Goal: Transaction & Acquisition: Purchase product/service

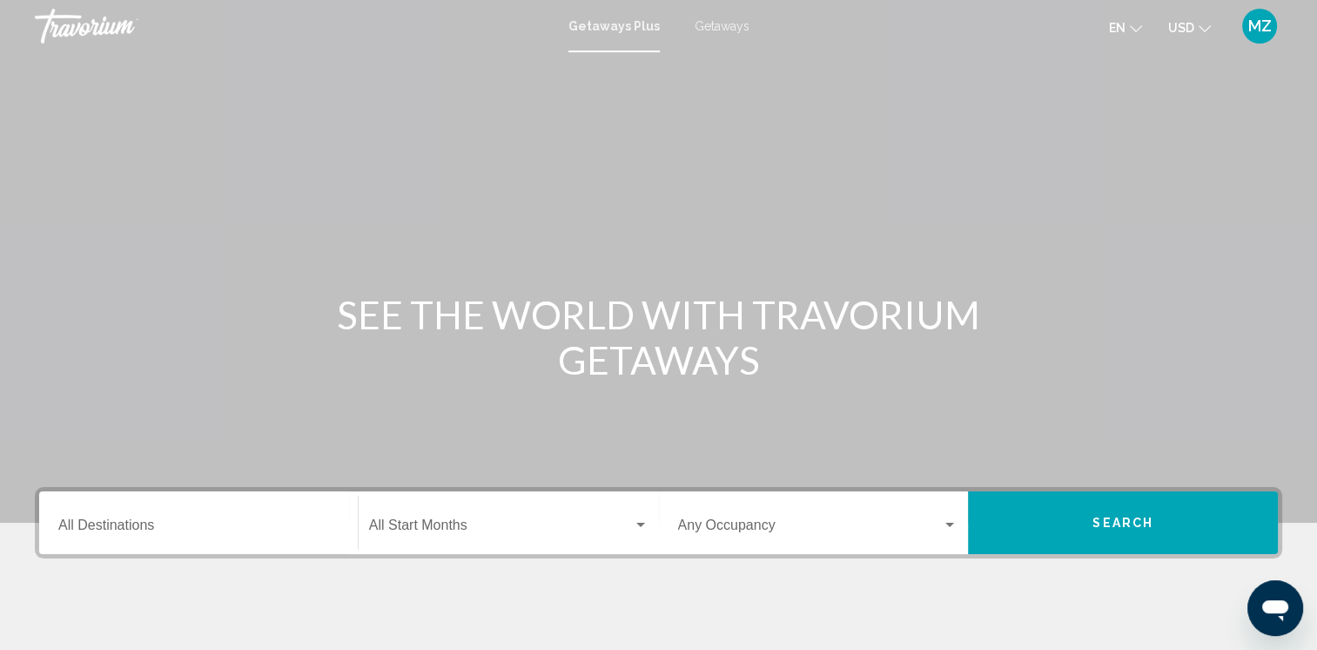
click at [1202, 32] on button "USD USD ($) MXN (Mex$) CAD (Can$) GBP (£) EUR (€) AUD (A$) NZD (NZ$) CNY (CN¥)" at bounding box center [1190, 27] width 43 height 25
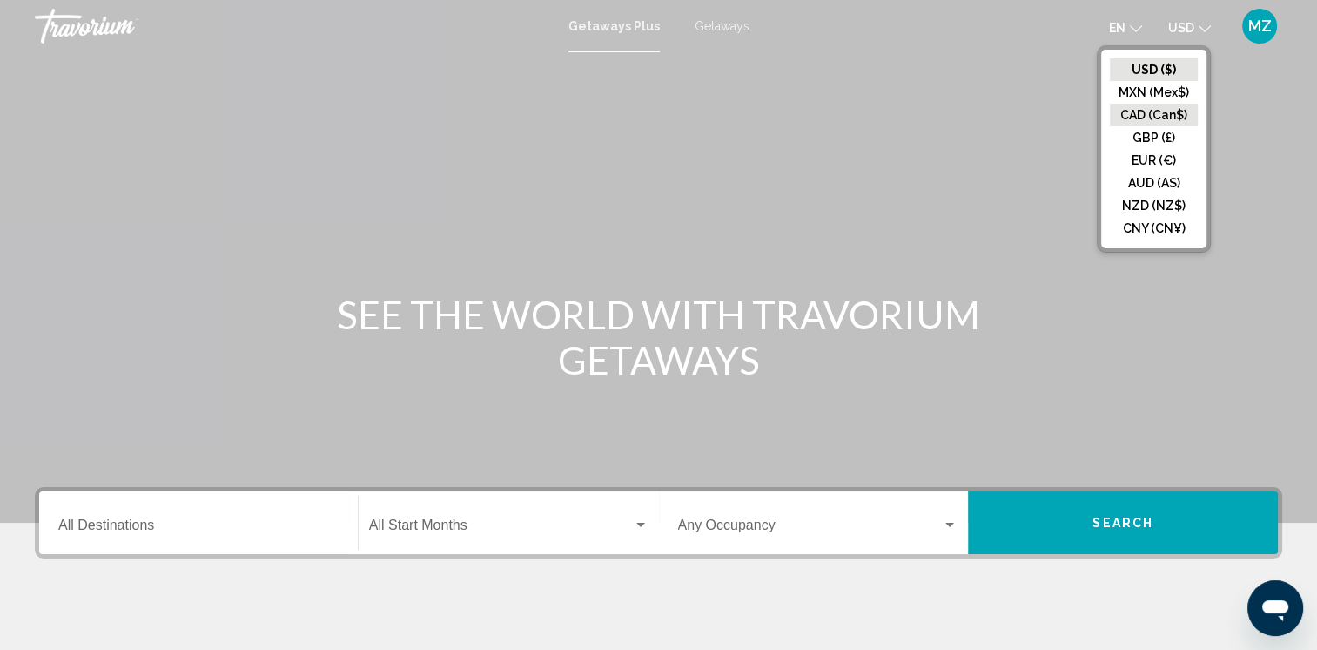
click at [1142, 110] on button "CAD (Can$)" at bounding box center [1154, 115] width 88 height 23
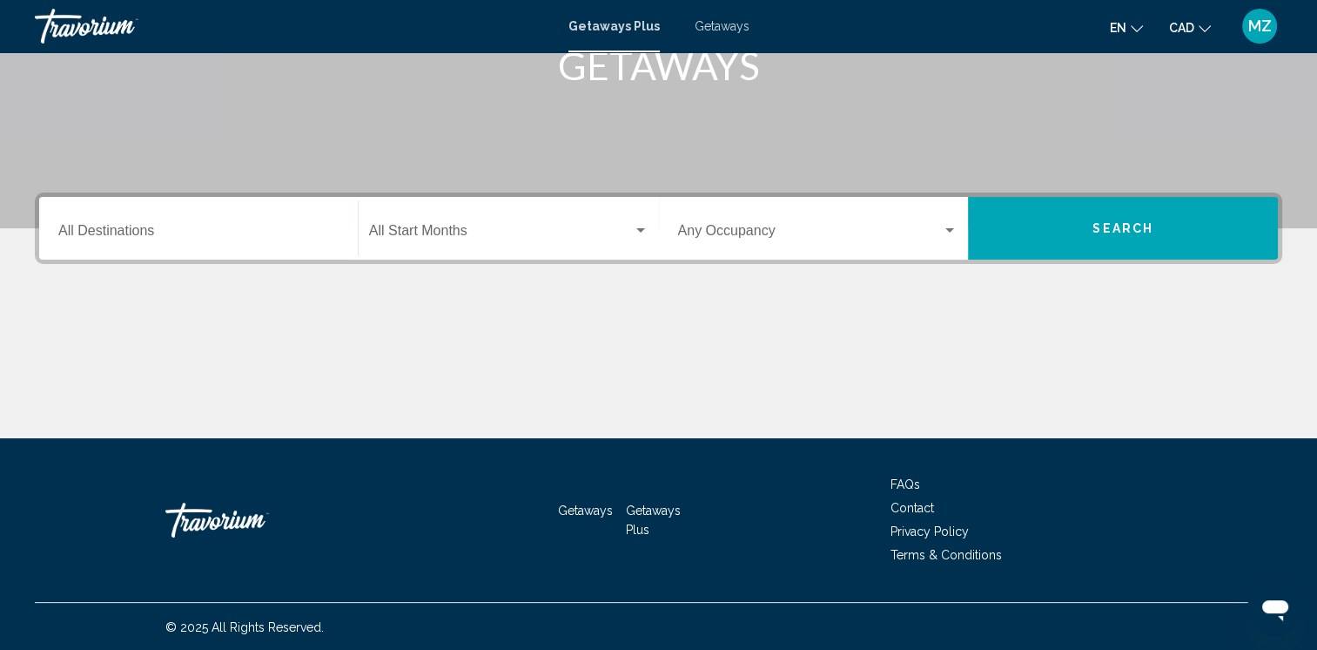
scroll to position [295, 0]
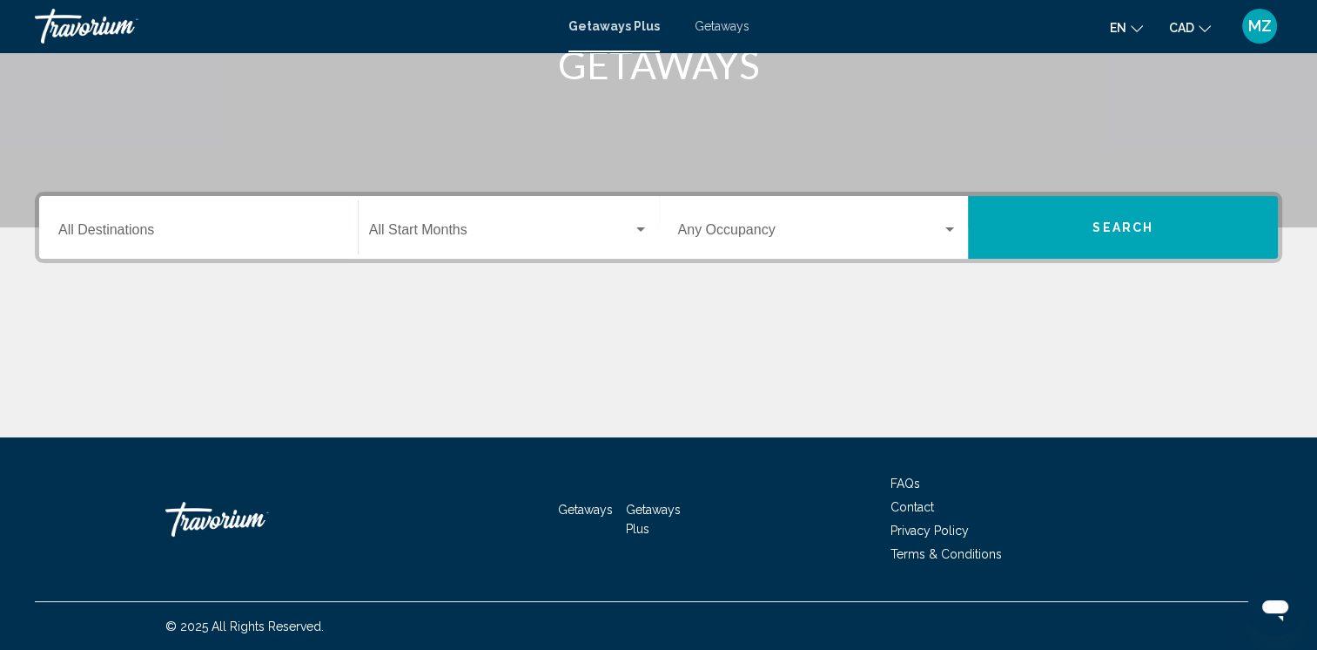
click at [145, 211] on div "Destination All Destinations" at bounding box center [198, 227] width 280 height 55
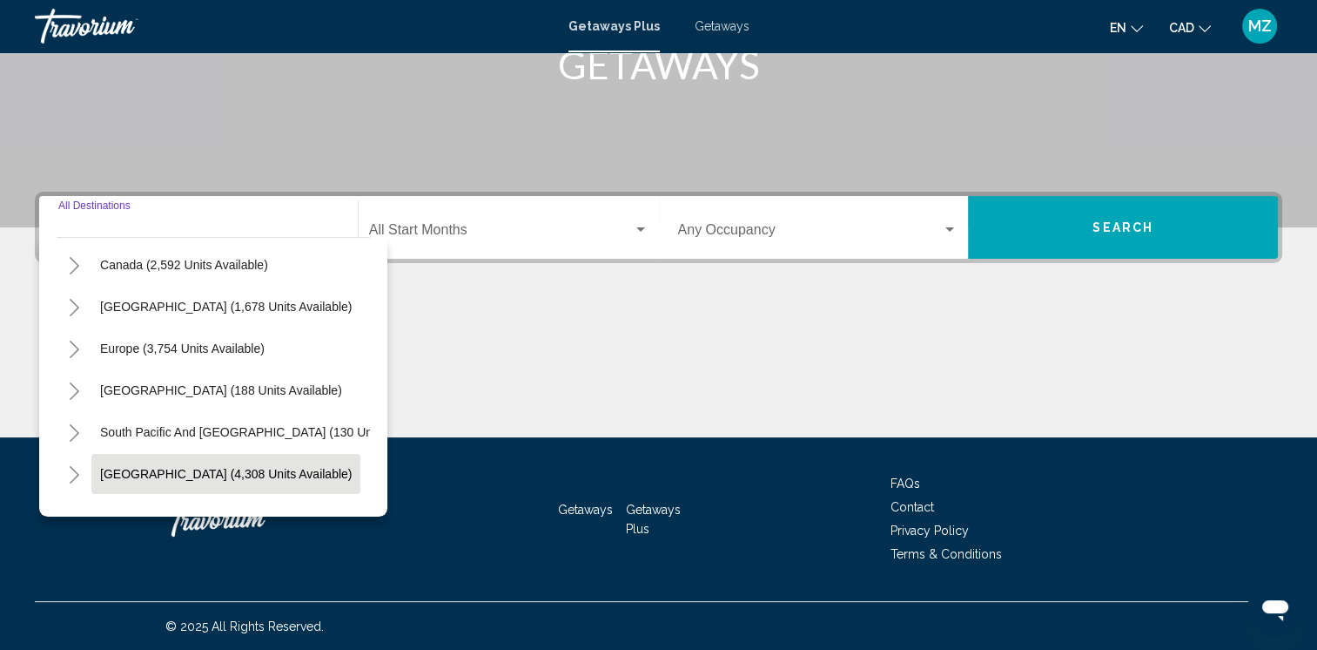
scroll to position [87, 0]
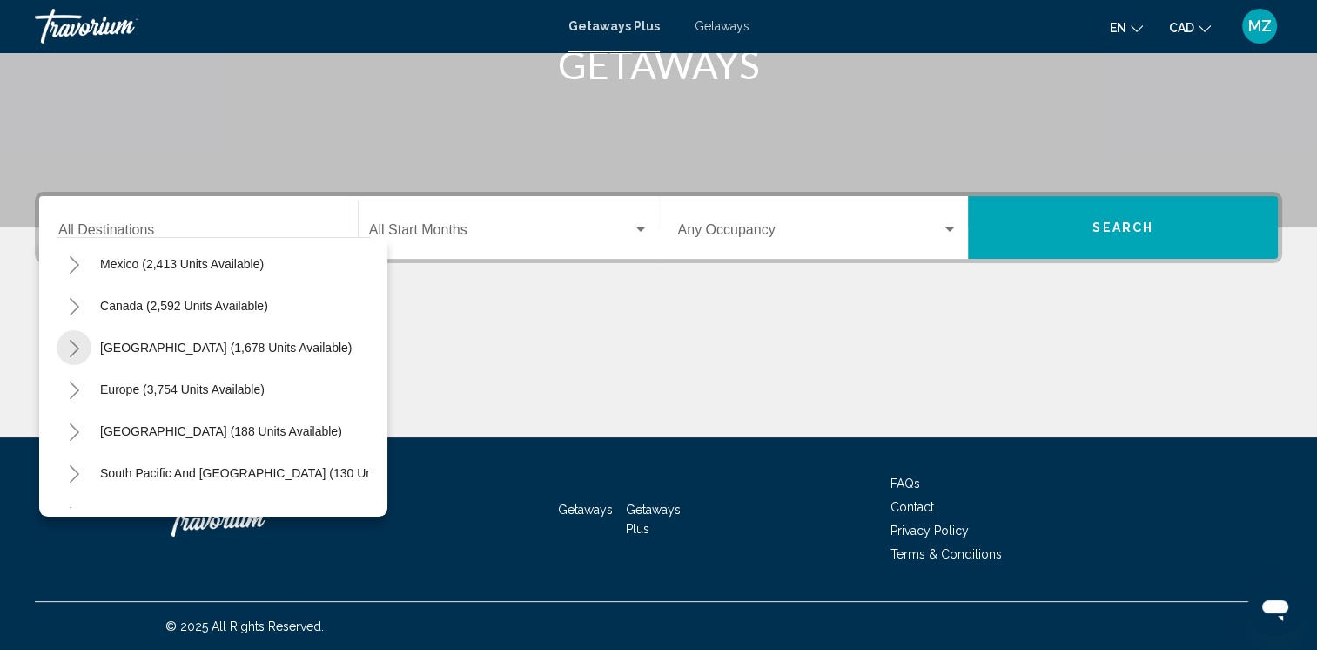
click at [68, 347] on icon "Toggle Caribbean & Atlantic Islands (1,678 units available)" at bounding box center [74, 348] width 13 height 17
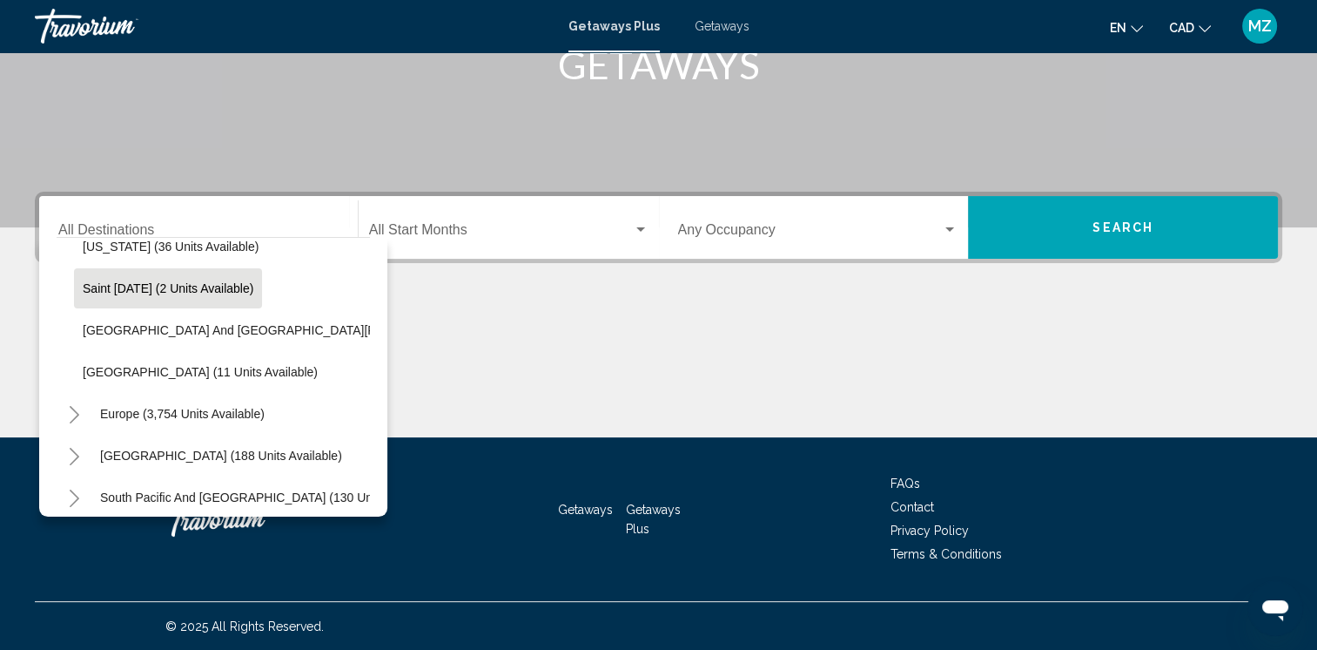
scroll to position [435, 0]
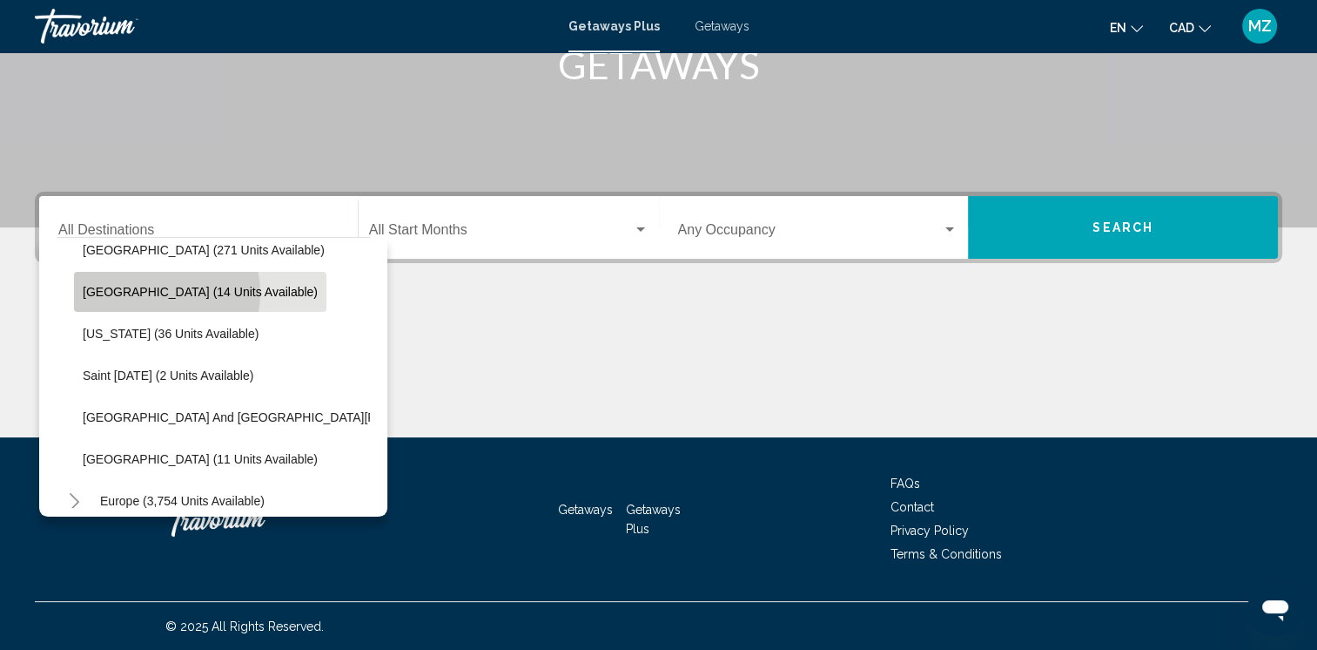
click at [153, 293] on span "[GEOGRAPHIC_DATA] (14 units available)" at bounding box center [200, 292] width 235 height 14
type input "**********"
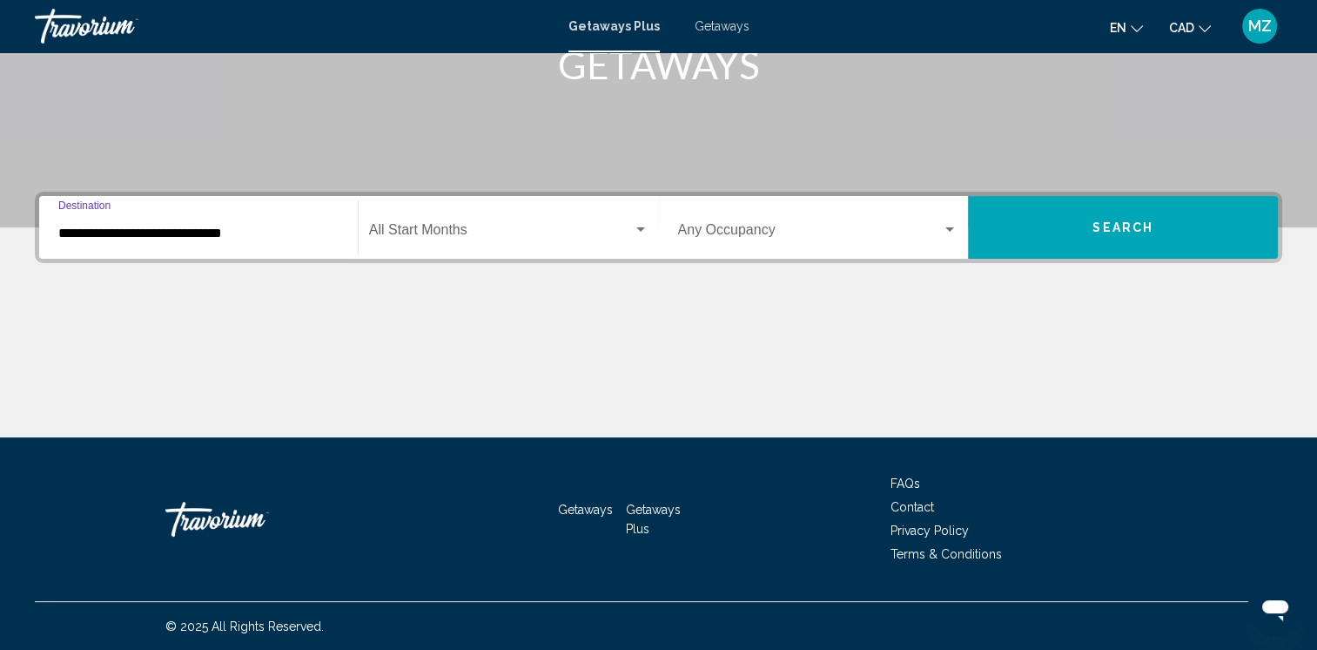
click at [600, 223] on div "Start Month All Start Months" at bounding box center [509, 227] width 280 height 55
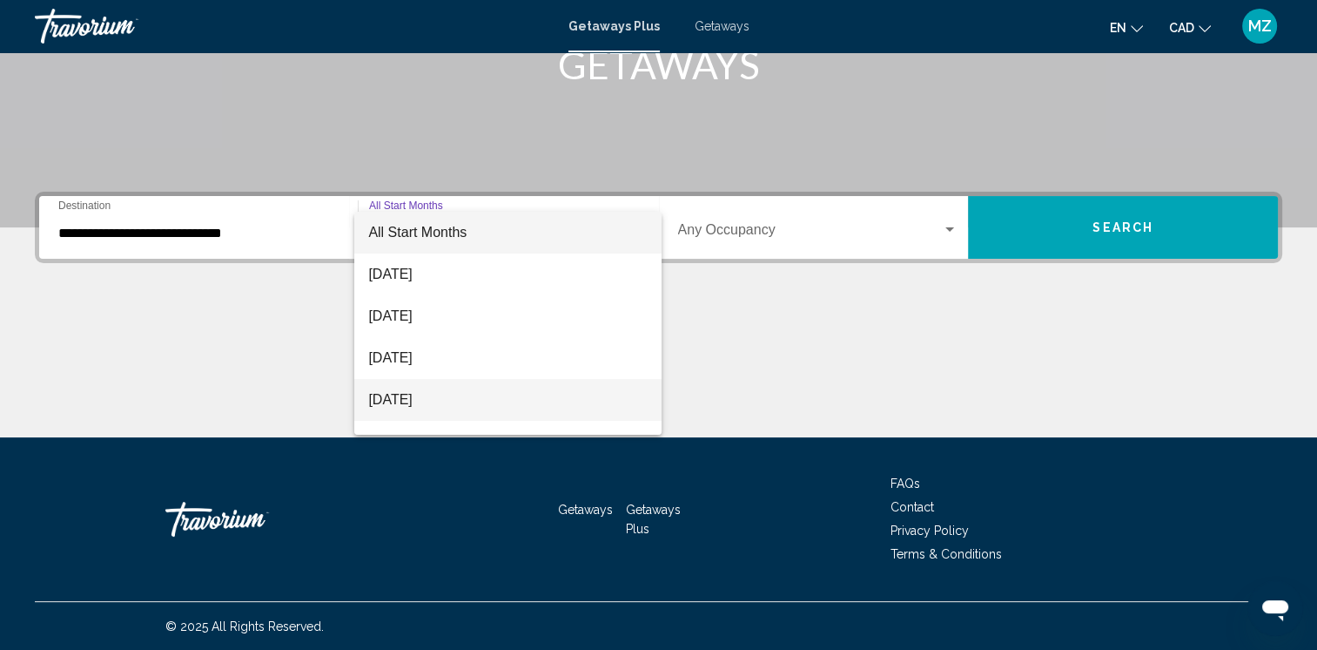
click at [434, 399] on span "November 2025" at bounding box center [508, 400] width 280 height 42
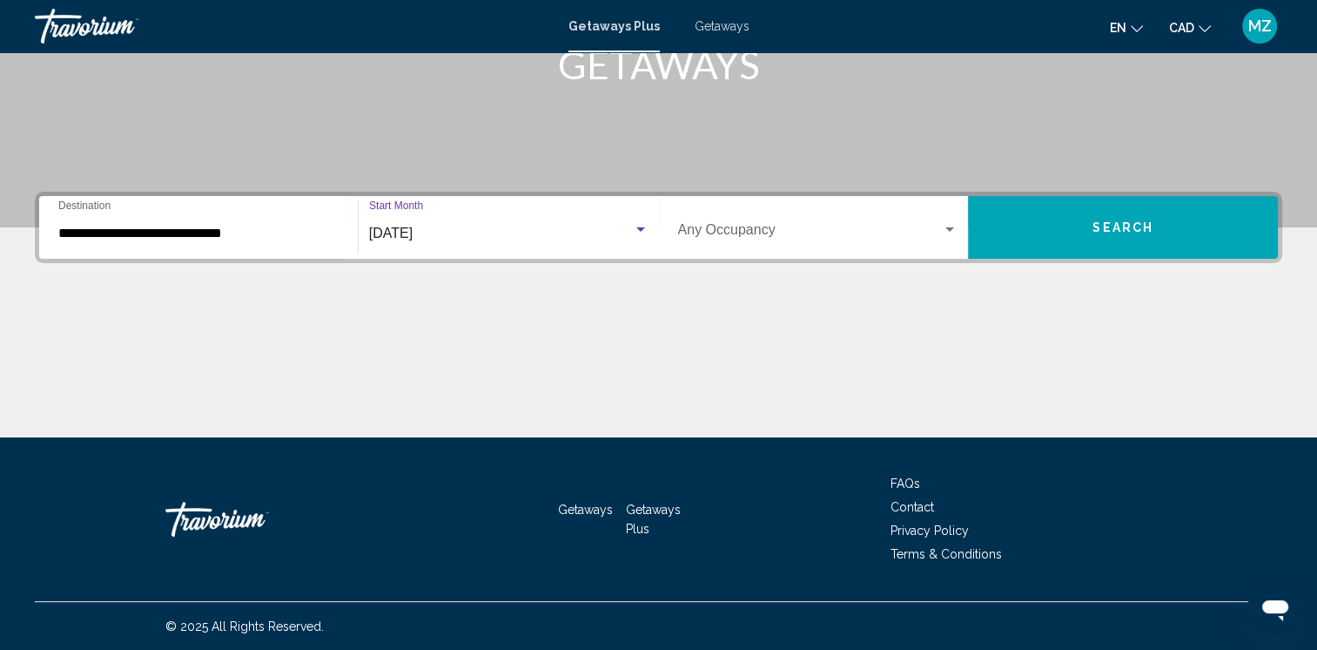
click at [1082, 212] on button "Search" at bounding box center [1123, 227] width 310 height 63
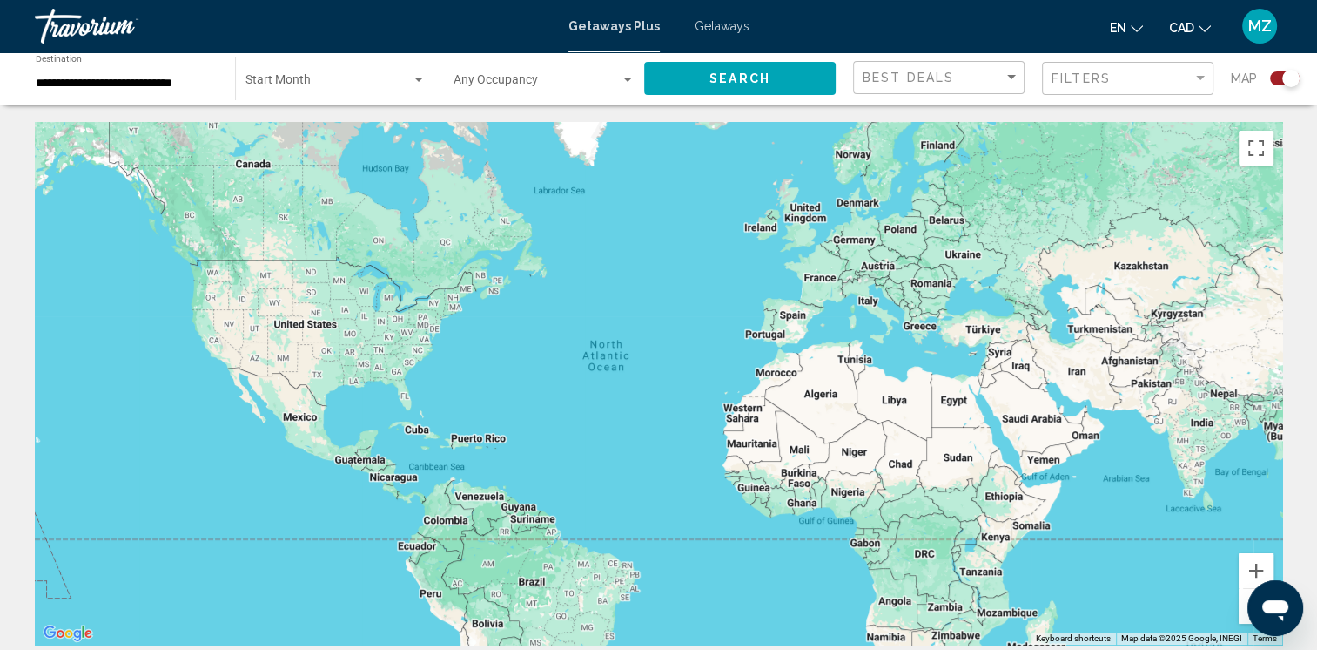
click at [1275, 78] on div "Search widget" at bounding box center [1285, 78] width 30 height 14
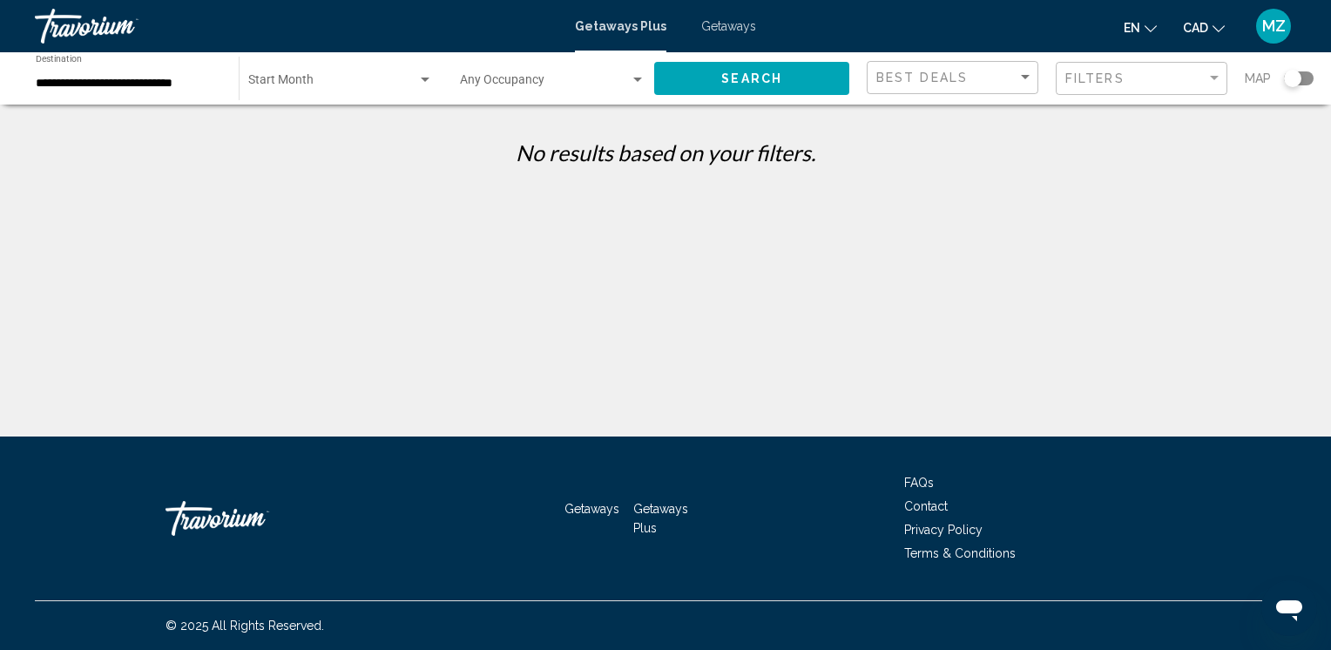
click at [299, 75] on div "Start Month All Start Months" at bounding box center [340, 79] width 185 height 48
click at [302, 84] on span "All Start Months" at bounding box center [291, 84] width 87 height 14
click at [421, 77] on div "Search widget" at bounding box center [425, 79] width 9 height 4
click at [418, 84] on span "All Start Months" at bounding box center [340, 83] width 185 height 37
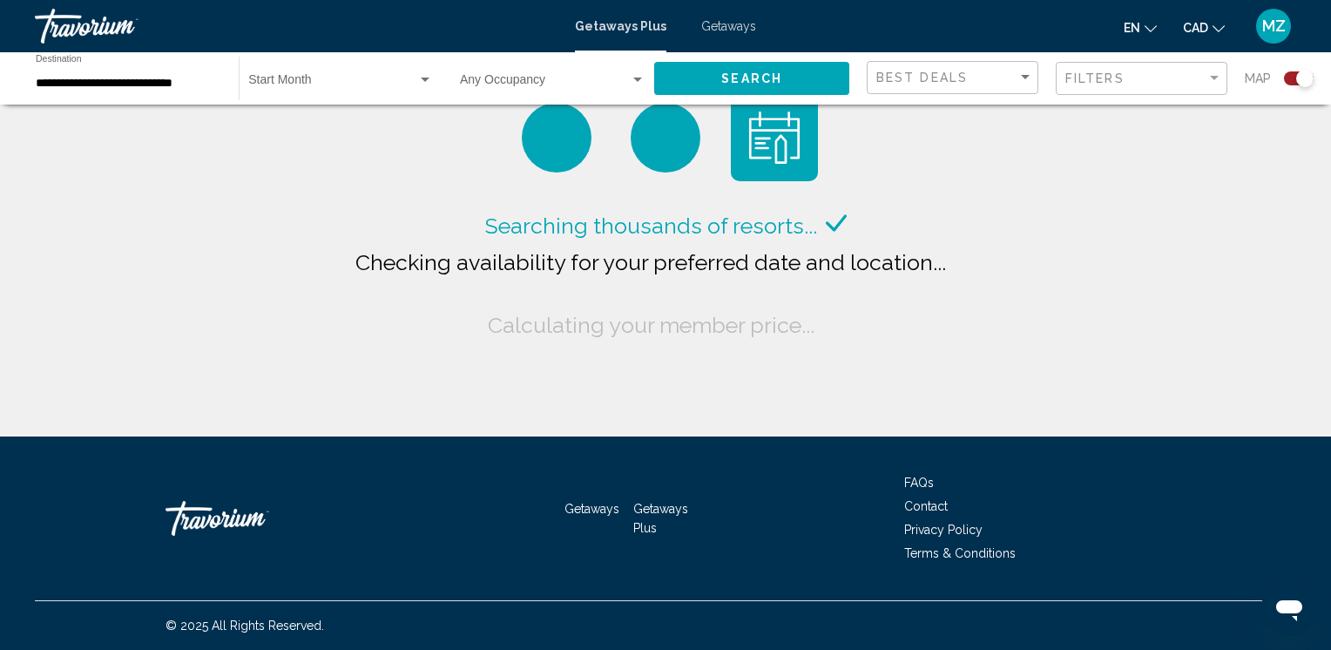
click at [397, 77] on span "Search widget" at bounding box center [332, 84] width 169 height 14
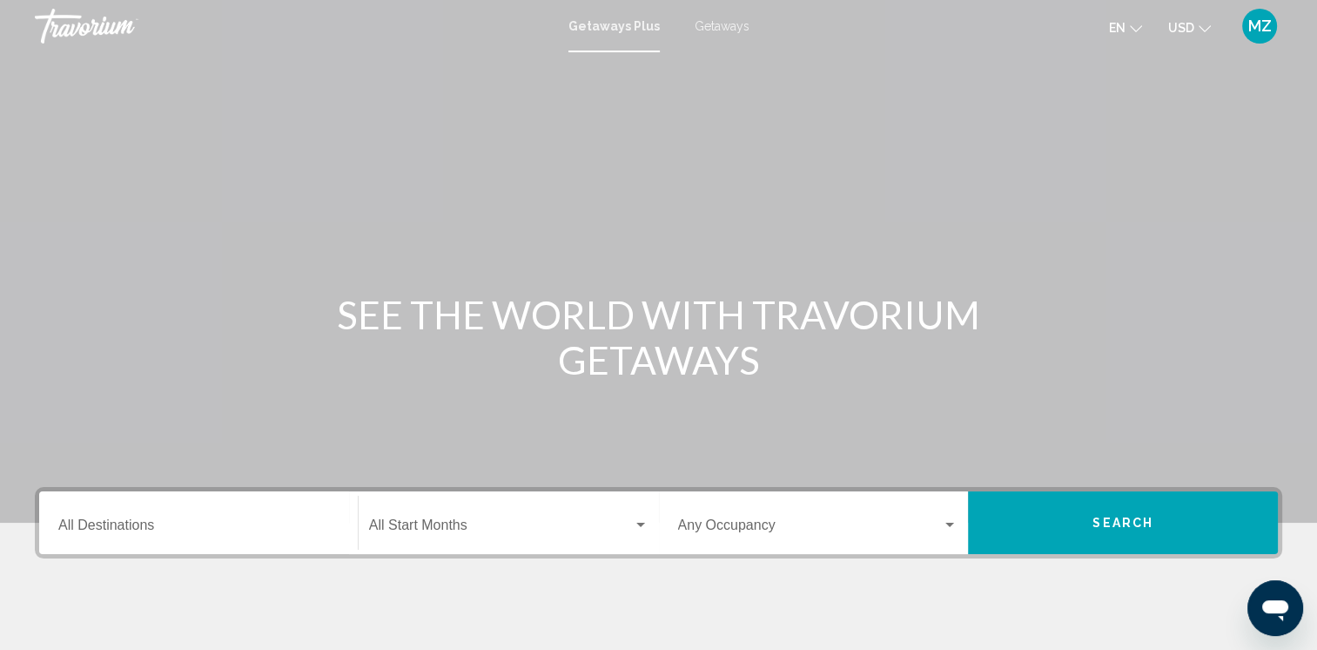
click at [717, 37] on div "Getaways Plus Getaways en English Español Français Italiano Português русский U…" at bounding box center [658, 26] width 1317 height 37
click at [717, 29] on span "Getaways" at bounding box center [722, 26] width 55 height 14
click at [1210, 29] on icon "Change currency" at bounding box center [1205, 29] width 12 height 12
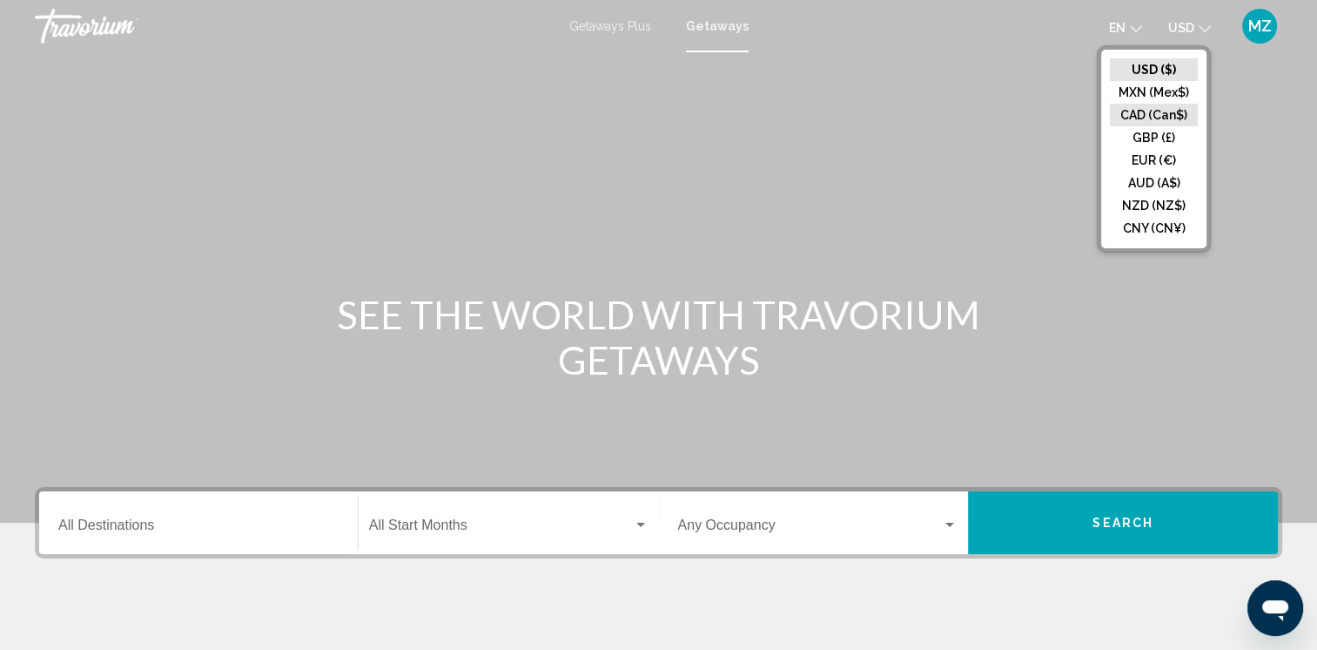
click at [1146, 110] on button "CAD (Can$)" at bounding box center [1154, 115] width 88 height 23
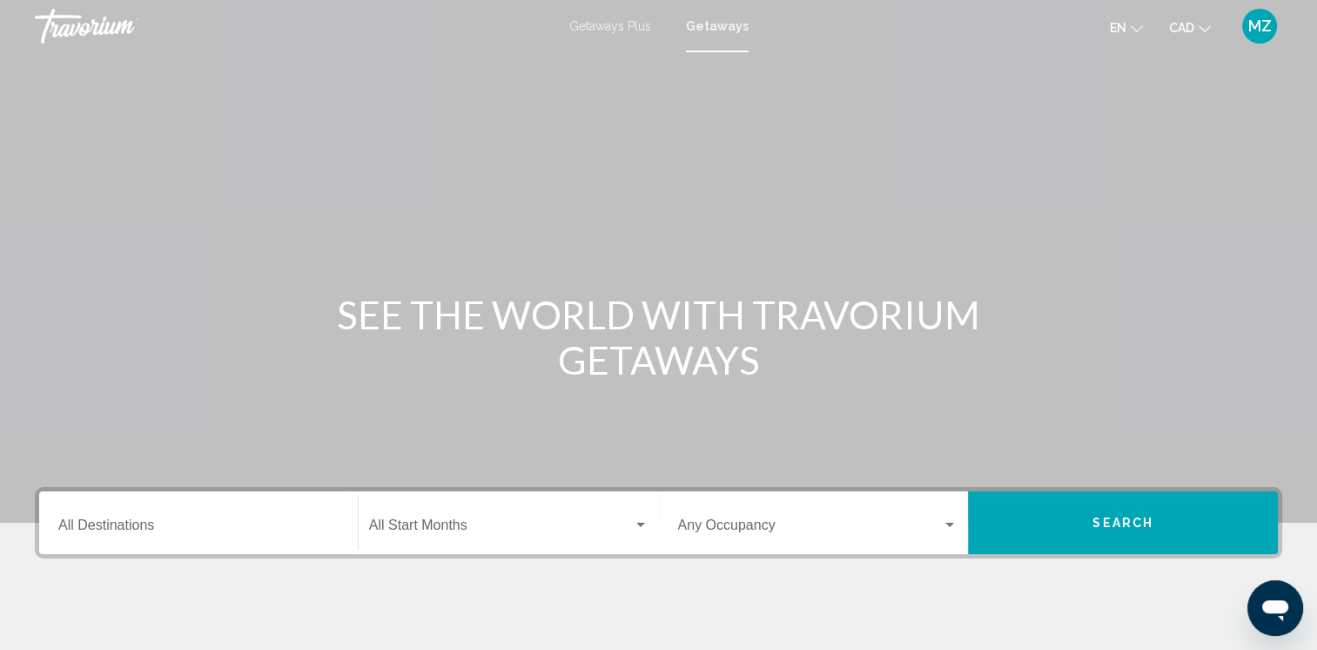
click at [167, 537] on div "Destination All Destinations" at bounding box center [198, 522] width 280 height 55
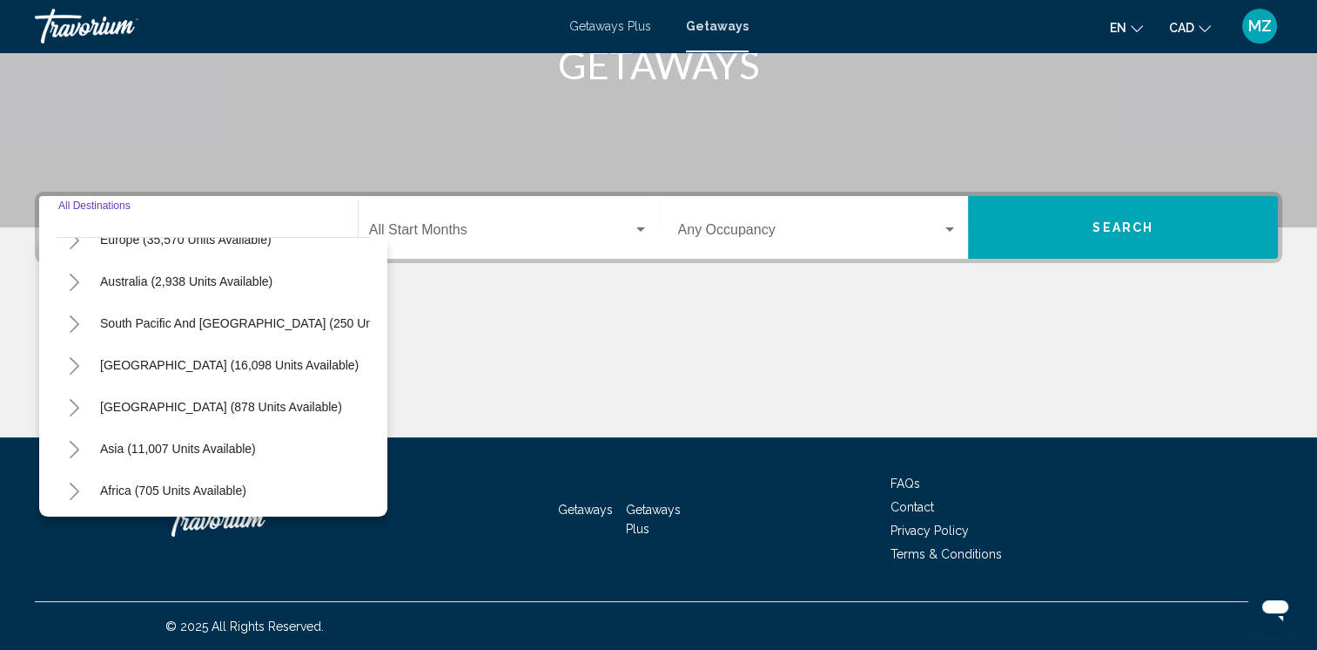
scroll to position [295, 0]
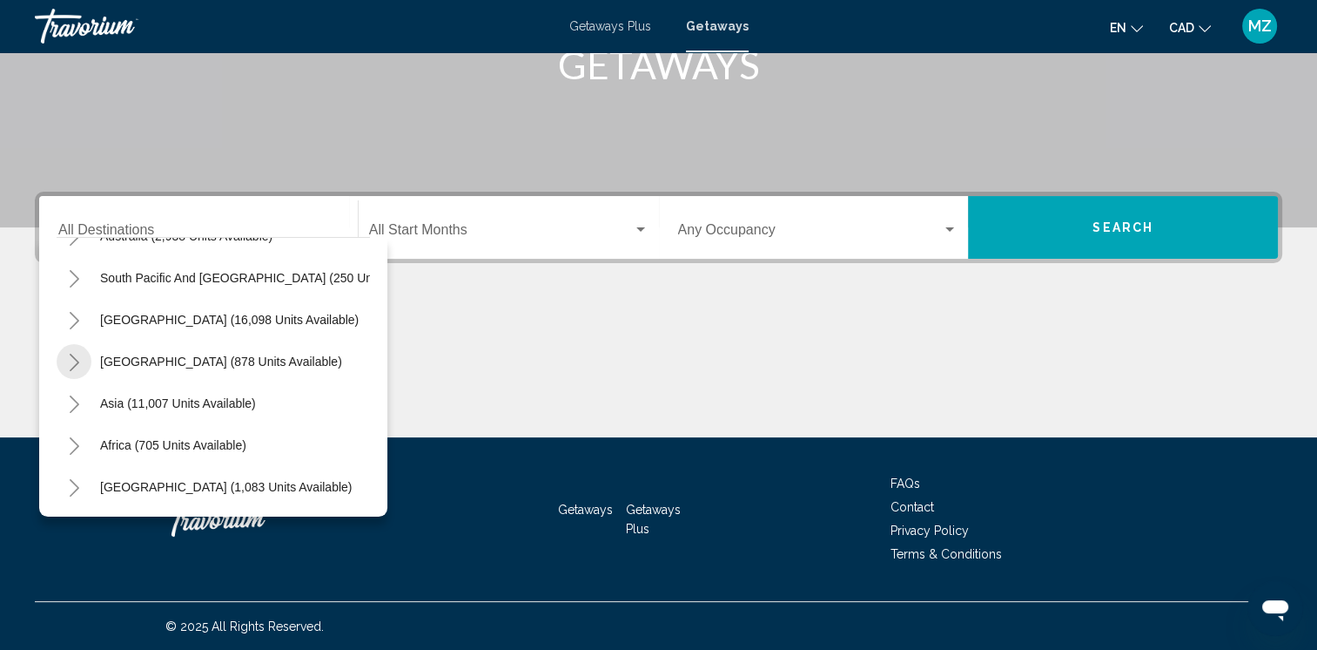
click at [73, 354] on icon "Toggle Central America (878 units available)" at bounding box center [74, 362] width 13 height 17
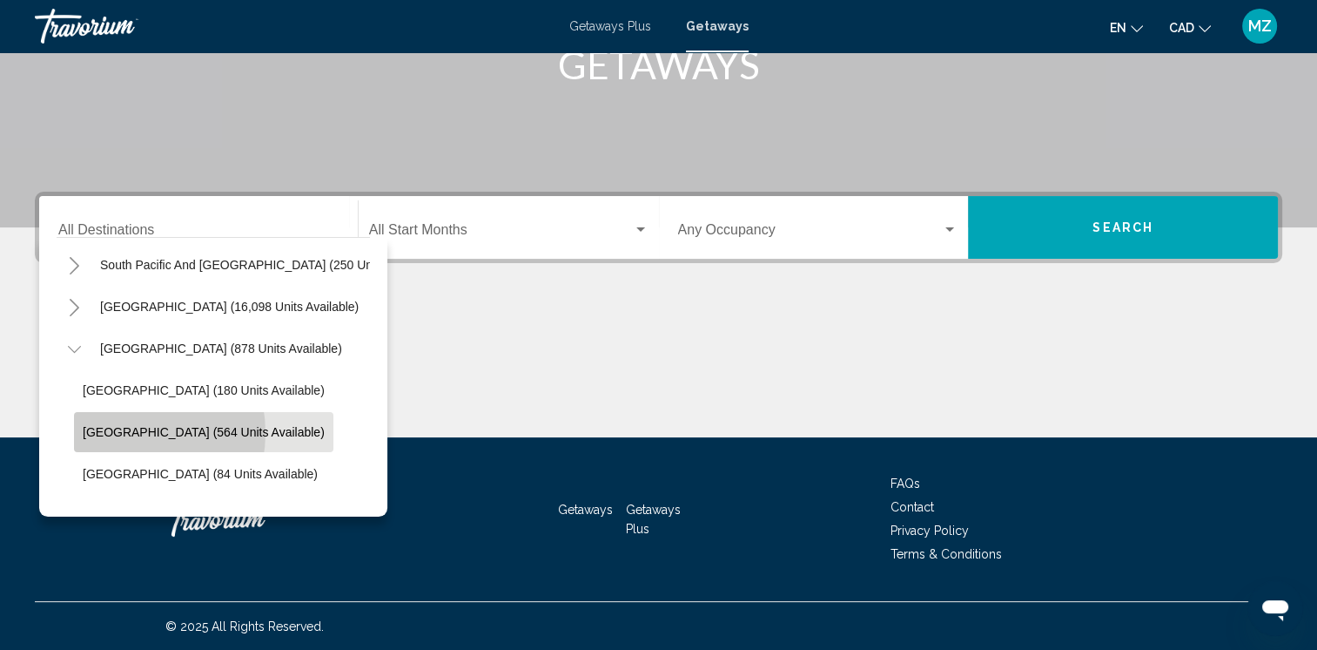
click at [119, 432] on span "Costa Rica (564 units available)" at bounding box center [204, 432] width 242 height 14
type input "**********"
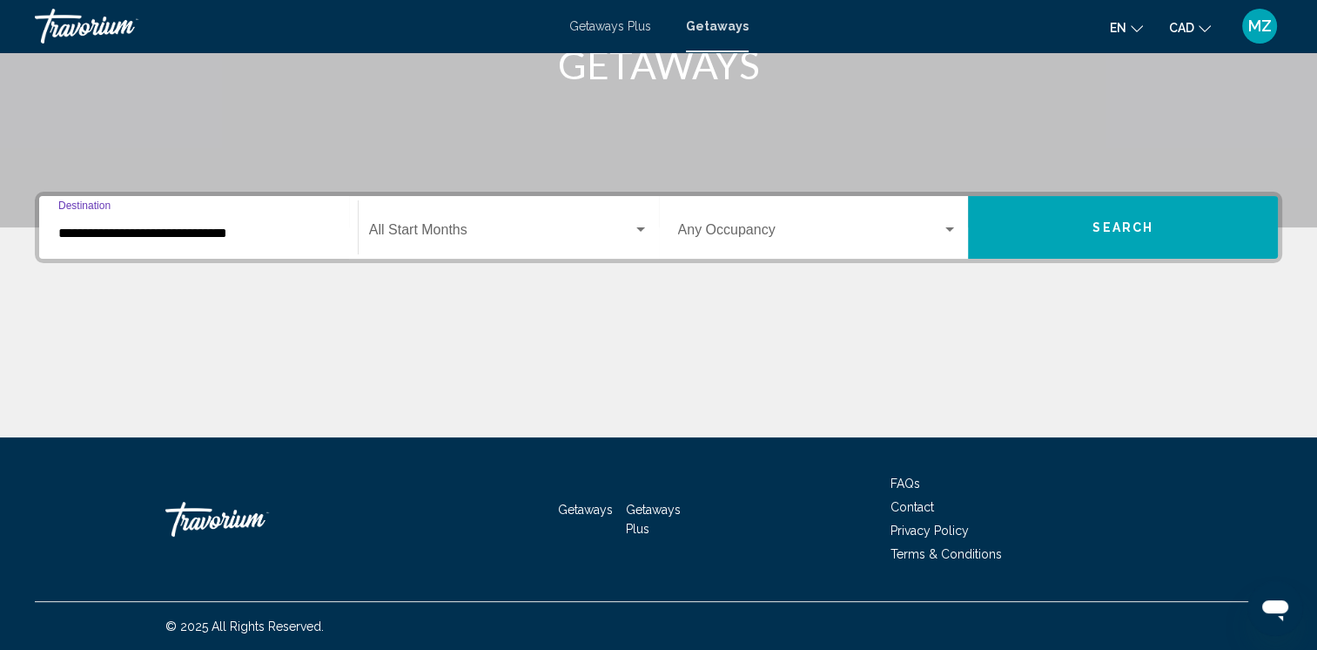
click at [519, 232] on span "Search widget" at bounding box center [501, 234] width 264 height 16
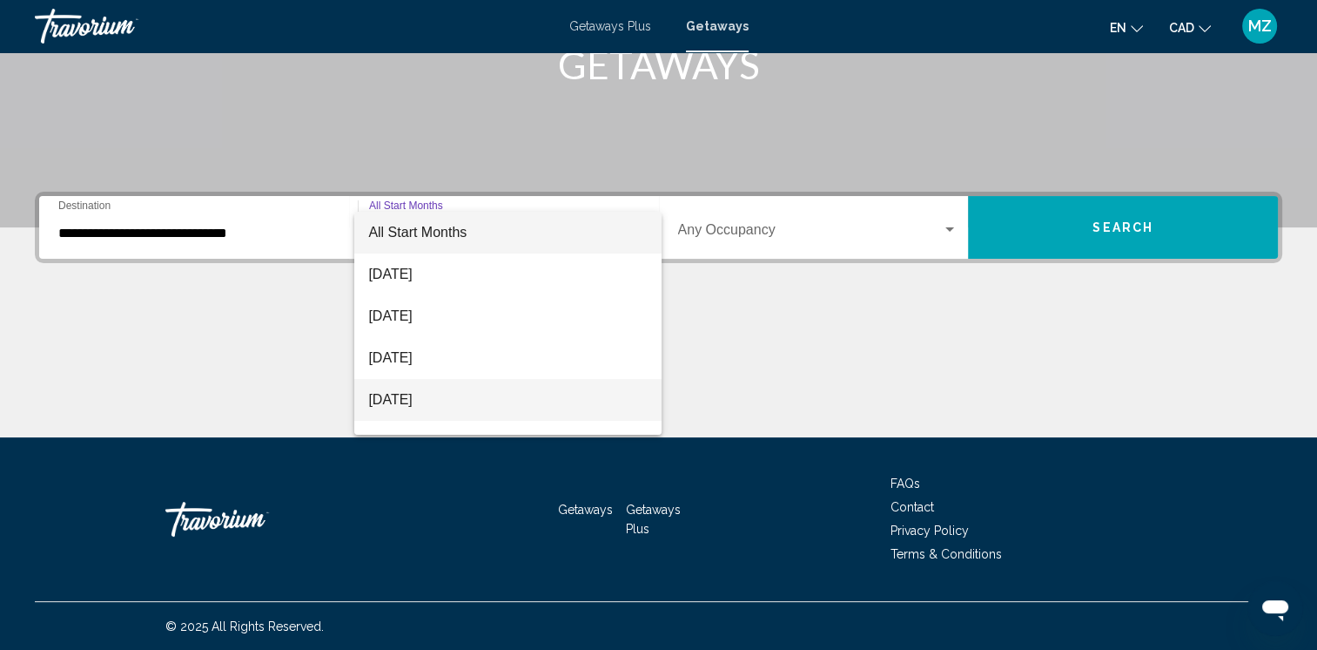
click at [448, 401] on span "November 2025" at bounding box center [508, 400] width 280 height 42
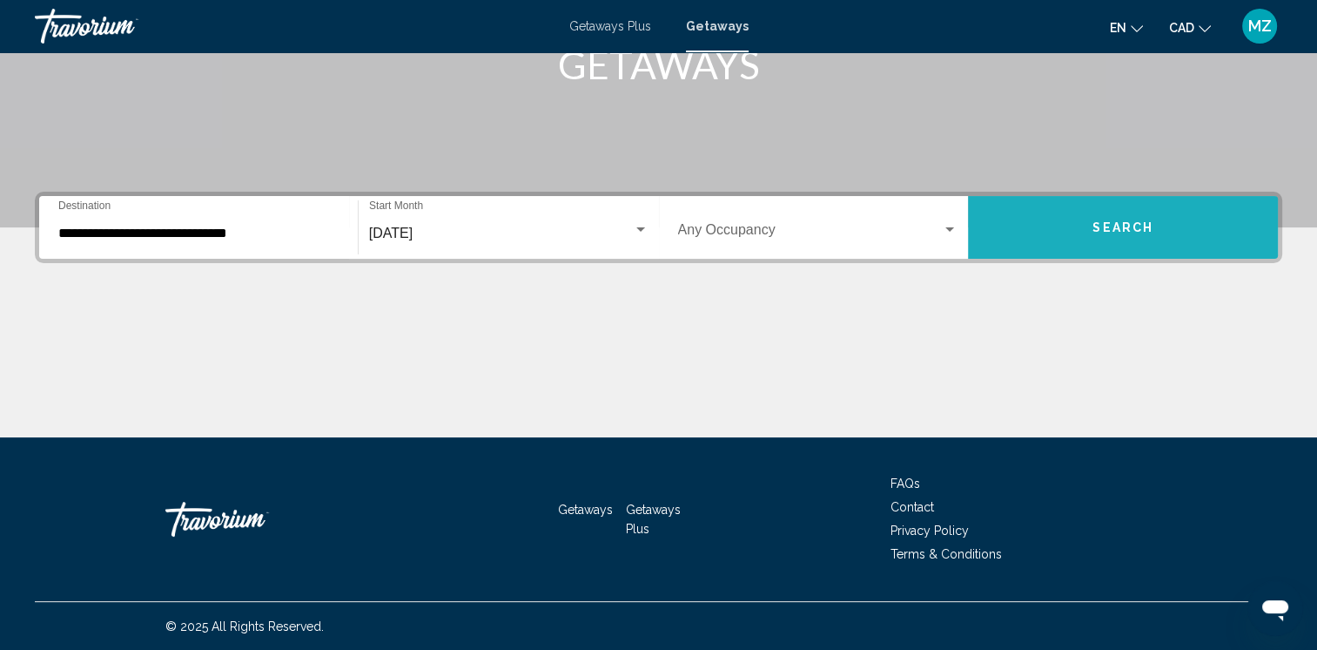
click at [1123, 217] on button "Search" at bounding box center [1123, 227] width 310 height 63
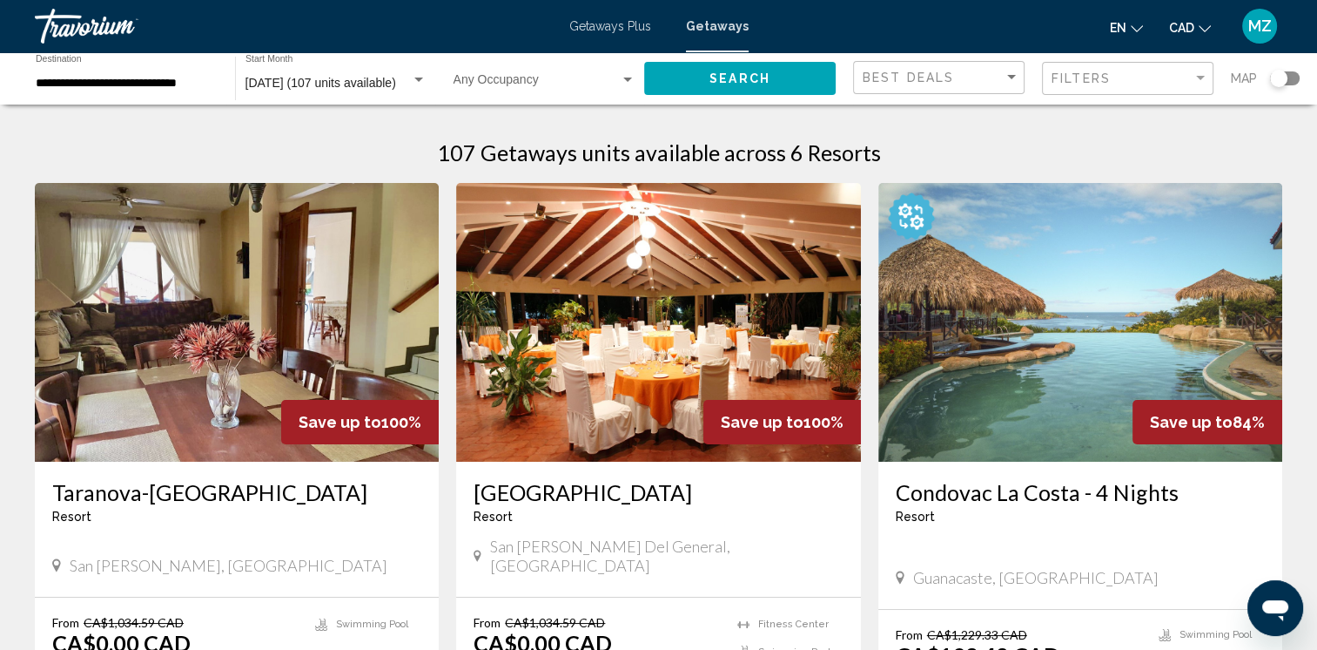
click at [93, 78] on input "**********" at bounding box center [127, 84] width 182 height 14
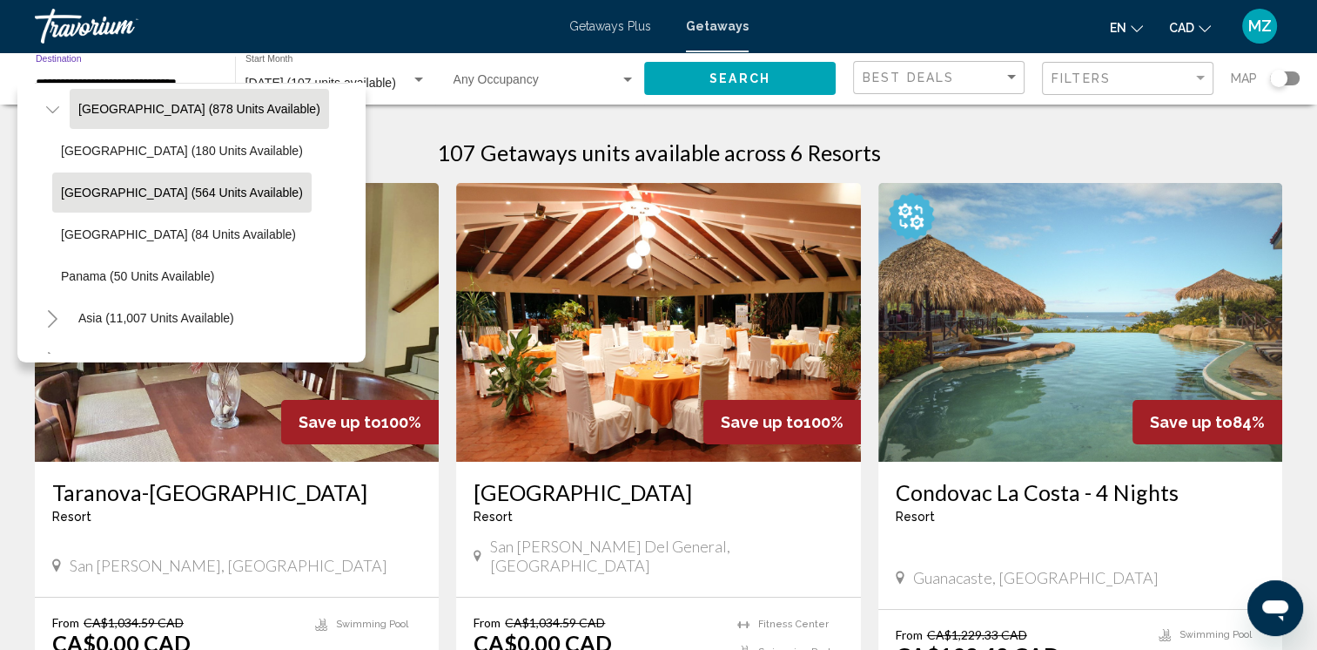
scroll to position [201, 0]
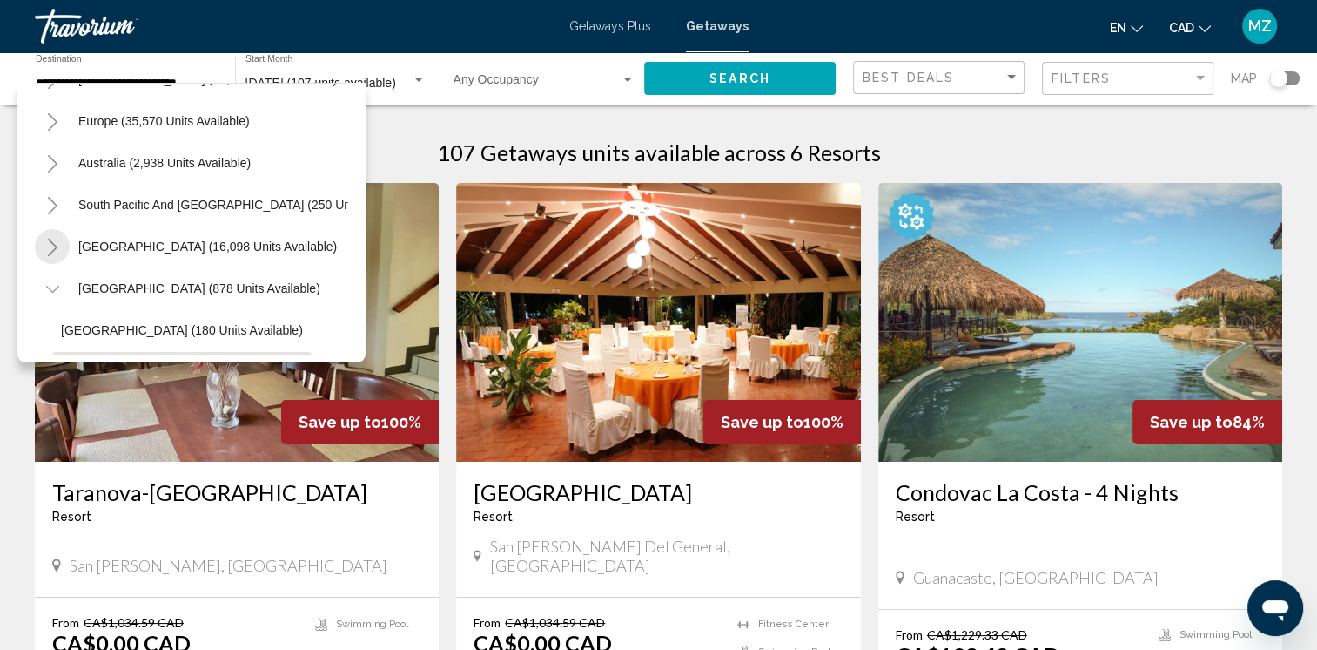
click at [52, 246] on icon "Toggle South America (16,098 units available)" at bounding box center [52, 247] width 13 height 17
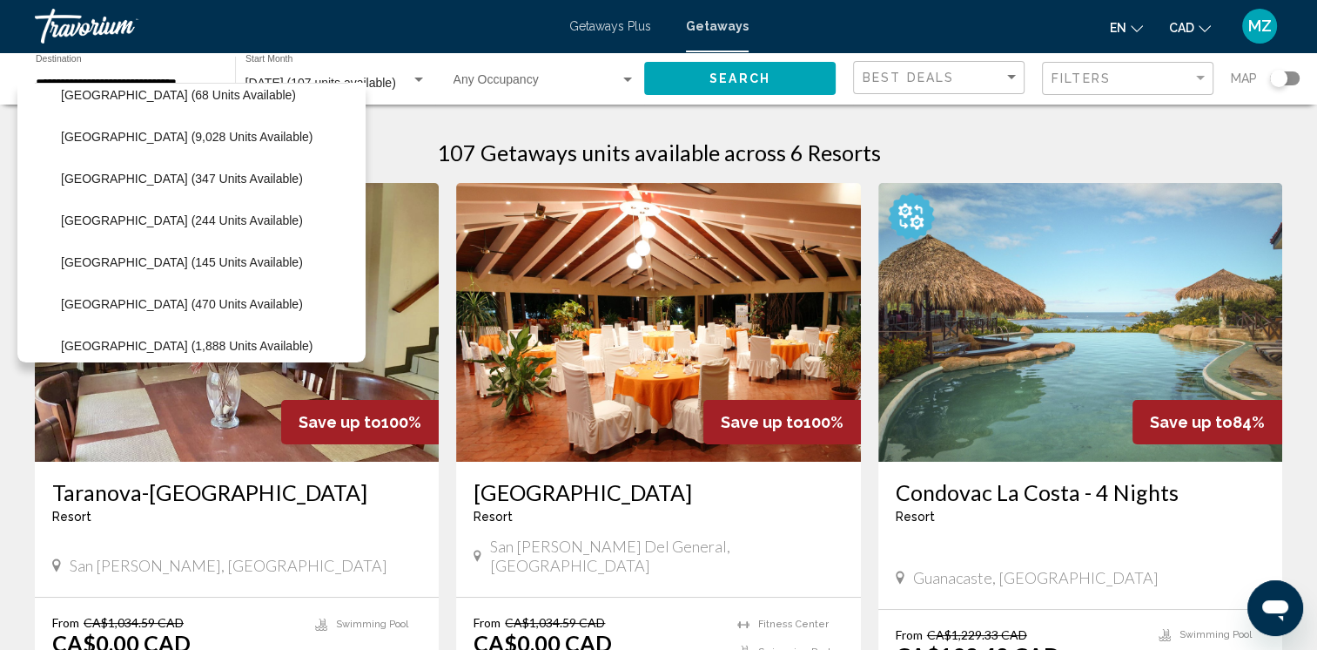
scroll to position [288, 0]
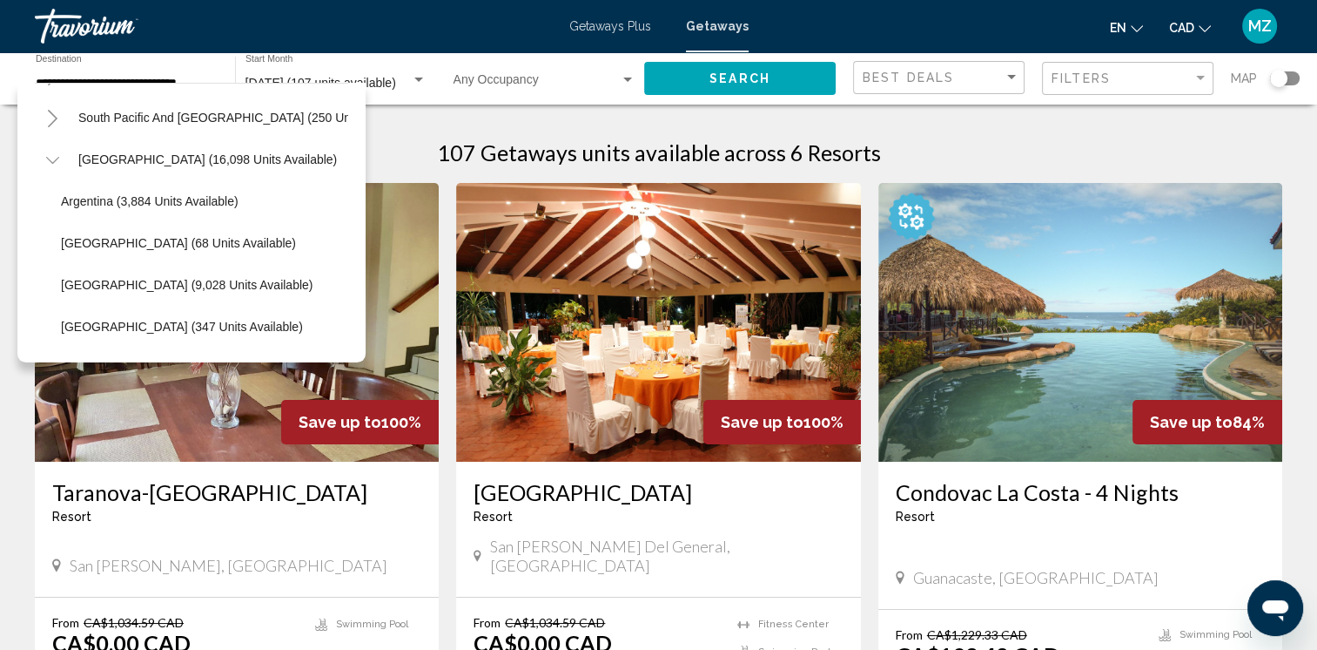
click at [38, 118] on button "Toggle South Pacific and Oceania (250 units available)" at bounding box center [52, 117] width 35 height 35
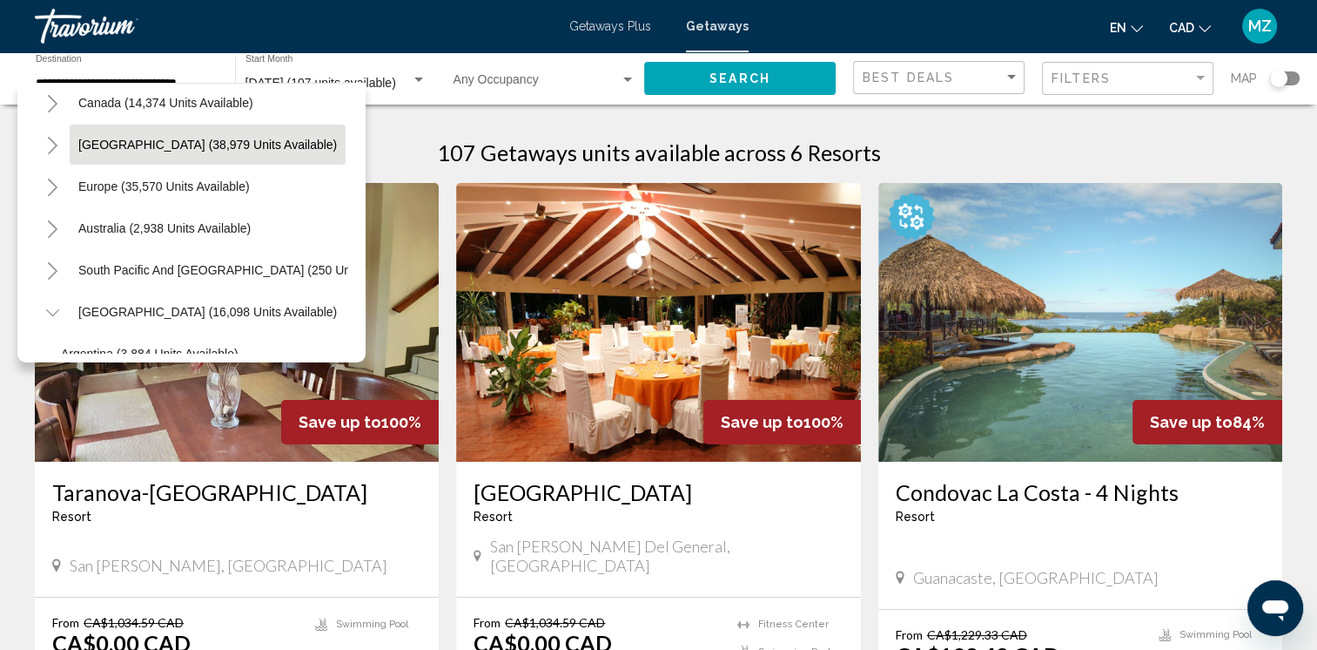
scroll to position [114, 0]
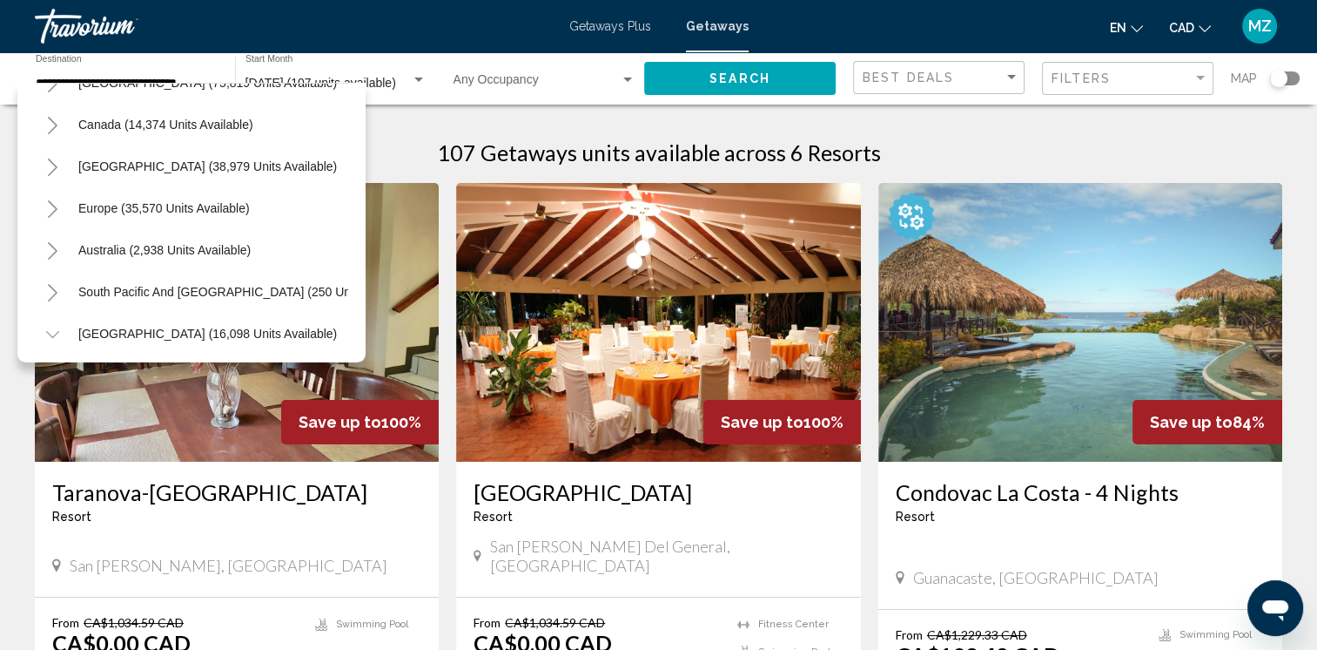
click at [50, 163] on icon "Toggle Caribbean & Atlantic Islands (38,979 units available)" at bounding box center [52, 166] width 13 height 17
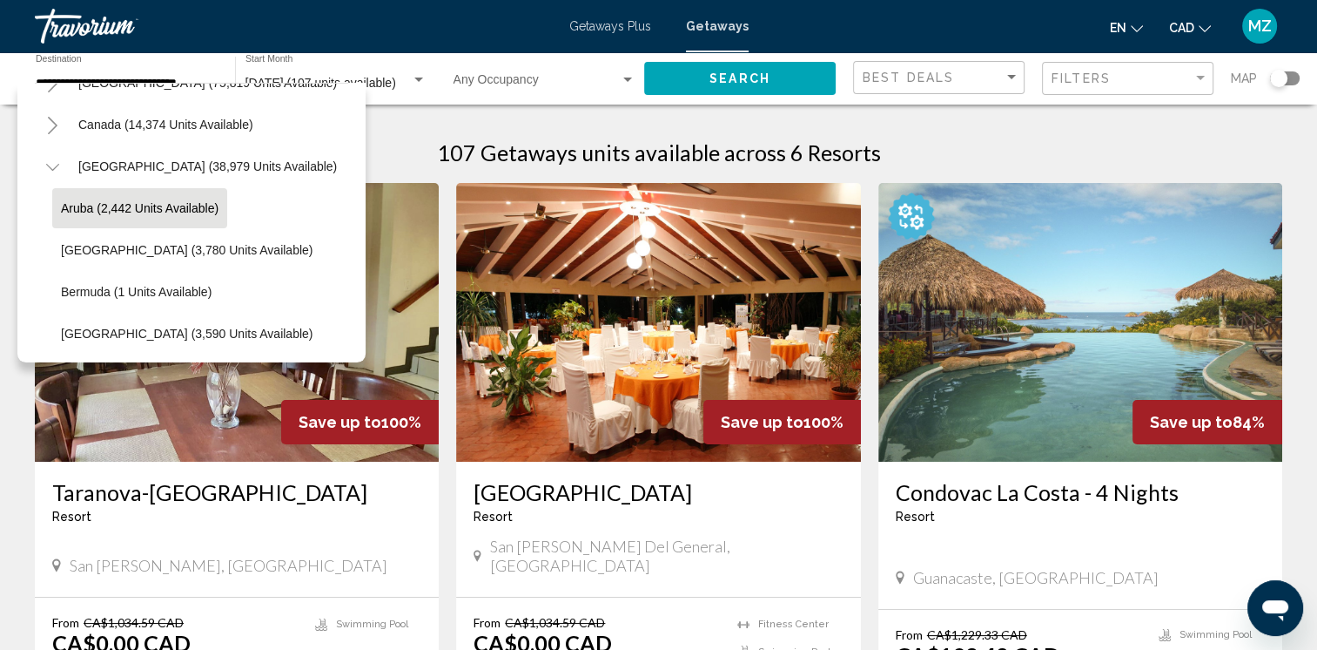
click at [164, 206] on span "Aruba (2,442 units available)" at bounding box center [140, 208] width 158 height 14
type input "**********"
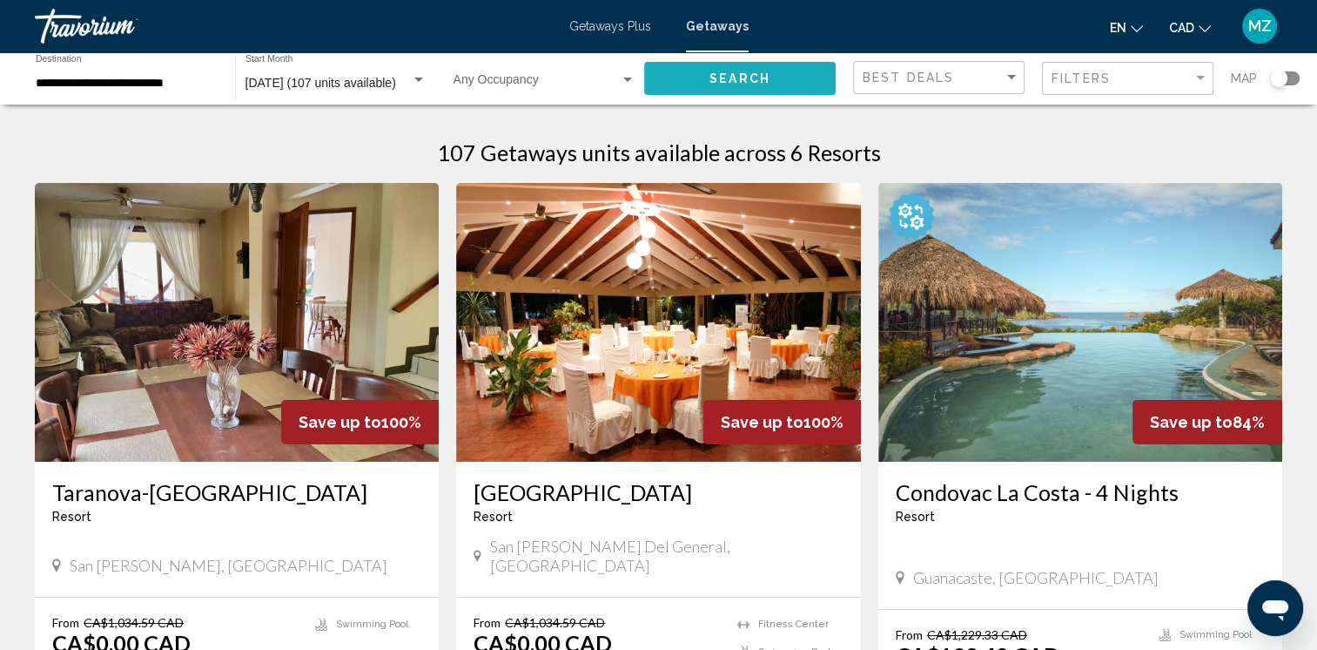
click at [782, 75] on button "Search" at bounding box center [740, 78] width 192 height 32
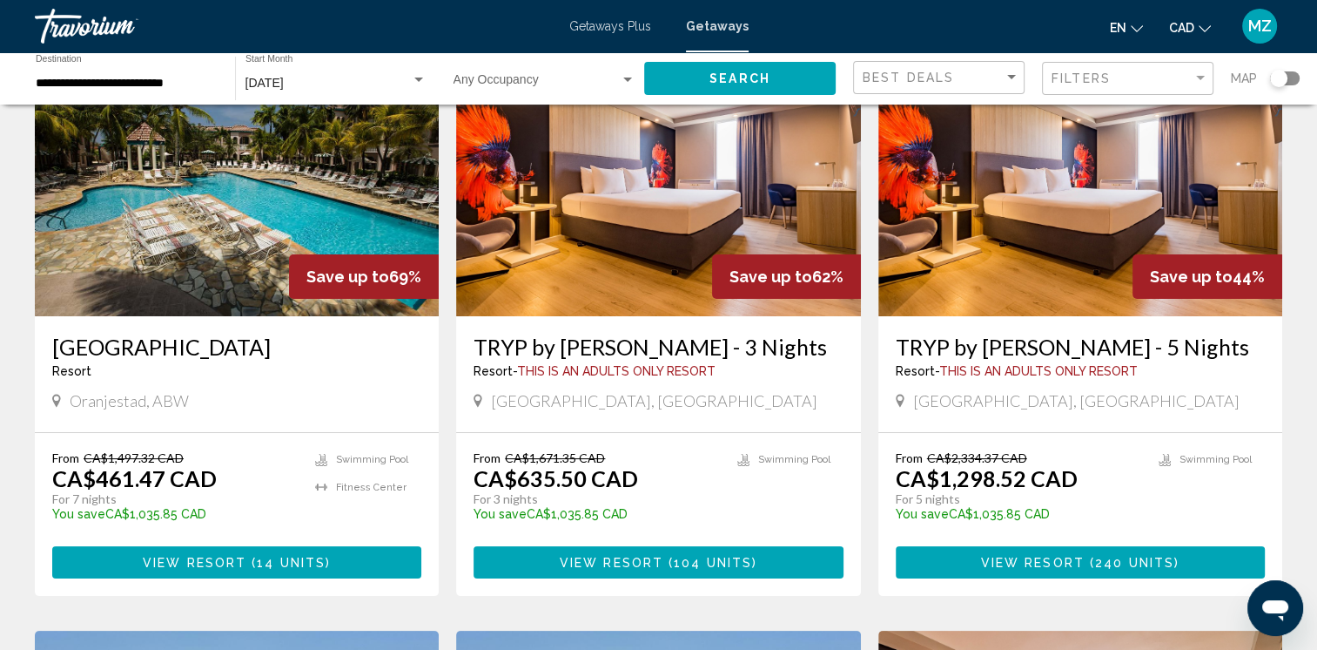
scroll to position [174, 0]
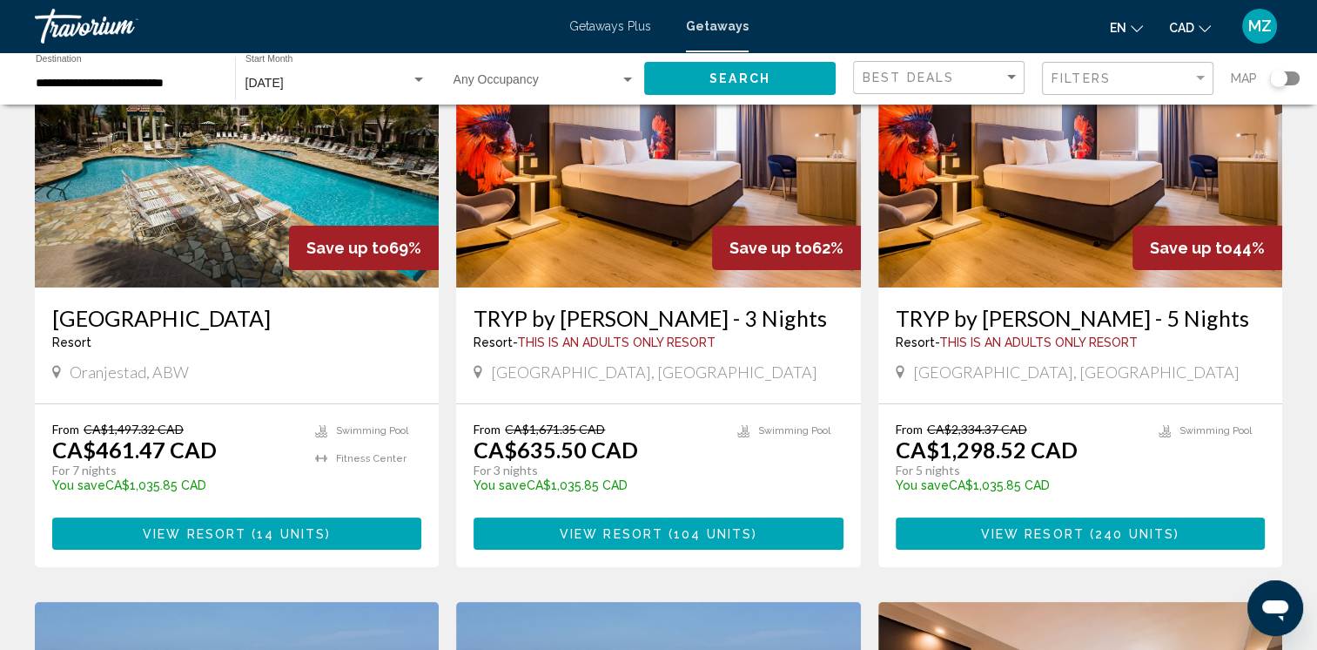
click at [248, 530] on span "Main content" at bounding box center [248, 534] width 5 height 14
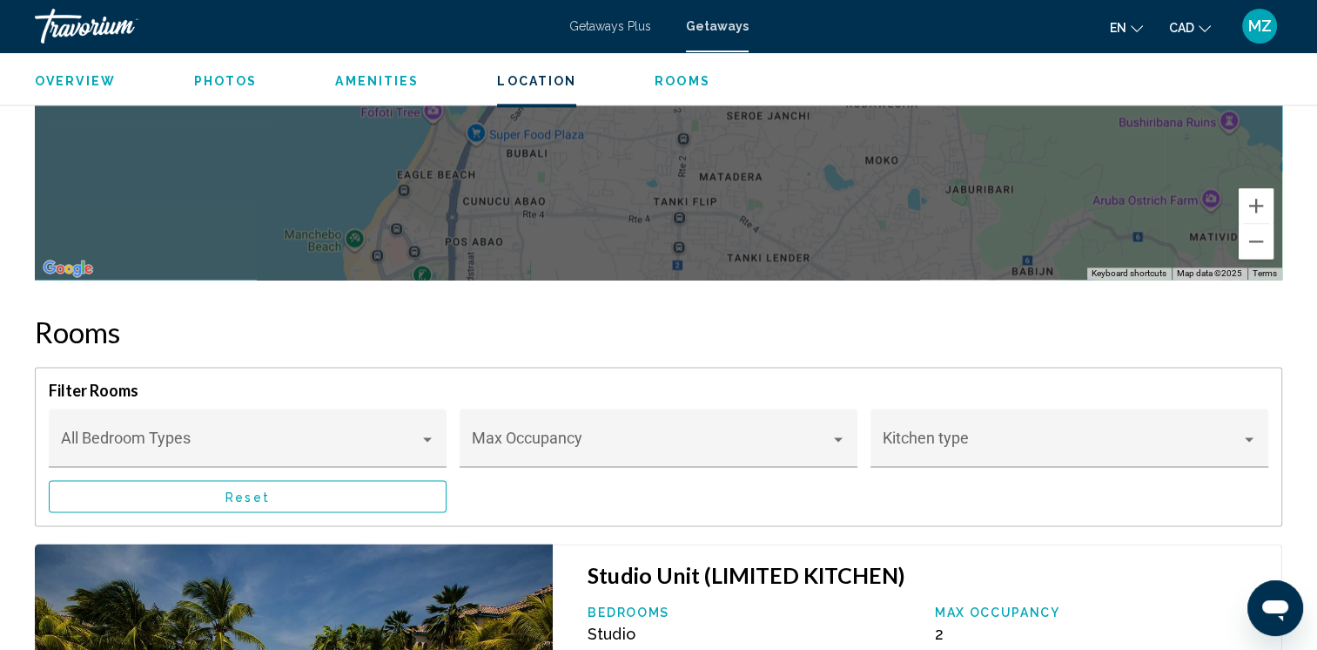
scroll to position [2090, 0]
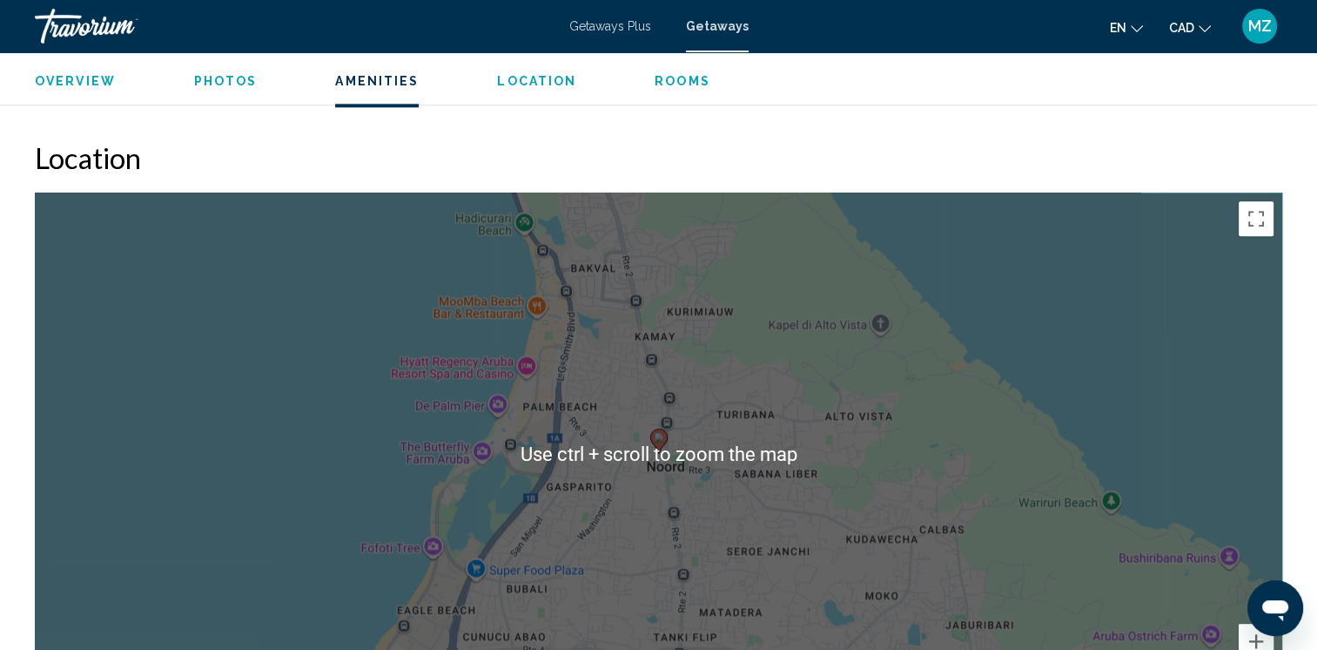
click at [909, 381] on div "To activate drag with keyboard, press Alt + Enter. Once in keyboard drag state,…" at bounding box center [659, 453] width 1248 height 522
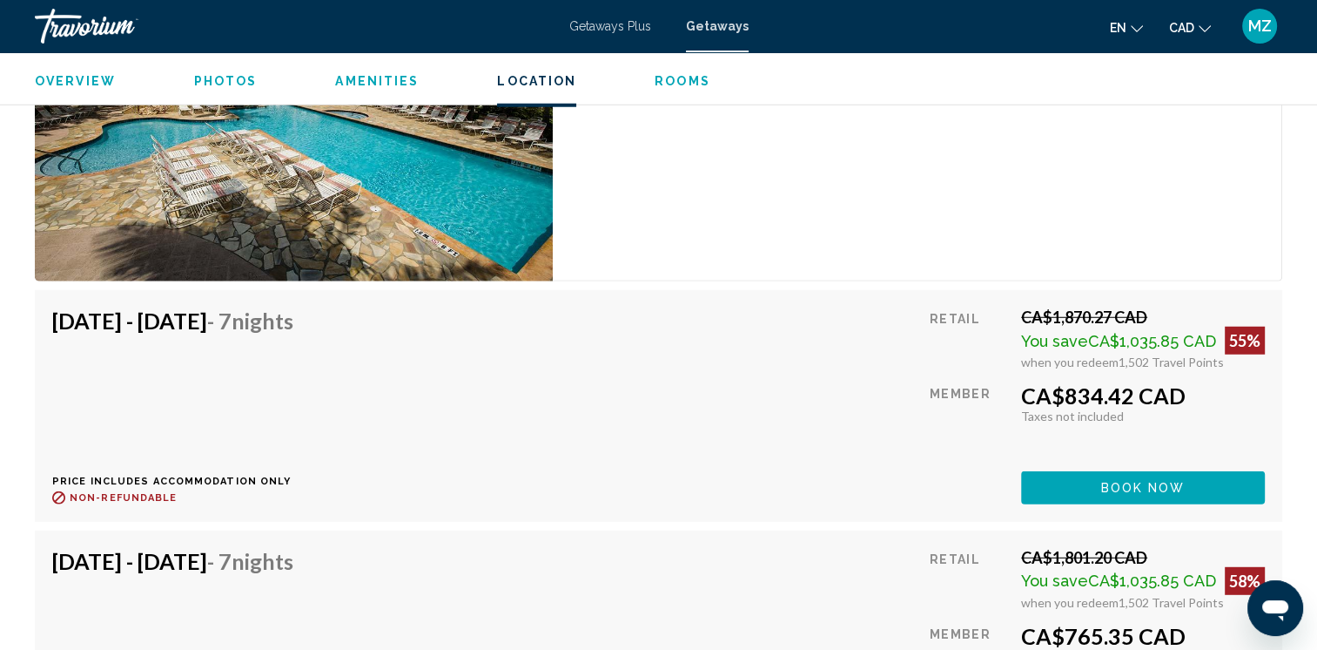
scroll to position [4702, 0]
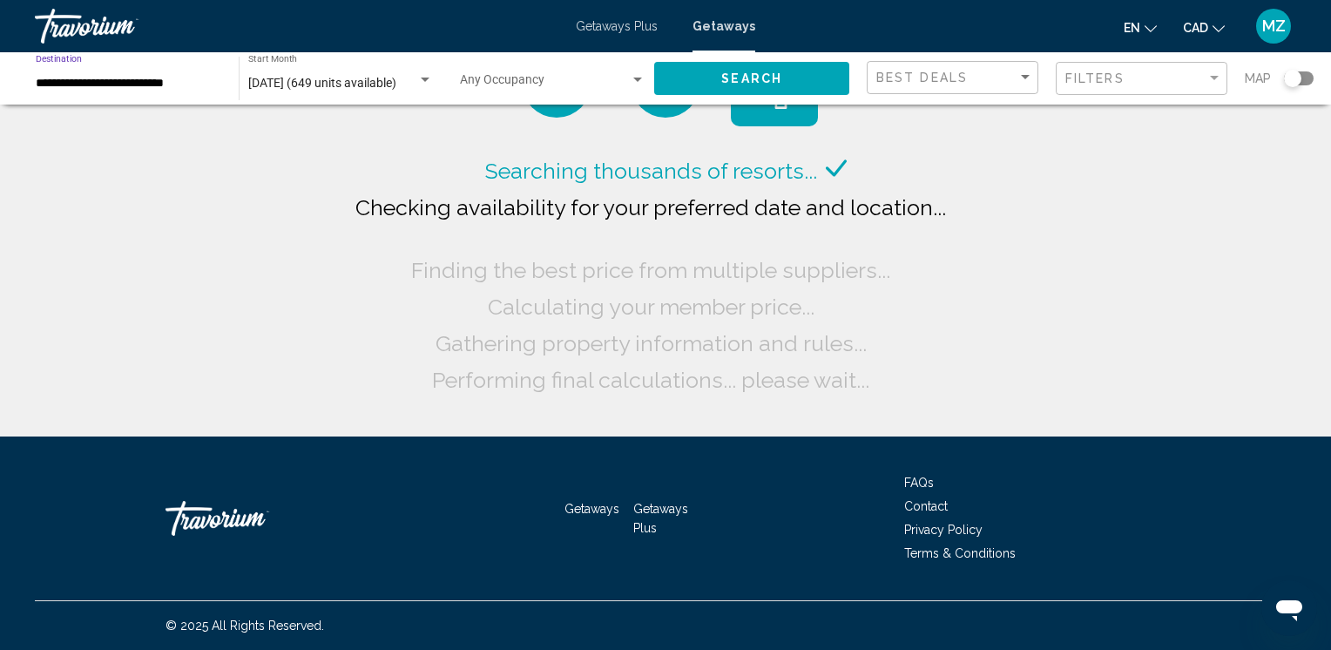
click at [165, 85] on input "**********" at bounding box center [128, 84] width 185 height 14
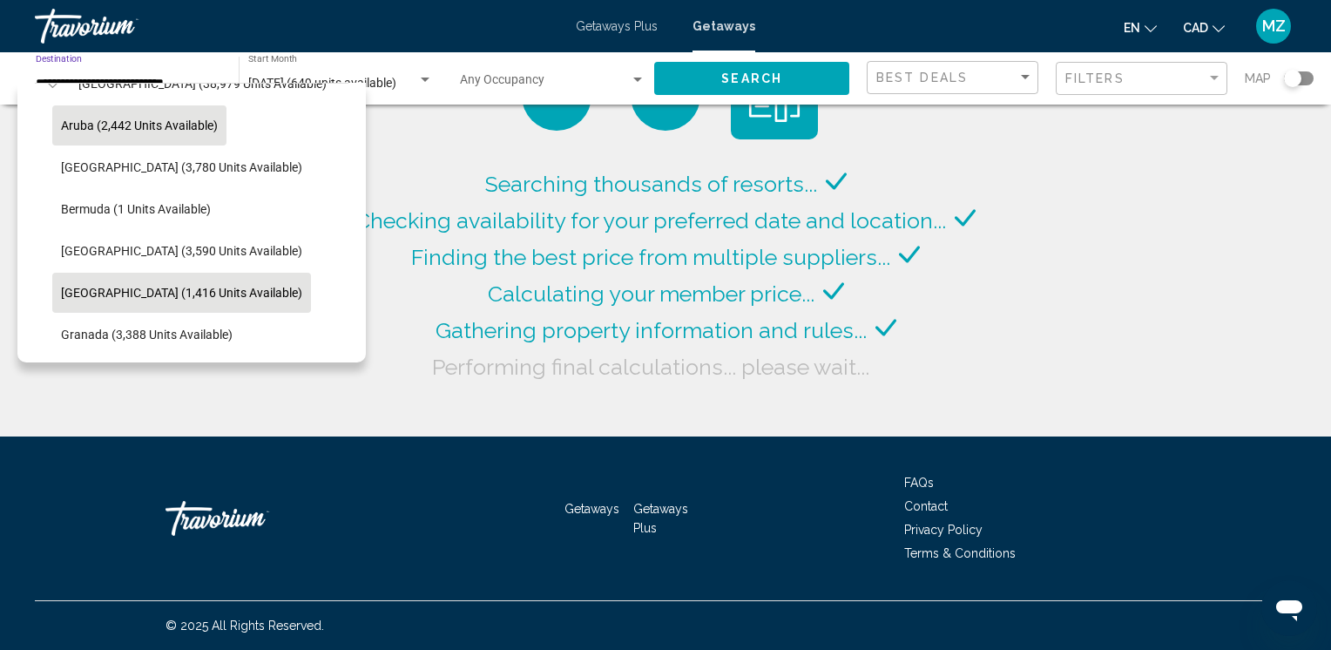
scroll to position [284, 0]
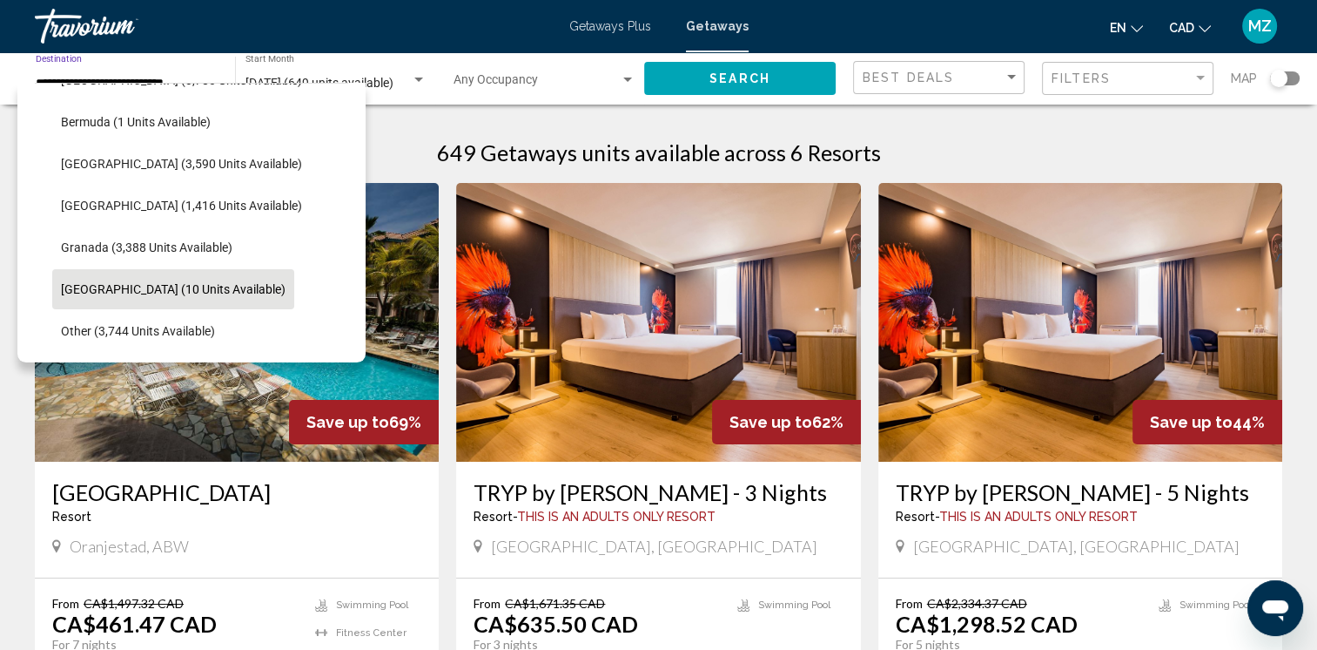
click at [138, 291] on span "Martinique (10 units available)" at bounding box center [173, 289] width 225 height 14
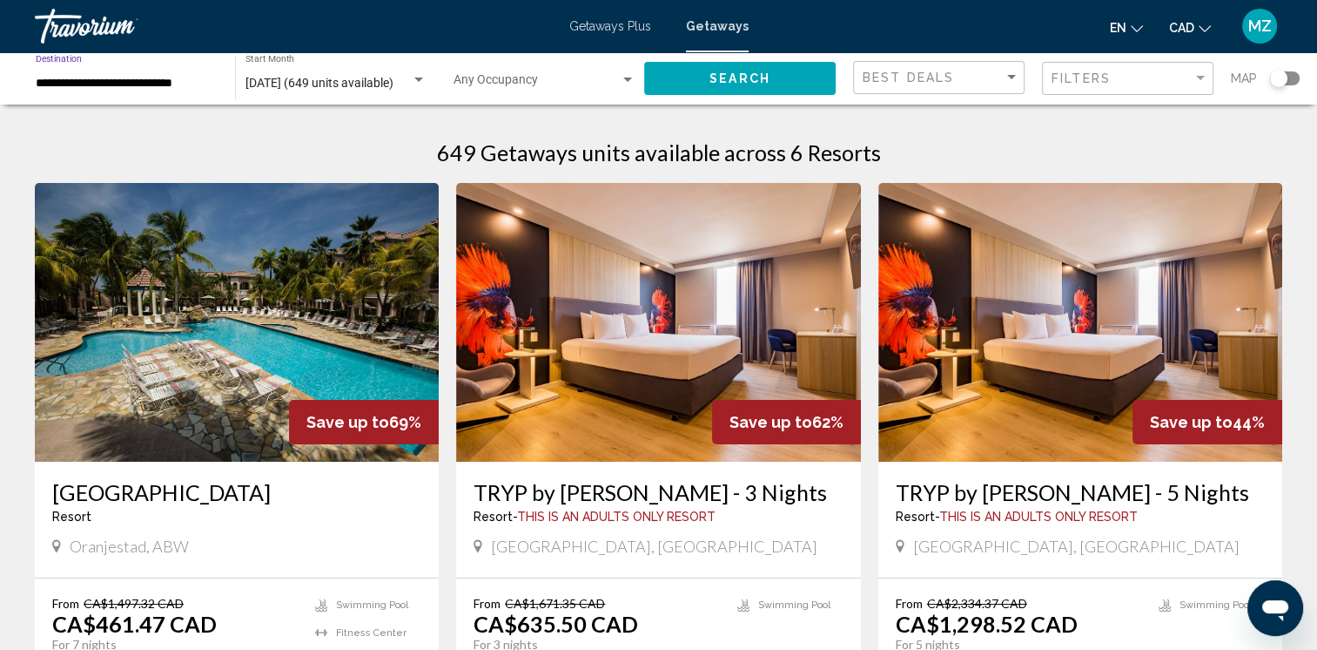
click at [758, 76] on span "Search" at bounding box center [740, 79] width 61 height 14
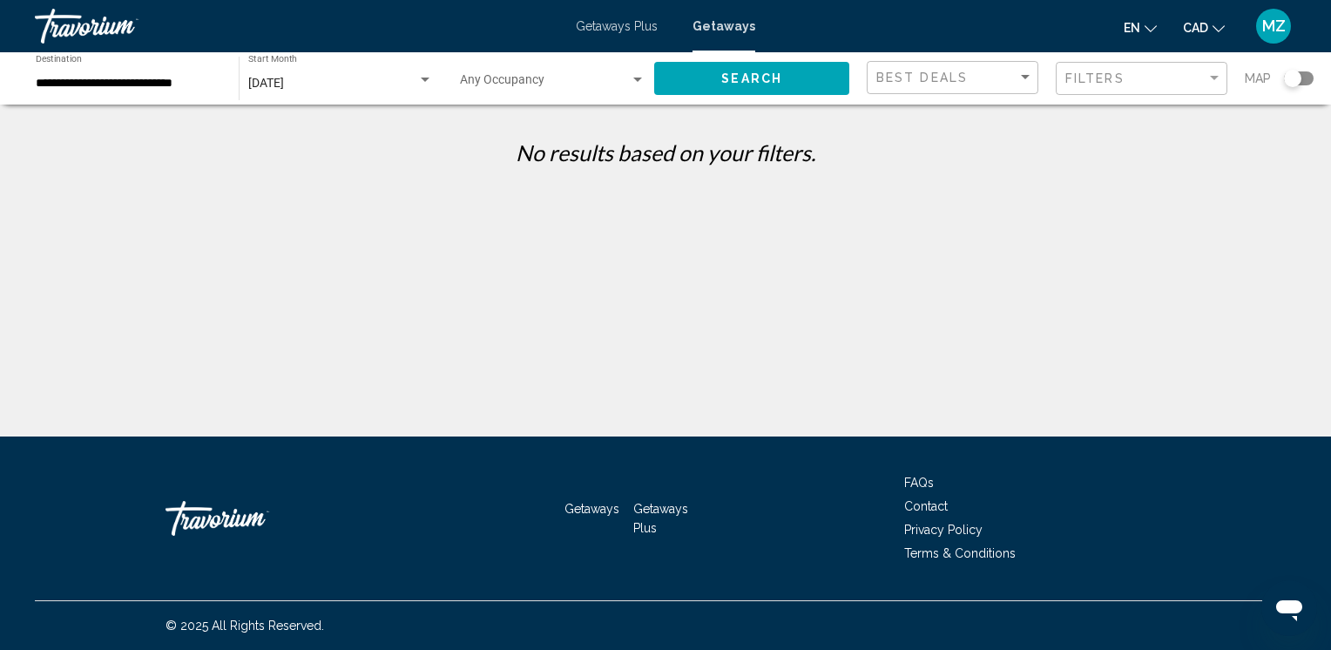
click at [144, 83] on input "**********" at bounding box center [128, 84] width 185 height 14
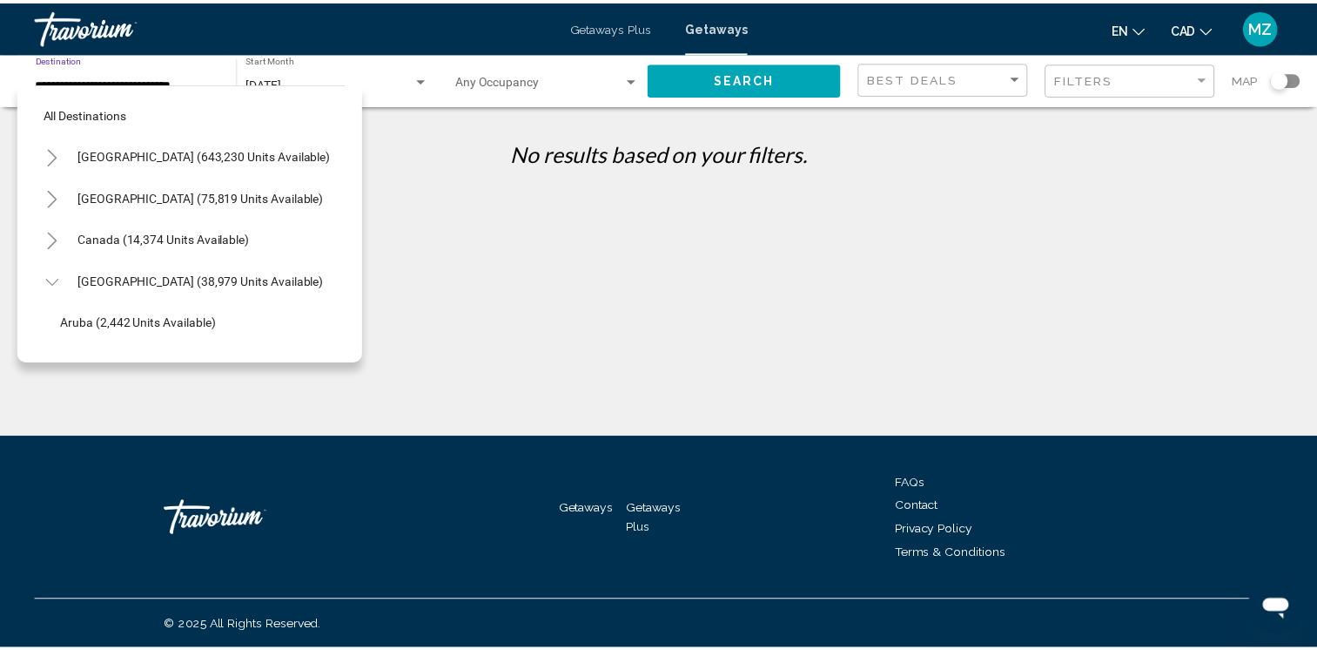
scroll to position [361, 0]
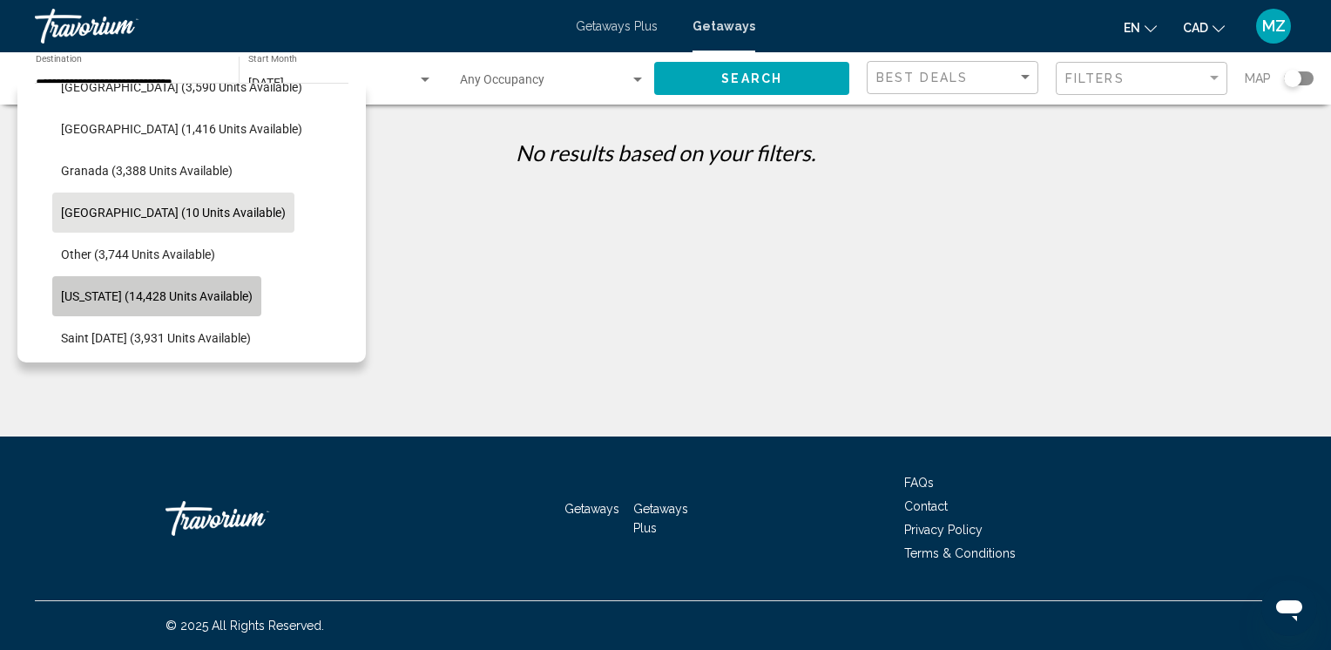
drag, startPoint x: 136, startPoint y: 287, endPoint x: 152, endPoint y: 281, distance: 16.8
click at [137, 289] on span "Puerto Rico (14,428 units available)" at bounding box center [157, 296] width 192 height 14
type input "**********"
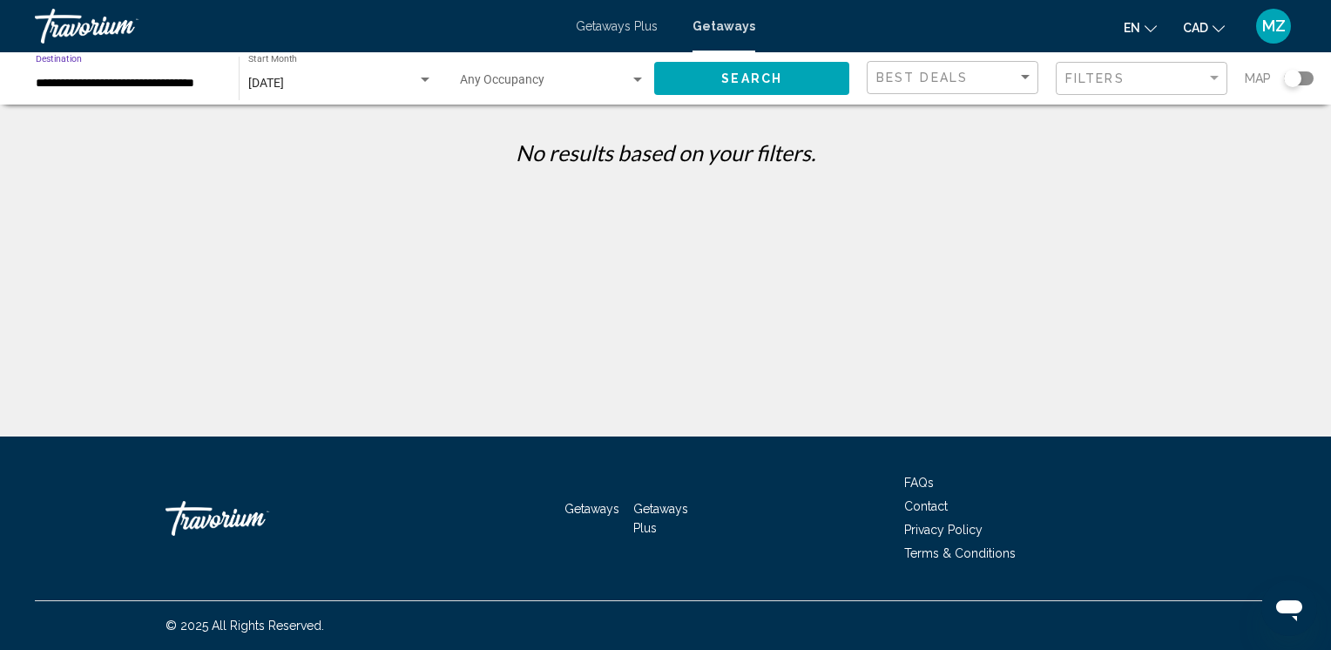
click at [745, 77] on span "Search" at bounding box center [751, 79] width 61 height 14
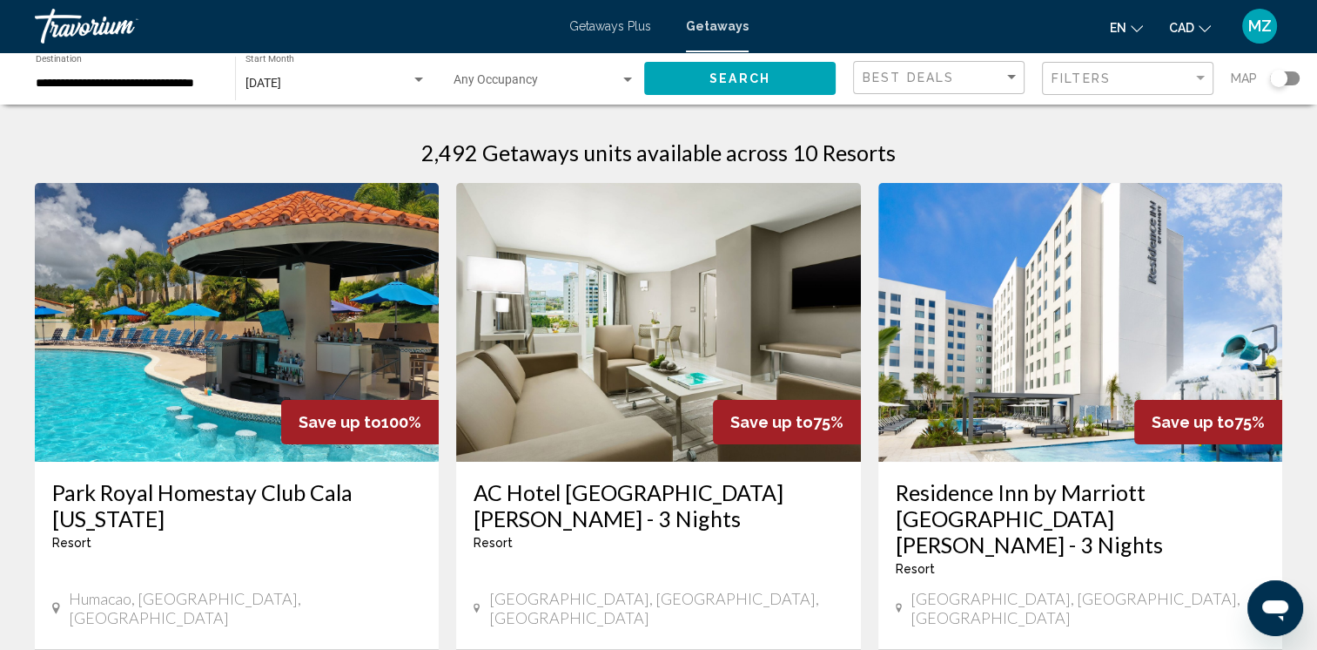
click at [1293, 75] on div "Search widget" at bounding box center [1285, 78] width 30 height 14
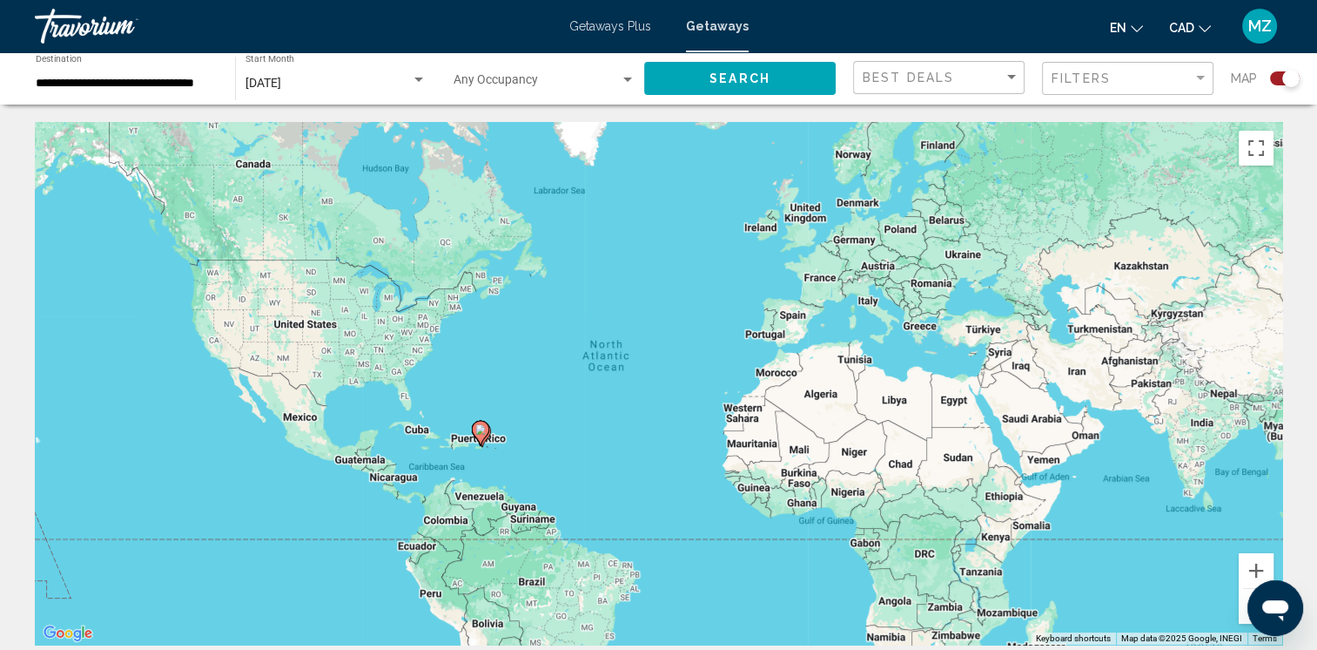
click at [477, 428] on image "Main content" at bounding box center [480, 429] width 10 height 10
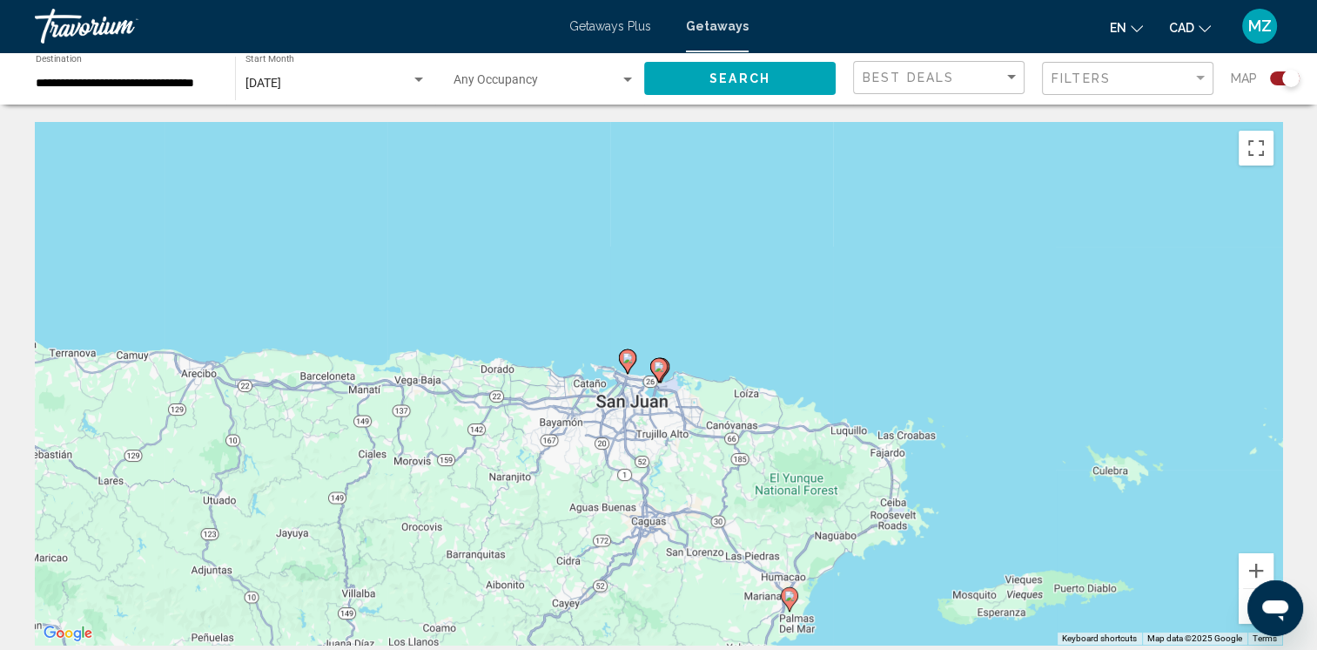
click at [629, 357] on image "Main content" at bounding box center [628, 358] width 10 height 10
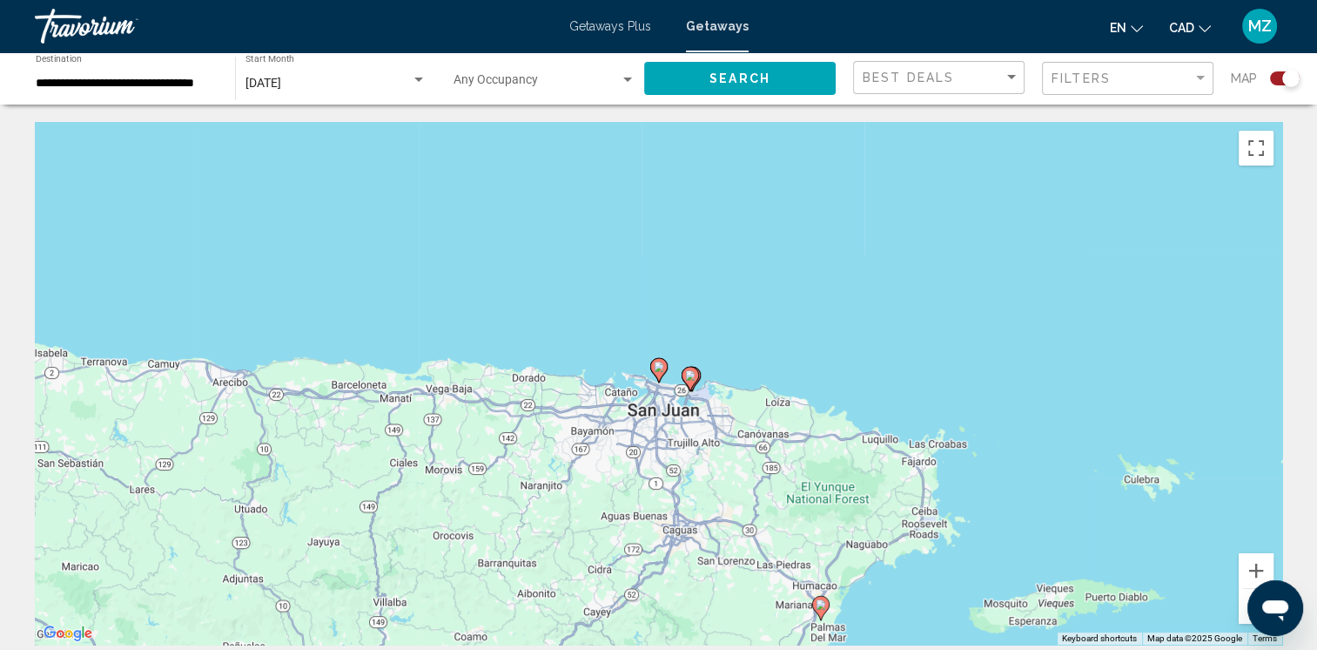
click at [664, 367] on image "Main content" at bounding box center [659, 366] width 10 height 10
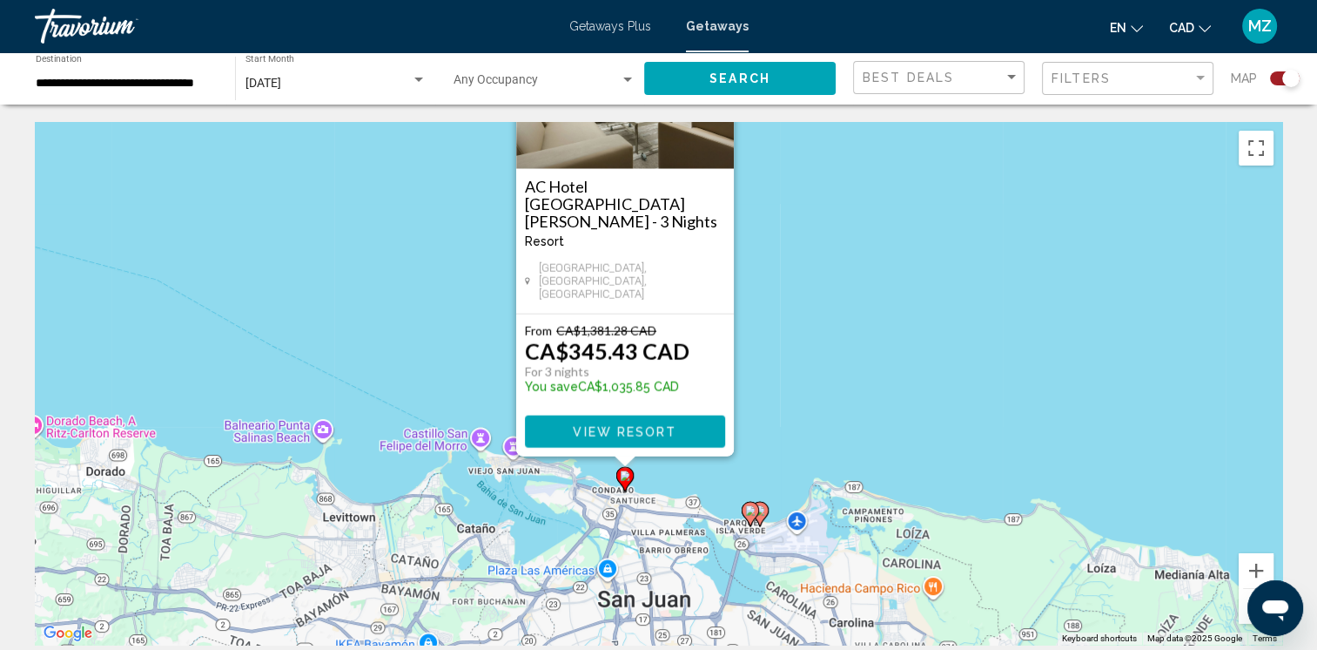
drag, startPoint x: 831, startPoint y: 608, endPoint x: 777, endPoint y: 413, distance: 202.4
click at [777, 413] on div "To activate drag with keyboard, press Alt + Enter. Once in keyboard drag state,…" at bounding box center [659, 383] width 1248 height 522
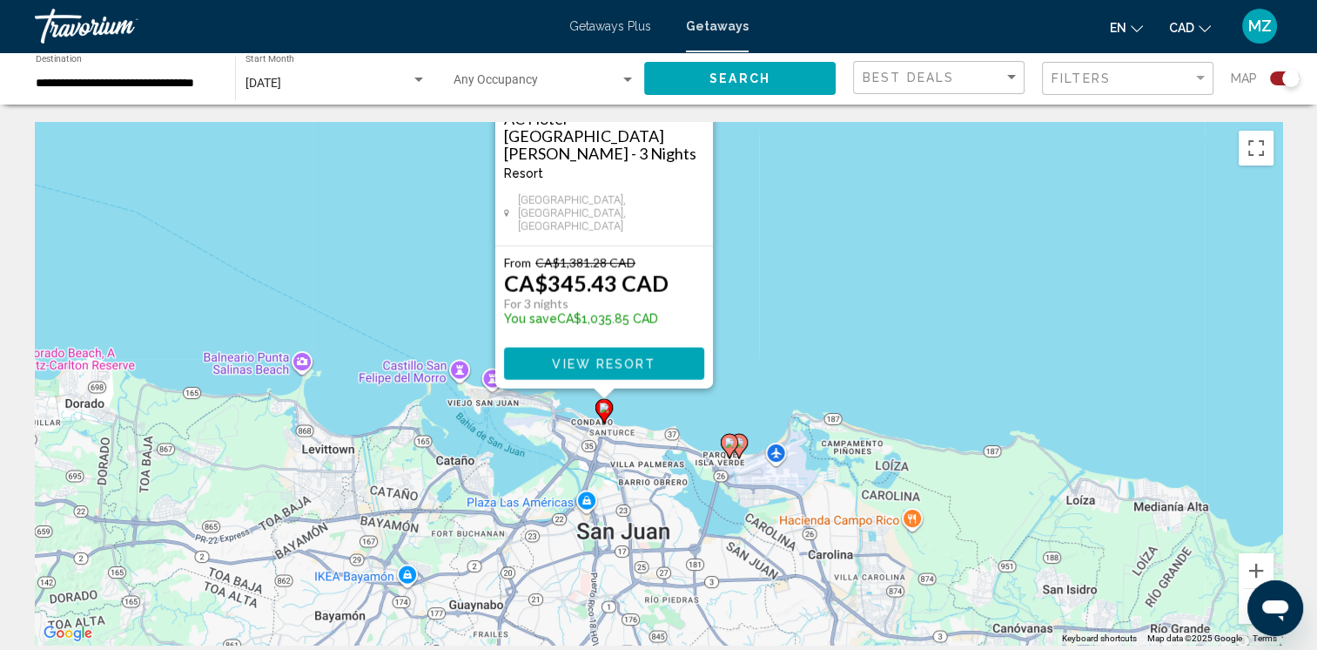
click at [726, 441] on image "Main content" at bounding box center [729, 442] width 10 height 10
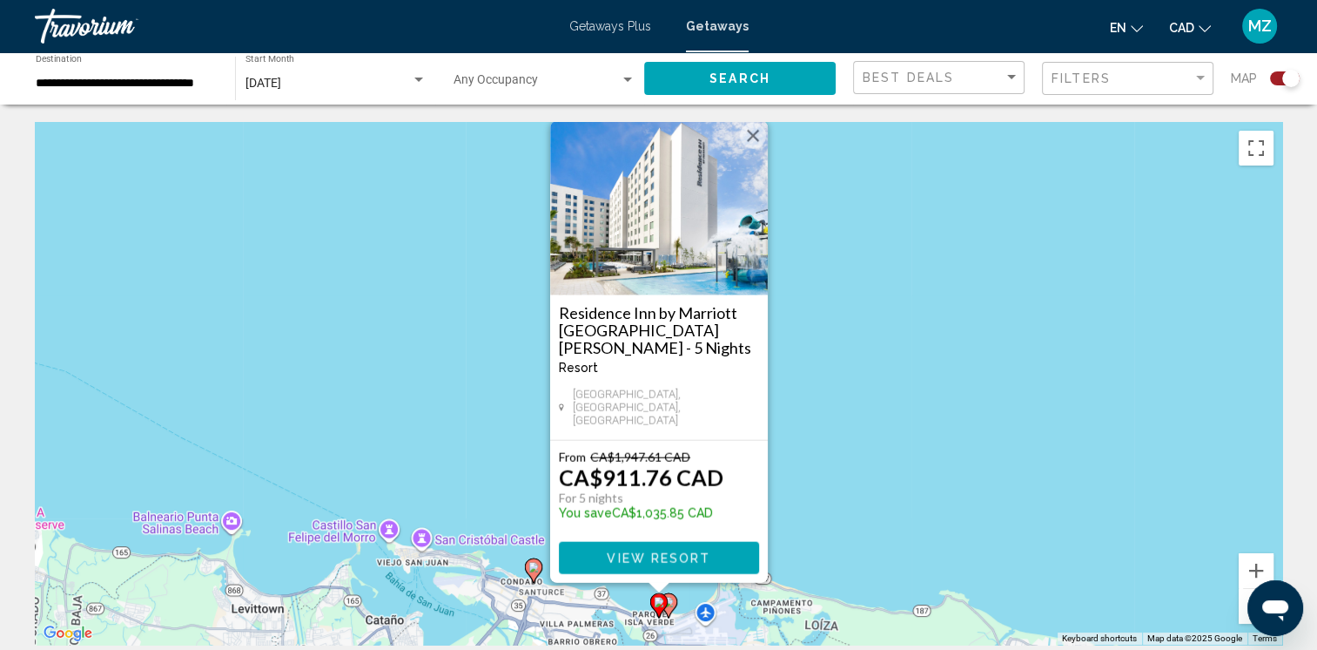
drag, startPoint x: 745, startPoint y: 158, endPoint x: 759, endPoint y: 198, distance: 41.6
click at [746, 149] on button "Close" at bounding box center [753, 136] width 26 height 26
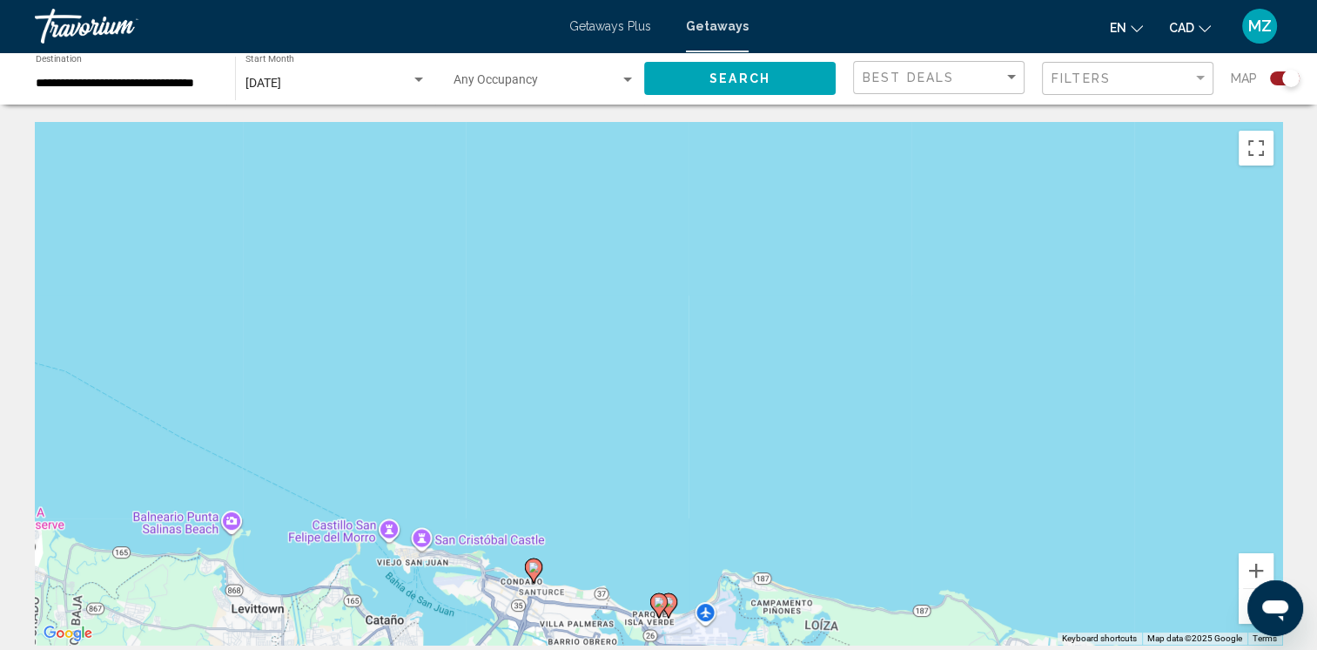
click at [671, 606] on image "Main content" at bounding box center [669, 601] width 10 height 10
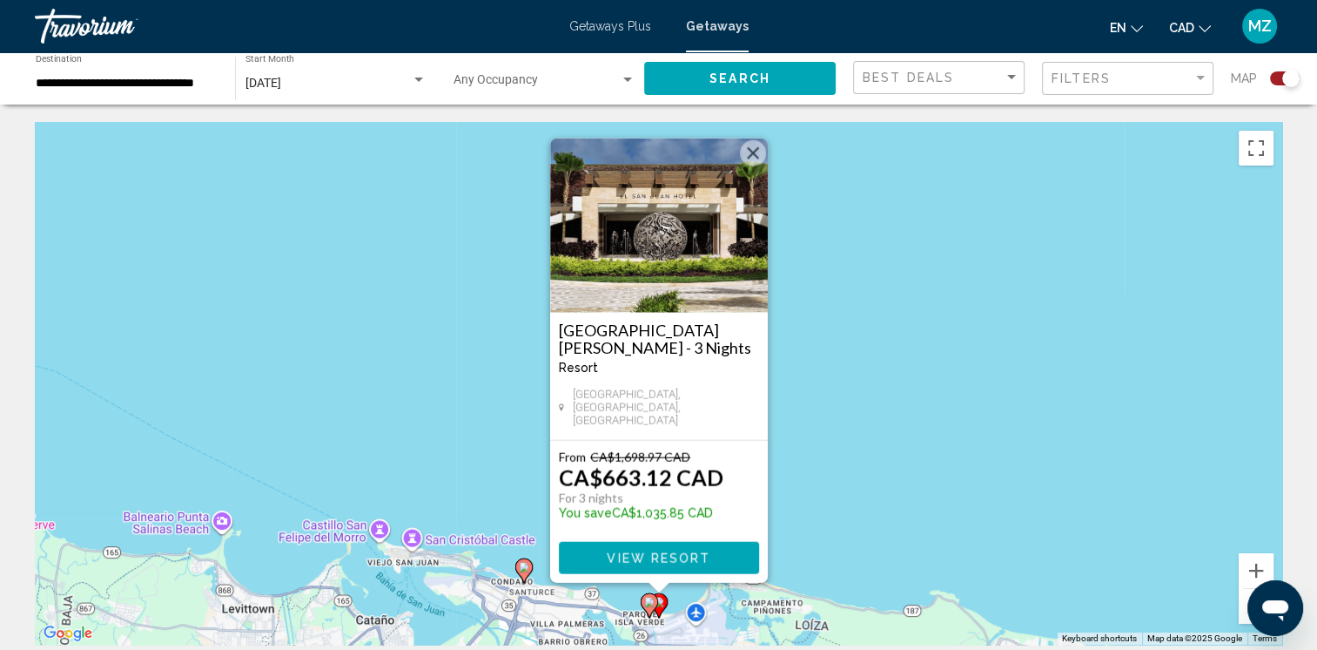
drag, startPoint x: 756, startPoint y: 158, endPoint x: 770, endPoint y: 180, distance: 25.8
click at [757, 158] on button "Close" at bounding box center [753, 153] width 26 height 26
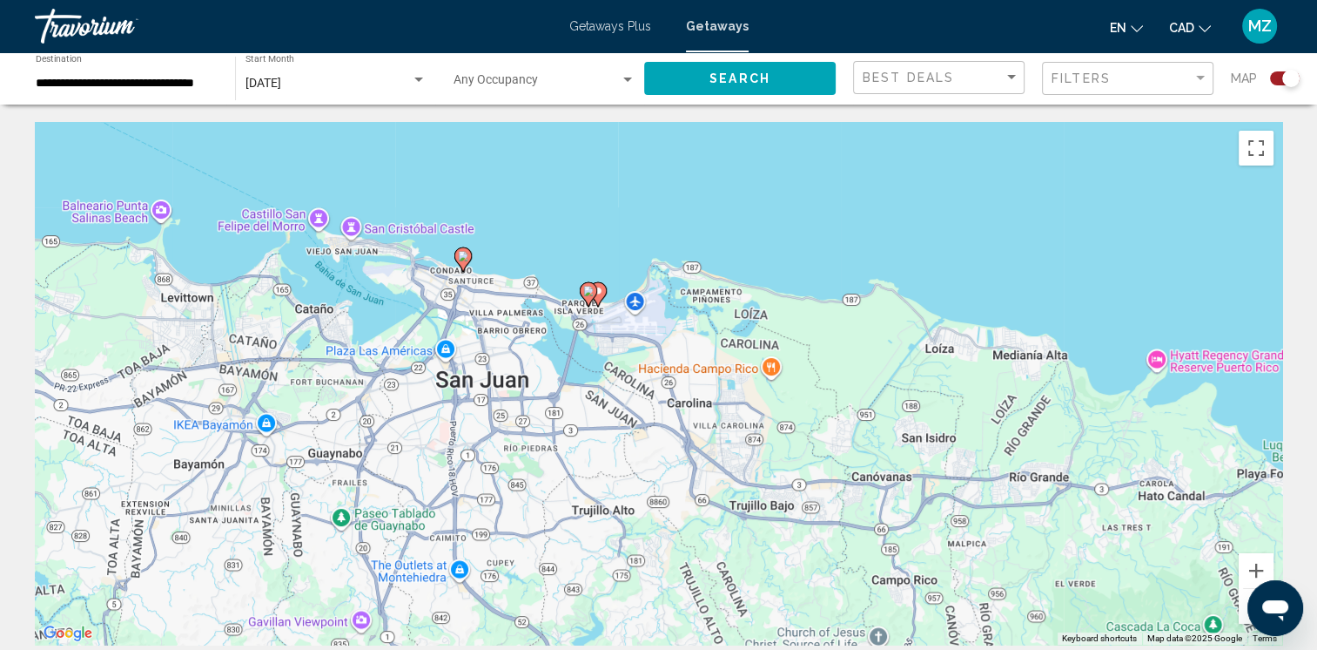
drag, startPoint x: 855, startPoint y: 584, endPoint x: 735, endPoint y: 40, distance: 557.3
click at [735, 42] on div "**********" at bounding box center [658, 325] width 1317 height 650
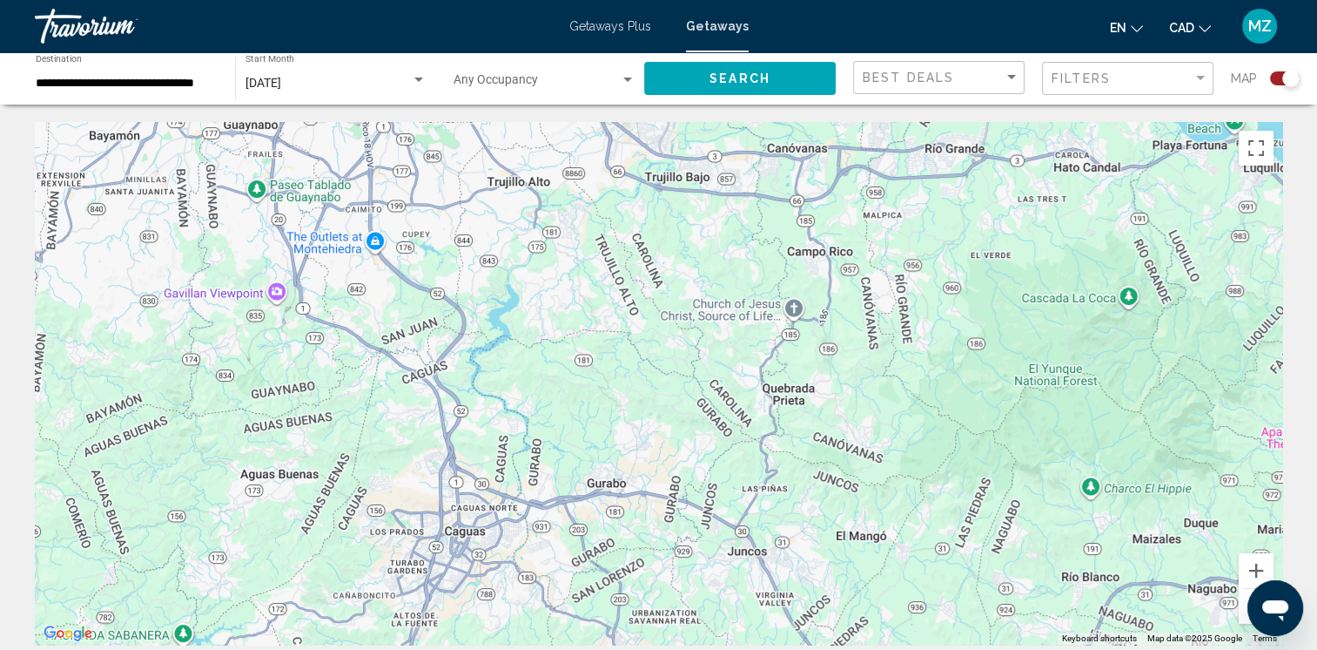
click at [1242, 605] on button "Zoom out" at bounding box center [1256, 606] width 35 height 35
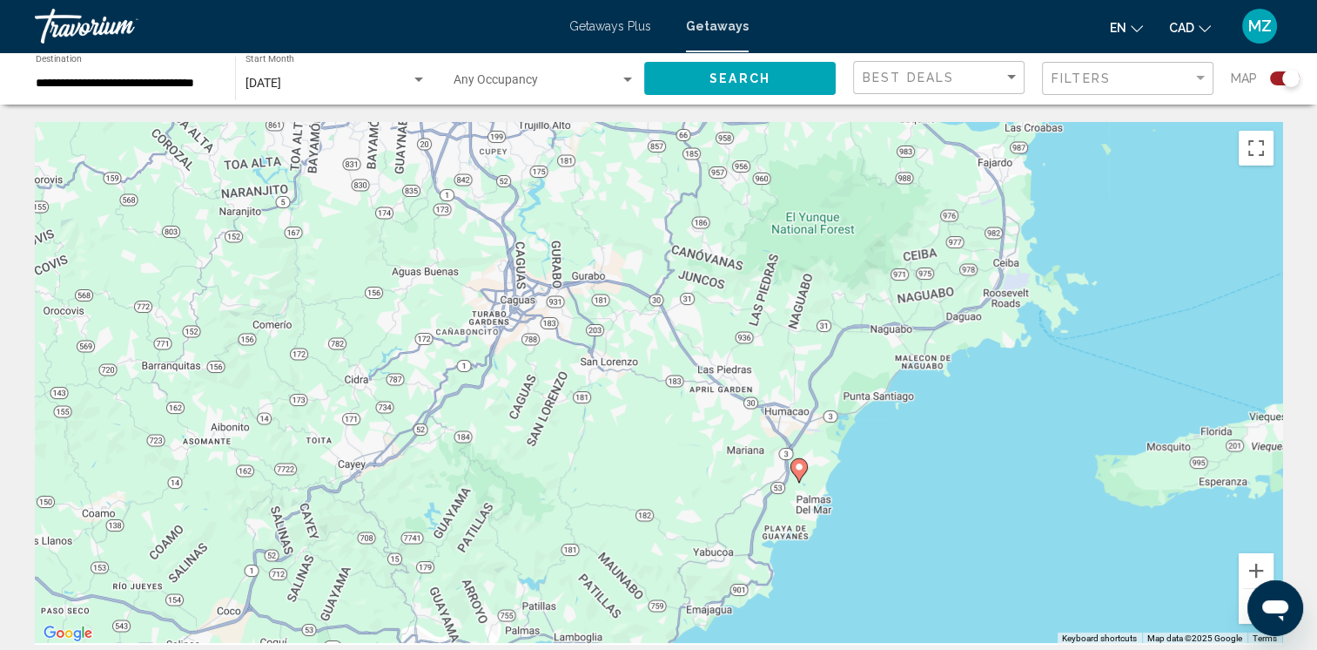
drag, startPoint x: 841, startPoint y: 536, endPoint x: 799, endPoint y: 375, distance: 165.8
click at [799, 374] on div "To activate drag with keyboard, press Alt + Enter. Once in keyboard drag state,…" at bounding box center [659, 383] width 1248 height 522
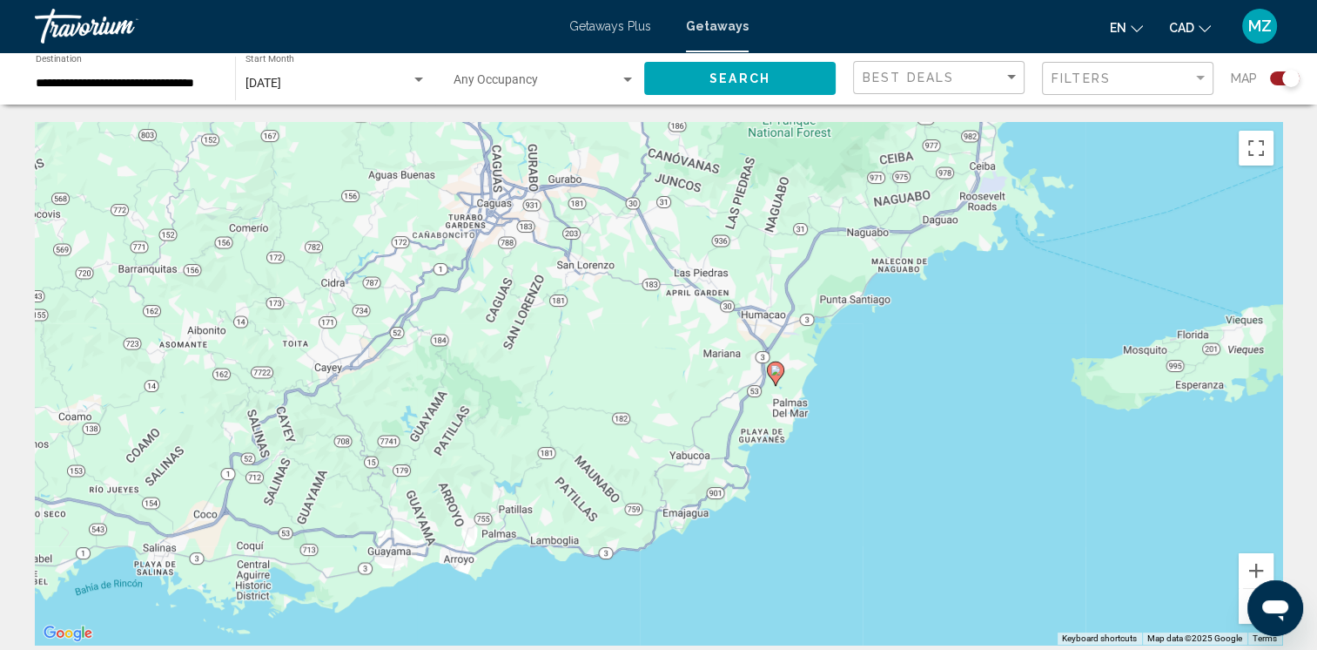
click at [773, 371] on image "Main content" at bounding box center [776, 370] width 10 height 10
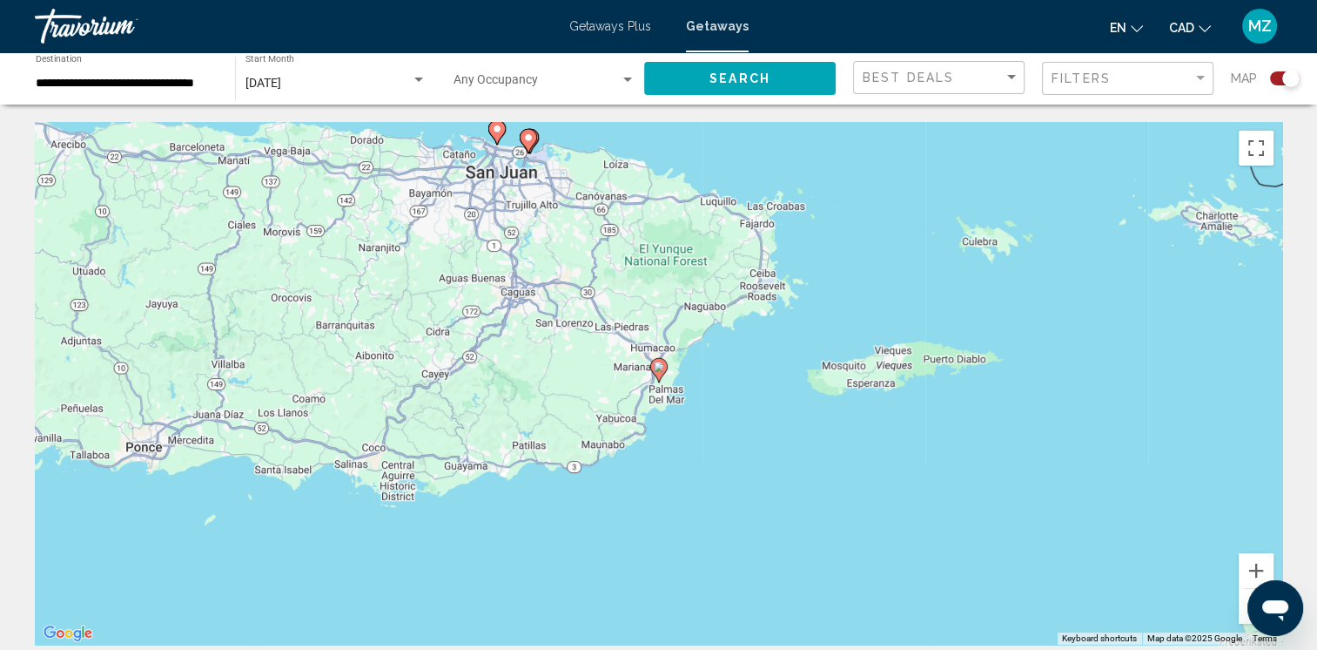
click at [658, 373] on icon "Main content" at bounding box center [658, 370] width 16 height 23
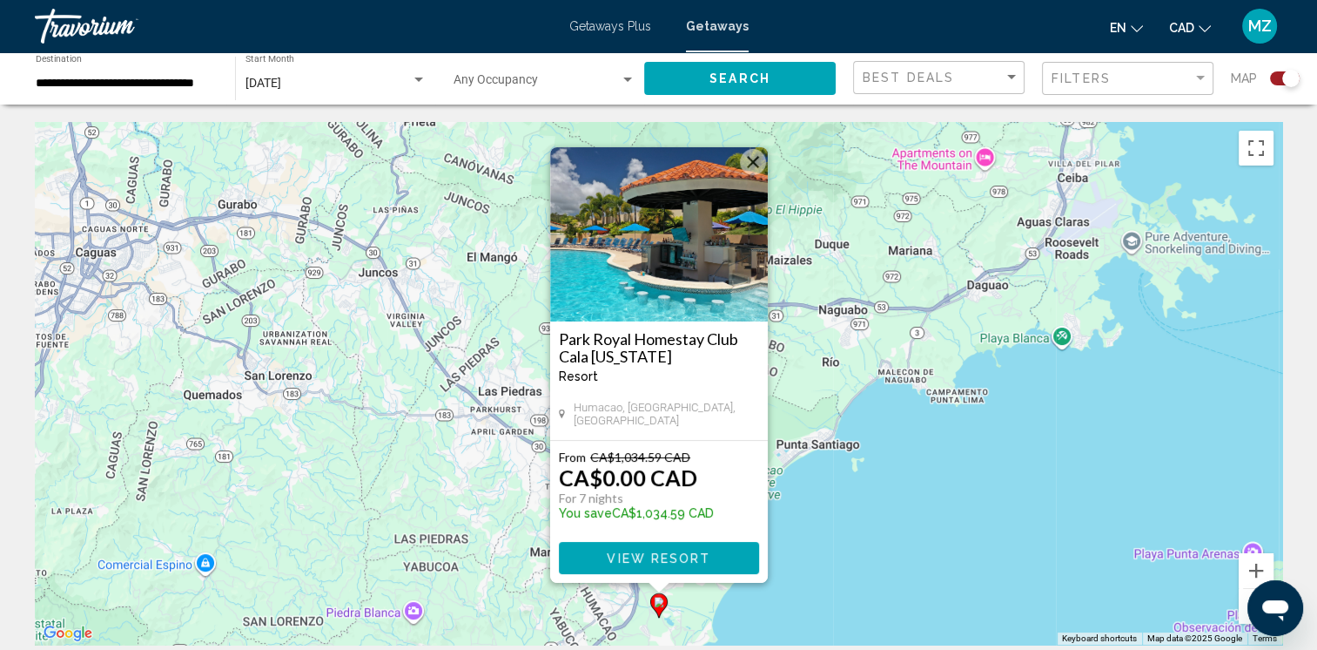
click at [610, 342] on h3 "Park Royal Homestay Club Cala Puerto Rico" at bounding box center [659, 347] width 200 height 35
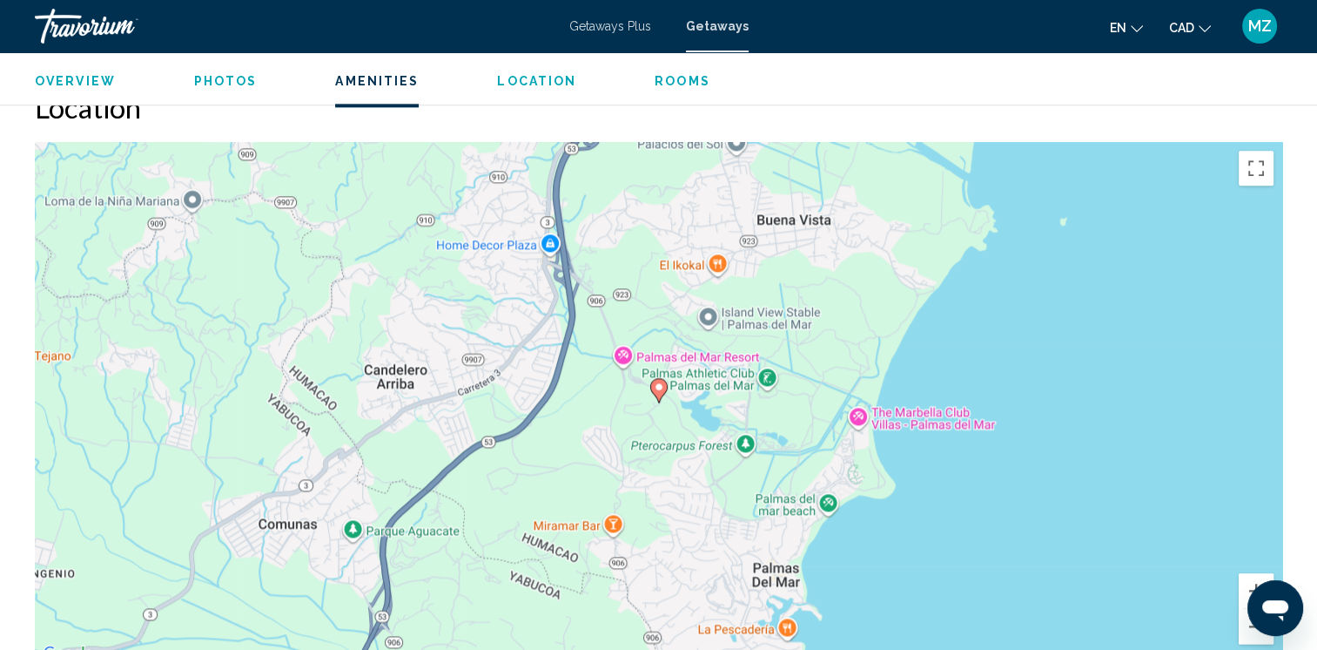
scroll to position [1755, 0]
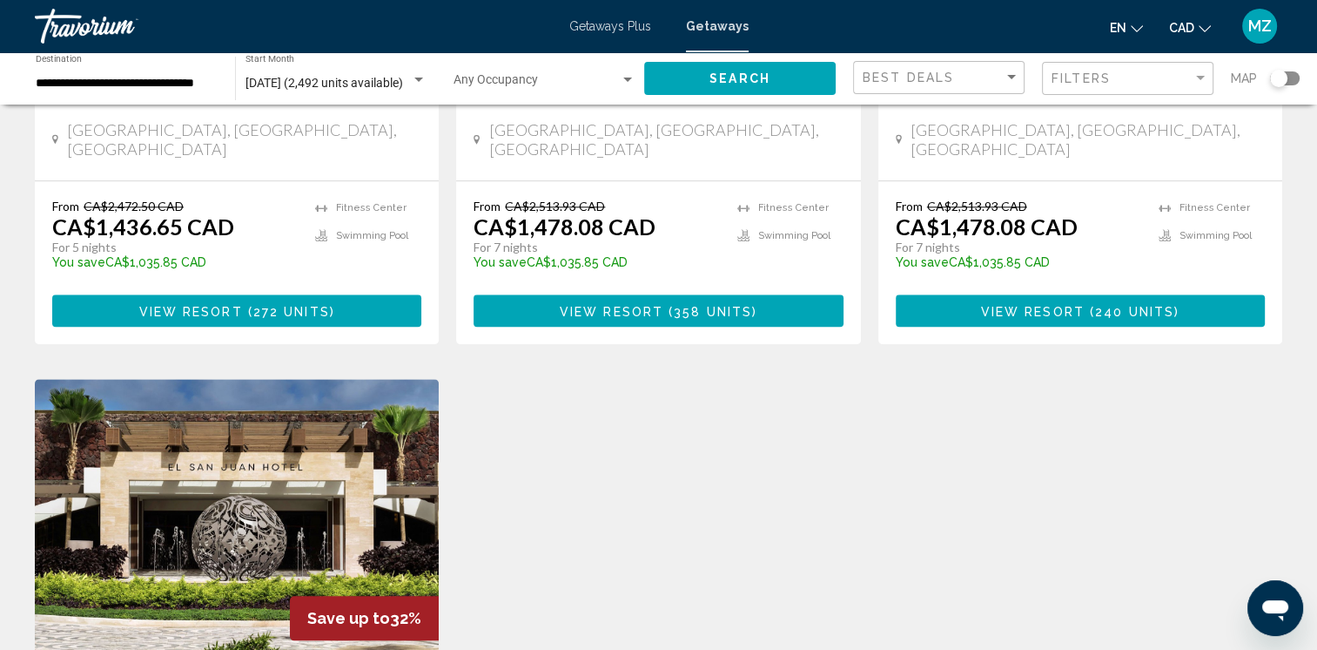
scroll to position [1654, 0]
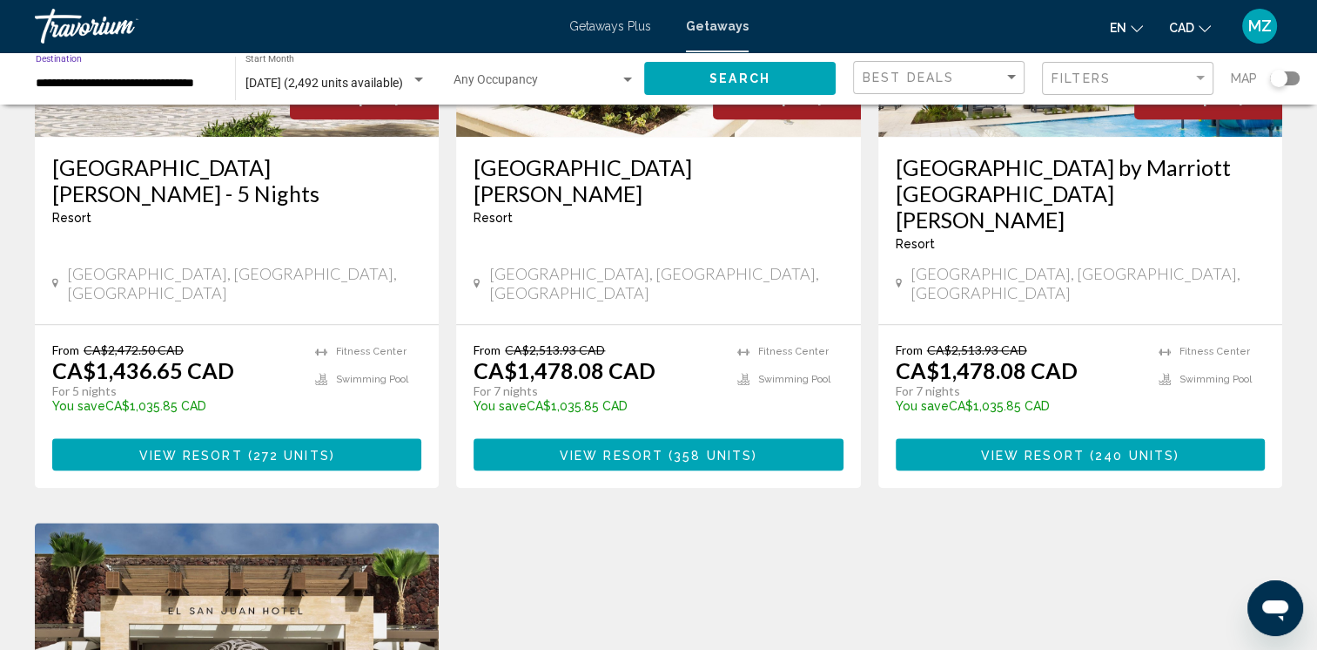
click at [123, 81] on input "**********" at bounding box center [127, 84] width 182 height 14
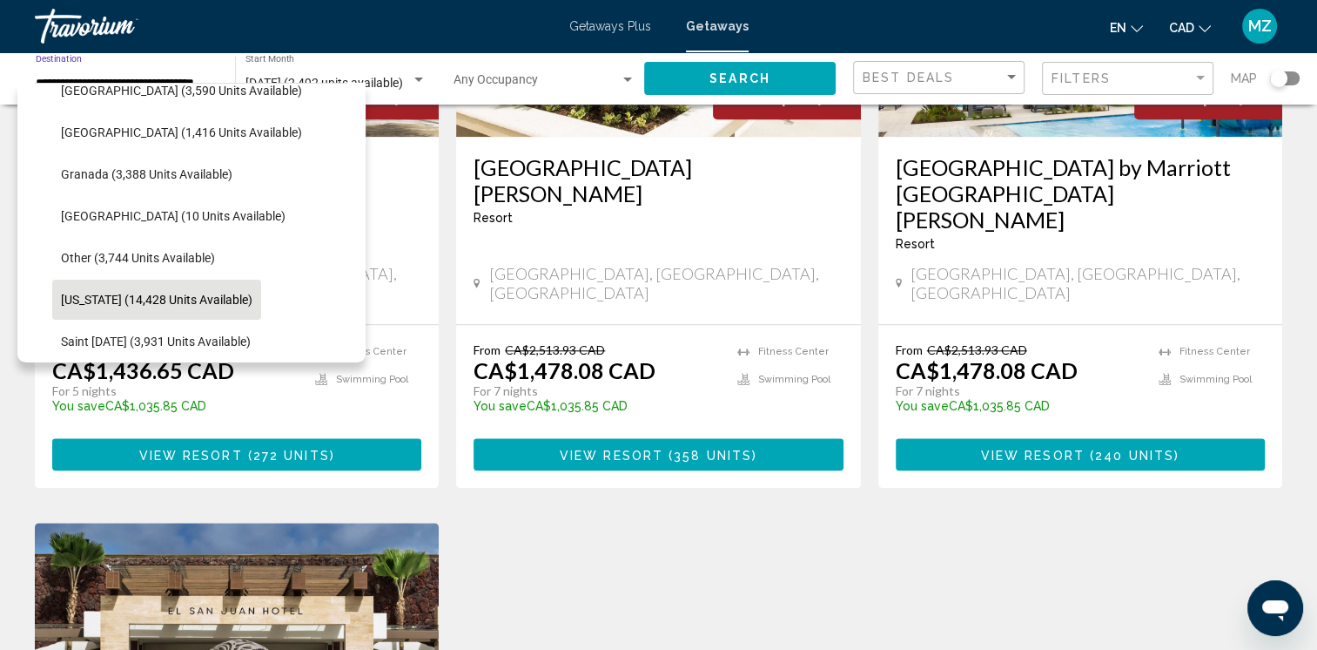
scroll to position [270, 0]
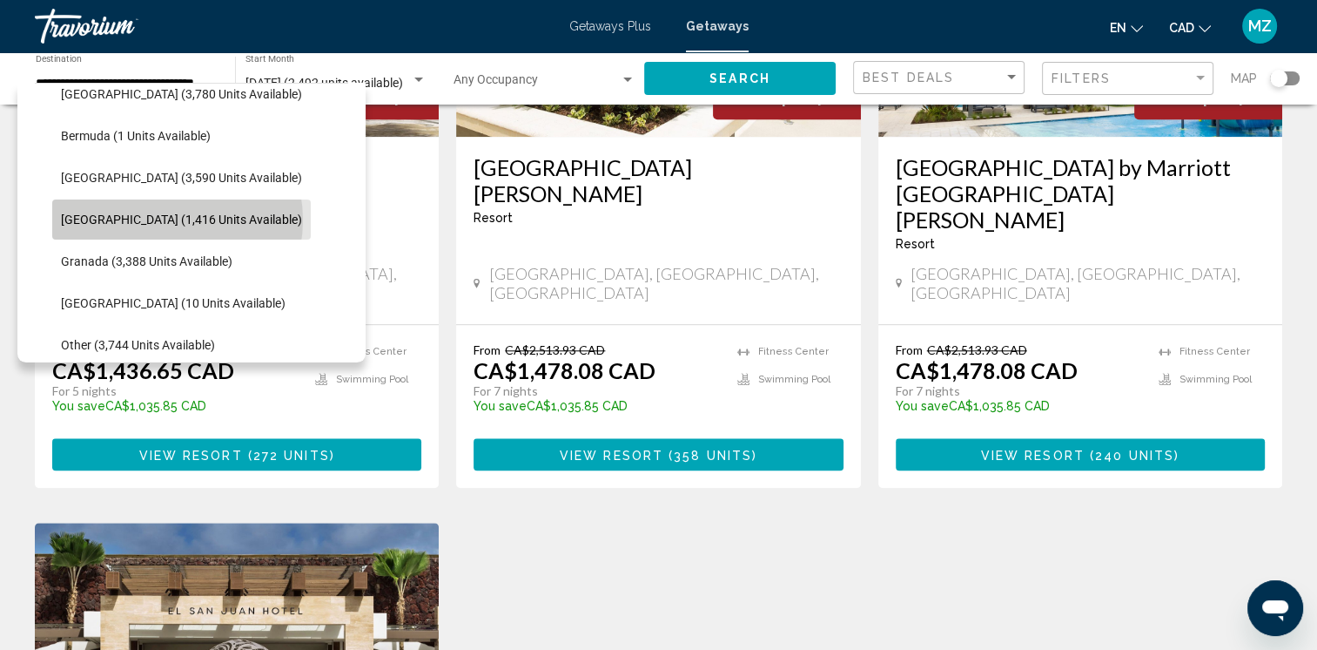
click at [172, 219] on span "Dominican Republic (1,416 units available)" at bounding box center [181, 219] width 241 height 14
type input "**********"
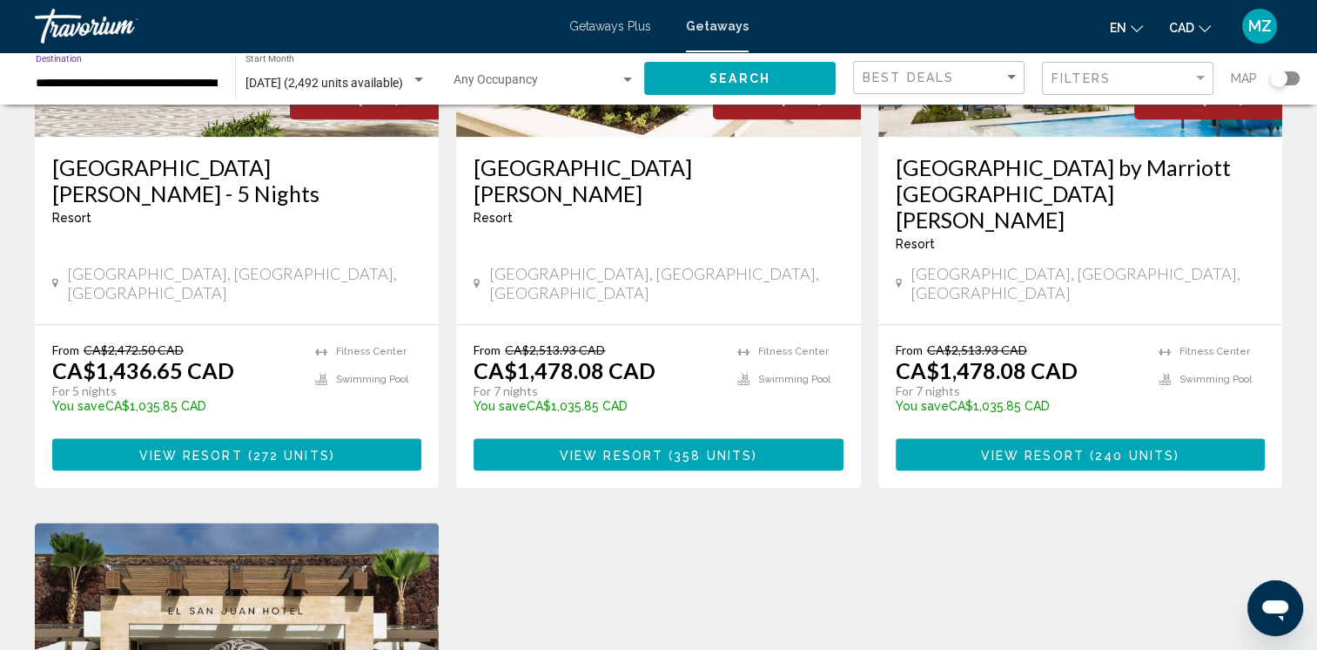
click at [707, 77] on button "Search" at bounding box center [740, 78] width 192 height 32
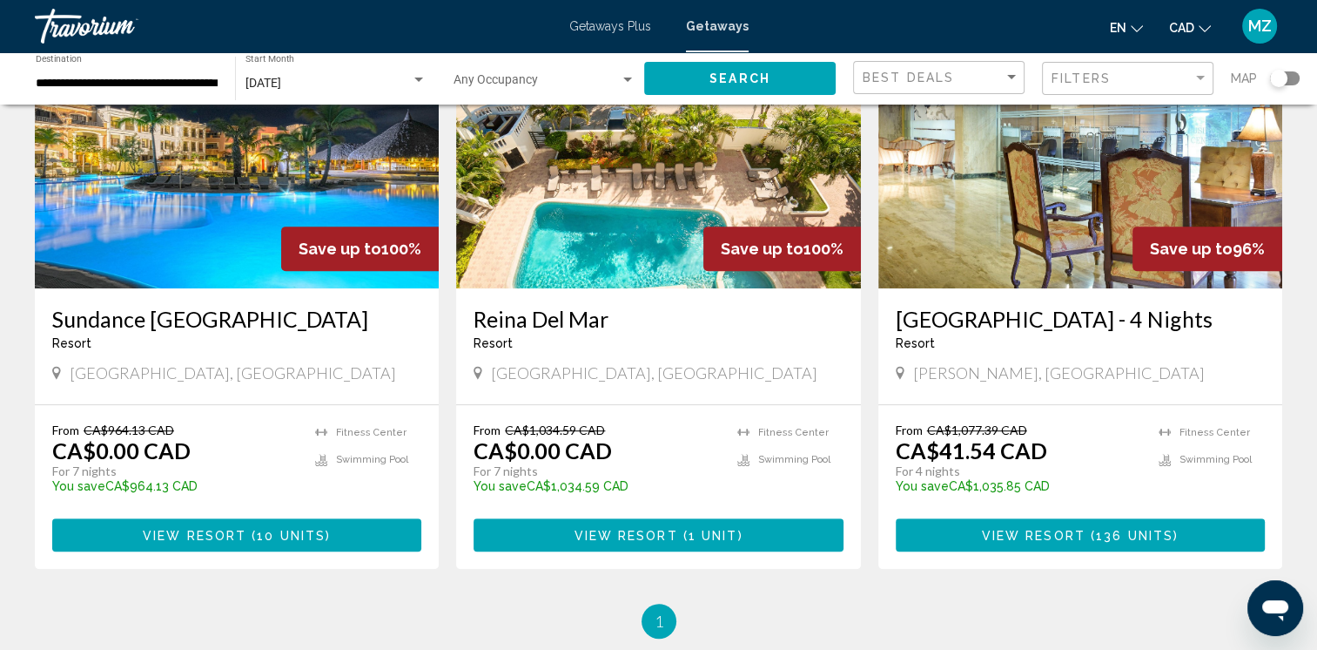
scroll to position [871, 0]
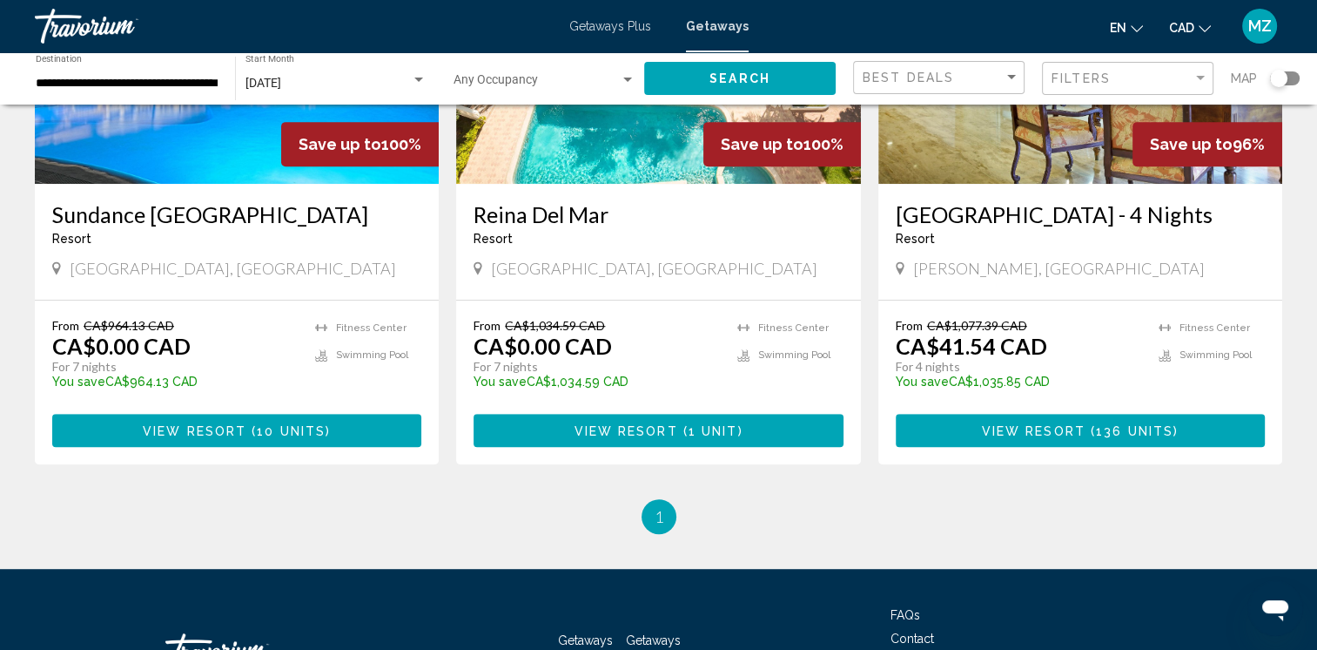
click at [252, 438] on span "( 10 units )" at bounding box center [288, 431] width 84 height 14
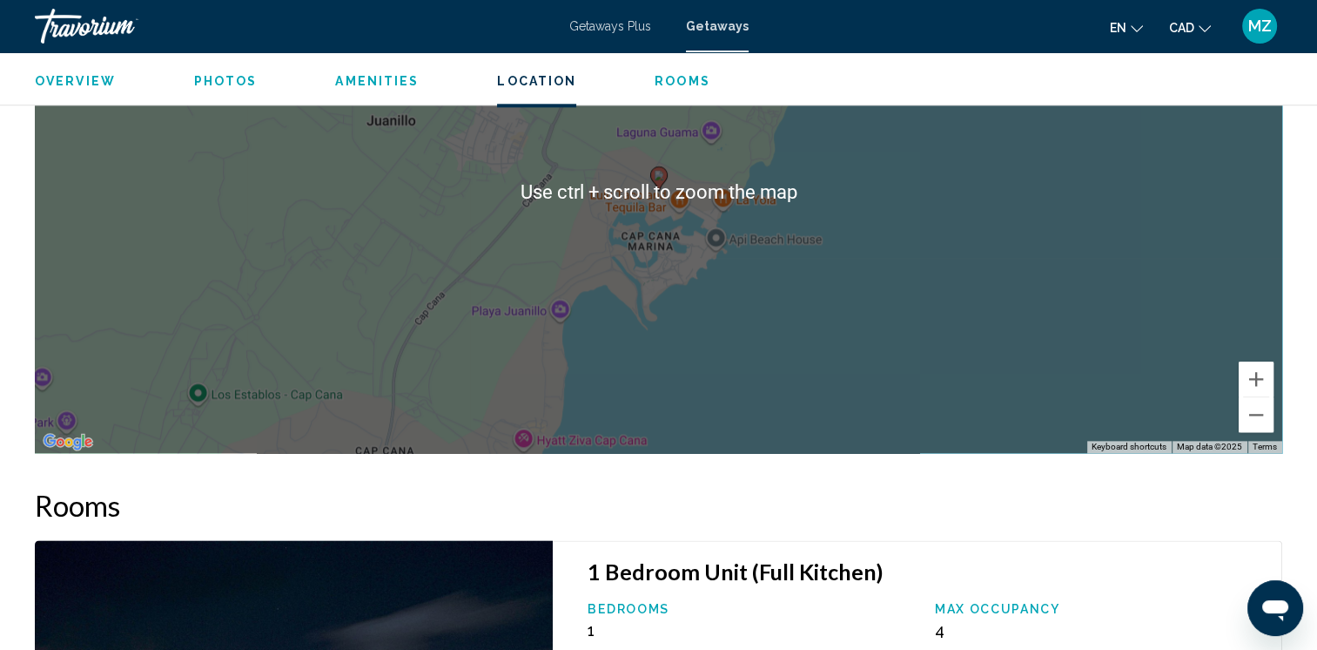
scroll to position [1916, 0]
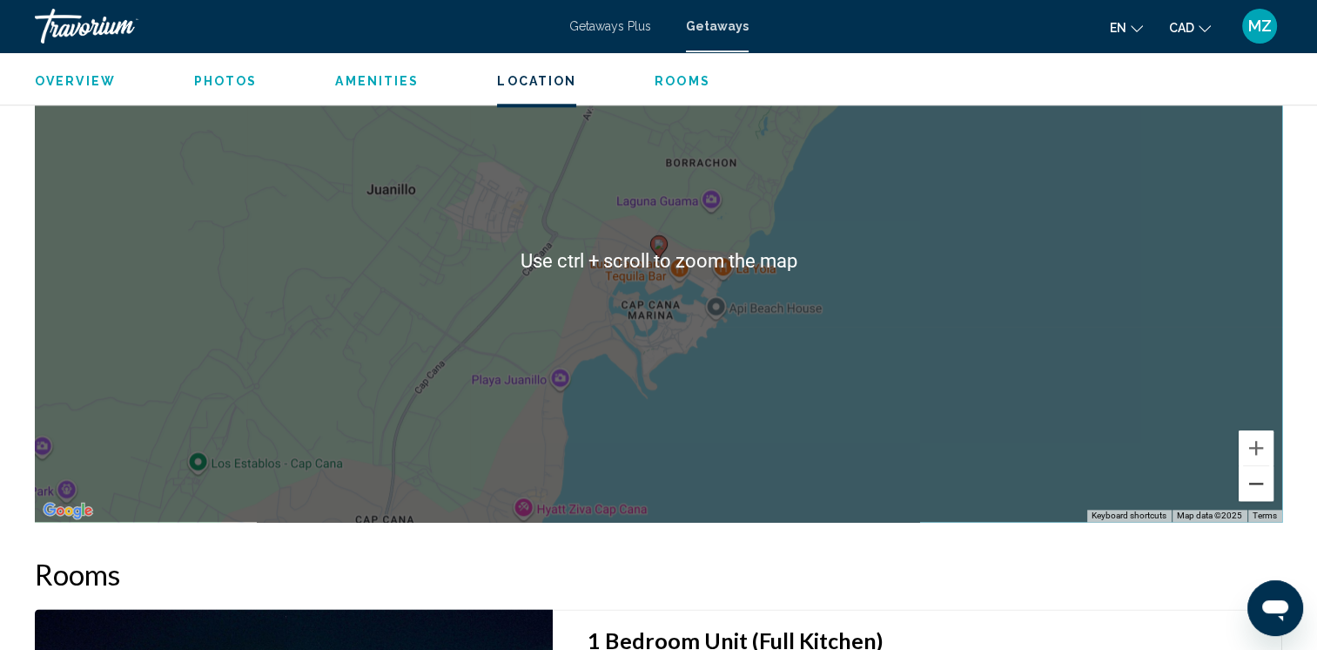
click at [1261, 482] on button "Zoom out" at bounding box center [1256, 483] width 35 height 35
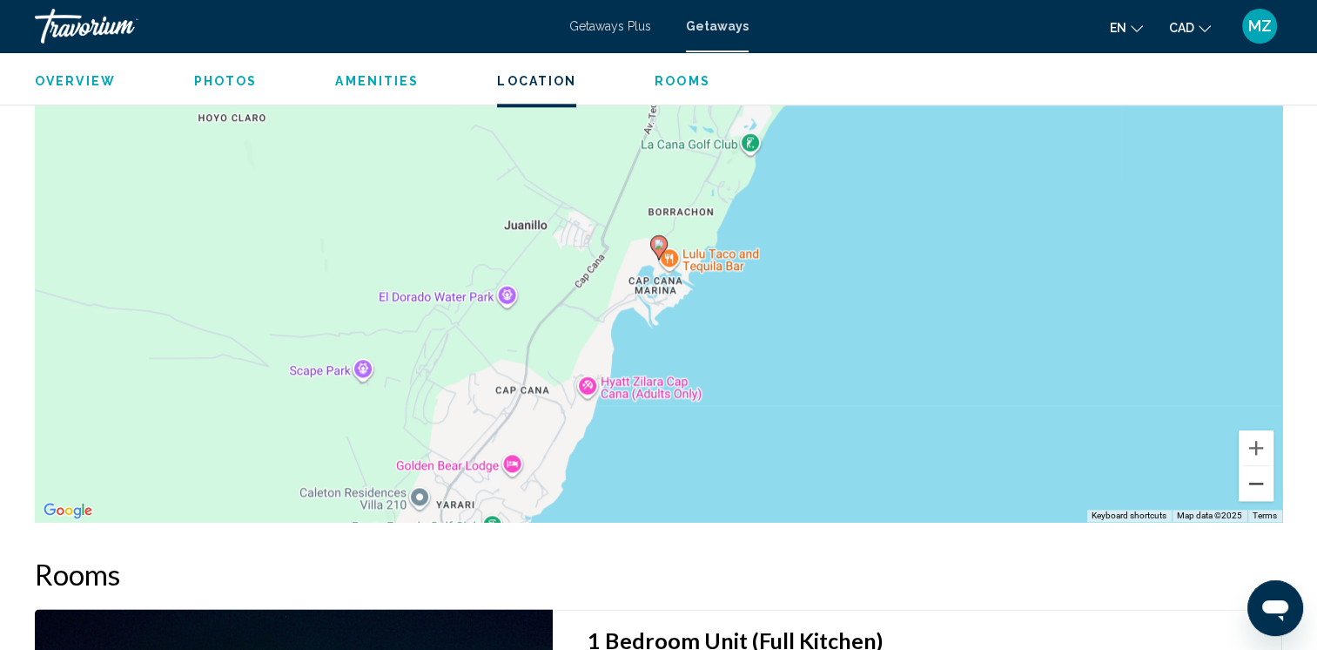
click at [1261, 482] on button "Zoom out" at bounding box center [1256, 483] width 35 height 35
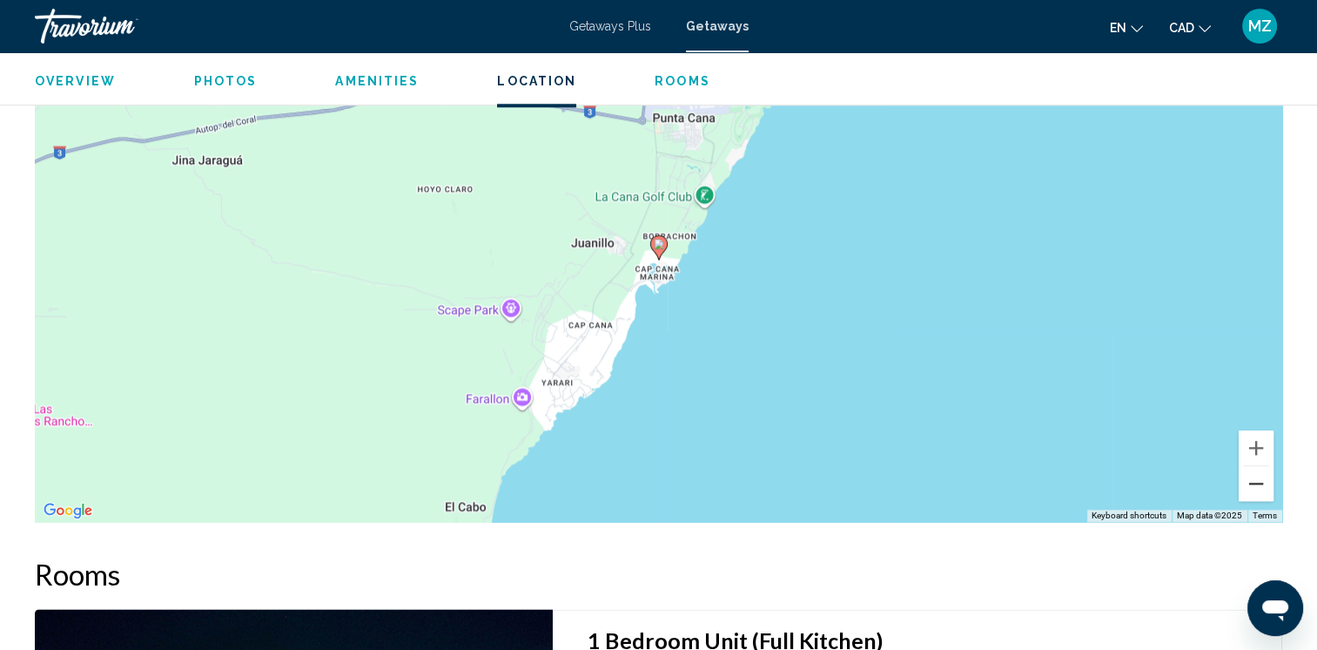
click at [1261, 482] on button "Zoom out" at bounding box center [1256, 483] width 35 height 35
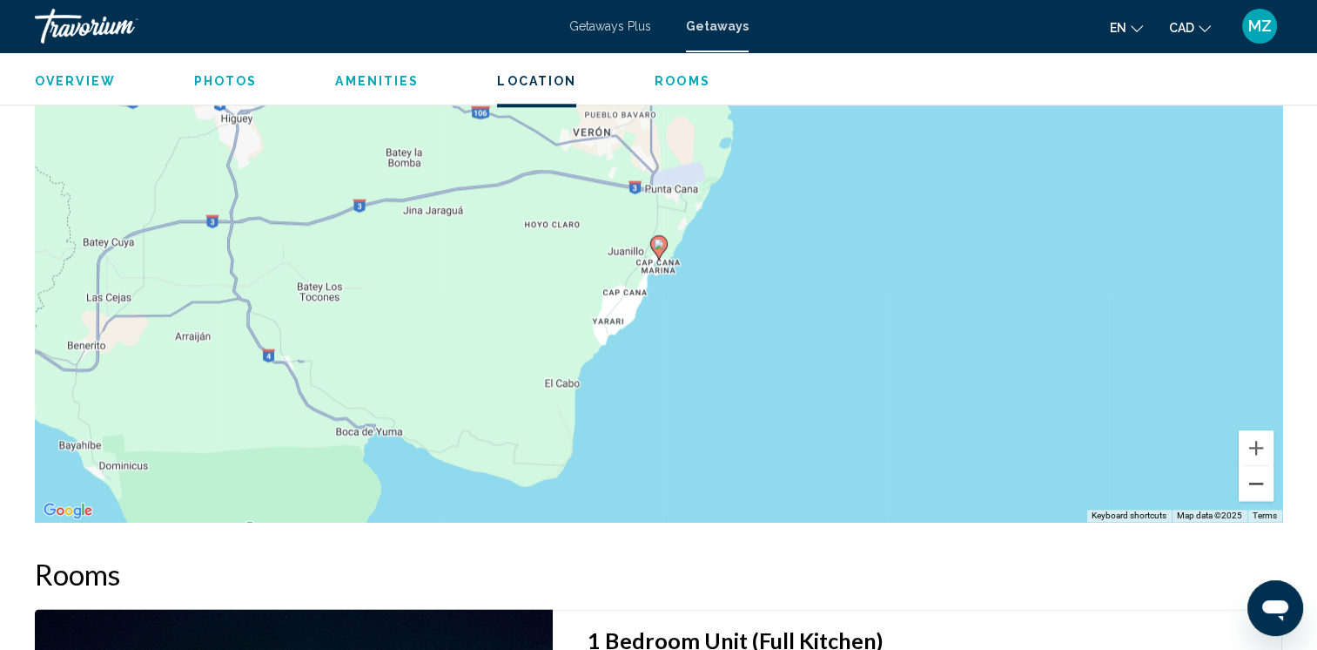
click at [1261, 482] on button "Zoom out" at bounding box center [1256, 483] width 35 height 35
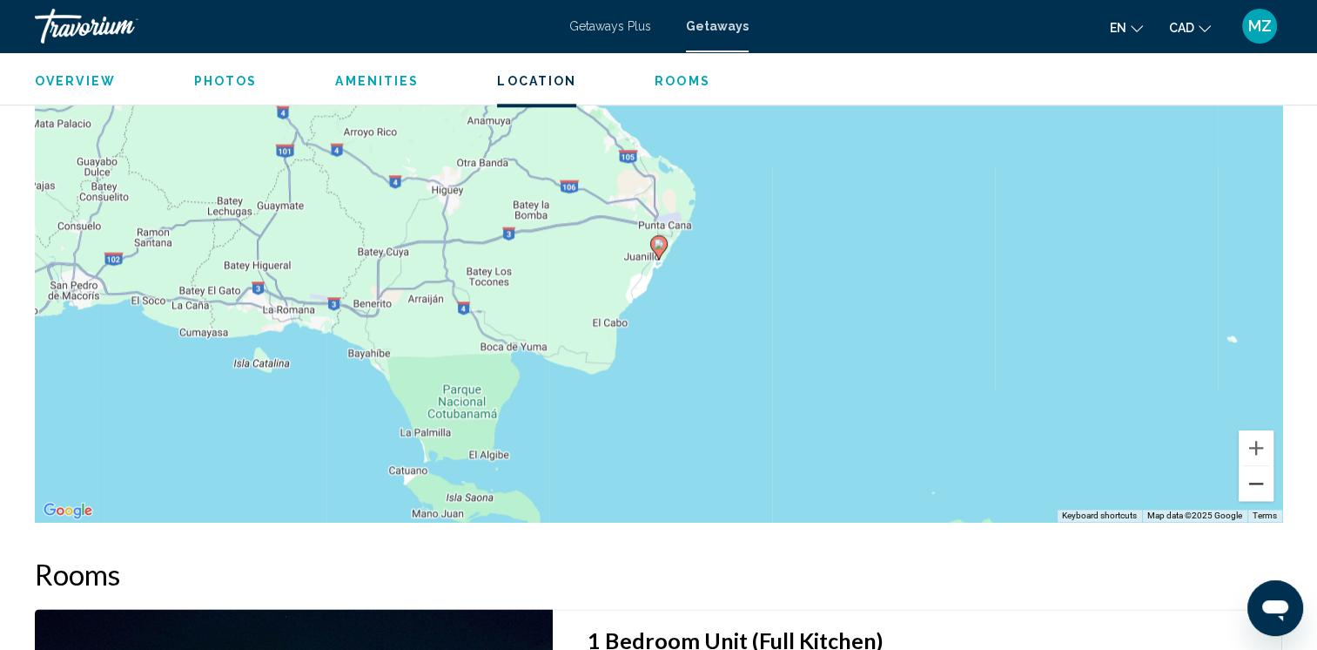
click at [1264, 490] on button "Zoom out" at bounding box center [1256, 483] width 35 height 35
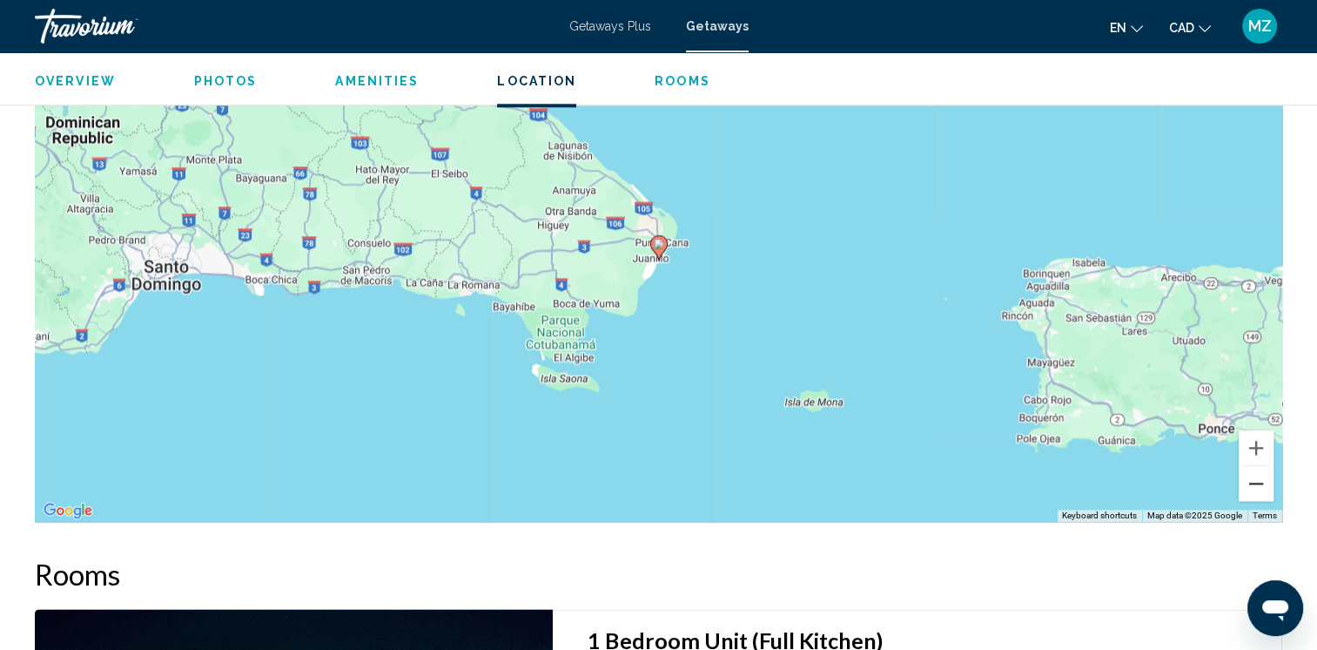
click at [1264, 490] on button "Zoom out" at bounding box center [1256, 483] width 35 height 35
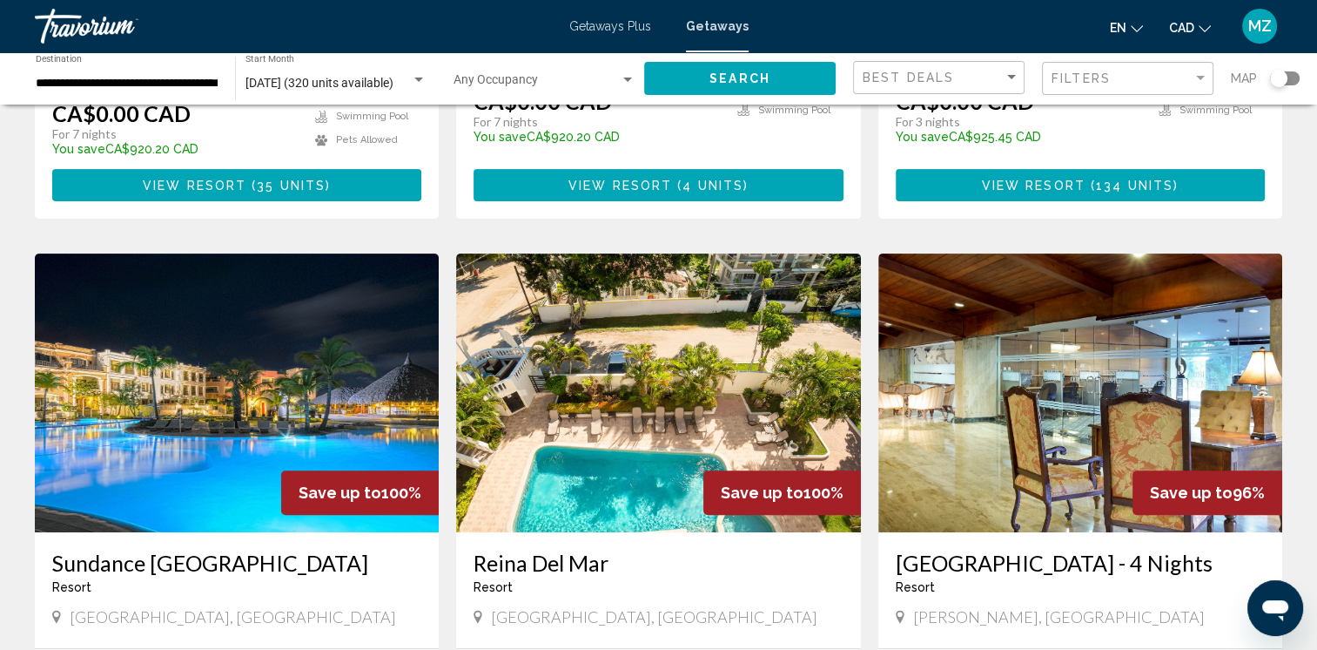
scroll to position [871, 0]
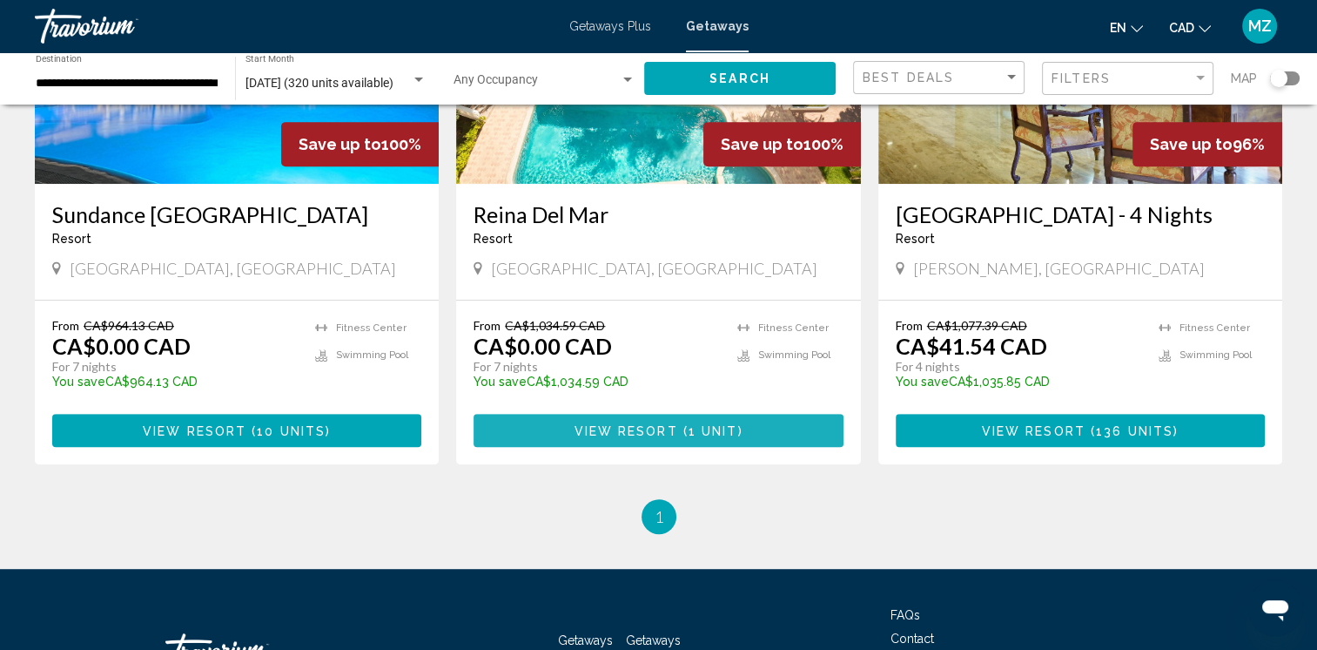
click at [622, 438] on span "View Resort" at bounding box center [626, 431] width 104 height 14
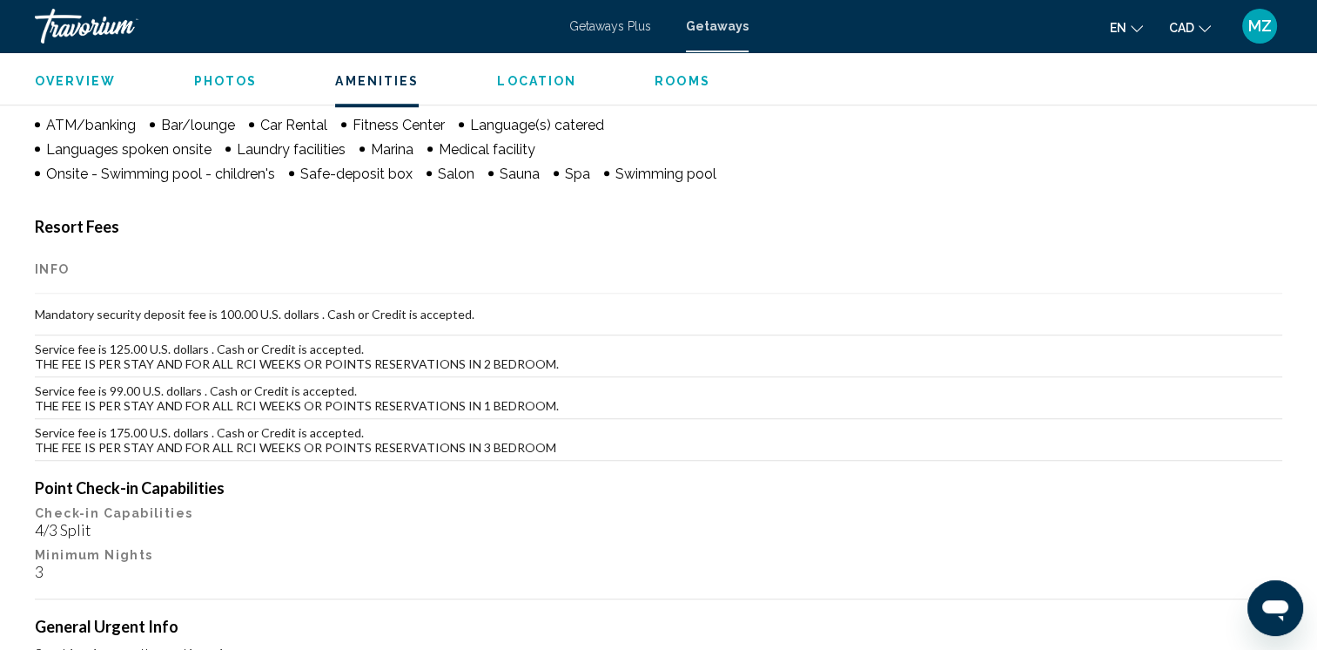
scroll to position [1393, 0]
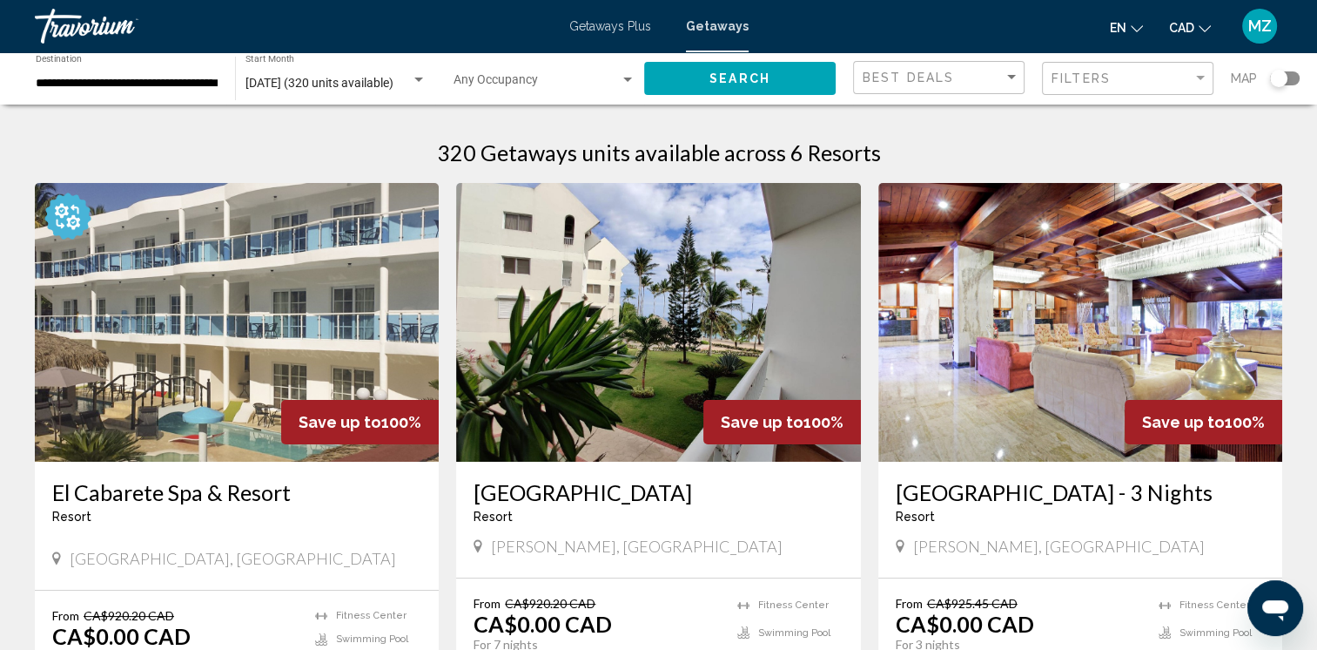
click at [1290, 83] on div "Search widget" at bounding box center [1285, 78] width 30 height 14
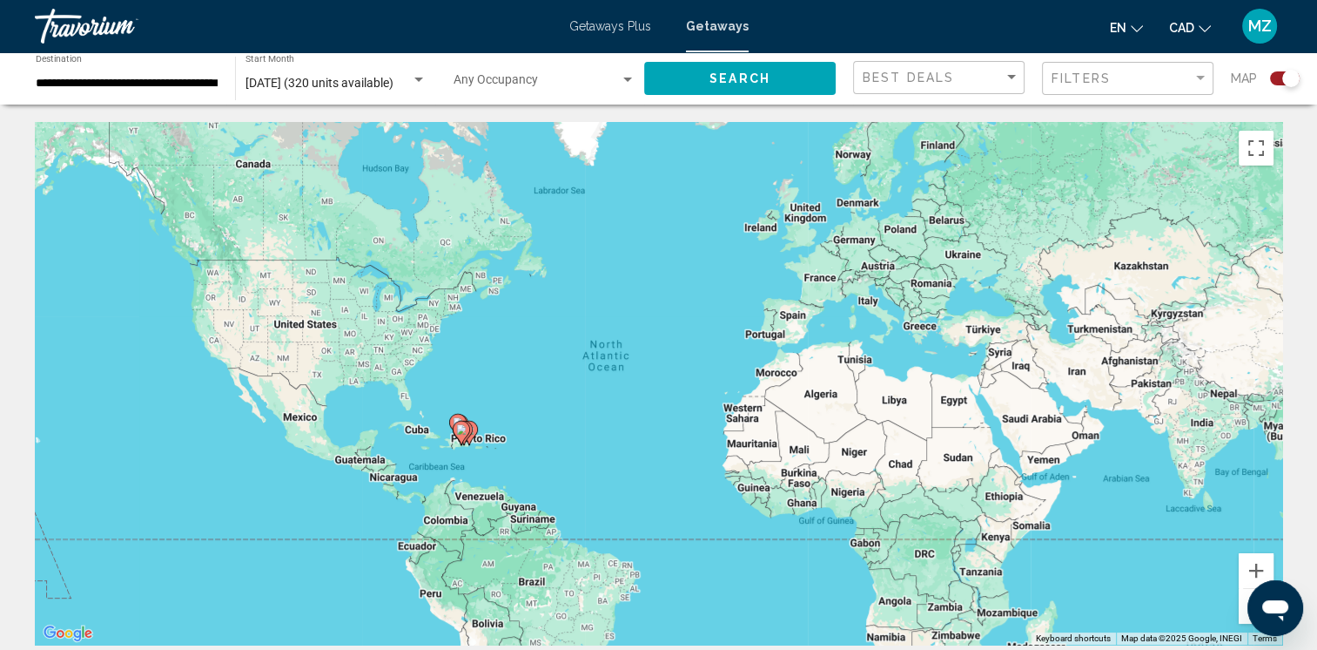
click at [461, 435] on icon "Main content" at bounding box center [461, 432] width 16 height 23
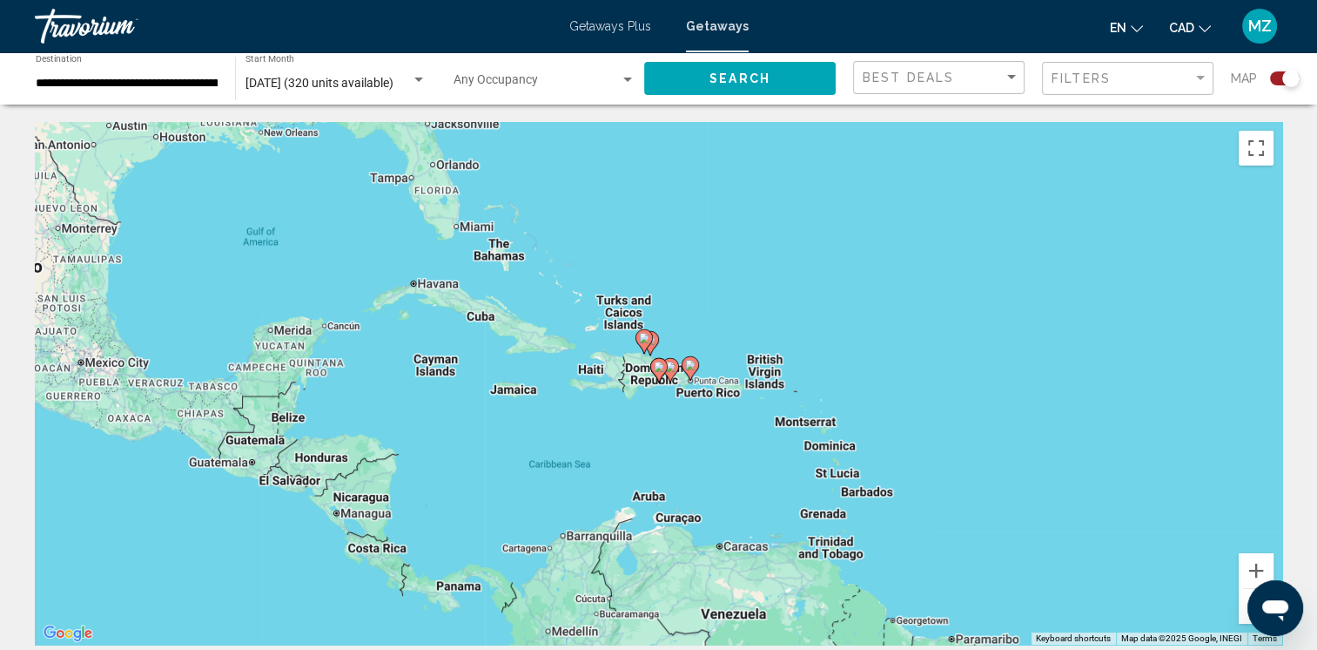
click at [663, 371] on image "Main content" at bounding box center [659, 366] width 10 height 10
type input "**********"
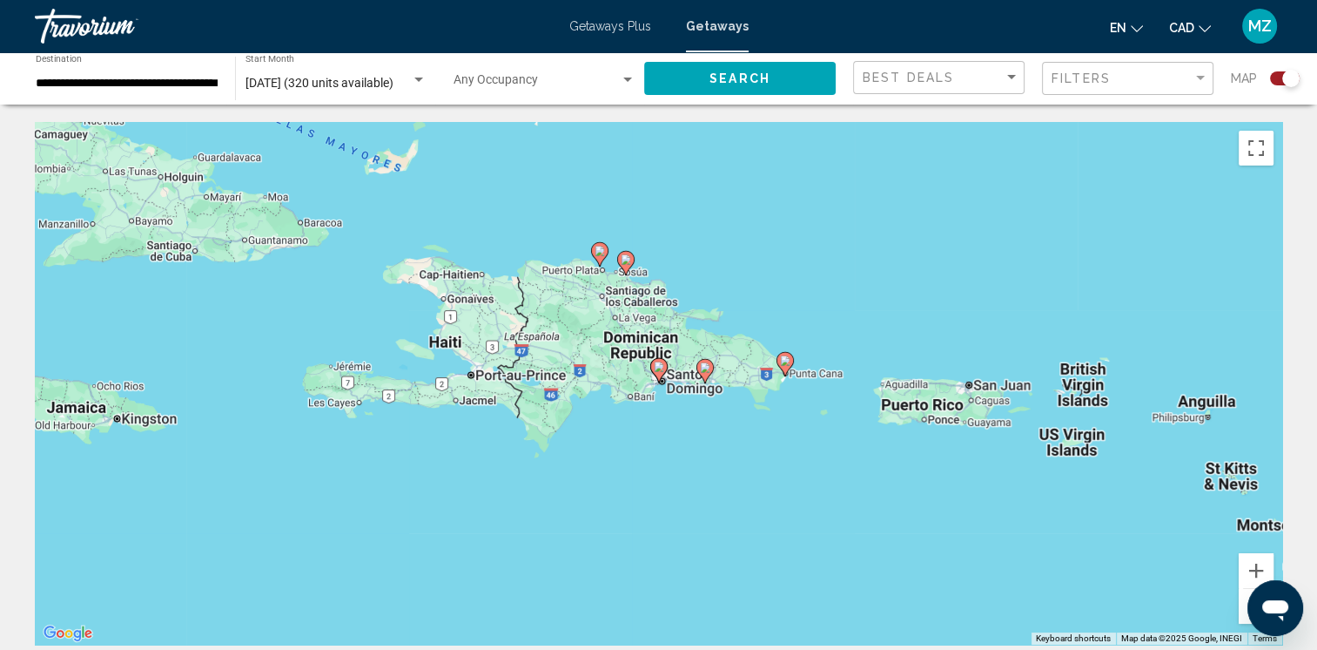
click at [664, 371] on icon "Main content" at bounding box center [658, 370] width 16 height 23
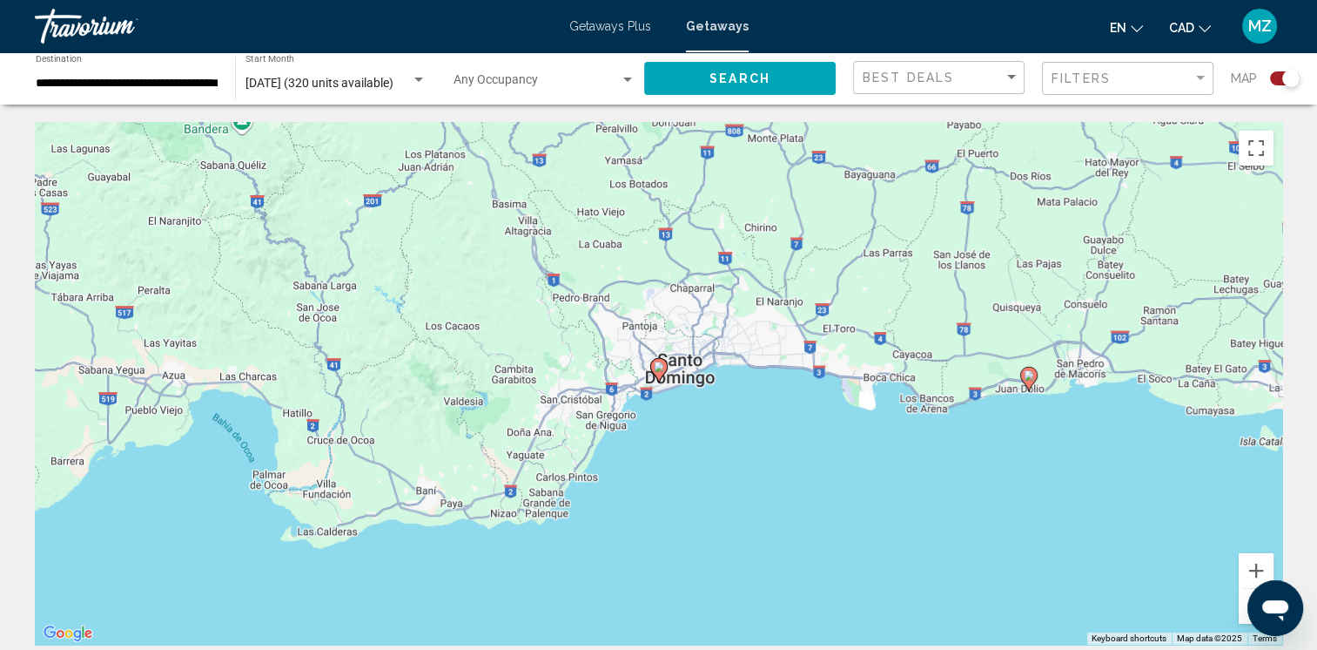
click at [656, 367] on image "Main content" at bounding box center [659, 366] width 10 height 10
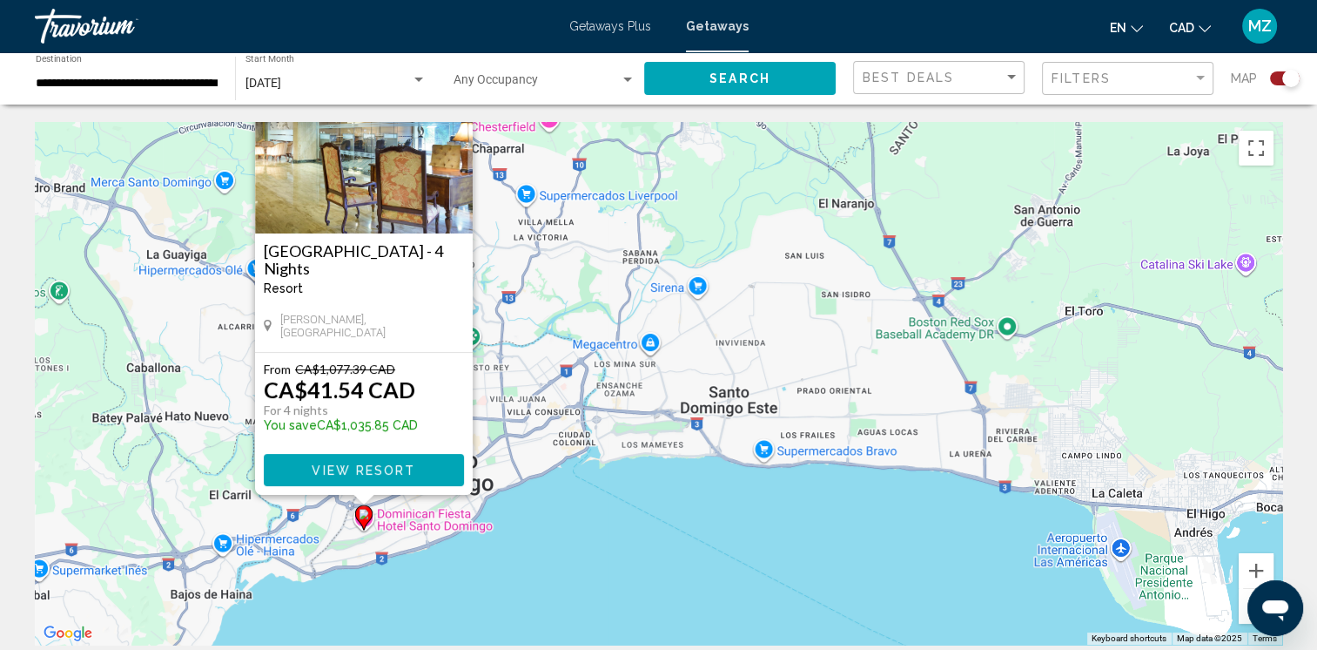
drag, startPoint x: 916, startPoint y: 591, endPoint x: 624, endPoint y: 506, distance: 303.9
click at [624, 506] on div "To activate drag with keyboard, press Alt + Enter. Once in keyboard drag state,…" at bounding box center [659, 383] width 1248 height 522
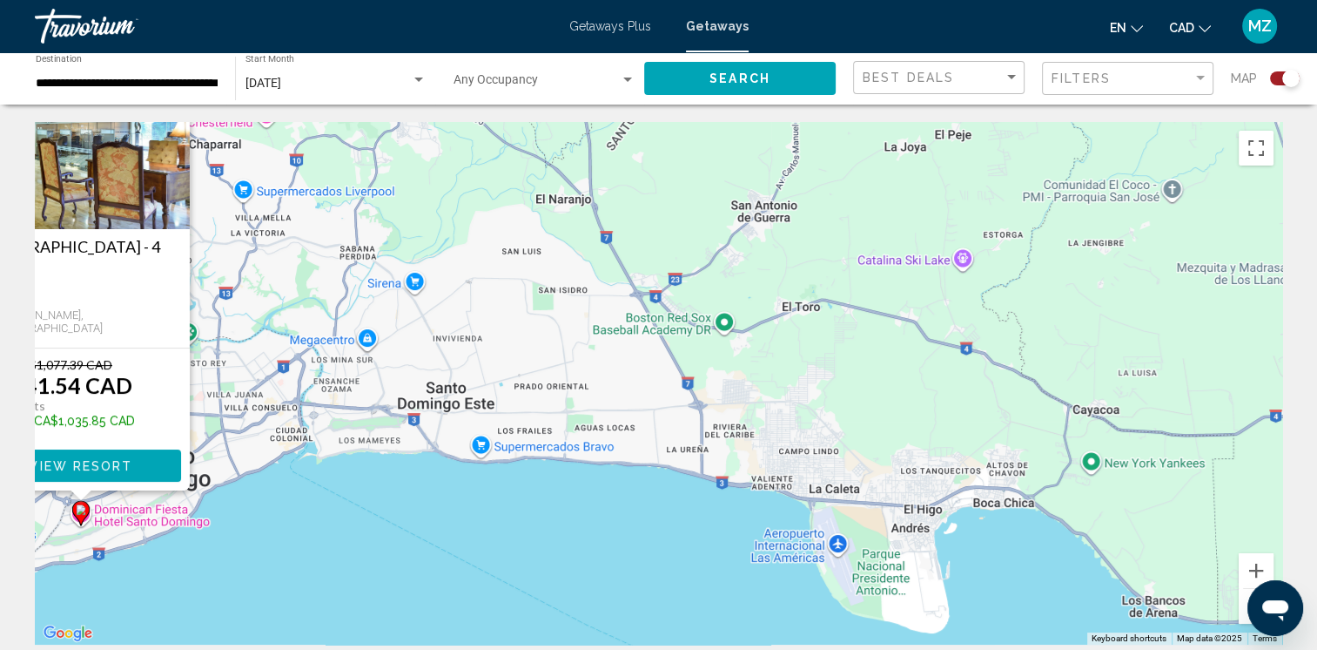
drag, startPoint x: 780, startPoint y: 365, endPoint x: 495, endPoint y: 358, distance: 285.7
click at [495, 361] on div "To activate drag with keyboard, press Alt + Enter. Once in keyboard drag state,…" at bounding box center [659, 383] width 1248 height 522
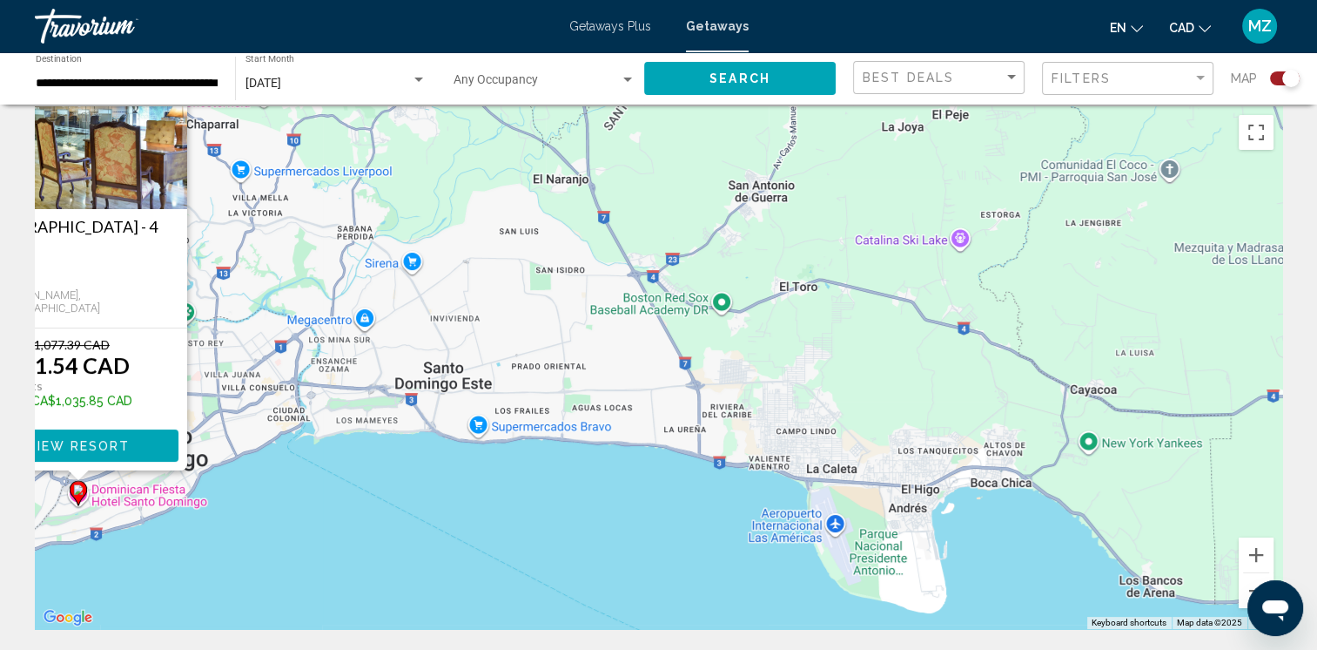
scroll to position [261, 0]
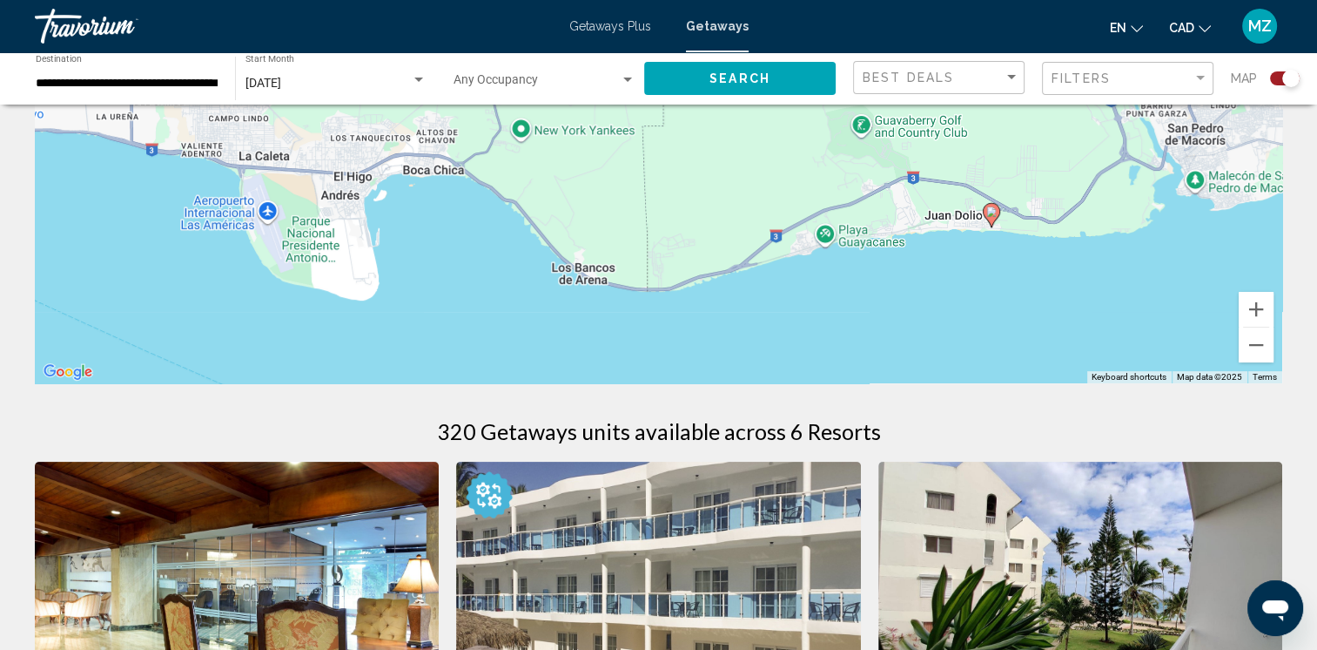
drag, startPoint x: 1069, startPoint y: 320, endPoint x: 498, endPoint y: 253, distance: 575.2
click at [498, 253] on div "To activate drag with keyboard, press Alt + Enter. Once in keyboard drag state,…" at bounding box center [659, 122] width 1248 height 522
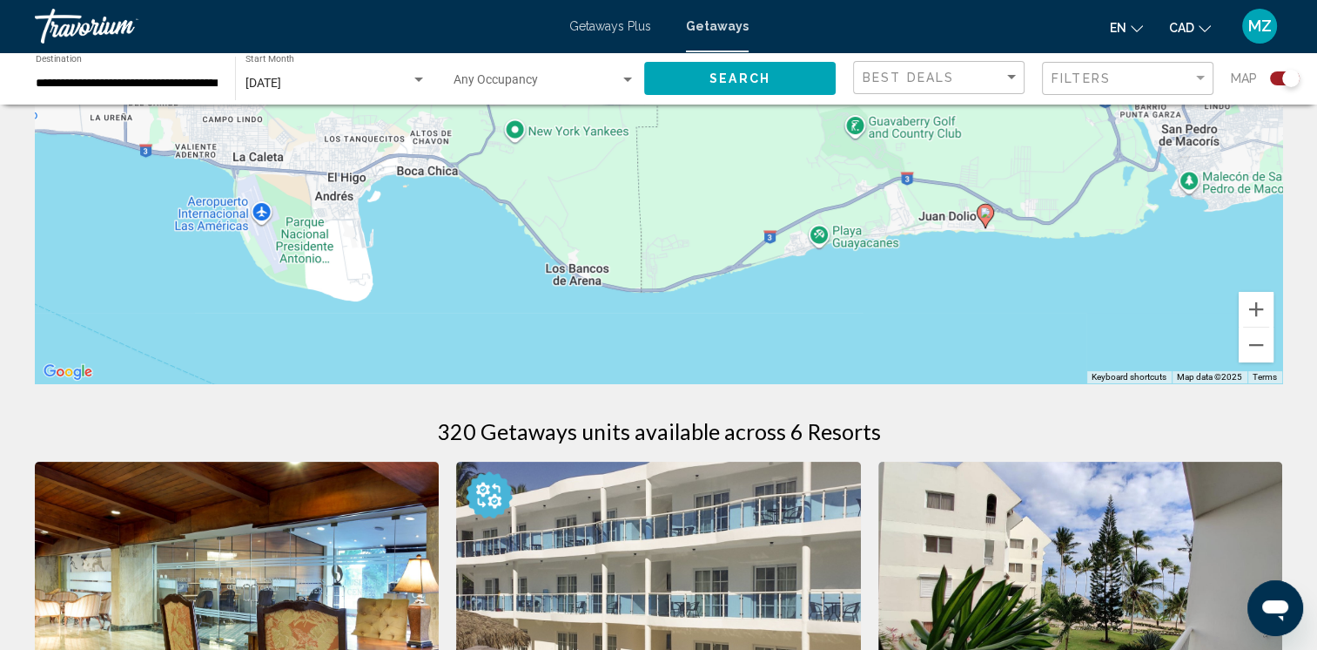
click at [986, 214] on image "Main content" at bounding box center [985, 212] width 10 height 10
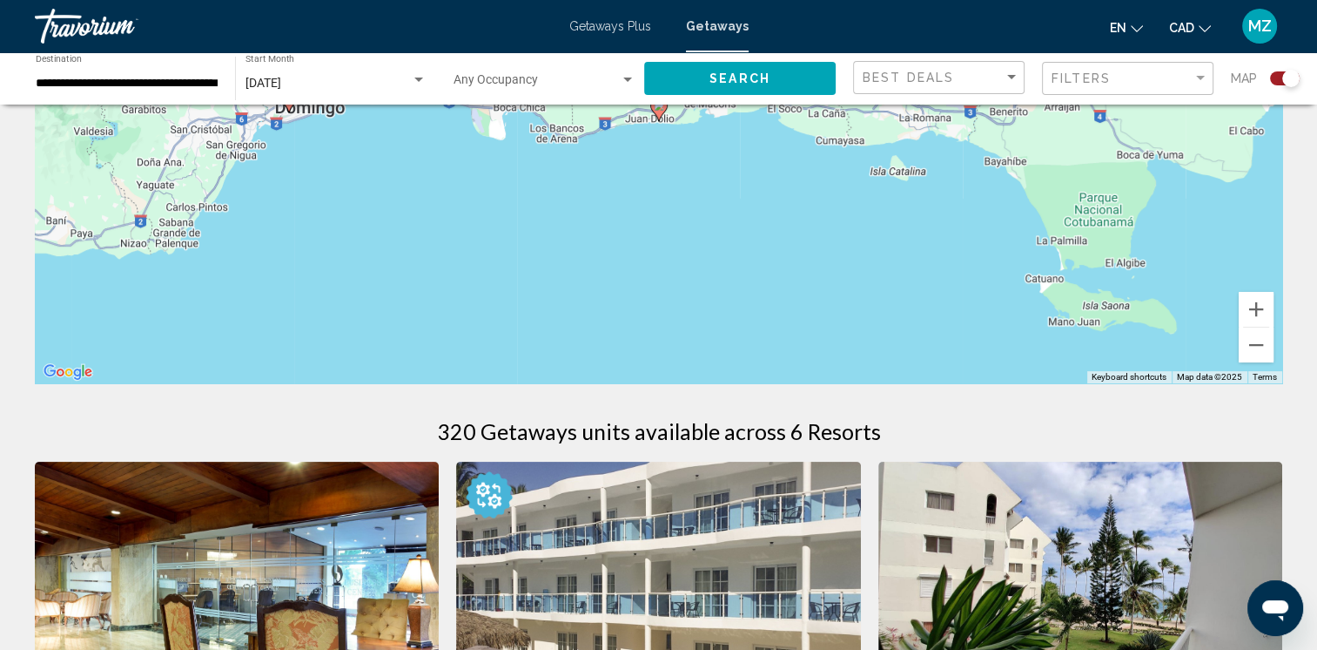
click at [657, 110] on image "Main content" at bounding box center [659, 105] width 10 height 10
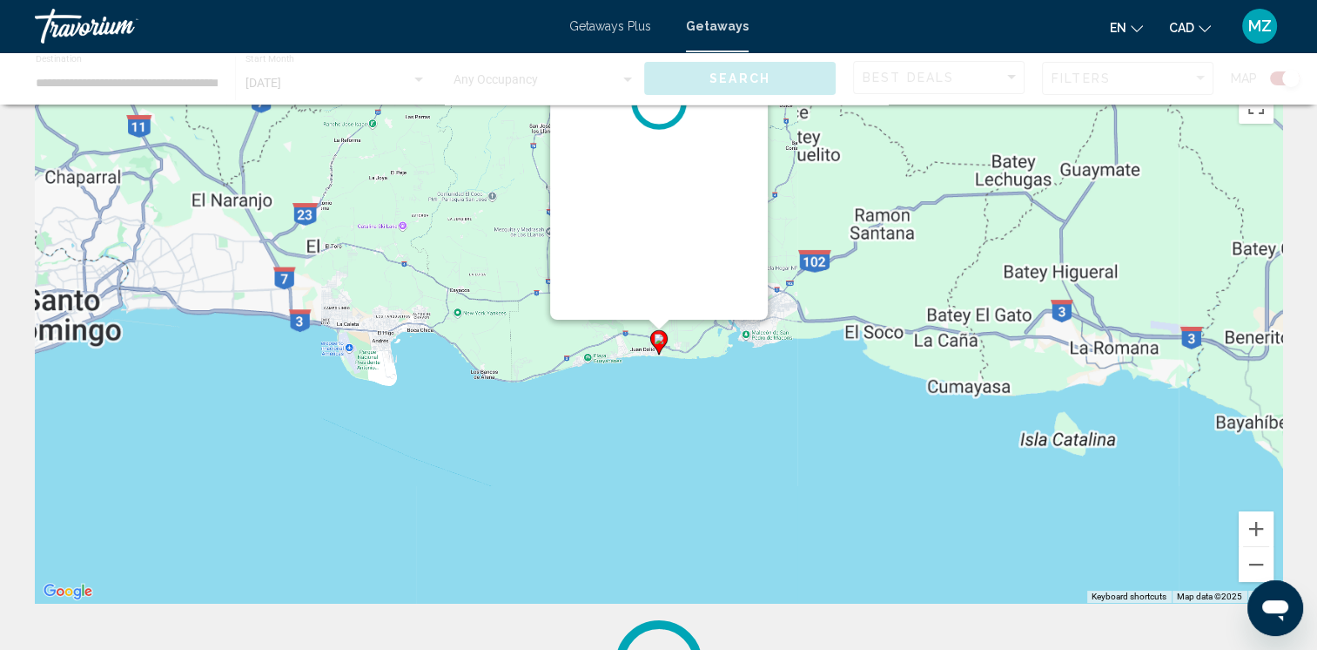
scroll to position [0, 0]
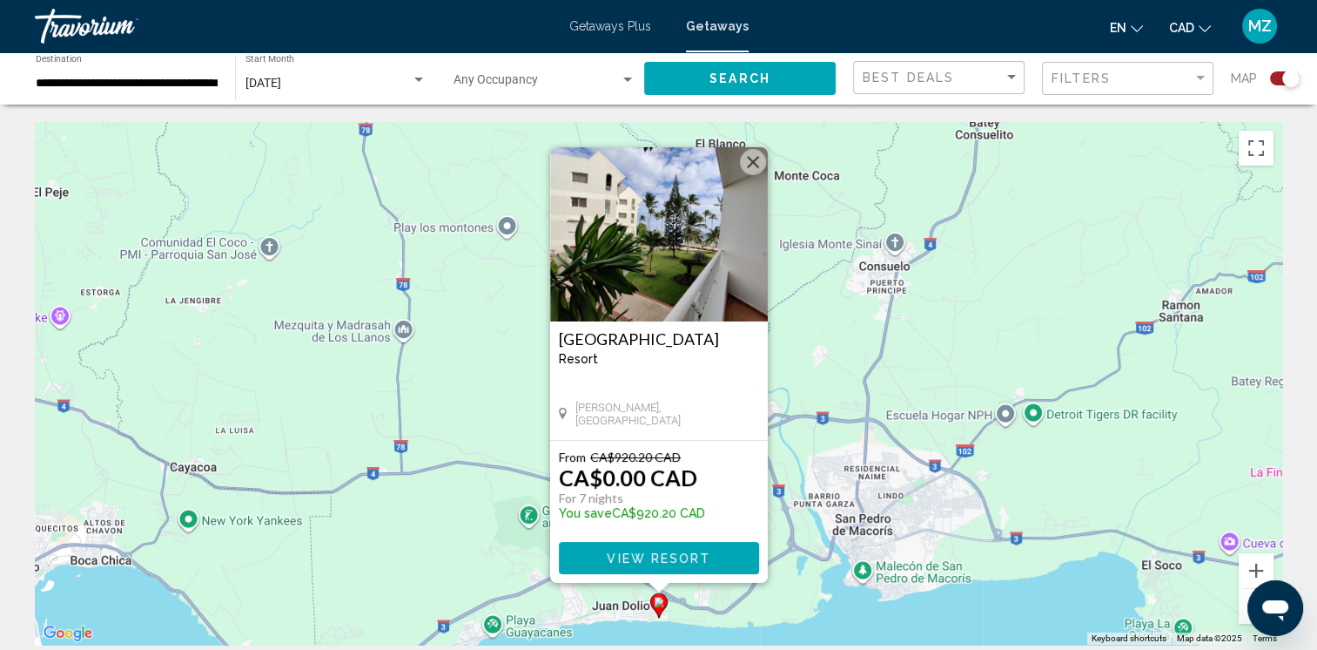
click at [647, 556] on span "View Resort" at bounding box center [659, 558] width 104 height 14
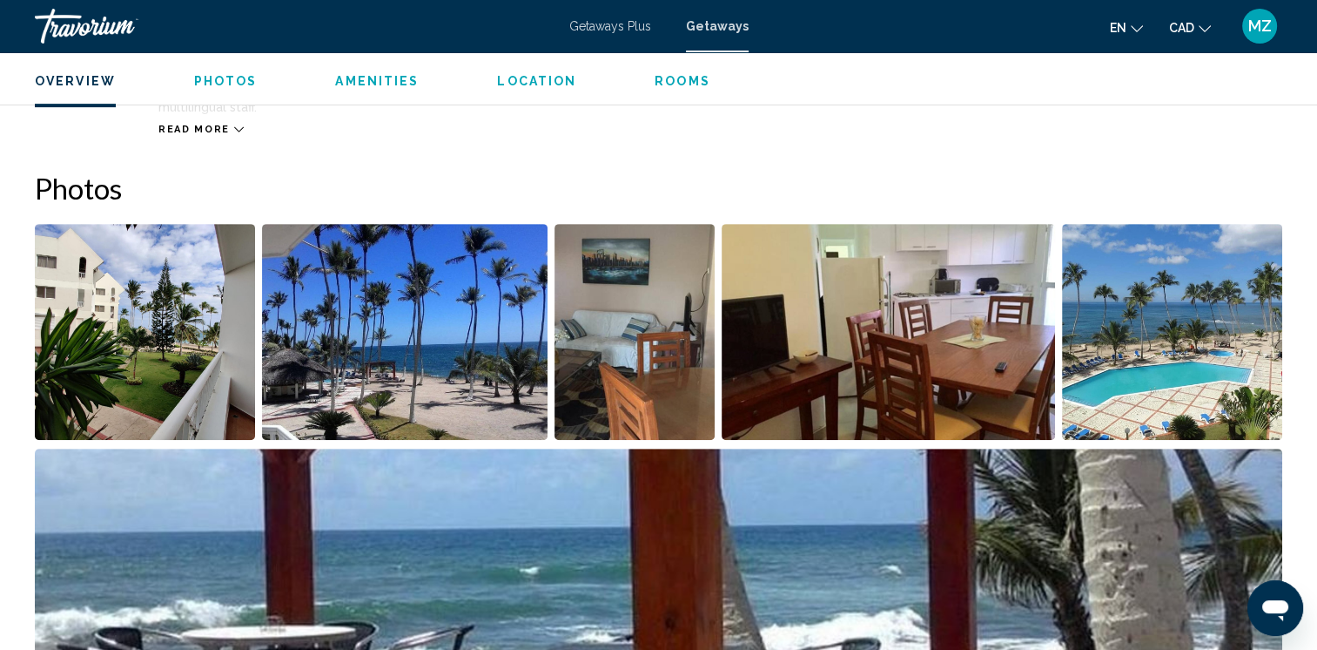
scroll to position [435, 0]
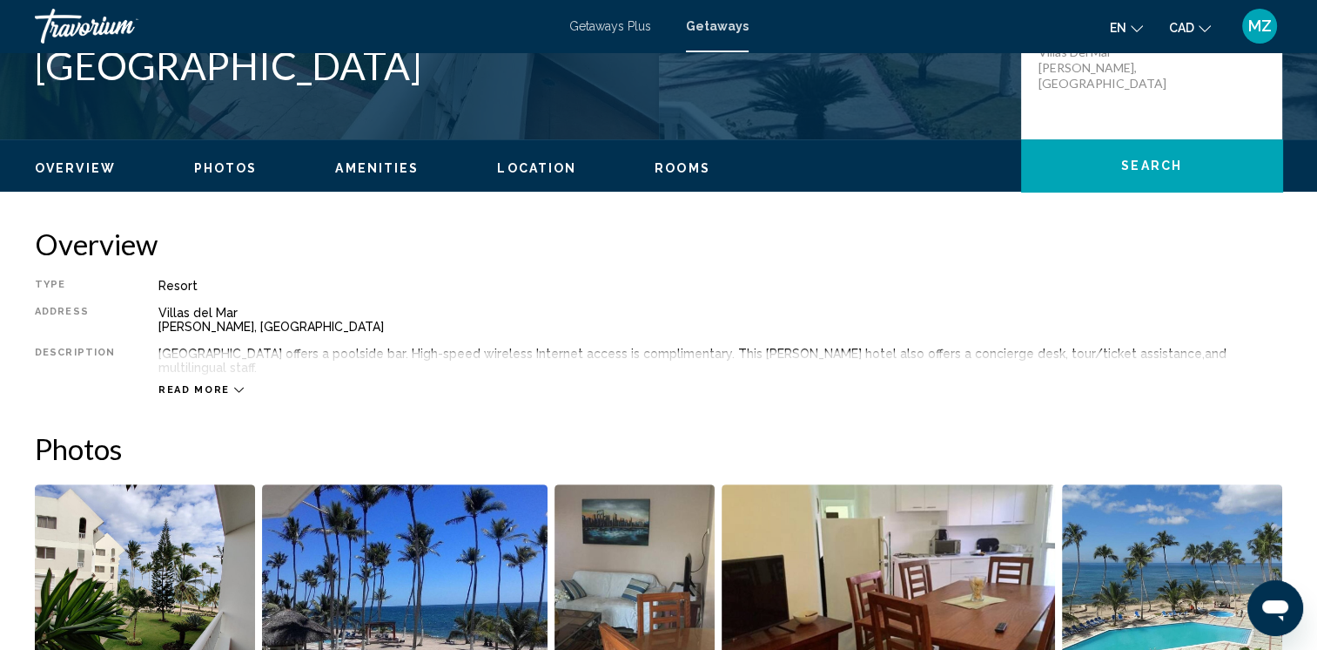
click at [174, 384] on span "Read more" at bounding box center [193, 389] width 71 height 11
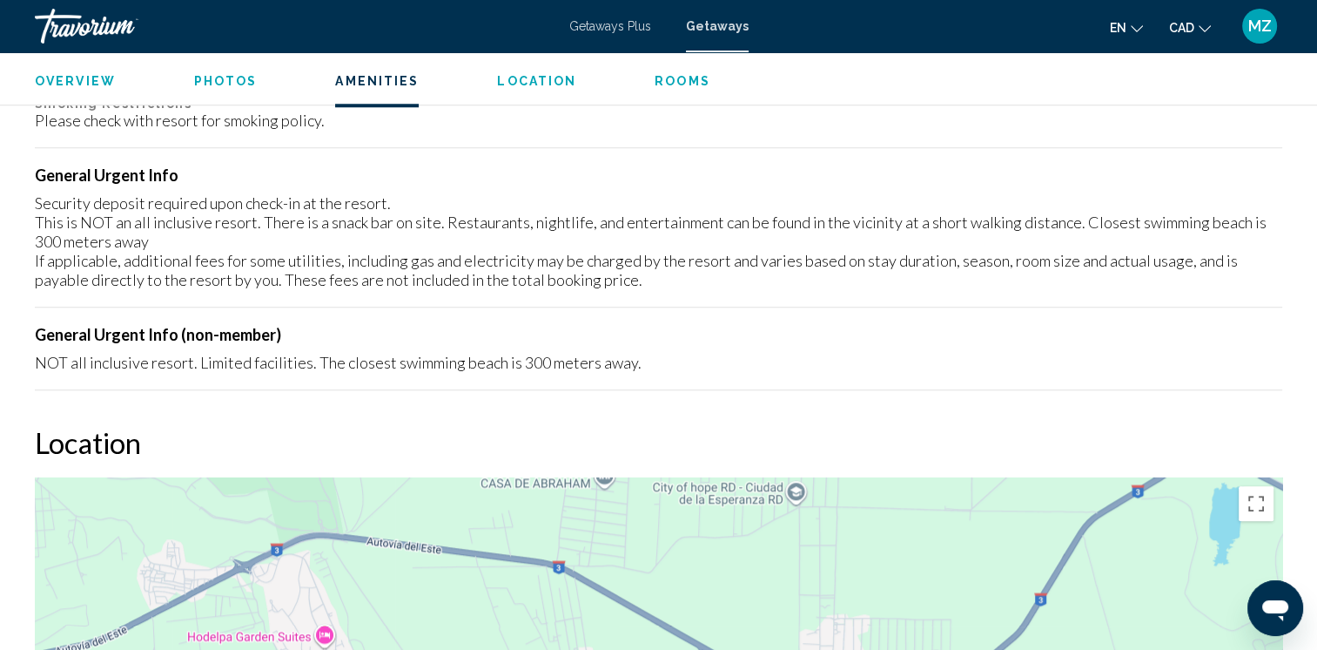
scroll to position [2003, 0]
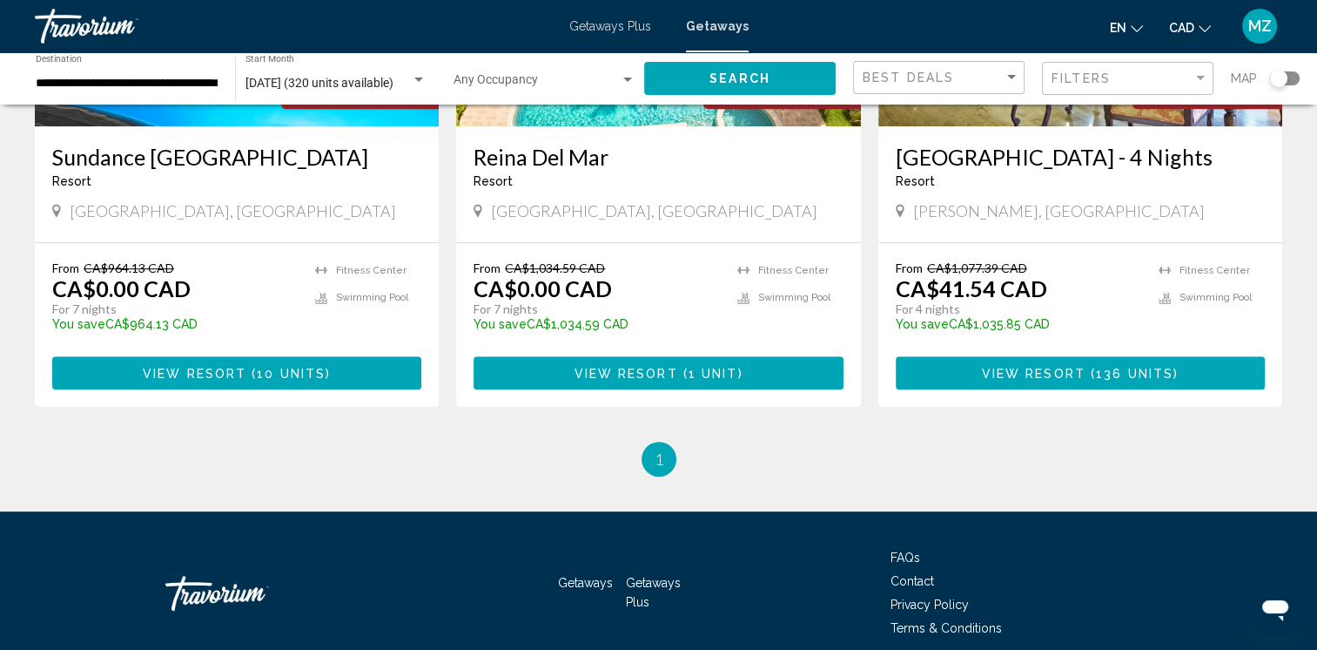
scroll to position [958, 0]
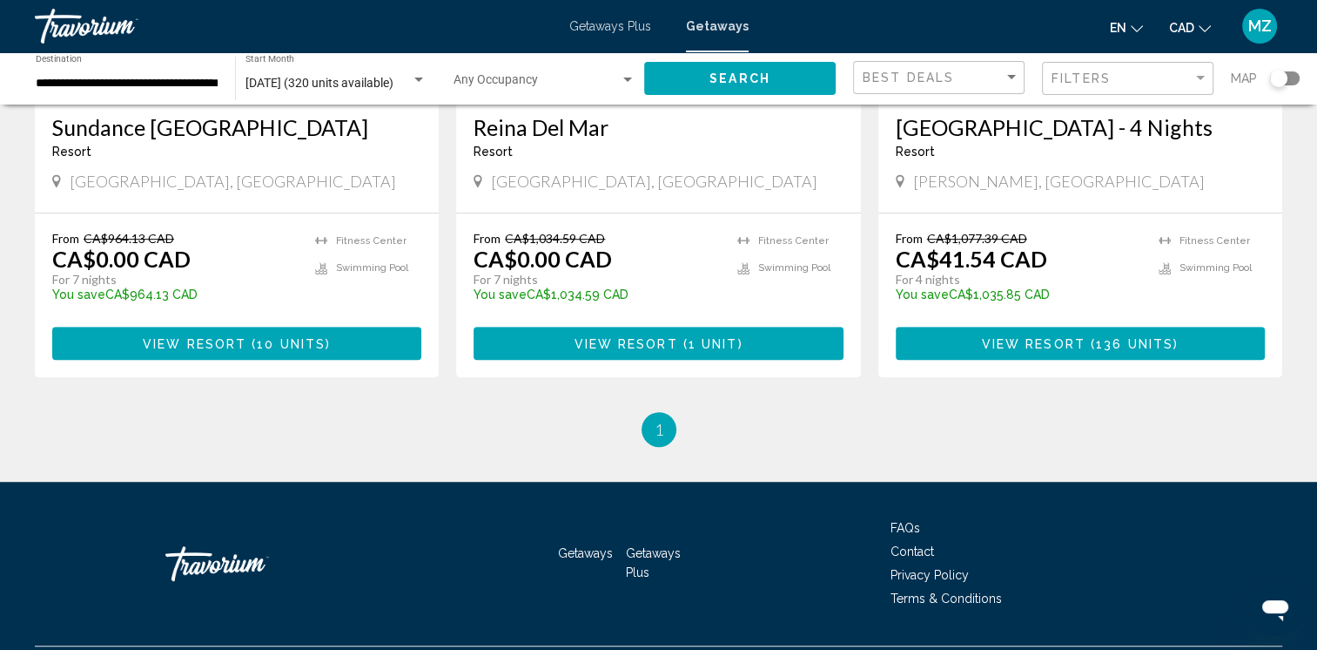
click at [671, 351] on span "View Resort" at bounding box center [626, 344] width 104 height 14
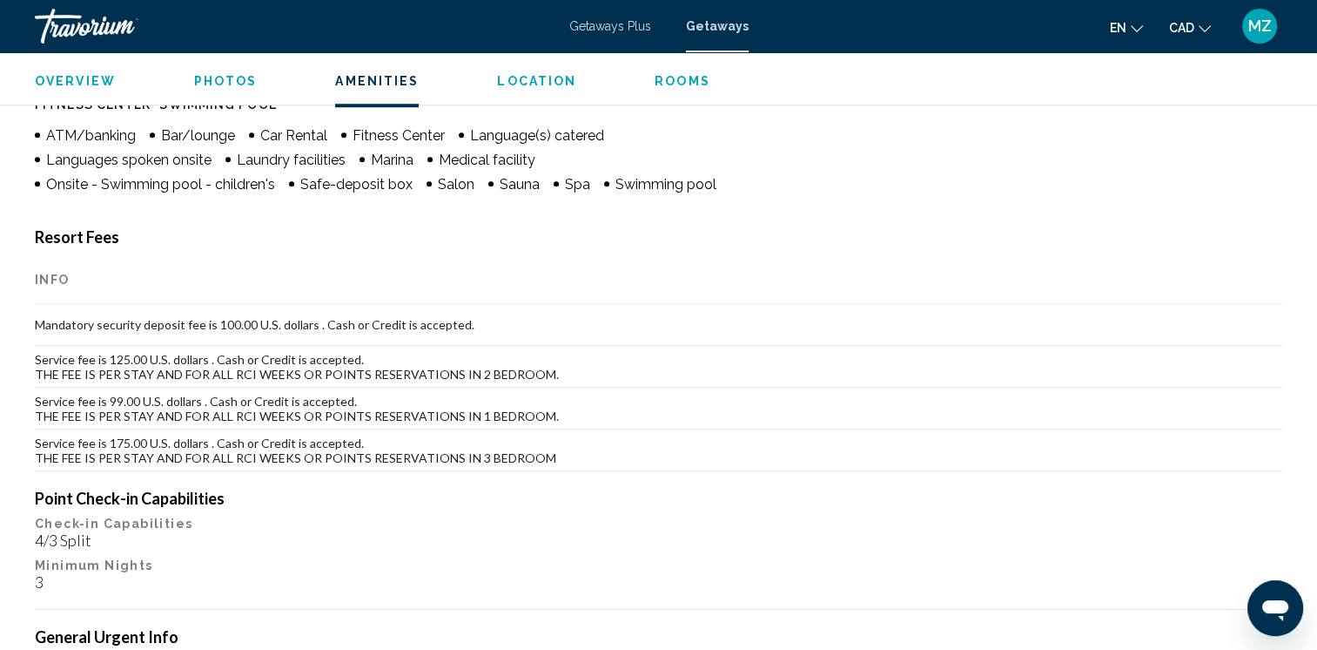
scroll to position [1239, 0]
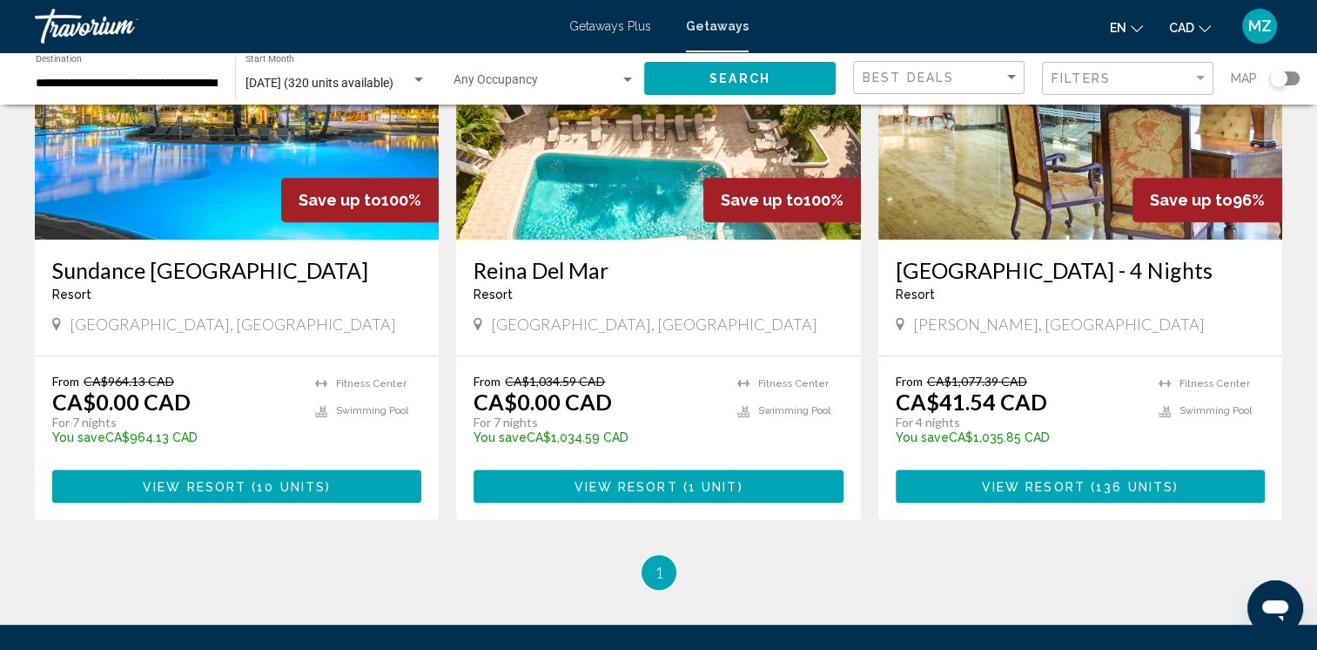
scroll to position [879, 0]
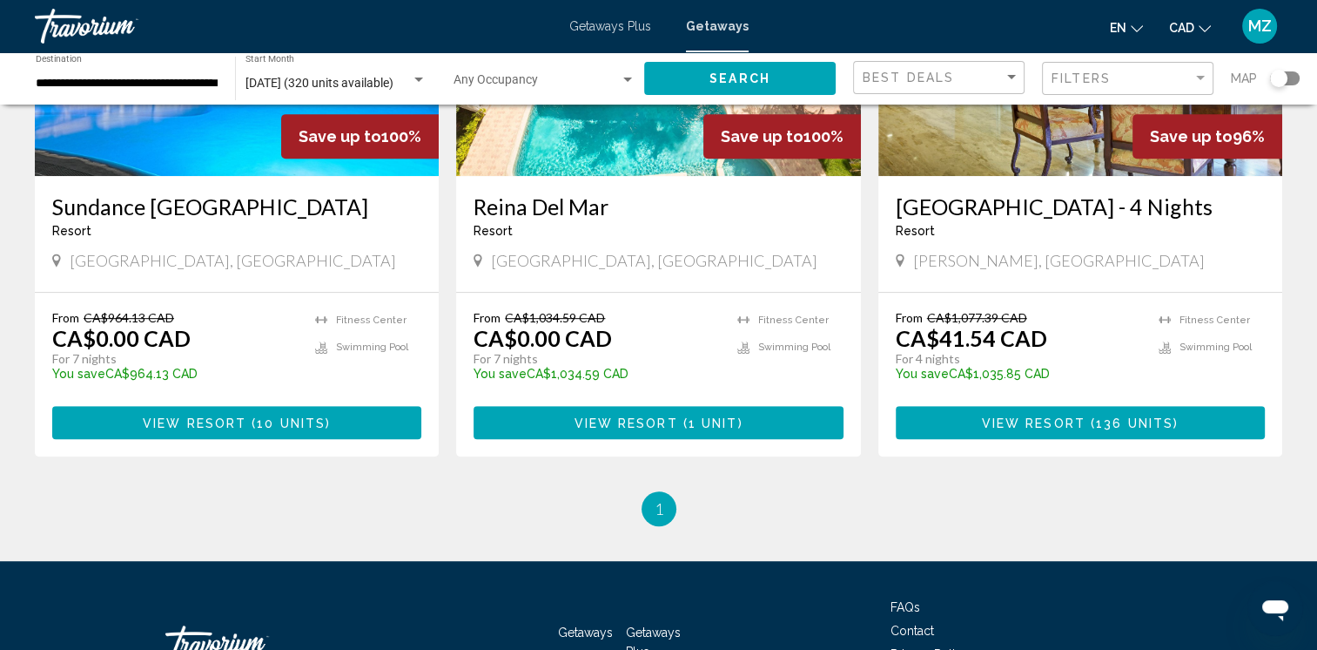
click at [289, 430] on span "10 units" at bounding box center [291, 423] width 69 height 14
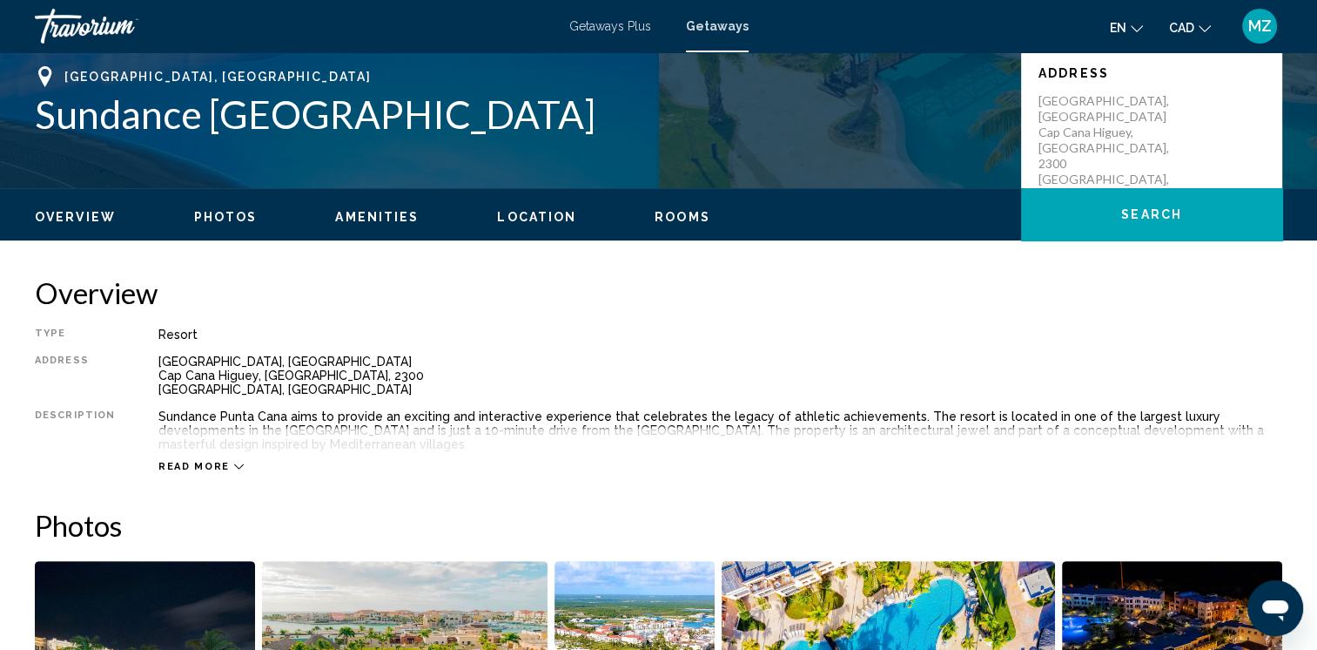
scroll to position [435, 0]
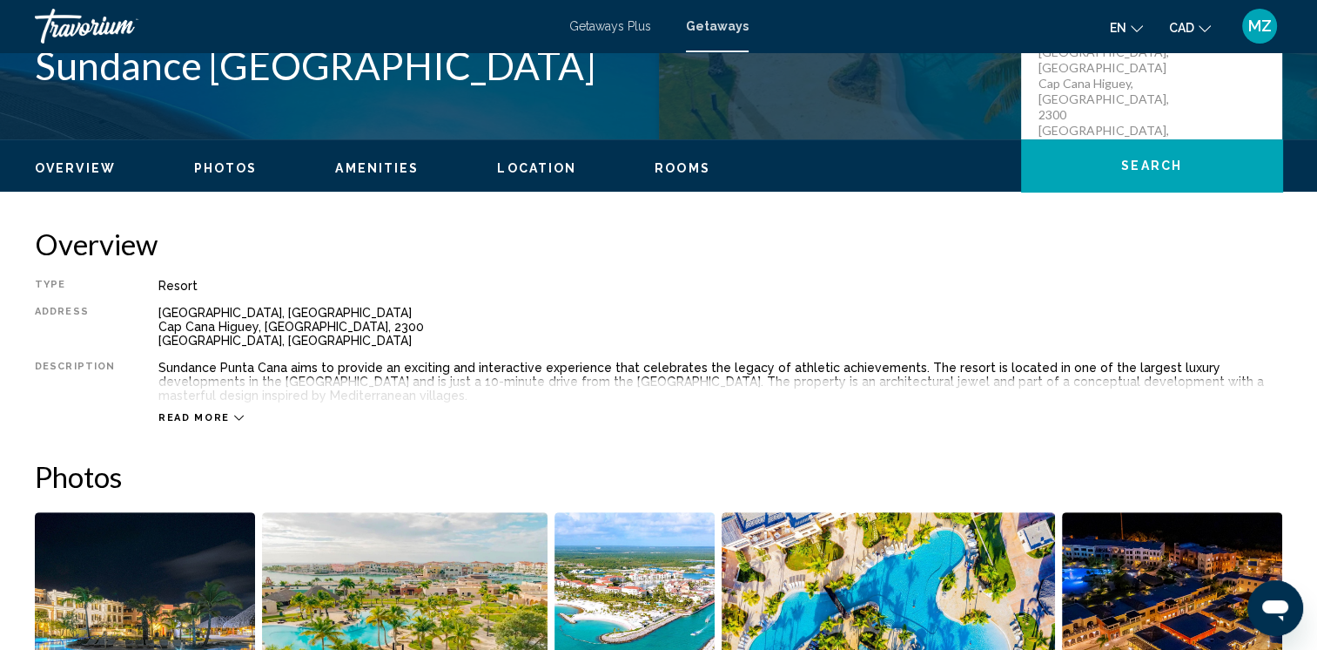
click at [195, 412] on span "Read more" at bounding box center [193, 417] width 71 height 11
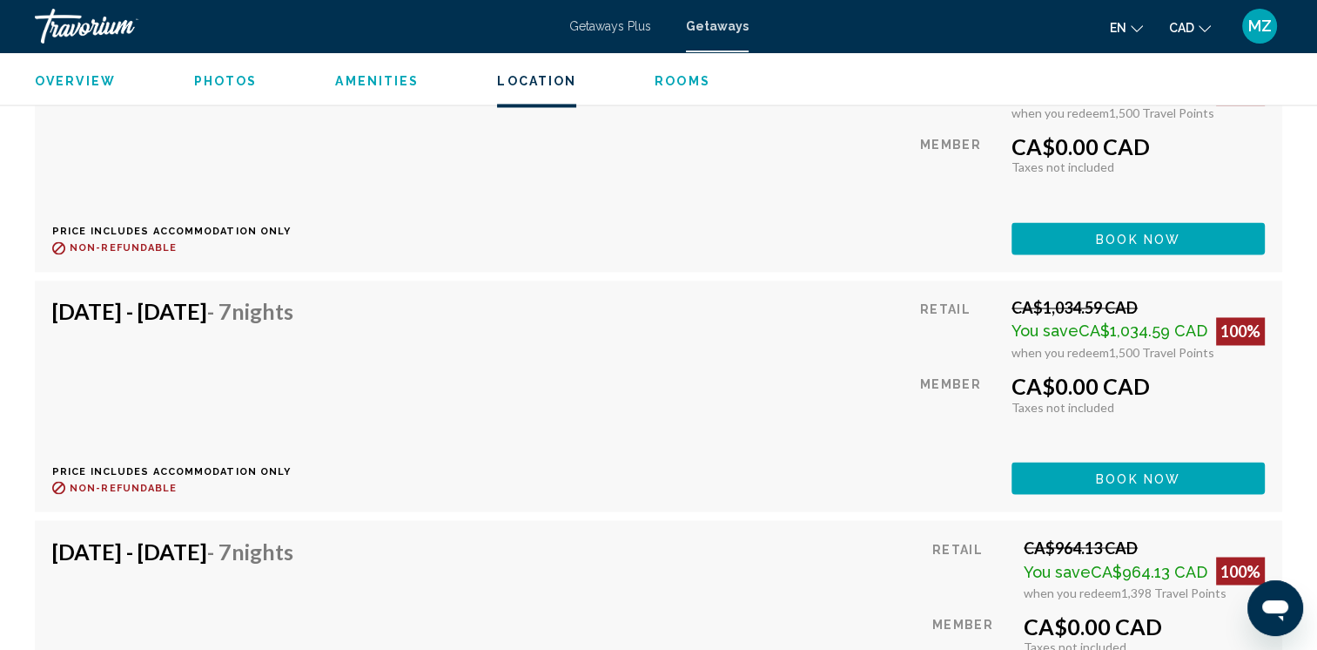
scroll to position [3048, 0]
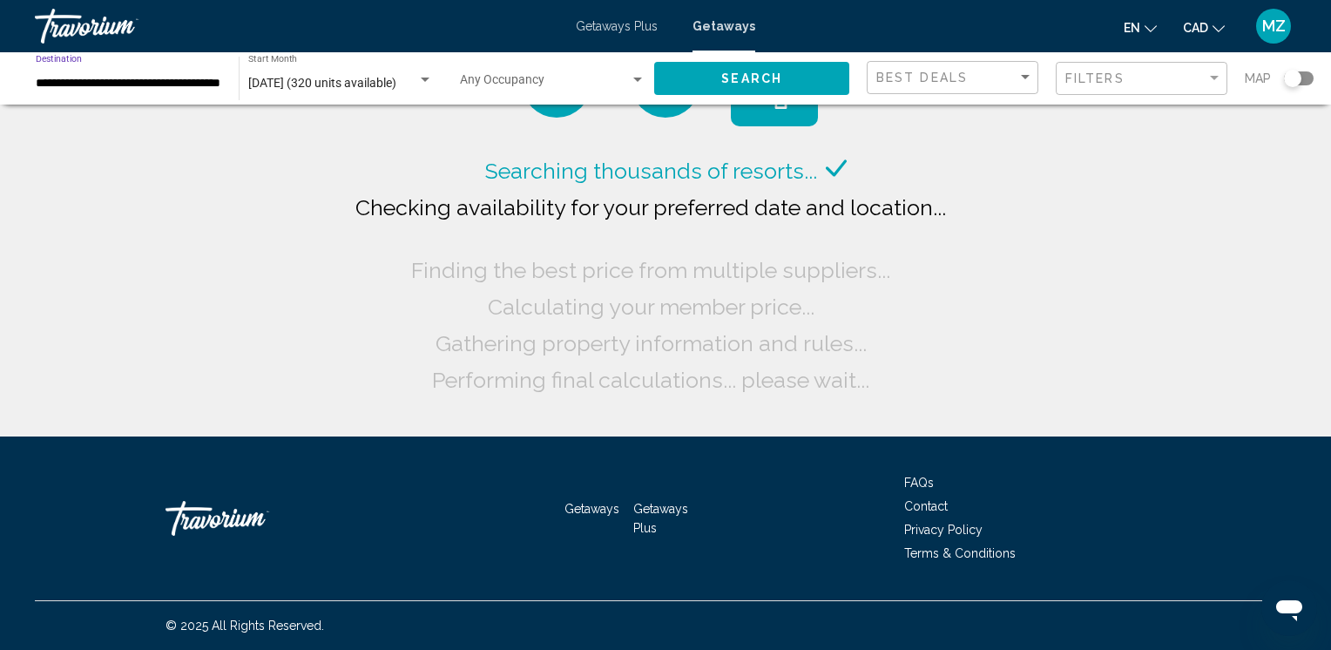
click at [182, 84] on input "**********" at bounding box center [128, 84] width 185 height 14
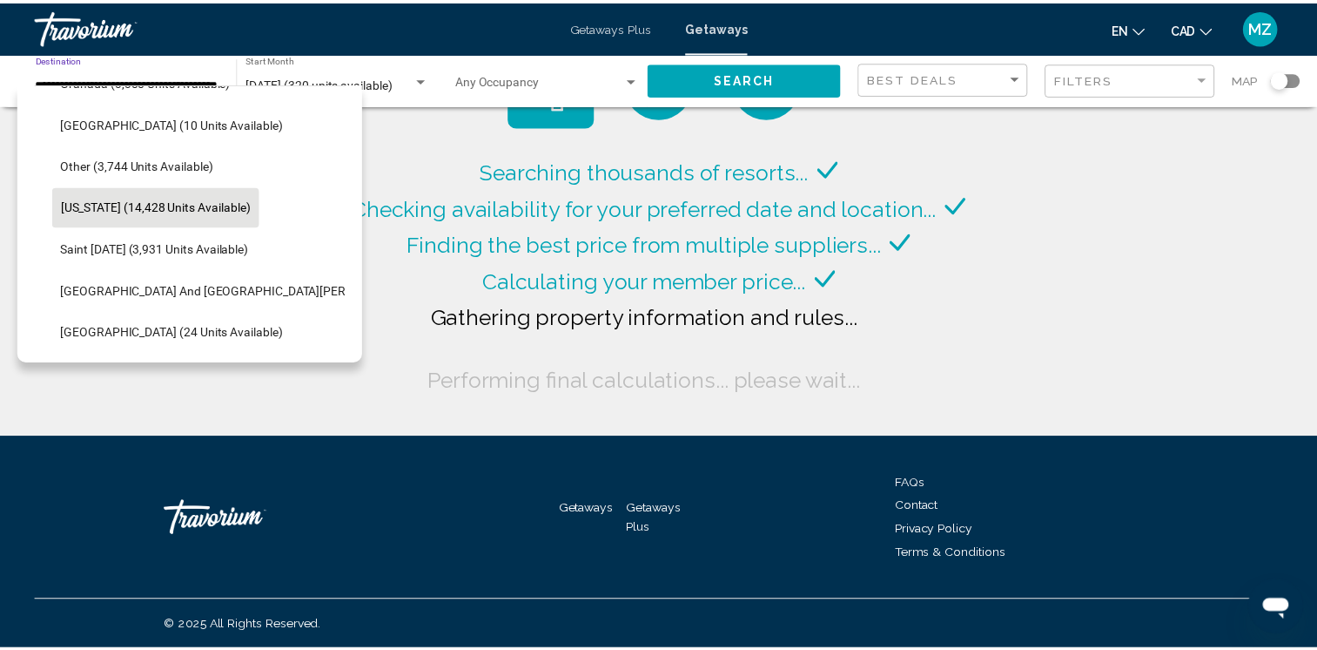
scroll to position [451, 0]
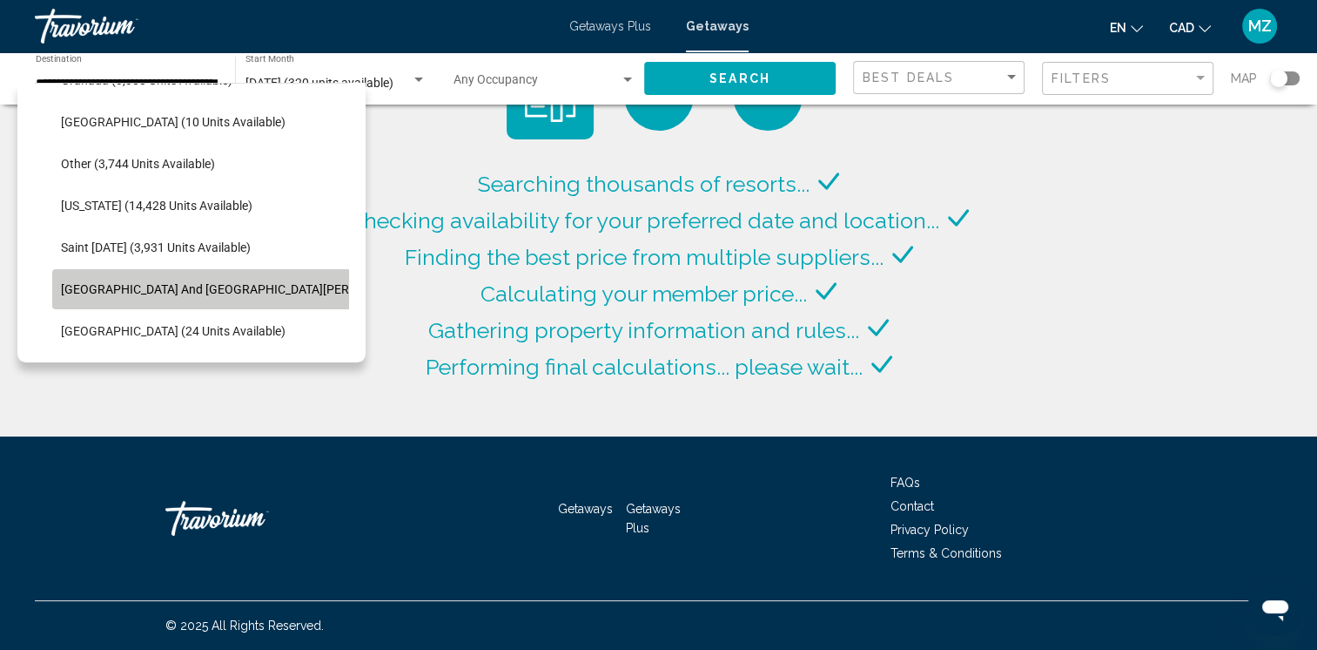
click at [212, 287] on span "Sint Maarten and Saint Martin (171 units available)" at bounding box center [295, 289] width 469 height 14
type input "**********"
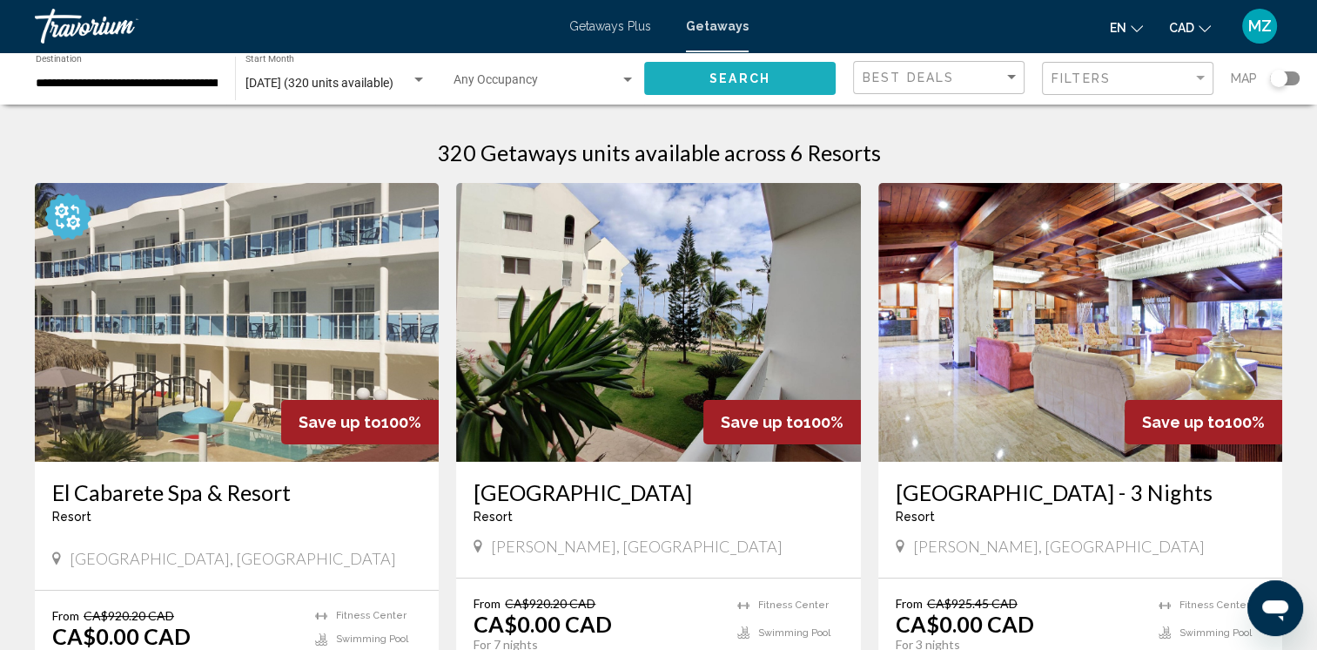
click at [733, 72] on span "Search" at bounding box center [740, 79] width 61 height 14
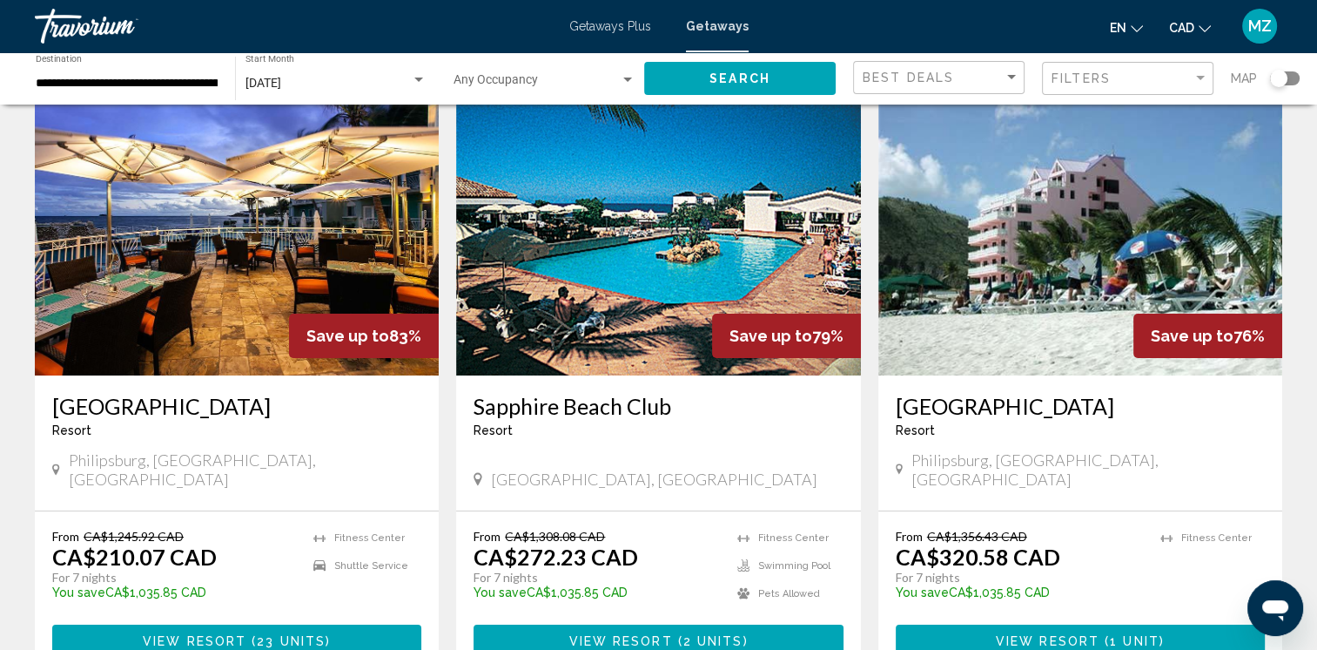
scroll to position [87, 0]
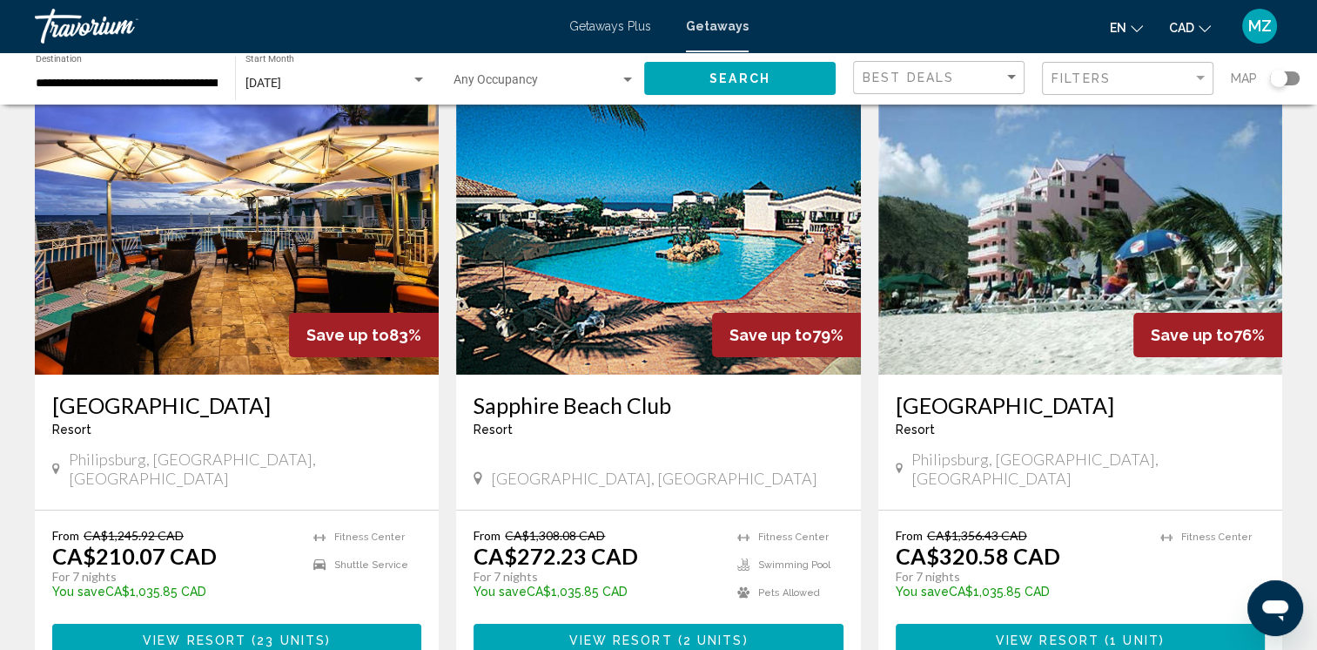
click at [1289, 82] on div "Search widget" at bounding box center [1285, 78] width 30 height 14
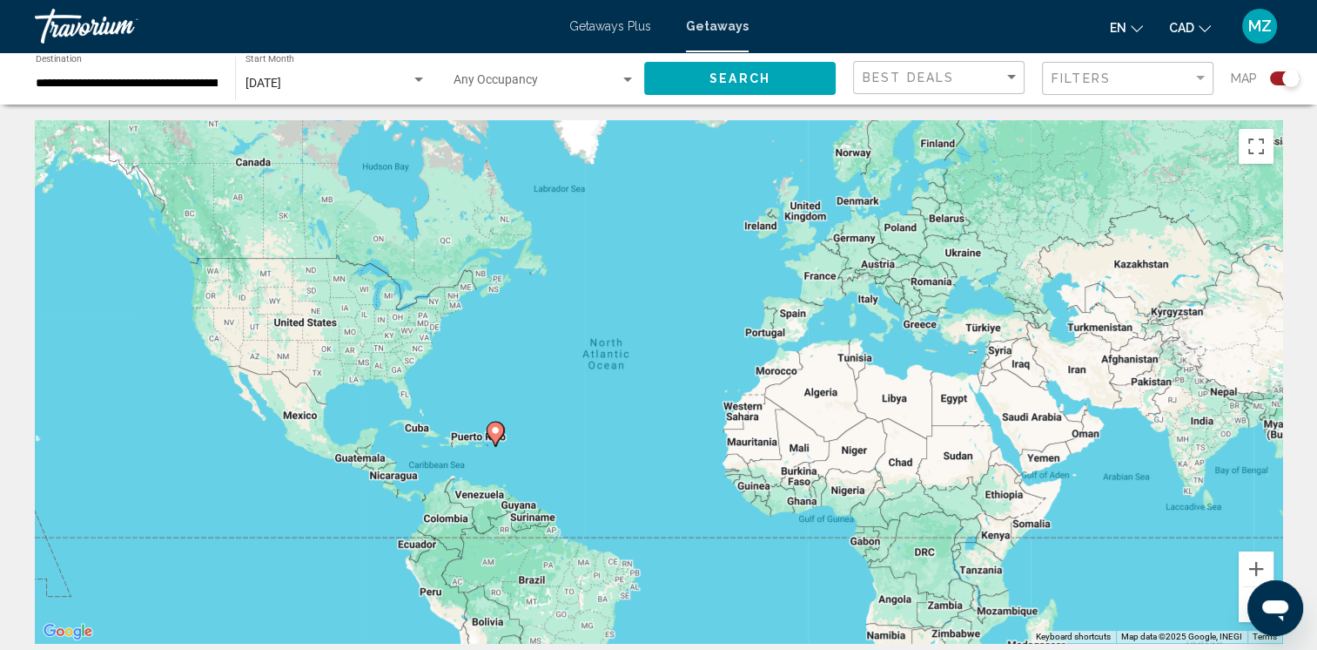
scroll to position [0, 0]
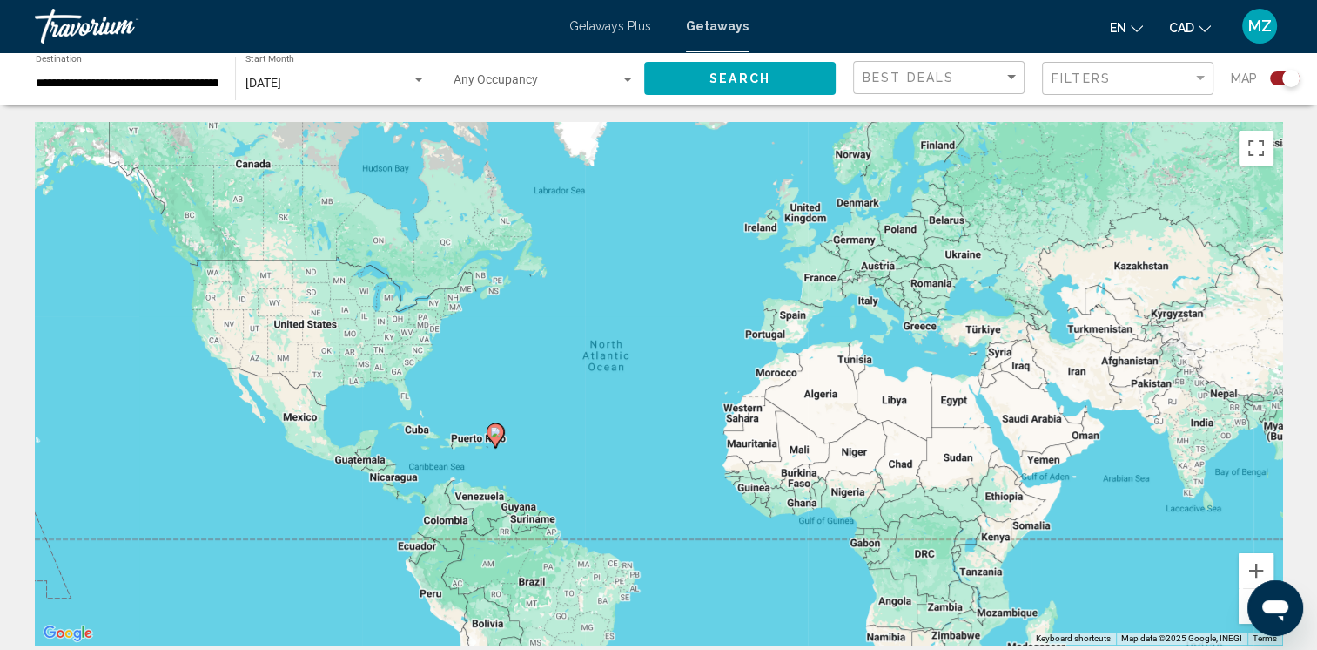
click at [495, 440] on icon "Main content" at bounding box center [495, 435] width 16 height 23
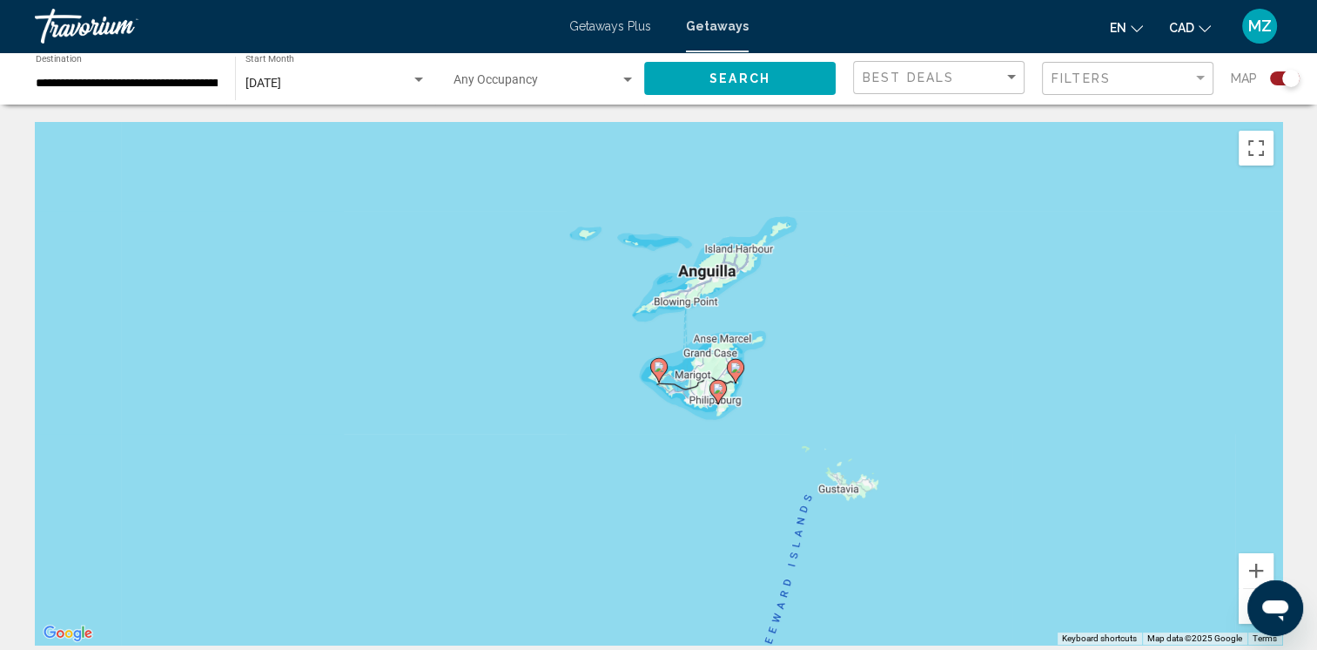
click at [658, 368] on image "Main content" at bounding box center [659, 366] width 10 height 10
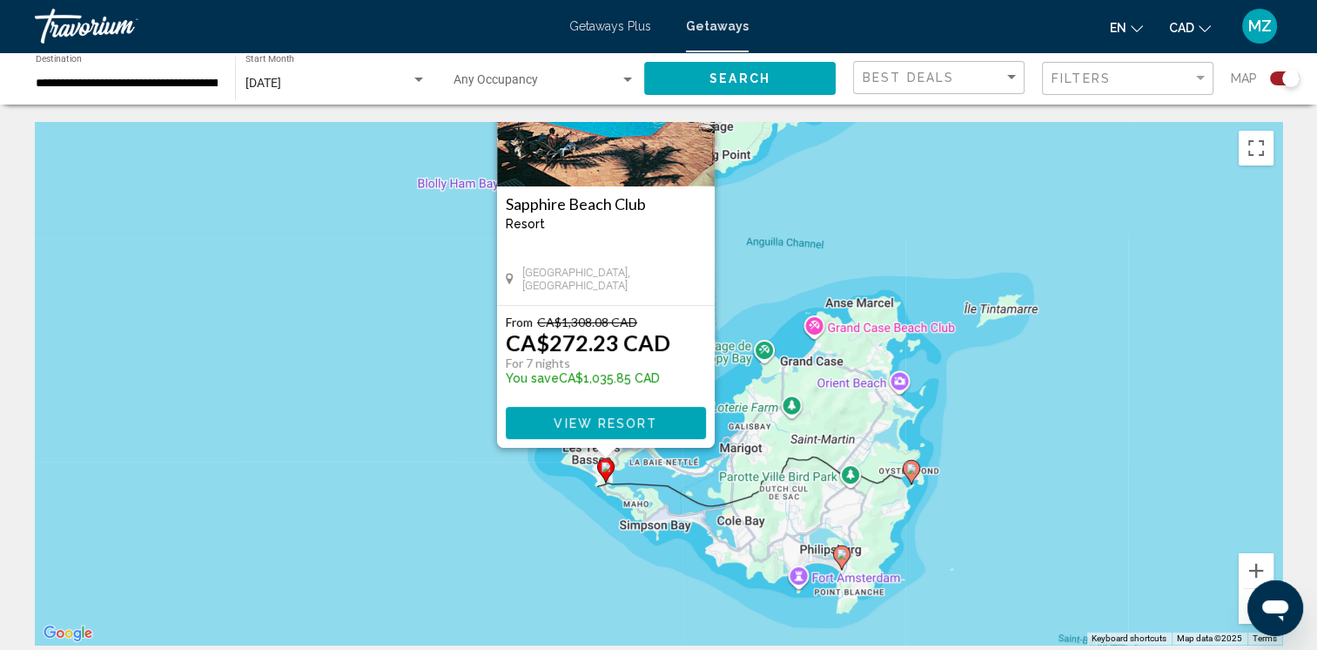
drag, startPoint x: 1066, startPoint y: 514, endPoint x: 1007, endPoint y: 369, distance: 155.9
click at [1007, 369] on div "To activate drag with keyboard, press Alt + Enter. Once in keyboard drag state,…" at bounding box center [659, 383] width 1248 height 522
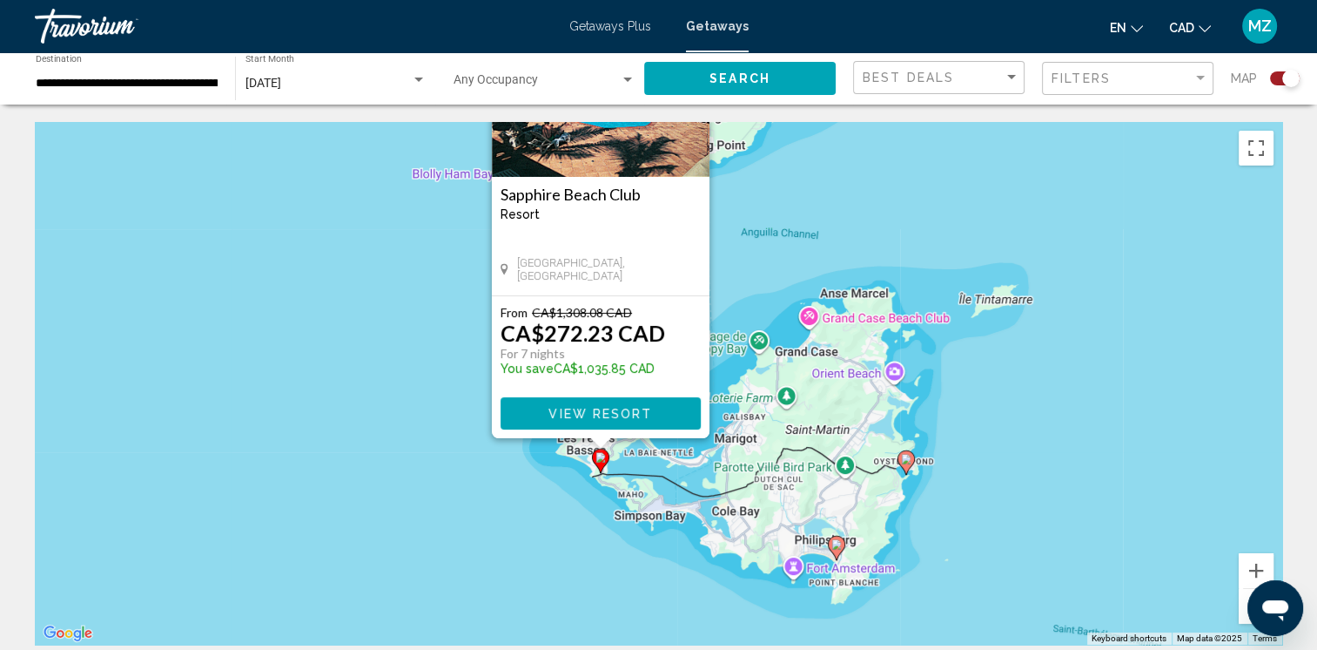
click at [832, 544] on image "Main content" at bounding box center [837, 544] width 10 height 10
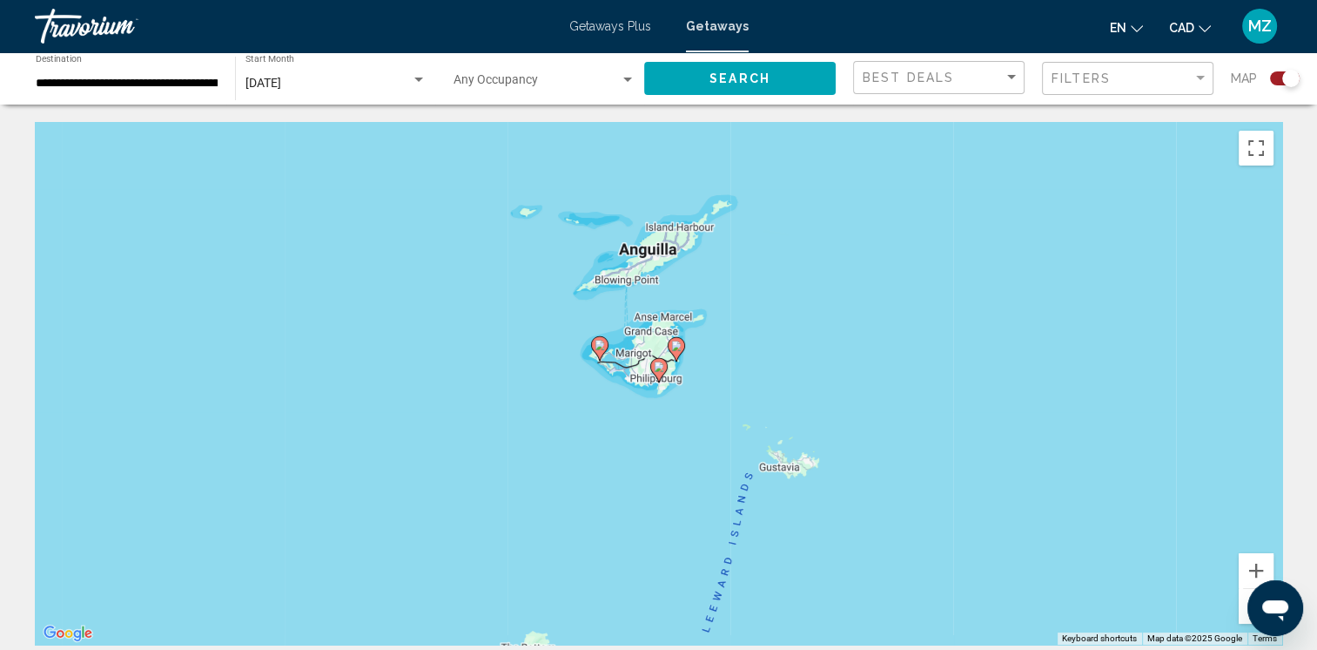
click at [657, 361] on icon "Main content" at bounding box center [658, 370] width 16 height 23
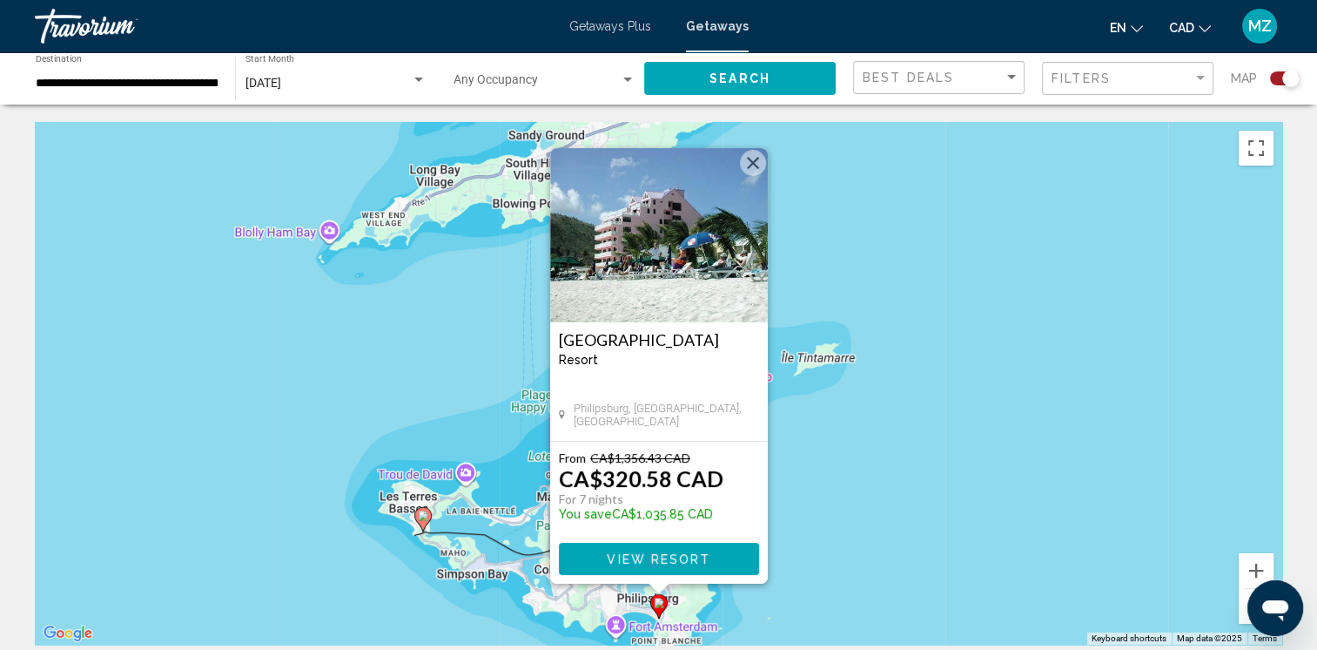
click at [762, 164] on button "Close" at bounding box center [753, 163] width 26 height 26
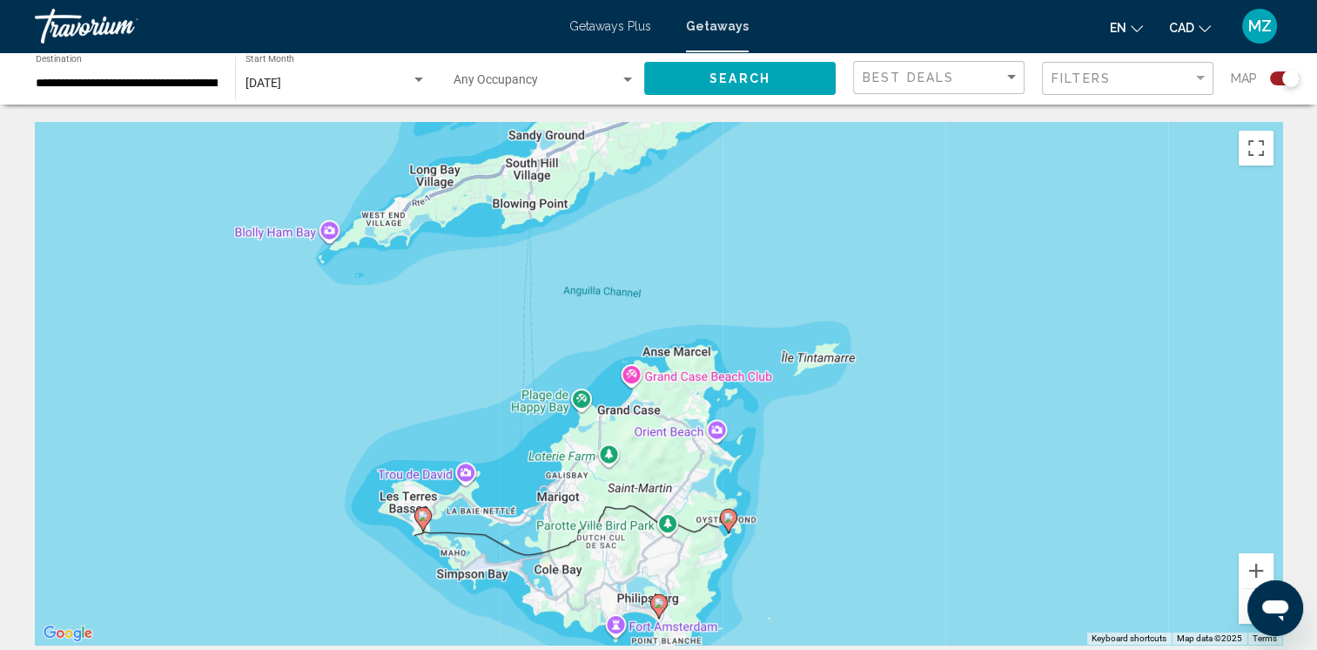
click at [729, 510] on icon "Main content" at bounding box center [728, 520] width 16 height 23
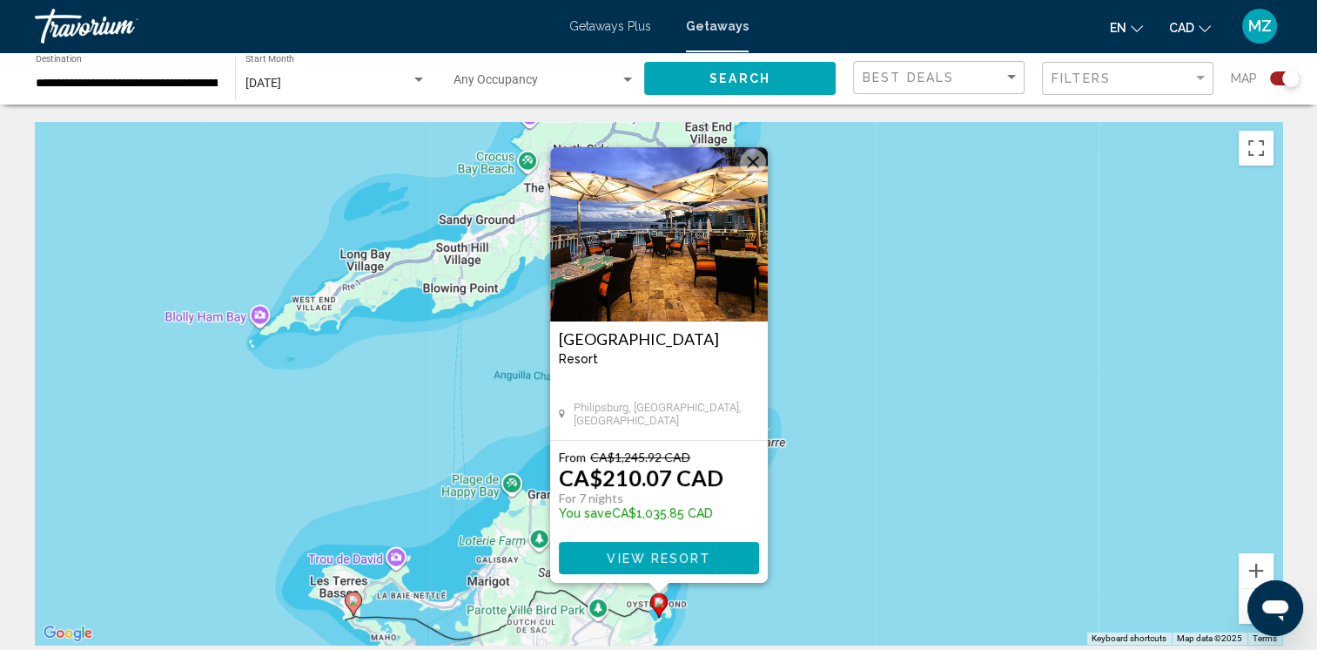
click at [355, 598] on image "Main content" at bounding box center [353, 600] width 10 height 10
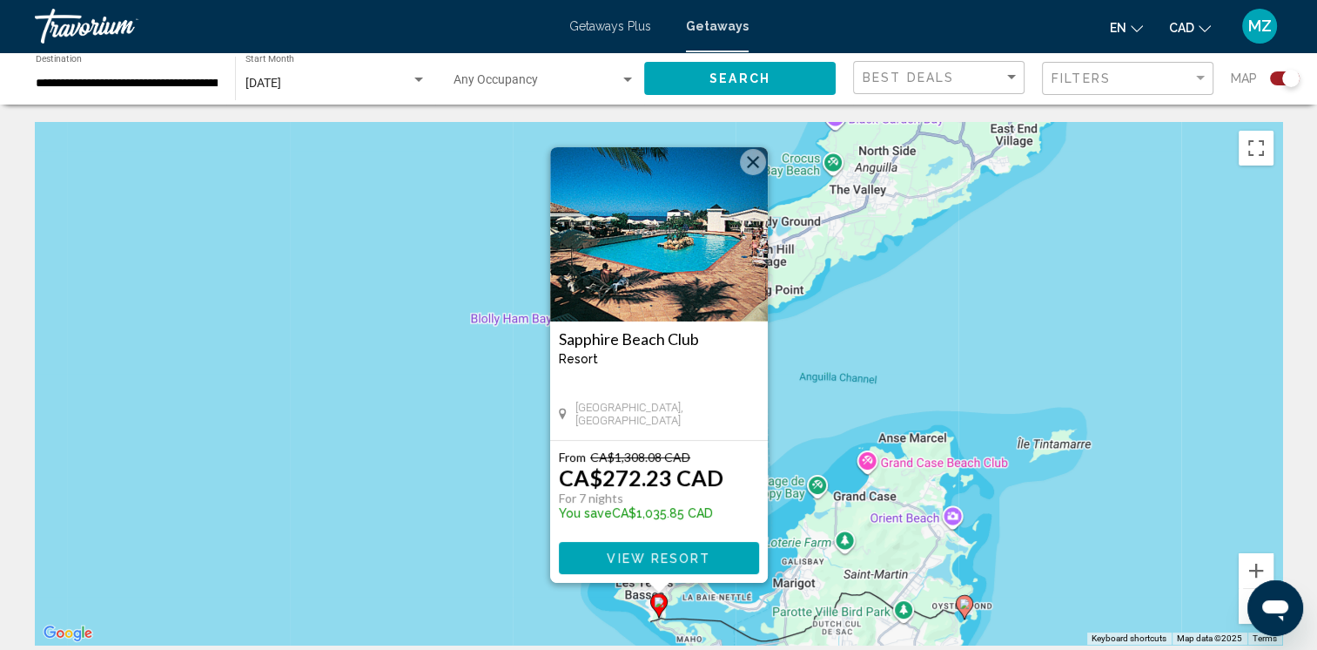
click at [749, 170] on button "Close" at bounding box center [753, 162] width 26 height 26
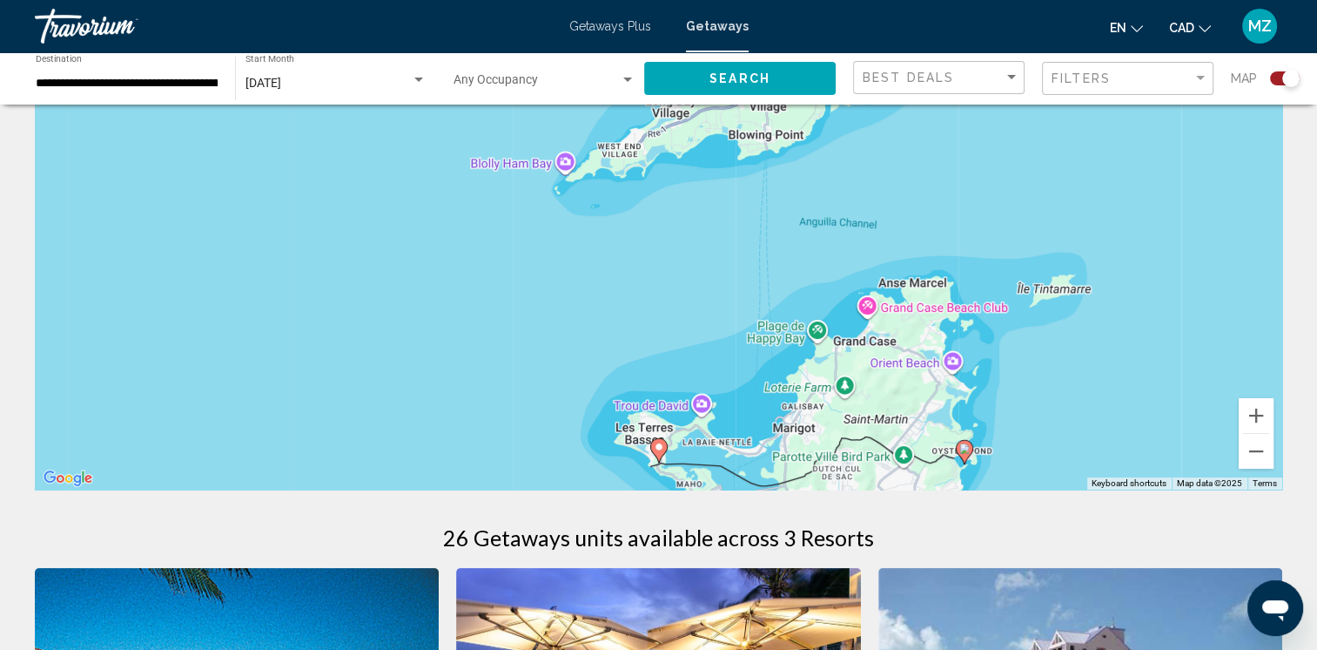
scroll to position [261, 0]
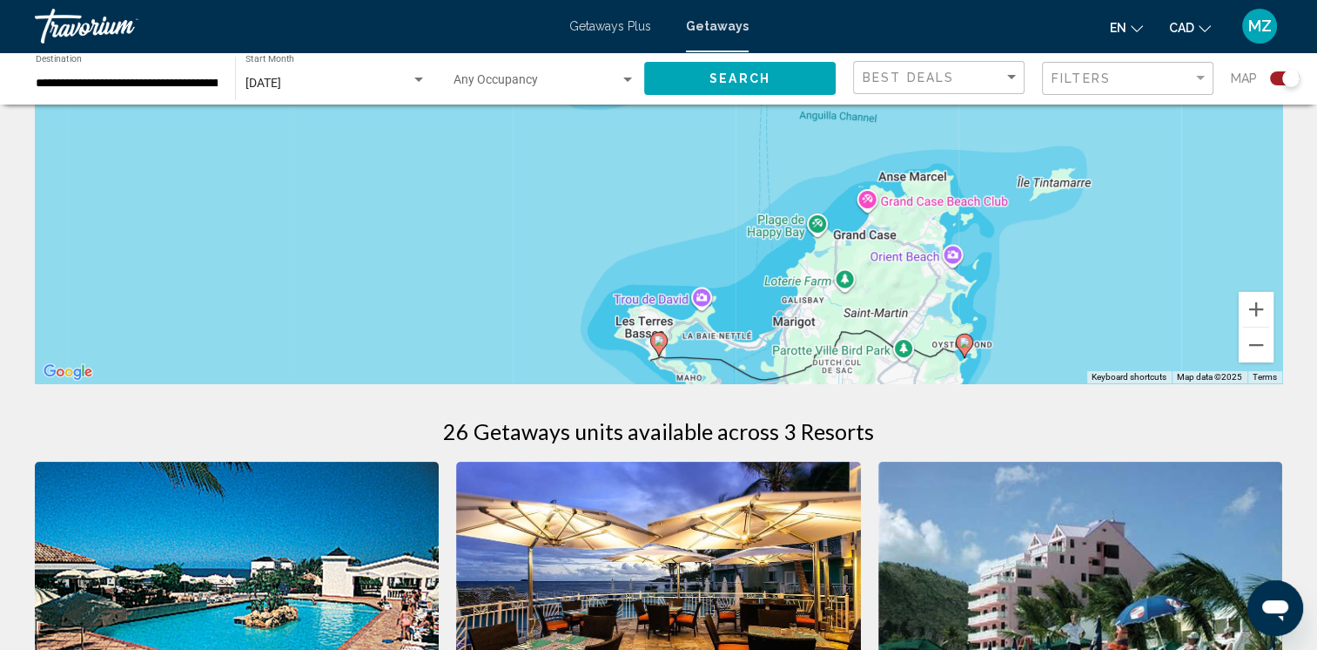
click at [967, 339] on image "Main content" at bounding box center [965, 342] width 10 height 10
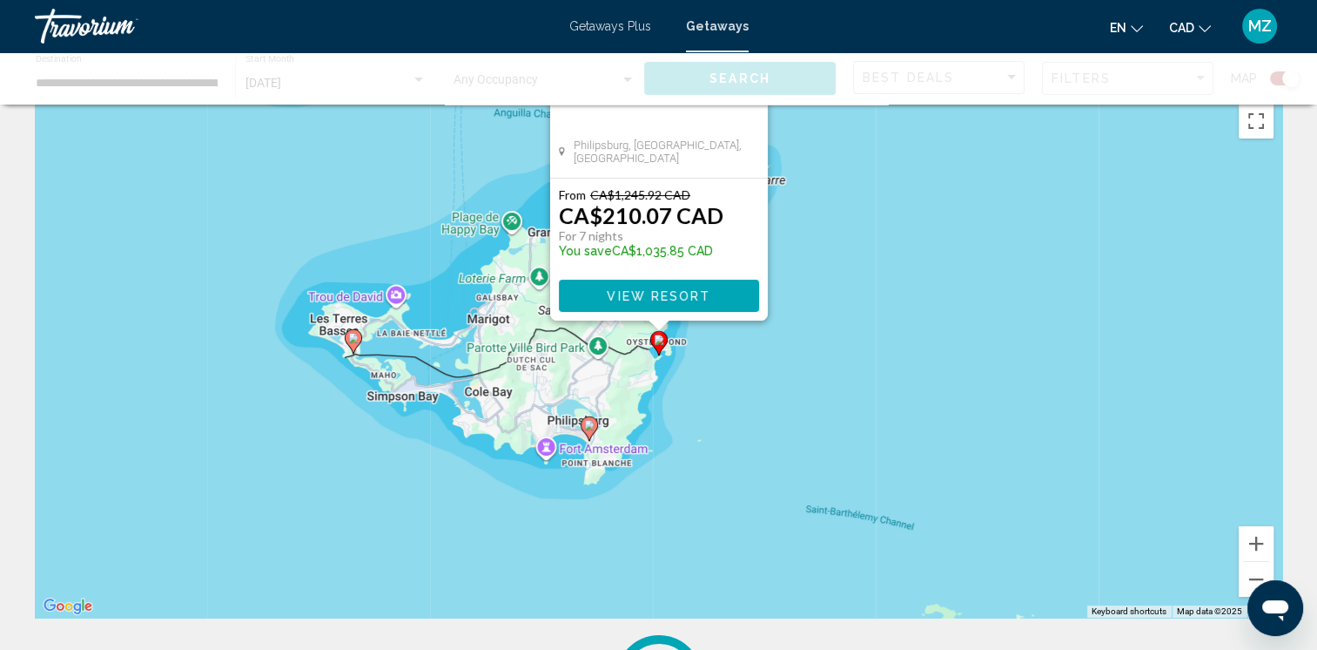
scroll to position [0, 0]
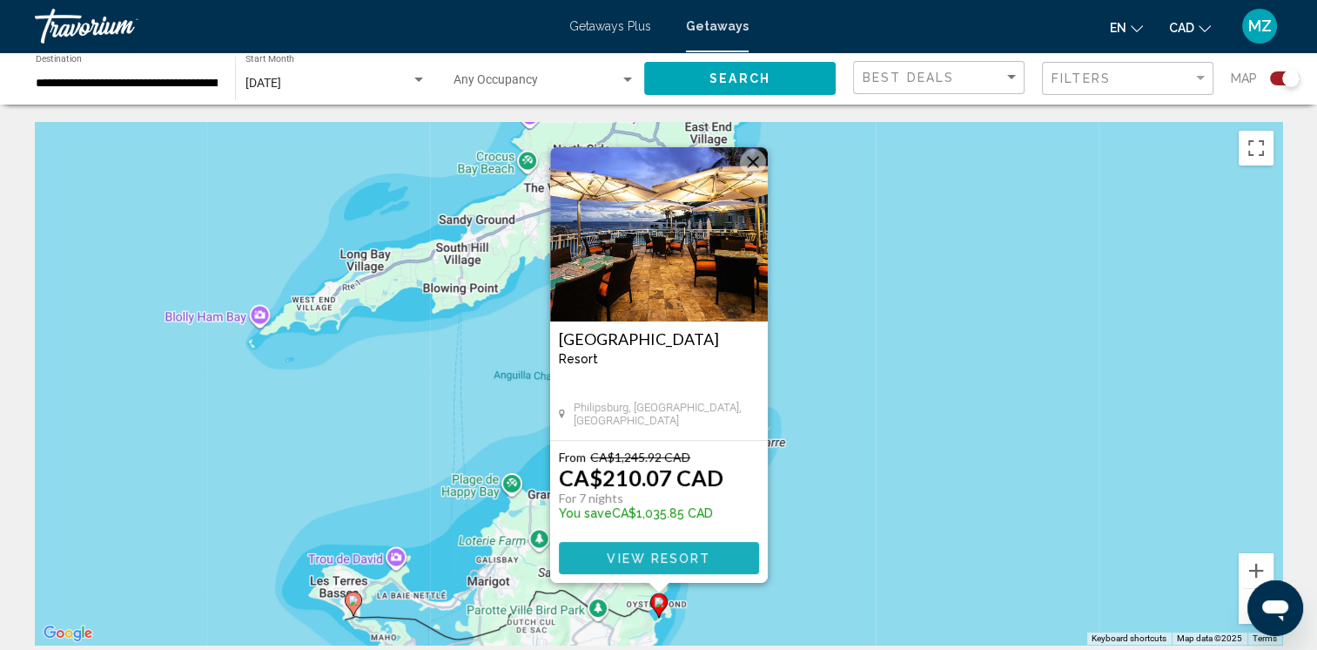
click at [626, 559] on span "View Resort" at bounding box center [659, 558] width 104 height 14
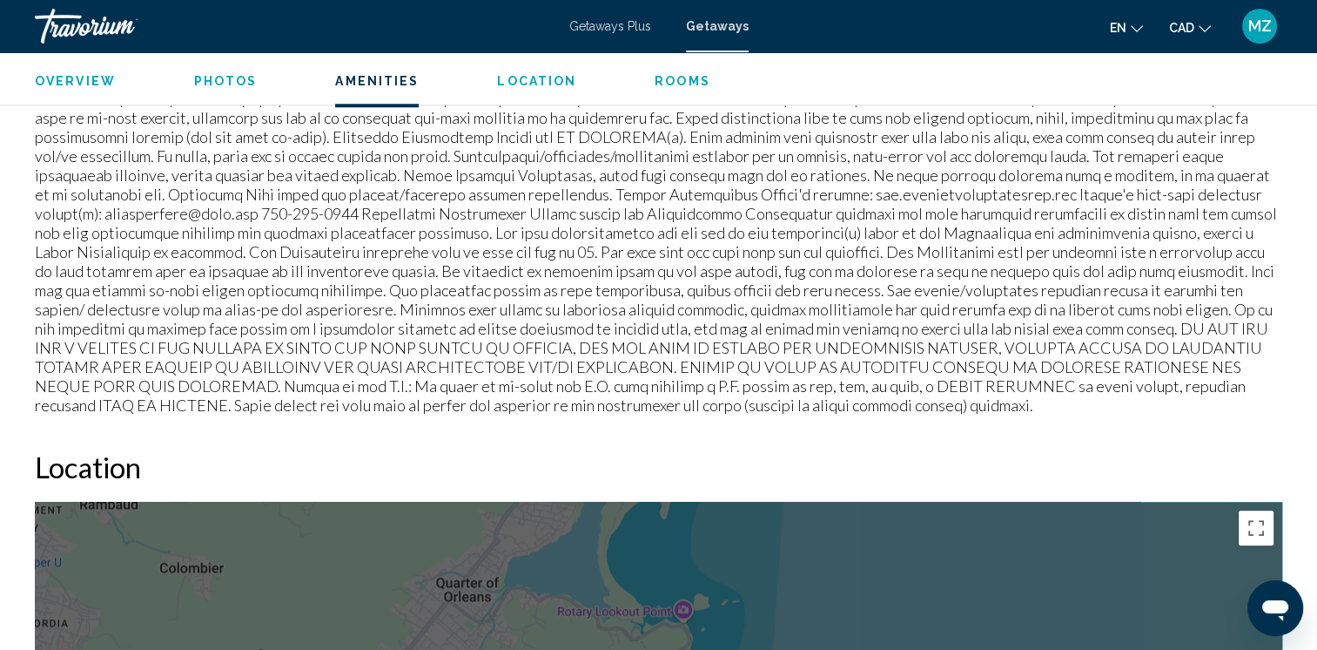
scroll to position [1623, 0]
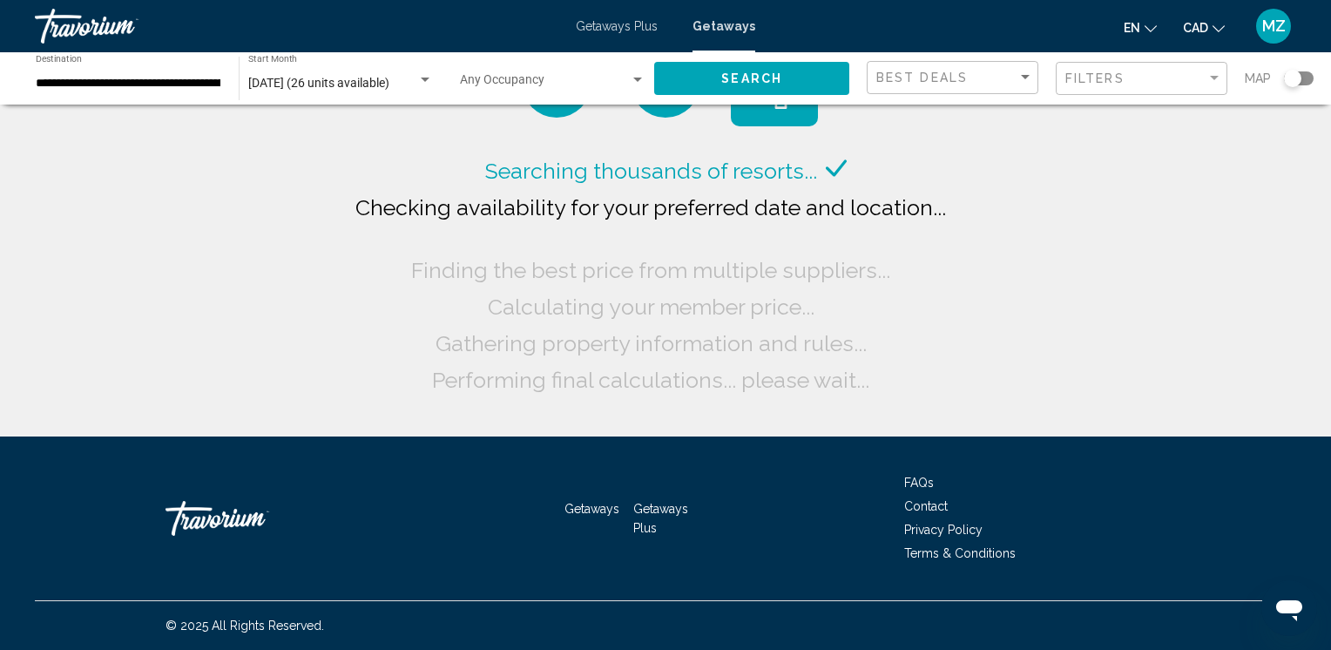
click at [140, 91] on div "**********" at bounding box center [128, 79] width 185 height 48
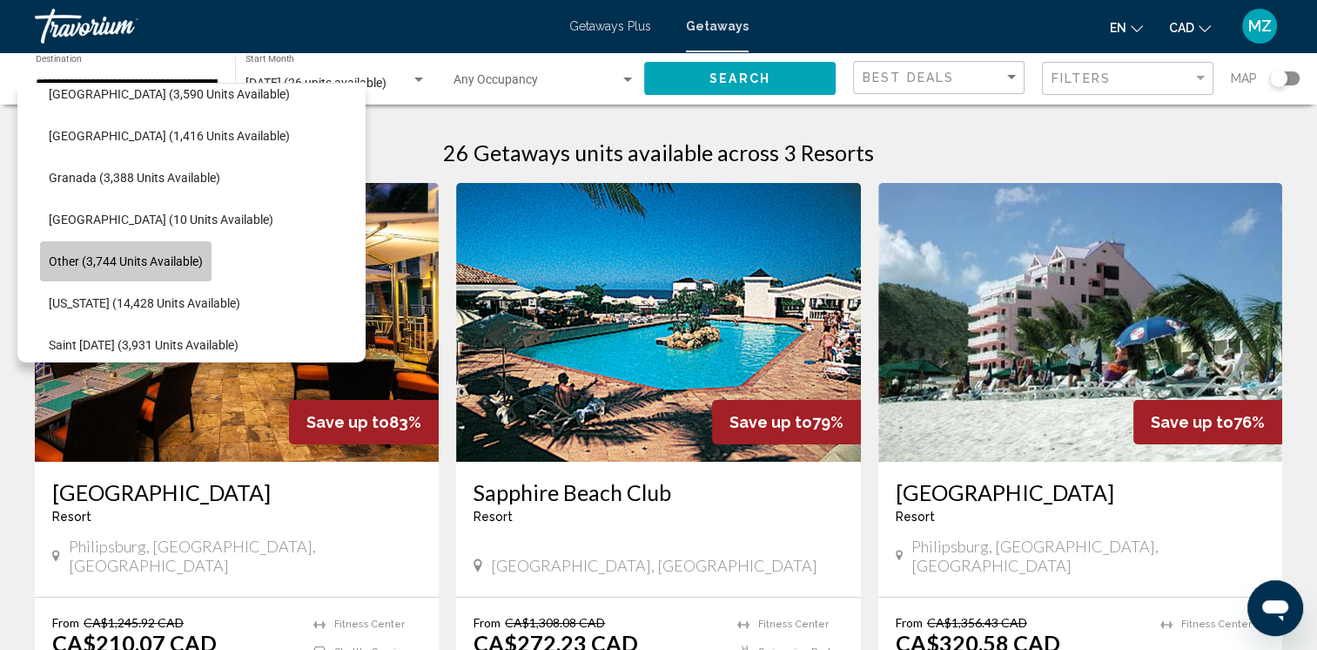
click at [138, 261] on span "Other (3,744 units available)" at bounding box center [126, 261] width 154 height 14
type input "**********"
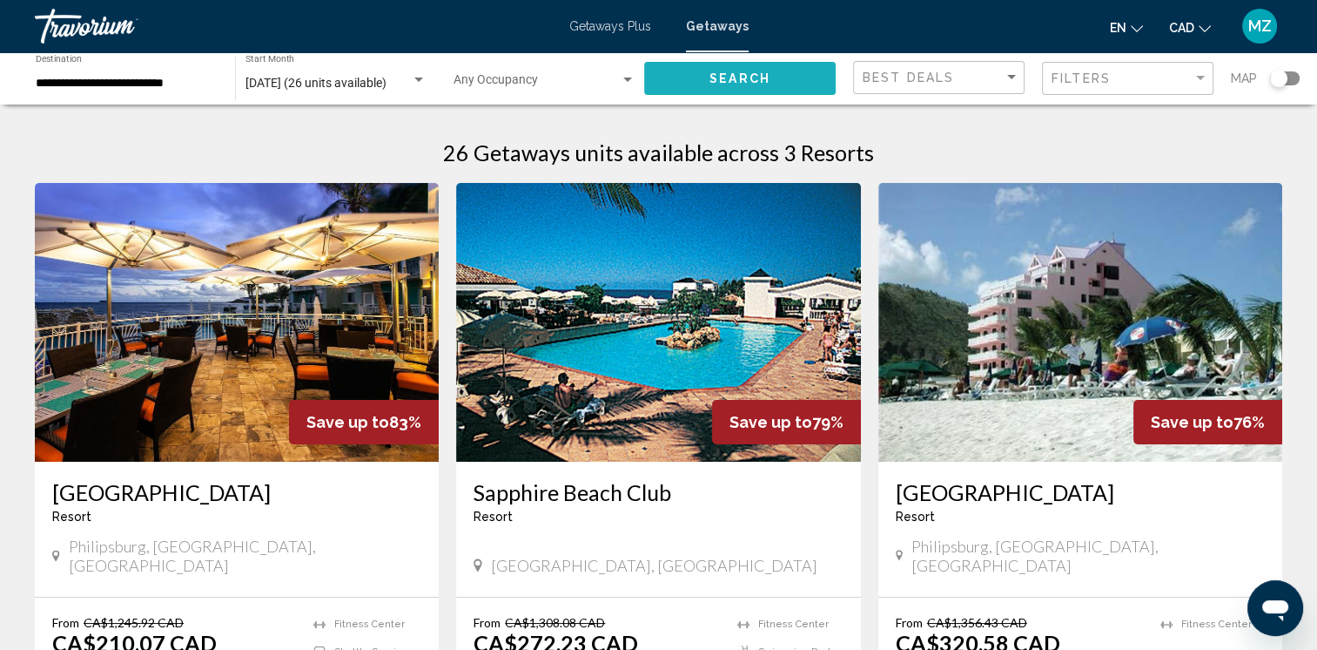
click at [738, 72] on span "Search" at bounding box center [740, 79] width 61 height 14
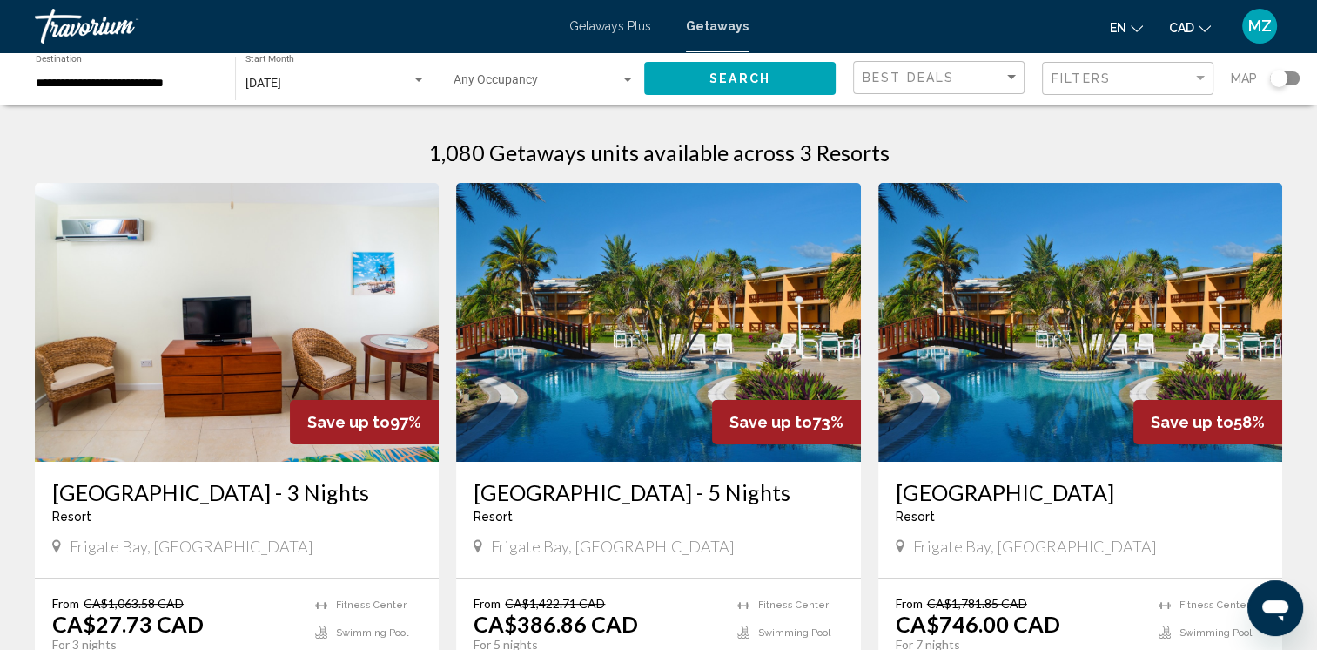
scroll to position [174, 0]
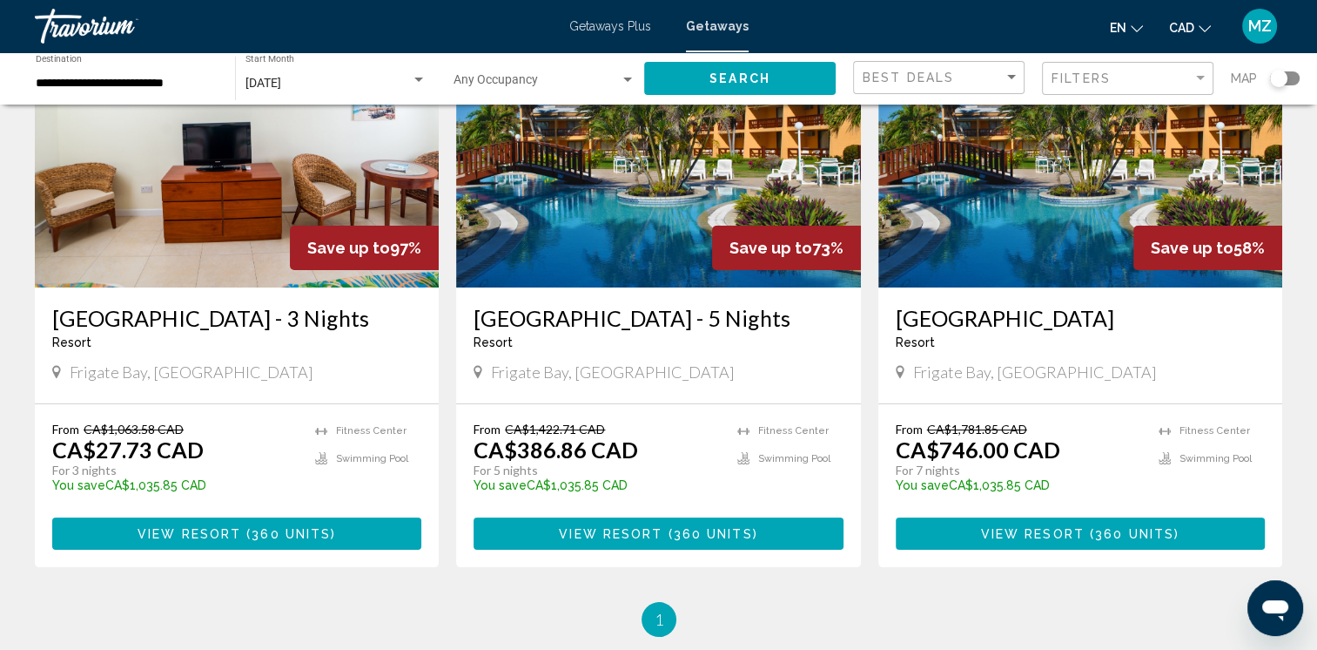
click at [632, 541] on span "View Resort" at bounding box center [611, 534] width 104 height 14
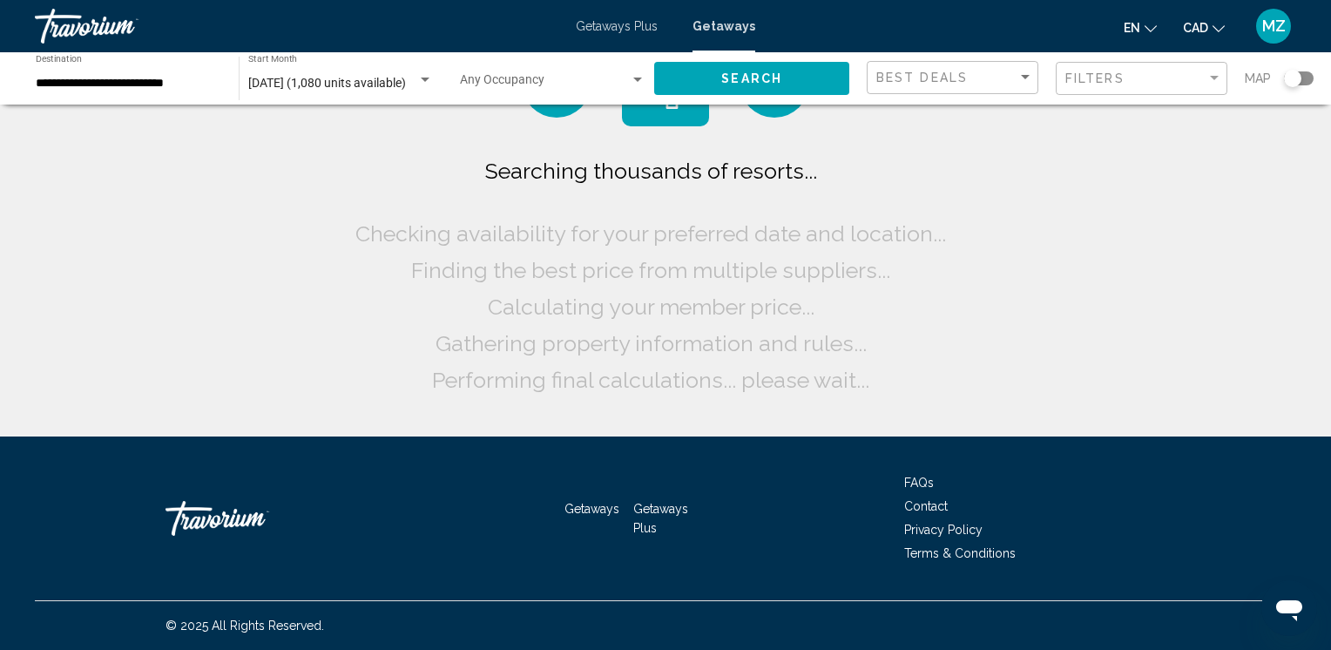
click at [107, 84] on input "**********" at bounding box center [128, 84] width 185 height 14
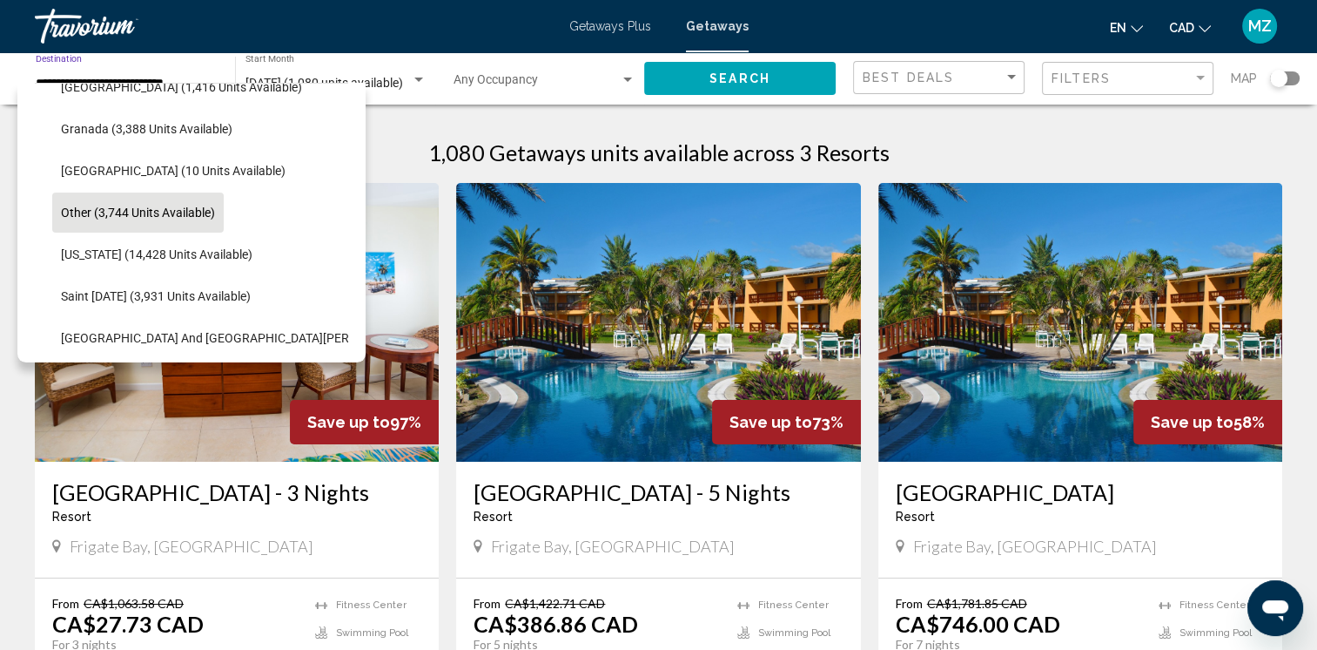
scroll to position [489, 0]
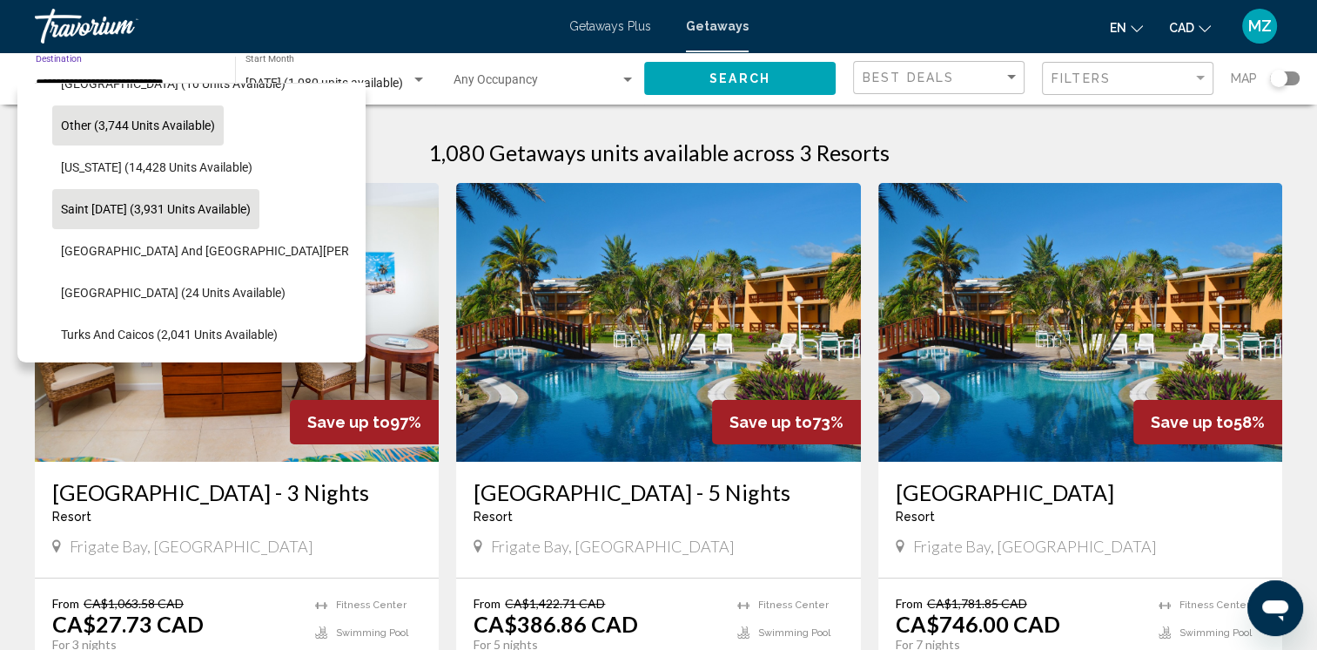
click at [138, 214] on span "Saint Lucia (3,931 units available)" at bounding box center [156, 209] width 190 height 14
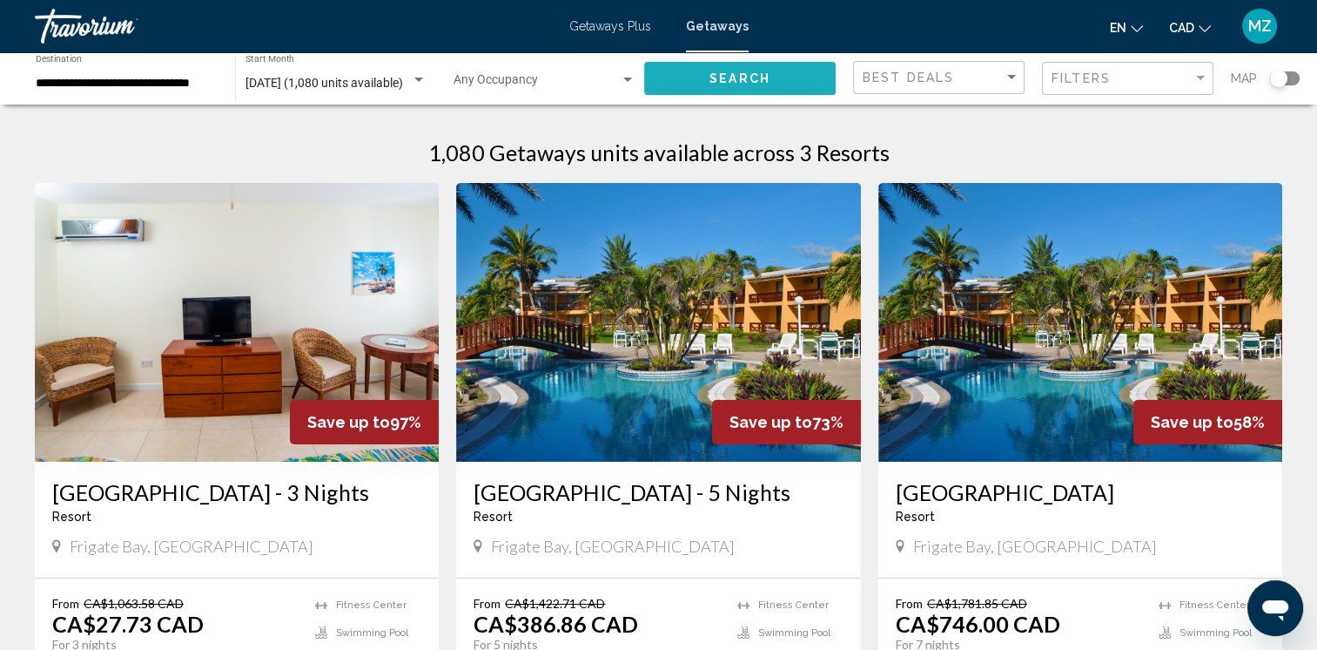
click at [745, 77] on span "Search" at bounding box center [740, 79] width 61 height 14
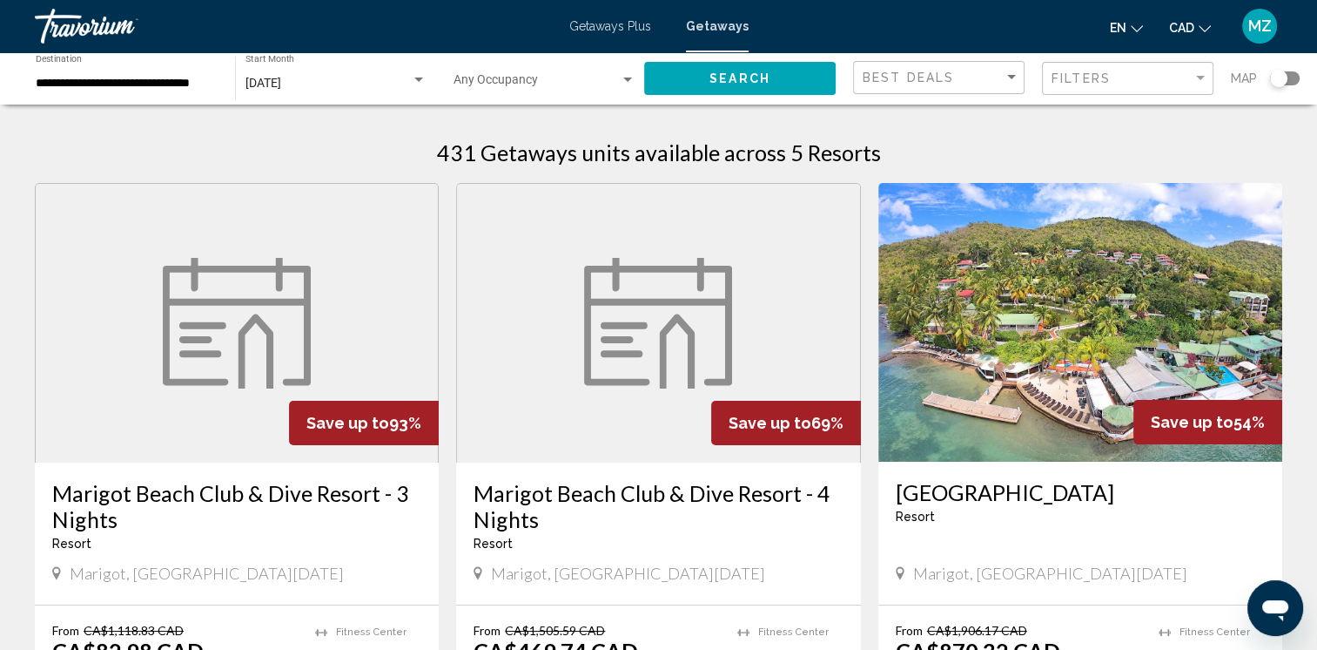
click at [179, 74] on div "**********" at bounding box center [127, 79] width 182 height 48
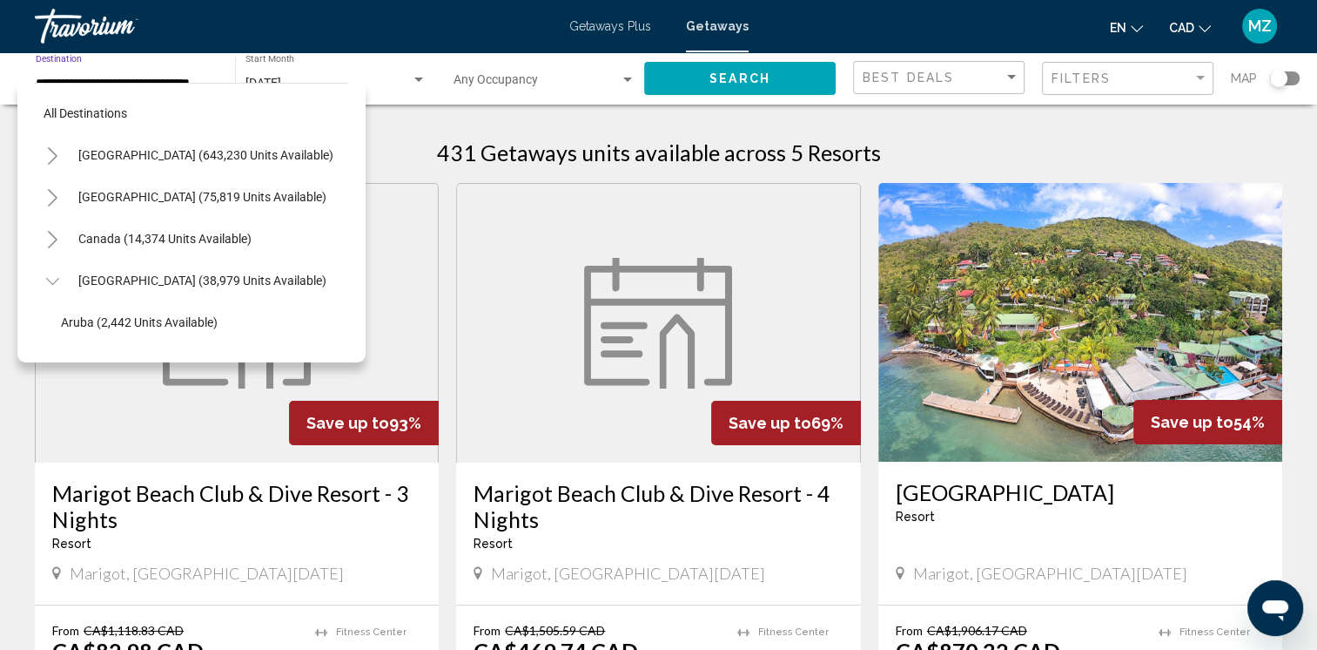
click at [56, 153] on icon "Toggle United States (643,230 units available)" at bounding box center [52, 155] width 13 height 17
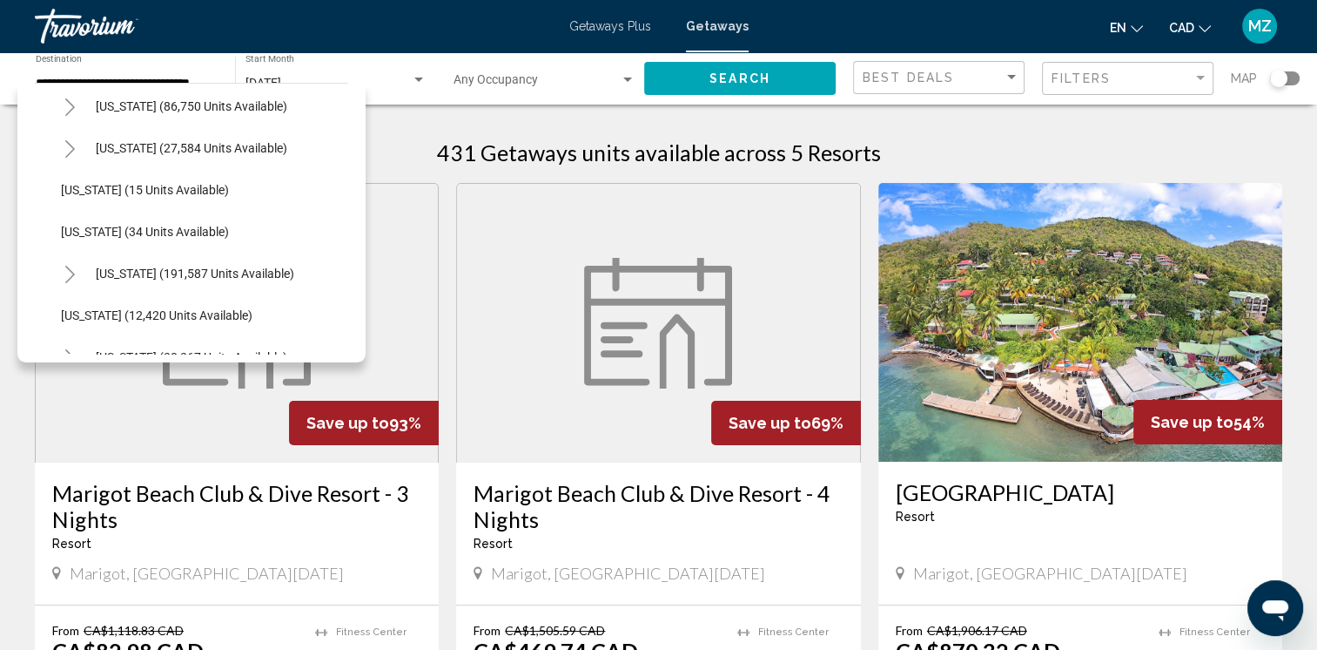
scroll to position [348, 0]
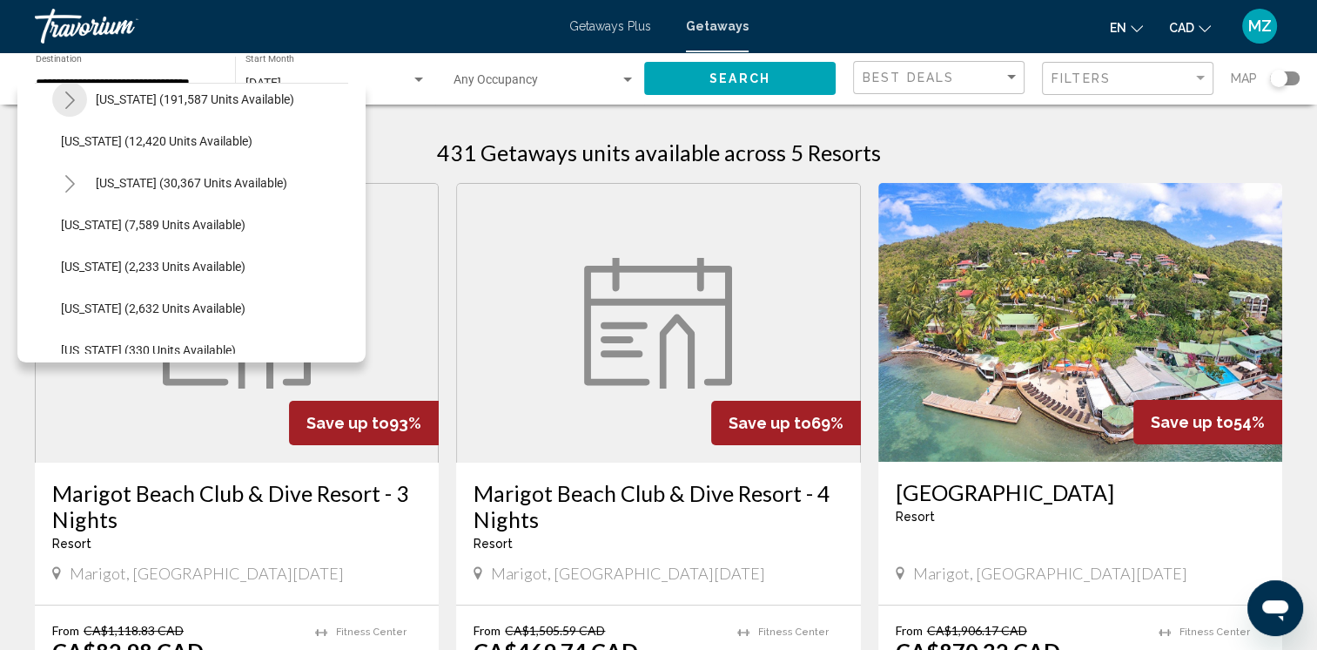
click at [70, 99] on icon "Toggle Florida (191,587 units available)" at bounding box center [70, 99] width 13 height 17
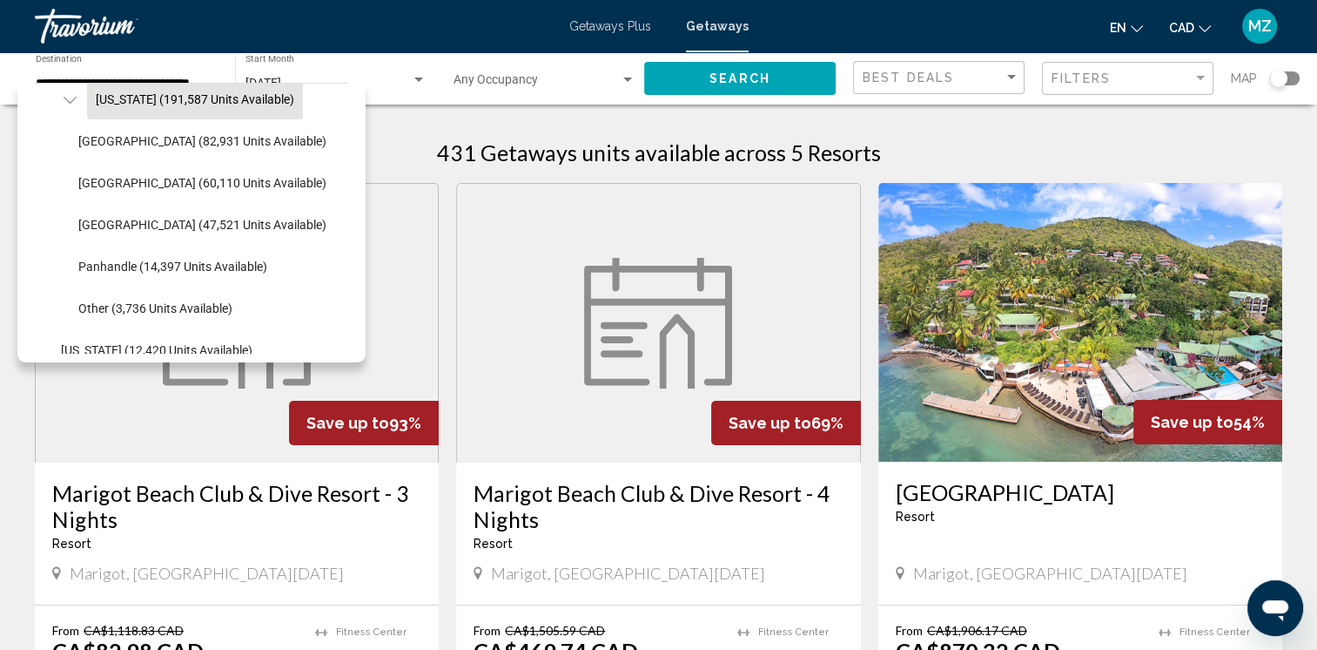
click at [214, 110] on button "Florida (191,587 units available)" at bounding box center [195, 99] width 216 height 40
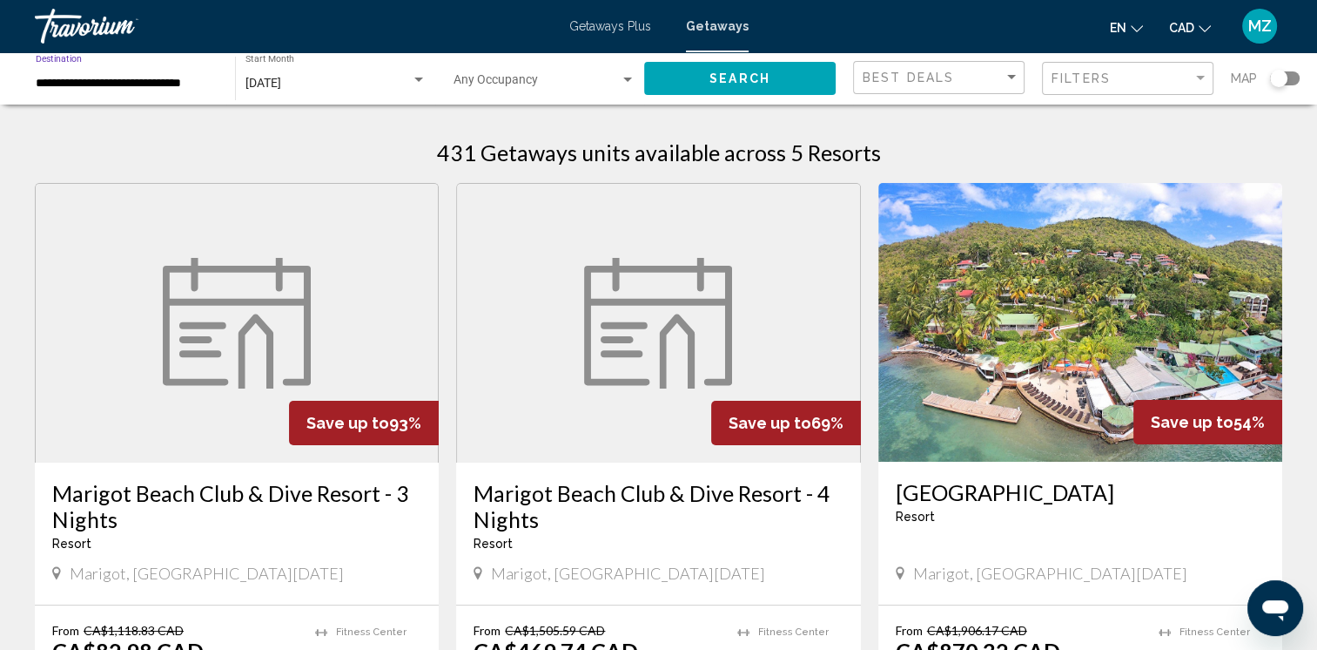
click at [724, 77] on span "Search" at bounding box center [740, 79] width 61 height 14
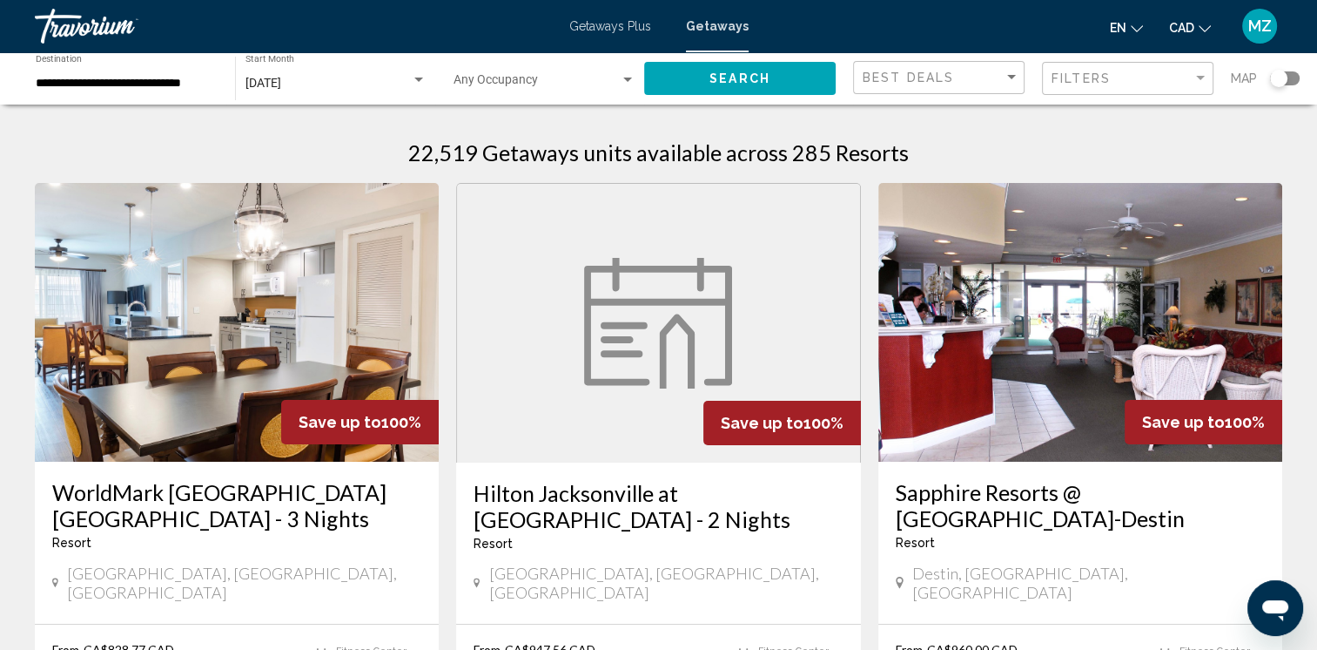
click at [1289, 79] on div "Search widget" at bounding box center [1285, 78] width 30 height 14
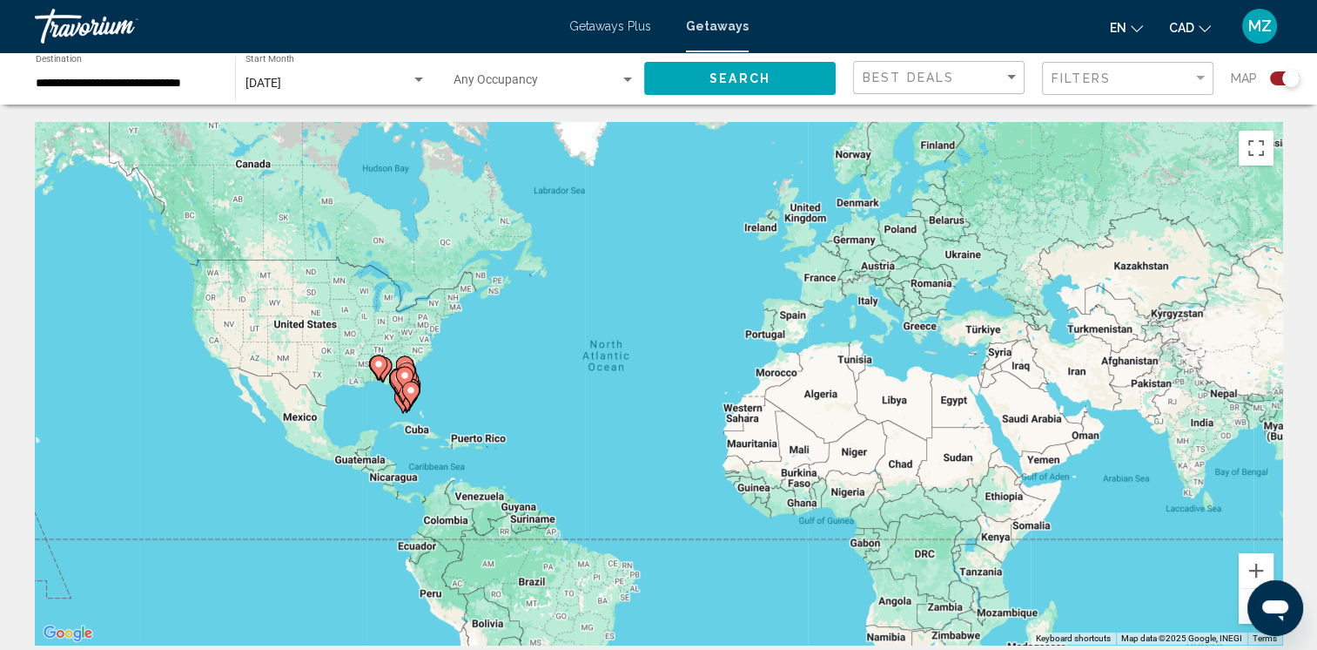
click at [409, 381] on icon "Main content" at bounding box center [410, 393] width 17 height 24
type input "**********"
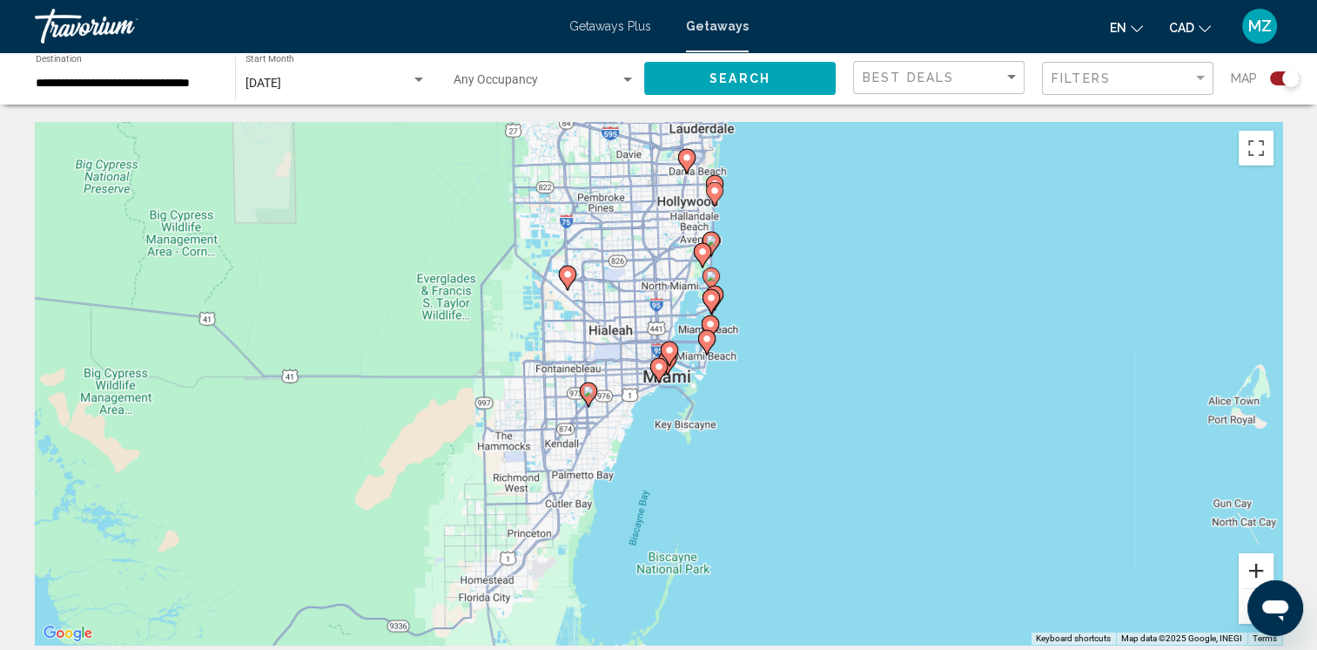
click at [1259, 567] on button "Zoom in" at bounding box center [1256, 570] width 35 height 35
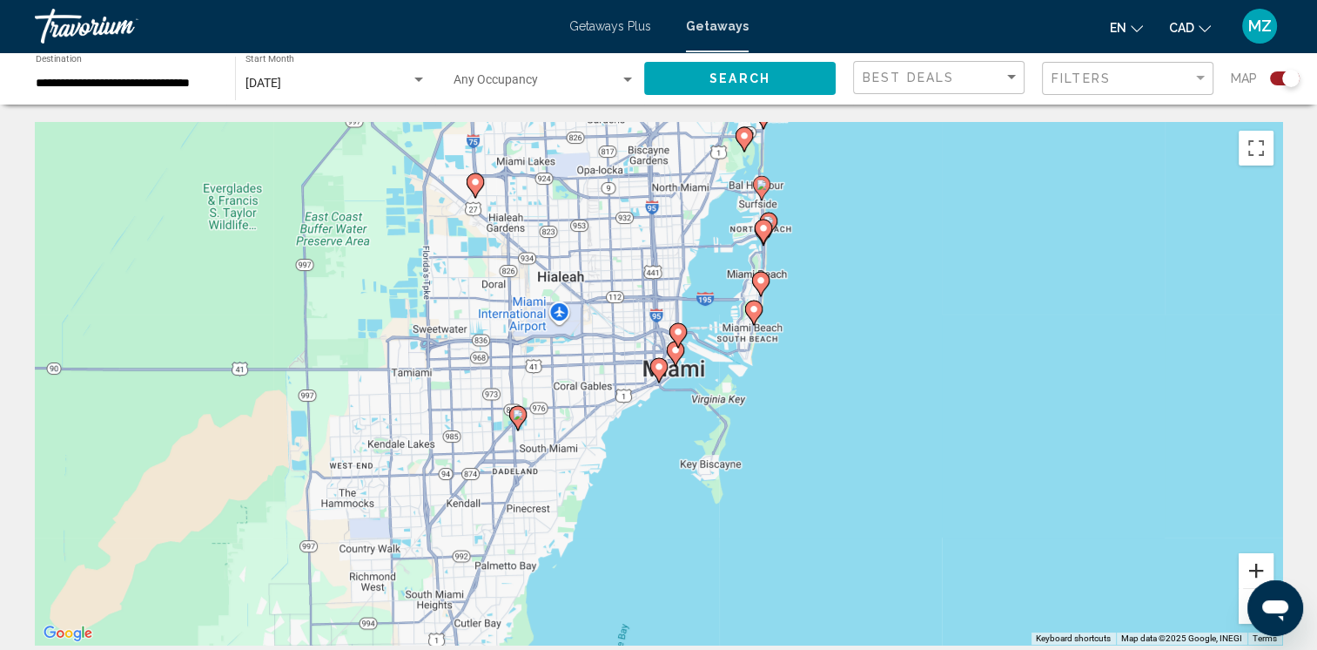
click at [1259, 567] on button "Zoom in" at bounding box center [1256, 570] width 35 height 35
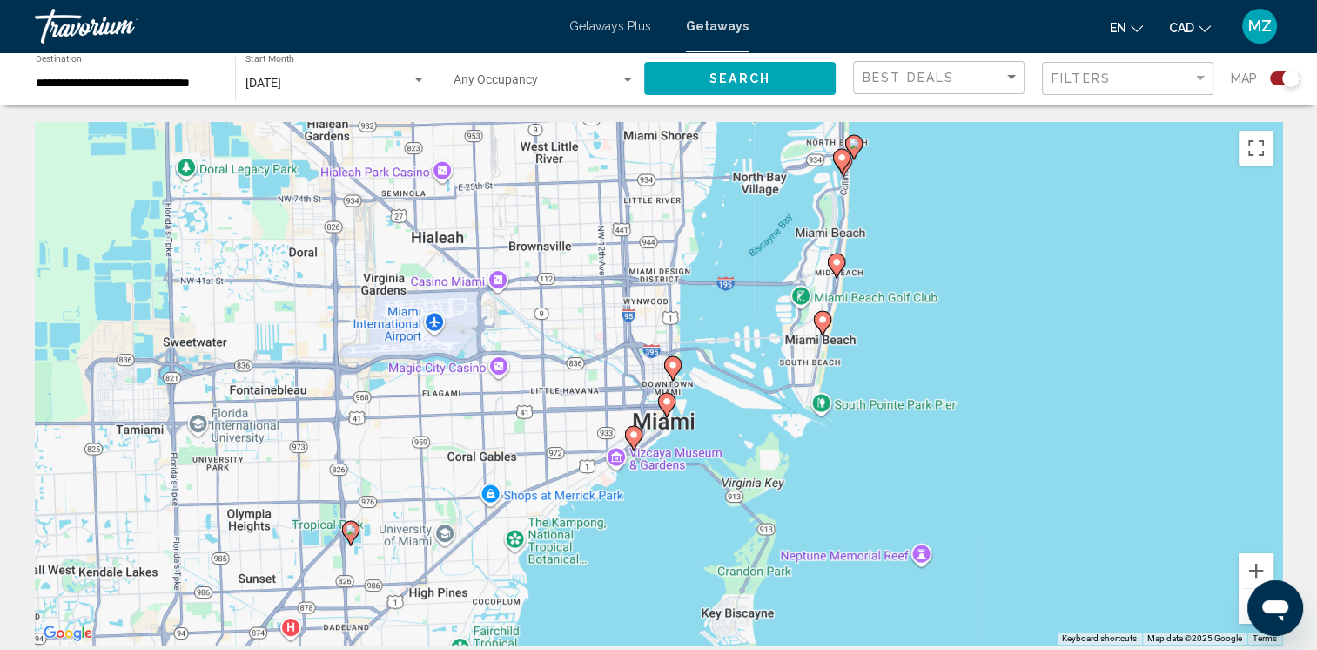
drag, startPoint x: 966, startPoint y: 277, endPoint x: 900, endPoint y: 404, distance: 142.9
click at [904, 404] on div "To activate drag with keyboard, press Alt + Enter. Once in keyboard drag state,…" at bounding box center [659, 383] width 1248 height 522
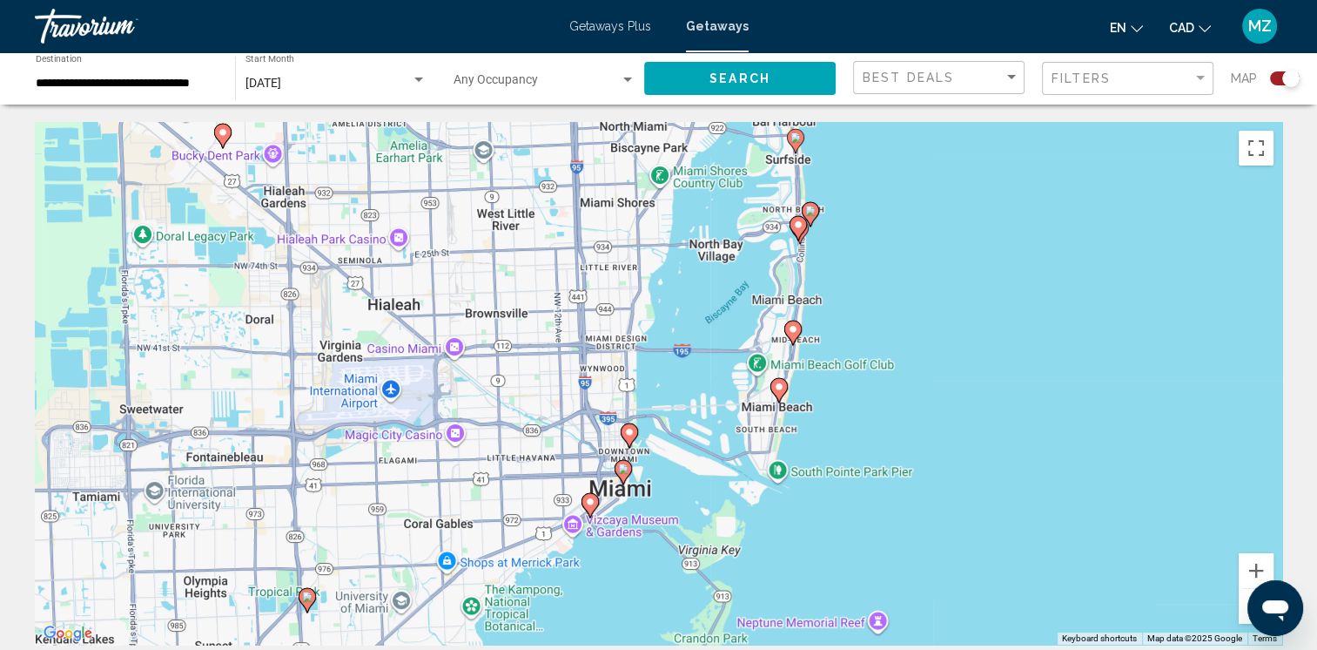
click at [778, 387] on image "Main content" at bounding box center [779, 386] width 10 height 10
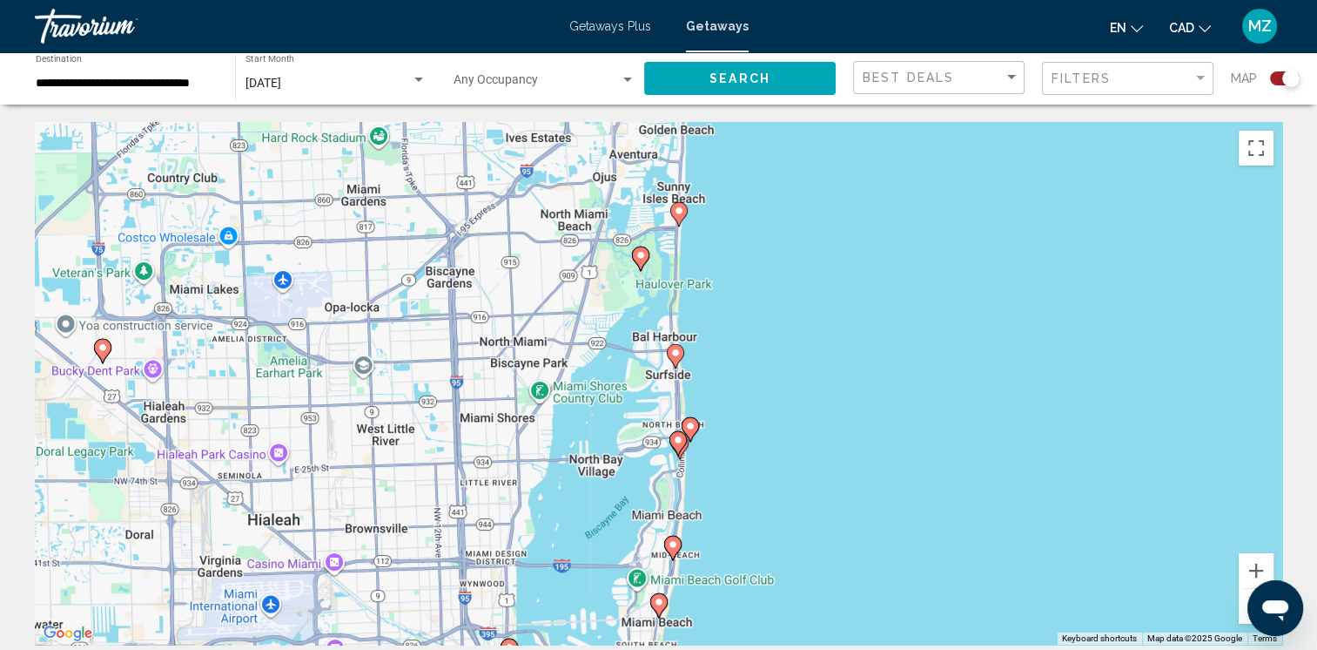
click at [658, 604] on image "Main content" at bounding box center [659, 601] width 10 height 10
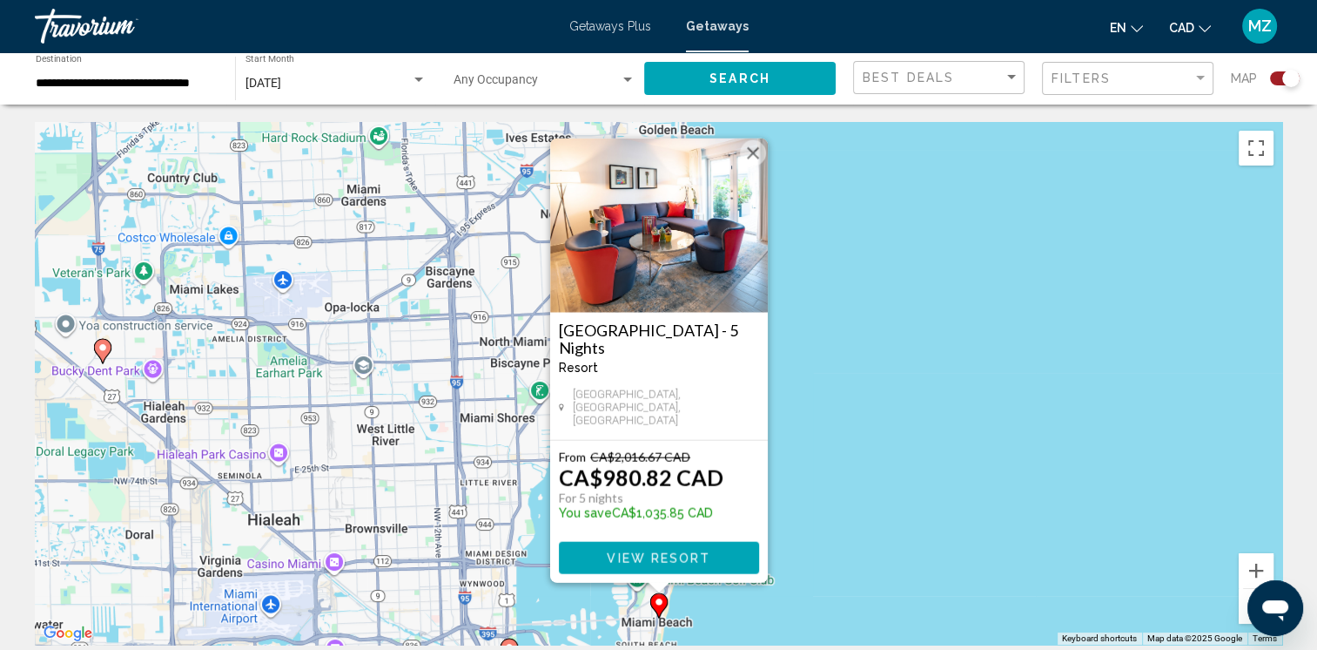
click at [751, 162] on button "Close" at bounding box center [753, 153] width 26 height 26
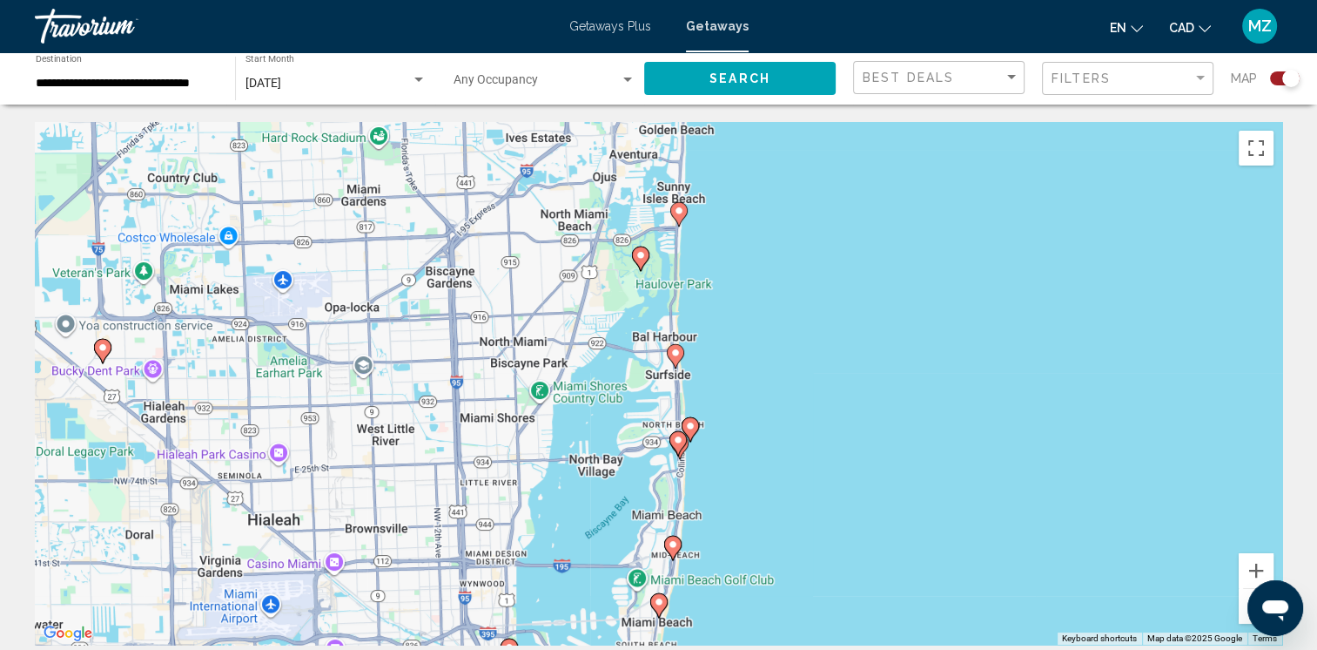
click at [641, 254] on image "Main content" at bounding box center [641, 255] width 10 height 10
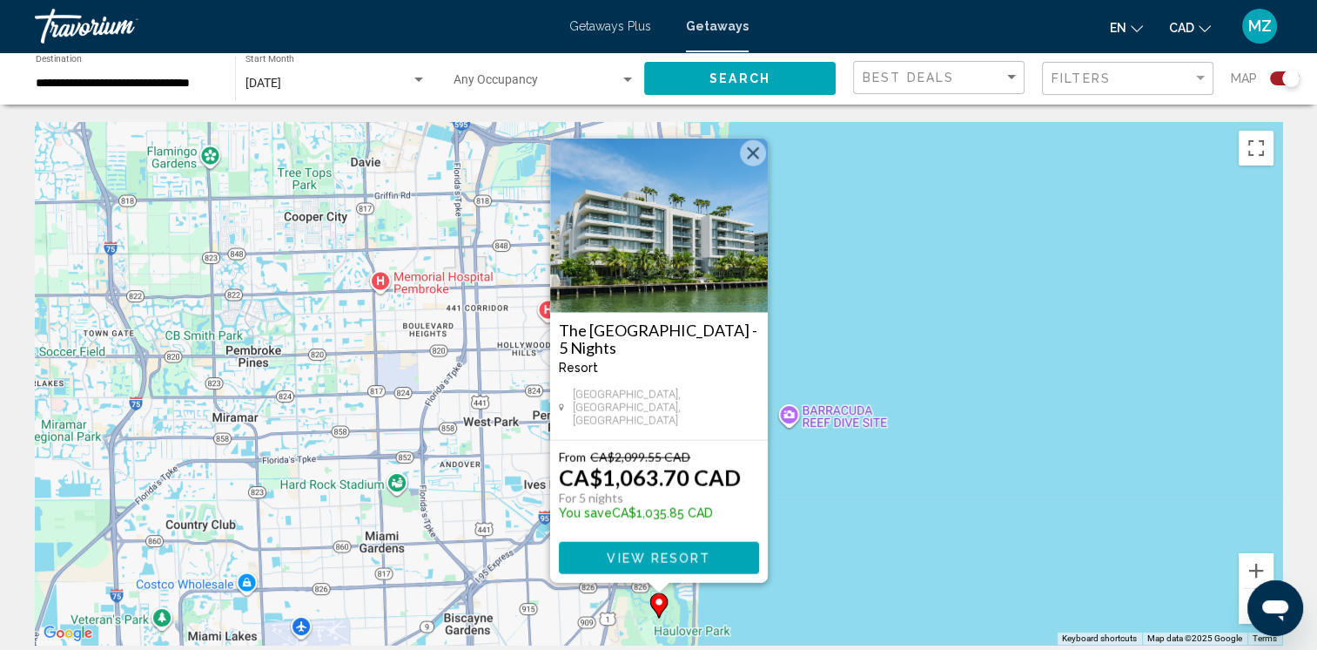
click at [759, 155] on button "Close" at bounding box center [753, 153] width 26 height 26
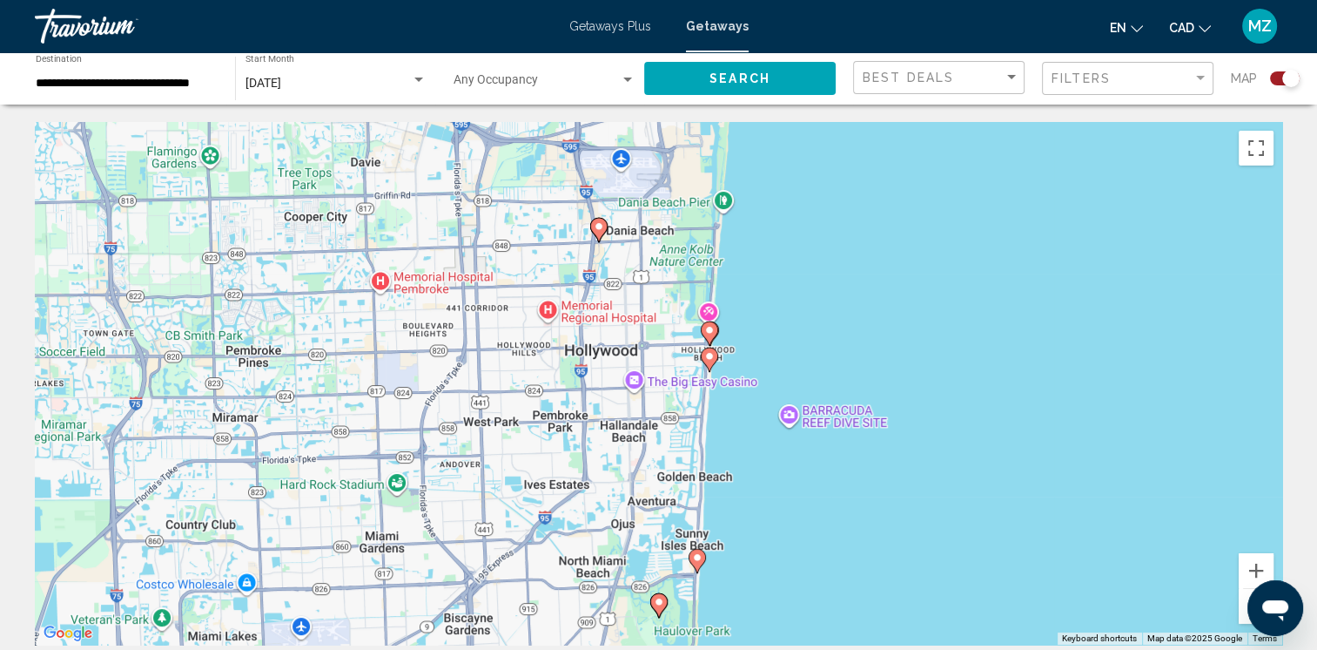
click at [695, 556] on image "Main content" at bounding box center [697, 557] width 10 height 10
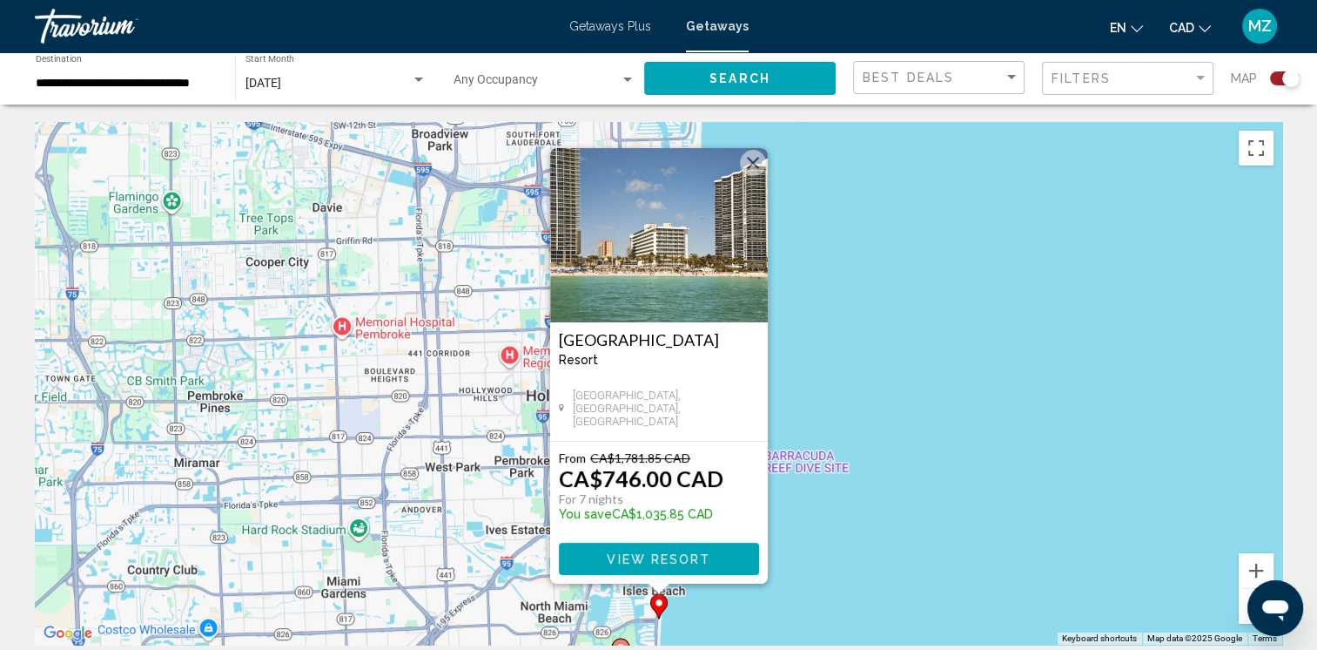
click at [751, 165] on button "Close" at bounding box center [753, 163] width 26 height 26
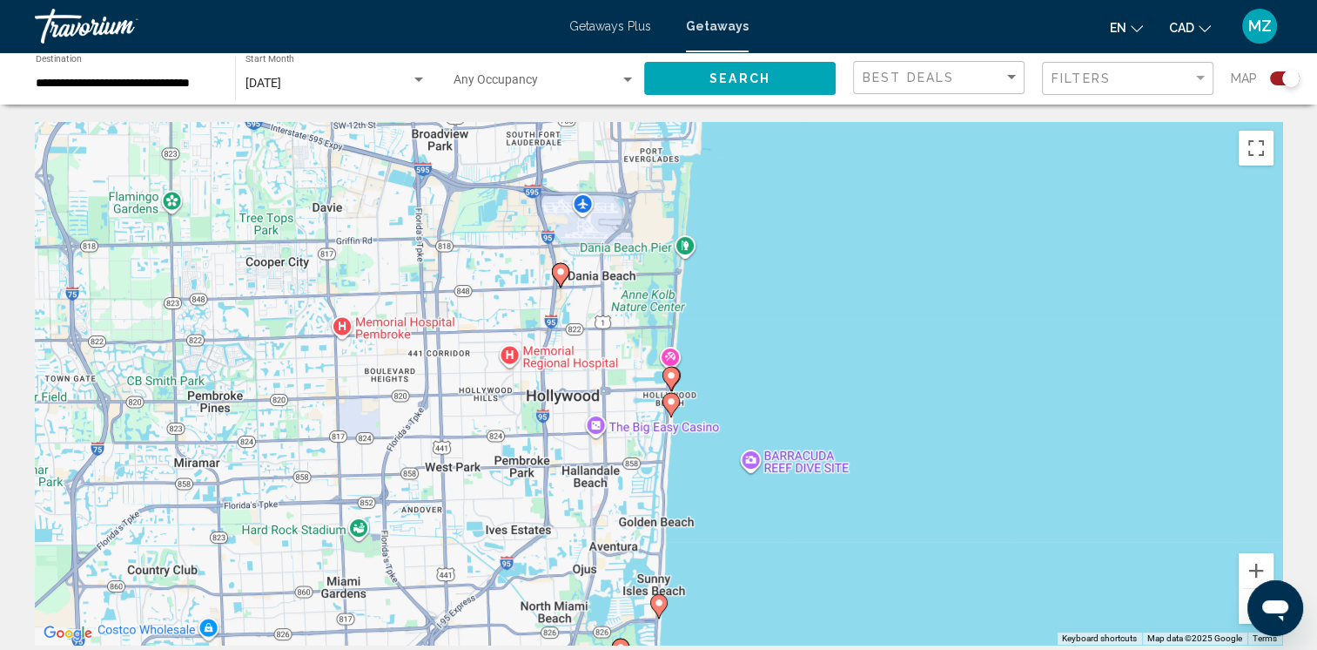
click at [669, 401] on image "Main content" at bounding box center [671, 401] width 10 height 10
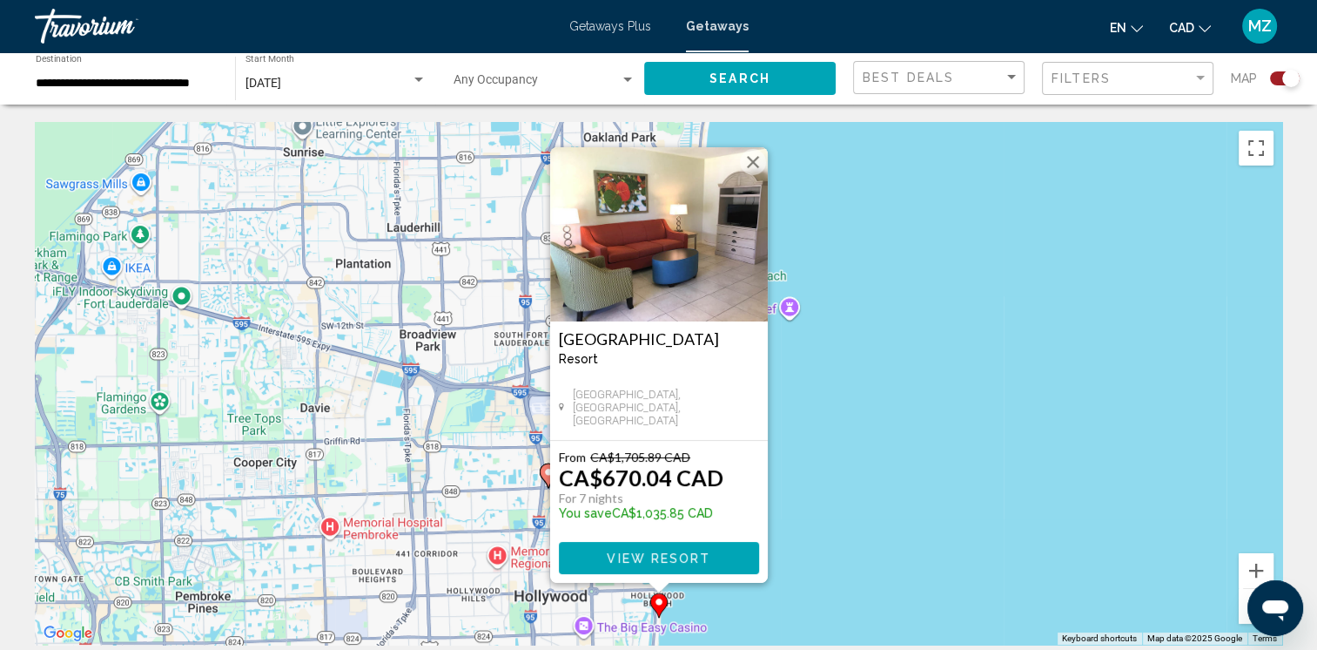
click at [756, 155] on button "Close" at bounding box center [753, 162] width 26 height 26
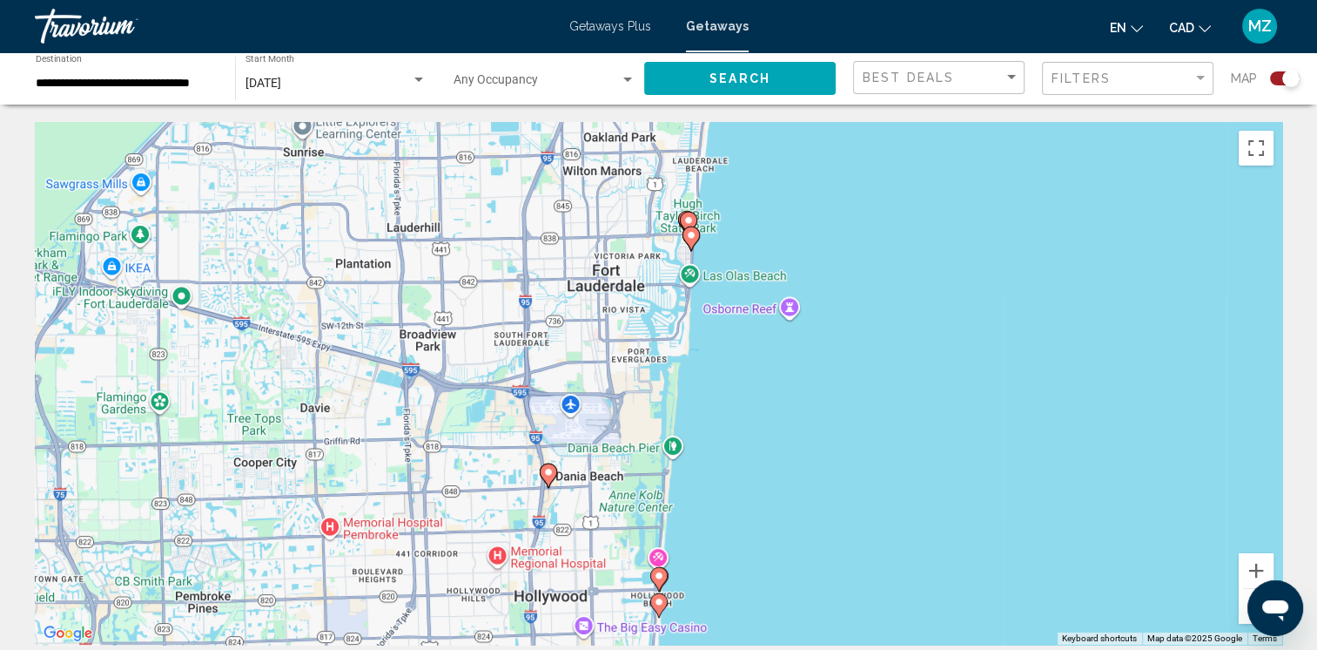
click at [662, 576] on image "Main content" at bounding box center [659, 575] width 10 height 10
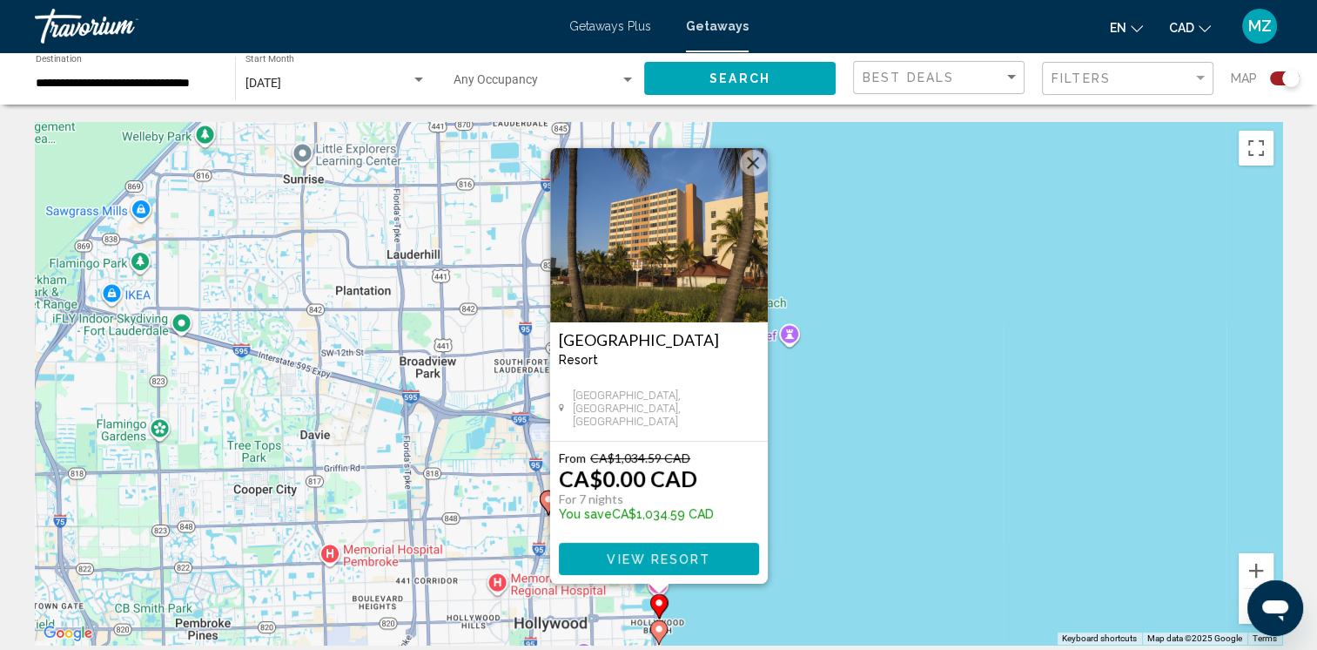
click at [751, 165] on button "Close" at bounding box center [753, 163] width 26 height 26
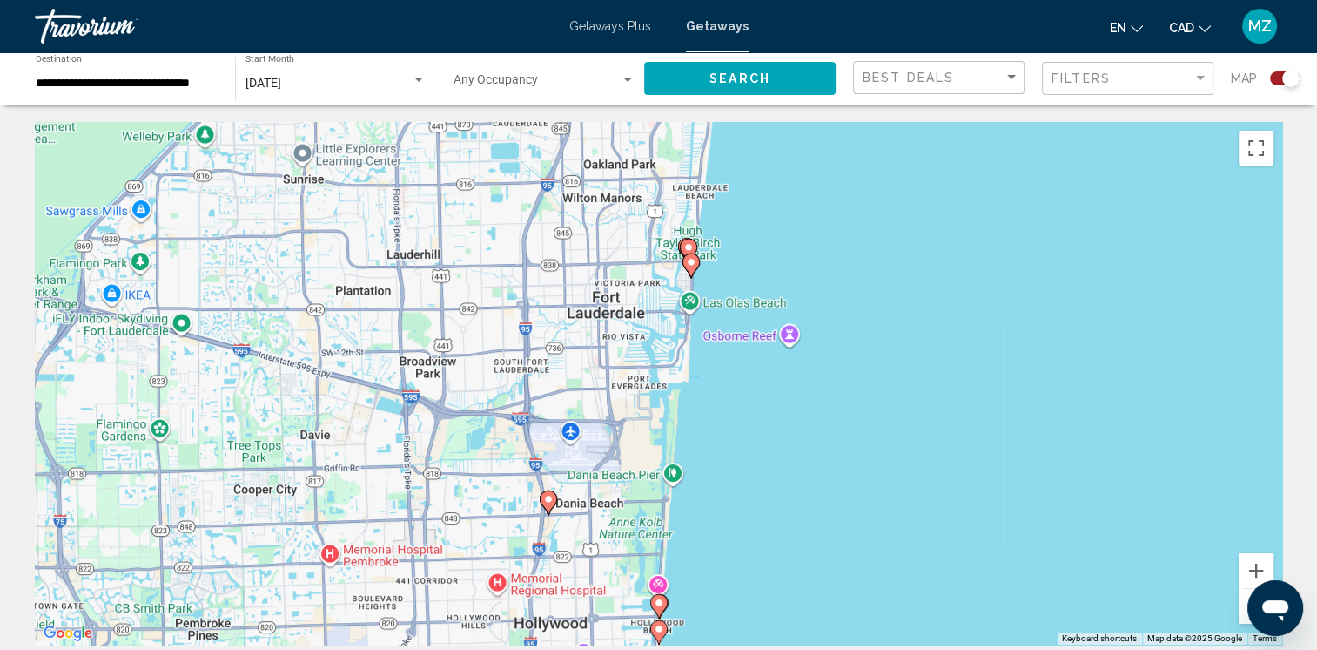
click at [692, 264] on image "Main content" at bounding box center [691, 262] width 10 height 10
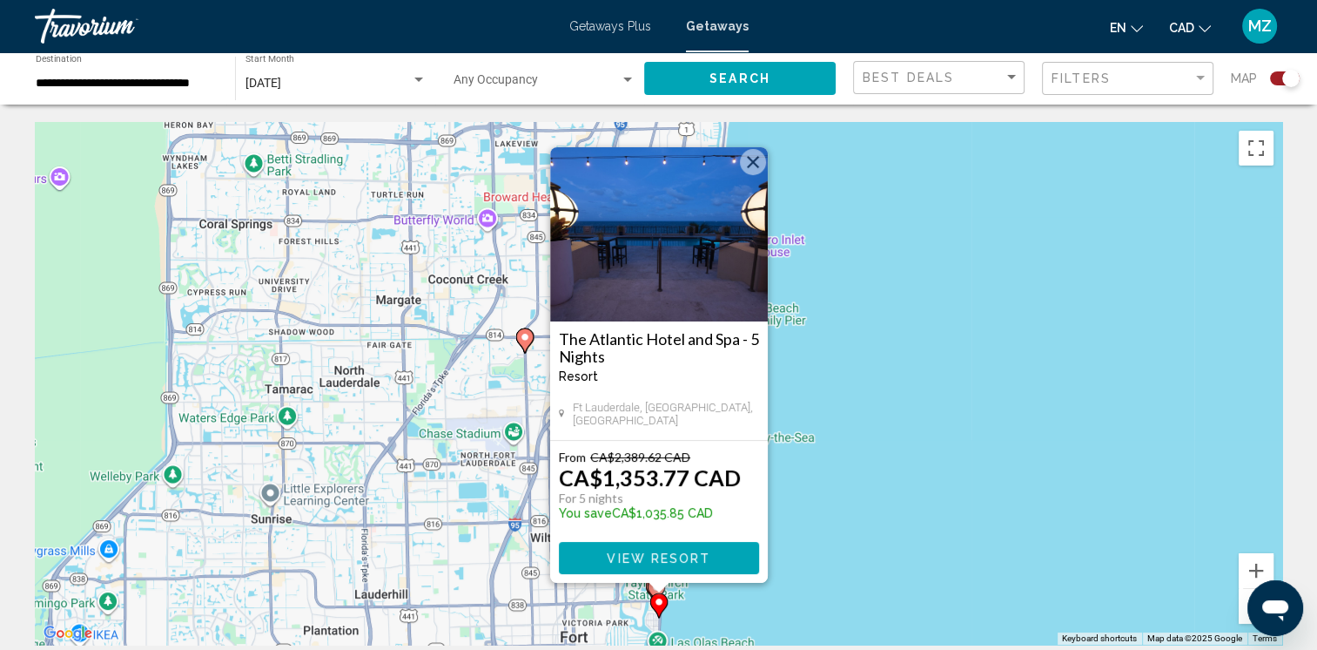
click at [742, 162] on button "Close" at bounding box center [753, 162] width 26 height 26
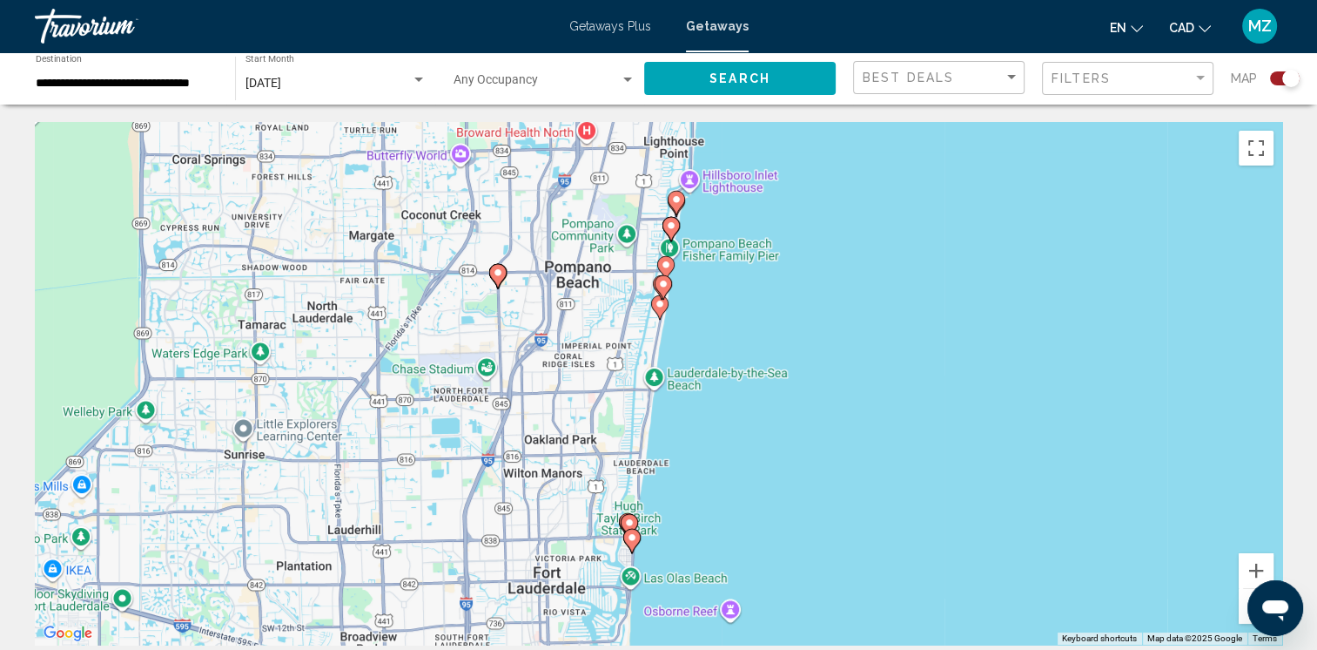
click at [697, 485] on div "To activate drag with keyboard, press Alt + Enter. Once in keyboard drag state,…" at bounding box center [659, 383] width 1248 height 522
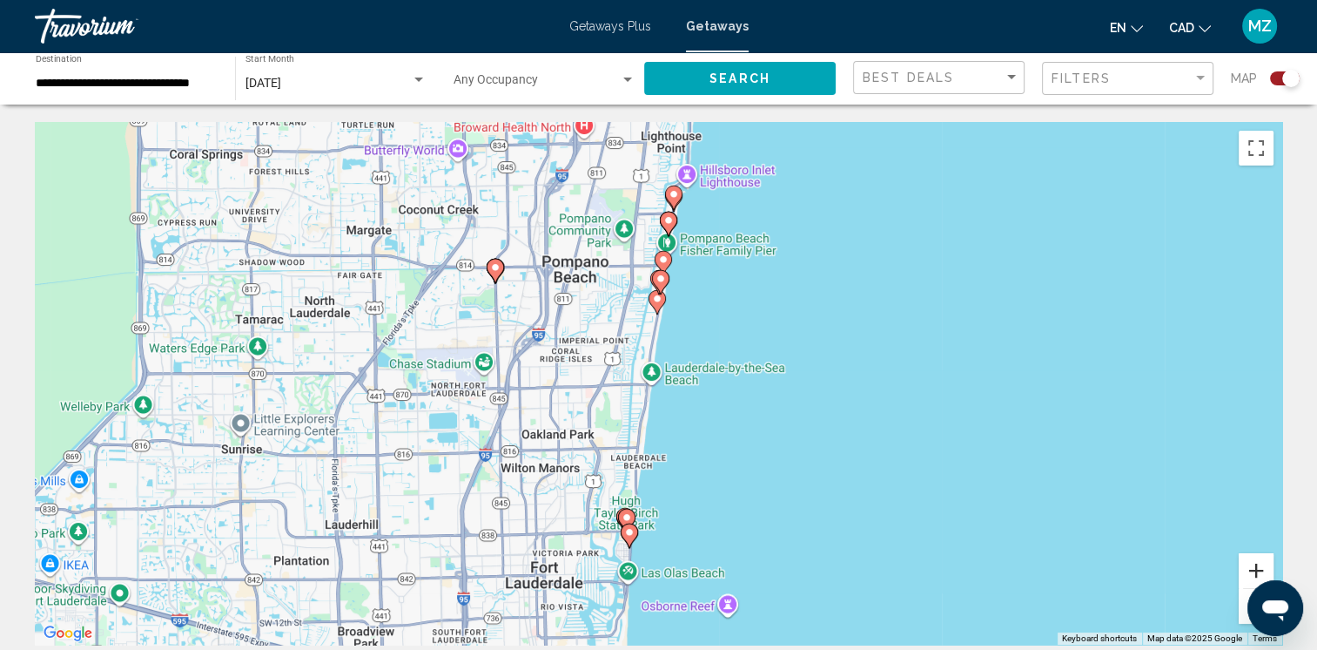
click at [1250, 573] on button "Zoom in" at bounding box center [1256, 570] width 35 height 35
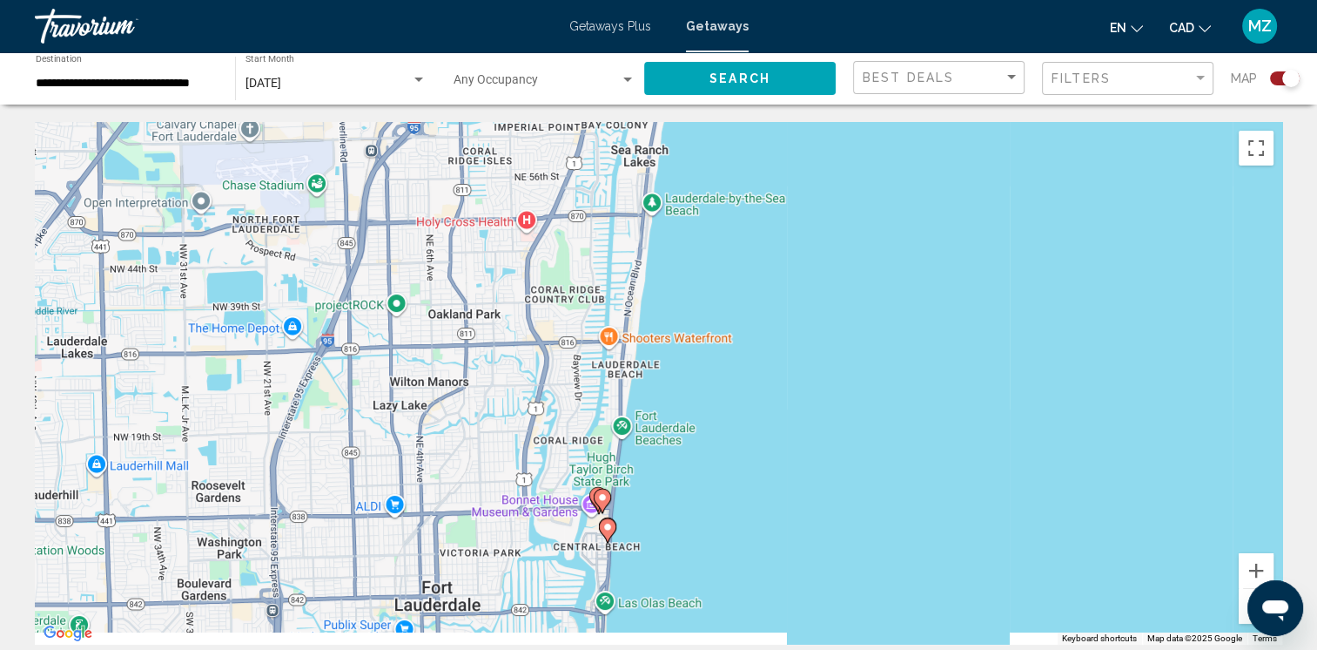
drag, startPoint x: 819, startPoint y: 517, endPoint x: 800, endPoint y: 431, distance: 88.1
click at [824, 401] on div "To activate drag with keyboard, press Alt + Enter. Once in keyboard drag state,…" at bounding box center [659, 383] width 1248 height 522
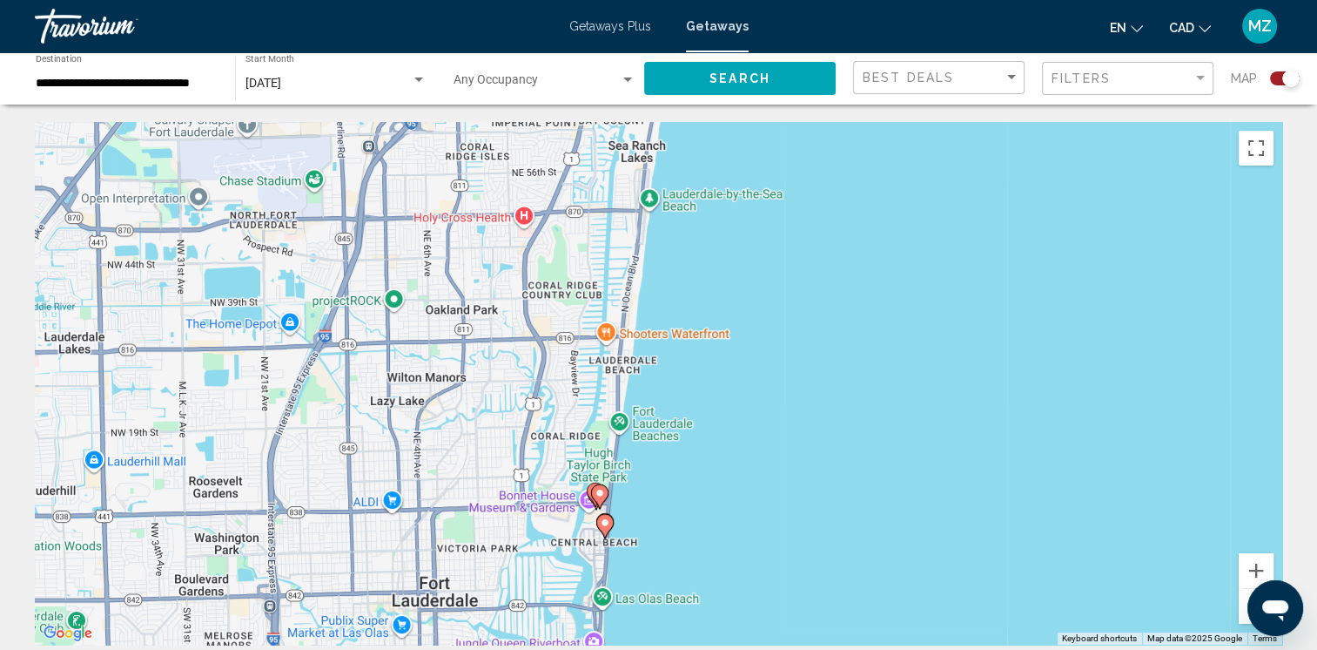
click at [603, 494] on image "Main content" at bounding box center [600, 493] width 10 height 10
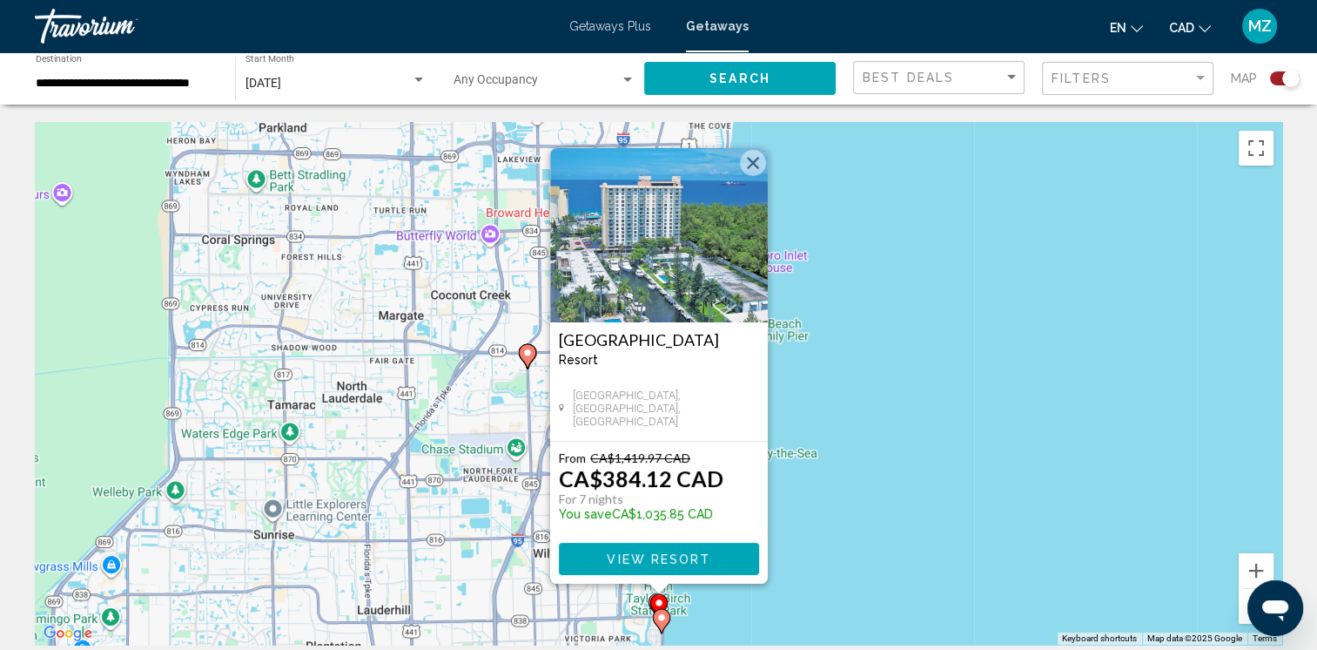
click at [751, 162] on button "Close" at bounding box center [753, 163] width 26 height 26
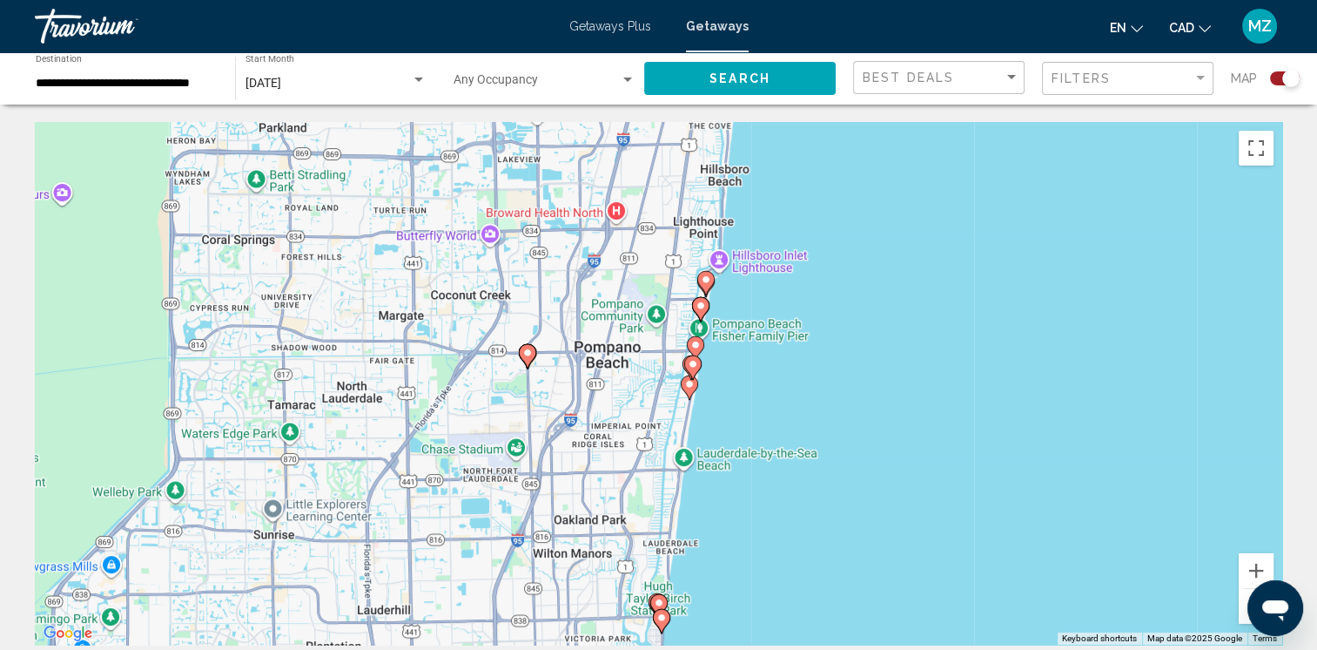
click at [692, 390] on icon "Main content" at bounding box center [689, 387] width 16 height 23
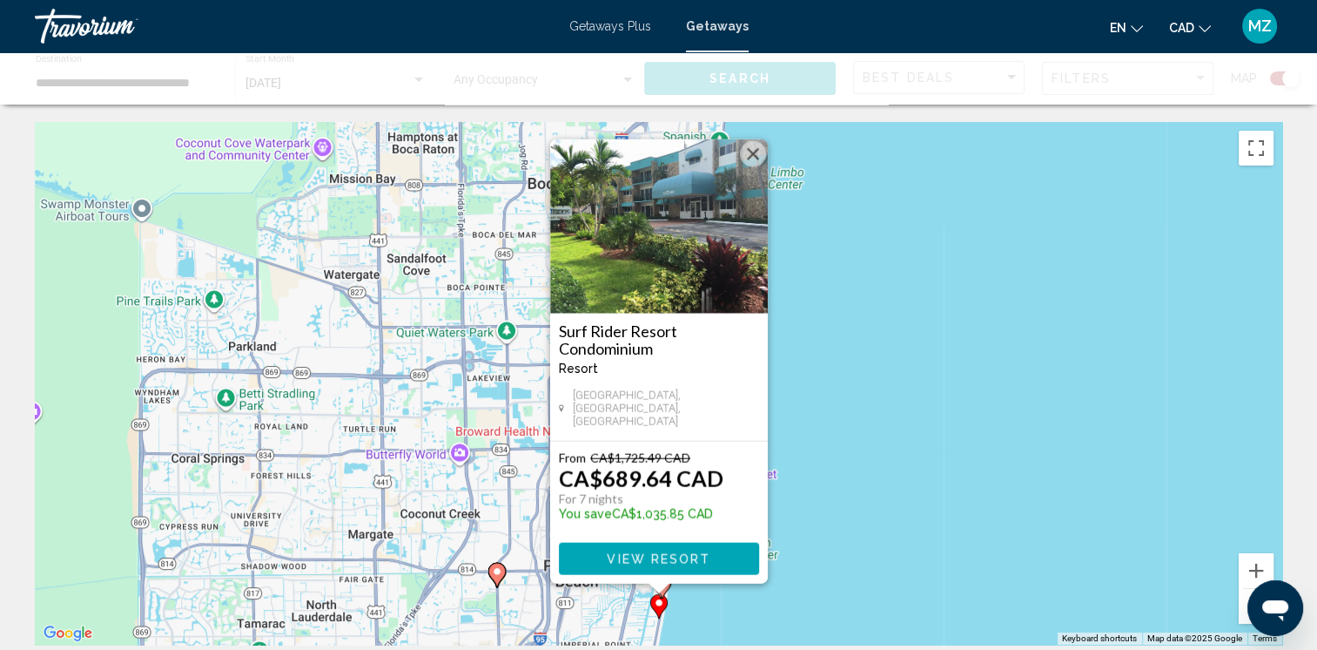
click at [749, 161] on button "Close" at bounding box center [753, 154] width 26 height 26
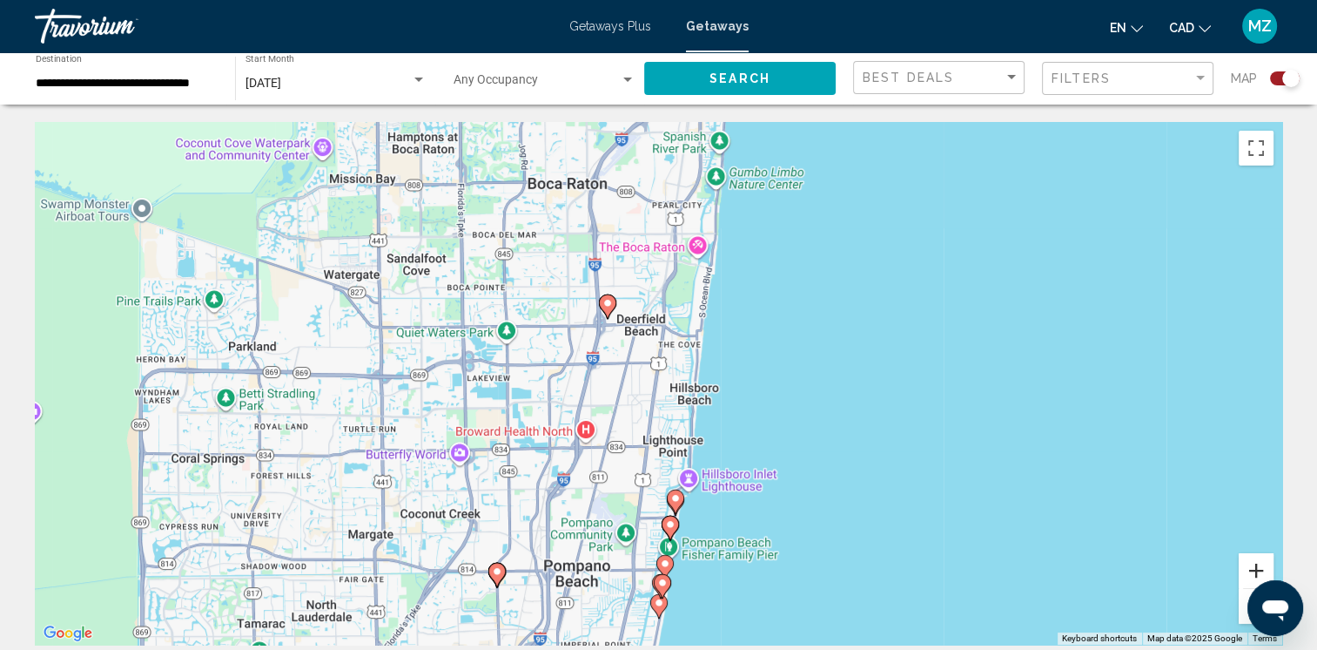
click at [1247, 569] on button "Zoom in" at bounding box center [1256, 570] width 35 height 35
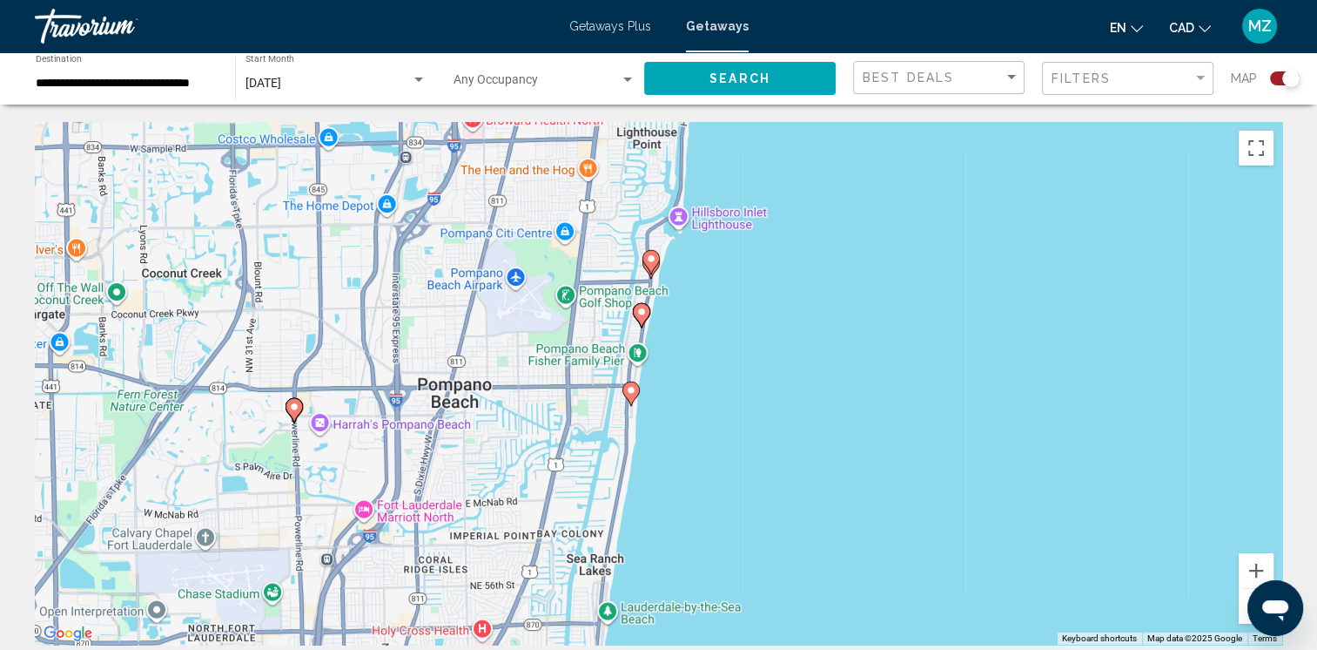
drag, startPoint x: 920, startPoint y: 482, endPoint x: 901, endPoint y: 235, distance: 248.0
click at [901, 236] on div "To activate drag with keyboard, press Alt + Enter. Once in keyboard drag state,…" at bounding box center [659, 383] width 1248 height 522
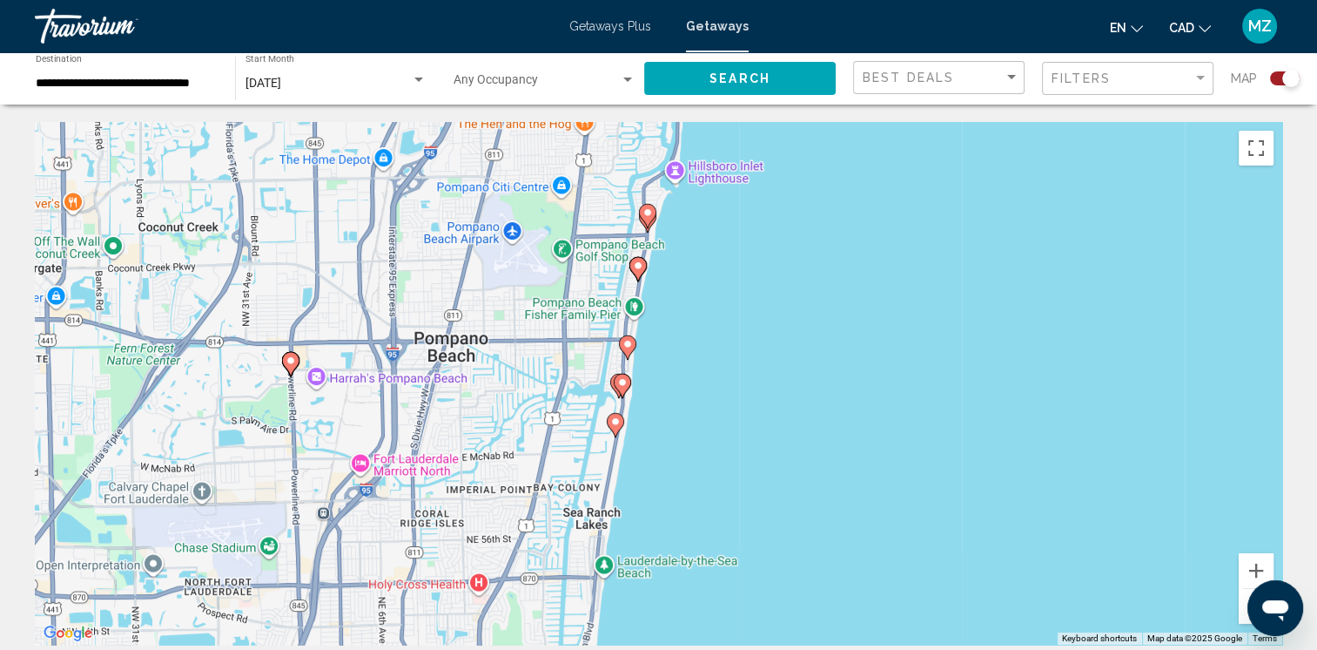
click at [622, 384] on image "Main content" at bounding box center [622, 382] width 10 height 10
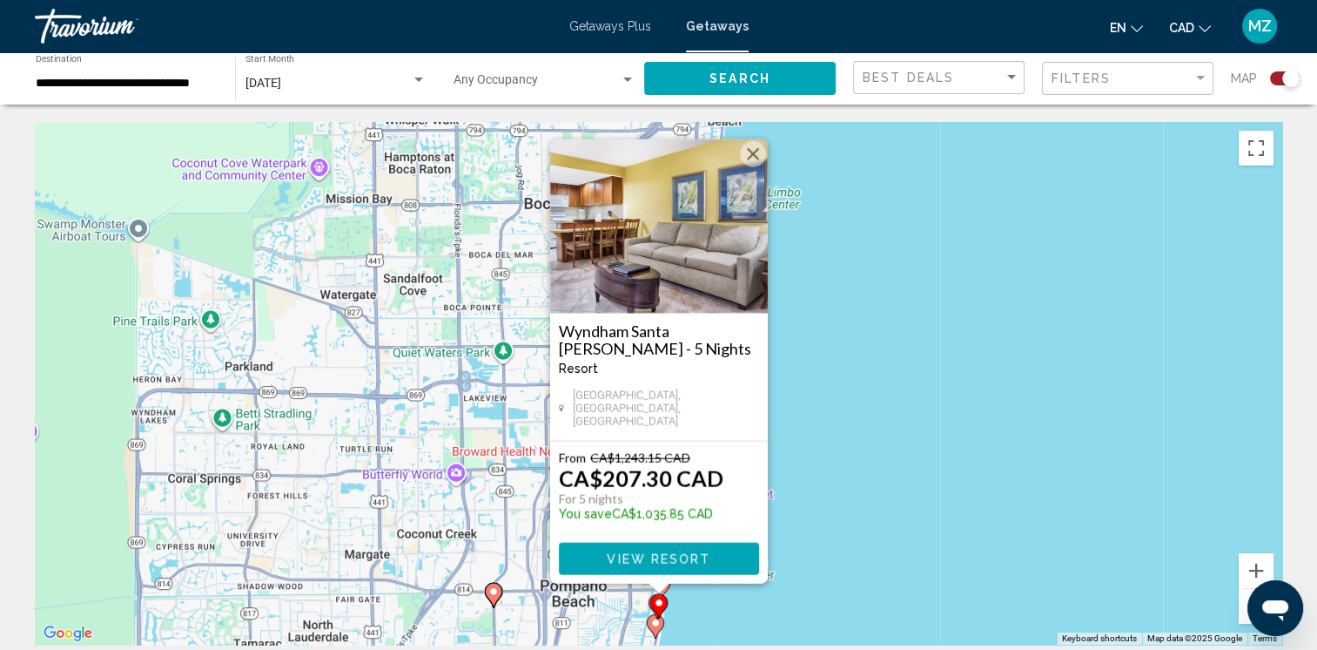
click at [752, 156] on button "Close" at bounding box center [753, 154] width 26 height 26
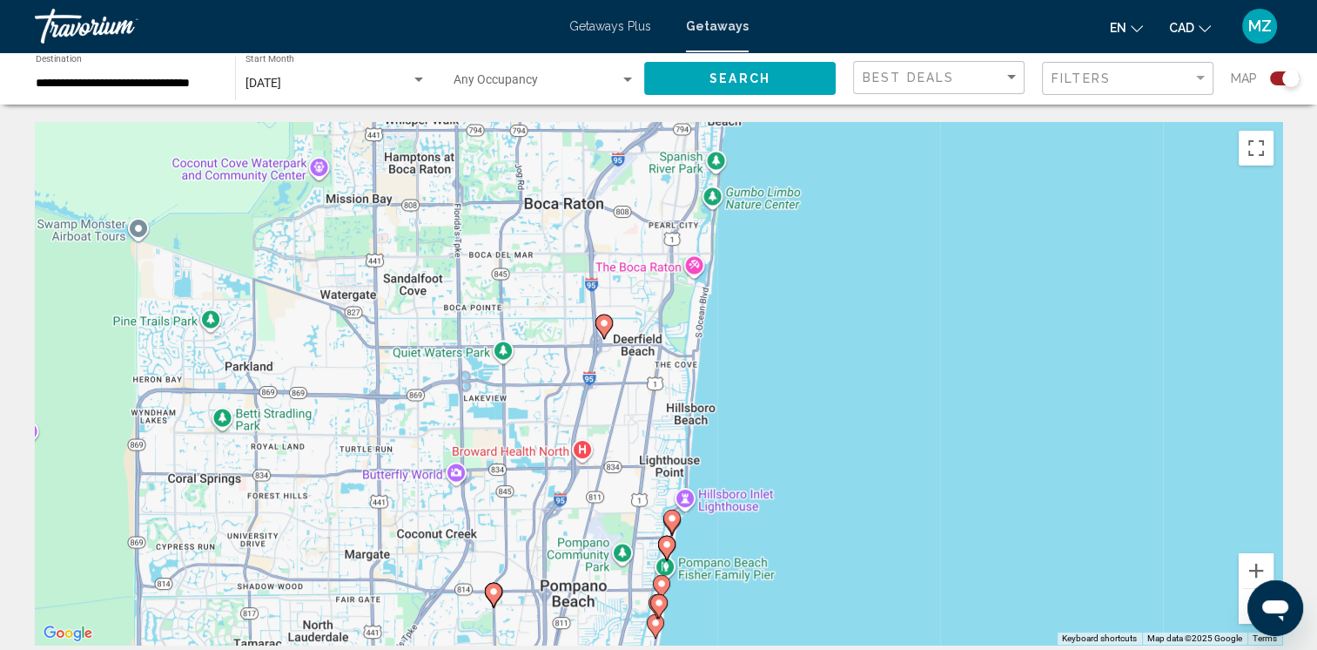
click at [661, 583] on image "Main content" at bounding box center [662, 583] width 10 height 10
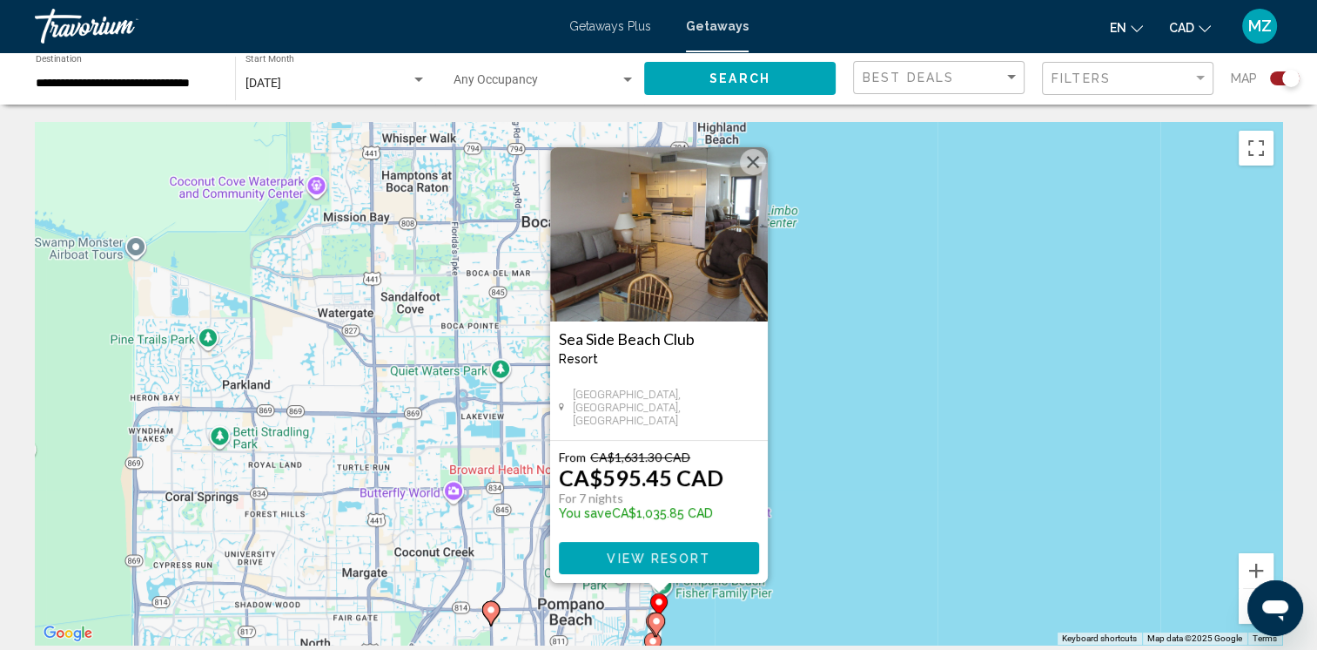
click at [752, 160] on button "Close" at bounding box center [753, 162] width 26 height 26
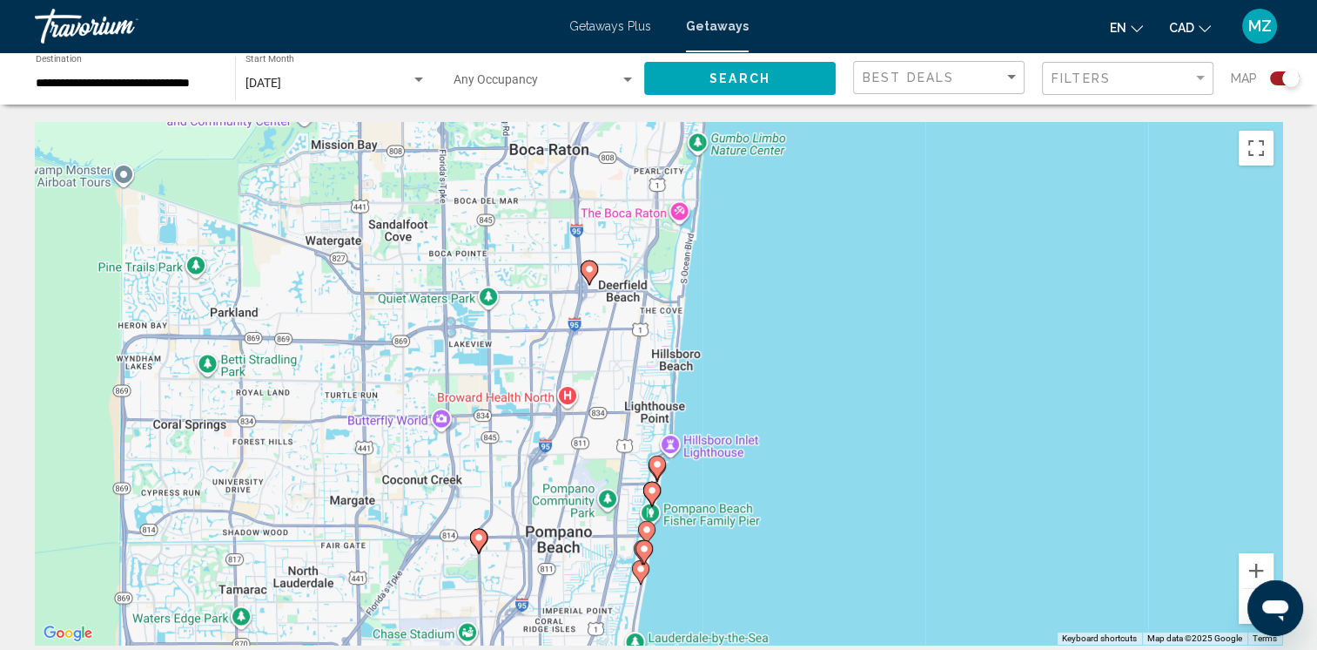
drag, startPoint x: 822, startPoint y: 516, endPoint x: 801, endPoint y: 322, distance: 195.3
click at [801, 322] on div "To navigate, press the arrow keys. To activate drag with keyboard, press Alt + …" at bounding box center [659, 383] width 1248 height 522
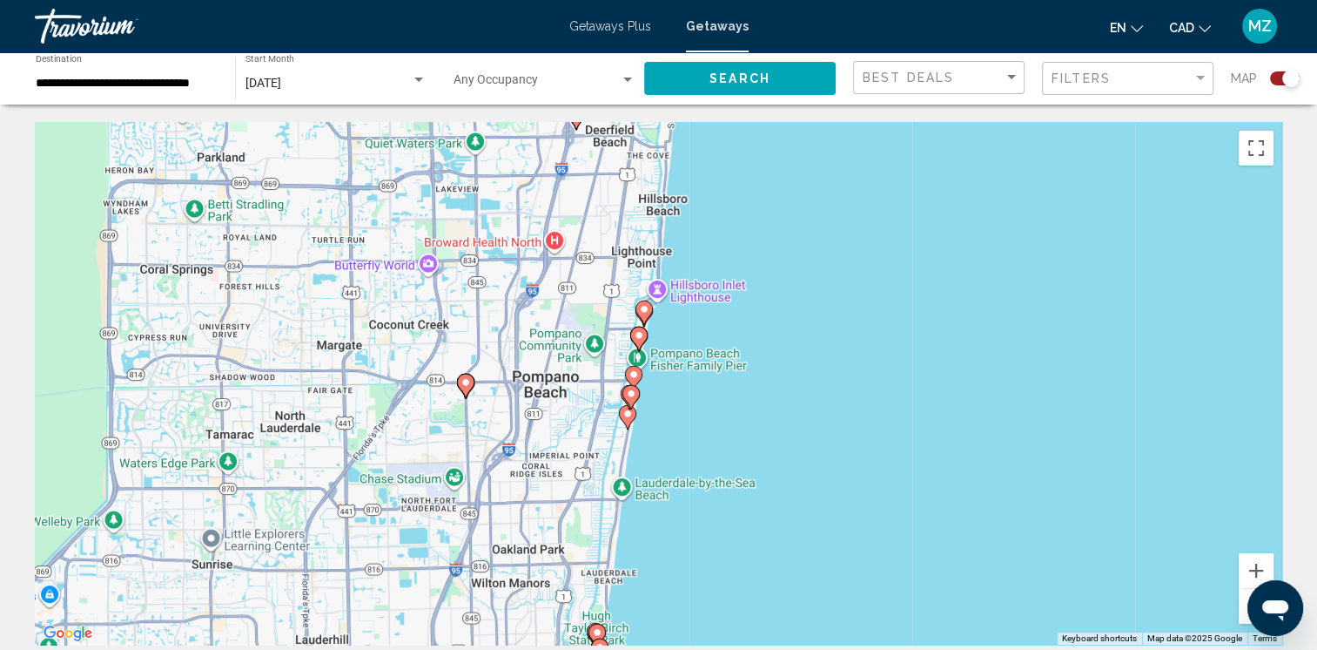
click at [634, 340] on icon "Main content" at bounding box center [638, 338] width 16 height 23
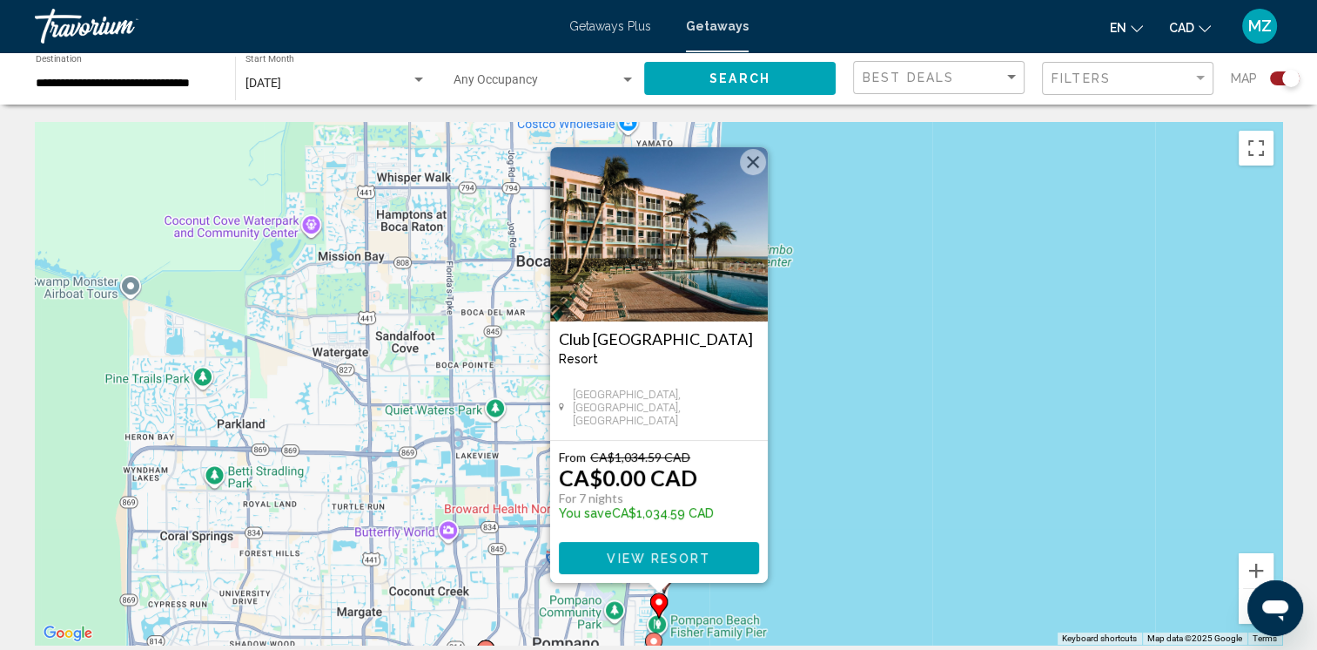
click at [686, 554] on span "View Resort" at bounding box center [659, 558] width 104 height 14
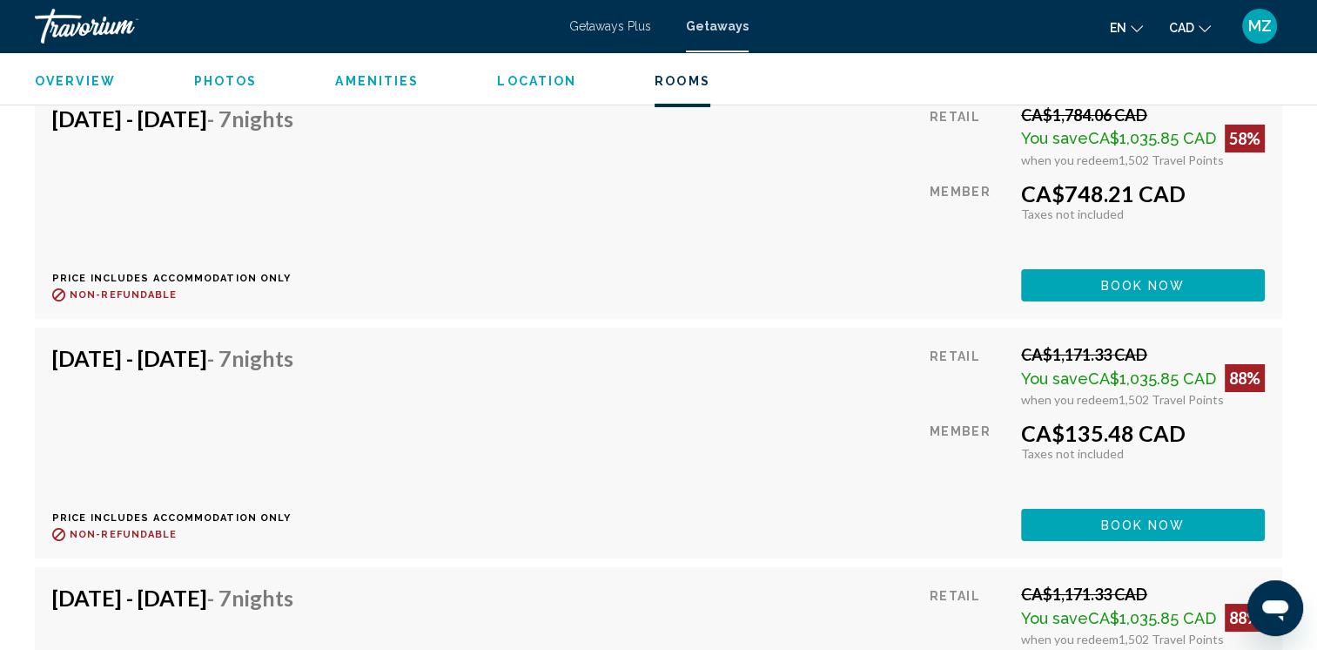
scroll to position [6183, 0]
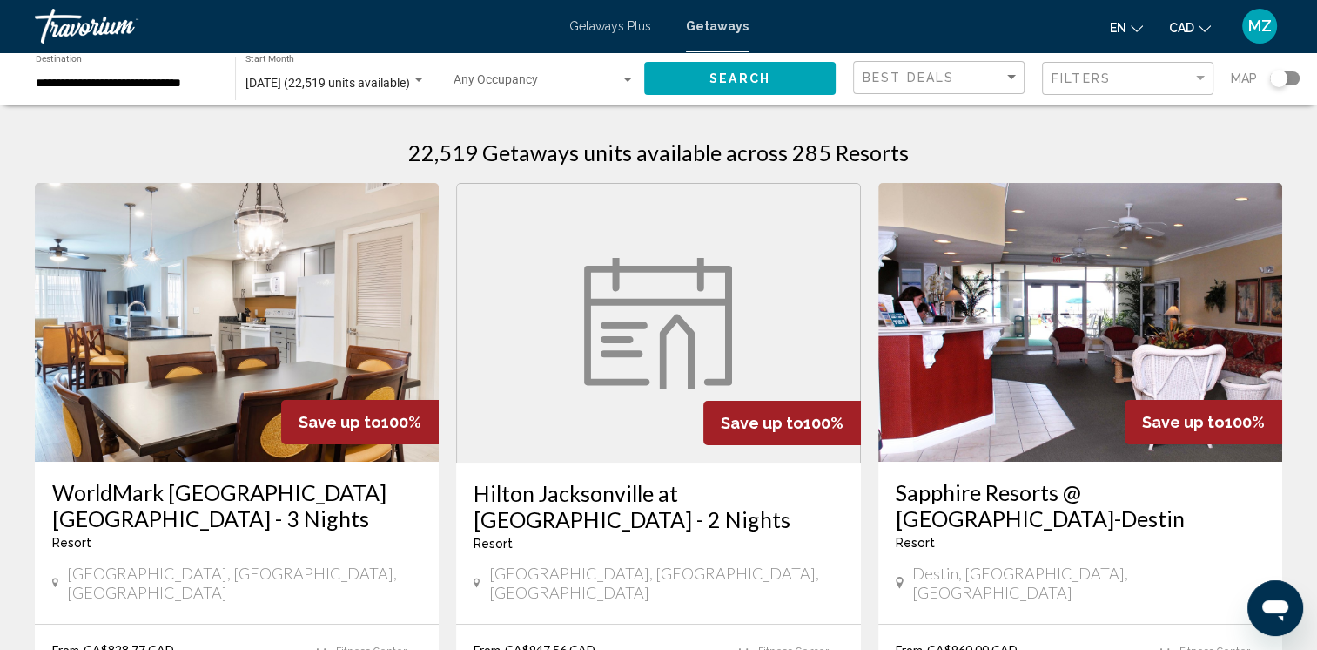
click at [1007, 86] on div "Best Deals" at bounding box center [941, 78] width 157 height 32
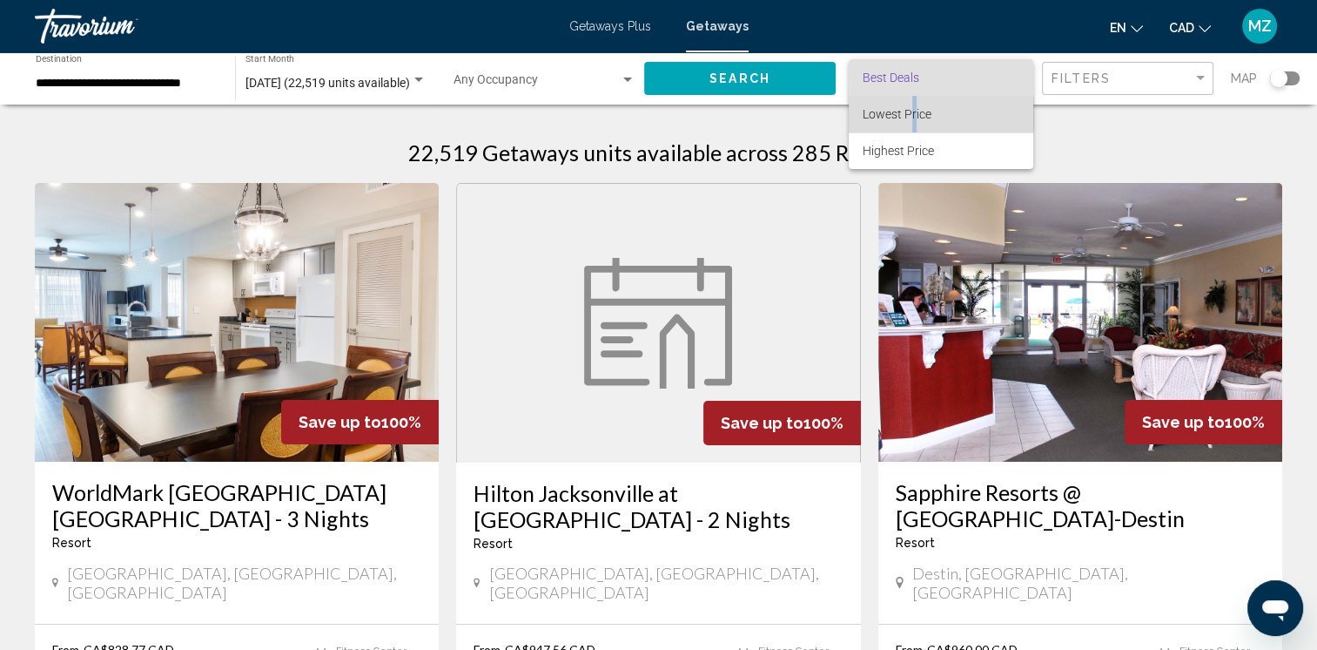
click at [913, 114] on span "Lowest Price" at bounding box center [897, 114] width 69 height 14
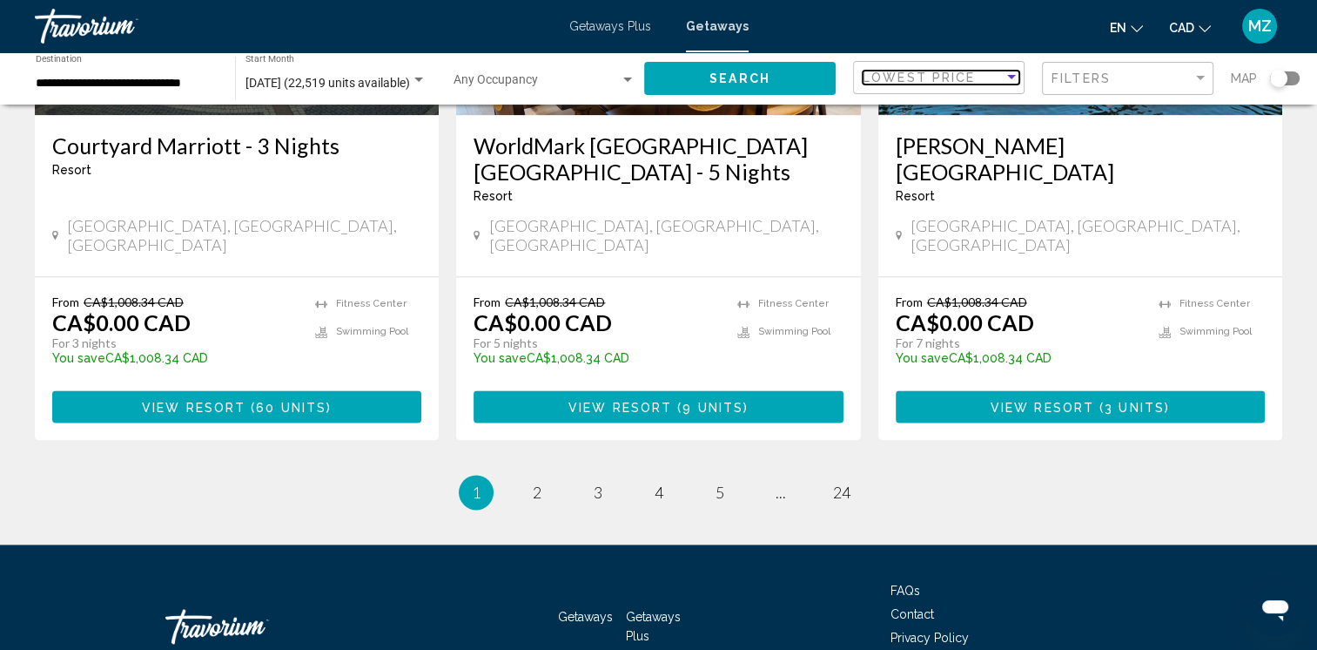
scroll to position [2266, 0]
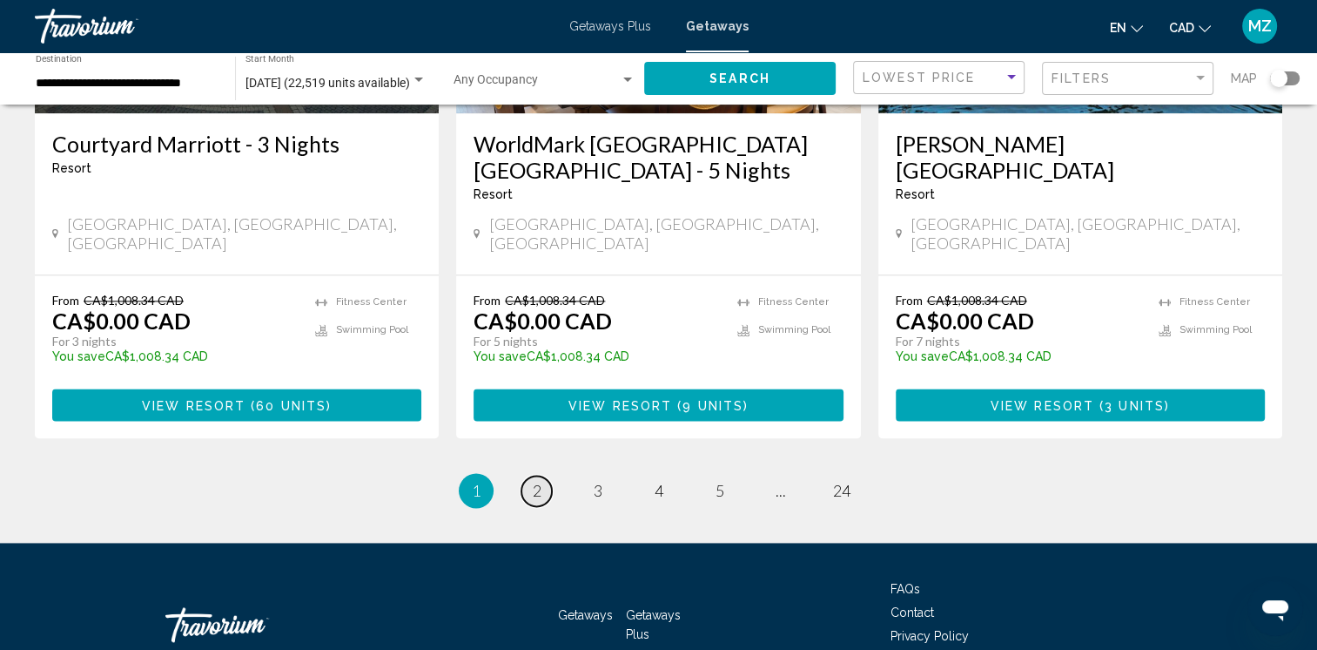
click at [546, 475] on link "page 2" at bounding box center [537, 490] width 30 height 30
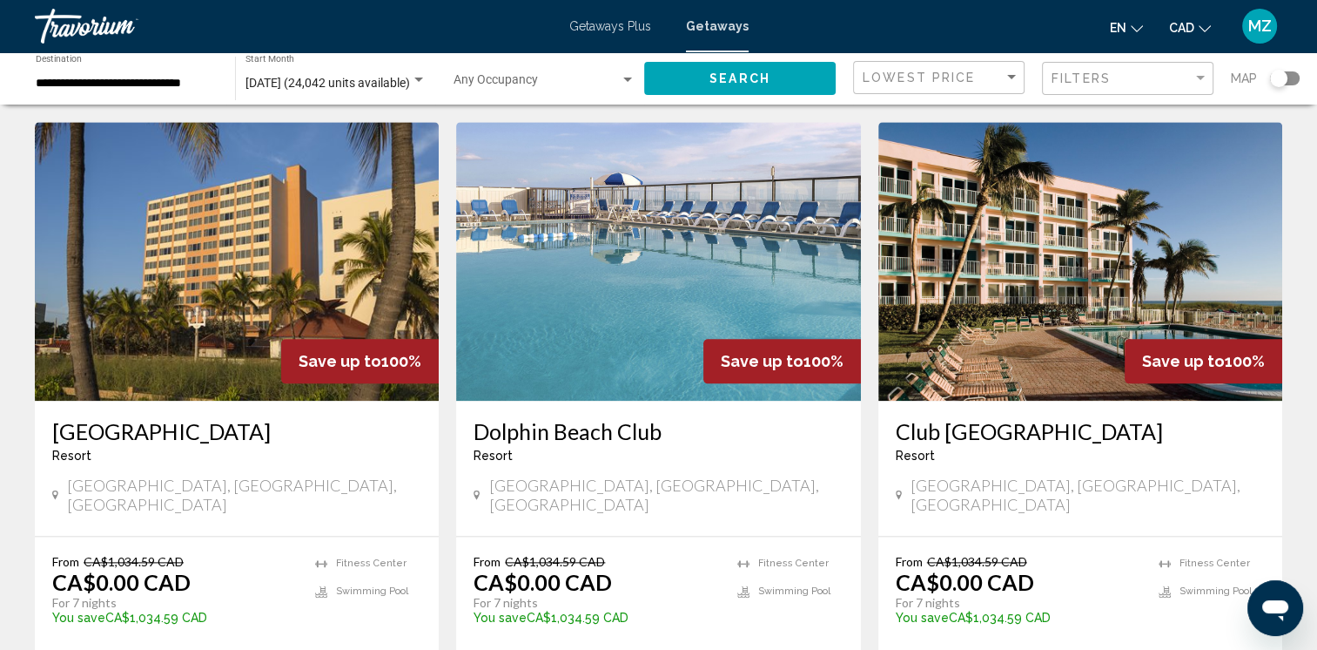
scroll to position [2003, 0]
click at [597, 268] on img "Main content" at bounding box center [658, 261] width 404 height 279
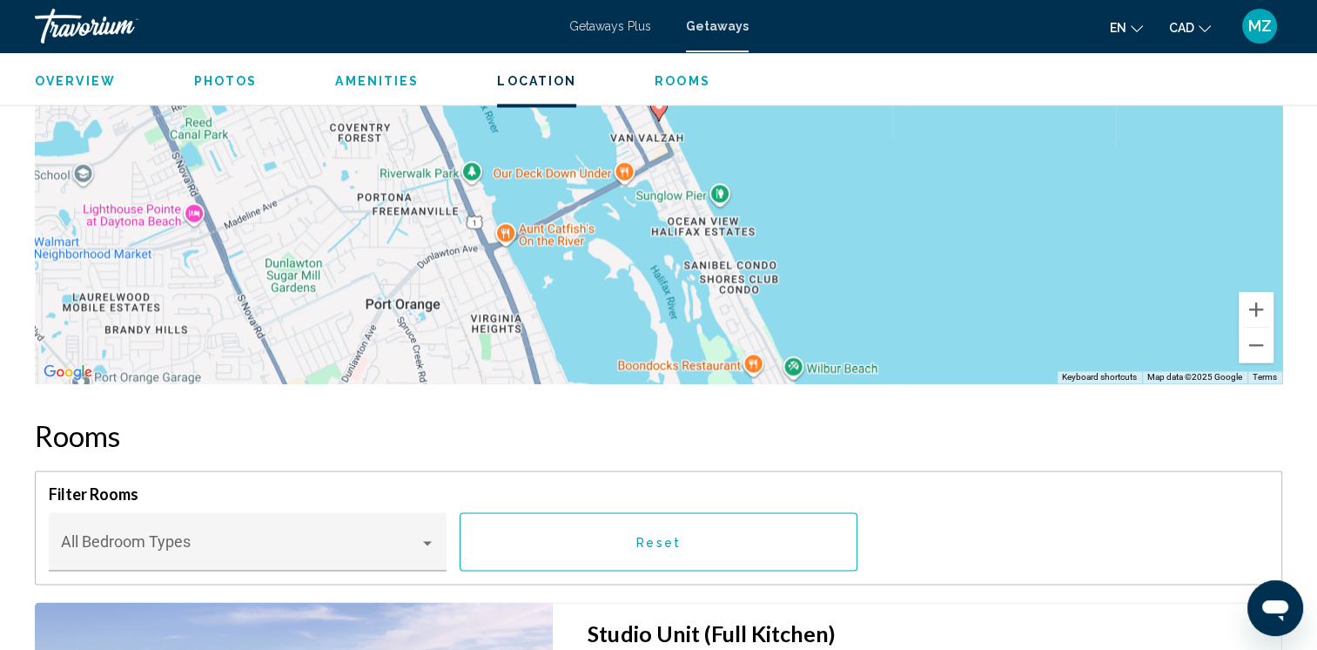
scroll to position [2525, 0]
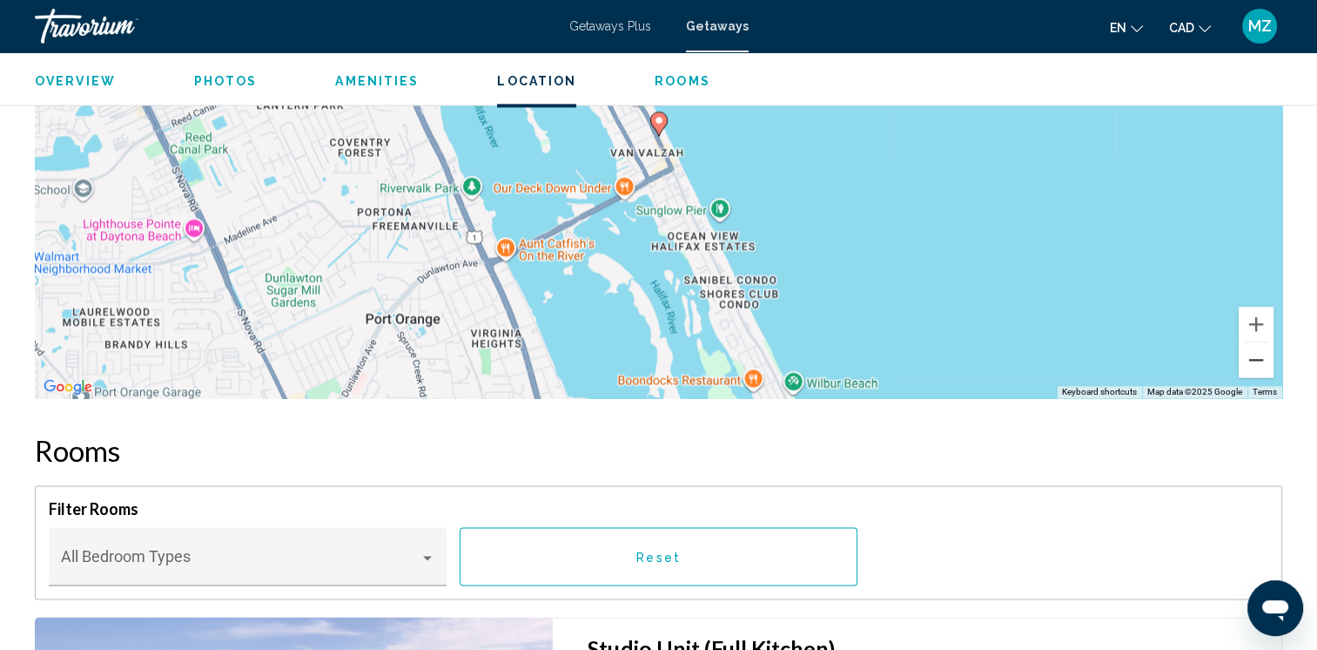
click at [1249, 361] on button "Zoom out" at bounding box center [1256, 359] width 35 height 35
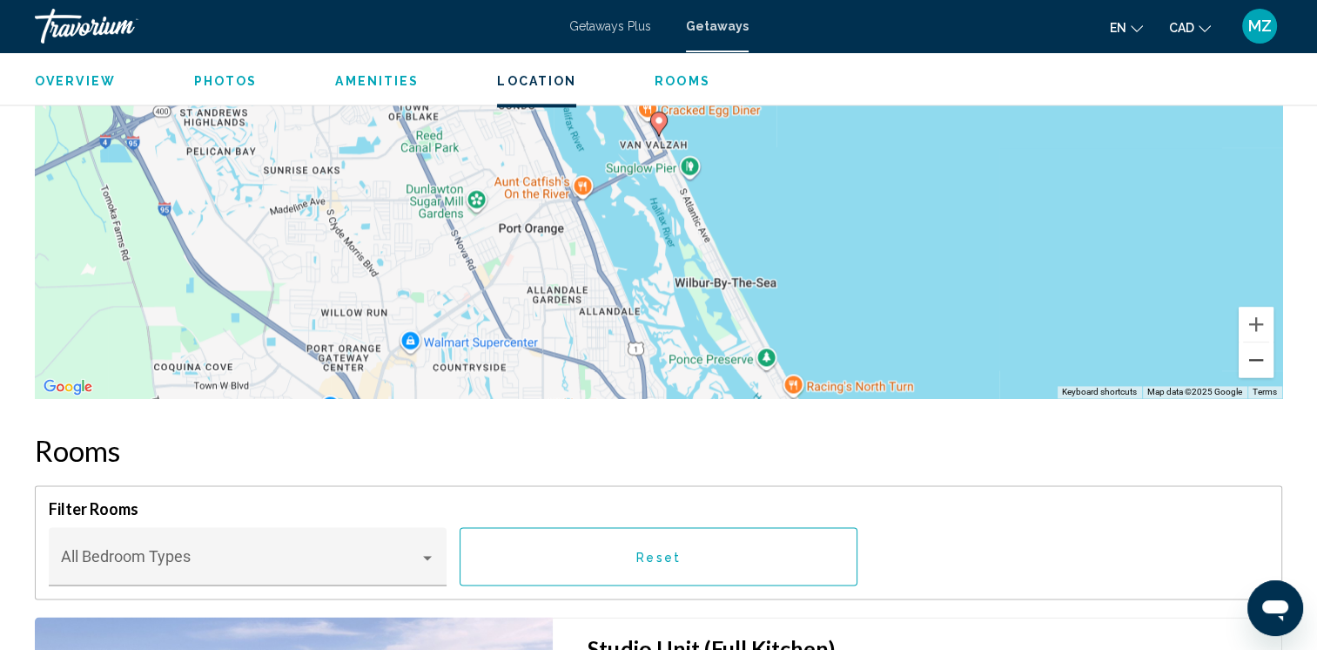
click at [1249, 361] on button "Zoom out" at bounding box center [1256, 359] width 35 height 35
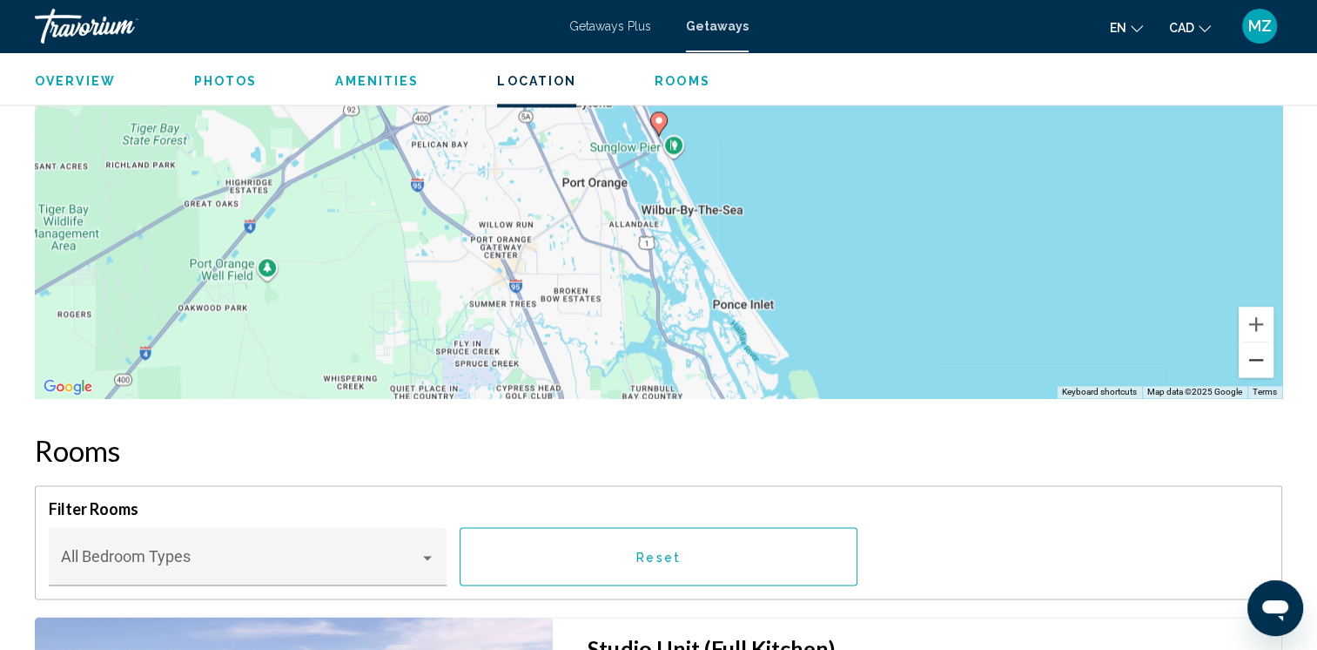
click at [1249, 361] on button "Zoom out" at bounding box center [1256, 359] width 35 height 35
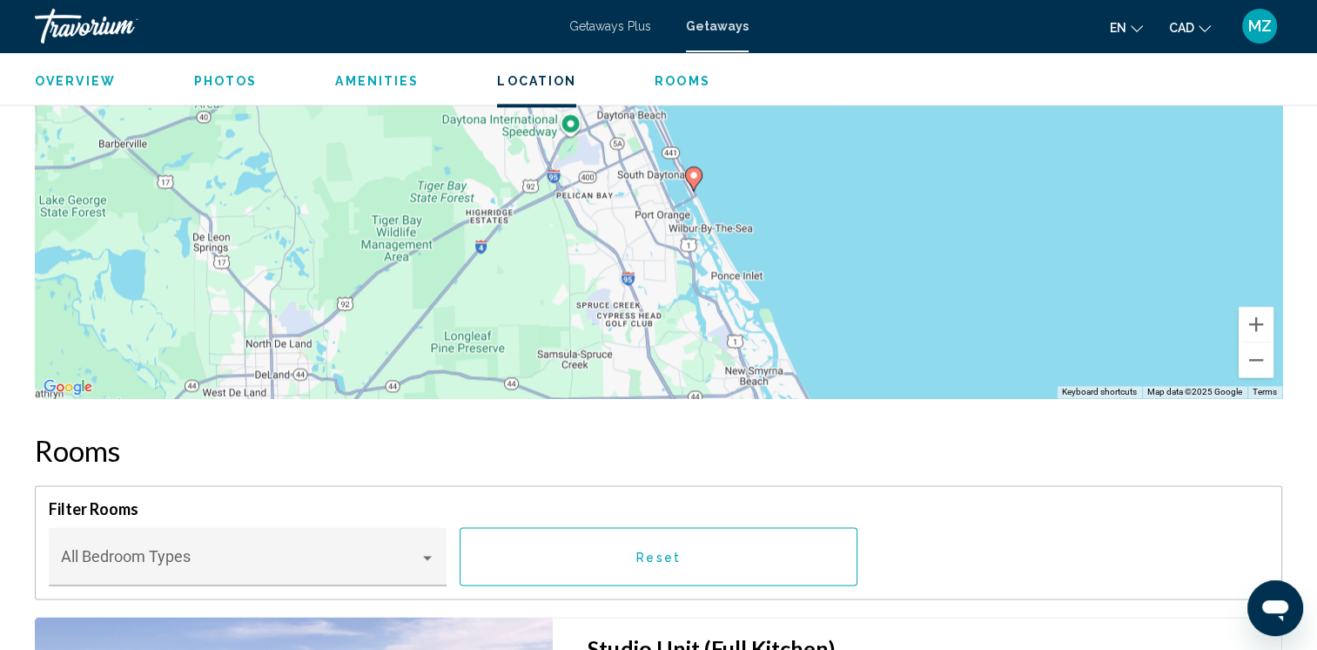
drag, startPoint x: 696, startPoint y: 198, endPoint x: 735, endPoint y: 259, distance: 72.5
click at [735, 259] on div "To activate drag with keyboard, press Alt + Enter. Once in keyboard drag state,…" at bounding box center [659, 136] width 1248 height 522
click at [1250, 361] on button "Zoom out" at bounding box center [1256, 359] width 35 height 35
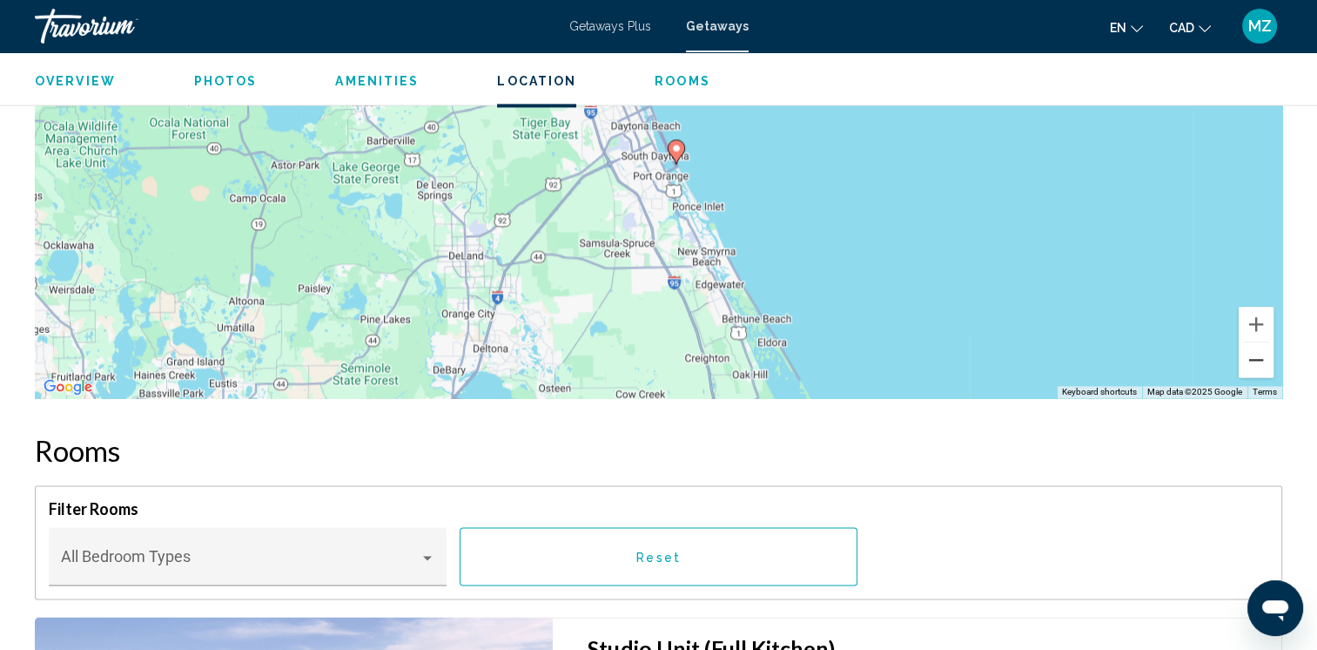
click at [1250, 361] on button "Zoom out" at bounding box center [1256, 359] width 35 height 35
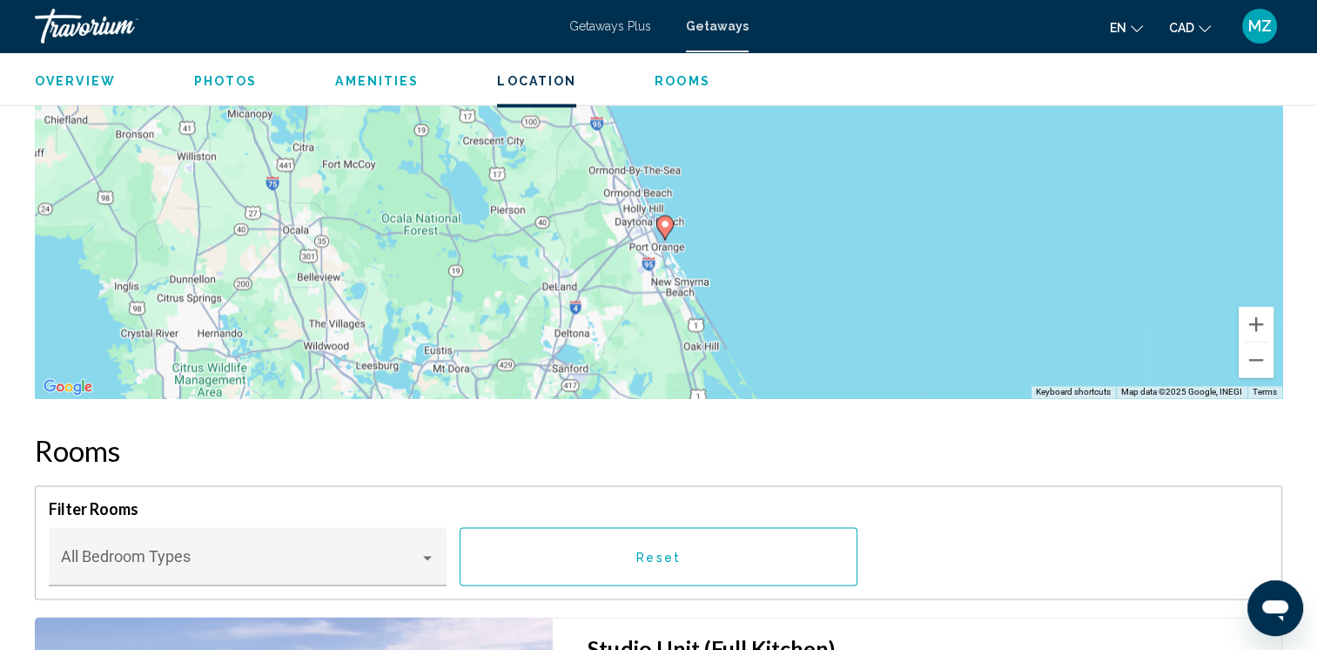
drag, startPoint x: 811, startPoint y: 245, endPoint x: 808, endPoint y: 340, distance: 95.0
click at [808, 340] on div "To activate drag with keyboard, press Alt + Enter. Once in keyboard drag state,…" at bounding box center [659, 136] width 1248 height 522
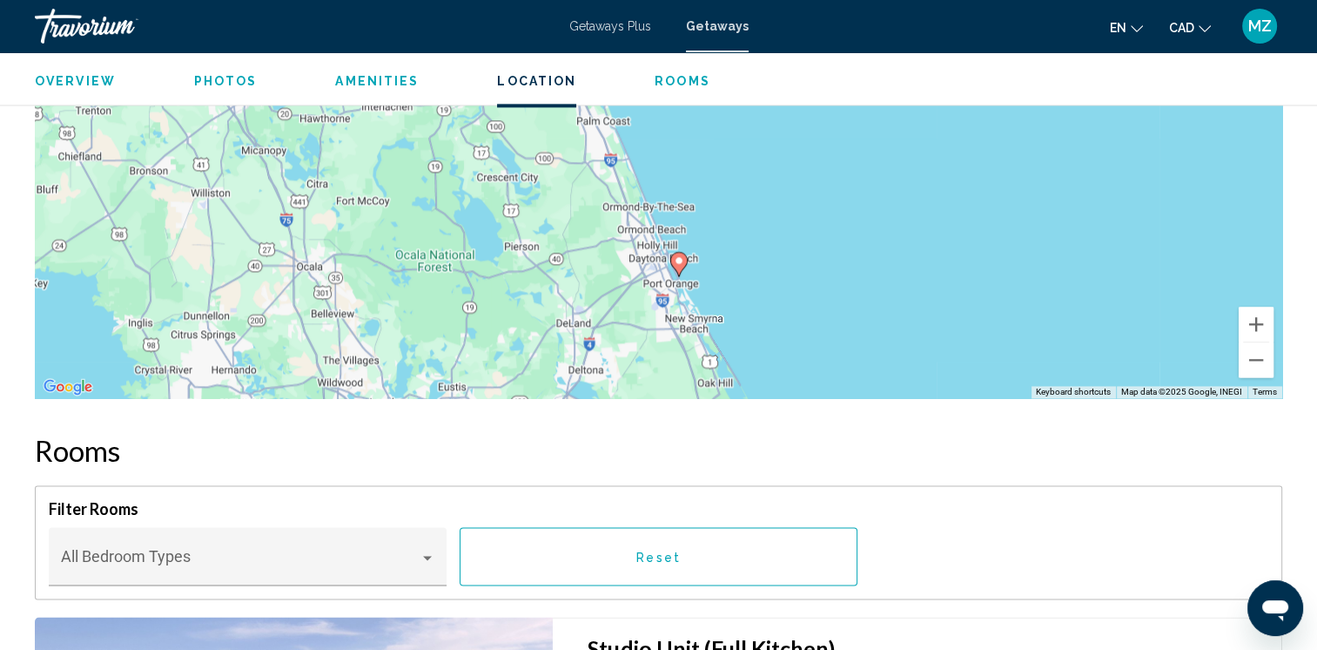
drag, startPoint x: 738, startPoint y: 257, endPoint x: 747, endPoint y: 327, distance: 70.3
click at [747, 327] on div "To activate drag with keyboard, press Alt + Enter. Once in keyboard drag state,…" at bounding box center [659, 136] width 1248 height 522
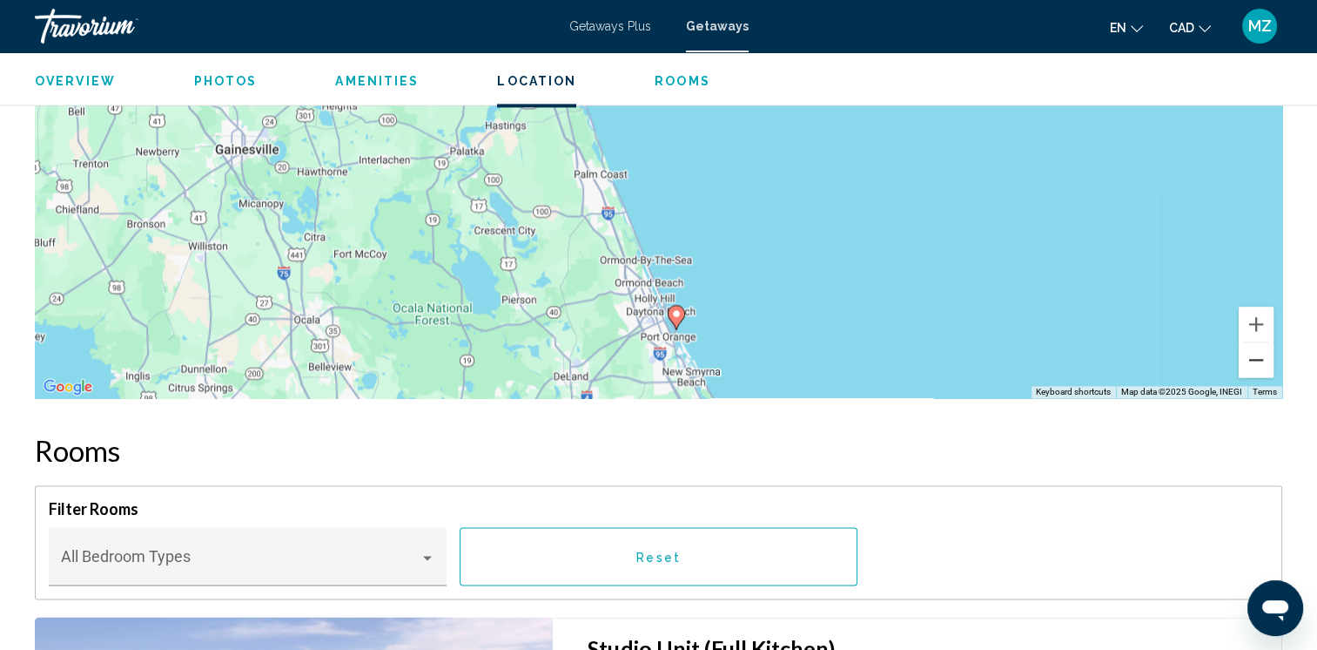
click at [1250, 357] on button "Zoom out" at bounding box center [1256, 359] width 35 height 35
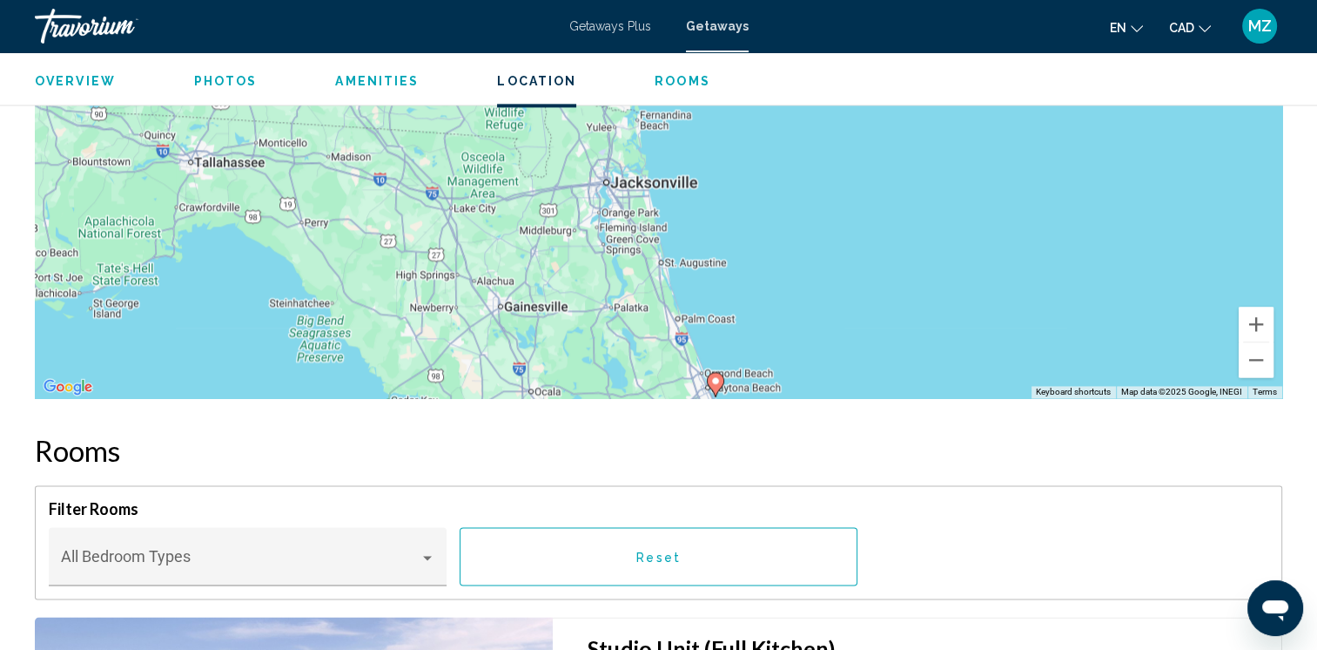
drag, startPoint x: 733, startPoint y: 246, endPoint x: 784, endPoint y: 414, distance: 175.5
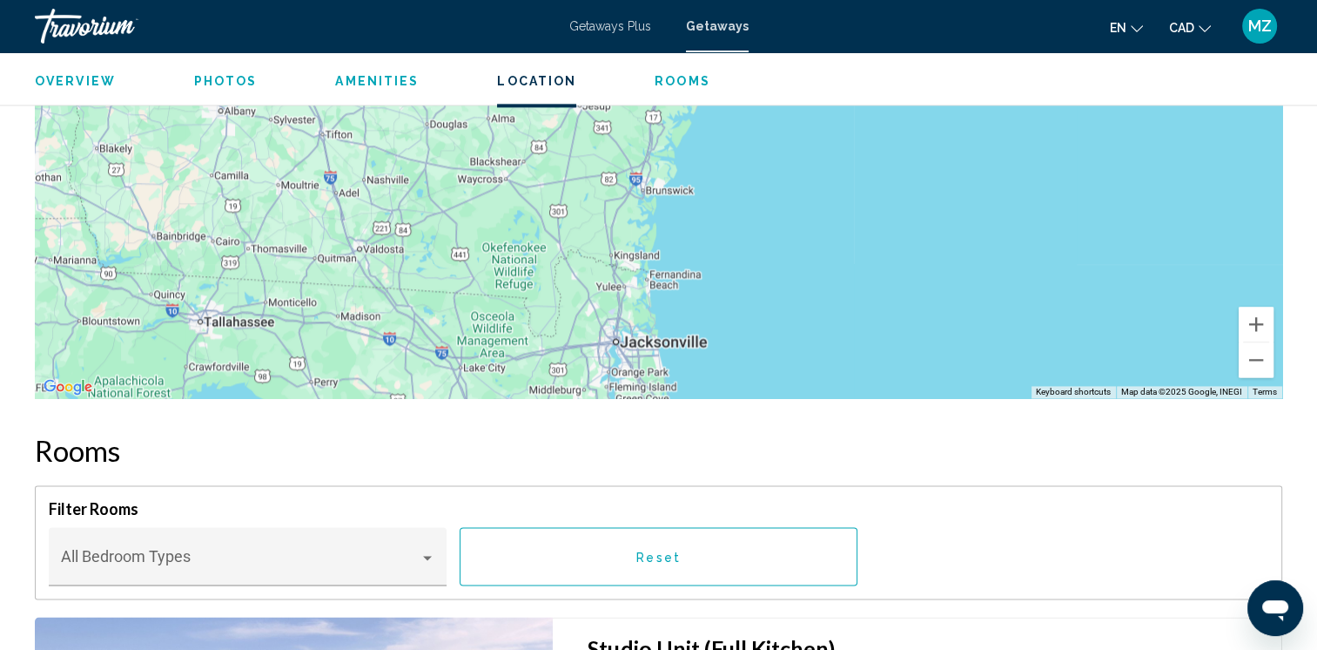
drag, startPoint x: 739, startPoint y: 172, endPoint x: 748, endPoint y: 332, distance: 159.6
click at [748, 332] on div "To activate drag with keyboard, press Alt + Enter. Once in keyboard drag state,…" at bounding box center [659, 136] width 1248 height 522
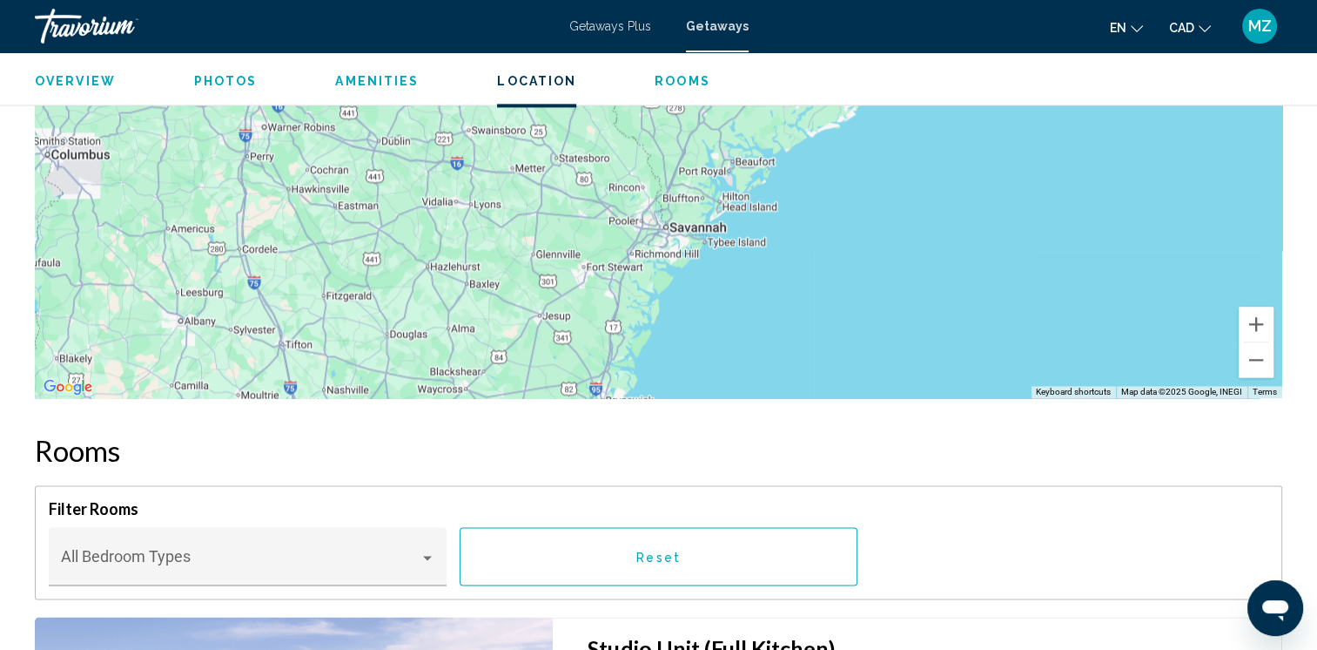
drag, startPoint x: 752, startPoint y: 271, endPoint x: 725, endPoint y: 332, distance: 66.7
click at [720, 349] on div "Main content" at bounding box center [659, 136] width 1248 height 522
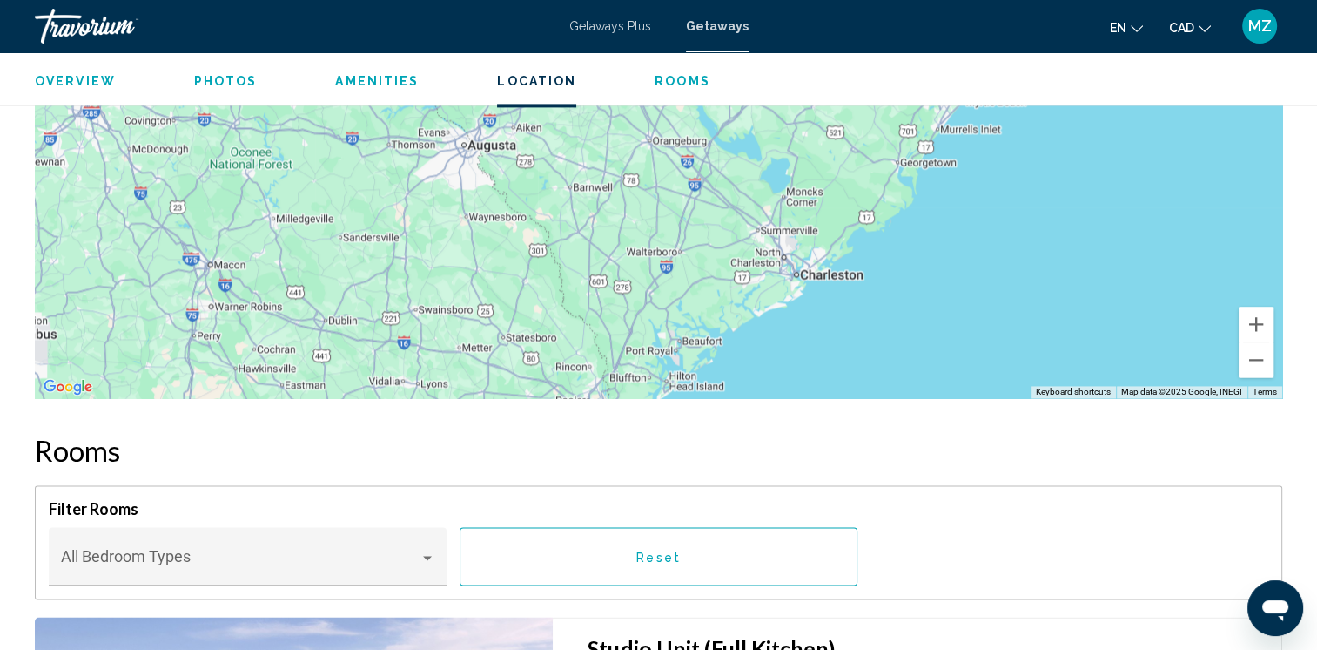
drag, startPoint x: 792, startPoint y: 220, endPoint x: 746, endPoint y: 374, distance: 159.8
click at [747, 387] on div "Main content" at bounding box center [659, 136] width 1248 height 522
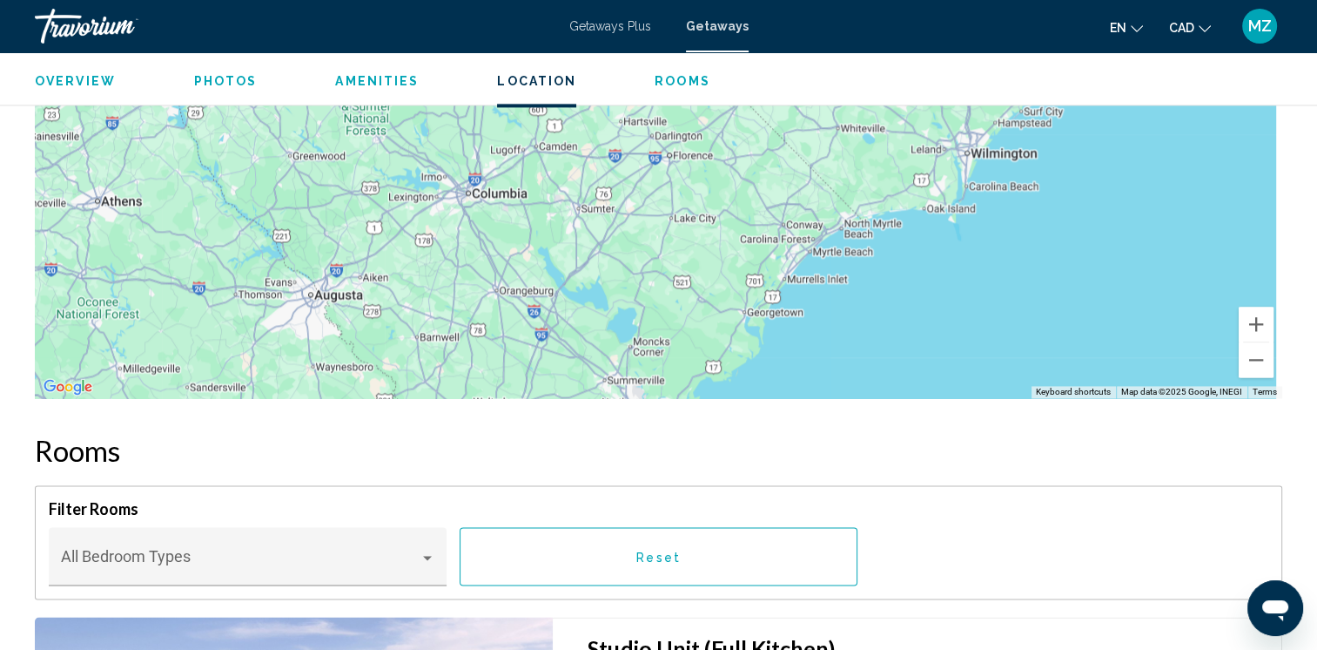
drag, startPoint x: 826, startPoint y: 305, endPoint x: 731, endPoint y: 350, distance: 105.2
click at [733, 354] on div "Main content" at bounding box center [659, 136] width 1248 height 522
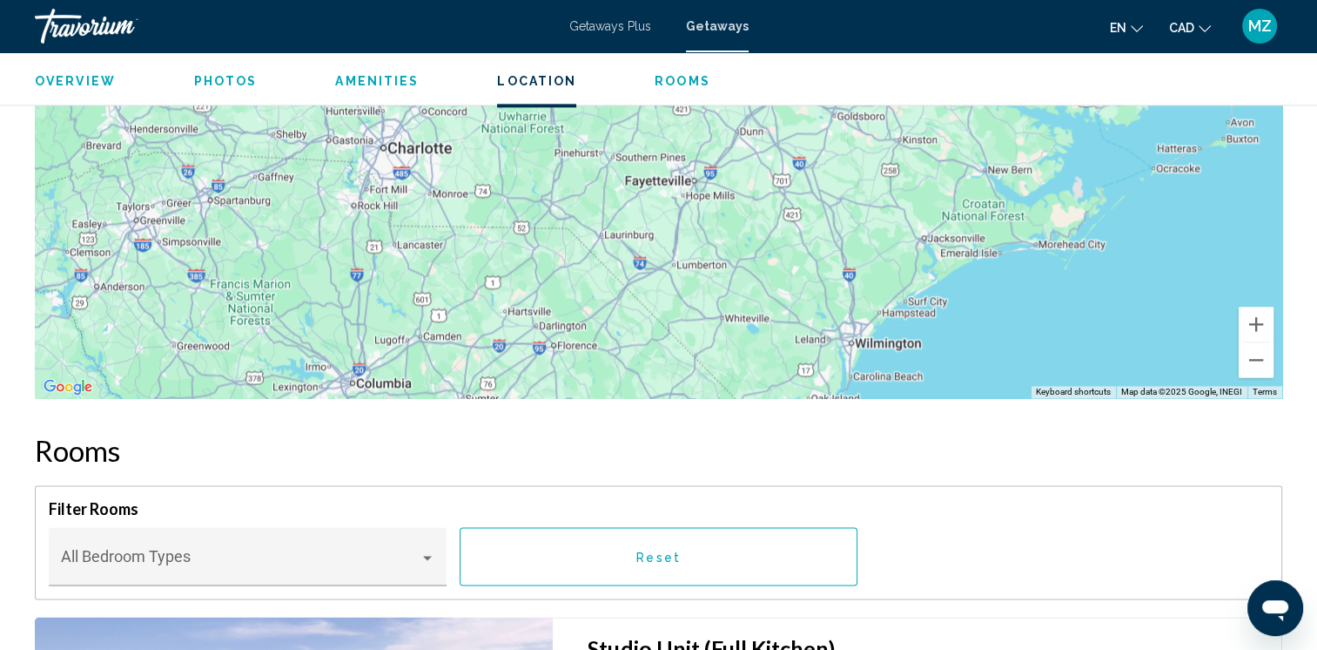
drag, startPoint x: 881, startPoint y: 163, endPoint x: 751, endPoint y: 376, distance: 249.7
click at [752, 381] on div "Main content" at bounding box center [659, 136] width 1248 height 522
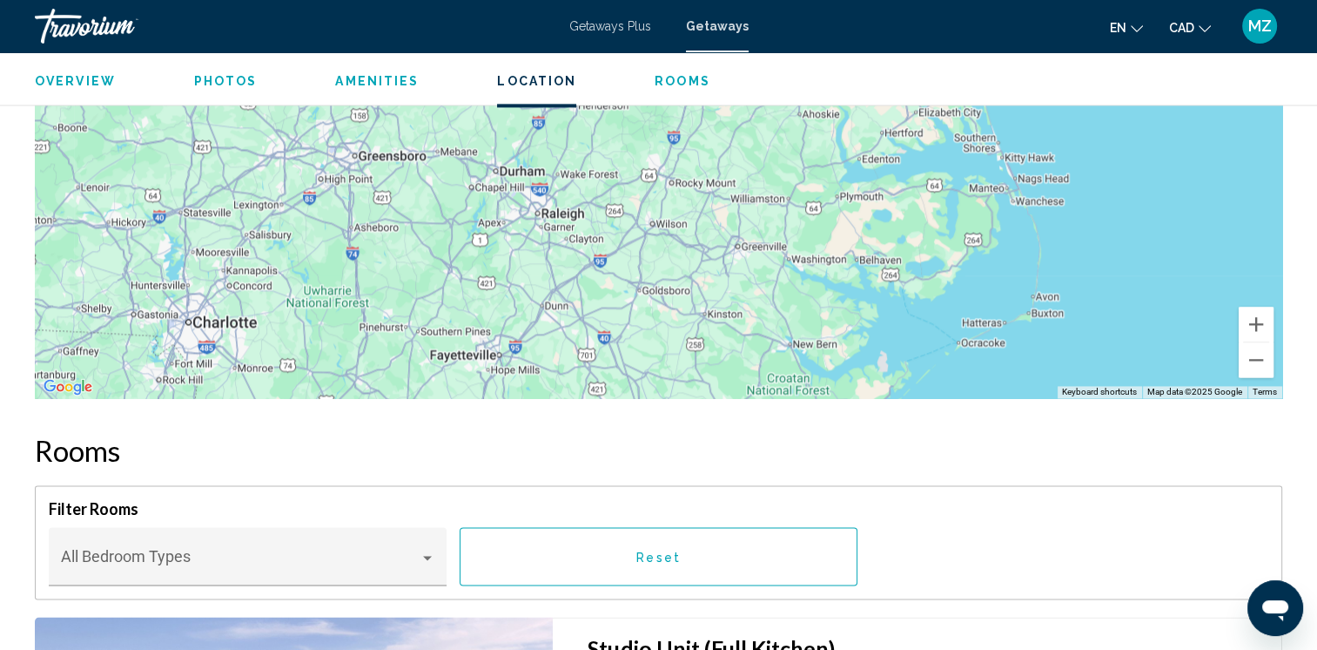
drag, startPoint x: 869, startPoint y: 244, endPoint x: 704, endPoint y: 371, distance: 208.7
click at [705, 375] on div "Main content" at bounding box center [659, 136] width 1248 height 522
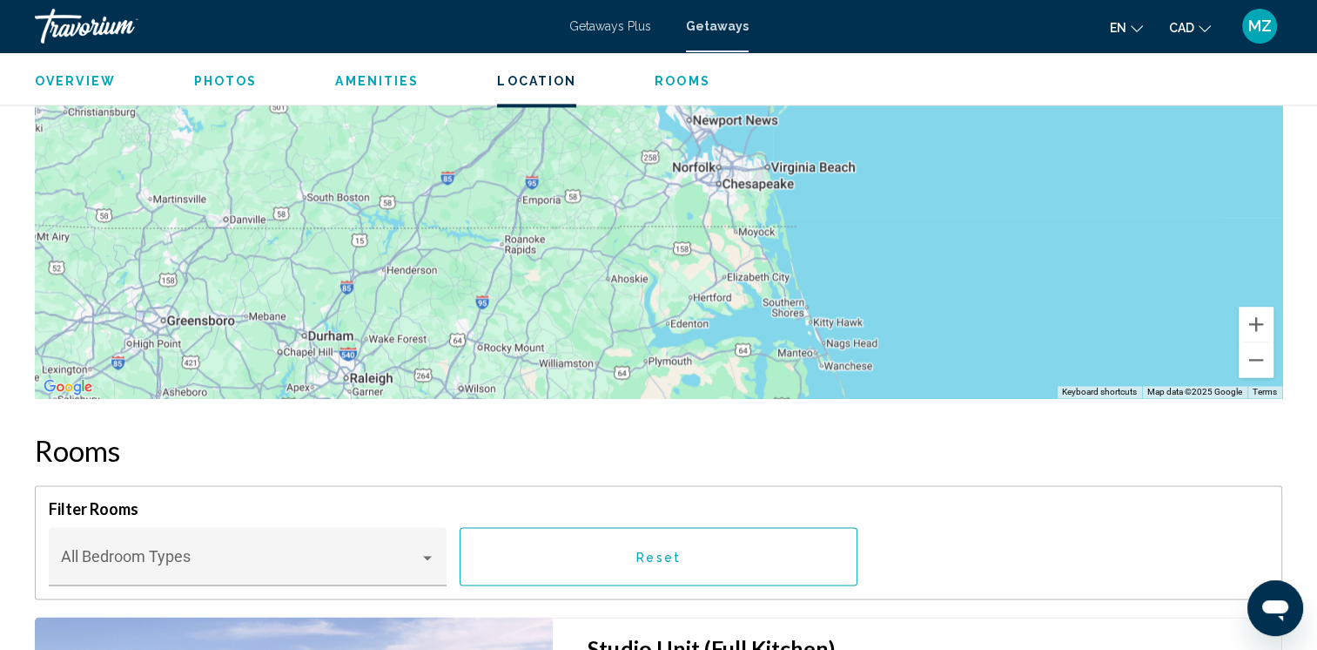
drag, startPoint x: 866, startPoint y: 219, endPoint x: 704, endPoint y: 363, distance: 215.9
click at [696, 384] on div "Main content" at bounding box center [659, 136] width 1248 height 522
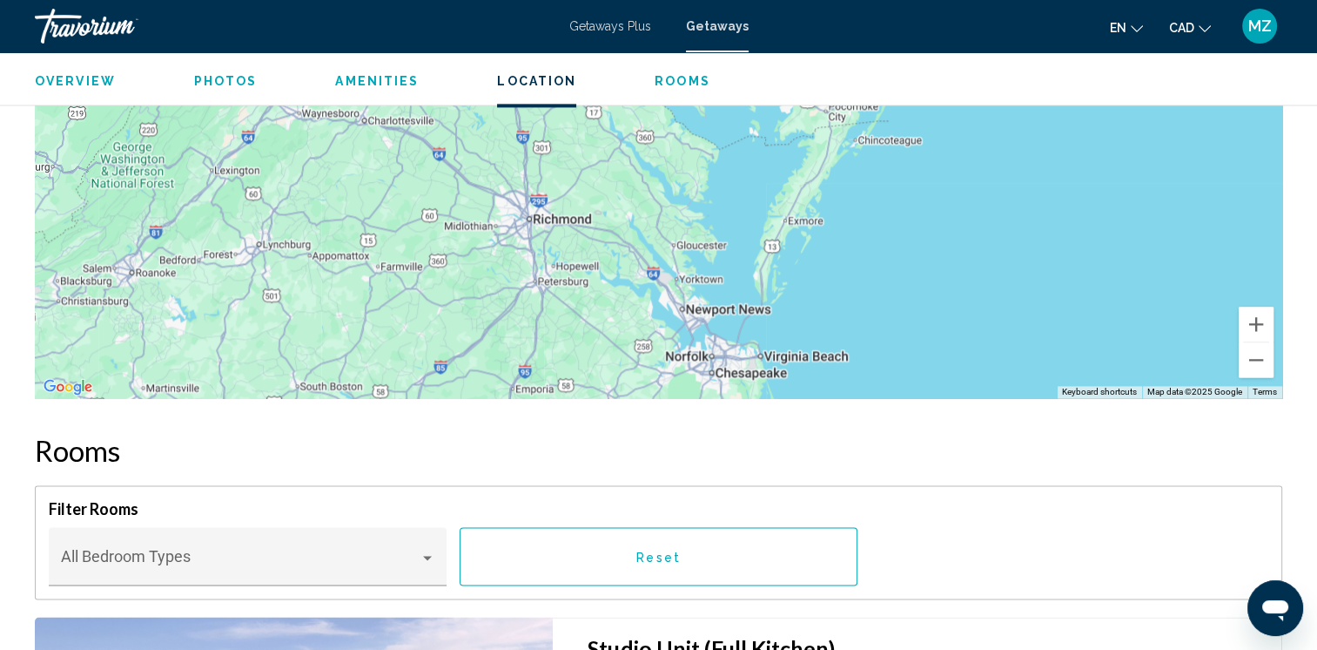
drag, startPoint x: 764, startPoint y: 214, endPoint x: 756, endPoint y: 391, distance: 176.9
click at [759, 395] on div "Main content" at bounding box center [659, 136] width 1248 height 522
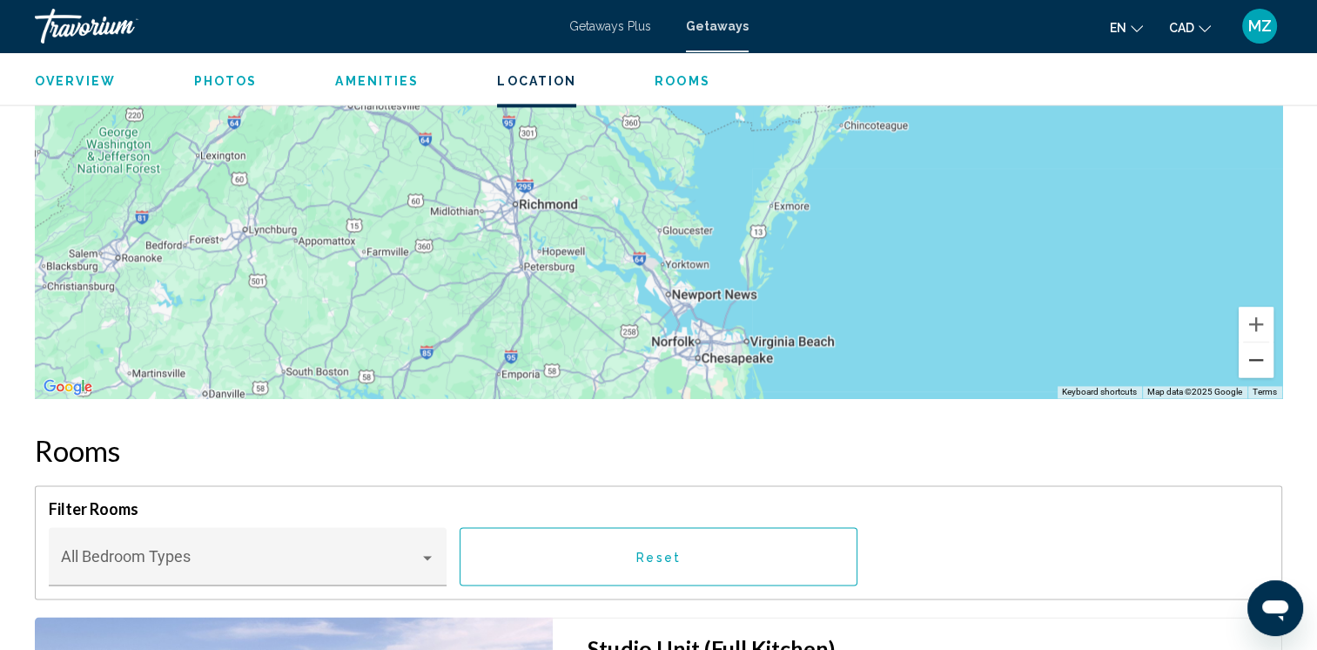
click at [1248, 361] on button "Zoom out" at bounding box center [1256, 359] width 35 height 35
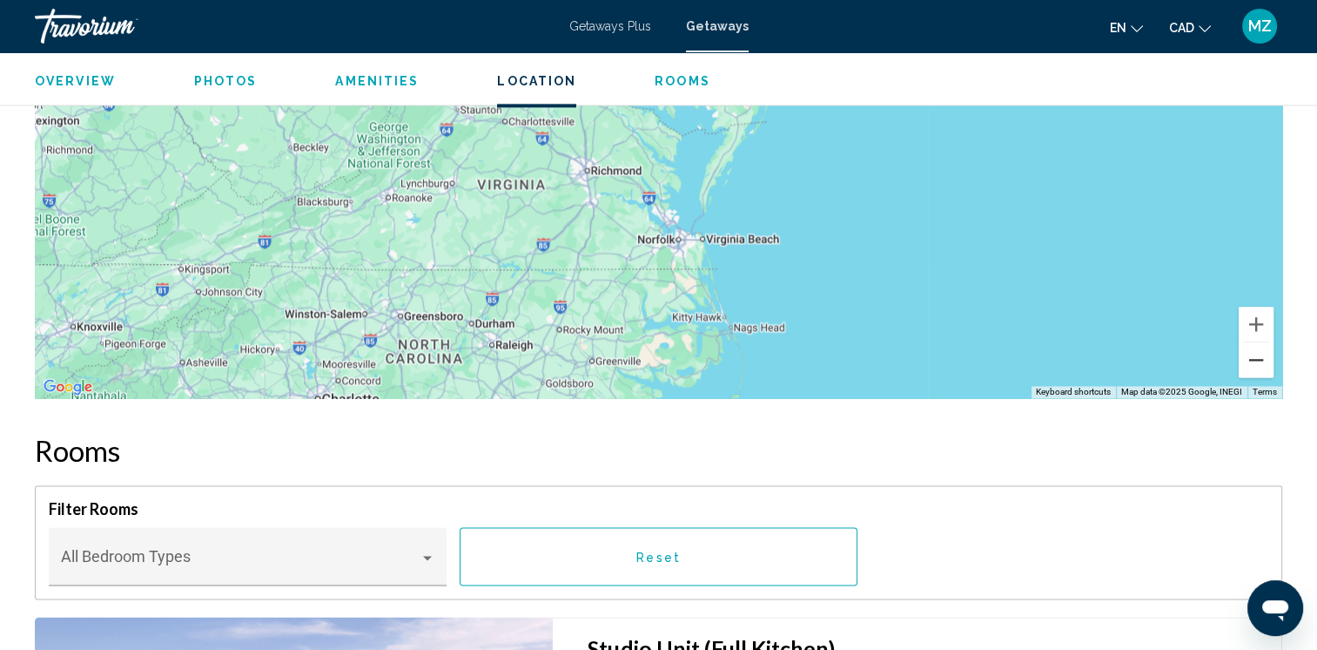
click at [1250, 359] on button "Zoom out" at bounding box center [1256, 359] width 35 height 35
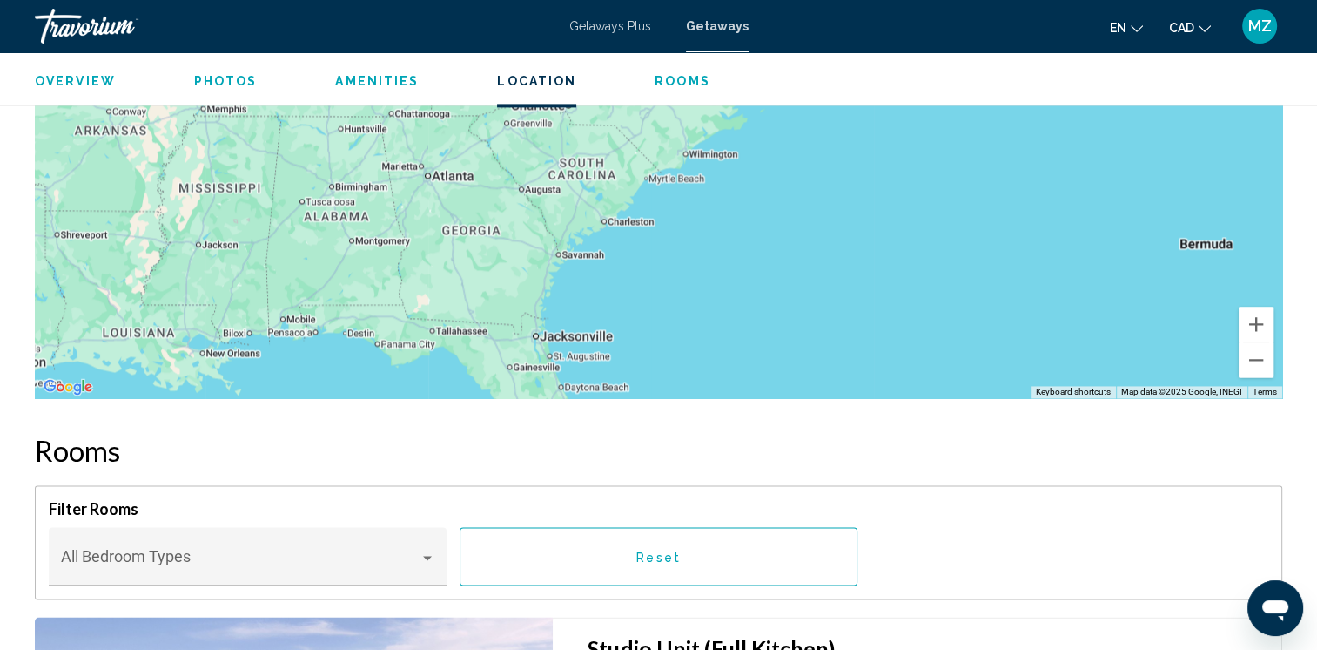
drag, startPoint x: 665, startPoint y: 340, endPoint x: 745, endPoint y: 178, distance: 181.5
click at [745, 178] on div "Main content" at bounding box center [659, 136] width 1248 height 522
click at [1253, 319] on button "Zoom in" at bounding box center [1256, 324] width 35 height 35
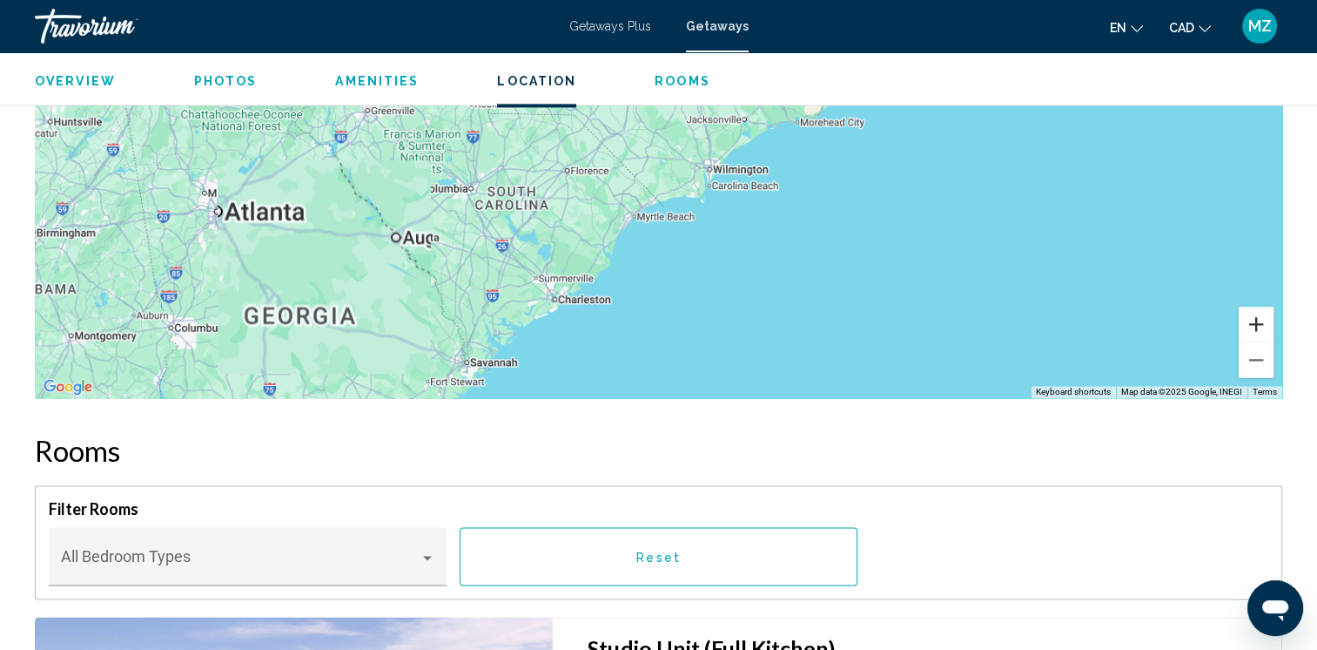
click at [1253, 318] on button "Zoom in" at bounding box center [1256, 324] width 35 height 35
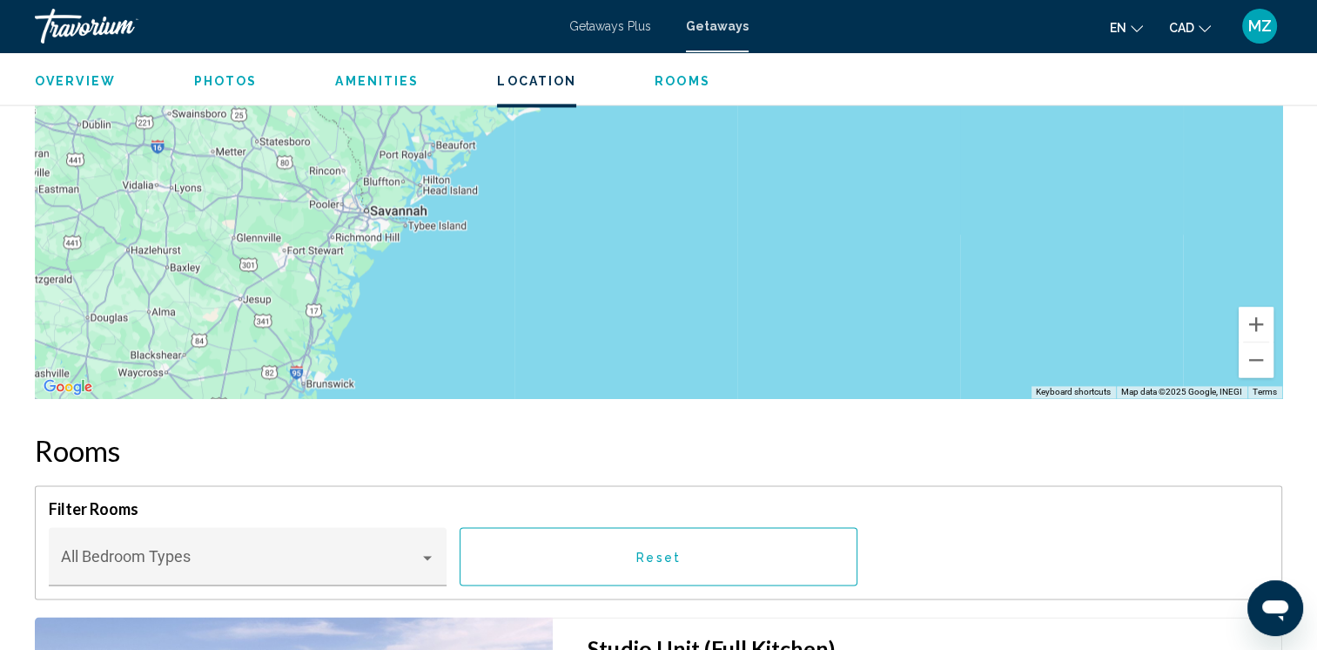
drag, startPoint x: 644, startPoint y: 335, endPoint x: 757, endPoint y: -64, distance: 415.2
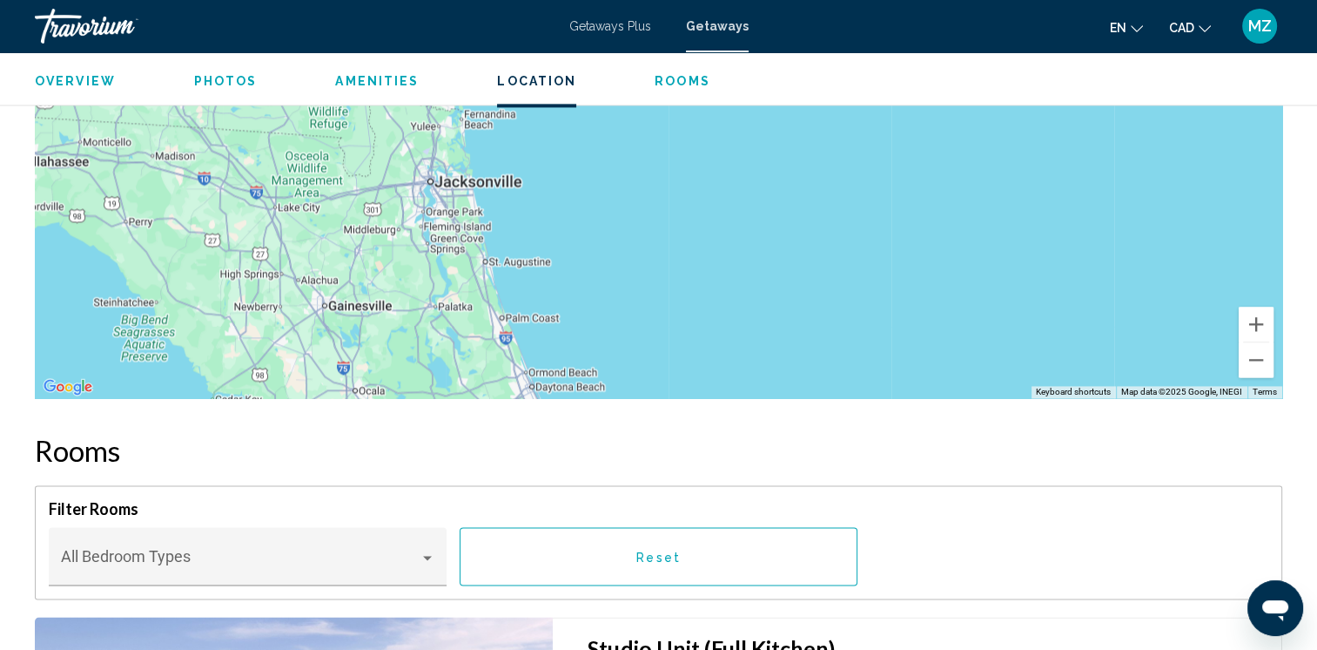
drag, startPoint x: 576, startPoint y: 250, endPoint x: 694, endPoint y: 17, distance: 261.3
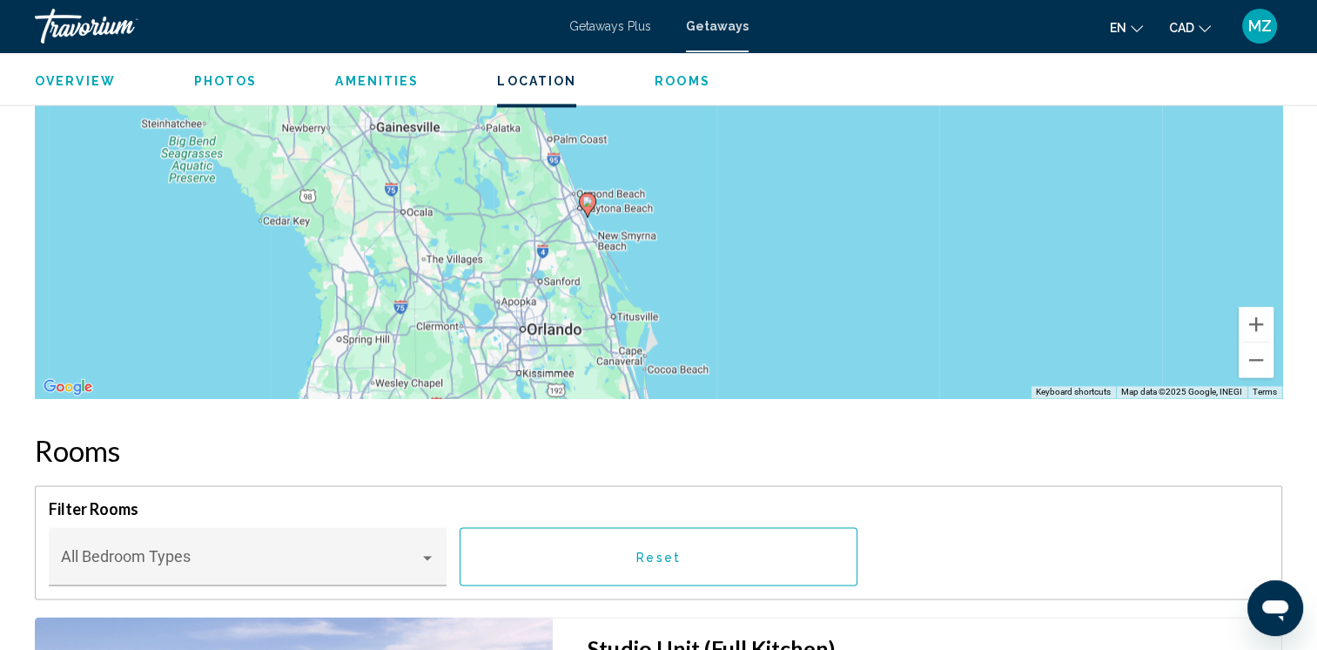
drag, startPoint x: 638, startPoint y: 274, endPoint x: 653, endPoint y: 145, distance: 130.6
click at [653, 145] on div "To activate drag with keyboard, press Alt + Enter. Once in keyboard drag state,…" at bounding box center [659, 136] width 1248 height 522
click at [1261, 327] on button "Zoom in" at bounding box center [1256, 324] width 35 height 35
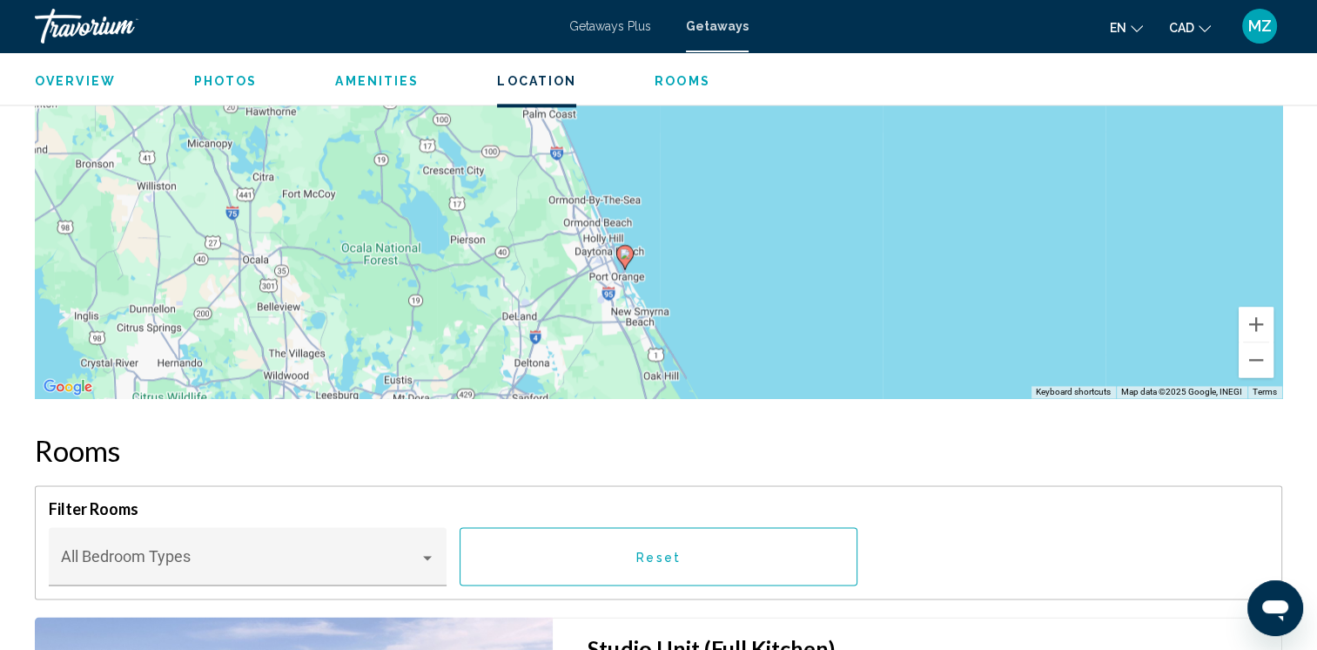
drag, startPoint x: 652, startPoint y: 330, endPoint x: 761, endPoint y: 302, distance: 112.4
click at [761, 302] on div "To activate drag with keyboard, press Alt + Enter. Once in keyboard drag state,…" at bounding box center [659, 136] width 1248 height 522
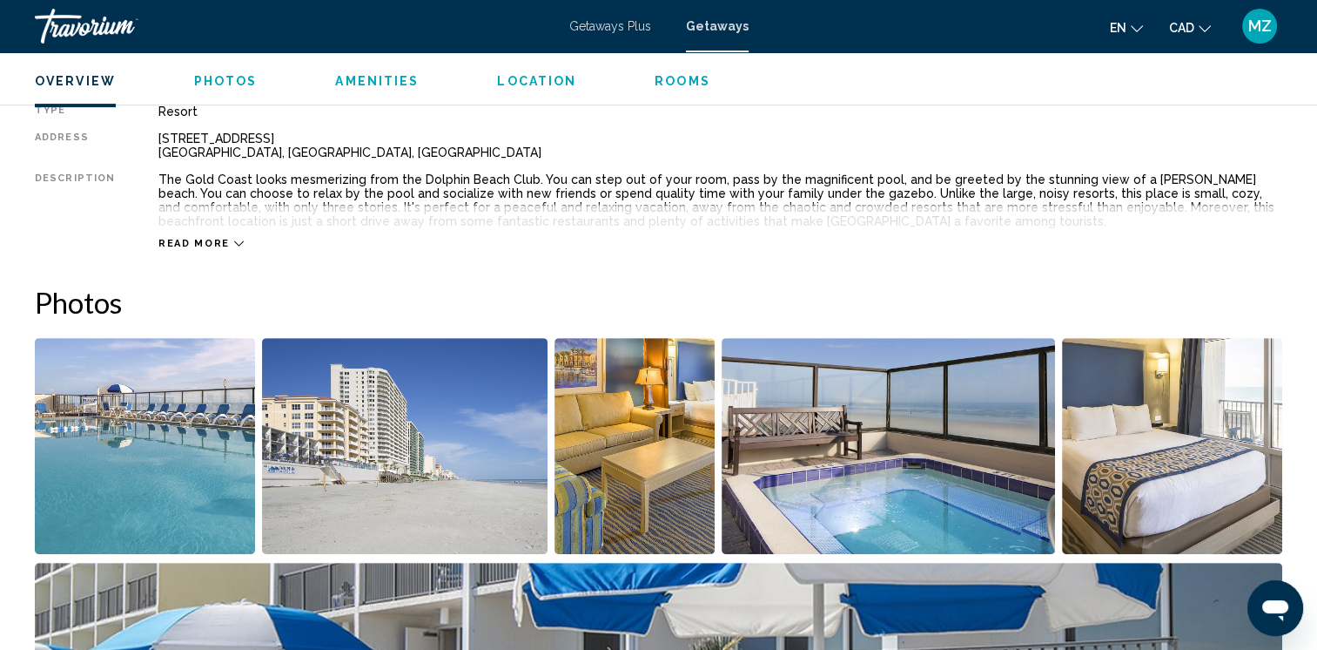
scroll to position [610, 0]
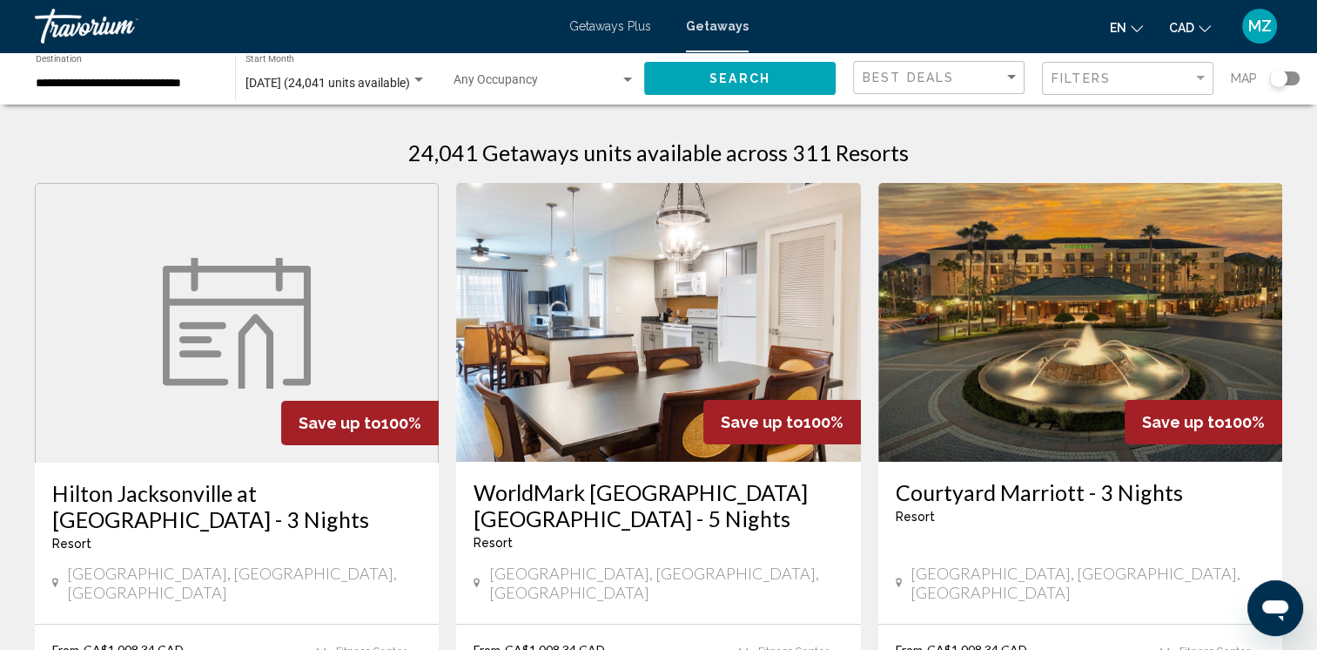
click at [998, 86] on div "Best Deals" at bounding box center [941, 78] width 157 height 32
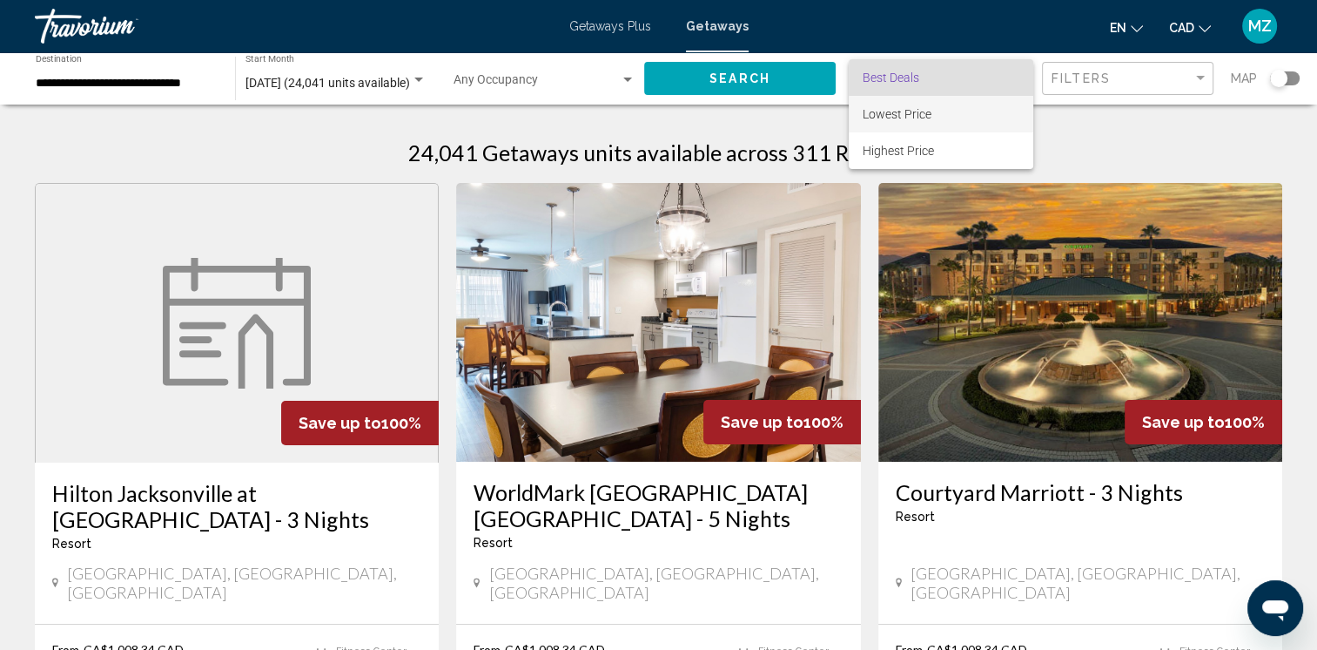
click at [929, 118] on span "Lowest Price" at bounding box center [897, 114] width 69 height 14
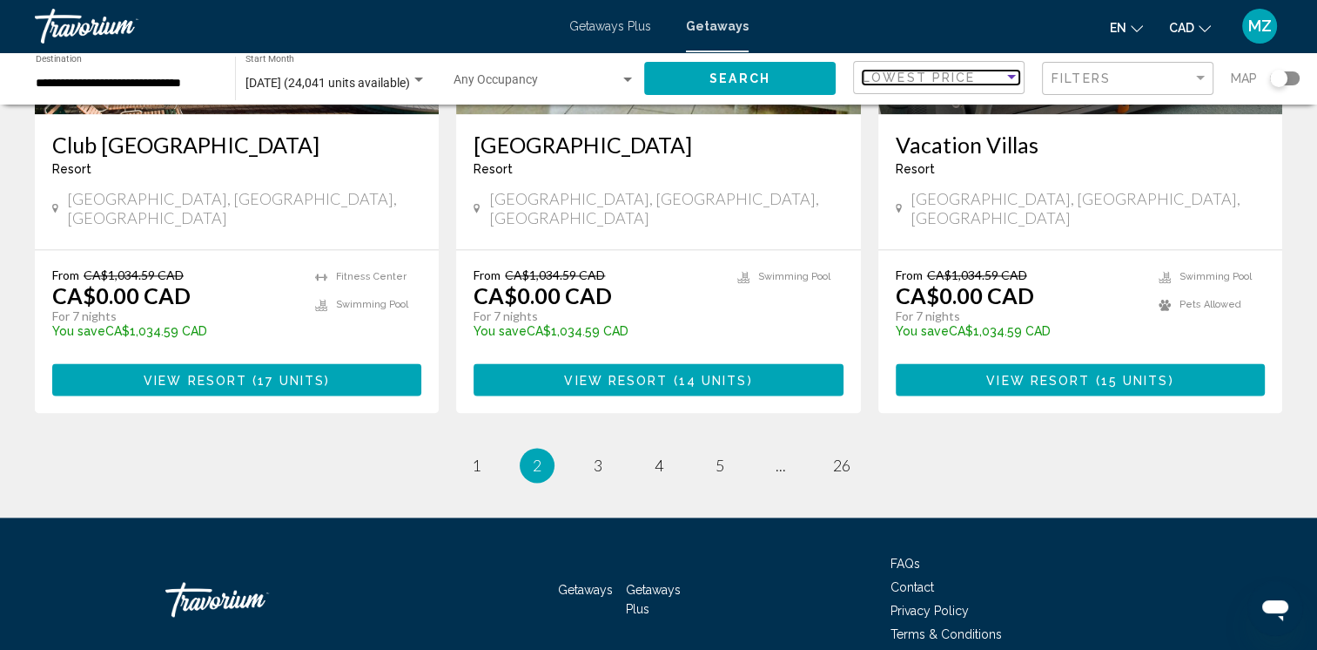
scroll to position [2291, 0]
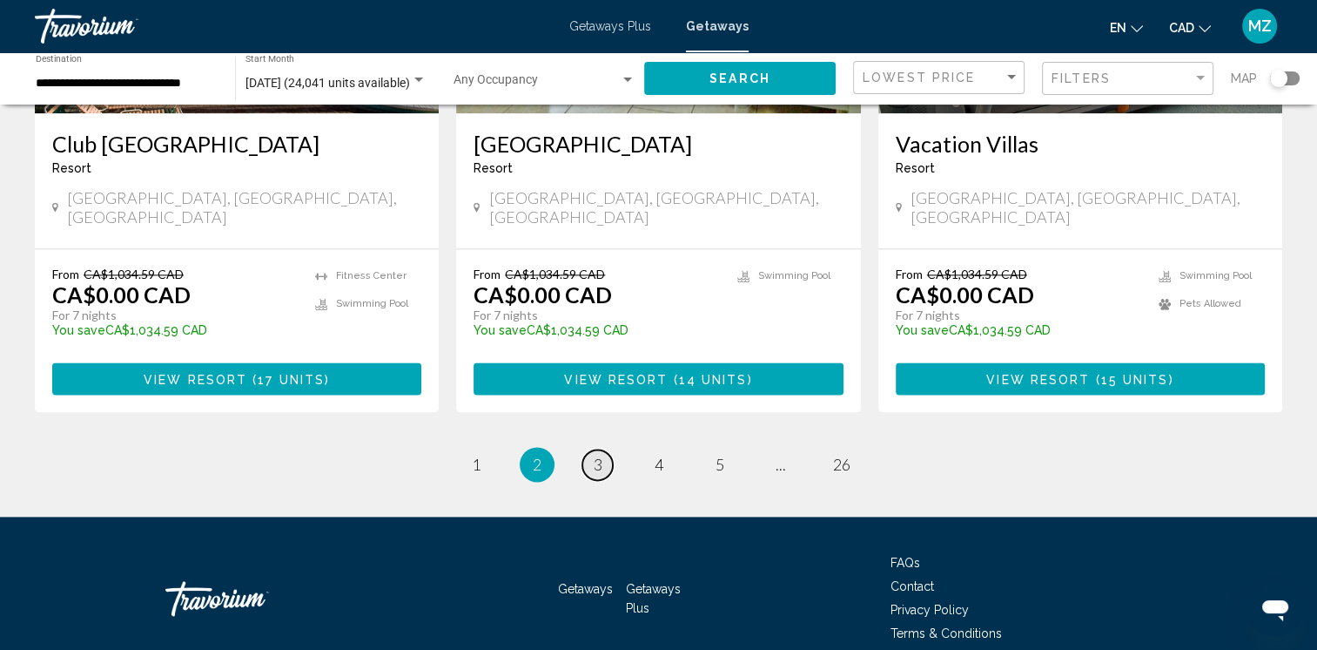
click at [596, 455] on span "3" at bounding box center [598, 464] width 9 height 19
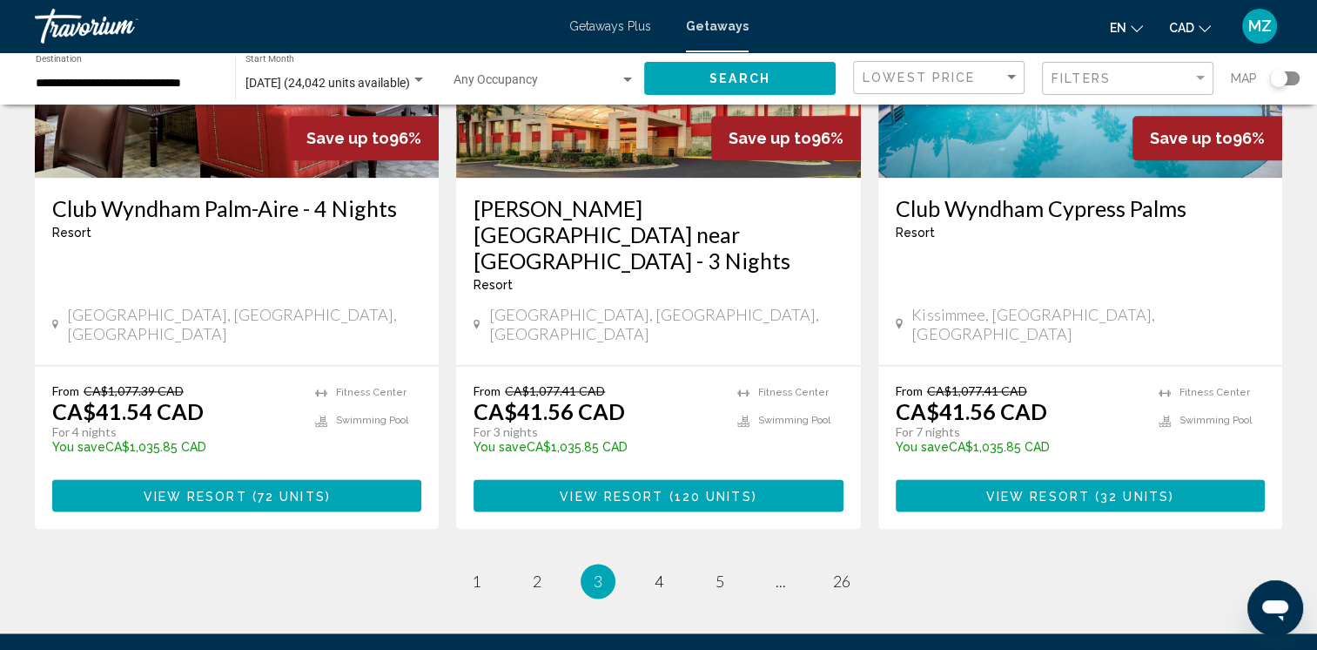
scroll to position [2177, 0]
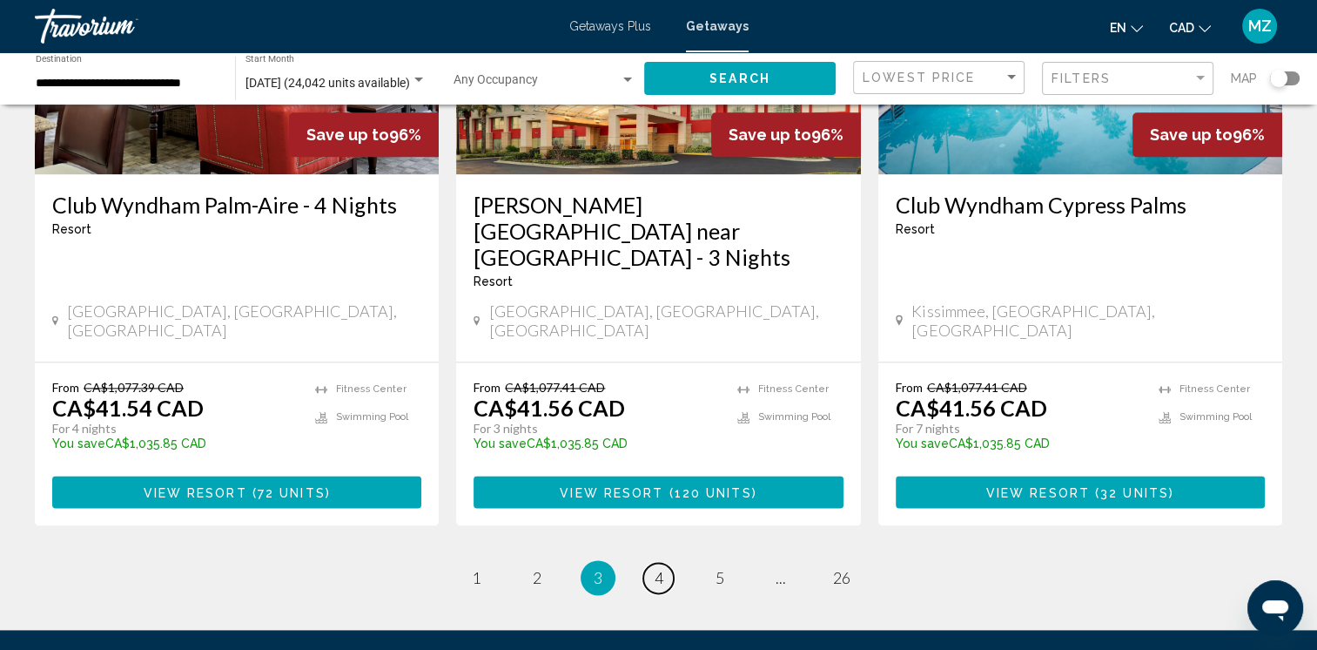
click at [657, 568] on span "4" at bounding box center [659, 577] width 9 height 19
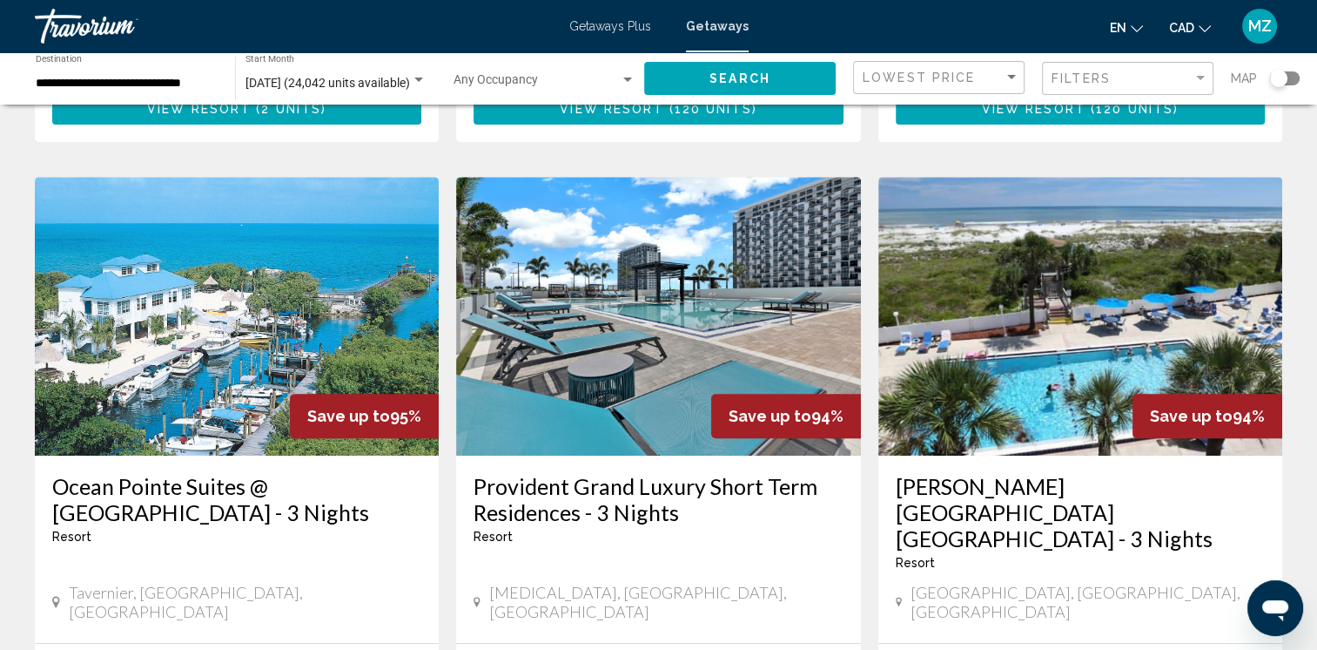
scroll to position [522, 0]
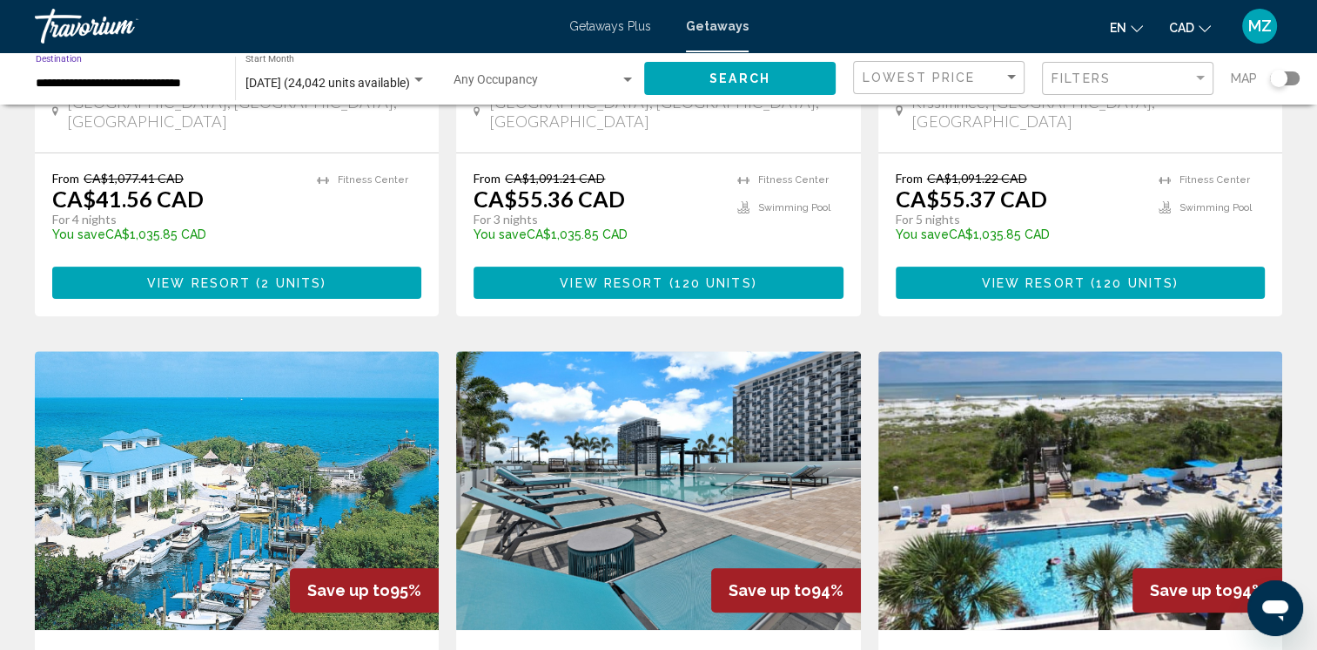
click at [70, 88] on input "**********" at bounding box center [127, 84] width 182 height 14
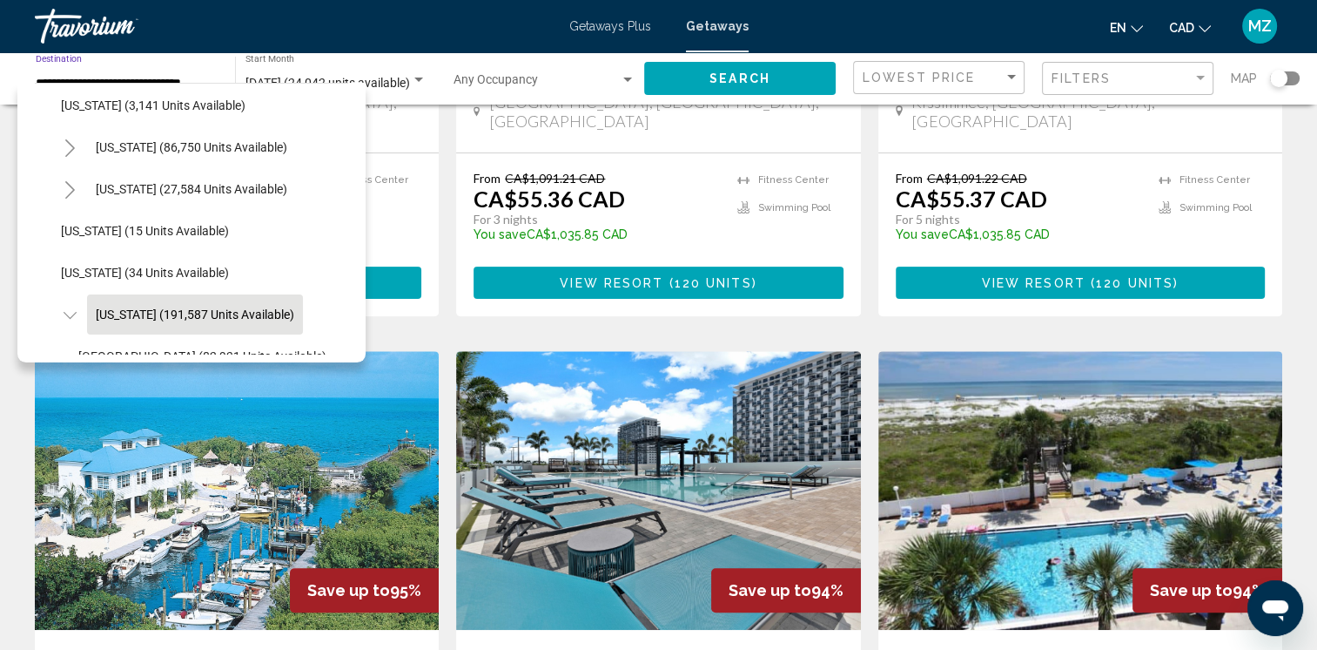
scroll to position [0, 0]
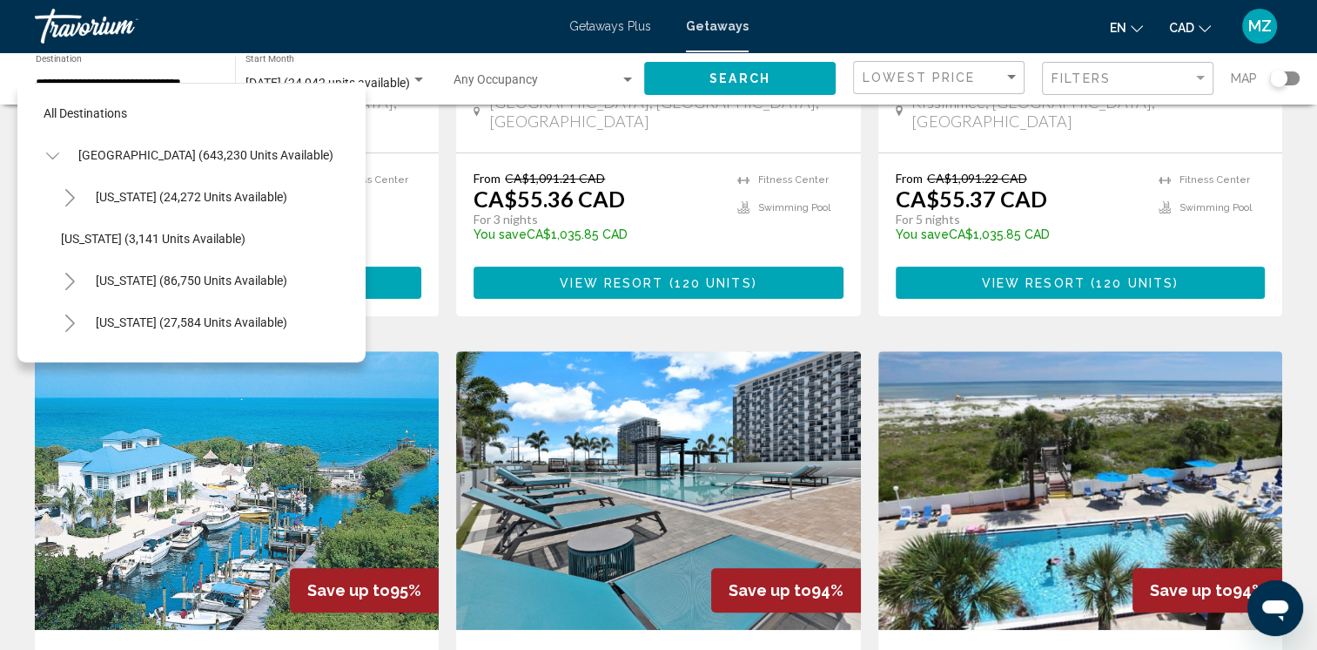
click at [133, 75] on div "**********" at bounding box center [127, 79] width 182 height 48
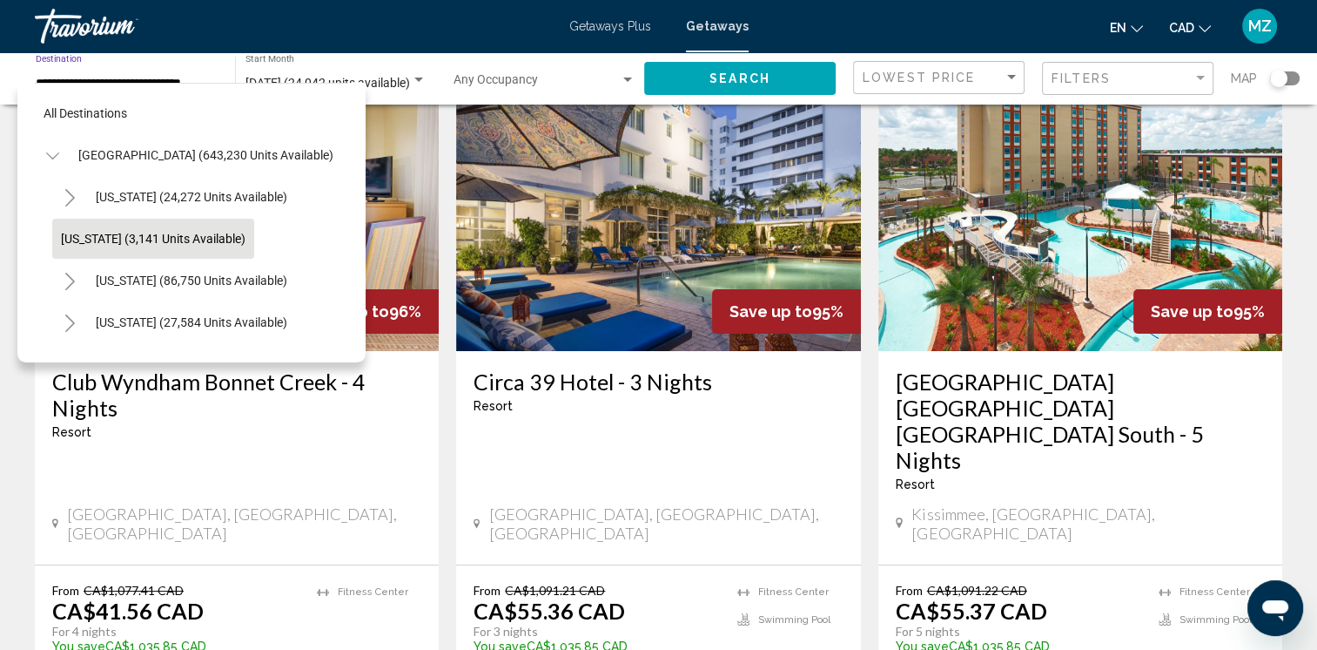
scroll to position [87, 0]
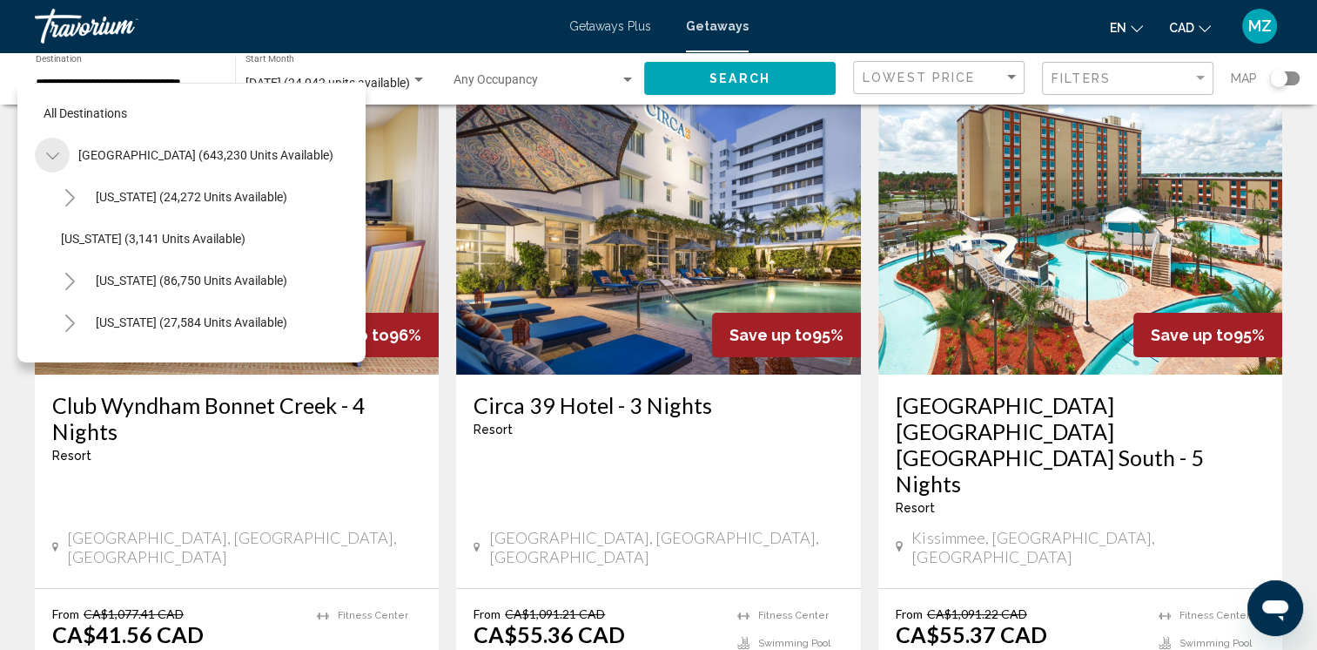
click at [56, 156] on icon "Toggle United States (643,230 units available)" at bounding box center [52, 155] width 13 height 17
click at [53, 280] on icon "Toggle Caribbean & Atlantic Islands (38,979 units available)" at bounding box center [52, 281] width 13 height 17
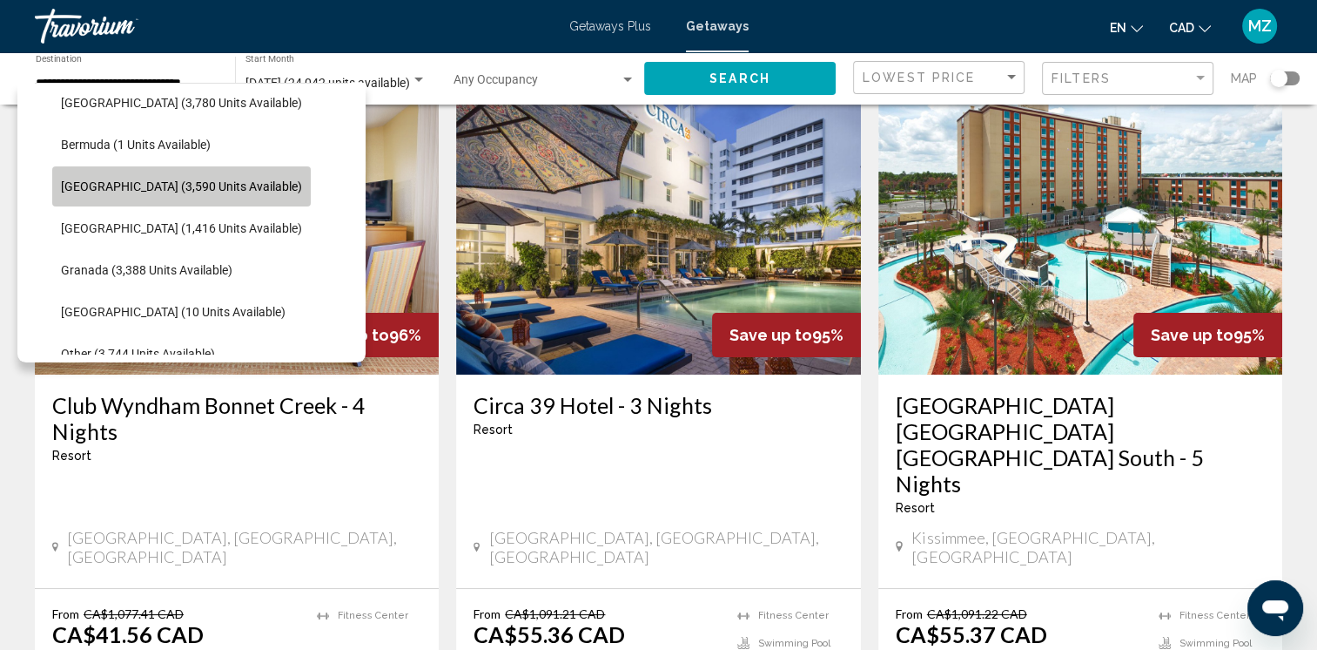
click at [222, 191] on span "Cayman Islands (3,590 units available)" at bounding box center [181, 186] width 241 height 14
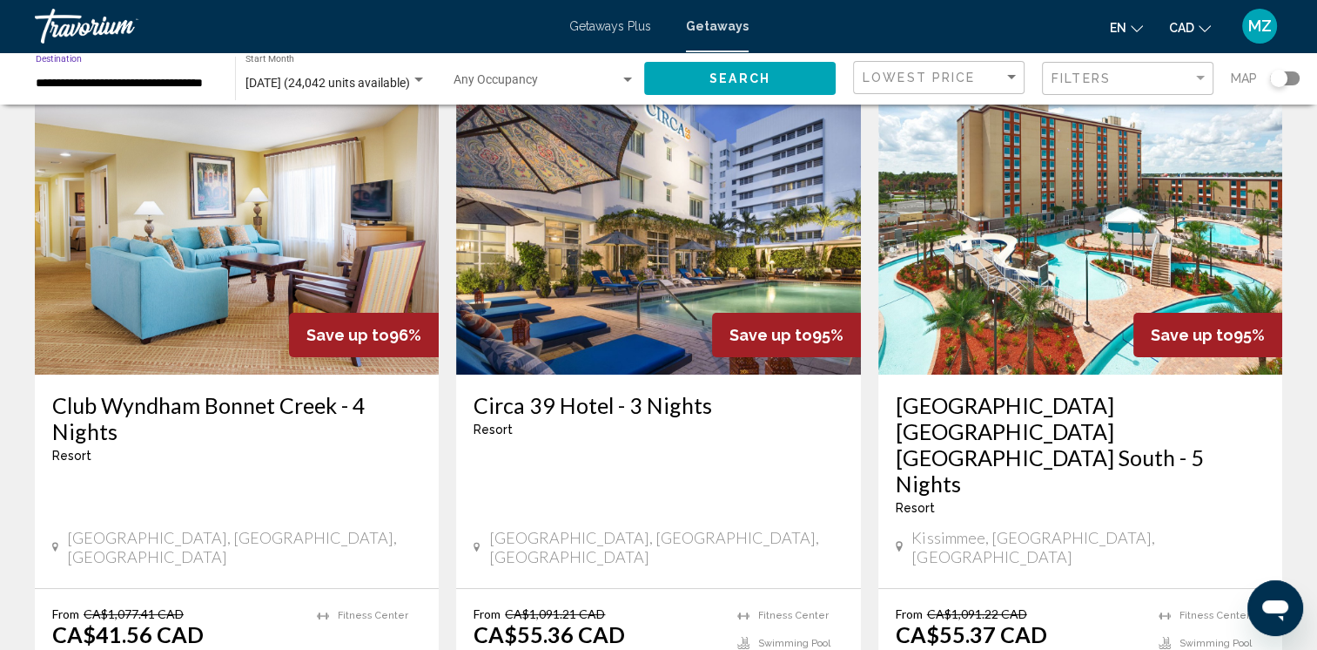
click at [728, 84] on span "Search" at bounding box center [740, 79] width 61 height 14
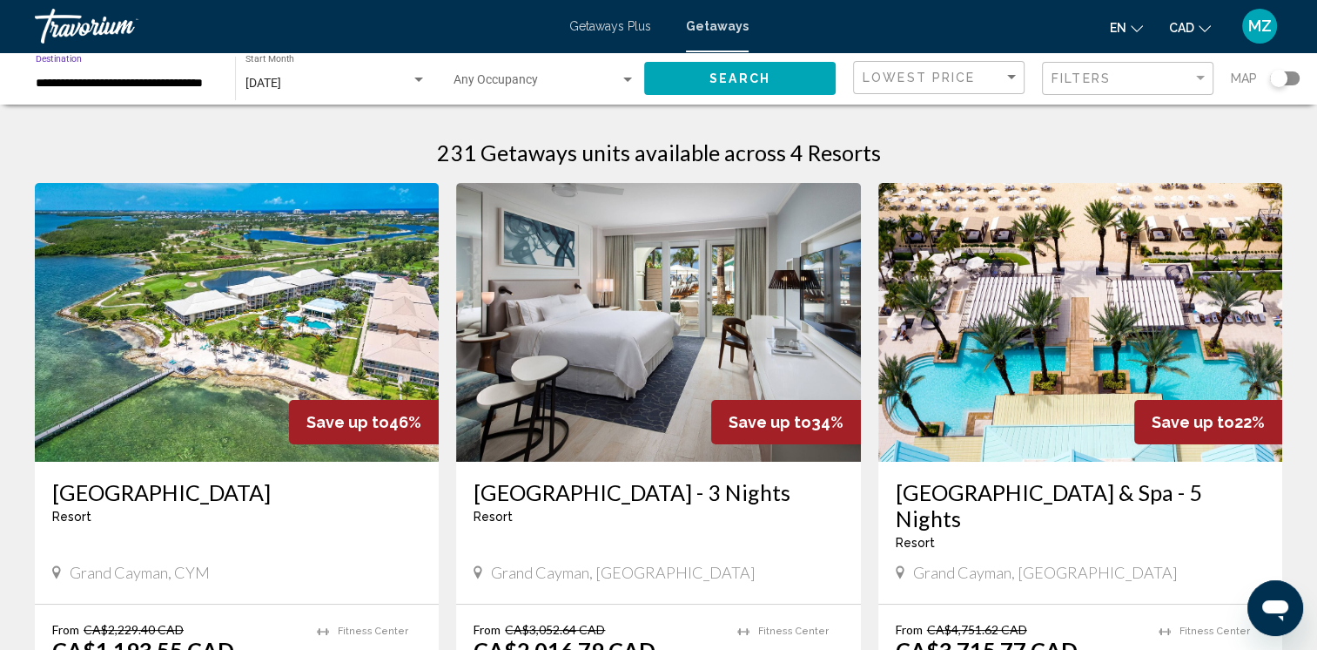
click at [193, 88] on input "**********" at bounding box center [127, 84] width 182 height 14
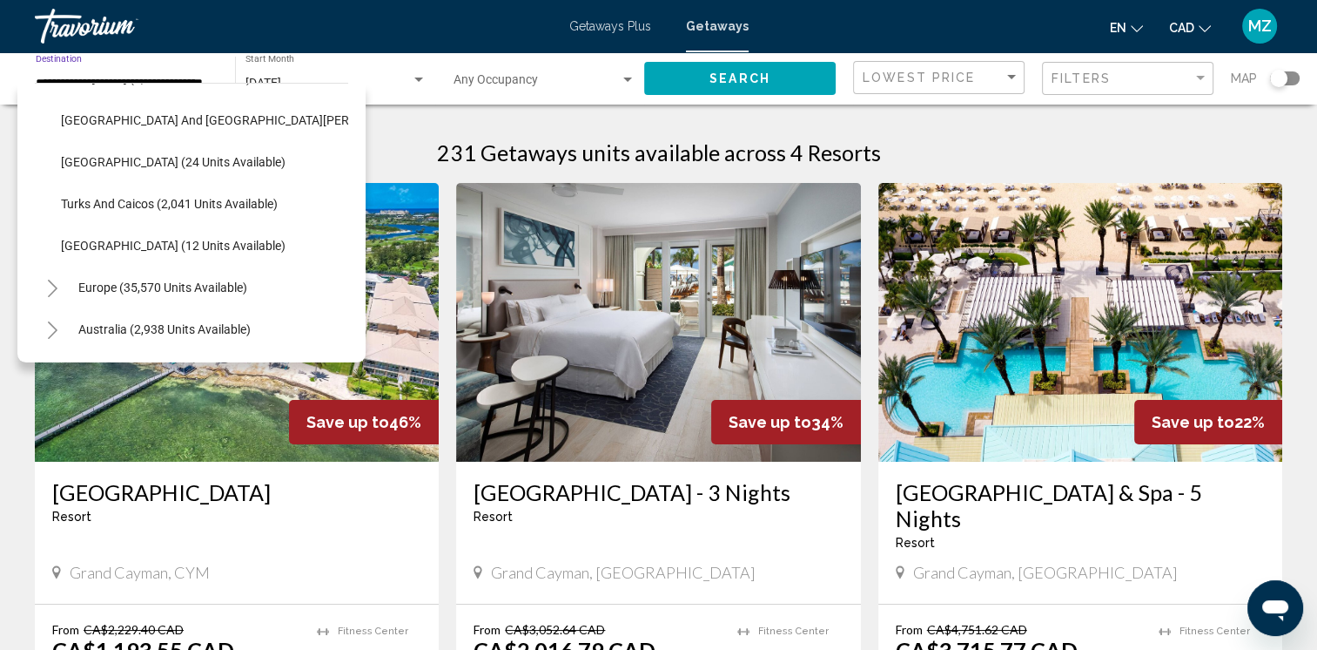
scroll to position [671, 0]
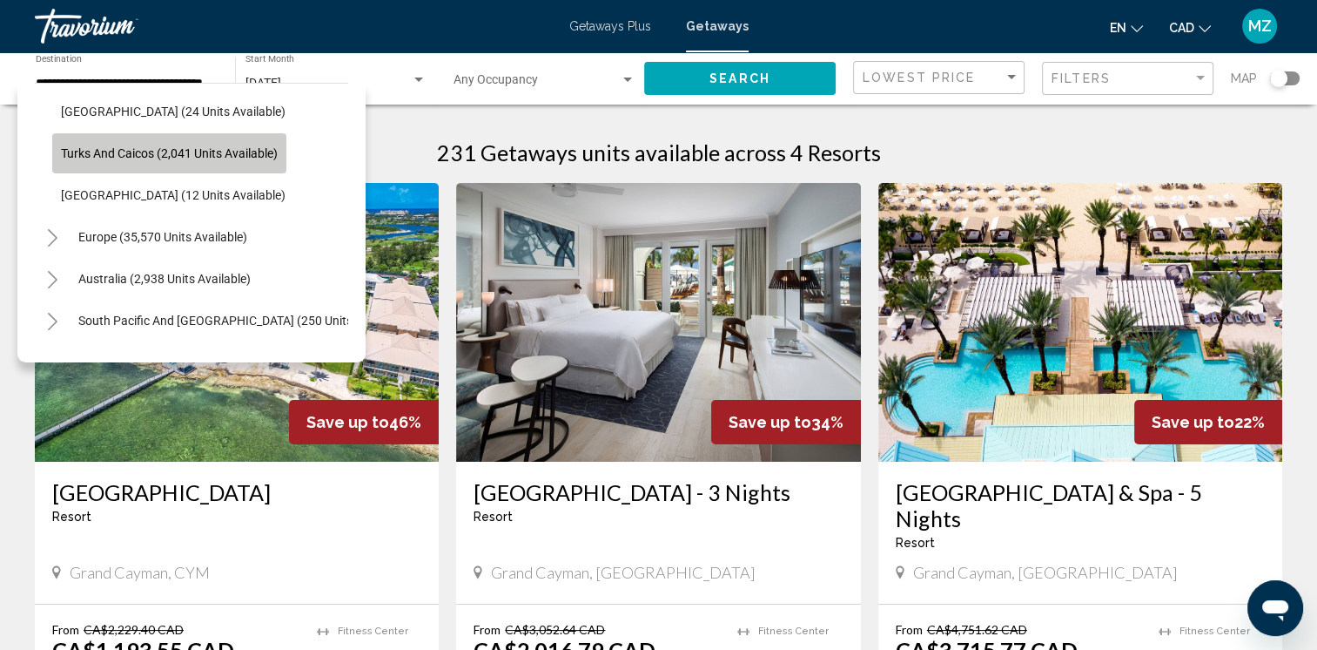
click at [174, 158] on span "Turks and Caicos (2,041 units available)" at bounding box center [169, 153] width 217 height 14
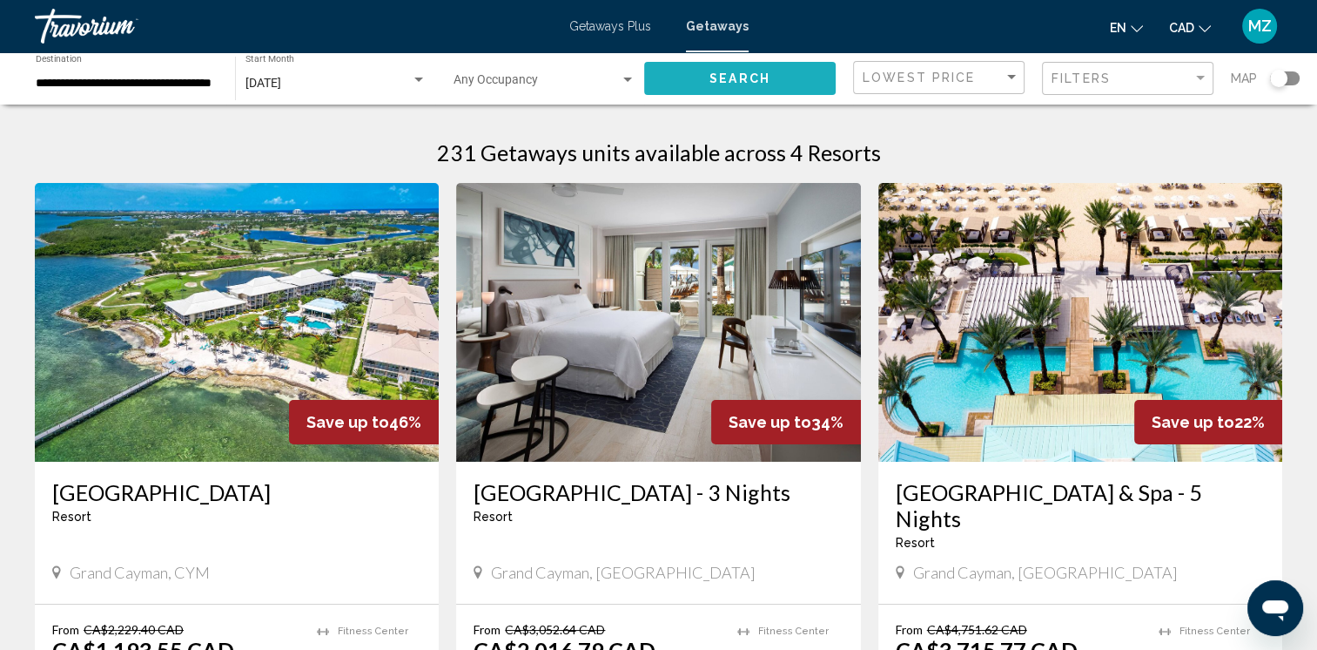
click at [730, 87] on button "Search" at bounding box center [740, 78] width 192 height 32
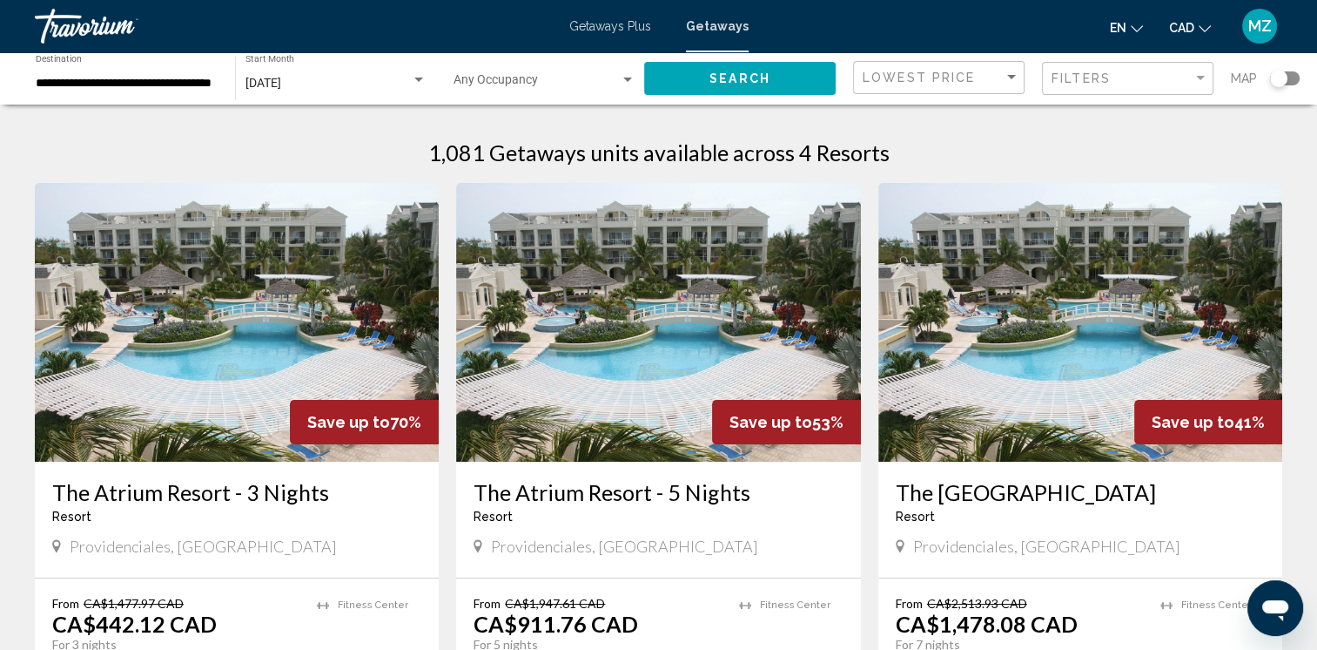
click at [178, 84] on input "**********" at bounding box center [127, 84] width 182 height 14
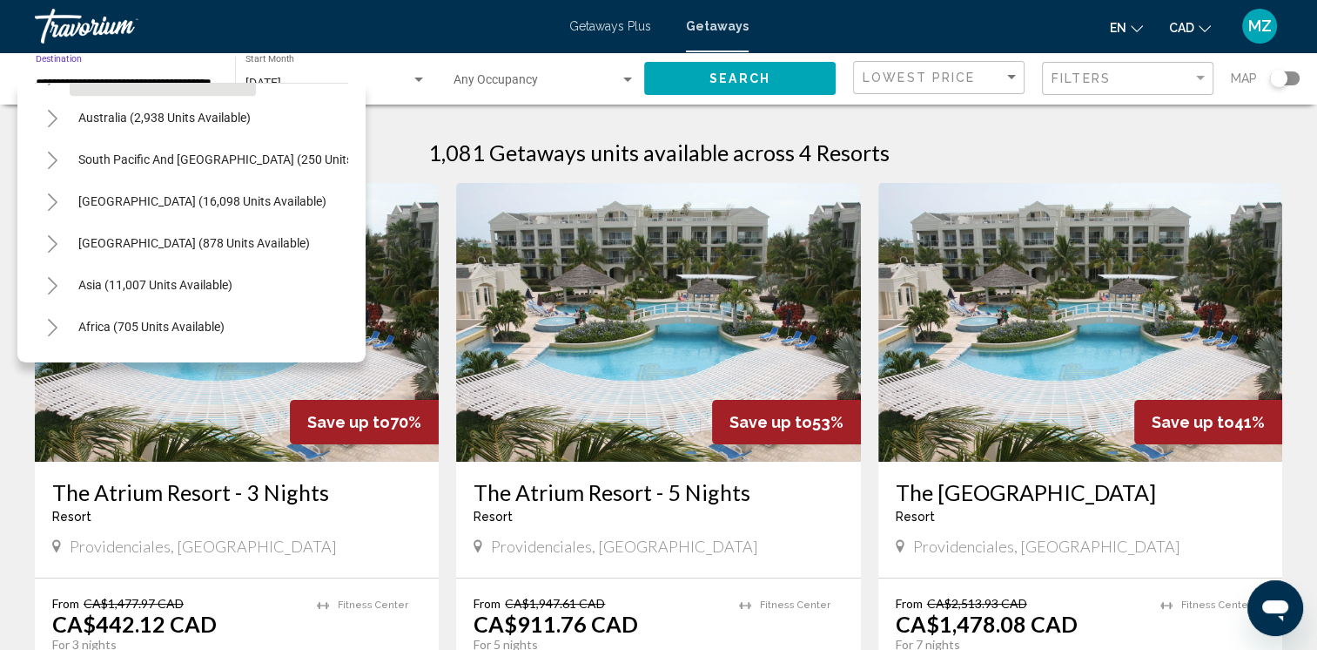
scroll to position [873, 0]
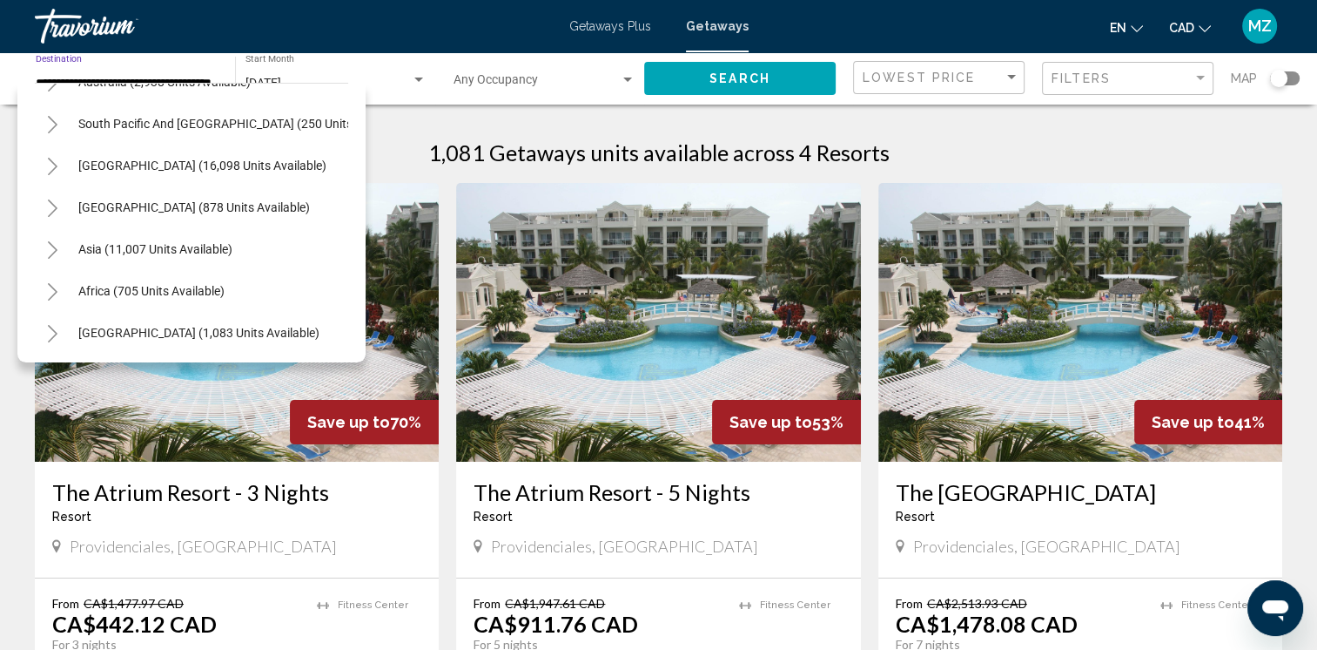
click at [50, 165] on icon "Toggle South America (16,098 units available)" at bounding box center [53, 166] width 10 height 17
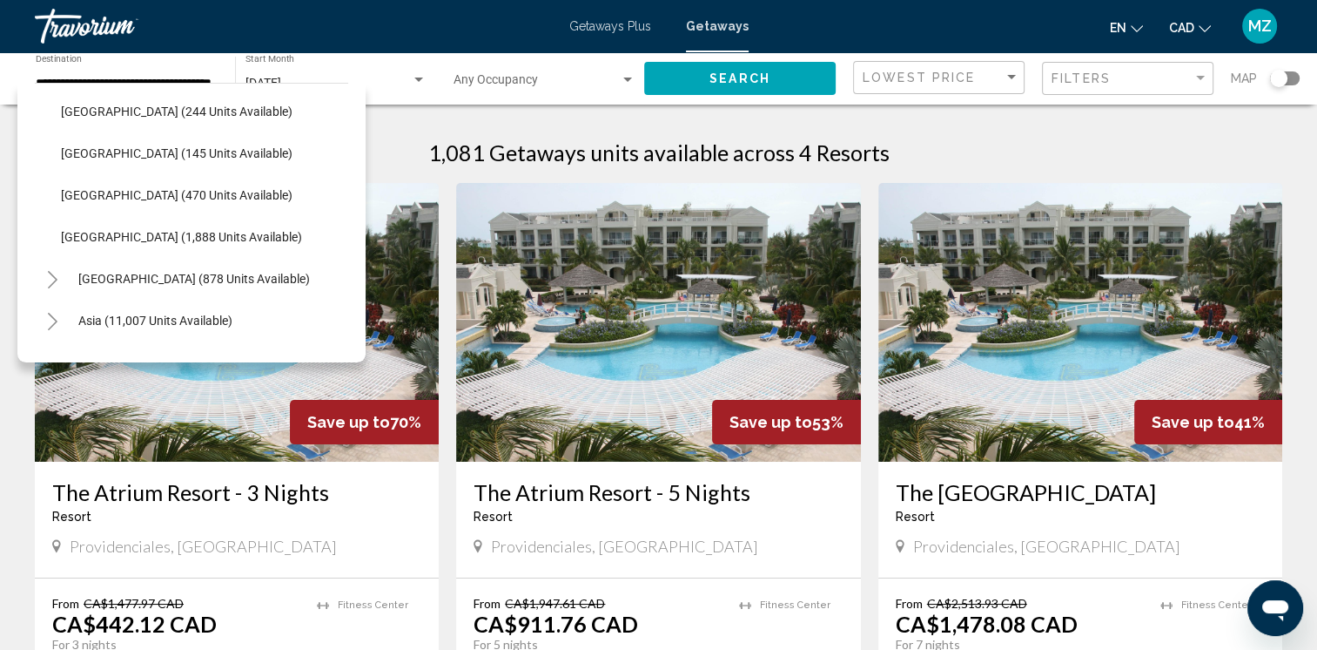
scroll to position [1134, 0]
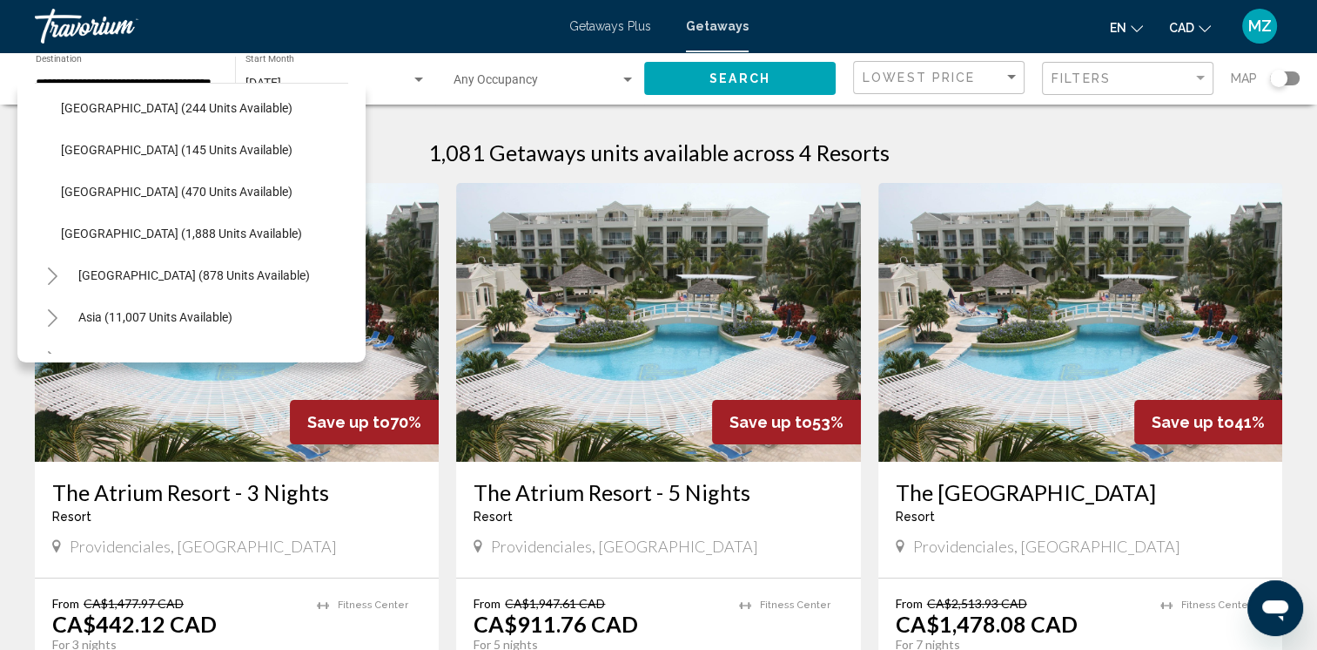
click at [56, 275] on icon "Toggle Central America (878 units available)" at bounding box center [53, 275] width 10 height 17
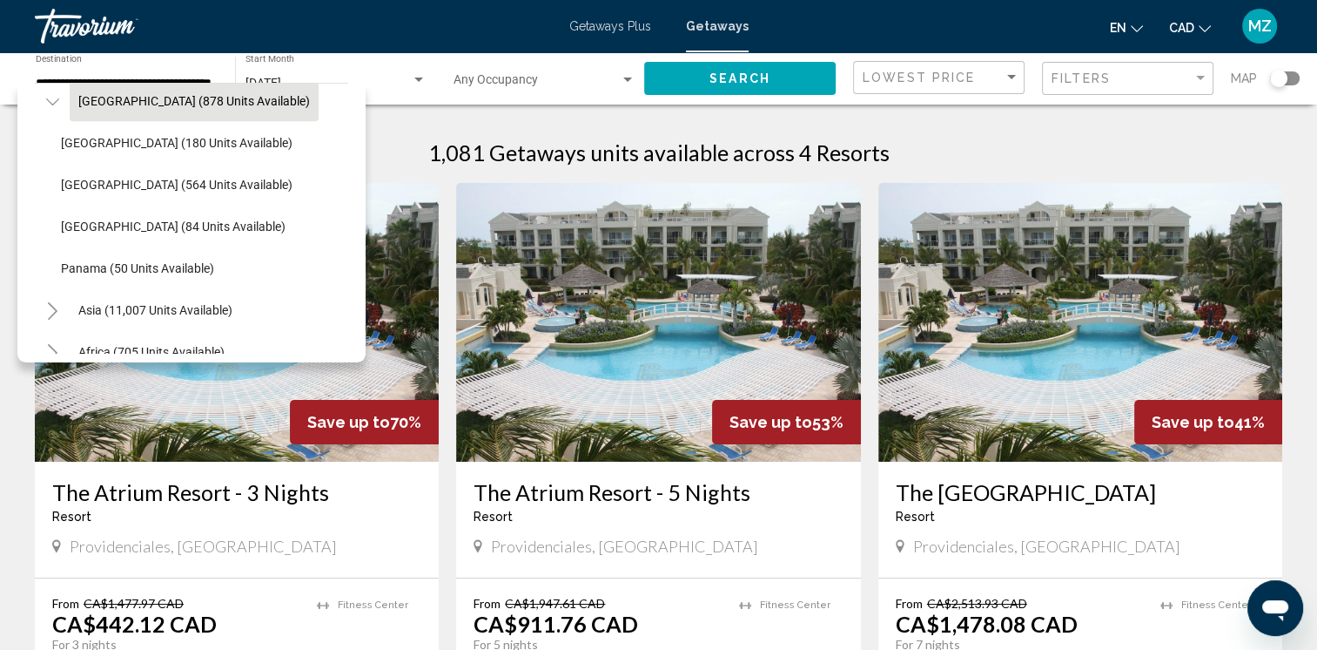
scroll to position [1382, 0]
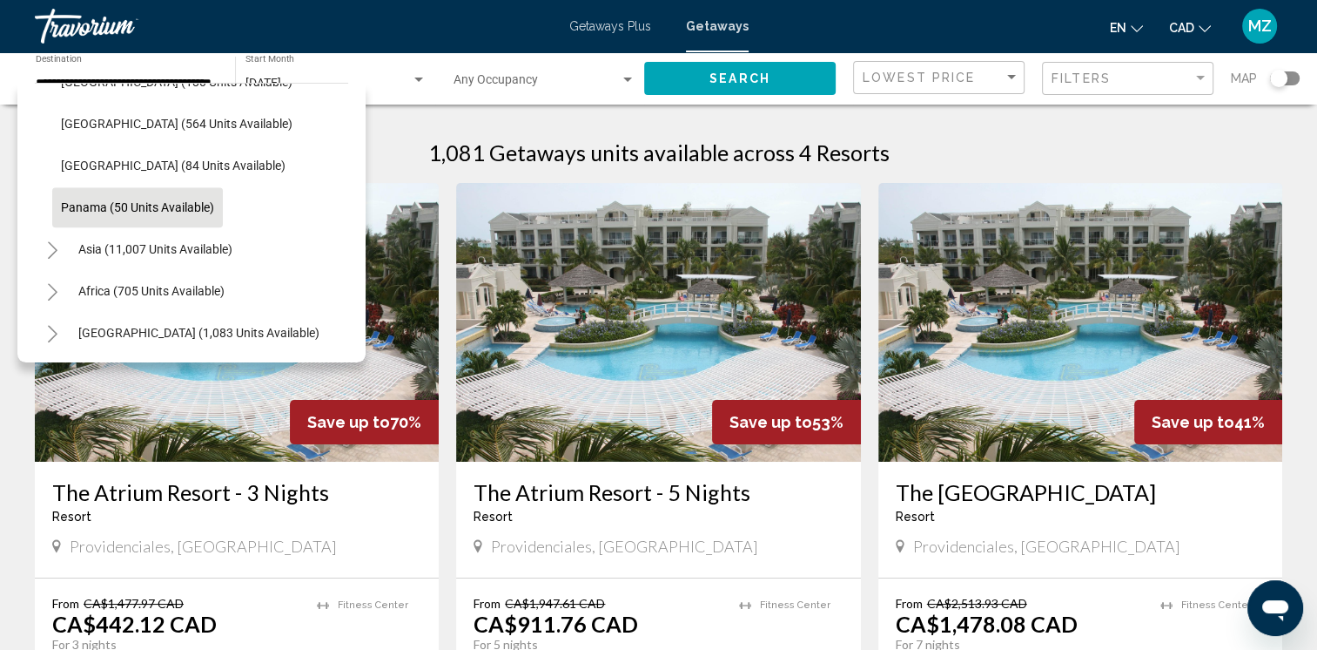
click at [127, 202] on button "Panama (50 units available)" at bounding box center [137, 207] width 171 height 40
type input "**********"
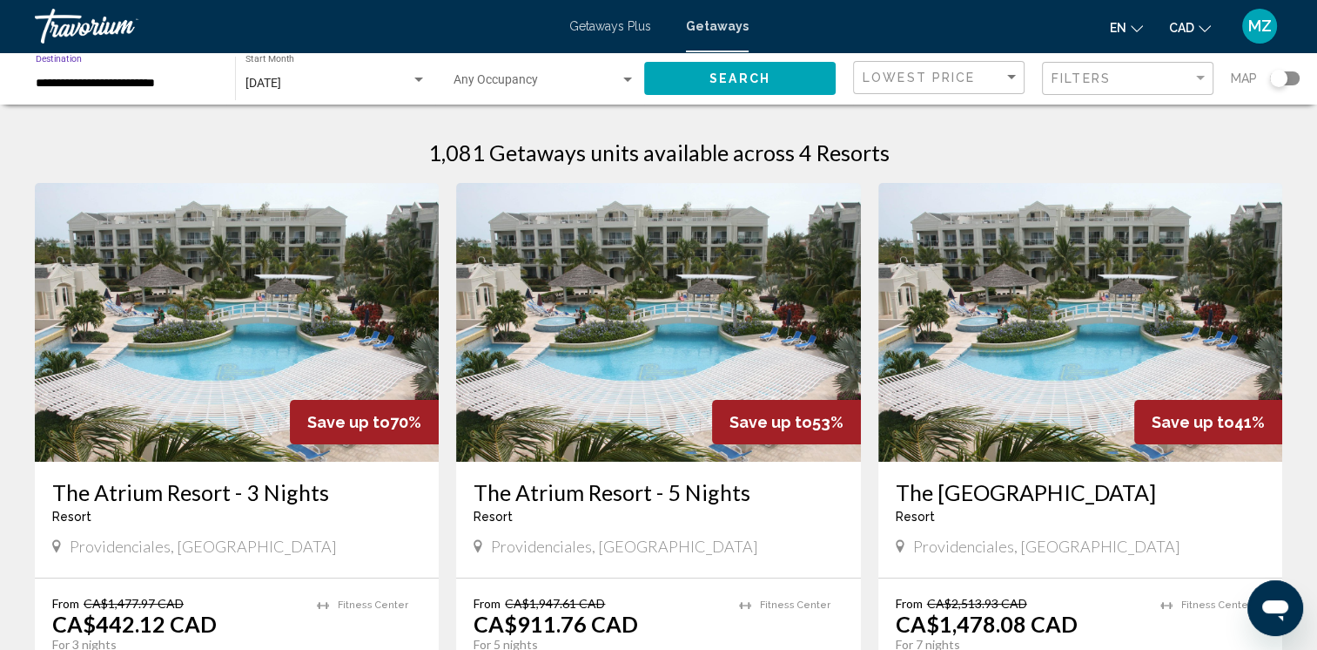
click at [700, 67] on button "Search" at bounding box center [740, 78] width 192 height 32
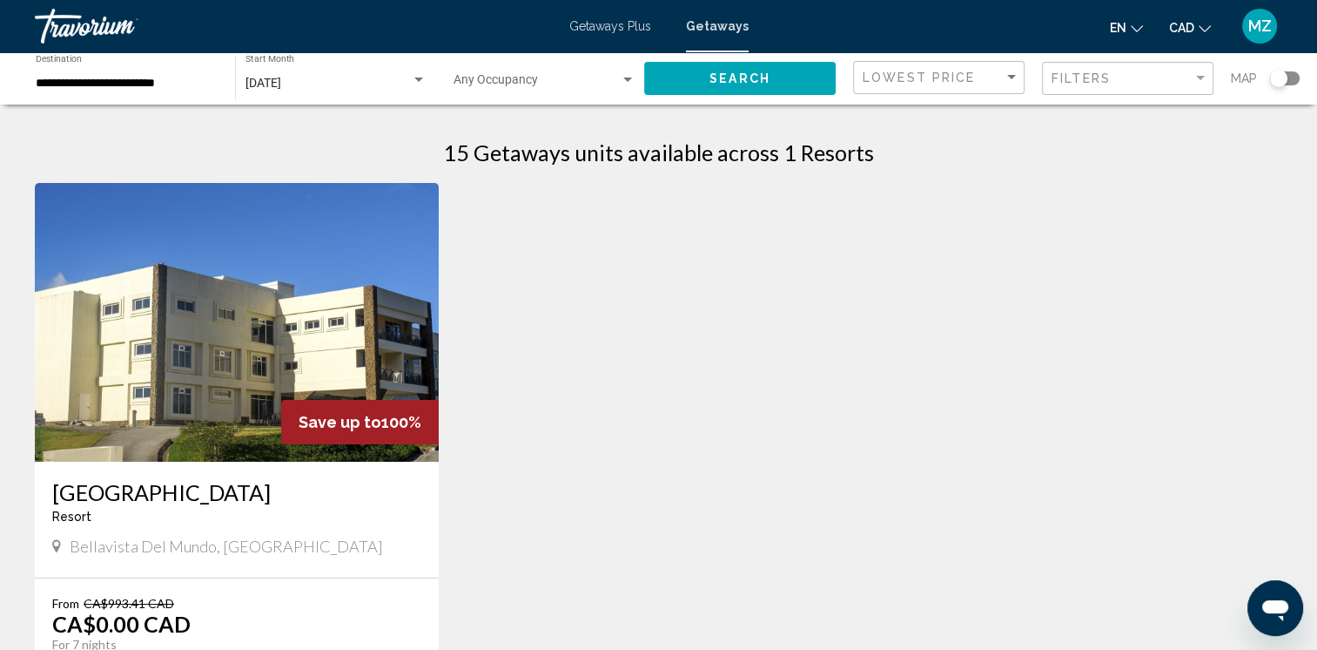
scroll to position [87, 0]
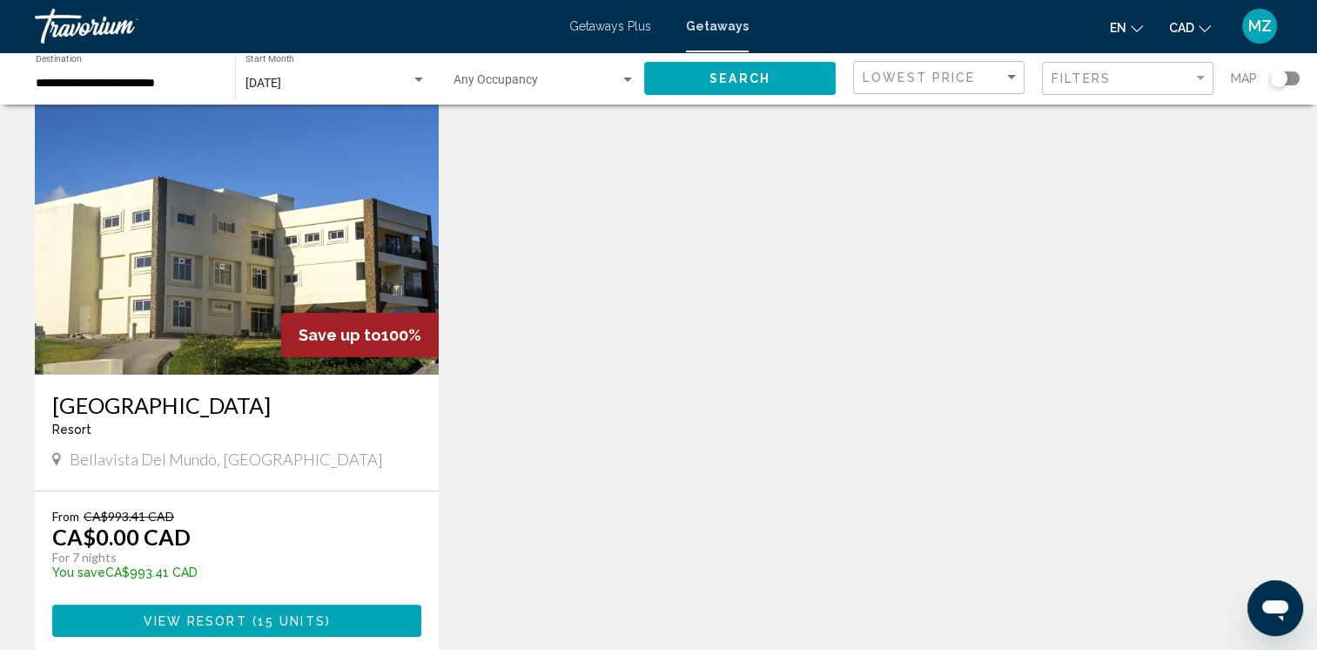
click at [277, 285] on img "Main content" at bounding box center [237, 235] width 404 height 279
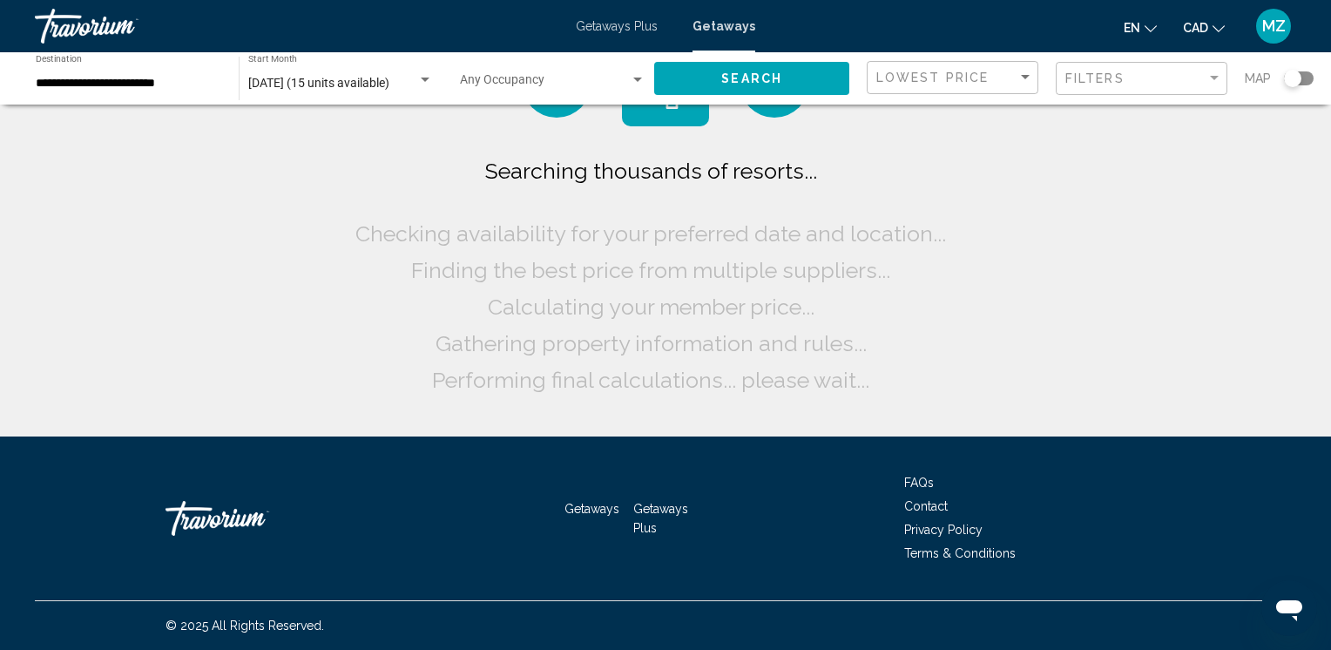
click at [137, 87] on input "**********" at bounding box center [128, 84] width 185 height 14
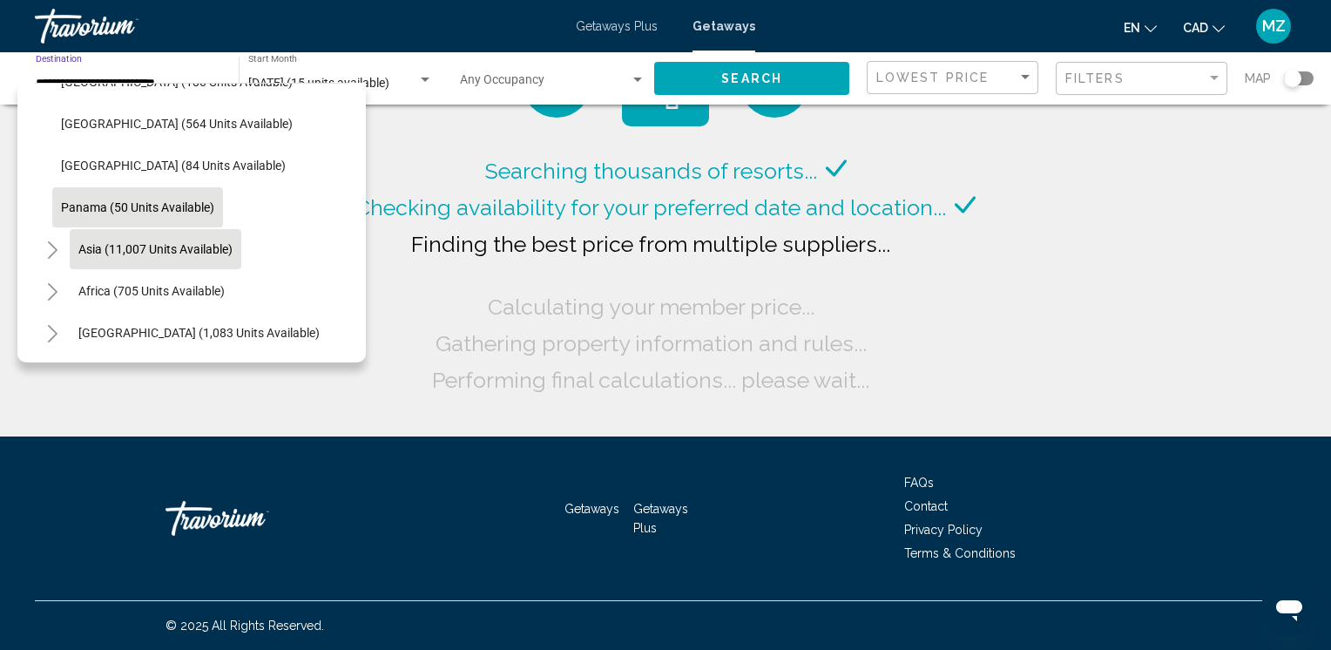
scroll to position [462, 0]
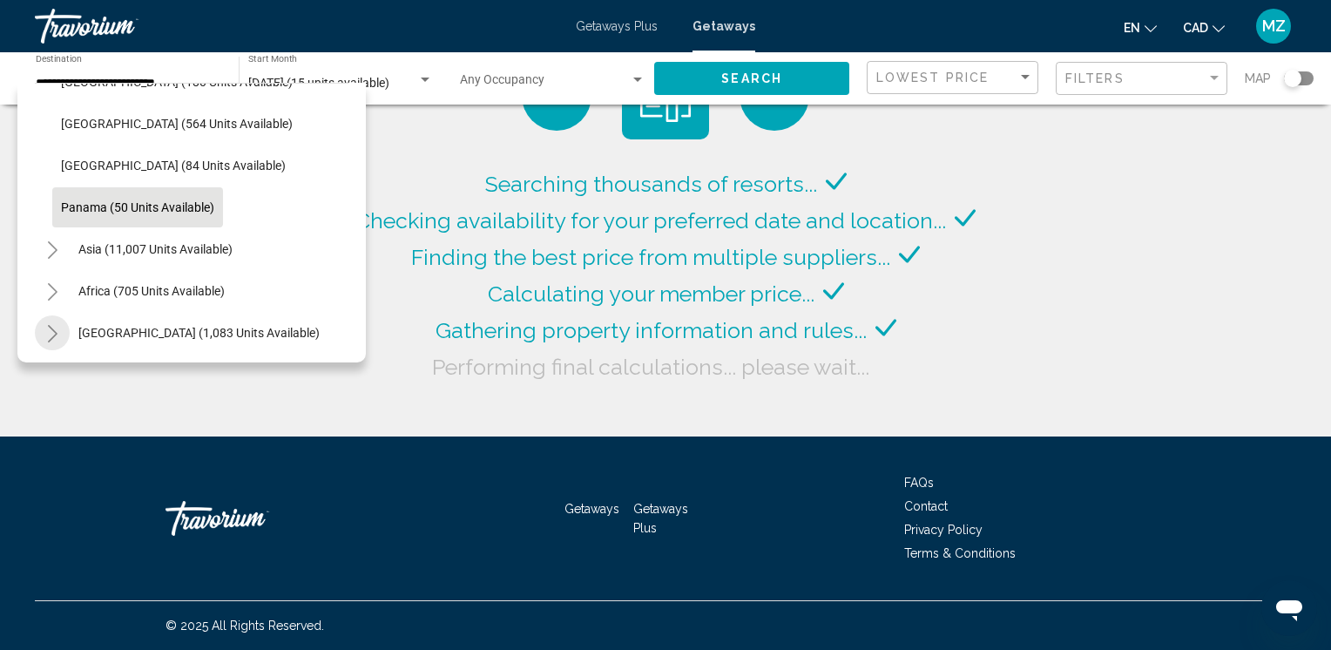
click at [51, 325] on icon "Toggle Middle East (1,083 units available)" at bounding box center [52, 333] width 13 height 17
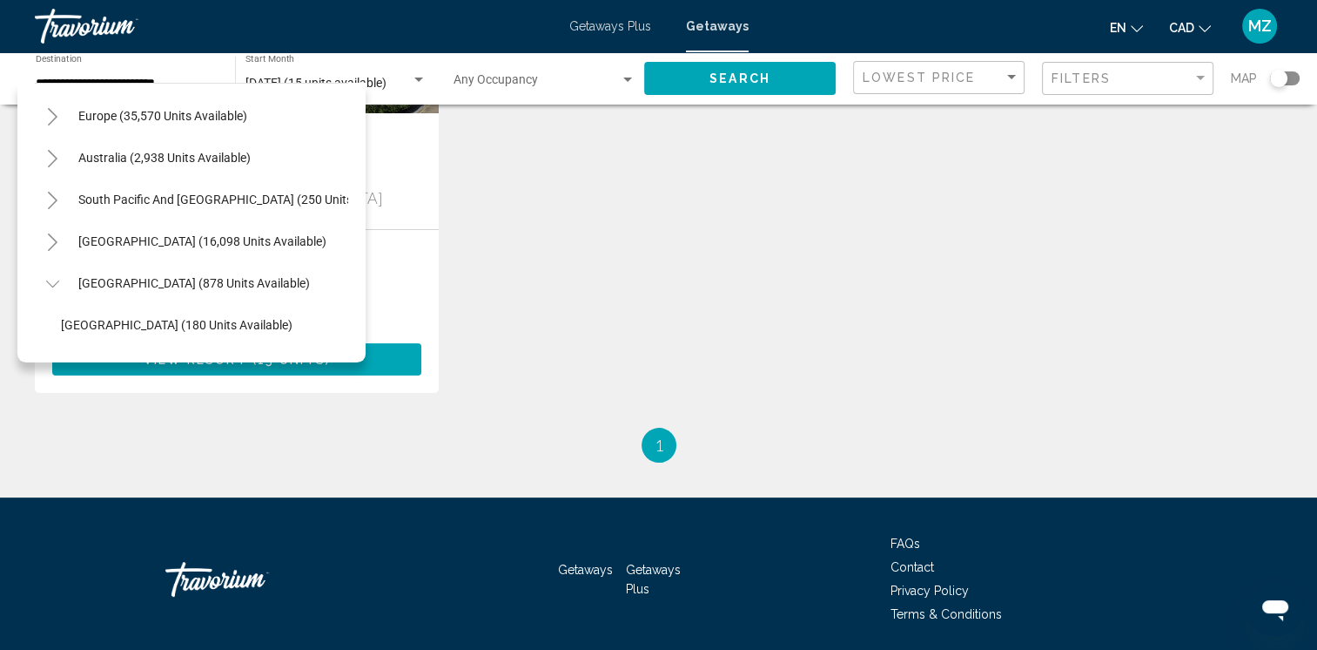
scroll to position [194, 0]
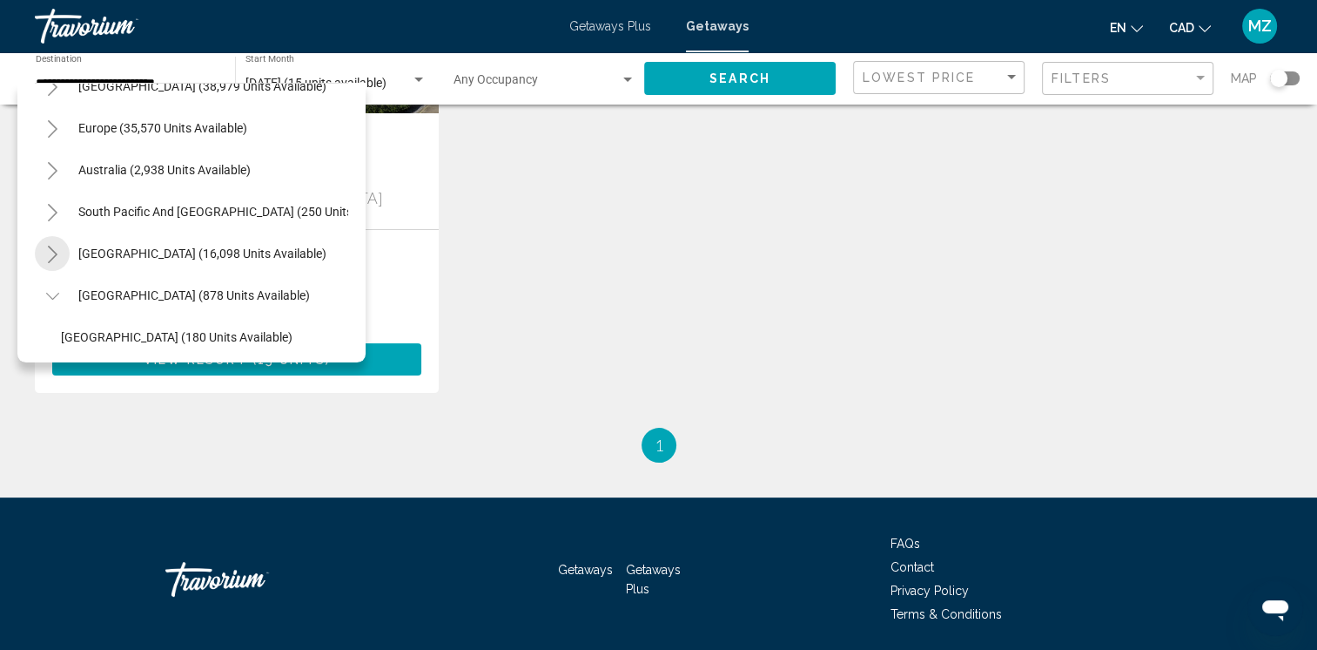
click at [62, 253] on button "Toggle South America (16,098 units available)" at bounding box center [52, 253] width 35 height 35
click at [46, 174] on icon "Toggle Caribbean & Atlantic Islands (38,979 units available)" at bounding box center [52, 173] width 13 height 17
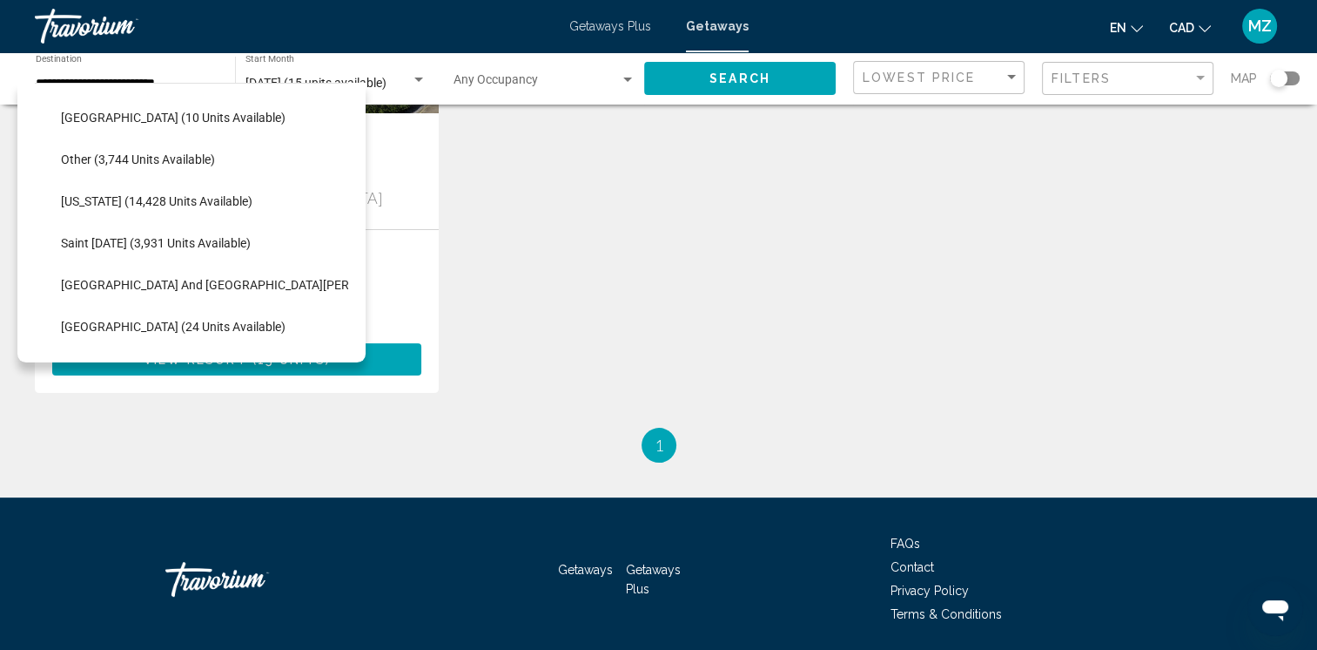
scroll to position [542, 0]
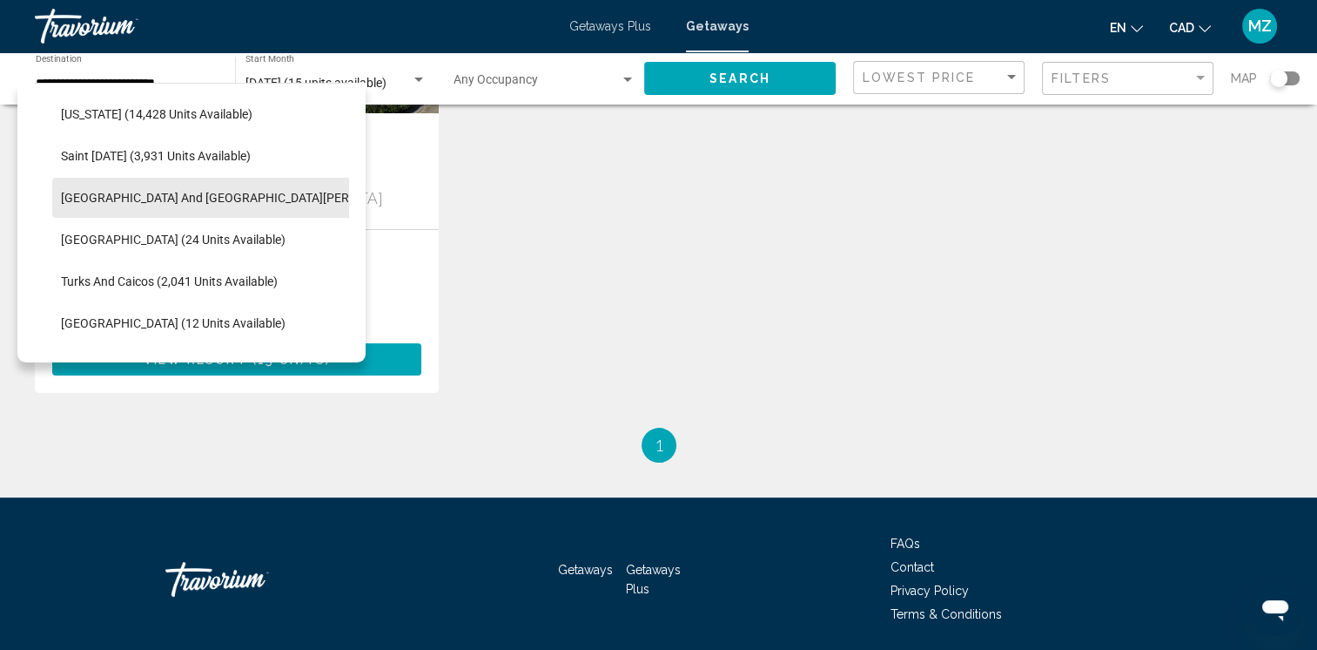
click at [259, 194] on span "Sint Maarten and Saint Martin (171 units available)" at bounding box center [295, 198] width 469 height 14
type input "**********"
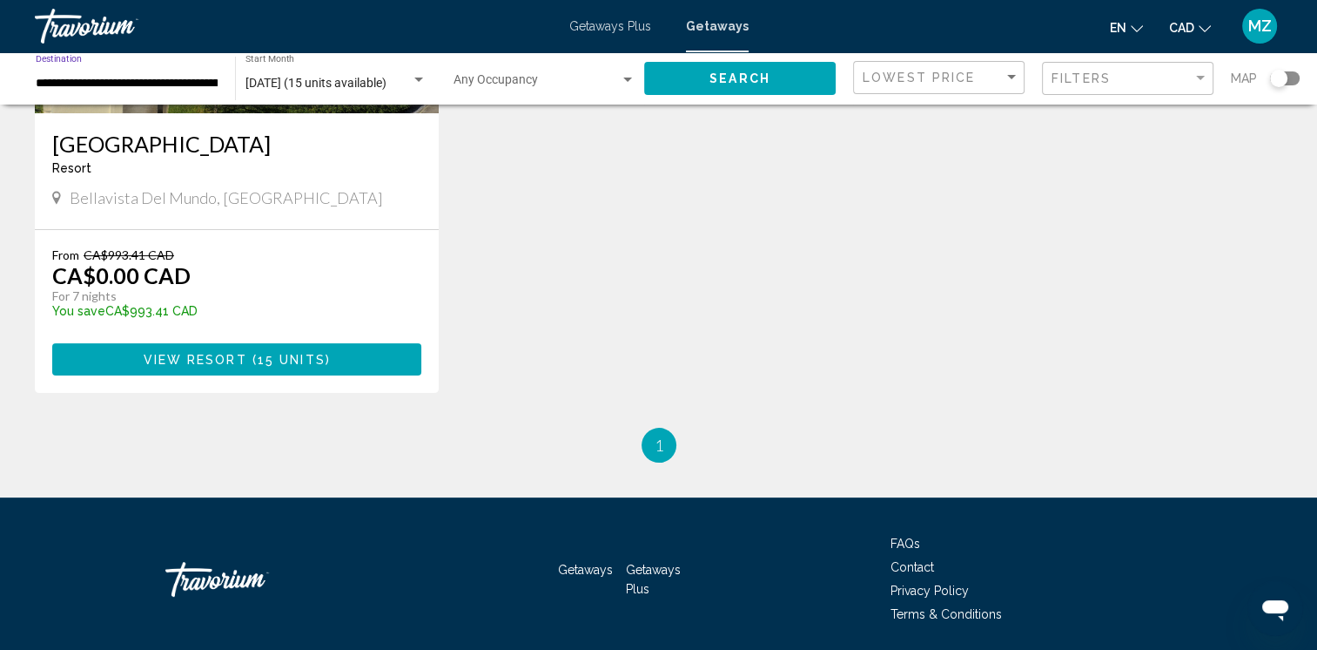
click at [743, 75] on span "Search" at bounding box center [740, 79] width 61 height 14
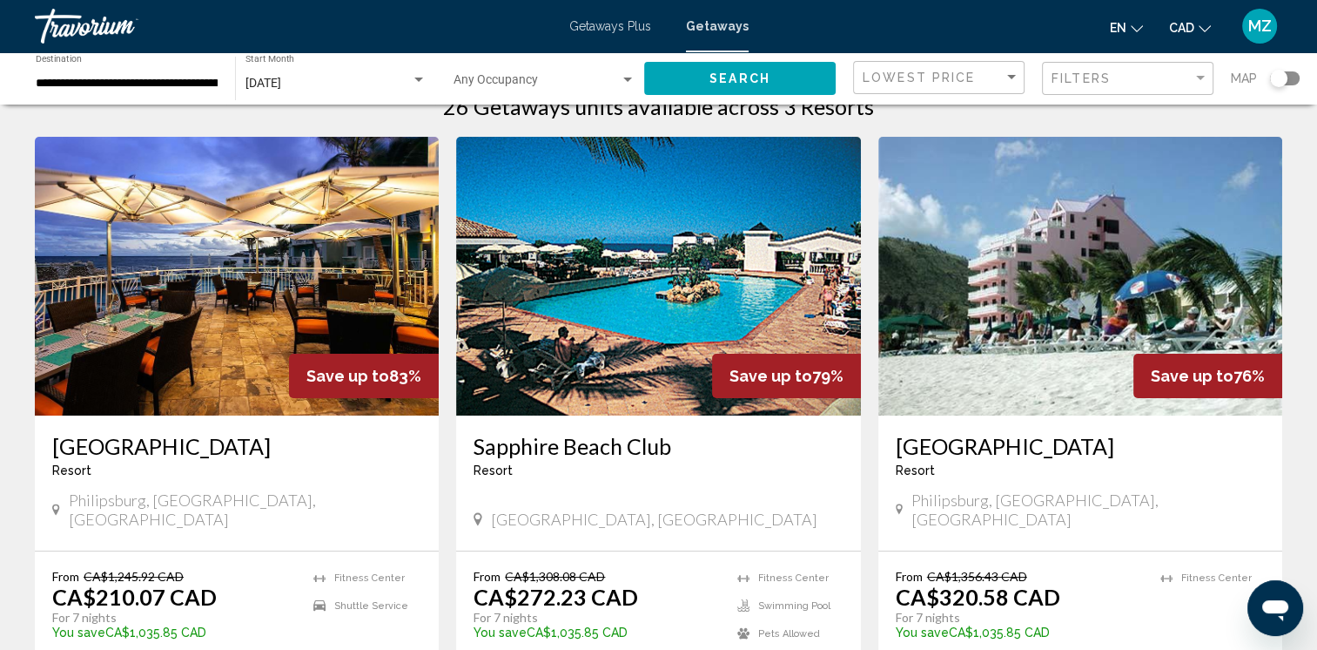
scroll to position [174, 0]
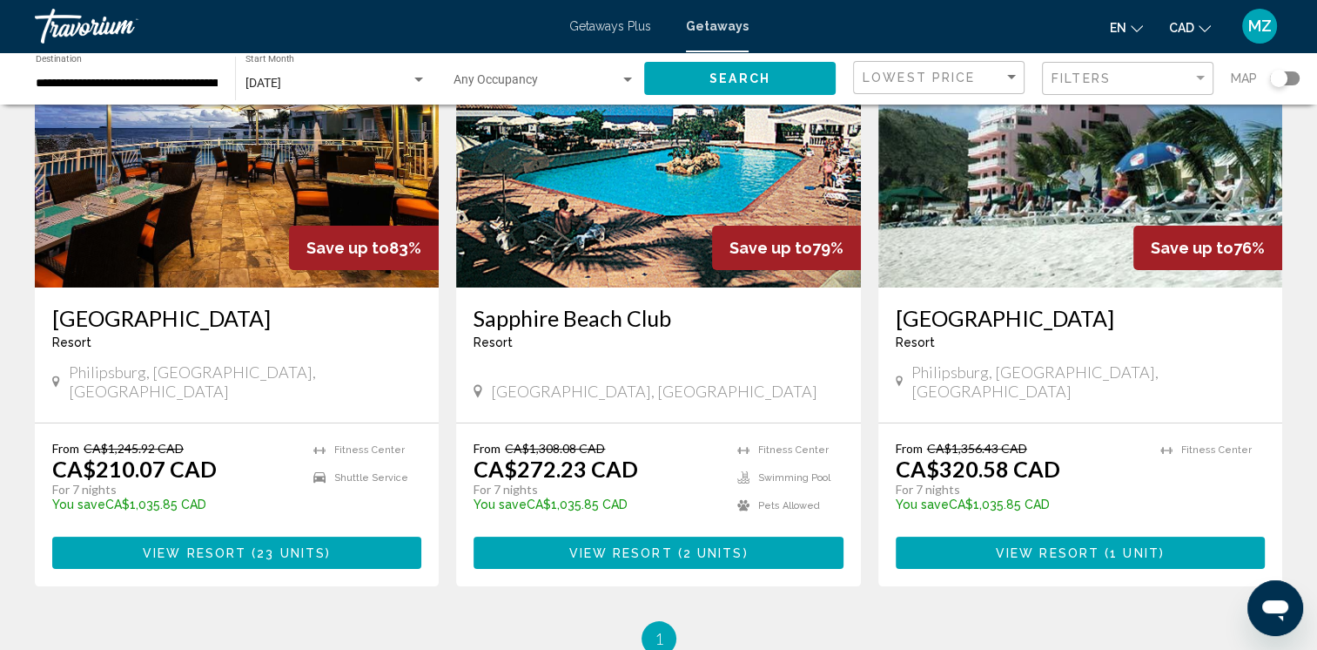
click at [269, 546] on span "23 units" at bounding box center [291, 553] width 69 height 14
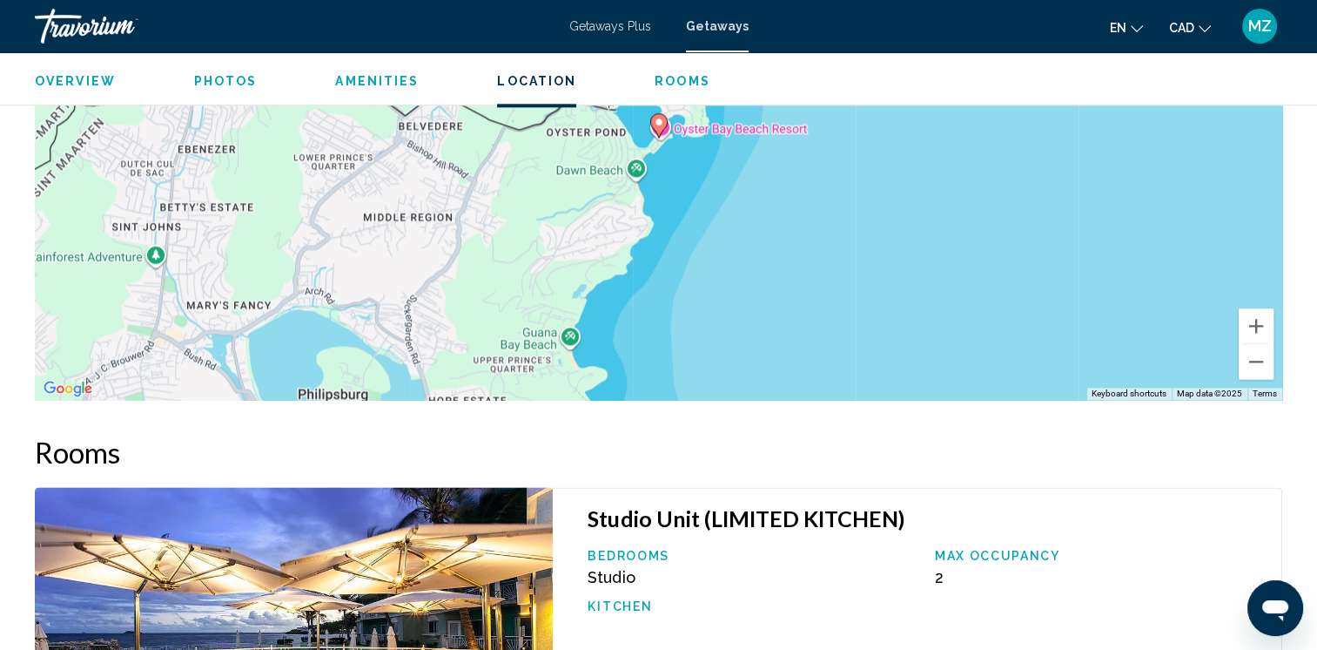
scroll to position [2146, 0]
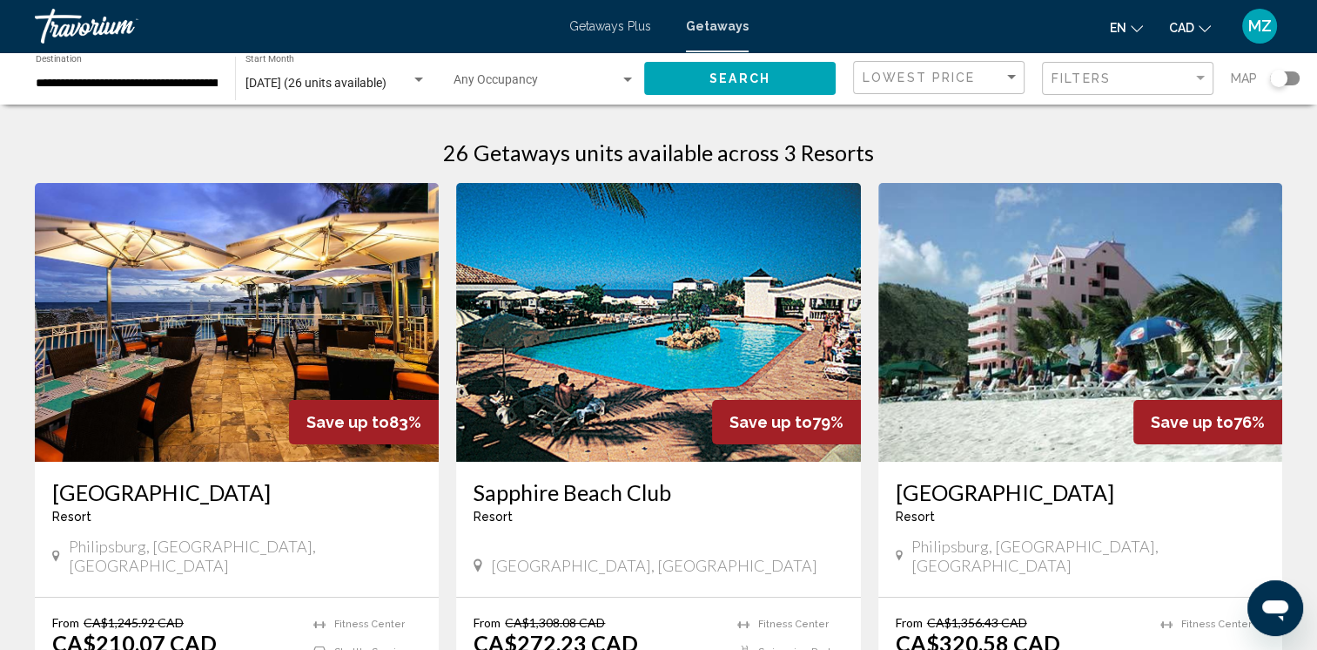
scroll to position [174, 0]
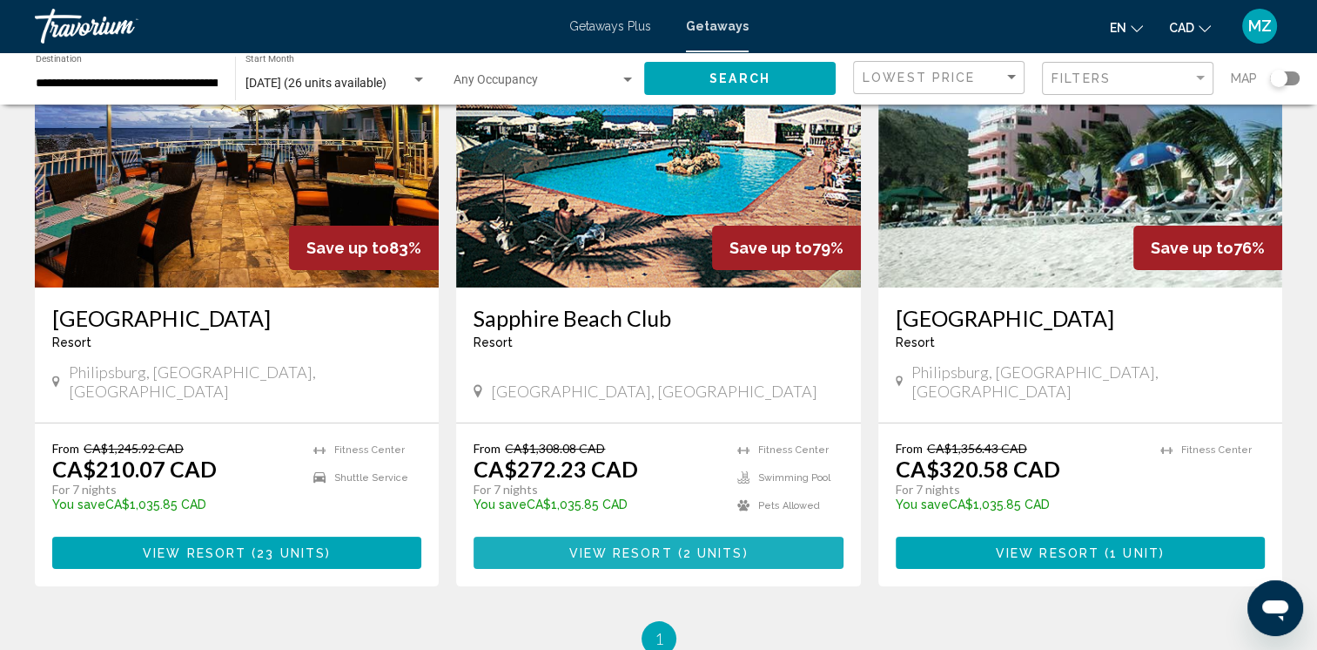
click at [615, 546] on span "View Resort" at bounding box center [621, 553] width 104 height 14
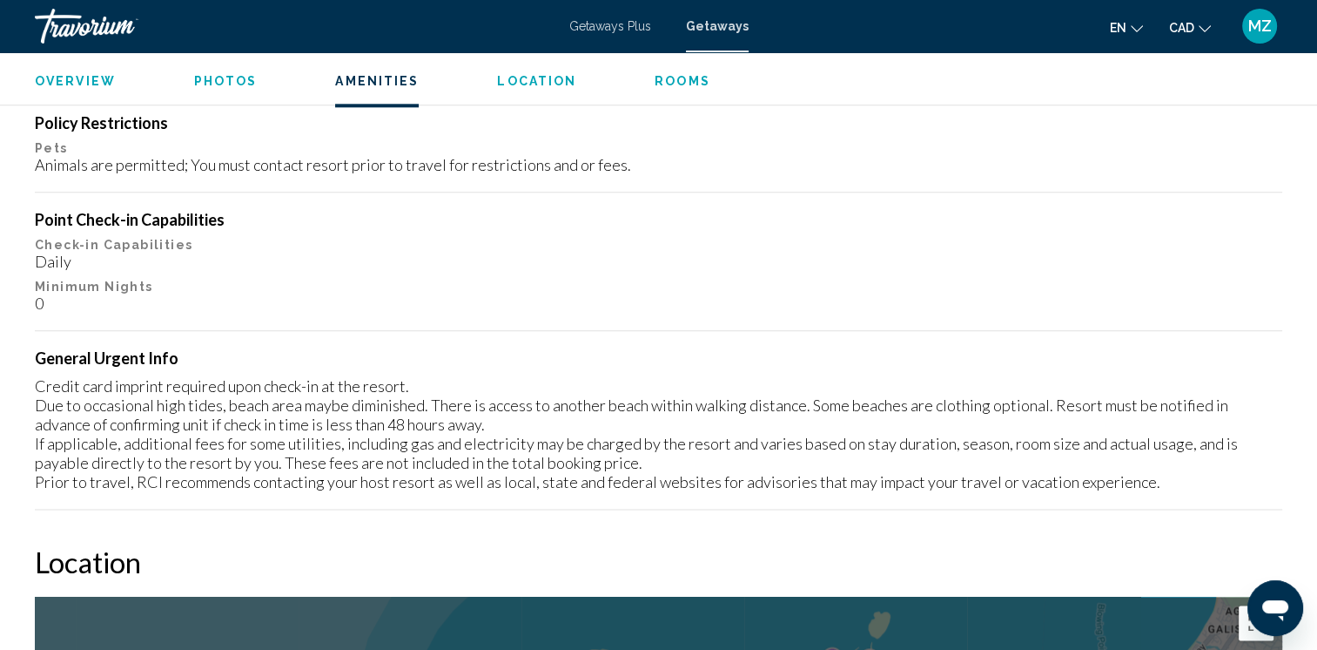
scroll to position [1795, 0]
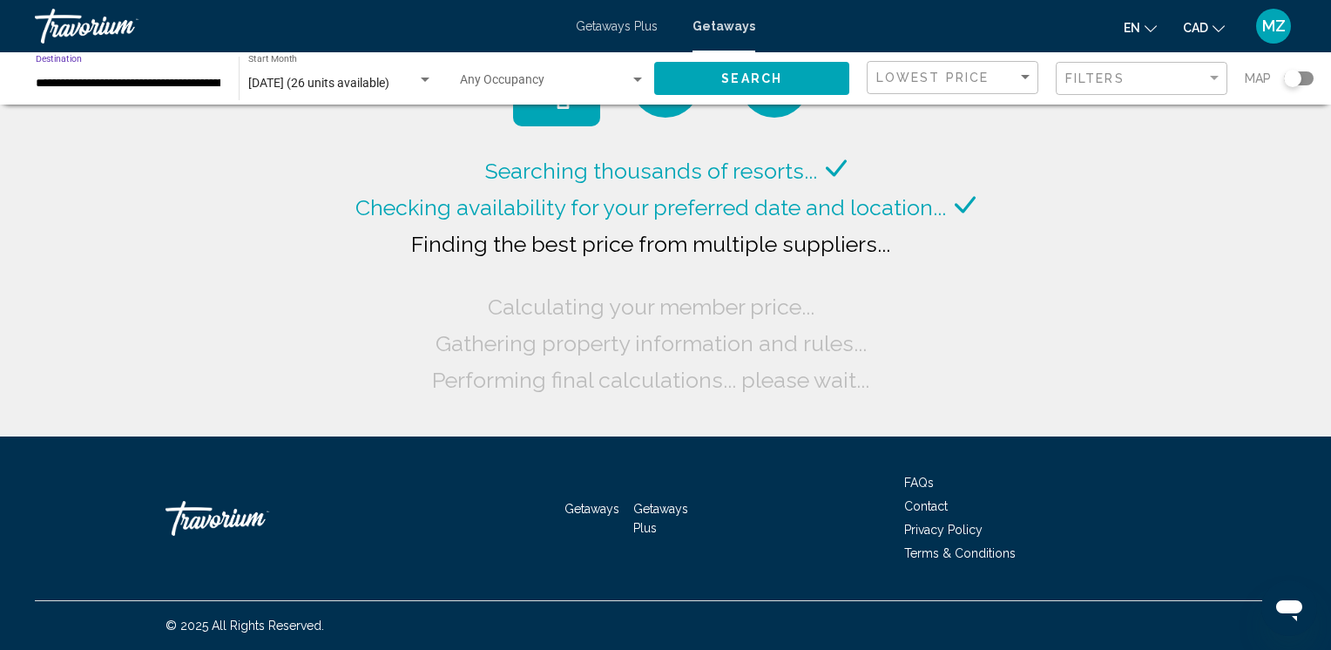
click at [186, 88] on input "**********" at bounding box center [128, 84] width 185 height 14
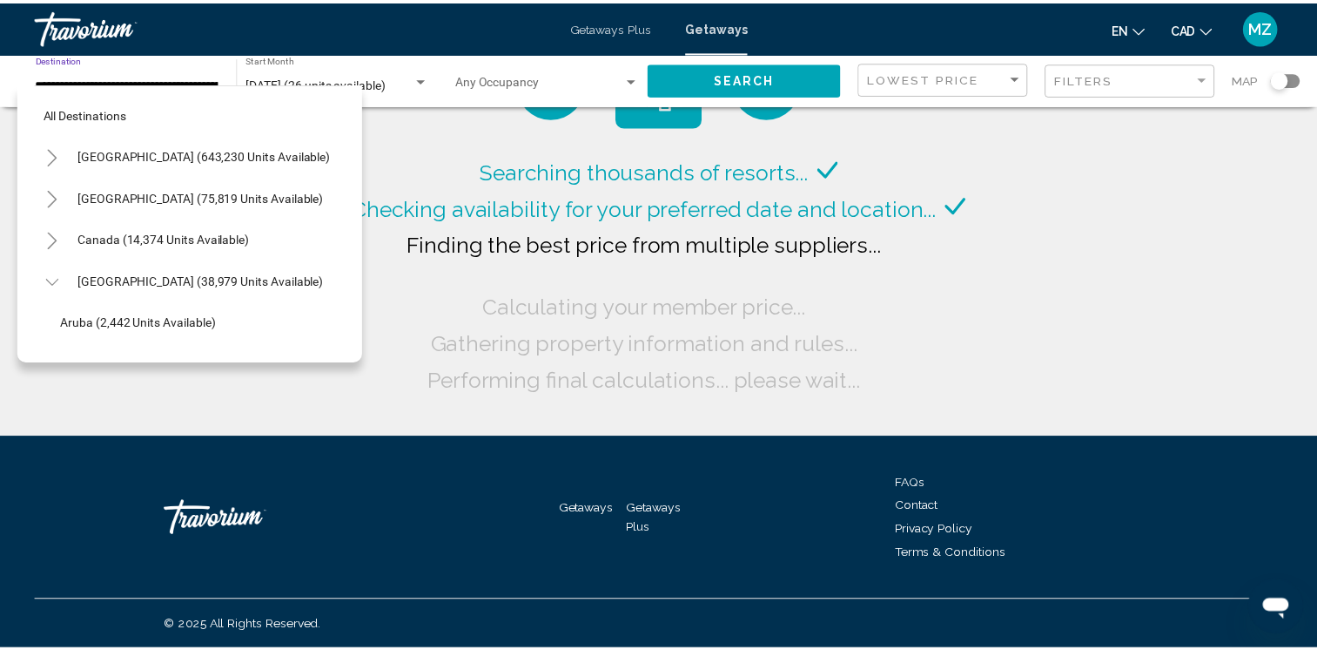
scroll to position [528, 12]
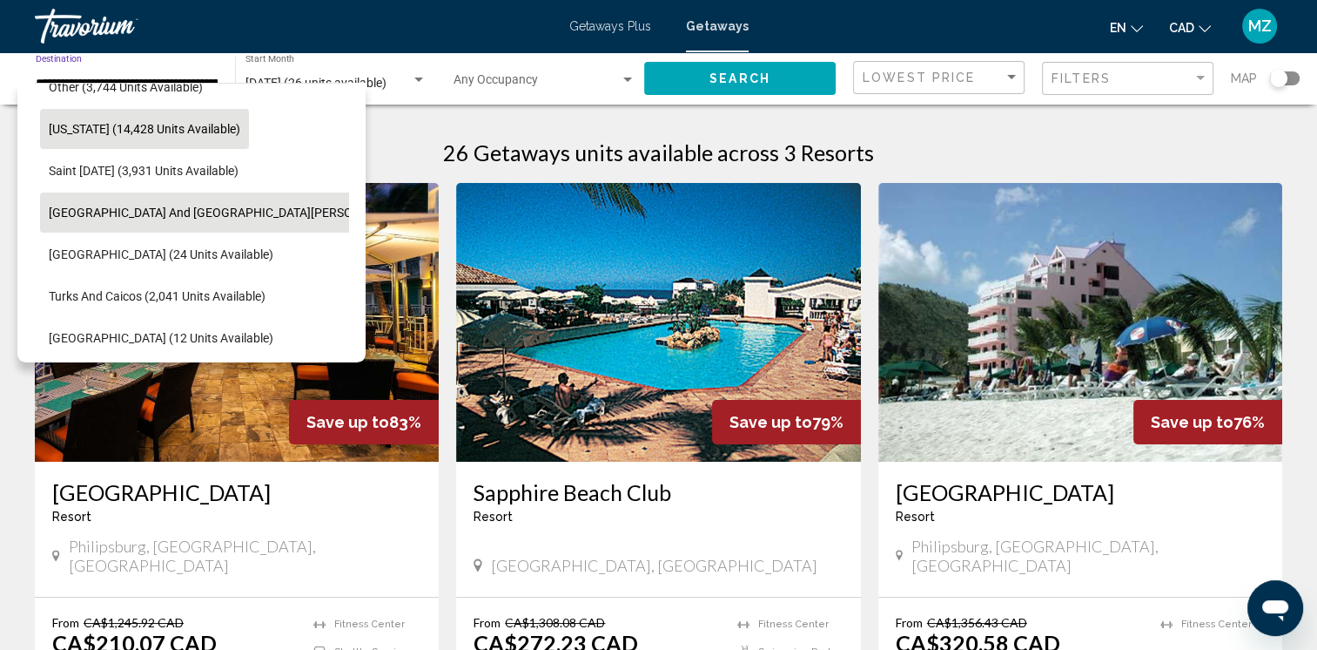
click at [178, 127] on span "Puerto Rico (14,428 units available)" at bounding box center [145, 129] width 192 height 14
type input "**********"
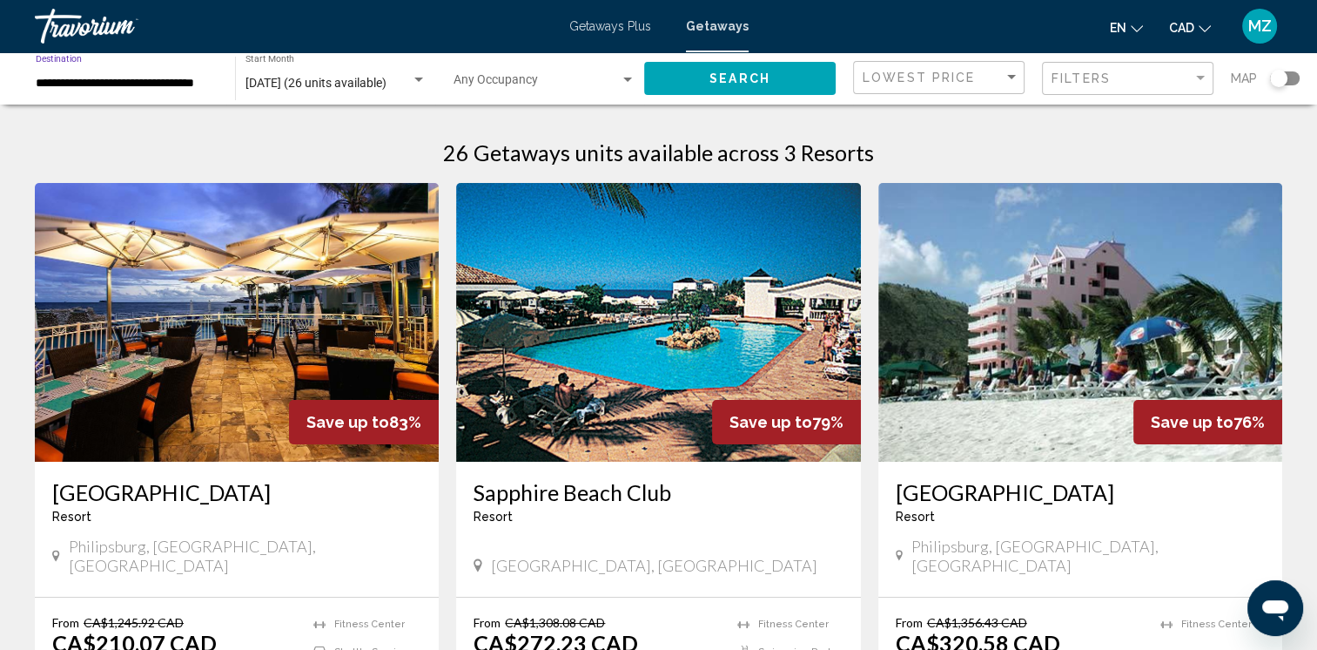
click at [697, 69] on button "Search" at bounding box center [740, 78] width 192 height 32
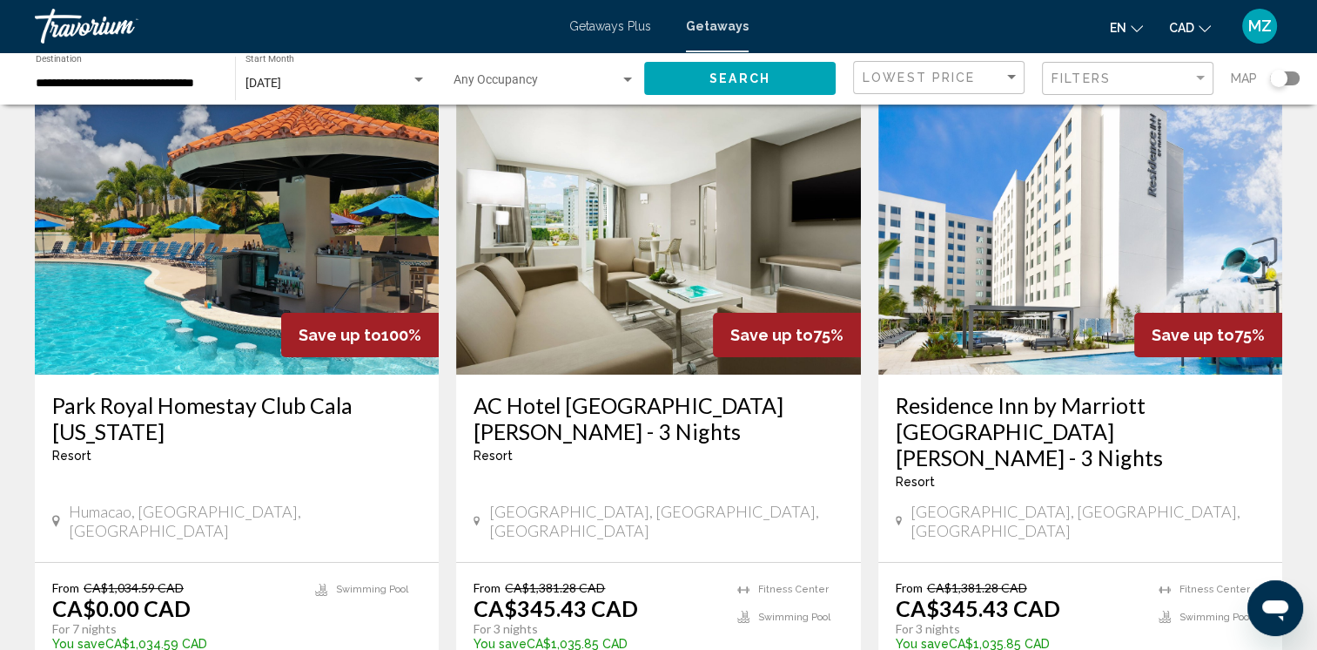
scroll to position [174, 0]
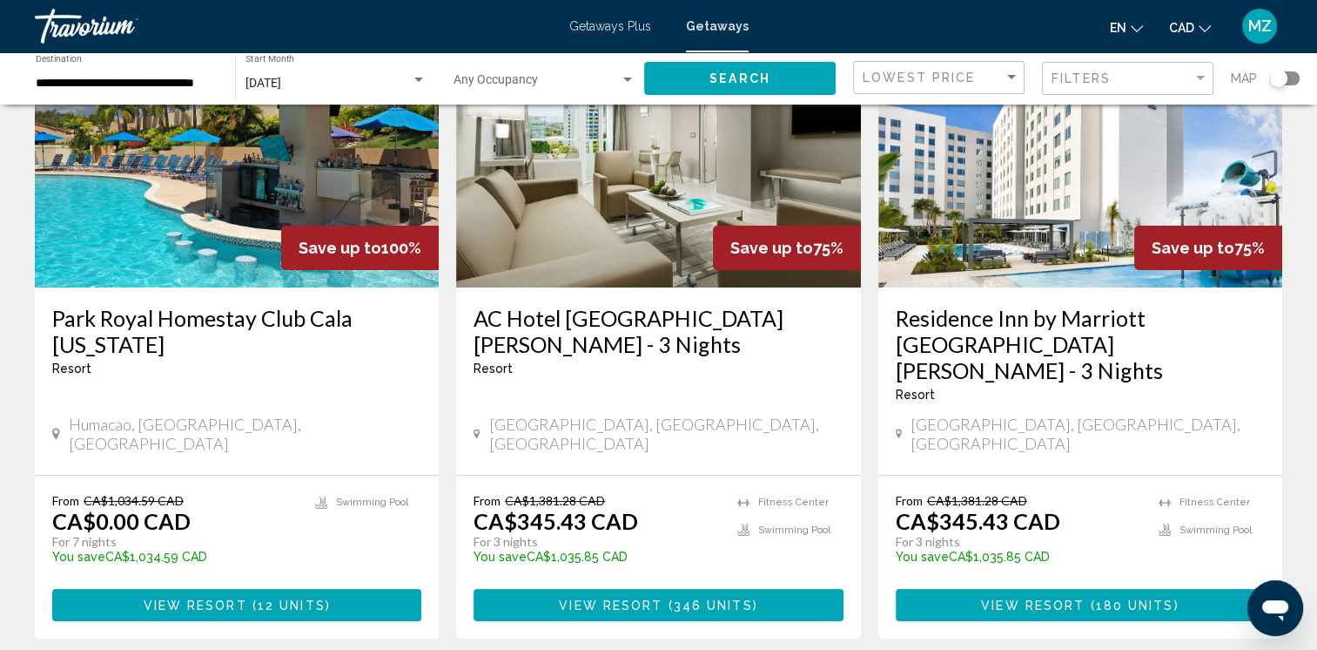
click at [225, 598] on span "View Resort" at bounding box center [196, 605] width 104 height 14
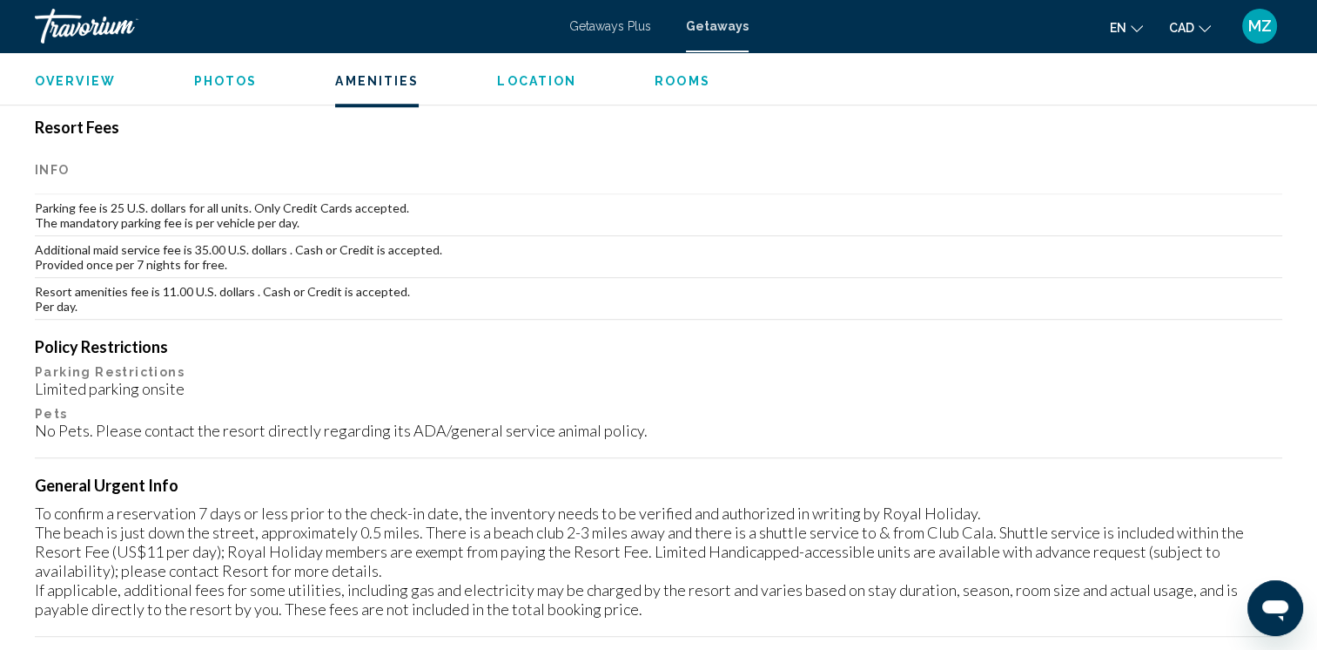
scroll to position [1567, 0]
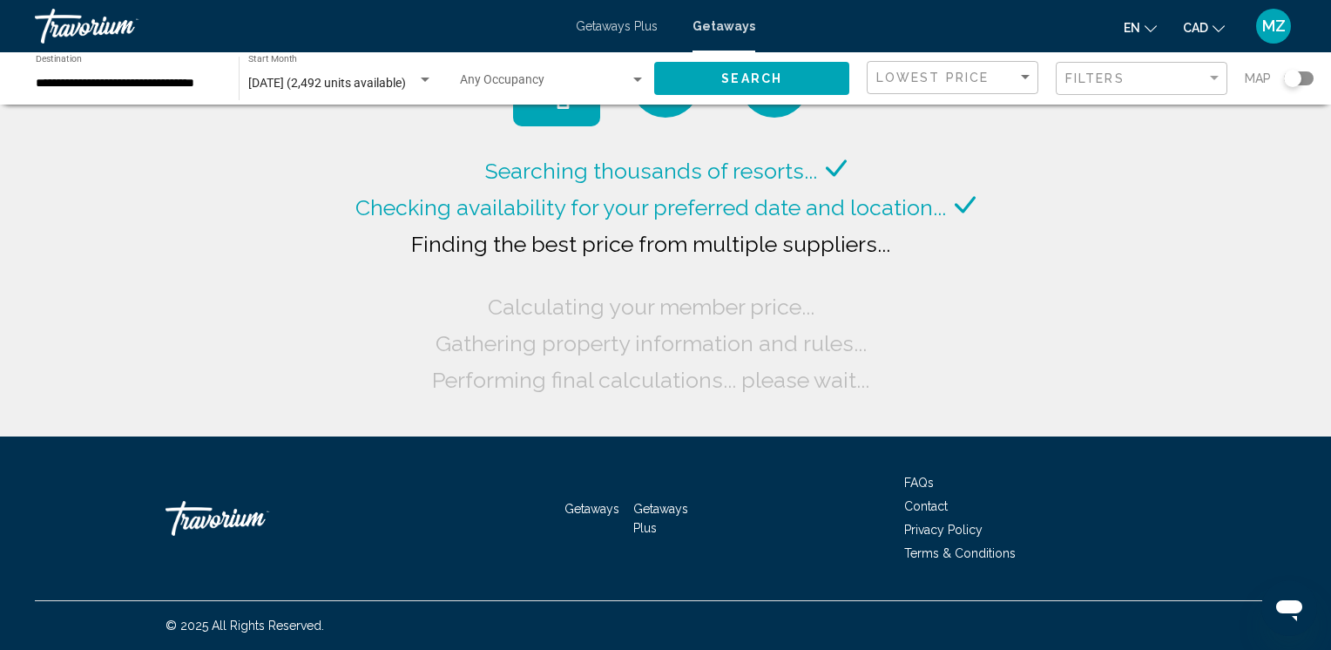
click at [84, 82] on input "**********" at bounding box center [128, 84] width 185 height 14
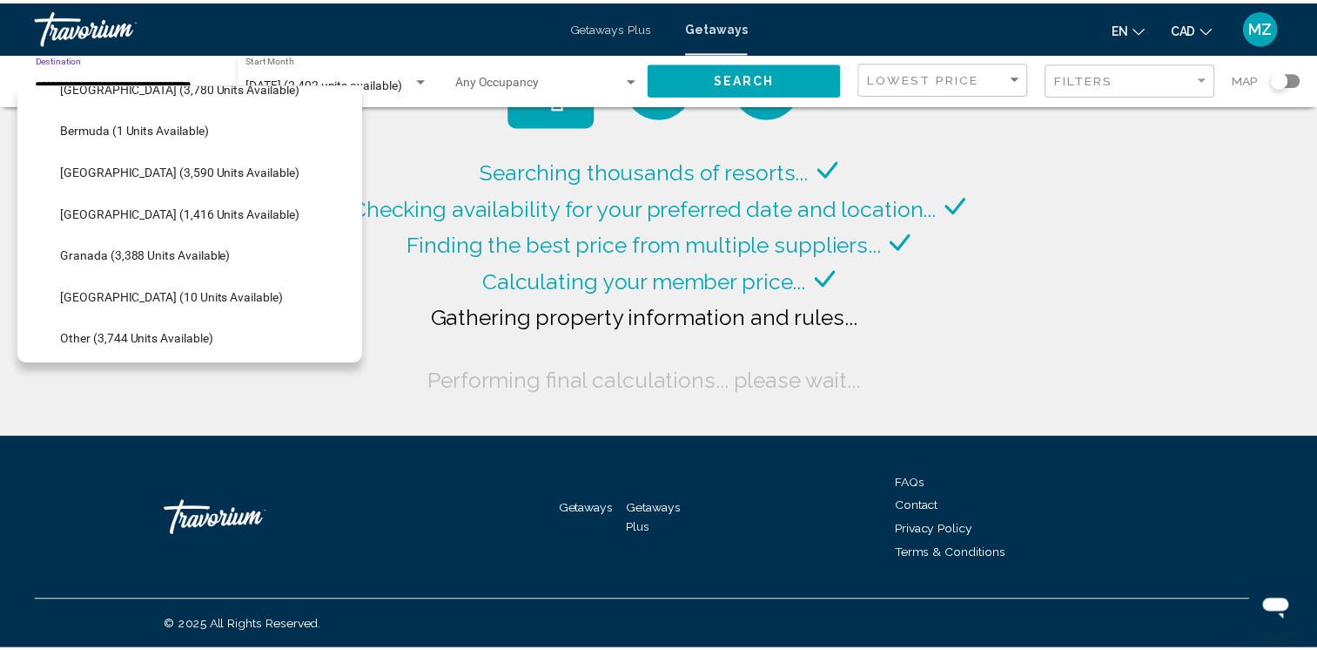
scroll to position [270, 0]
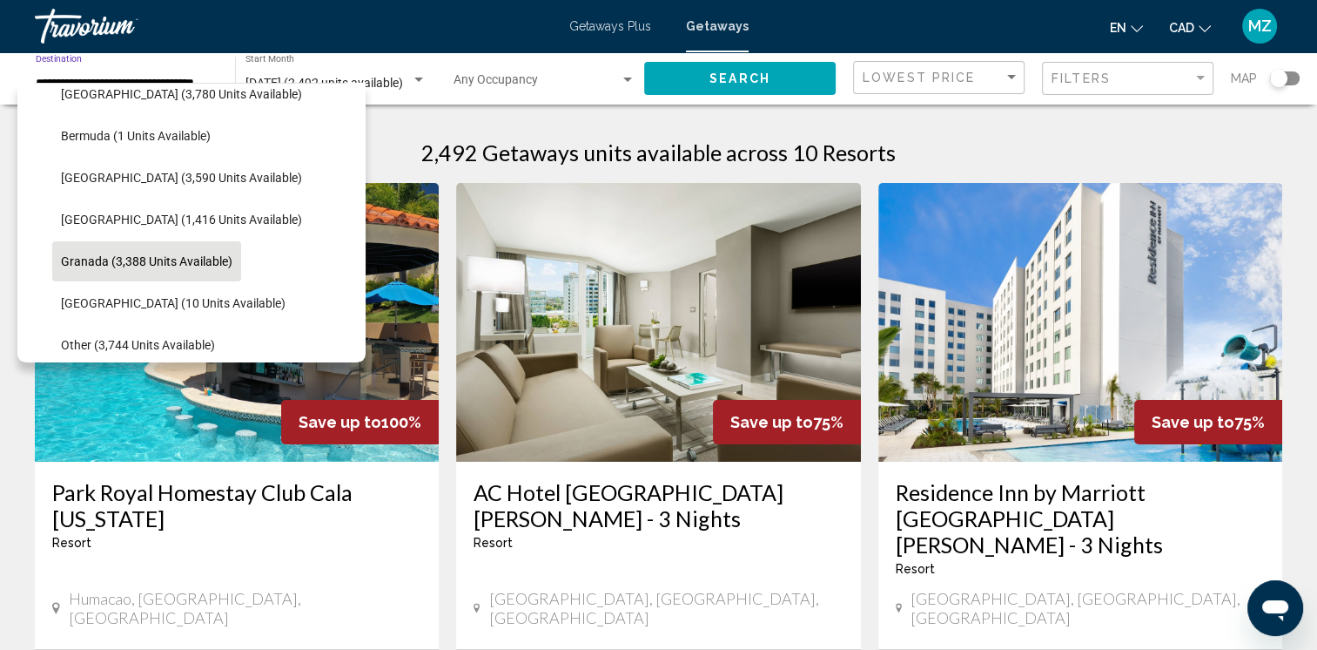
click at [202, 254] on span "Granada (3,388 units available)" at bounding box center [147, 261] width 172 height 14
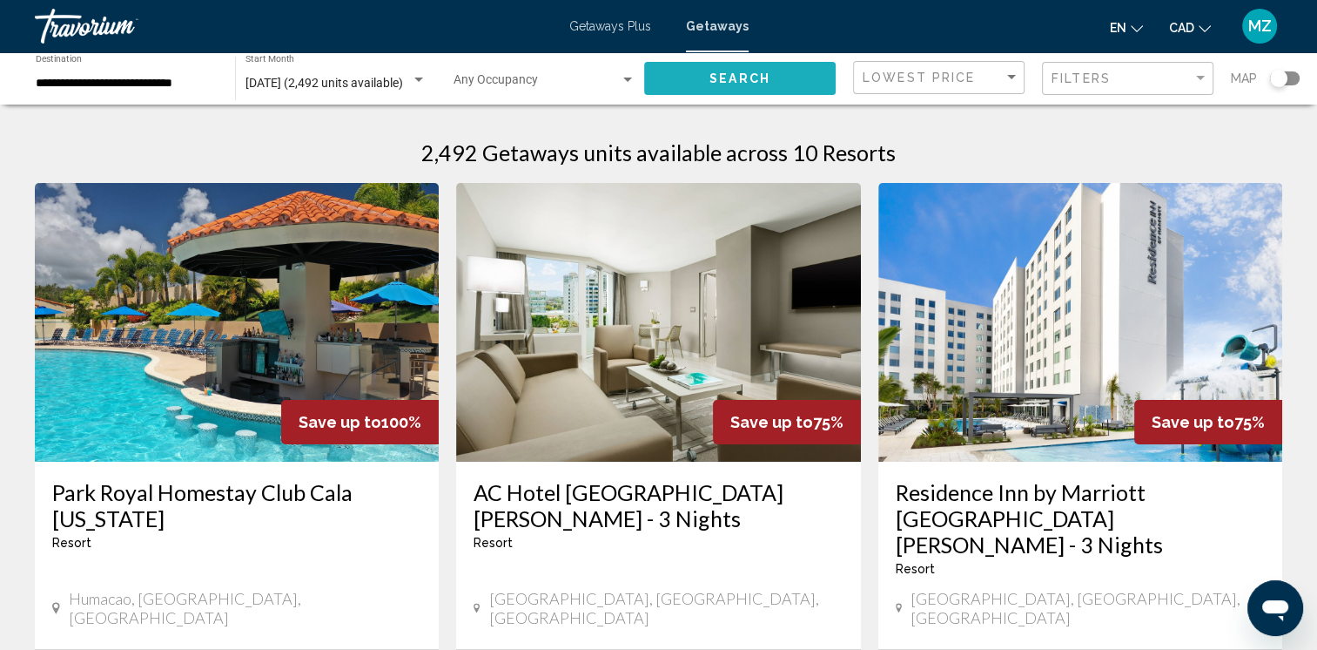
click at [707, 71] on button "Search" at bounding box center [740, 78] width 192 height 32
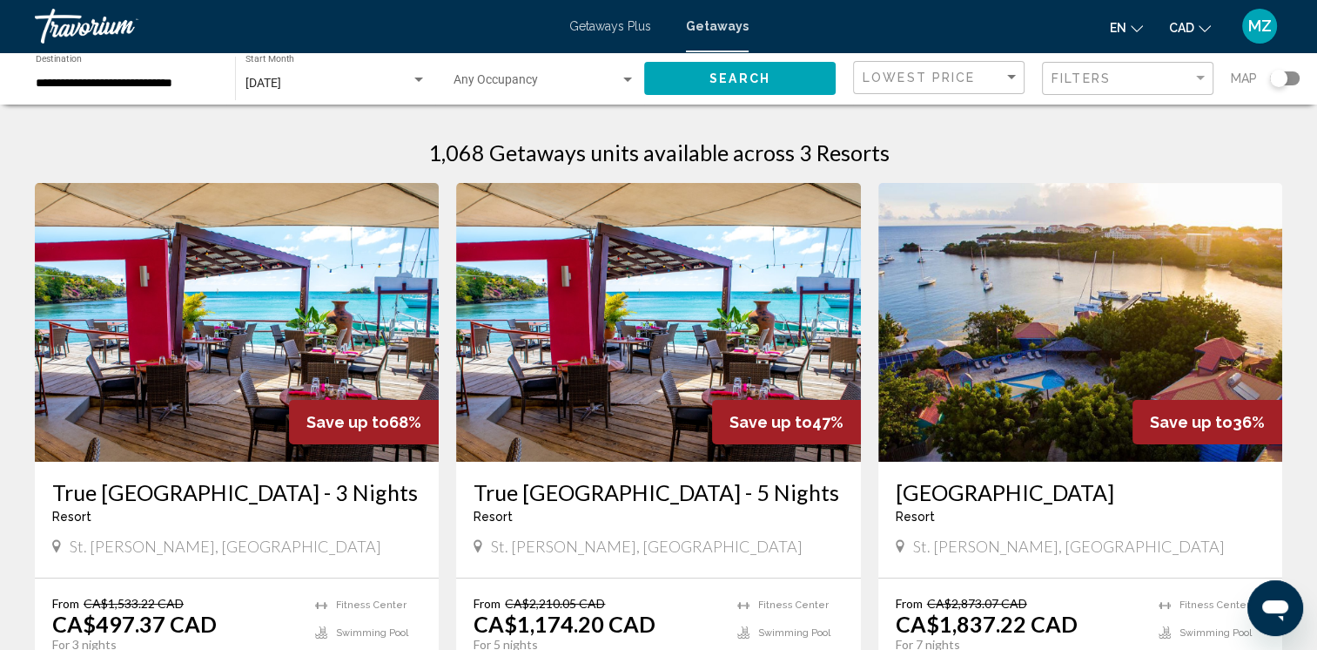
click at [131, 86] on input "**********" at bounding box center [127, 84] width 182 height 14
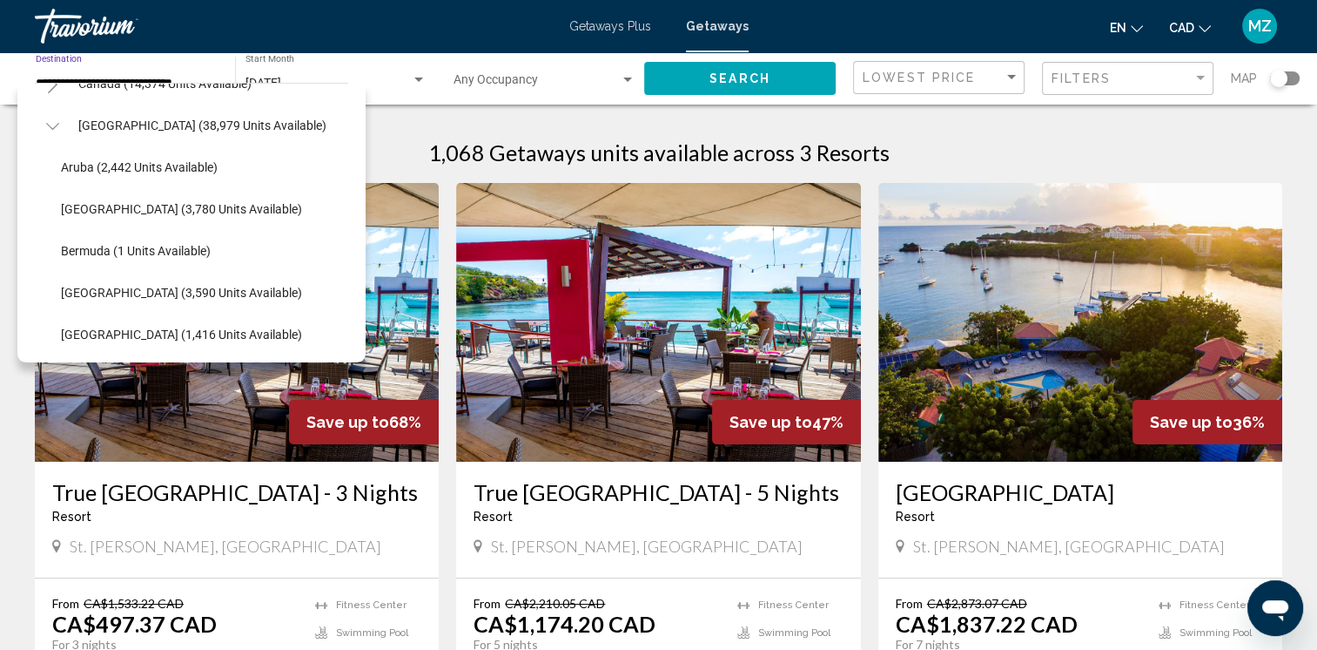
scroll to position [145, 0]
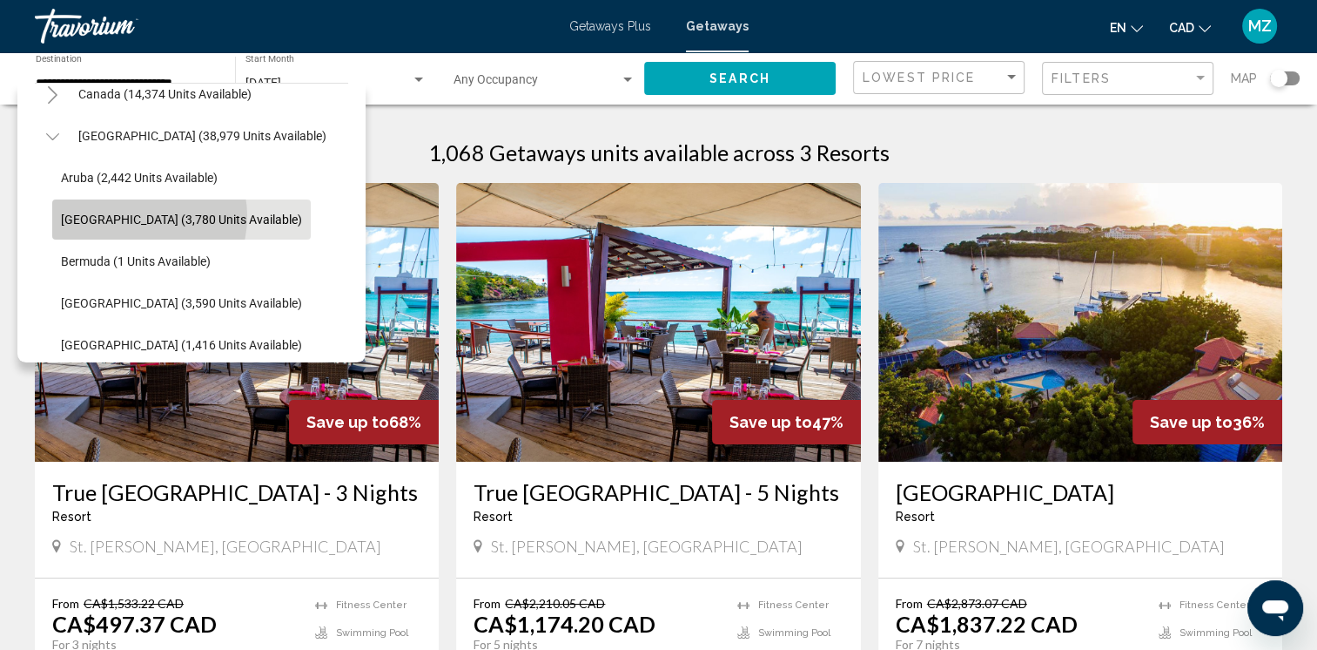
click at [140, 216] on span "Bahamas (3,780 units available)" at bounding box center [181, 219] width 241 height 14
type input "**********"
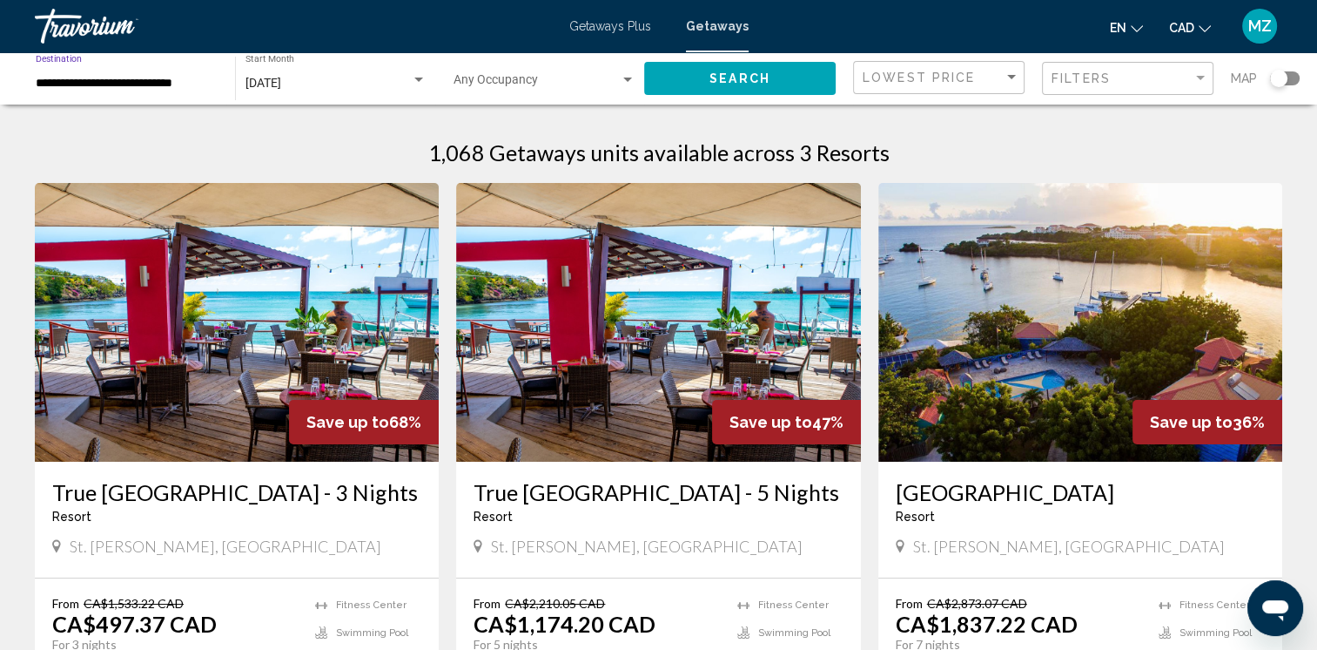
click at [756, 73] on span "Search" at bounding box center [740, 79] width 61 height 14
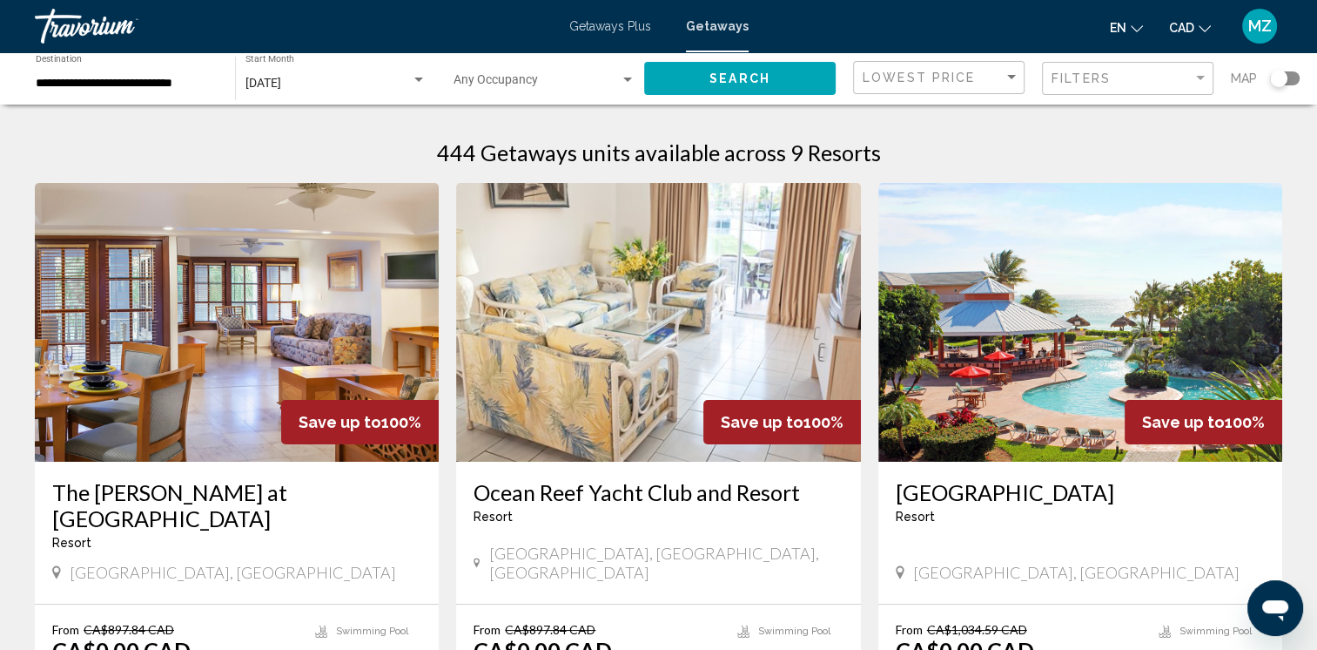
click at [1290, 78] on div "Search widget" at bounding box center [1285, 78] width 30 height 14
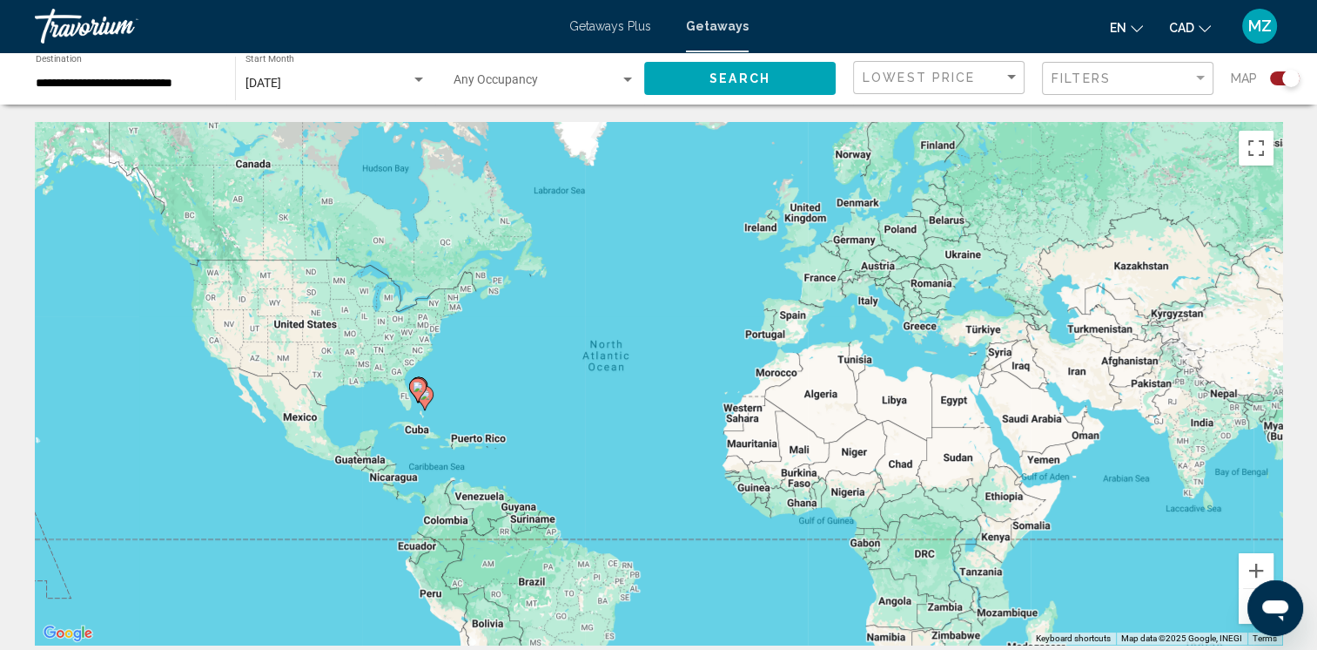
click at [425, 401] on gmp-advanced-marker "Main content" at bounding box center [417, 390] width 17 height 26
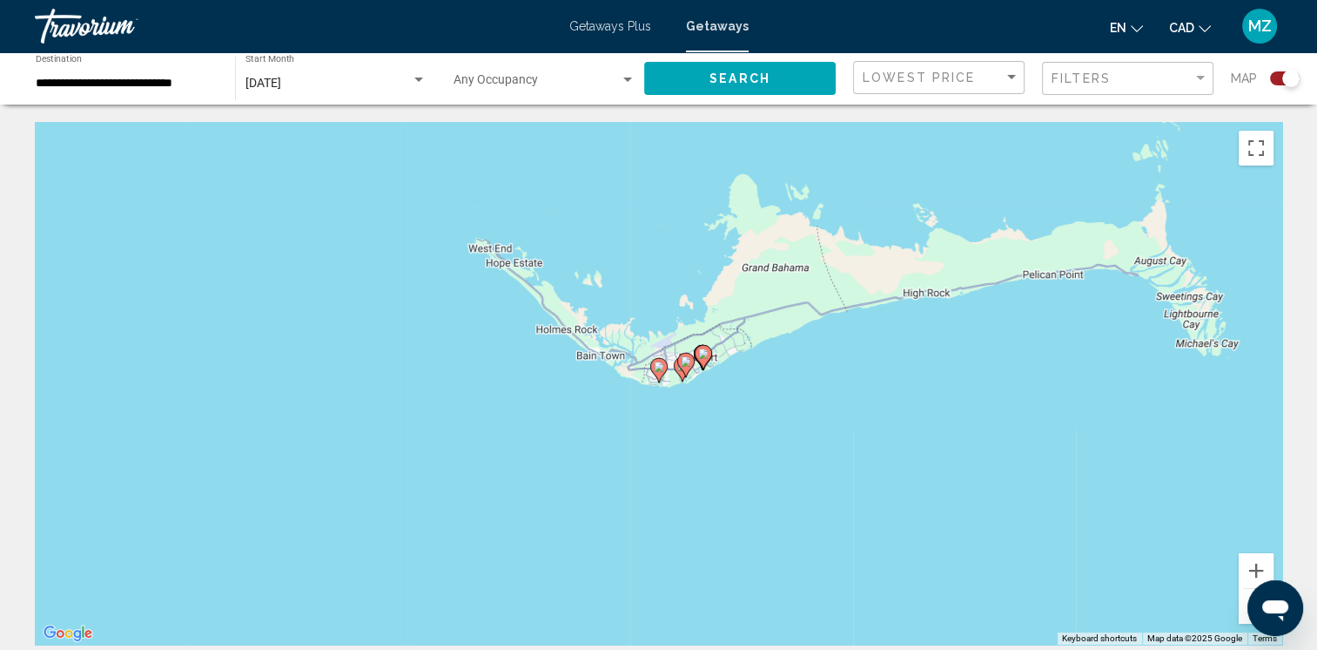
click at [677, 367] on gmp-advanced-marker "Main content" at bounding box center [685, 365] width 17 height 26
click at [653, 363] on icon "Main content" at bounding box center [658, 370] width 16 height 23
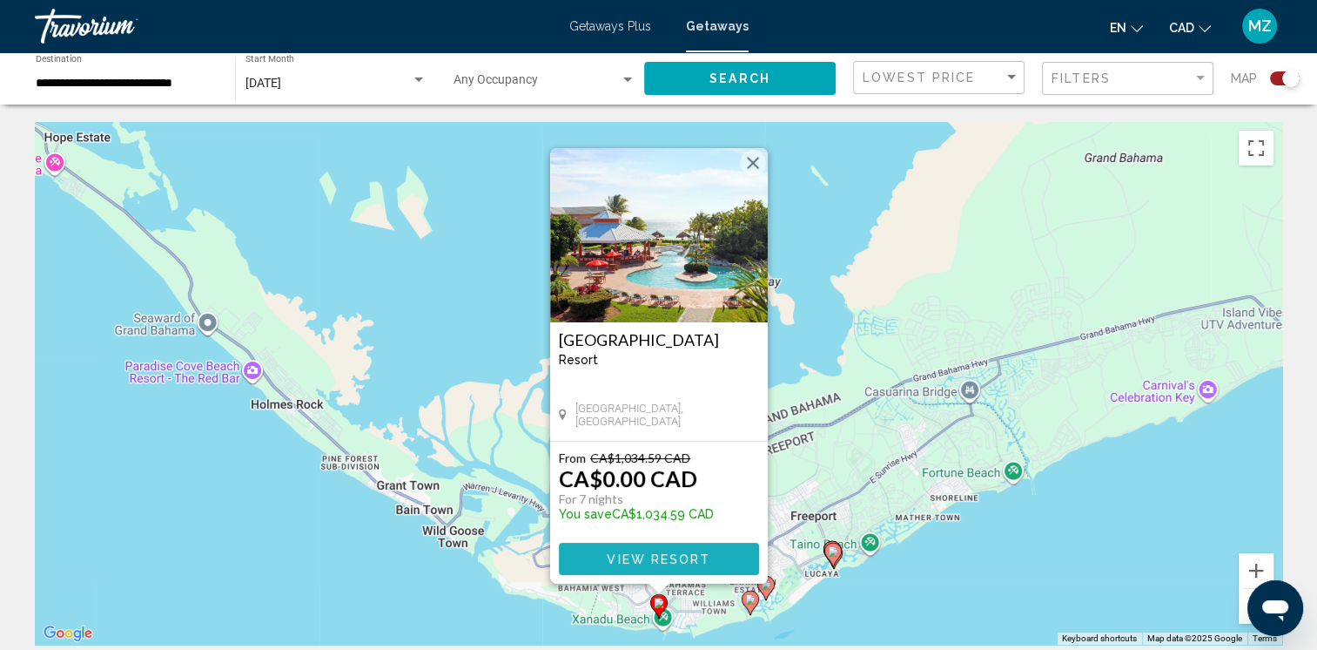
click at [652, 557] on span "View Resort" at bounding box center [659, 559] width 104 height 14
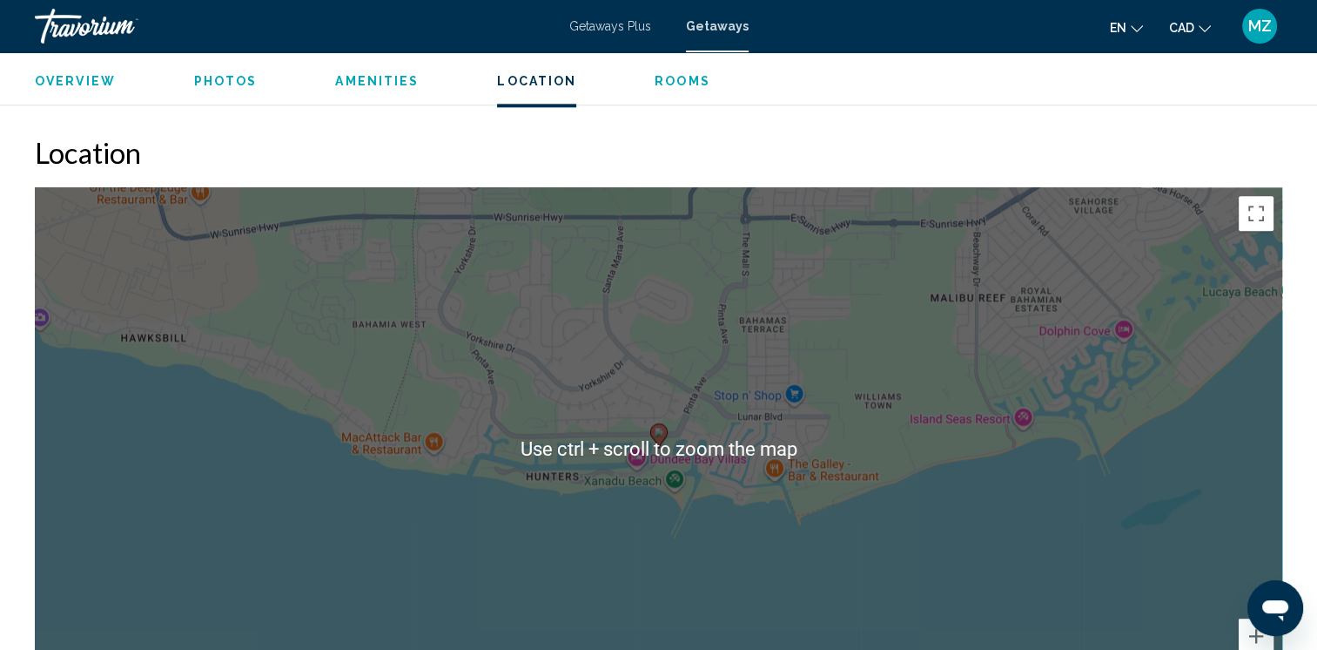
scroll to position [2090, 0]
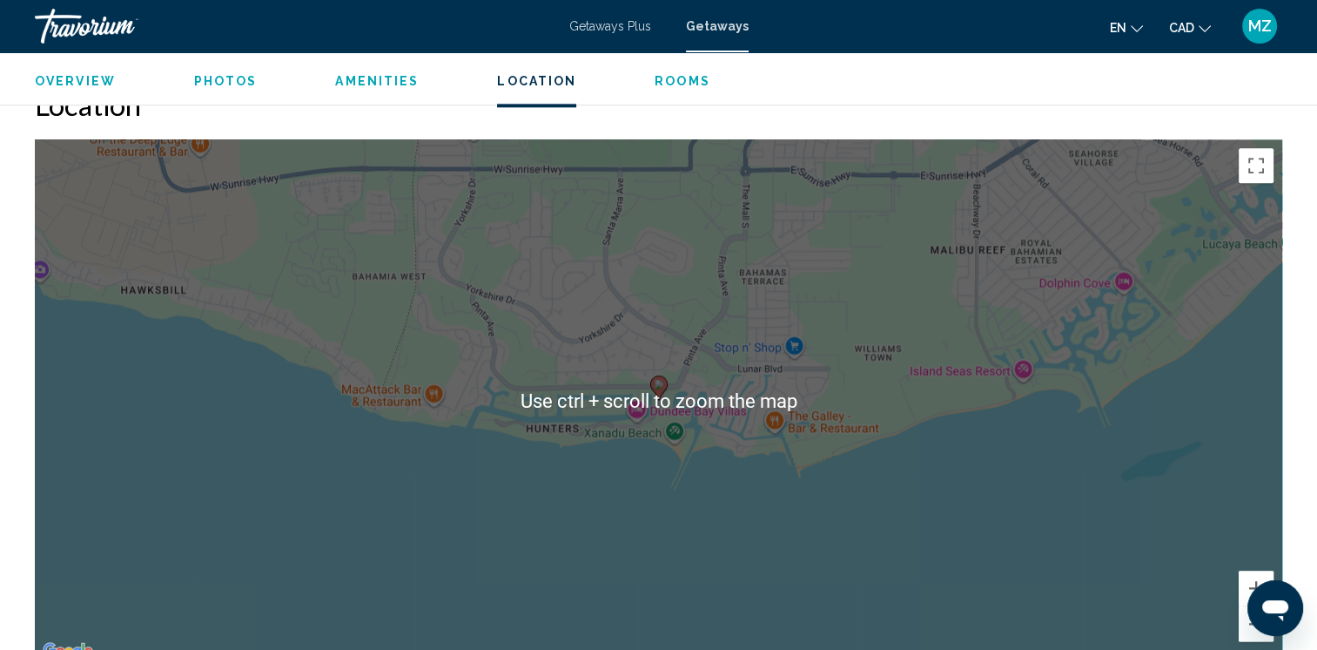
drag, startPoint x: 711, startPoint y: 496, endPoint x: 723, endPoint y: 493, distance: 12.7
click at [712, 496] on div "To activate drag with keyboard, press Alt + Enter. Once in keyboard drag state,…" at bounding box center [659, 400] width 1248 height 522
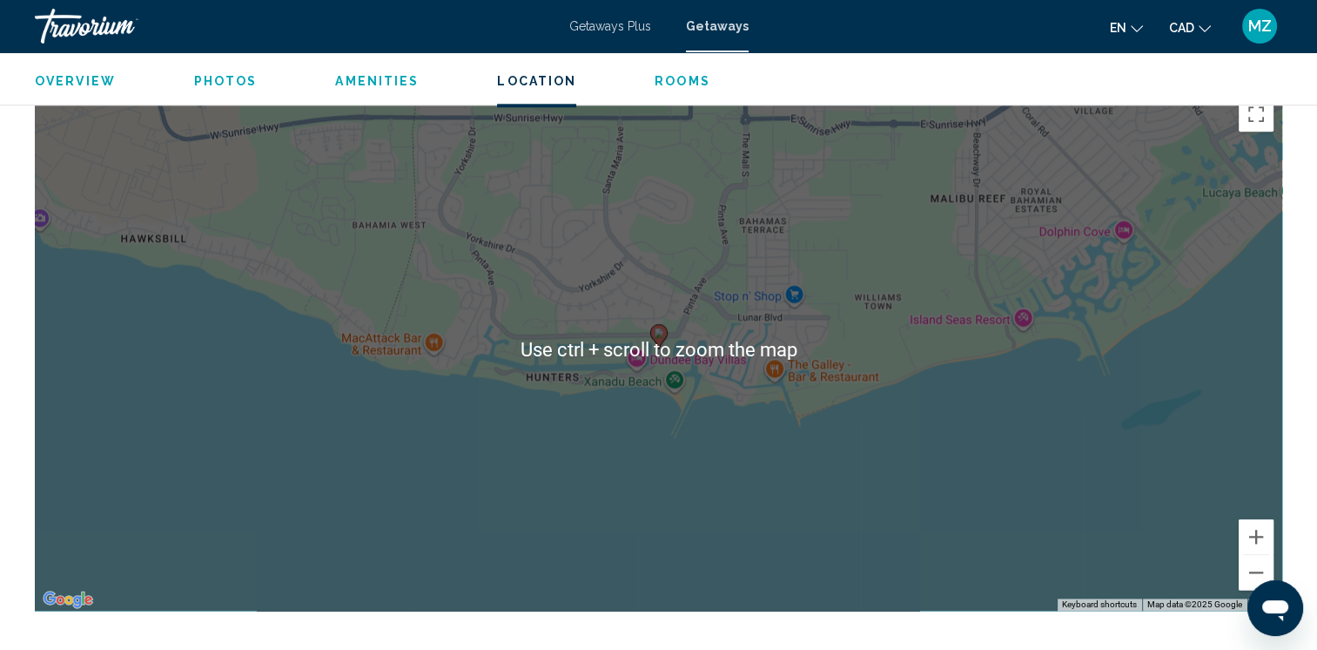
scroll to position [2177, 0]
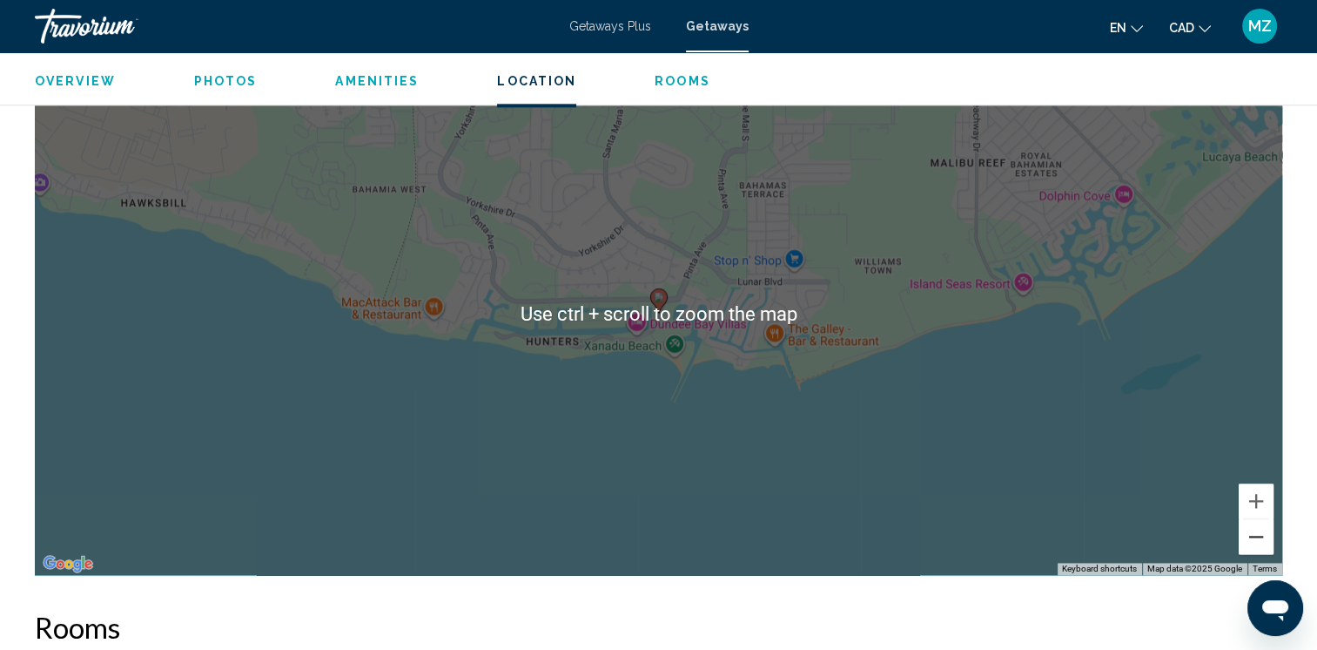
click at [1247, 540] on button "Zoom out" at bounding box center [1256, 536] width 35 height 35
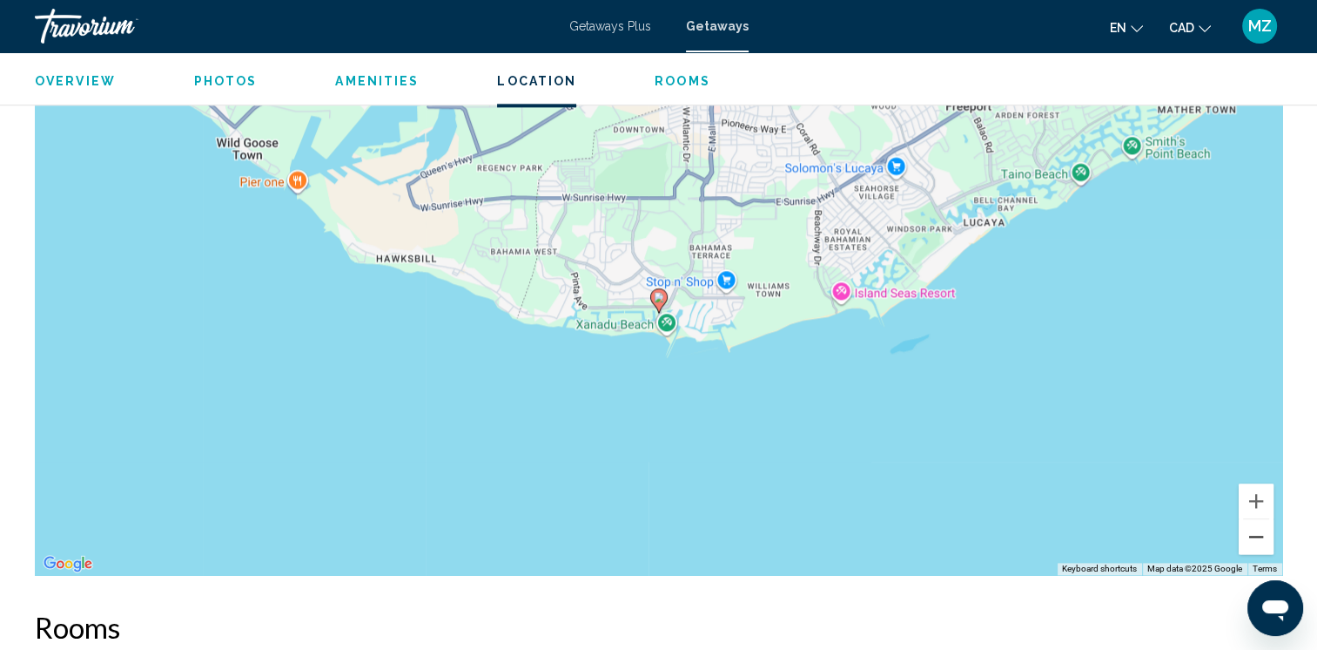
click at [1247, 540] on button "Zoom out" at bounding box center [1256, 536] width 35 height 35
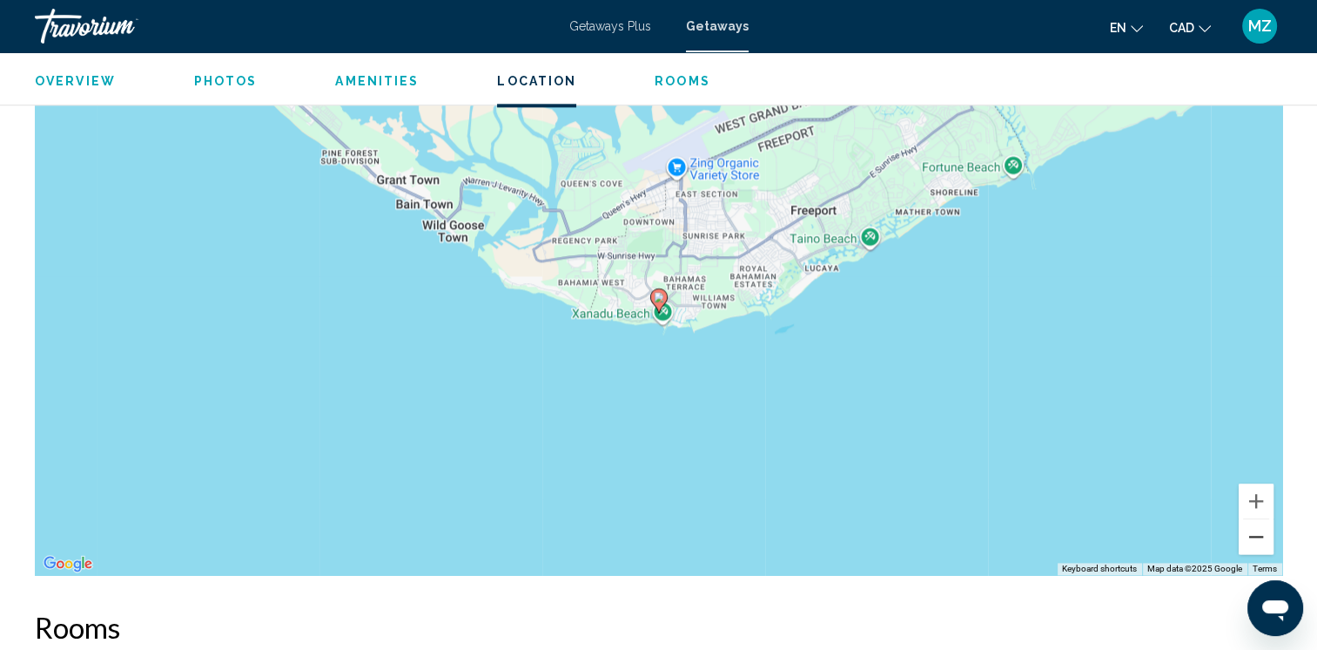
click at [1247, 540] on button "Zoom out" at bounding box center [1256, 536] width 35 height 35
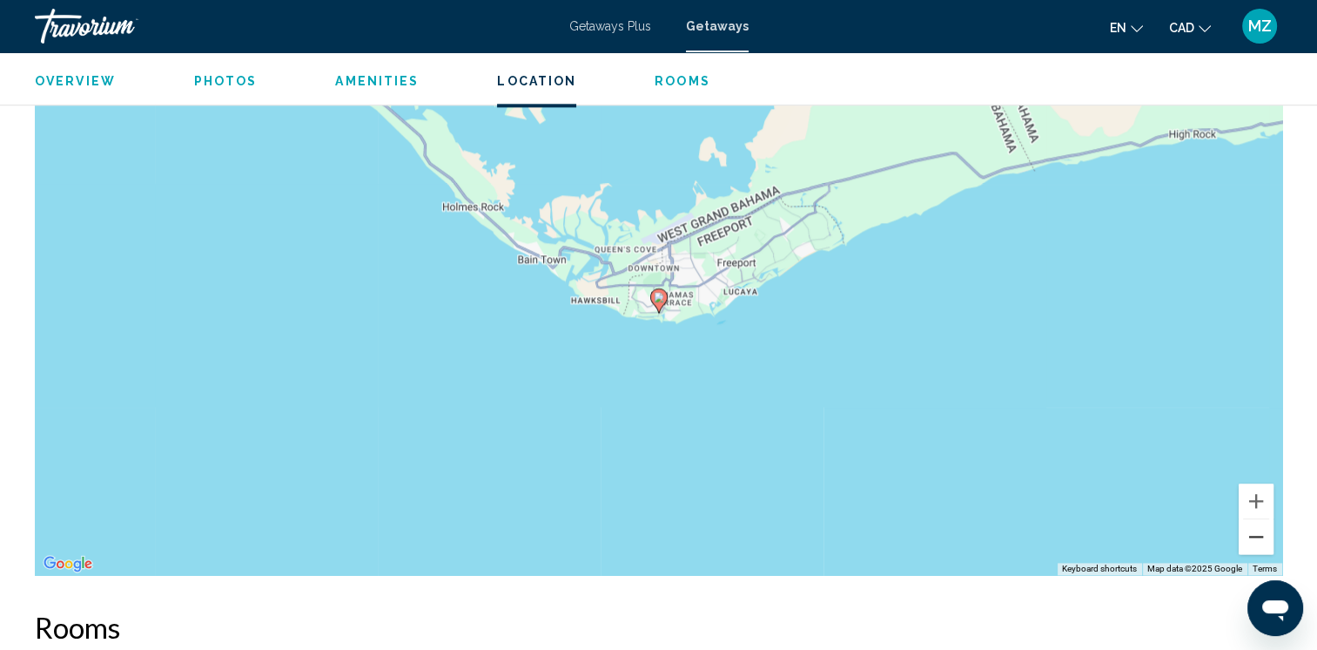
click at [1251, 542] on button "Zoom out" at bounding box center [1256, 536] width 35 height 35
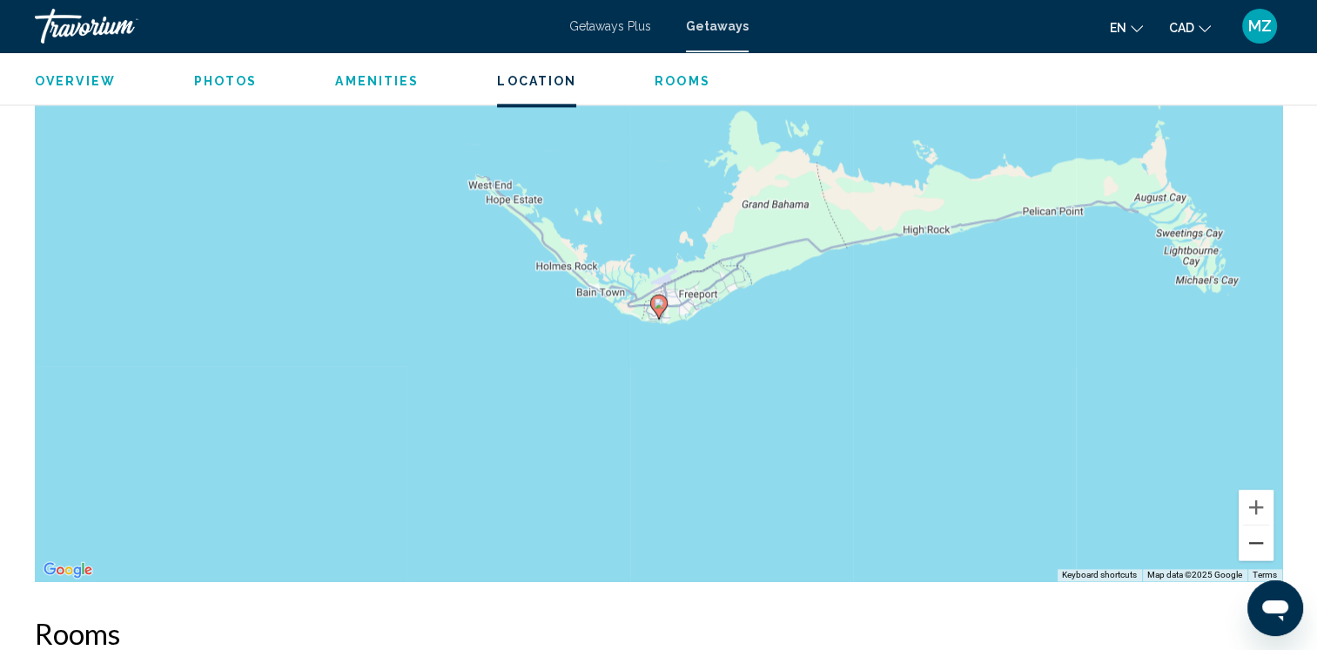
scroll to position [2090, 0]
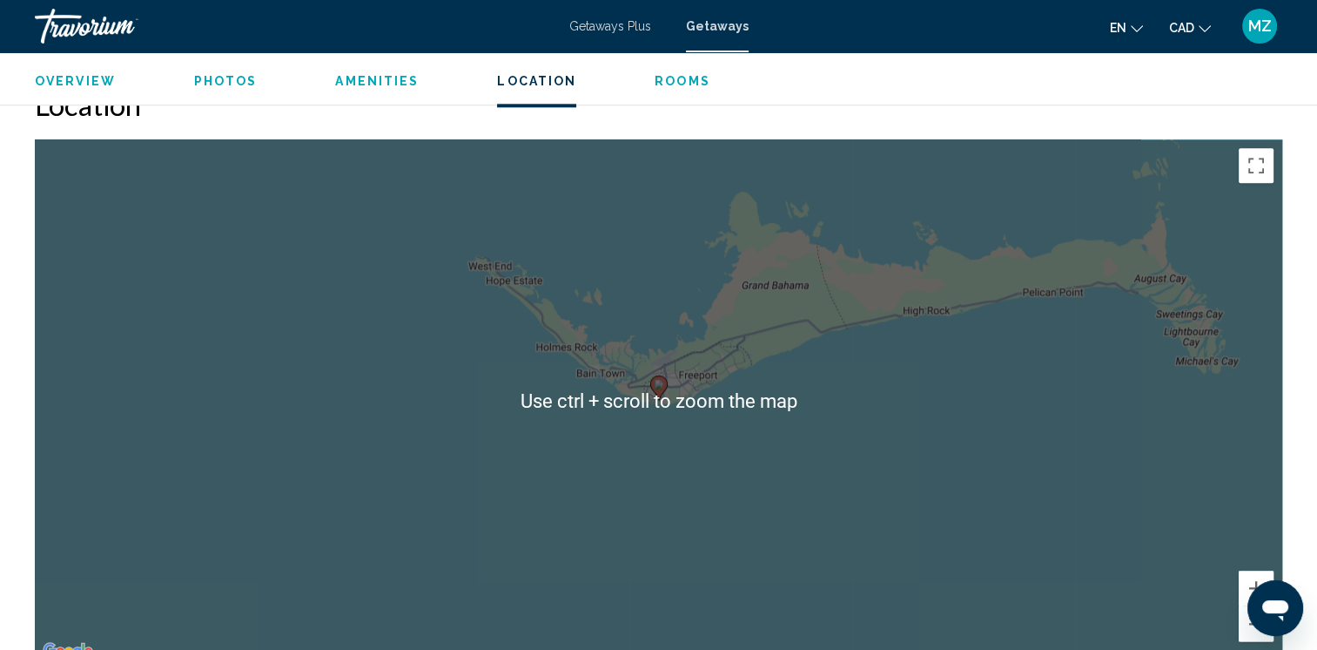
click at [902, 427] on div "To activate drag with keyboard, press Alt + Enter. Once in keyboard drag state,…" at bounding box center [659, 400] width 1248 height 522
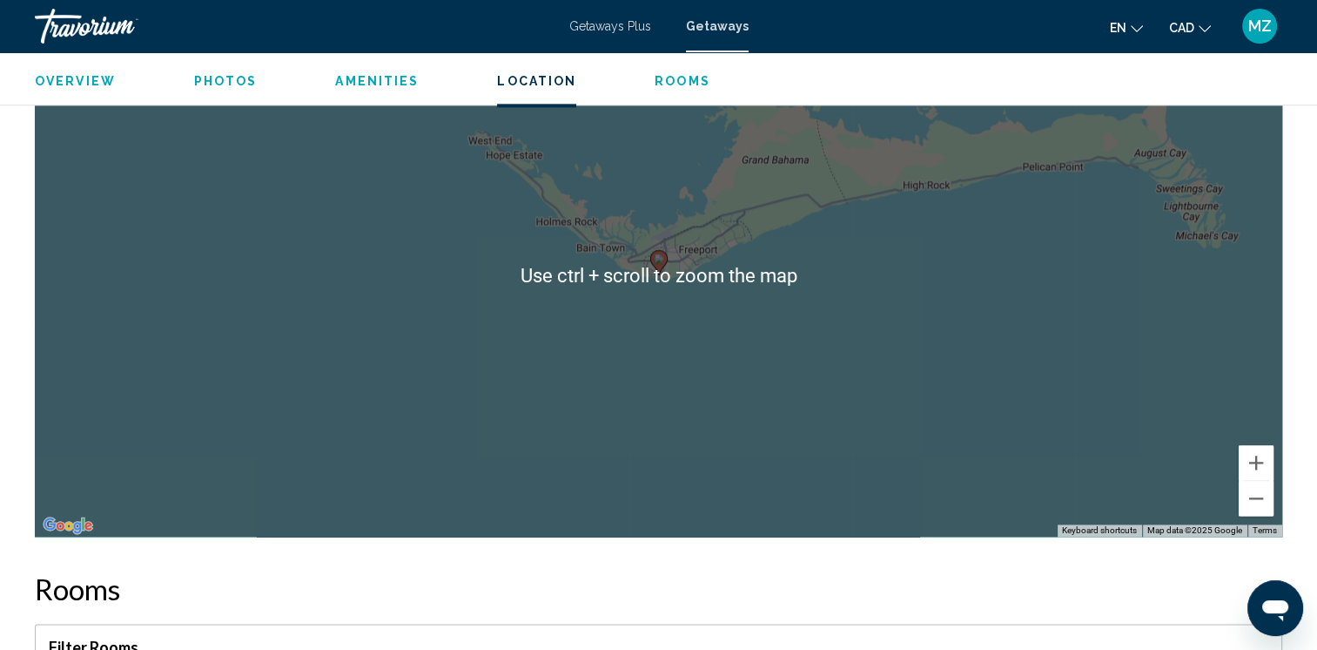
scroll to position [2351, 0]
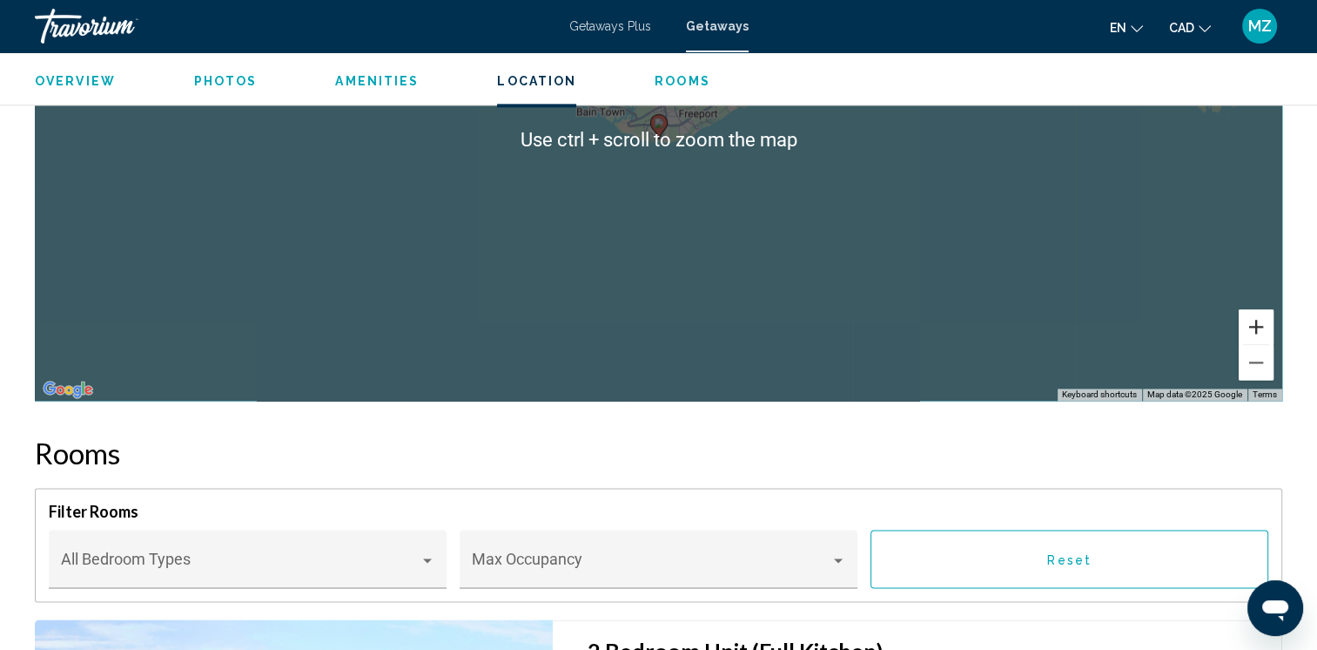
click at [1250, 333] on button "Zoom in" at bounding box center [1256, 326] width 35 height 35
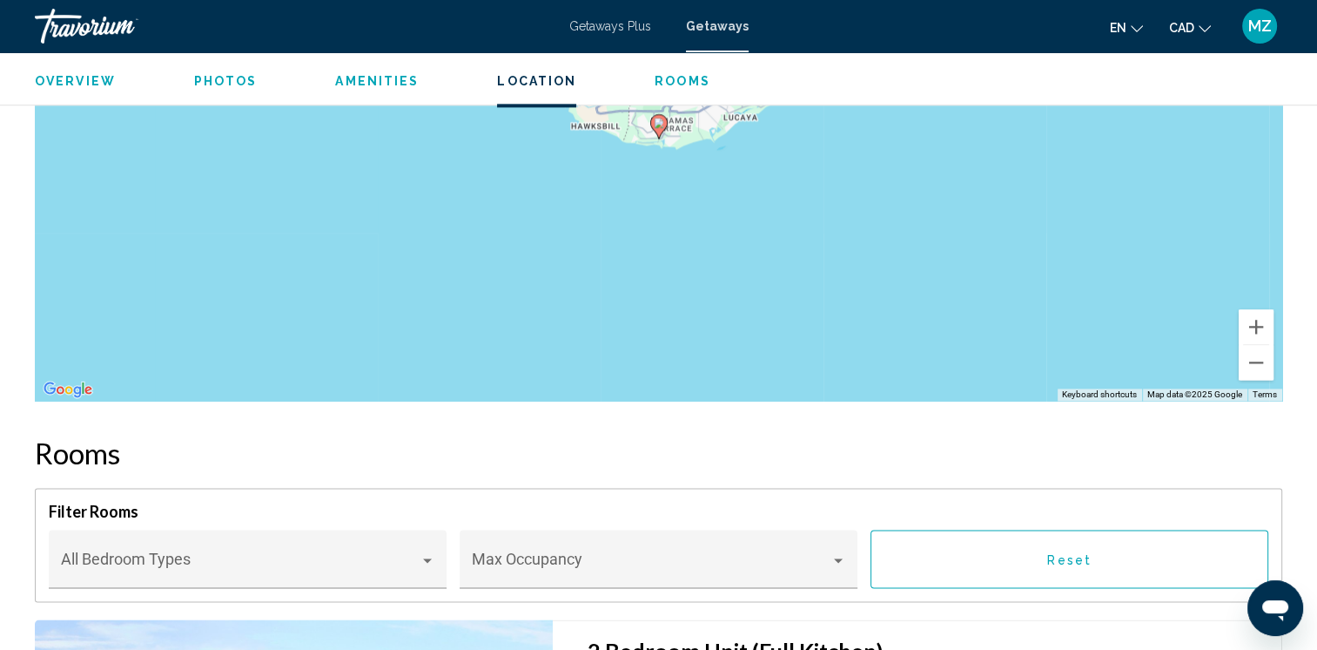
click at [1052, 266] on div "To activate drag with keyboard, press Alt + Enter. Once in keyboard drag state,…" at bounding box center [659, 139] width 1248 height 522
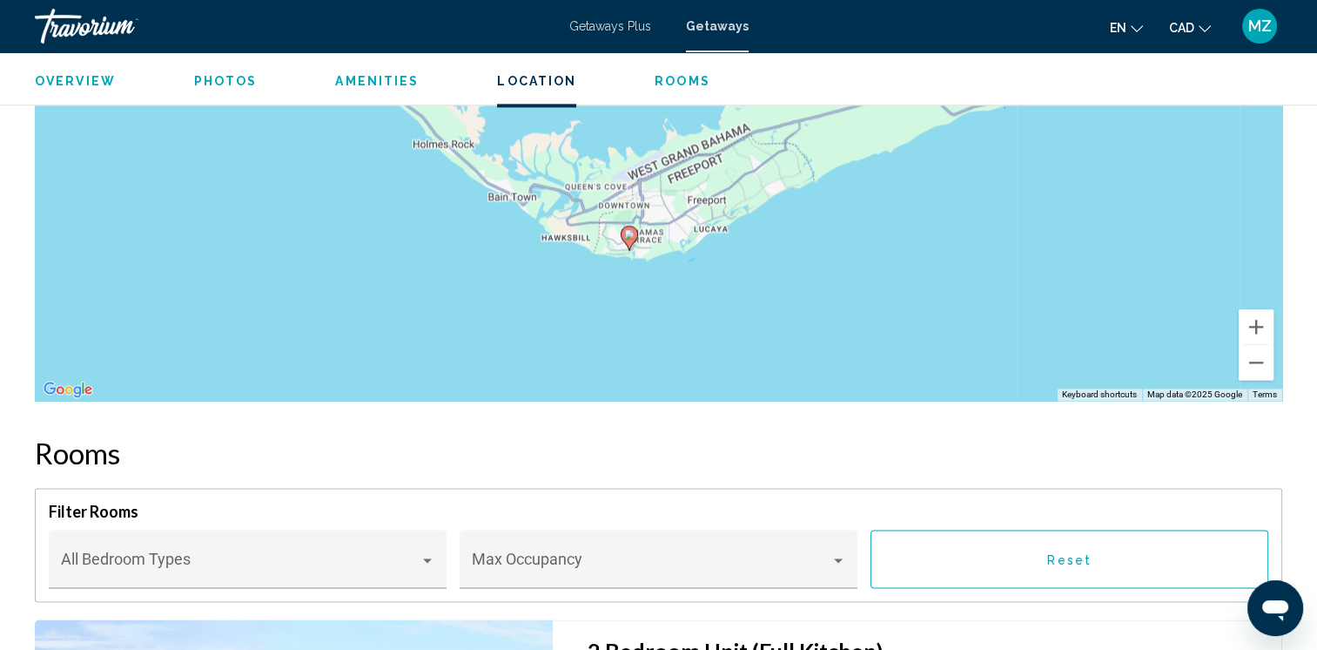
drag, startPoint x: 1069, startPoint y: 298, endPoint x: 1090, endPoint y: 401, distance: 104.9
click at [1252, 323] on button "Zoom in" at bounding box center [1256, 326] width 35 height 35
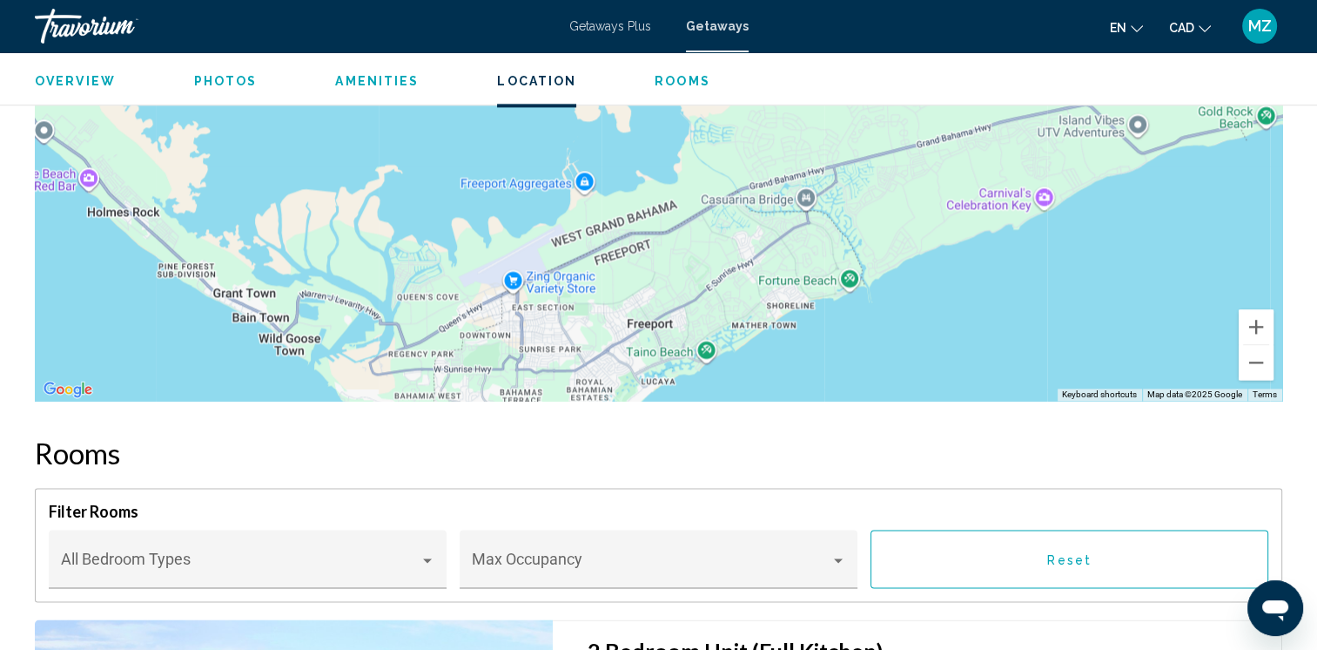
drag, startPoint x: 1069, startPoint y: 306, endPoint x: 1014, endPoint y: 335, distance: 62.3
click at [1014, 335] on div "To activate drag with keyboard, press Alt + Enter. Once in keyboard drag state,…" at bounding box center [659, 139] width 1248 height 522
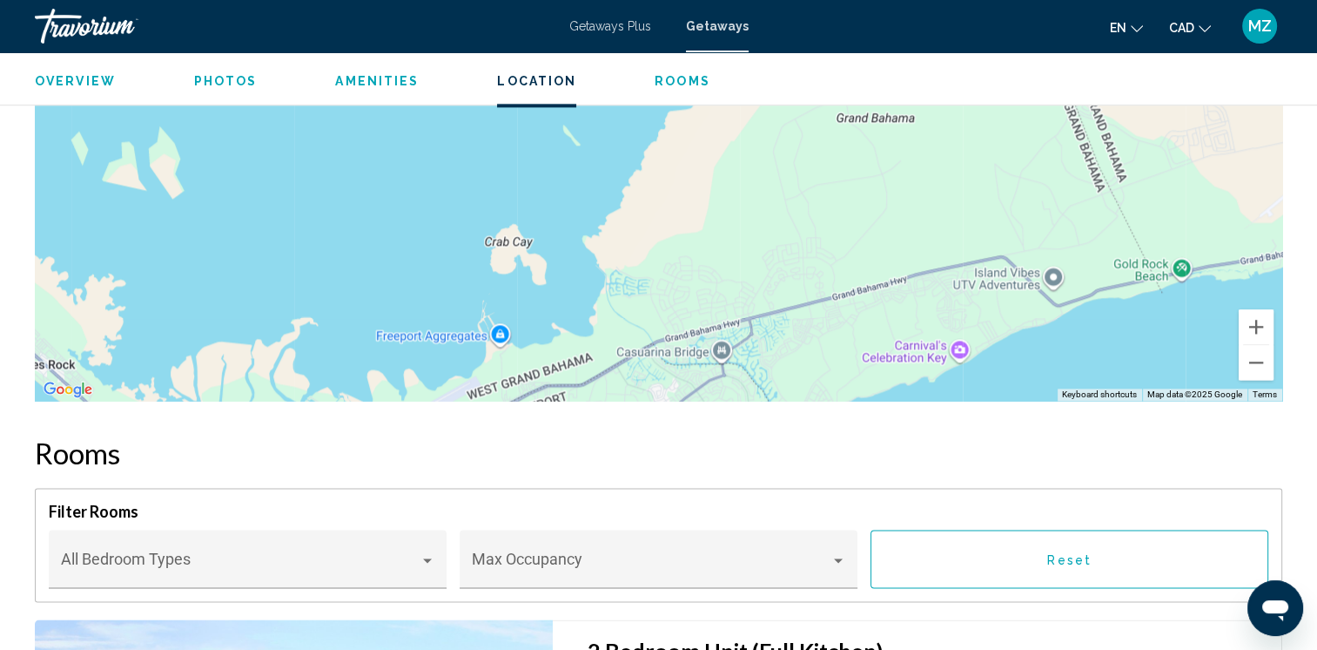
drag, startPoint x: 1104, startPoint y: 259, endPoint x: 1013, endPoint y: 418, distance: 183.0
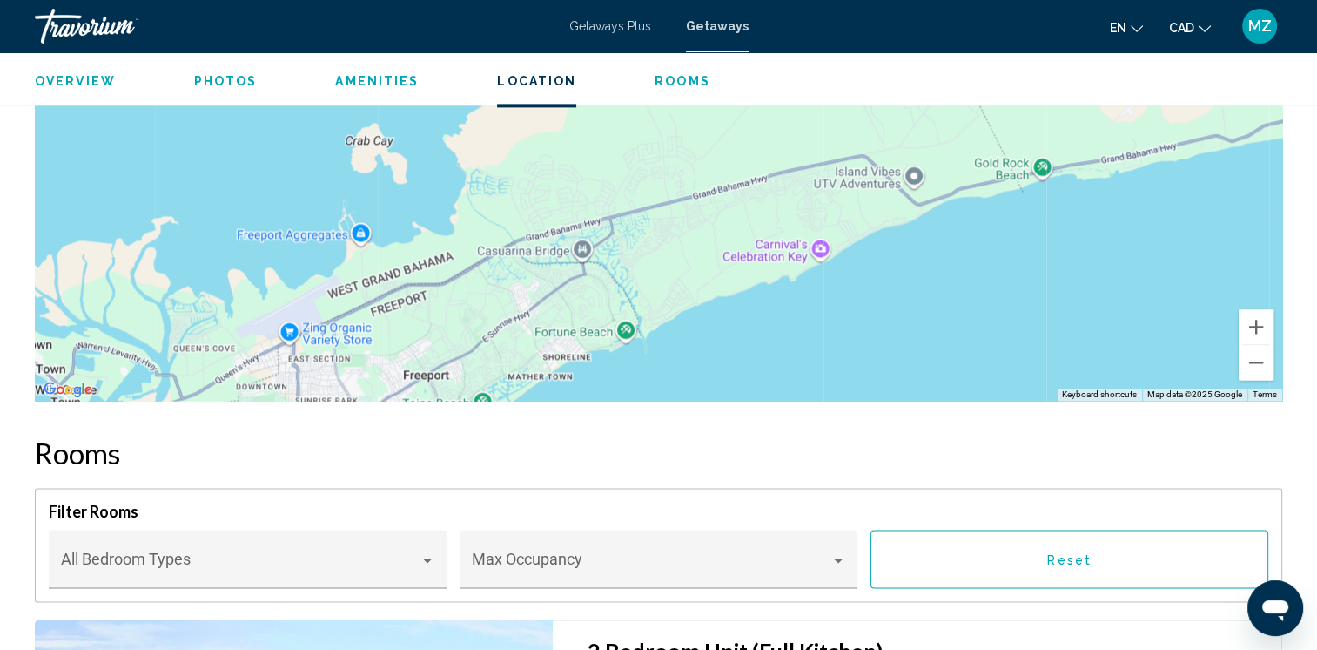
drag, startPoint x: 1157, startPoint y: 261, endPoint x: 1024, endPoint y: 158, distance: 168.8
click at [1024, 158] on div "Main content" at bounding box center [659, 139] width 1248 height 522
click at [1266, 357] on button "Zoom out" at bounding box center [1256, 362] width 35 height 35
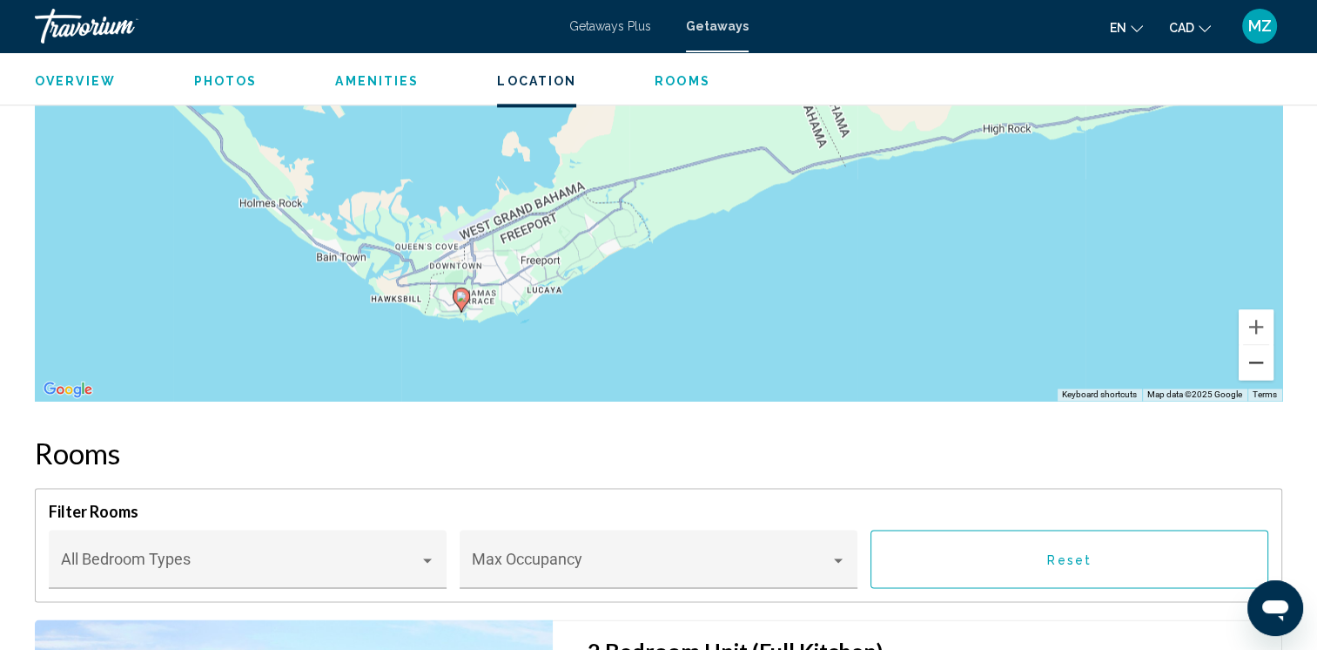
click at [1266, 361] on button "Zoom out" at bounding box center [1256, 362] width 35 height 35
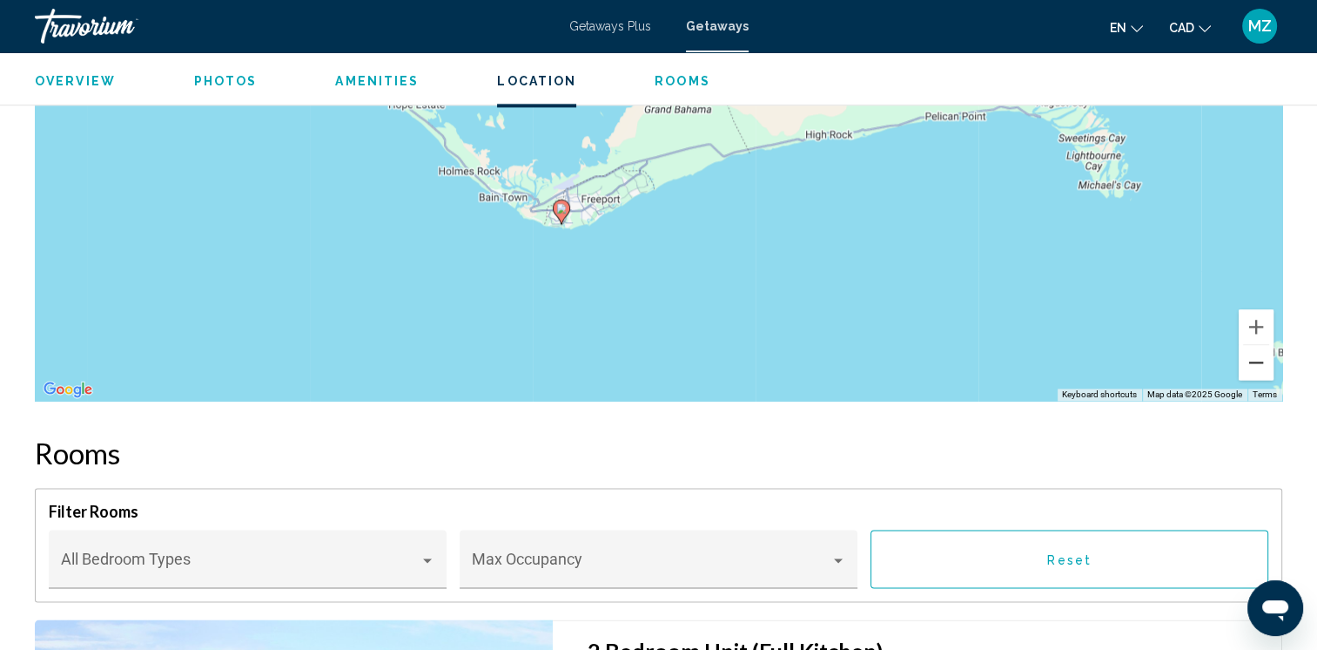
click at [1266, 361] on button "Zoom out" at bounding box center [1256, 362] width 35 height 35
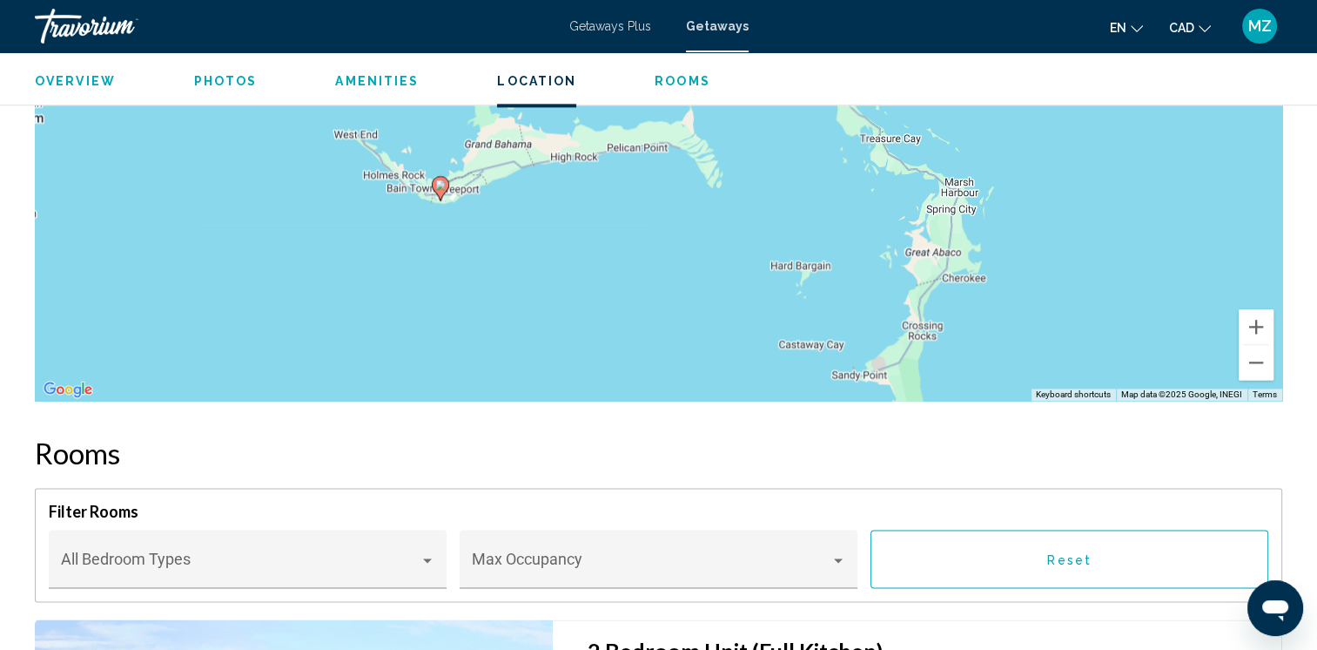
drag, startPoint x: 732, startPoint y: 167, endPoint x: 562, endPoint y: 190, distance: 172.2
click at [562, 190] on div "To activate drag with keyboard, press Alt + Enter. Once in keyboard drag state,…" at bounding box center [659, 139] width 1248 height 522
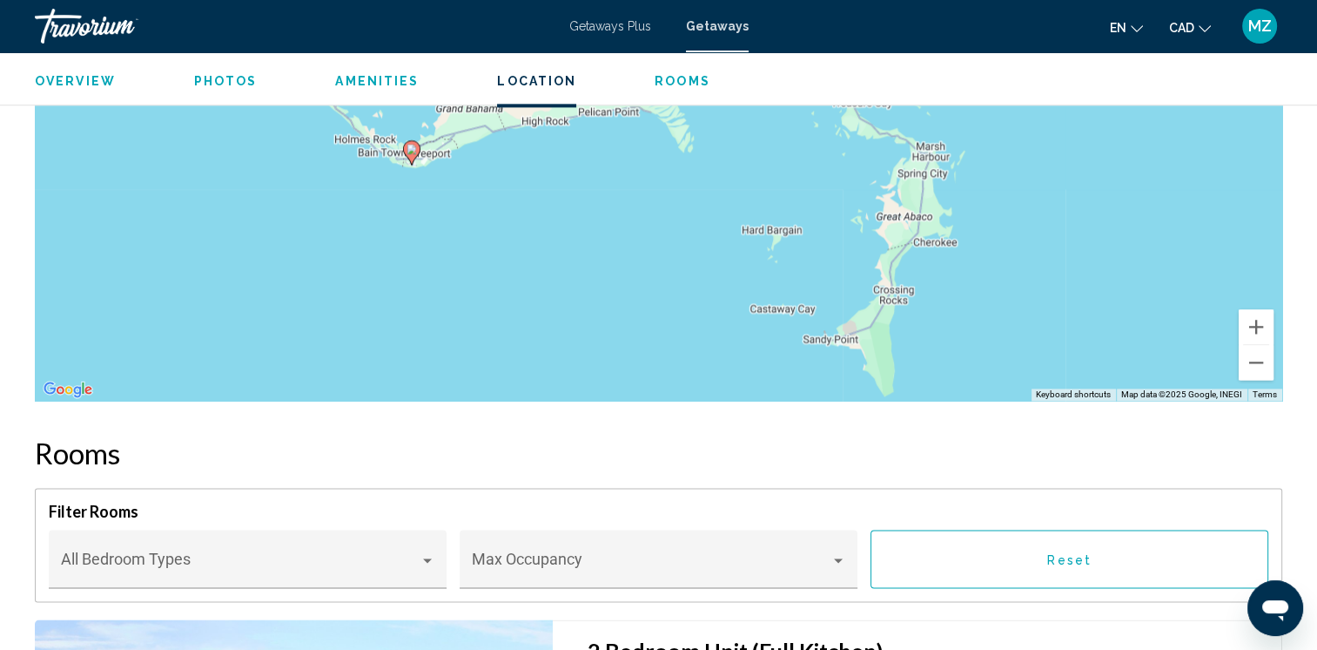
drag, startPoint x: 986, startPoint y: 329, endPoint x: 955, endPoint y: 291, distance: 49.0
click at [955, 291] on div "To activate drag with keyboard, press Alt + Enter. Once in keyboard drag state,…" at bounding box center [659, 139] width 1248 height 522
click at [1252, 325] on button "Zoom in" at bounding box center [1256, 326] width 35 height 35
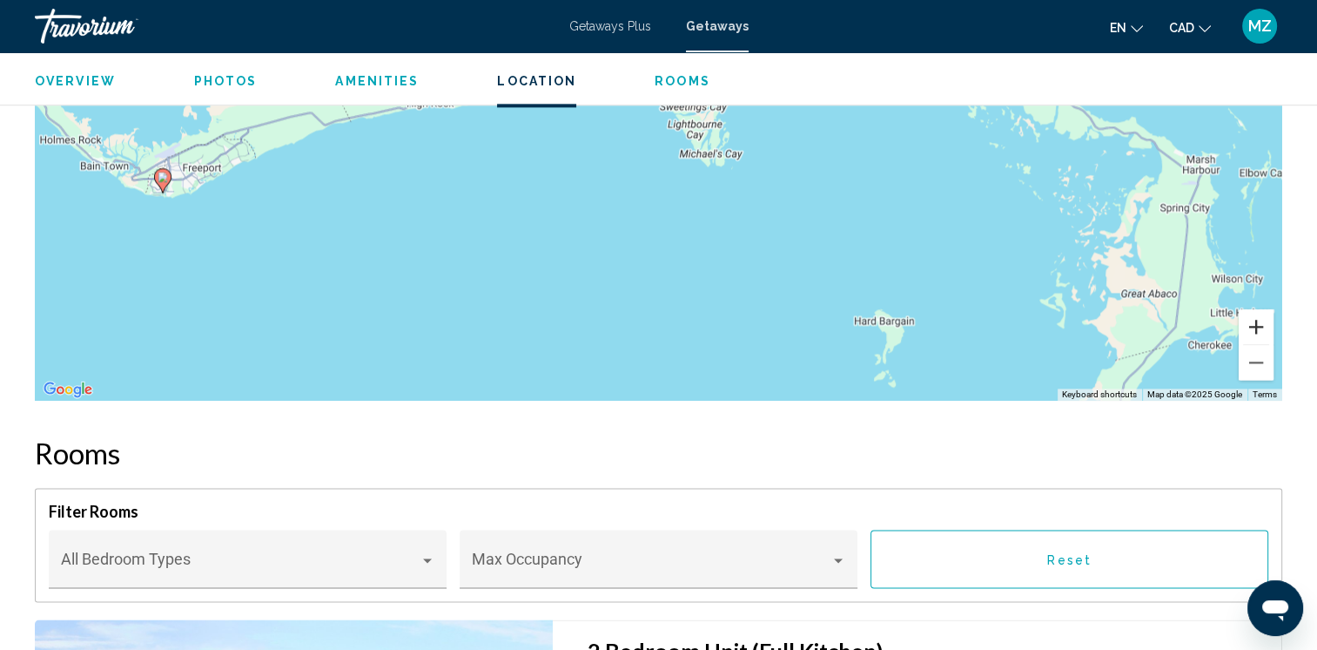
click at [1252, 325] on button "Zoom in" at bounding box center [1256, 326] width 35 height 35
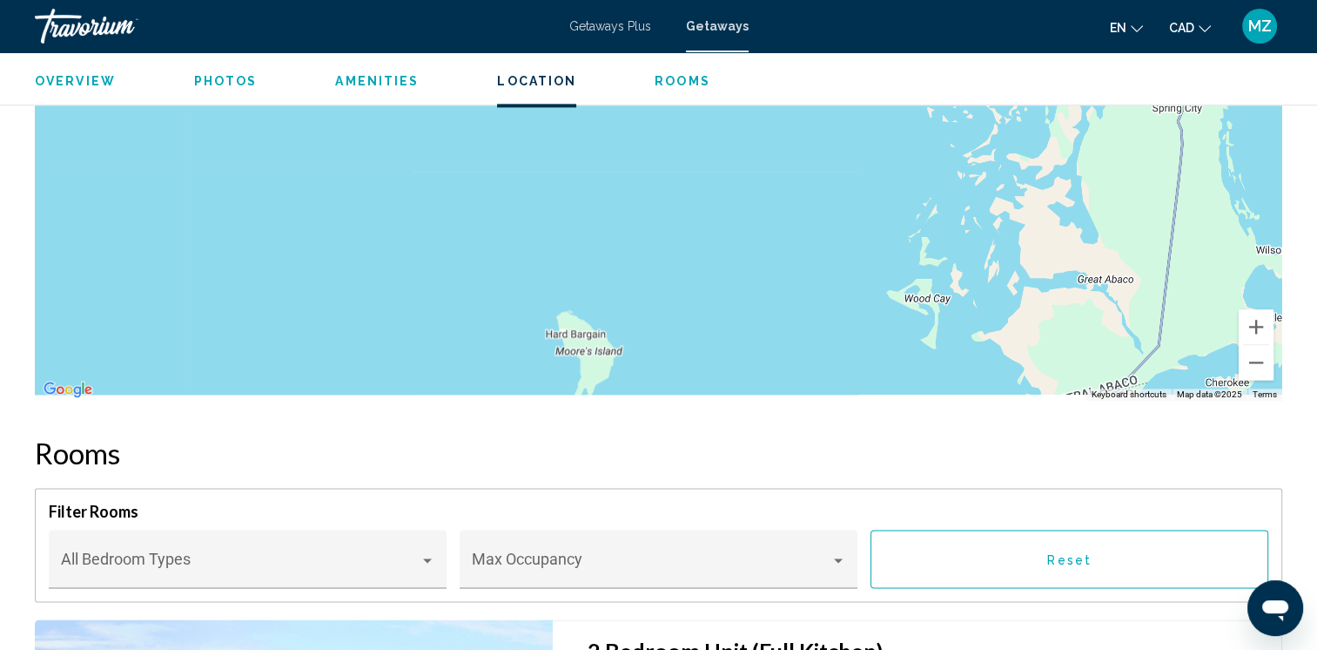
drag, startPoint x: 1098, startPoint y: 270, endPoint x: 892, endPoint y: 169, distance: 229.8
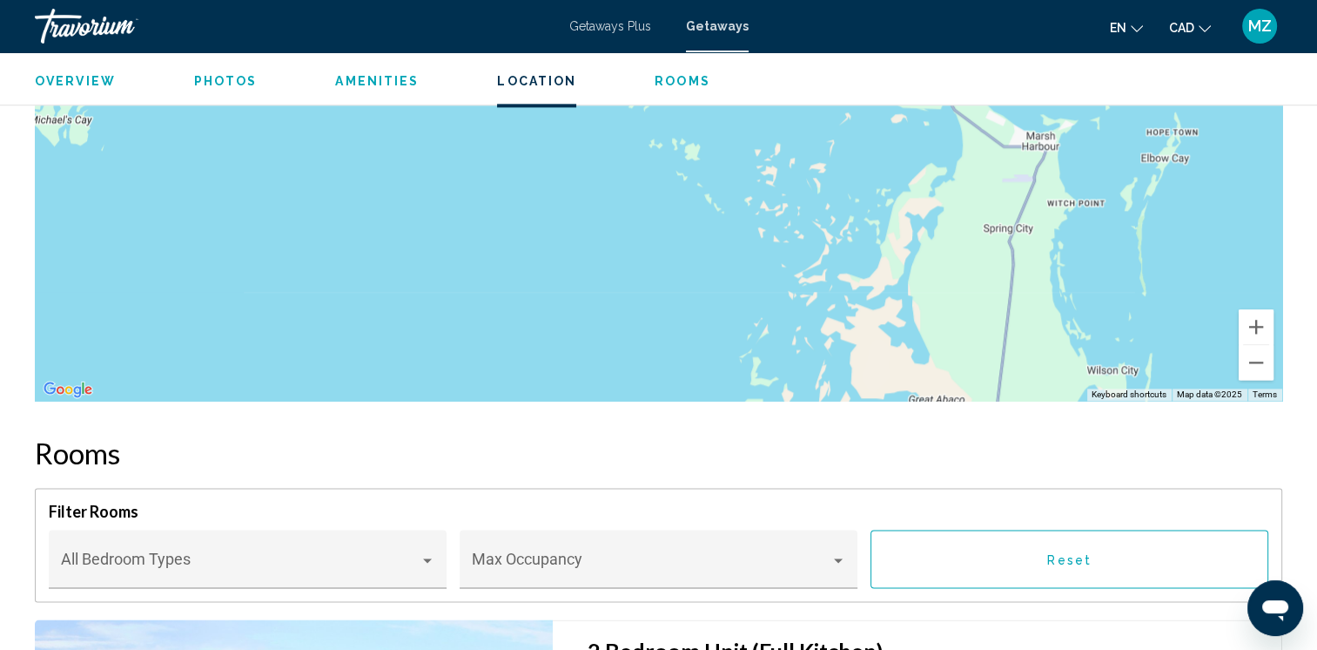
drag, startPoint x: 1112, startPoint y: 249, endPoint x: 980, endPoint y: 394, distance: 196.1
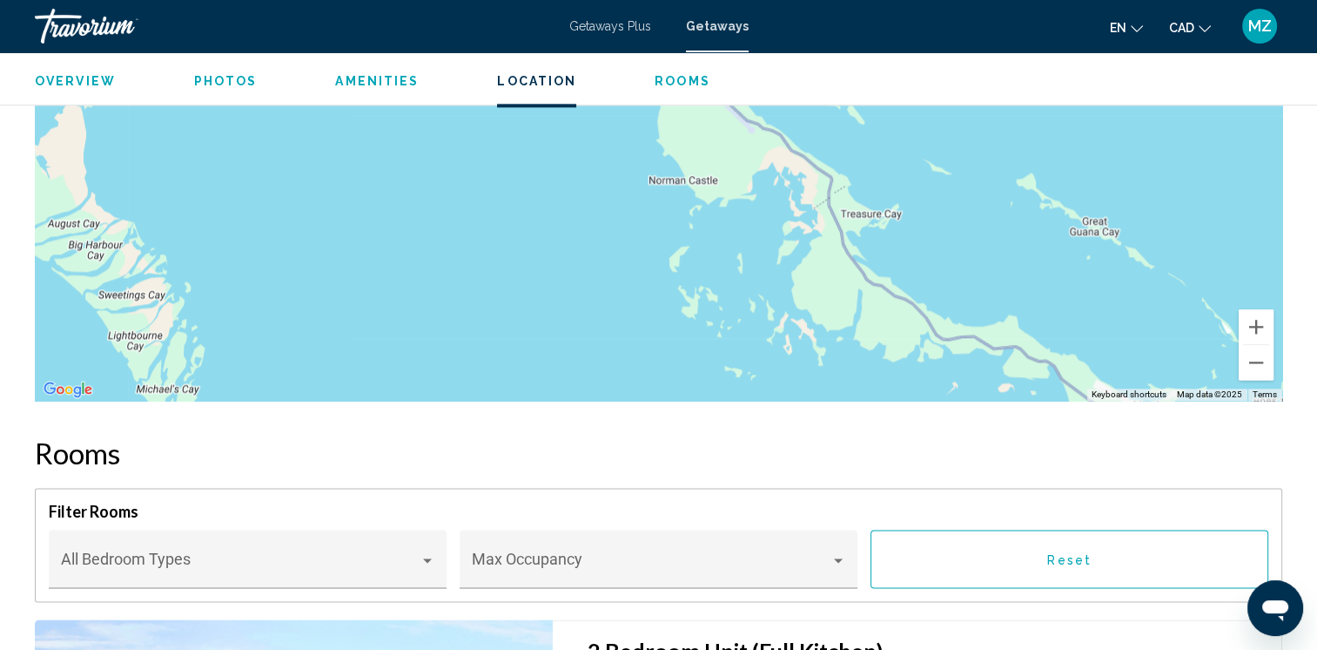
drag, startPoint x: 988, startPoint y: 203, endPoint x: 1097, endPoint y: 475, distance: 293.5
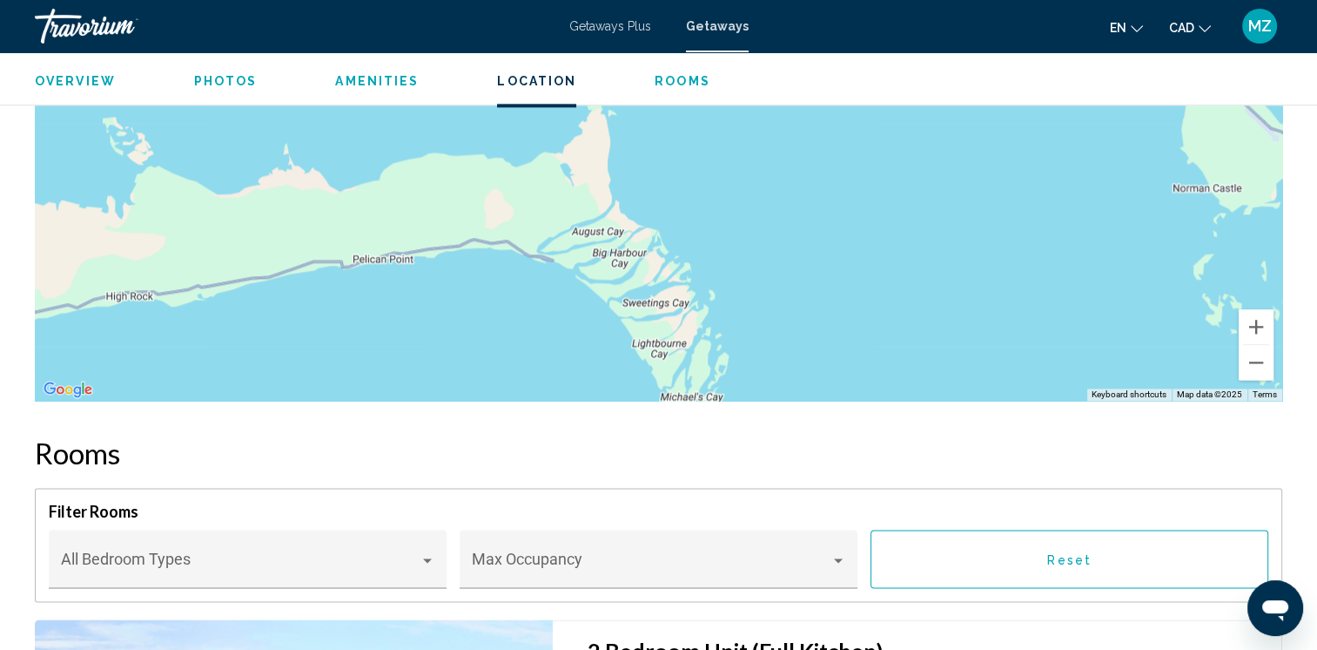
drag, startPoint x: 804, startPoint y: 239, endPoint x: 1331, endPoint y: 249, distance: 527.8
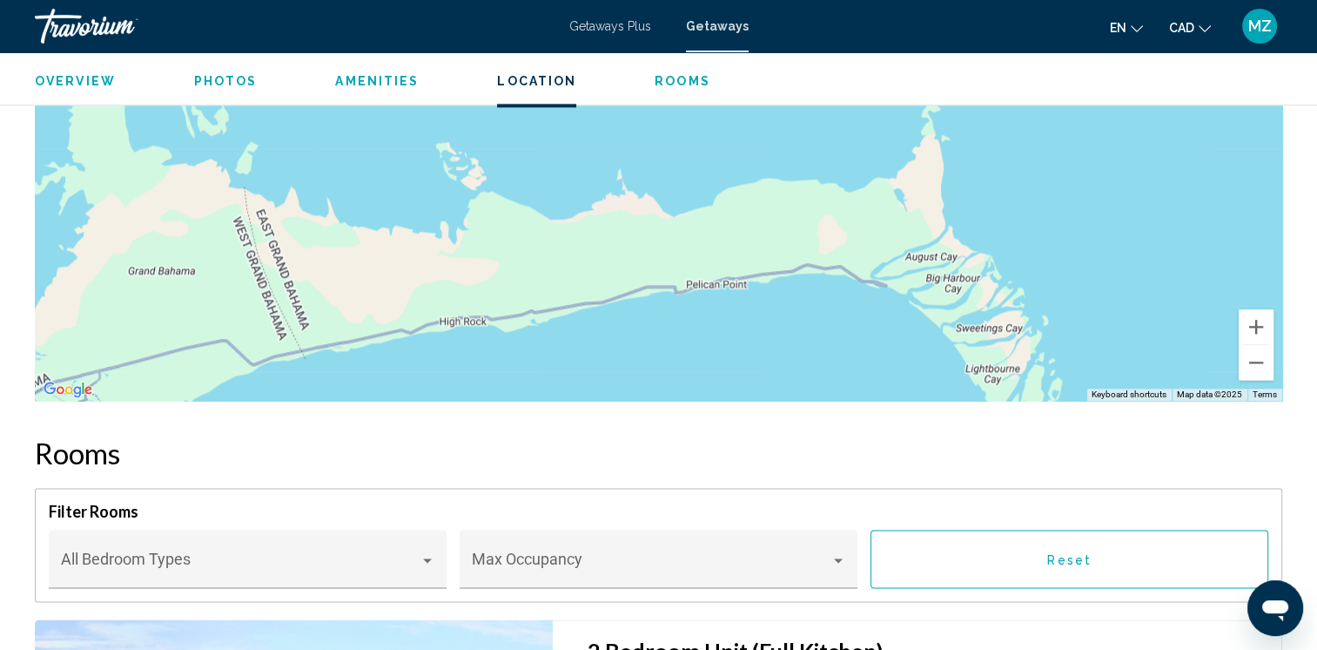
drag, startPoint x: 814, startPoint y: 293, endPoint x: 1150, endPoint y: 318, distance: 337.1
click at [1150, 318] on div "Main content" at bounding box center [659, 139] width 1248 height 522
click at [1264, 322] on button "Zoom in" at bounding box center [1256, 326] width 35 height 35
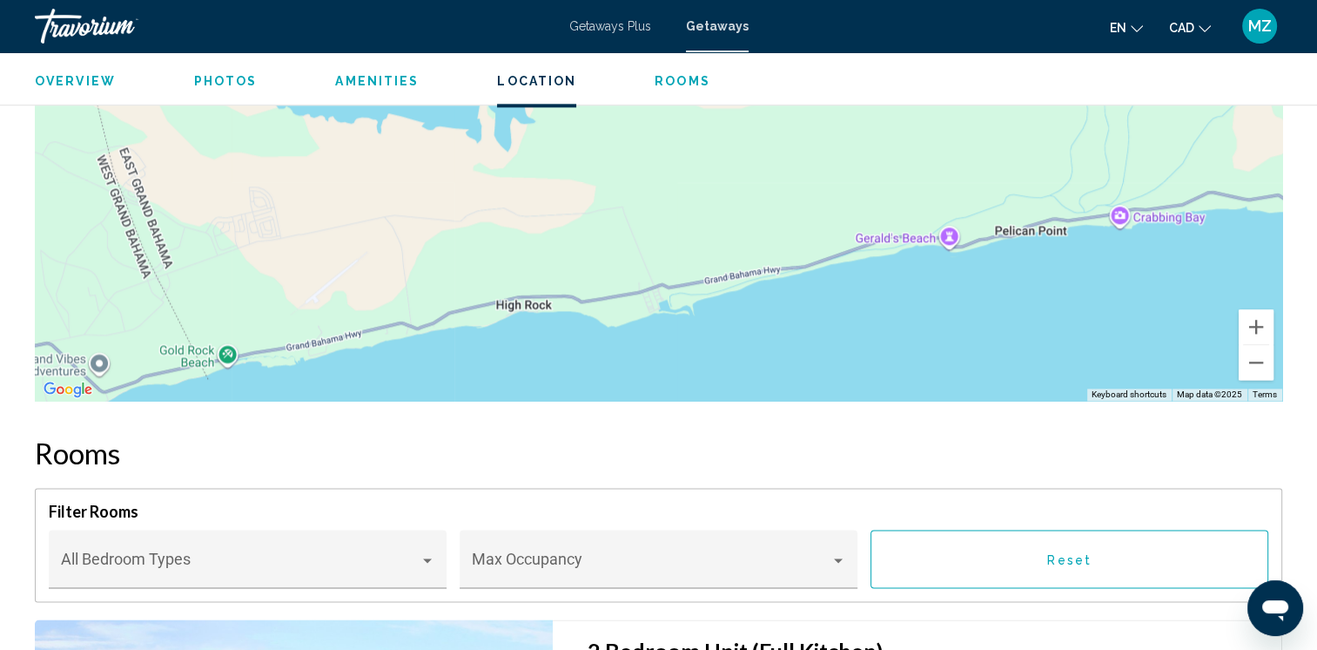
drag, startPoint x: 997, startPoint y: 213, endPoint x: 1176, endPoint y: 131, distance: 196.7
click at [1176, 131] on div "Main content" at bounding box center [659, 139] width 1248 height 522
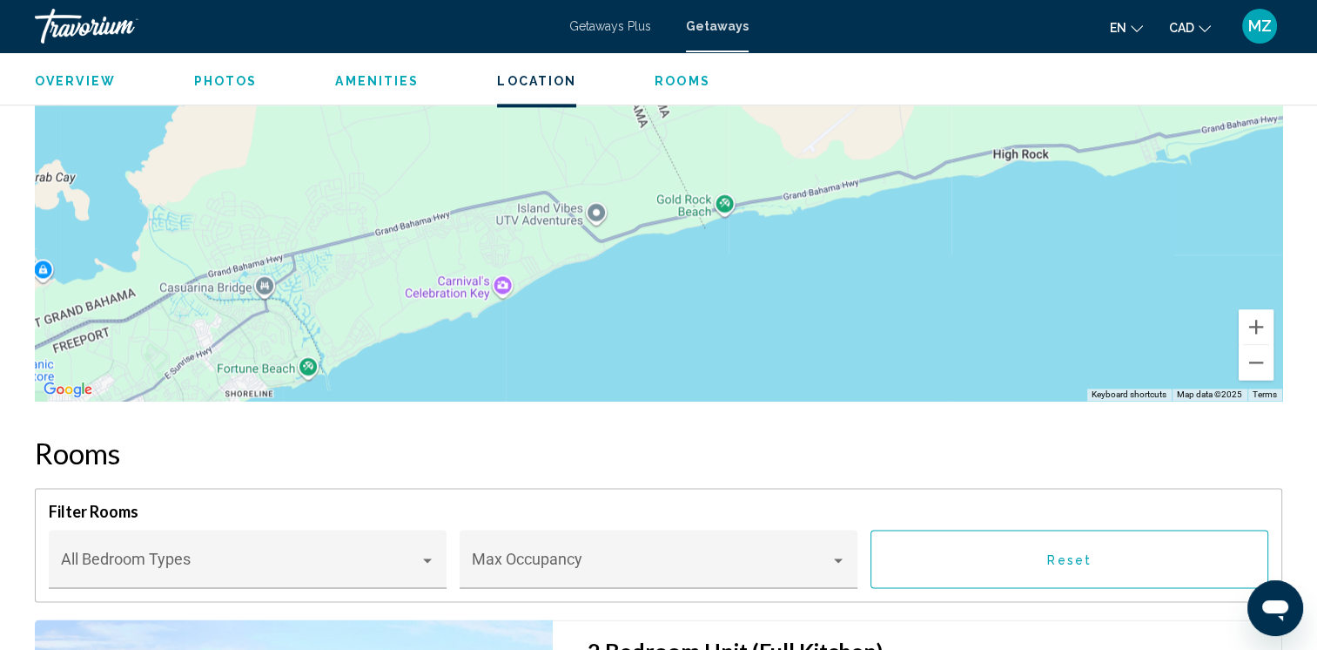
drag, startPoint x: 836, startPoint y: 267, endPoint x: 1333, endPoint y: 117, distance: 519.5
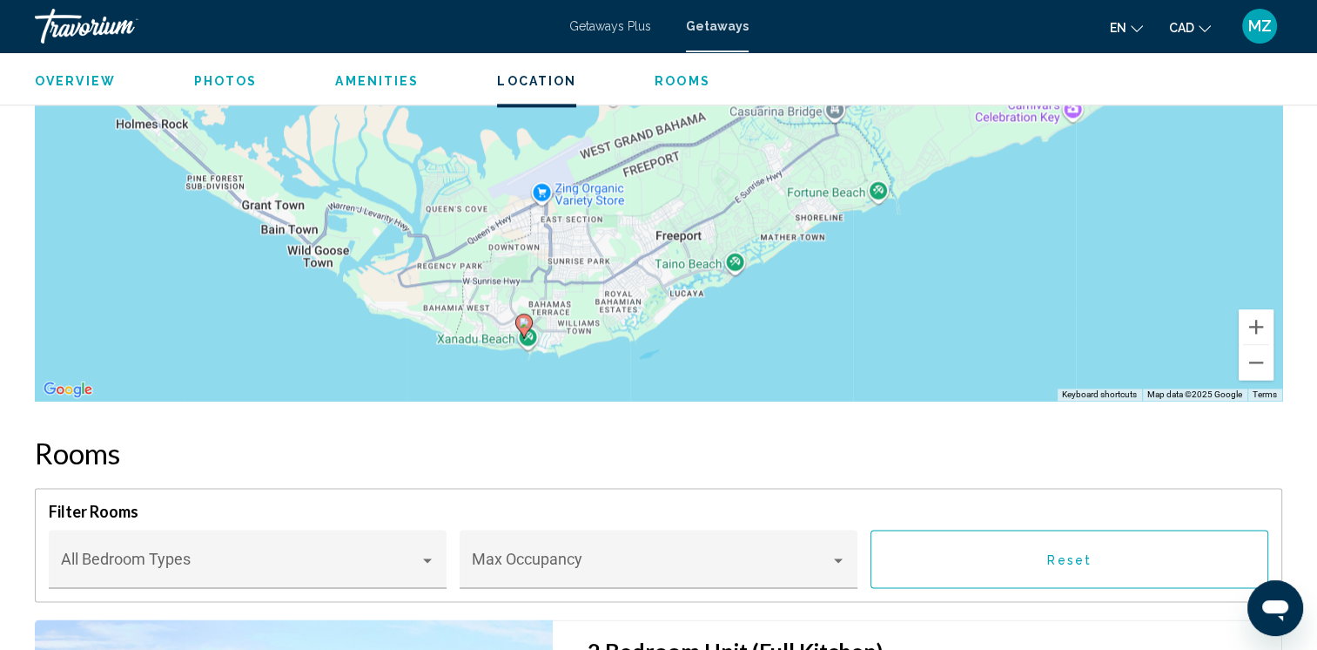
drag, startPoint x: 441, startPoint y: 235, endPoint x: 940, endPoint y: 113, distance: 514.5
click at [940, 113] on div "To activate drag with keyboard, press Alt + Enter. Once in keyboard drag state,…" at bounding box center [659, 139] width 1248 height 522
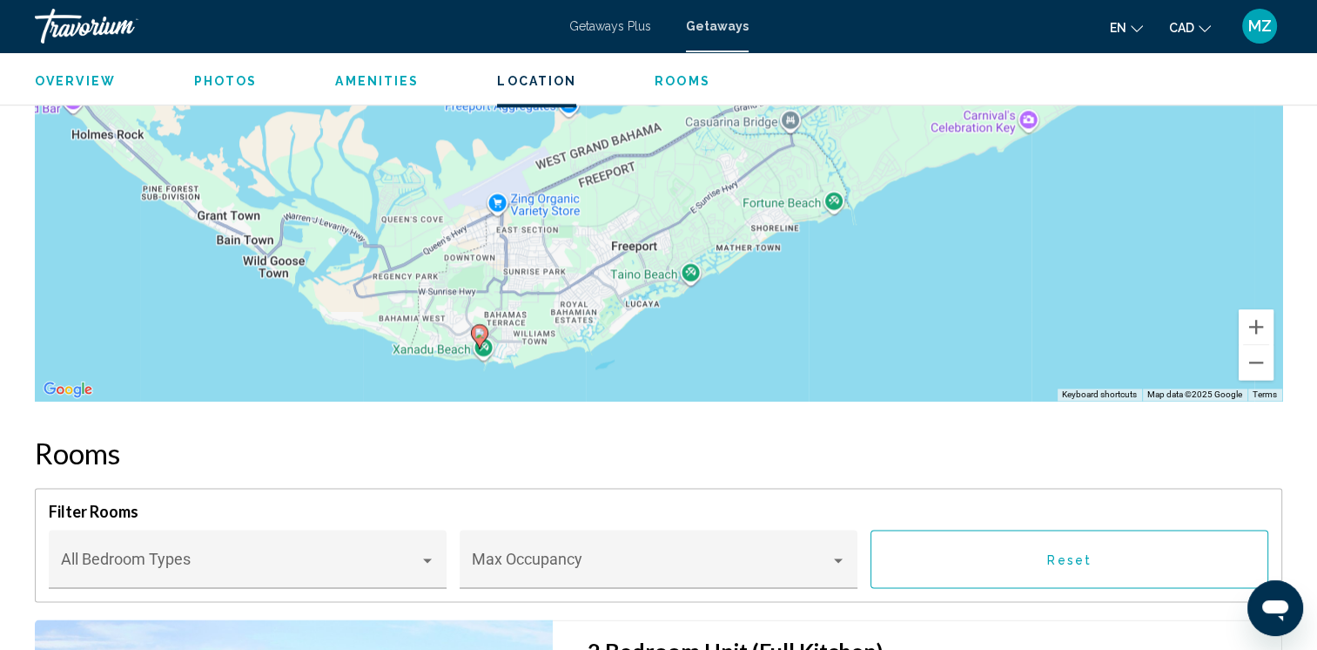
drag, startPoint x: 812, startPoint y: 272, endPoint x: 764, endPoint y: 285, distance: 50.5
click at [764, 285] on div "To activate drag with keyboard, press Alt + Enter. Once in keyboard drag state,…" at bounding box center [659, 139] width 1248 height 522
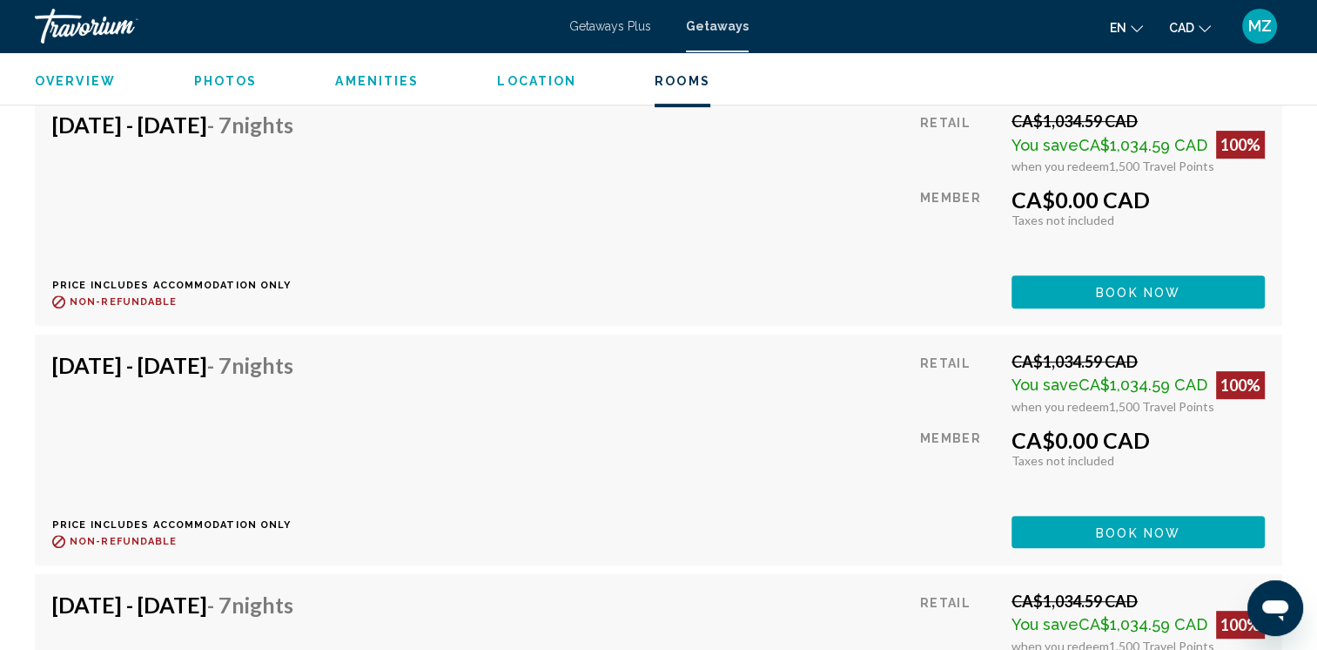
scroll to position [7750, 0]
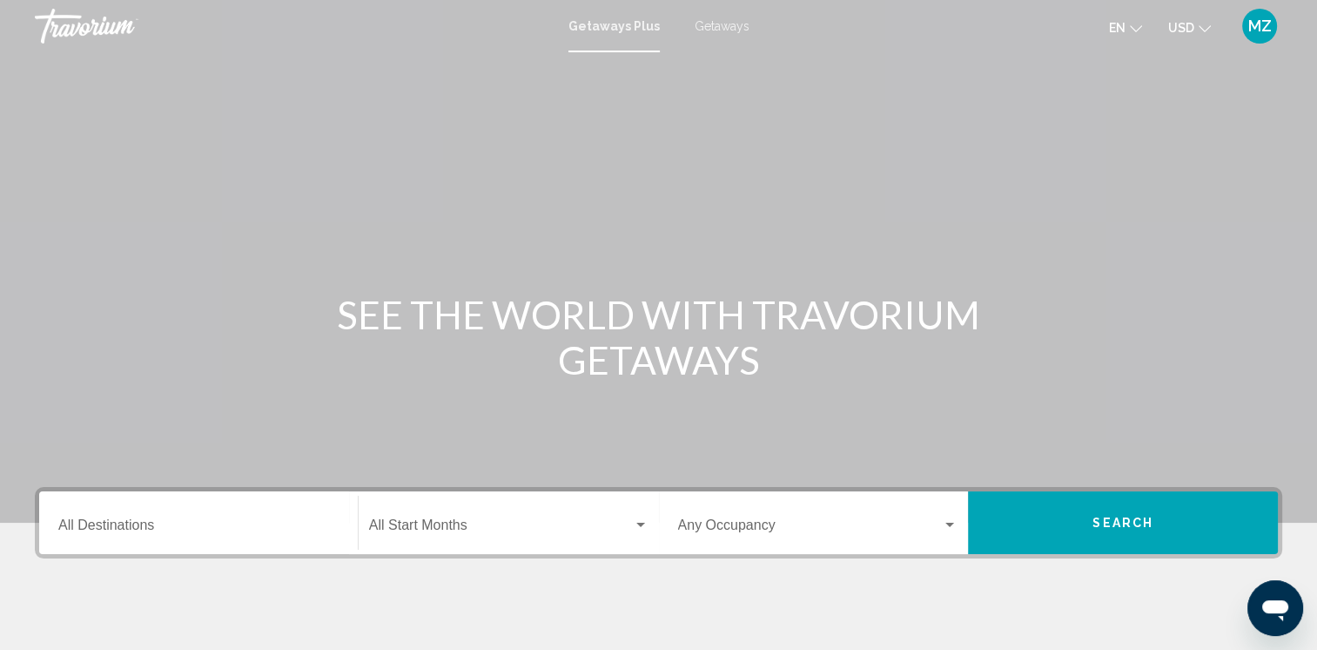
click at [1195, 27] on button "USD USD ($) MXN (Mex$) CAD (Can$) GBP (£) EUR (€) AUD (A$) NZD (NZ$) CNY (CN¥)" at bounding box center [1190, 27] width 43 height 25
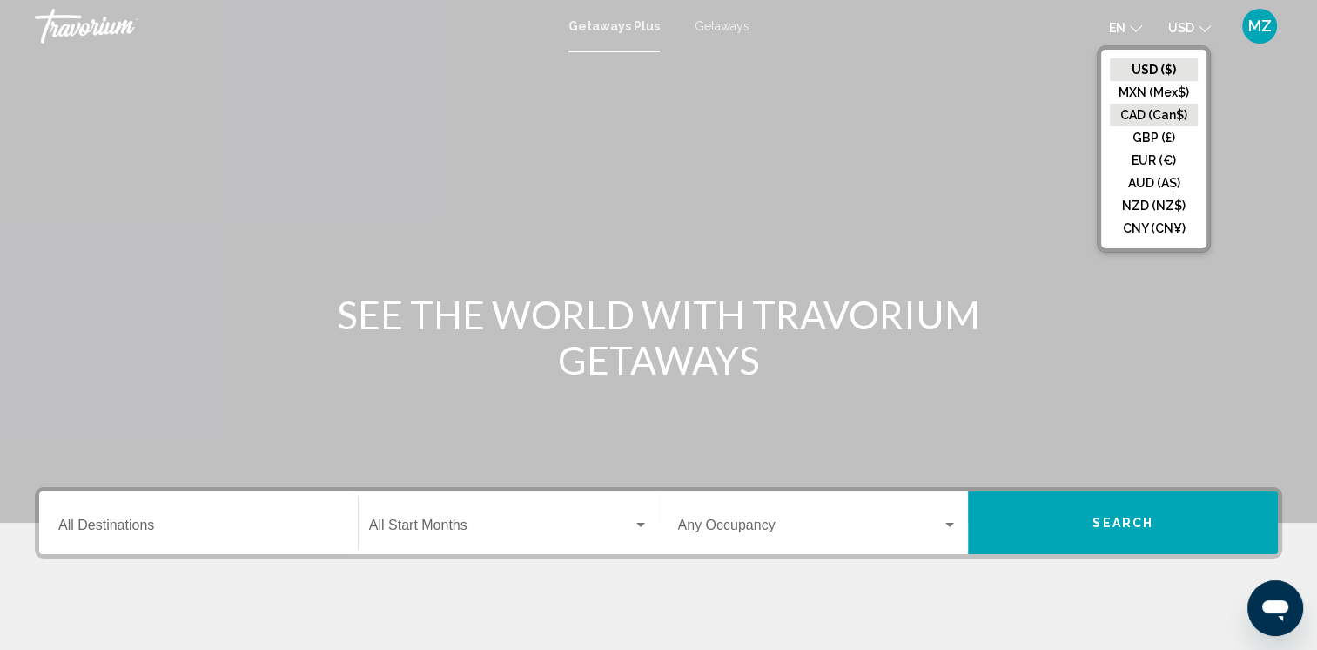
drag, startPoint x: 1156, startPoint y: 116, endPoint x: 922, endPoint y: 68, distance: 238.2
click at [1154, 116] on button "CAD (Can$)" at bounding box center [1154, 115] width 88 height 23
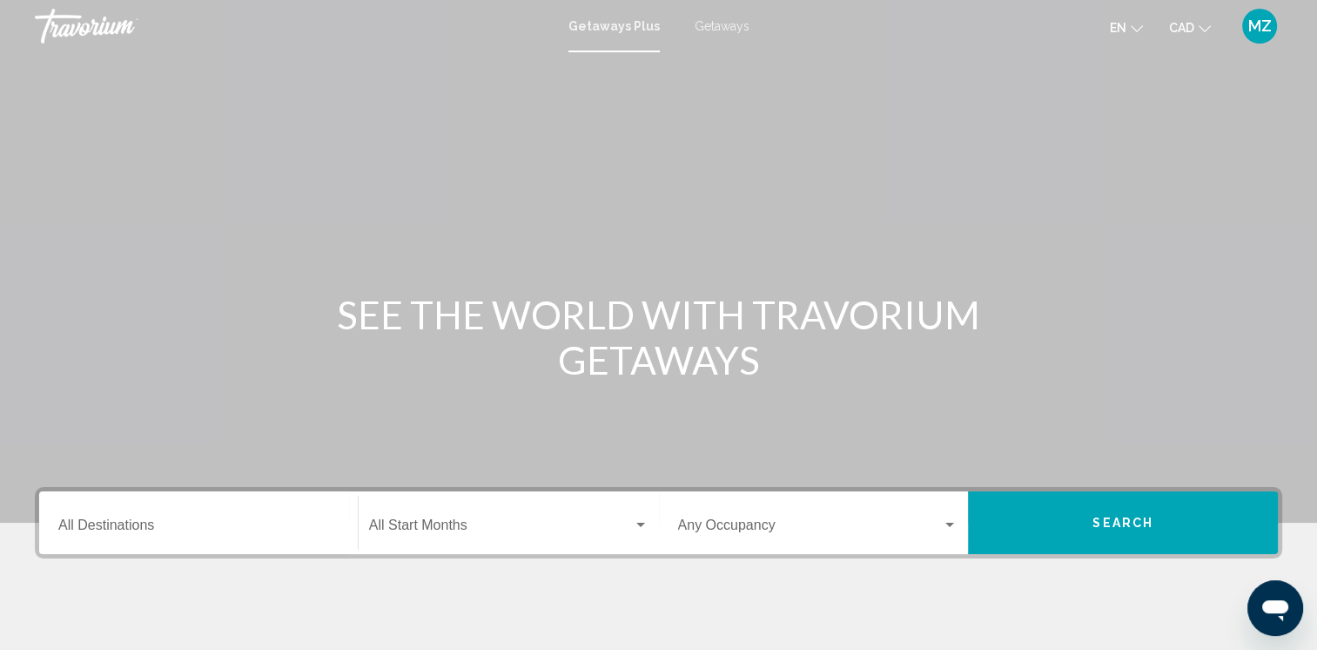
click at [717, 26] on span "Getaways" at bounding box center [722, 26] width 55 height 14
click at [135, 533] on input "Destination All Destinations" at bounding box center [198, 529] width 280 height 16
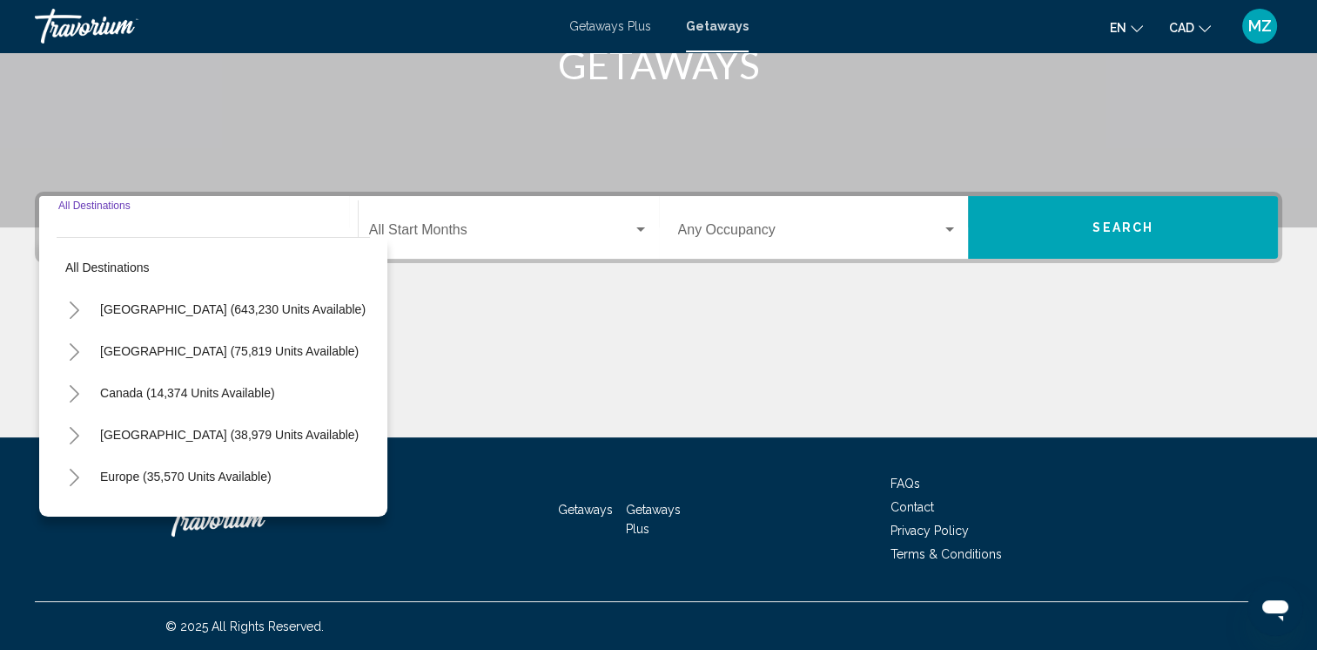
click at [73, 304] on icon "Toggle United States (643,230 units available)" at bounding box center [74, 309] width 13 height 17
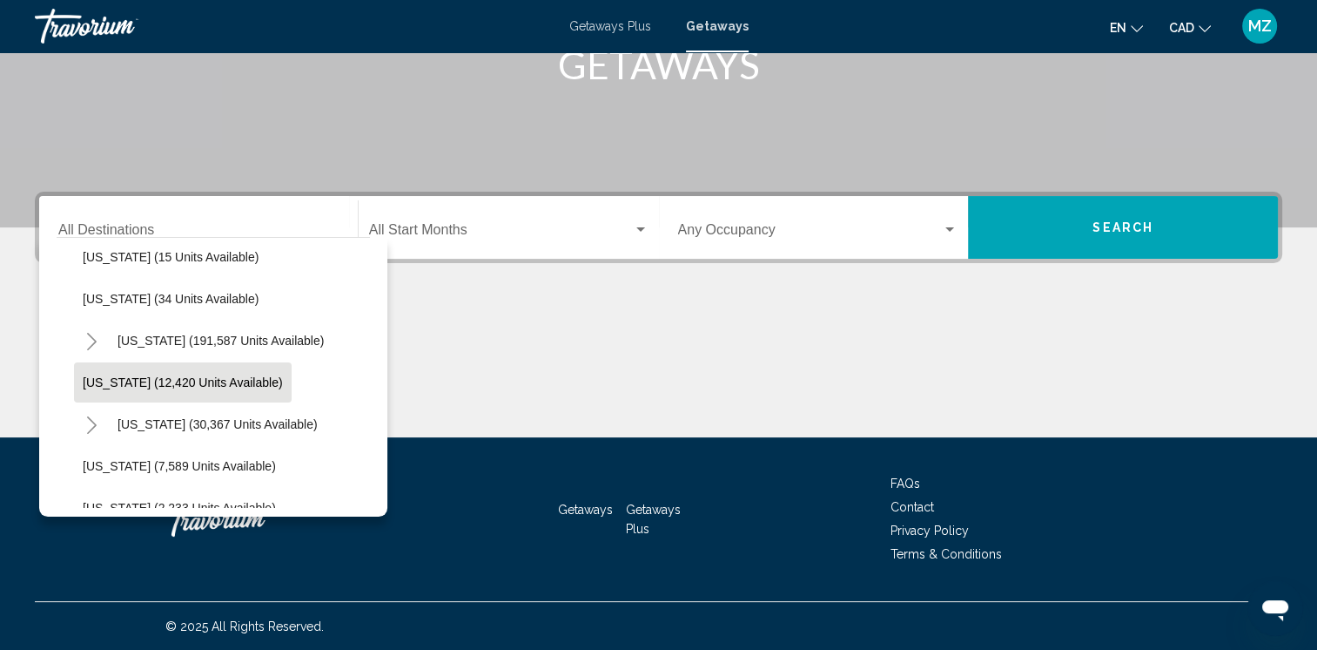
scroll to position [348, 0]
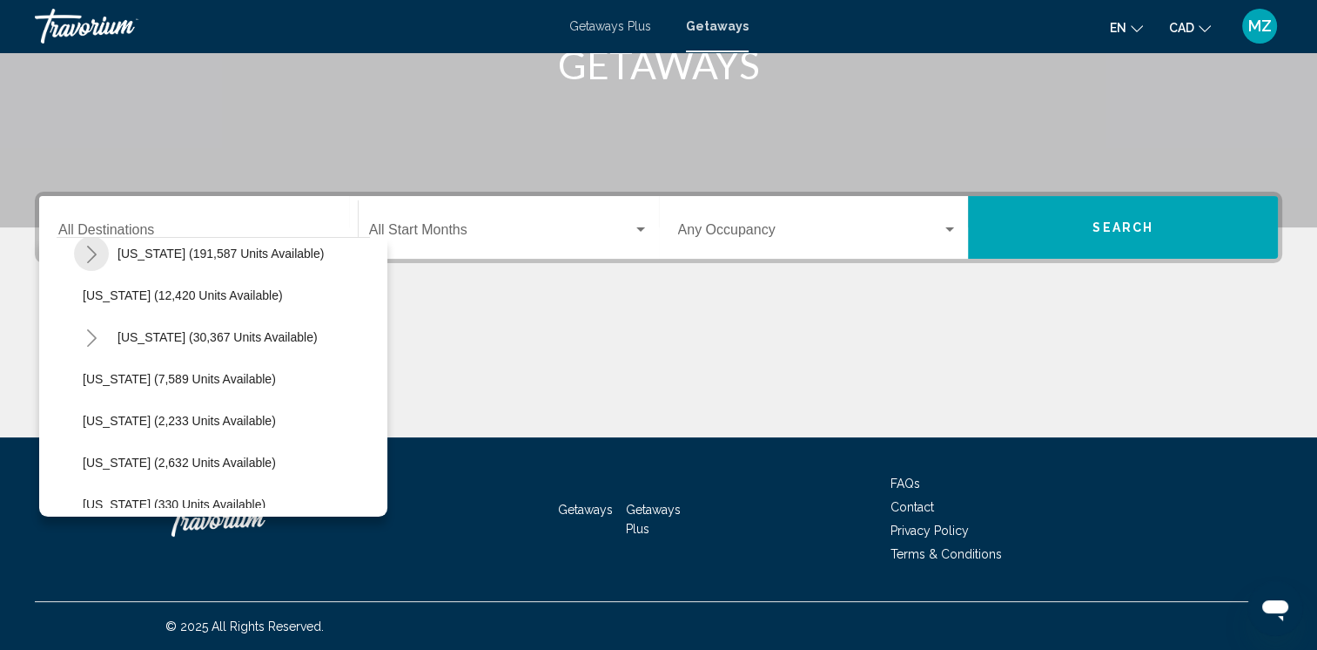
click at [92, 257] on icon "Toggle Florida (191,587 units available)" at bounding box center [92, 254] width 10 height 17
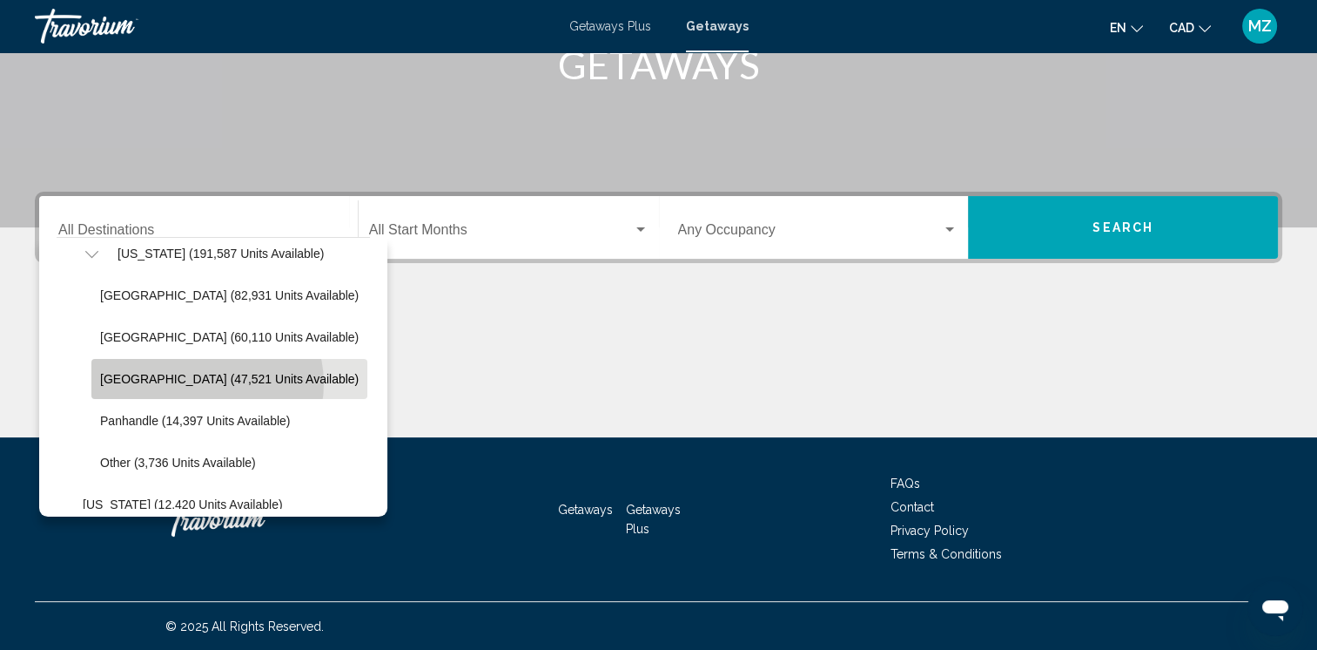
click at [206, 382] on span "West Coast (47,521 units available)" at bounding box center [229, 379] width 259 height 14
type input "**********"
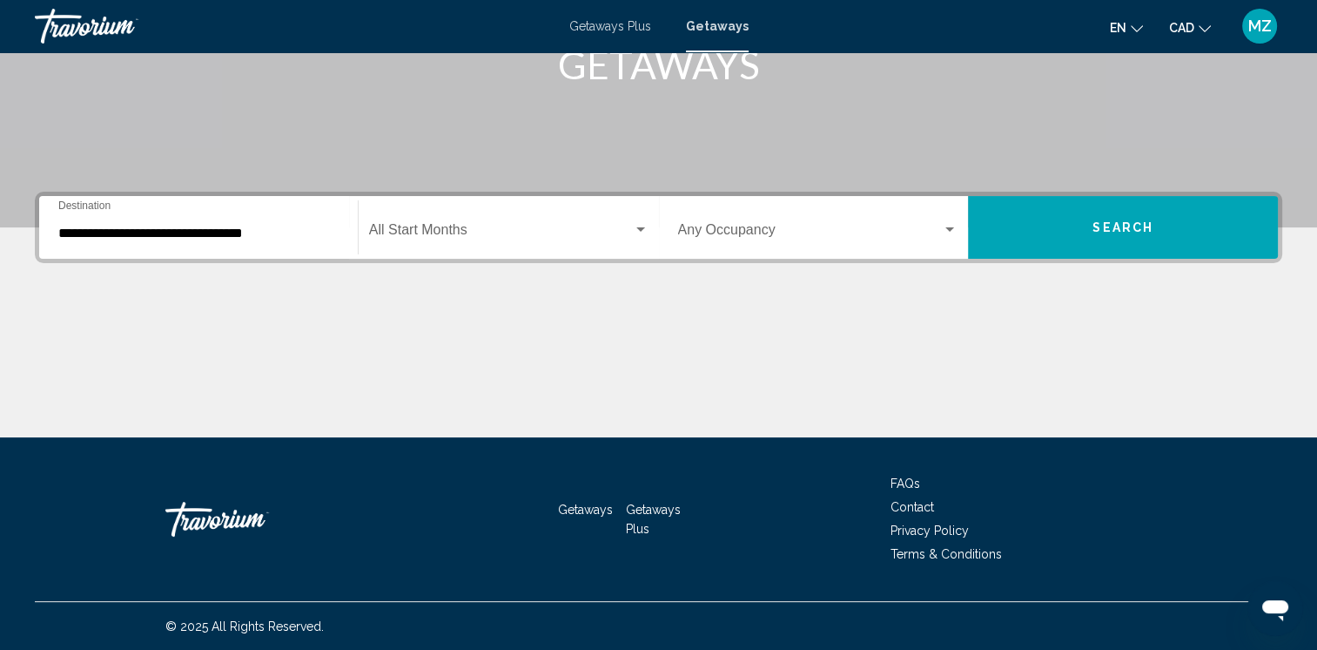
click at [509, 242] on div "Start Month All Start Months" at bounding box center [509, 227] width 280 height 55
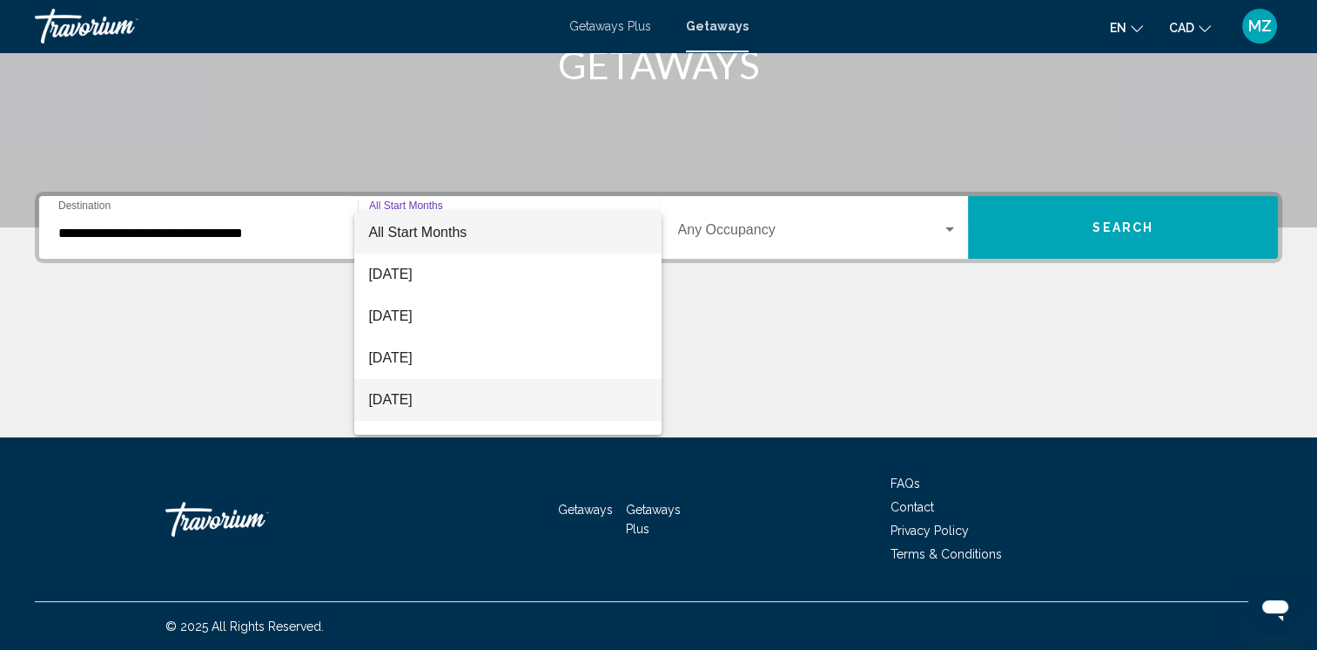
click at [453, 395] on span "November 2025" at bounding box center [508, 400] width 280 height 42
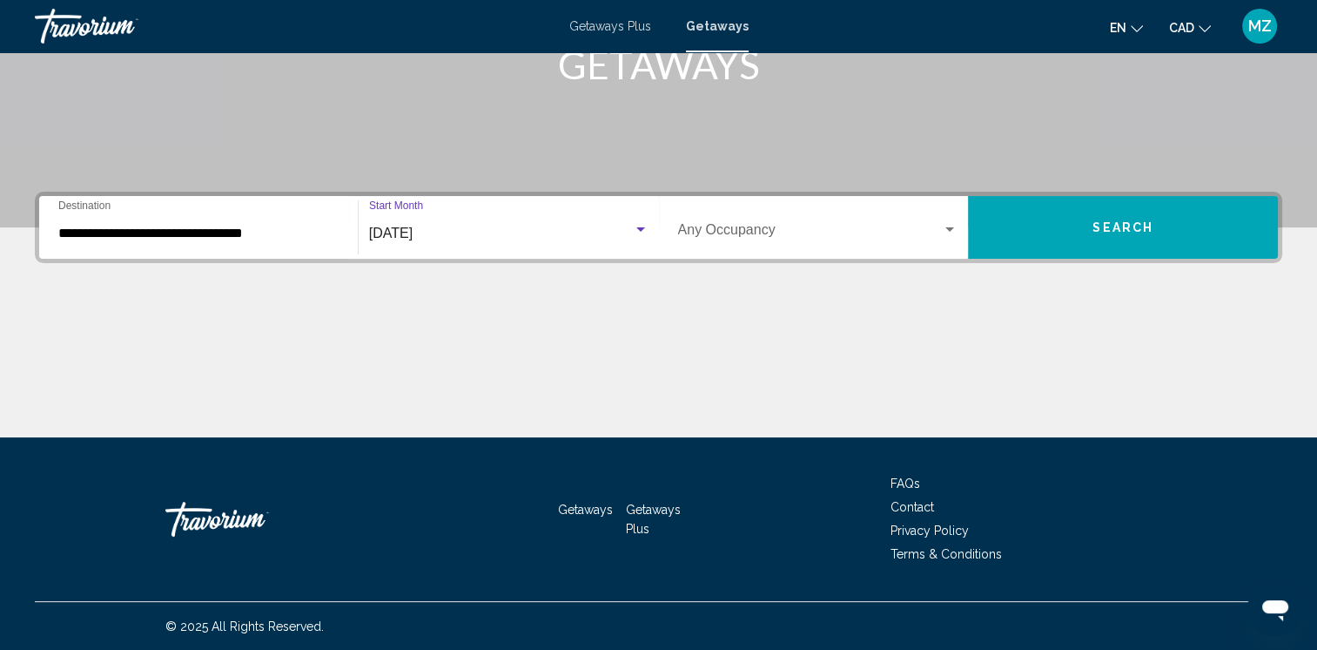
click at [1088, 233] on button "Search" at bounding box center [1123, 227] width 310 height 63
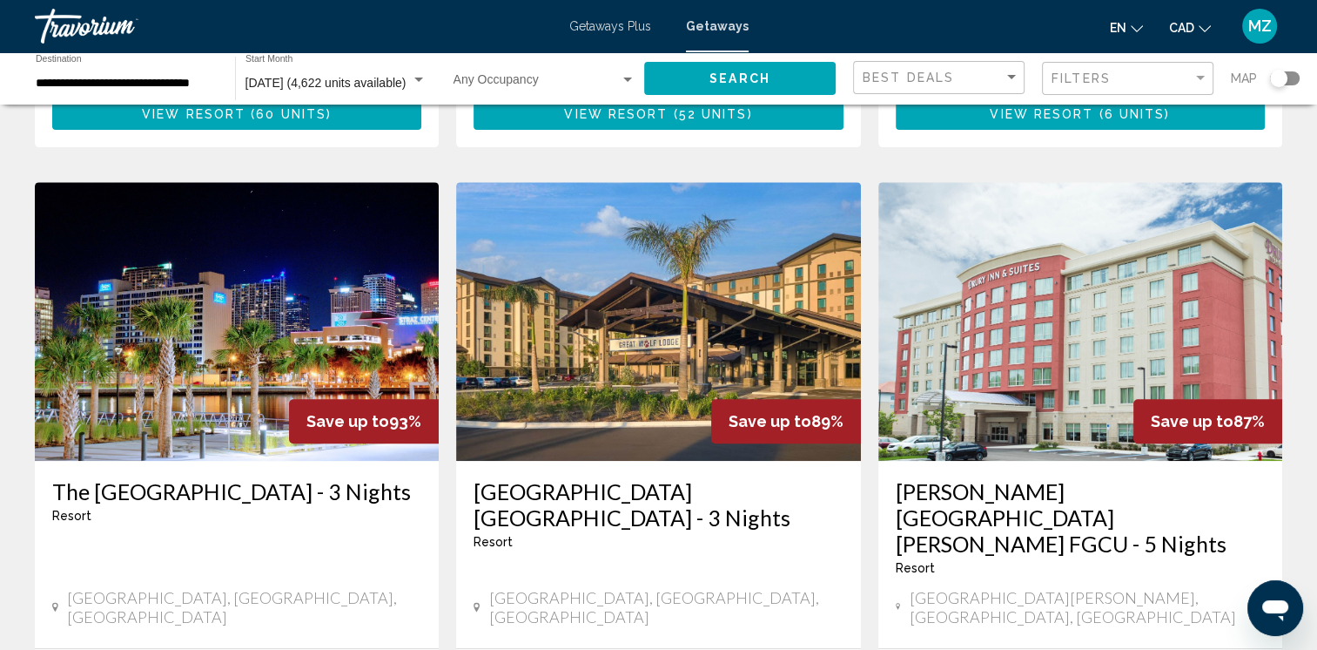
scroll to position [435, 0]
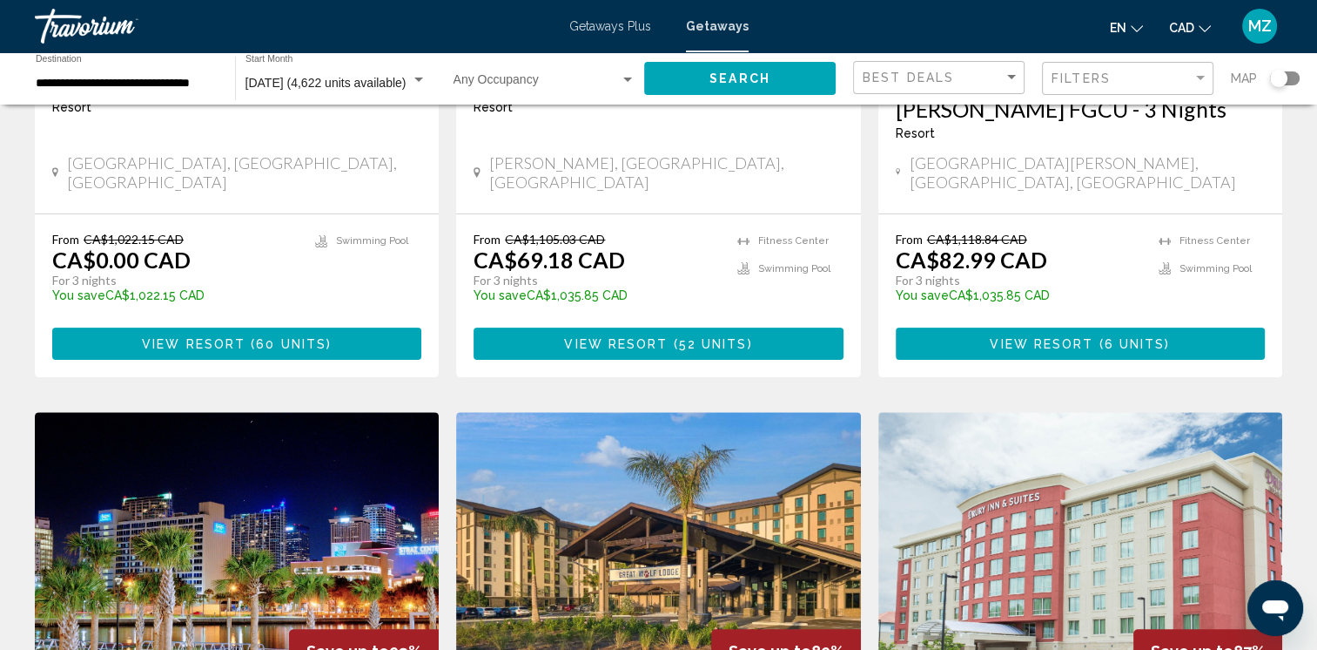
click at [149, 86] on input "**********" at bounding box center [127, 84] width 182 height 14
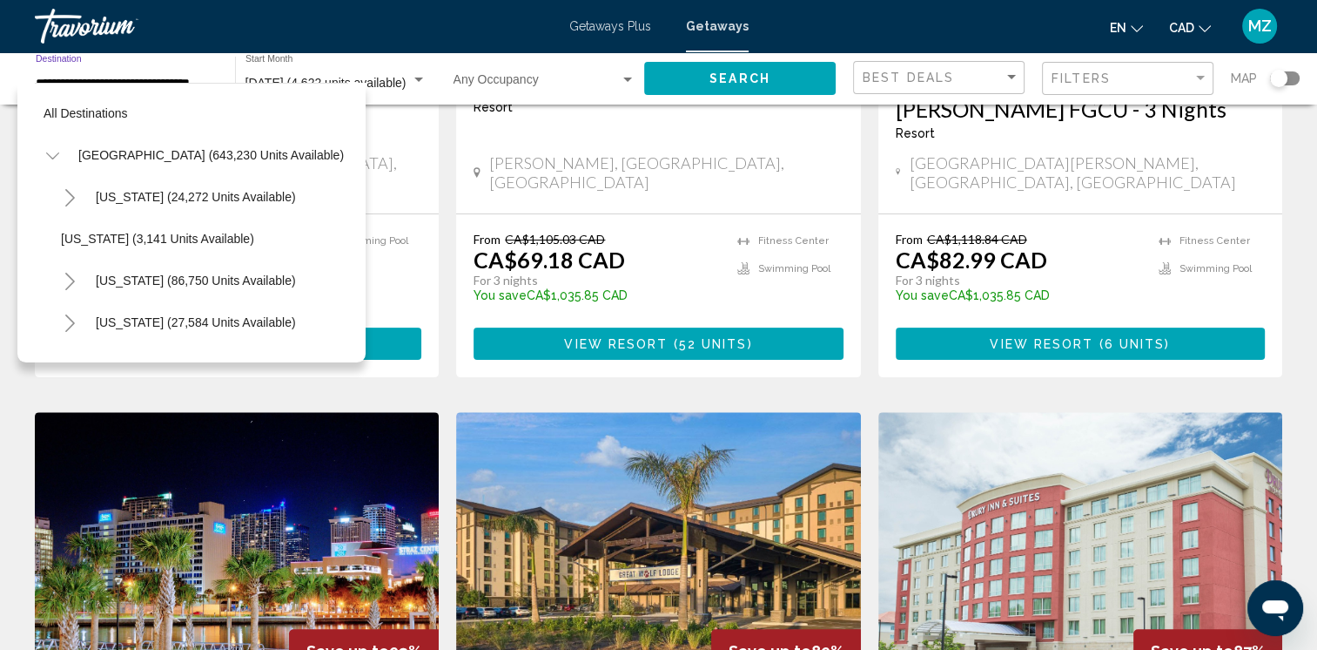
scroll to position [361, 0]
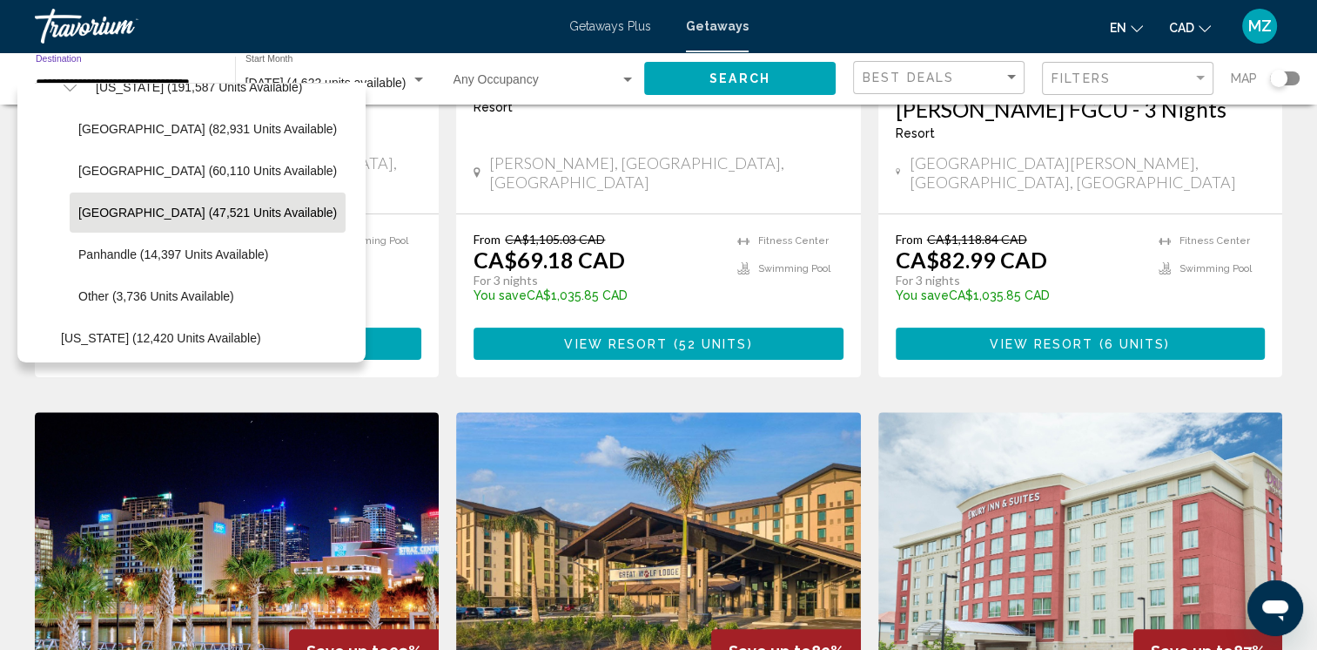
click at [111, 168] on span "East Coast (60,110 units available)" at bounding box center [207, 171] width 259 height 14
type input "**********"
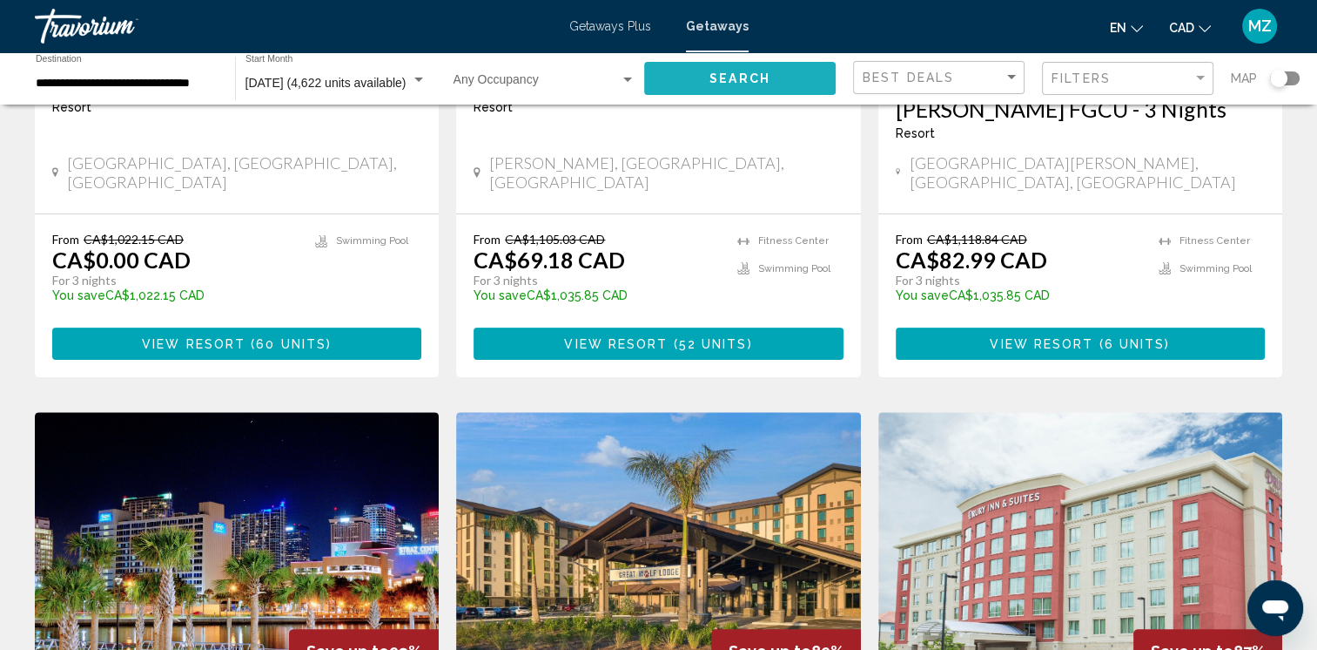
click at [776, 75] on button "Search" at bounding box center [740, 78] width 192 height 32
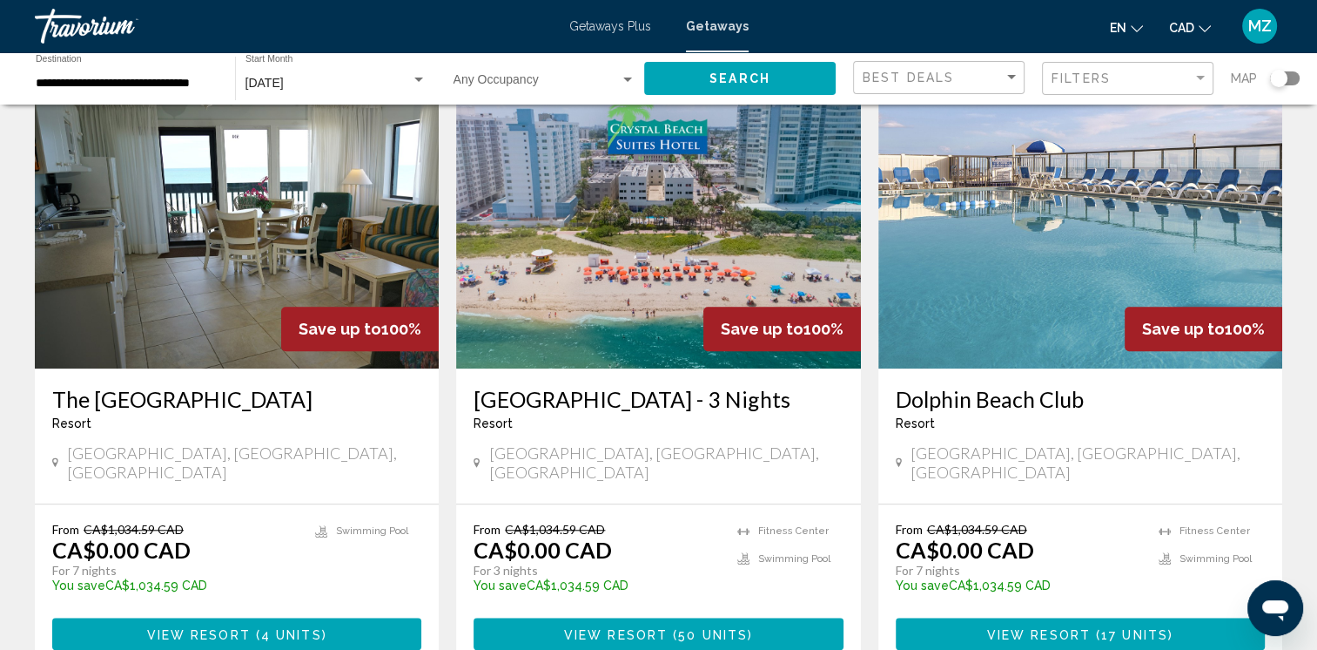
scroll to position [1480, 0]
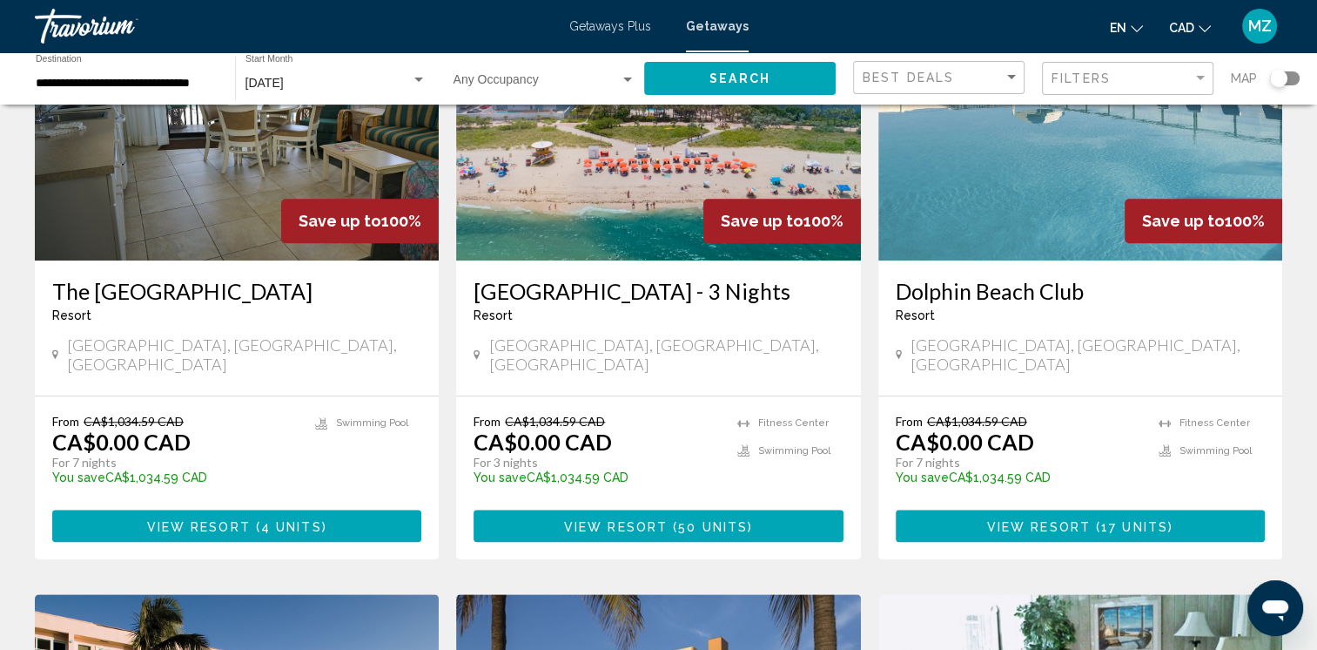
click at [1083, 519] on span "View Resort" at bounding box center [1039, 526] width 104 height 14
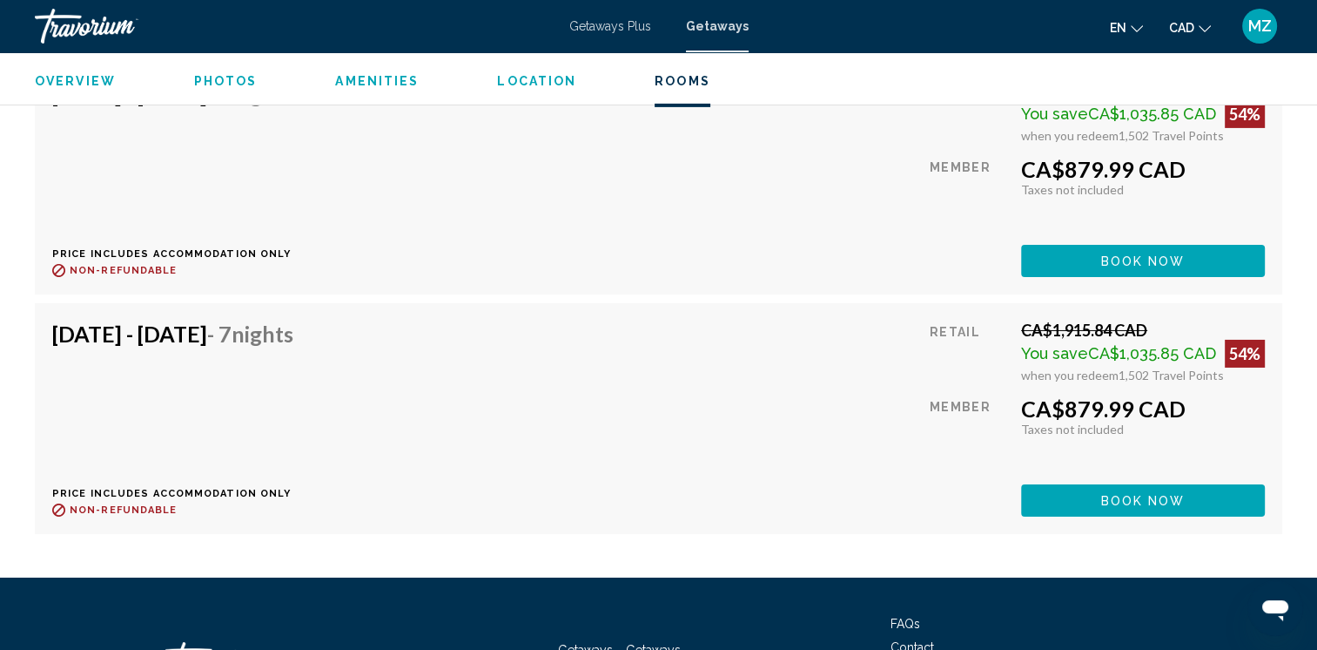
scroll to position [5973, 0]
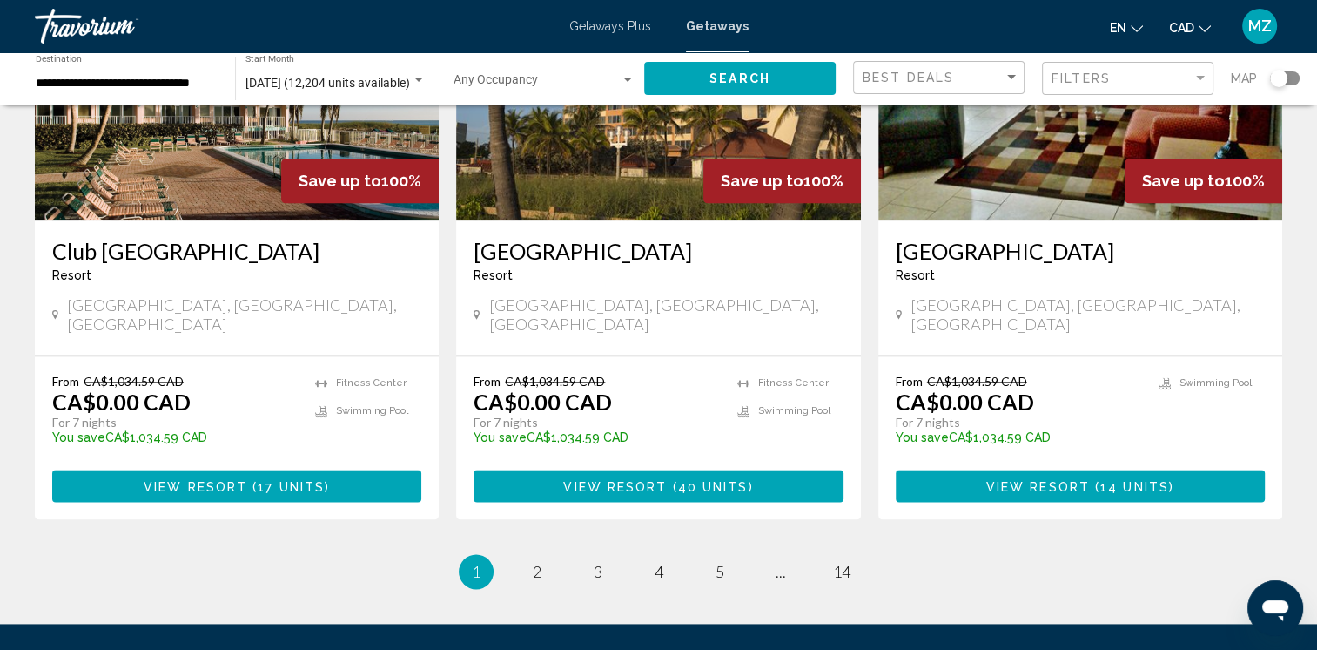
scroll to position [2264, 0]
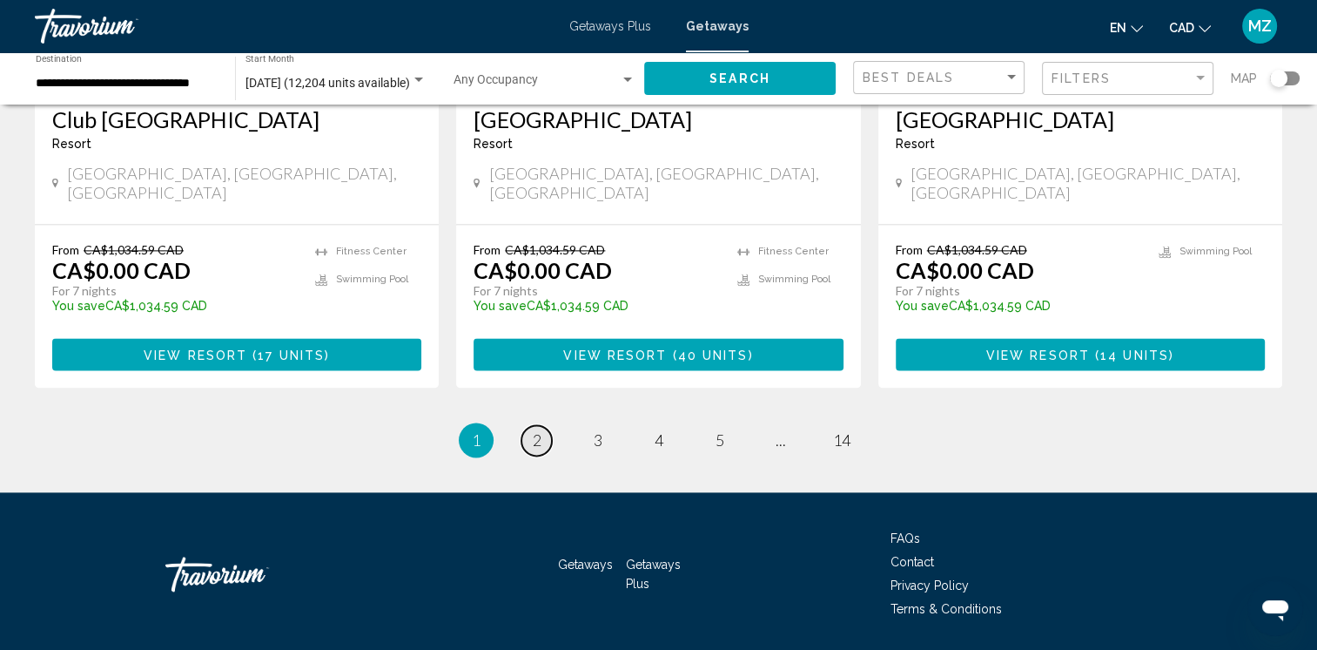
click at [529, 425] on link "page 2" at bounding box center [537, 440] width 30 height 30
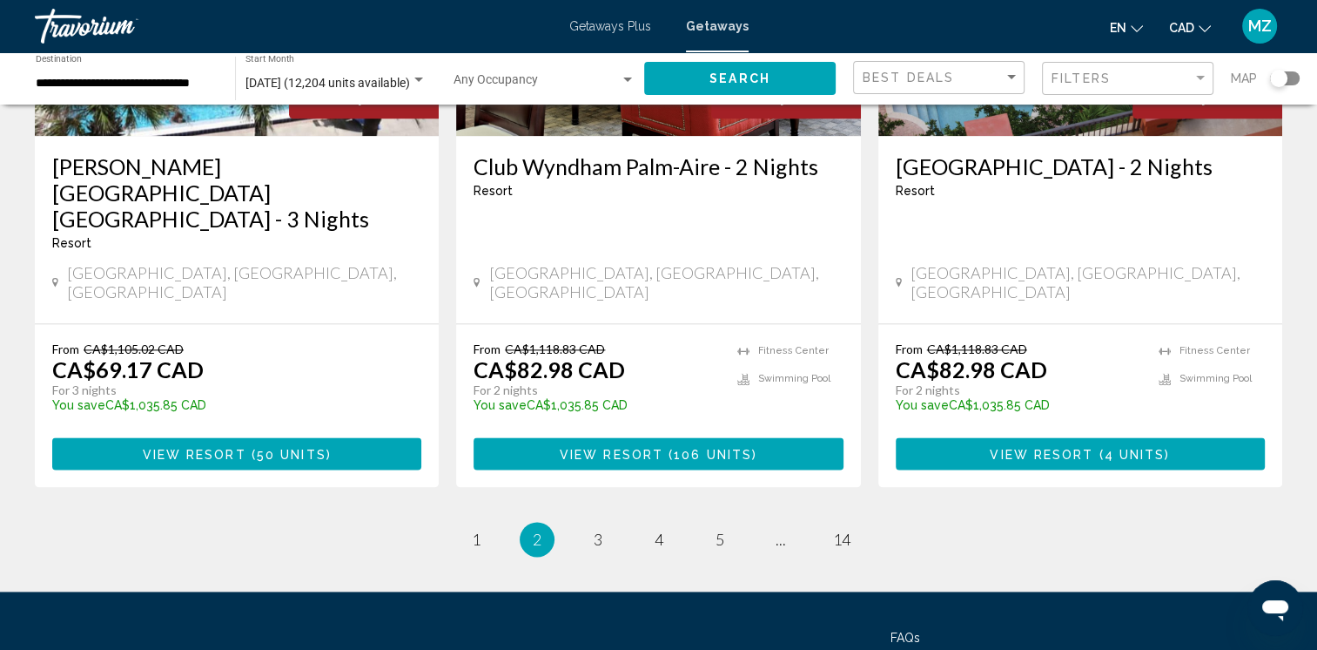
scroll to position [2264, 0]
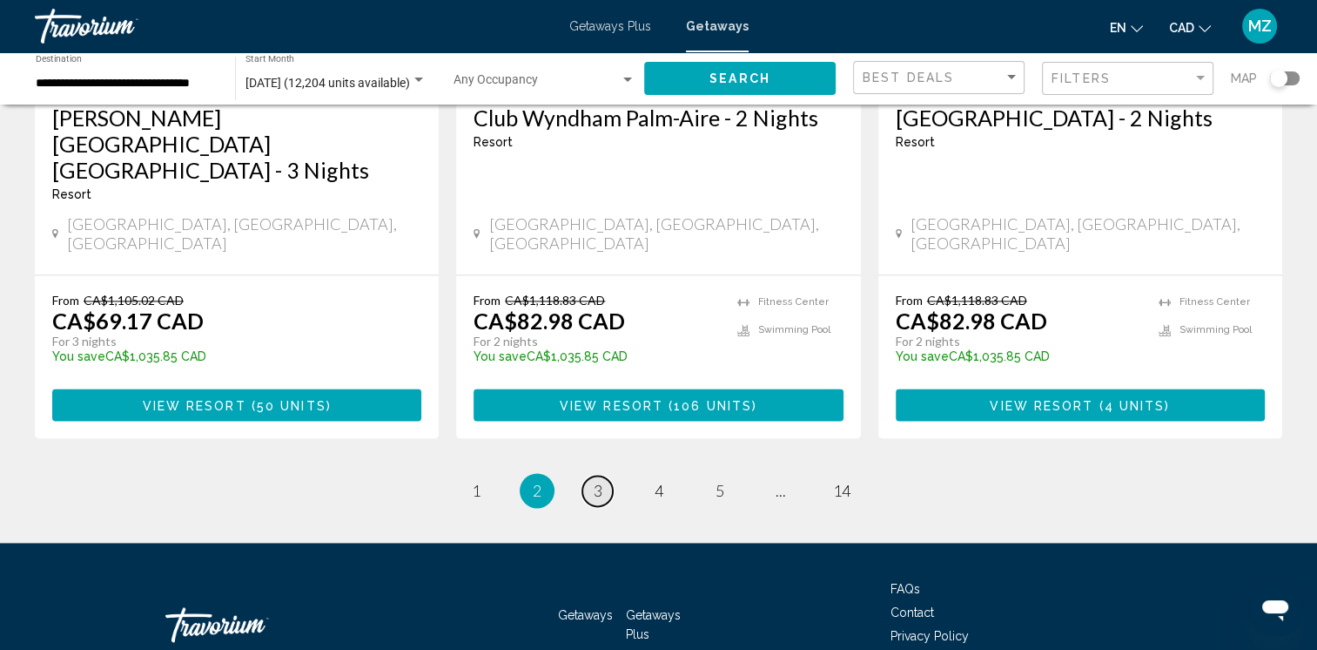
click at [589, 475] on link "page 3" at bounding box center [598, 490] width 30 height 30
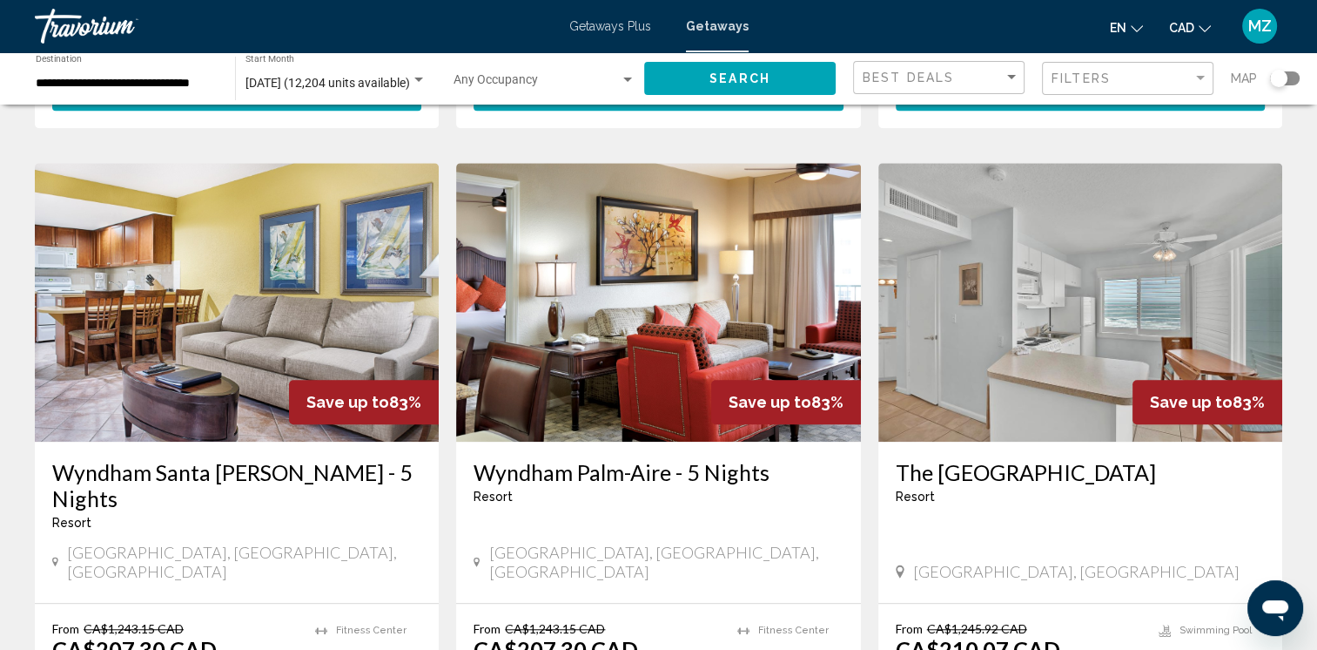
scroll to position [1480, 0]
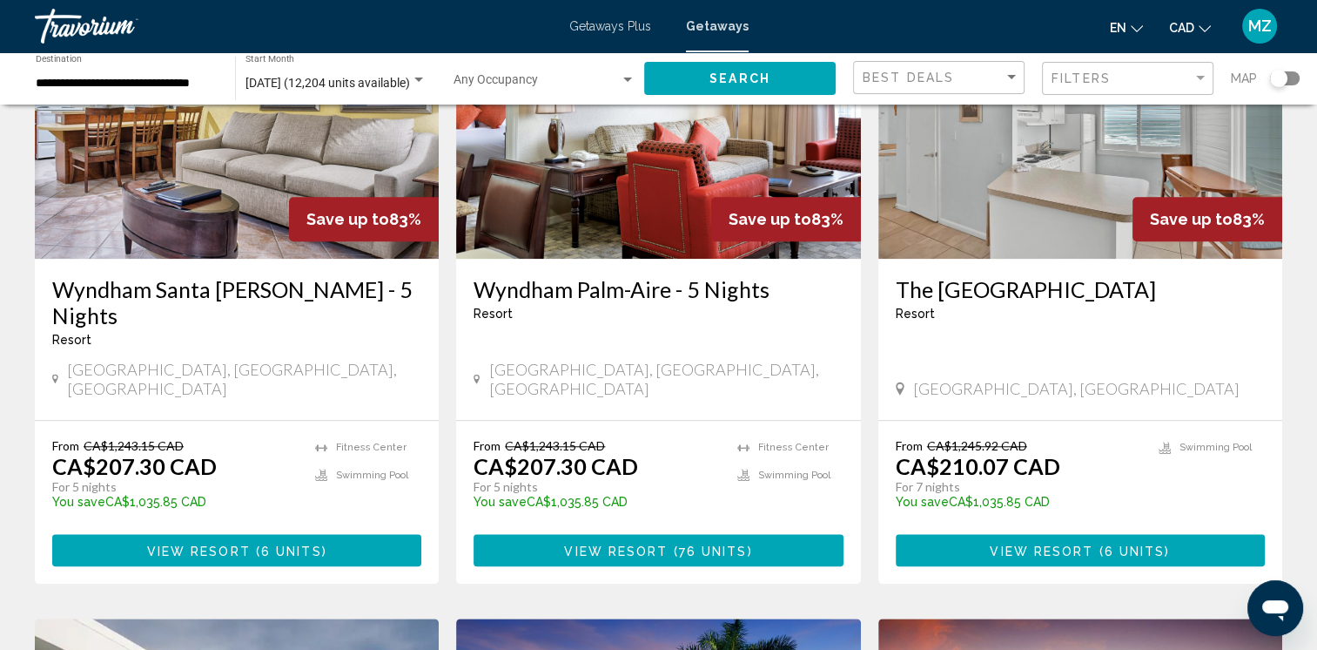
click at [130, 534] on button "View Resort ( 6 units )" at bounding box center [236, 550] width 369 height 32
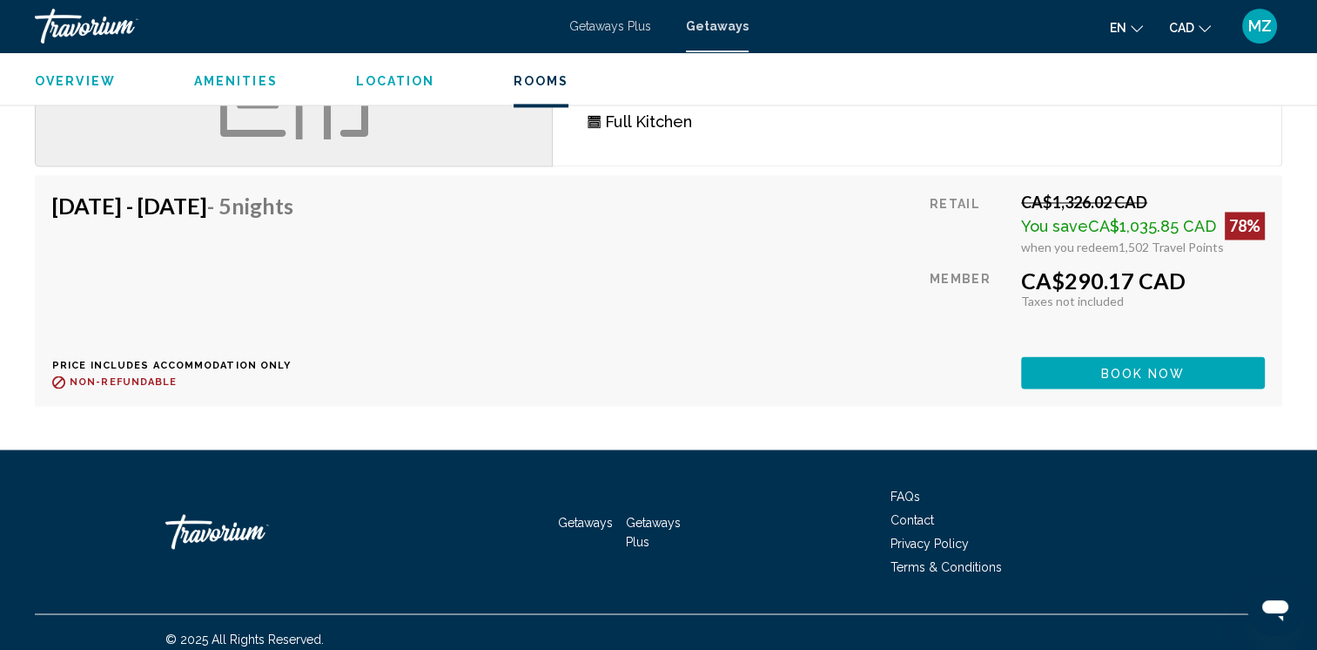
scroll to position [2824, 0]
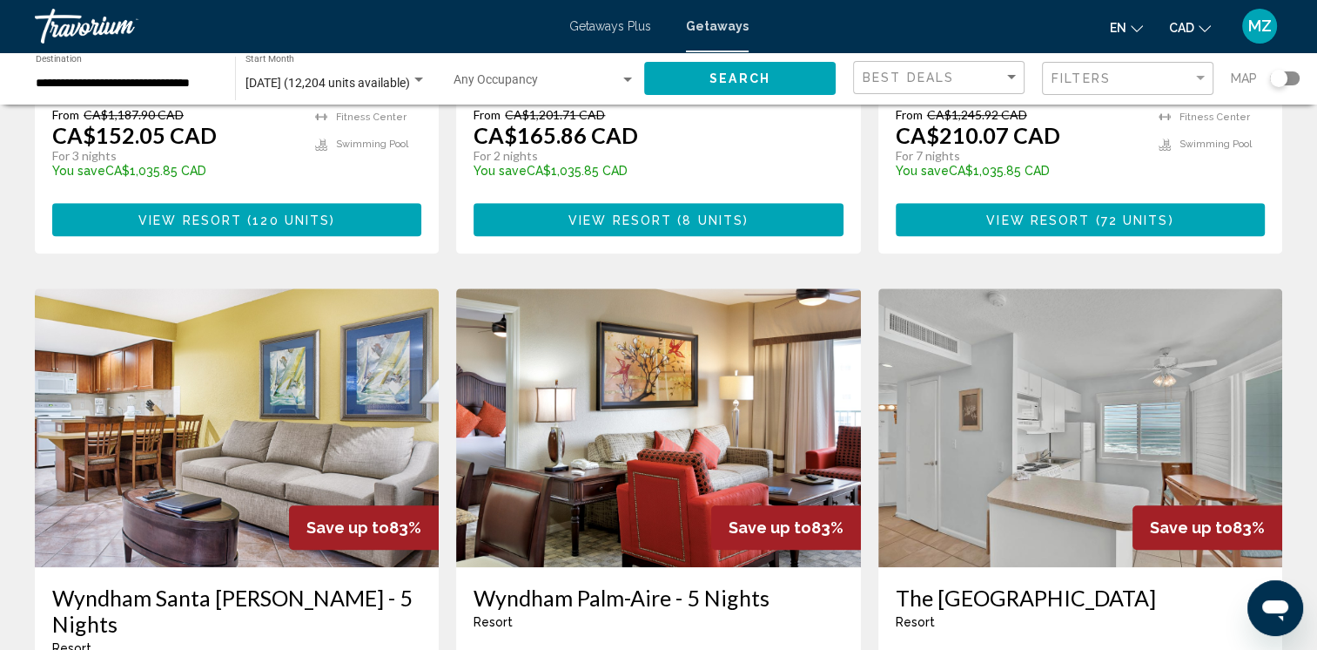
scroll to position [845, 0]
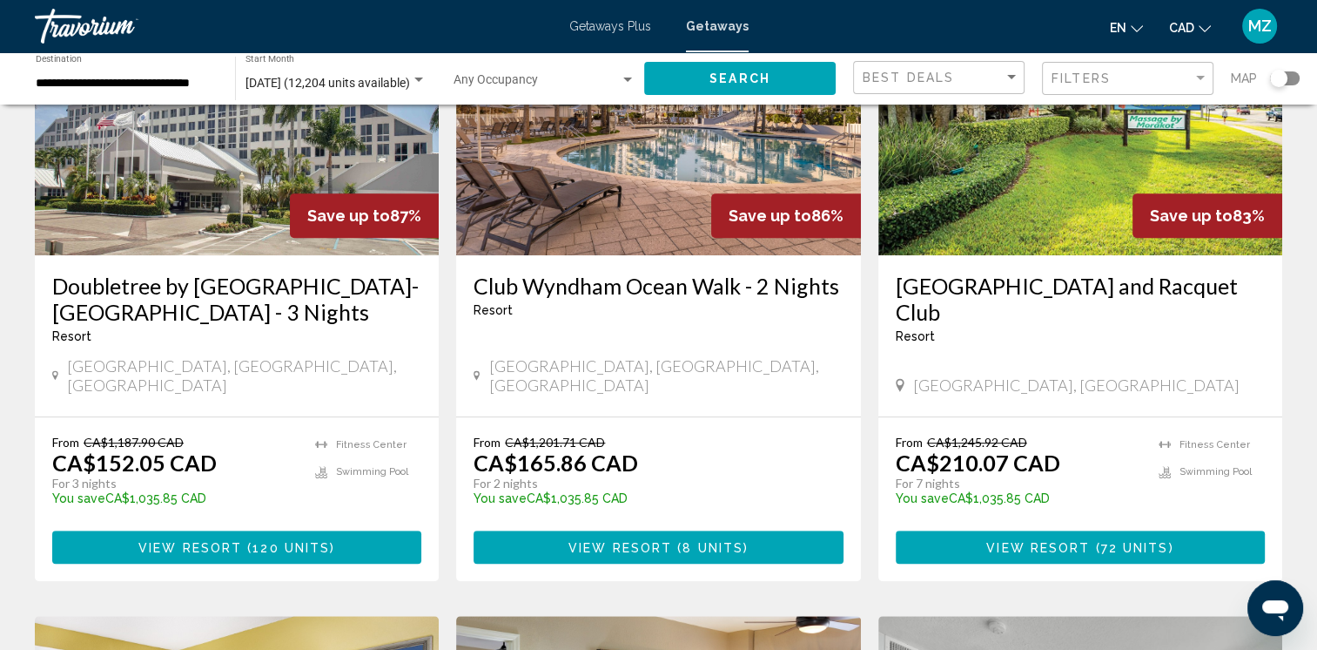
click at [1285, 81] on div "Search widget" at bounding box center [1278, 78] width 17 height 17
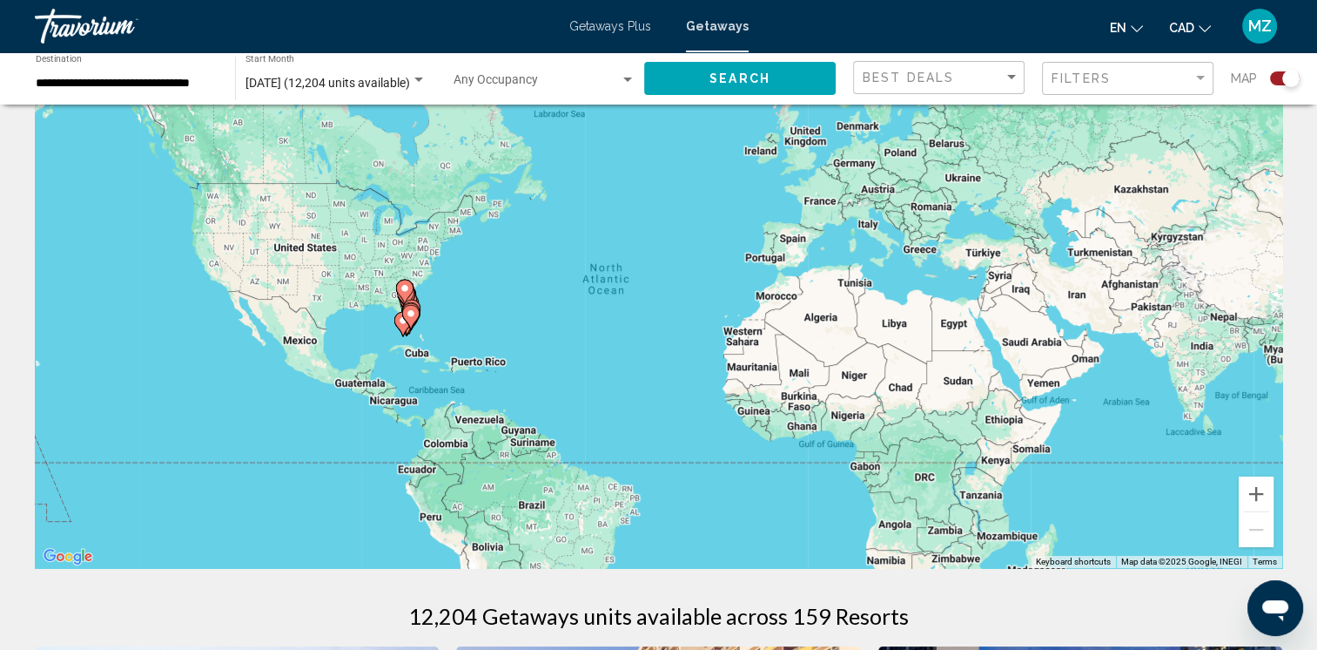
scroll to position [0, 0]
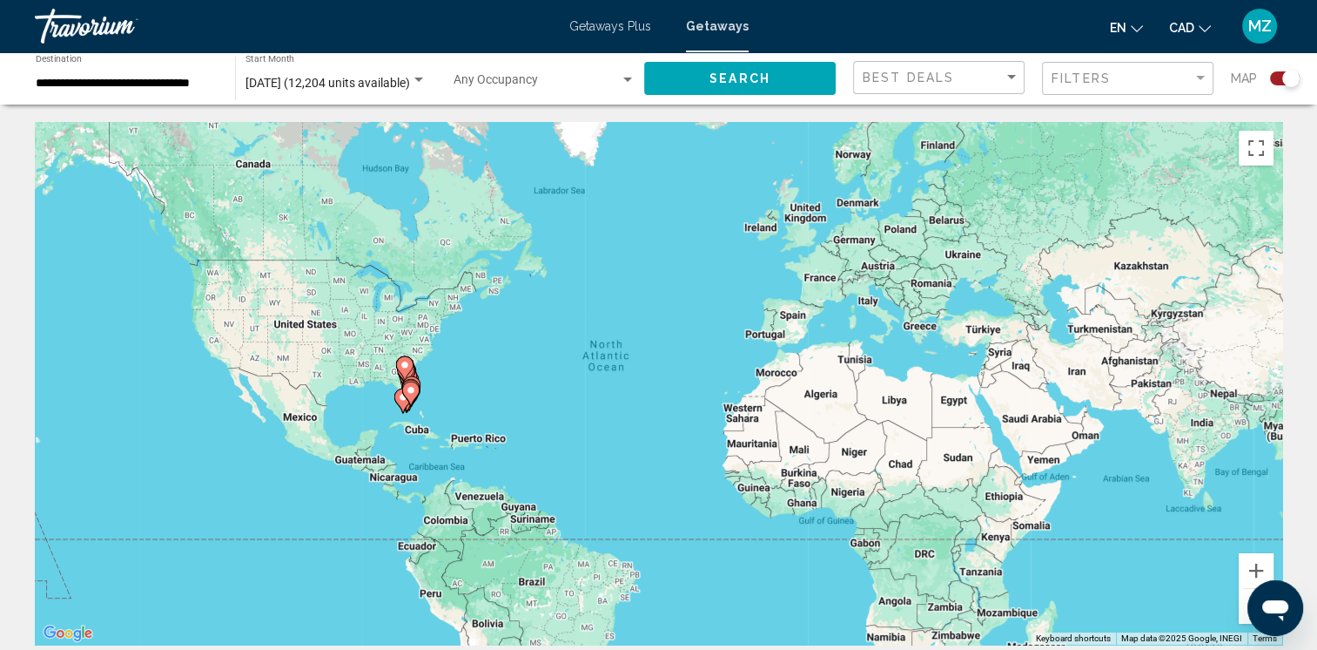
click at [405, 395] on icon "Main content" at bounding box center [410, 393] width 16 height 23
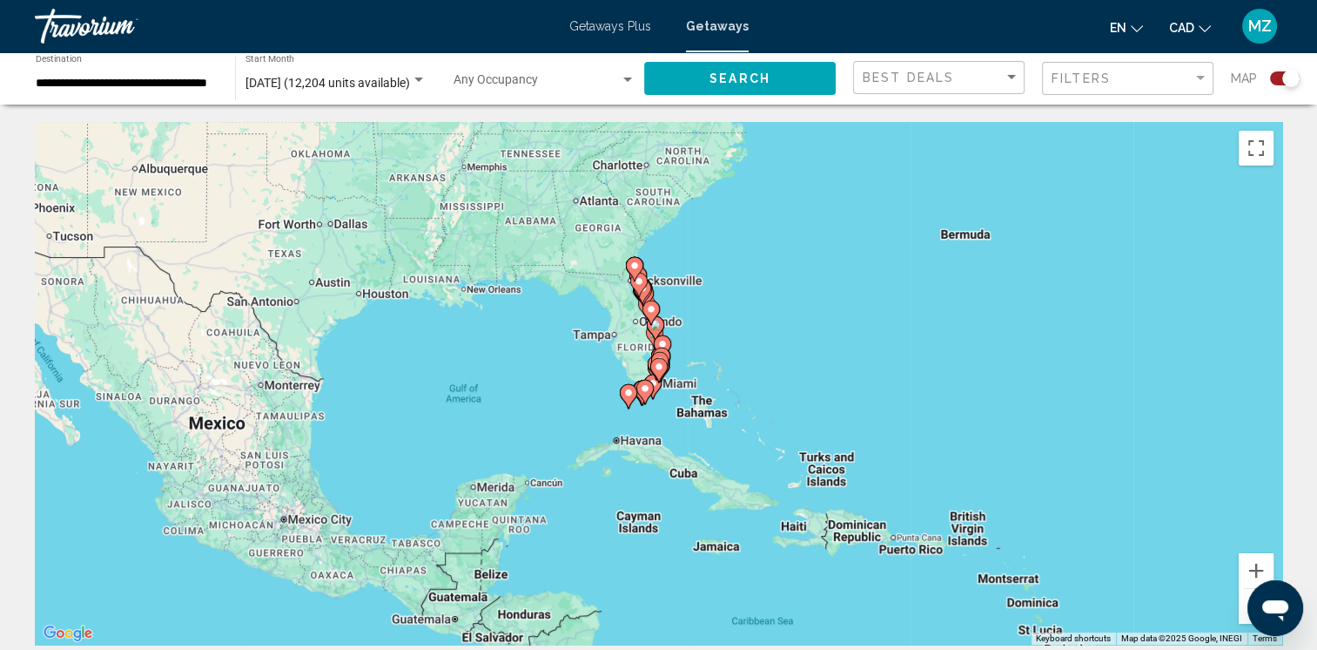
click at [655, 338] on gmp-advanced-marker "Main content" at bounding box center [662, 347] width 17 height 26
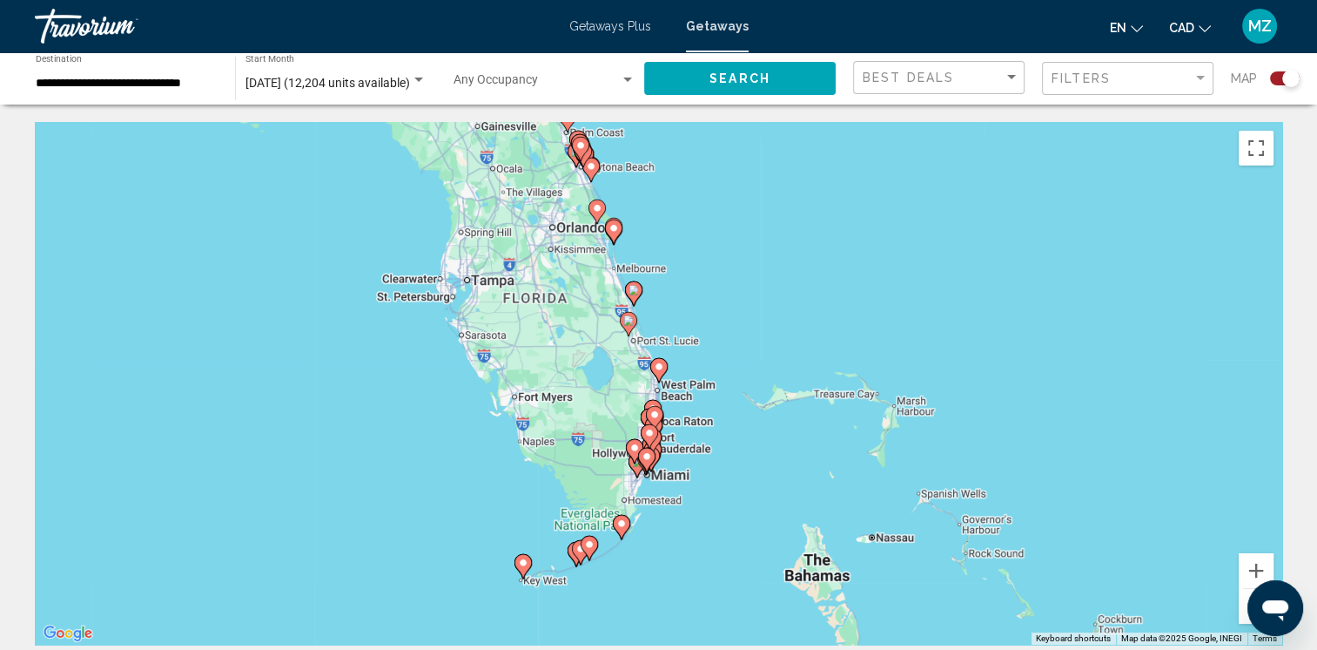
click at [601, 203] on icon "Main content" at bounding box center [597, 211] width 16 height 23
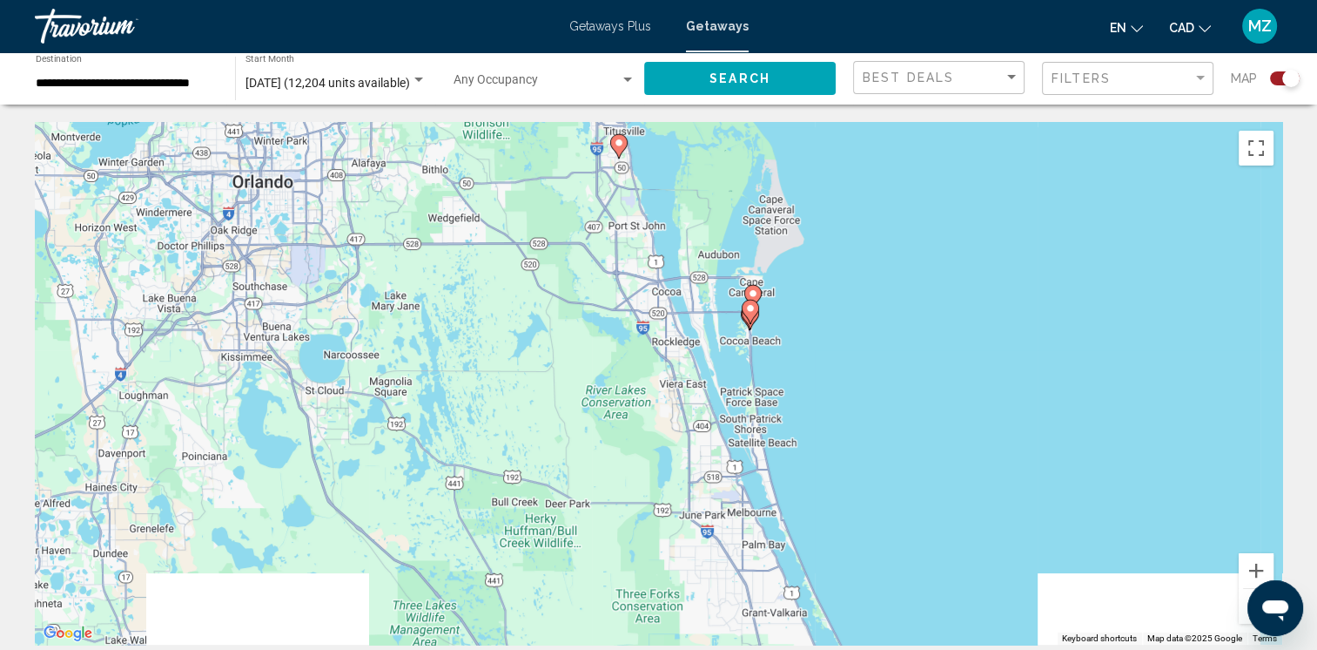
drag, startPoint x: 669, startPoint y: 448, endPoint x: 644, endPoint y: 244, distance: 206.1
click at [643, 247] on div "To navigate, press the arrow keys. To activate drag with keyboard, press Alt + …" at bounding box center [659, 383] width 1248 height 522
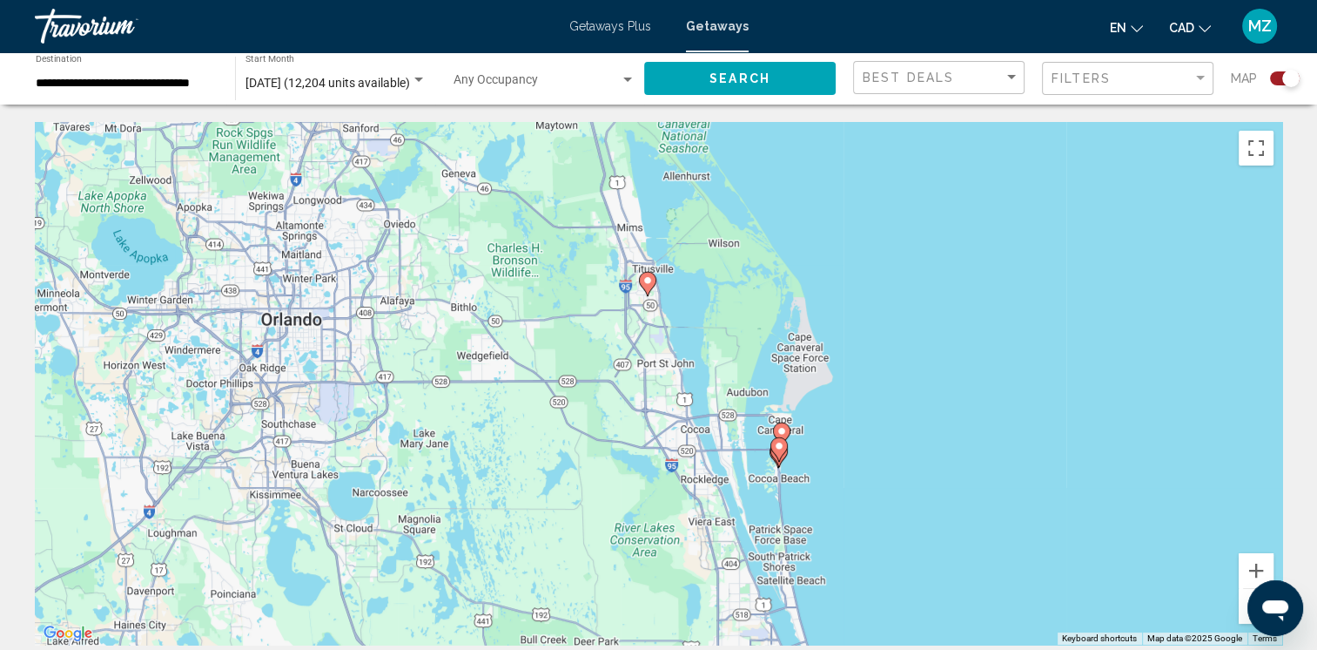
drag, startPoint x: 634, startPoint y: 493, endPoint x: 637, endPoint y: 637, distance: 143.7
click at [637, 639] on div "To navigate, press the arrow keys. To activate drag with keyboard, press Alt + …" at bounding box center [659, 383] width 1248 height 522
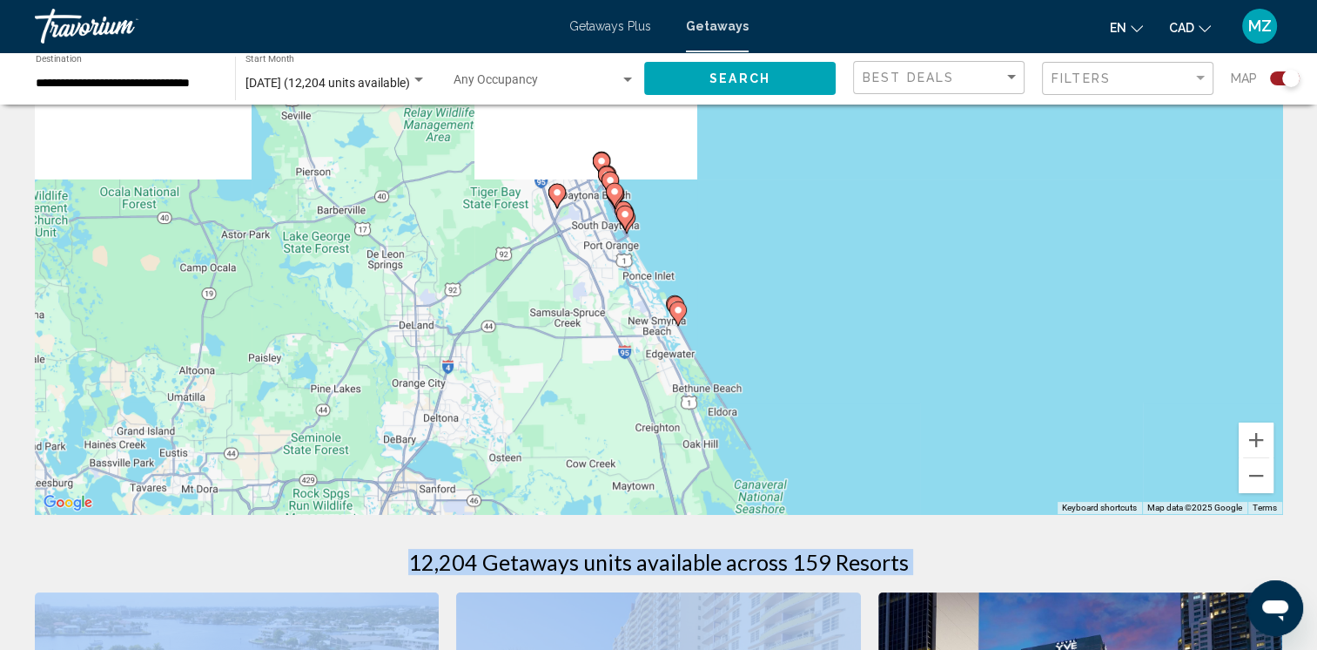
drag, startPoint x: 694, startPoint y: 597, endPoint x: 711, endPoint y: 676, distance: 80.3
click at [711, 519] on html "**********" at bounding box center [658, 194] width 1317 height 650
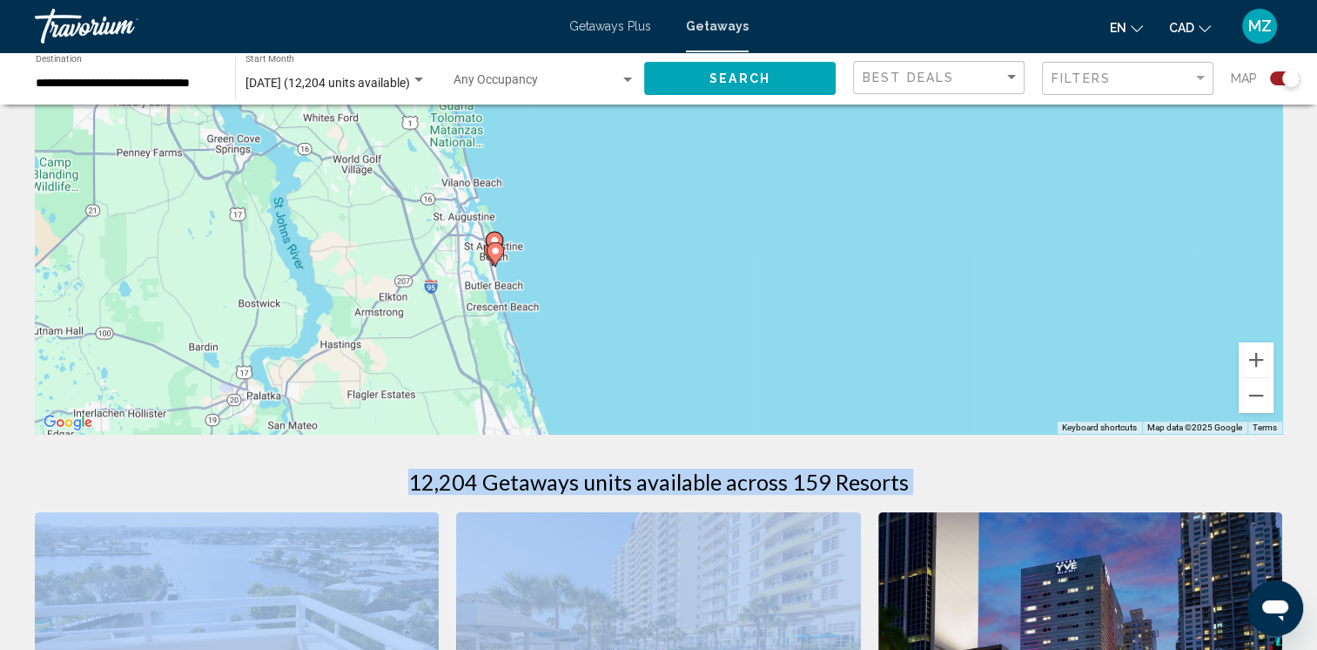
drag, startPoint x: 651, startPoint y: 184, endPoint x: 667, endPoint y: 91, distance: 93.6
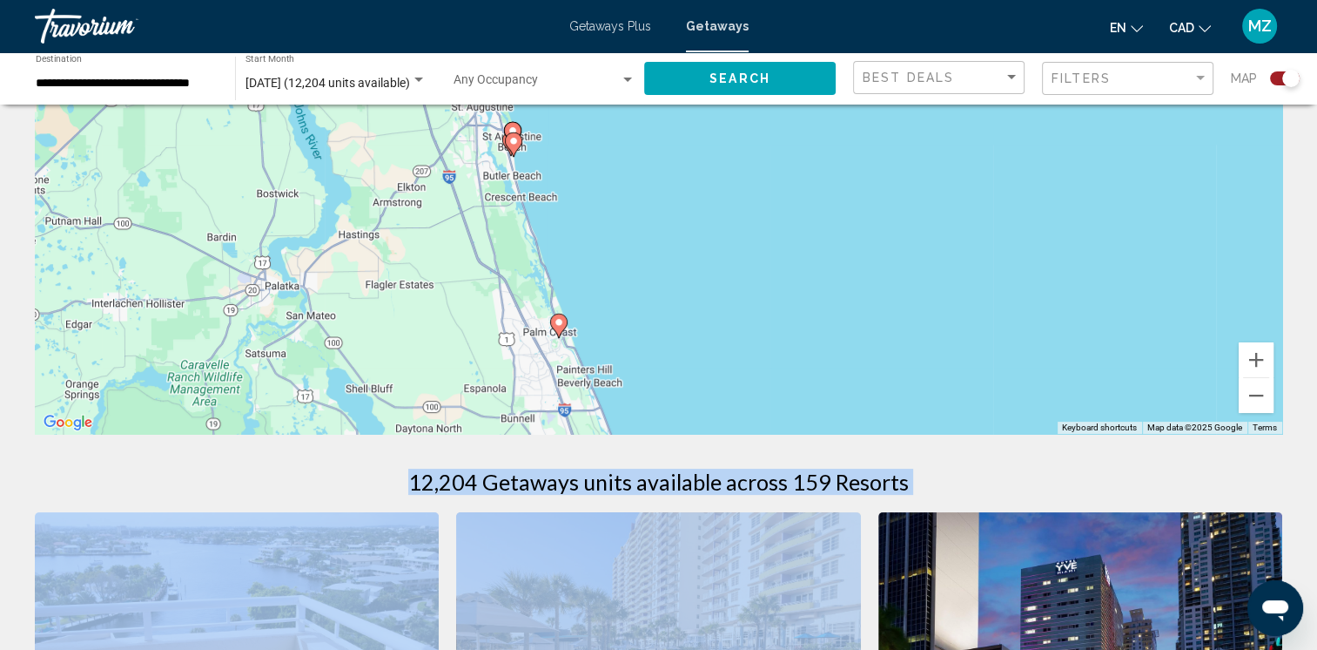
click at [515, 140] on image "Main content" at bounding box center [514, 141] width 10 height 10
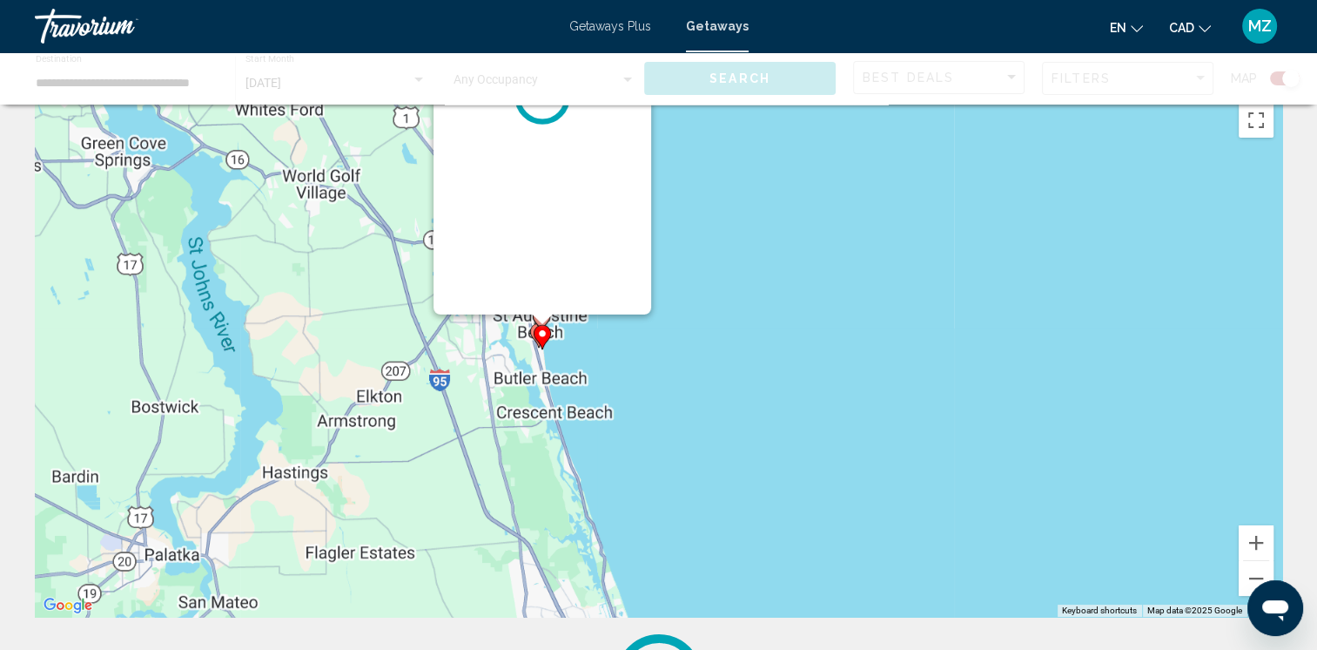
scroll to position [0, 0]
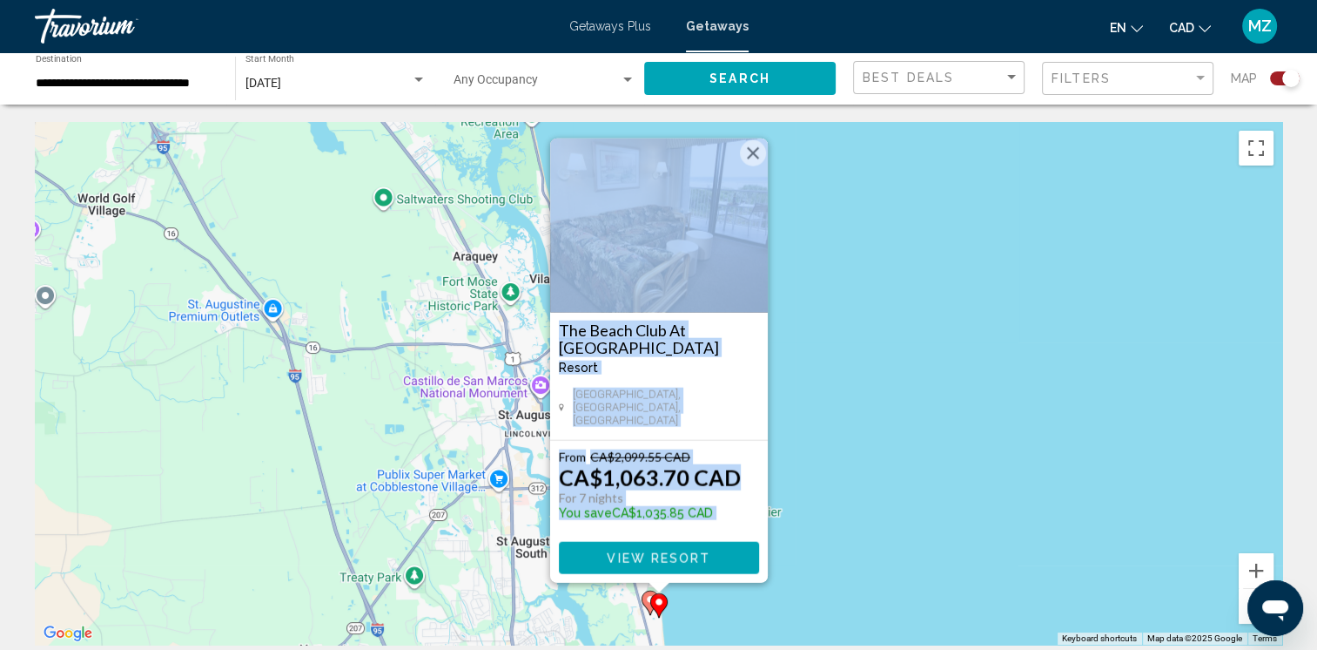
click at [755, 165] on button "Close" at bounding box center [753, 153] width 26 height 26
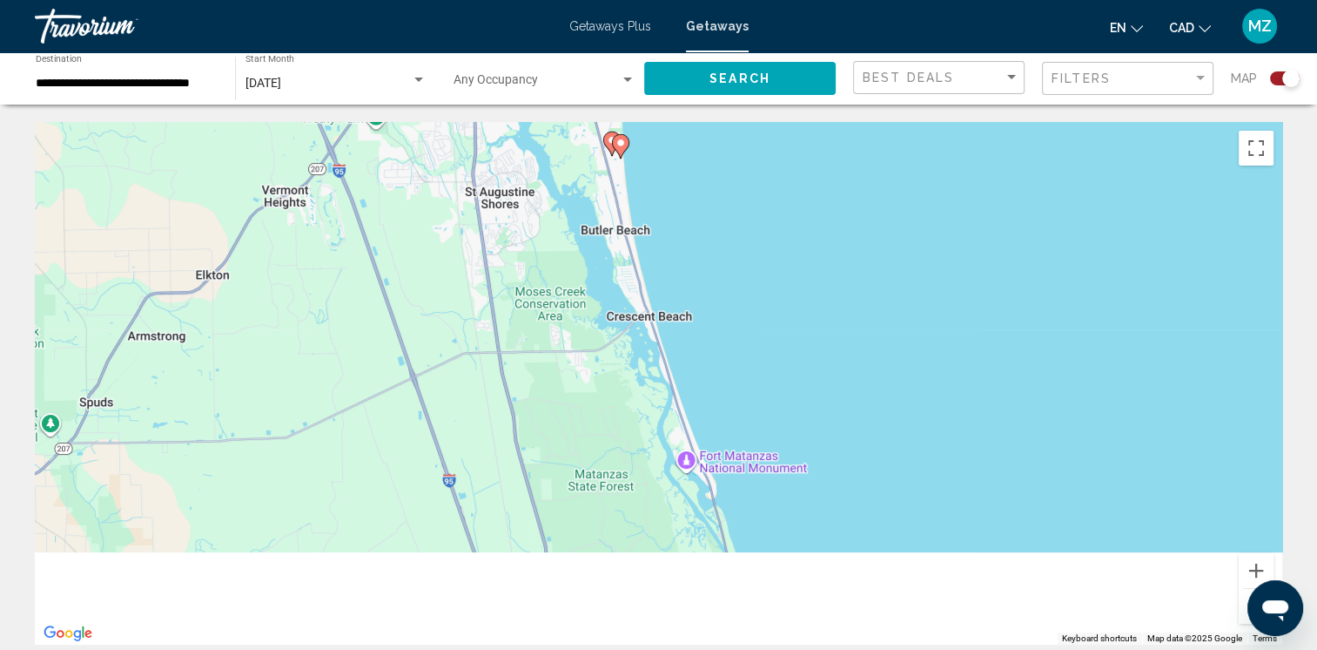
drag, startPoint x: 756, startPoint y: 428, endPoint x: 725, endPoint y: -64, distance: 492.9
click at [725, 0] on html "**********" at bounding box center [658, 325] width 1317 height 650
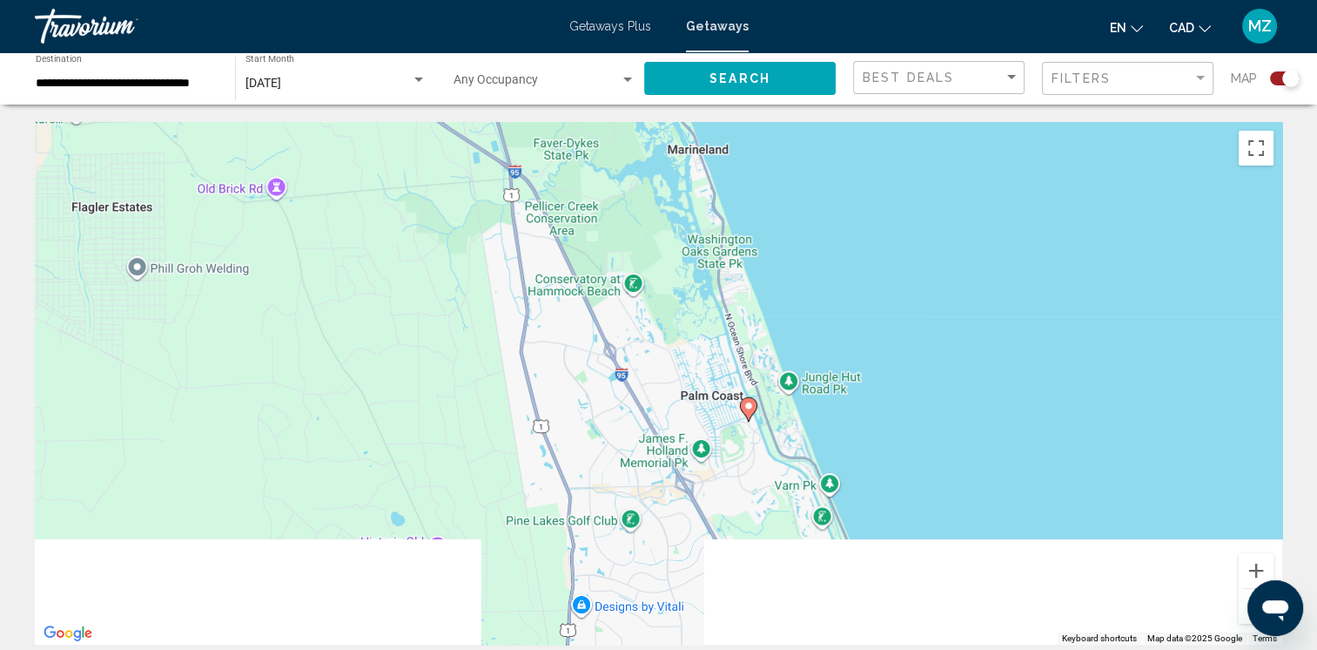
drag, startPoint x: 746, startPoint y: 401, endPoint x: 695, endPoint y: 207, distance: 200.9
click at [695, 208] on div "To activate drag with keyboard, press Alt + Enter. Once in keyboard drag state,…" at bounding box center [659, 383] width 1248 height 522
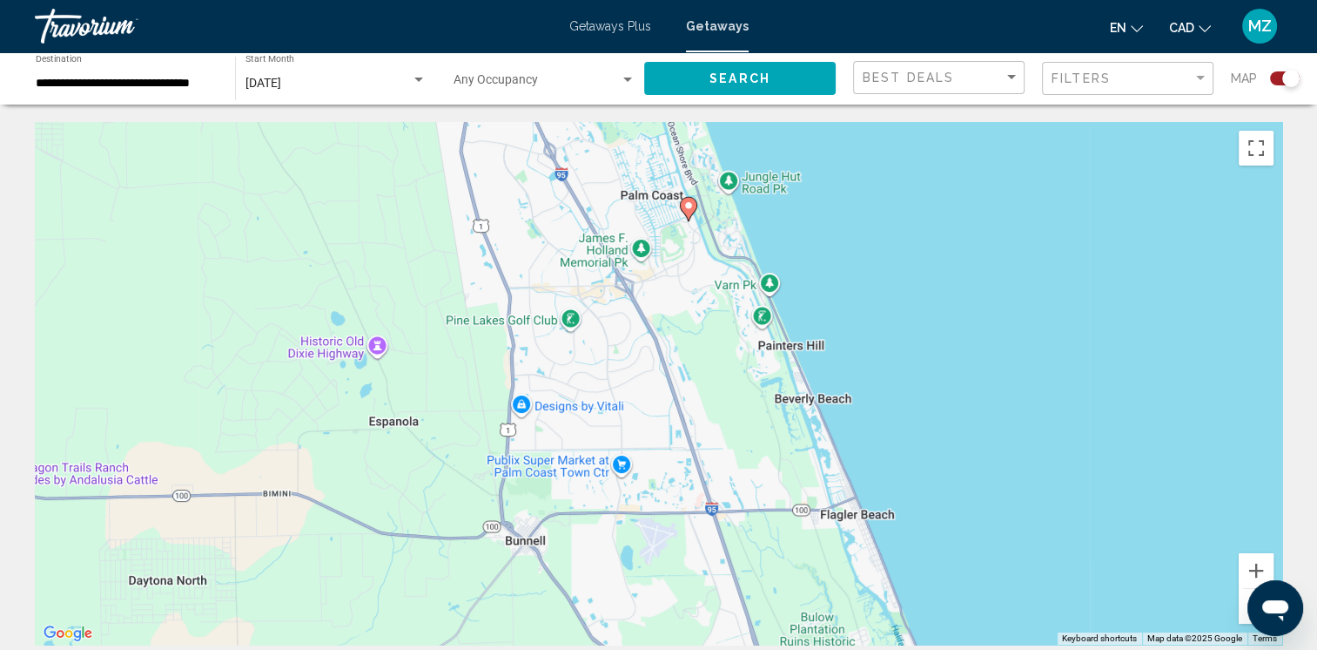
click at [691, 207] on image "Main content" at bounding box center [689, 205] width 10 height 10
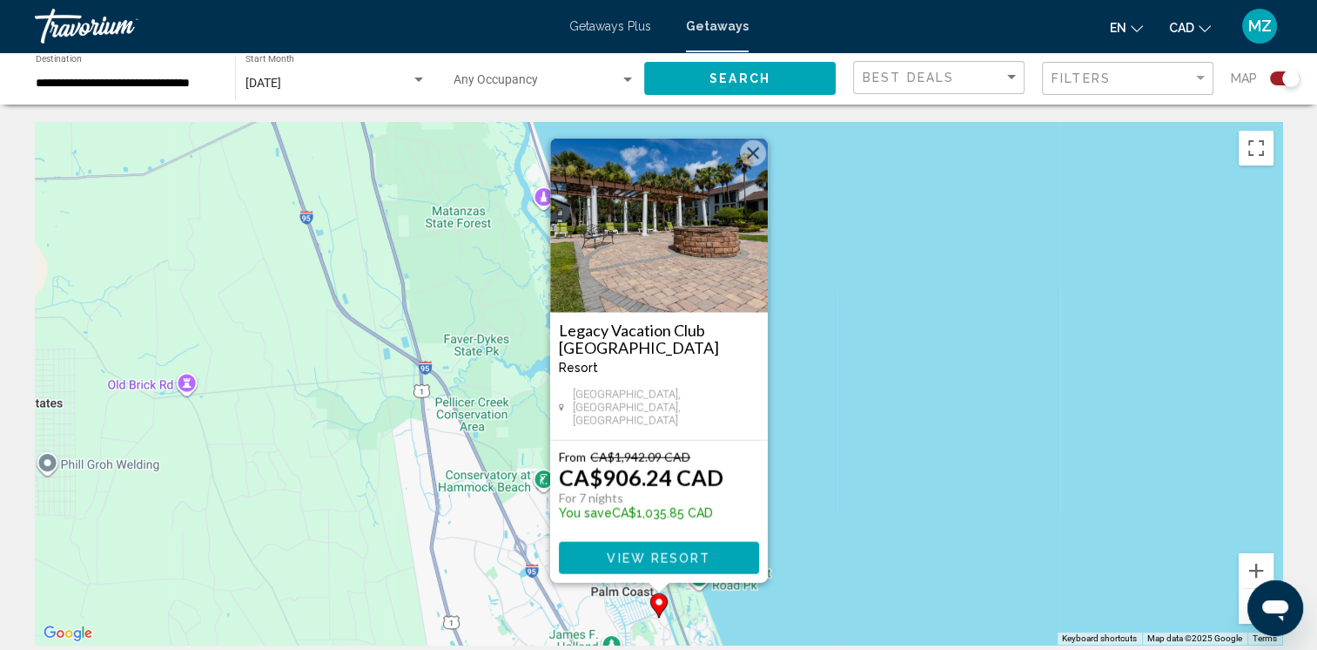
click at [745, 165] on button "Close" at bounding box center [753, 153] width 26 height 26
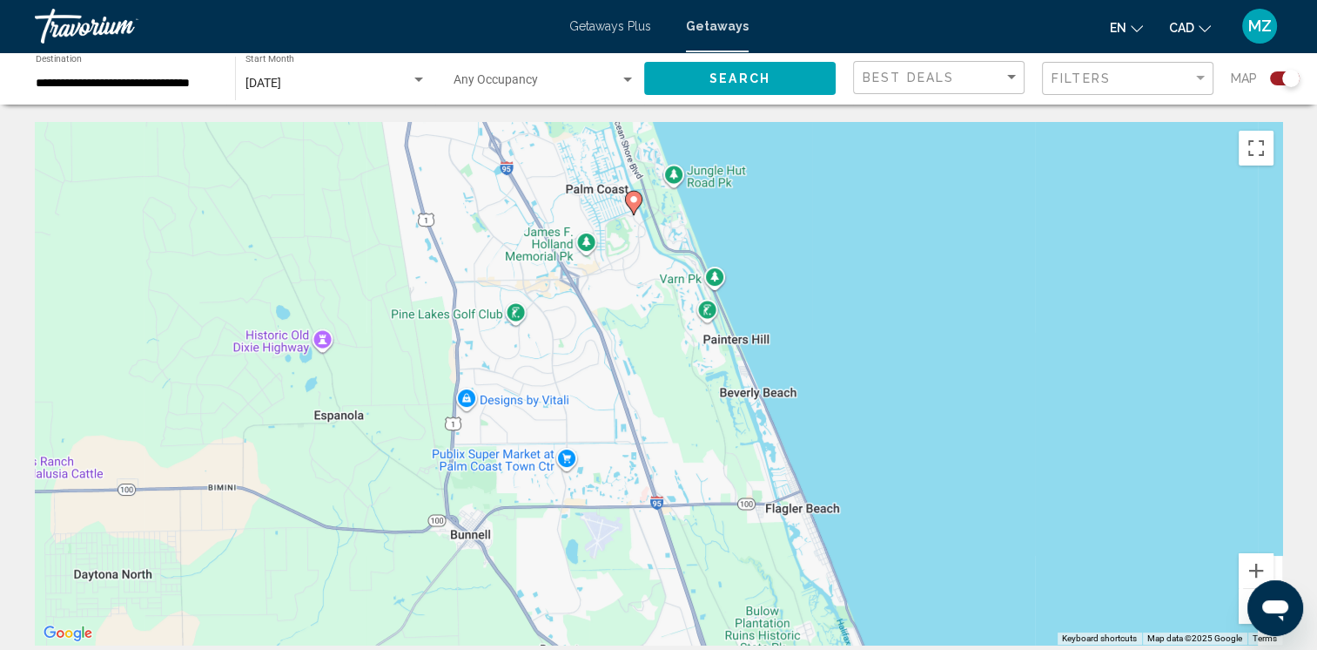
drag, startPoint x: 655, startPoint y: 379, endPoint x: 655, endPoint y: 78, distance: 300.4
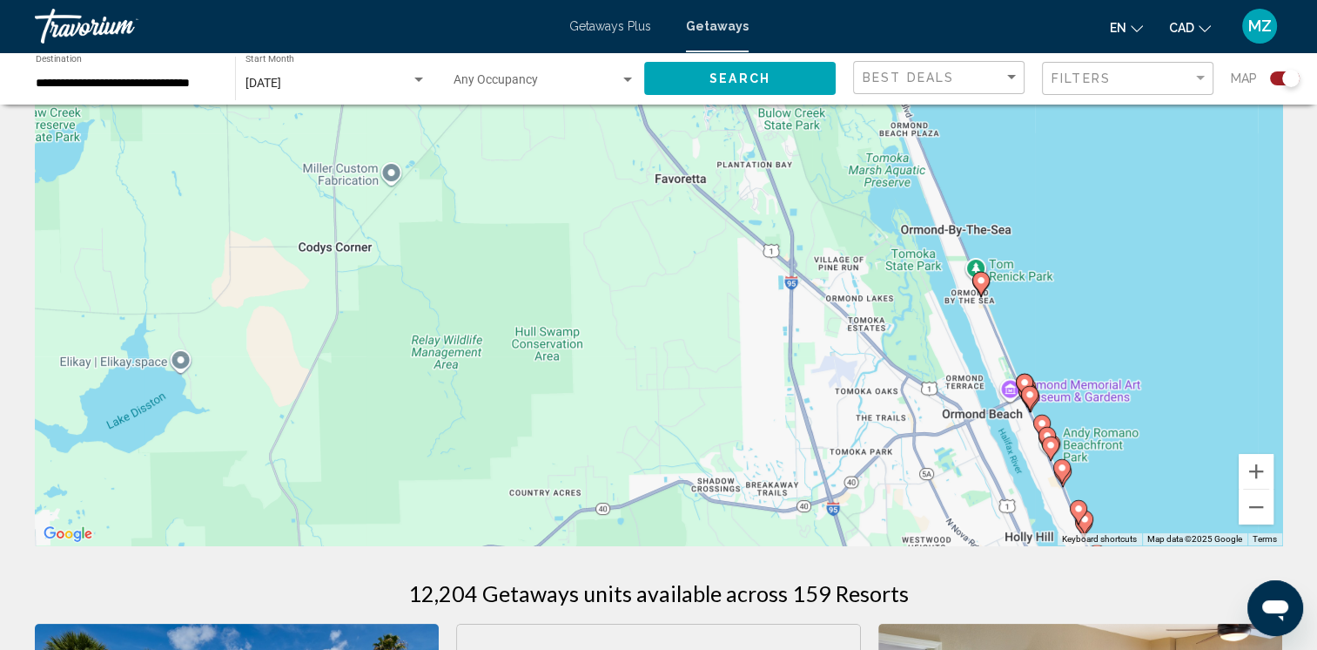
scroll to position [174, 0]
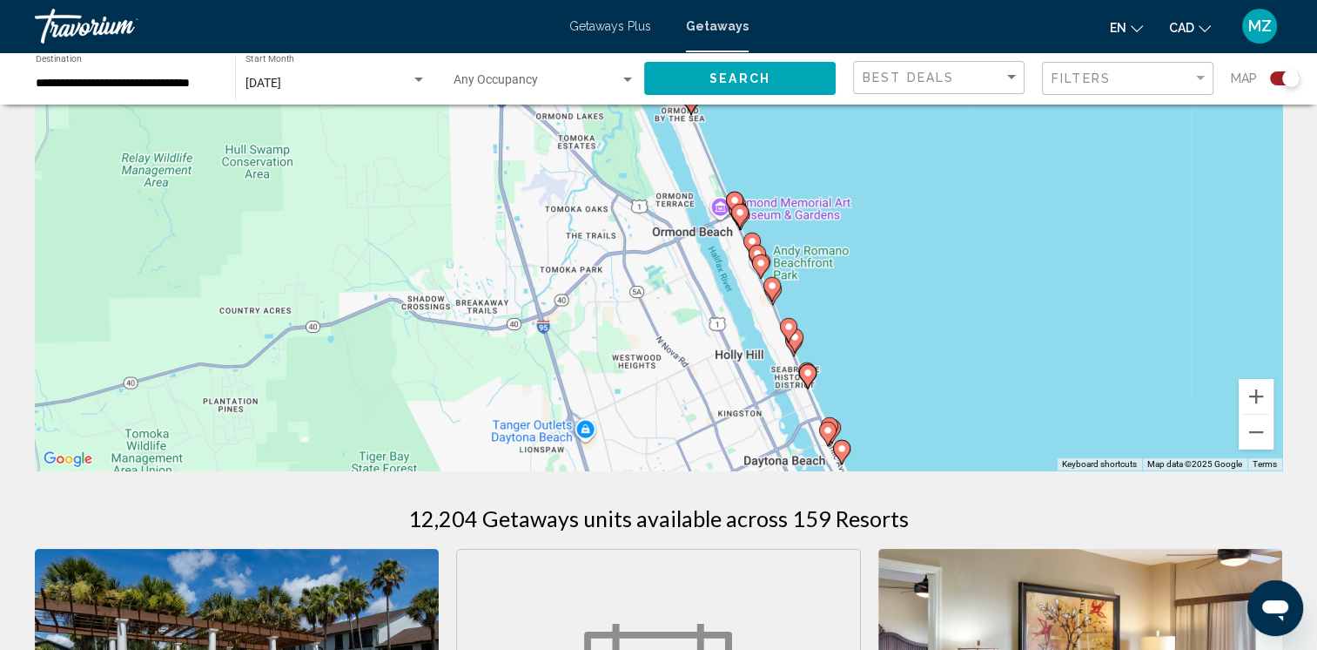
drag, startPoint x: 874, startPoint y: 387, endPoint x: 579, endPoint y: 206, distance: 346.3
click at [579, 211] on div "To activate drag with keyboard, press Alt + Enter. Once in keyboard drag state,…" at bounding box center [659, 209] width 1248 height 522
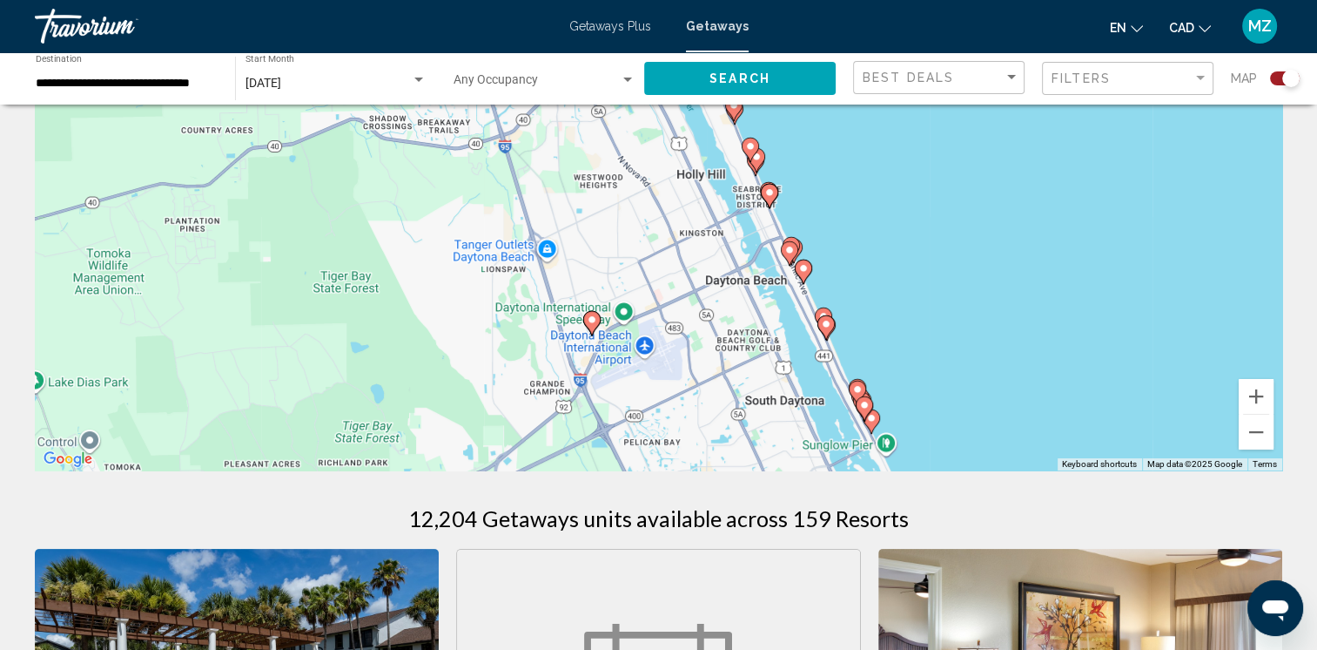
drag, startPoint x: 651, startPoint y: 429, endPoint x: 617, endPoint y: 350, distance: 86.6
click at [617, 350] on div "To activate drag with keyboard, press Alt + Enter. Once in keyboard drag state,…" at bounding box center [659, 209] width 1248 height 522
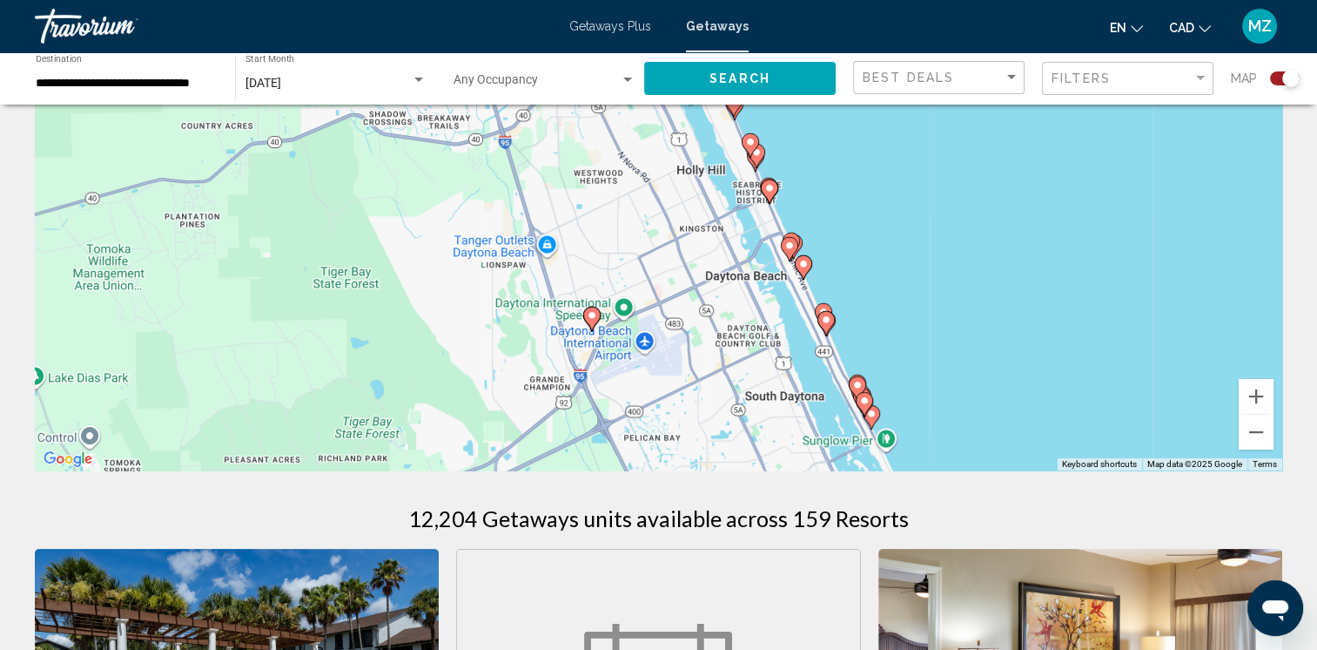
click at [592, 312] on image "Main content" at bounding box center [592, 315] width 10 height 10
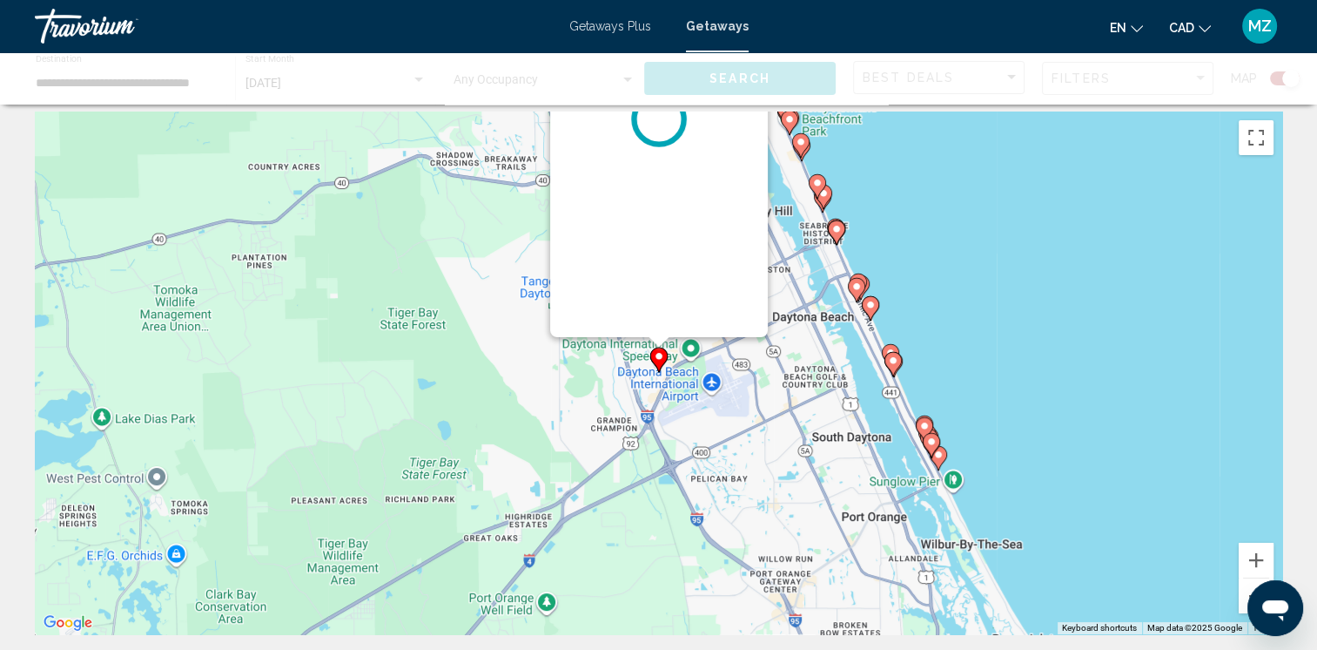
scroll to position [0, 0]
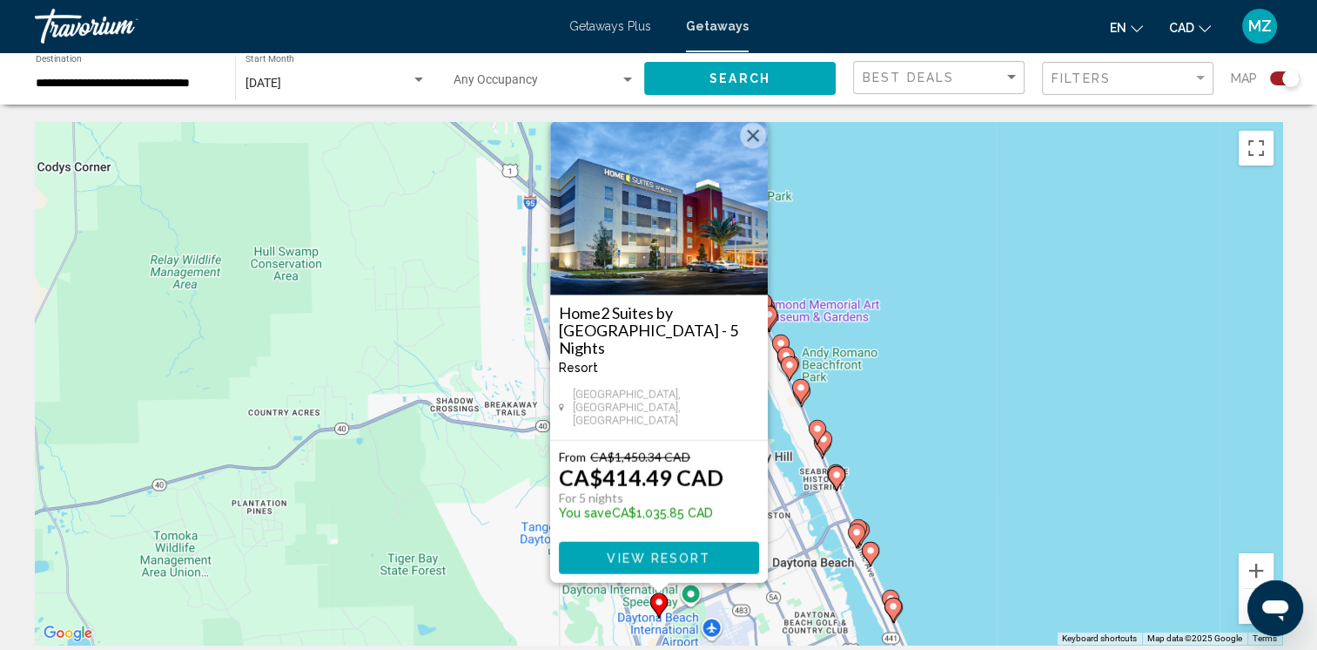
drag, startPoint x: 749, startPoint y: 158, endPoint x: 780, endPoint y: 292, distance: 137.7
click at [749, 149] on button "Close" at bounding box center [753, 136] width 26 height 26
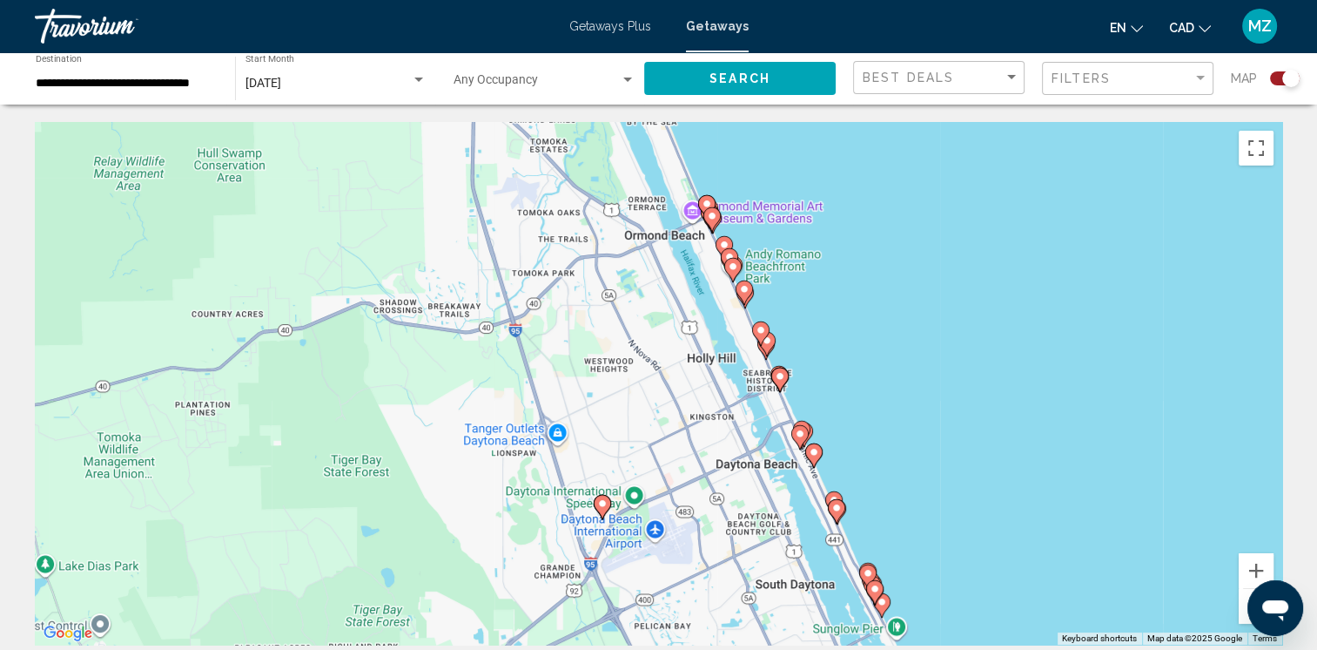
drag, startPoint x: 765, startPoint y: 546, endPoint x: 670, endPoint y: 365, distance: 204.5
click at [670, 365] on div "To navigate, press the arrow keys. To activate drag with keyboard, press Alt + …" at bounding box center [659, 383] width 1248 height 522
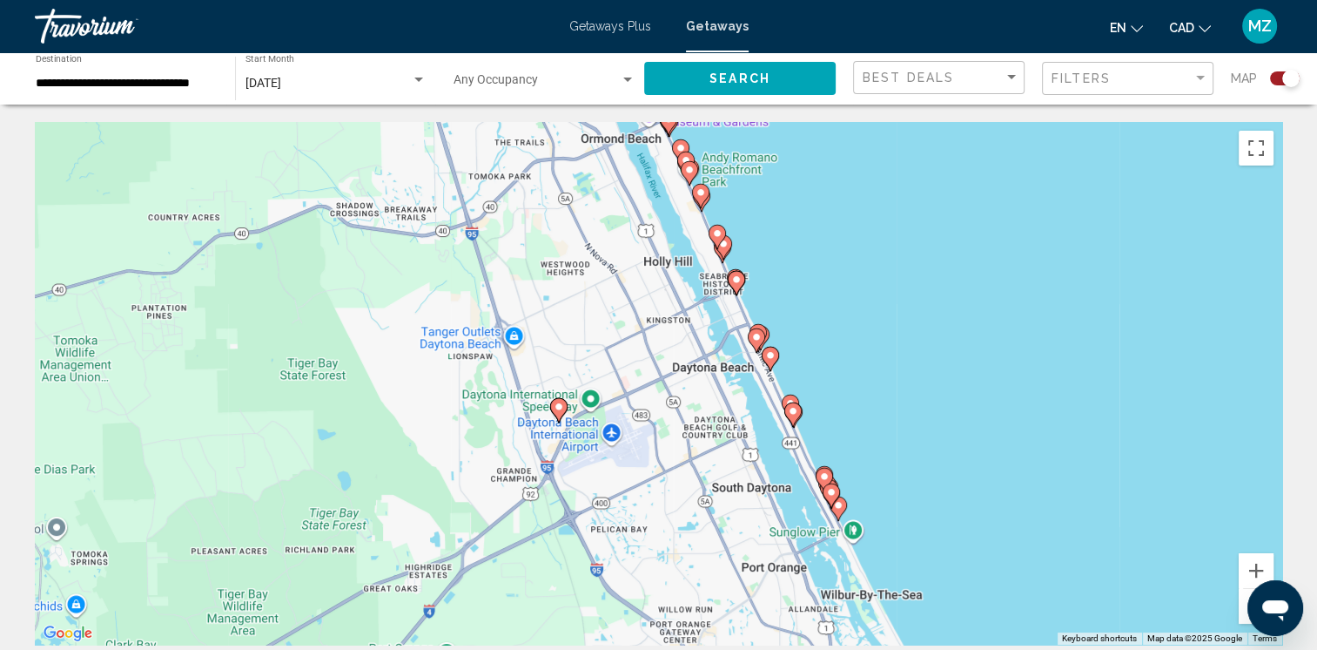
click at [798, 416] on icon "Main content" at bounding box center [793, 414] width 16 height 23
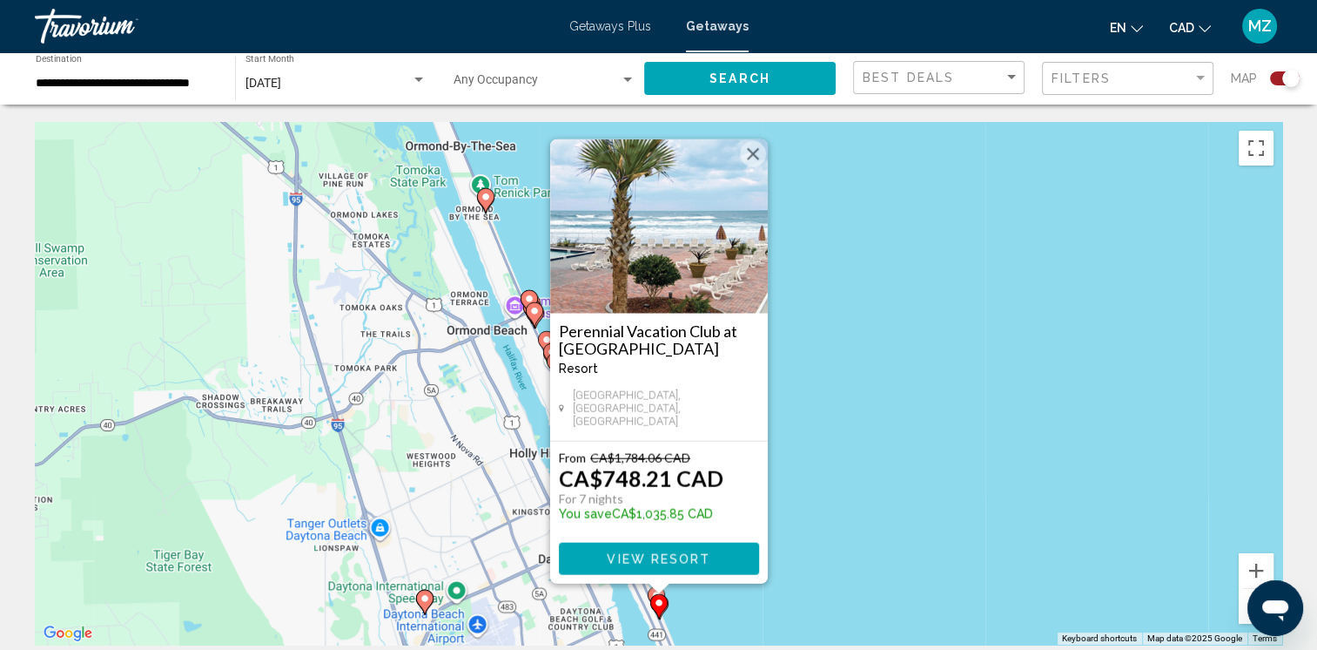
click at [757, 152] on button "Close" at bounding box center [753, 154] width 26 height 26
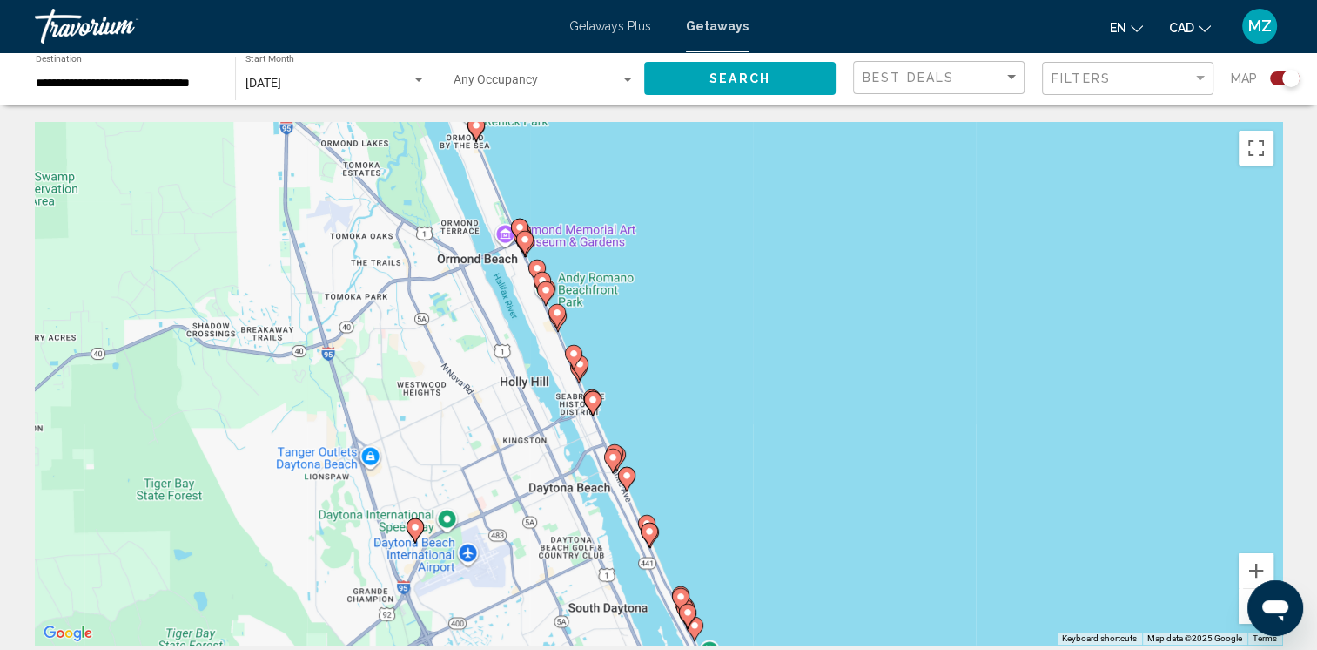
drag, startPoint x: 641, startPoint y: 483, endPoint x: 641, endPoint y: 394, distance: 89.7
click at [641, 398] on div "To navigate, press the arrow keys. To activate drag with keyboard, press Alt + …" at bounding box center [659, 383] width 1248 height 522
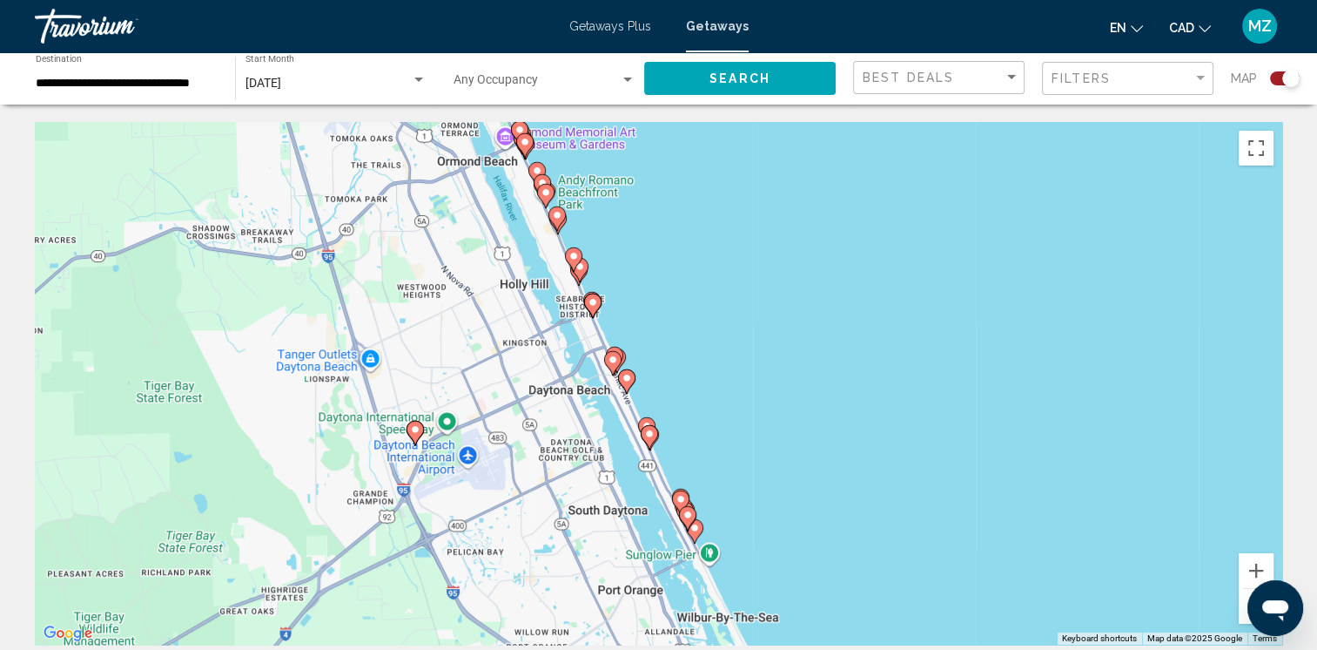
click at [626, 387] on icon "Main content" at bounding box center [626, 381] width 16 height 23
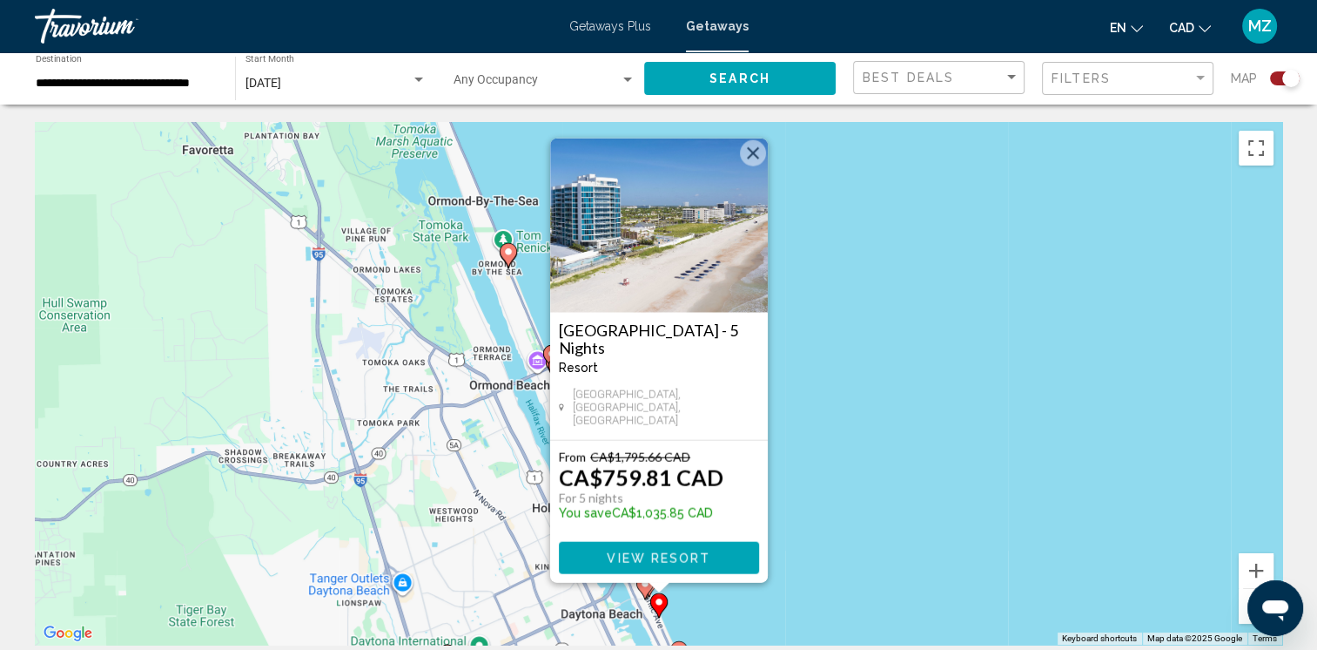
click at [751, 164] on button "Close" at bounding box center [753, 153] width 26 height 26
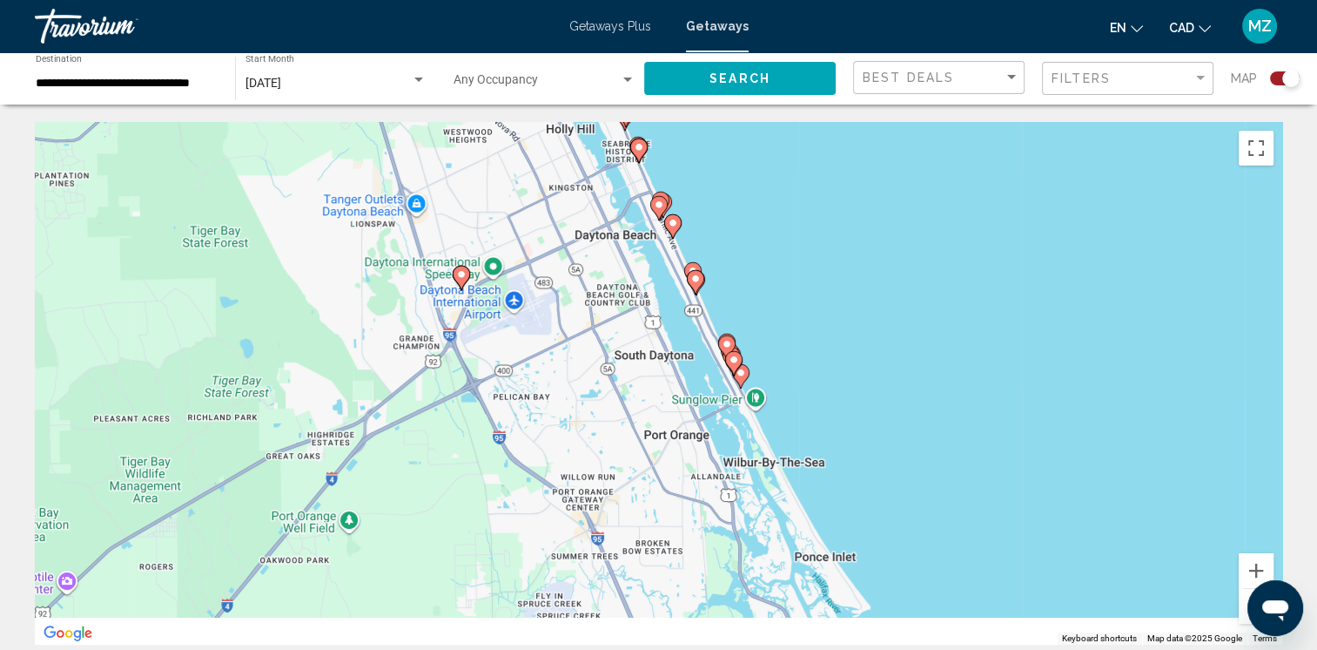
drag, startPoint x: 718, startPoint y: 585, endPoint x: 749, endPoint y: 138, distance: 448.6
click at [749, 142] on div "To activate drag with keyboard, press Alt + Enter. Once in keyboard drag state,…" at bounding box center [659, 383] width 1248 height 522
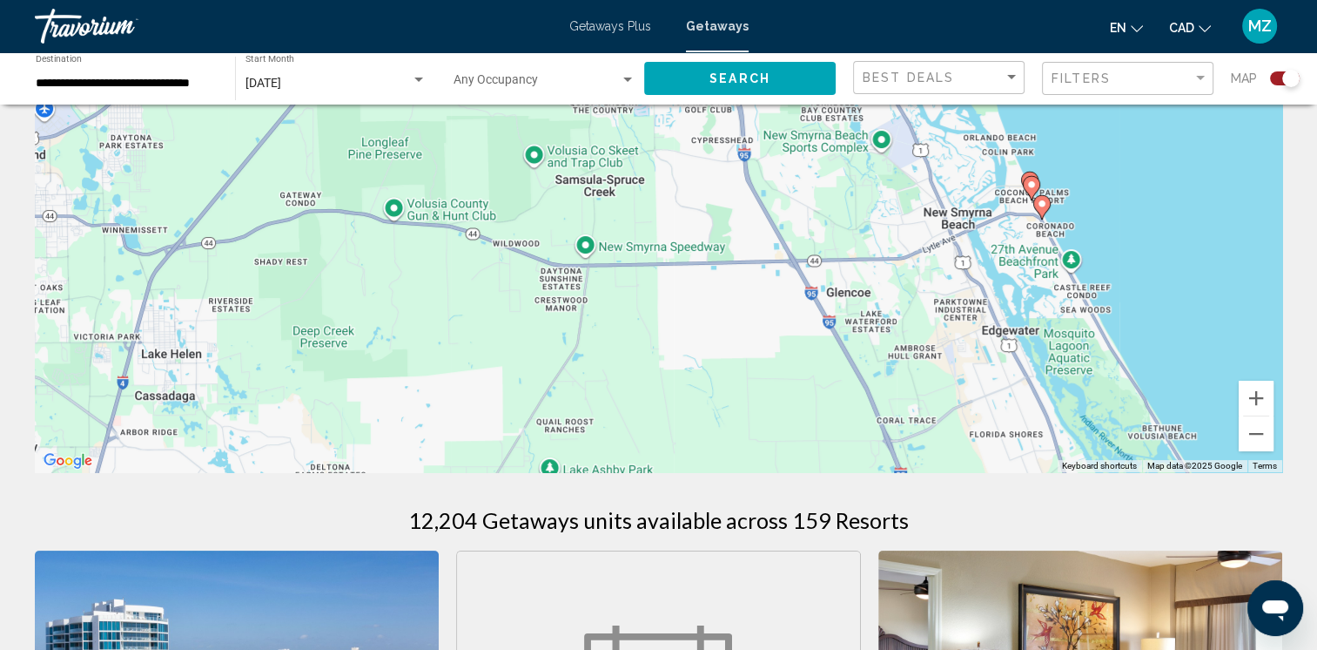
scroll to position [174, 0]
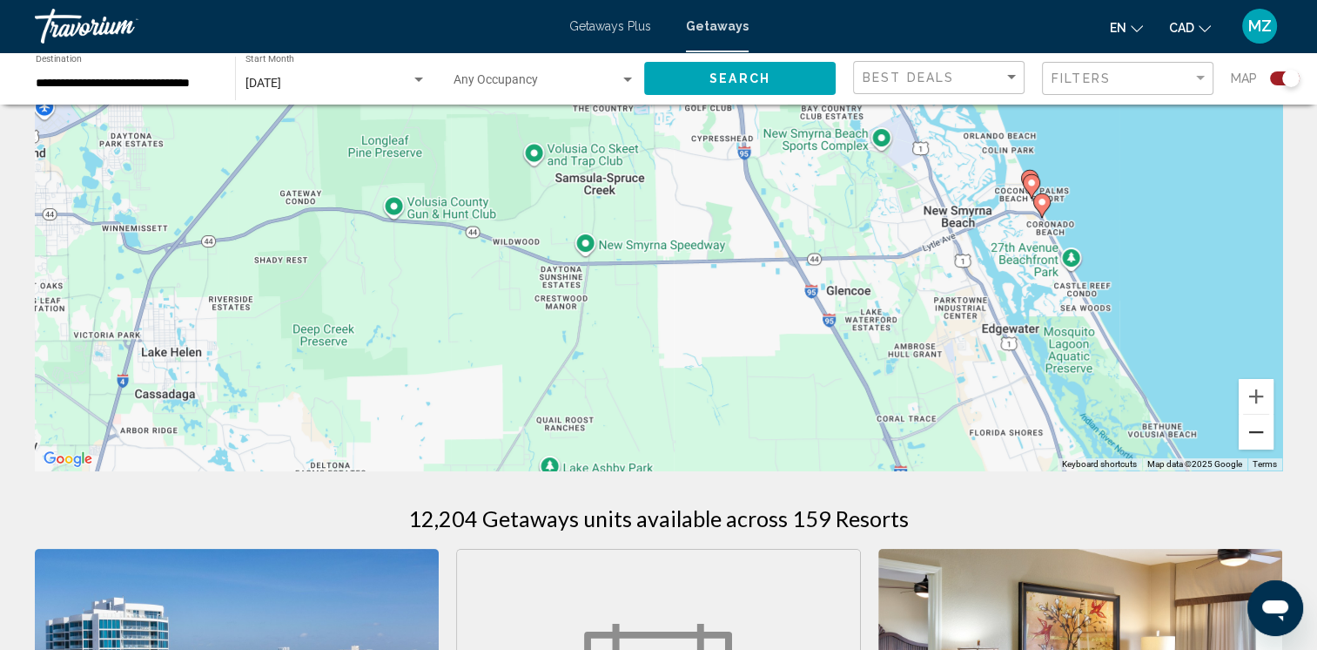
click at [1260, 435] on button "Zoom out" at bounding box center [1256, 431] width 35 height 35
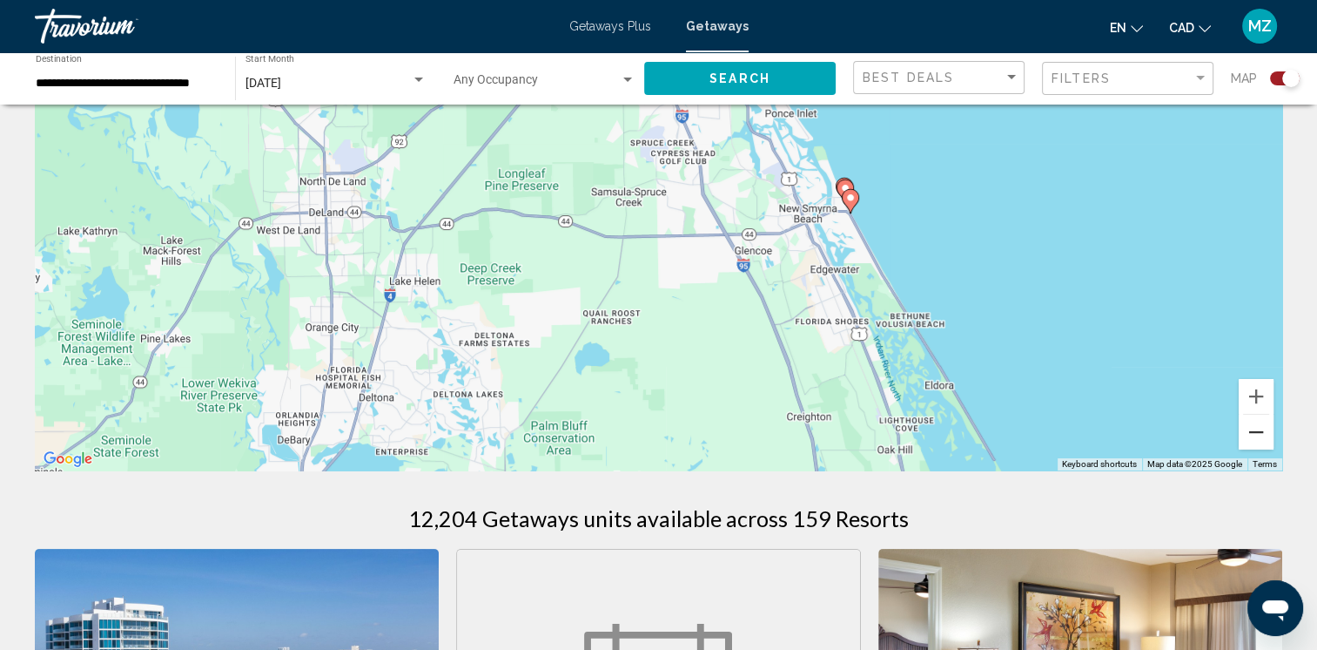
click at [1259, 435] on button "Zoom out" at bounding box center [1256, 431] width 35 height 35
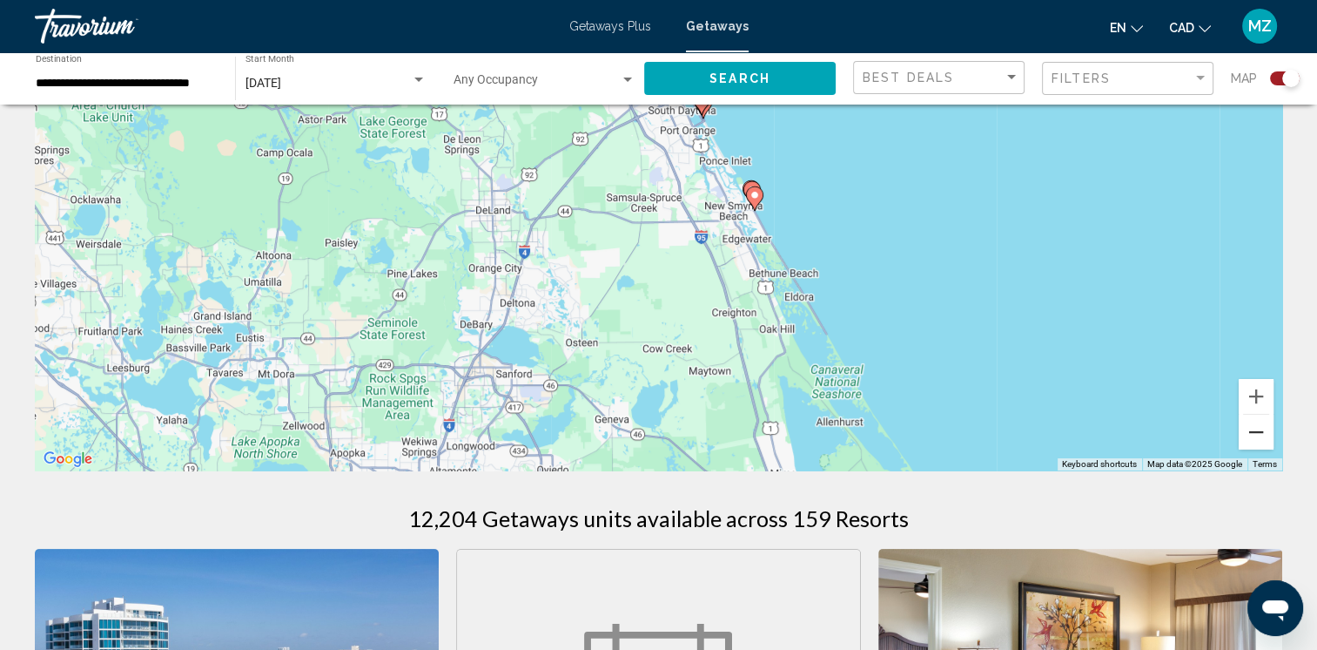
click at [1257, 436] on button "Zoom out" at bounding box center [1256, 431] width 35 height 35
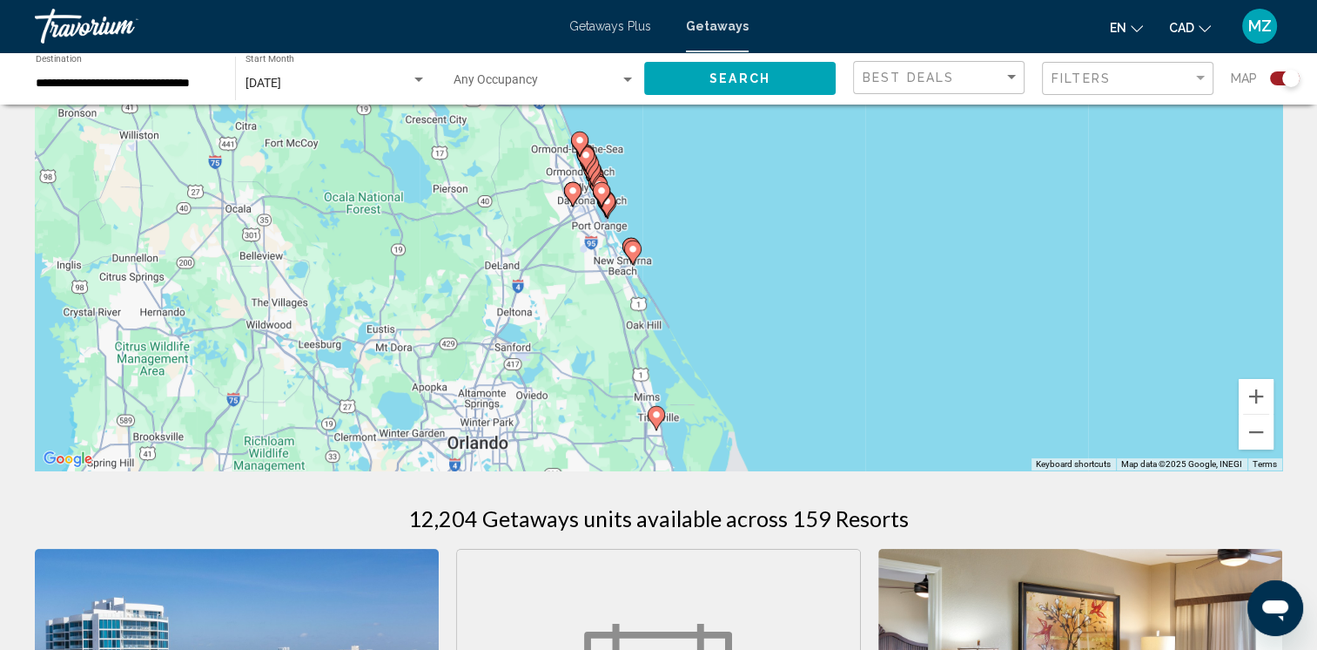
drag, startPoint x: 605, startPoint y: 427, endPoint x: 541, endPoint y: 338, distance: 109.7
click at [522, 334] on div "To activate drag with keyboard, press Alt + Enter. Once in keyboard drag state,…" at bounding box center [659, 209] width 1248 height 522
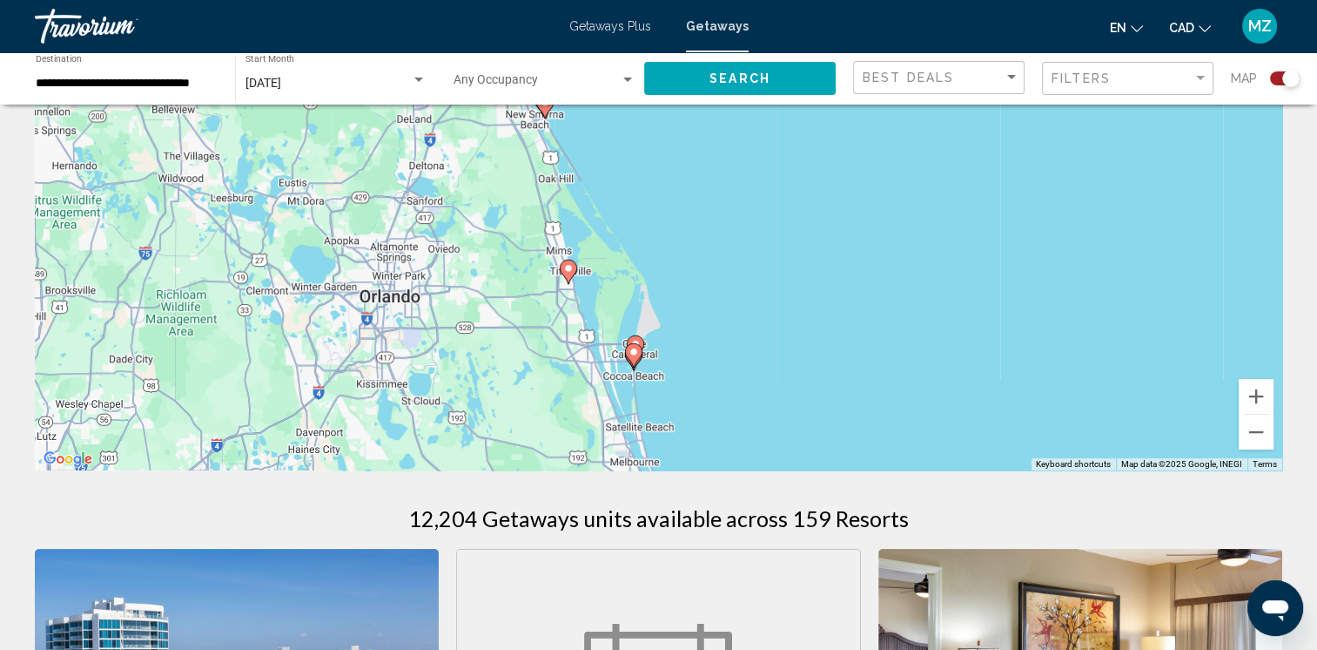
drag, startPoint x: 599, startPoint y: 361, endPoint x: 563, endPoint y: 297, distance: 73.7
click at [561, 296] on div "To activate drag with keyboard, press Alt + Enter. Once in keyboard drag state,…" at bounding box center [659, 209] width 1248 height 522
click at [632, 357] on icon "Main content" at bounding box center [631, 353] width 16 height 23
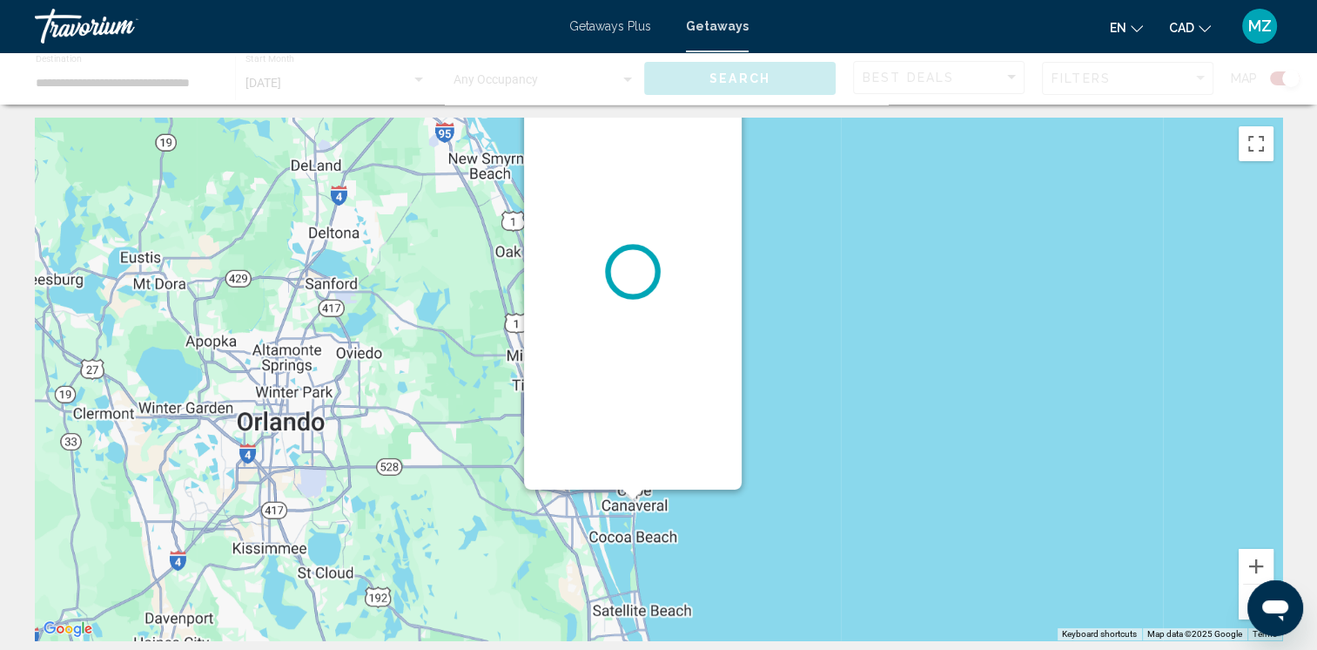
scroll to position [0, 0]
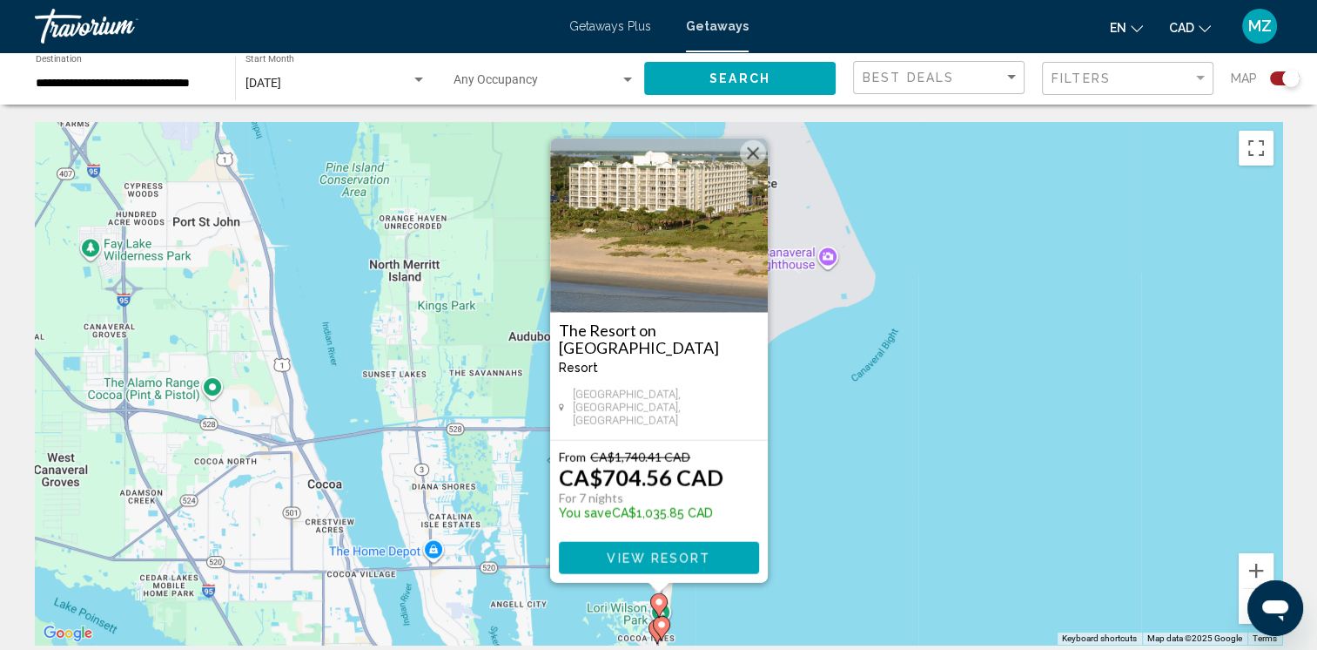
click at [759, 155] on button "Close" at bounding box center [753, 153] width 26 height 26
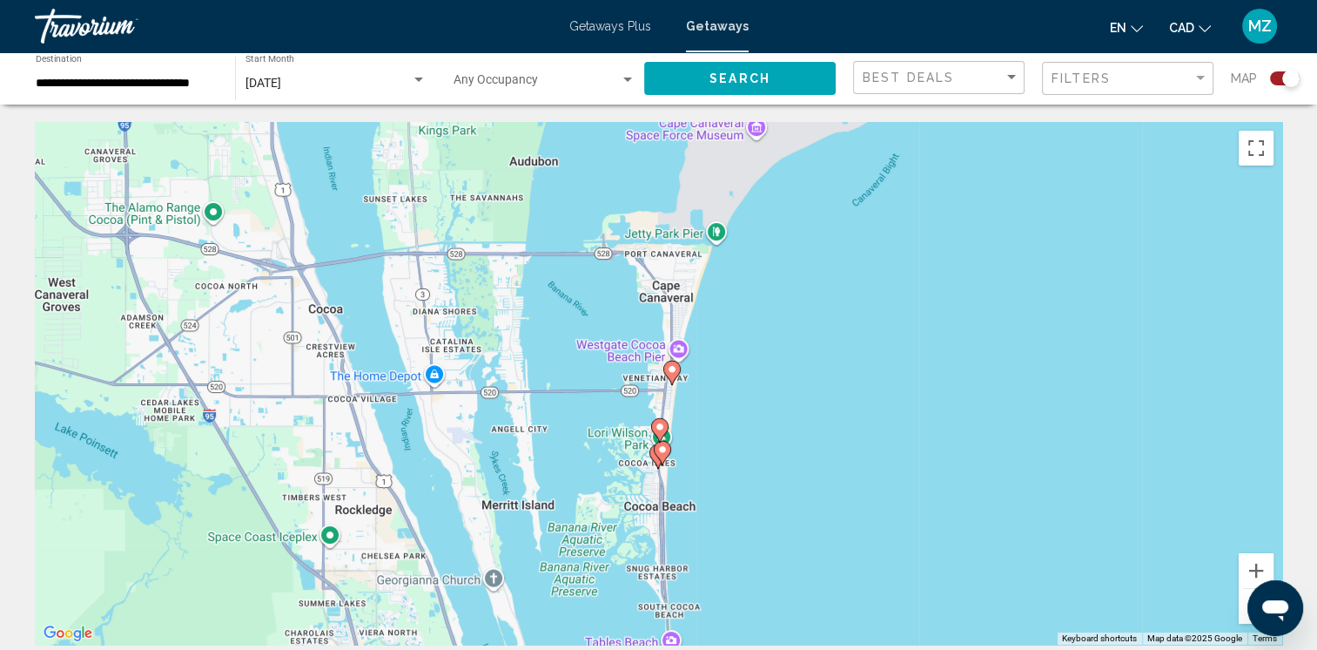
drag, startPoint x: 669, startPoint y: 487, endPoint x: 671, endPoint y: 301, distance: 185.5
click at [671, 304] on div "To activate drag with keyboard, press Alt + Enter. Once in keyboard drag state,…" at bounding box center [659, 383] width 1248 height 522
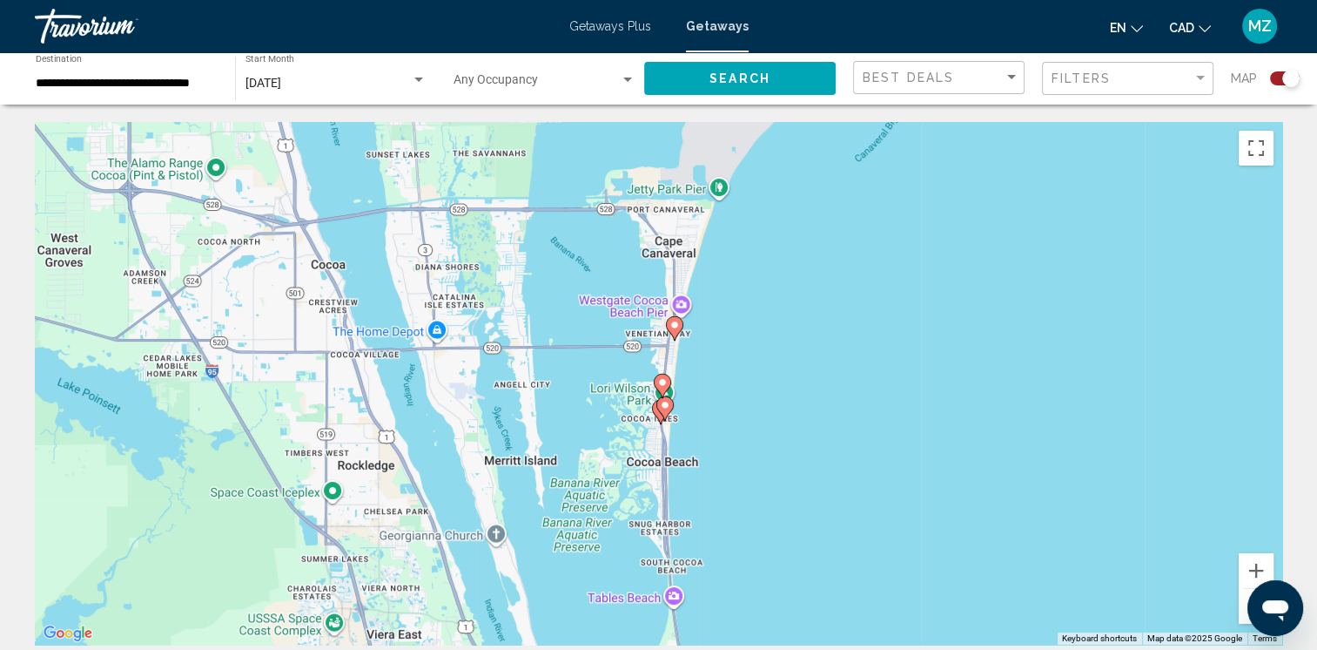
click at [675, 323] on image "Main content" at bounding box center [675, 325] width 10 height 10
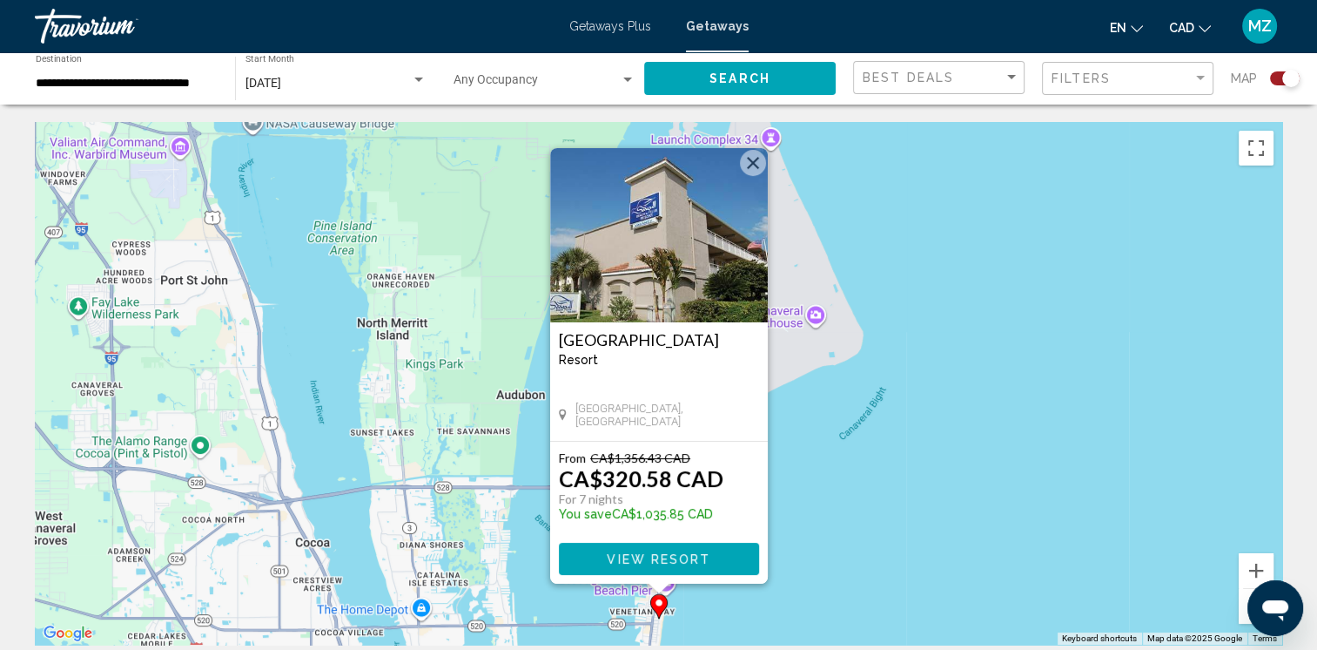
click at [751, 162] on button "Close" at bounding box center [753, 163] width 26 height 26
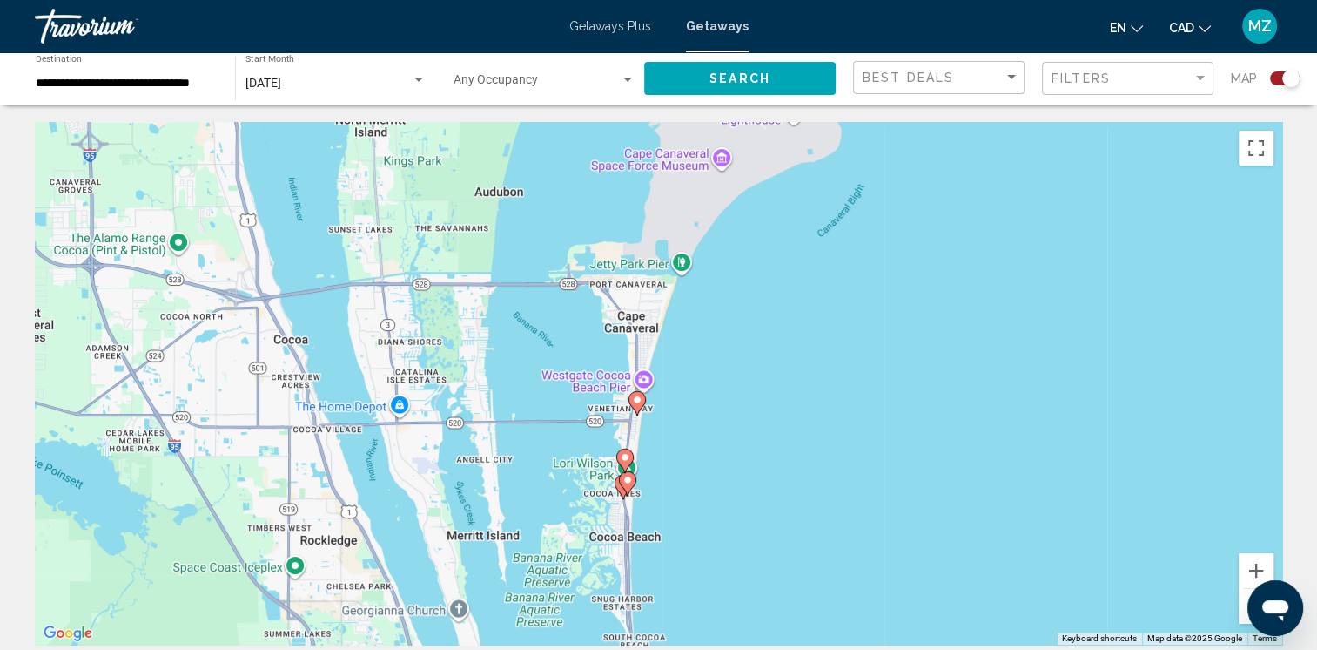
drag, startPoint x: 729, startPoint y: 365, endPoint x: 732, endPoint y: 232, distance: 133.3
click at [731, 230] on div "To activate drag with keyboard, press Alt + Enter. Once in keyboard drag state,…" at bounding box center [659, 383] width 1248 height 522
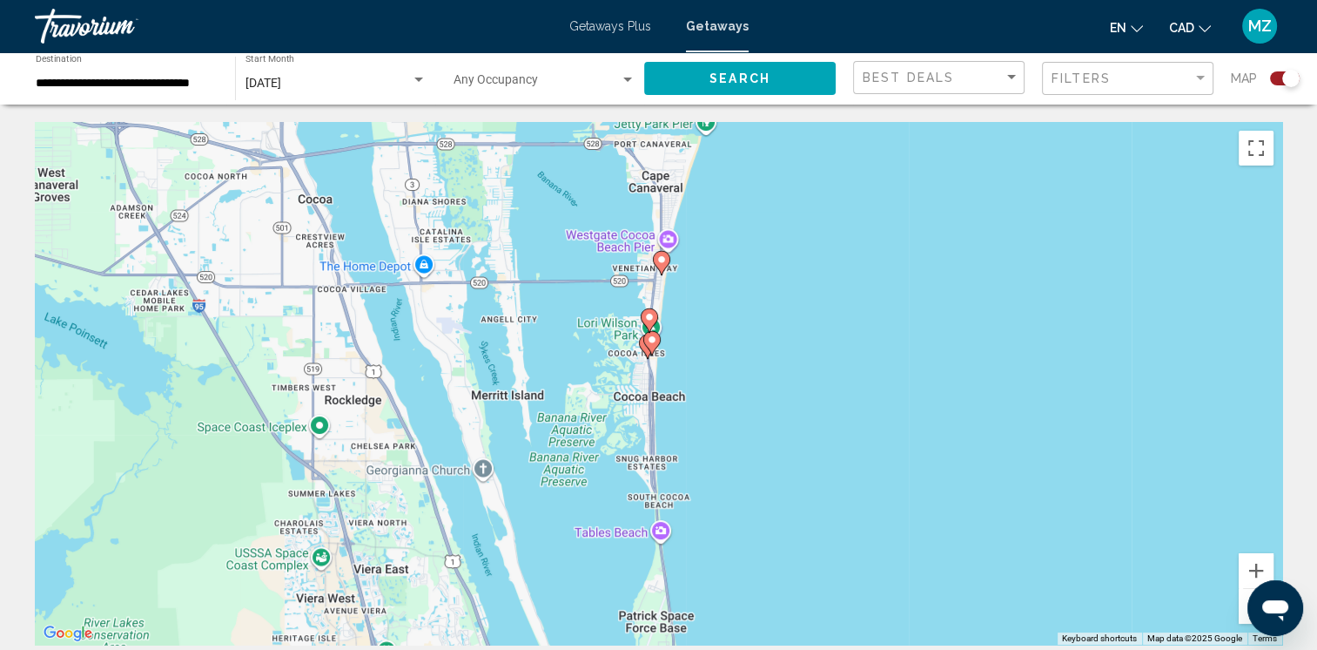
click at [648, 313] on g "Main content" at bounding box center [649, 320] width 17 height 24
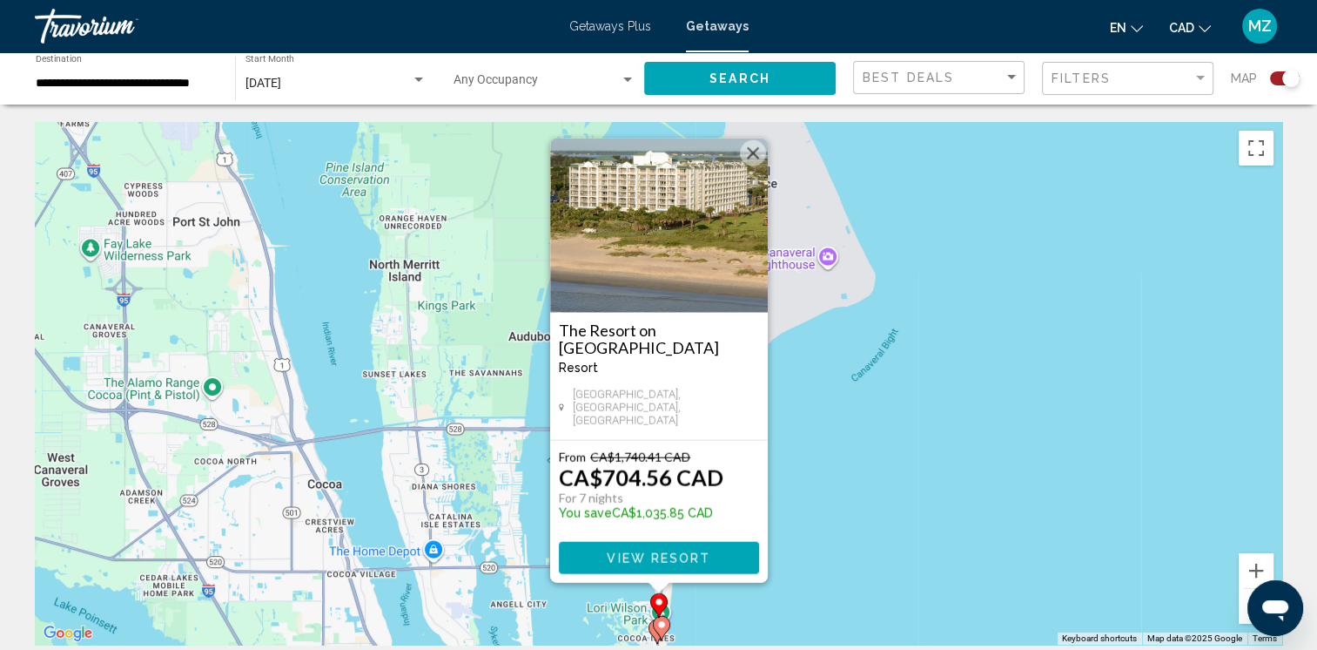
drag, startPoint x: 754, startPoint y: 162, endPoint x: 773, endPoint y: 408, distance: 246.3
click at [756, 166] on button "Close" at bounding box center [753, 153] width 26 height 26
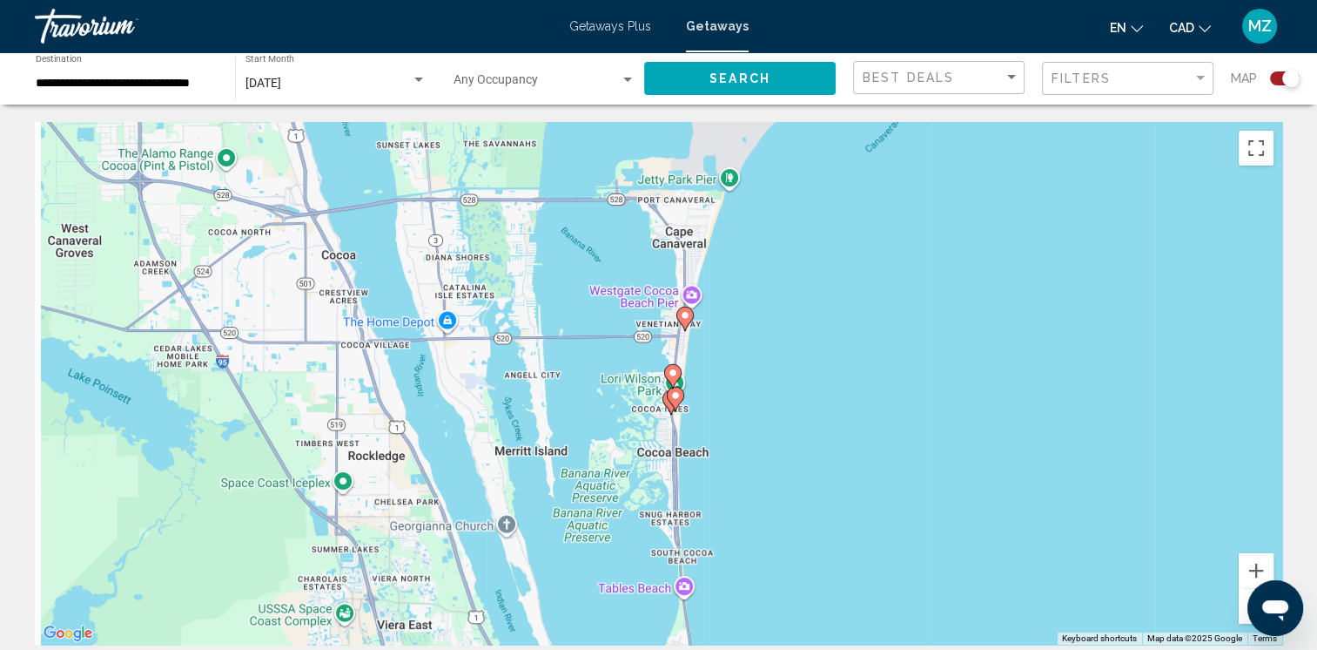
drag, startPoint x: 760, startPoint y: 541, endPoint x: 803, endPoint y: 274, distance: 269.9
click at [797, 244] on div "To activate drag with keyboard, press Alt + Enter. Once in keyboard drag state,…" at bounding box center [659, 383] width 1248 height 522
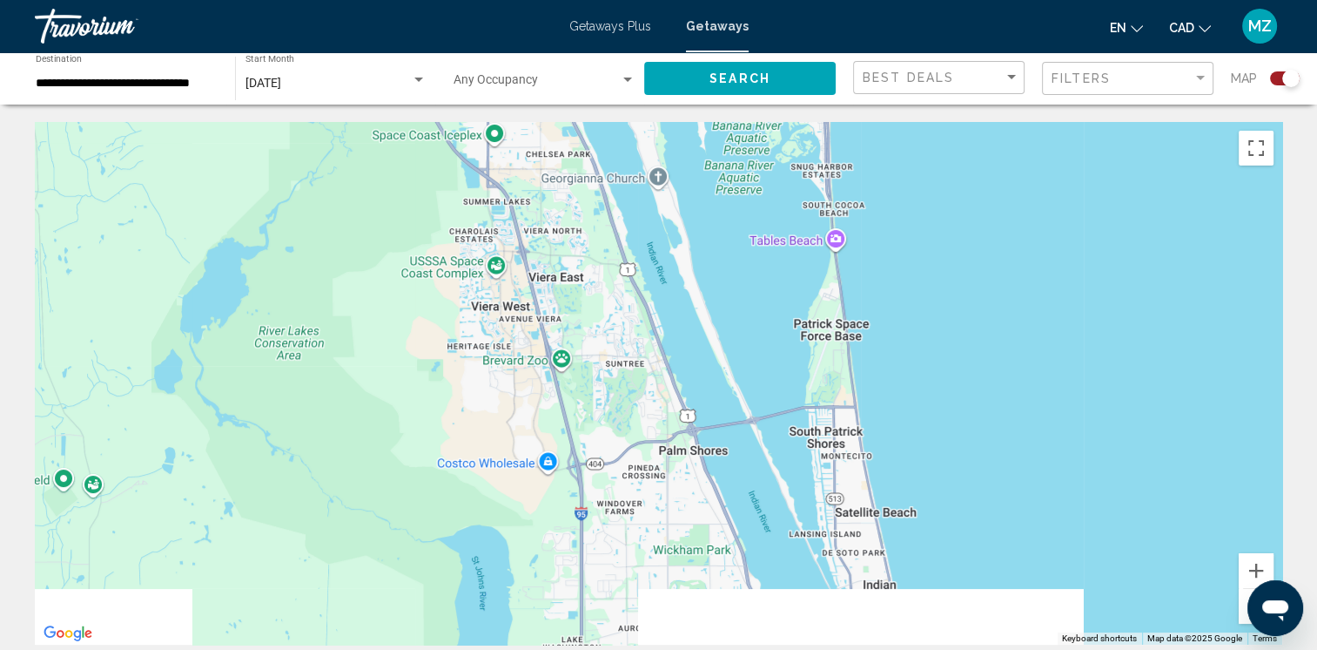
drag, startPoint x: 750, startPoint y: 514, endPoint x: 871, endPoint y: 266, distance: 275.3
click at [871, 266] on div "To activate drag with keyboard, press Alt + Enter. Once in keyboard drag state,…" at bounding box center [659, 383] width 1248 height 522
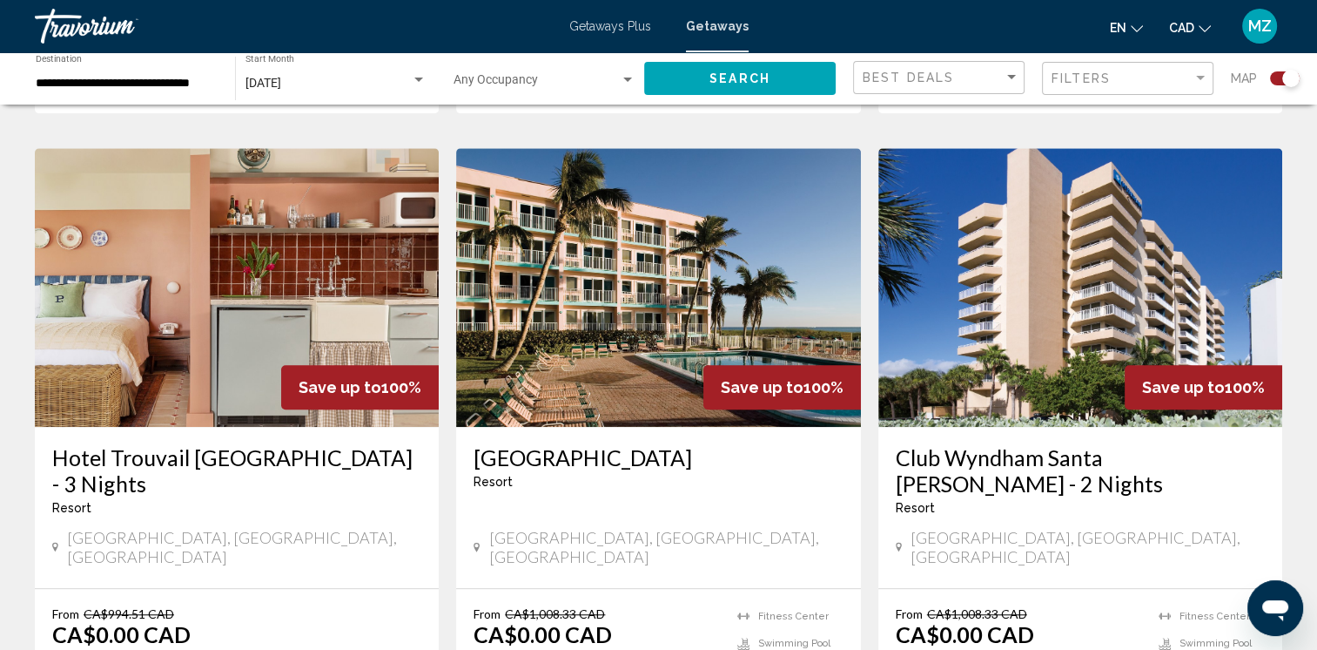
scroll to position [1393, 0]
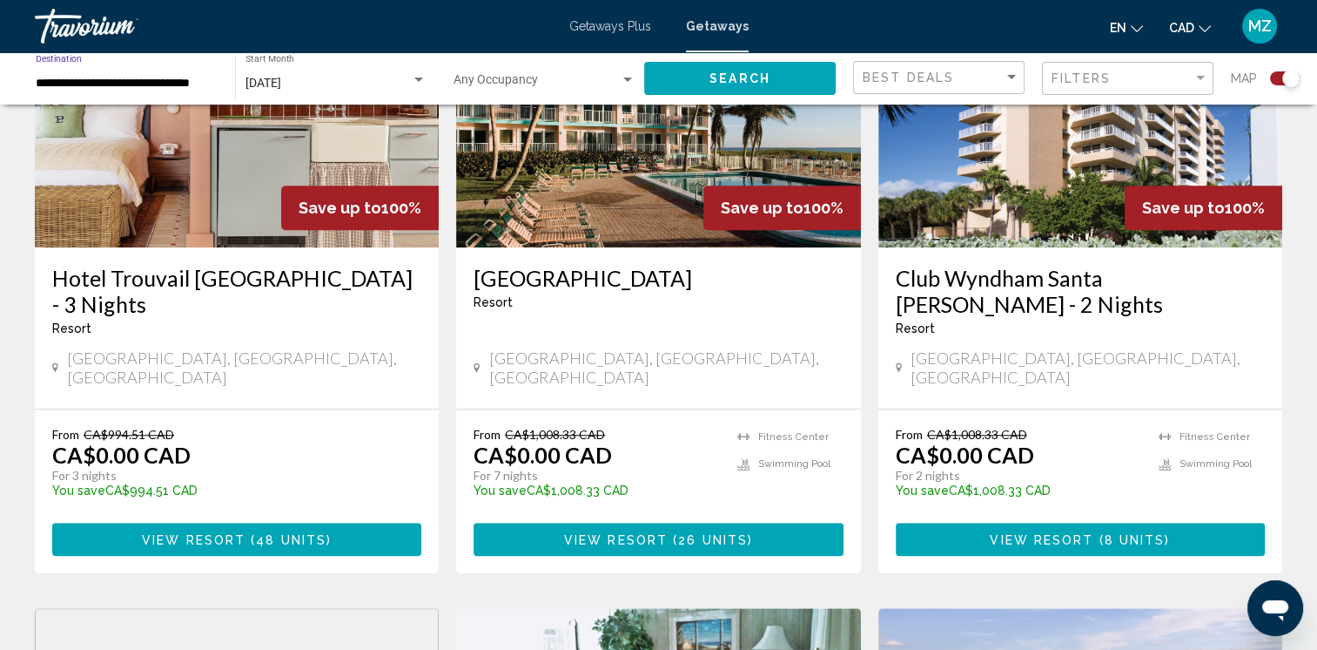
click at [125, 77] on input "**********" at bounding box center [127, 84] width 182 height 14
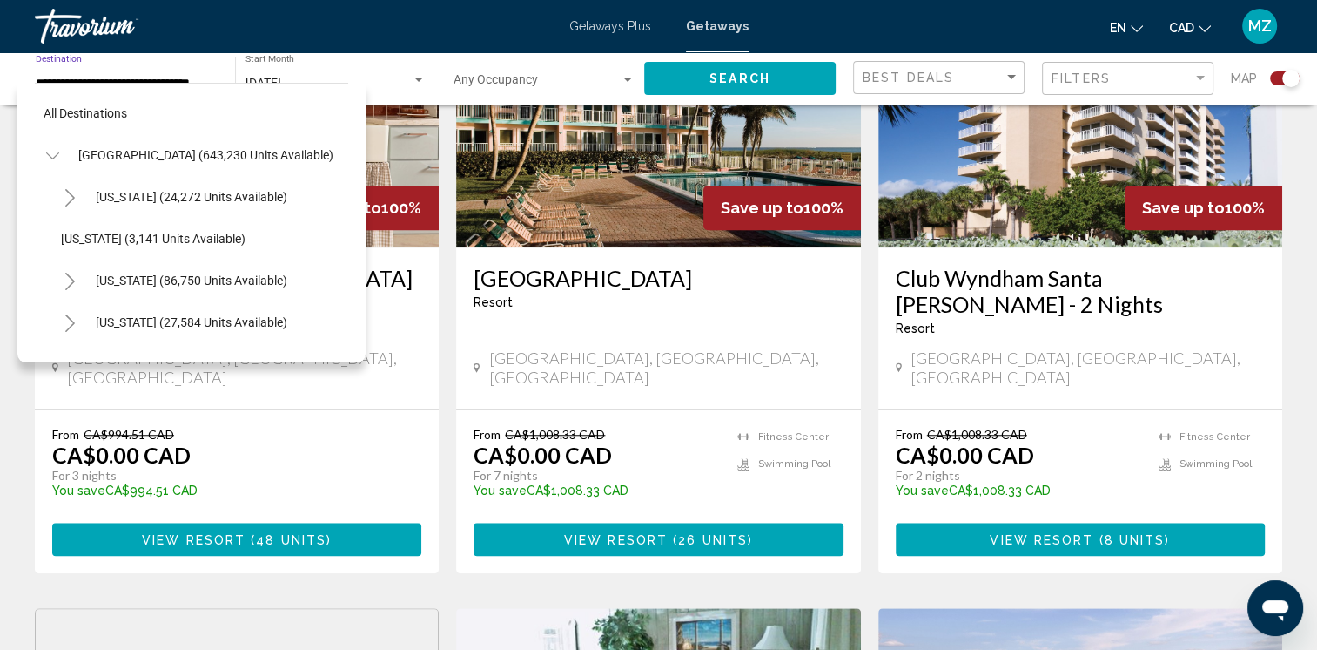
scroll to position [319, 0]
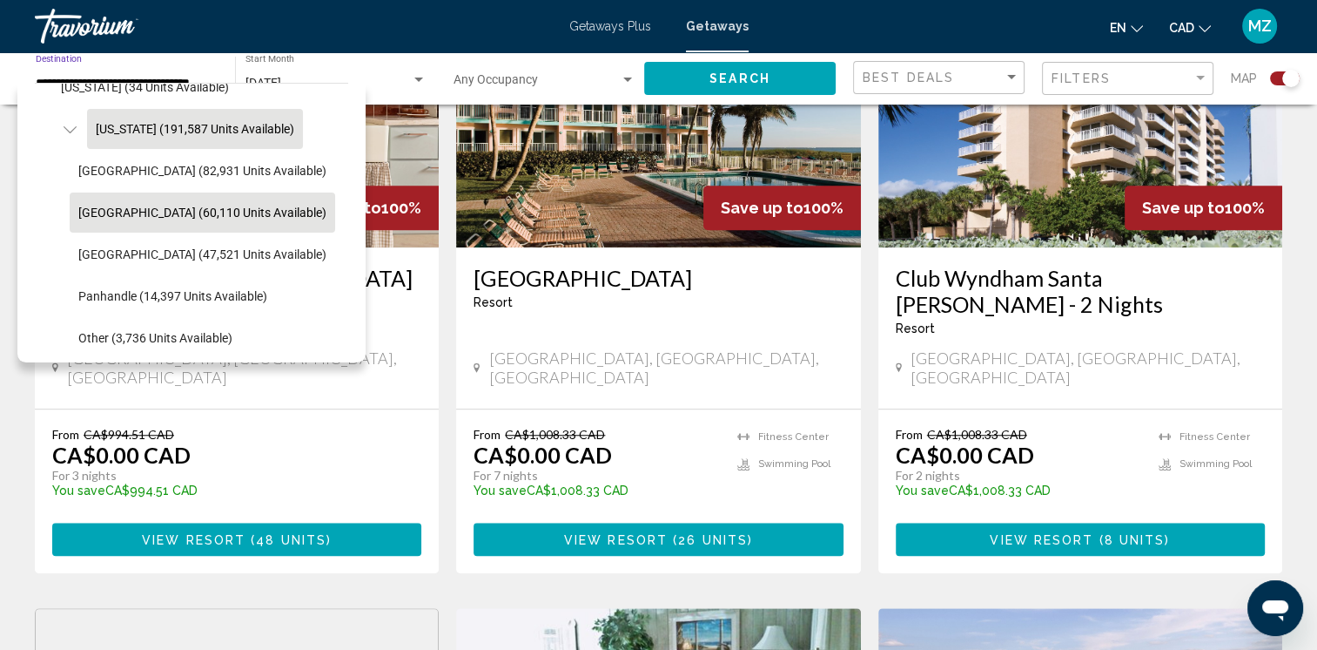
click at [128, 124] on span "Florida (191,587 units available)" at bounding box center [195, 129] width 199 height 14
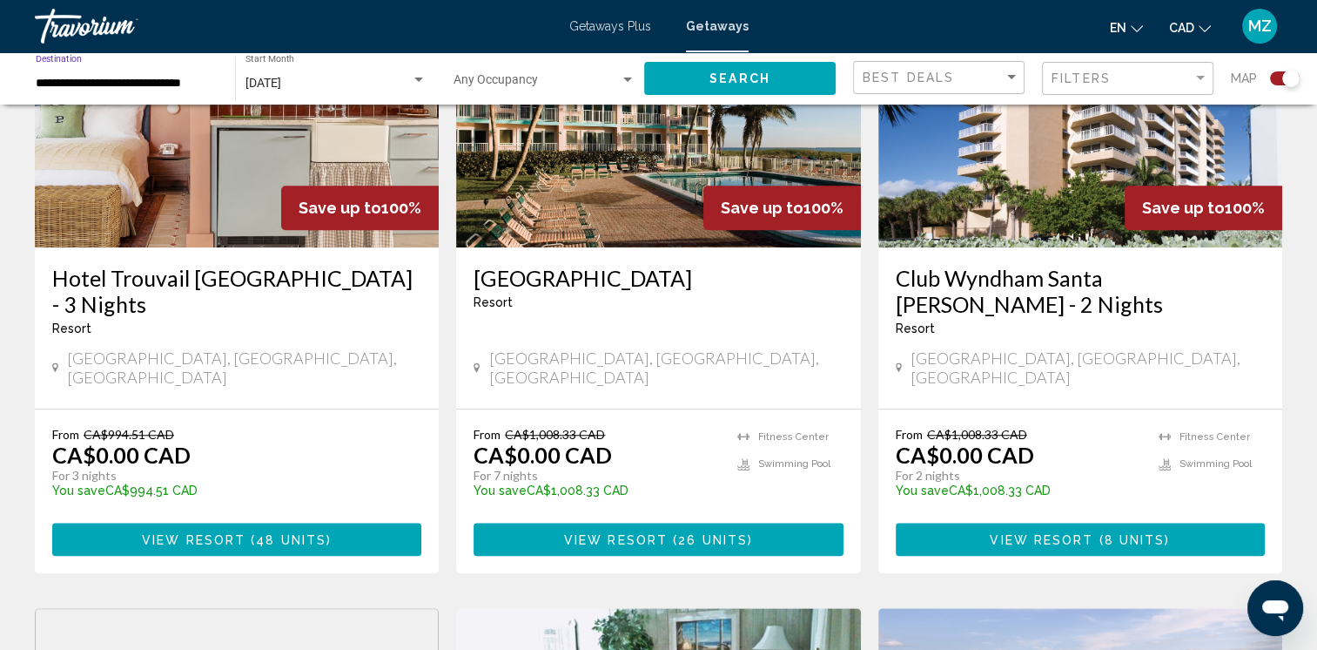
click at [731, 89] on button "Search" at bounding box center [740, 78] width 192 height 32
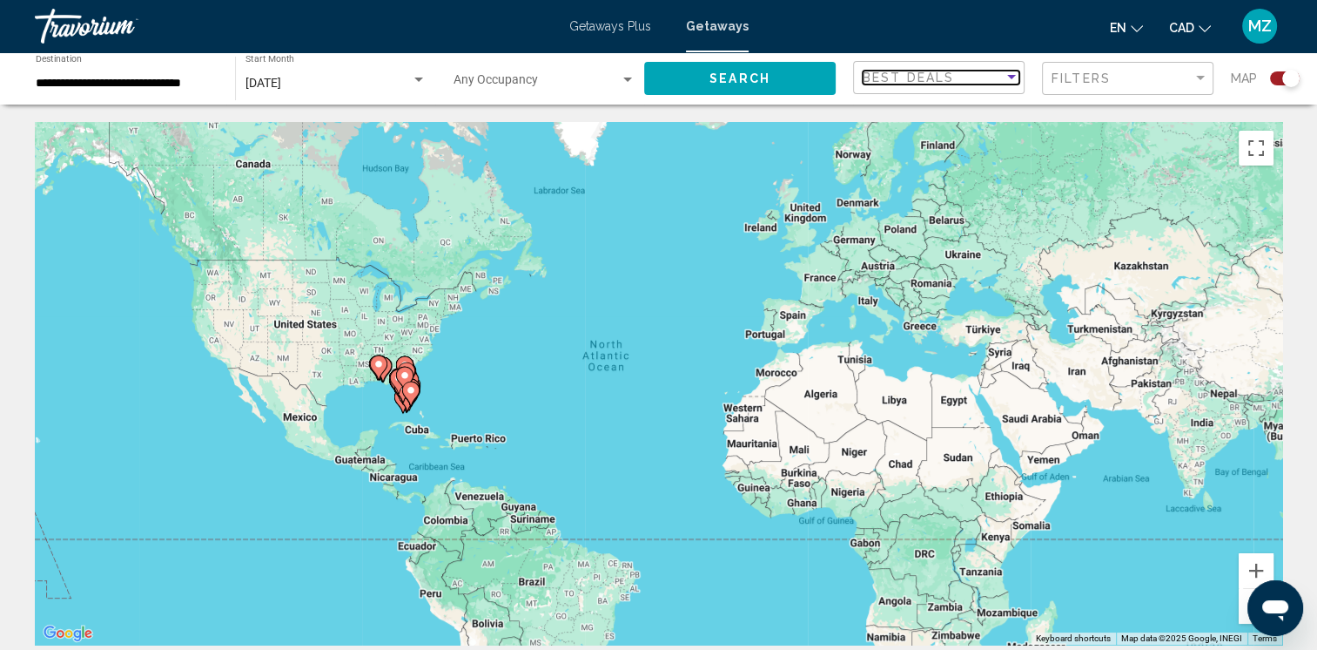
click at [986, 73] on div "Best Deals" at bounding box center [933, 78] width 141 height 14
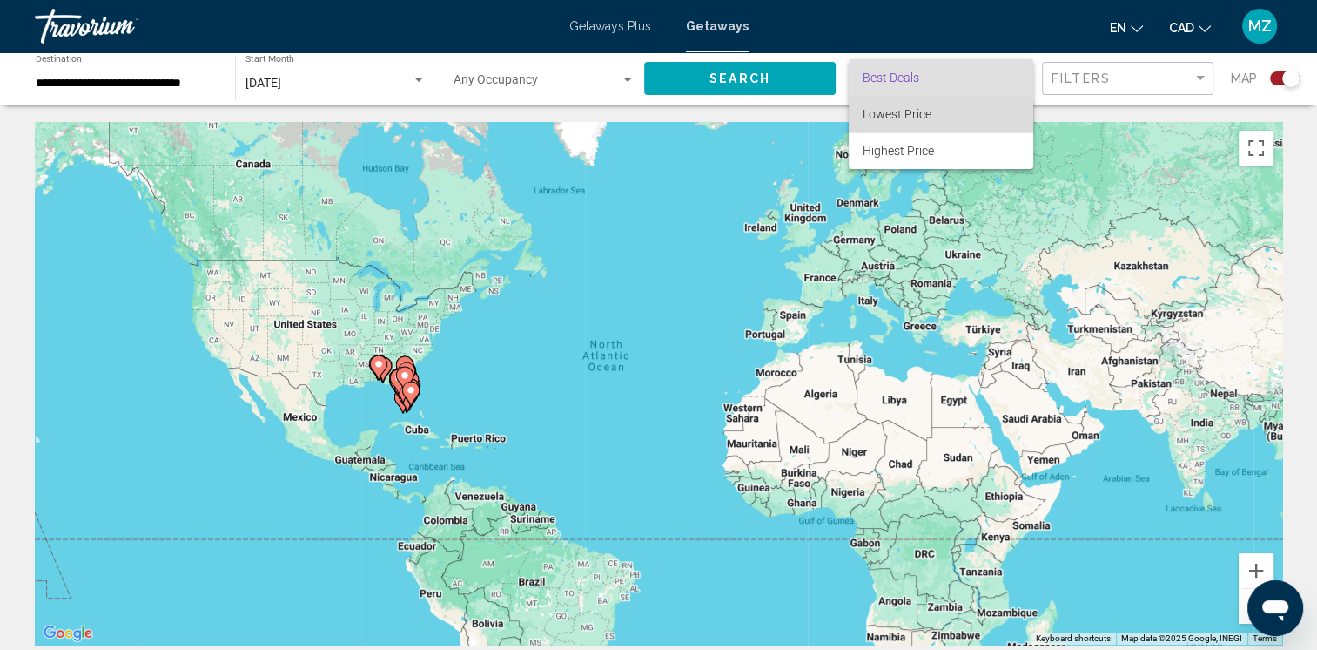
click at [920, 118] on span "Lowest Price" at bounding box center [897, 114] width 69 height 14
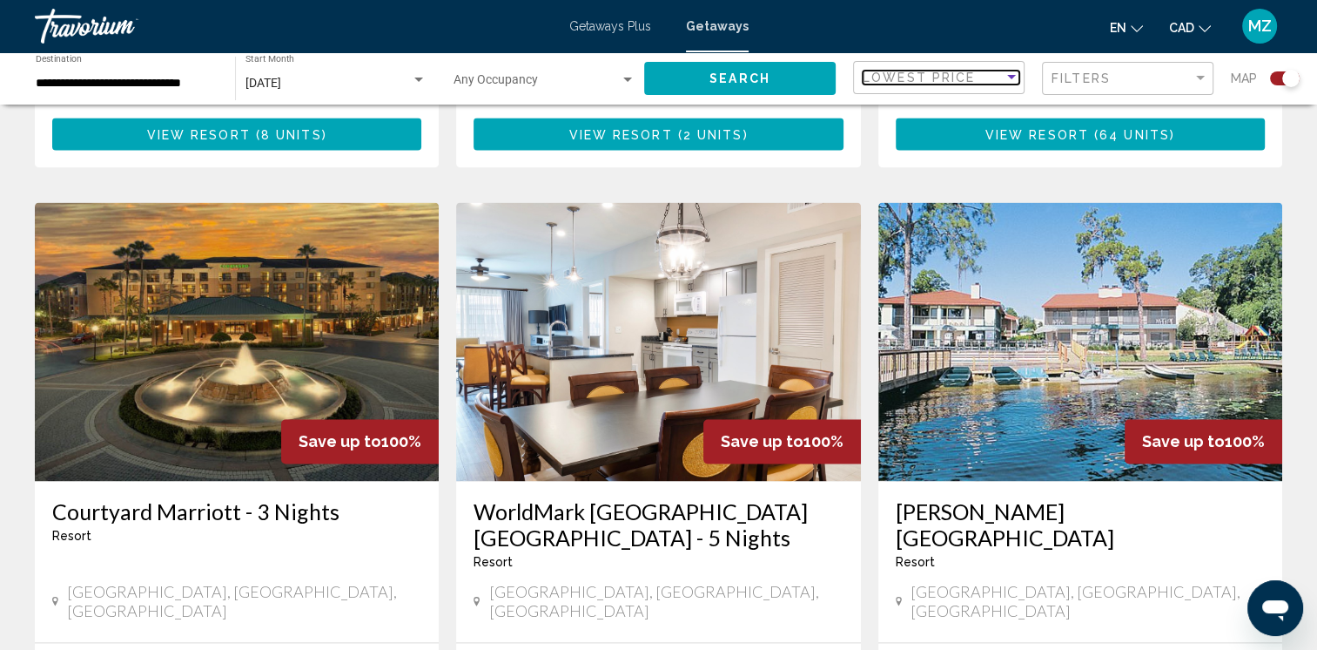
scroll to position [2786, 0]
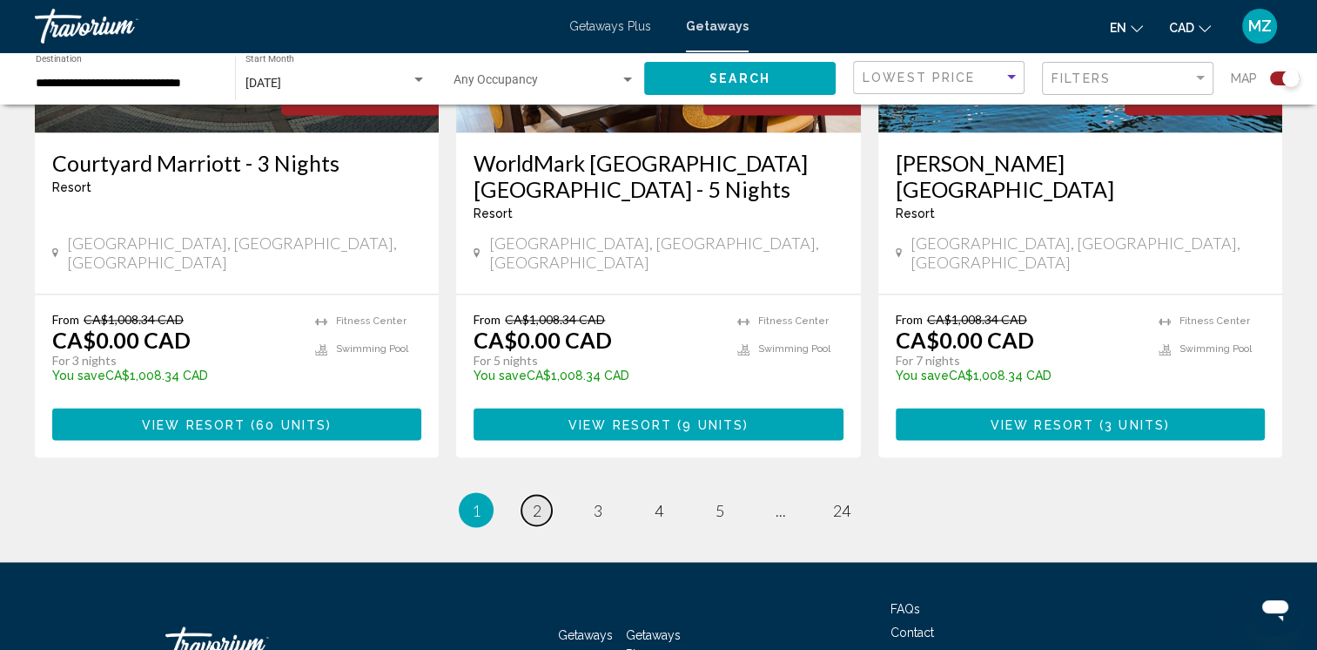
click at [536, 500] on span "2" at bounding box center [537, 509] width 9 height 19
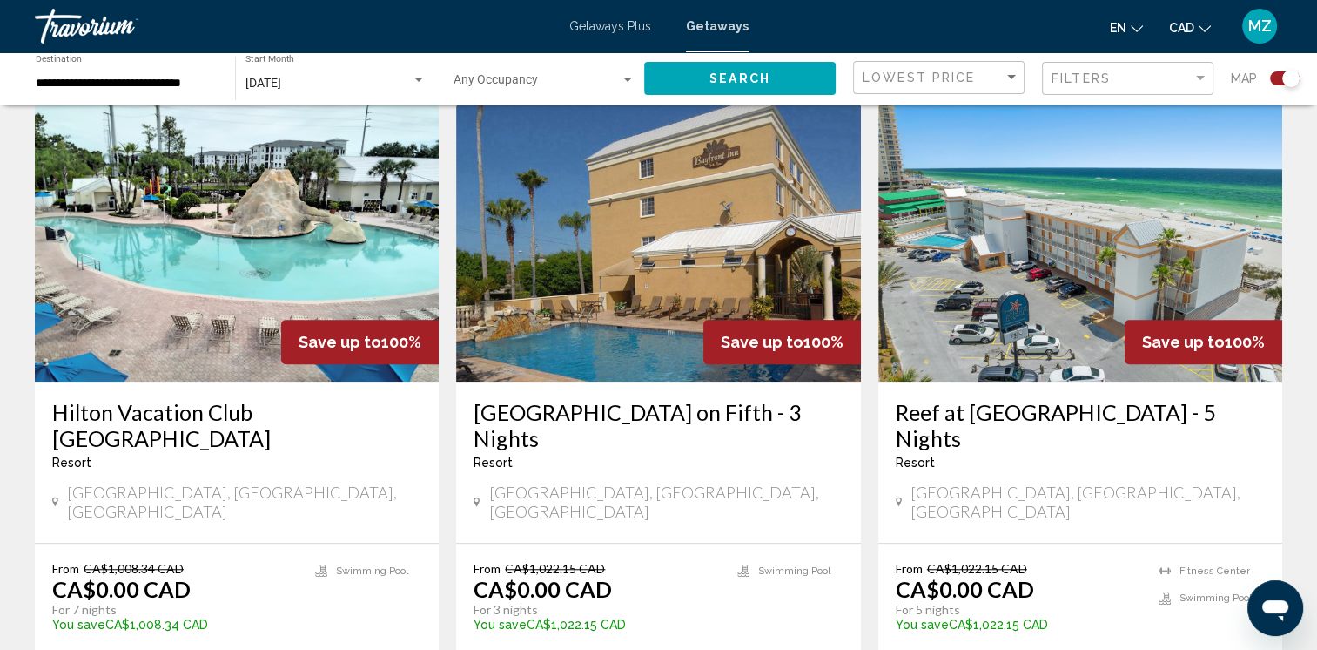
scroll to position [1219, 0]
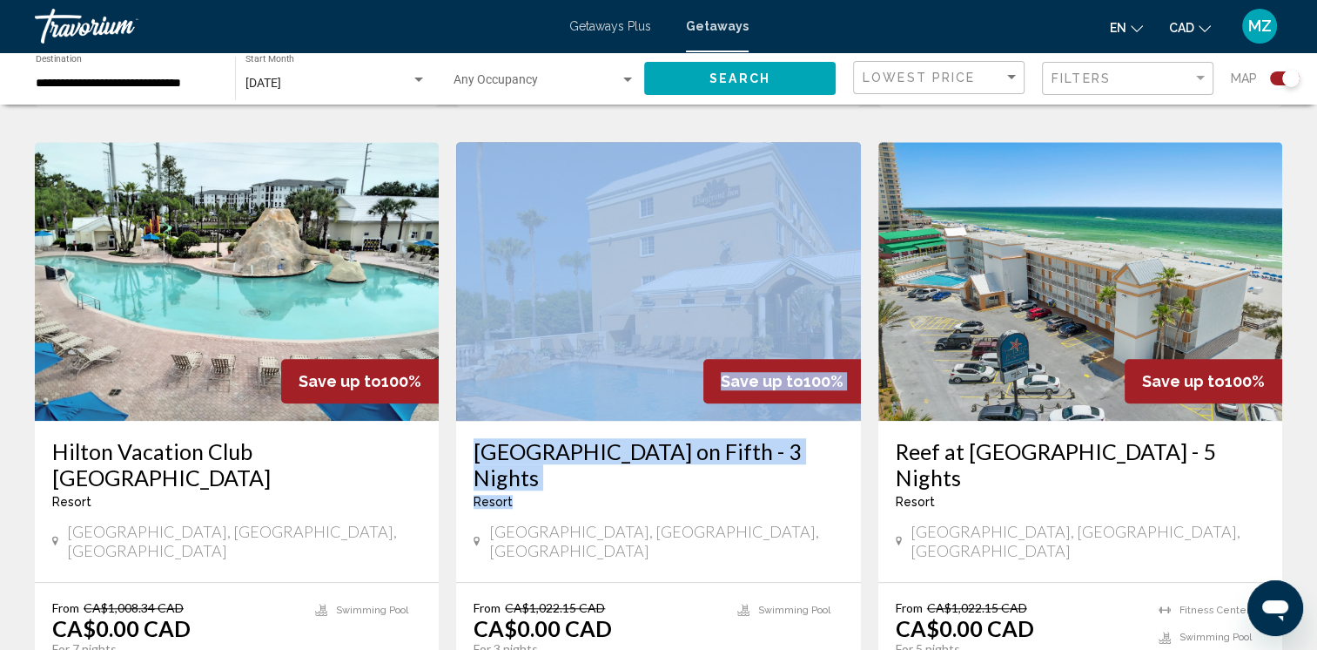
drag, startPoint x: 749, startPoint y: 474, endPoint x: 739, endPoint y: 390, distance: 84.1
click at [739, 390] on div "Save up to 100% Bayfront Inn on Fifth - 3 Nights Resort - This is an adults onl…" at bounding box center [658, 362] width 404 height 440
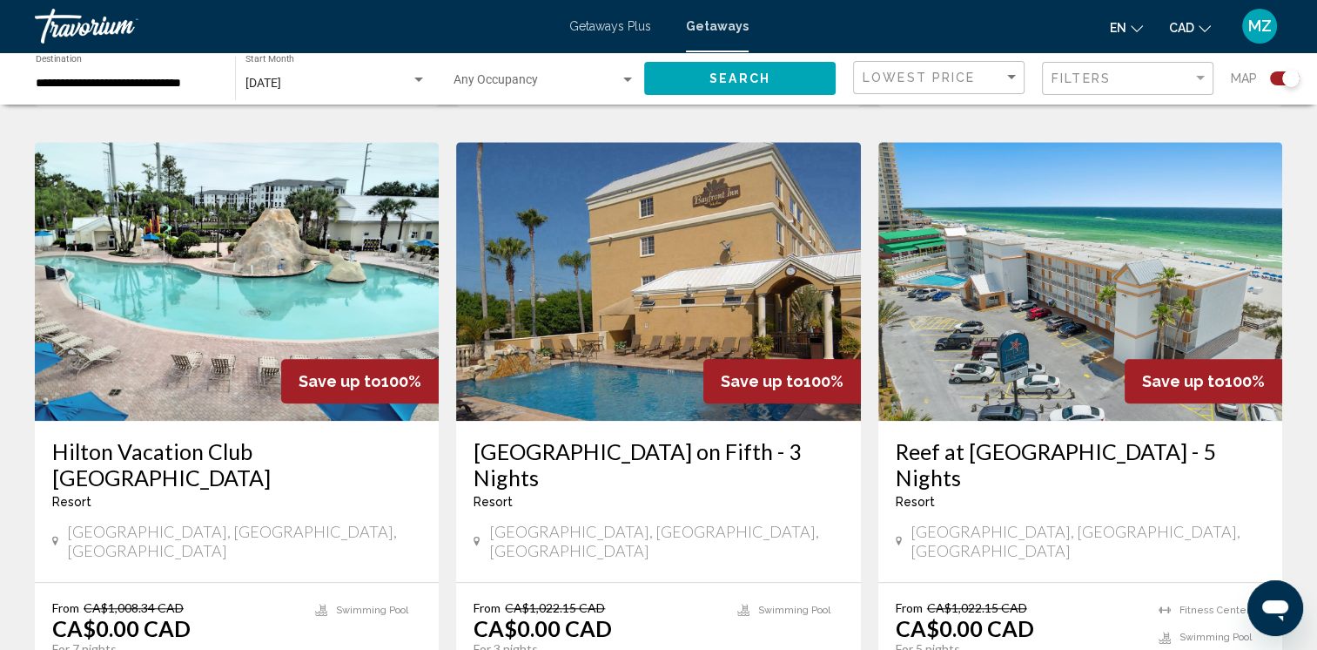
drag, startPoint x: 739, startPoint y: 390, endPoint x: 770, endPoint y: 522, distance: 135.0
click at [770, 522] on div "Naples, FL, USA" at bounding box center [658, 543] width 369 height 43
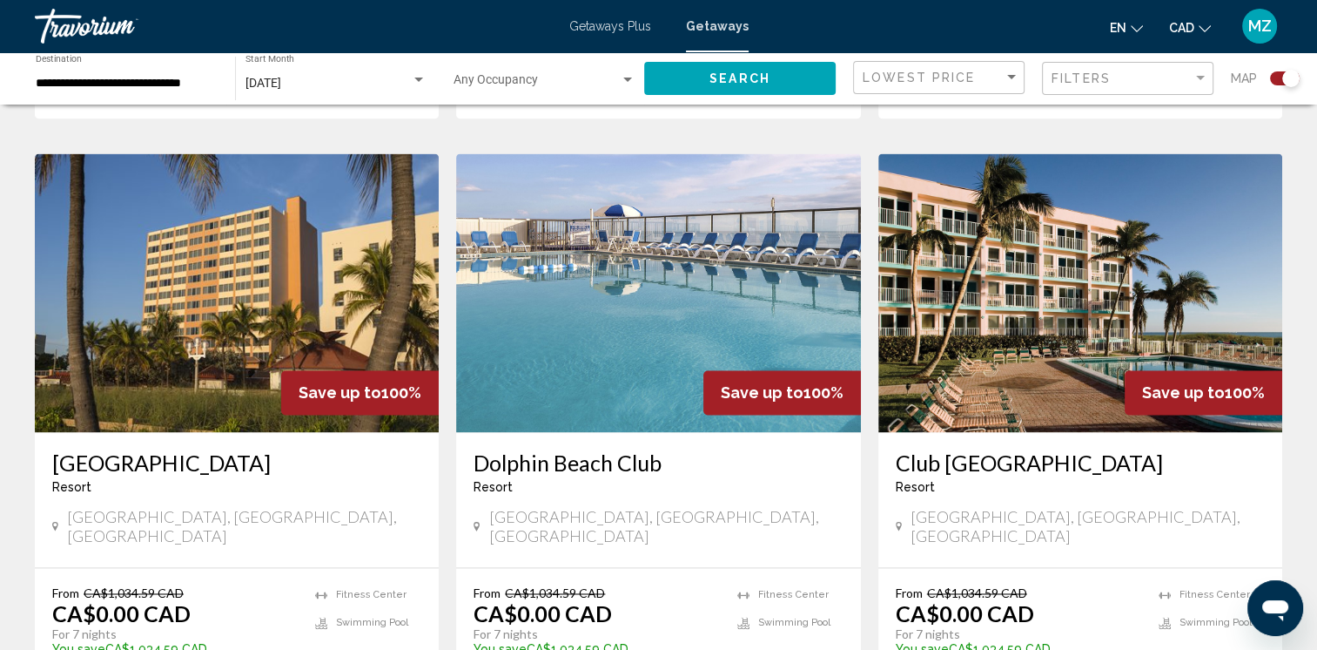
scroll to position [2612, 0]
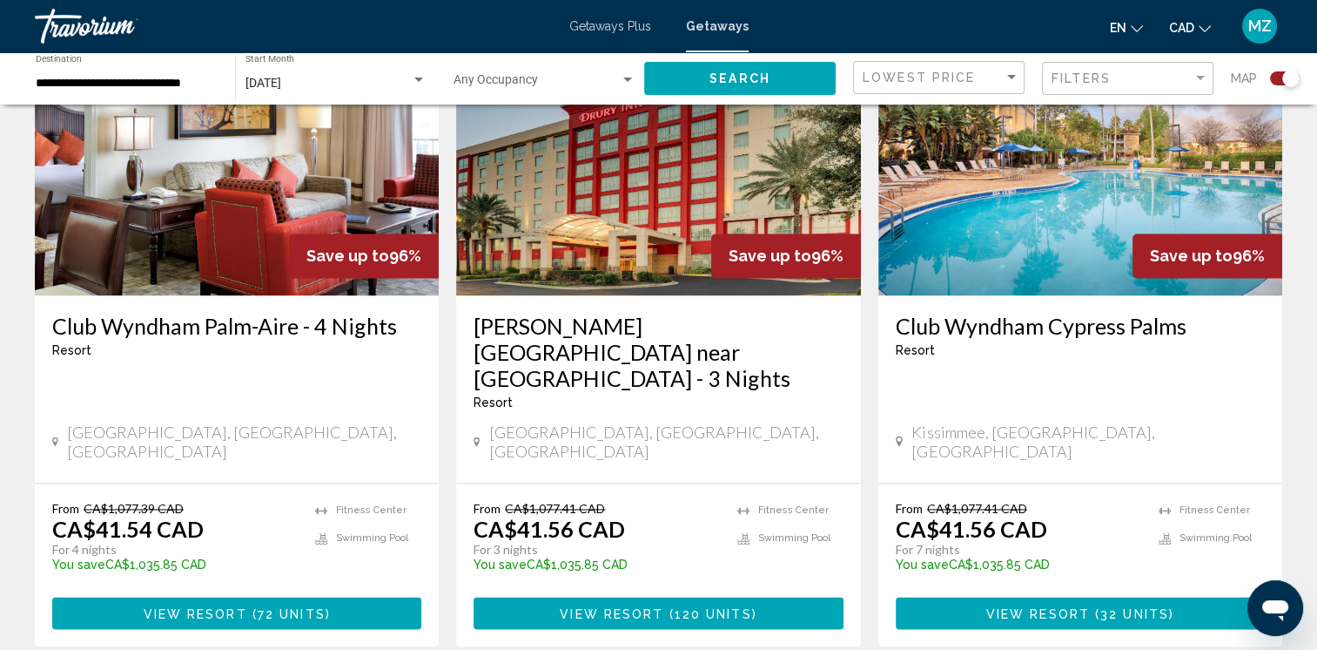
scroll to position [2778, 0]
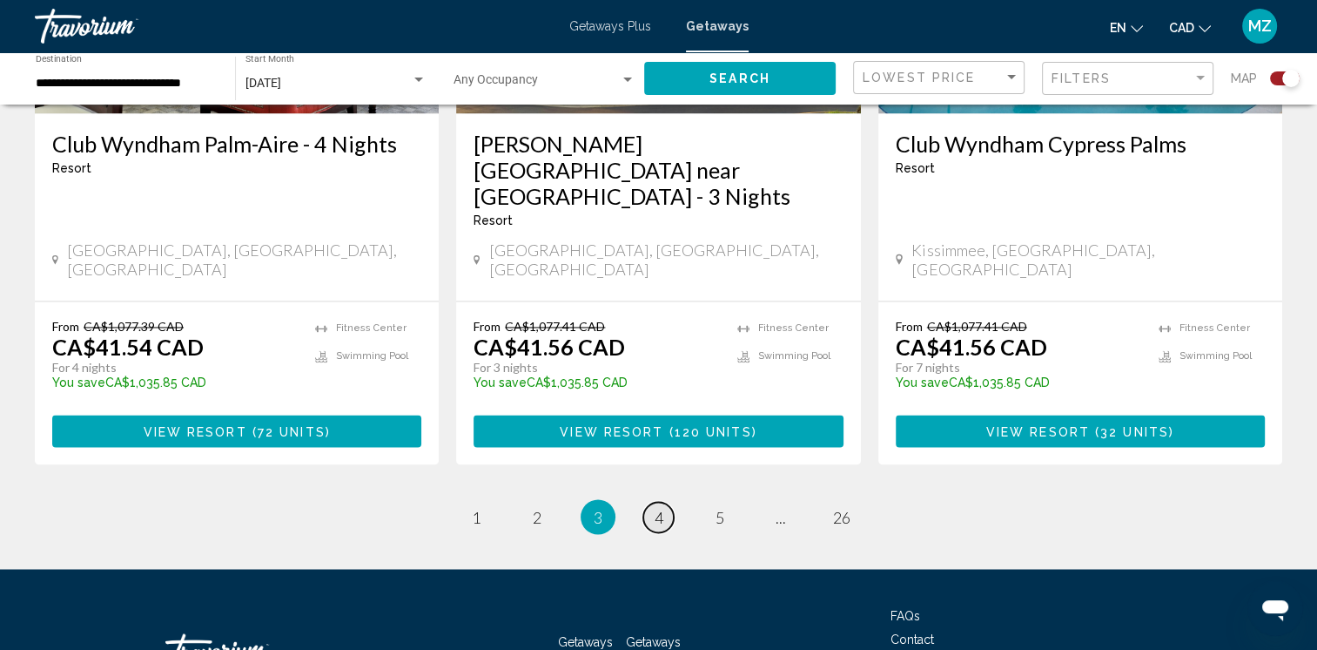
click at [644, 502] on link "page 4" at bounding box center [659, 517] width 30 height 30
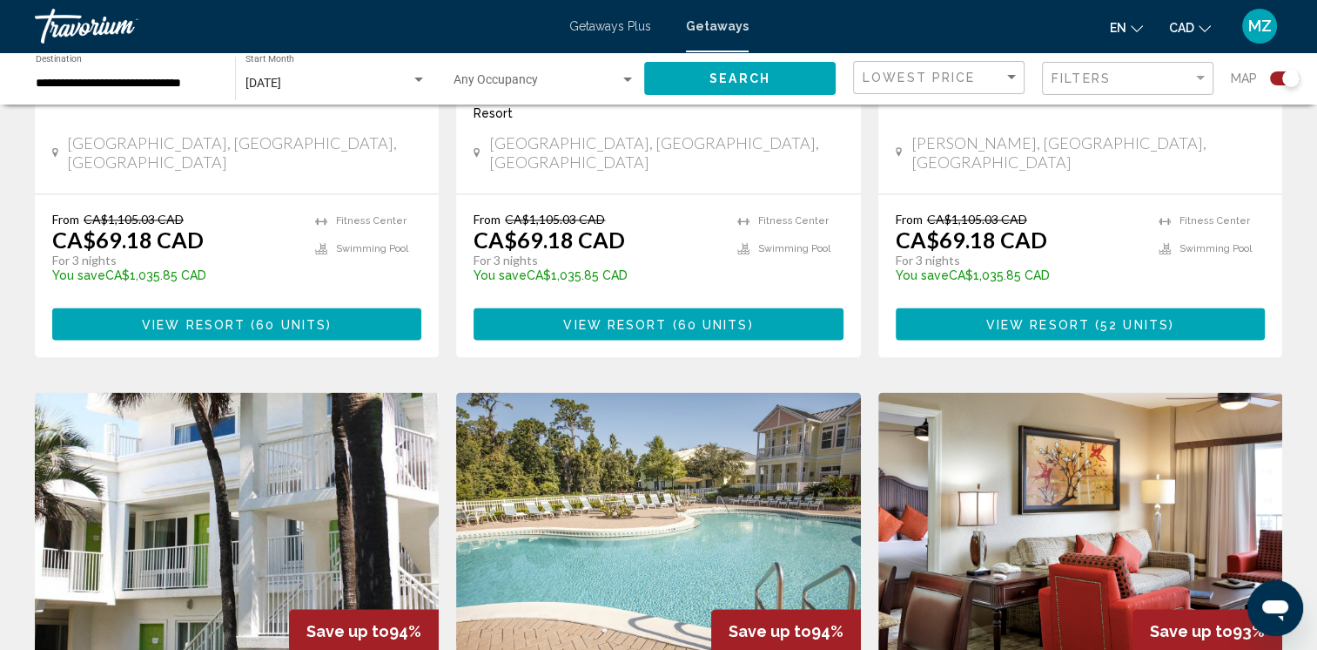
scroll to position [2699, 0]
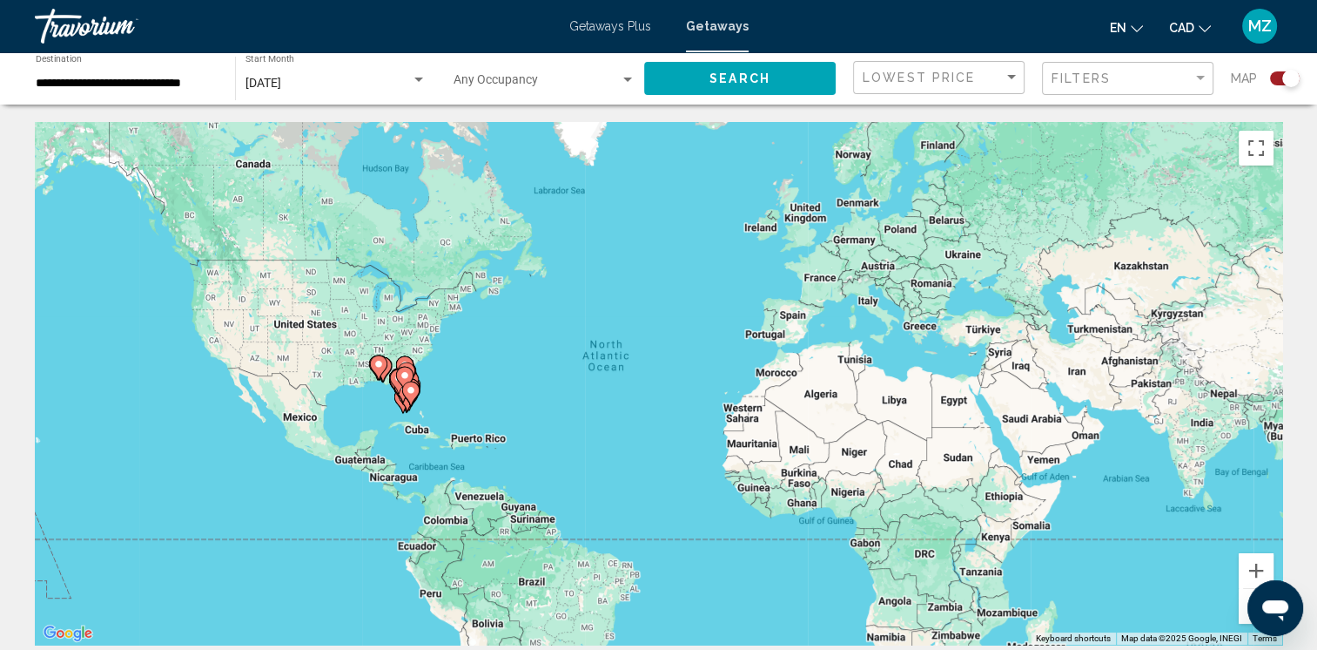
click at [402, 392] on gmp-advanced-marker "Main content" at bounding box center [410, 394] width 17 height 26
type input "**********"
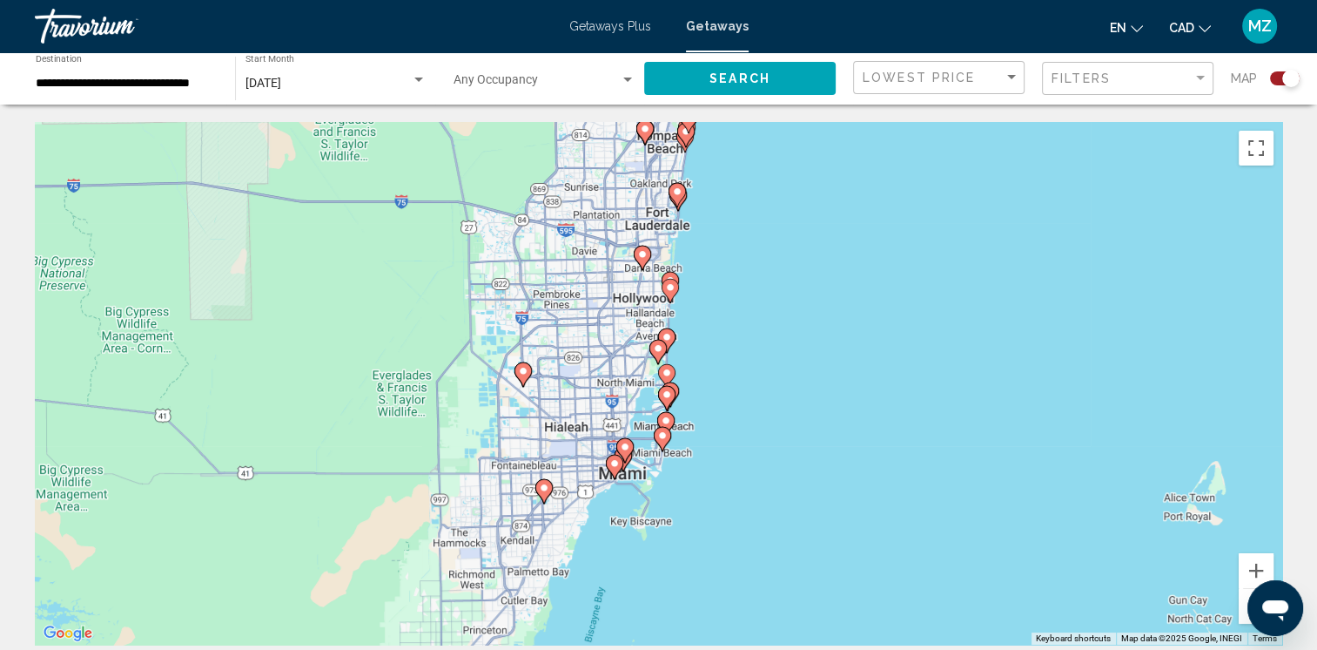
drag, startPoint x: 676, startPoint y: 315, endPoint x: 646, endPoint y: 382, distance: 73.3
click at [646, 382] on div "To activate drag with keyboard, press Alt + Enter. Once in keyboard drag state,…" at bounding box center [659, 383] width 1248 height 522
click at [676, 200] on icon "Main content" at bounding box center [677, 195] width 16 height 23
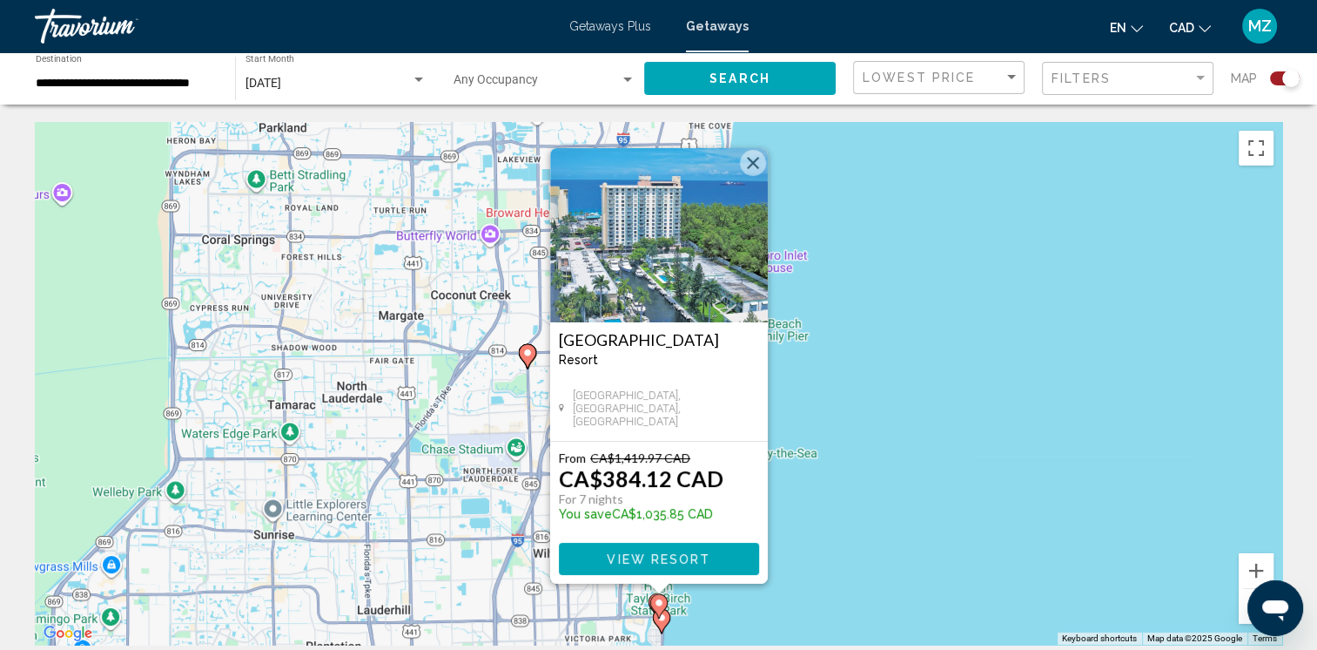
click at [751, 167] on button "Close" at bounding box center [753, 163] width 26 height 26
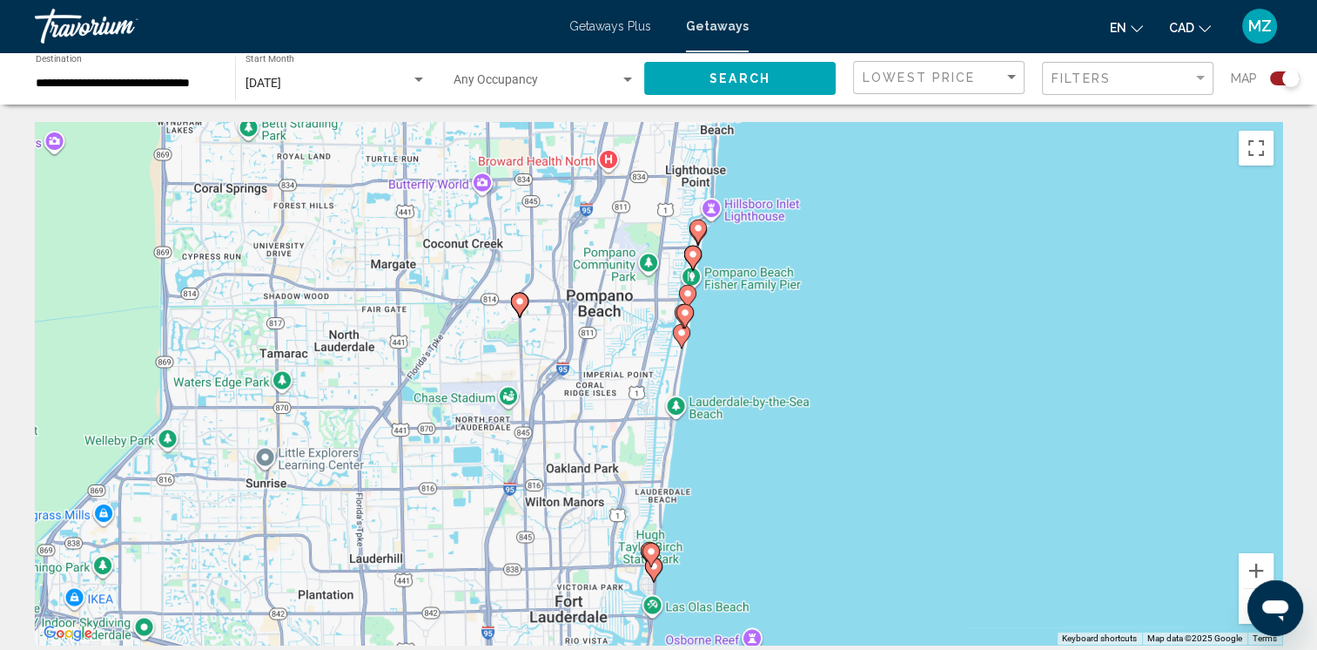
drag, startPoint x: 712, startPoint y: 513, endPoint x: 703, endPoint y: 412, distance: 101.5
click at [703, 414] on div "To activate drag with keyboard, press Alt + Enter. Once in keyboard drag state,…" at bounding box center [659, 383] width 1248 height 522
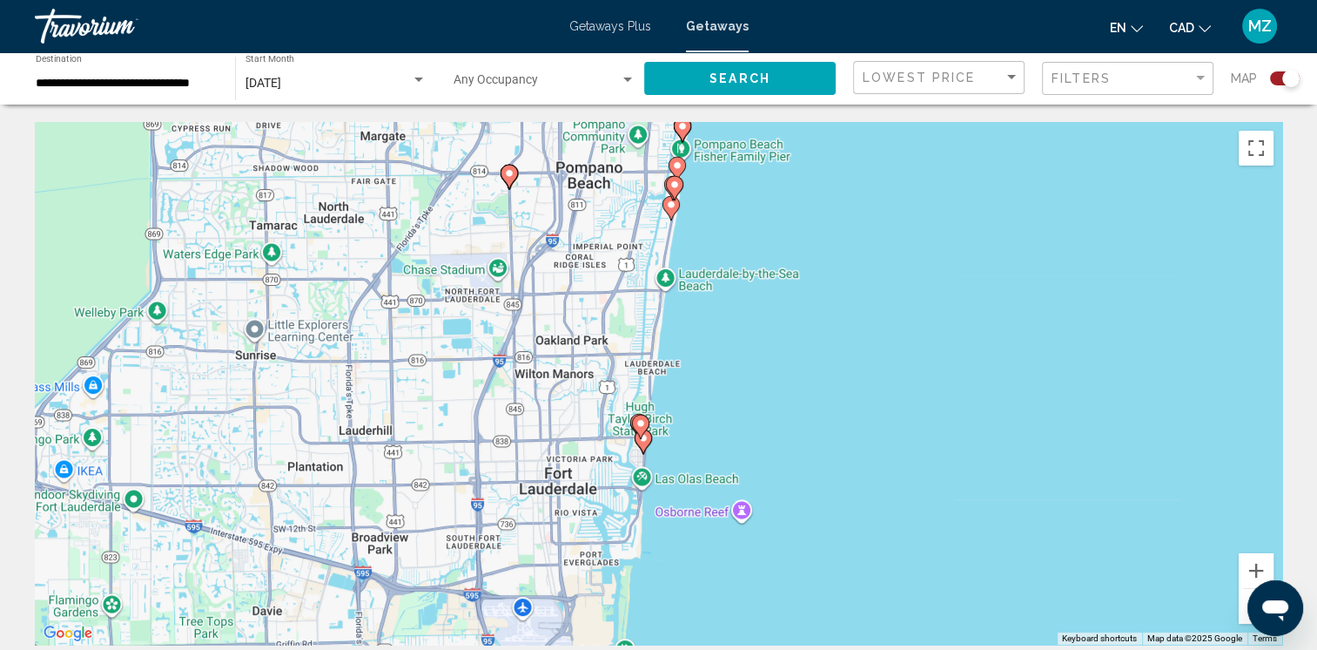
click at [641, 433] on icon "Main content" at bounding box center [640, 426] width 16 height 23
click at [644, 443] on image "Main content" at bounding box center [643, 439] width 10 height 10
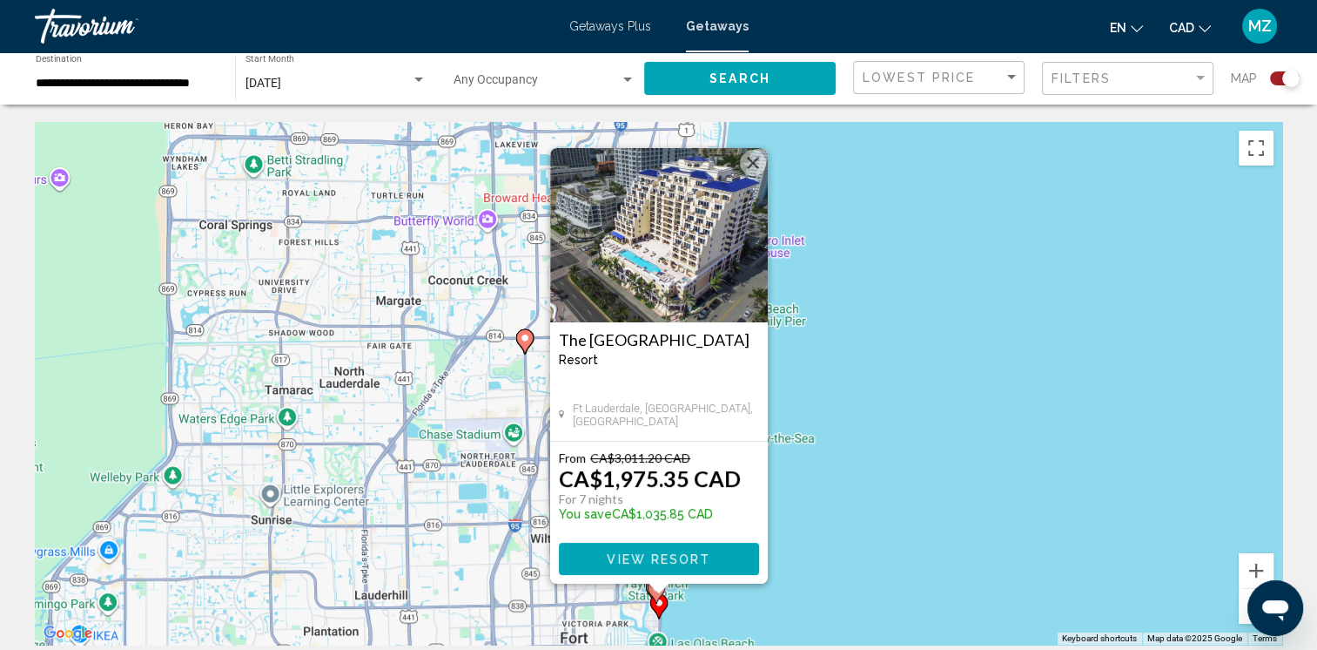
drag, startPoint x: 758, startPoint y: 166, endPoint x: 774, endPoint y: 177, distance: 19.6
click at [757, 166] on button "Close" at bounding box center [753, 163] width 26 height 26
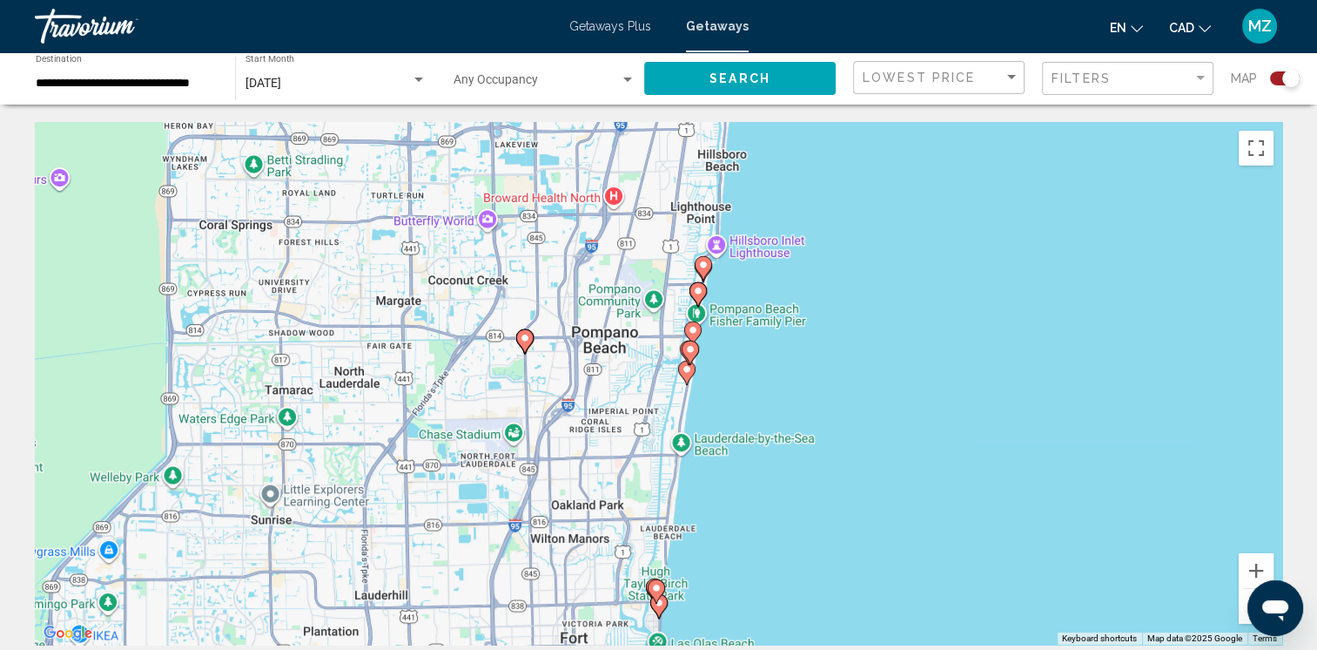
click at [683, 375] on icon "Main content" at bounding box center [686, 372] width 16 height 23
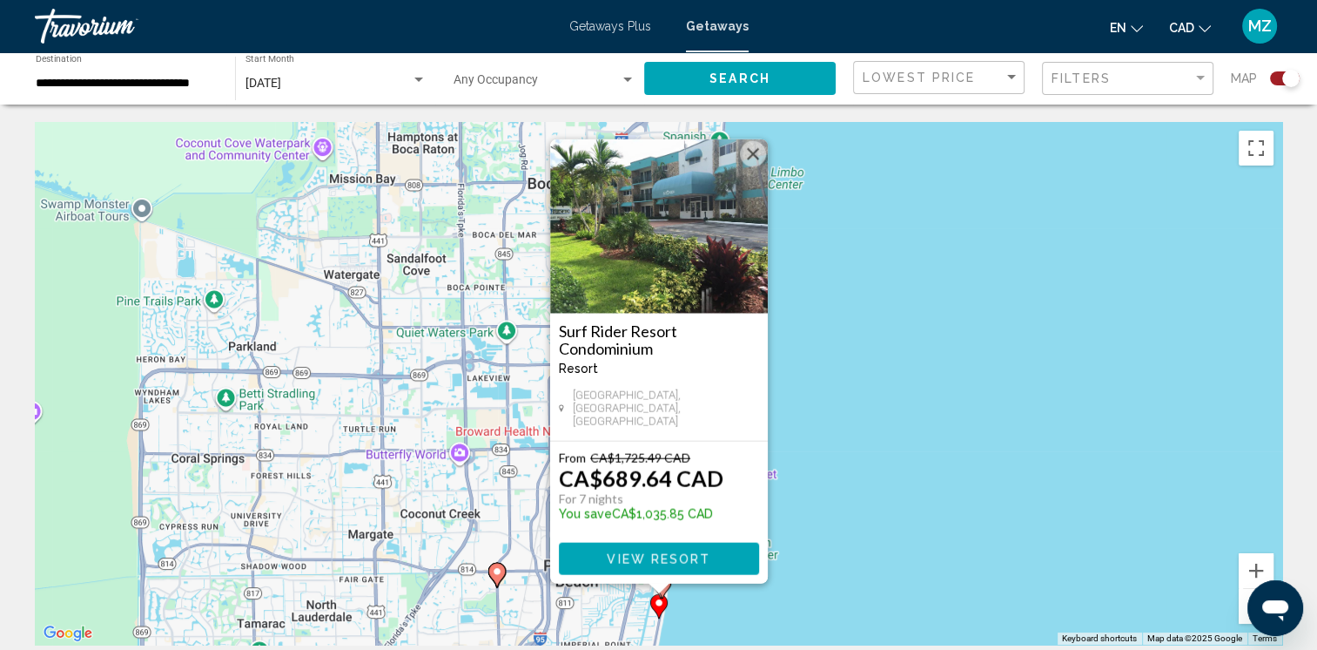
click at [752, 167] on button "Close" at bounding box center [753, 154] width 26 height 26
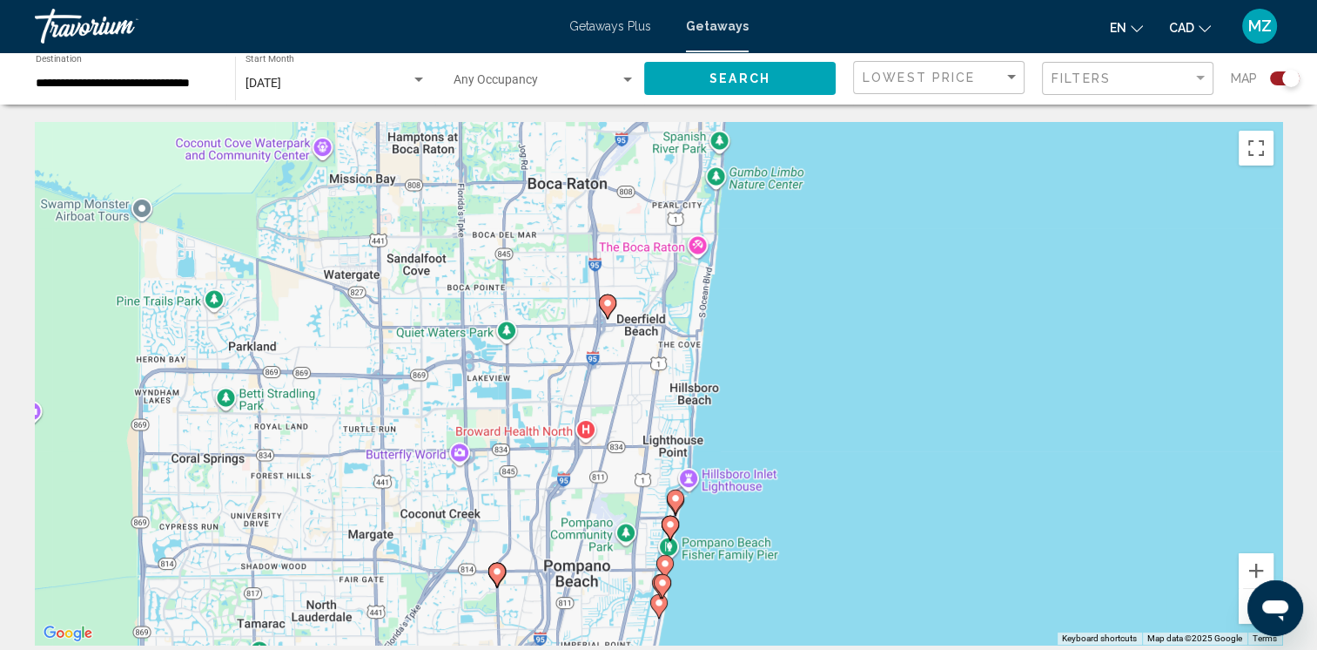
click at [652, 587] on gmp-advanced-marker "Main content" at bounding box center [660, 586] width 17 height 26
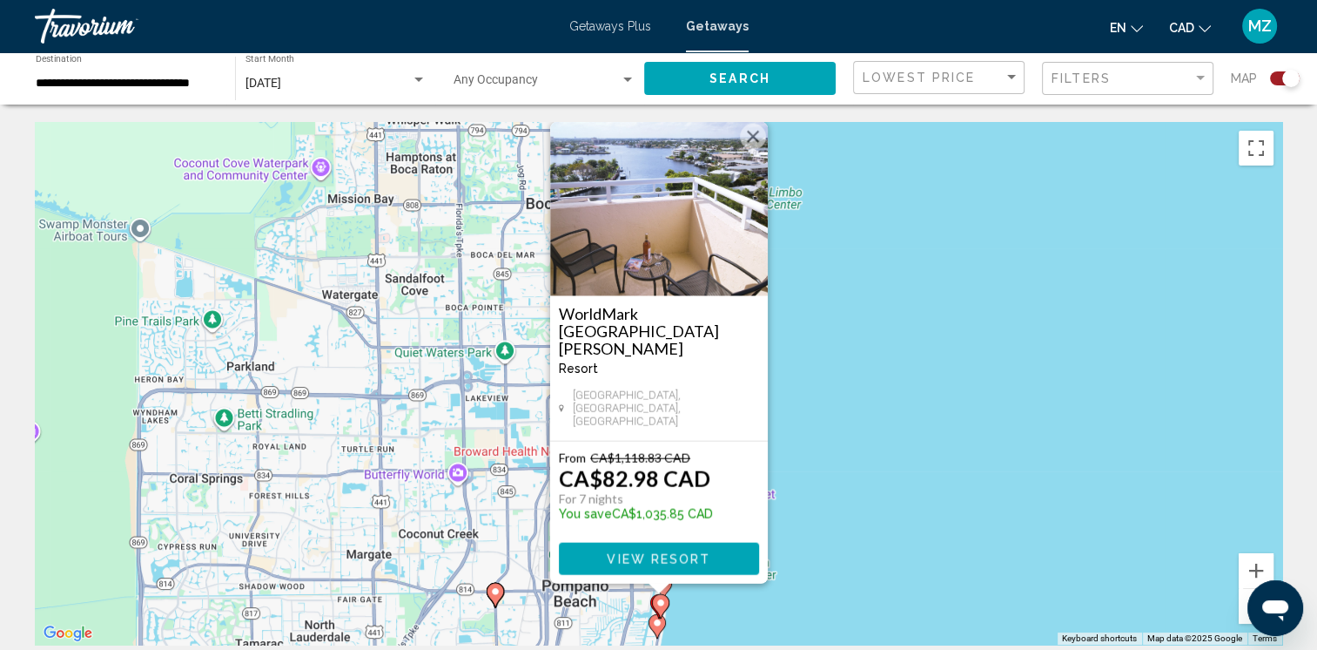
click at [751, 150] on button "Close" at bounding box center [753, 137] width 26 height 26
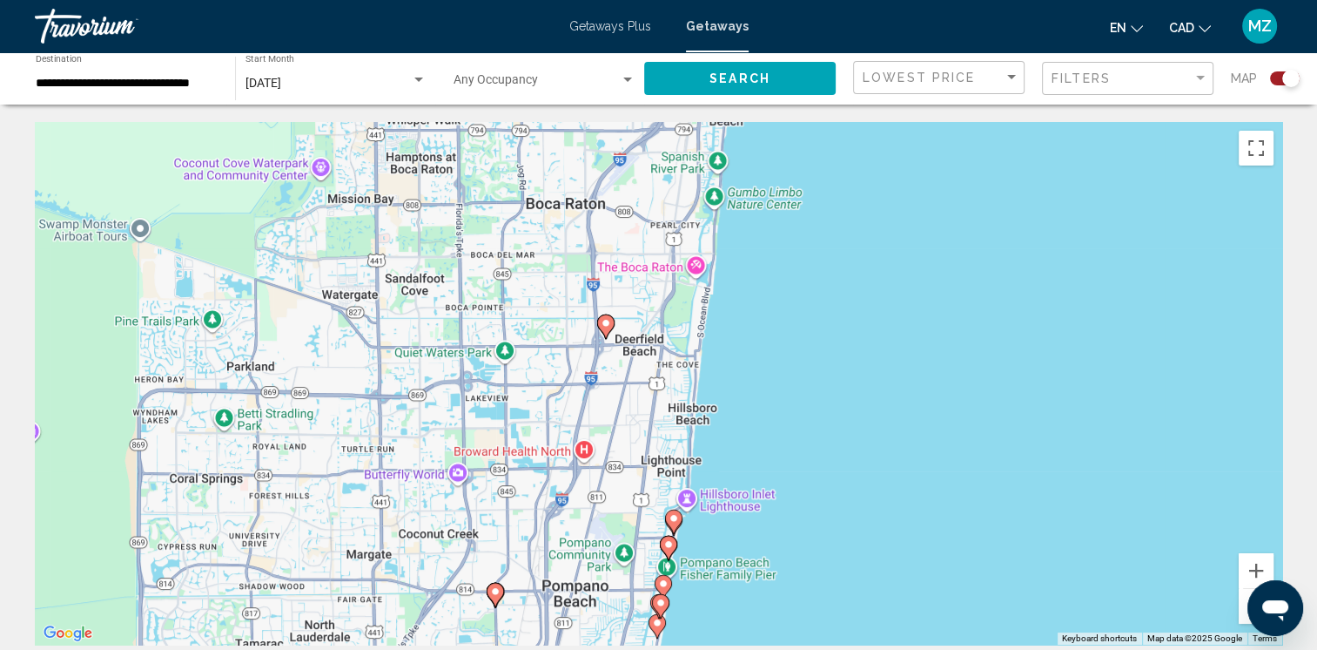
click at [666, 587] on g "Main content" at bounding box center [663, 587] width 17 height 24
click at [664, 583] on image "Main content" at bounding box center [663, 583] width 10 height 10
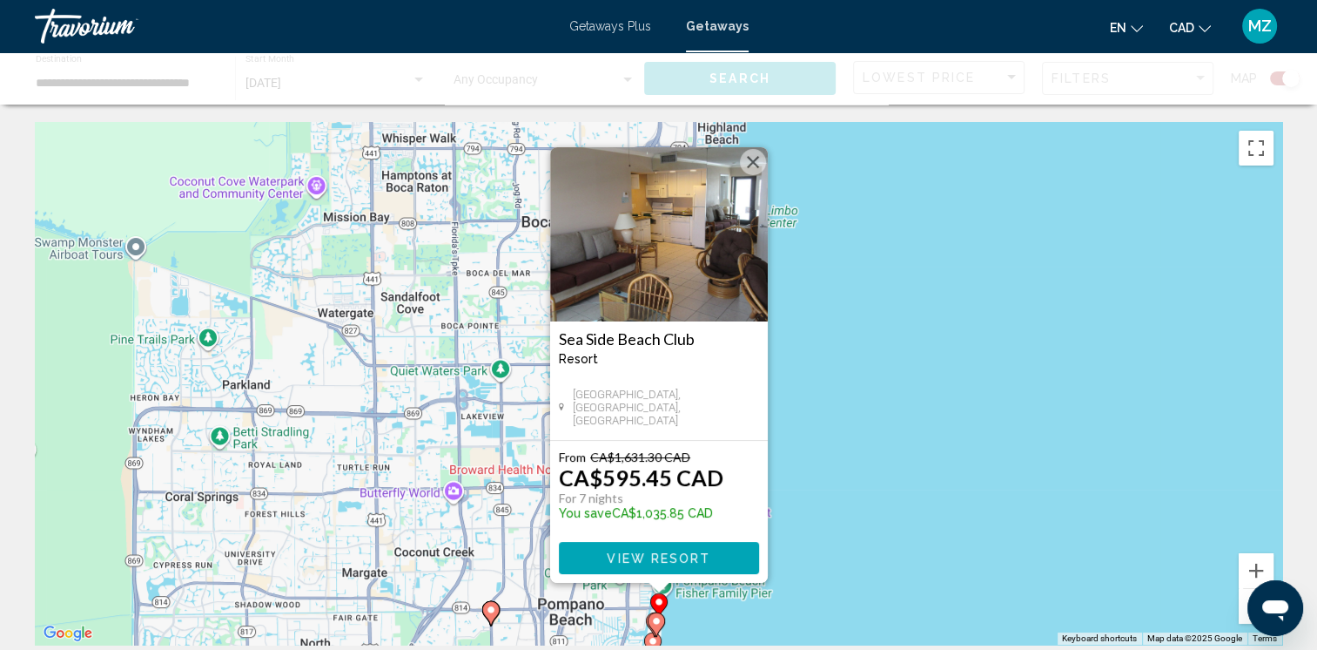
drag, startPoint x: 745, startPoint y: 162, endPoint x: 745, endPoint y: 174, distance: 12.2
click at [745, 163] on button "Close" at bounding box center [753, 162] width 26 height 26
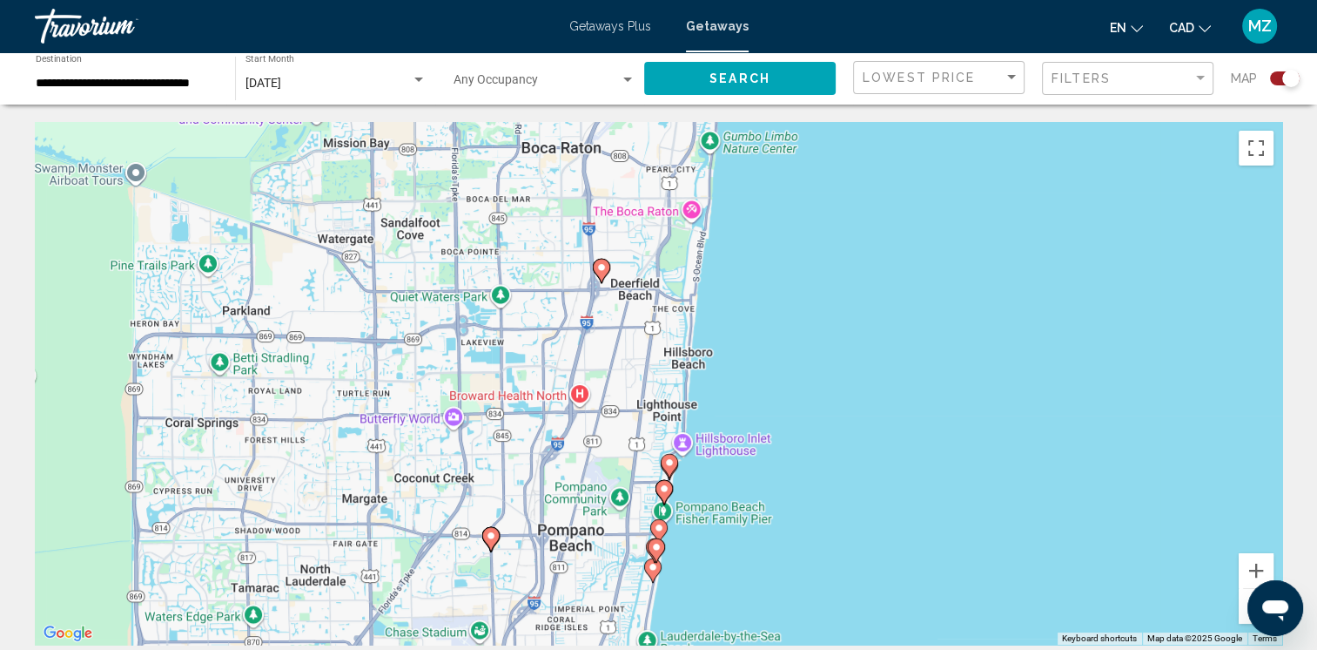
drag, startPoint x: 714, startPoint y: 488, endPoint x: 711, endPoint y: 392, distance: 95.8
click at [711, 392] on div "To navigate, press the arrow keys. To activate drag with keyboard, press Alt + …" at bounding box center [659, 383] width 1248 height 522
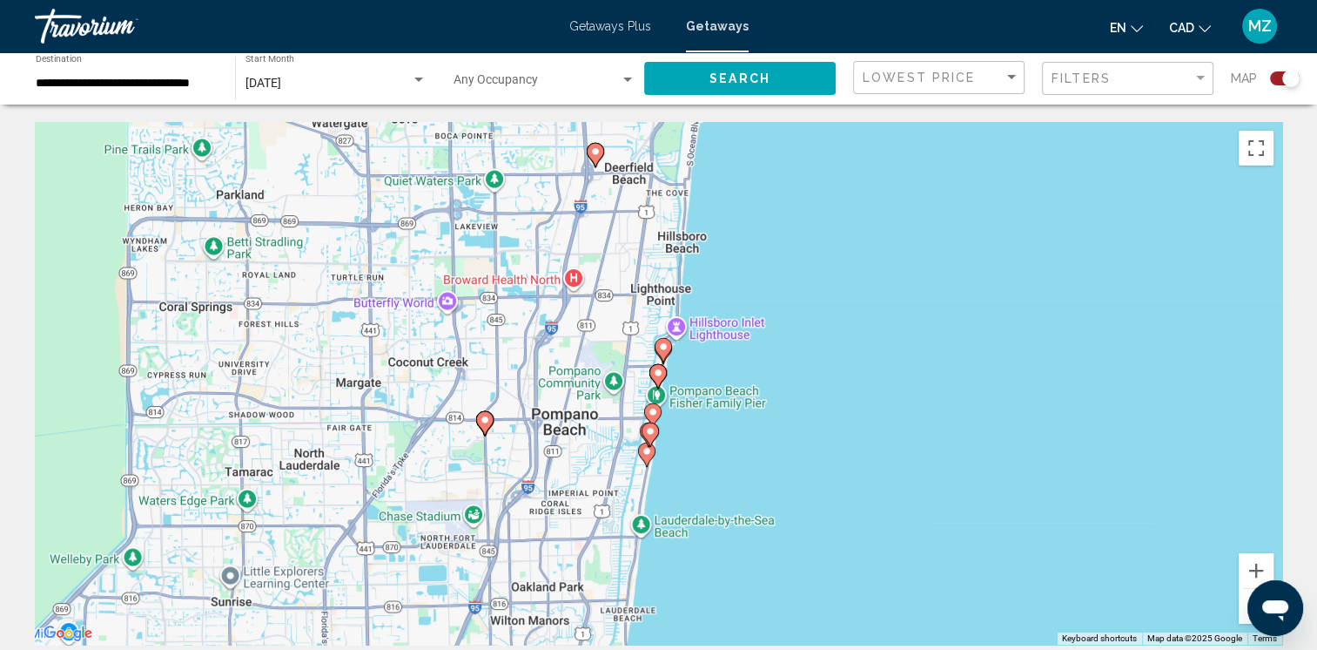
click at [657, 375] on image "Main content" at bounding box center [658, 372] width 10 height 10
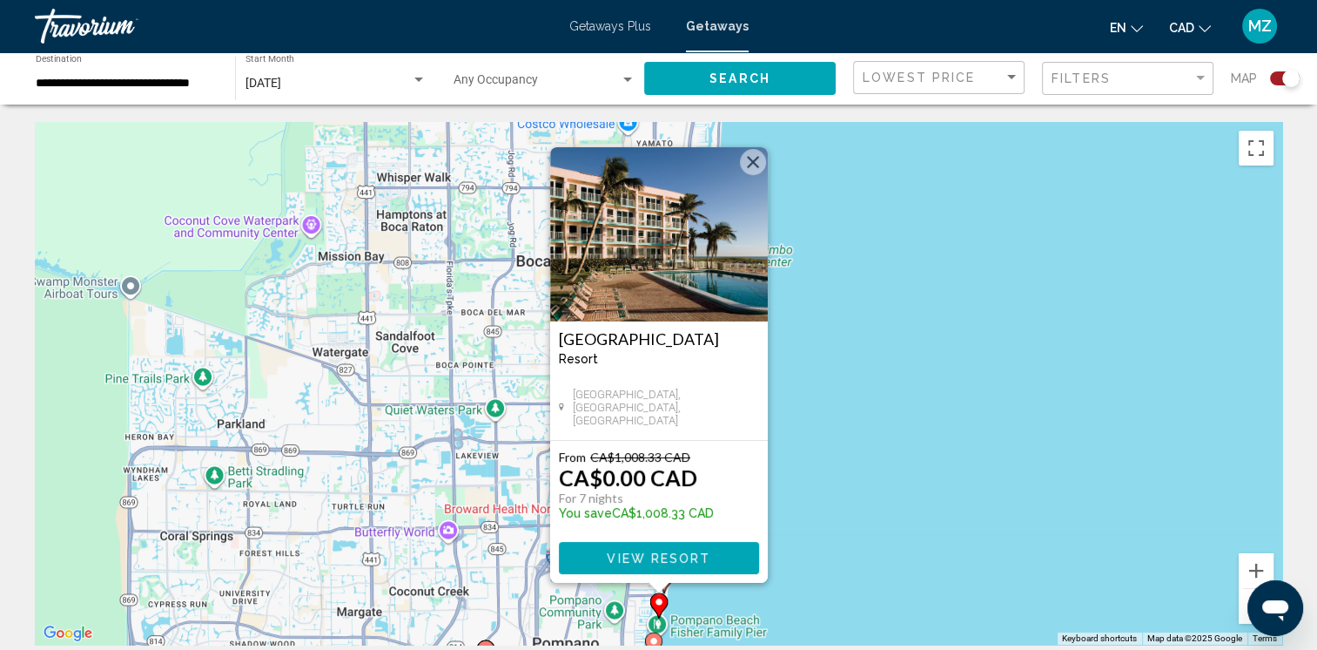
drag, startPoint x: 753, startPoint y: 166, endPoint x: 765, endPoint y: 226, distance: 60.5
click at [753, 171] on button "Close" at bounding box center [753, 162] width 26 height 26
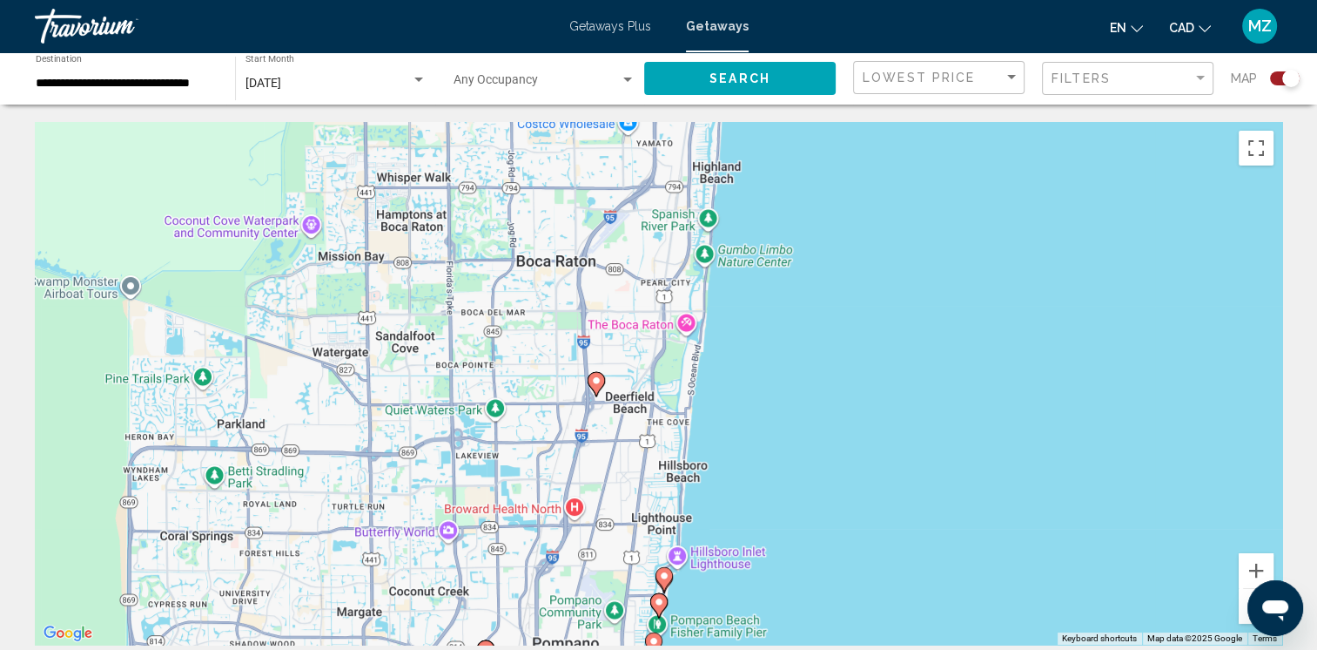
click at [661, 579] on image "Main content" at bounding box center [664, 575] width 10 height 10
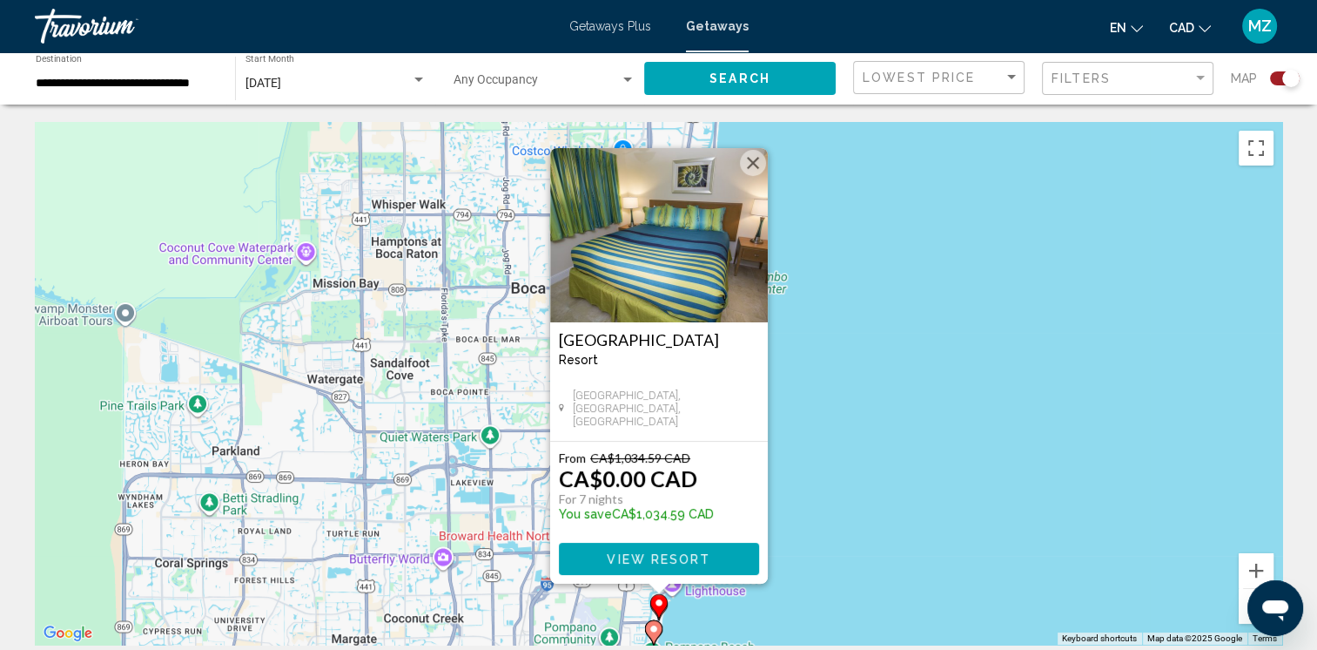
click at [758, 158] on button "Close" at bounding box center [753, 163] width 26 height 26
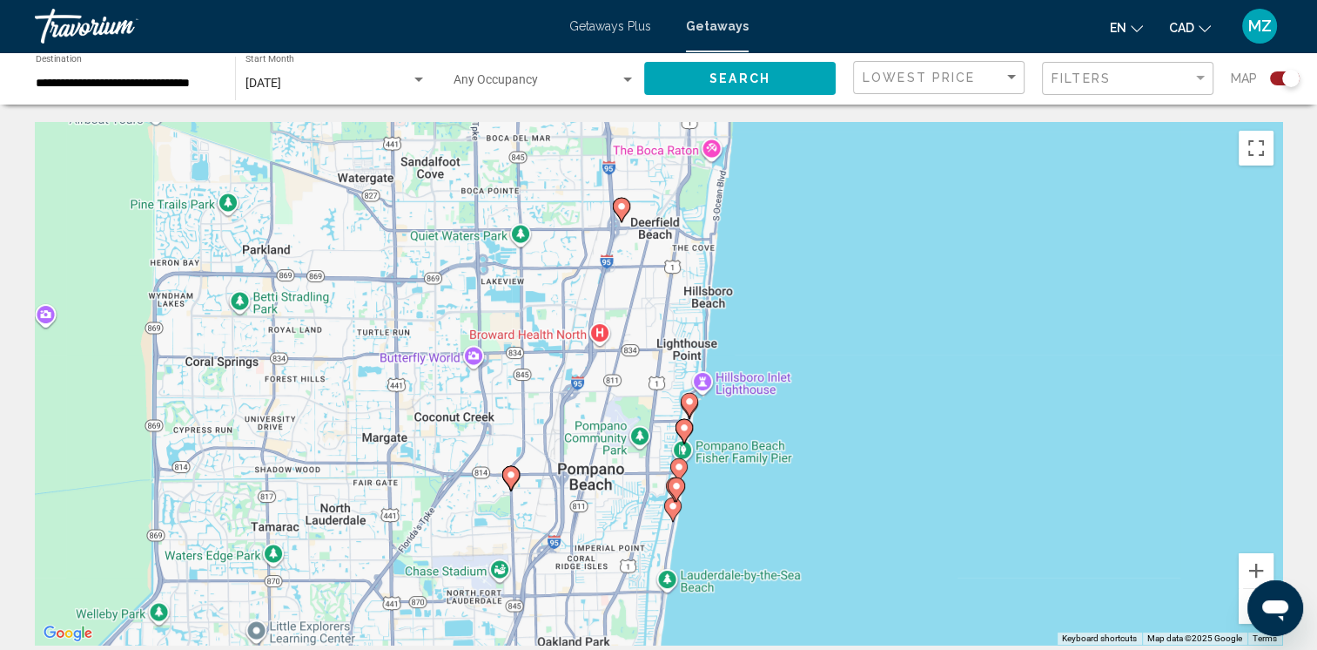
drag, startPoint x: 683, startPoint y: 543, endPoint x: 711, endPoint y: 347, distance: 197.9
click at [711, 347] on div "To activate drag with keyboard, press Alt + Enter. Once in keyboard drag state,…" at bounding box center [659, 383] width 1248 height 522
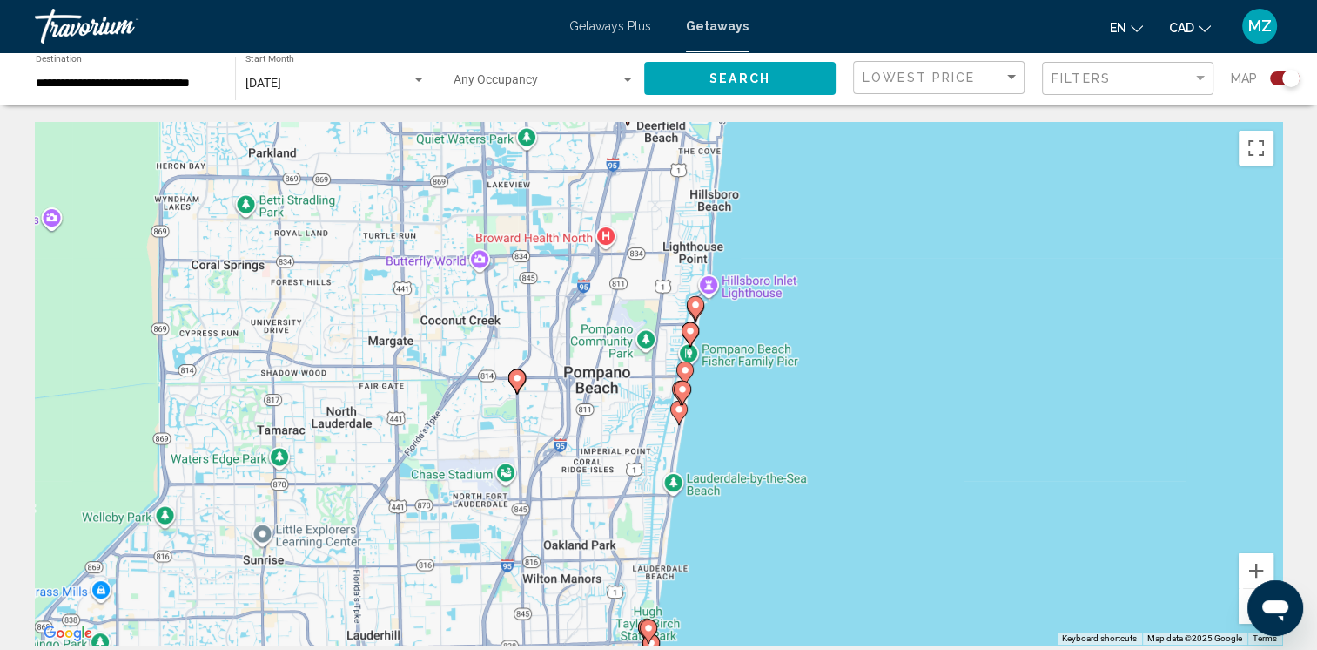
click at [681, 392] on image "Main content" at bounding box center [682, 389] width 10 height 10
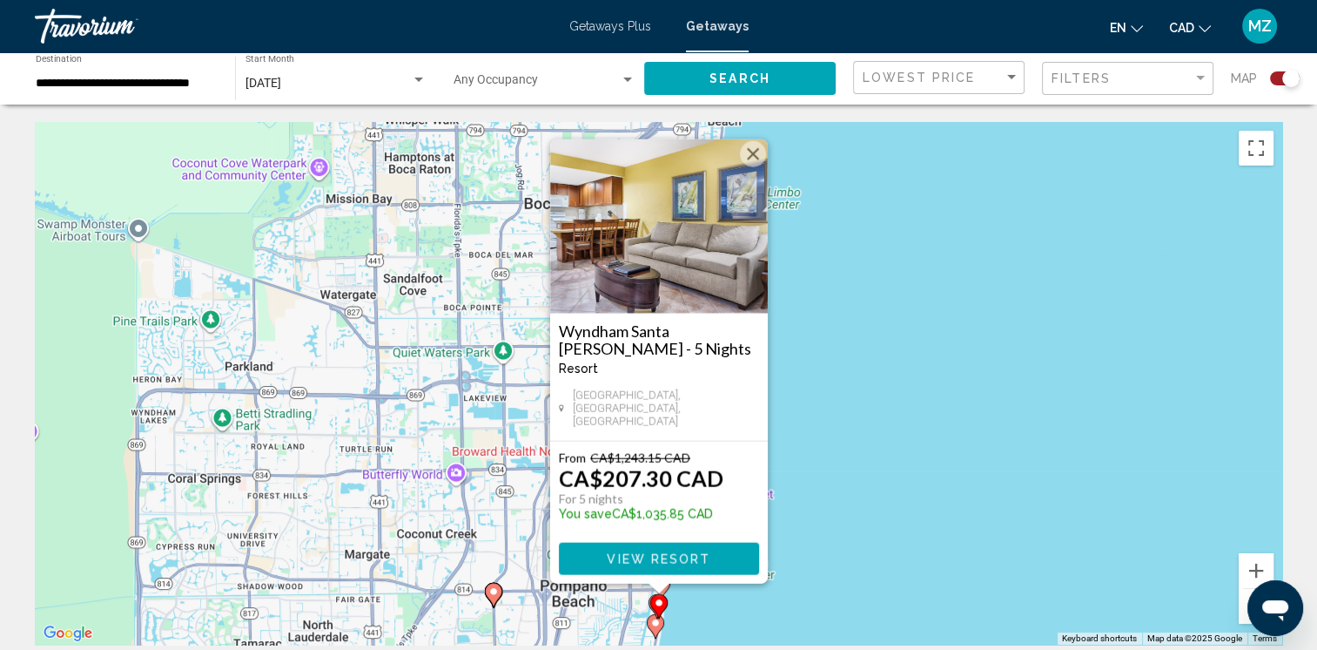
drag, startPoint x: 753, startPoint y: 171, endPoint x: 730, endPoint y: 242, distance: 75.2
click at [752, 167] on button "Close" at bounding box center [753, 154] width 26 height 26
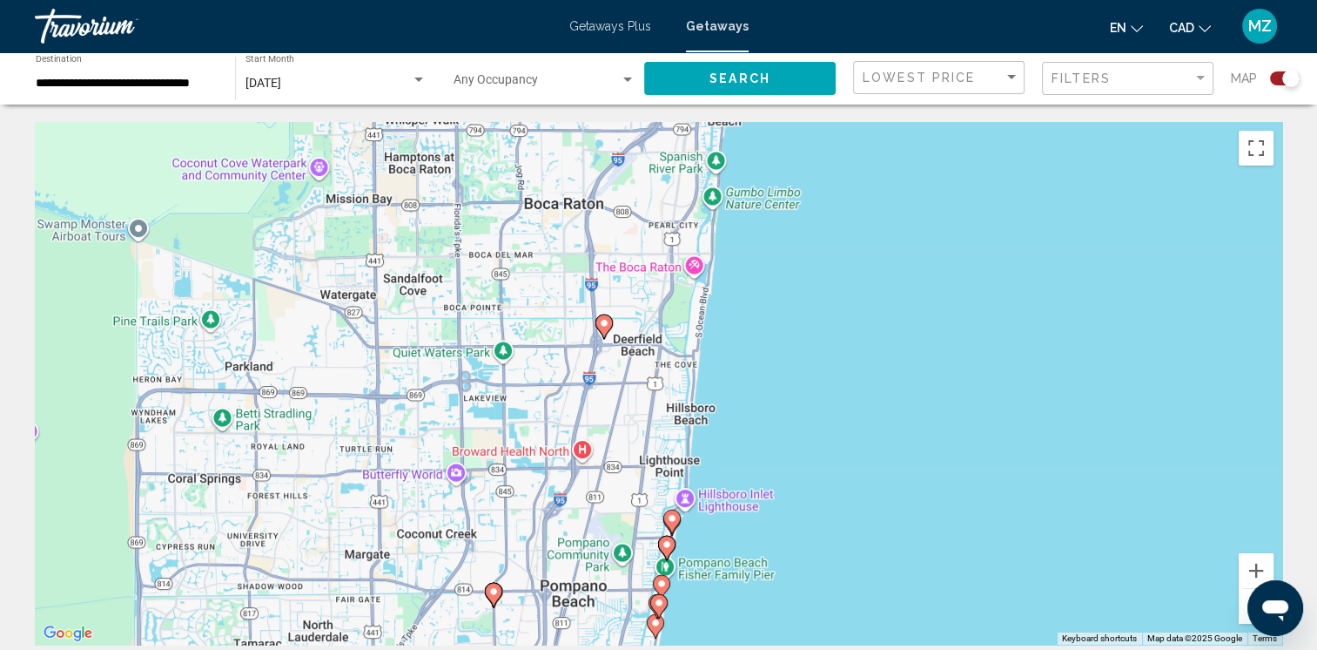
click at [661, 581] on image "Main content" at bounding box center [662, 583] width 10 height 10
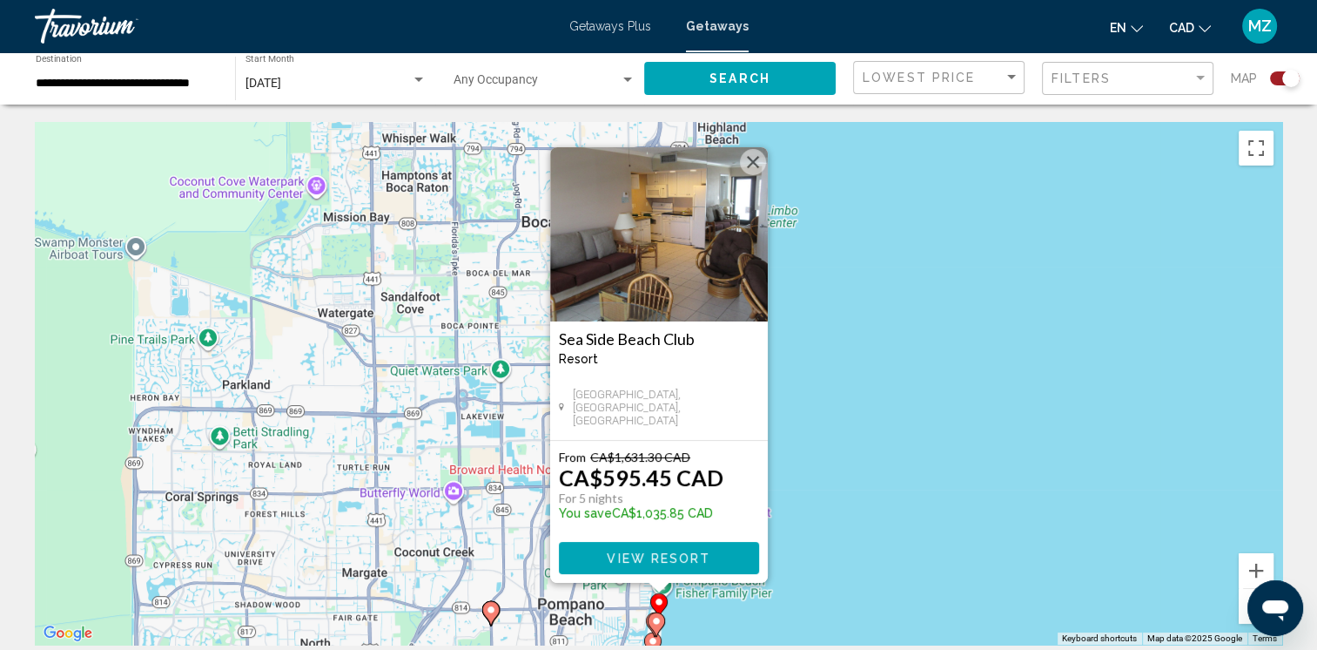
drag, startPoint x: 754, startPoint y: 155, endPoint x: 707, endPoint y: 321, distance: 172.8
click at [753, 158] on button "Close" at bounding box center [753, 162] width 26 height 26
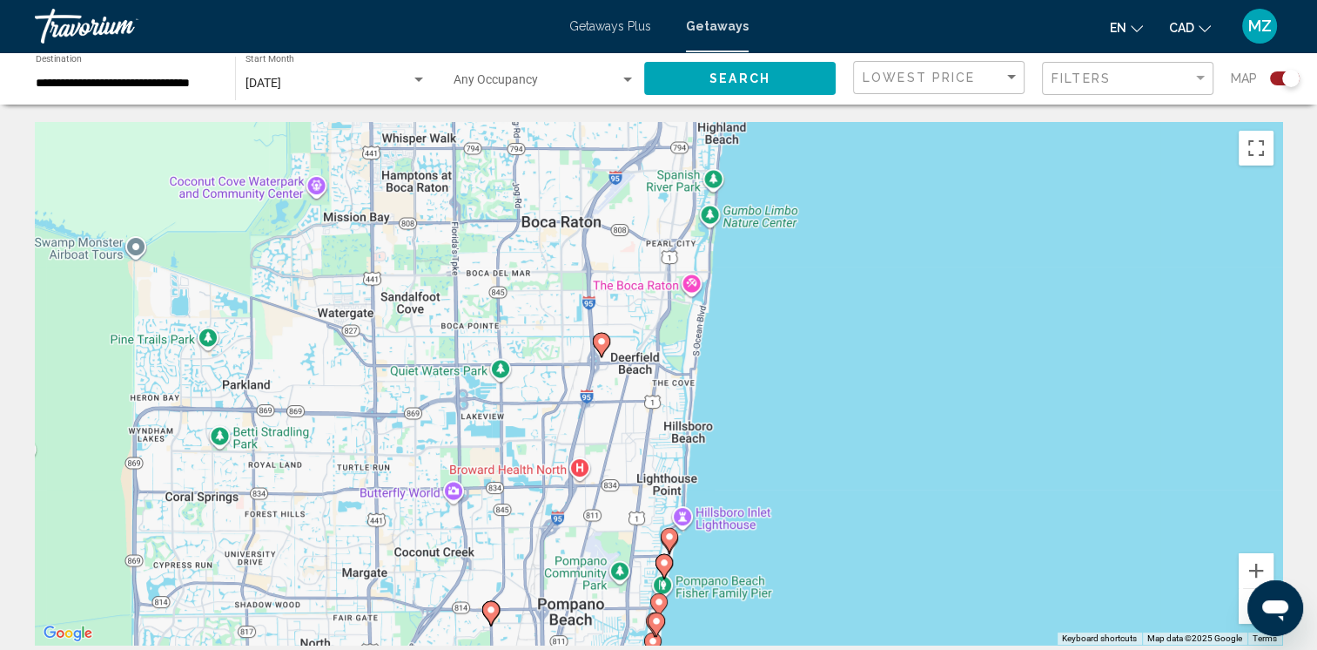
click at [665, 563] on image "Main content" at bounding box center [664, 562] width 10 height 10
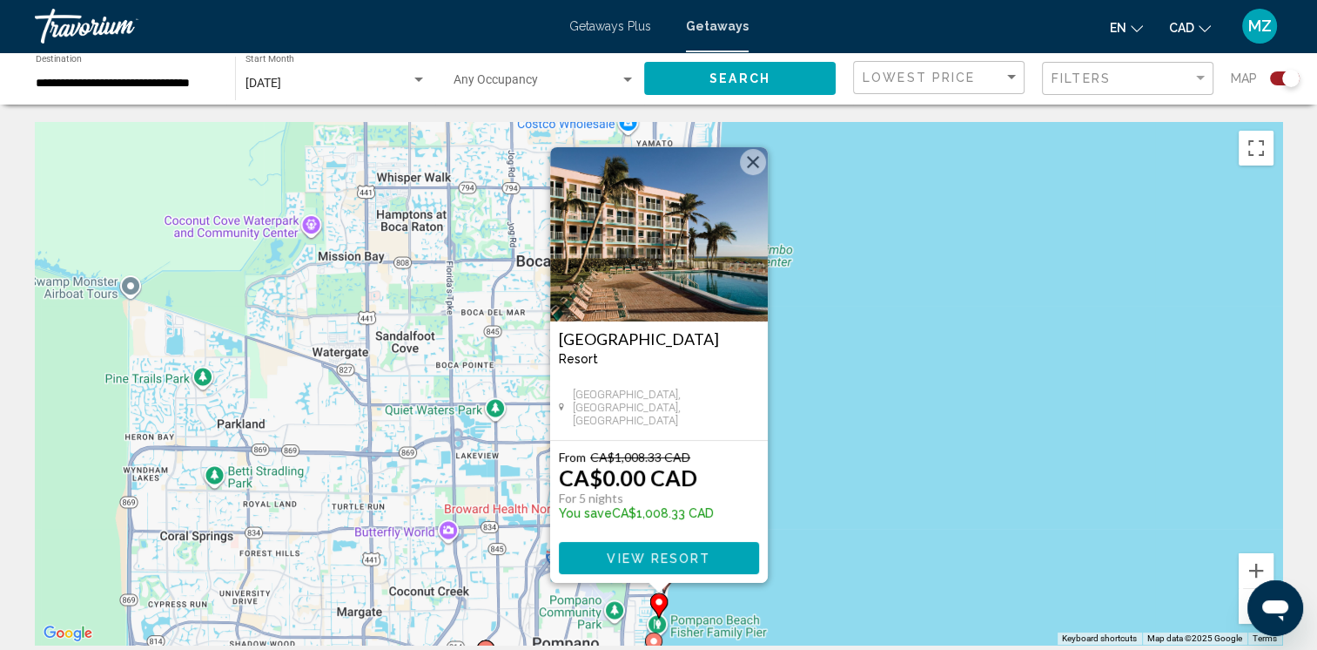
drag, startPoint x: 748, startPoint y: 156, endPoint x: 799, endPoint y: 414, distance: 262.8
click at [748, 161] on button "Close" at bounding box center [753, 162] width 26 height 26
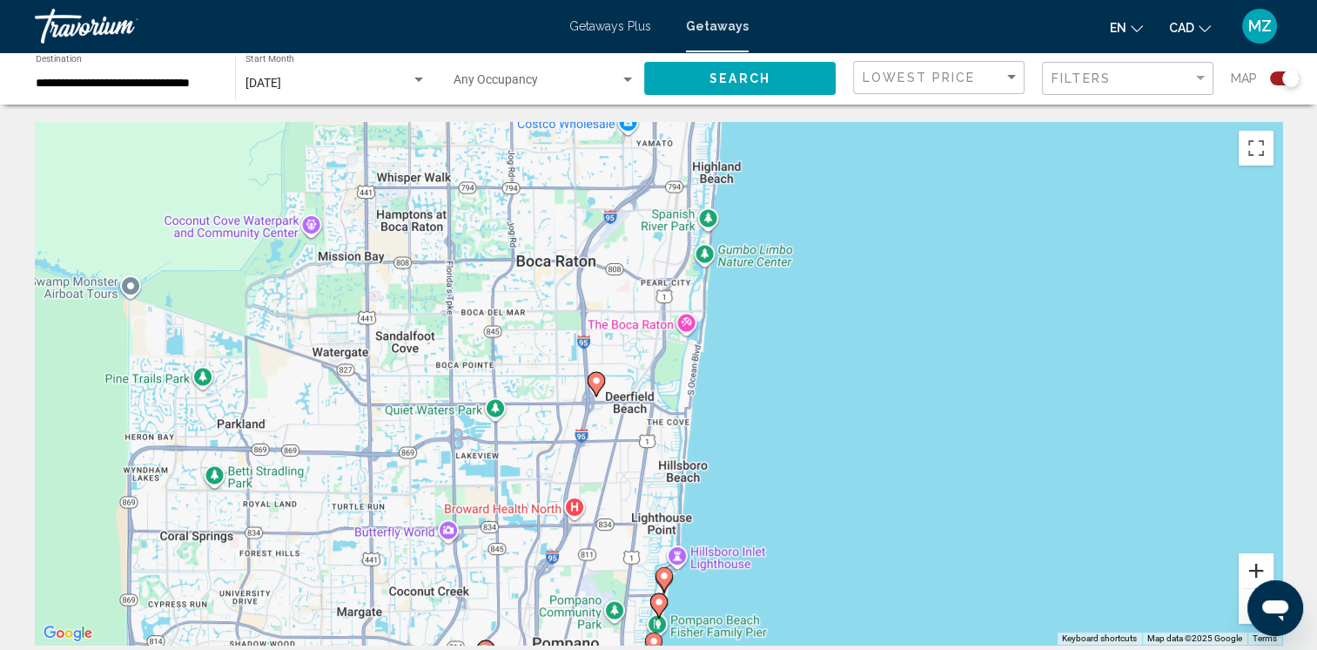
click at [1253, 573] on button "Zoom in" at bounding box center [1256, 570] width 35 height 35
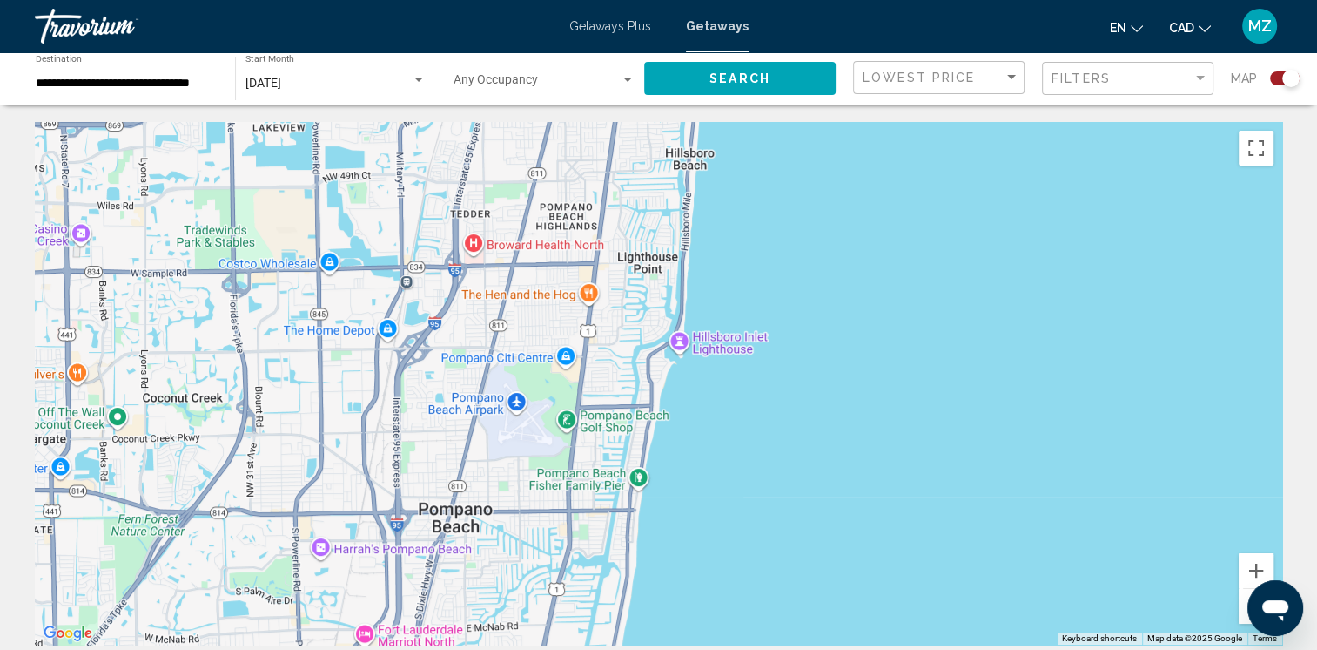
drag, startPoint x: 899, startPoint y: 536, endPoint x: 879, endPoint y: 110, distance: 427.1
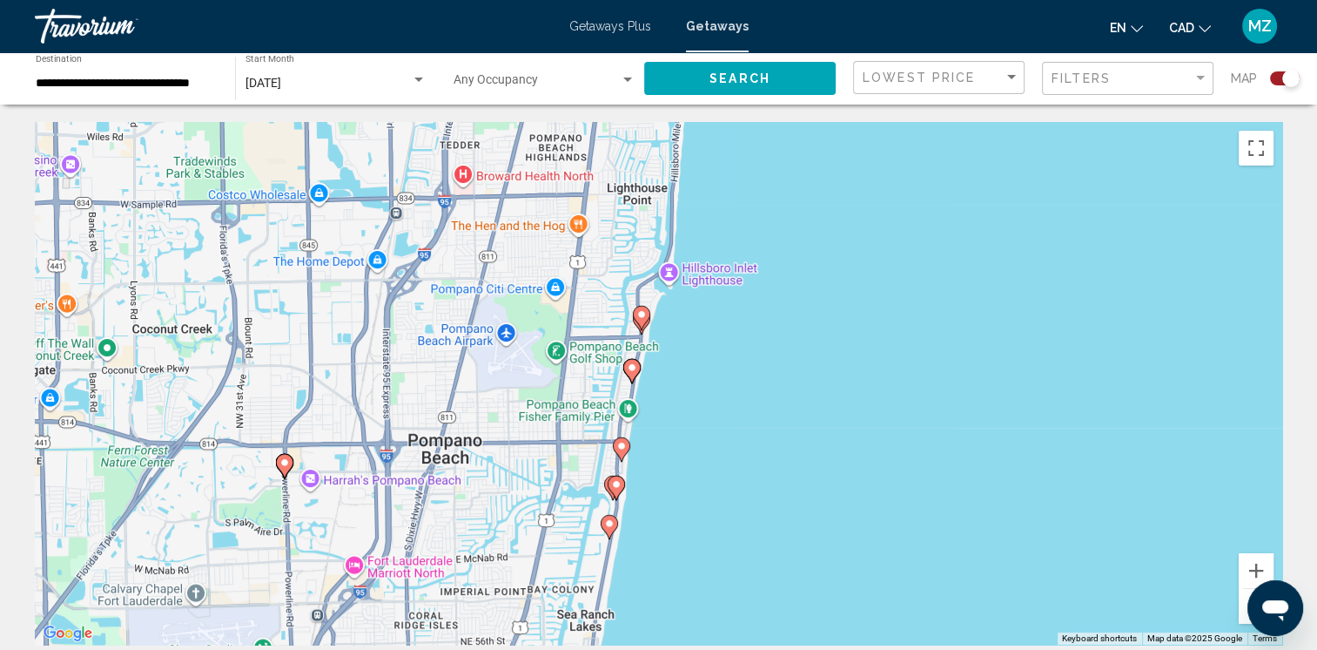
click at [608, 489] on gmp-advanced-marker "Main content" at bounding box center [616, 488] width 17 height 26
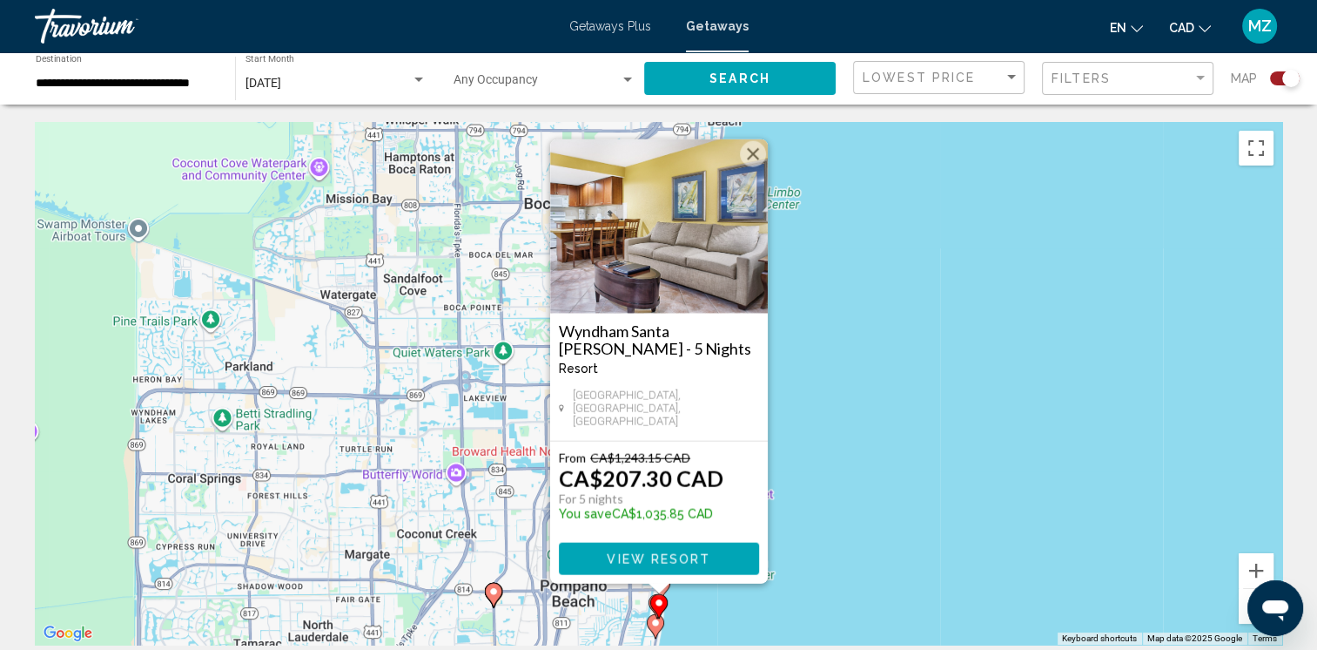
drag, startPoint x: 746, startPoint y: 161, endPoint x: 739, endPoint y: 192, distance: 32.1
click at [746, 167] on button "Close" at bounding box center [753, 154] width 26 height 26
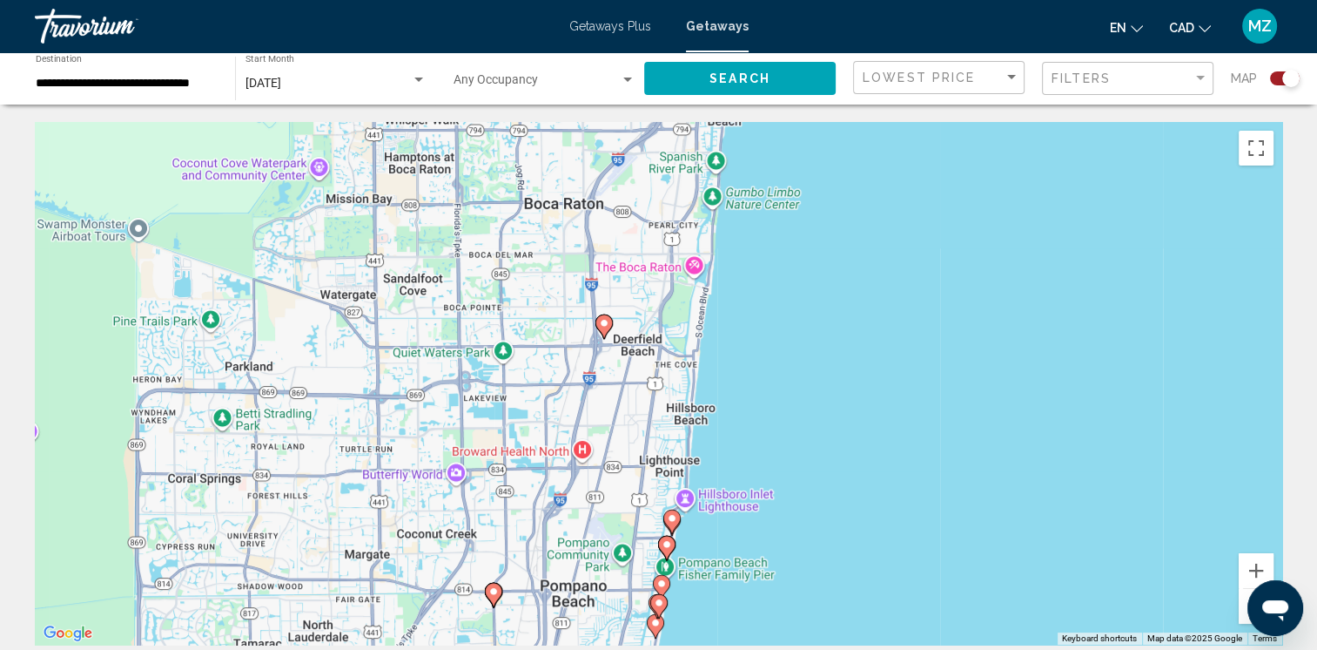
click at [666, 602] on icon "Main content" at bounding box center [658, 606] width 16 height 23
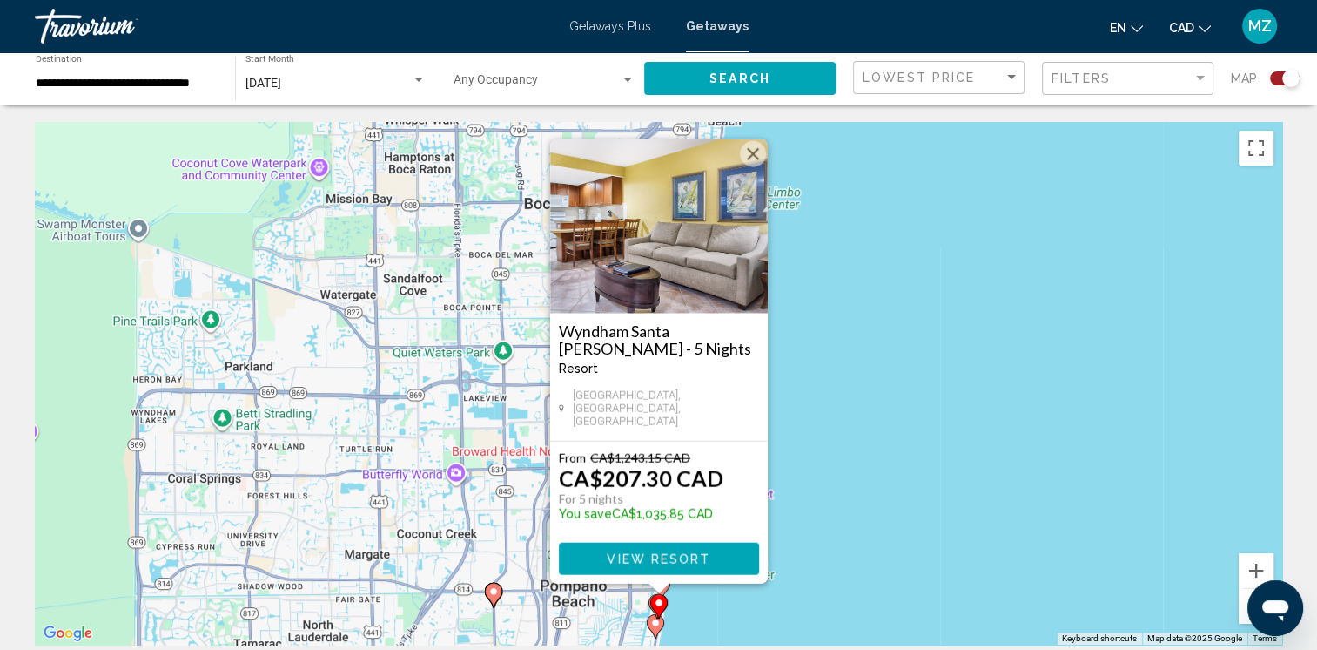
drag, startPoint x: 745, startPoint y: 165, endPoint x: 745, endPoint y: 282, distance: 117.6
click at [745, 167] on button "Close" at bounding box center [753, 154] width 26 height 26
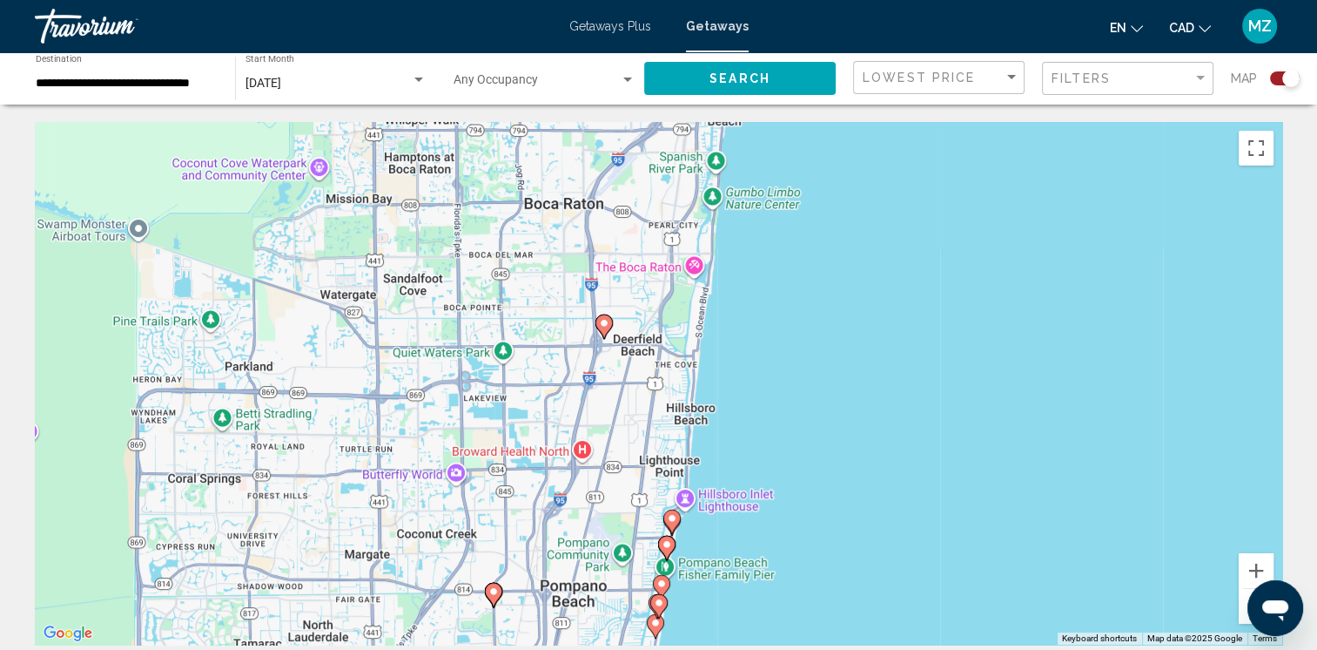
click at [664, 588] on image "Main content" at bounding box center [662, 583] width 10 height 10
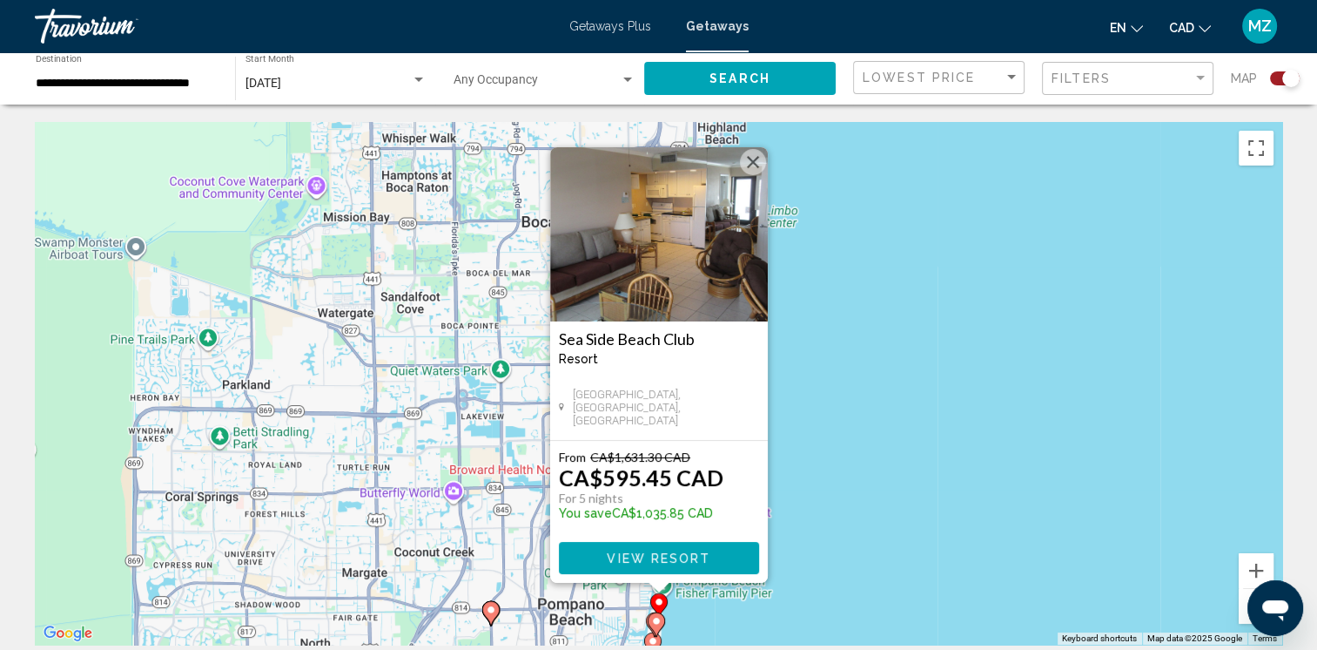
drag, startPoint x: 755, startPoint y: 160, endPoint x: 738, endPoint y: 197, distance: 40.1
click at [751, 170] on button "Close" at bounding box center [753, 162] width 26 height 26
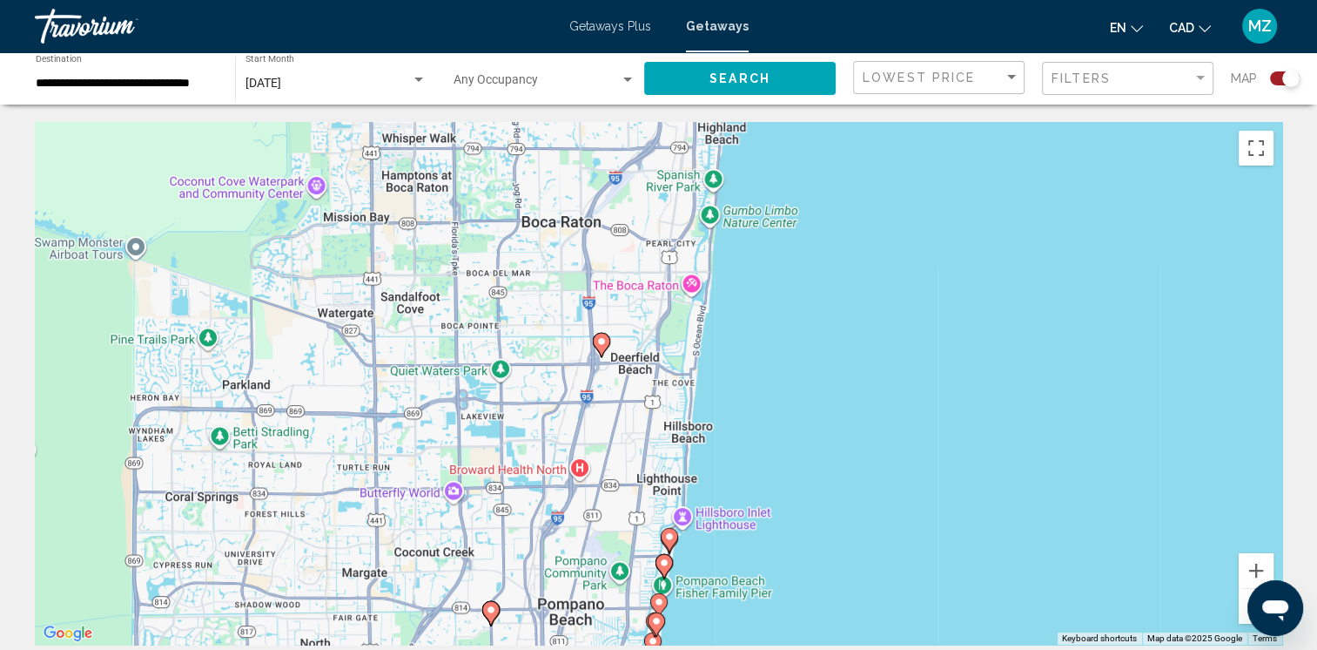
click at [662, 564] on image "Main content" at bounding box center [664, 562] width 10 height 10
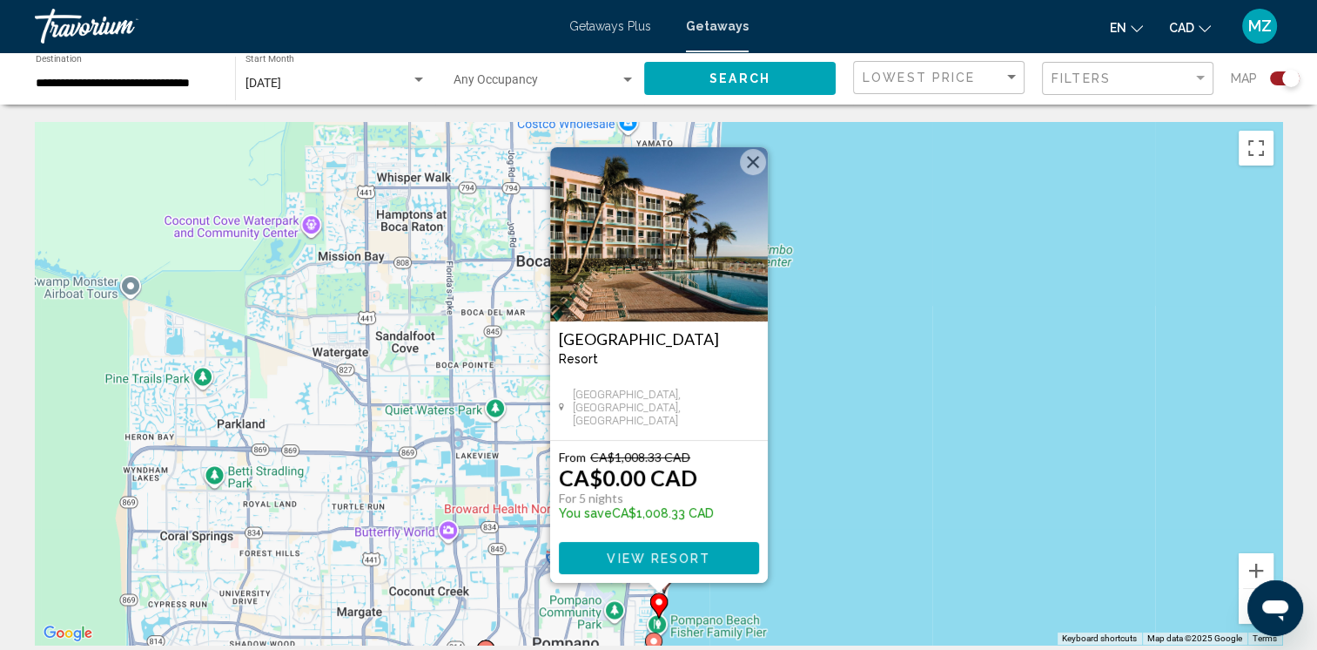
click at [754, 161] on button "Close" at bounding box center [753, 162] width 26 height 26
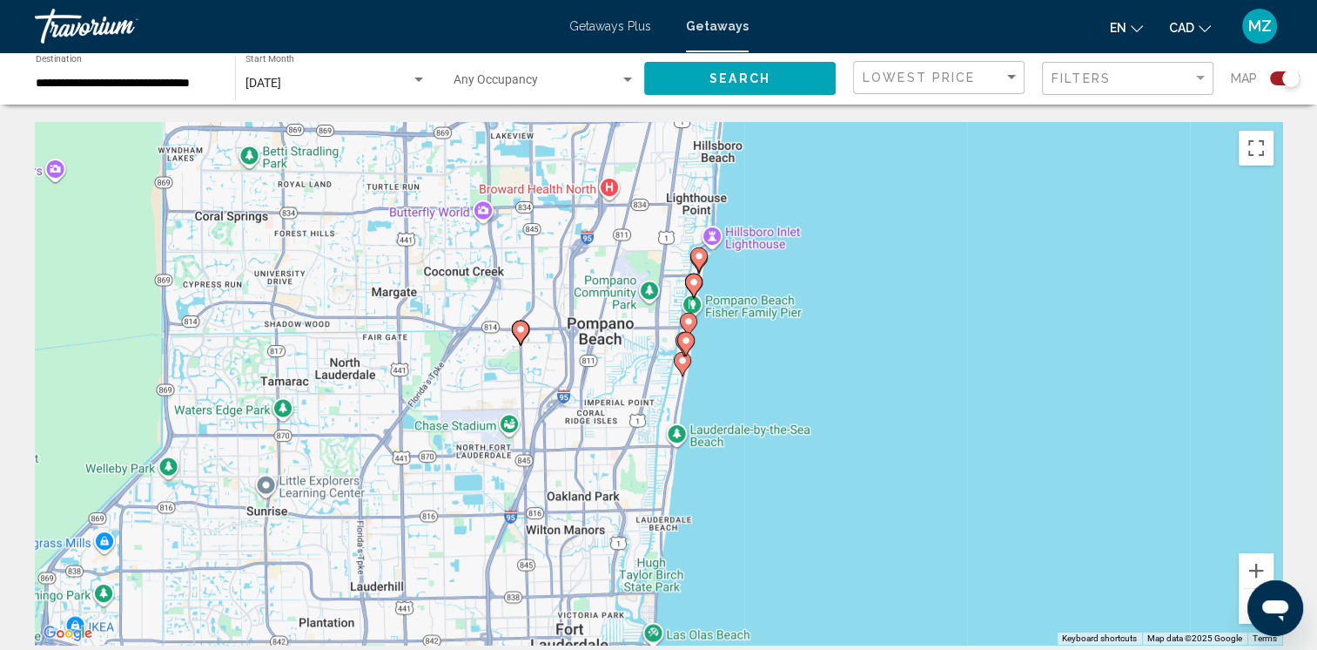
drag, startPoint x: 725, startPoint y: 533, endPoint x: 751, endPoint y: 293, distance: 240.9
click at [752, 288] on div "To activate drag with keyboard, press Alt + Enter. Once in keyboard drag state,…" at bounding box center [659, 383] width 1248 height 522
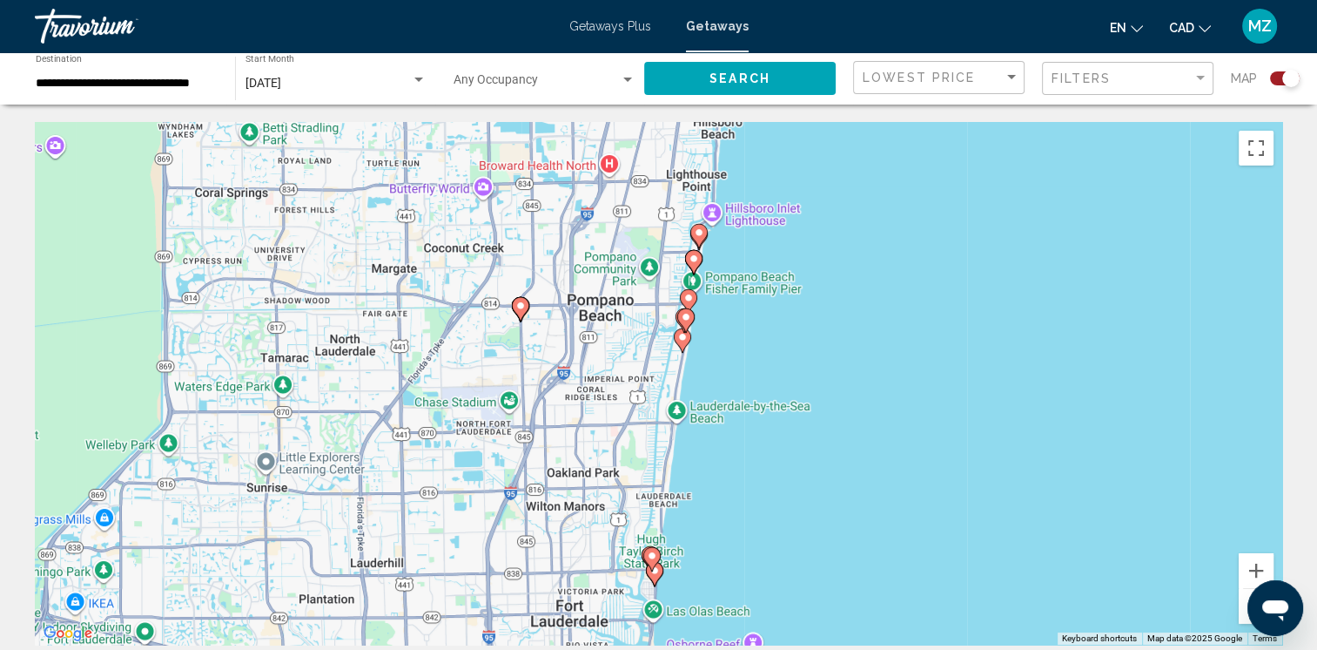
click at [651, 562] on icon "Main content" at bounding box center [652, 559] width 16 height 23
click at [653, 555] on image "Main content" at bounding box center [652, 556] width 10 height 10
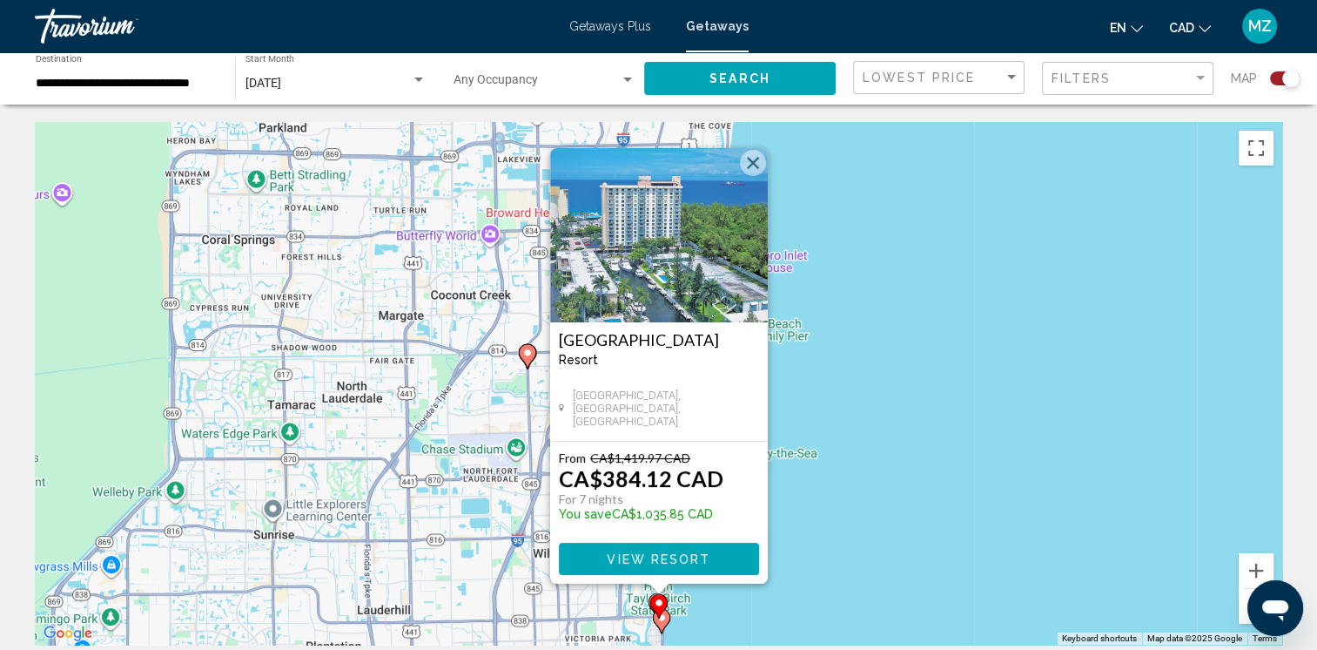
drag, startPoint x: 751, startPoint y: 165, endPoint x: 746, endPoint y: 185, distance: 19.6
click at [749, 172] on button "Close" at bounding box center [753, 163] width 26 height 26
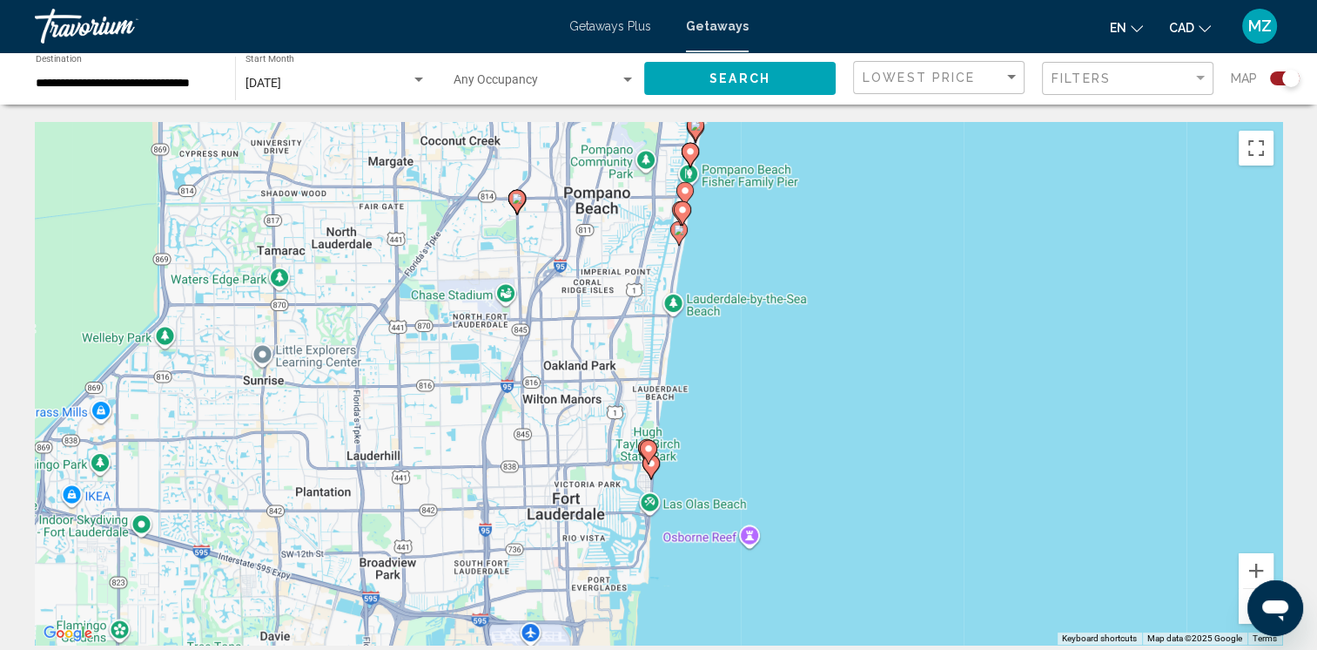
drag, startPoint x: 825, startPoint y: 549, endPoint x: 739, endPoint y: 419, distance: 156.5
click at [812, 394] on div "To activate drag with keyboard, press Alt + Enter. Once in keyboard drag state,…" at bounding box center [659, 383] width 1248 height 522
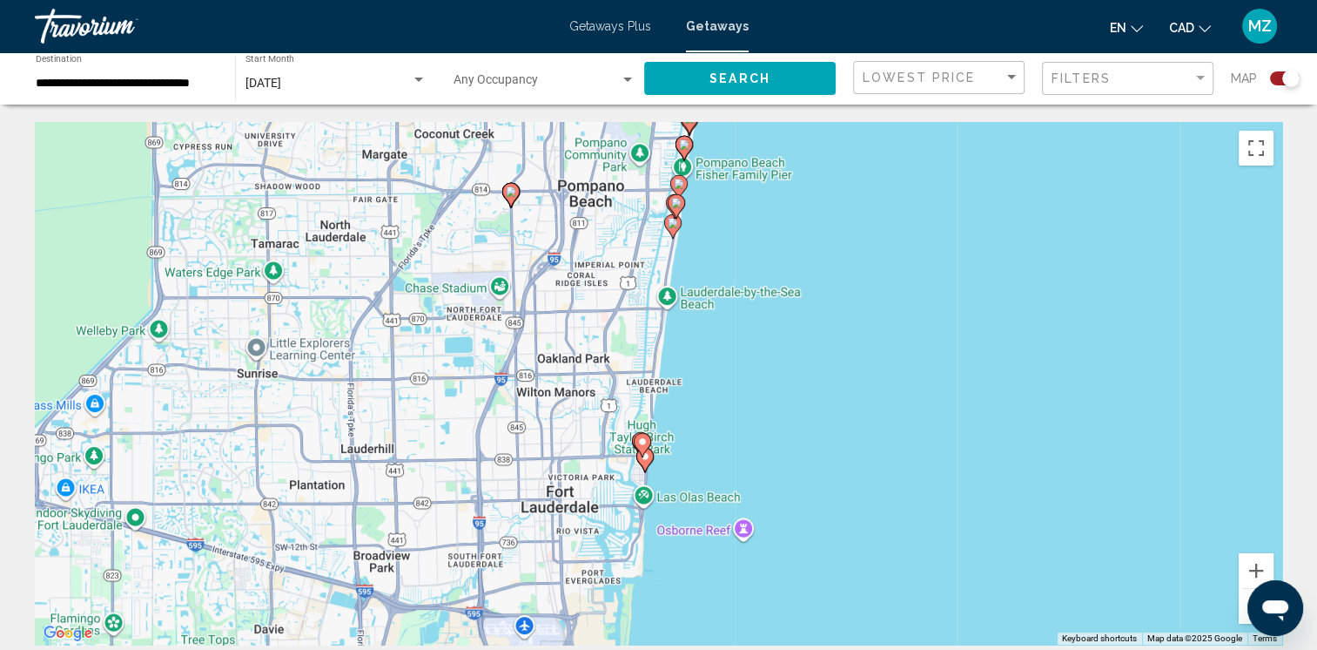
click at [650, 462] on icon "Main content" at bounding box center [645, 460] width 17 height 24
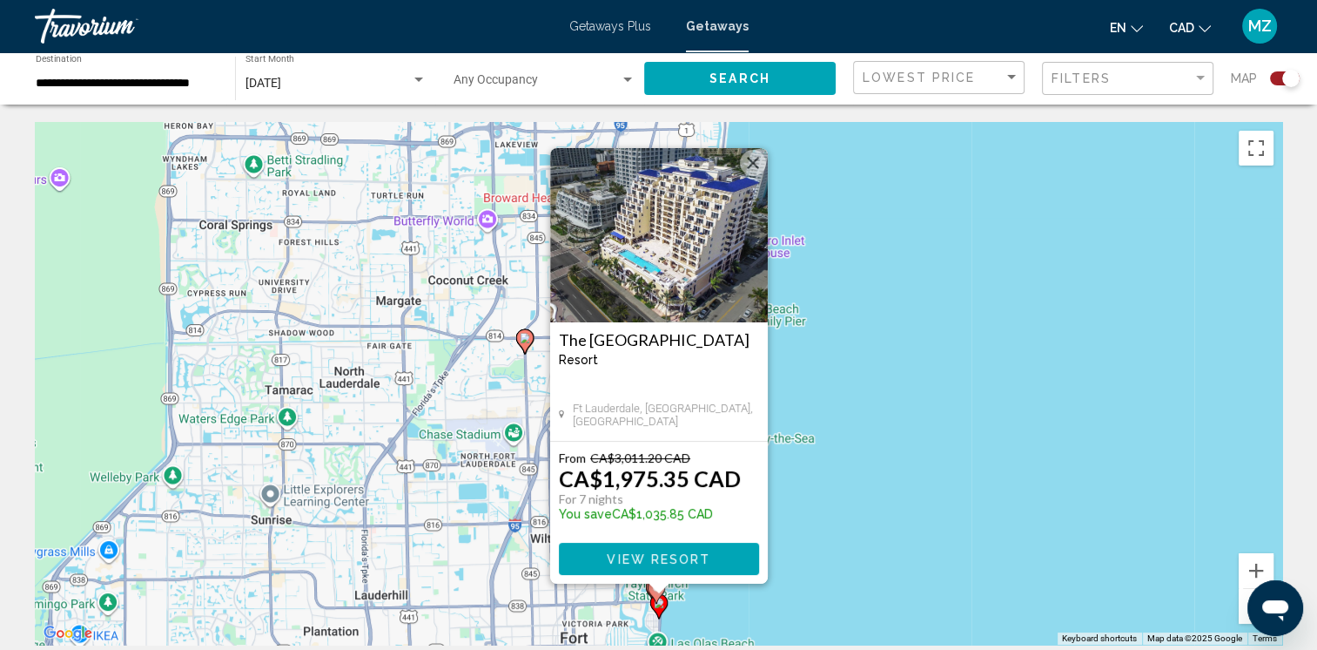
click at [745, 162] on button "Close" at bounding box center [753, 163] width 26 height 26
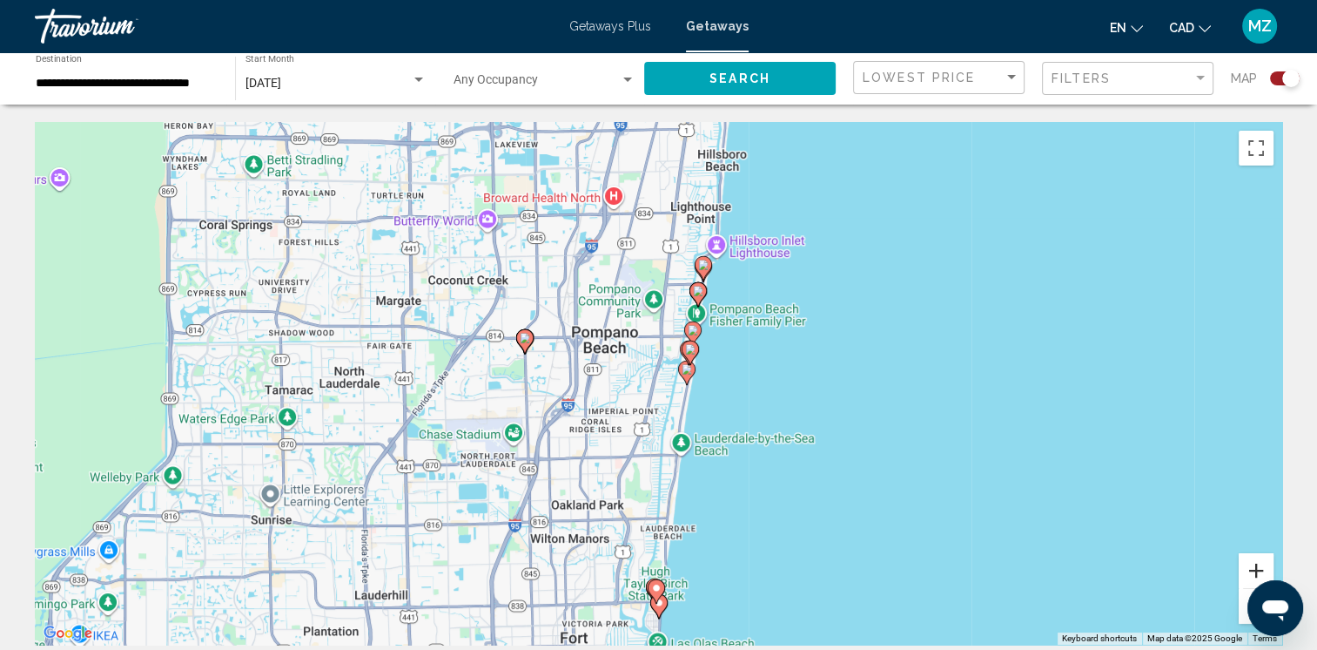
click at [1258, 573] on button "Zoom in" at bounding box center [1256, 570] width 35 height 35
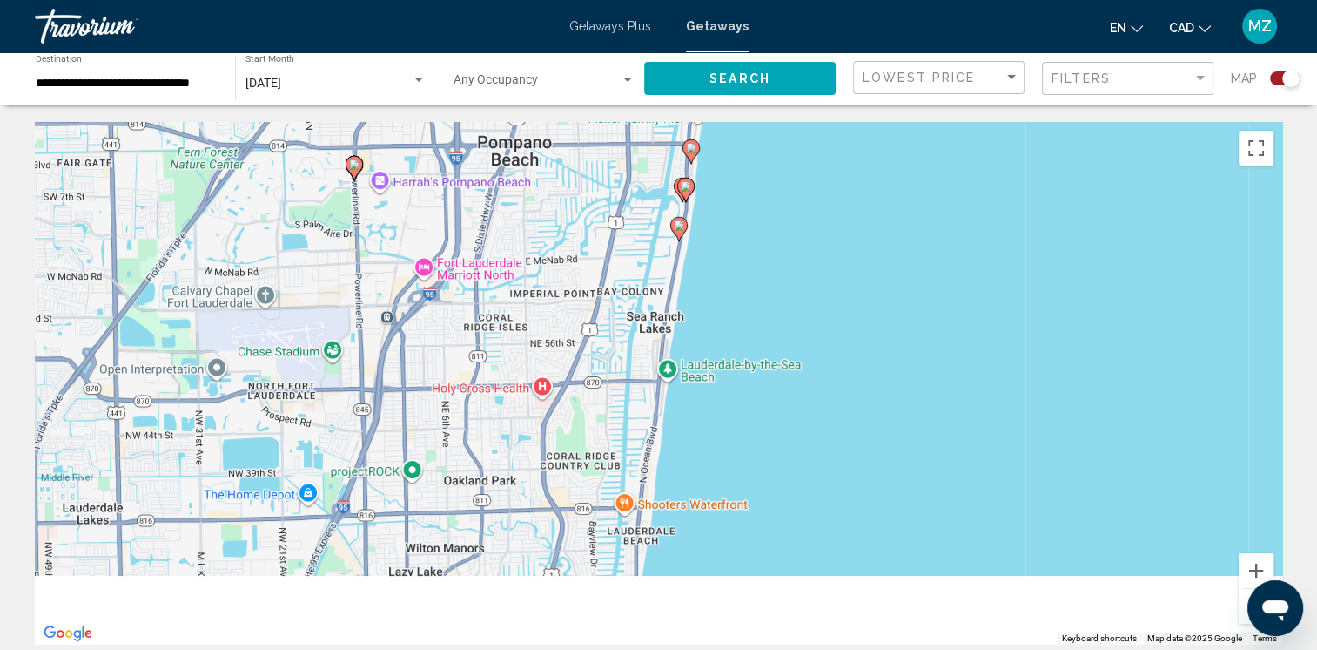
drag, startPoint x: 874, startPoint y: 435, endPoint x: 853, endPoint y: 308, distance: 128.0
click at [853, 308] on div "To activate drag with keyboard, press Alt + Enter. Once in keyboard drag state,…" at bounding box center [659, 383] width 1248 height 522
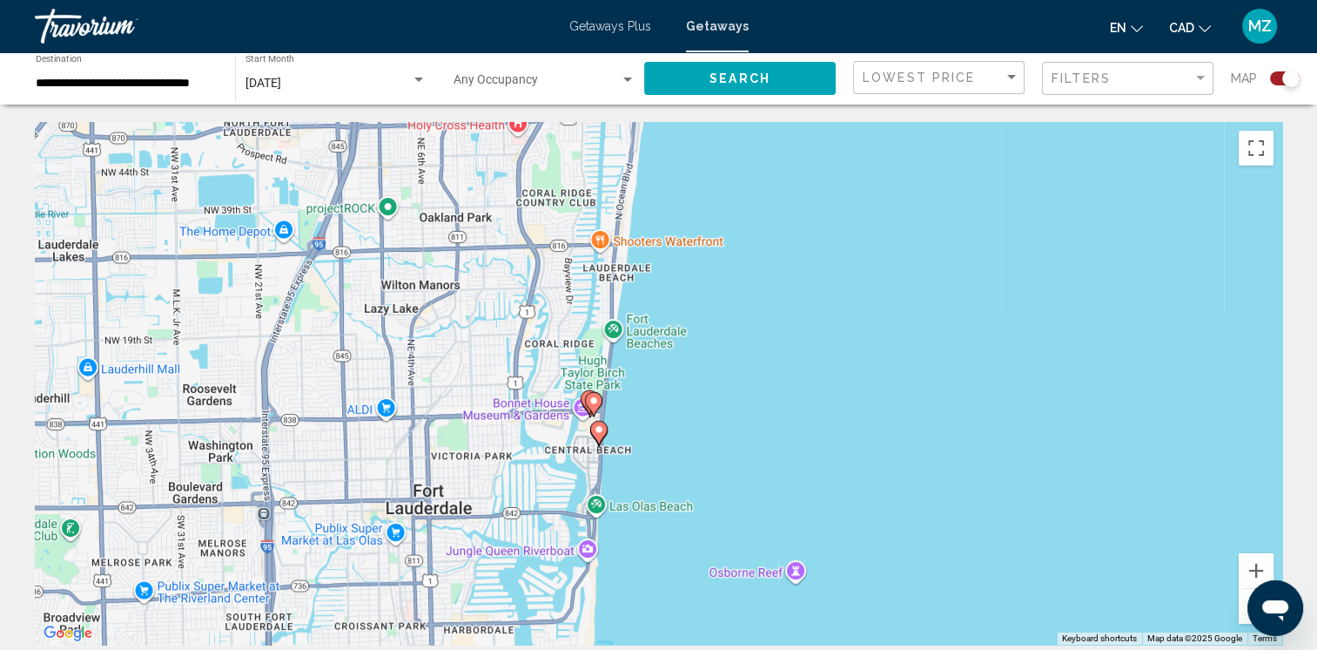
drag, startPoint x: 731, startPoint y: 462, endPoint x: 732, endPoint y: 413, distance: 48.8
click at [732, 413] on div "To activate drag with keyboard, press Alt + Enter. Once in keyboard drag state,…" at bounding box center [659, 383] width 1248 height 522
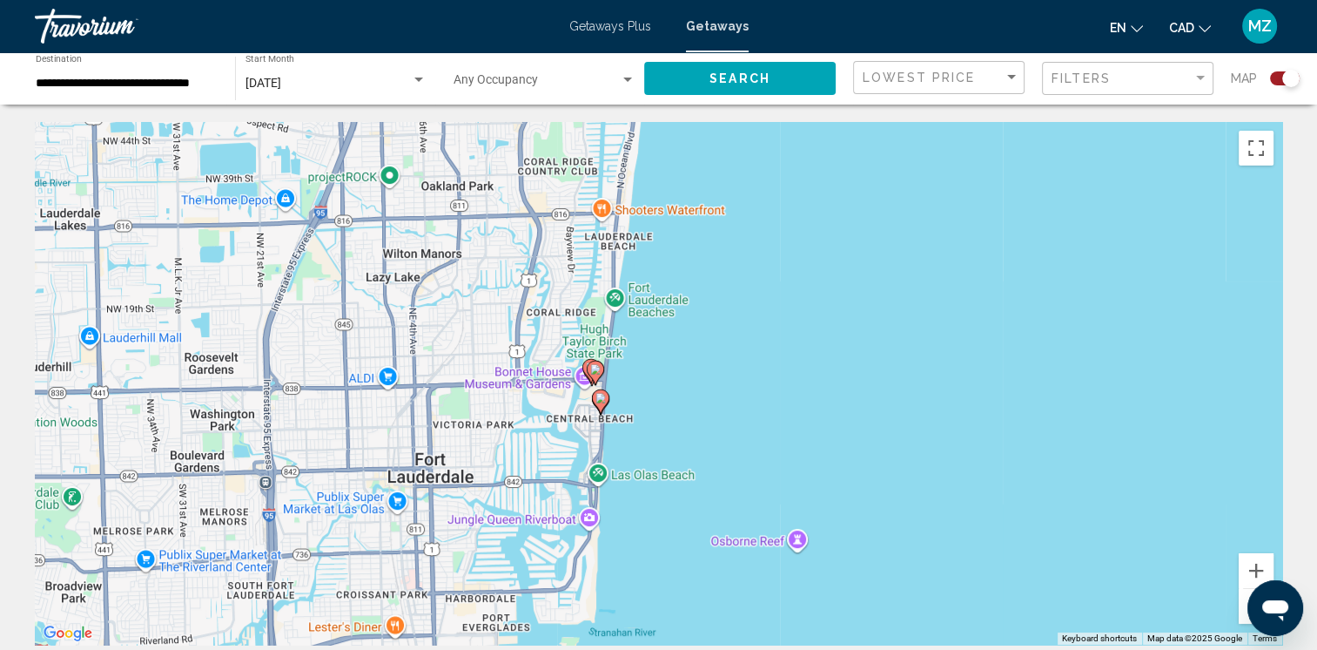
click at [585, 363] on icon "Main content" at bounding box center [591, 371] width 16 height 23
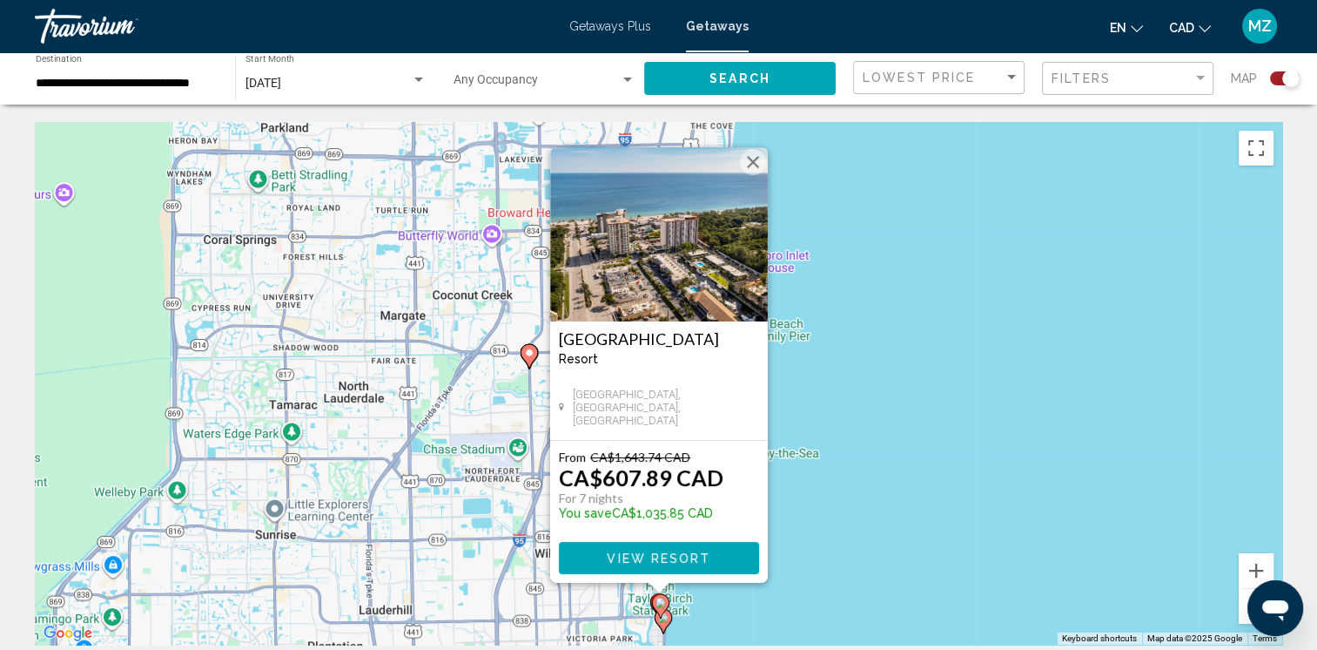
click at [752, 166] on button "Close" at bounding box center [753, 162] width 26 height 26
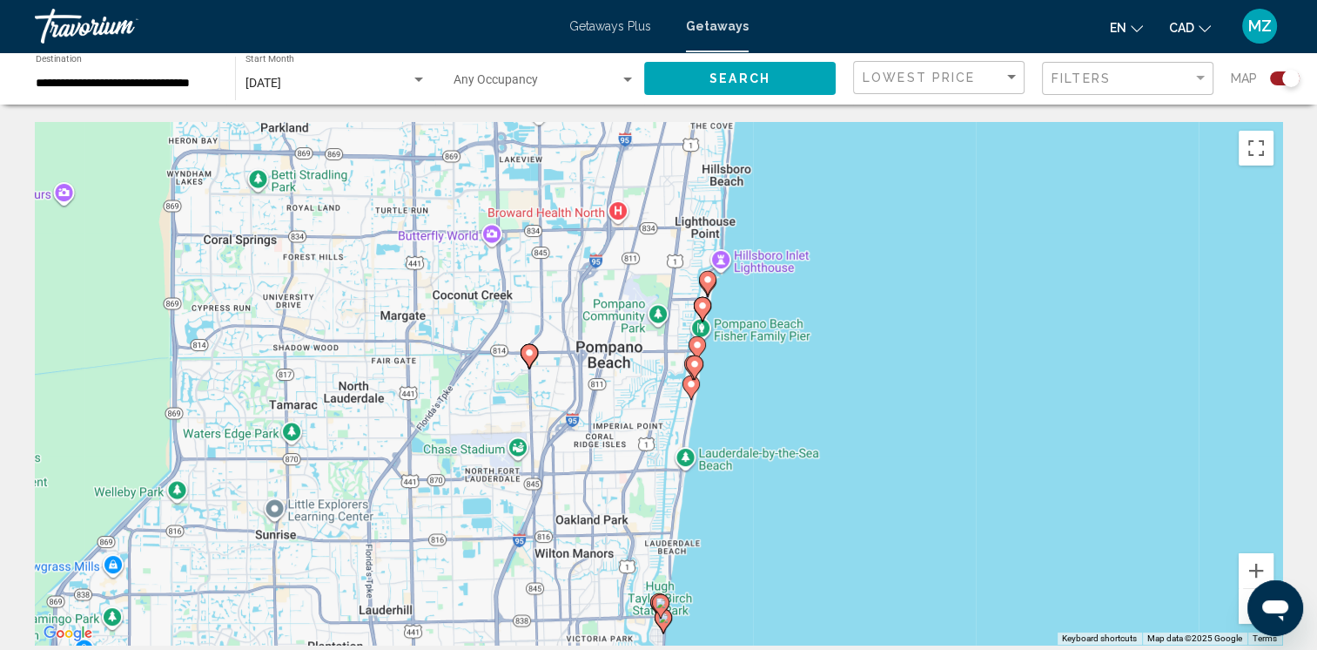
click at [708, 280] on image "Main content" at bounding box center [708, 279] width 10 height 10
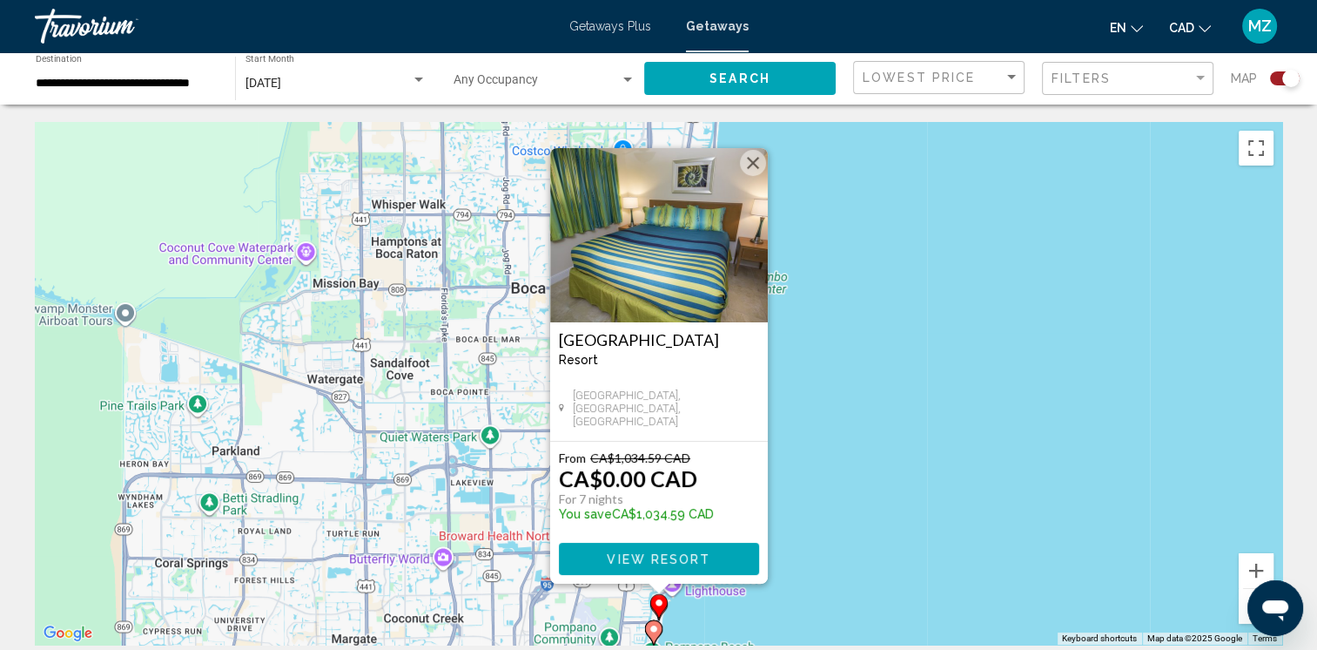
drag, startPoint x: 751, startPoint y: 152, endPoint x: 738, endPoint y: 263, distance: 111.5
click at [751, 154] on button "Close" at bounding box center [753, 163] width 26 height 26
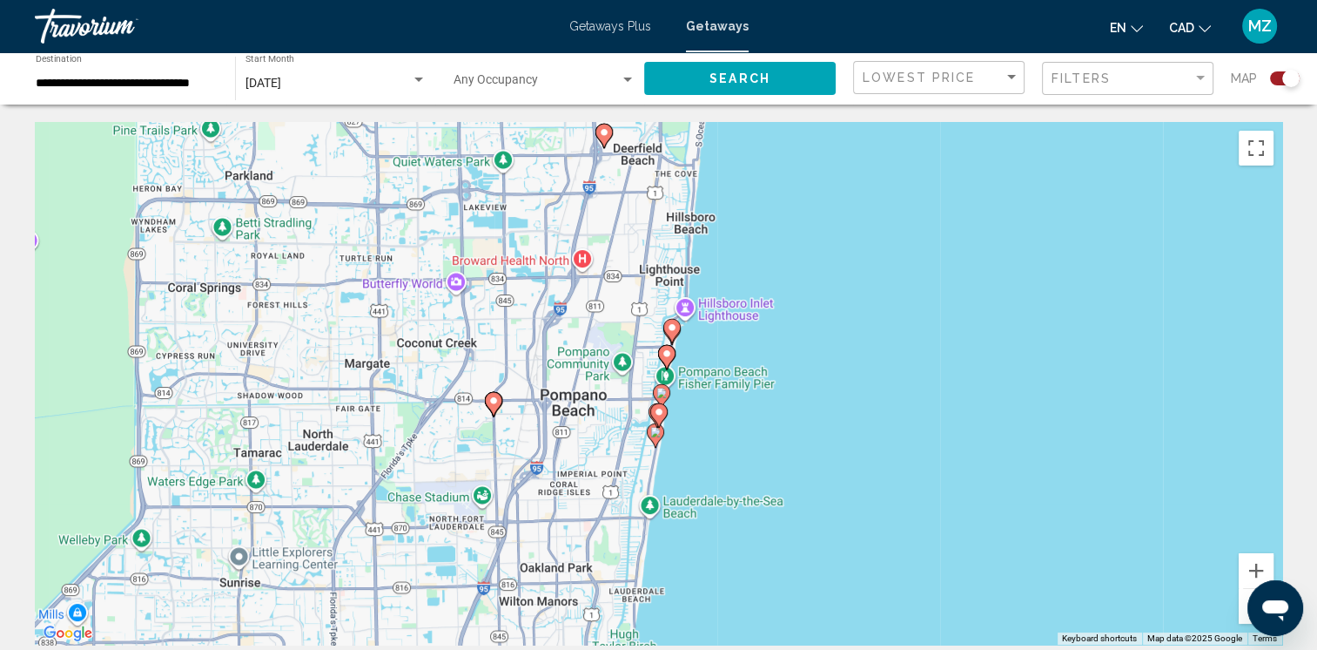
drag, startPoint x: 745, startPoint y: 517, endPoint x: 753, endPoint y: 296, distance: 221.3
click at [753, 296] on div "To activate drag with keyboard, press Alt + Enter. Once in keyboard drag state,…" at bounding box center [659, 383] width 1248 height 522
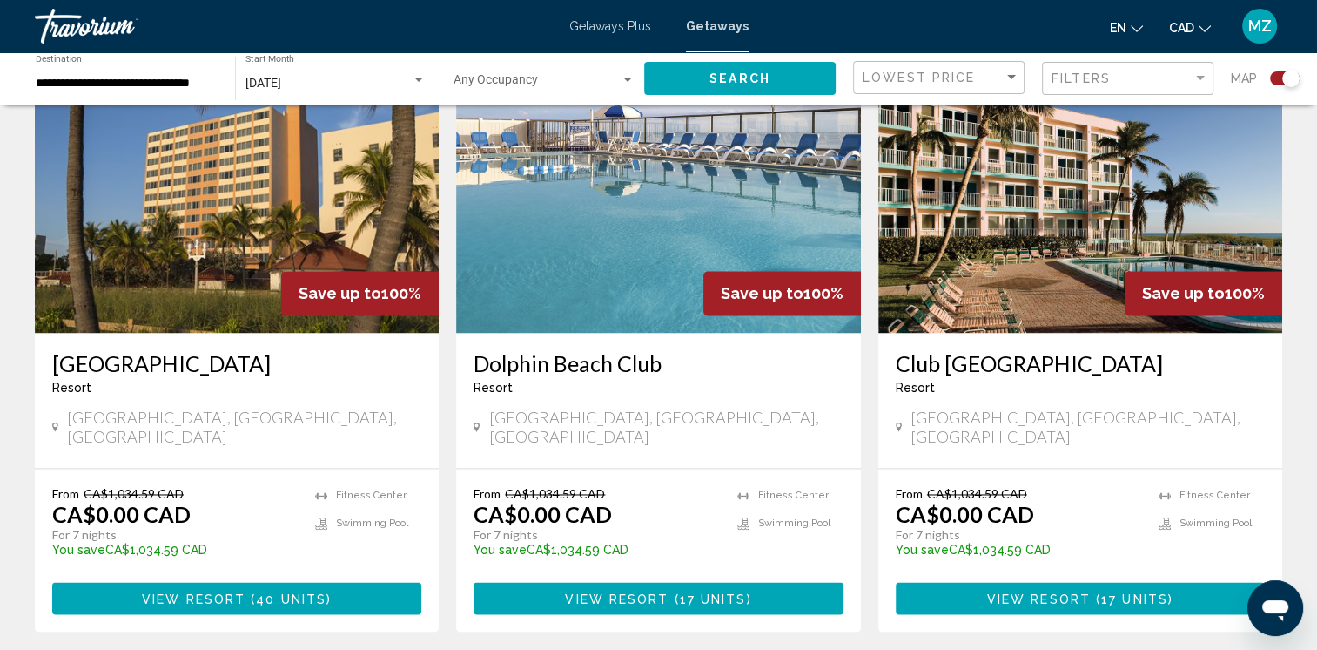
scroll to position [2832, 0]
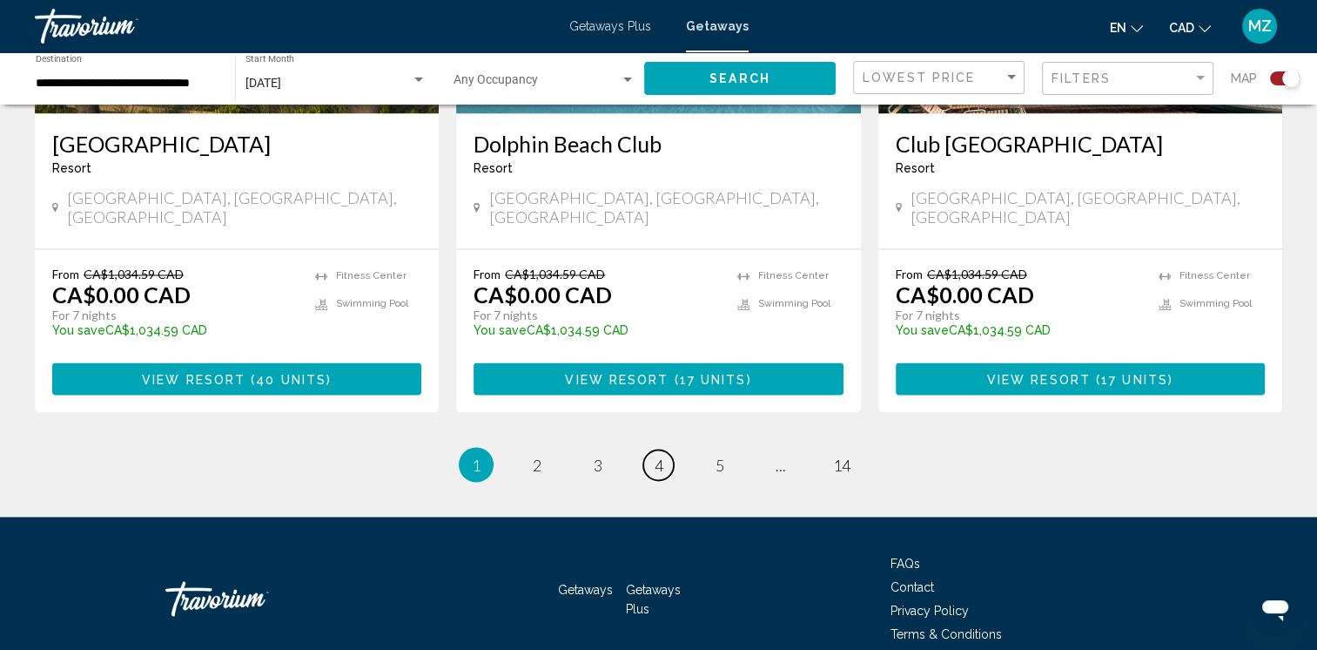
click at [671, 449] on link "page 4" at bounding box center [659, 464] width 30 height 30
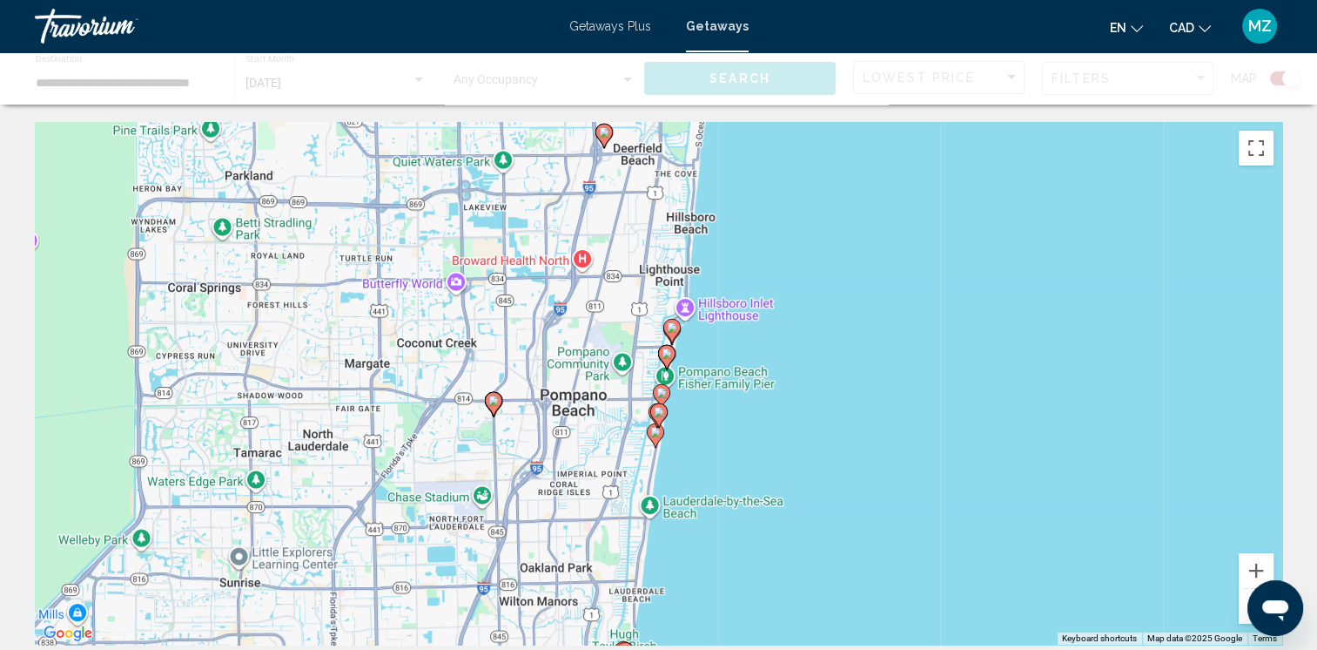
click at [663, 384] on icon "Main content" at bounding box center [661, 396] width 17 height 24
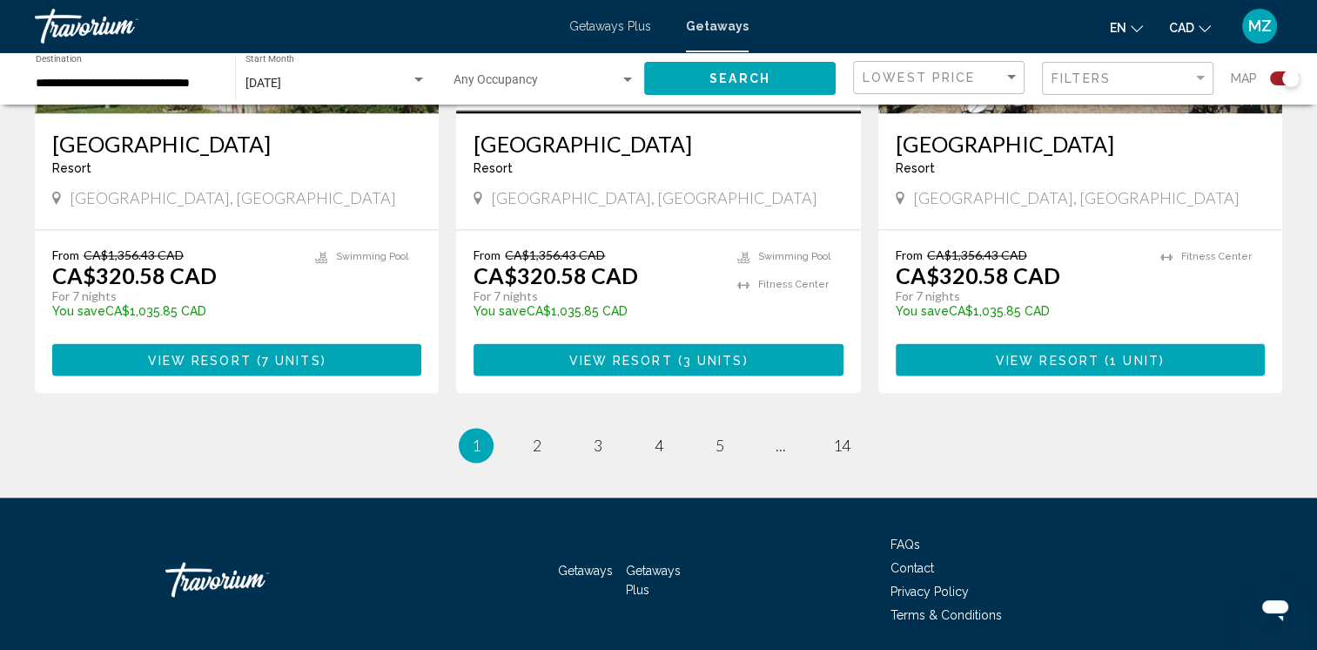
scroll to position [2804, 0]
click at [976, 78] on div "Lowest Price" at bounding box center [933, 78] width 141 height 14
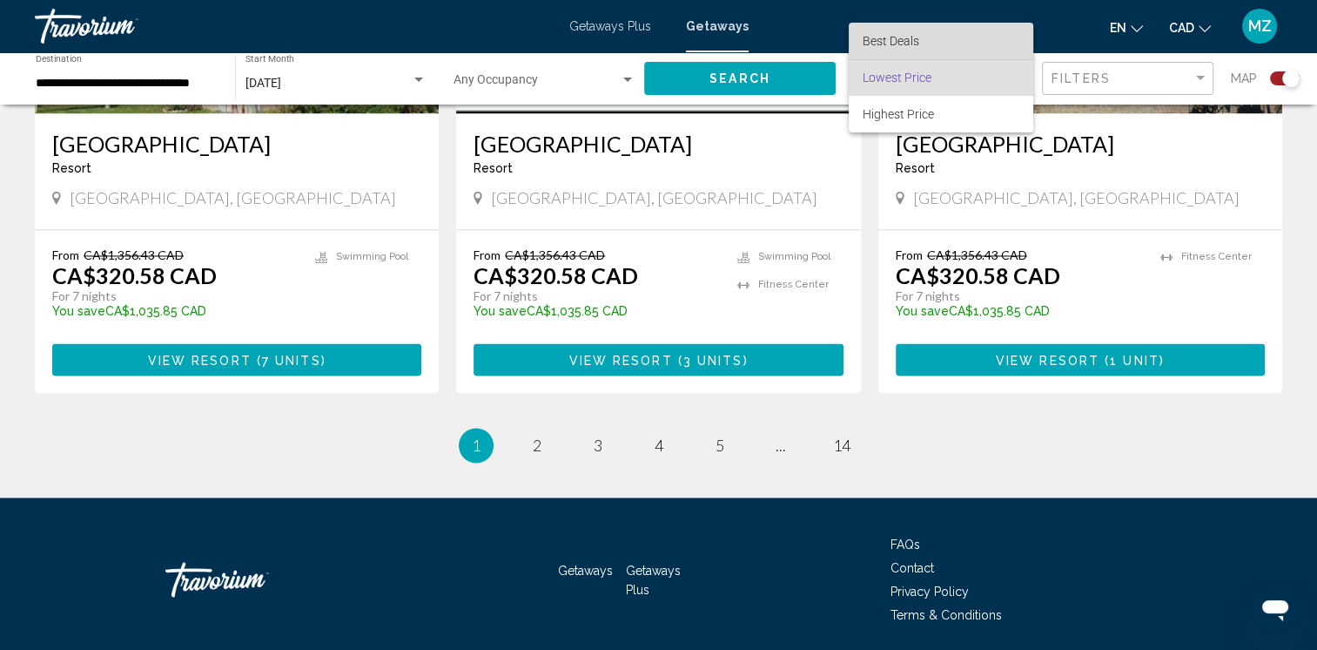
drag, startPoint x: 895, startPoint y: 44, endPoint x: 897, endPoint y: 75, distance: 31.4
click at [894, 44] on span "Best Deals" at bounding box center [891, 41] width 57 height 14
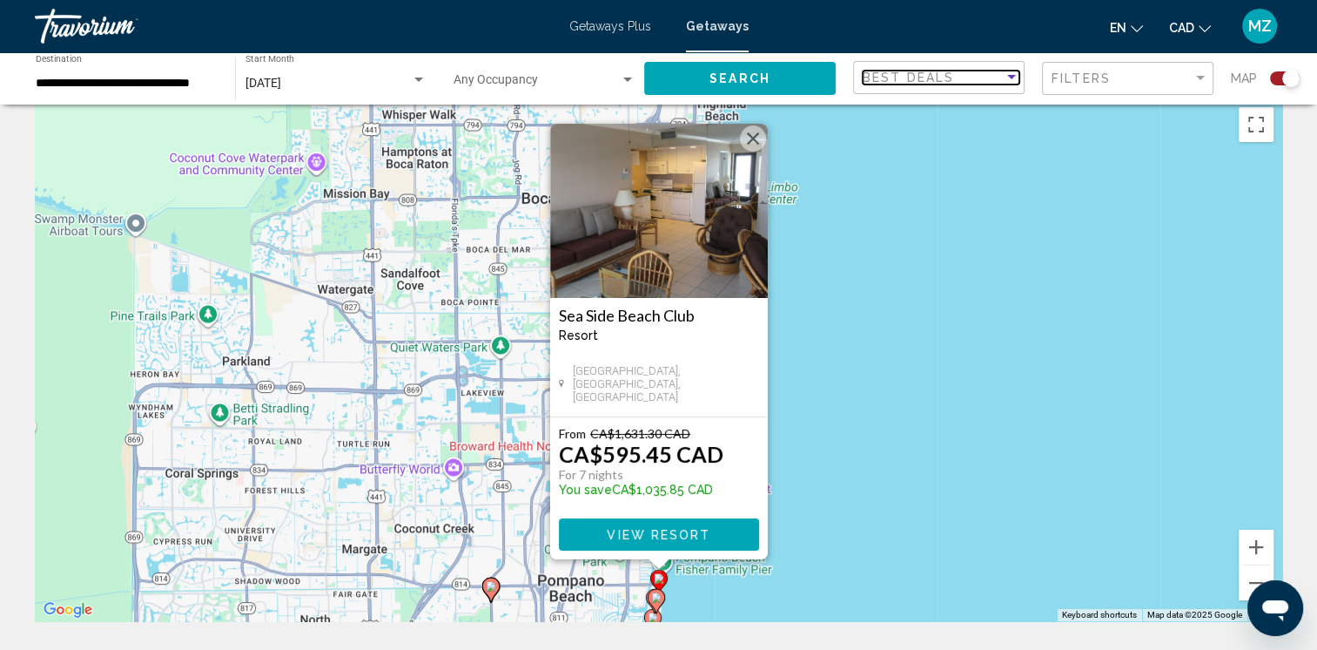
scroll to position [17, 0]
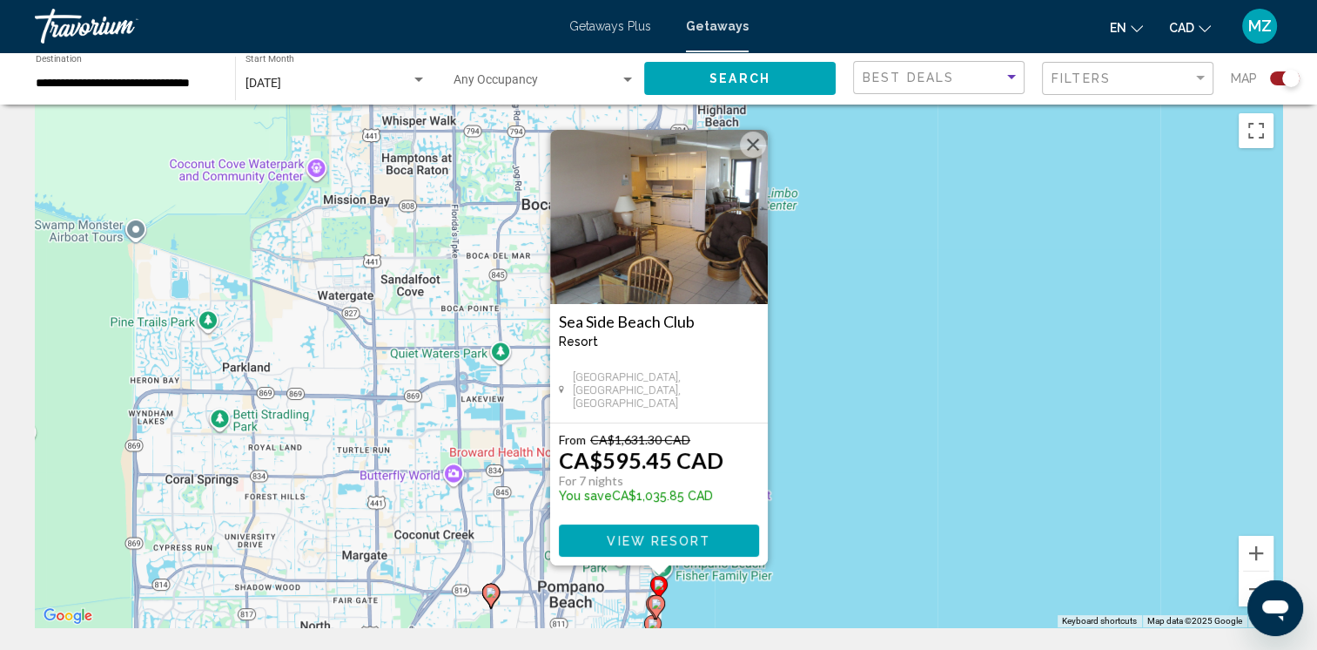
click at [707, 71] on button "Search" at bounding box center [740, 78] width 192 height 32
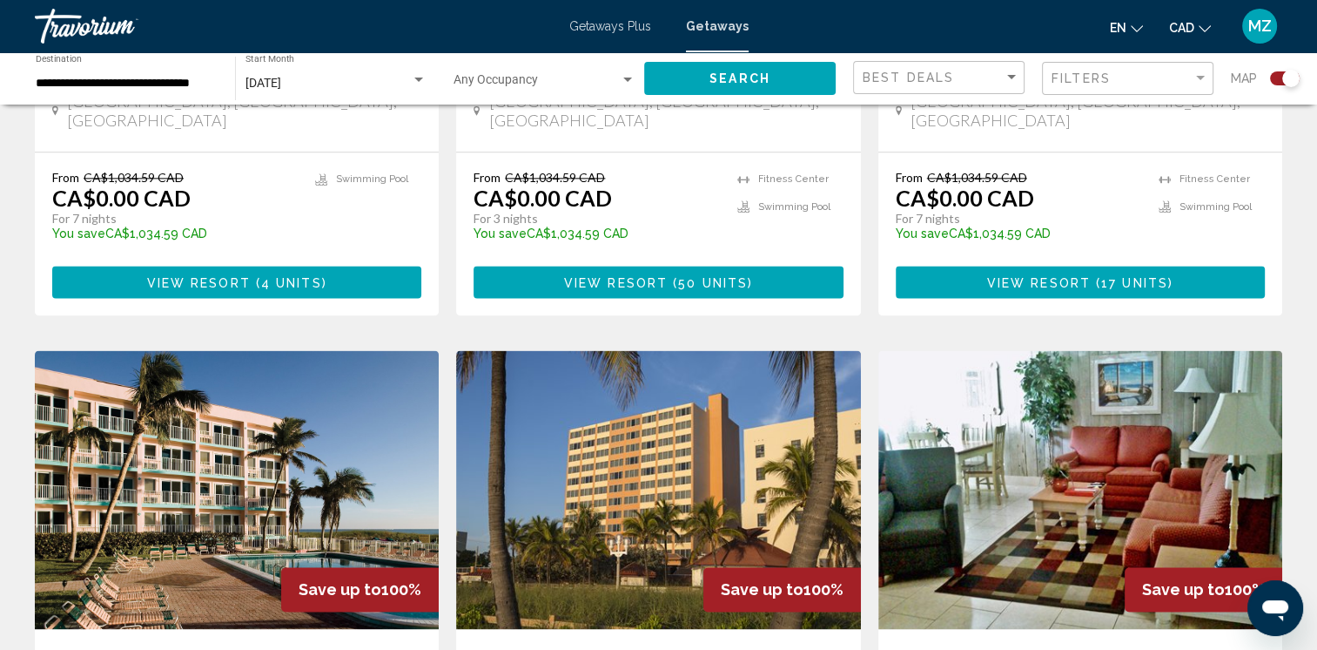
scroll to position [2699, 0]
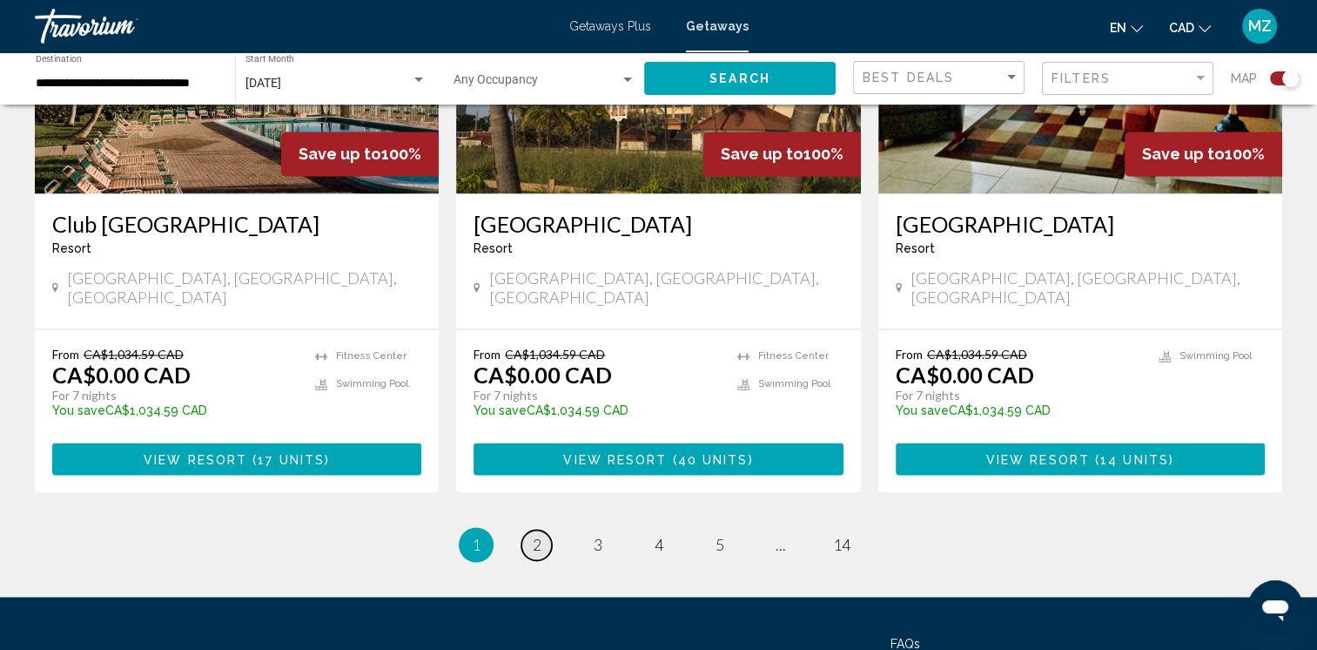
click at [528, 529] on link "page 2" at bounding box center [537, 544] width 30 height 30
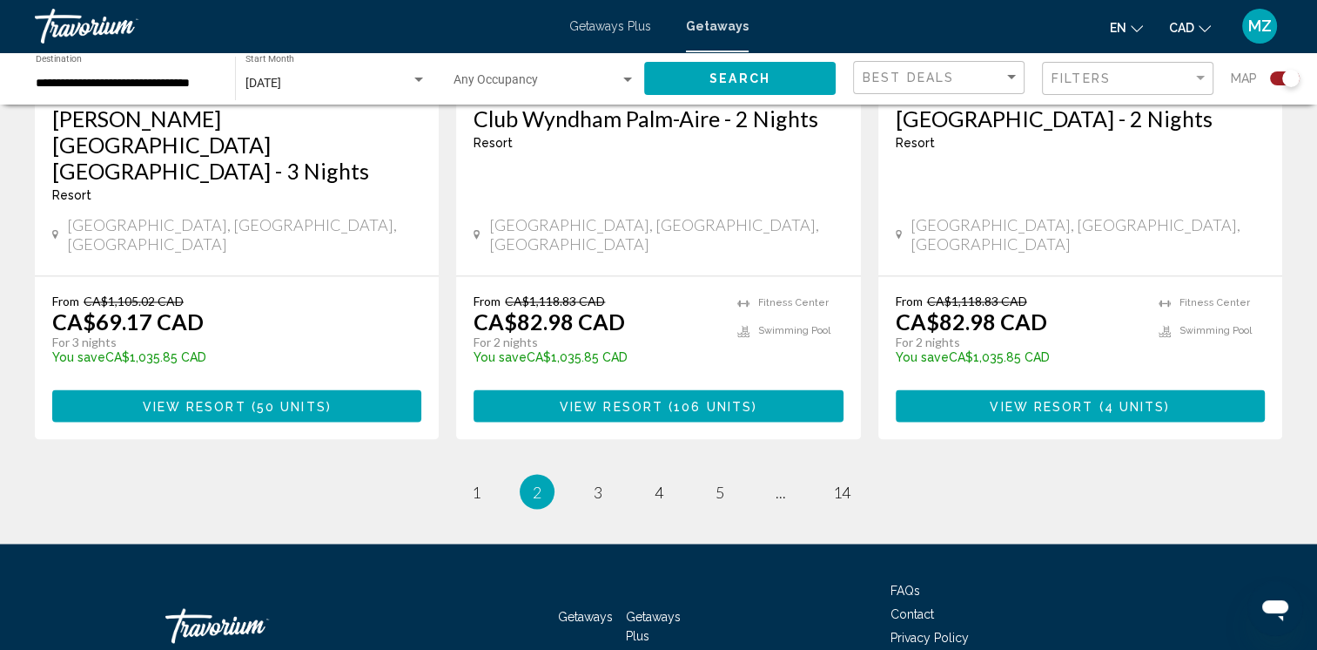
scroll to position [2804, 0]
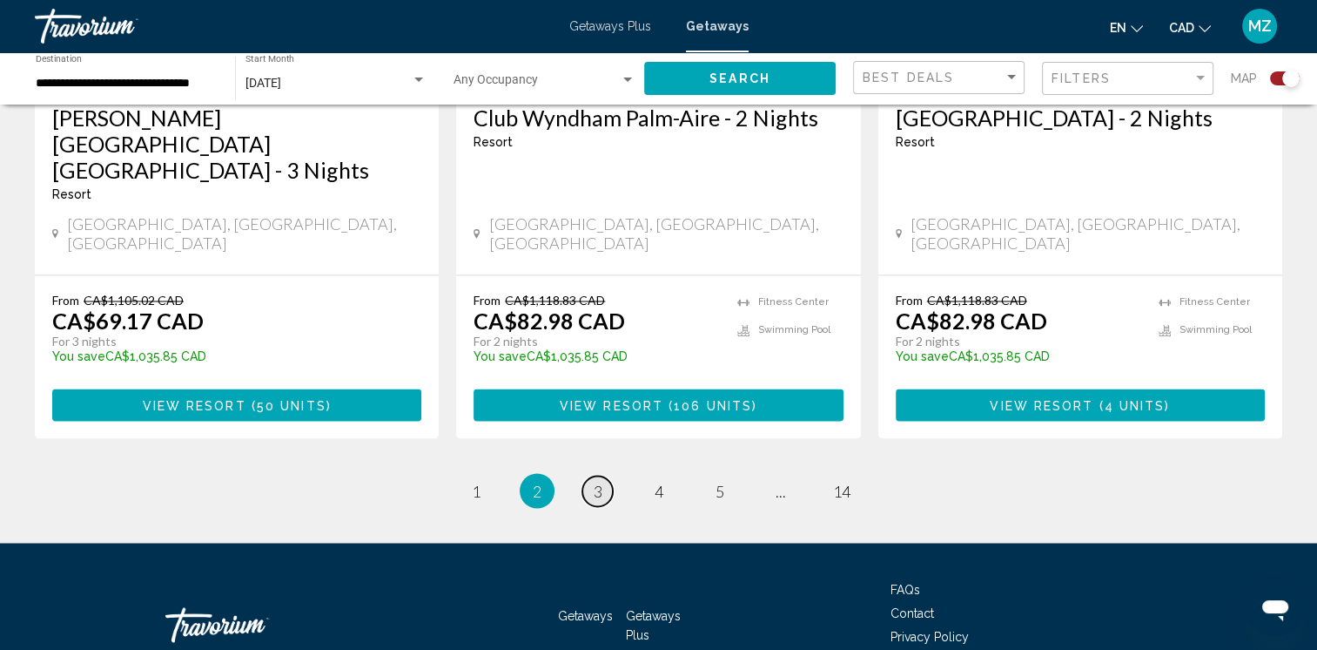
click at [594, 481] on span "3" at bounding box center [598, 490] width 9 height 19
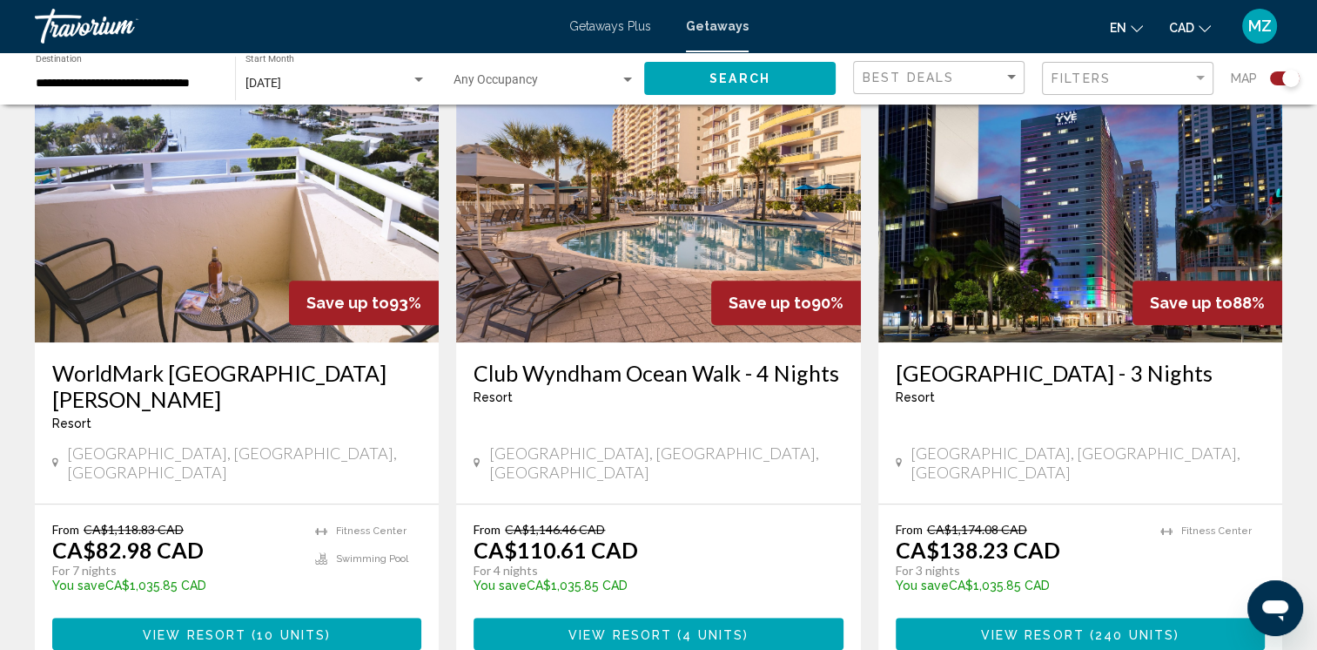
scroll to position [765, 0]
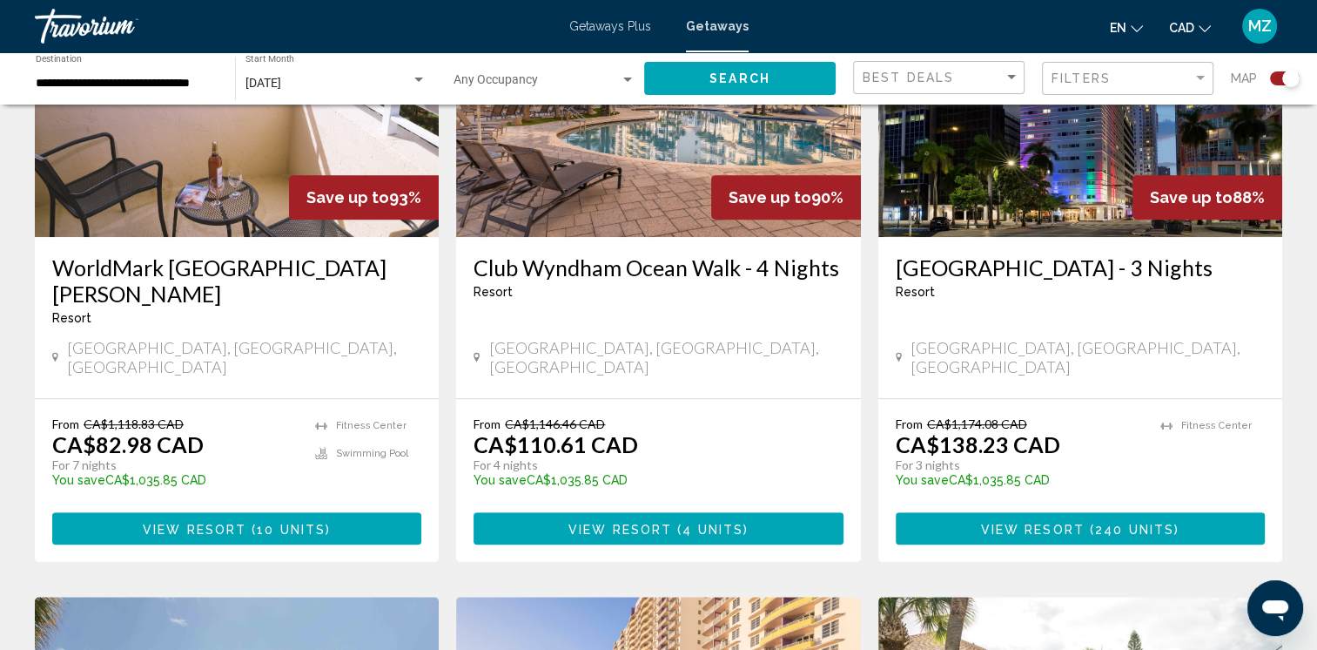
click at [255, 276] on h3 "WorldMark Santa Barbara" at bounding box center [236, 280] width 369 height 52
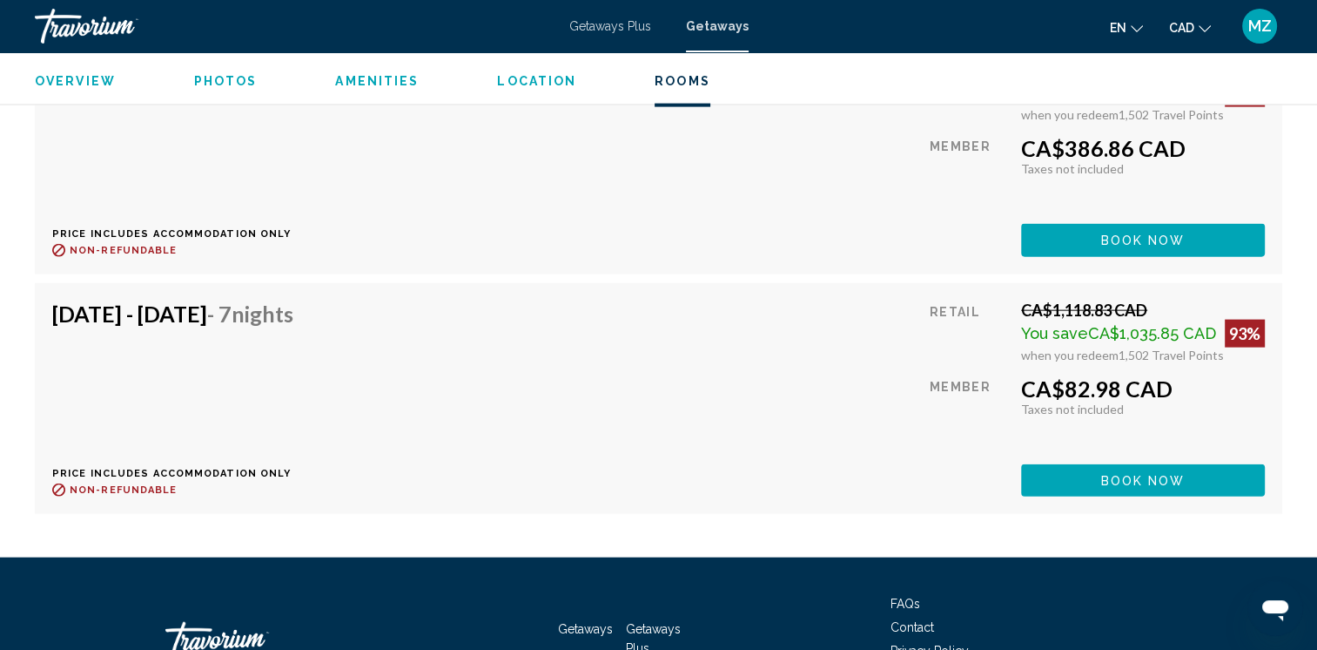
scroll to position [3977, 0]
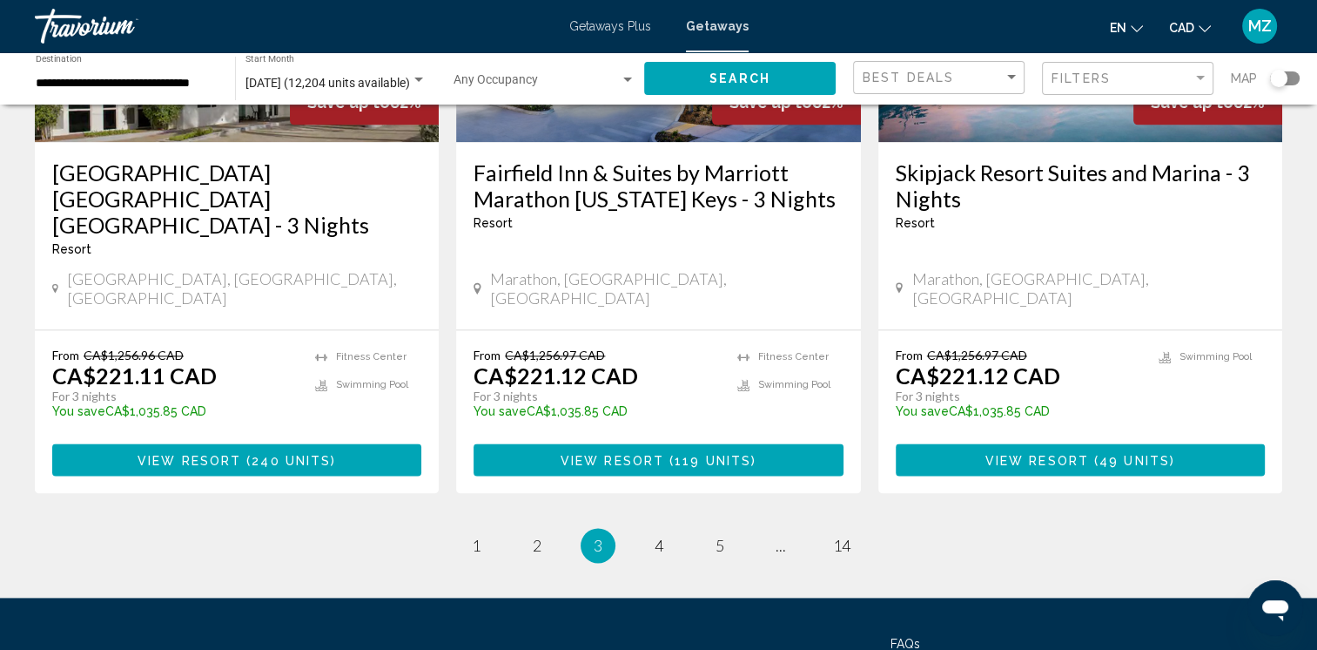
scroll to position [2238, 0]
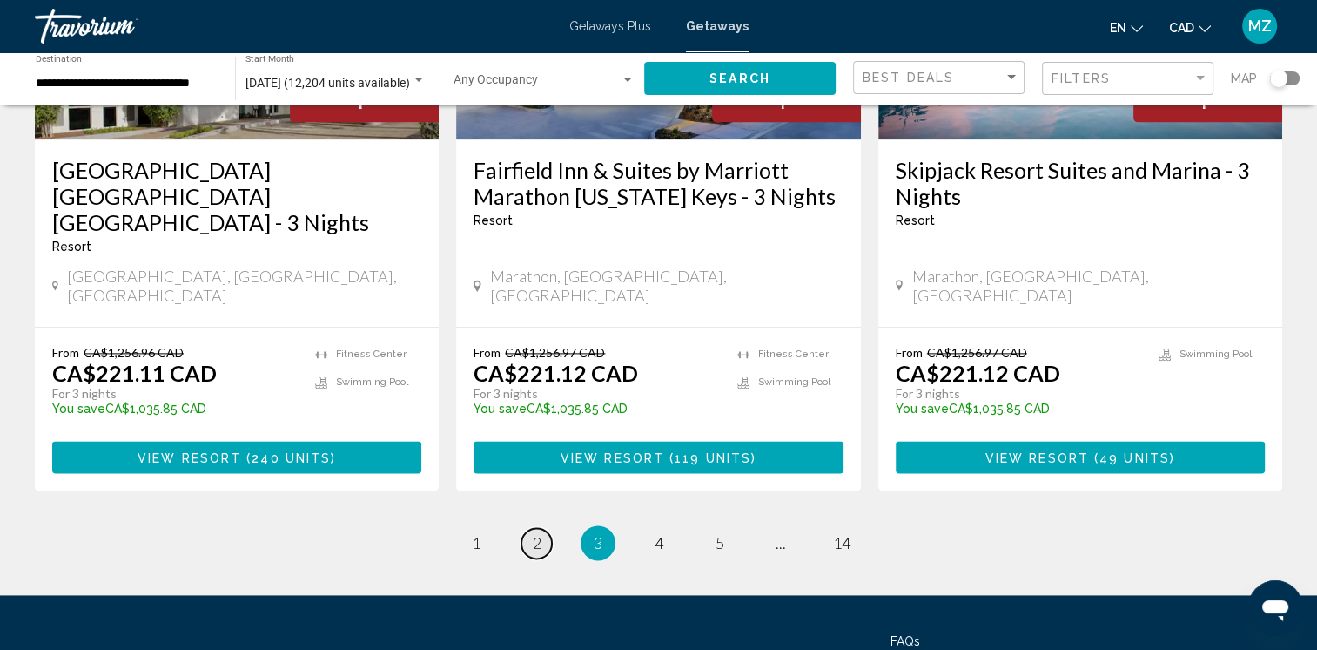
click at [534, 533] on span "2" at bounding box center [537, 542] width 9 height 19
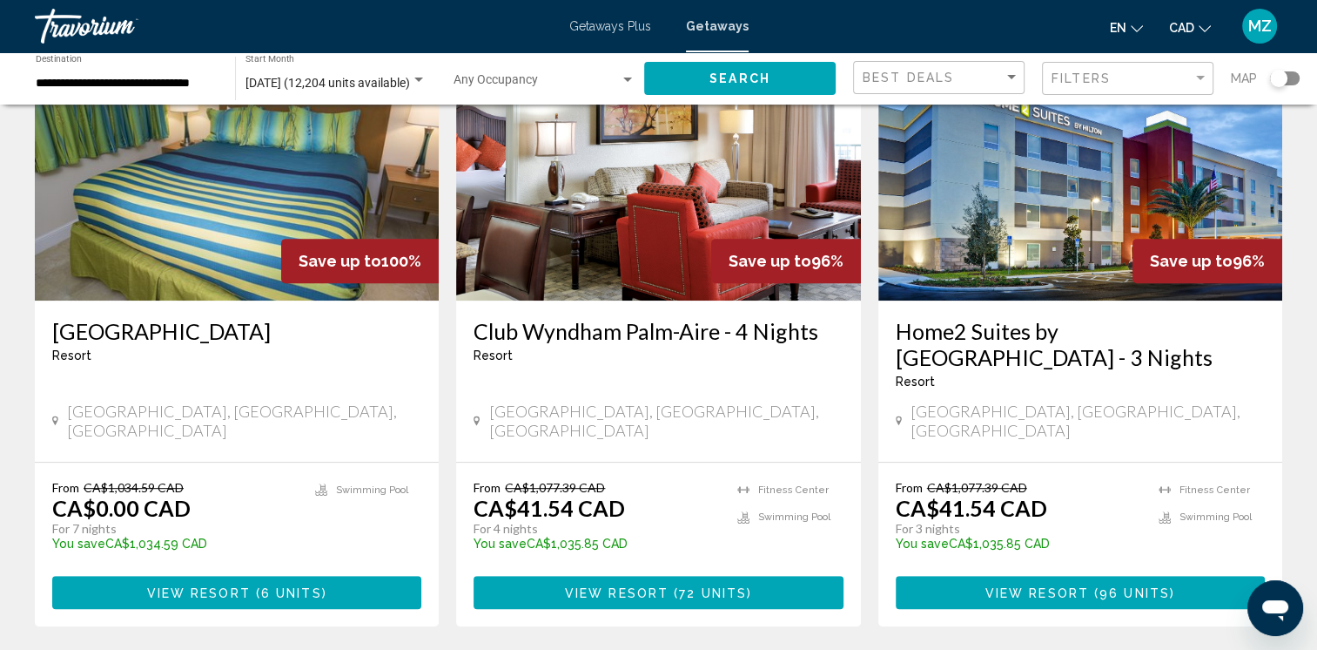
scroll to position [784, 0]
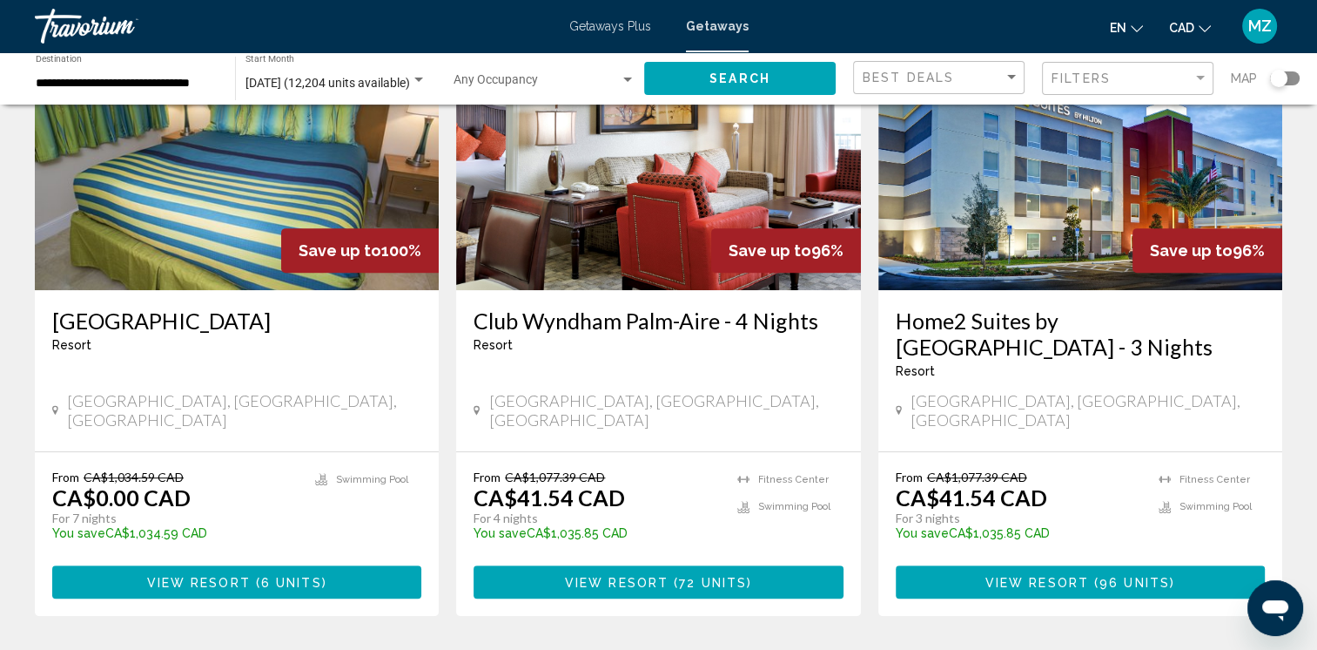
click at [193, 576] on span "View Resort" at bounding box center [199, 583] width 104 height 14
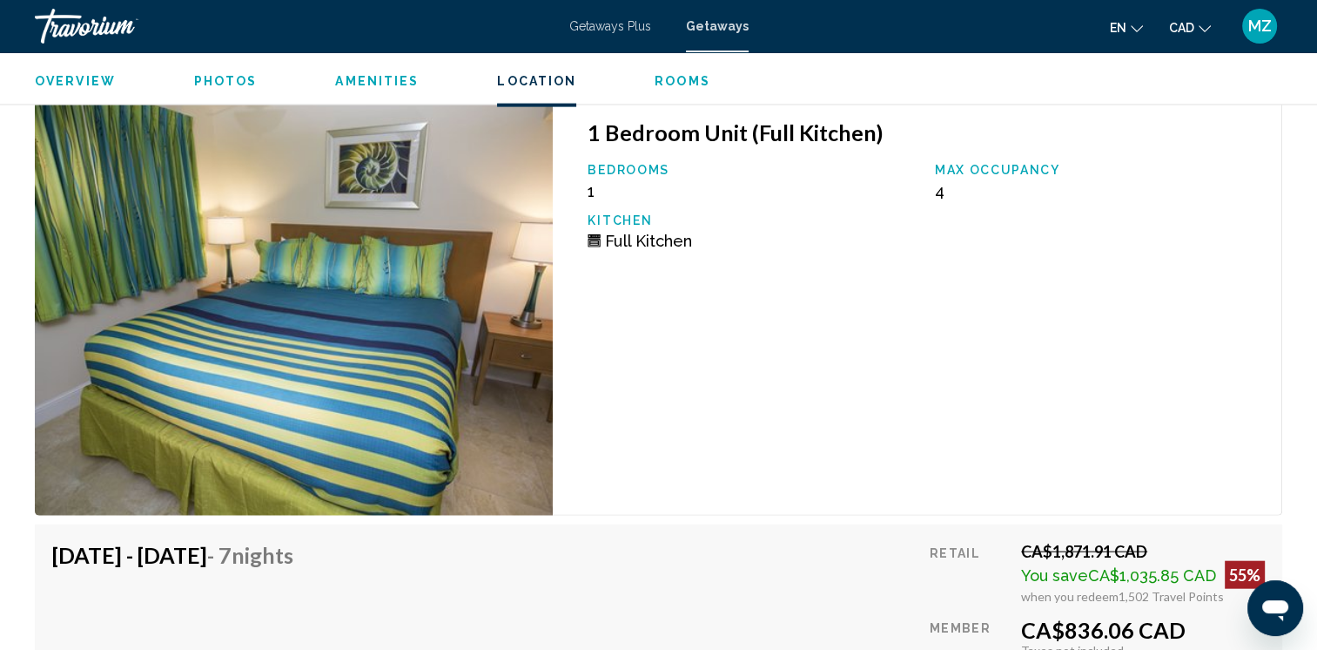
scroll to position [4093, 0]
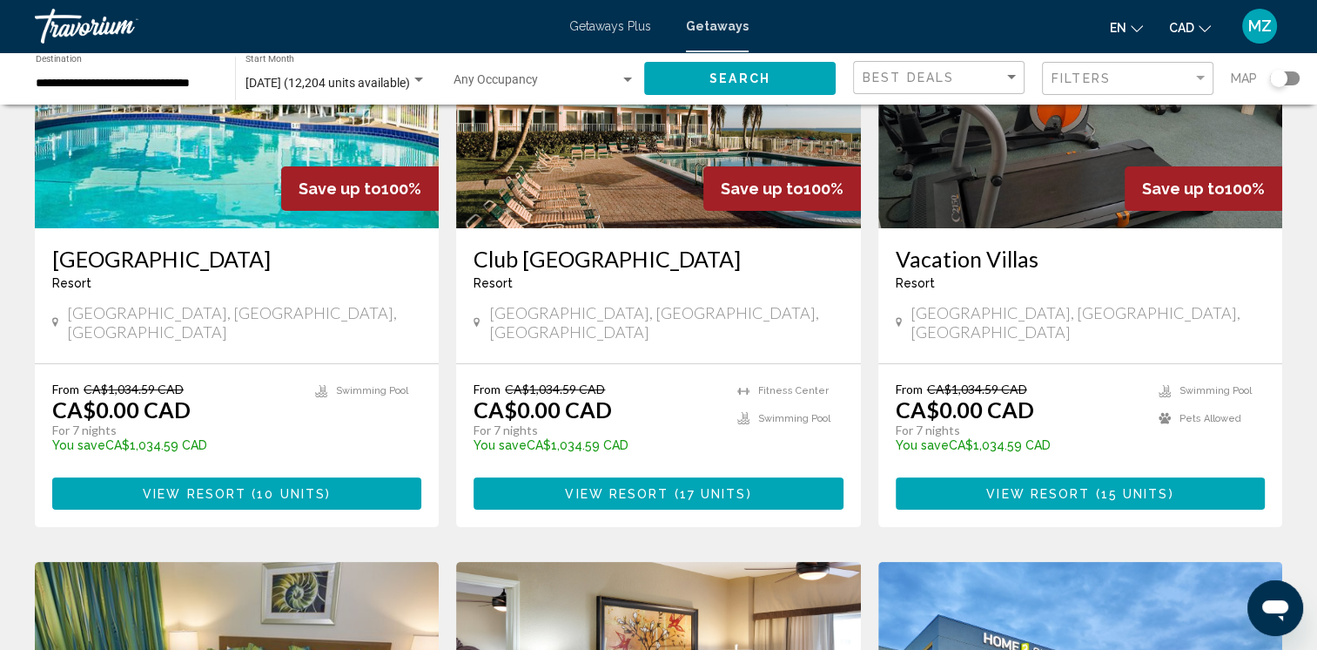
scroll to position [261, 0]
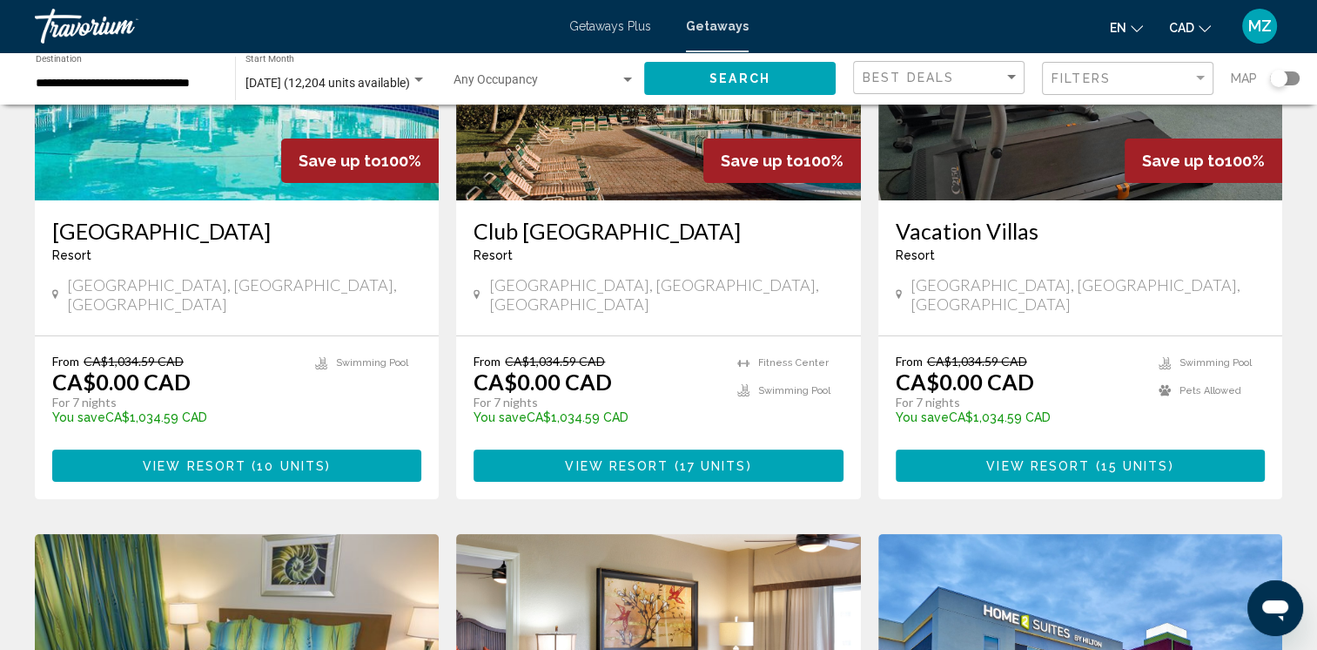
drag, startPoint x: 152, startPoint y: 234, endPoint x: 310, endPoint y: 239, distance: 157.7
click at [152, 234] on h3 "Plantation Island" at bounding box center [236, 231] width 369 height 26
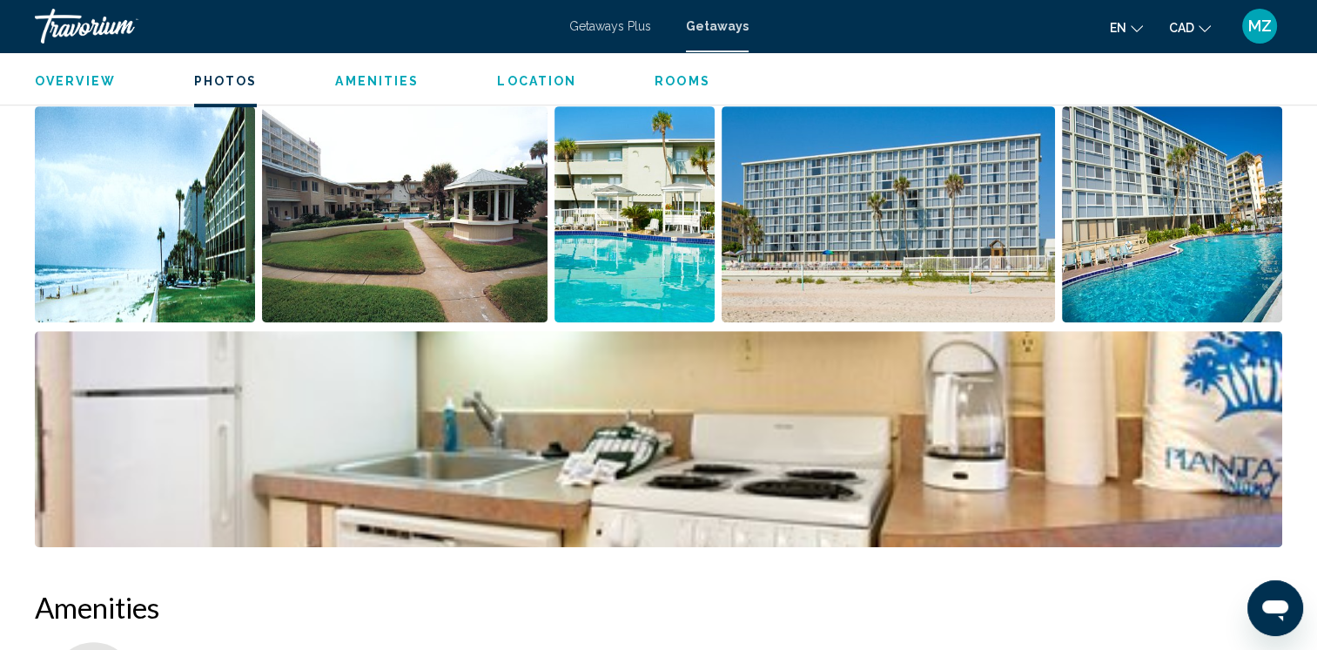
scroll to position [784, 0]
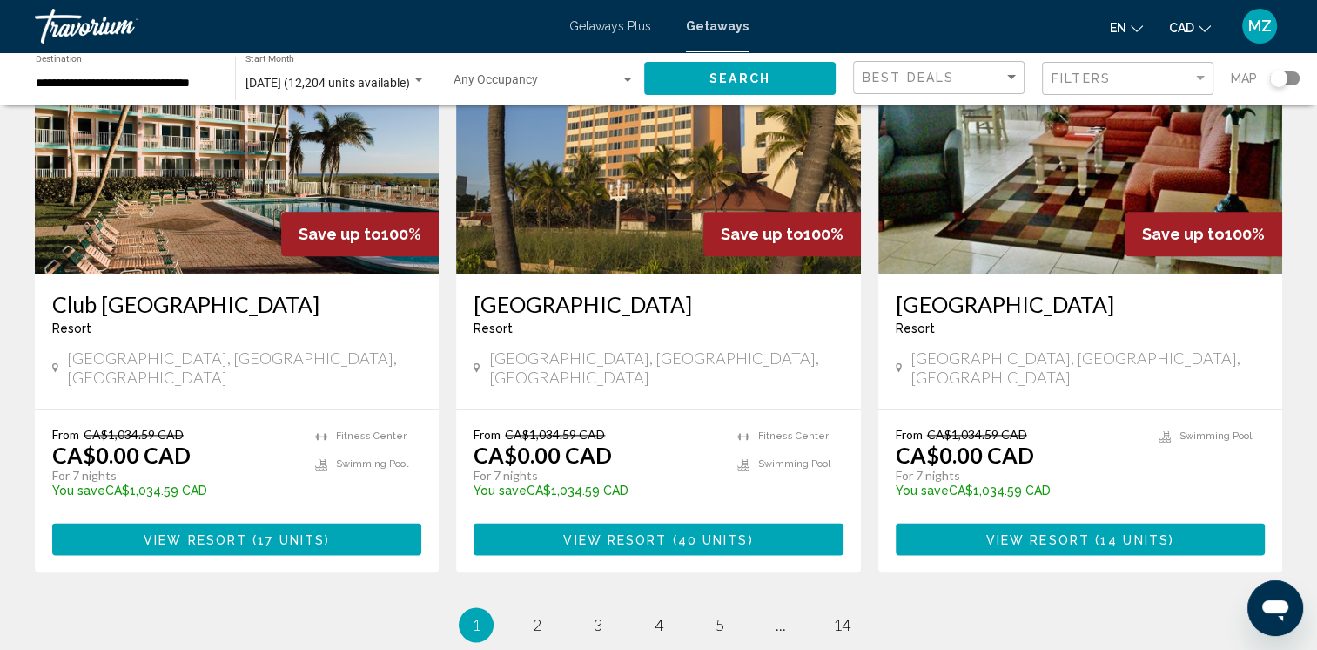
scroll to position [2177, 0]
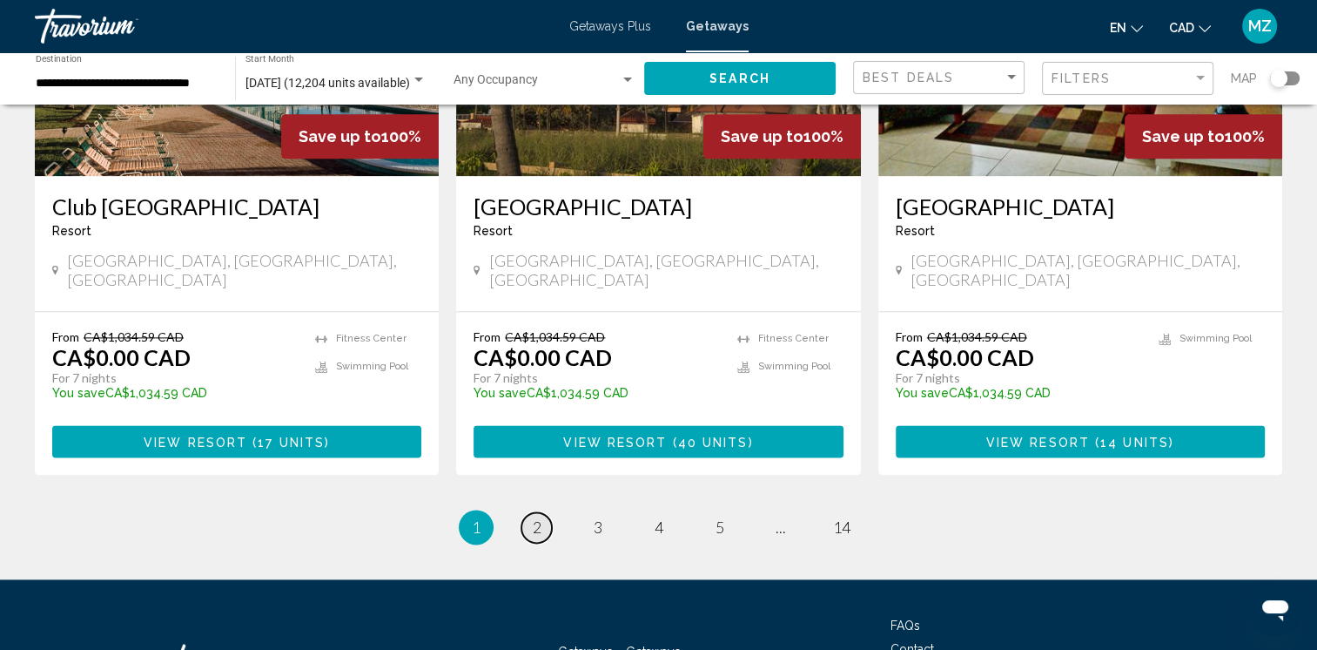
click at [535, 517] on span "2" at bounding box center [537, 526] width 9 height 19
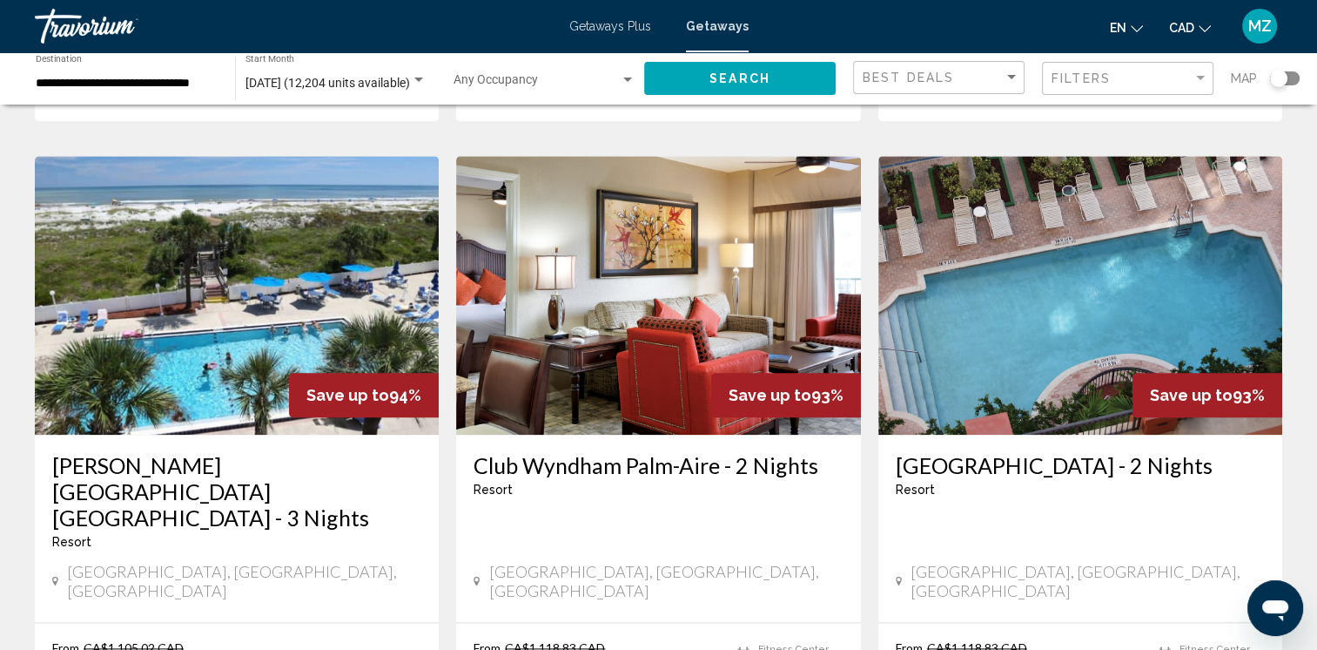
scroll to position [2090, 0]
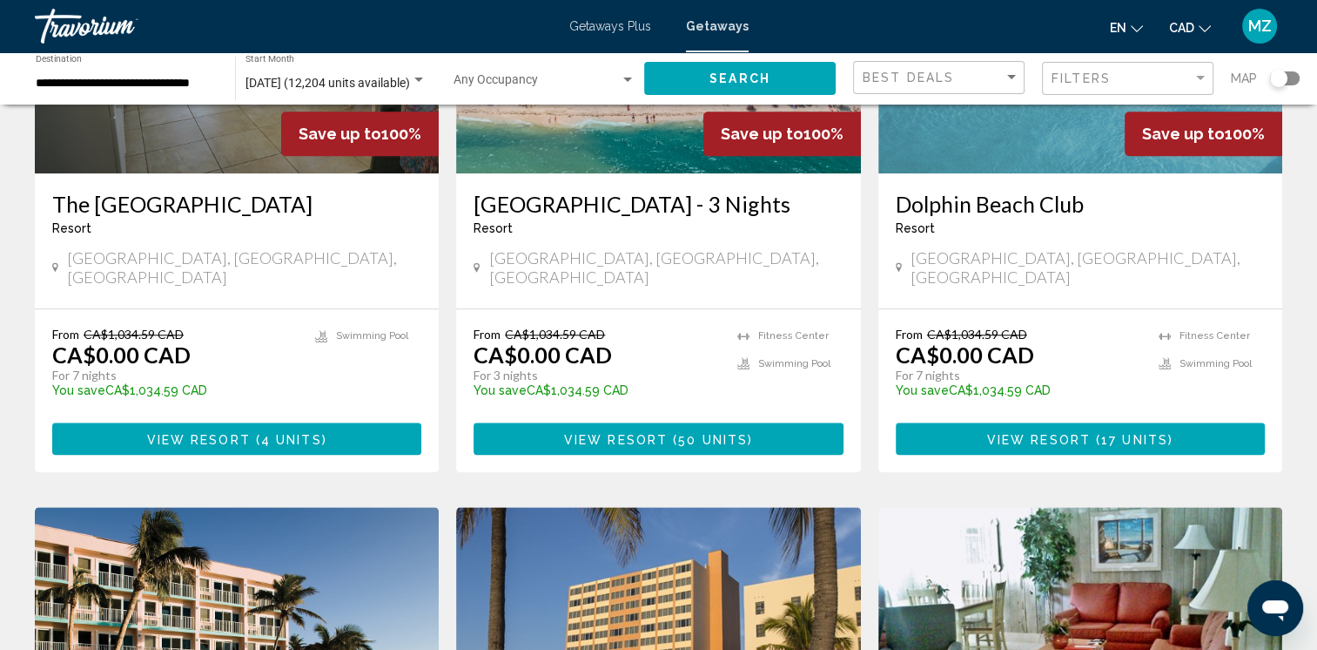
scroll to position [1916, 0]
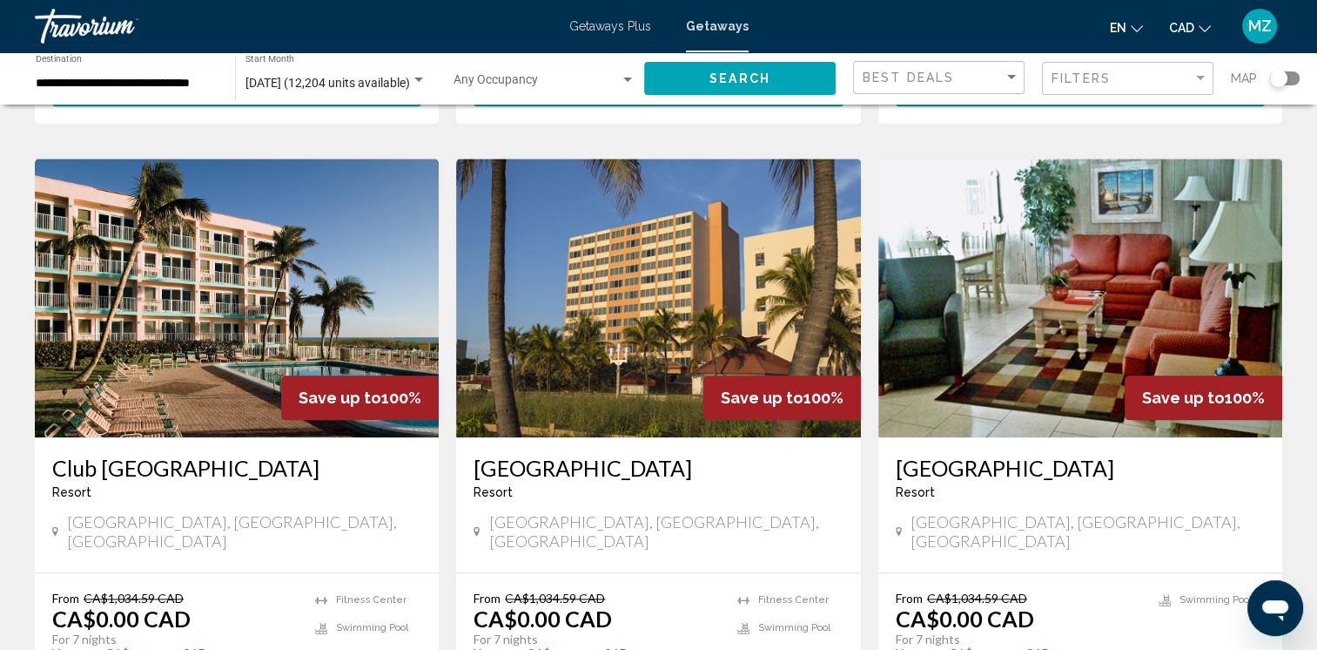
click at [630, 455] on h3 "Hollywood Beach Tower" at bounding box center [658, 468] width 369 height 26
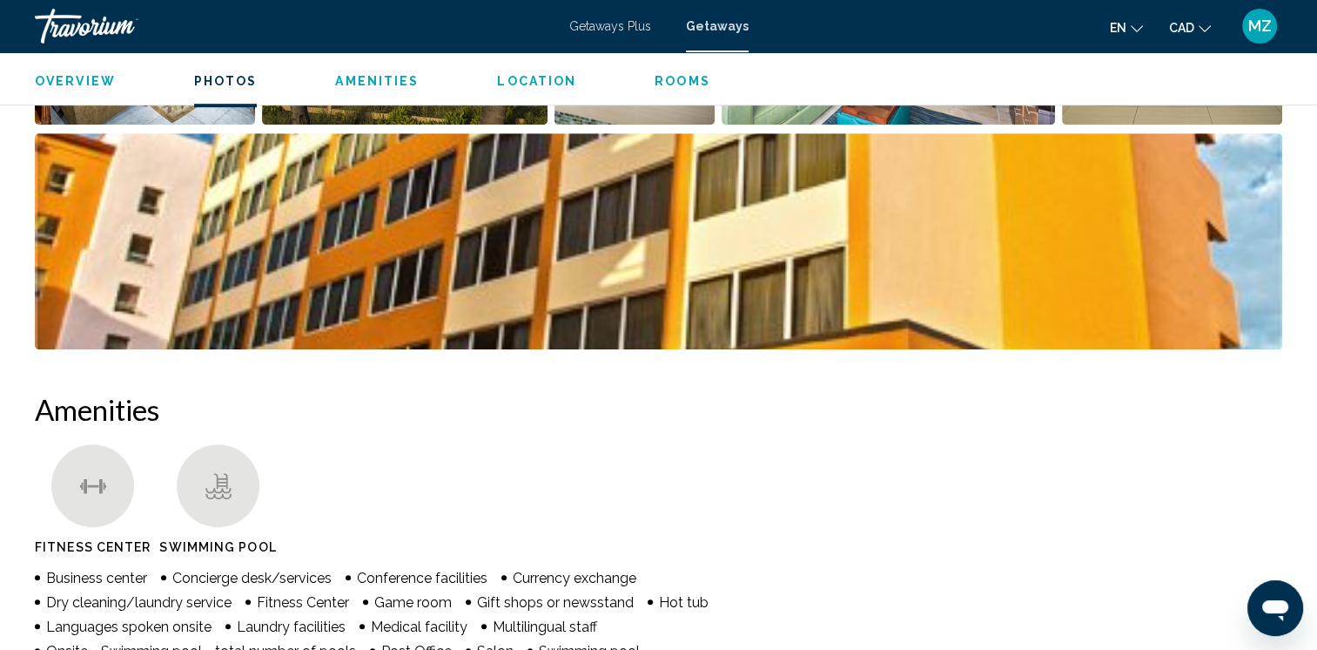
scroll to position [697, 0]
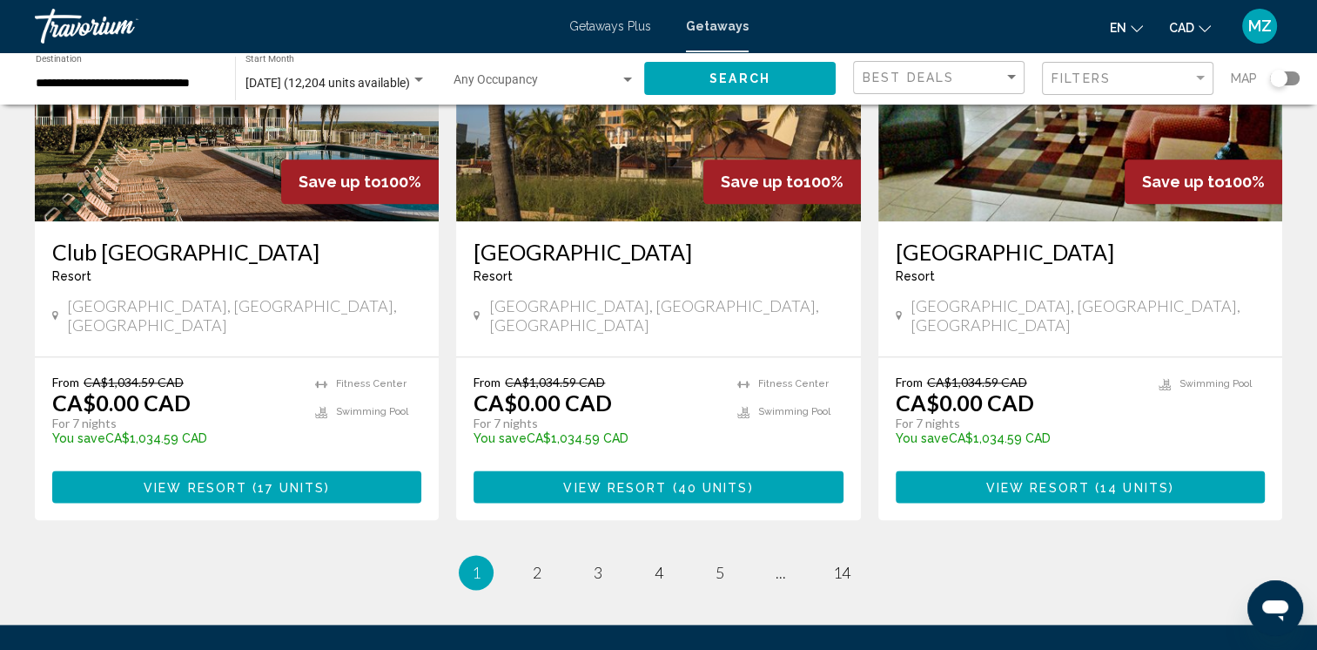
scroll to position [2264, 0]
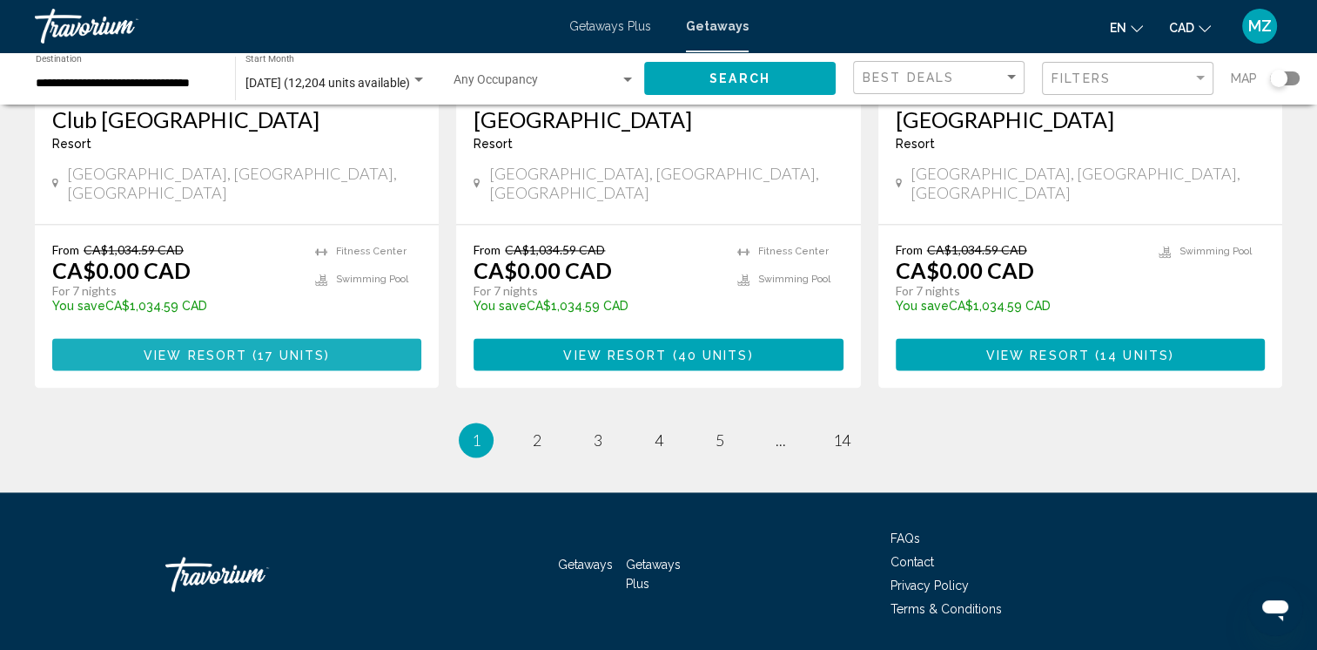
click at [311, 347] on span "17 units" at bounding box center [291, 354] width 67 height 14
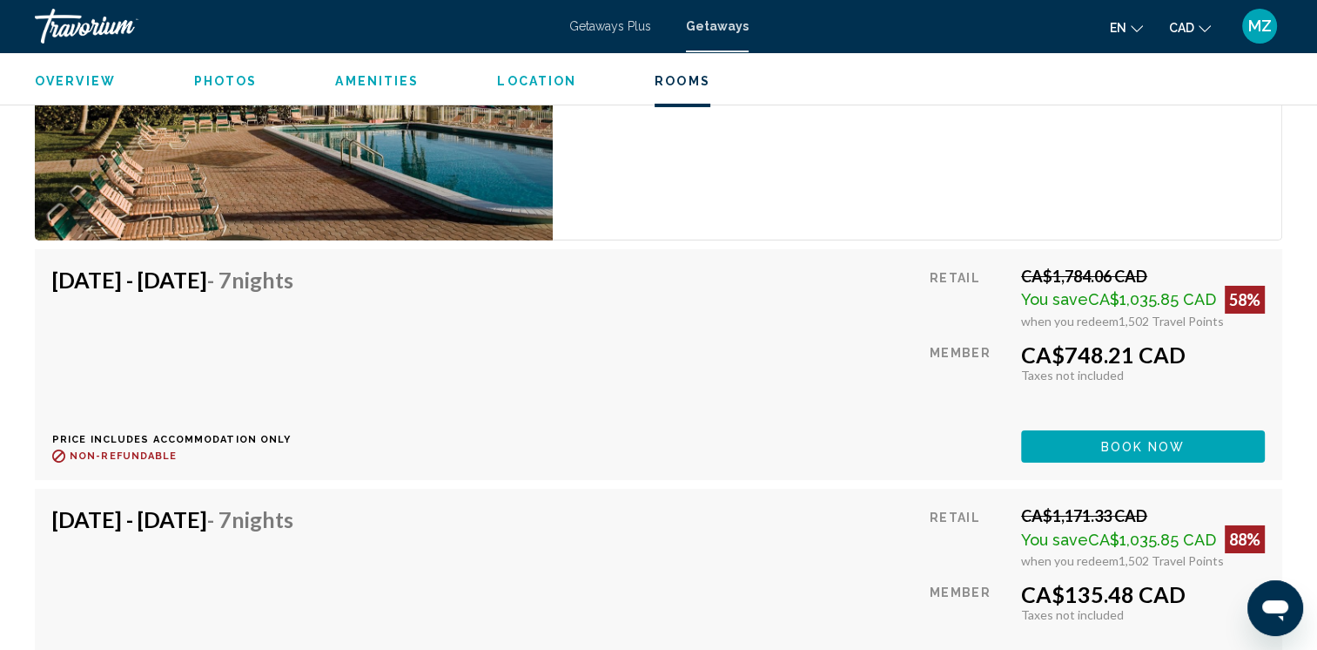
scroll to position [6618, 0]
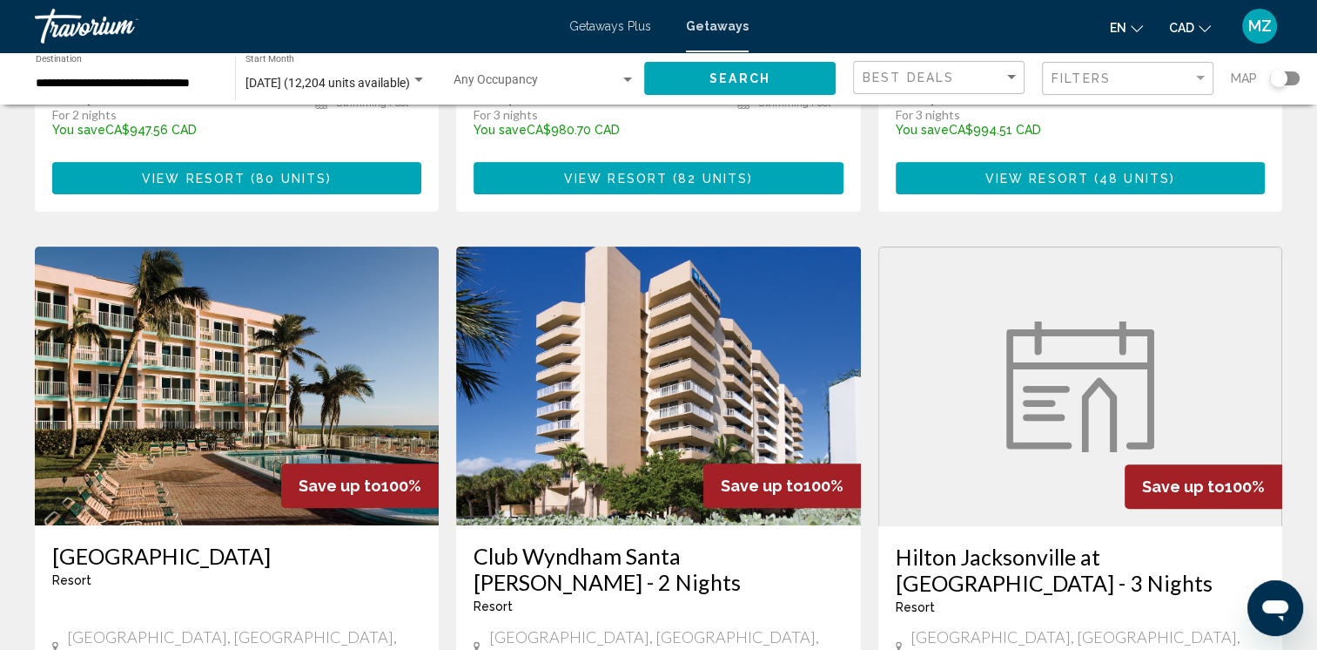
scroll to position [610, 0]
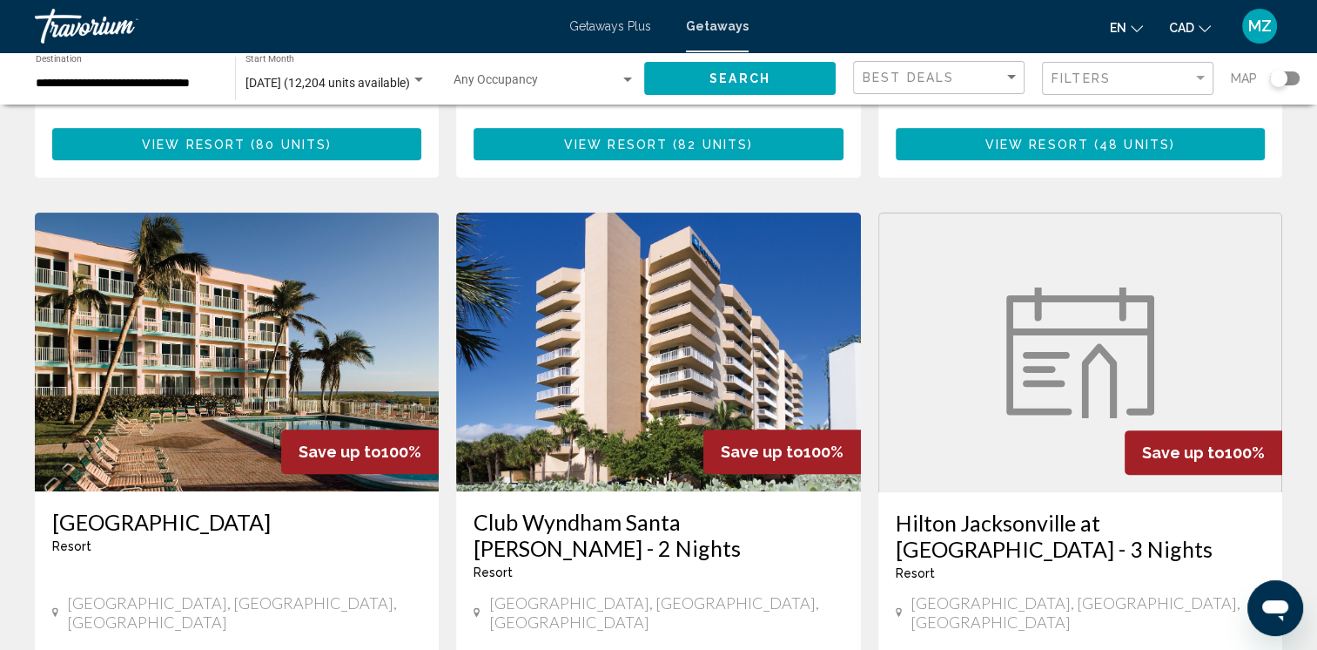
click at [985, 68] on div "Best Deals" at bounding box center [941, 78] width 157 height 32
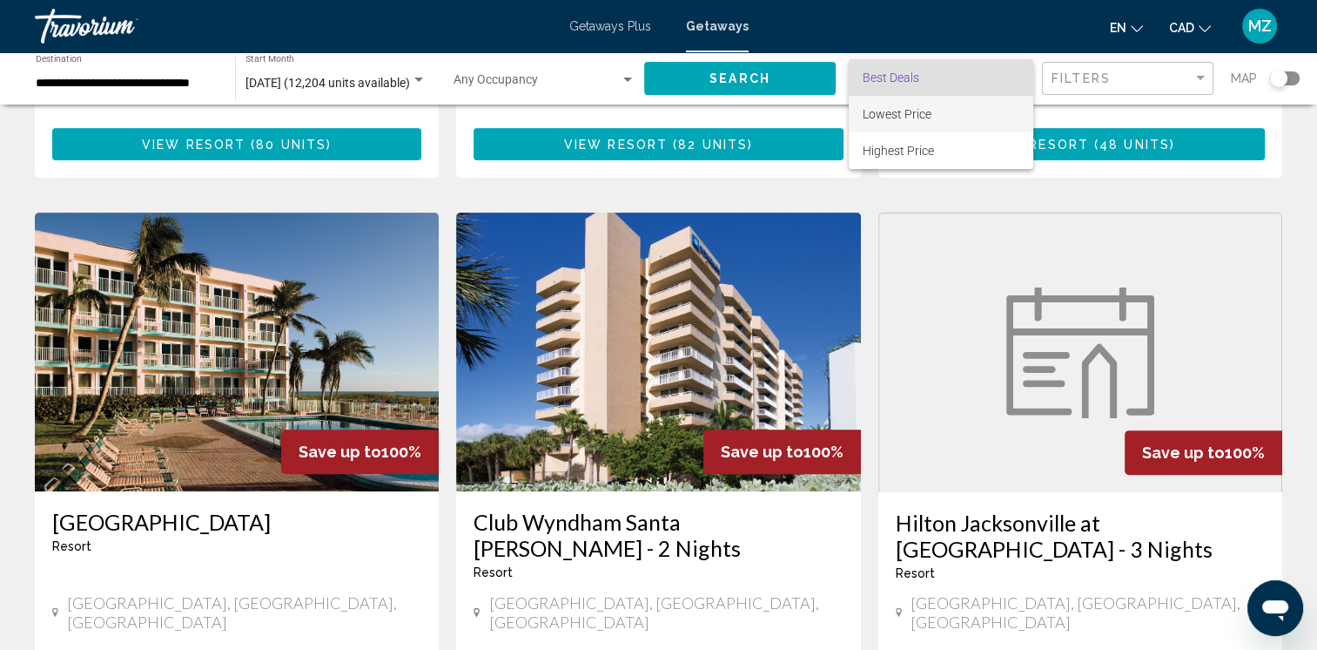
click at [913, 120] on span "Lowest Price" at bounding box center [897, 114] width 69 height 14
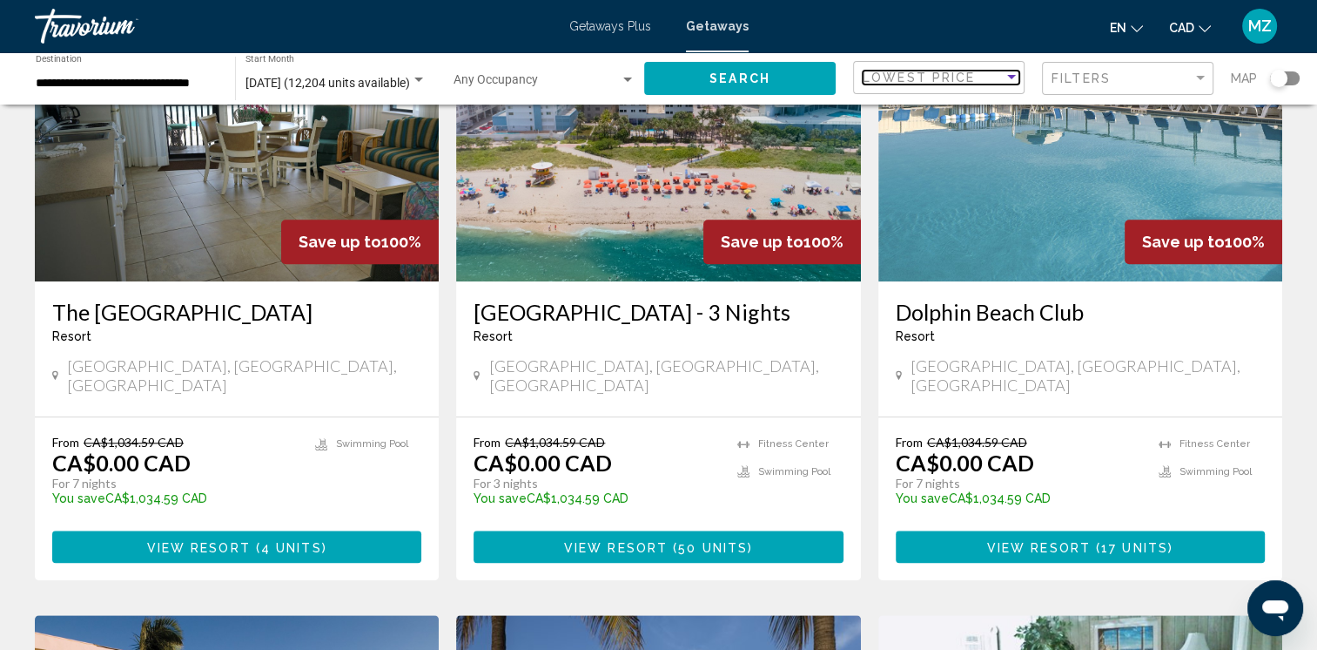
scroll to position [1480, 0]
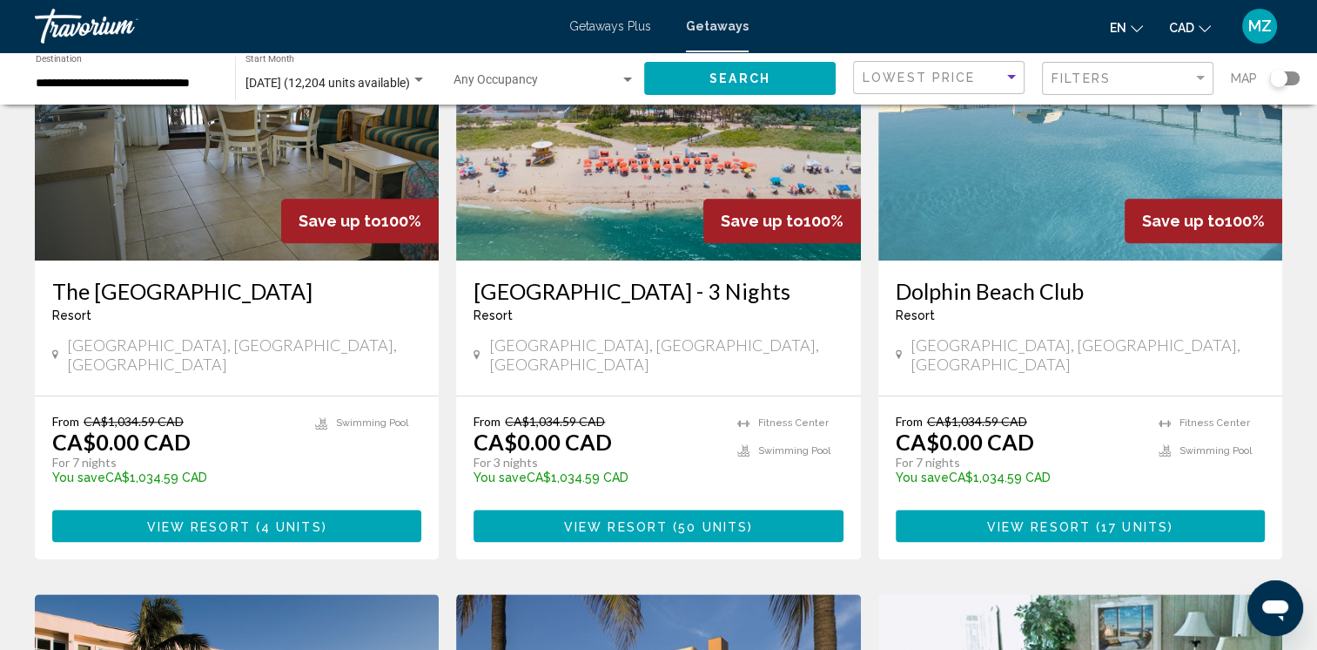
click at [987, 509] on button "View Resort ( 17 units )" at bounding box center [1080, 525] width 369 height 32
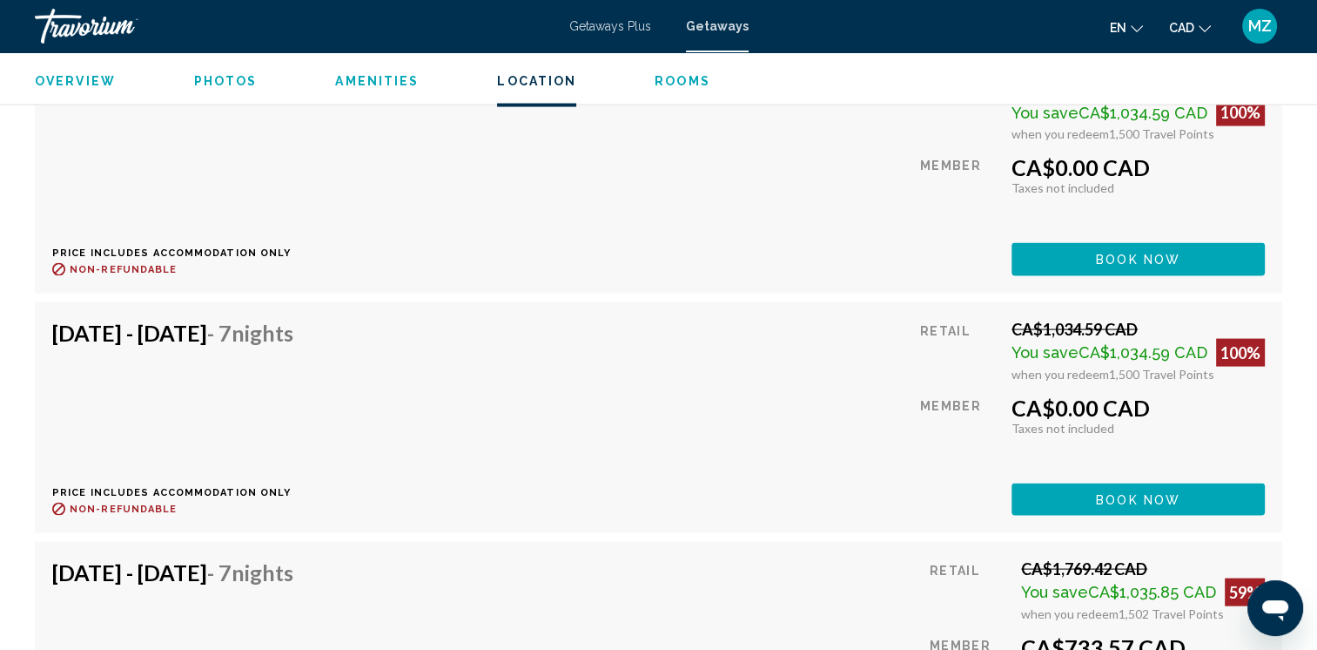
scroll to position [3048, 0]
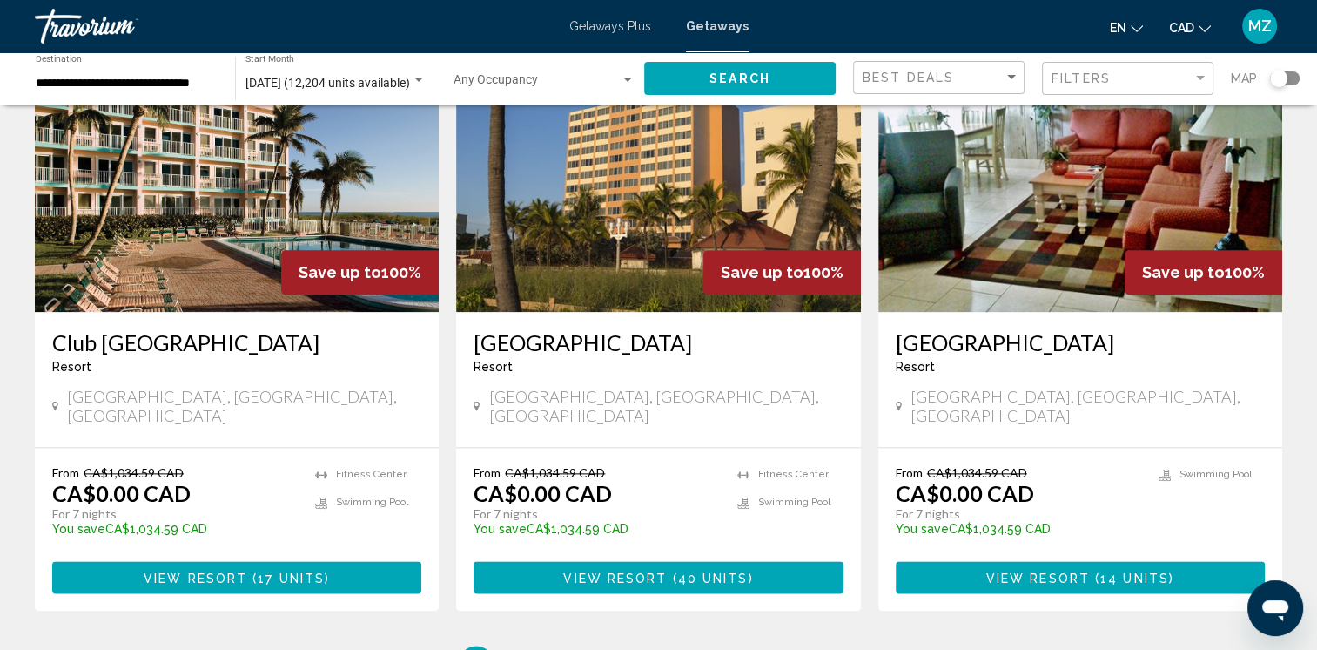
scroll to position [2177, 0]
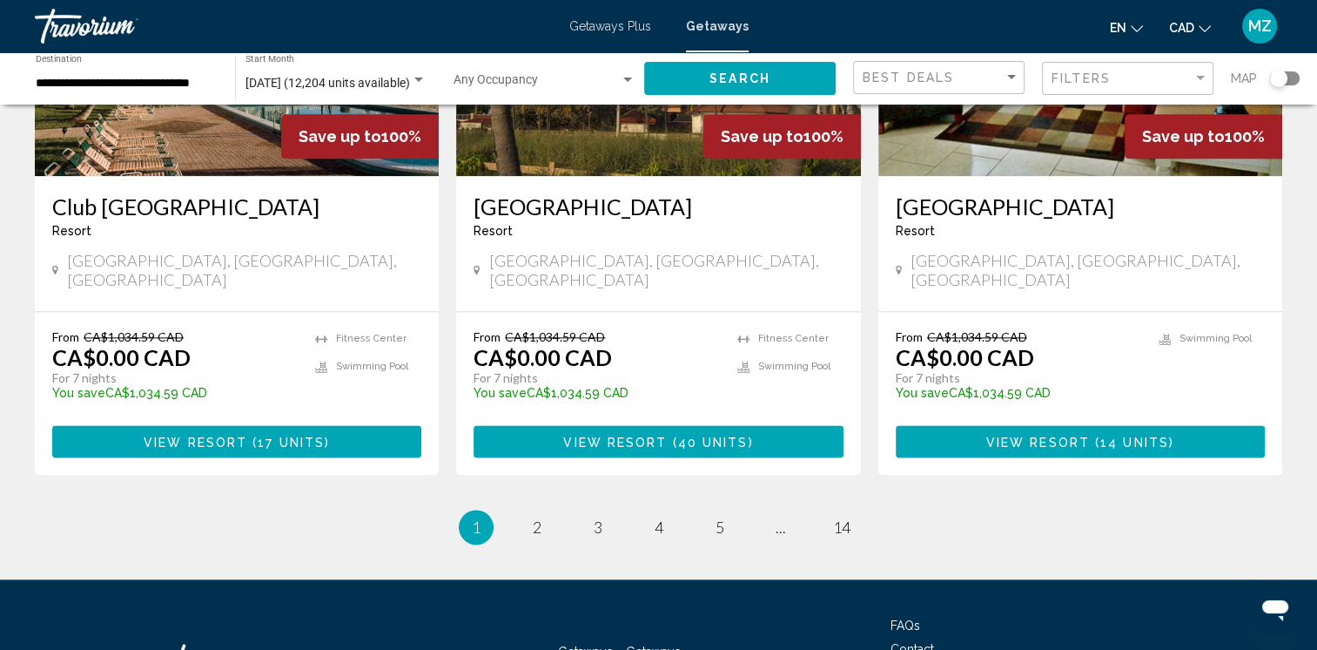
click at [1038, 435] on span "View Resort" at bounding box center [1039, 442] width 104 height 14
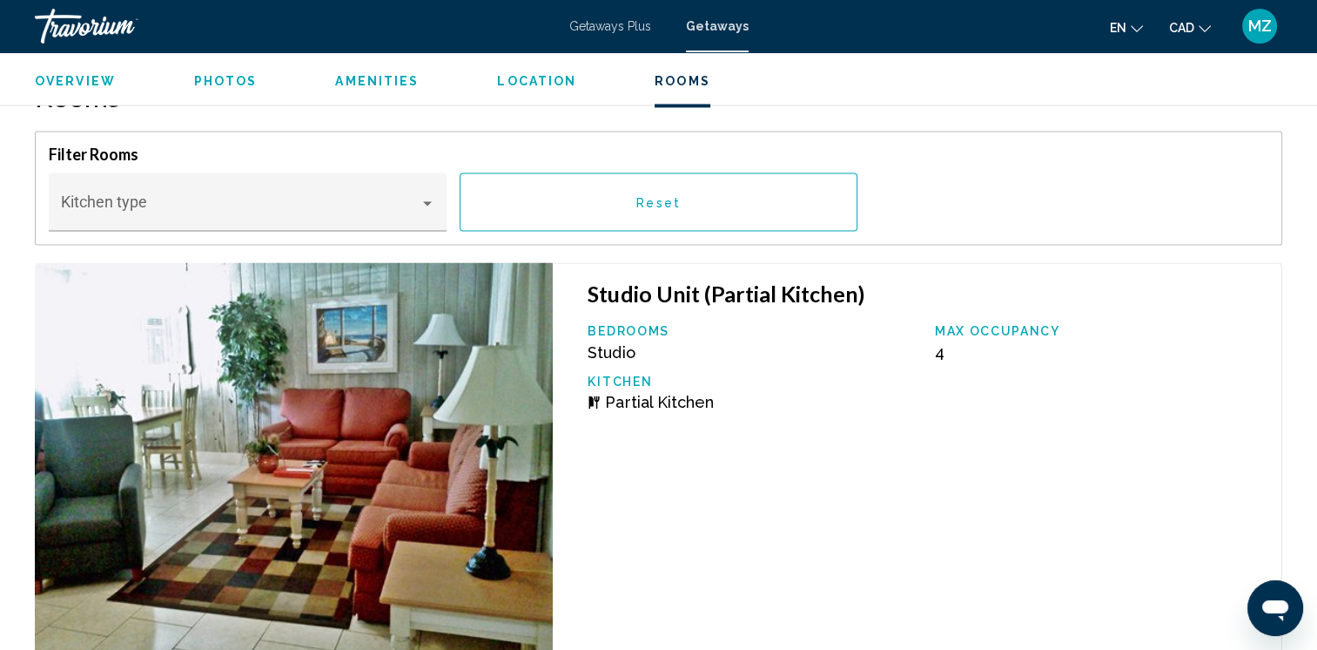
scroll to position [2874, 0]
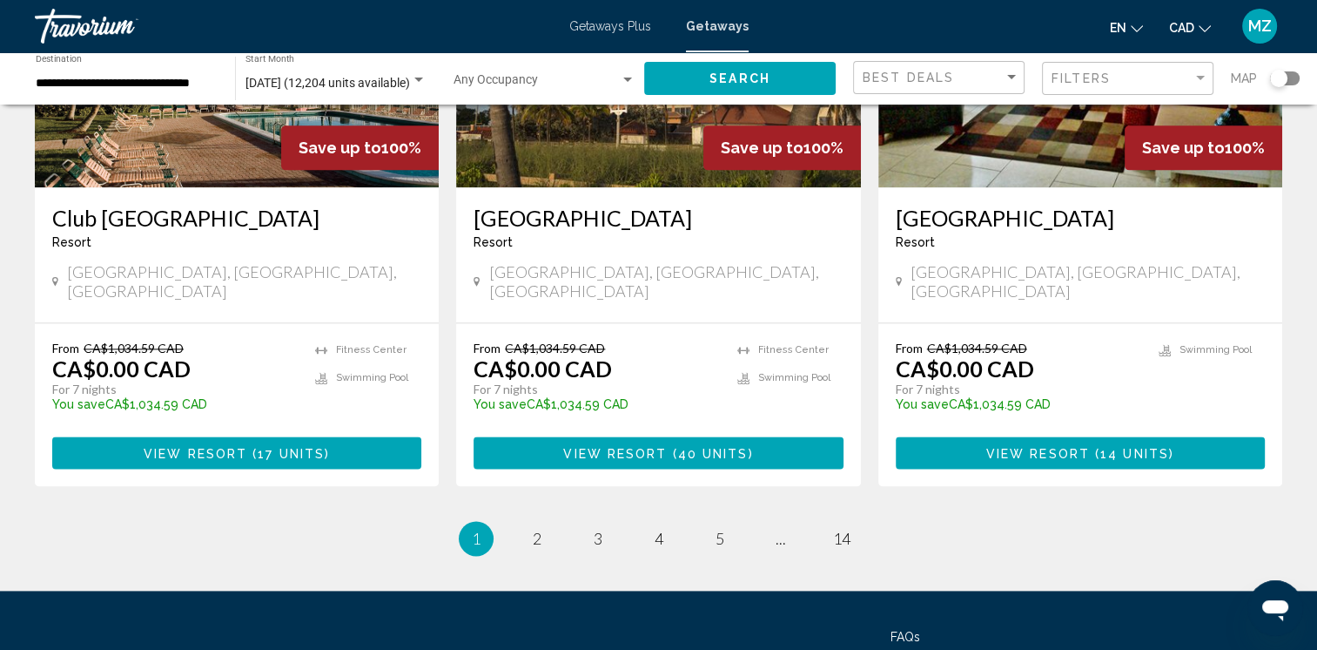
scroll to position [2177, 0]
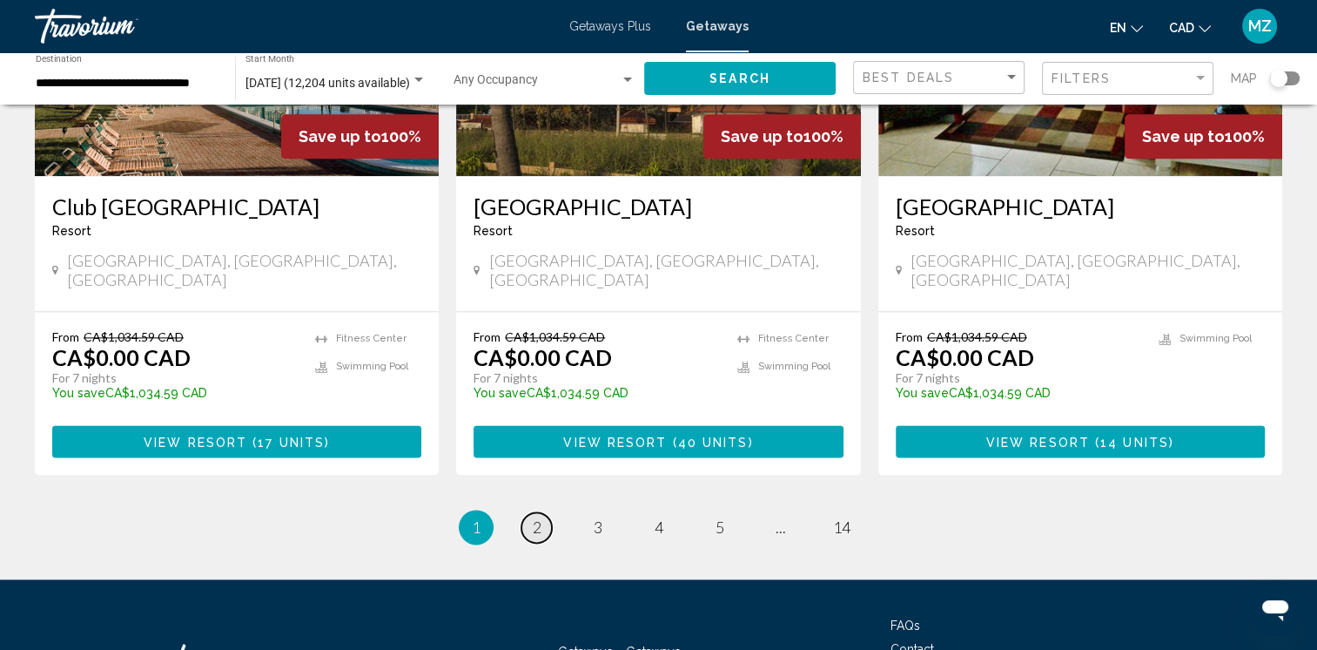
click at [539, 517] on span "2" at bounding box center [537, 526] width 9 height 19
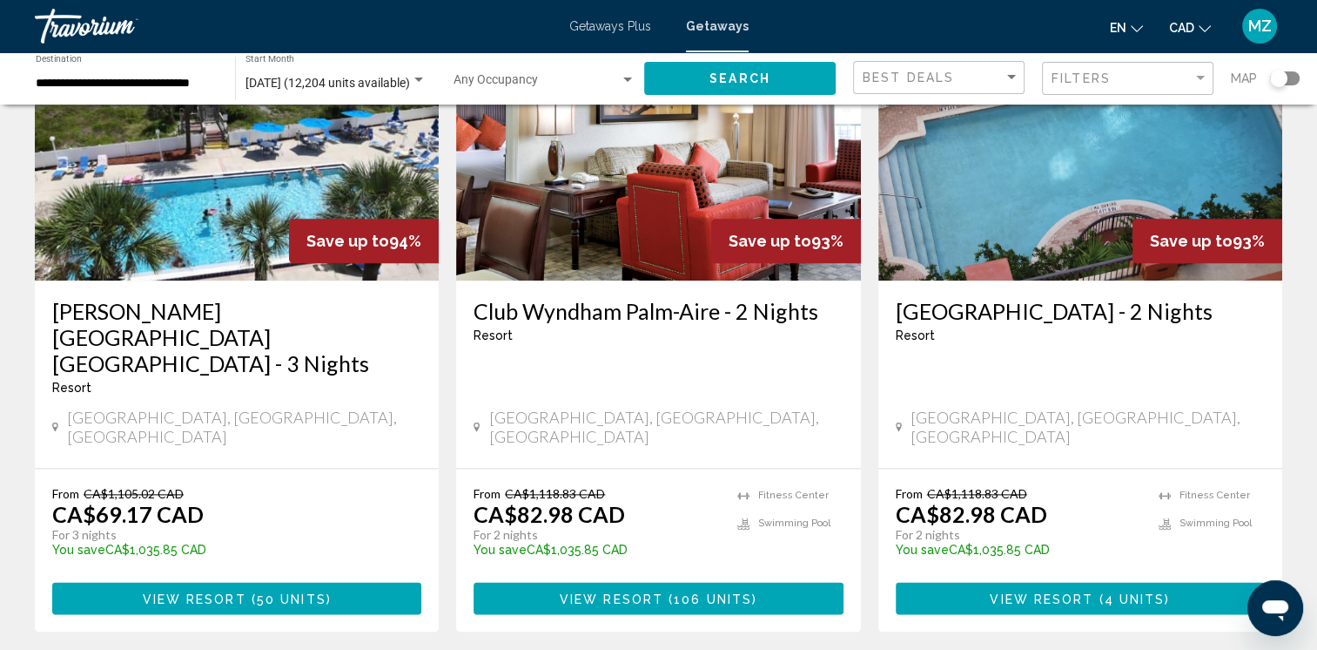
scroll to position [2090, 0]
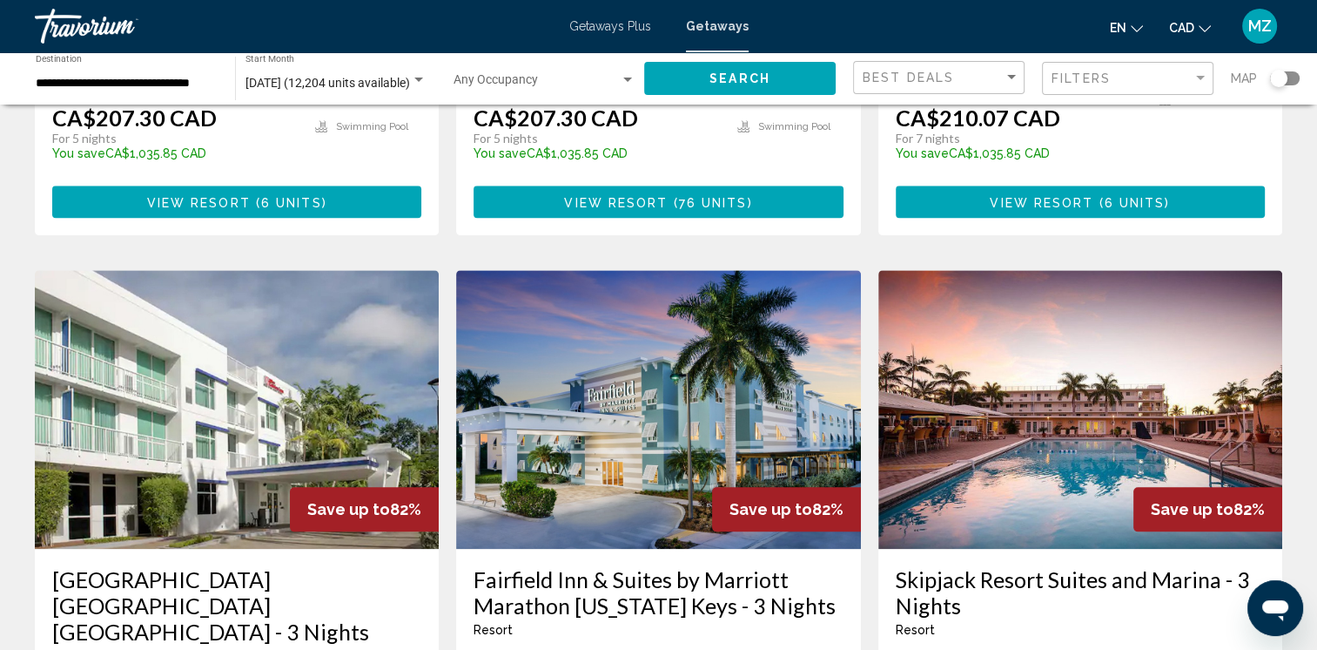
scroll to position [2177, 0]
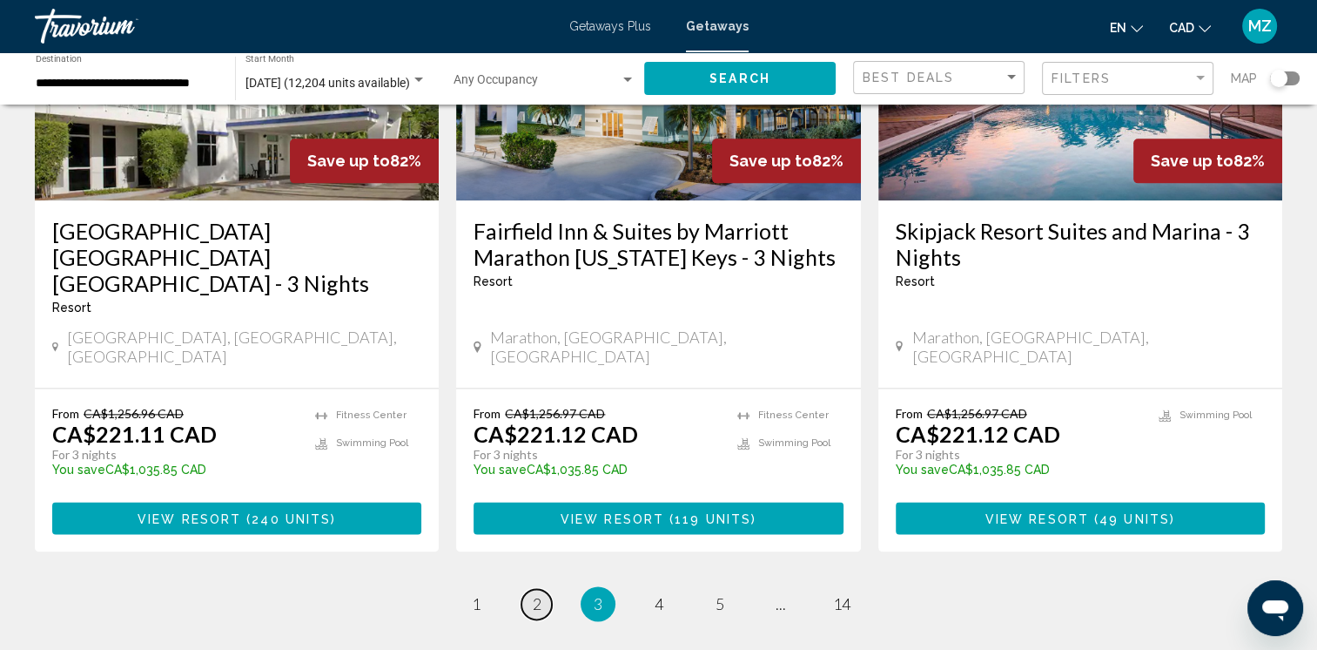
click at [528, 589] on link "page 2" at bounding box center [537, 604] width 30 height 30
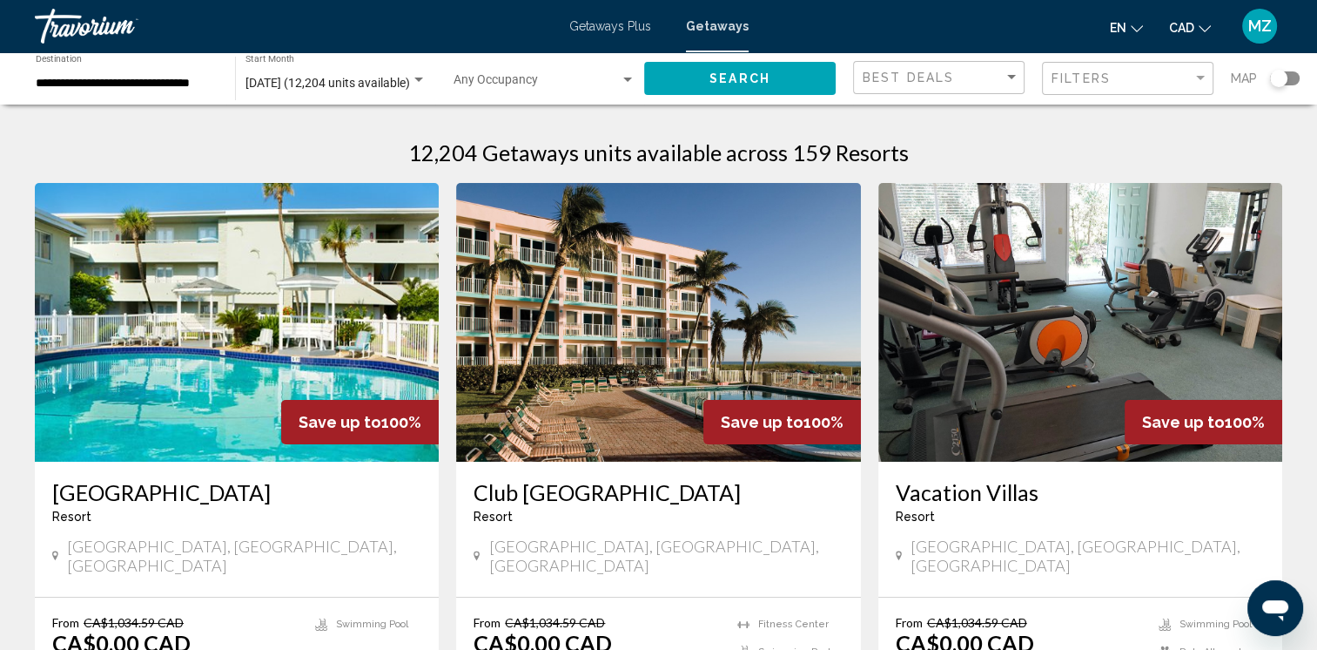
click at [993, 409] on img "Main content" at bounding box center [1081, 322] width 404 height 279
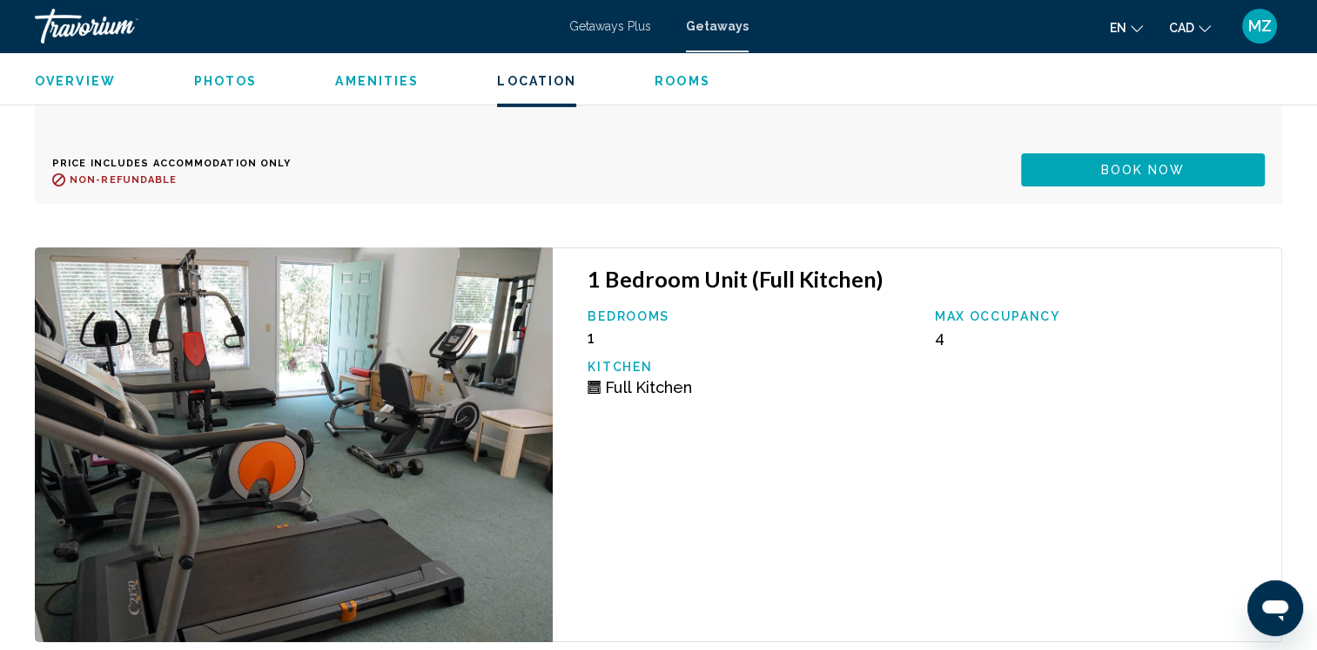
scroll to position [5660, 0]
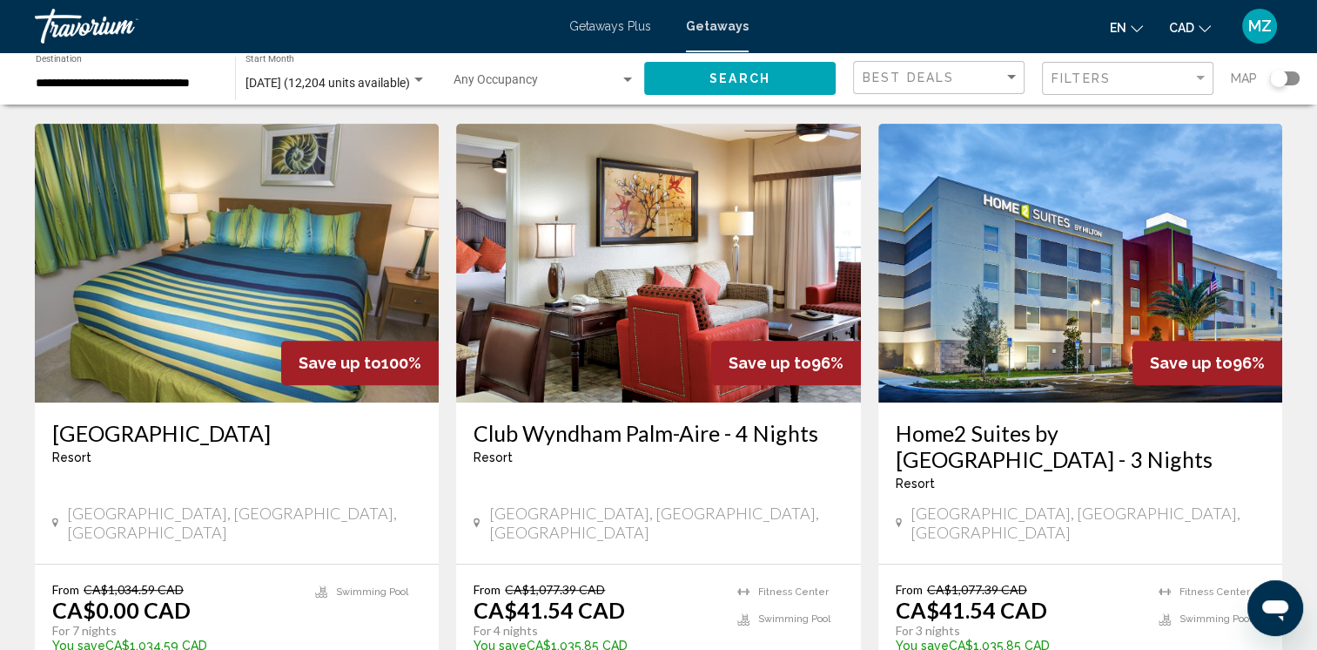
scroll to position [697, 0]
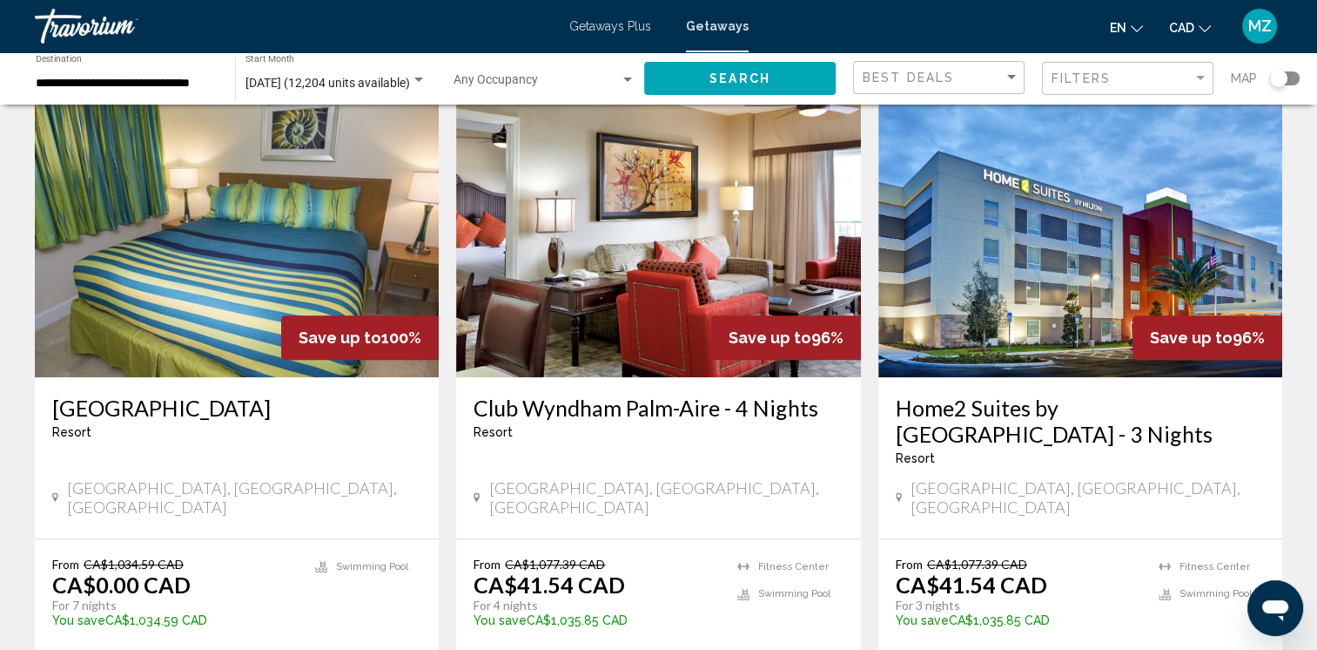
click at [149, 84] on input "**********" at bounding box center [127, 84] width 182 height 14
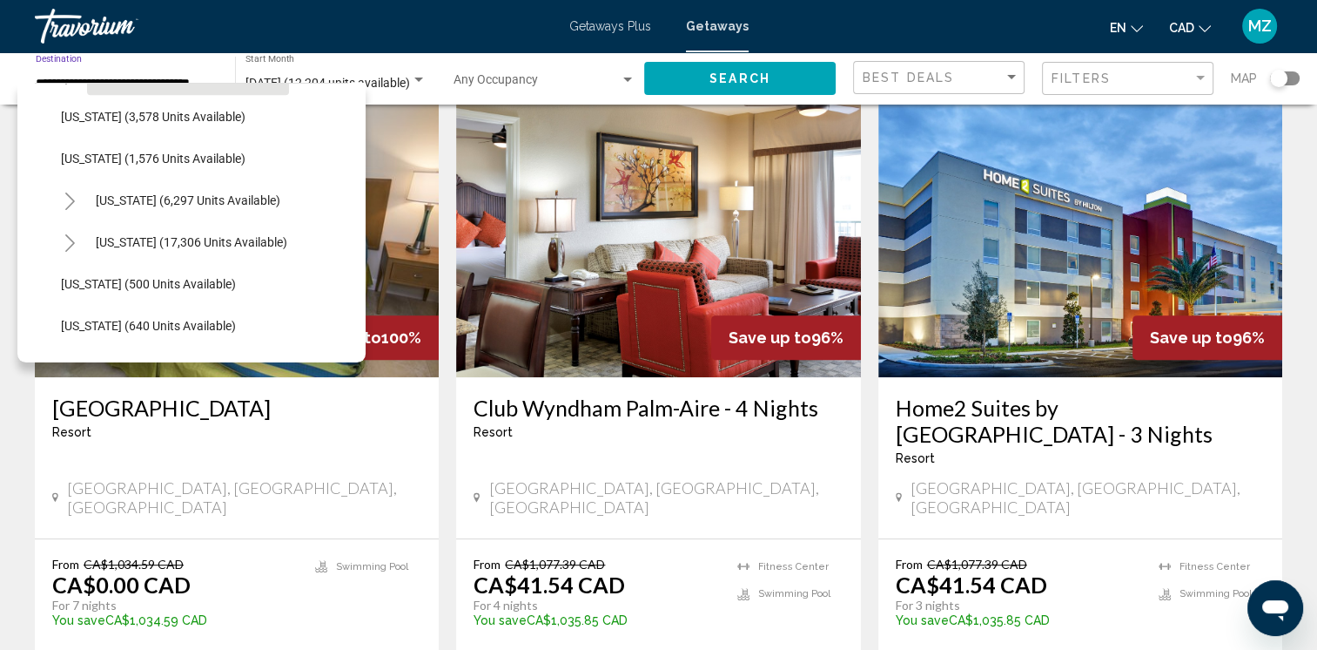
scroll to position [1306, 0]
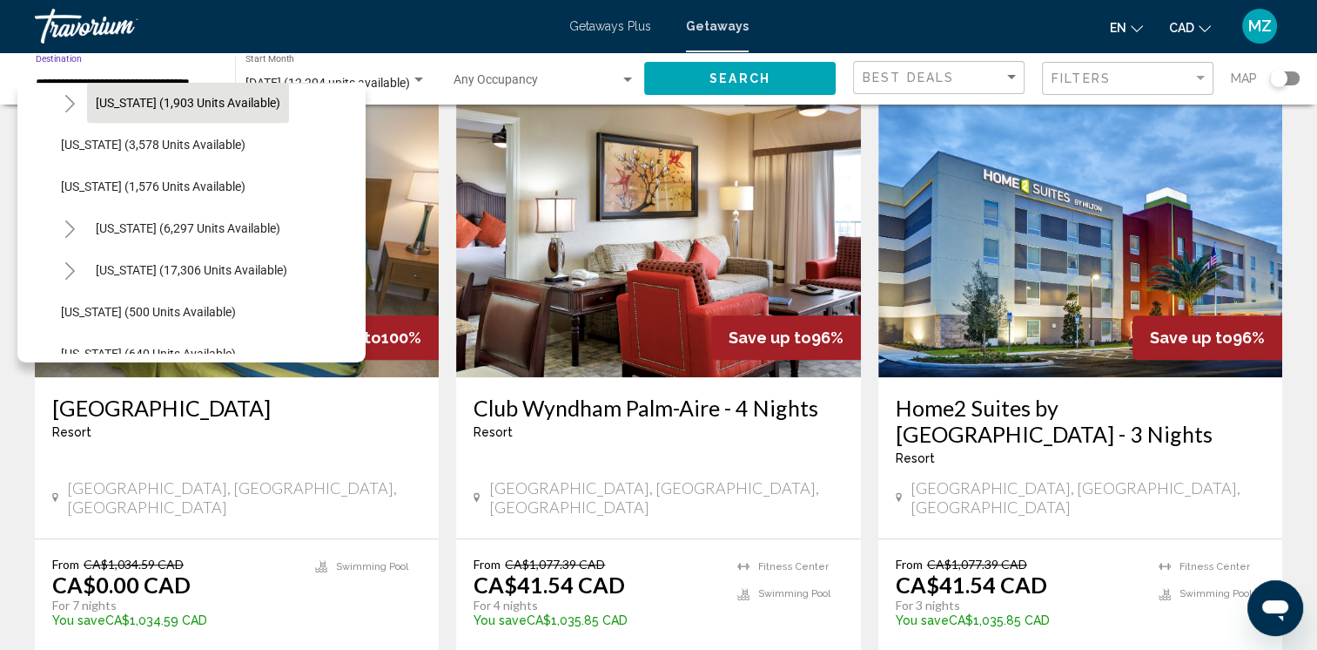
click at [213, 225] on span "New York (6,297 units available)" at bounding box center [188, 228] width 185 height 14
type input "**********"
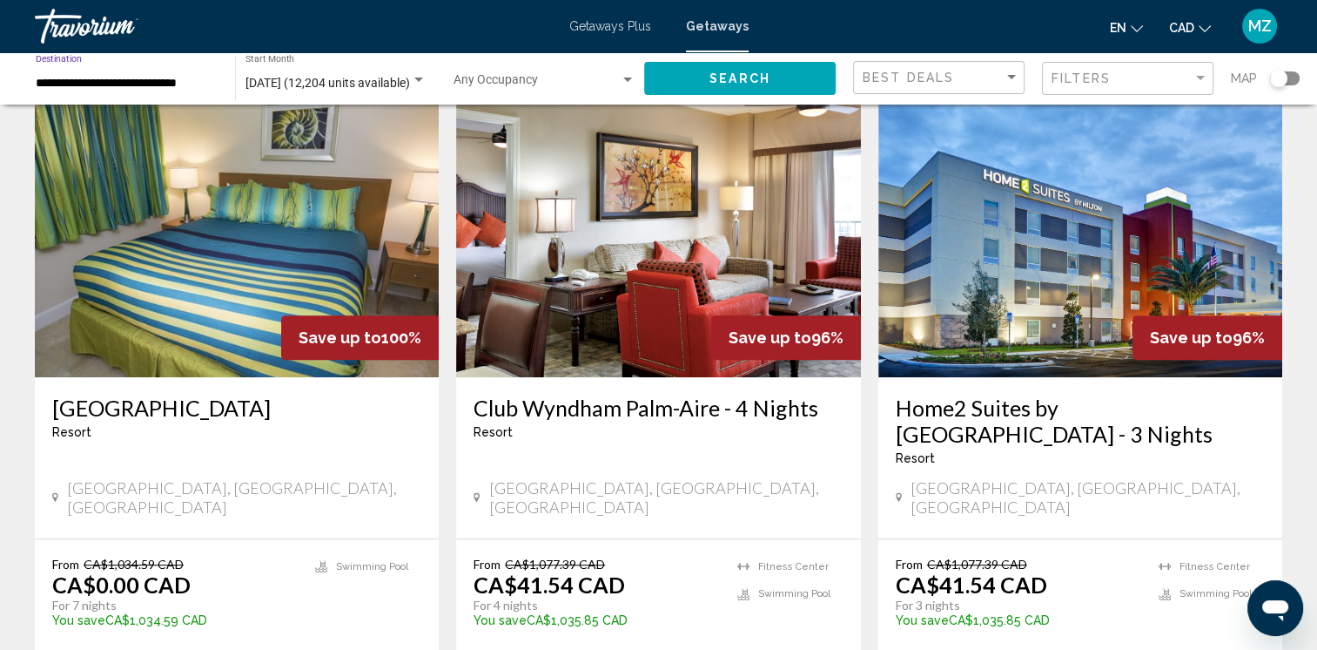
click at [697, 76] on button "Search" at bounding box center [740, 78] width 192 height 32
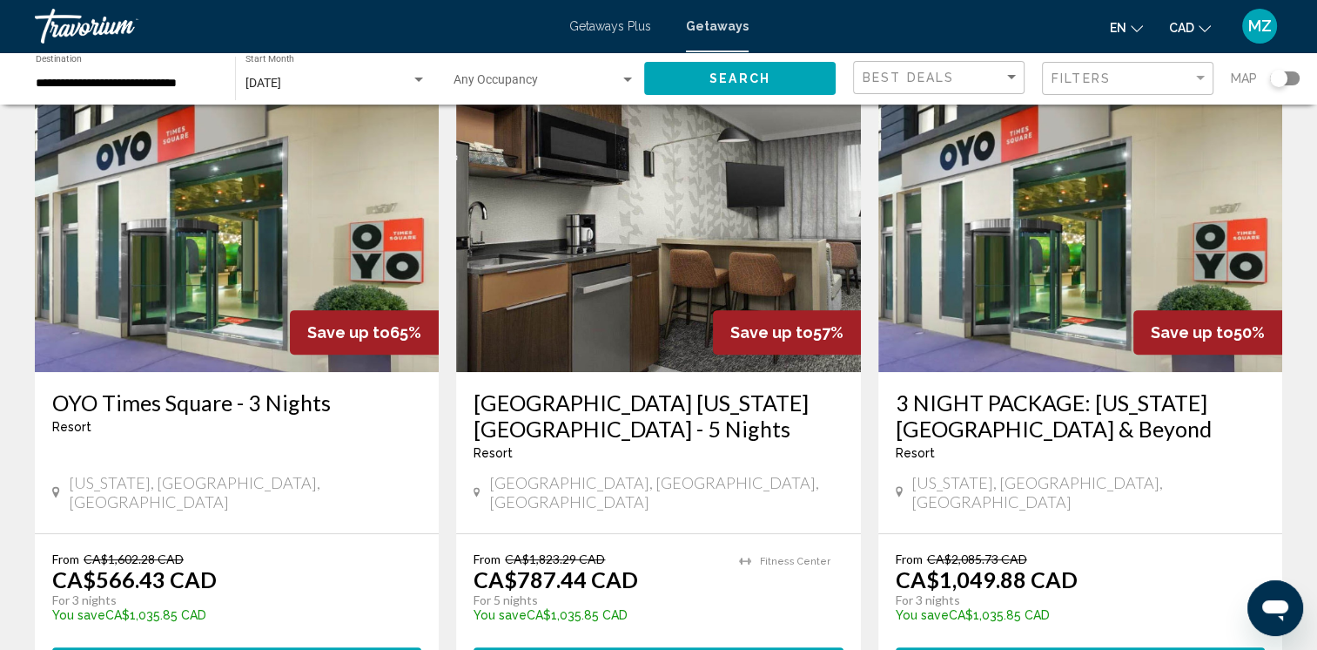
scroll to position [723, 0]
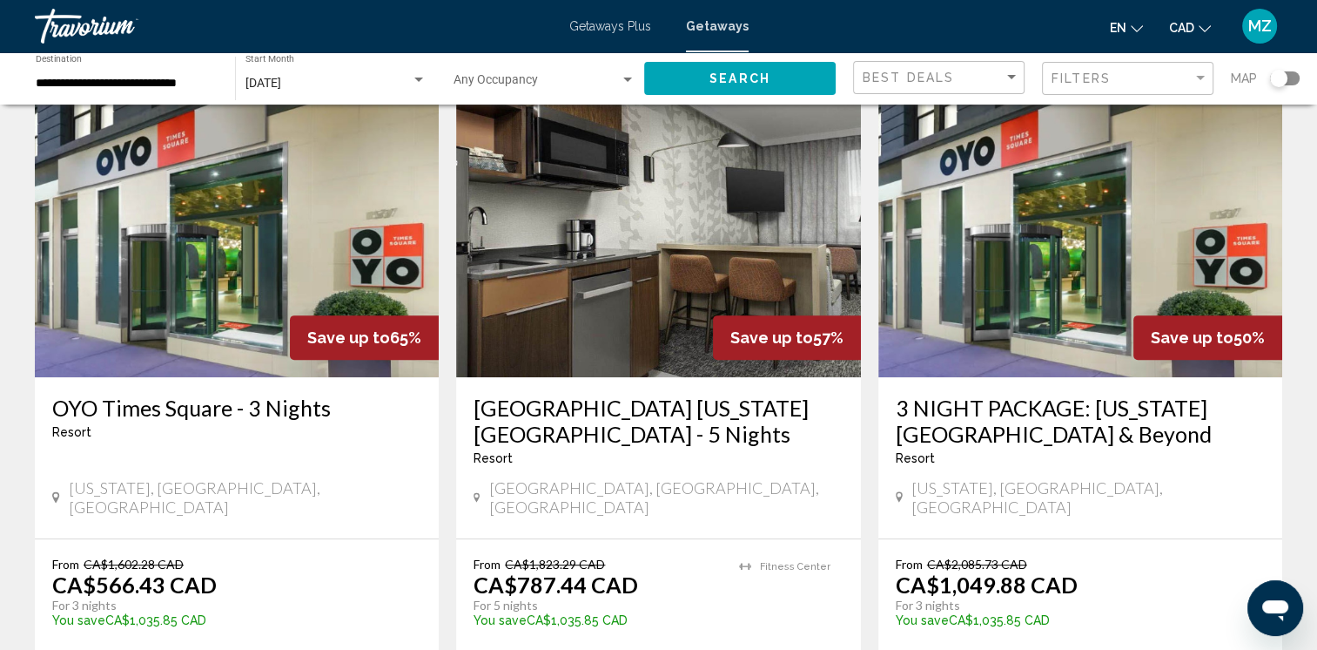
click at [240, 319] on img "Main content" at bounding box center [237, 237] width 404 height 279
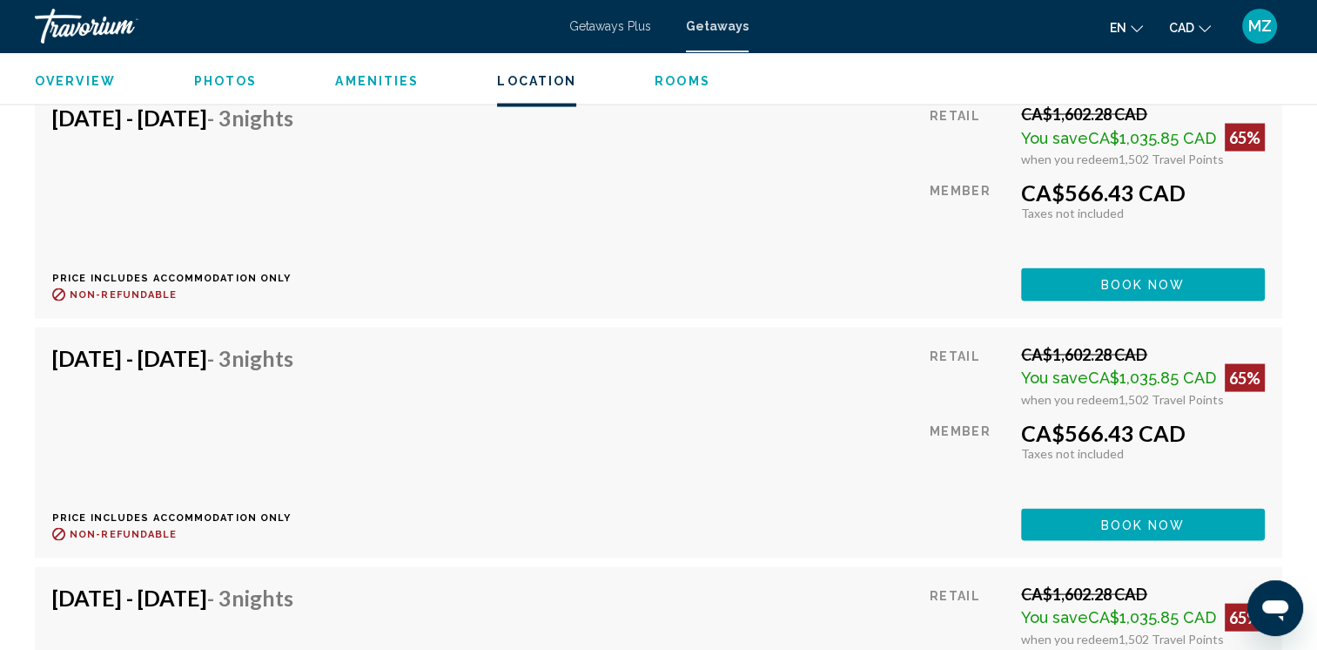
scroll to position [3570, 0]
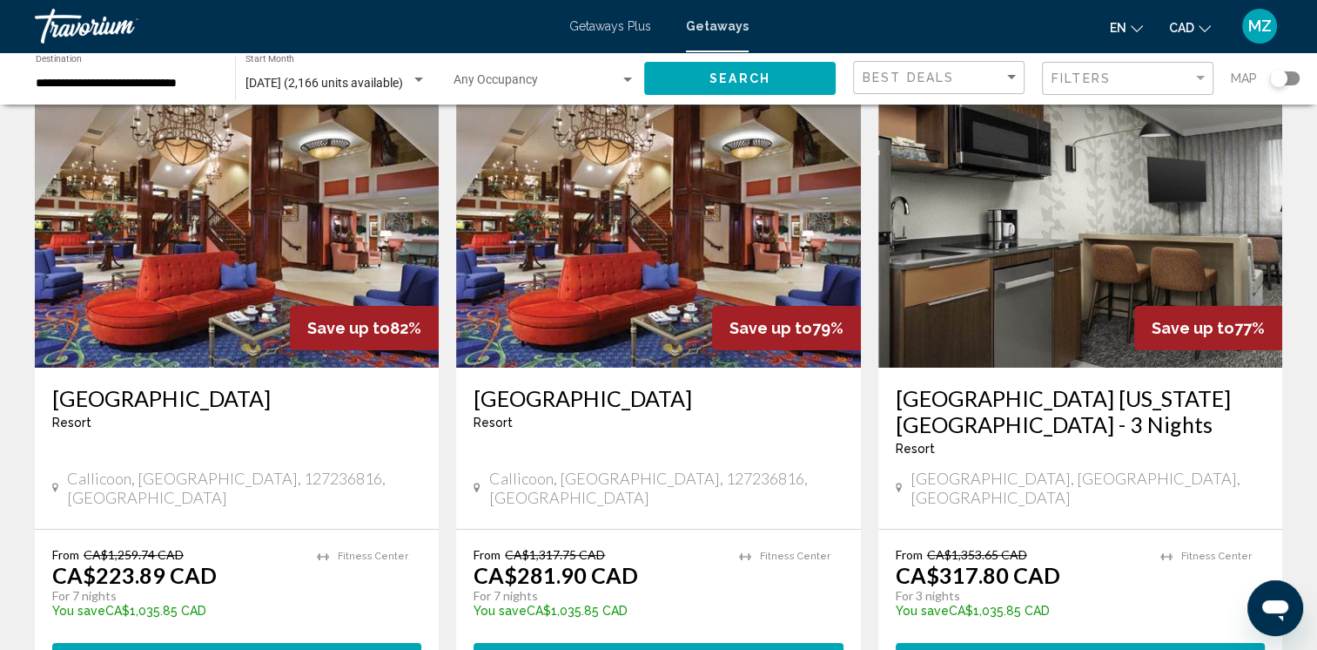
scroll to position [87, 0]
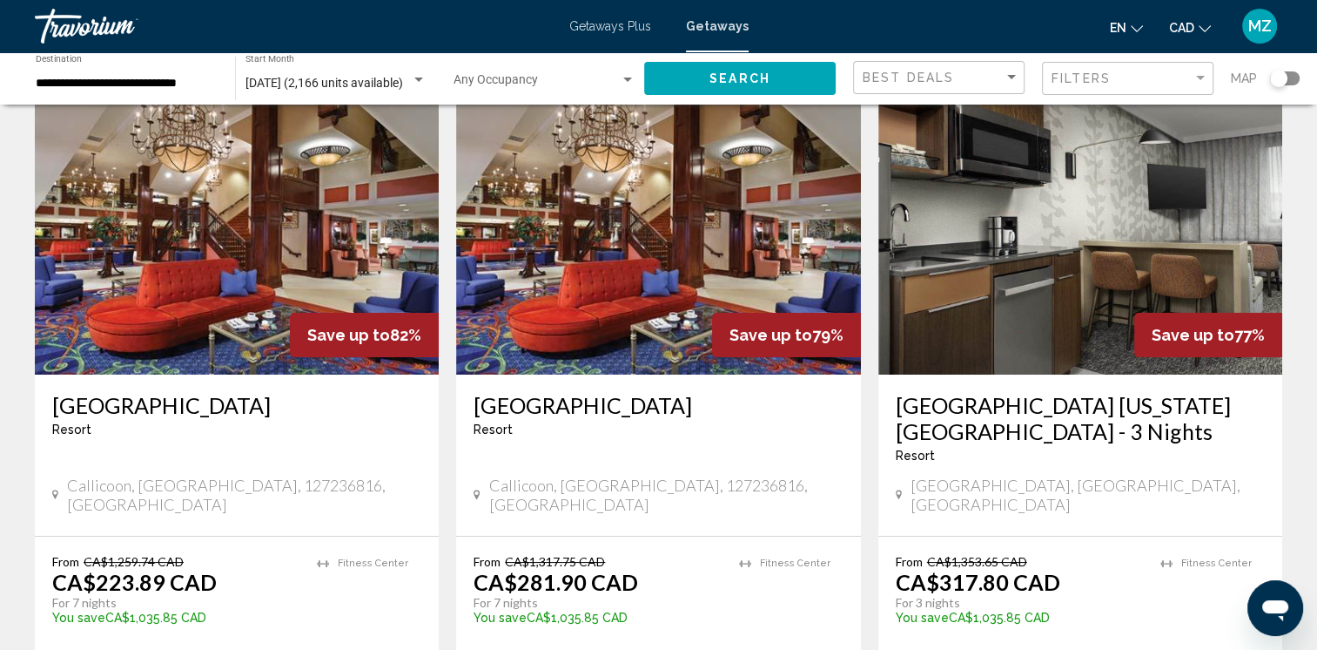
click at [1042, 246] on img "Main content" at bounding box center [1081, 235] width 404 height 279
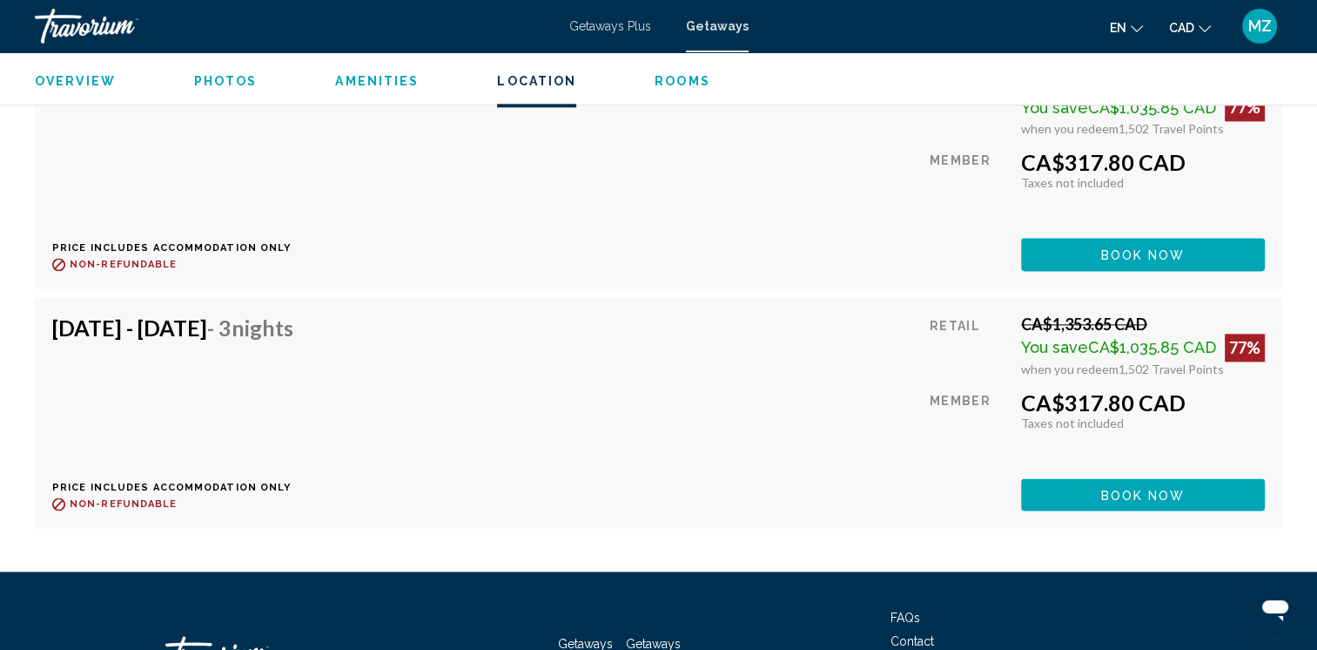
scroll to position [8908, 0]
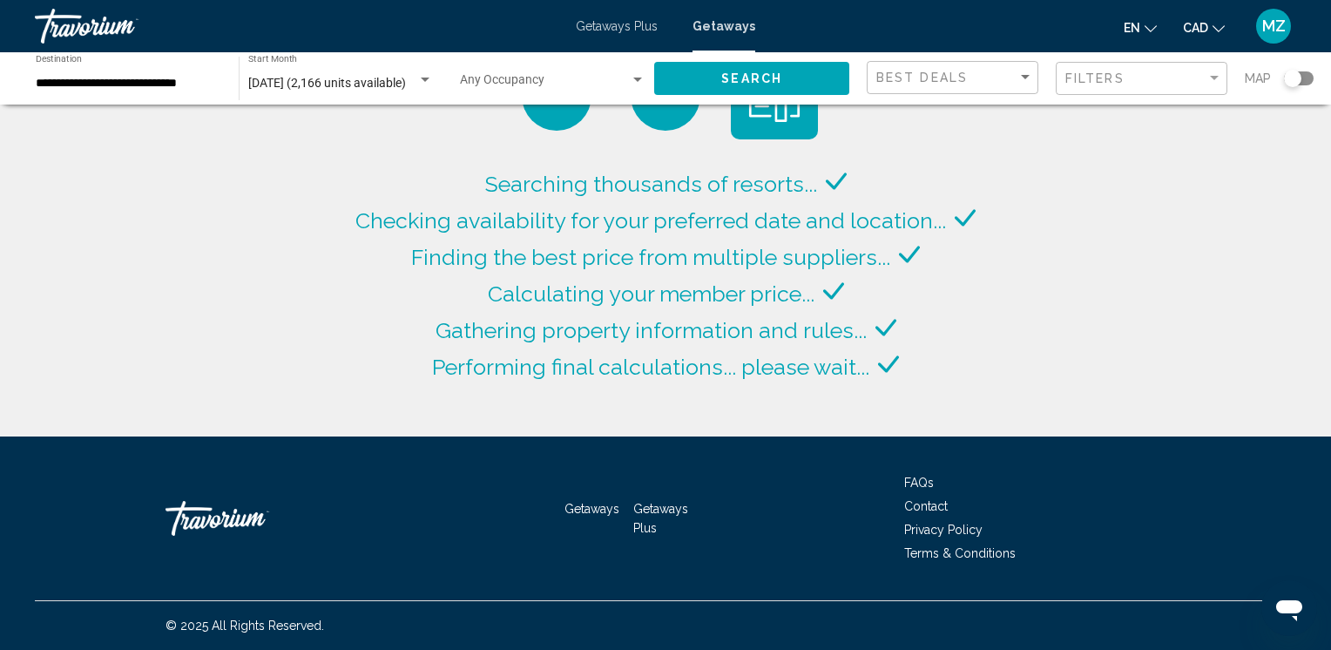
click at [71, 95] on div "**********" at bounding box center [128, 79] width 185 height 48
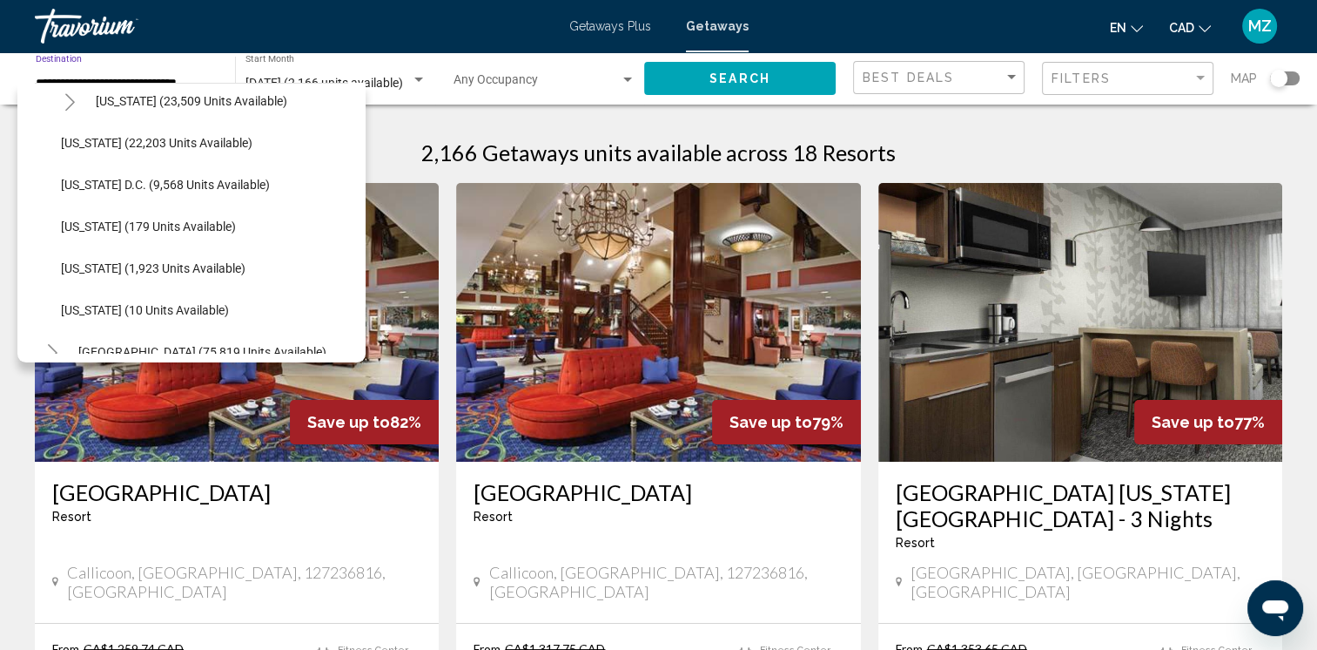
scroll to position [1984, 0]
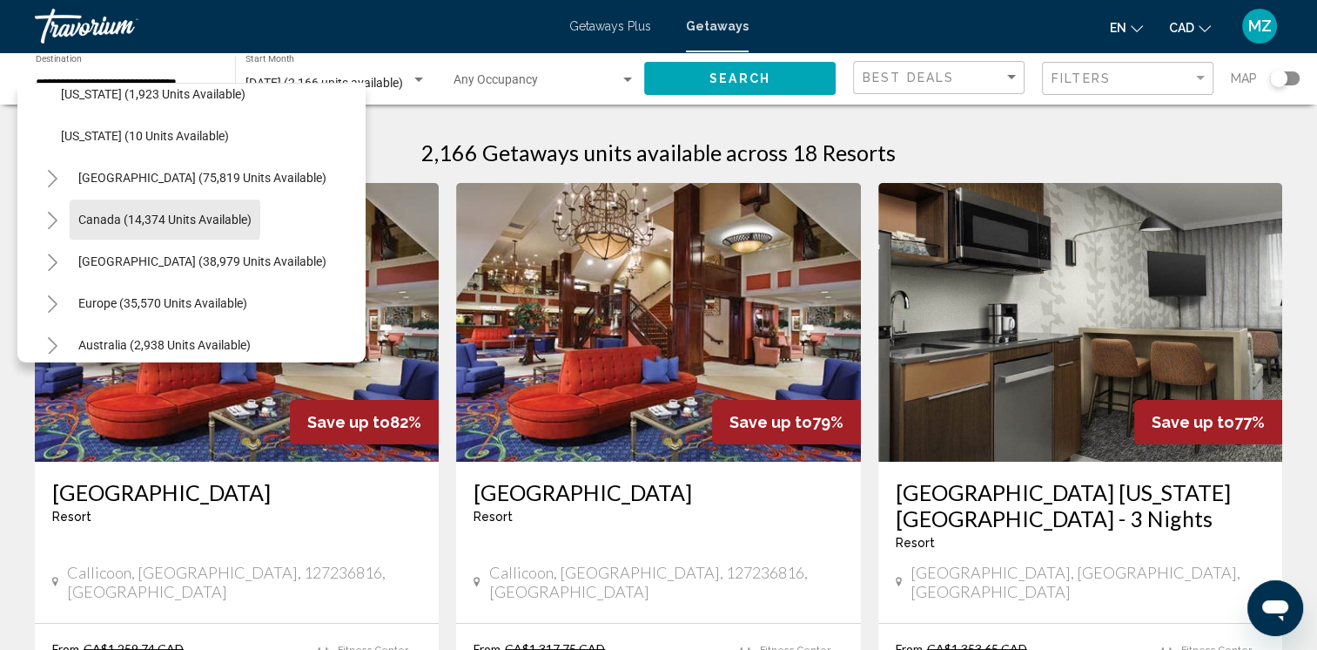
click at [115, 211] on button "Canada (14,374 units available)" at bounding box center [165, 219] width 191 height 40
type input "**********"
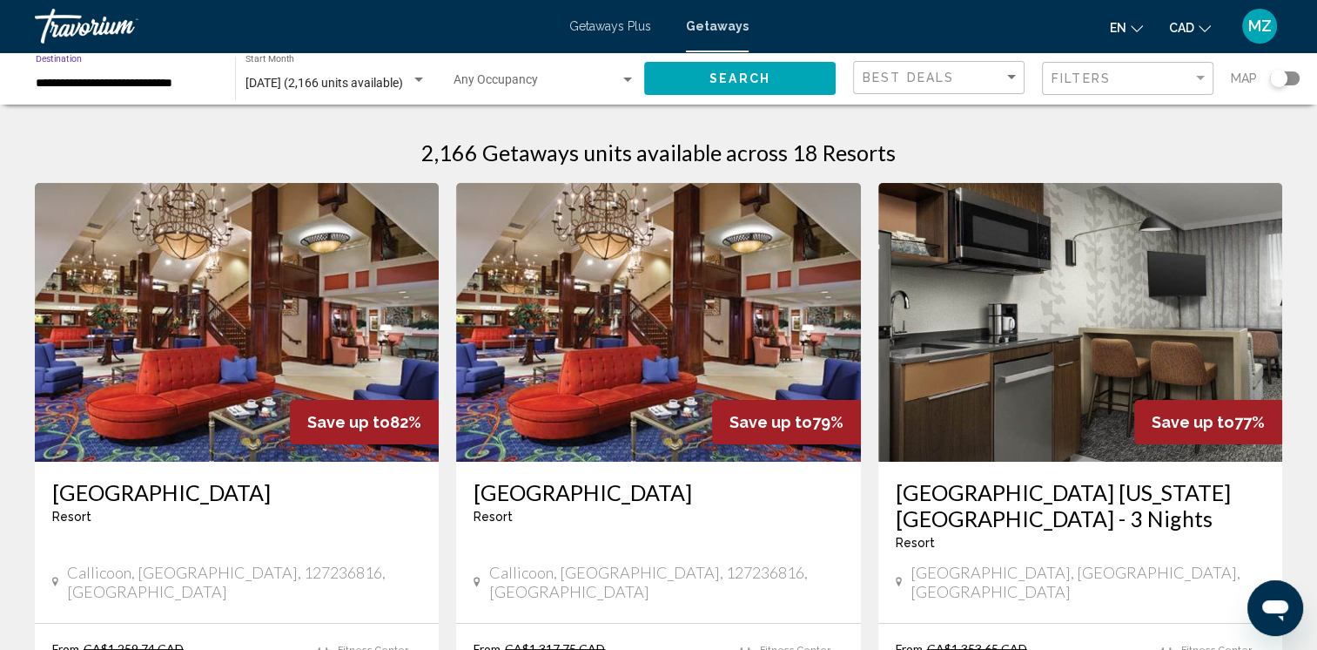
click at [697, 80] on button "Search" at bounding box center [740, 78] width 192 height 32
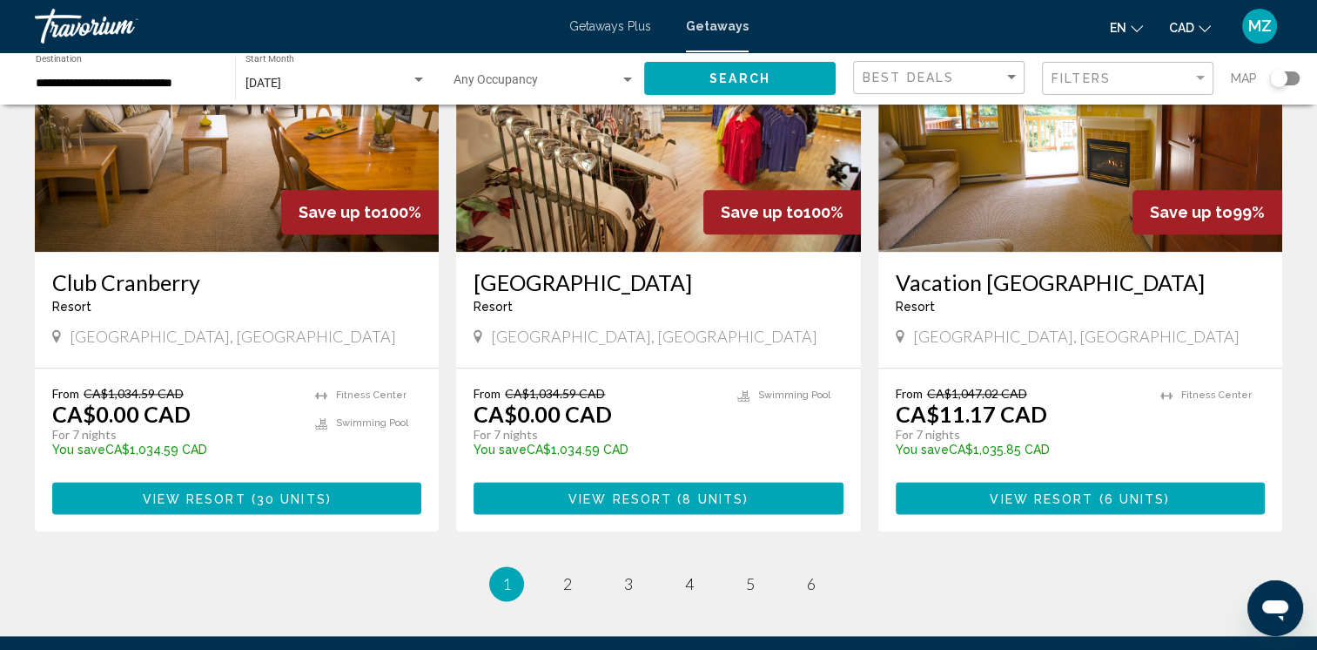
scroll to position [2090, 0]
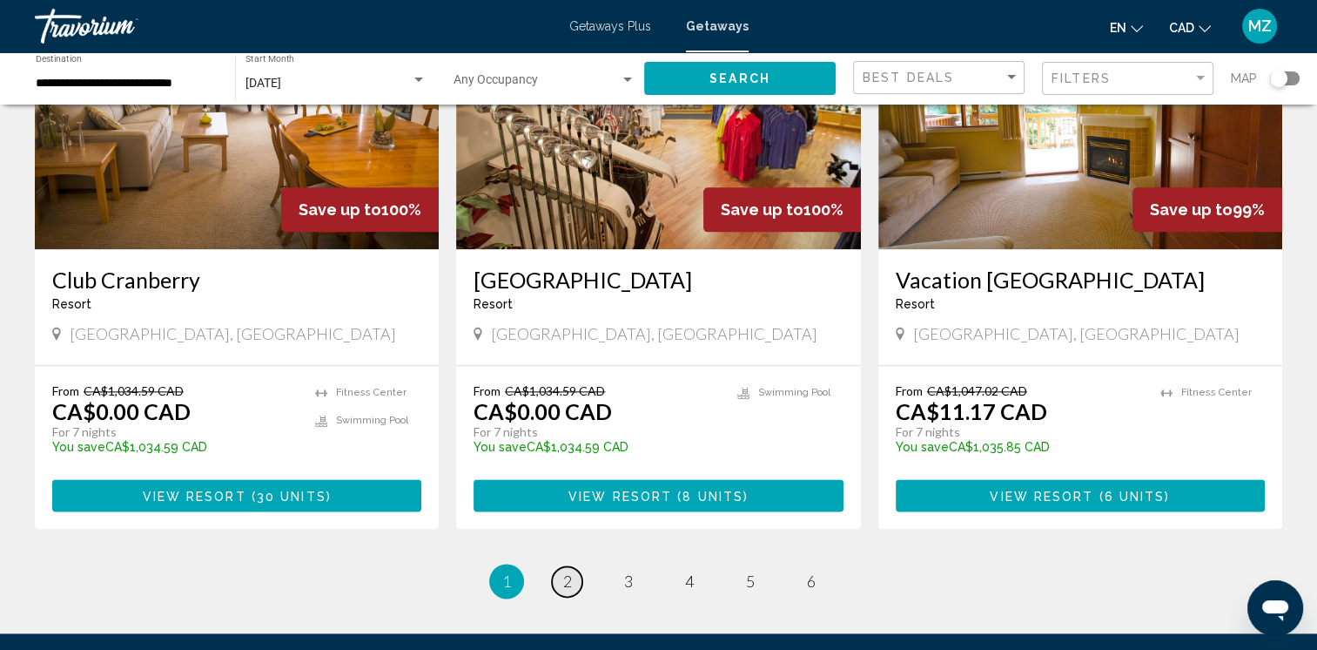
click at [569, 571] on span "2" at bounding box center [567, 580] width 9 height 19
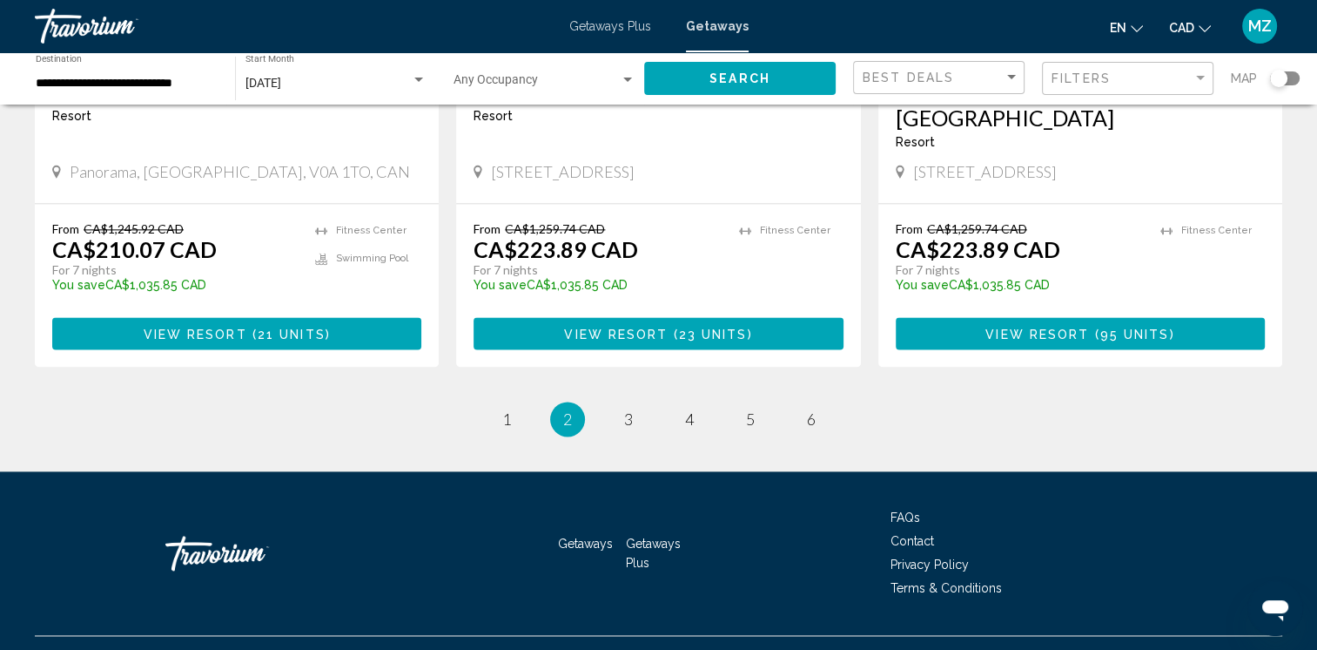
scroll to position [2290, 0]
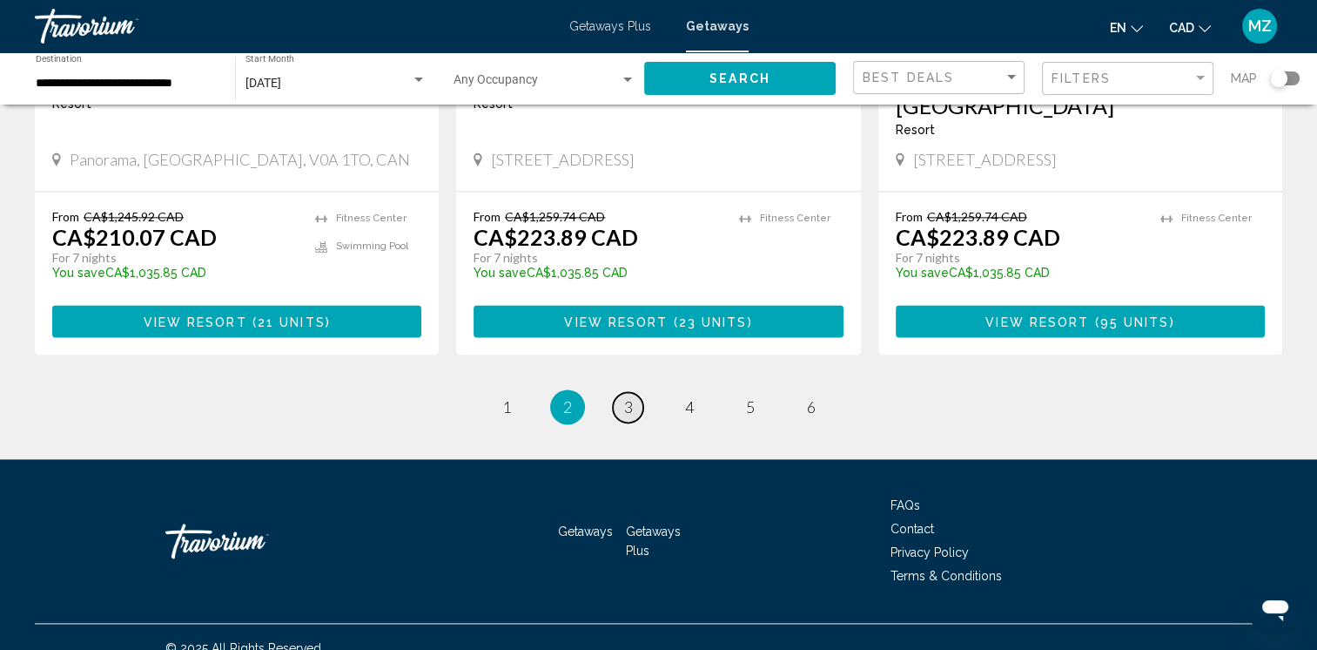
click at [622, 392] on link "page 3" at bounding box center [628, 407] width 30 height 30
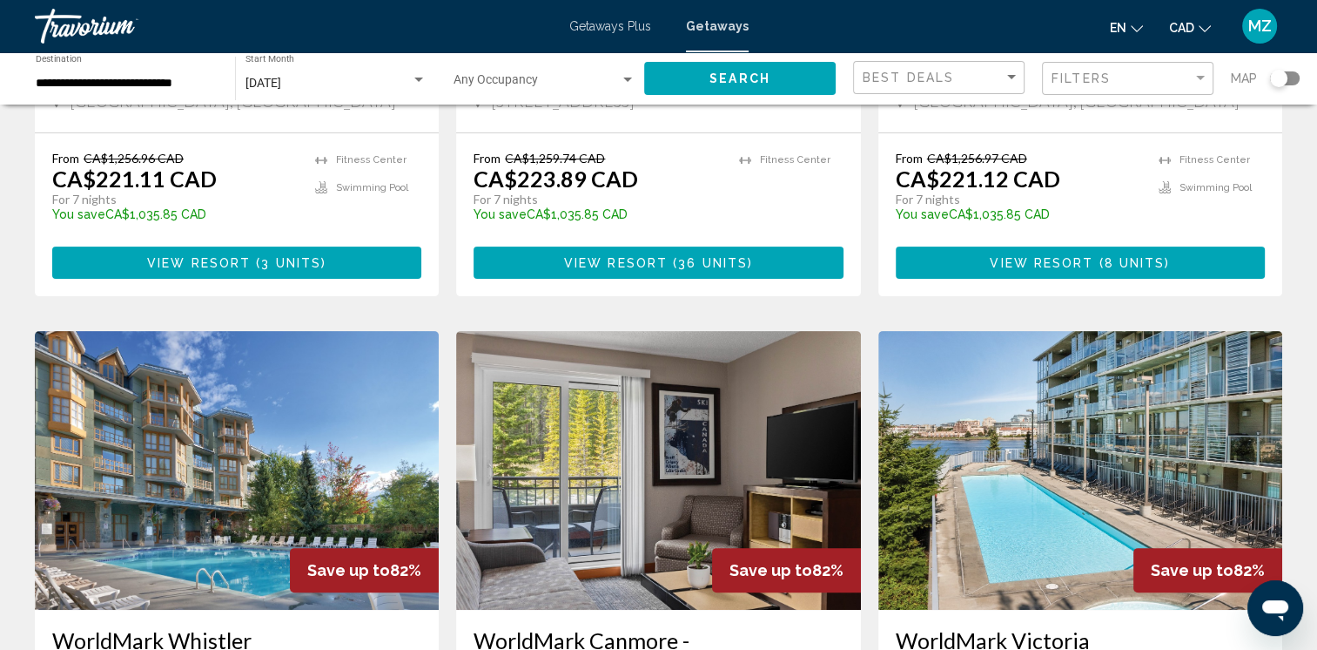
scroll to position [435, 0]
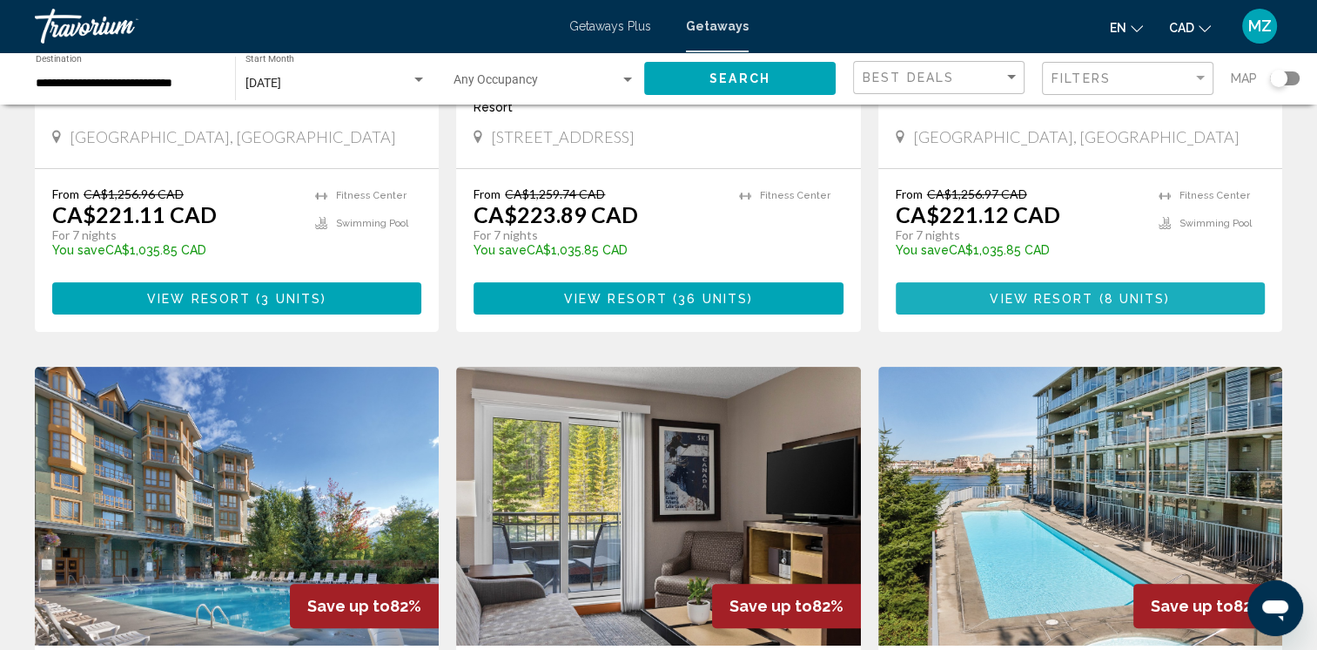
click at [1082, 295] on span "View Resort" at bounding box center [1042, 299] width 104 height 14
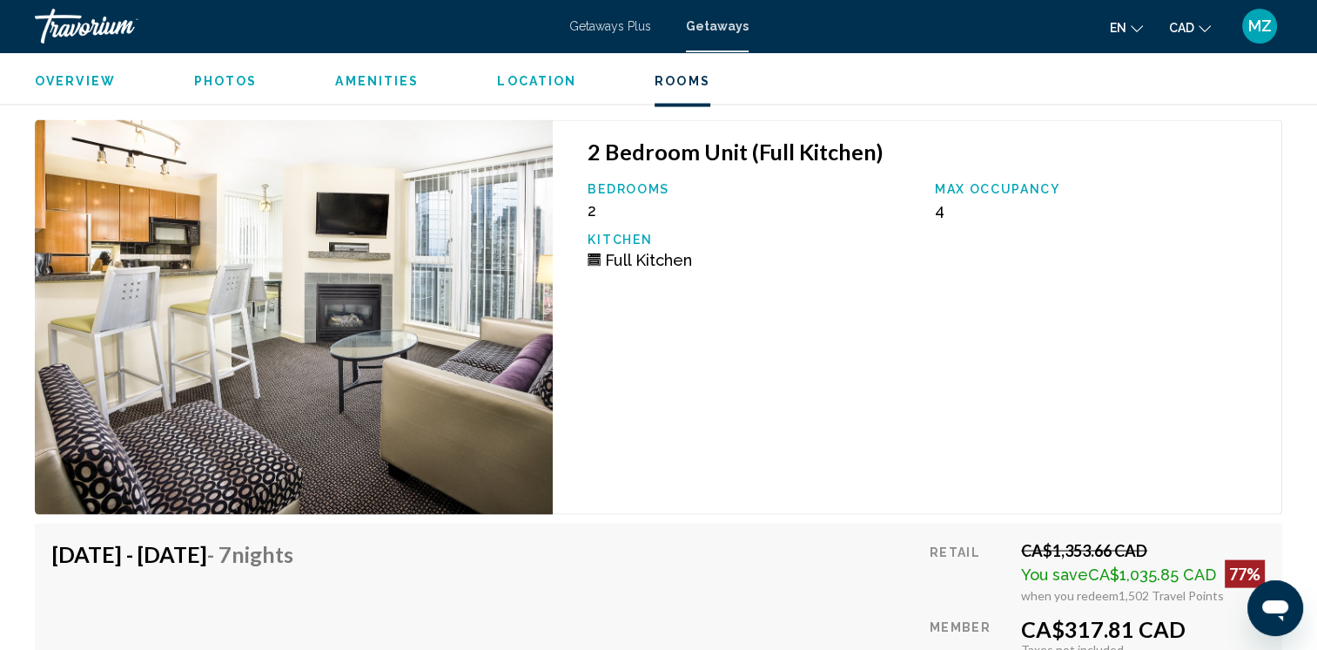
scroll to position [3831, 0]
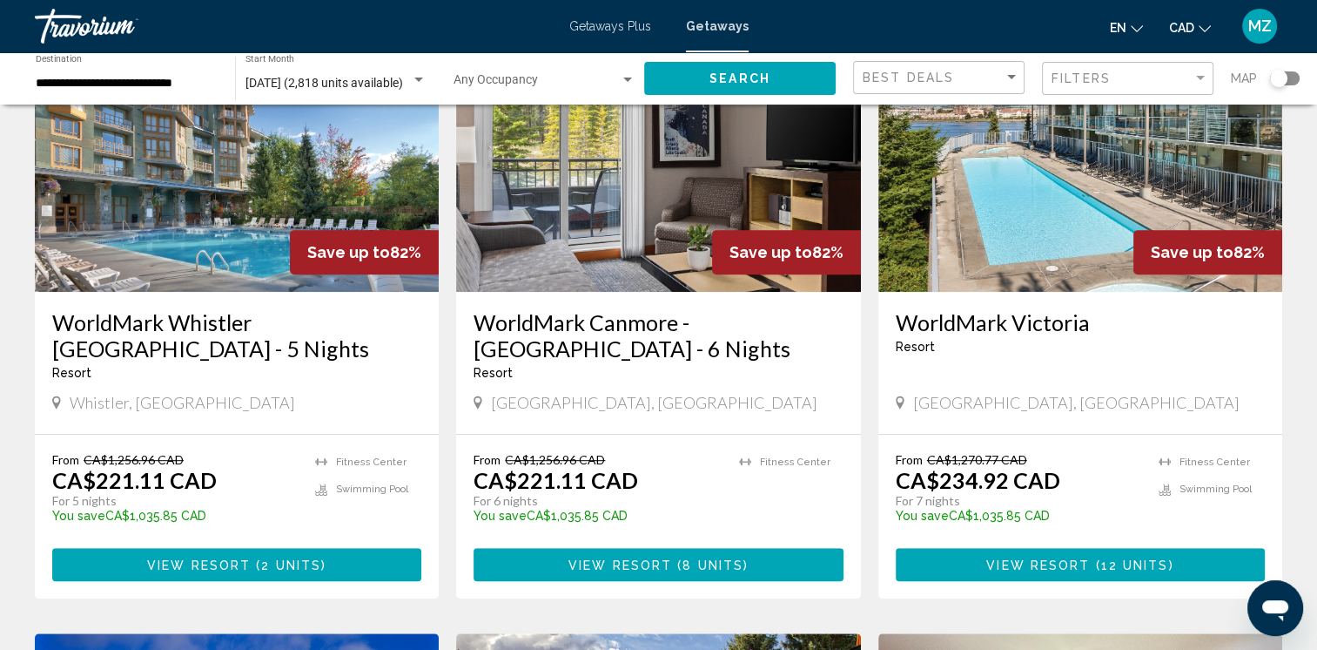
scroll to position [1045, 0]
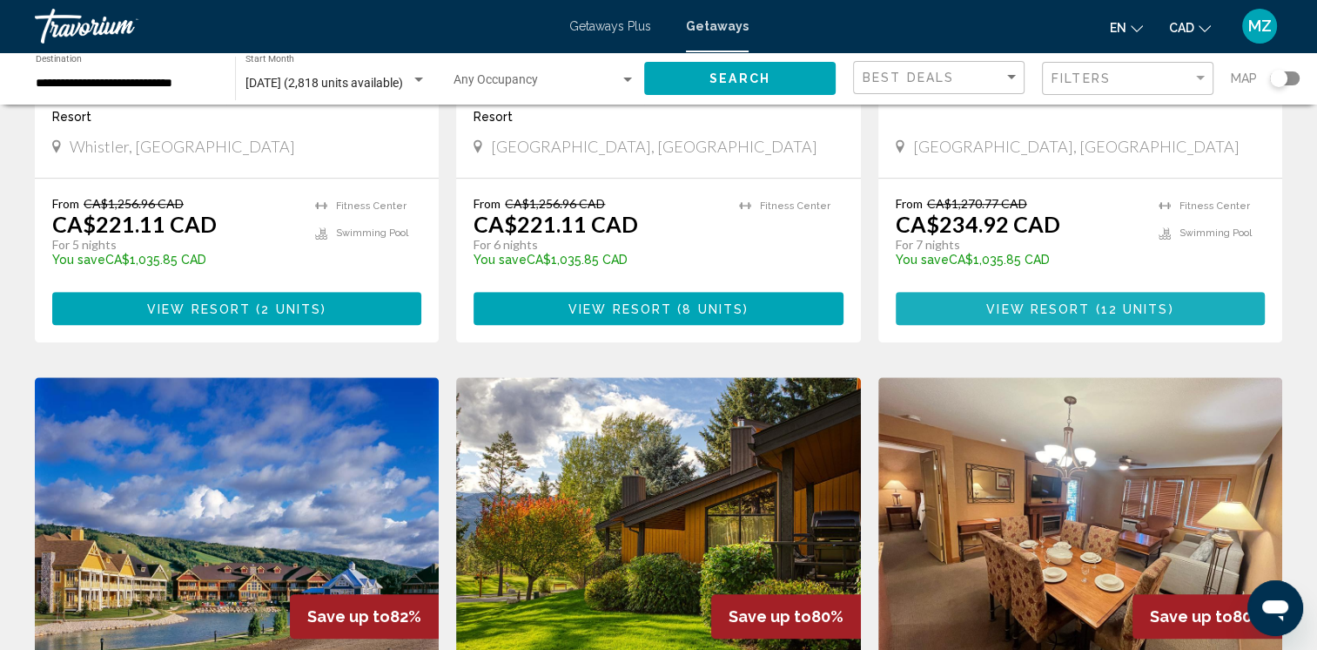
click at [1066, 307] on span "View Resort" at bounding box center [1039, 309] width 104 height 14
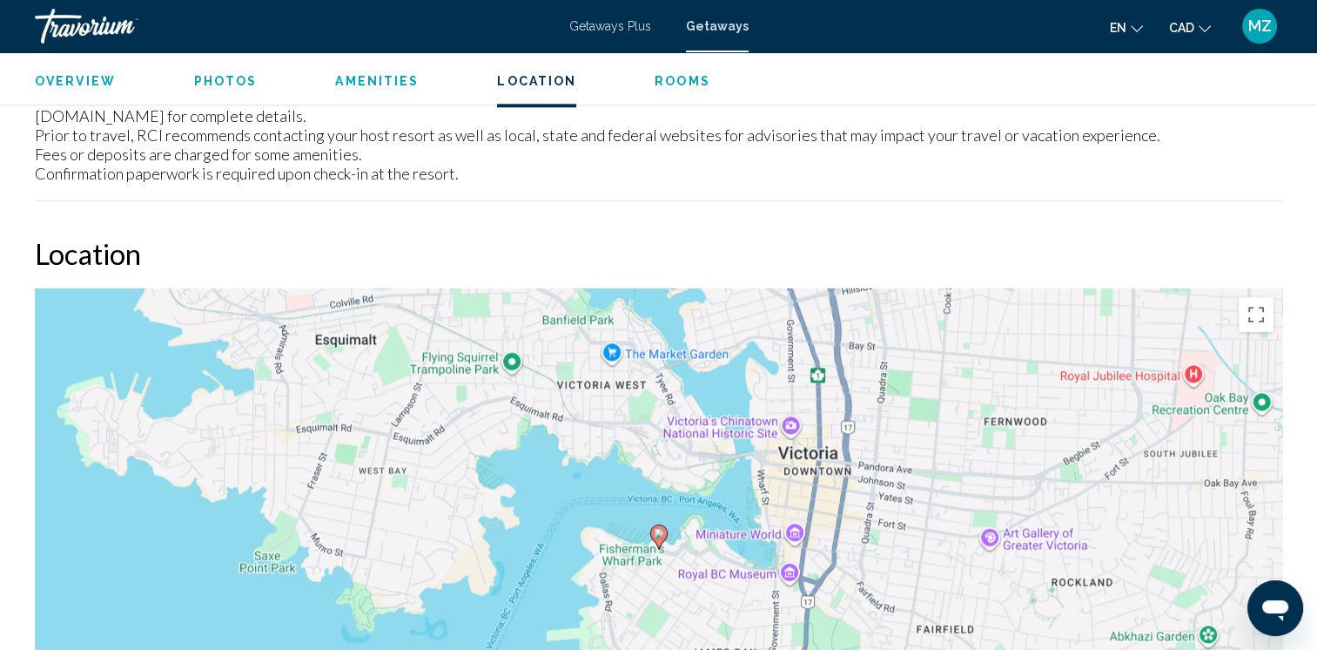
scroll to position [2177, 0]
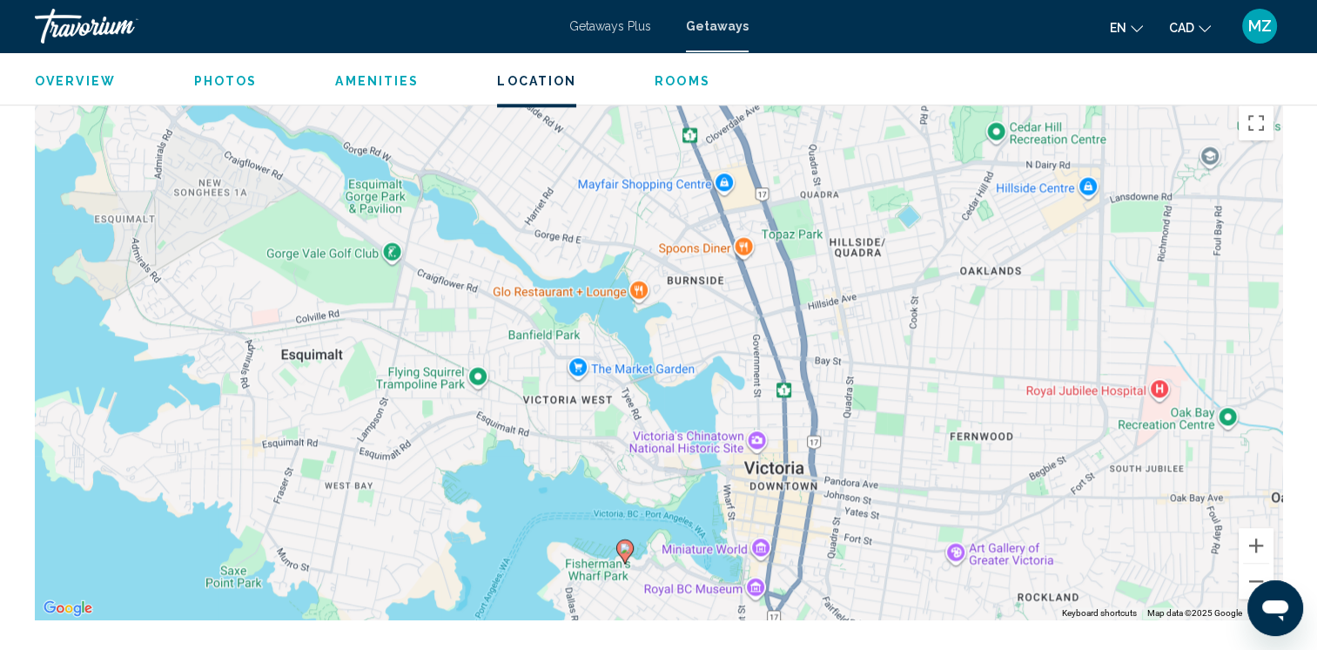
drag, startPoint x: 590, startPoint y: 239, endPoint x: 557, endPoint y: 451, distance: 214.9
click at [558, 454] on div "To activate drag with keyboard, press Alt + Enter. Once in keyboard drag state,…" at bounding box center [659, 358] width 1248 height 522
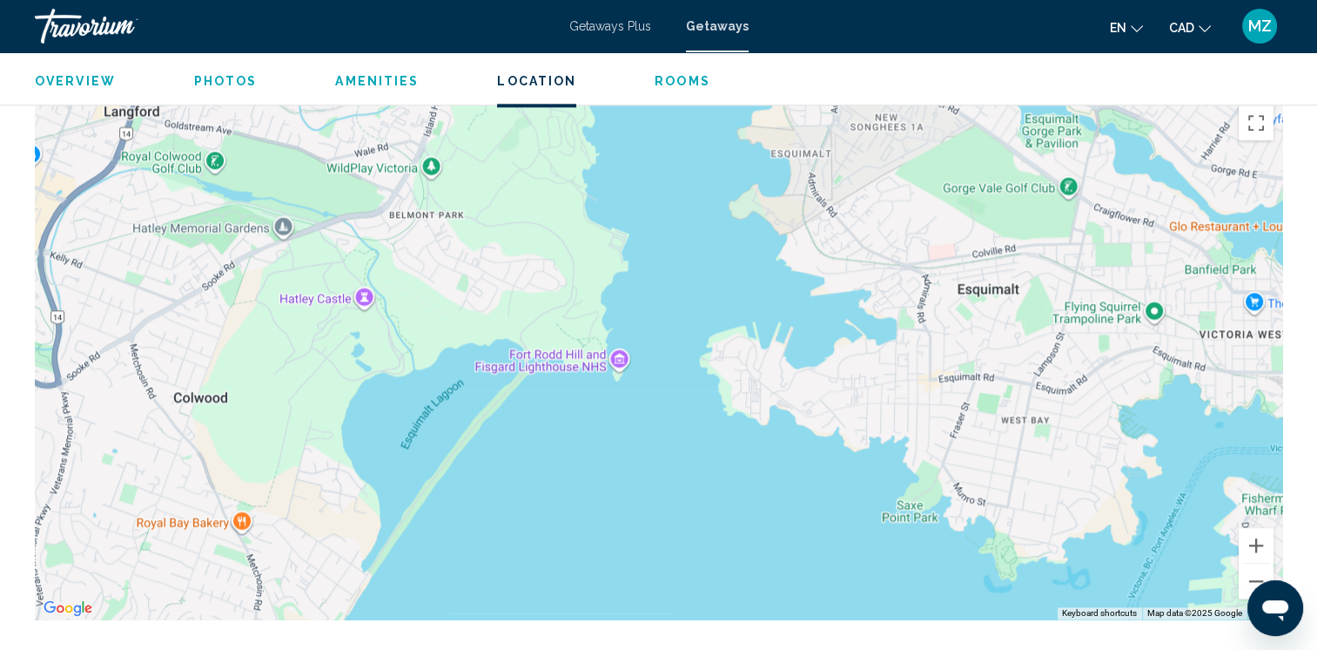
drag, startPoint x: 439, startPoint y: 330, endPoint x: 1159, endPoint y: 220, distance: 728.4
click at [1172, 218] on div "To activate drag with keyboard, press Alt + Enter. Once in keyboard drag state,…" at bounding box center [659, 358] width 1248 height 522
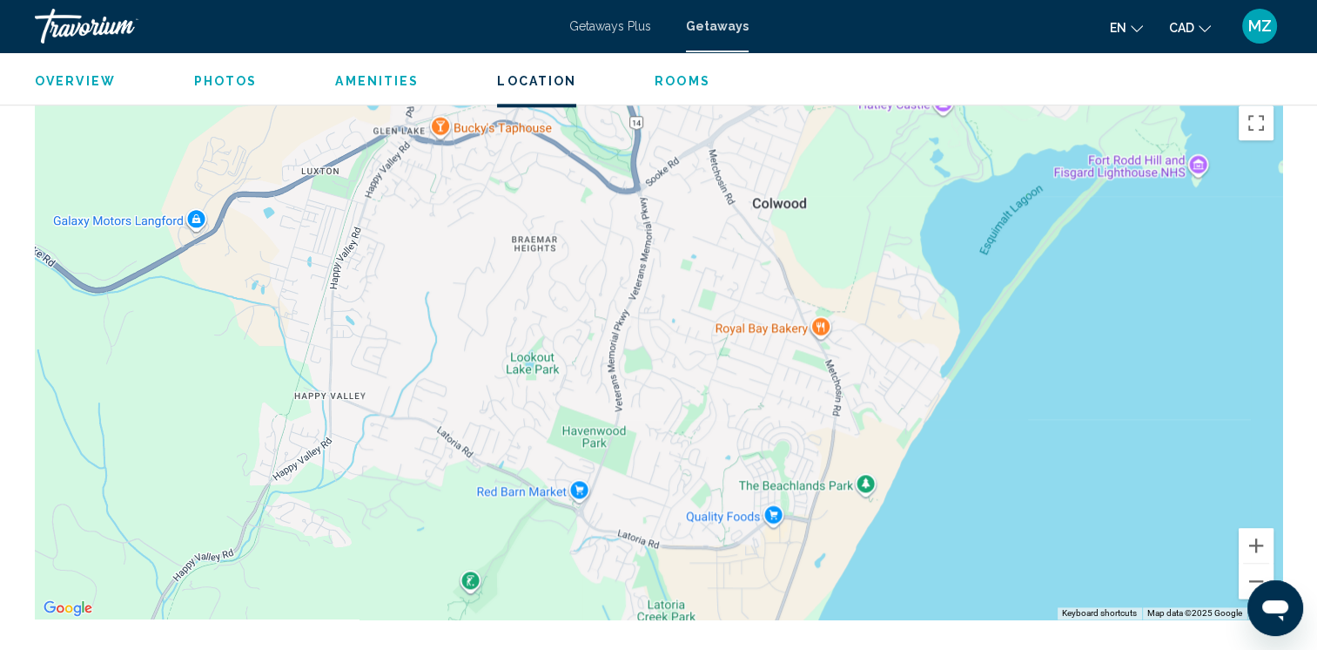
drag, startPoint x: 327, startPoint y: 414, endPoint x: 854, endPoint y: 272, distance: 545.6
click at [854, 272] on div "To activate drag with keyboard, press Alt + Enter. Once in keyboard drag state,…" at bounding box center [659, 358] width 1248 height 522
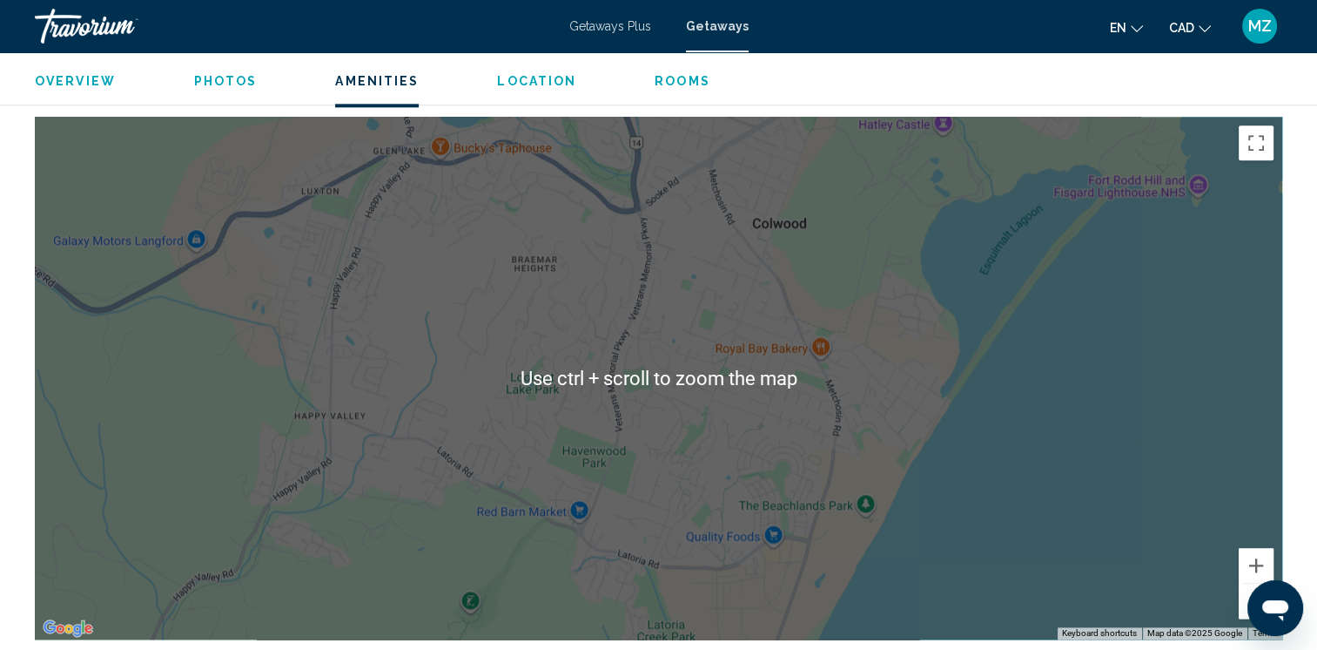
scroll to position [2351, 0]
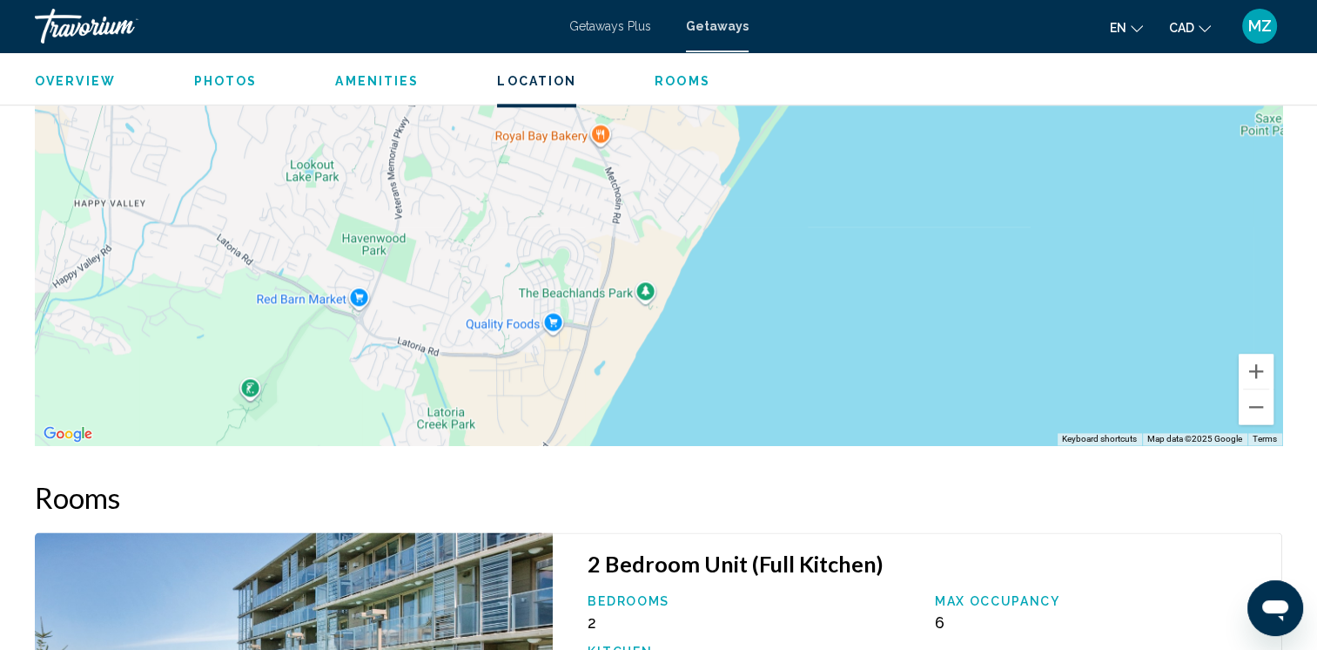
drag, startPoint x: 1083, startPoint y: 357, endPoint x: 1056, endPoint y: 352, distance: 27.5
click at [859, 336] on div "Main content" at bounding box center [659, 184] width 1248 height 522
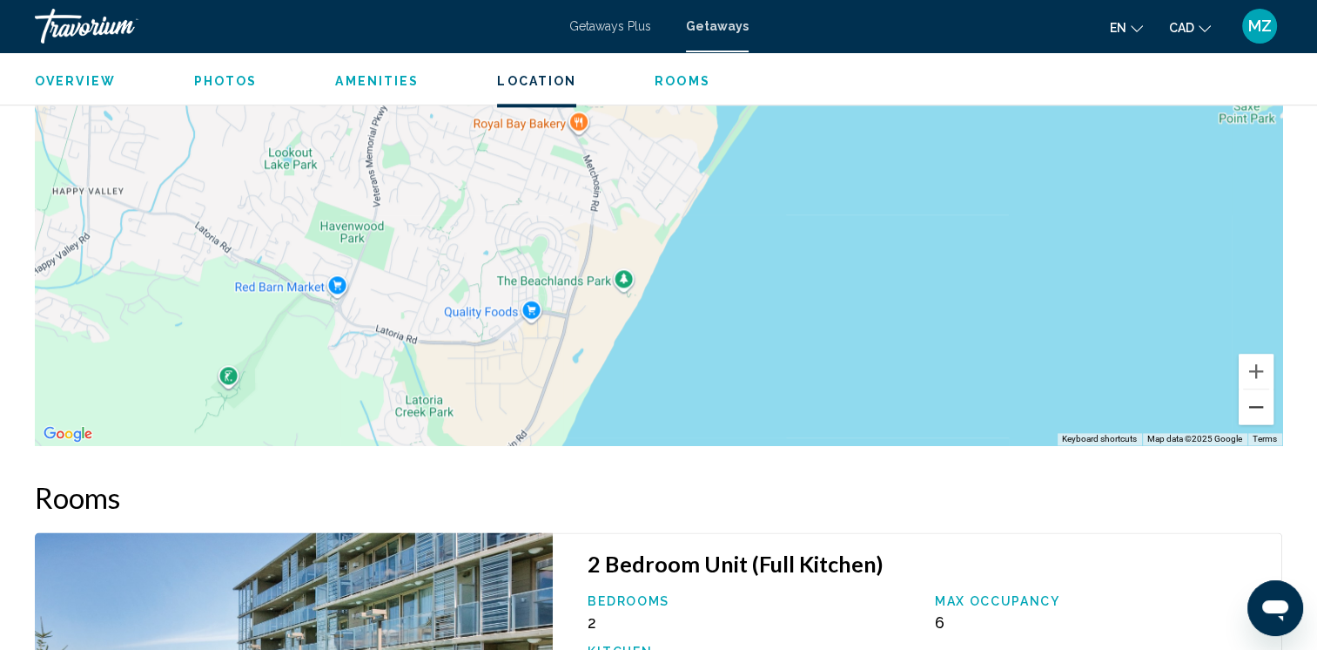
click at [1264, 402] on button "Zoom out" at bounding box center [1256, 406] width 35 height 35
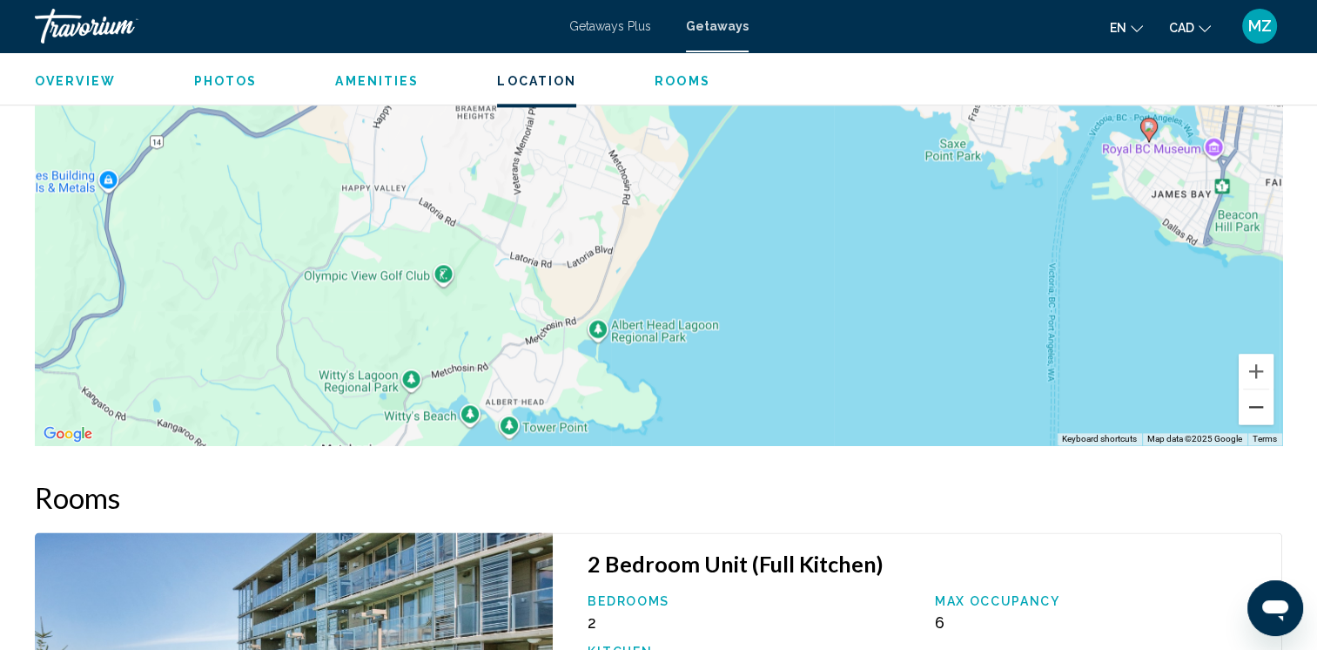
click at [1264, 402] on button "Zoom out" at bounding box center [1256, 406] width 35 height 35
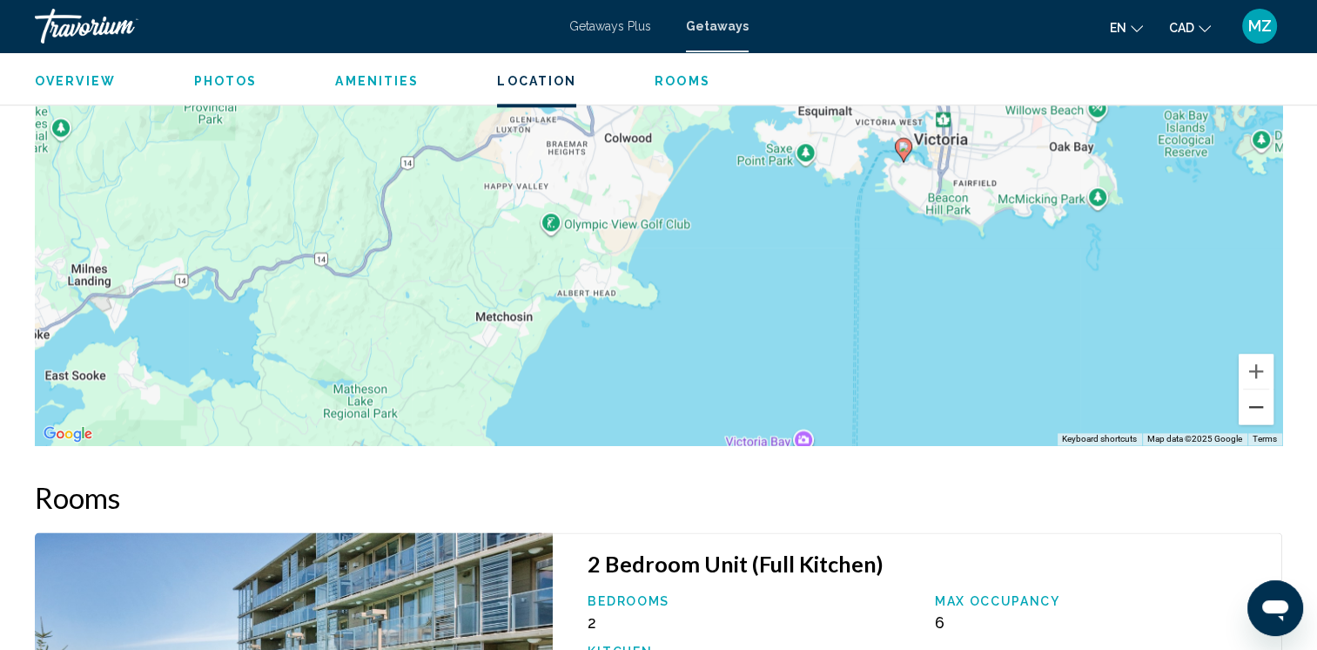
click at [1266, 402] on button "Zoom out" at bounding box center [1256, 406] width 35 height 35
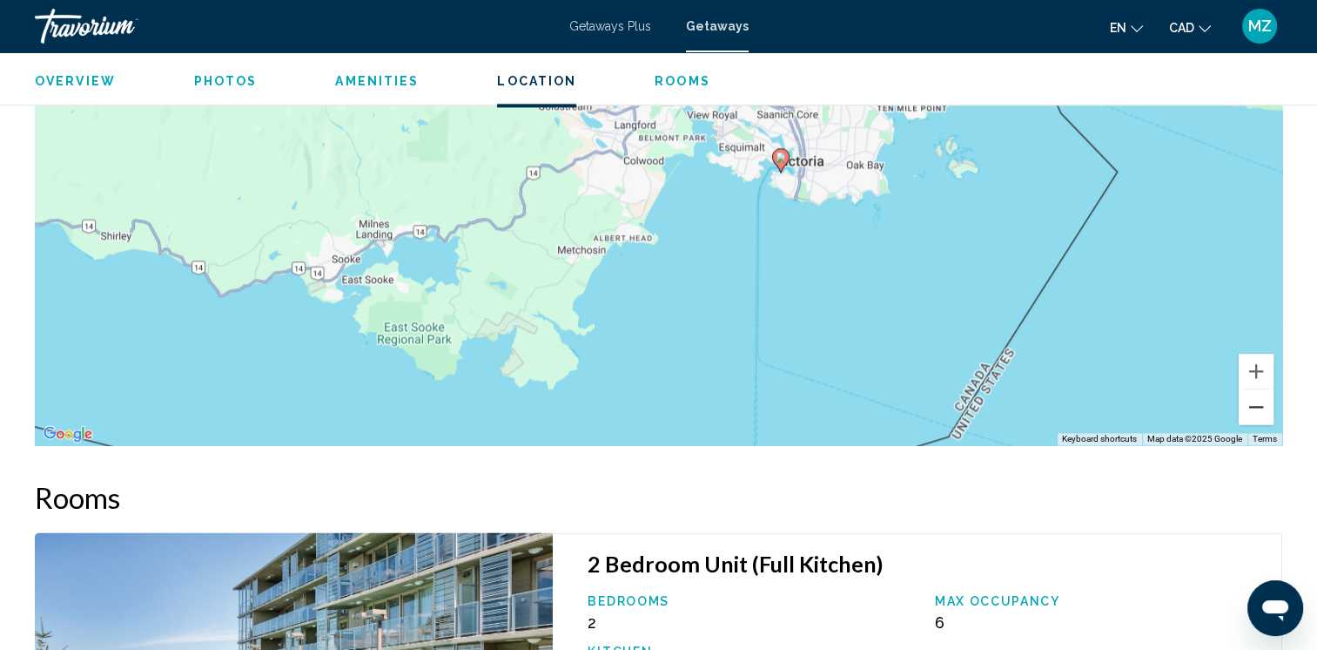
click at [1271, 402] on button "Zoom out" at bounding box center [1256, 406] width 35 height 35
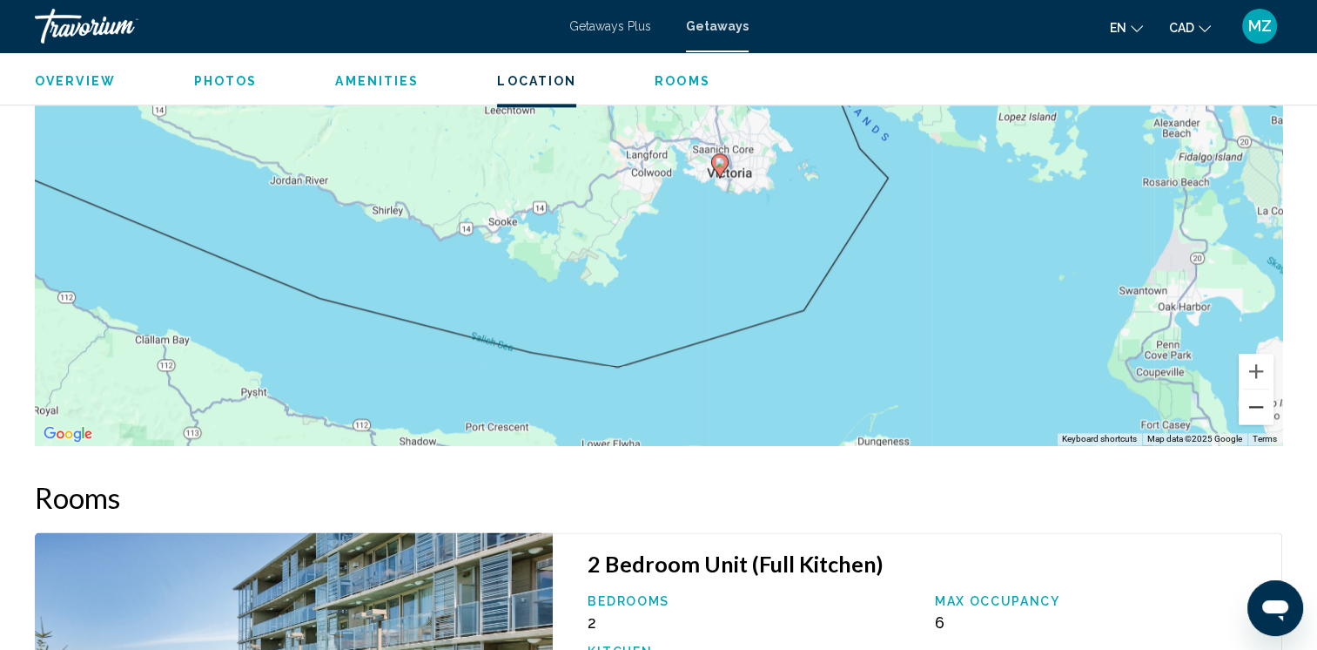
click at [1239, 406] on button "Zoom out" at bounding box center [1256, 406] width 35 height 35
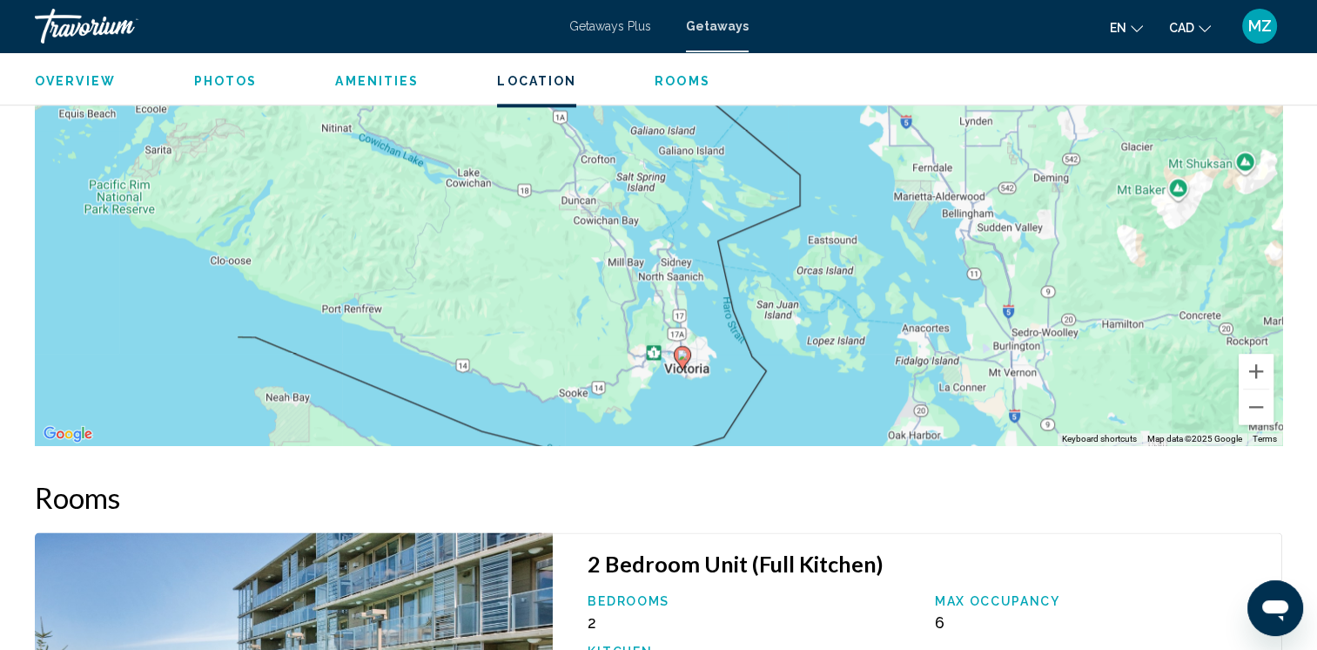
drag, startPoint x: 904, startPoint y: 245, endPoint x: 894, endPoint y: 439, distance: 194.4
click at [894, 439] on div "To activate drag with keyboard, press Alt + Enter. Once in keyboard drag state,…" at bounding box center [659, 184] width 1248 height 522
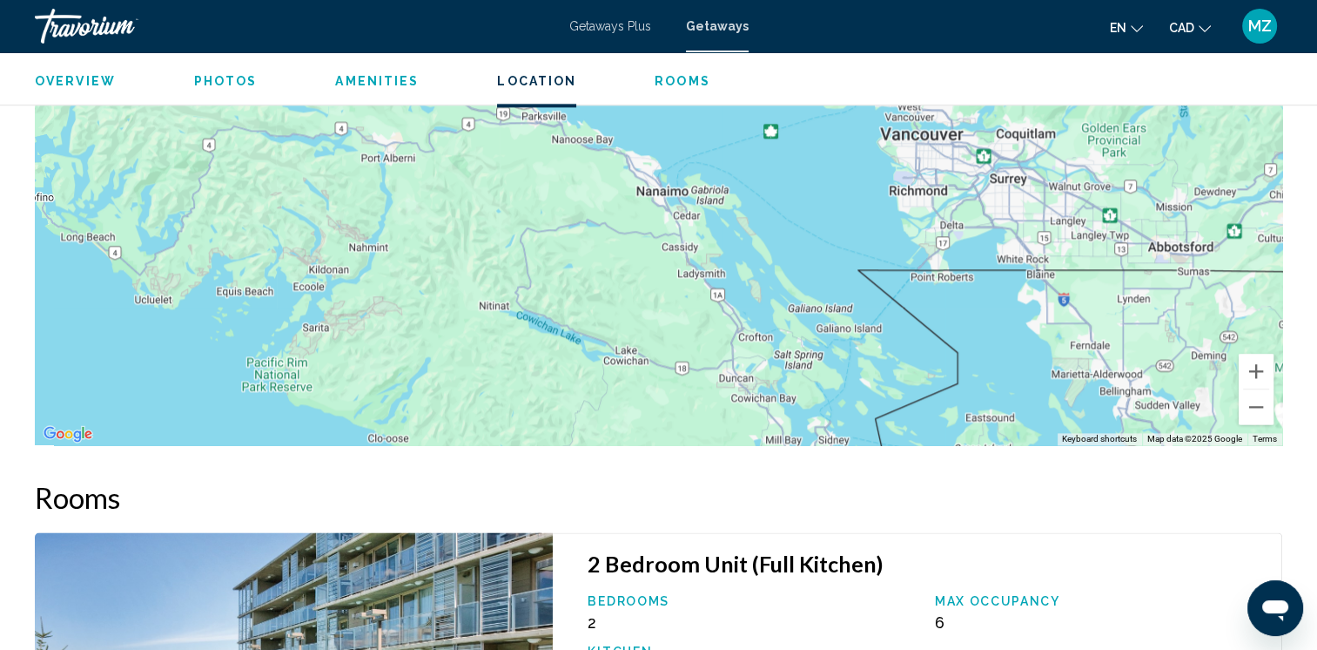
drag, startPoint x: 472, startPoint y: 259, endPoint x: 622, endPoint y: 430, distance: 227.1
click at [625, 433] on div "To activate drag with keyboard, press Alt + Enter. Once in keyboard drag state,…" at bounding box center [659, 184] width 1248 height 522
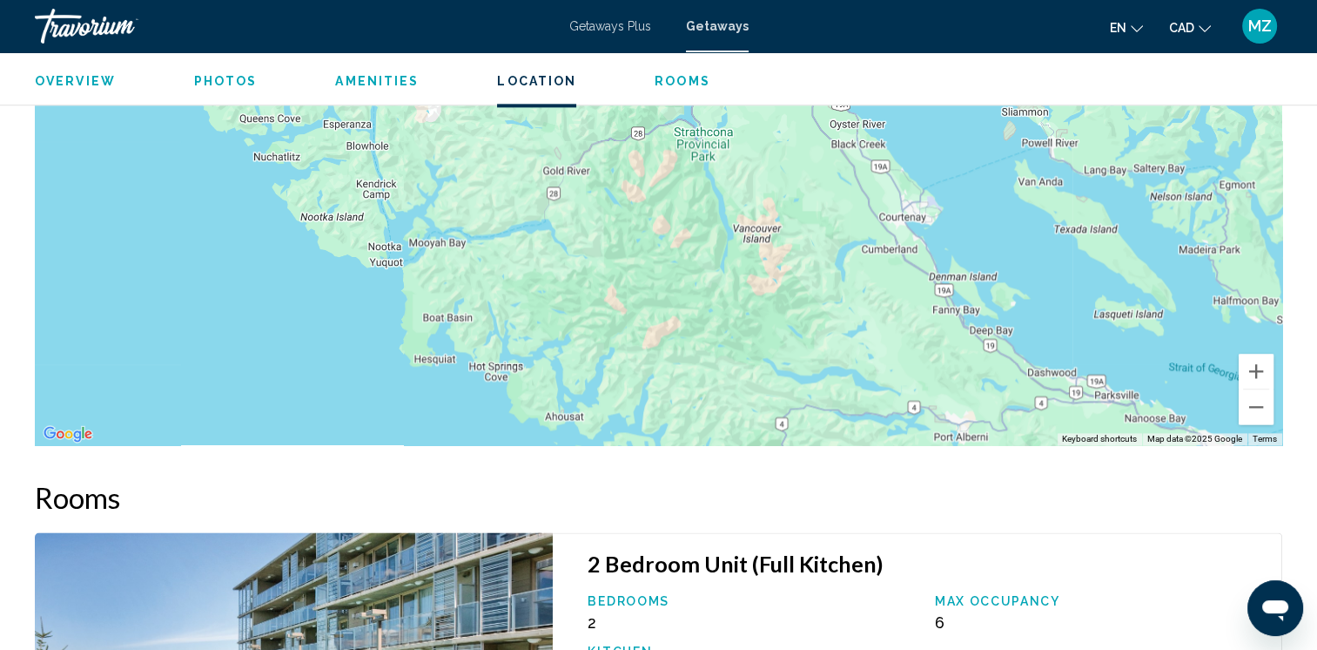
drag, startPoint x: 456, startPoint y: 268, endPoint x: 1003, endPoint y: 524, distance: 603.8
click at [1003, 527] on div "Overview Type Resort All-Inclusive No All-Inclusive Address [STREET_ADDRESS] De…" at bounding box center [658, 1] width 1265 height 3379
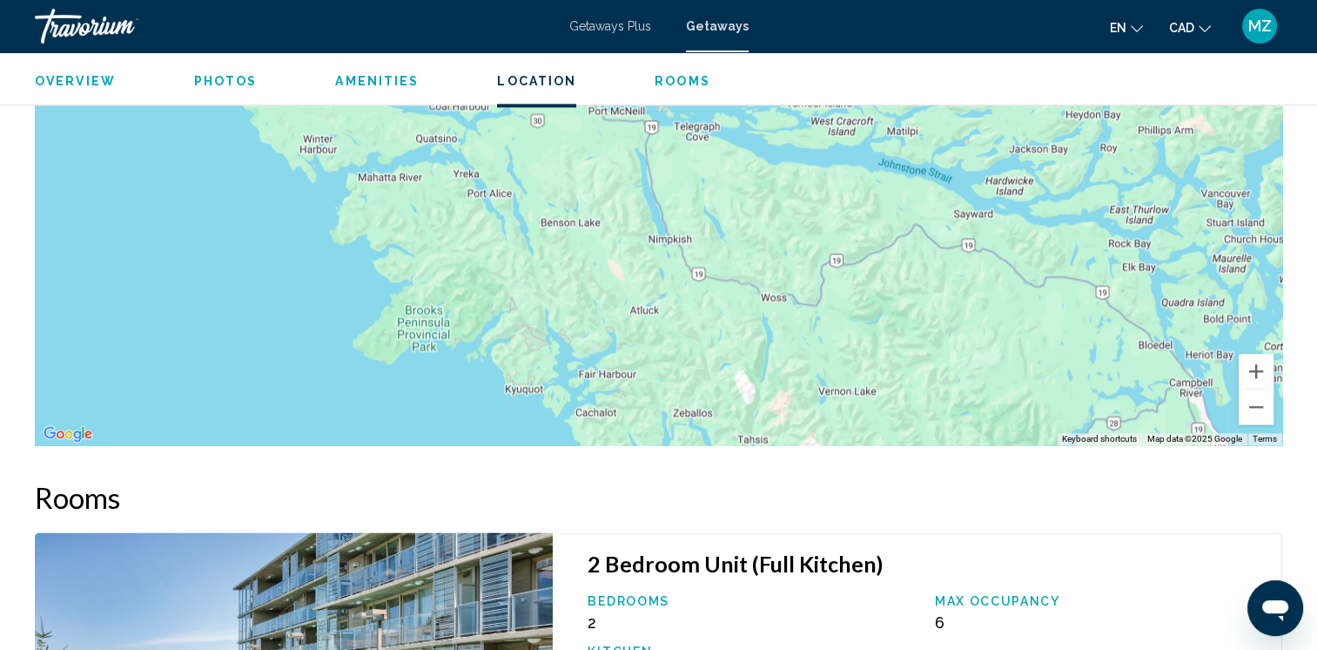
drag, startPoint x: 812, startPoint y: 305, endPoint x: 1097, endPoint y: 506, distance: 348.6
click at [1198, 554] on div "Overview Type Resort All-Inclusive No All-Inclusive Address [STREET_ADDRESS] De…" at bounding box center [658, 1] width 1265 height 3379
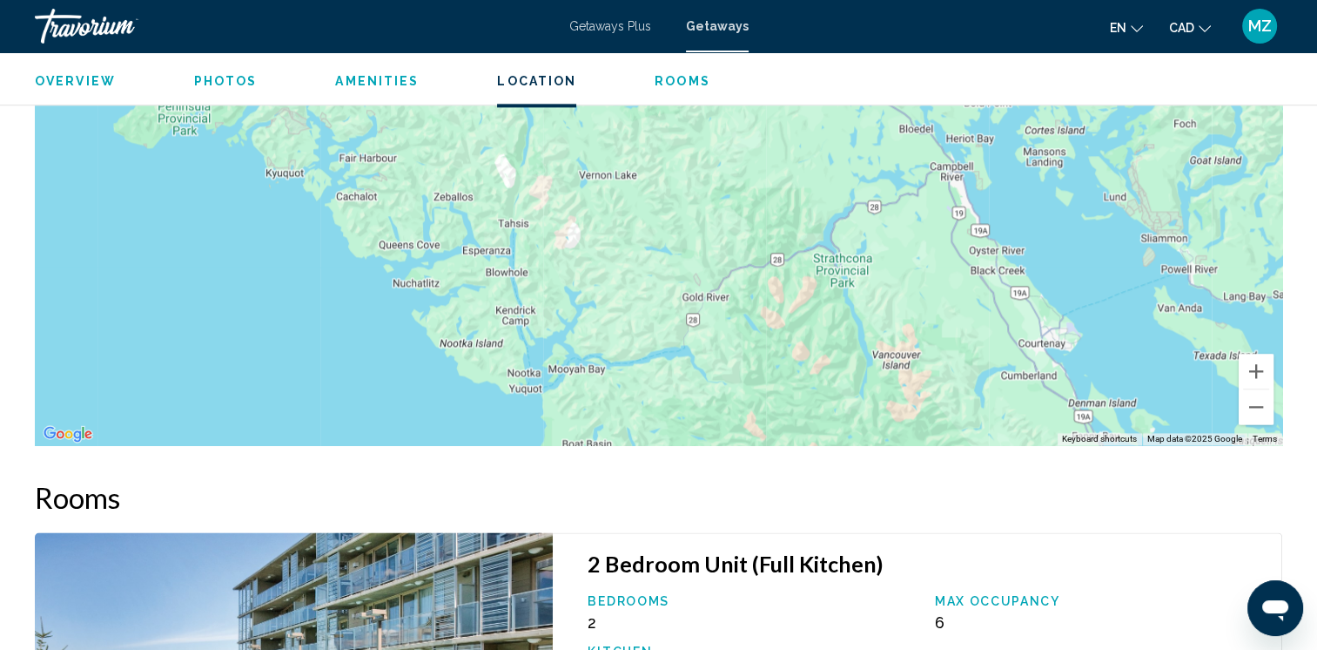
drag, startPoint x: 810, startPoint y: 299, endPoint x: 565, endPoint y: 74, distance: 332.2
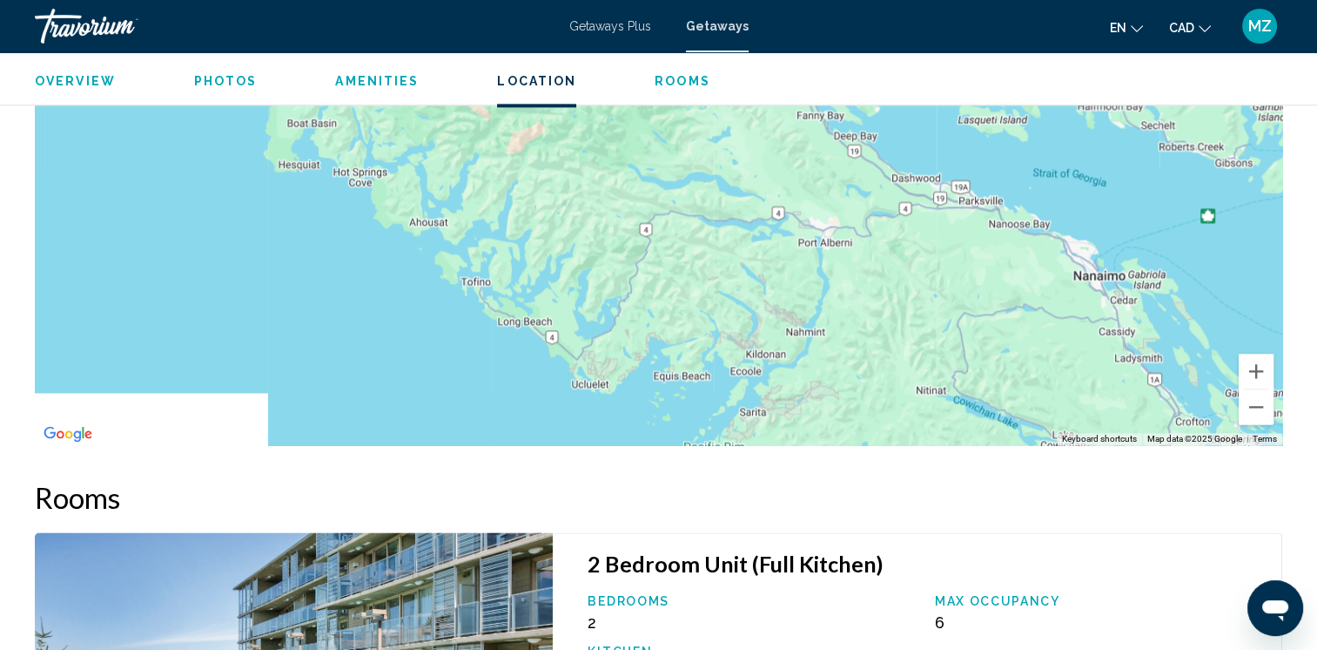
drag, startPoint x: 1029, startPoint y: 322, endPoint x: 788, endPoint y: 57, distance: 358.8
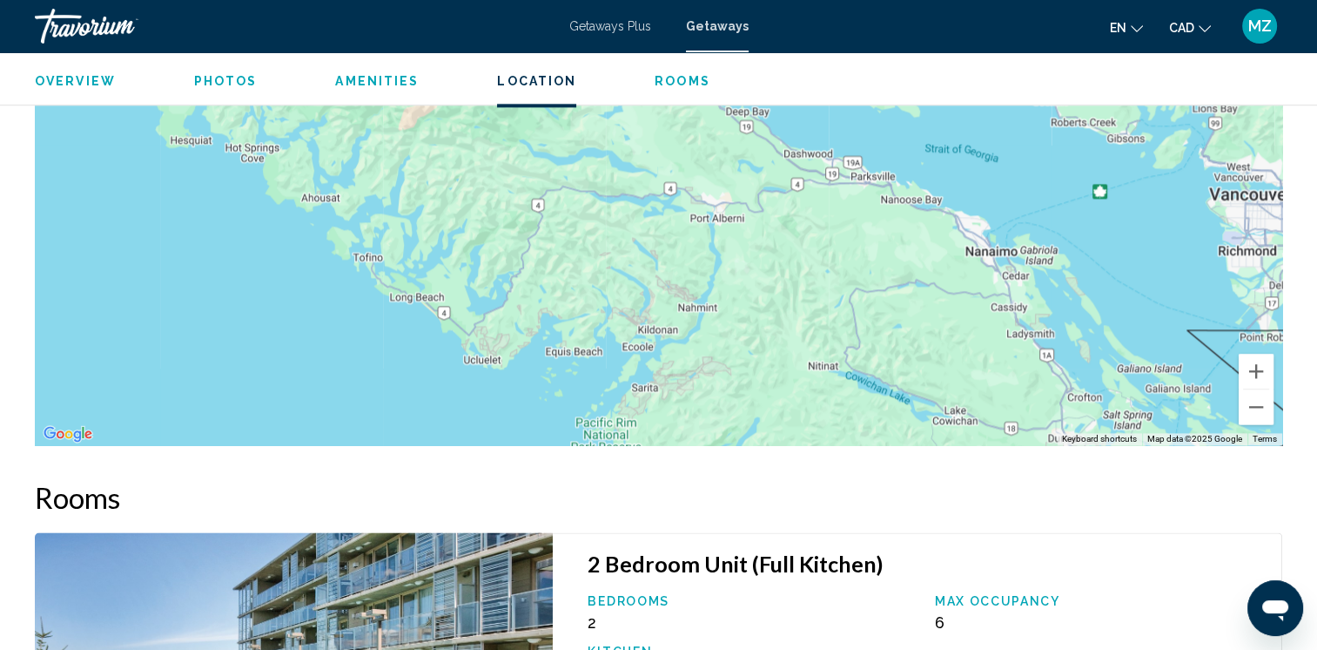
drag, startPoint x: 803, startPoint y: 321, endPoint x: 815, endPoint y: 392, distance: 71.6
click at [815, 392] on div "To activate drag with keyboard, press Alt + Enter. Once in keyboard drag state,…" at bounding box center [659, 184] width 1248 height 522
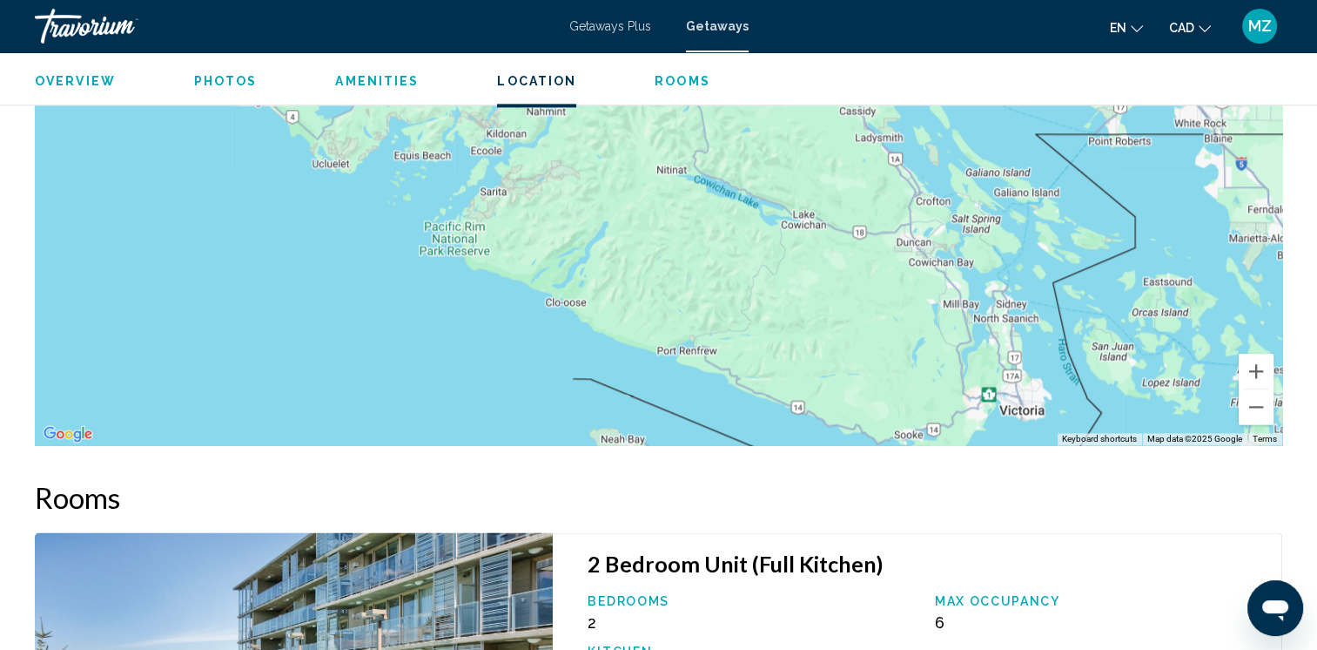
drag, startPoint x: 844, startPoint y: 307, endPoint x: 748, endPoint y: 104, distance: 224.4
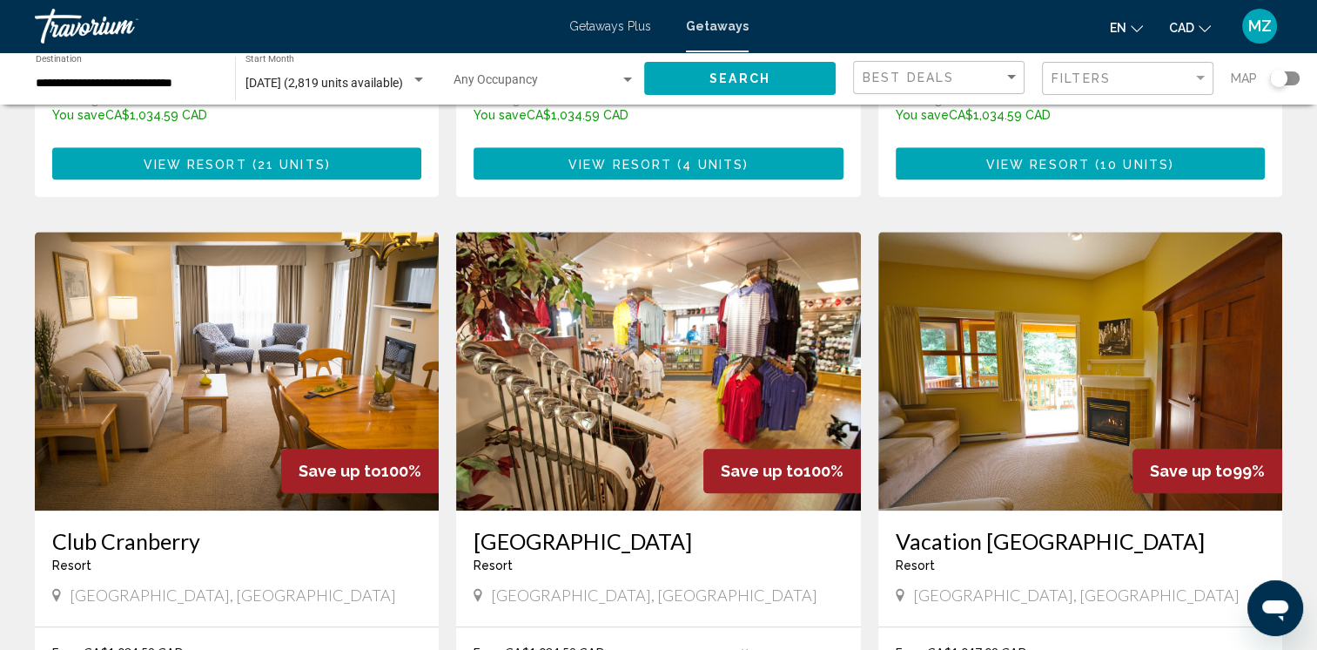
scroll to position [2090, 0]
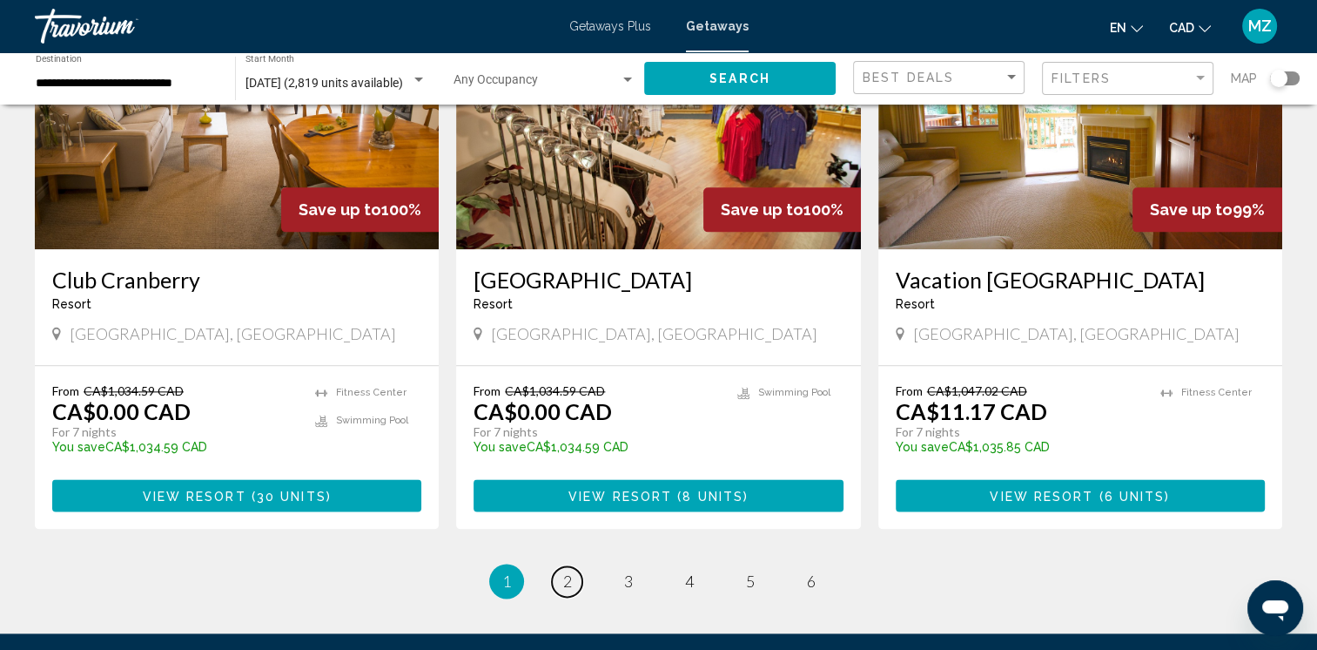
click at [569, 571] on span "2" at bounding box center [567, 580] width 9 height 19
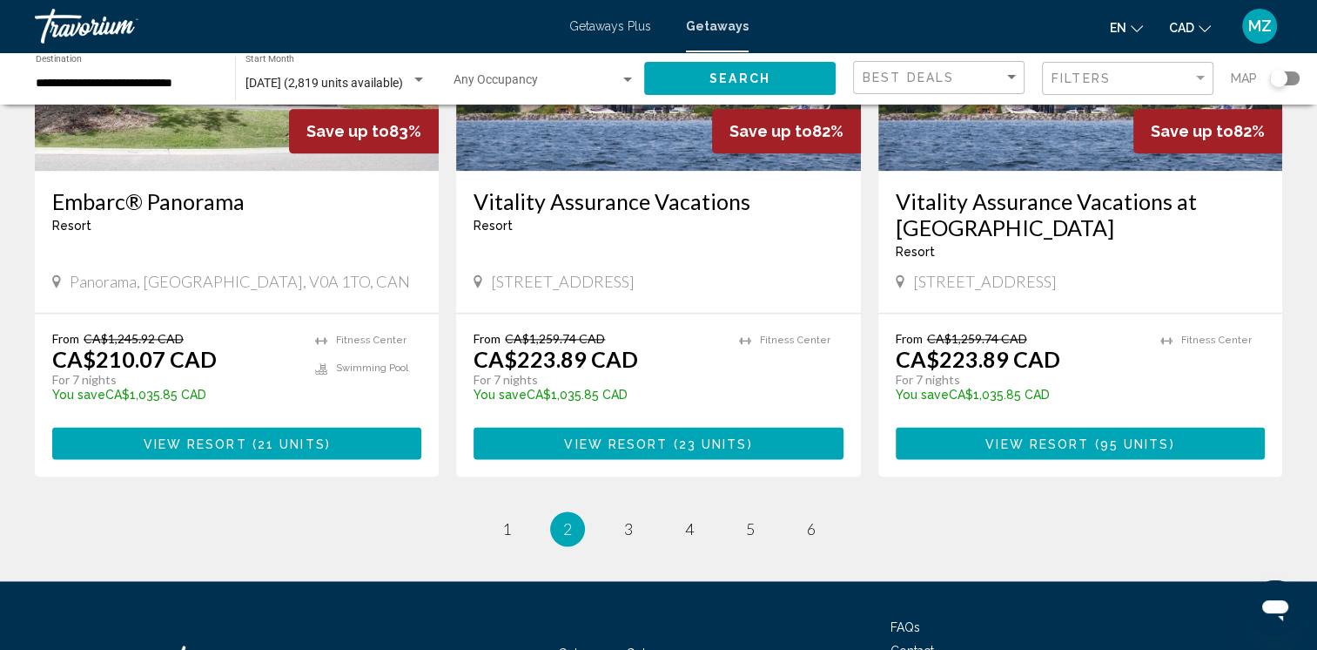
scroll to position [2177, 0]
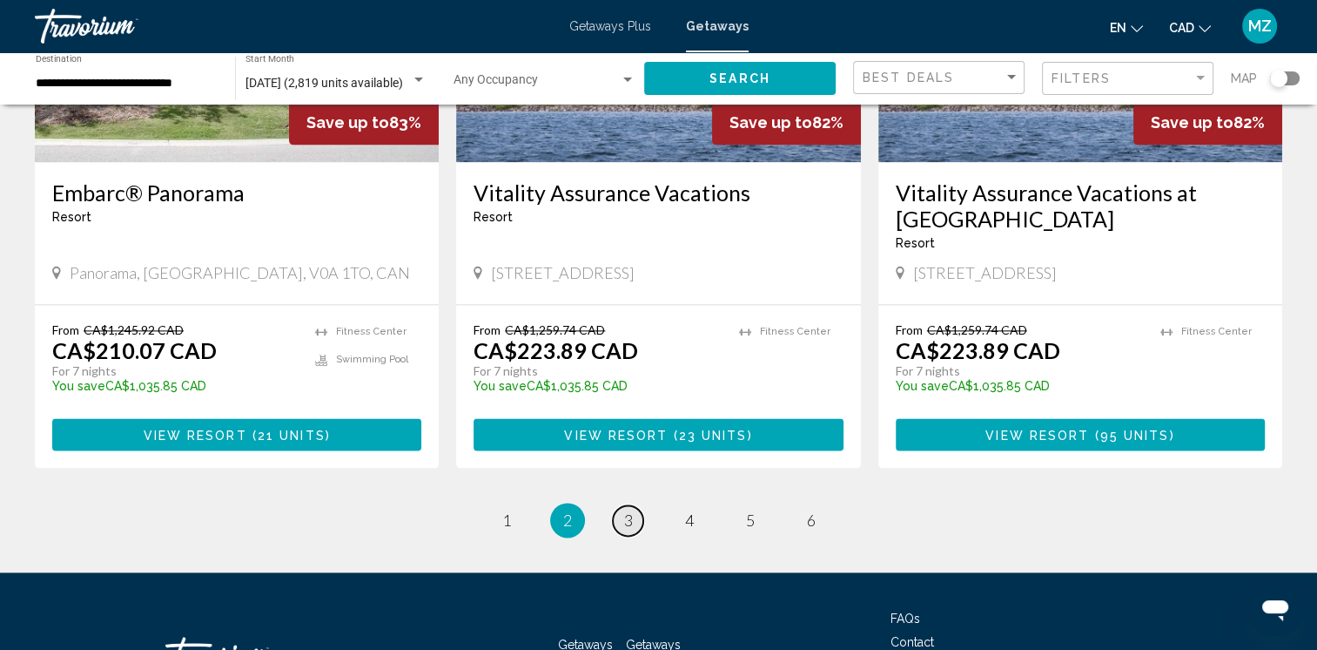
click at [630, 510] on span "3" at bounding box center [628, 519] width 9 height 19
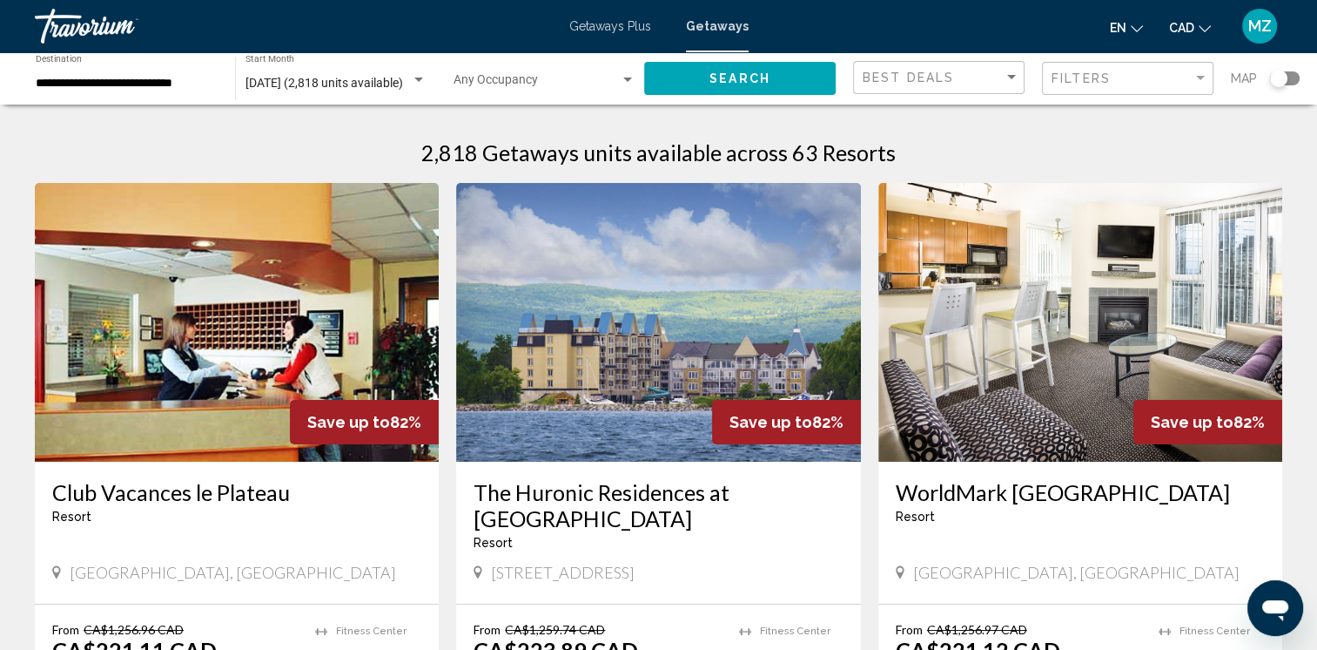
scroll to position [174, 0]
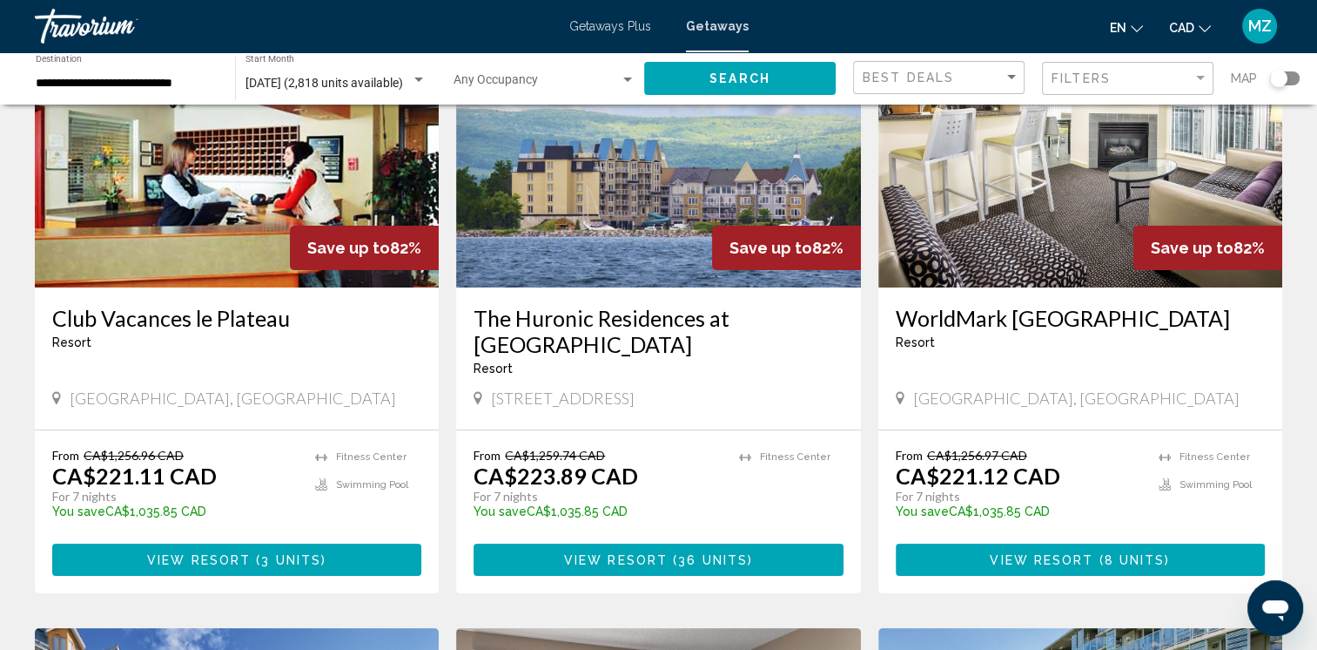
click at [1037, 560] on span "View Resort" at bounding box center [1042, 560] width 104 height 14
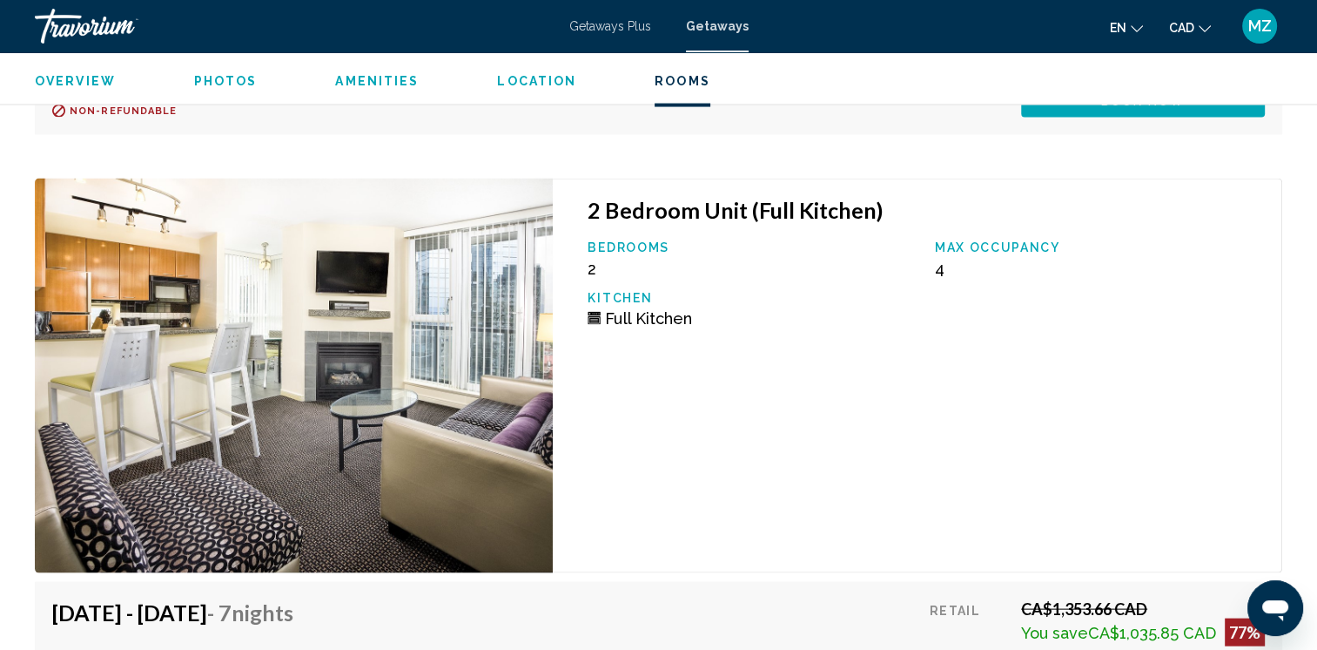
scroll to position [3744, 0]
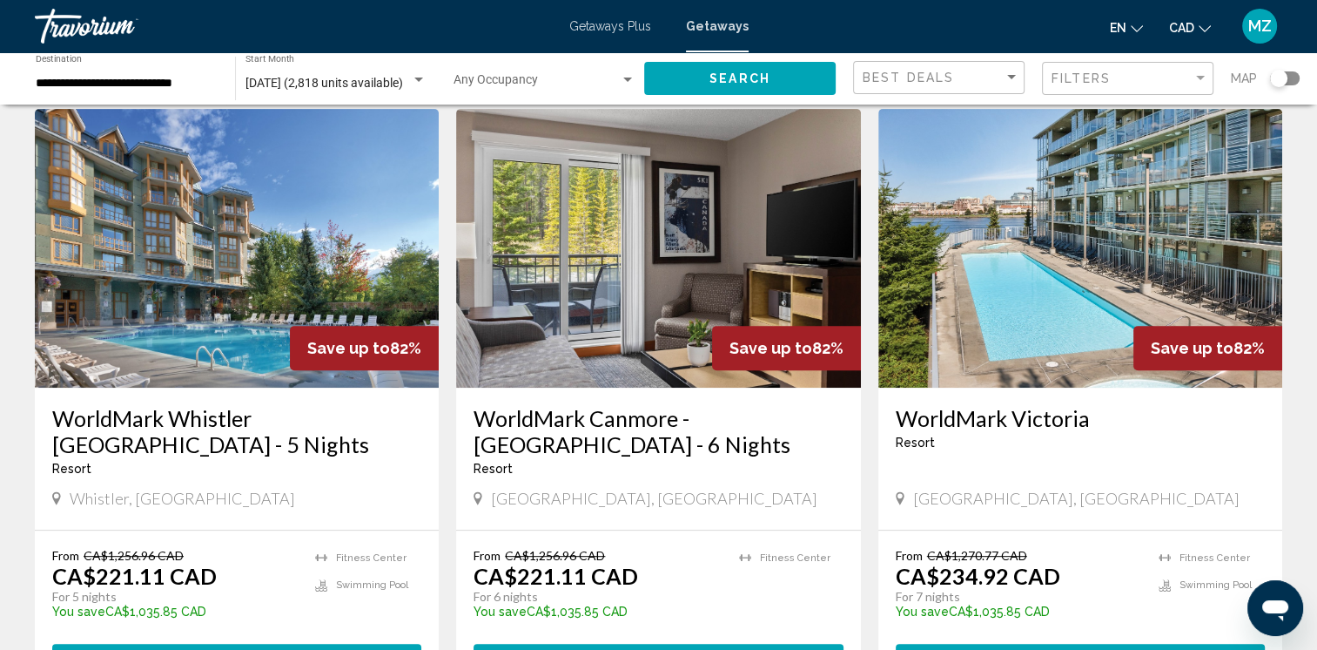
scroll to position [697, 0]
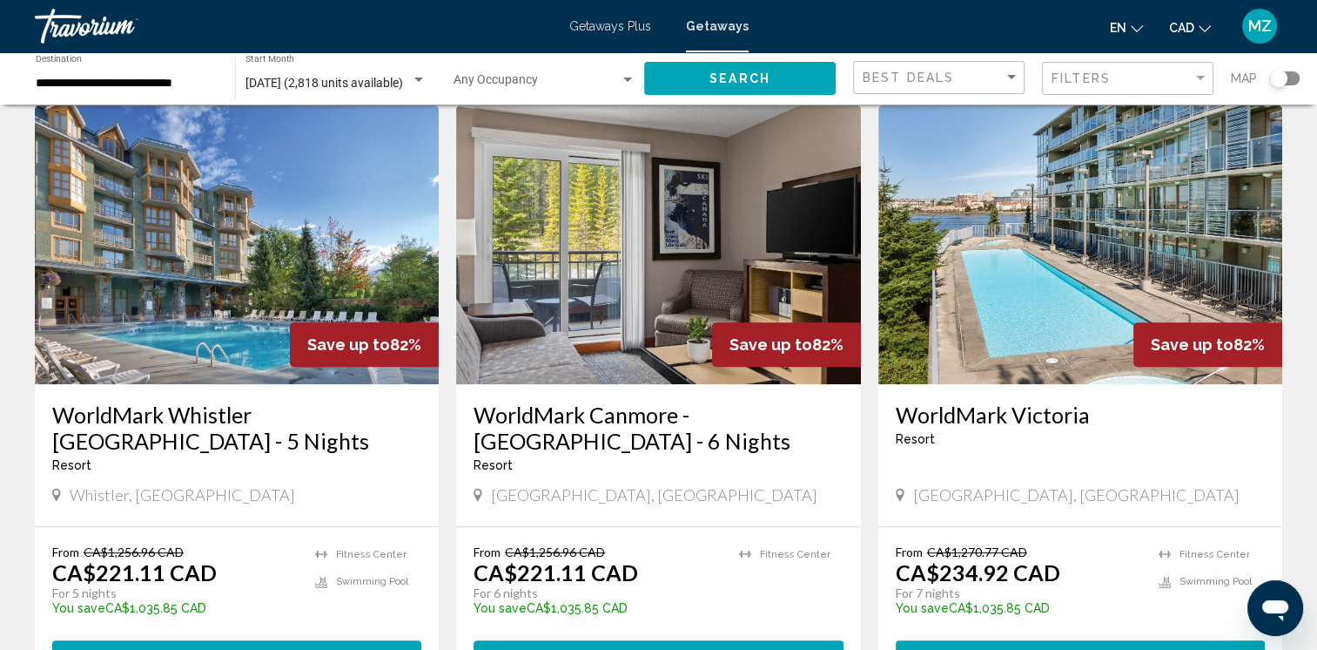
click at [532, 420] on h3 "WorldMark Canmore - [GEOGRAPHIC_DATA] - 6 Nights" at bounding box center [658, 427] width 369 height 52
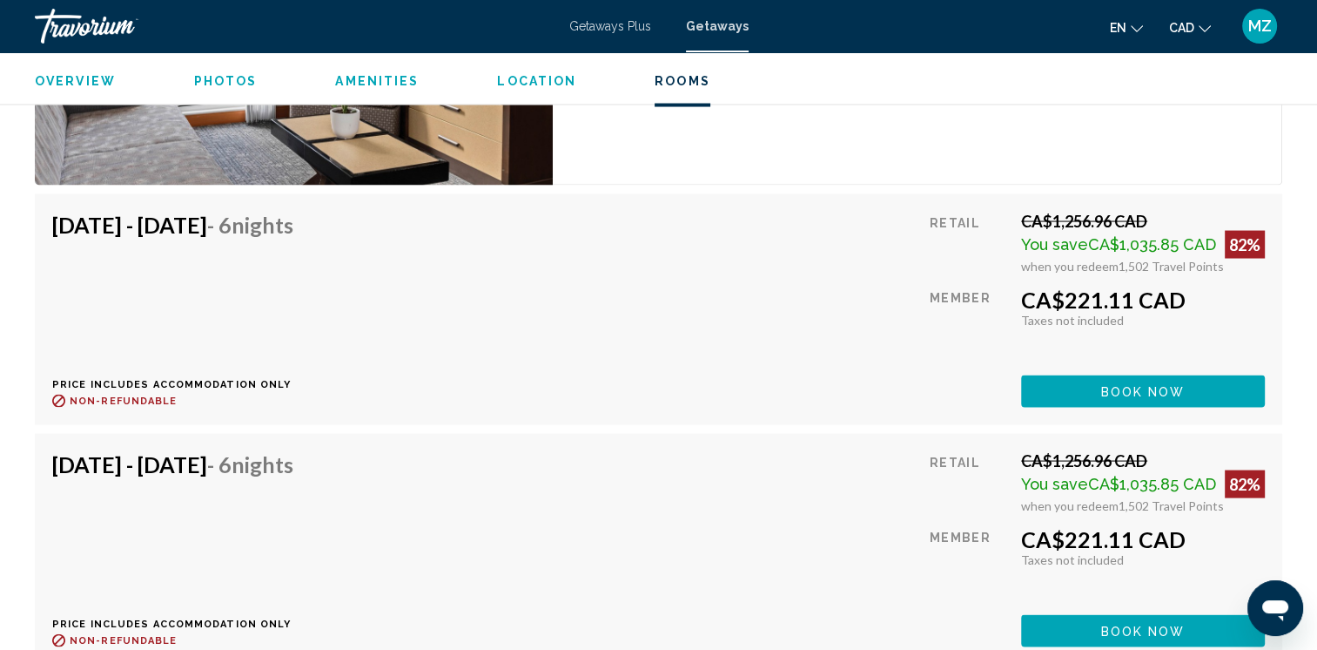
scroll to position [3483, 0]
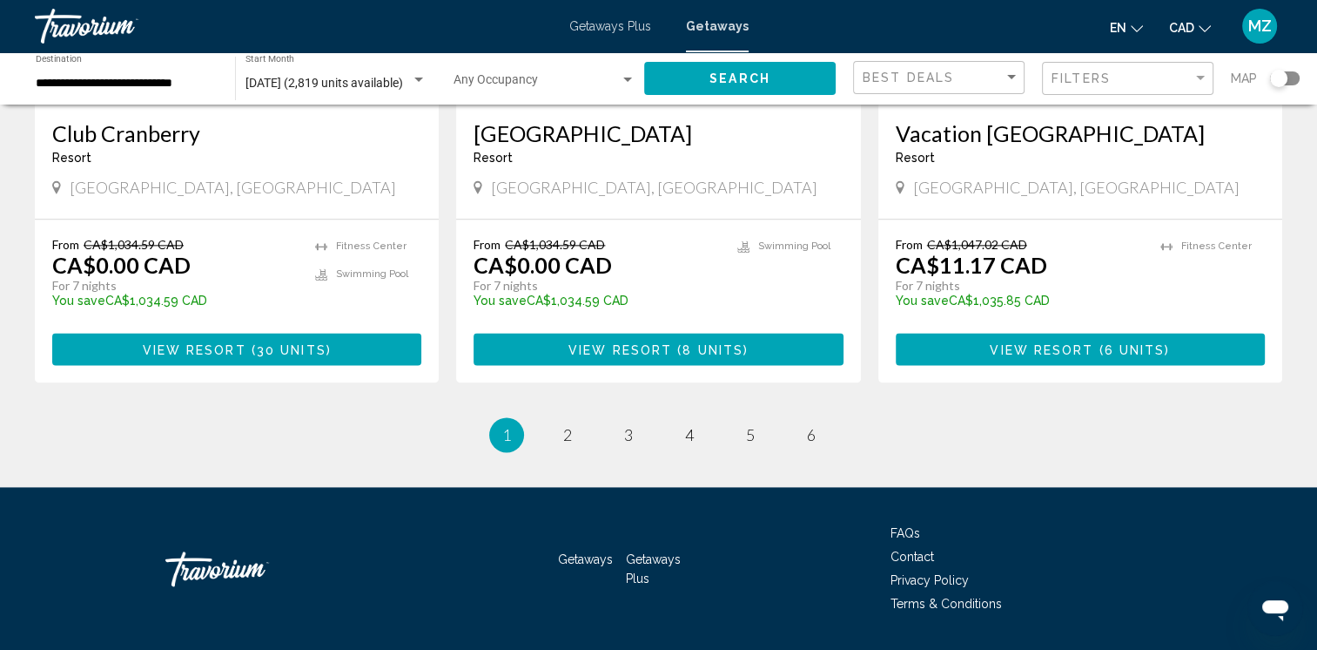
scroll to position [2238, 0]
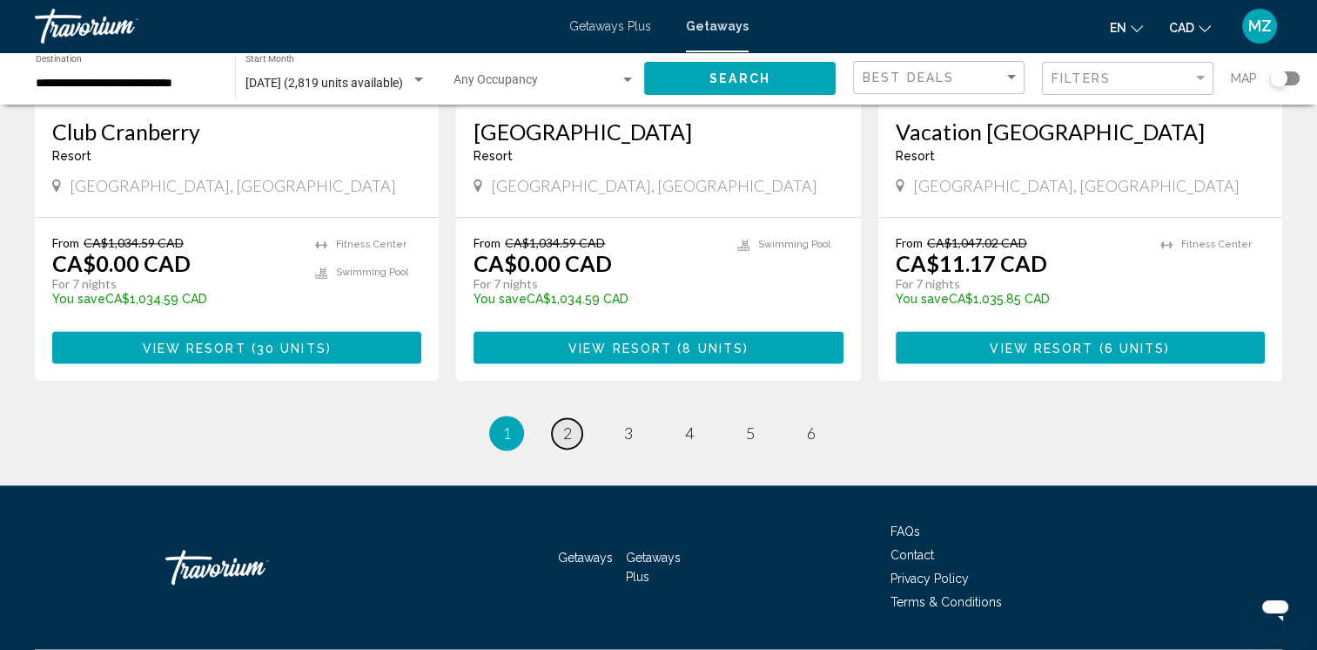
click at [570, 423] on span "2" at bounding box center [567, 432] width 9 height 19
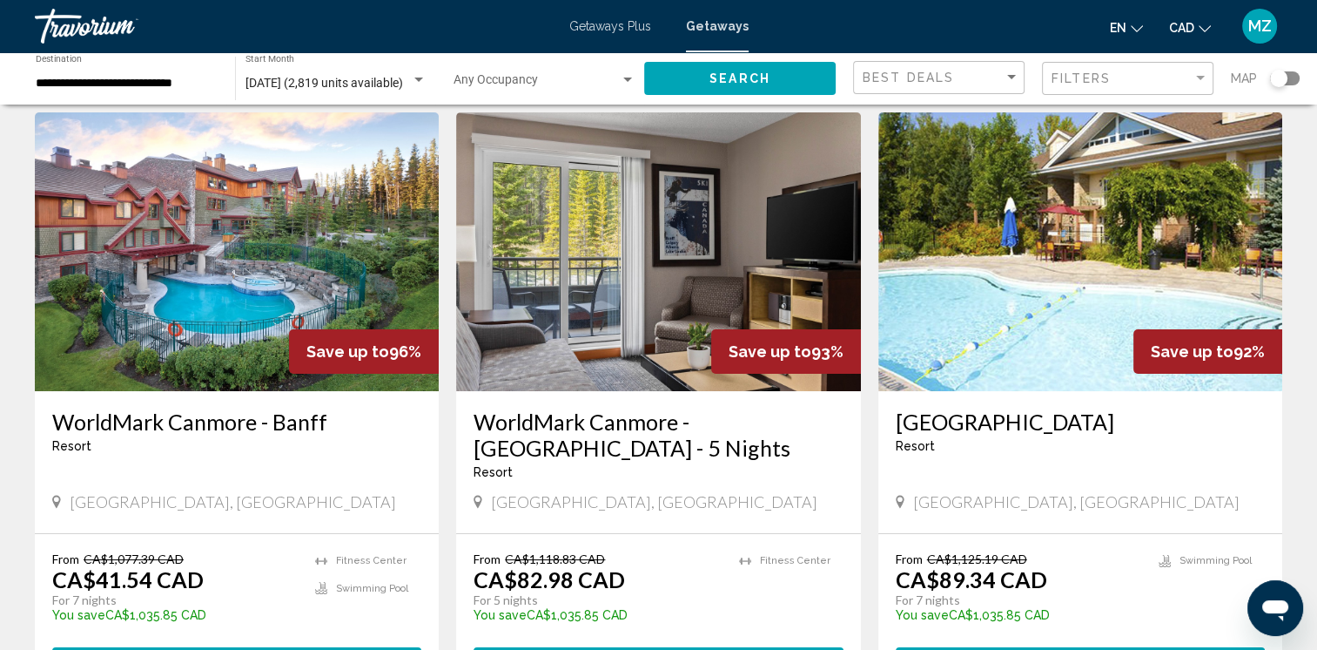
scroll to position [174, 0]
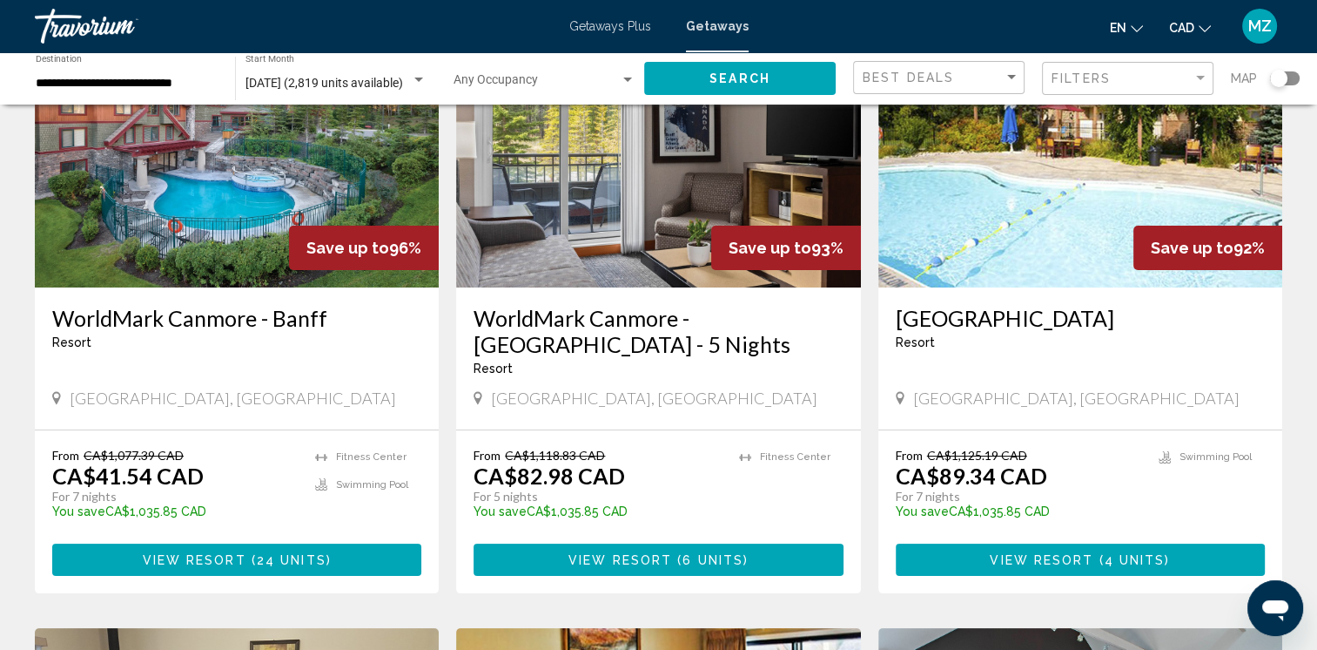
click at [181, 554] on span "View Resort" at bounding box center [195, 560] width 104 height 14
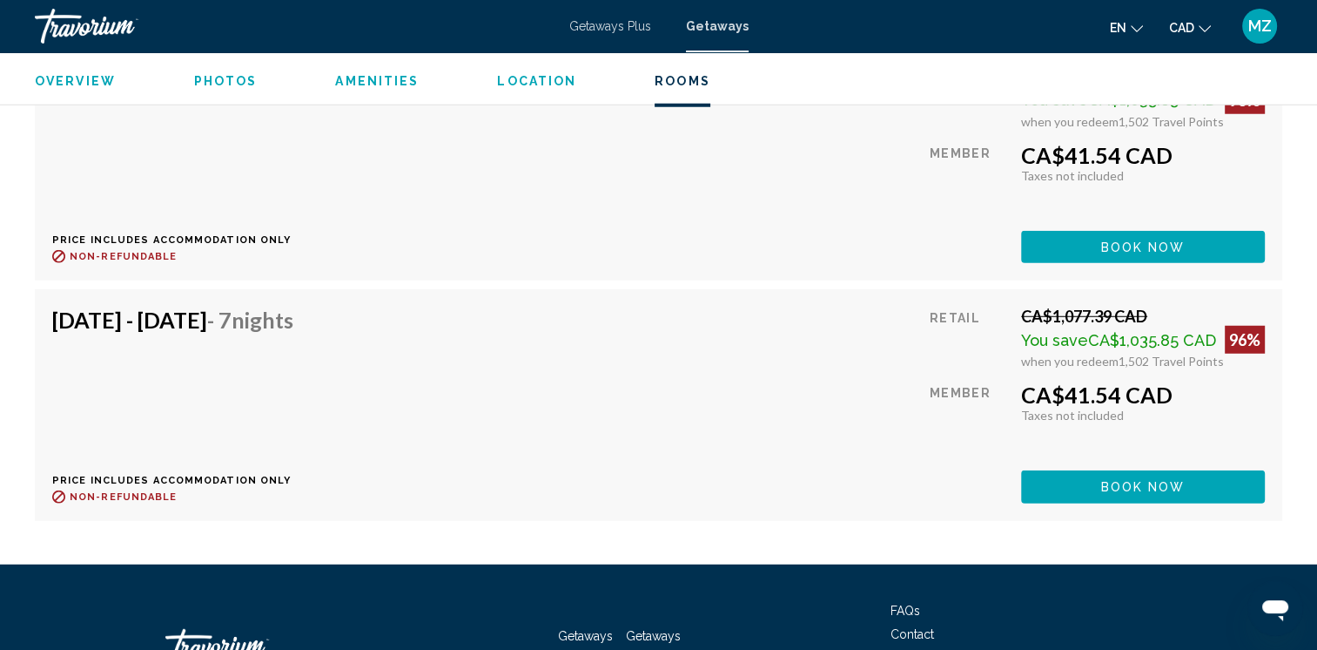
scroll to position [4849, 0]
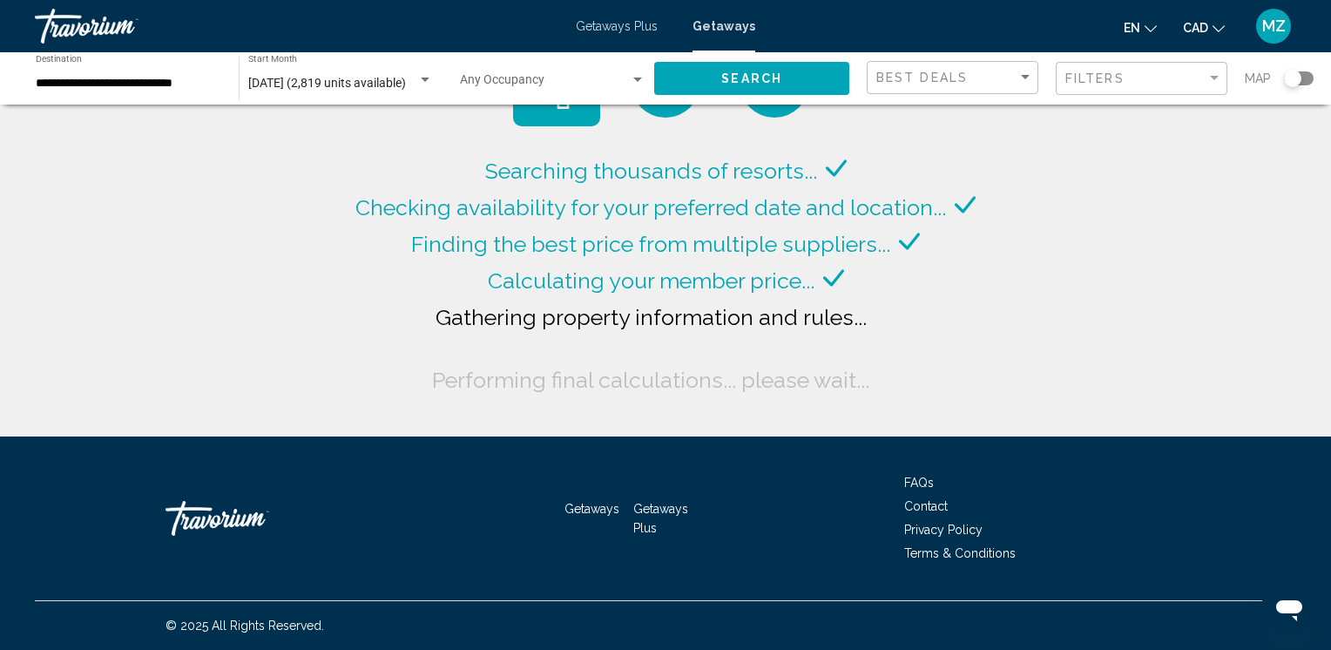
click at [1302, 82] on div "Search widget" at bounding box center [1299, 78] width 30 height 14
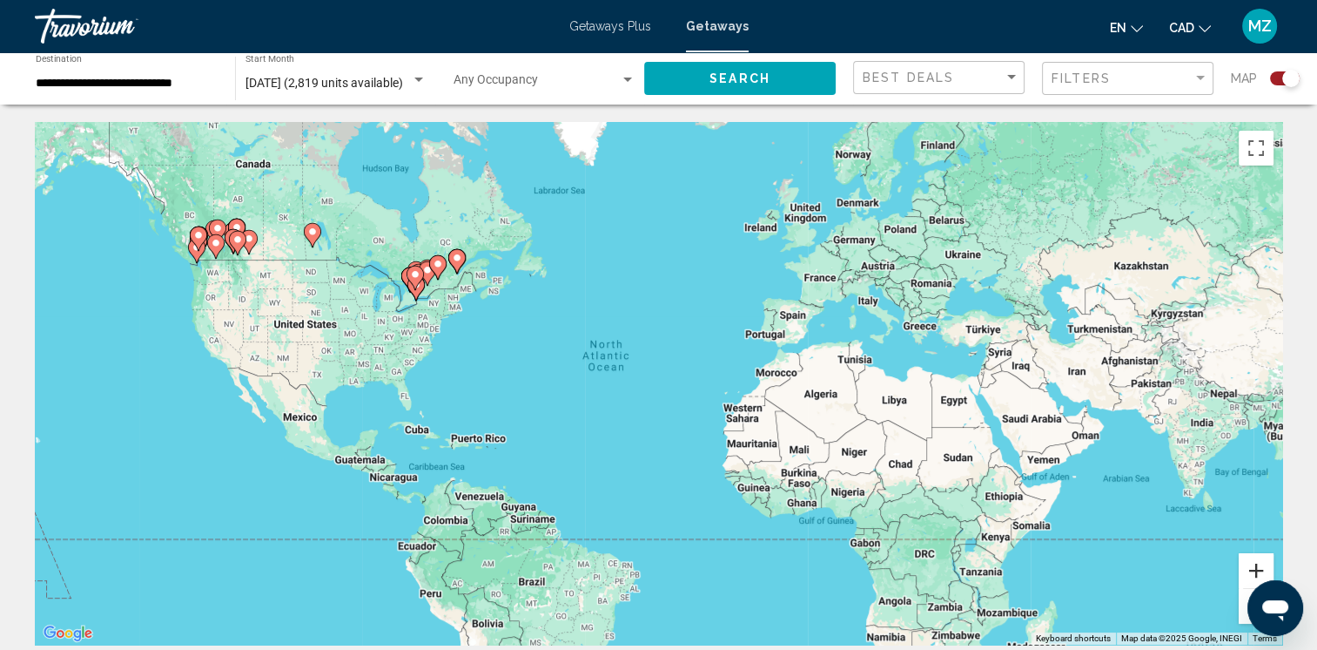
click at [1252, 566] on button "Zoom in" at bounding box center [1256, 570] width 35 height 35
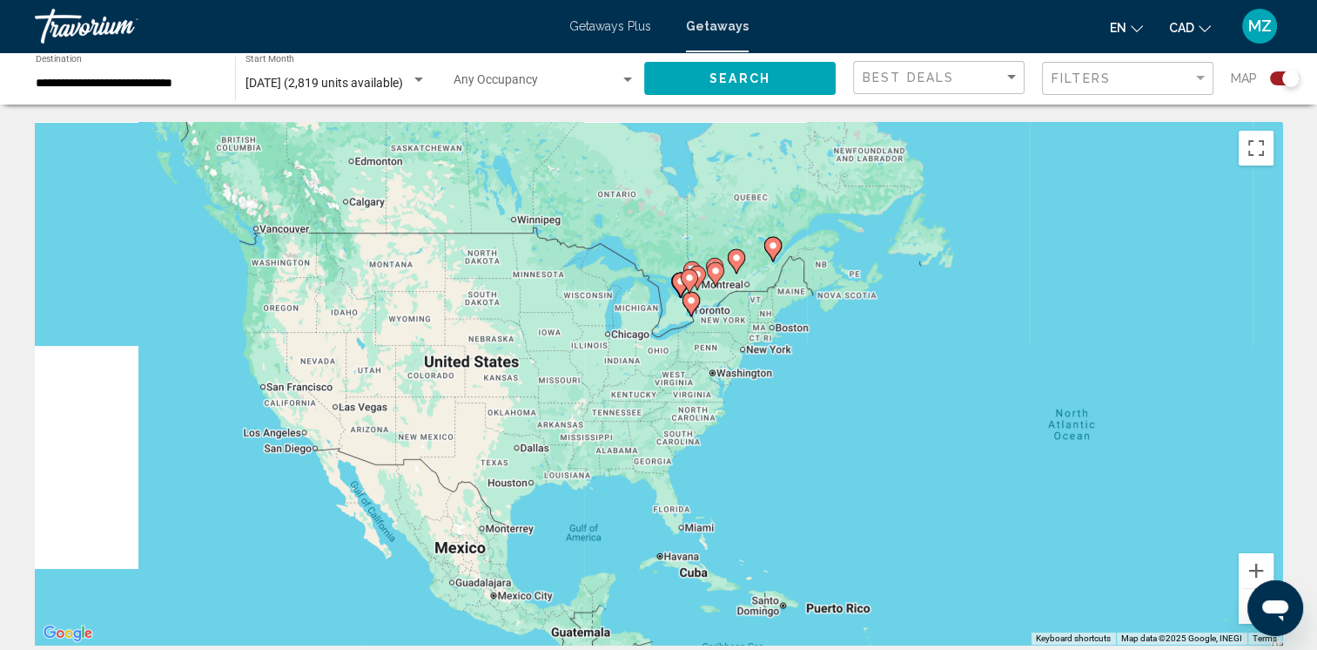
drag, startPoint x: 714, startPoint y: 441, endPoint x: 1294, endPoint y: 490, distance: 582.1
click at [1202, 515] on div "To activate drag with keyboard, press Alt + Enter. Once in keyboard drag state,…" at bounding box center [659, 383] width 1248 height 522
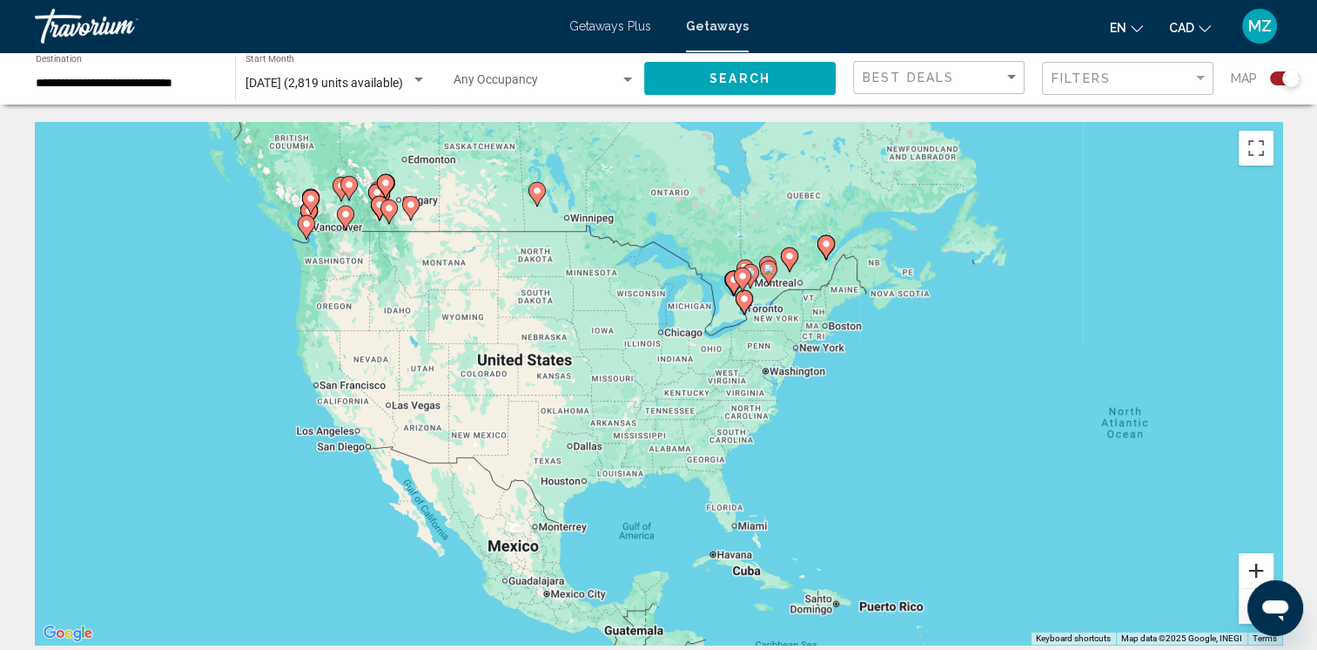
click at [1248, 562] on button "Zoom in" at bounding box center [1256, 570] width 35 height 35
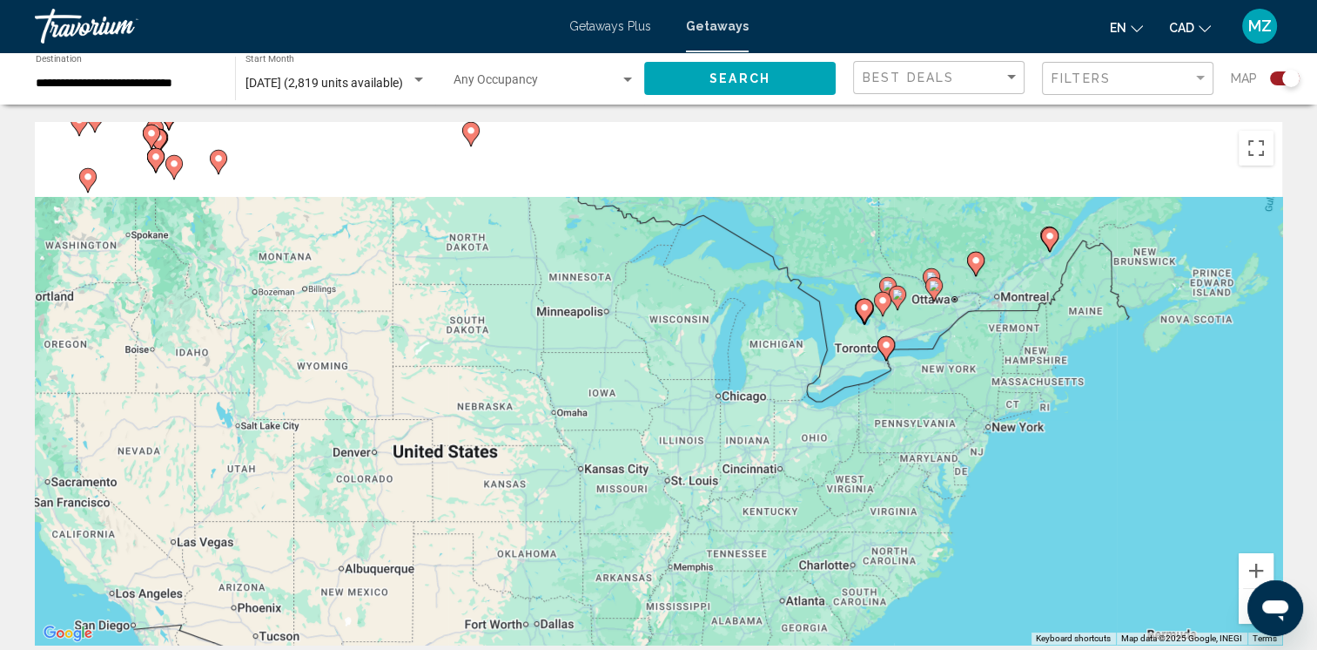
drag, startPoint x: 788, startPoint y: 380, endPoint x: 861, endPoint y: 527, distance: 164.3
click at [861, 527] on div "To activate drag with keyboard, press Alt + Enter. Once in keyboard drag state,…" at bounding box center [659, 383] width 1248 height 522
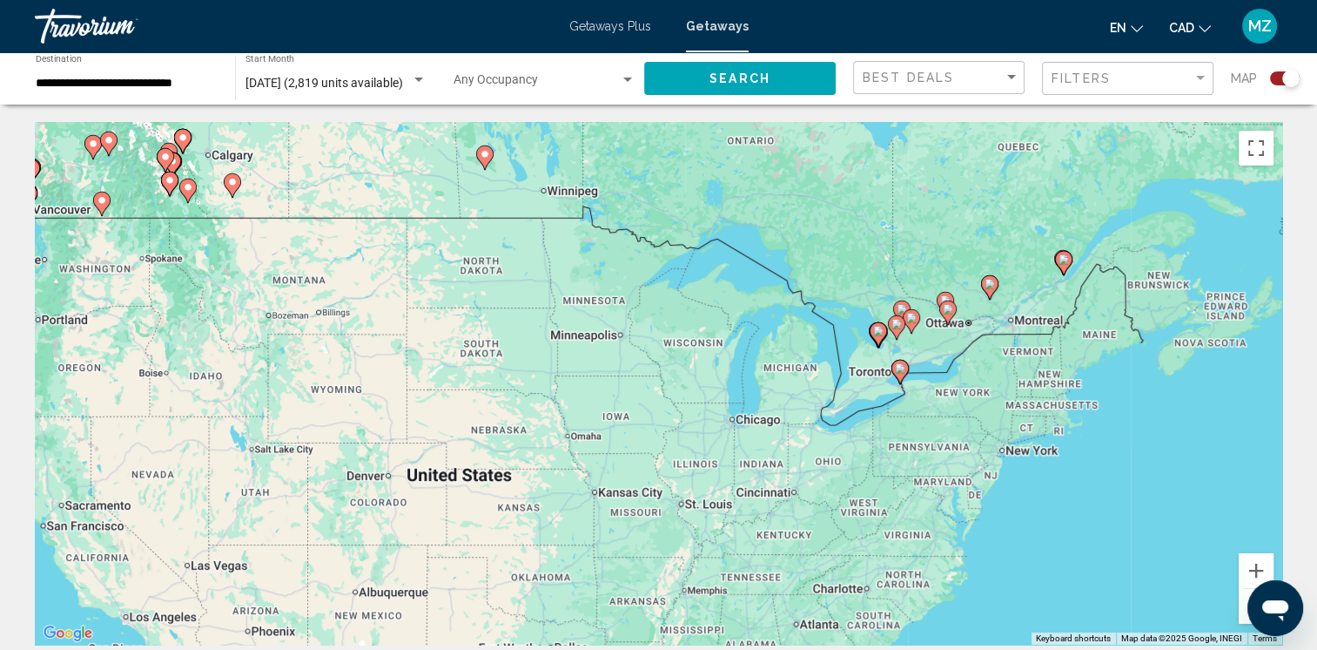
click at [906, 374] on gmp-advanced-marker "Main content" at bounding box center [900, 372] width 17 height 26
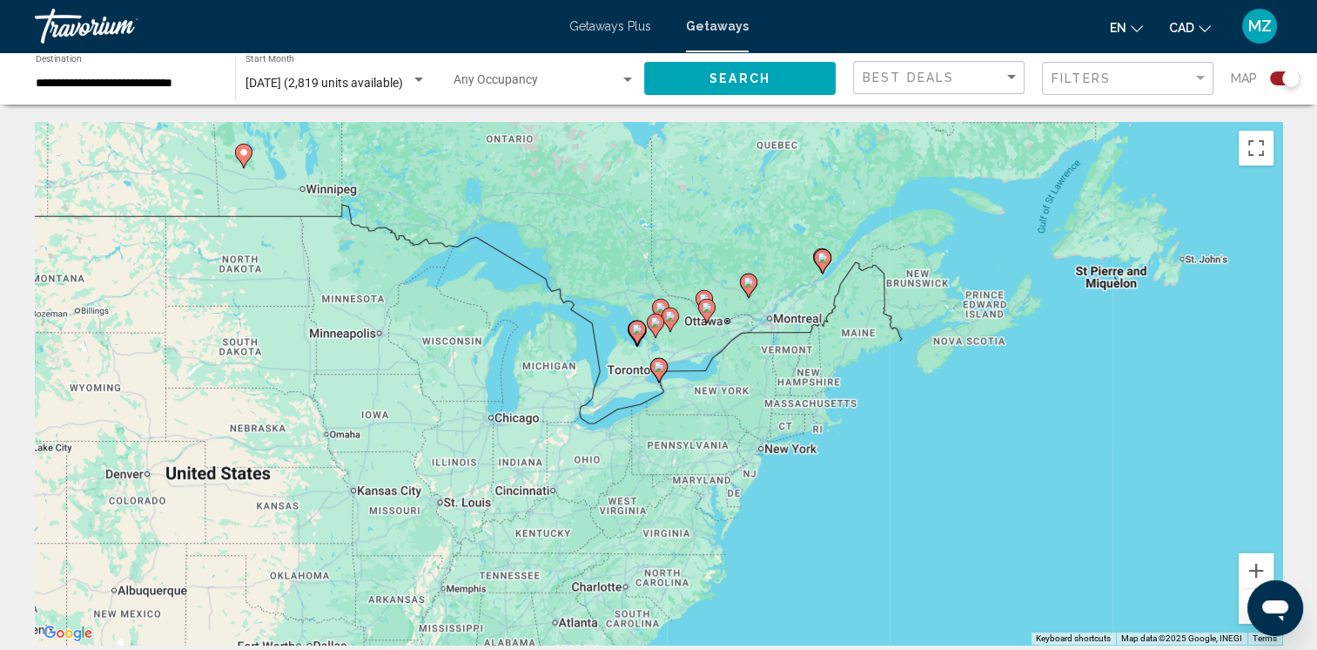
click at [657, 369] on image "Main content" at bounding box center [659, 366] width 10 height 10
type input "**********"
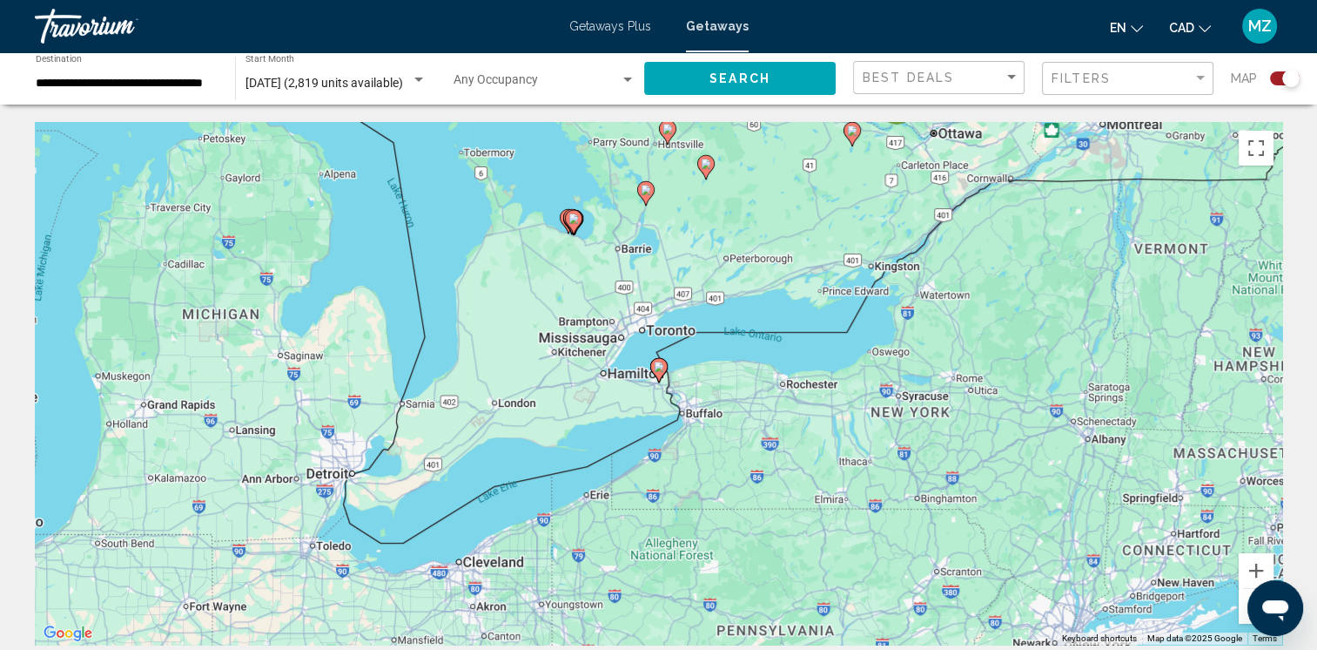
click at [658, 366] on image "Main content" at bounding box center [659, 366] width 10 height 10
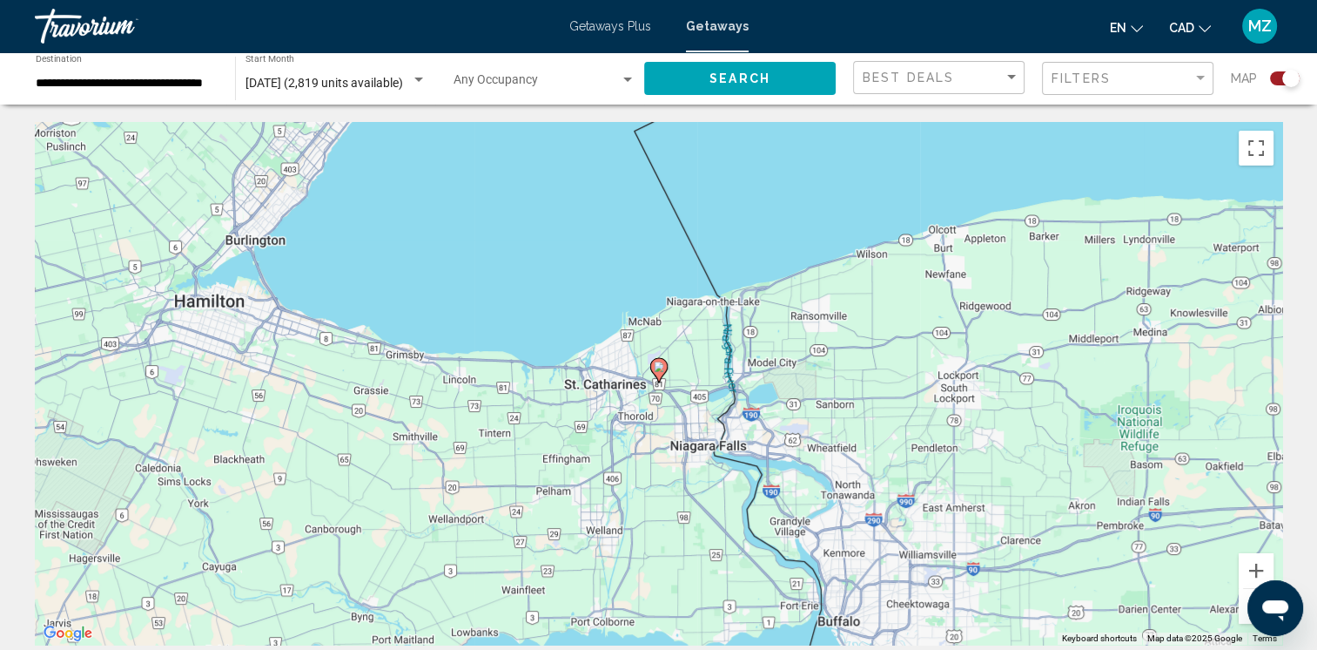
click at [658, 367] on image "Main content" at bounding box center [659, 366] width 10 height 10
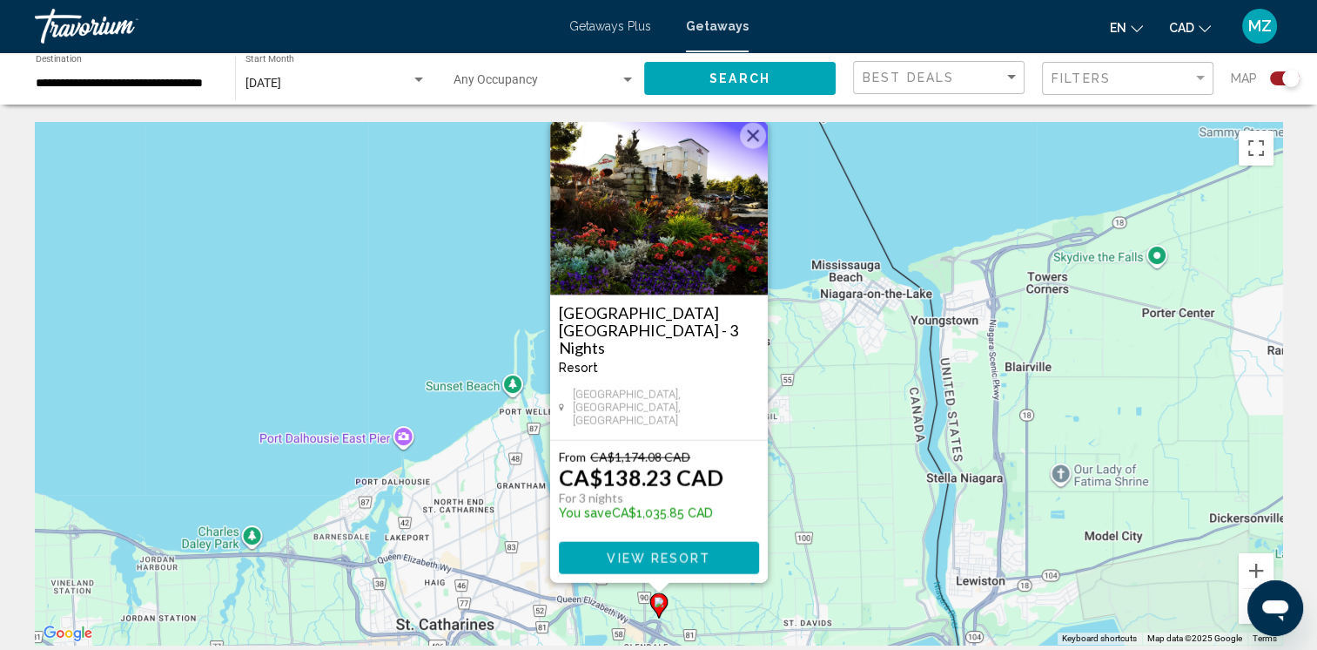
click at [756, 149] on button "Close" at bounding box center [753, 136] width 26 height 26
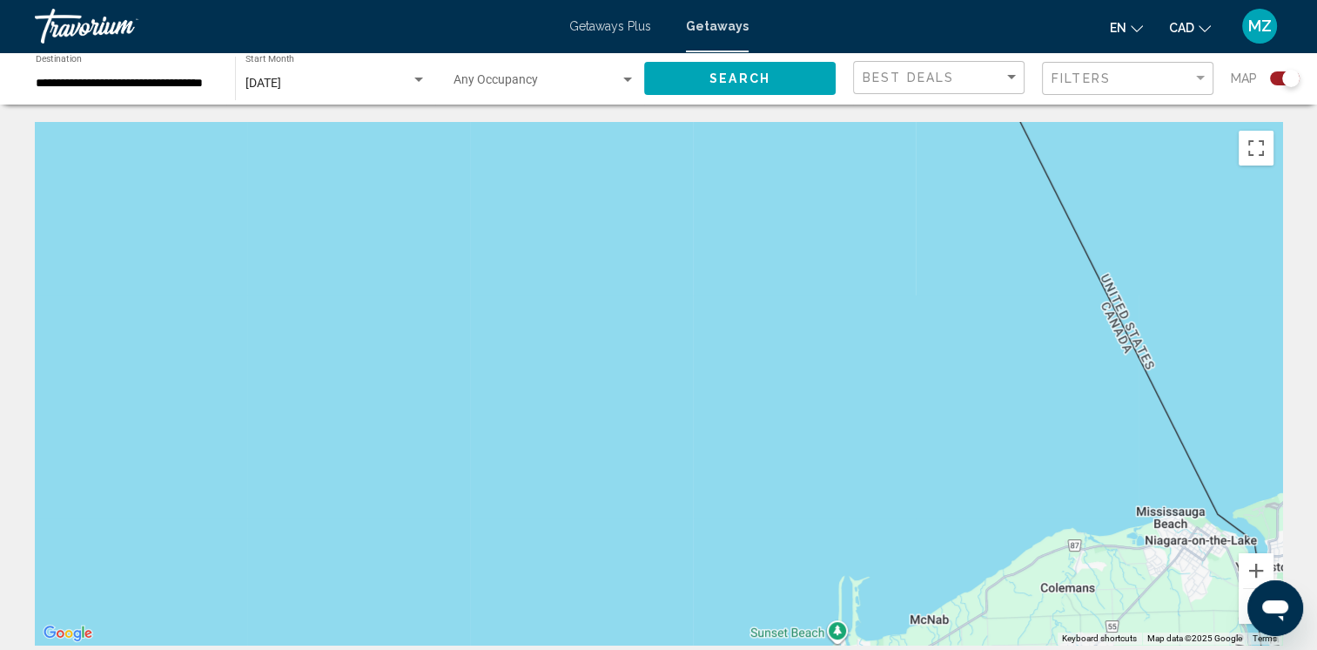
drag, startPoint x: 758, startPoint y: 361, endPoint x: 918, endPoint y: 492, distance: 206.7
click at [968, 517] on div "To activate drag with keyboard, press Alt + Enter. Once in keyboard drag state,…" at bounding box center [659, 383] width 1248 height 522
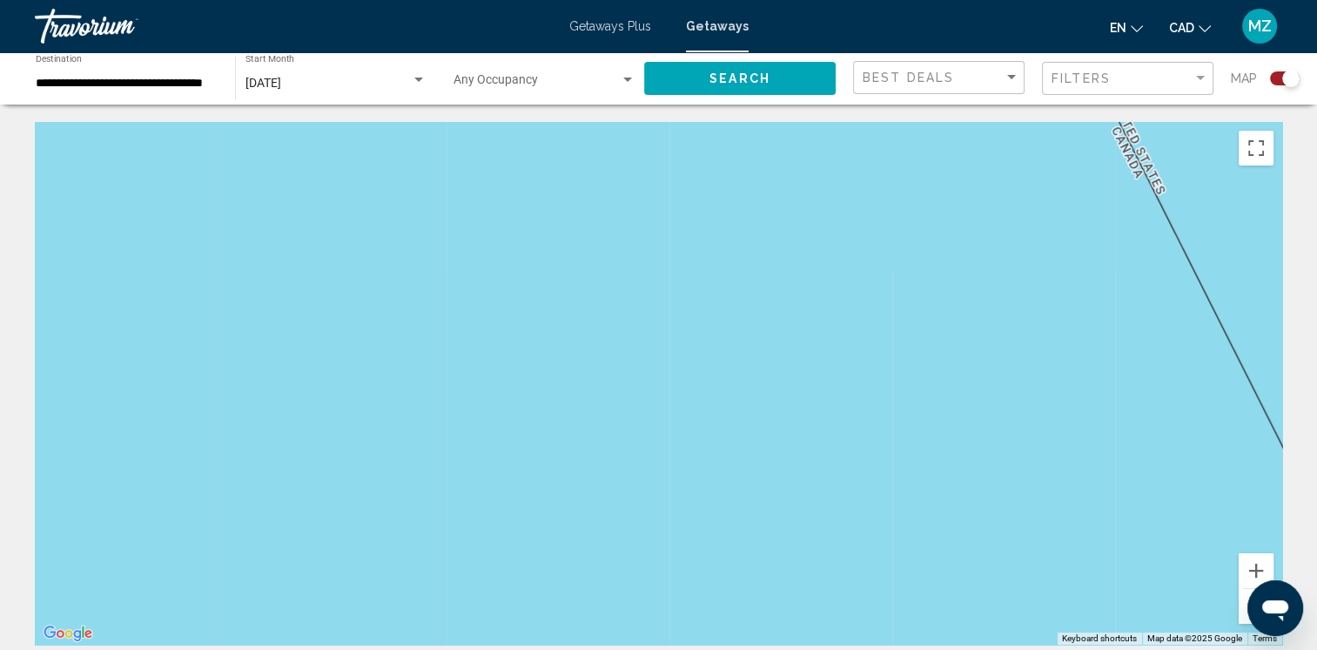
drag, startPoint x: 751, startPoint y: 361, endPoint x: 829, endPoint y: 435, distance: 107.8
click at [797, 455] on div "Main content" at bounding box center [659, 383] width 1248 height 522
click at [1243, 614] on button "Zoom out" at bounding box center [1256, 606] width 35 height 35
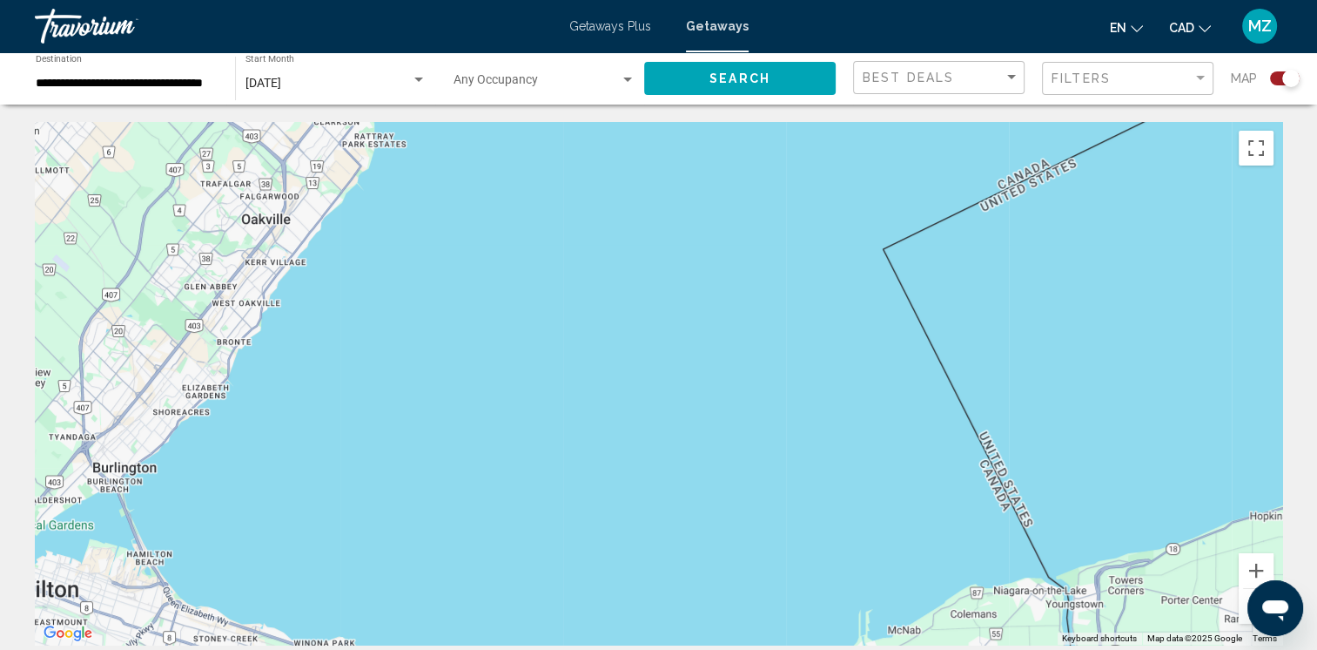
click at [1243, 614] on button "Zoom out" at bounding box center [1256, 606] width 35 height 35
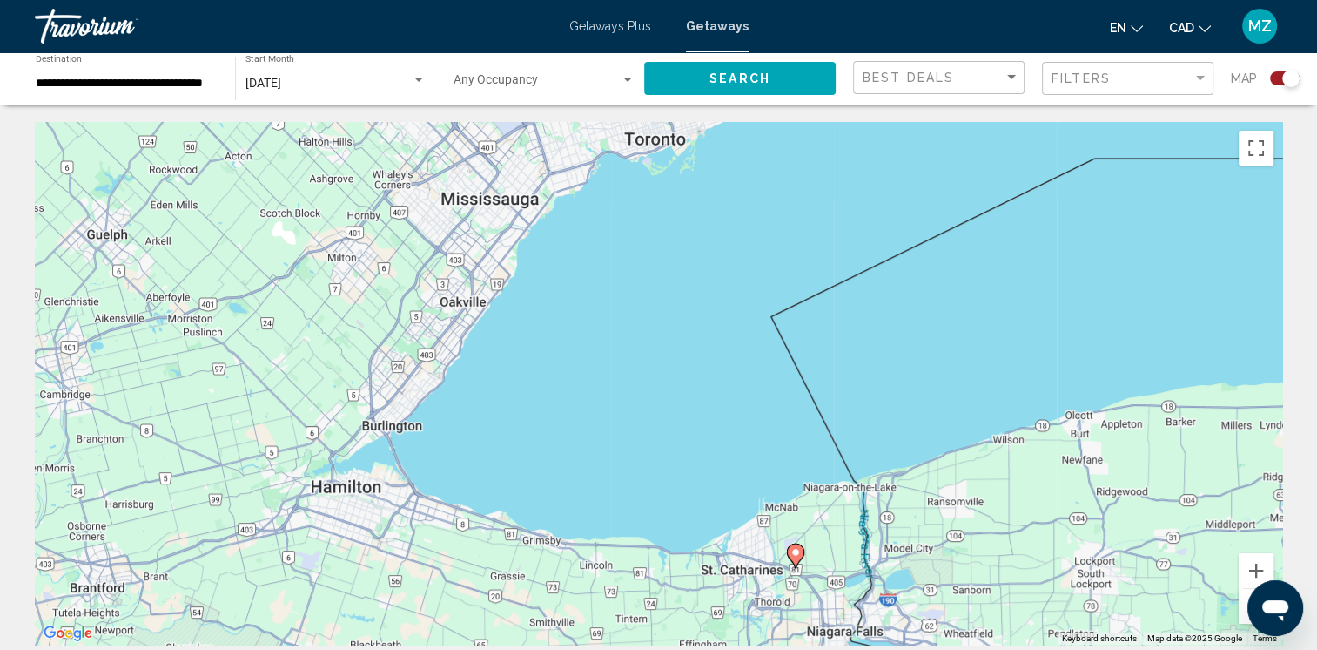
click at [1243, 614] on button "Zoom out" at bounding box center [1256, 606] width 35 height 35
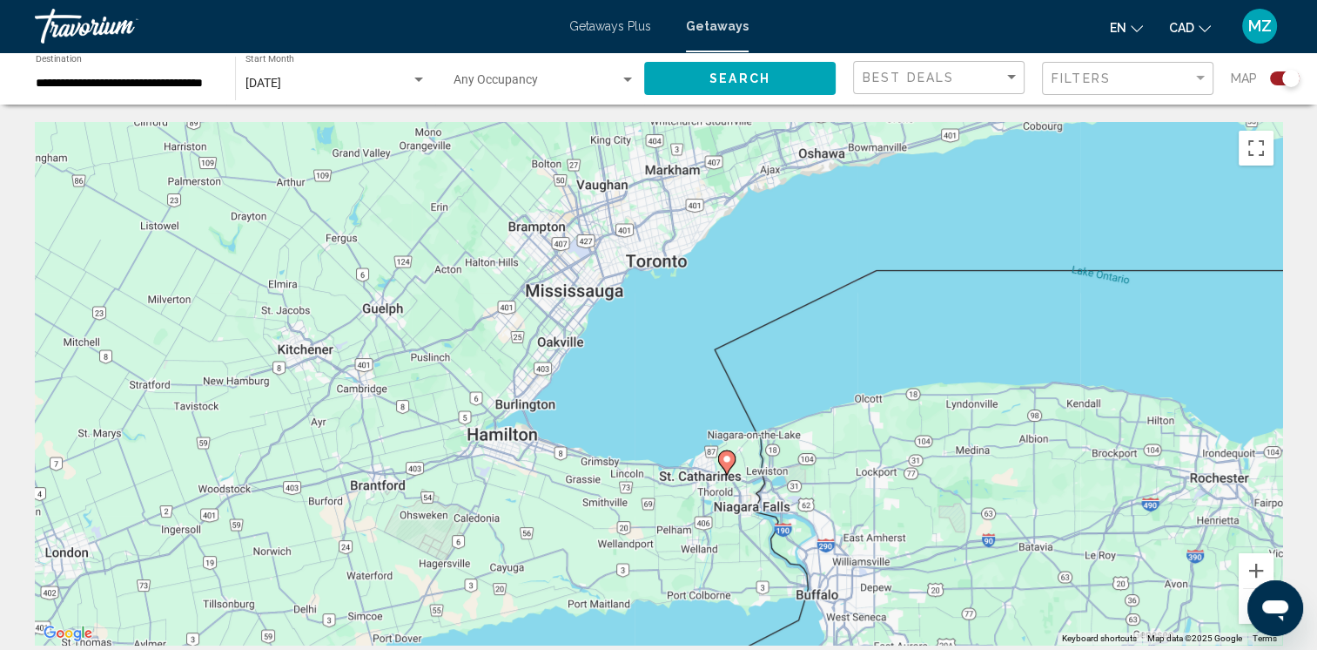
click at [1245, 614] on button "Zoom out" at bounding box center [1256, 606] width 35 height 35
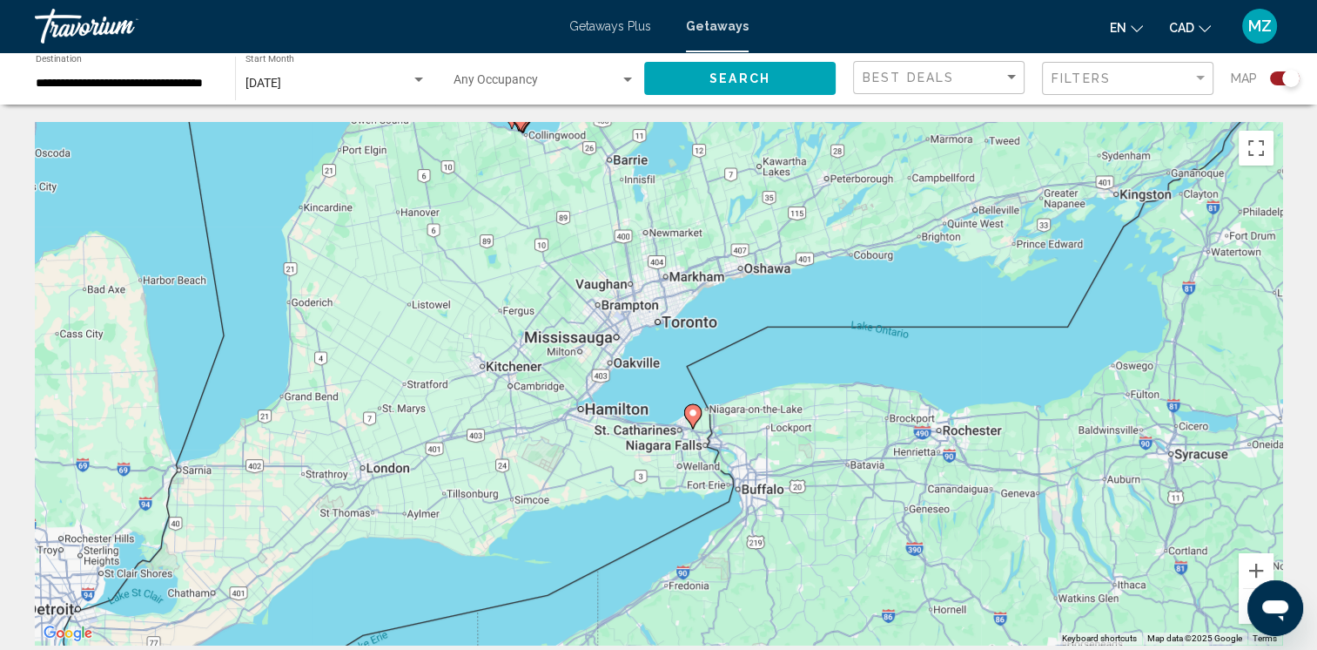
click at [1246, 614] on button "Zoom out" at bounding box center [1256, 606] width 35 height 35
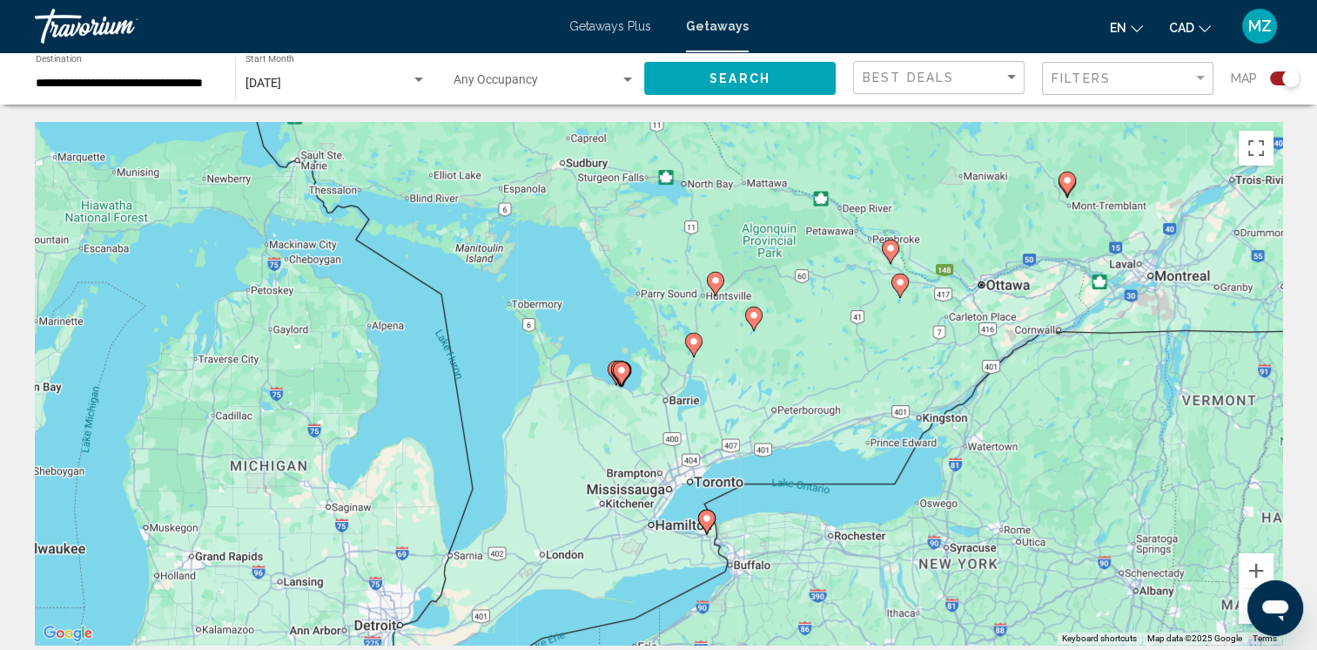
drag, startPoint x: 662, startPoint y: 344, endPoint x: 693, endPoint y: 473, distance: 132.6
click at [693, 473] on div "To activate drag with keyboard, press Alt + Enter. Once in keyboard drag state,…" at bounding box center [659, 383] width 1248 height 522
drag, startPoint x: 625, startPoint y: 372, endPoint x: 624, endPoint y: 382, distance: 10.5
click at [625, 373] on image "Main content" at bounding box center [622, 370] width 10 height 10
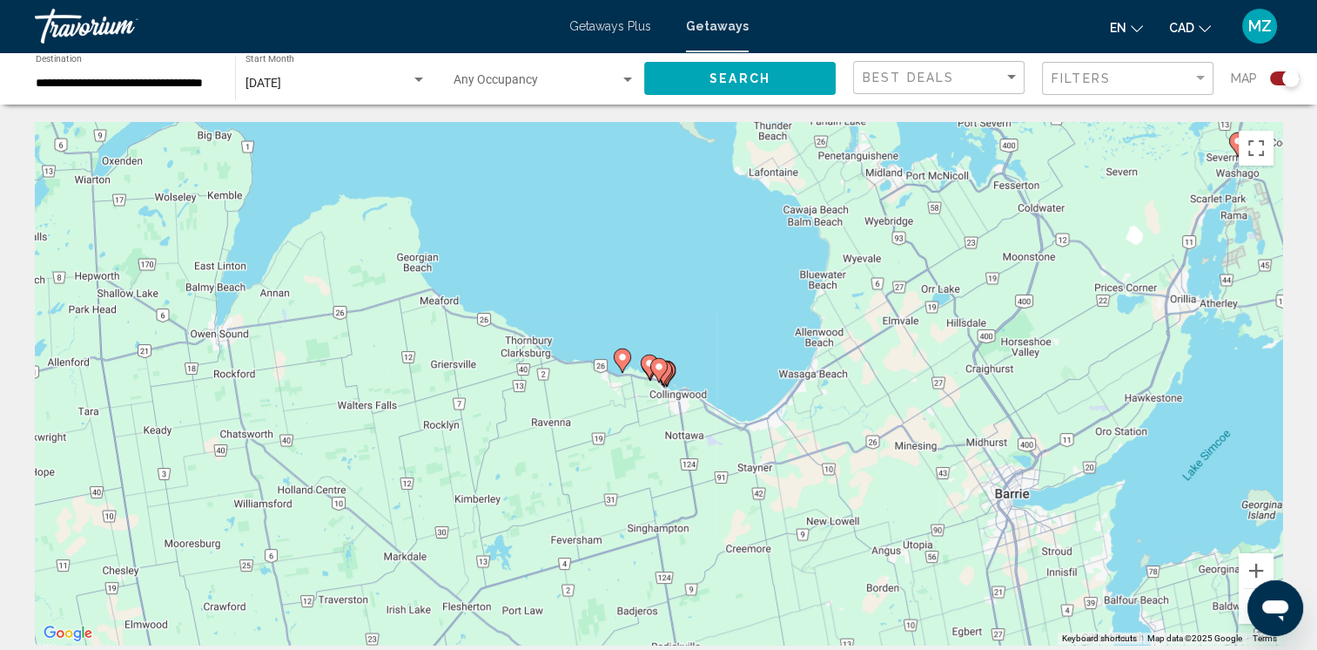
click at [618, 363] on icon "Main content" at bounding box center [622, 360] width 16 height 23
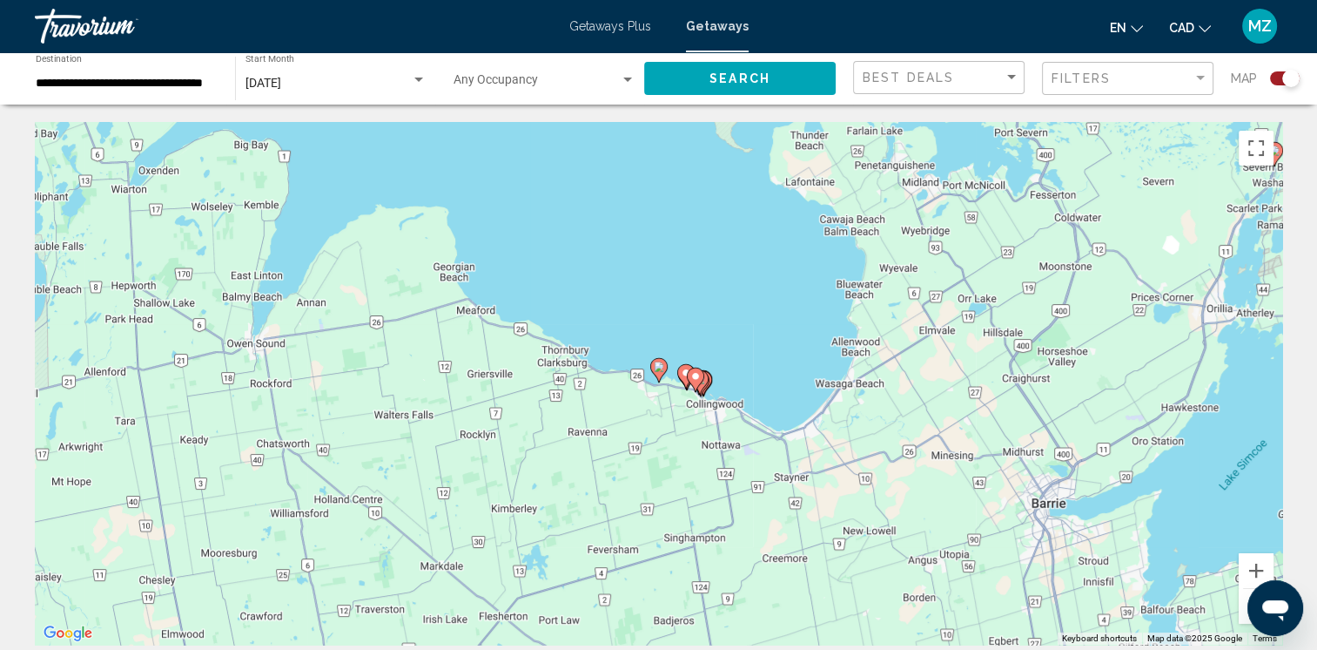
click at [664, 373] on icon "Main content" at bounding box center [658, 370] width 16 height 23
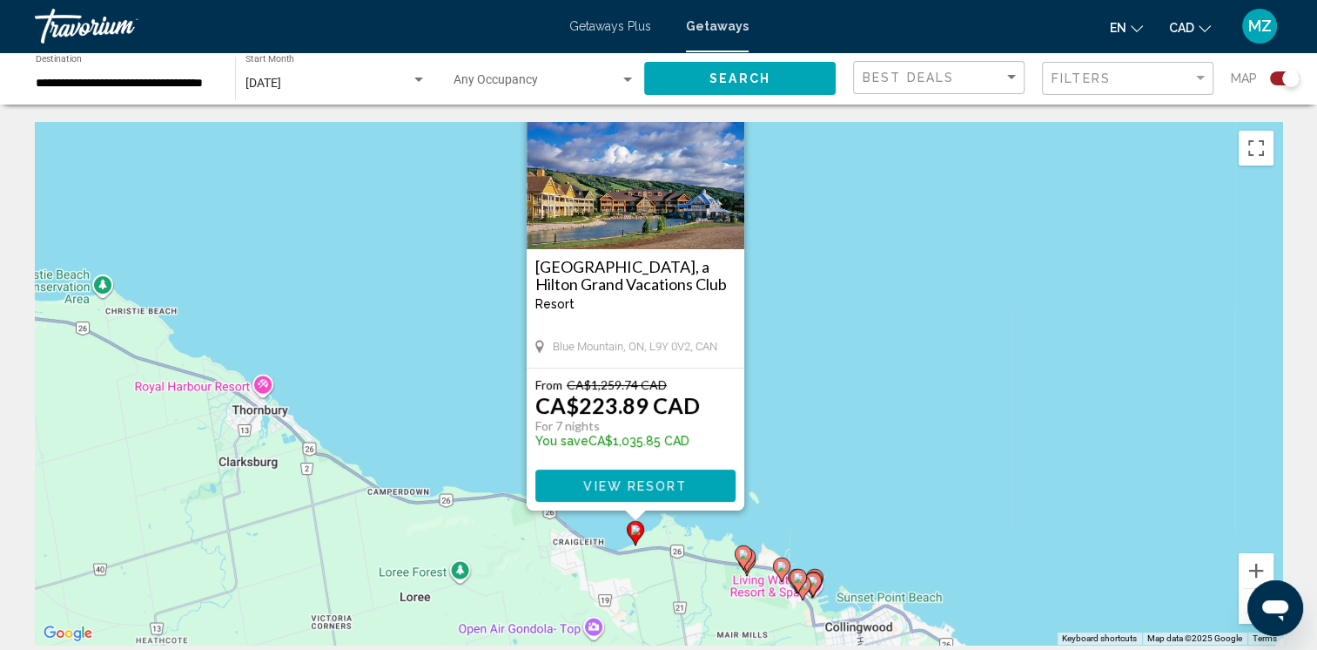
drag, startPoint x: 806, startPoint y: 546, endPoint x: 766, endPoint y: 458, distance: 96.6
click at [766, 458] on div "To activate drag with keyboard, press Alt + Enter. Once in keyboard drag state,…" at bounding box center [659, 383] width 1248 height 522
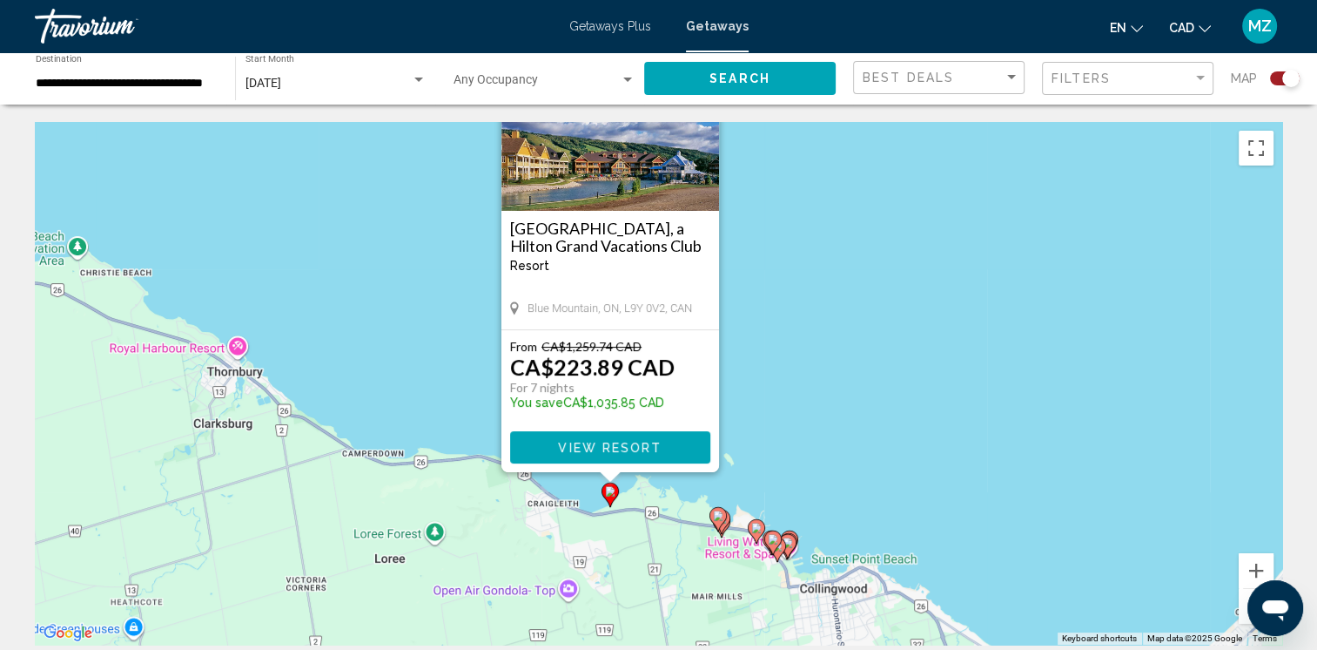
click at [717, 521] on icon "Main content" at bounding box center [718, 519] width 16 height 23
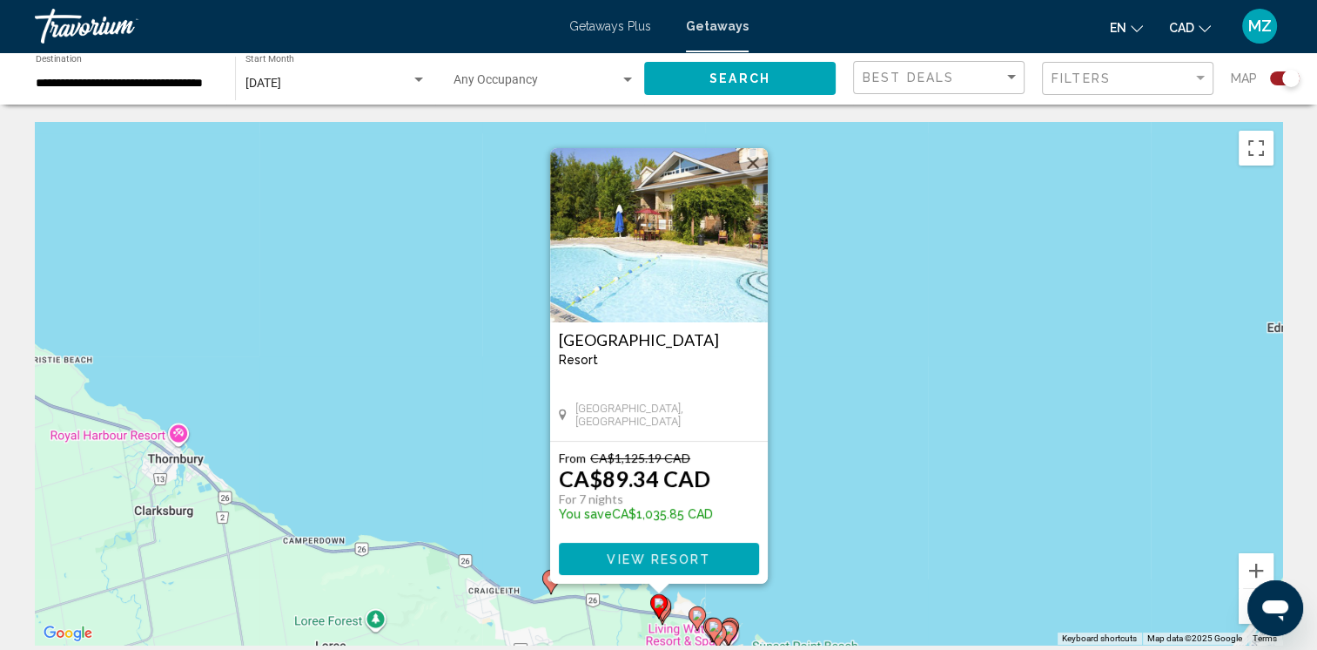
click at [690, 612] on icon "Main content" at bounding box center [697, 618] width 16 height 23
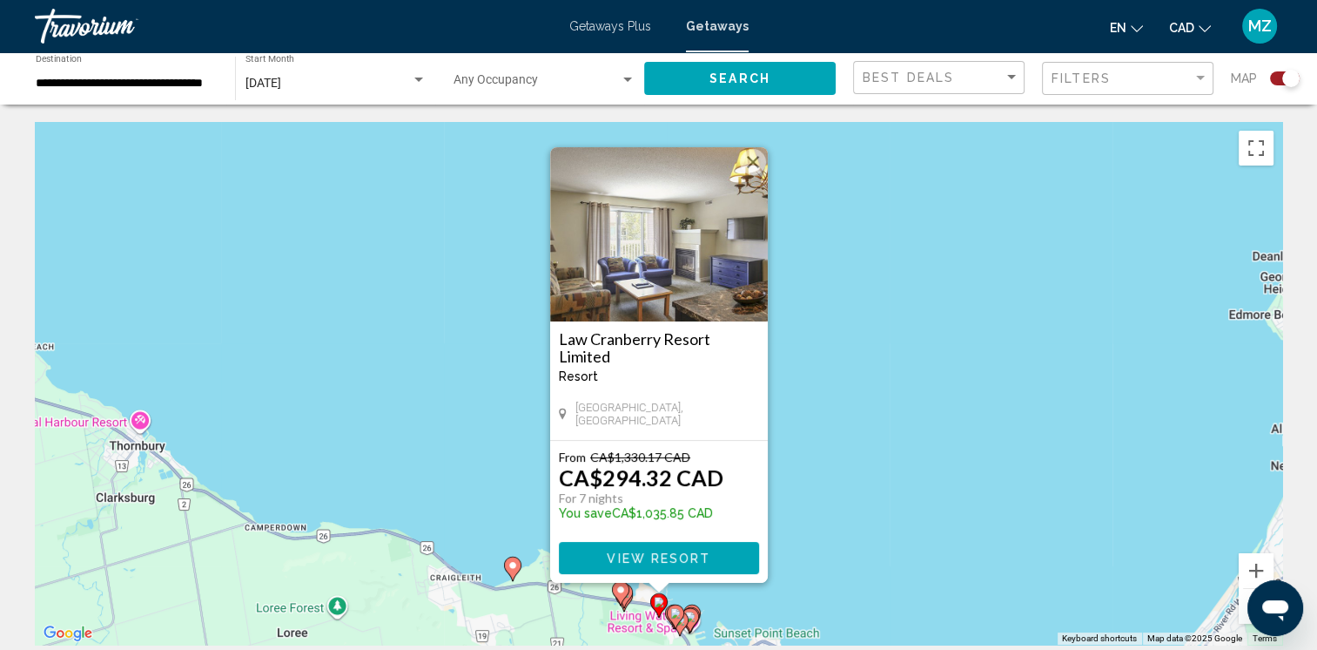
drag, startPoint x: 749, startPoint y: 154, endPoint x: 902, endPoint y: 281, distance: 199.1
click at [745, 158] on button "Close" at bounding box center [753, 162] width 26 height 26
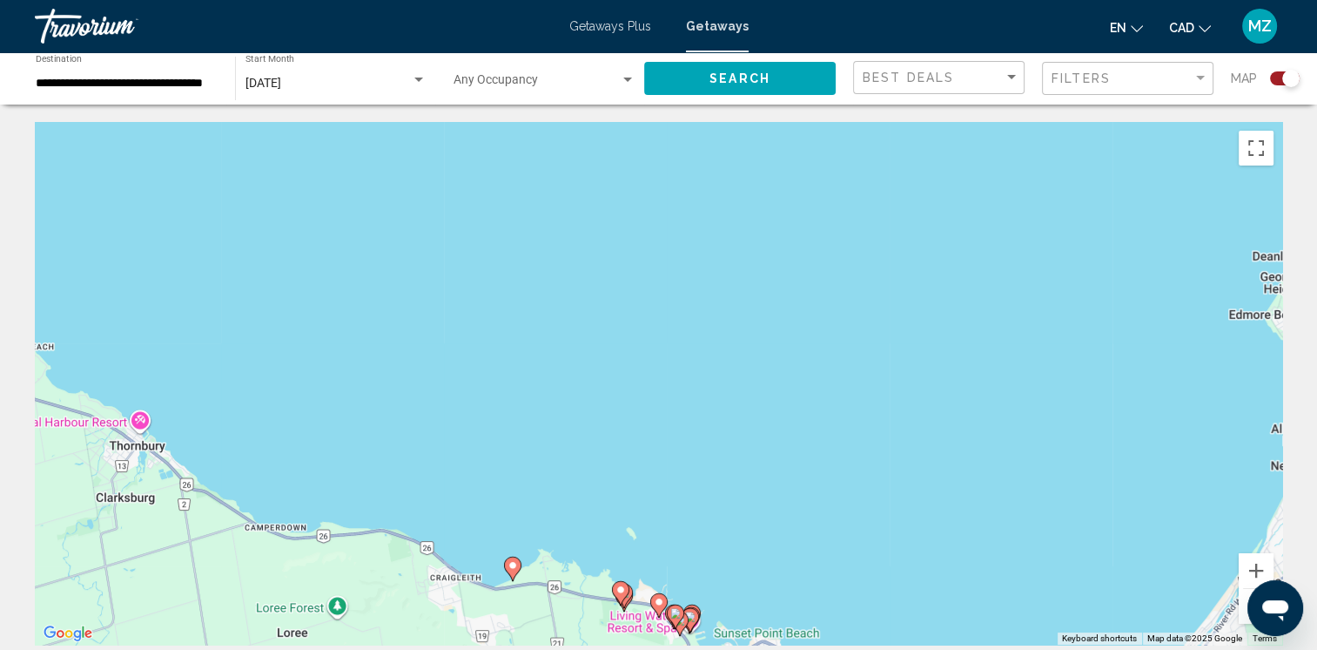
click at [1244, 608] on button "Zoom out" at bounding box center [1256, 606] width 35 height 35
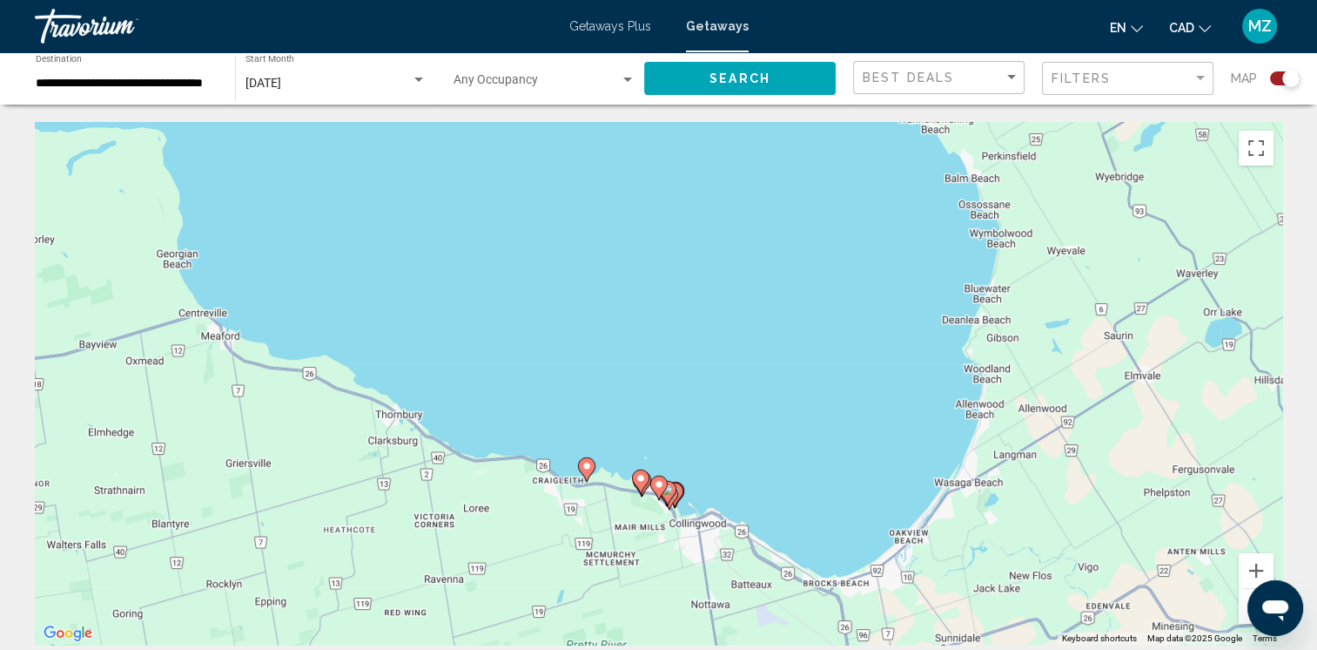
click at [1243, 613] on button "Zoom out" at bounding box center [1256, 606] width 35 height 35
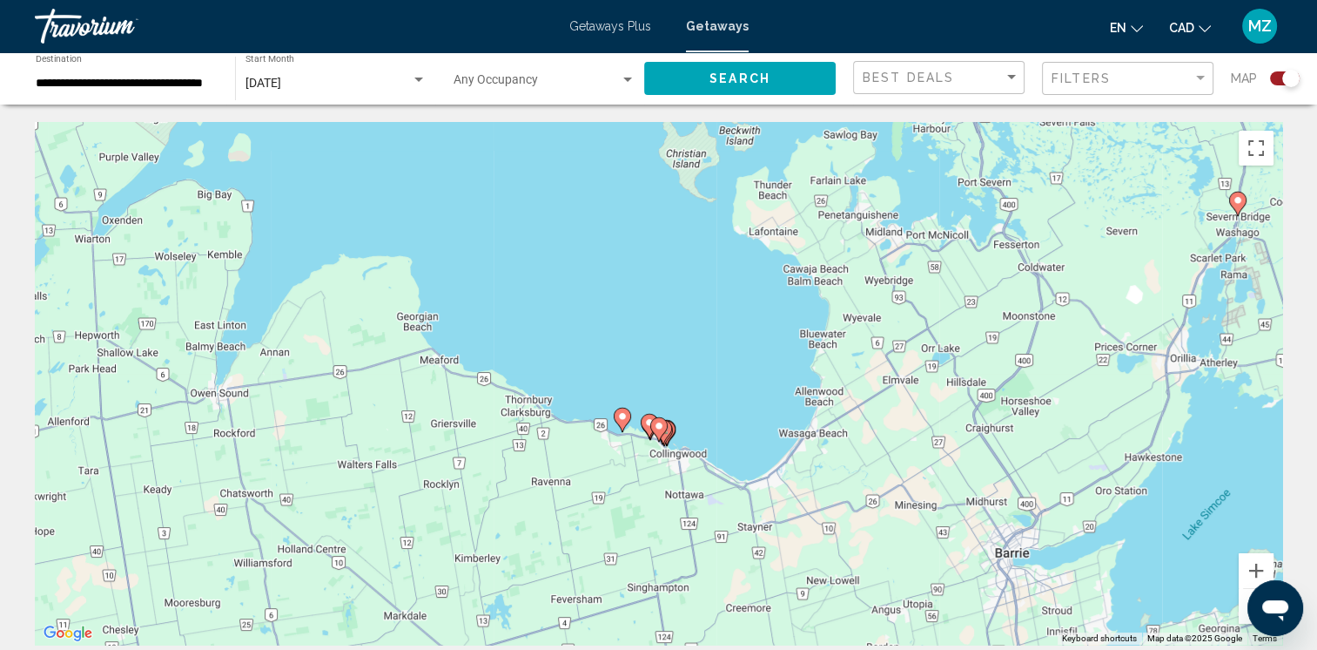
click at [1243, 614] on button "Zoom out" at bounding box center [1256, 606] width 35 height 35
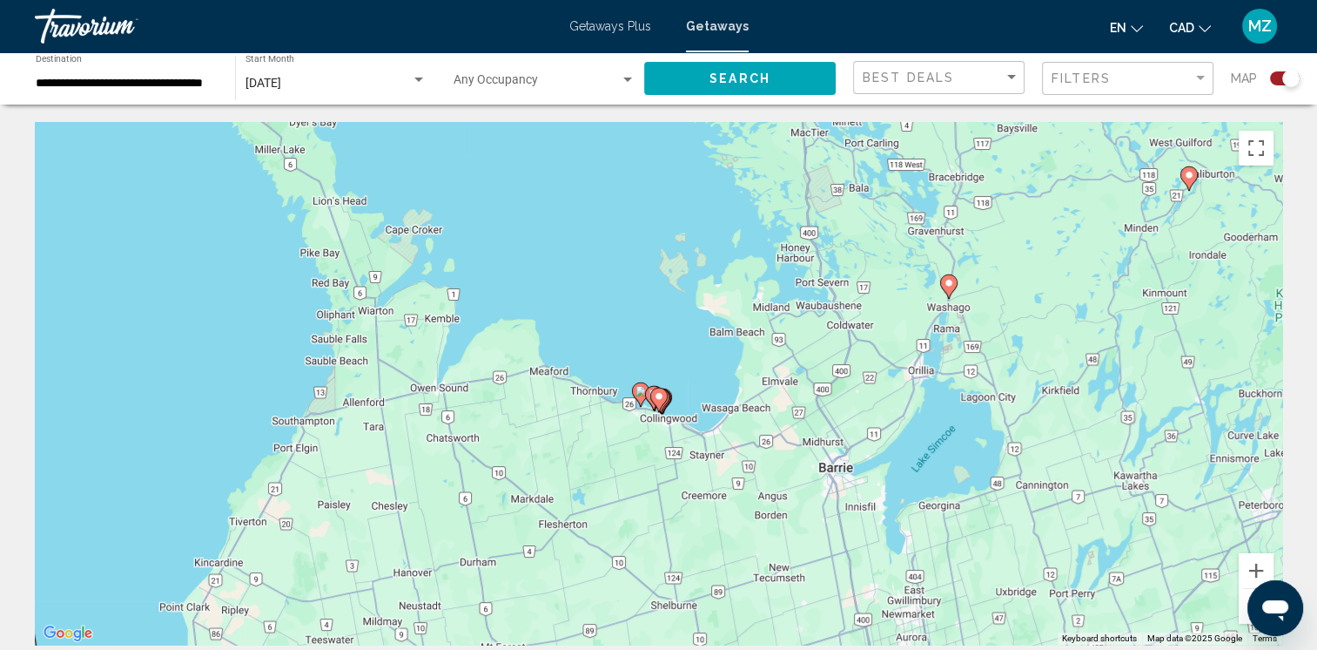
click at [1245, 614] on button "Zoom out" at bounding box center [1256, 606] width 35 height 35
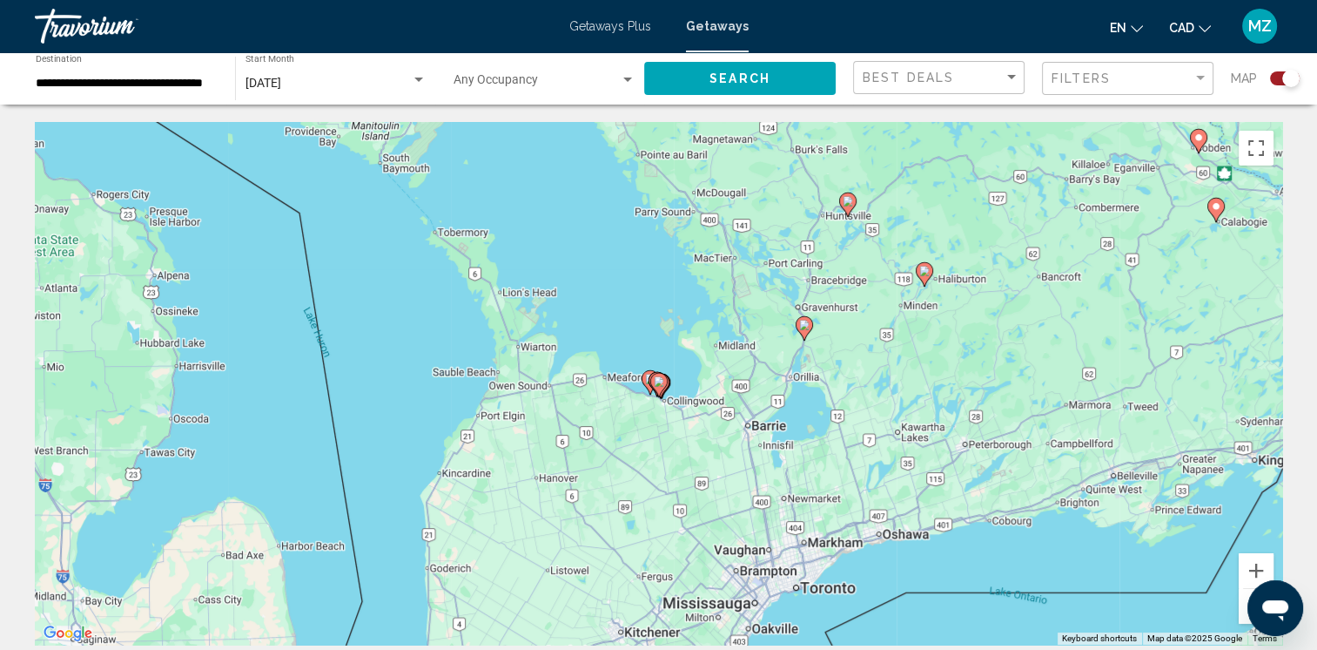
click at [1247, 614] on button "Zoom out" at bounding box center [1256, 606] width 35 height 35
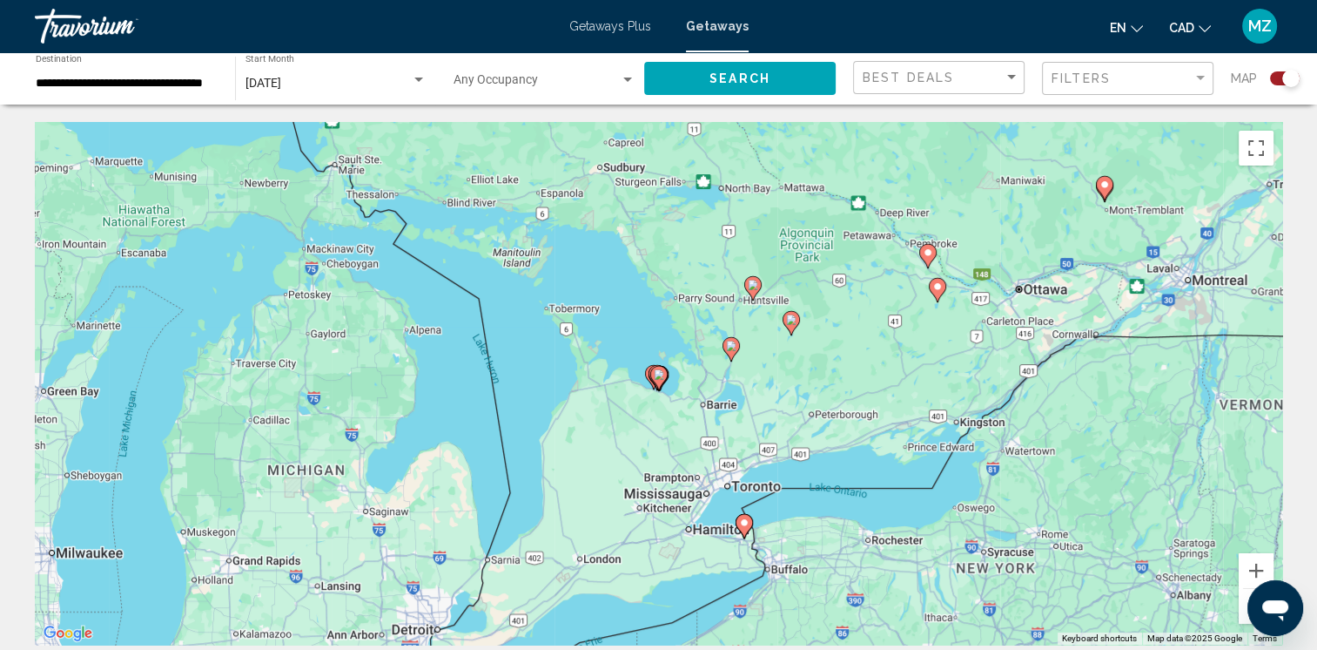
click at [1248, 613] on button "Open messaging window" at bounding box center [1276, 608] width 56 height 56
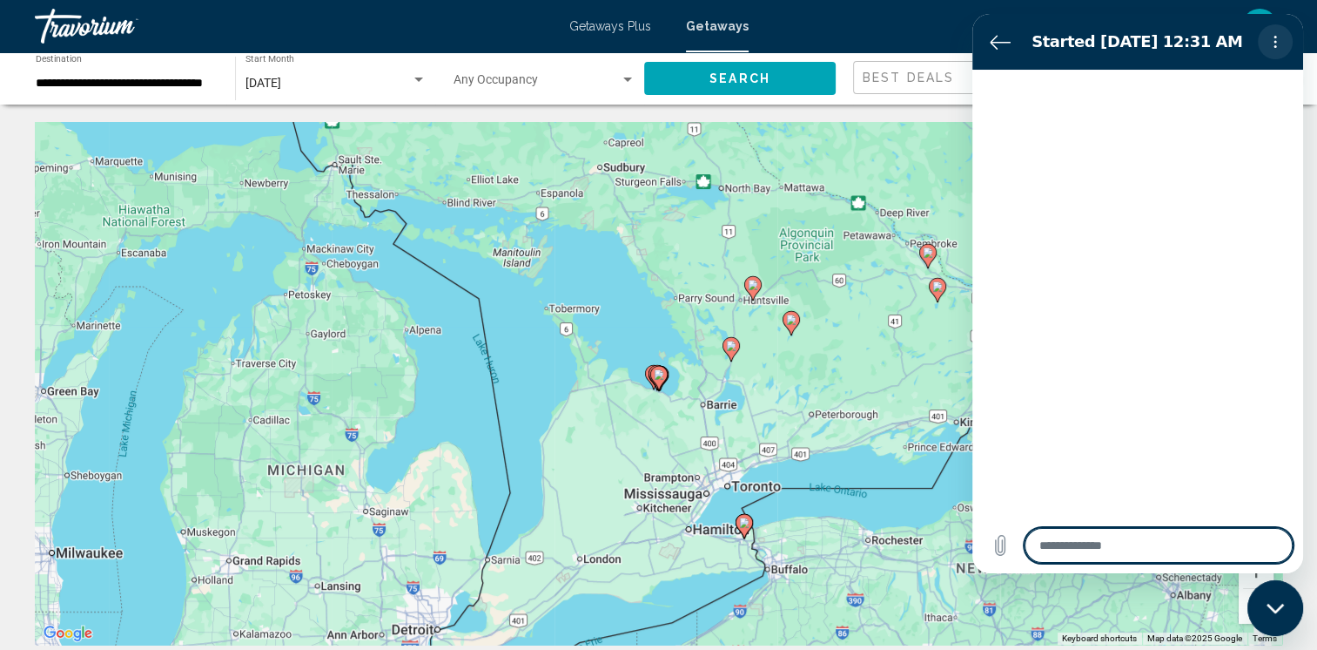
type textarea "*"
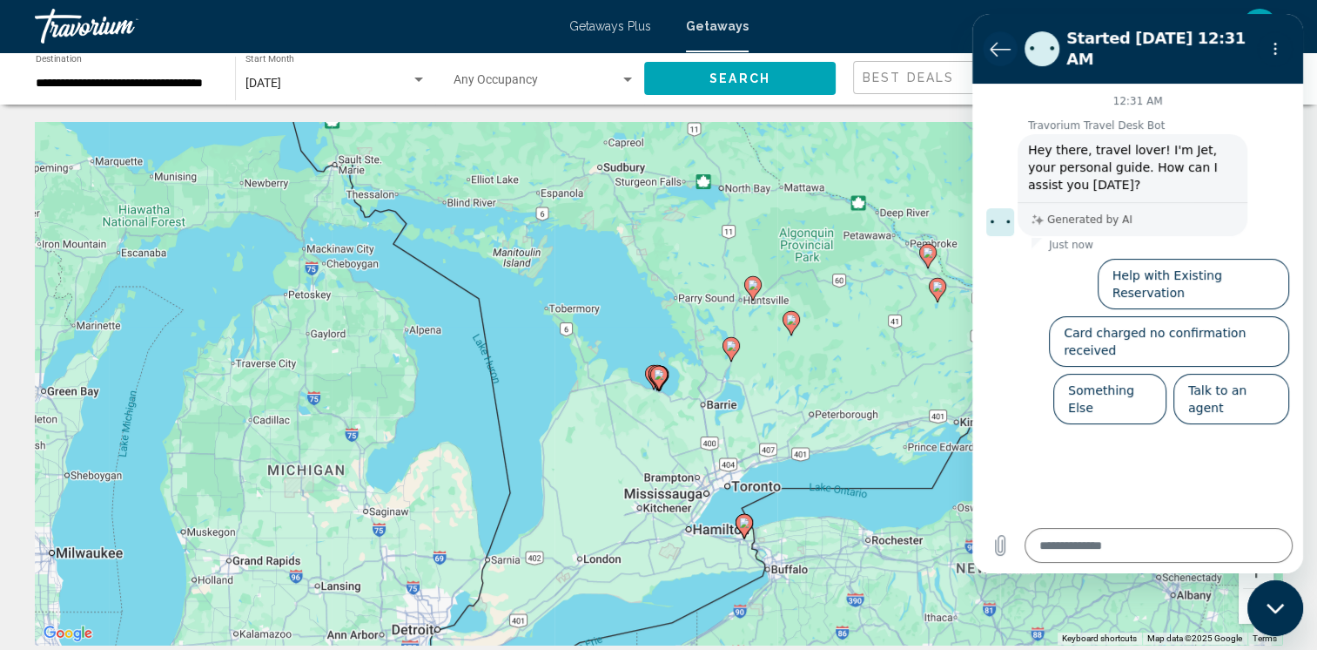
click at [997, 43] on icon "Back to the conversation list" at bounding box center [1000, 49] width 19 height 13
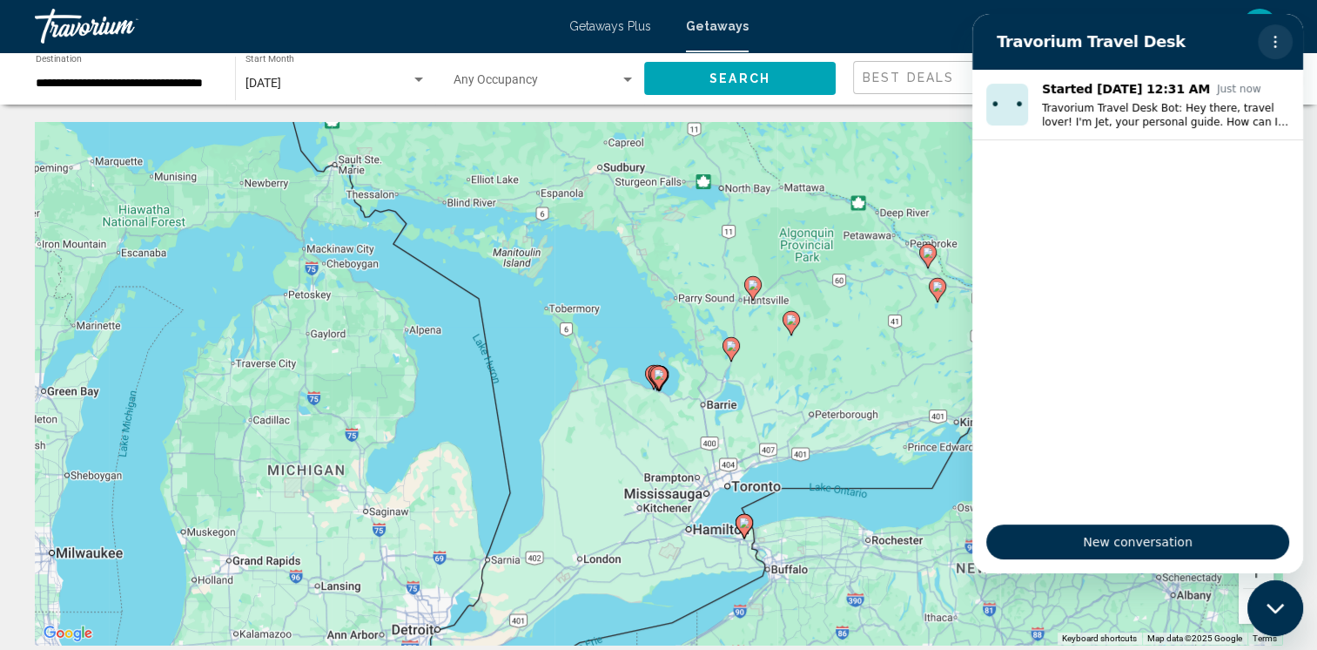
click at [1276, 40] on icon "Options menu" at bounding box center [1276, 42] width 14 height 14
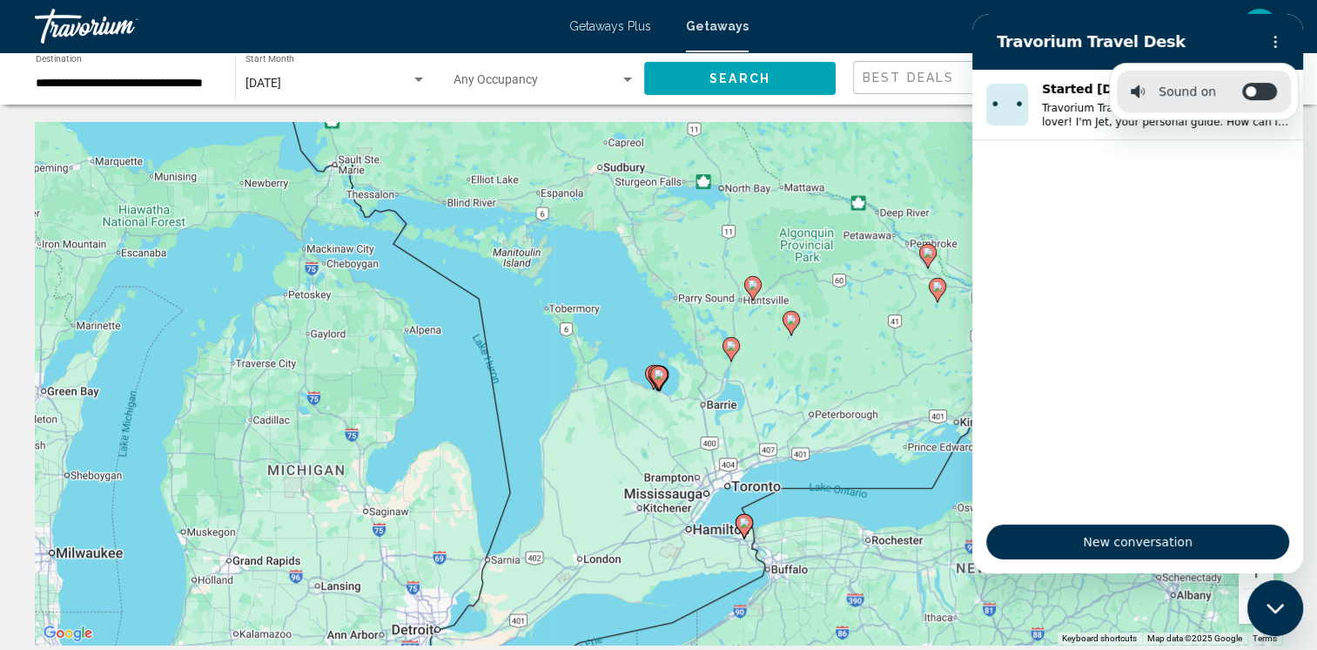
click at [1018, 50] on h2 "Travorium Travel Desk" at bounding box center [1124, 41] width 254 height 21
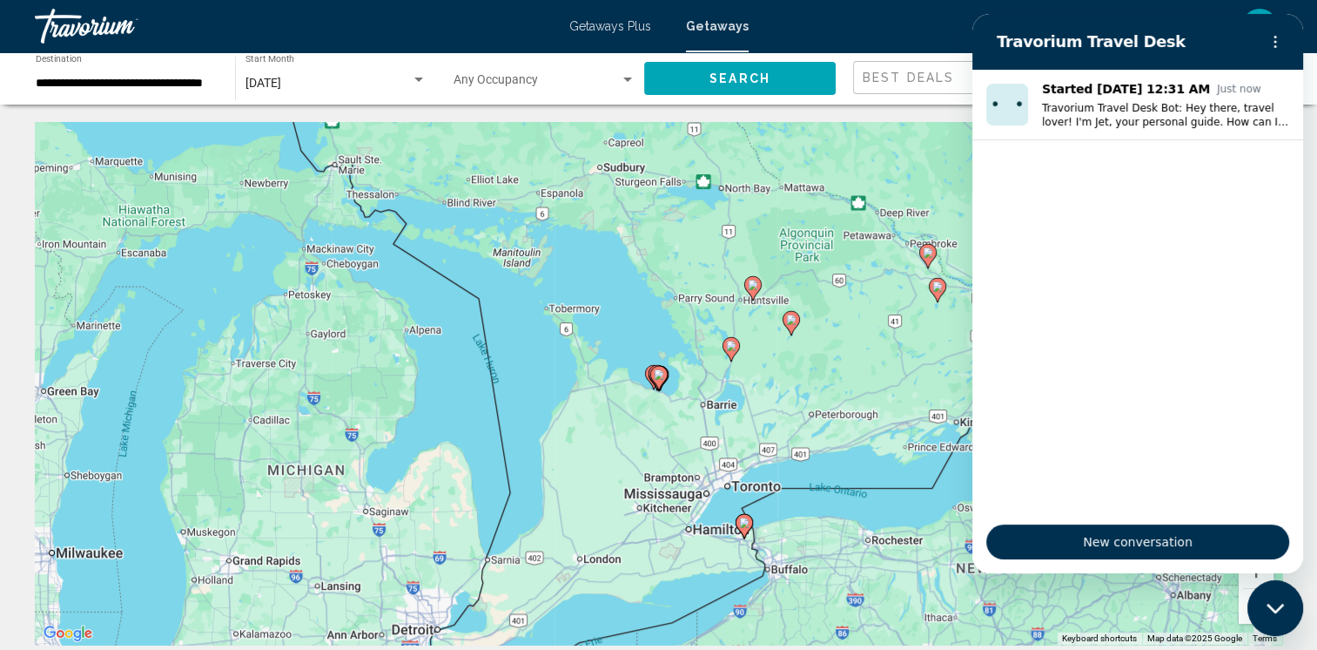
click at [1258, 594] on div "Close messaging window" at bounding box center [1276, 608] width 52 height 52
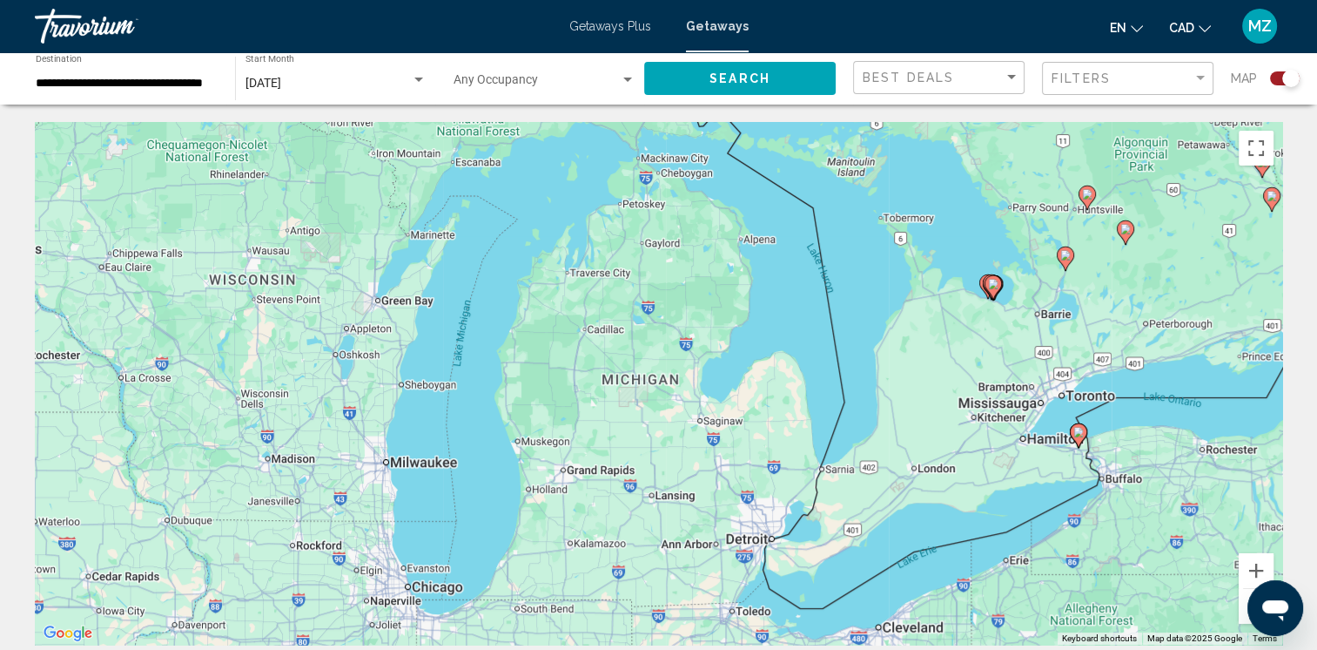
drag, startPoint x: 824, startPoint y: 486, endPoint x: 1171, endPoint y: 398, distance: 358.4
click at [1171, 398] on div "To activate drag with keyboard, press Alt + Enter. Once in keyboard drag state,…" at bounding box center [659, 383] width 1248 height 522
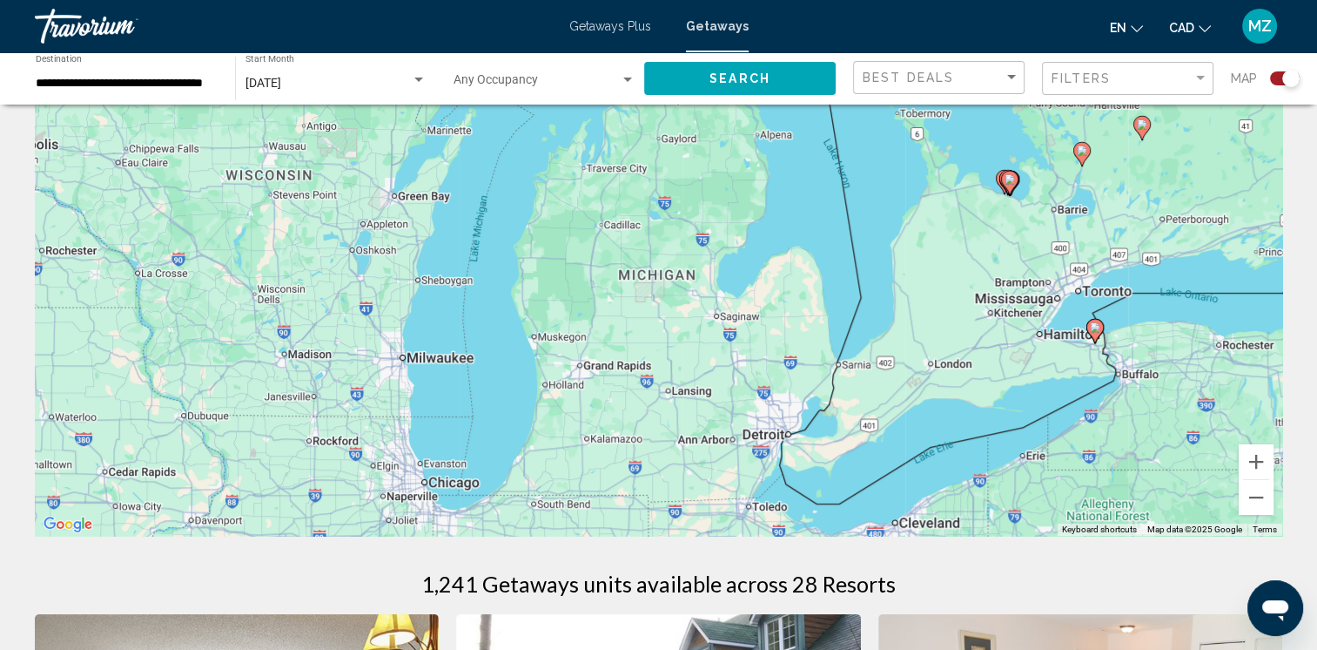
scroll to position [174, 0]
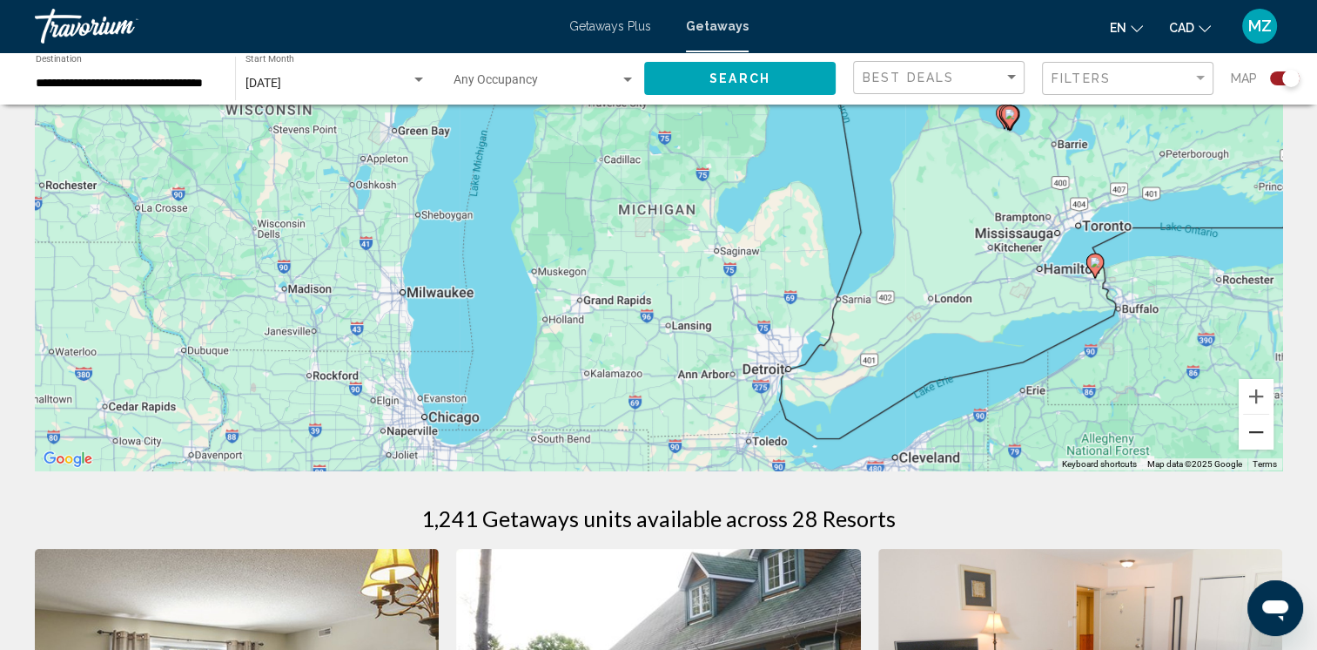
click at [1257, 427] on button "Zoom out" at bounding box center [1256, 431] width 35 height 35
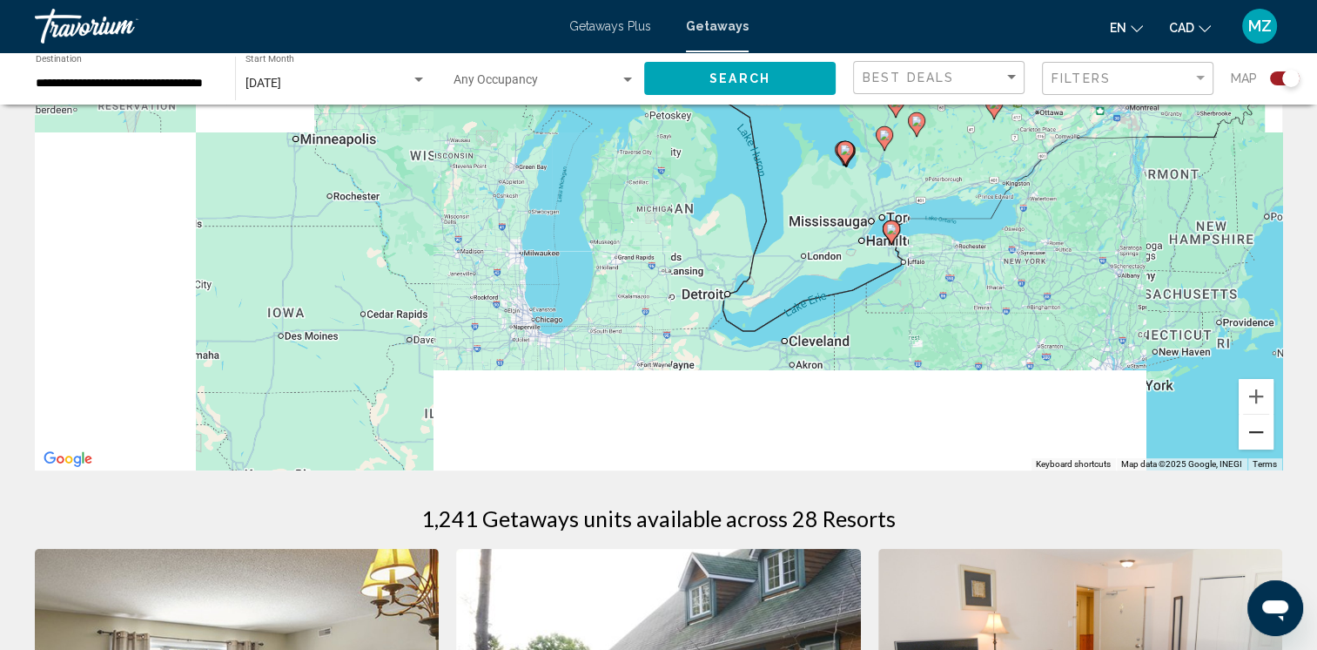
drag, startPoint x: 1257, startPoint y: 428, endPoint x: 1125, endPoint y: 395, distance: 135.4
click at [1257, 430] on button "Zoom out" at bounding box center [1256, 431] width 35 height 35
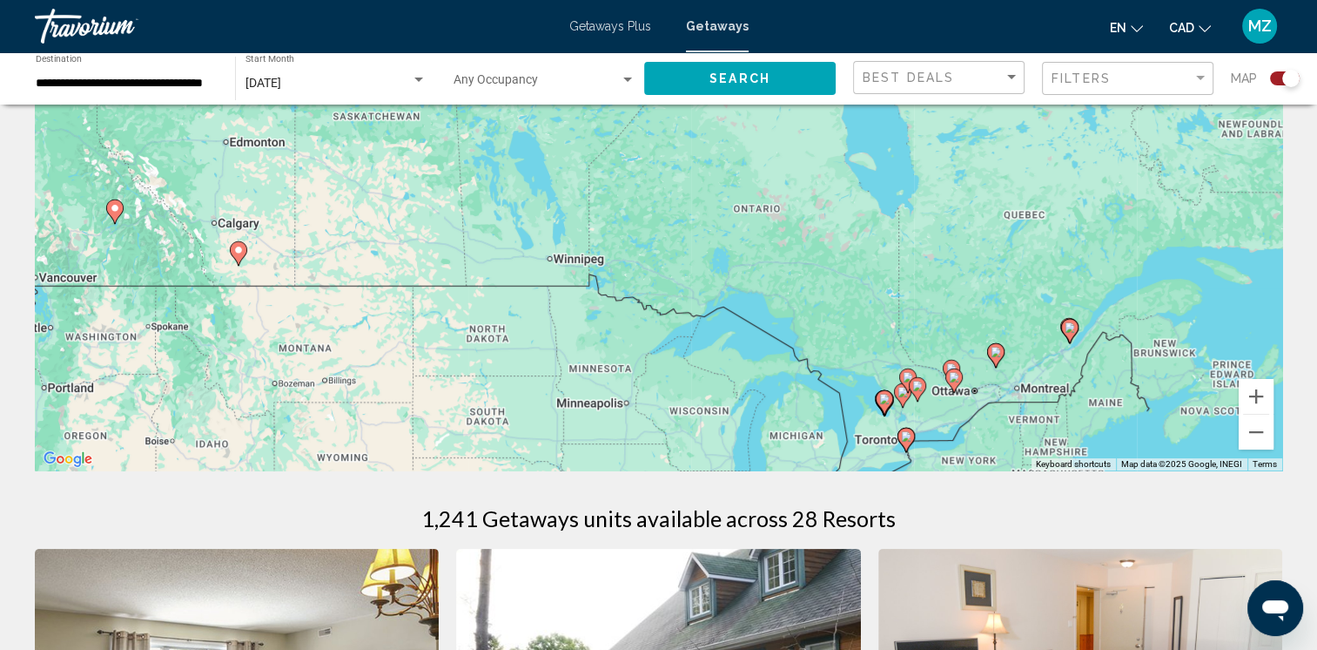
drag, startPoint x: 622, startPoint y: 263, endPoint x: 784, endPoint y: 494, distance: 281.9
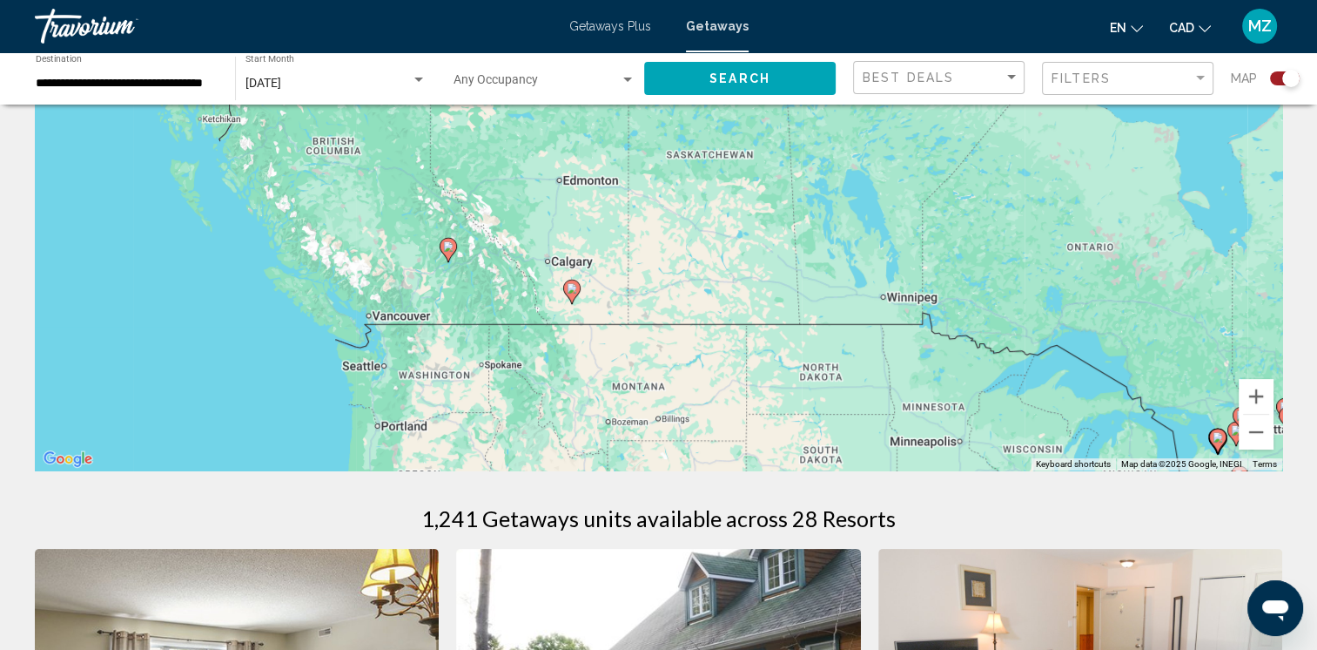
drag, startPoint x: 723, startPoint y: 401, endPoint x: 998, endPoint y: 416, distance: 275.6
click at [1021, 428] on div "To activate drag with keyboard, press Alt + Enter. Once in keyboard drag state,…" at bounding box center [659, 209] width 1248 height 522
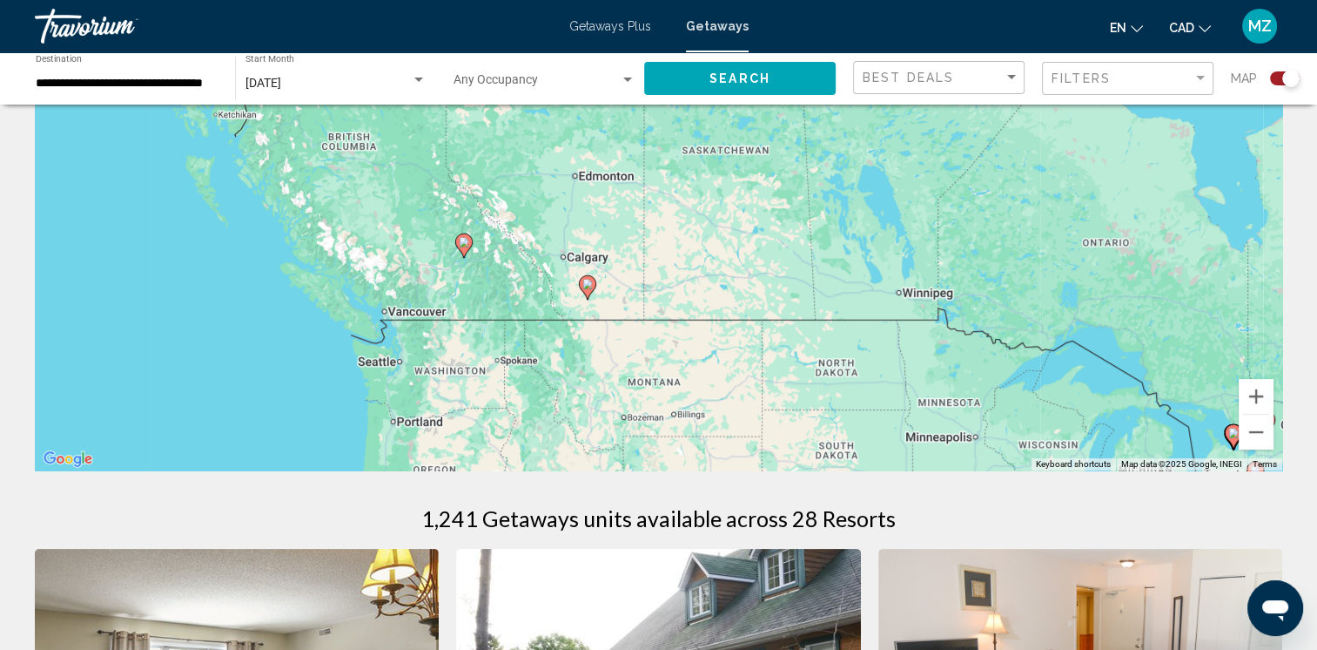
click at [462, 246] on image "Main content" at bounding box center [464, 242] width 10 height 10
click at [462, 246] on image "Main content" at bounding box center [465, 242] width 10 height 10
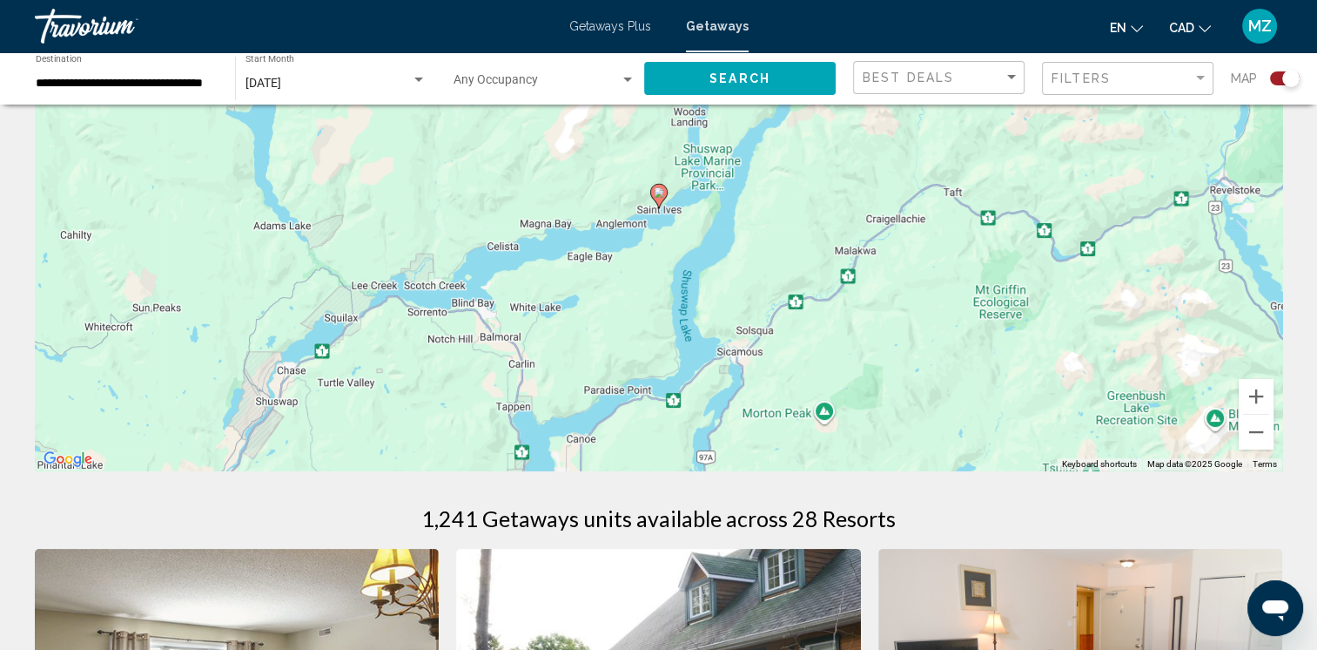
click at [658, 192] on image "Main content" at bounding box center [659, 192] width 10 height 10
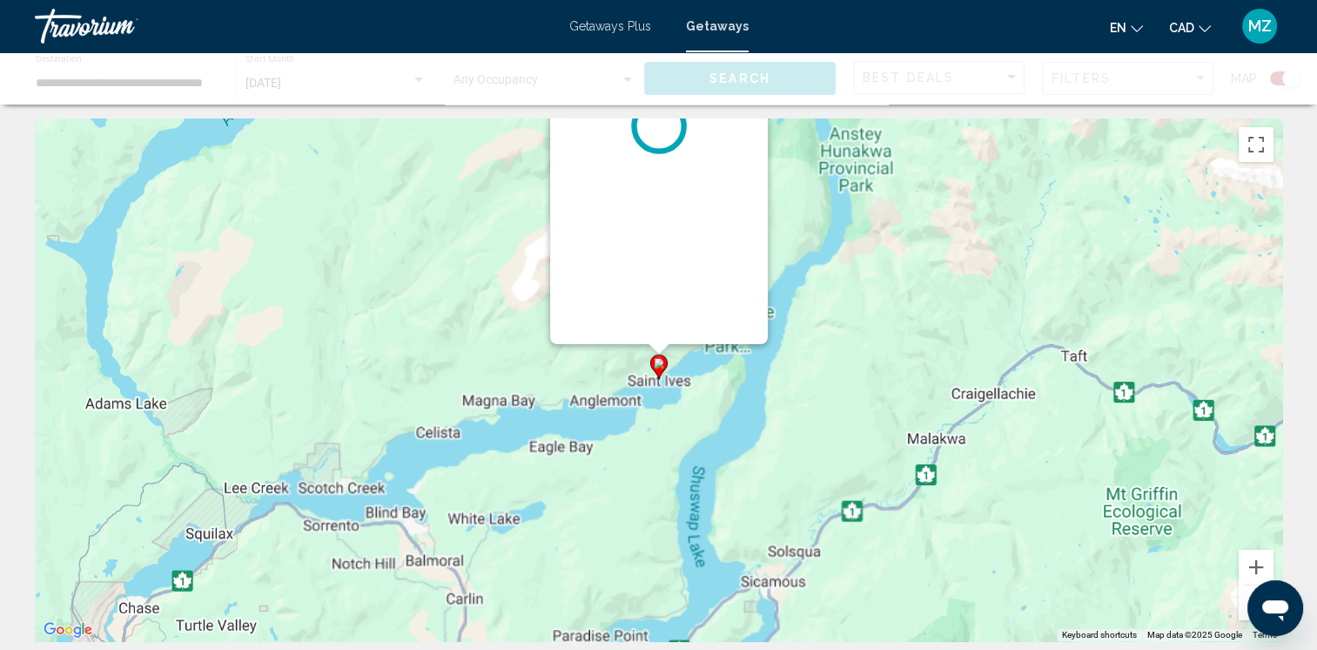
scroll to position [0, 0]
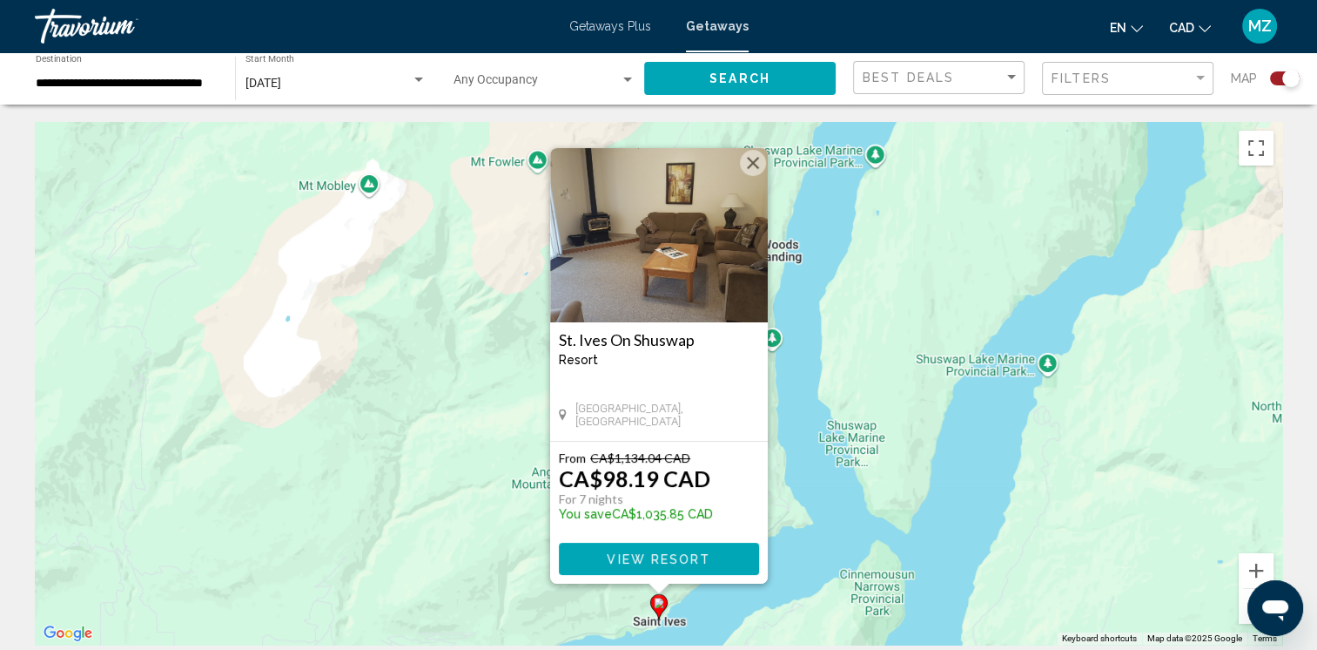
click at [745, 160] on button "Close" at bounding box center [753, 163] width 26 height 26
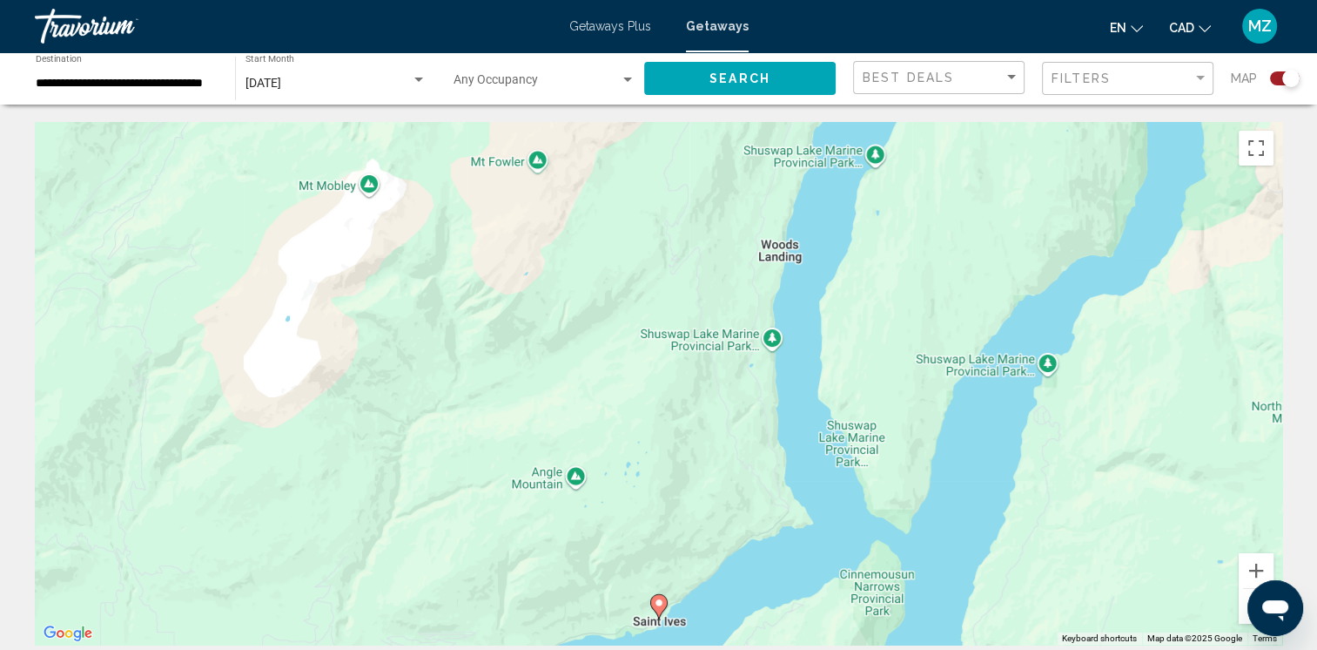
click at [1243, 613] on button "Zoom out" at bounding box center [1256, 606] width 35 height 35
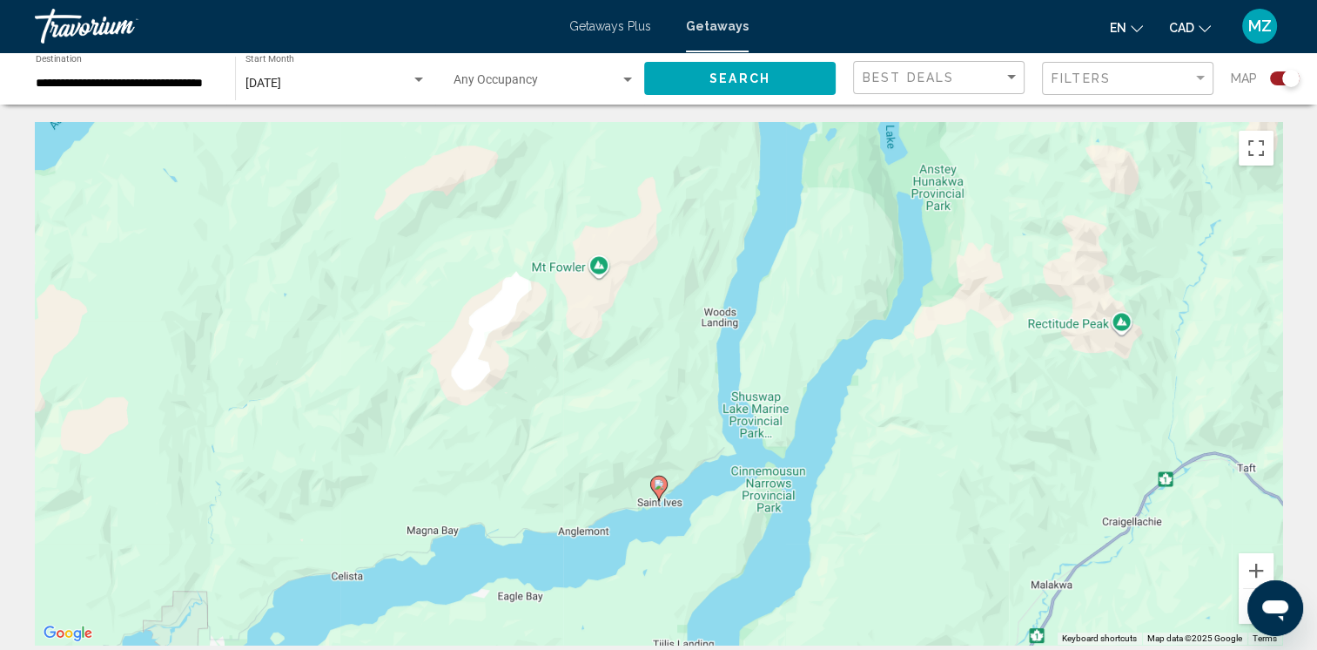
click at [1243, 613] on button "Zoom out" at bounding box center [1256, 606] width 35 height 35
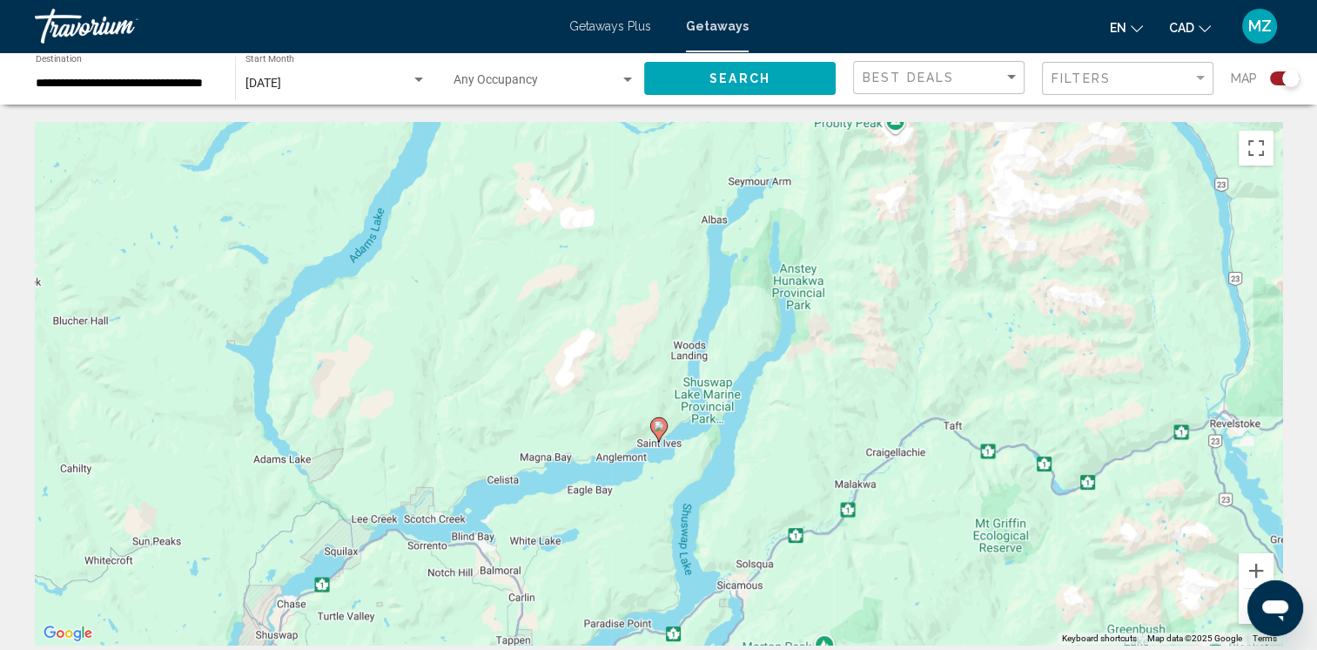
click at [1243, 613] on button "Zoom out" at bounding box center [1256, 606] width 35 height 35
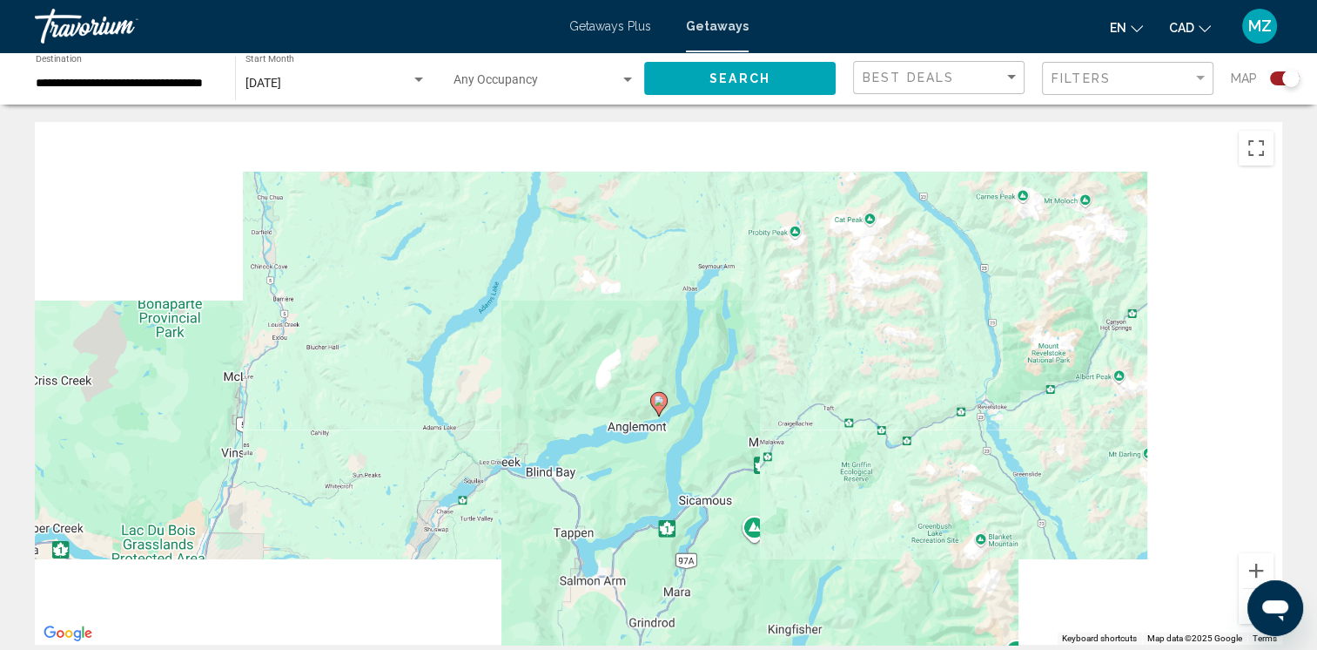
click at [1243, 613] on button "Zoom out" at bounding box center [1256, 606] width 35 height 35
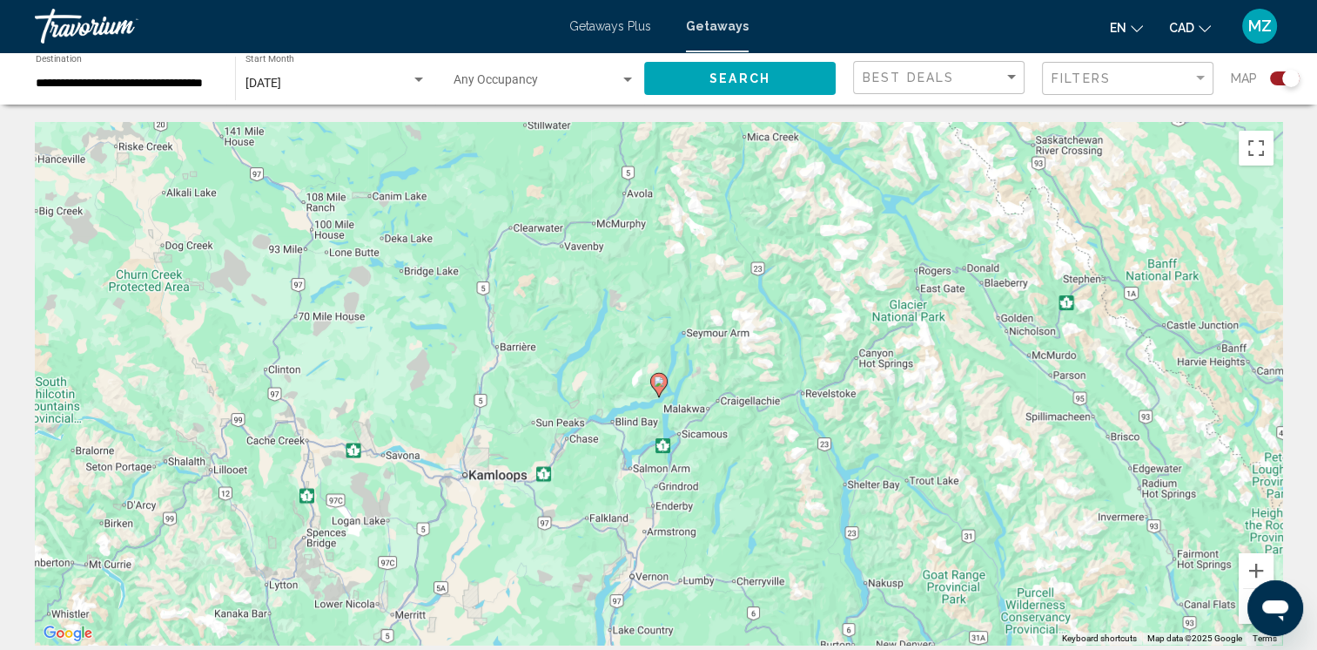
click at [1243, 613] on button "Zoom out" at bounding box center [1256, 606] width 35 height 35
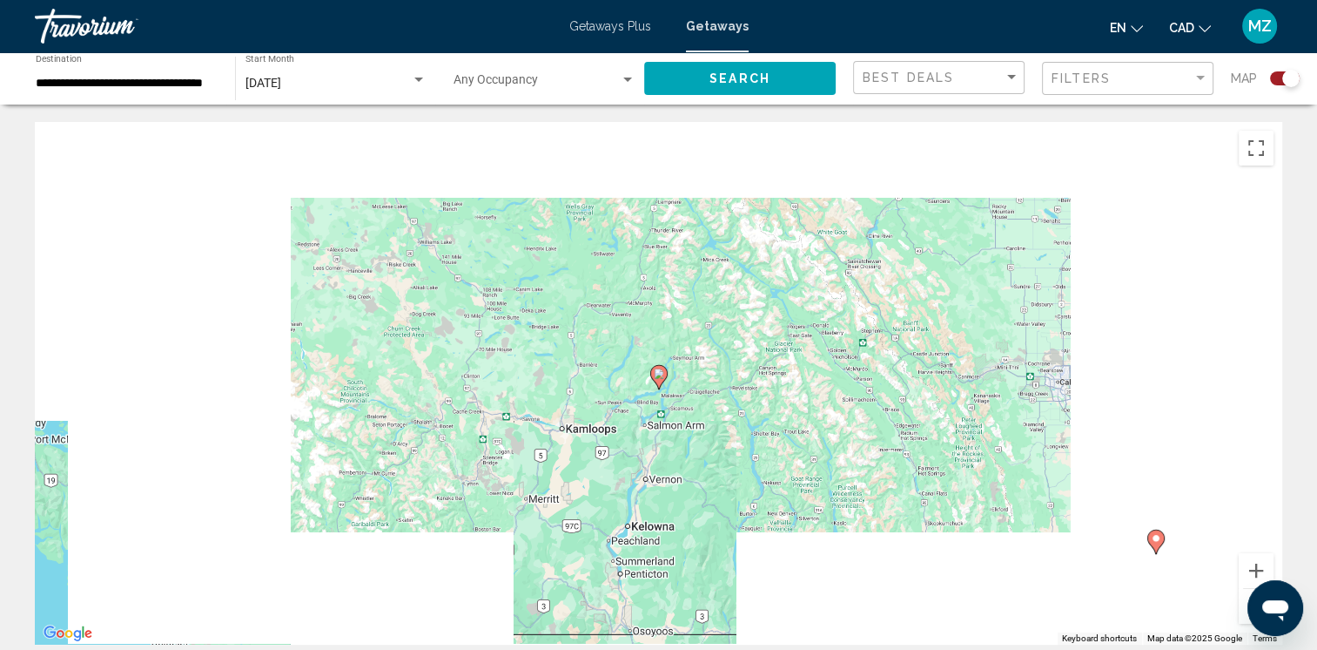
click at [1243, 613] on button "Zoom out" at bounding box center [1256, 606] width 35 height 35
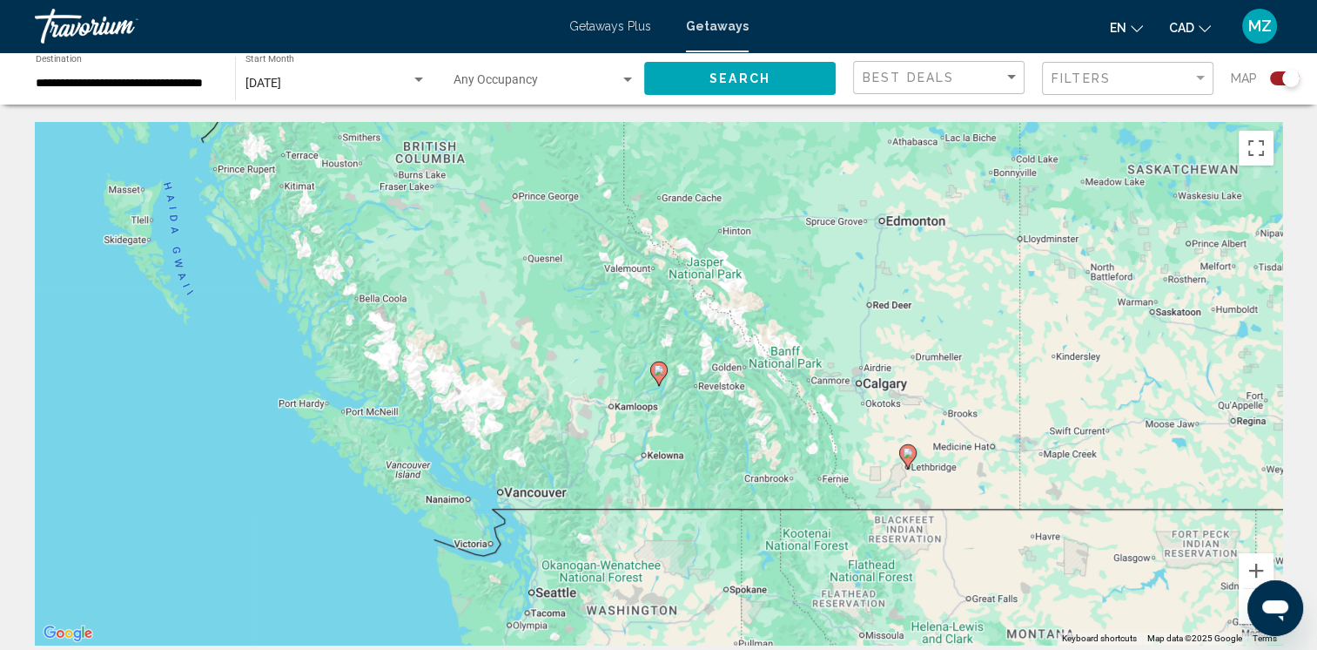
click at [1243, 613] on button "Zoom out" at bounding box center [1256, 606] width 35 height 35
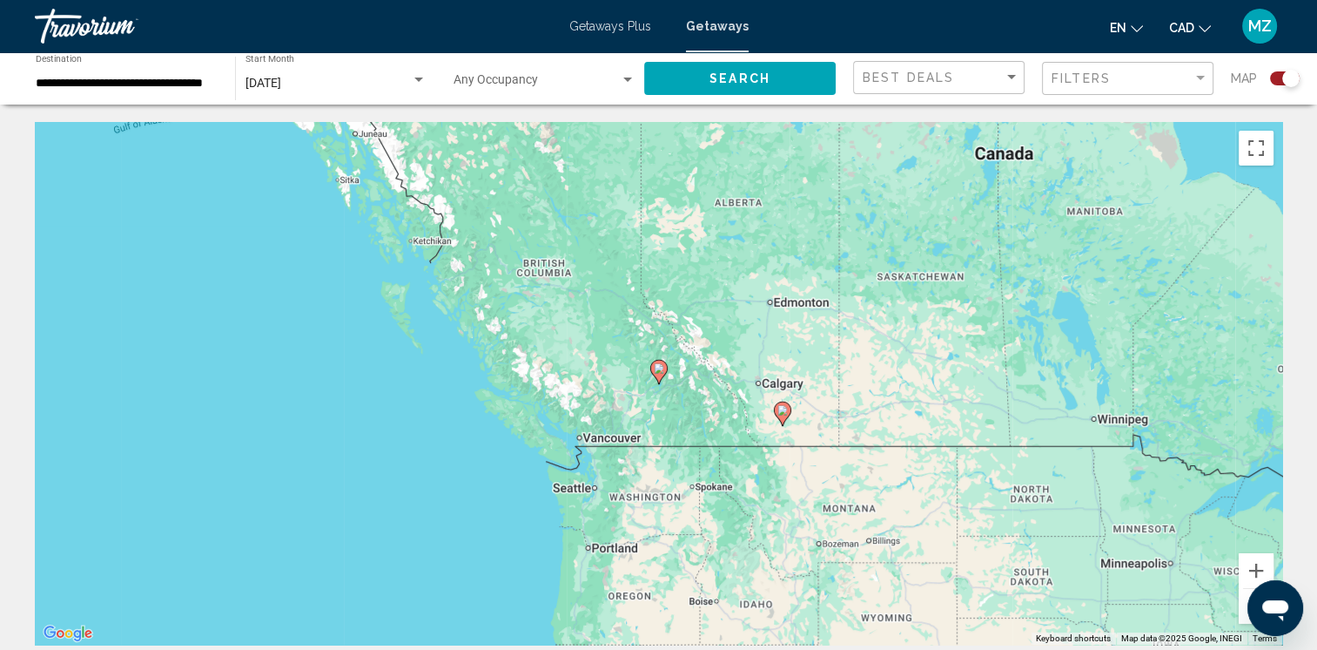
click at [1243, 613] on button "Zoom out" at bounding box center [1256, 606] width 35 height 35
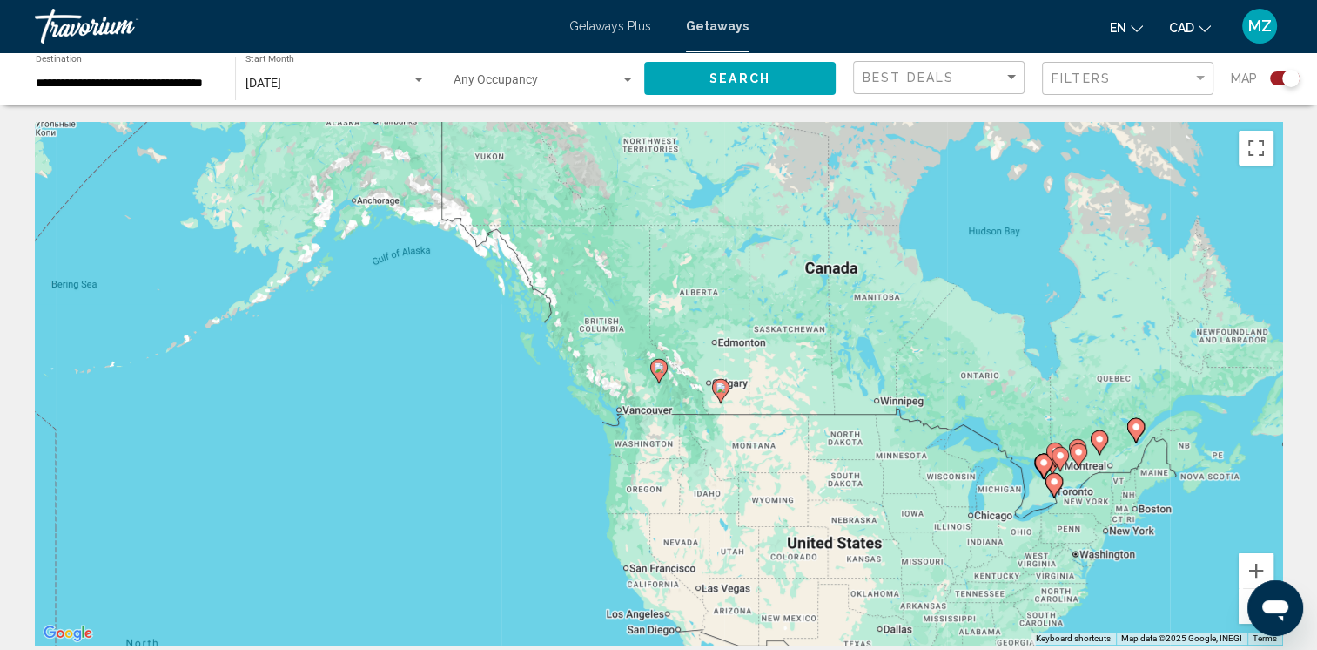
click at [1243, 613] on button "Zoom out" at bounding box center [1256, 606] width 35 height 35
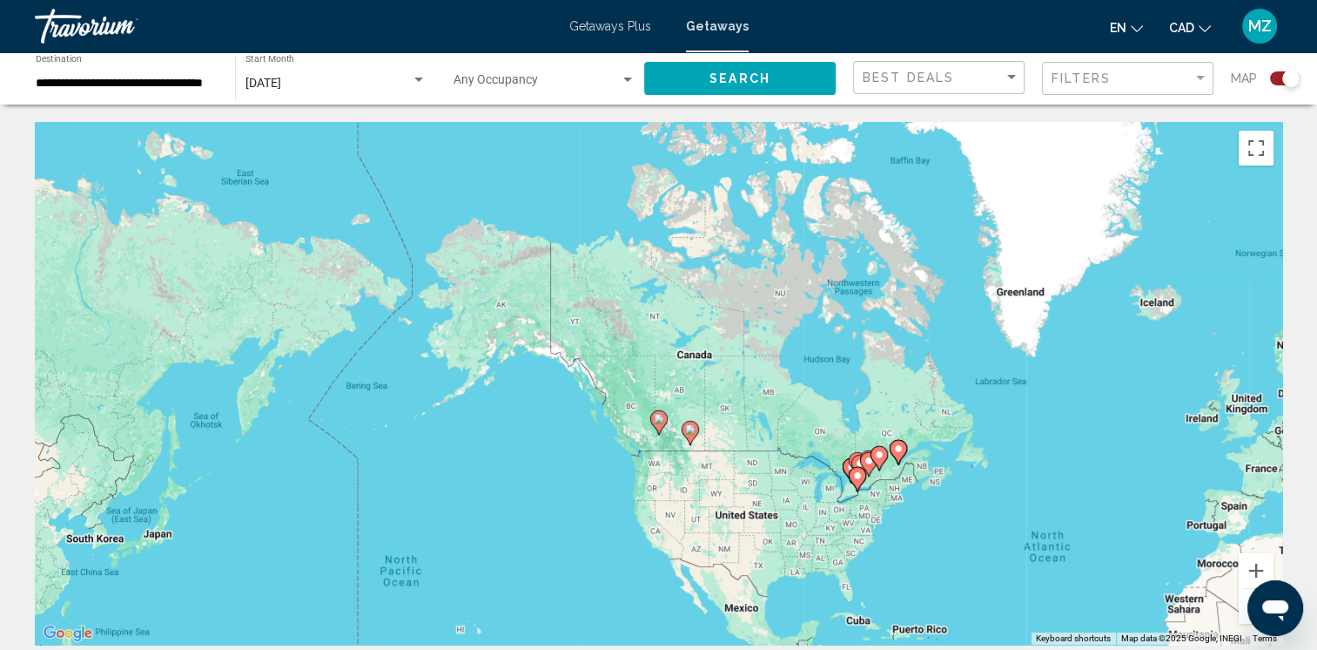
drag, startPoint x: 680, startPoint y: 409, endPoint x: 671, endPoint y: 490, distance: 81.4
click at [672, 492] on div "To activate drag with keyboard, press Alt + Enter. Once in keyboard drag state,…" at bounding box center [659, 383] width 1248 height 522
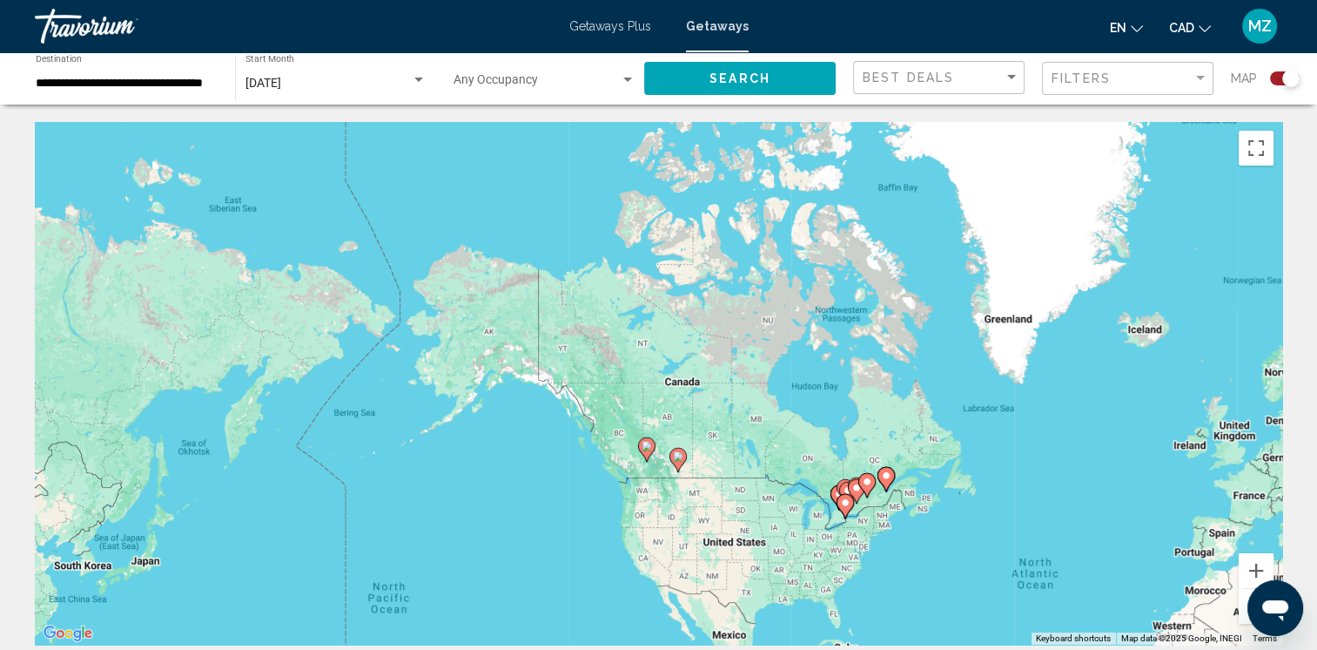
click at [675, 455] on image "Main content" at bounding box center [678, 456] width 10 height 10
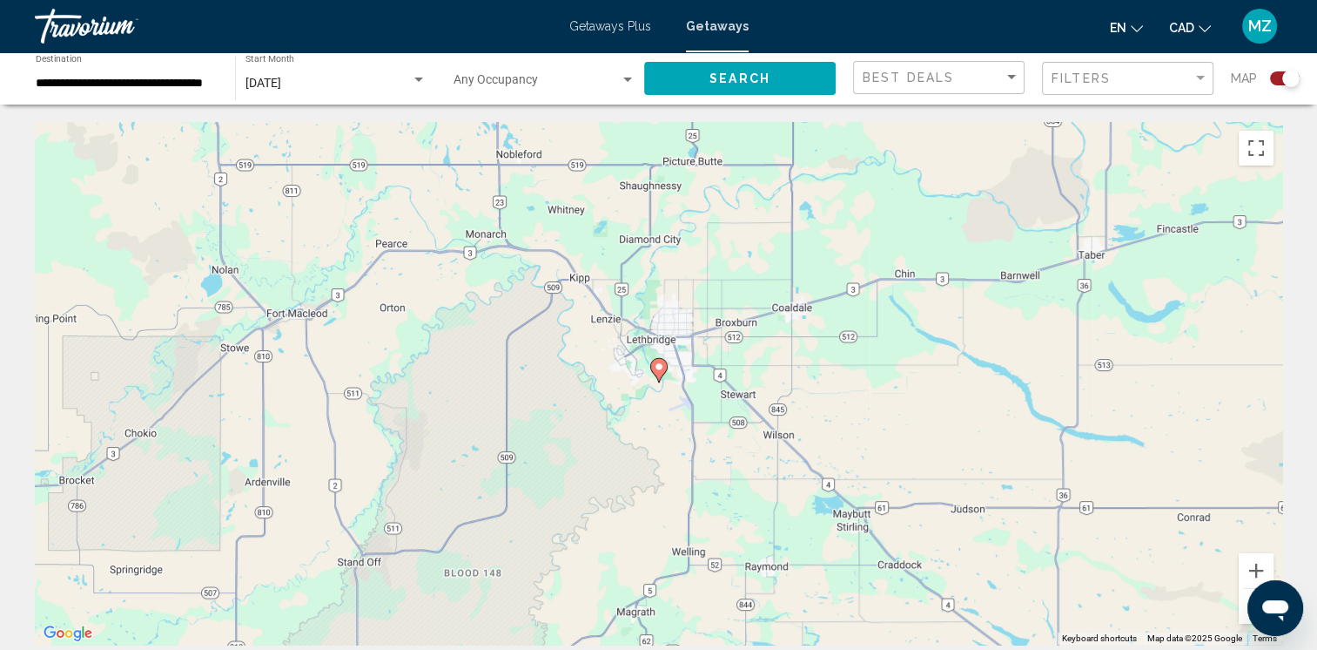
click at [659, 371] on image "Main content" at bounding box center [659, 366] width 10 height 10
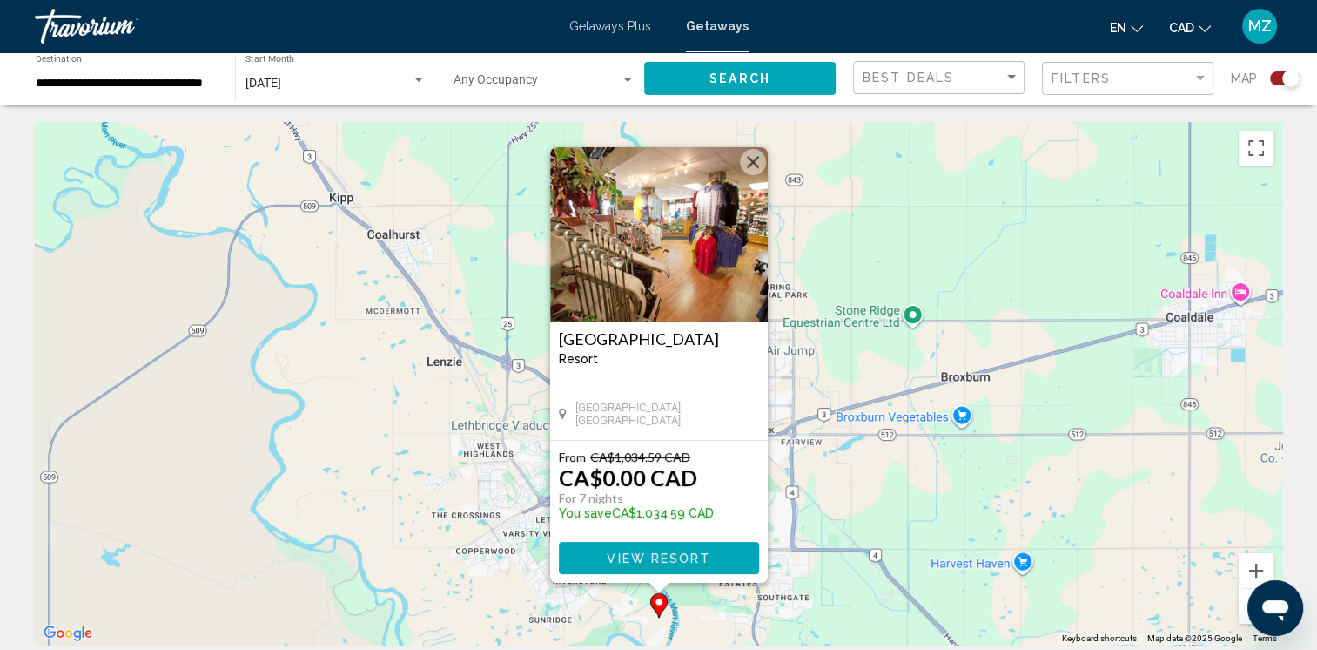
drag, startPoint x: 754, startPoint y: 163, endPoint x: 705, endPoint y: 235, distance: 87.2
click at [755, 164] on button "Close" at bounding box center [753, 162] width 26 height 26
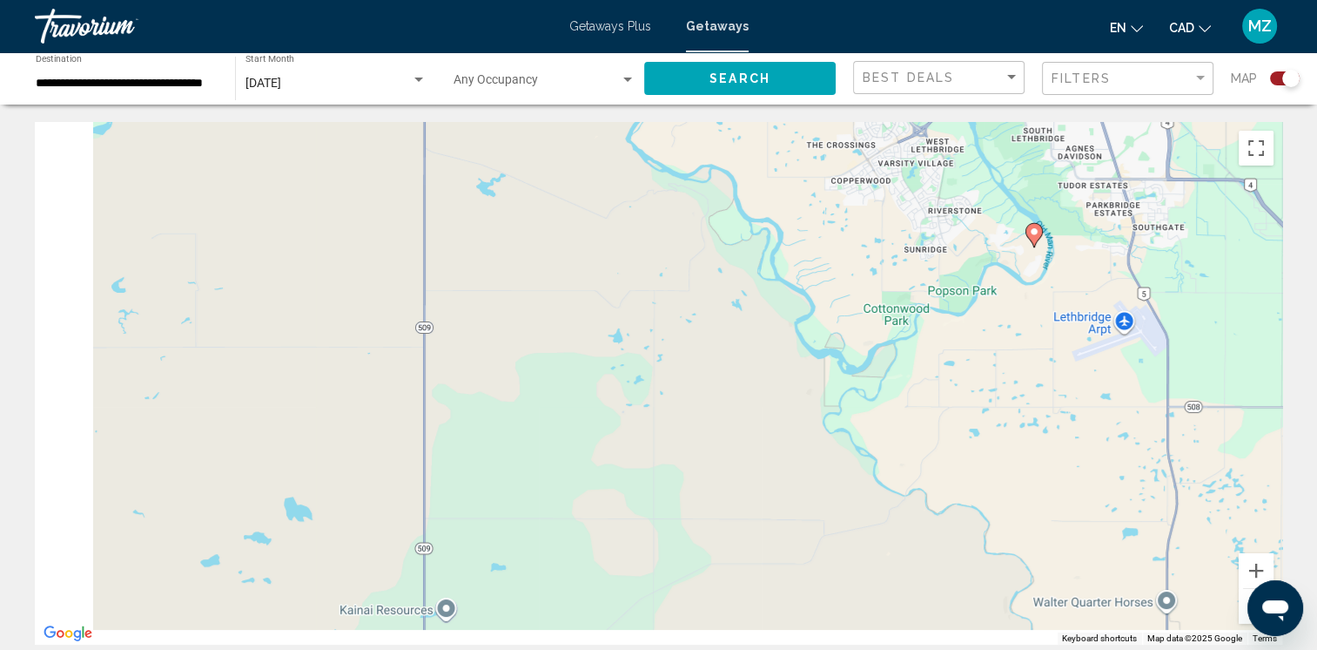
drag, startPoint x: 531, startPoint y: 399, endPoint x: 825, endPoint y: 124, distance: 402.3
click at [849, 51] on div "**********" at bounding box center [658, 325] width 1317 height 650
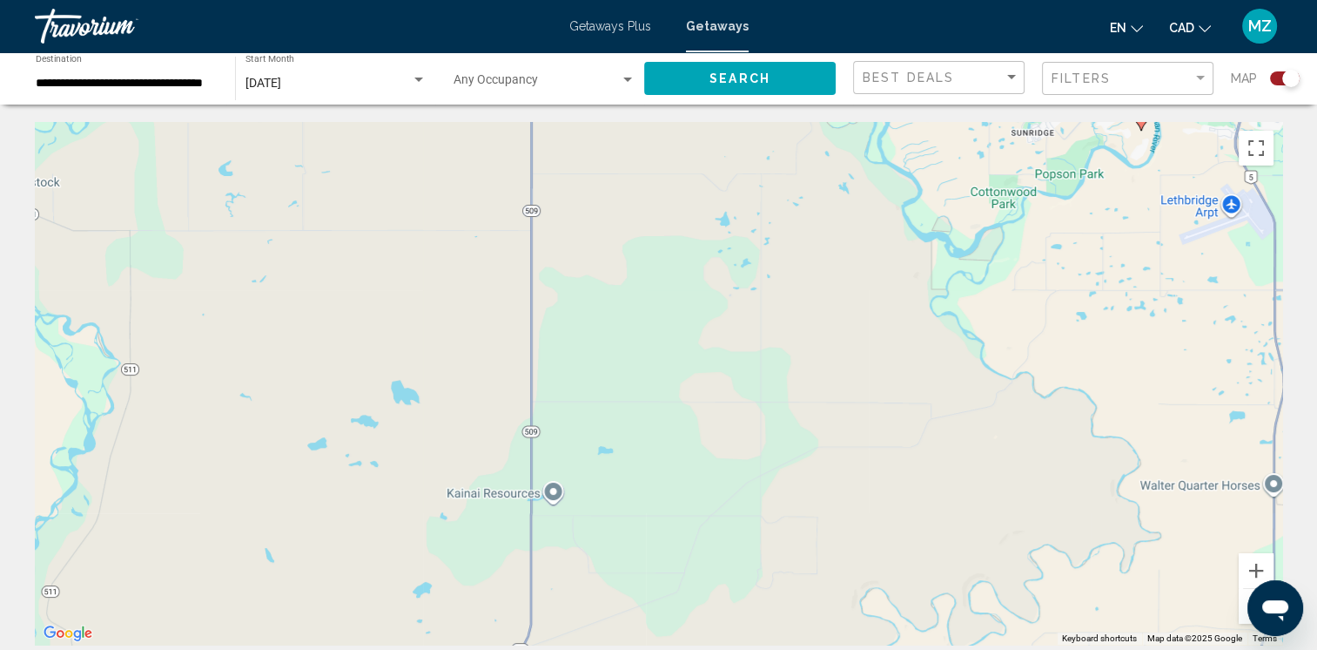
click at [1244, 596] on button "Zoom out" at bounding box center [1256, 606] width 35 height 35
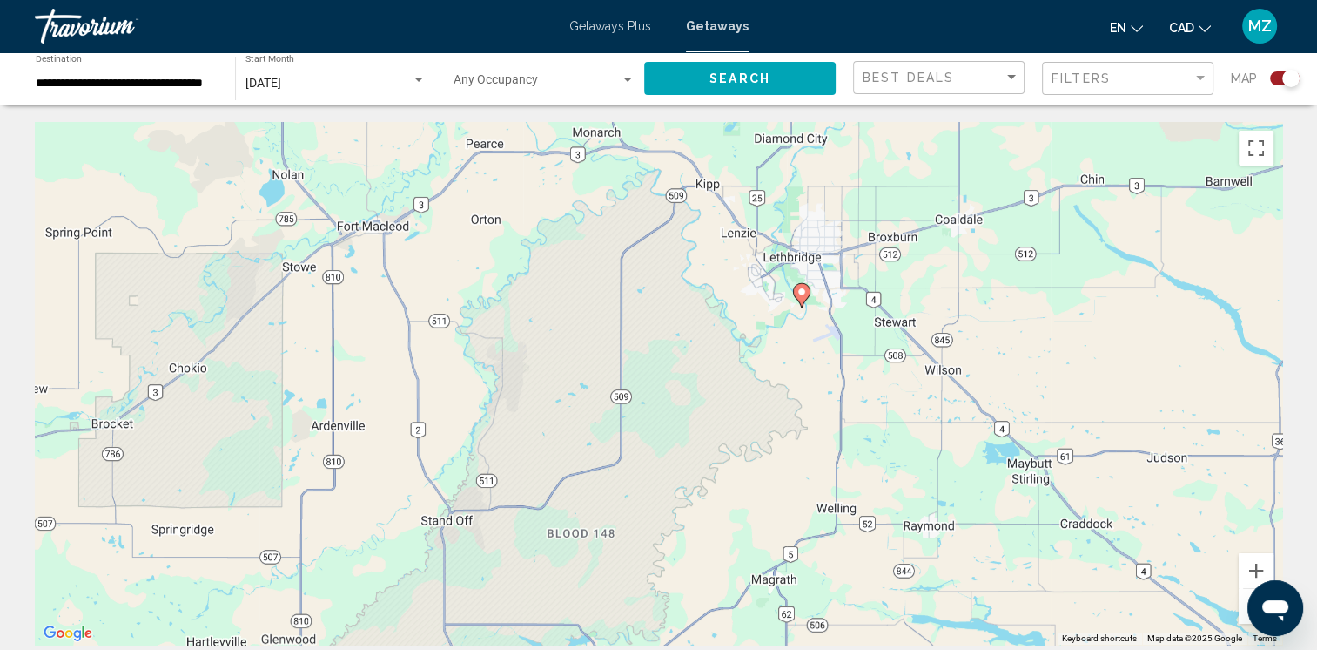
click at [1244, 596] on button "Zoom out" at bounding box center [1256, 606] width 35 height 35
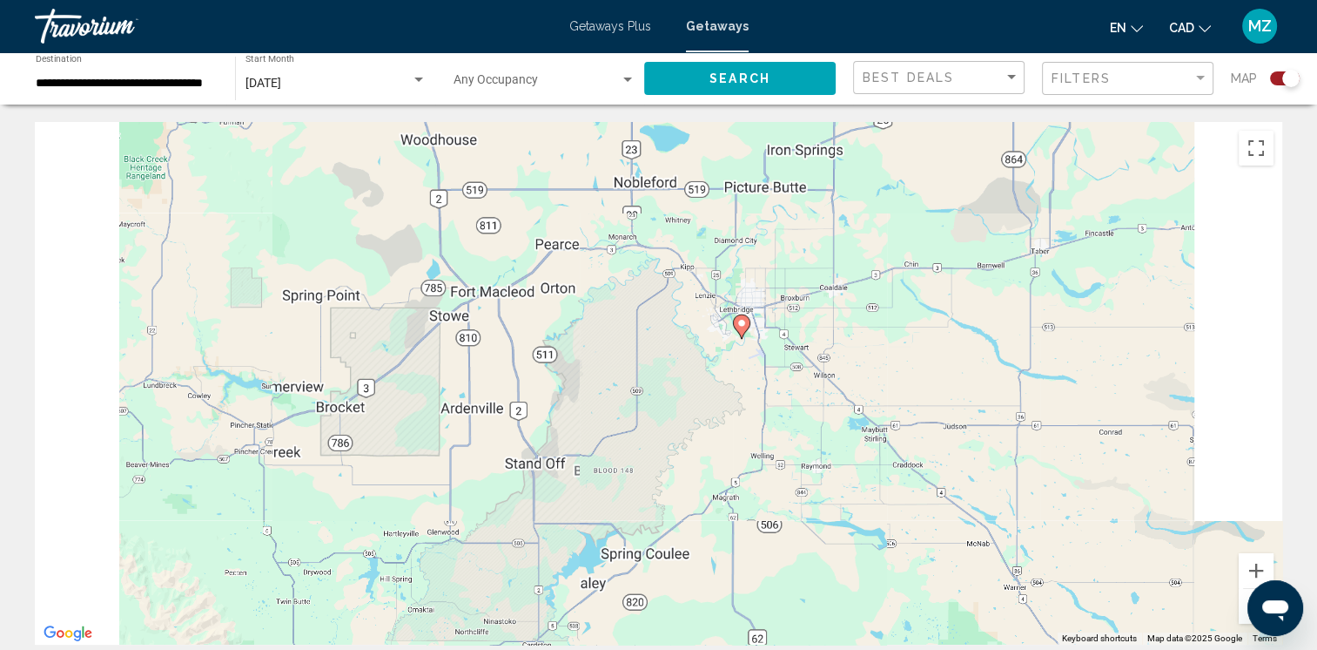
click at [1244, 595] on button "Zoom out" at bounding box center [1256, 606] width 35 height 35
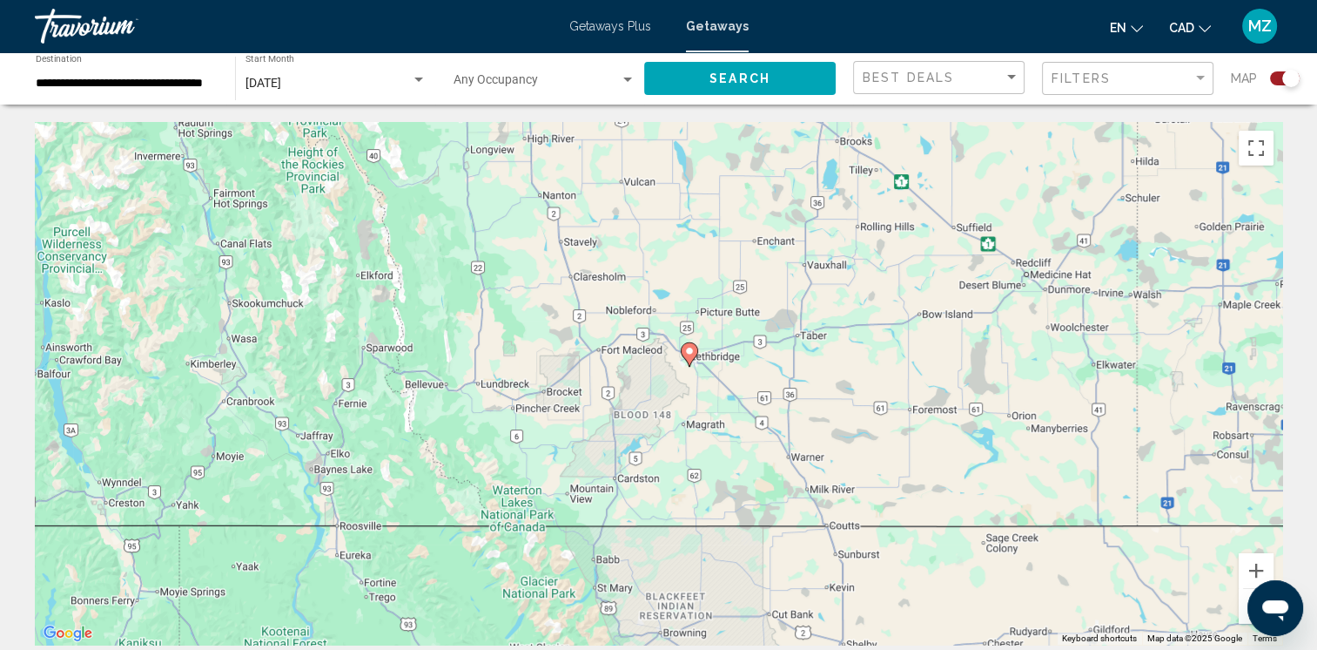
click at [1244, 604] on button "Zoom out" at bounding box center [1256, 606] width 35 height 35
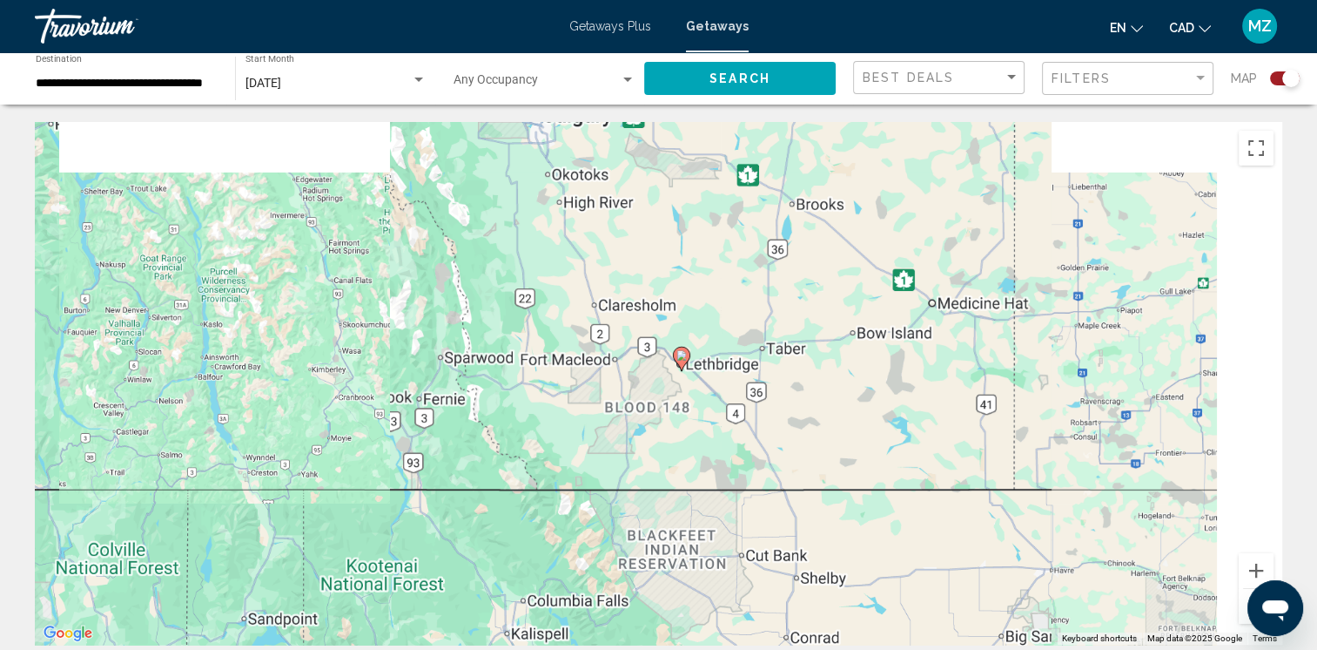
click at [1244, 603] on button "Zoom out" at bounding box center [1256, 606] width 35 height 35
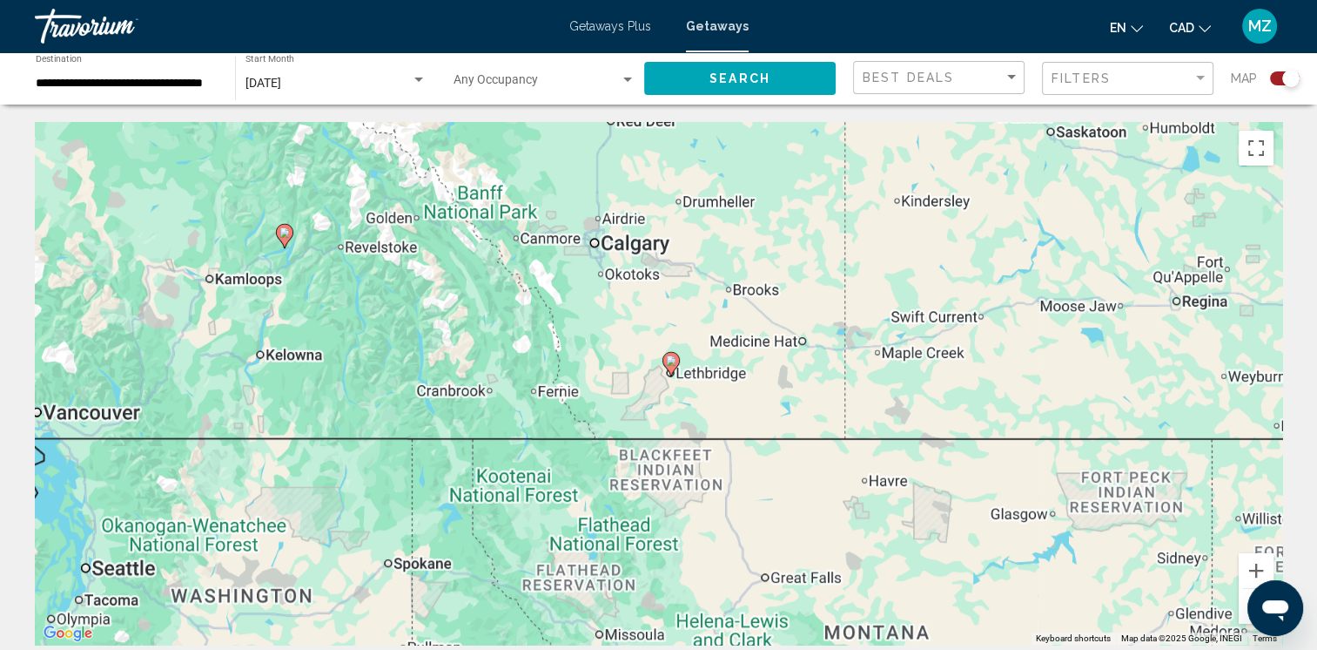
click at [1244, 602] on button "Zoom out" at bounding box center [1256, 606] width 35 height 35
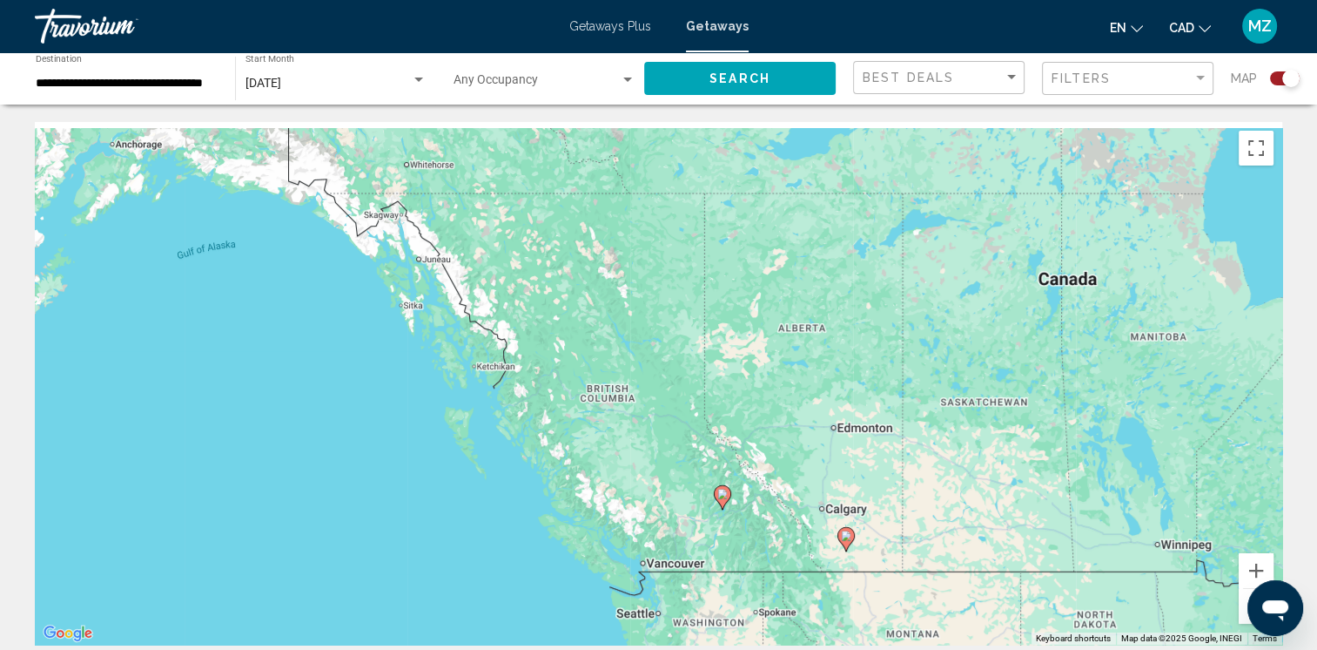
drag, startPoint x: 547, startPoint y: 308, endPoint x: 782, endPoint y: 576, distance: 356.7
click at [786, 578] on div "To activate drag with keyboard, press Alt + Enter. Once in keyboard drag state,…" at bounding box center [659, 383] width 1248 height 522
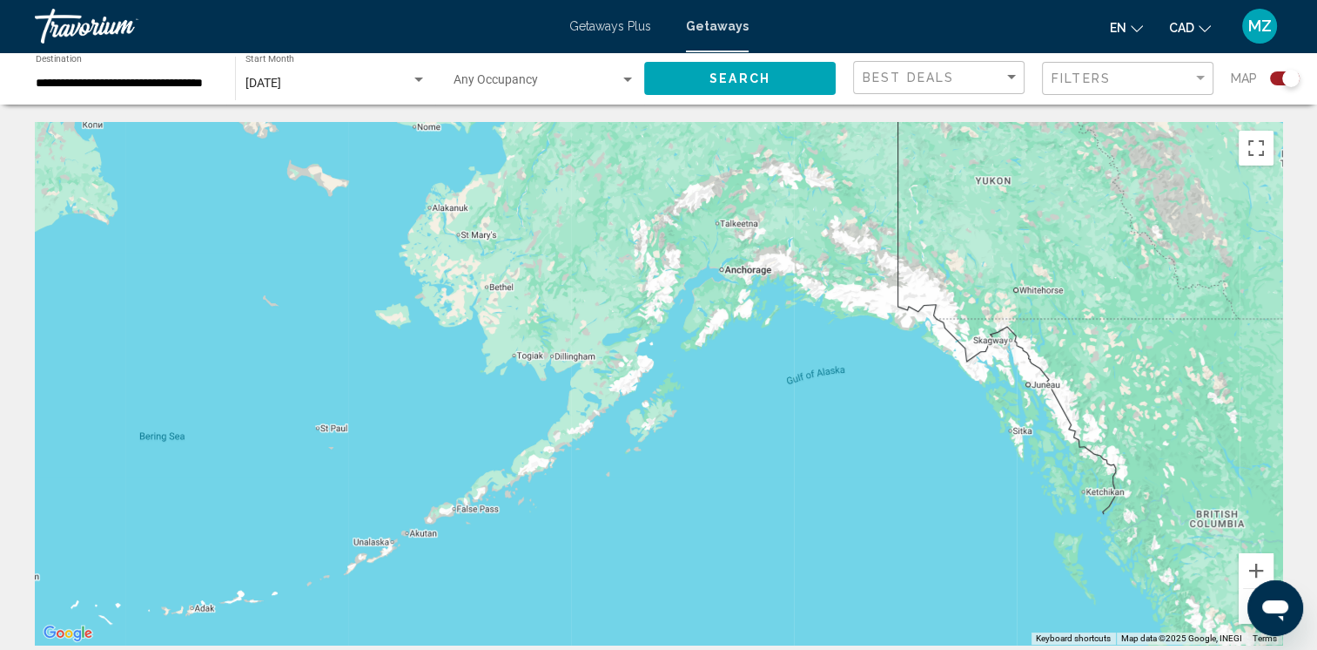
drag, startPoint x: 487, startPoint y: 388, endPoint x: 1045, endPoint y: 435, distance: 560.1
click at [1051, 435] on div "To activate drag with keyboard, press Alt + Enter. Once in keyboard drag state,…" at bounding box center [659, 383] width 1248 height 522
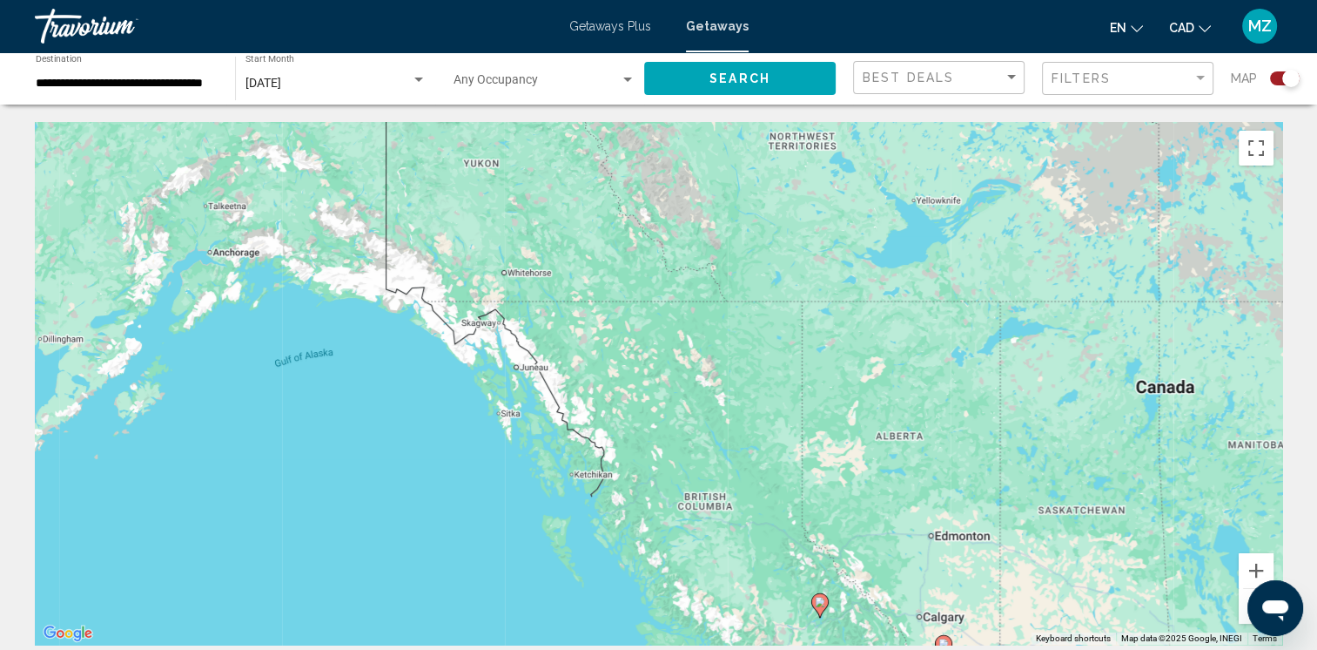
drag, startPoint x: 991, startPoint y: 314, endPoint x: 513, endPoint y: 284, distance: 479.0
click at [494, 284] on div "To activate drag with keyboard, press Alt + Enter. Once in keyboard drag state,…" at bounding box center [659, 383] width 1248 height 522
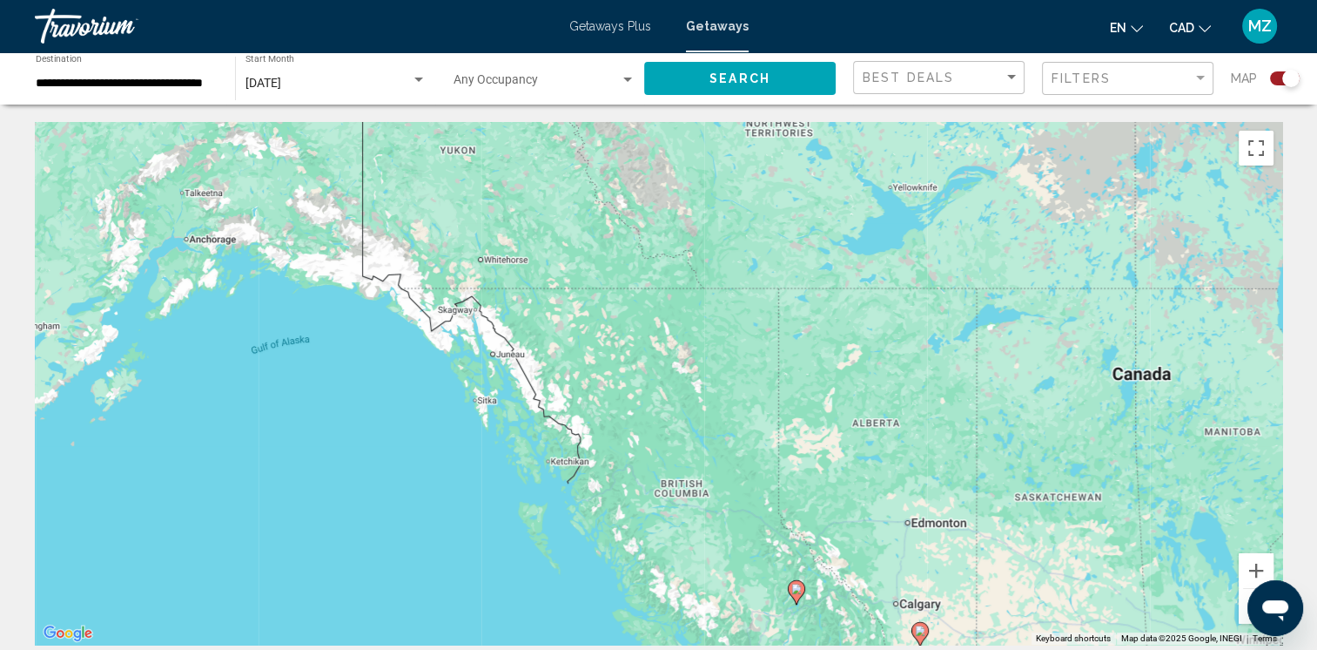
drag, startPoint x: 698, startPoint y: 509, endPoint x: 619, endPoint y: 389, distance: 143.2
click at [619, 389] on div "To activate drag with keyboard, press Alt + Enter. Once in keyboard drag state,…" at bounding box center [659, 383] width 1248 height 522
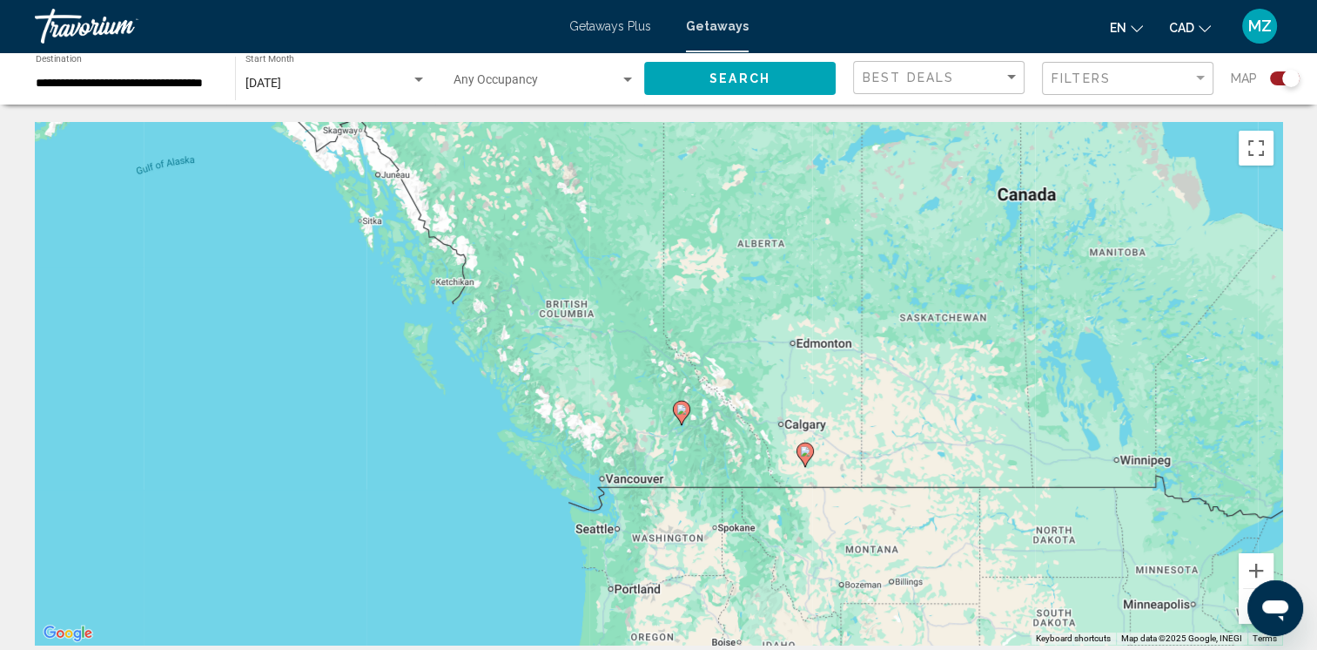
click at [684, 406] on image "Main content" at bounding box center [682, 409] width 10 height 10
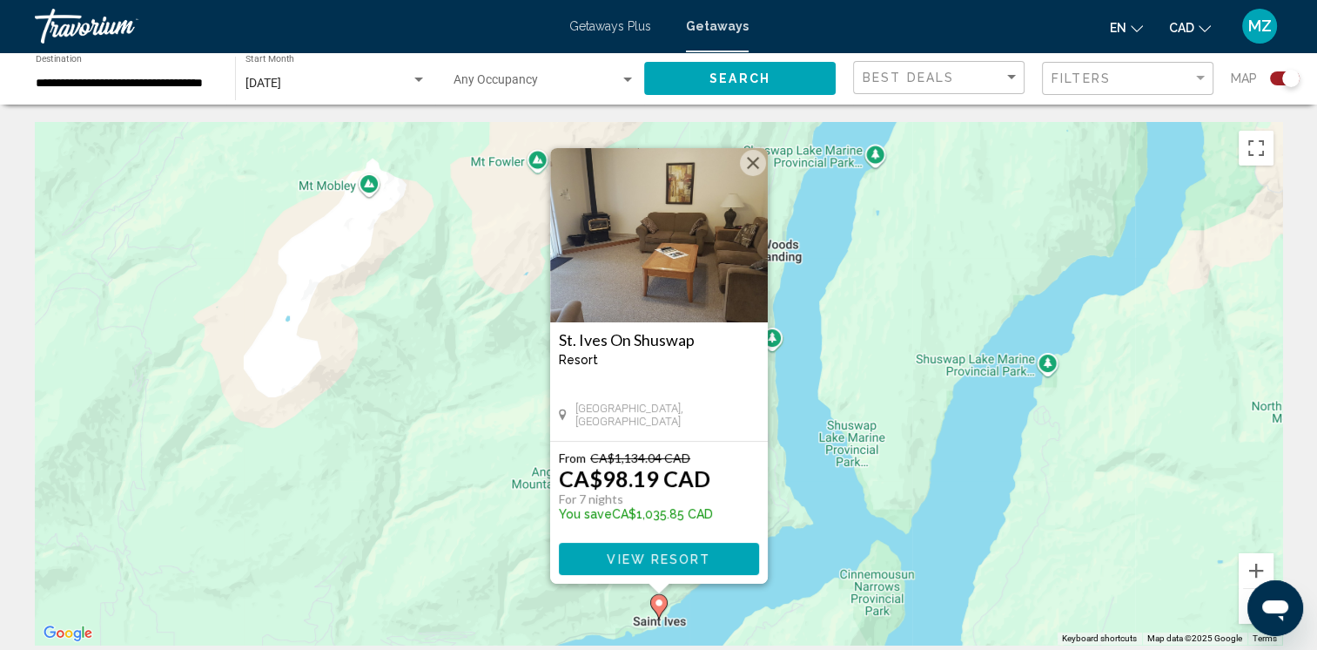
click at [745, 164] on button "Close" at bounding box center [753, 163] width 26 height 26
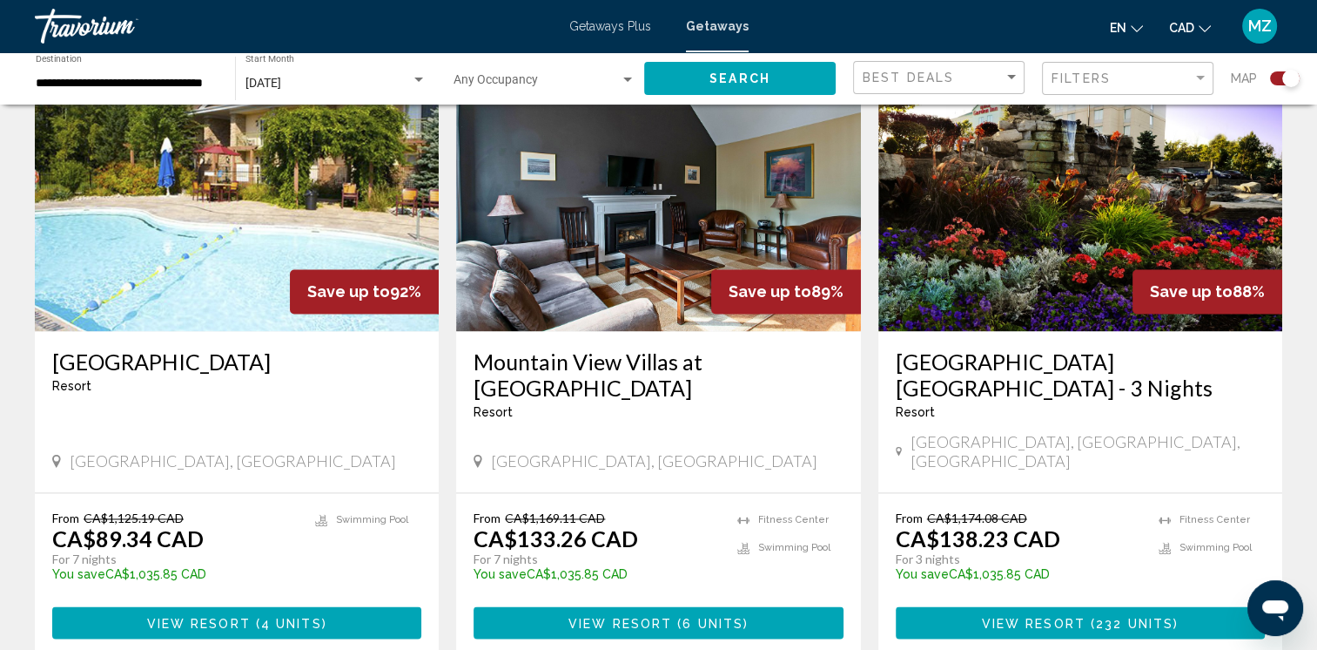
scroll to position [2525, 0]
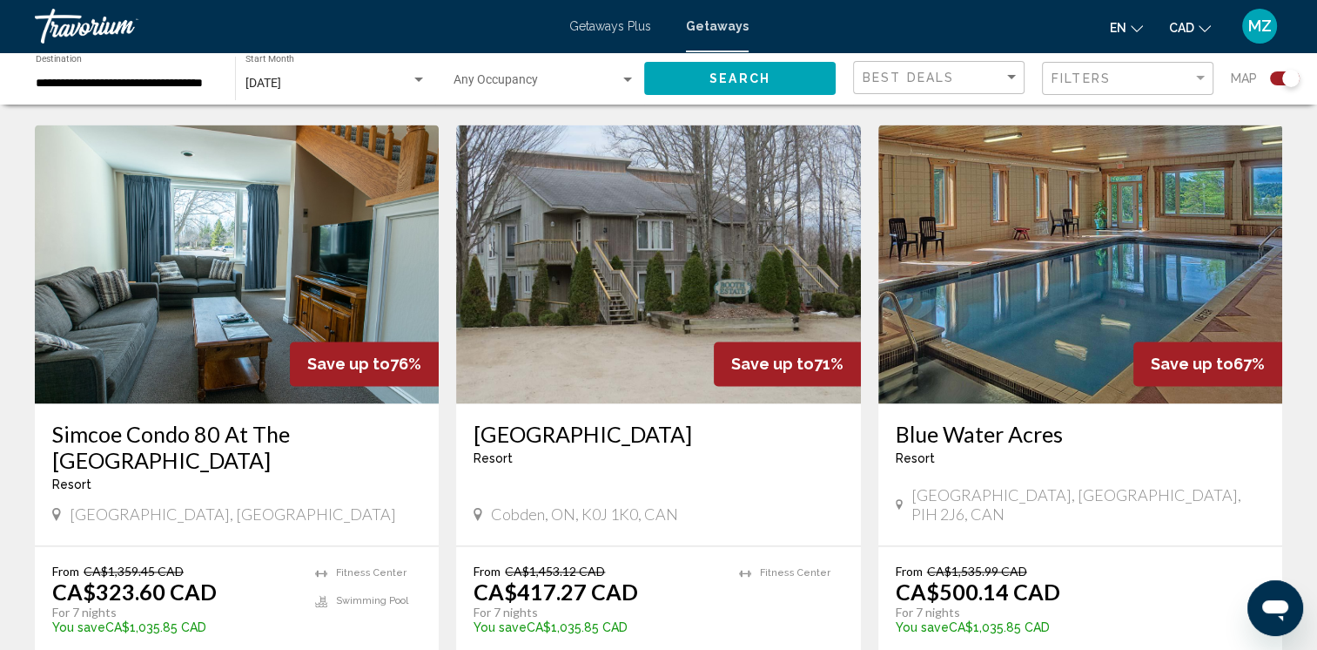
scroll to position [2612, 0]
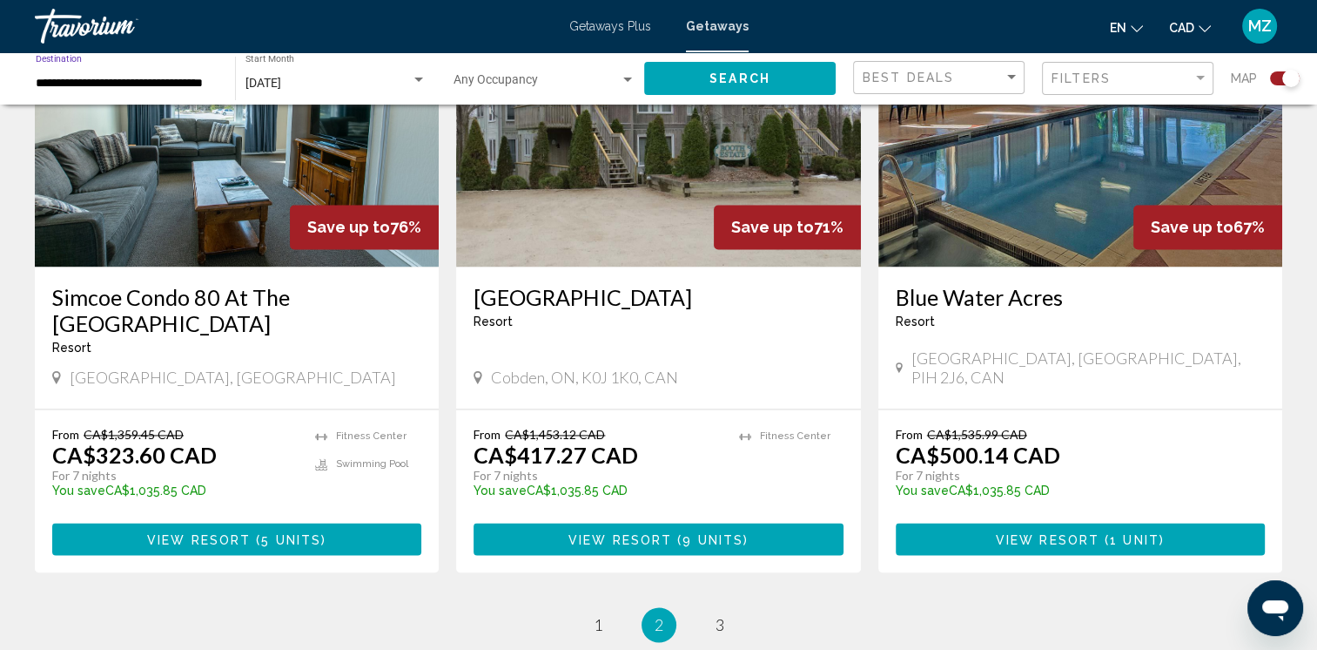
click at [114, 85] on input "**********" at bounding box center [127, 84] width 182 height 14
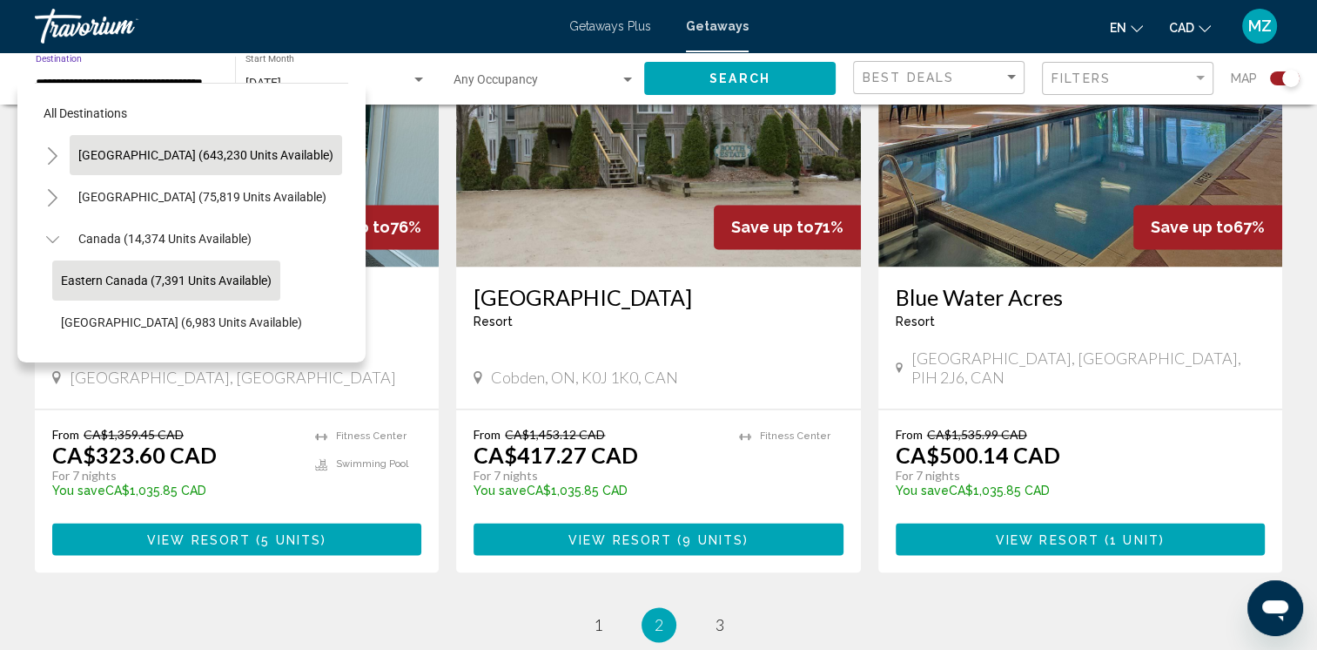
scroll to position [68, 0]
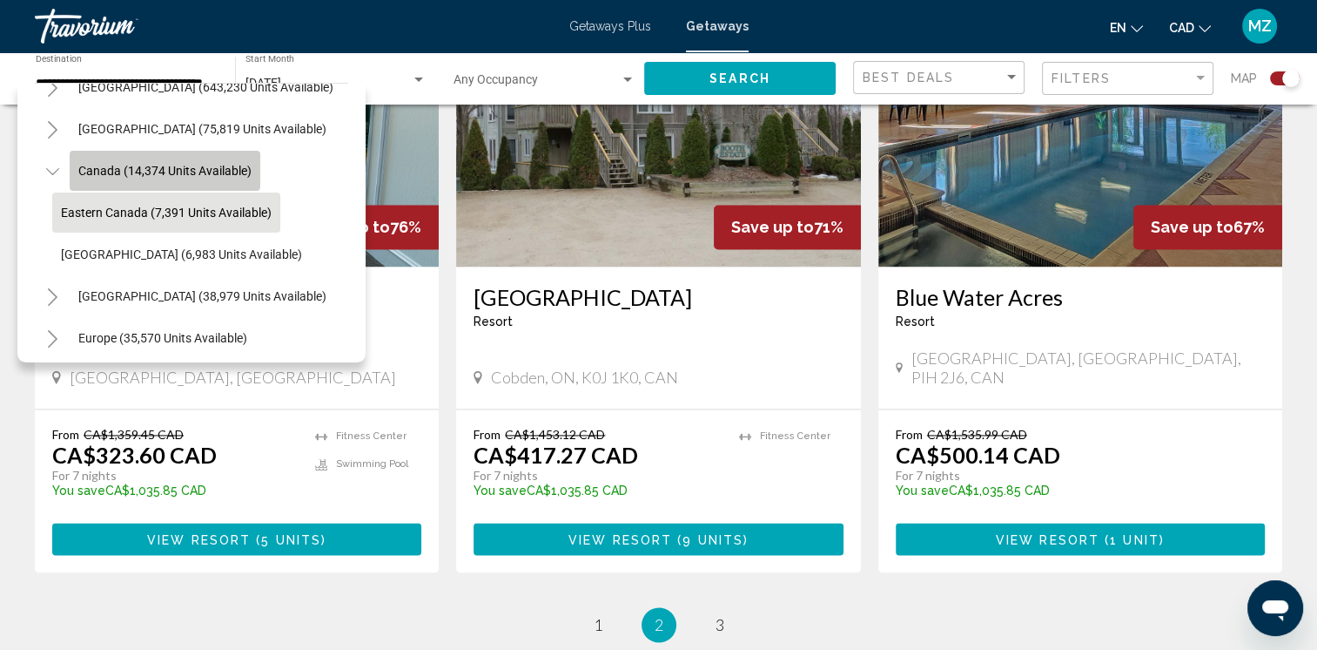
click at [118, 164] on span "Canada (14,374 units available)" at bounding box center [164, 171] width 173 height 14
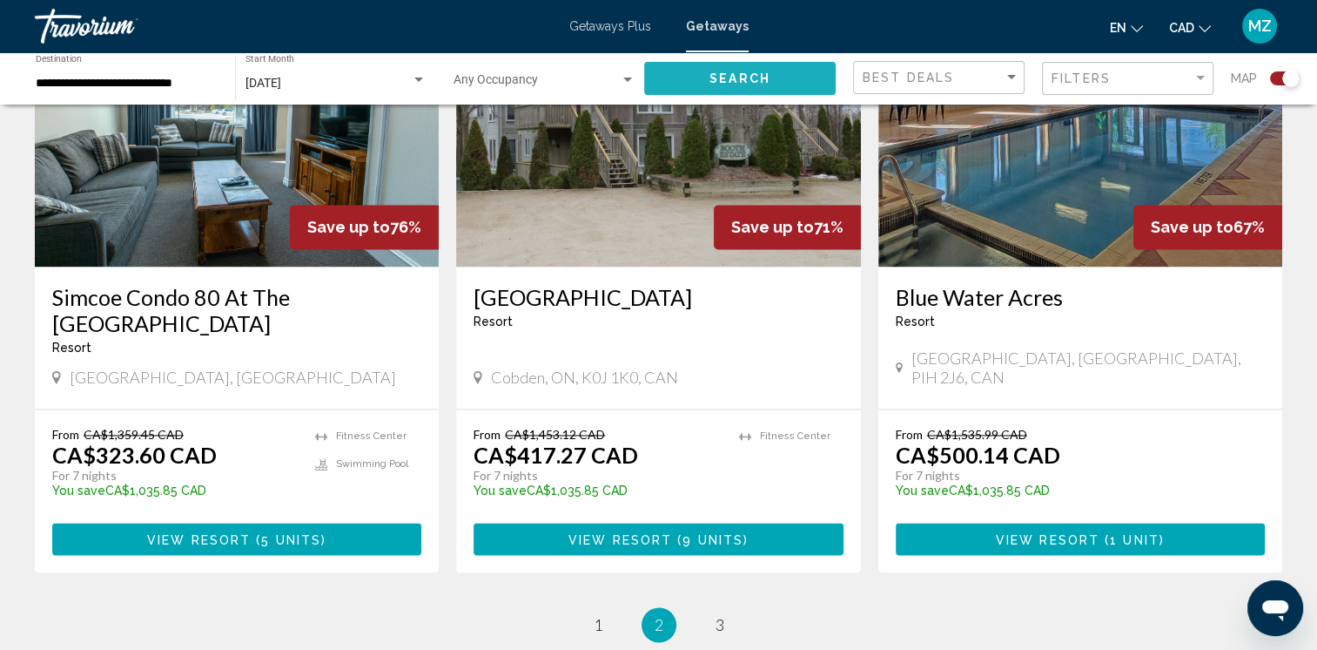
click at [758, 86] on button "Search" at bounding box center [740, 78] width 192 height 32
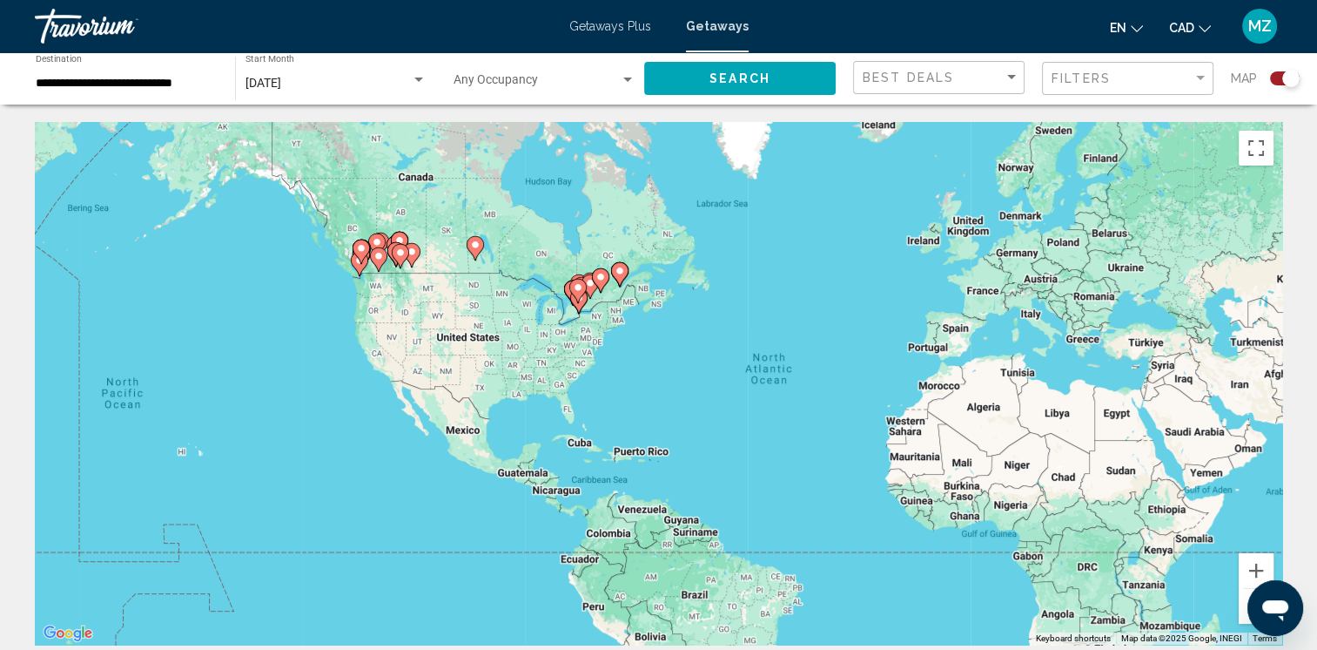
drag, startPoint x: 322, startPoint y: 334, endPoint x: 487, endPoint y: 348, distance: 165.2
click at [487, 348] on div "To navigate, press the arrow keys. To activate drag with keyboard, press Alt + …" at bounding box center [659, 383] width 1248 height 522
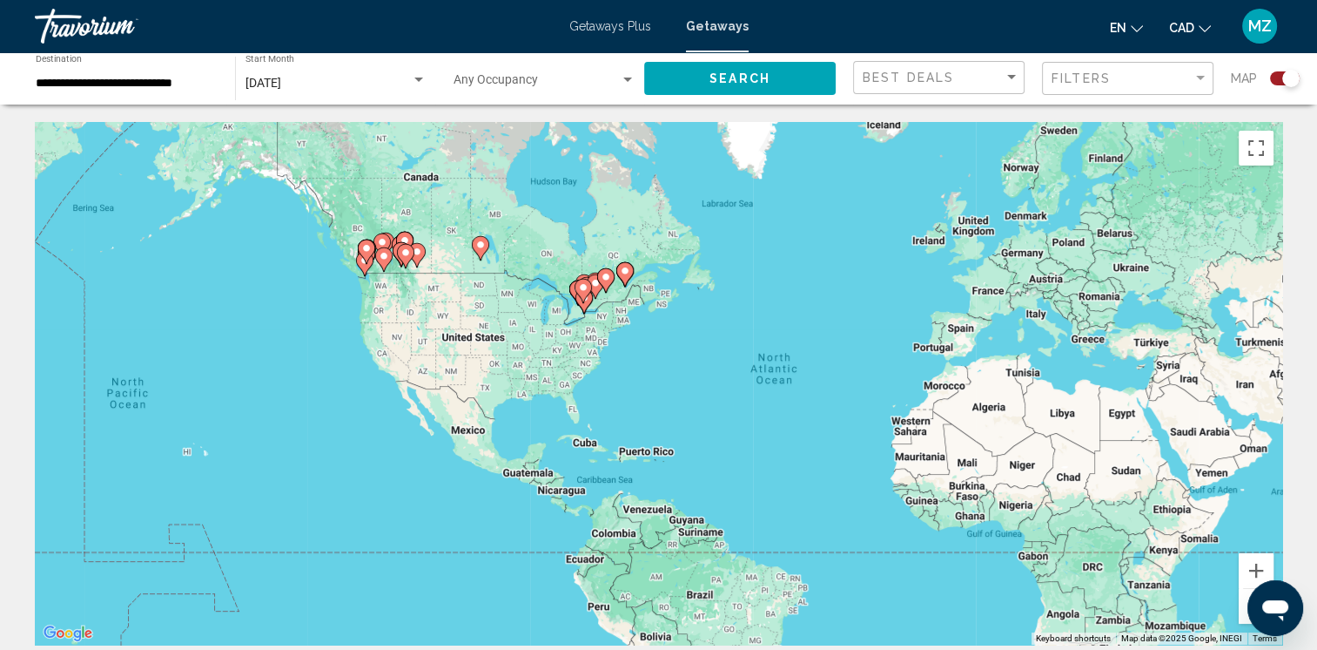
click at [365, 258] on icon "Main content" at bounding box center [366, 251] width 16 height 23
type input "**********"
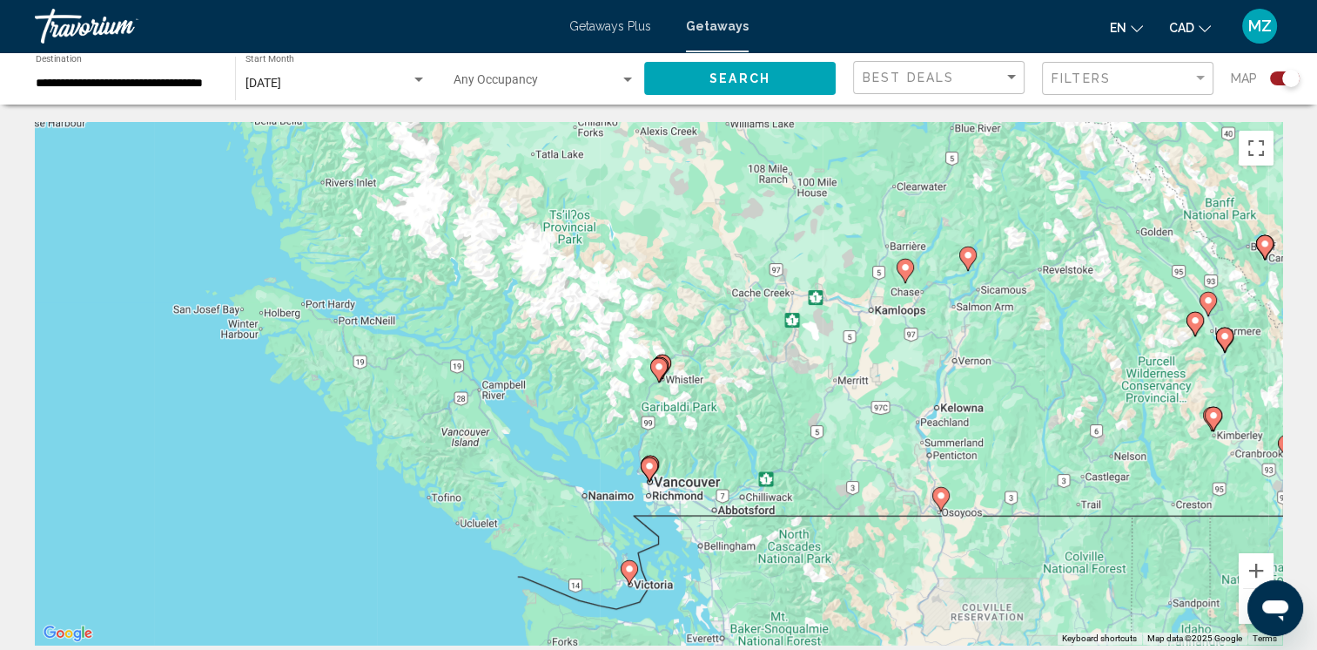
click at [658, 373] on icon "Main content" at bounding box center [658, 370] width 16 height 23
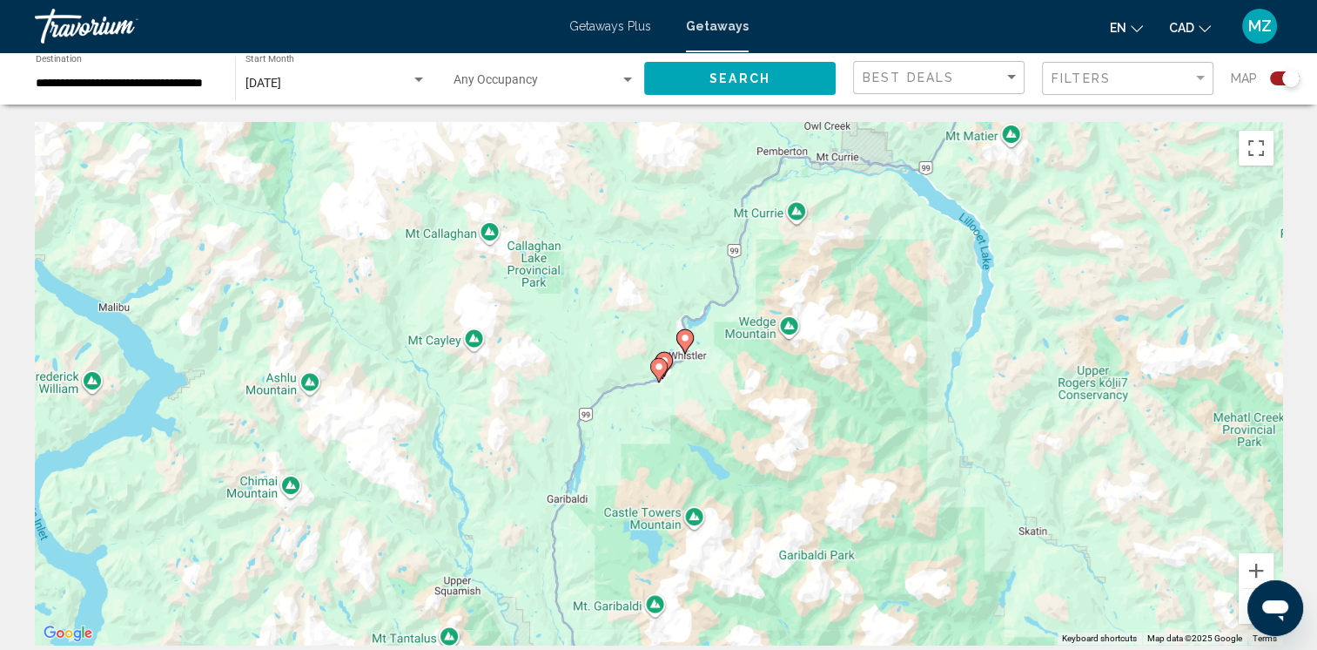
click at [690, 340] on icon "Main content" at bounding box center [685, 341] width 16 height 23
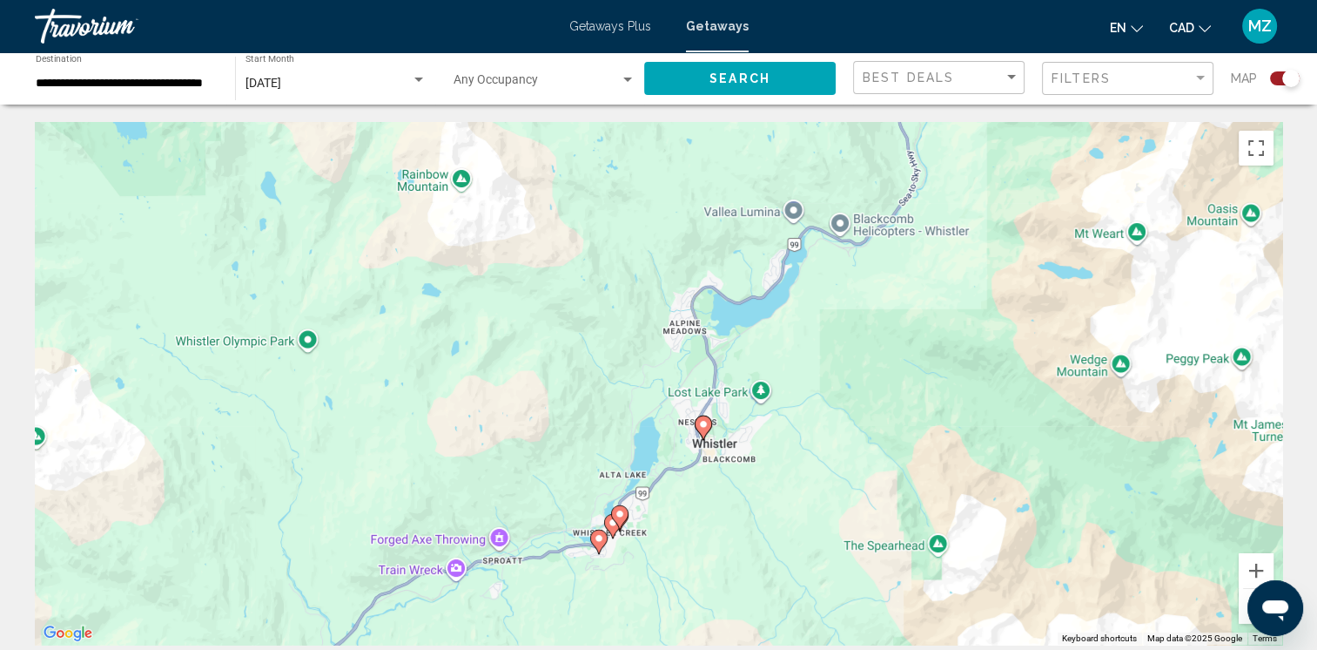
drag, startPoint x: 814, startPoint y: 429, endPoint x: 829, endPoint y: 357, distance: 73.8
click at [829, 357] on div "To activate drag with keyboard, press Alt + Enter. Once in keyboard drag state,…" at bounding box center [659, 383] width 1248 height 522
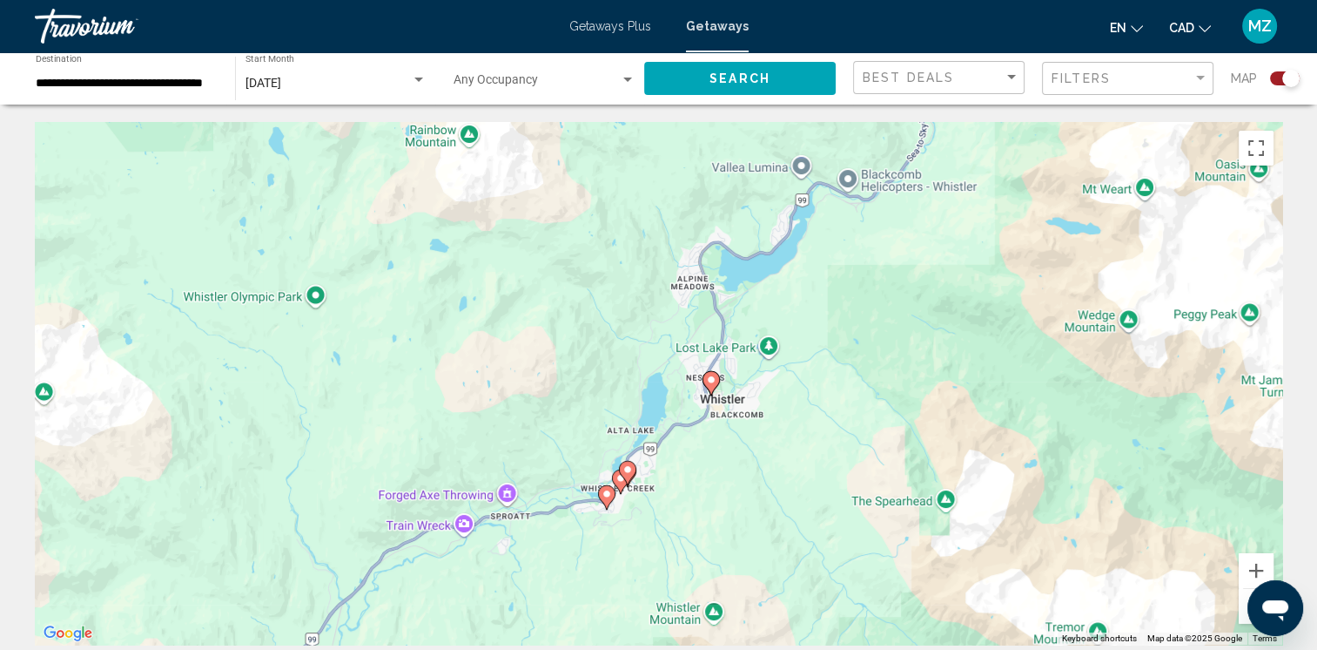
click at [715, 383] on image "Main content" at bounding box center [711, 379] width 10 height 10
click at [710, 385] on image "Main content" at bounding box center [711, 380] width 10 height 10
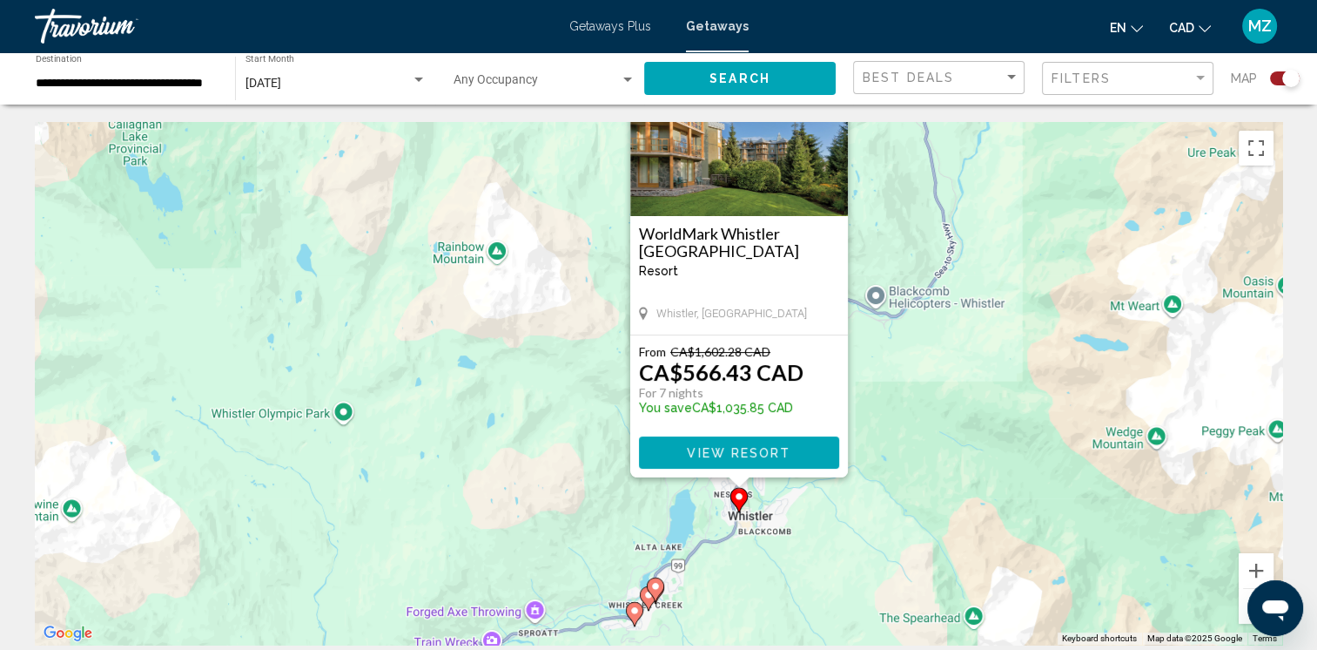
drag, startPoint x: 871, startPoint y: 478, endPoint x: 914, endPoint y: 303, distance: 180.4
click at [914, 303] on div "To activate drag with keyboard, press Alt + Enter. Once in keyboard drag state,…" at bounding box center [659, 383] width 1248 height 522
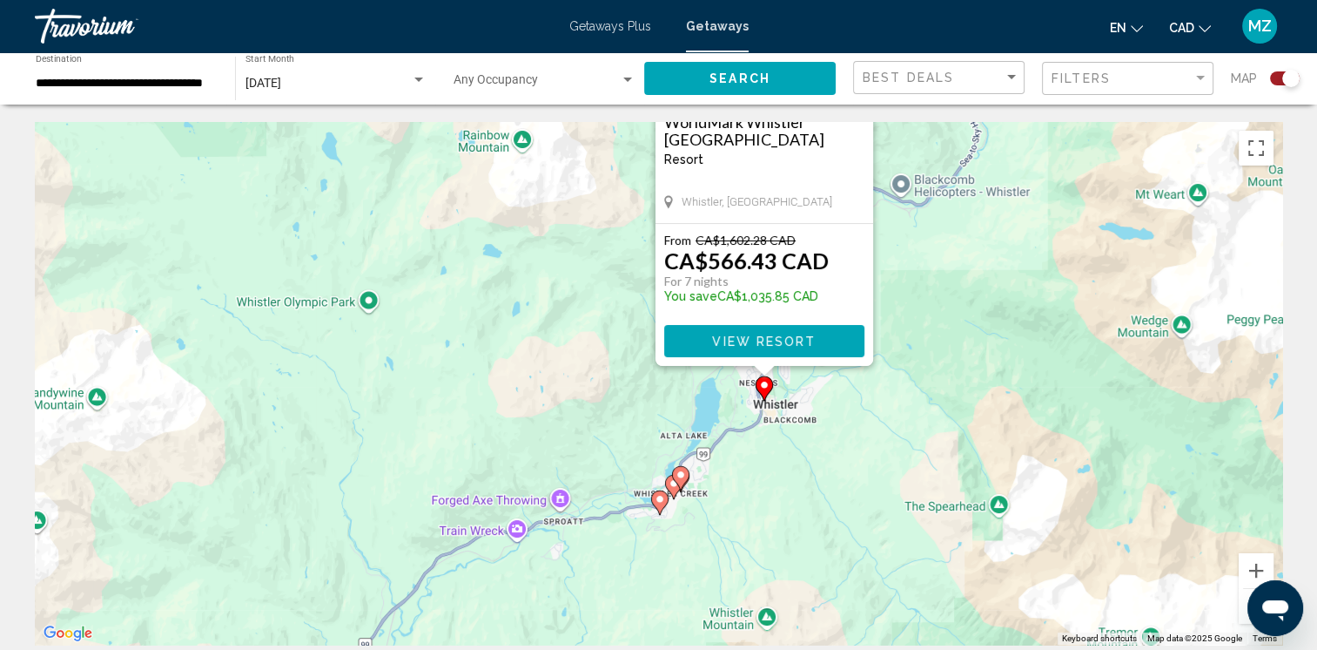
click at [684, 482] on icon "Main content" at bounding box center [680, 478] width 16 height 23
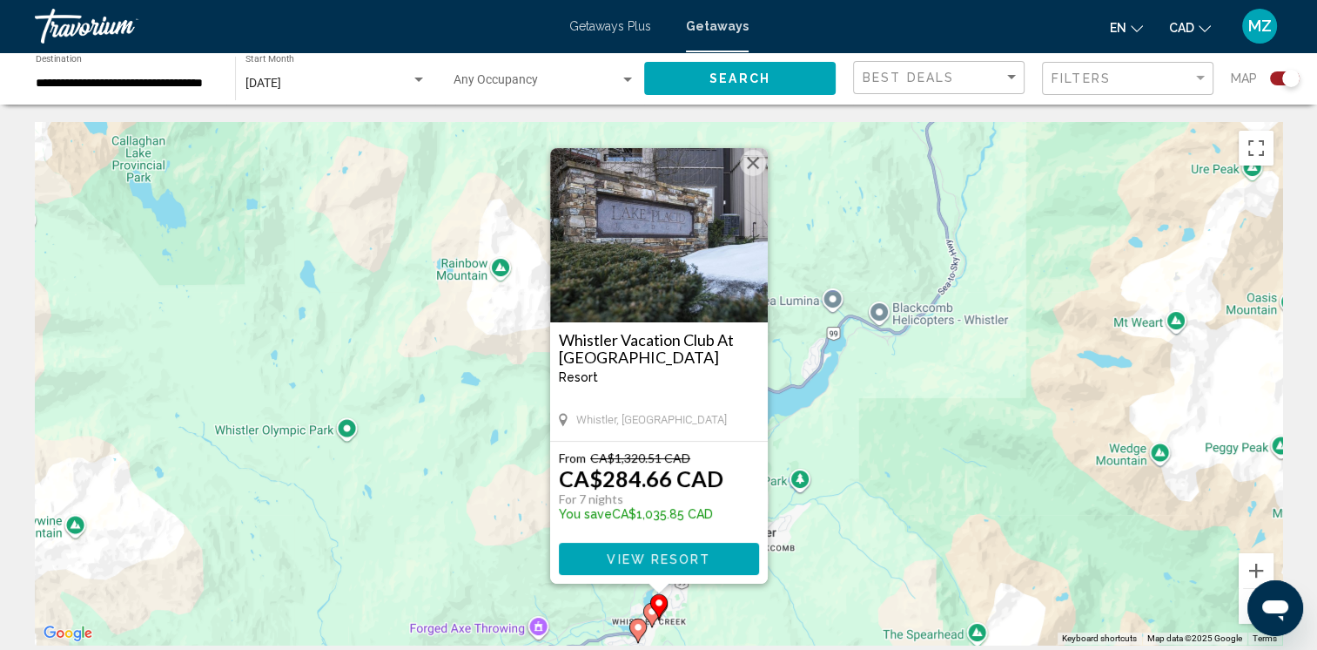
click at [755, 155] on button "Close" at bounding box center [753, 163] width 26 height 26
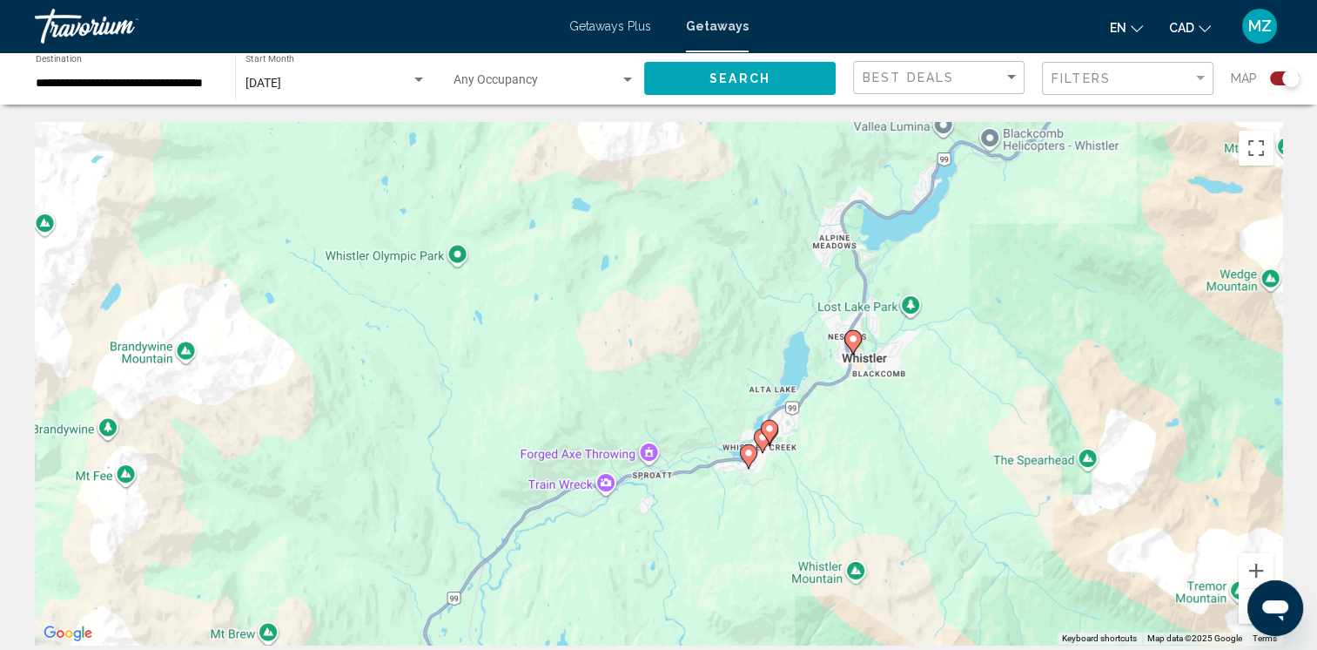
drag, startPoint x: 825, startPoint y: 418, endPoint x: 944, endPoint y: 265, distance: 193.7
click at [942, 268] on div "To activate drag with keyboard, press Alt + Enter. Once in keyboard drag state,…" at bounding box center [659, 383] width 1248 height 522
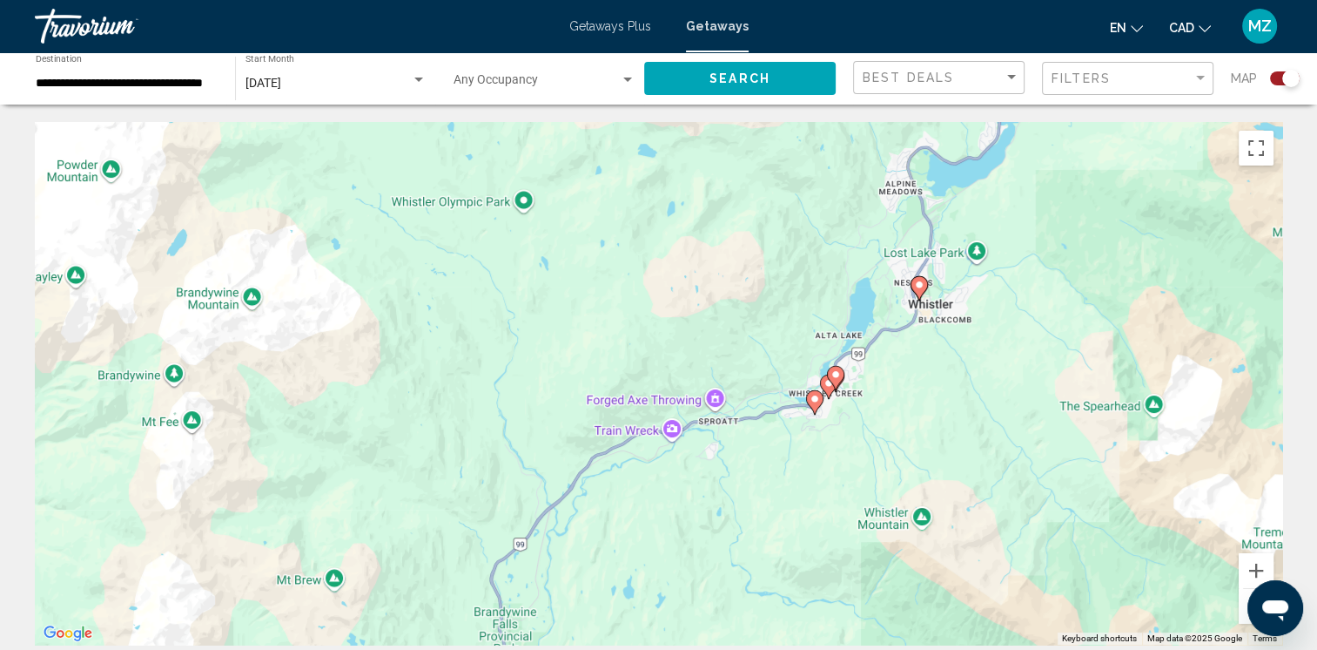
click at [825, 387] on image "Main content" at bounding box center [829, 383] width 10 height 10
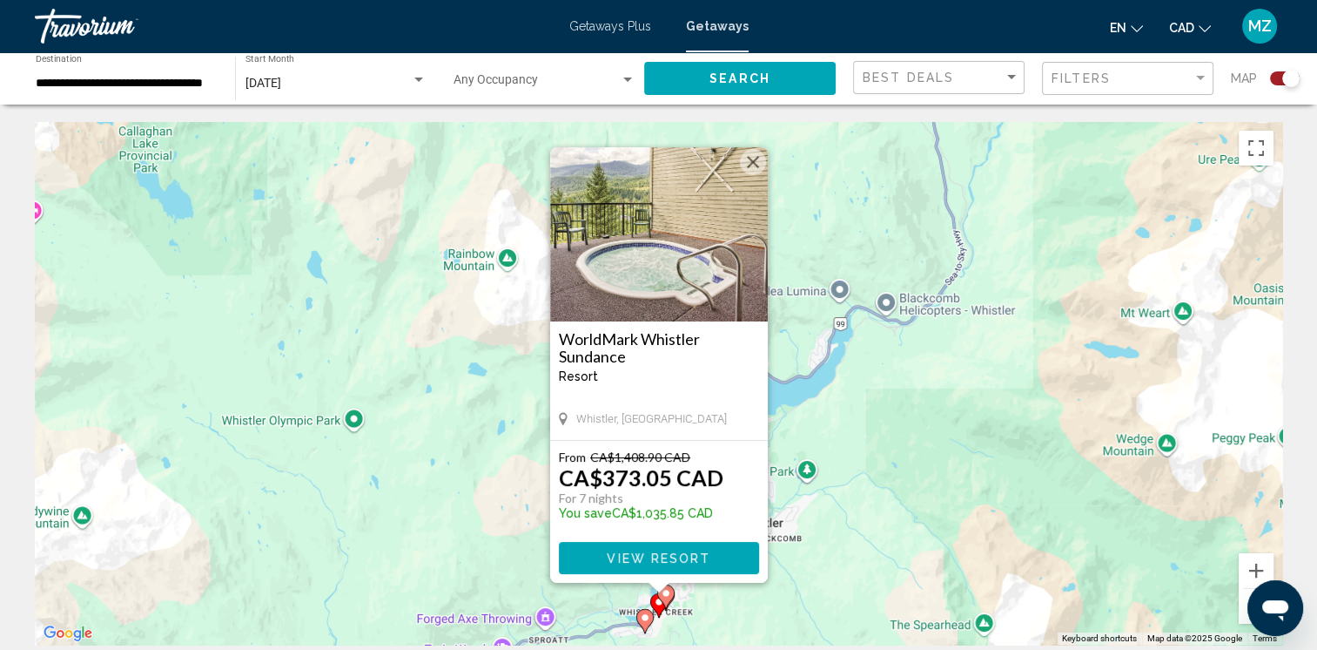
click at [753, 162] on button "Close" at bounding box center [753, 162] width 26 height 26
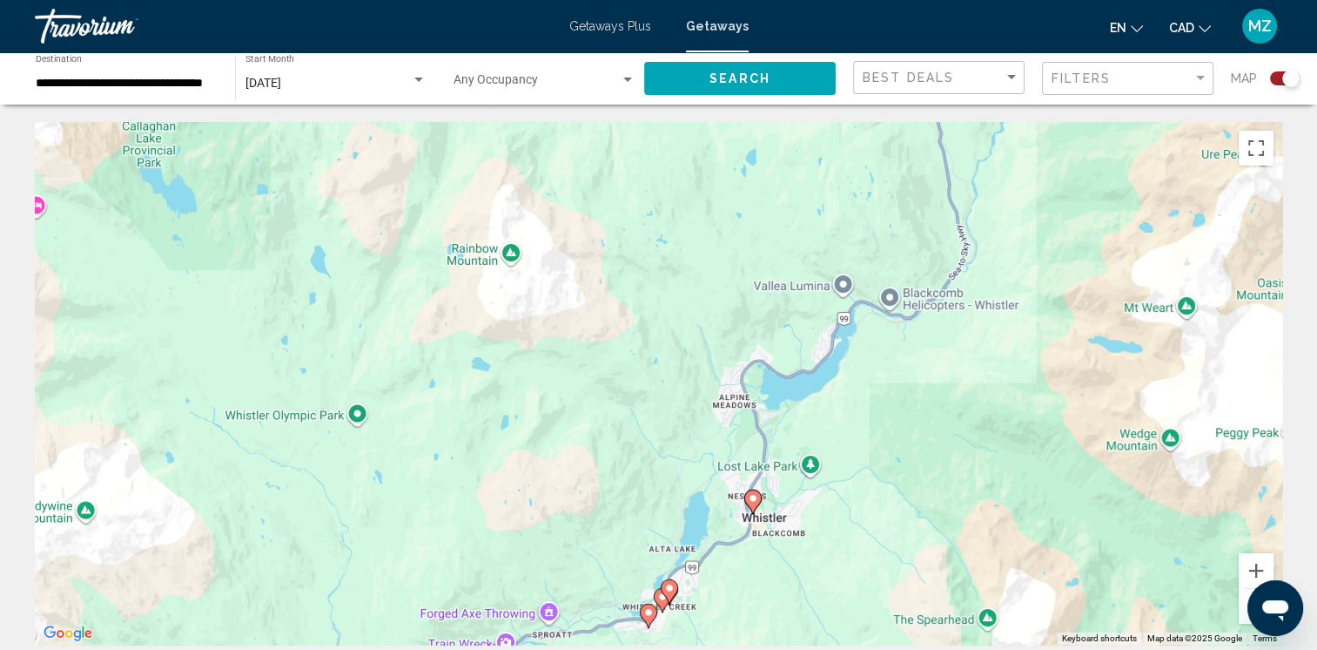
drag, startPoint x: 720, startPoint y: 569, endPoint x: 780, endPoint y: 459, distance: 125.9
click at [780, 460] on div "To navigate, press the arrow keys. To activate drag with keyboard, press Alt + …" at bounding box center [659, 383] width 1248 height 522
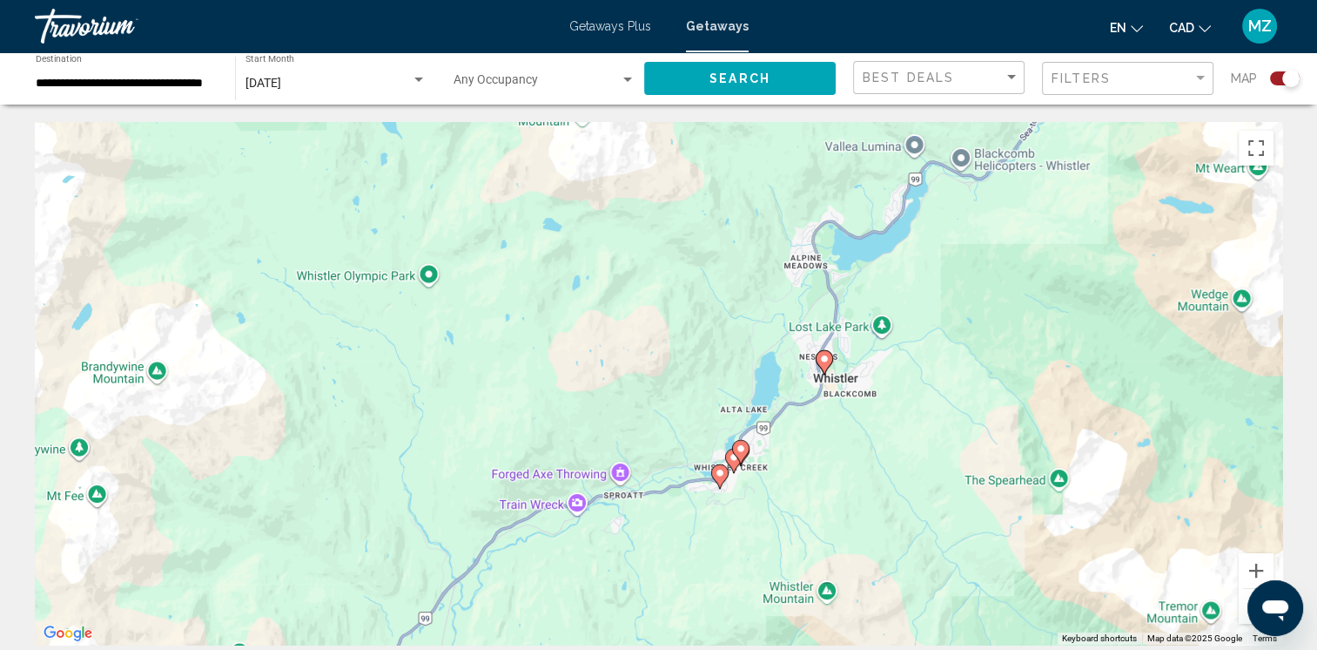
click at [718, 476] on image "Main content" at bounding box center [720, 473] width 10 height 10
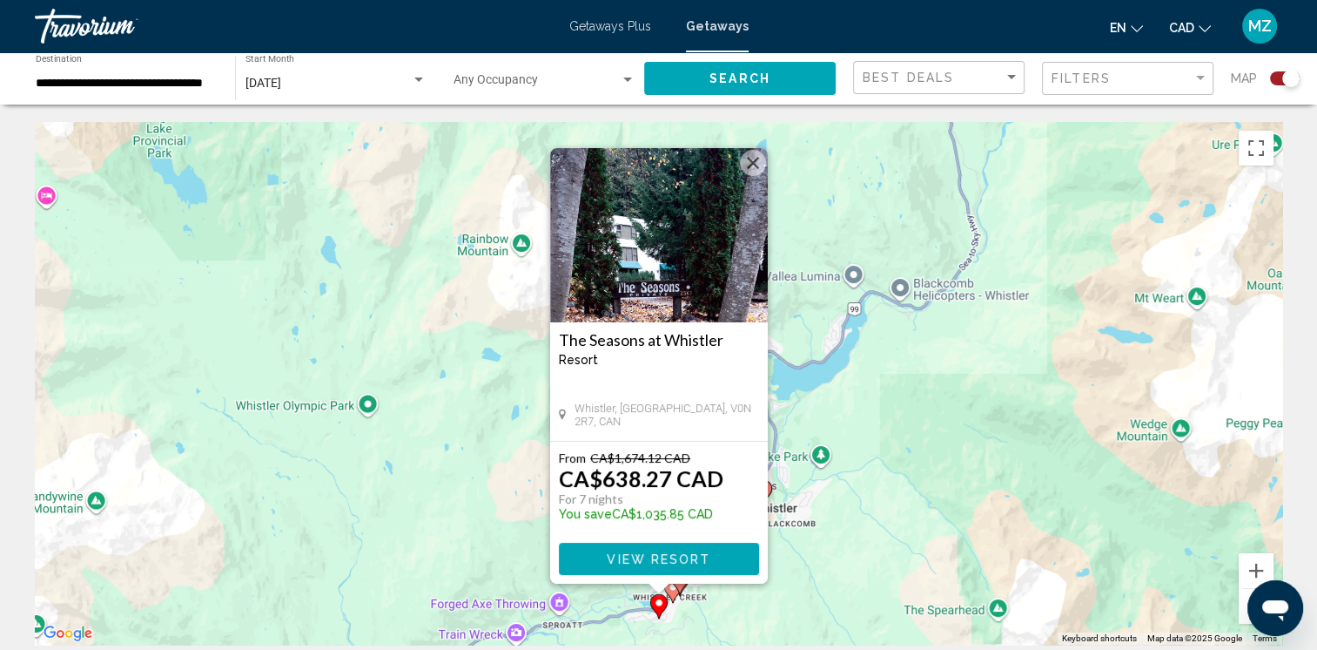
drag, startPoint x: 751, startPoint y: 159, endPoint x: 756, endPoint y: 224, distance: 64.6
click at [751, 162] on button "Close" at bounding box center [753, 163] width 26 height 26
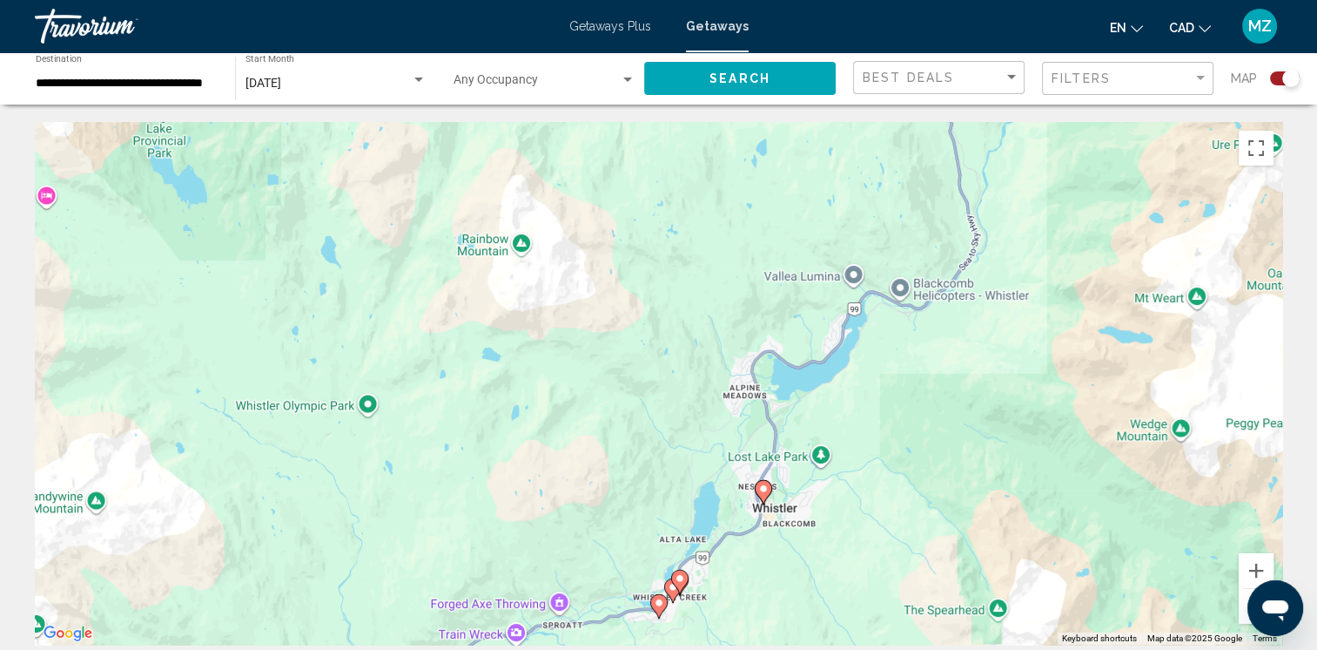
click at [669, 587] on image "Main content" at bounding box center [673, 587] width 10 height 10
click at [672, 587] on gmp-advanced-marker "Main content" at bounding box center [679, 582] width 17 height 26
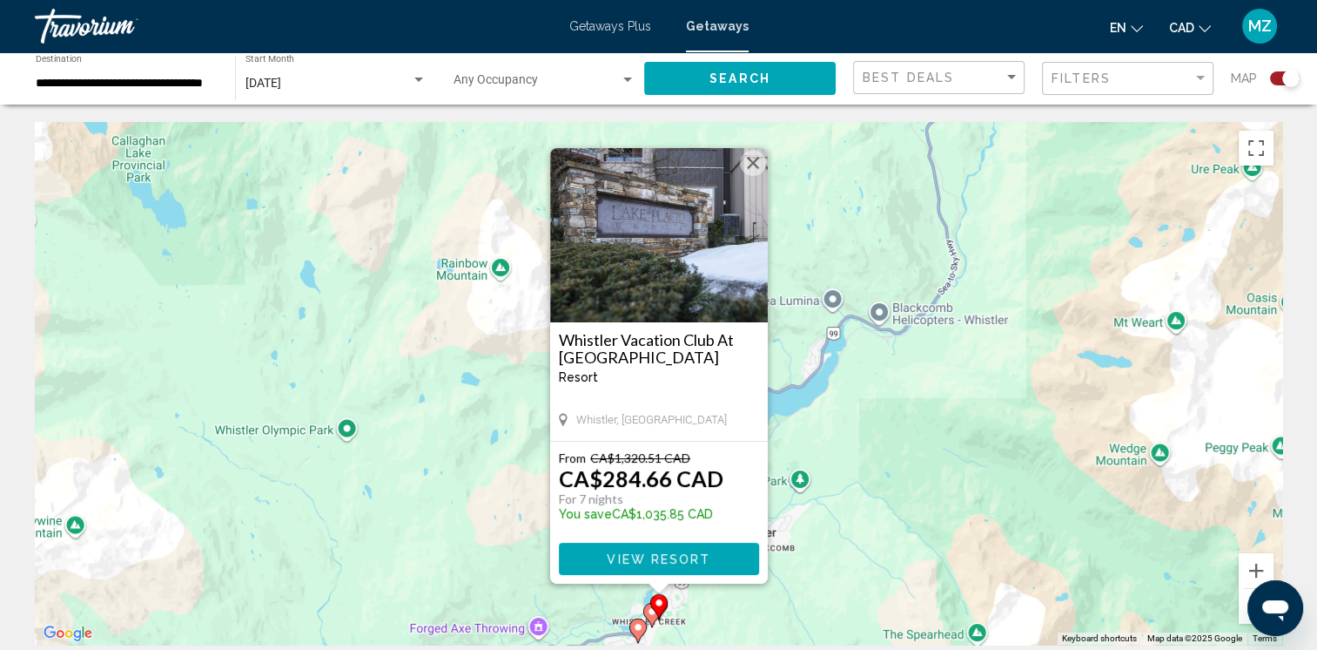
drag, startPoint x: 761, startPoint y: 156, endPoint x: 759, endPoint y: 185, distance: 28.8
click at [761, 156] on button "Close" at bounding box center [753, 163] width 26 height 26
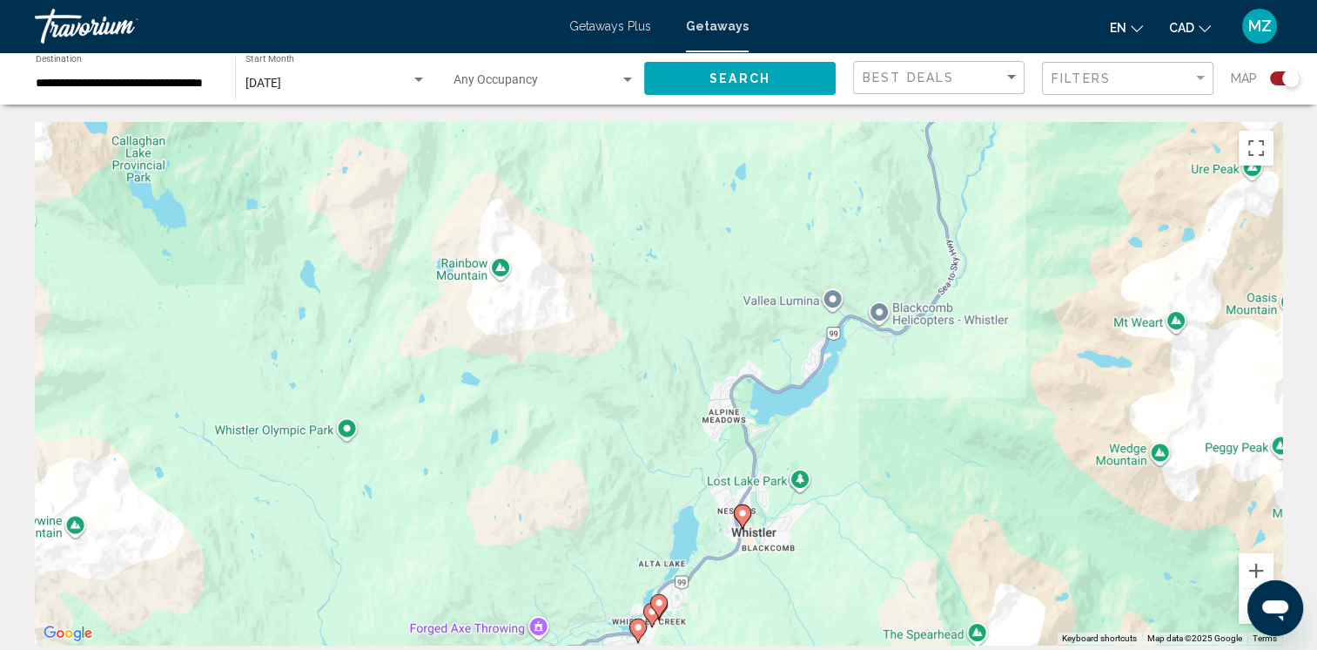
click at [1247, 594] on button "Zoom out" at bounding box center [1256, 606] width 35 height 35
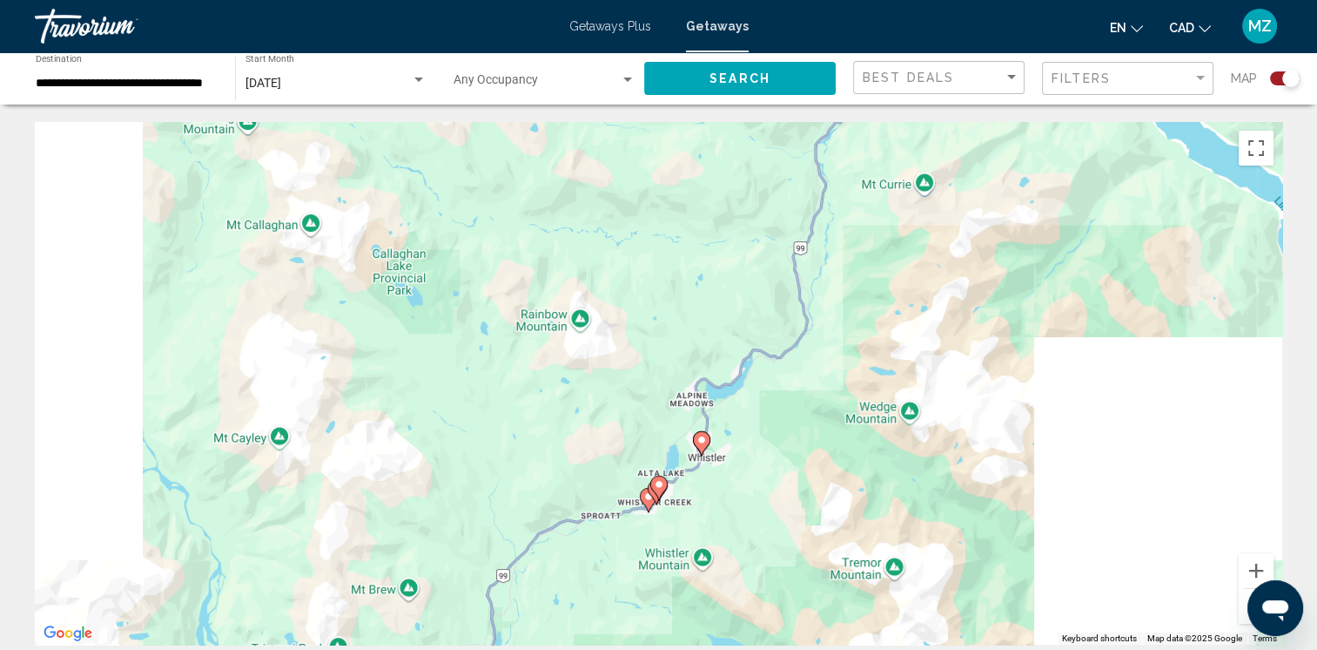
drag, startPoint x: 1245, startPoint y: 594, endPoint x: 1226, endPoint y: 591, distance: 19.3
click at [1243, 593] on button "Zoom out" at bounding box center [1256, 606] width 35 height 35
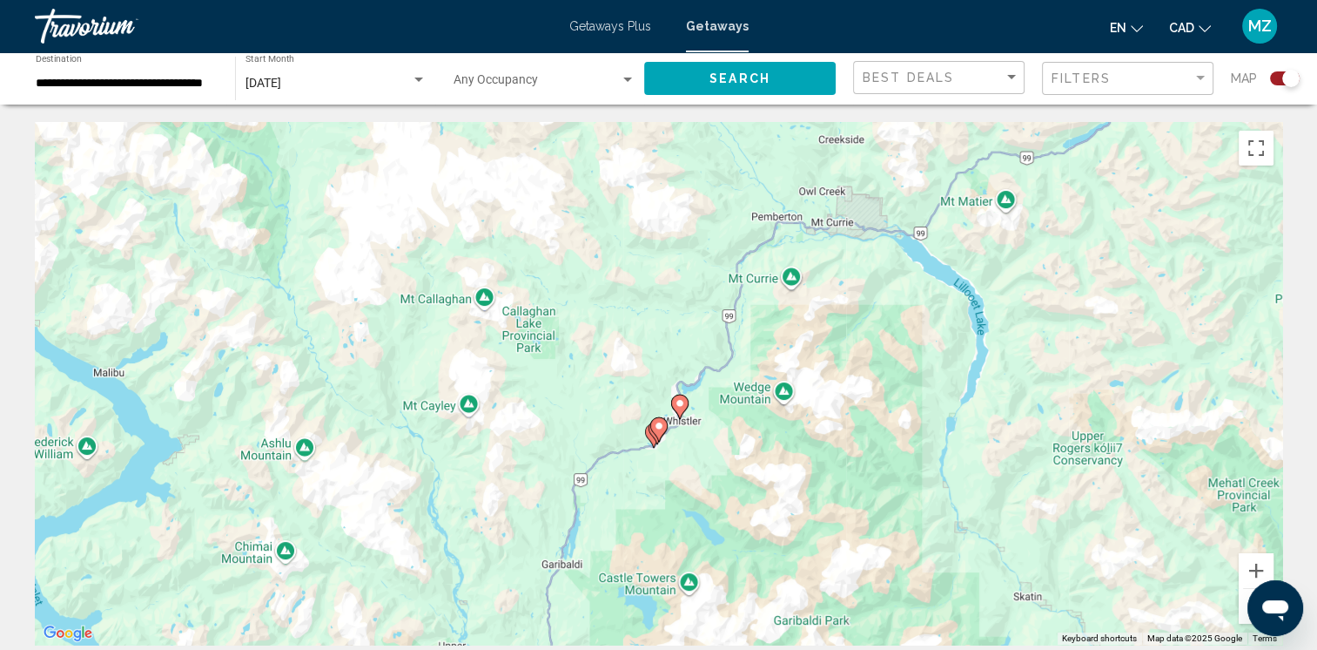
click at [1243, 611] on button "Zoom out" at bounding box center [1256, 606] width 35 height 35
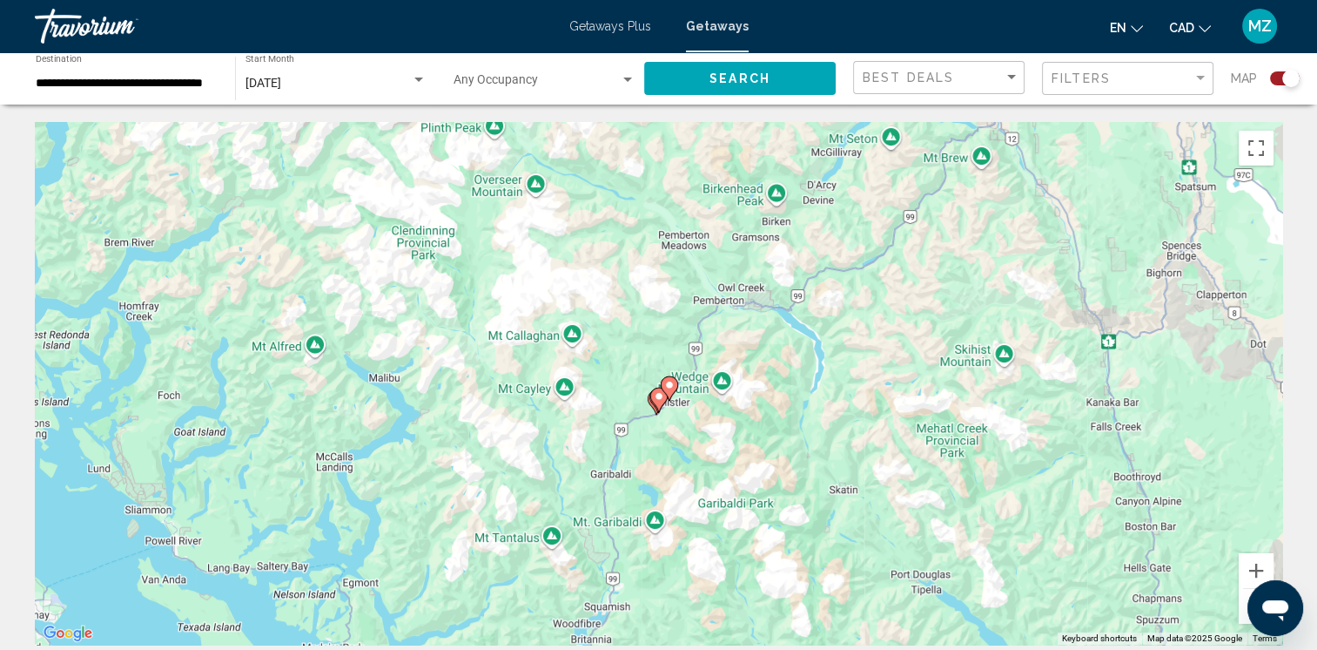
click at [1243, 611] on button "Zoom out" at bounding box center [1256, 606] width 35 height 35
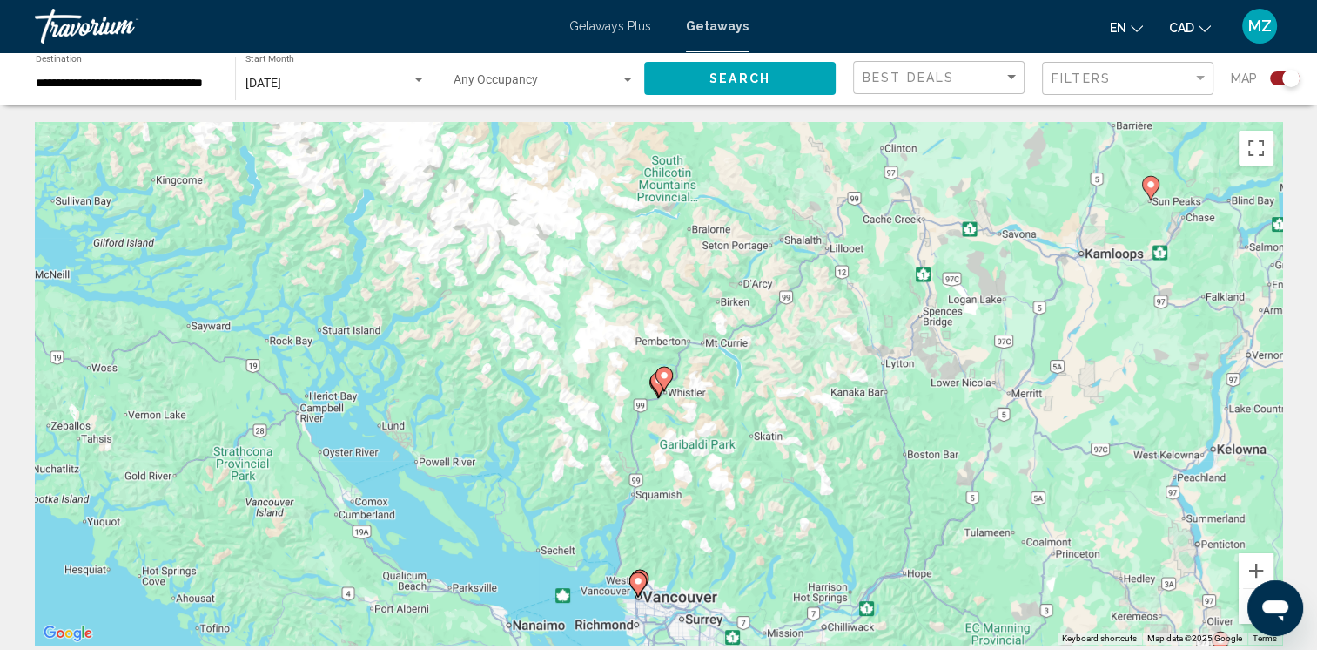
click at [1243, 611] on button "Zoom out" at bounding box center [1256, 606] width 35 height 35
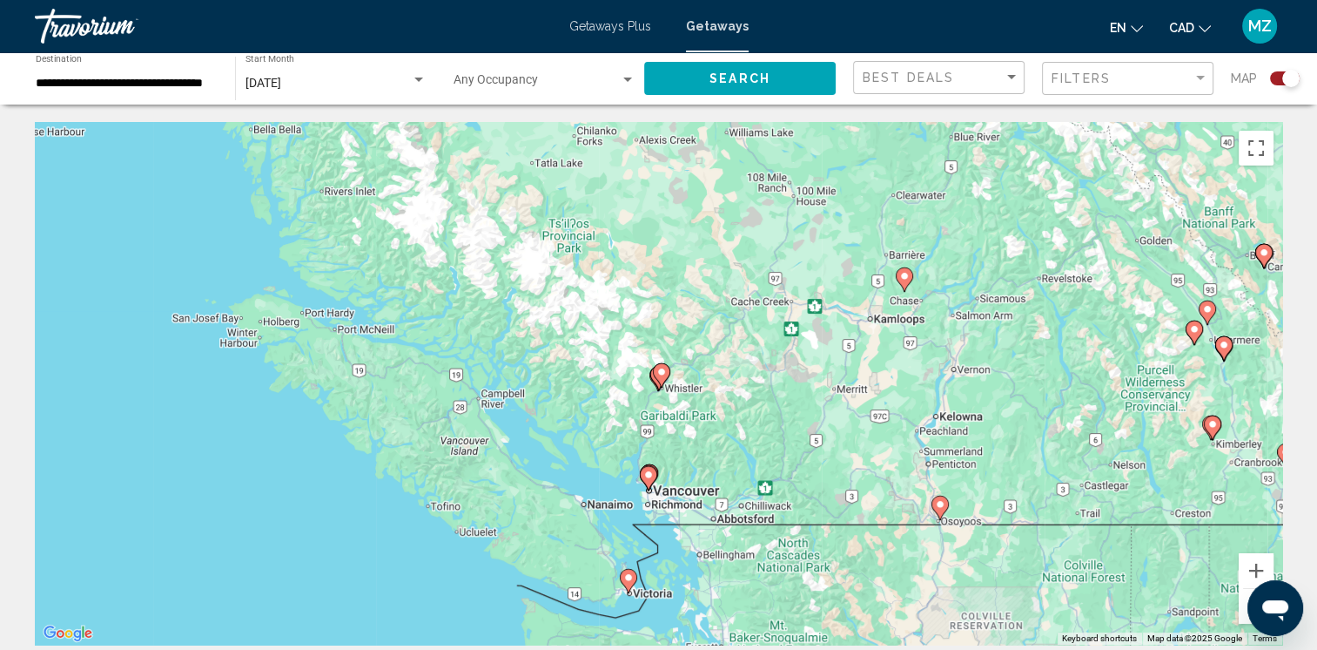
click at [905, 277] on image "Main content" at bounding box center [905, 276] width 10 height 10
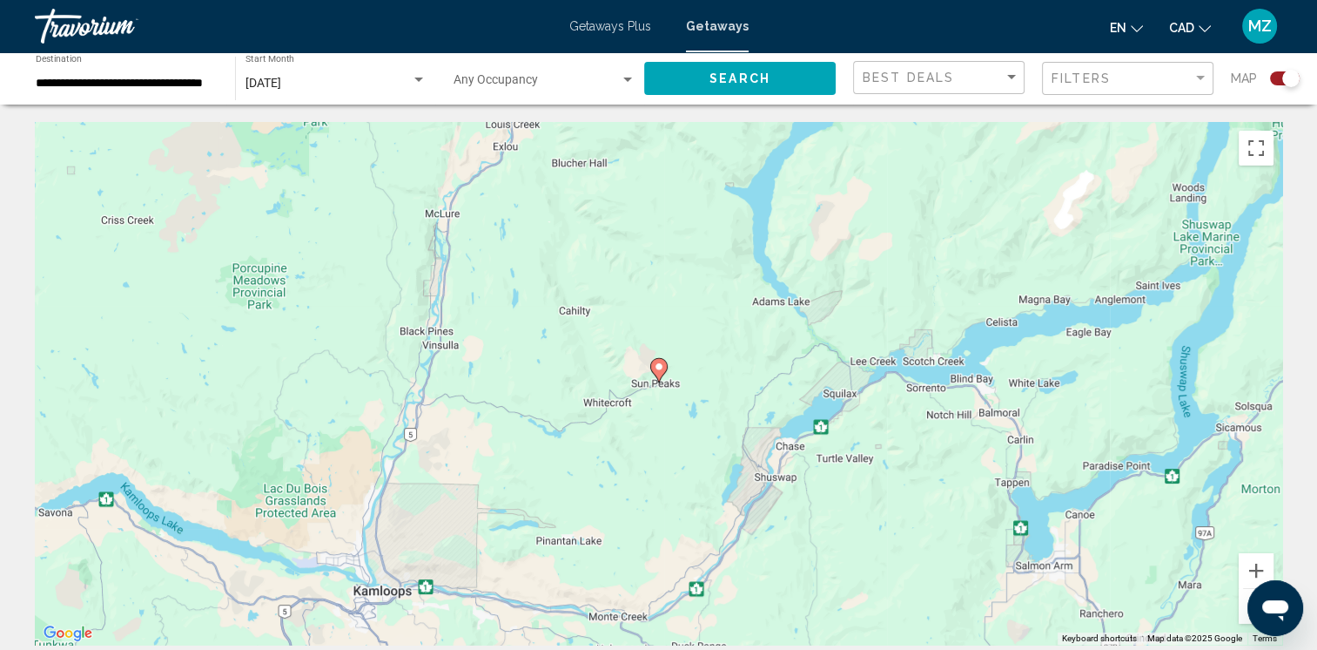
click at [657, 370] on image "Main content" at bounding box center [659, 366] width 10 height 10
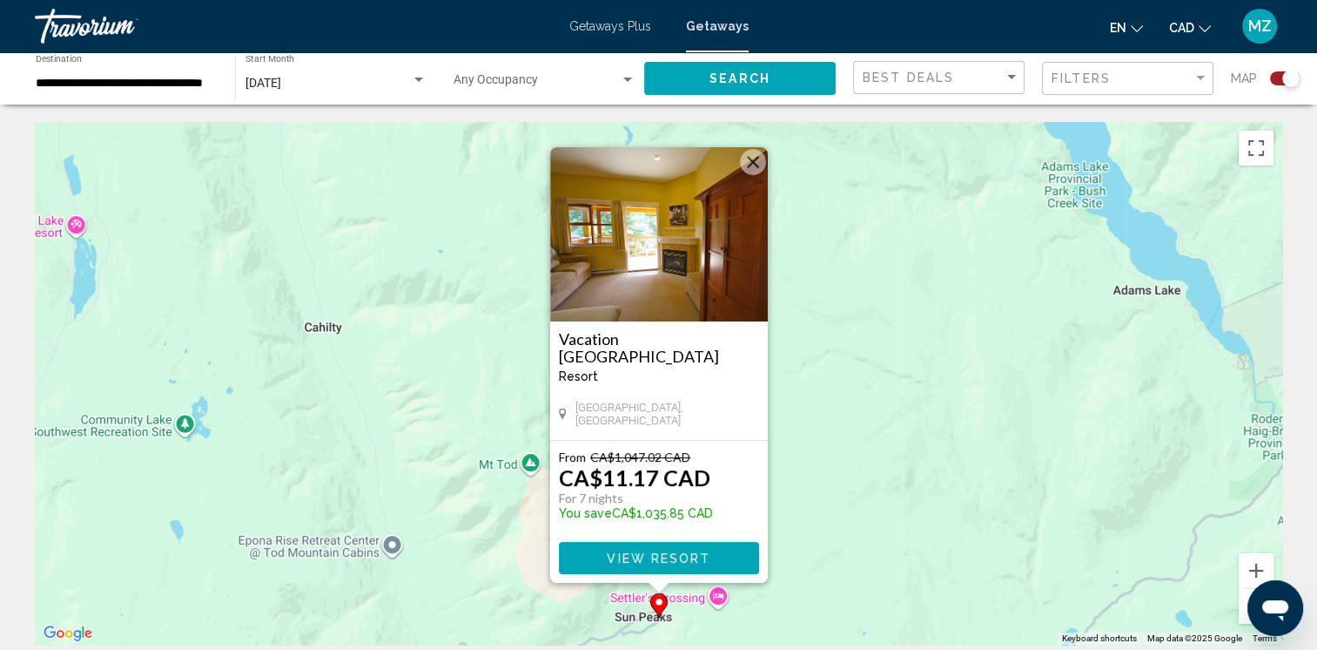
click at [745, 163] on button "Close" at bounding box center [753, 162] width 26 height 26
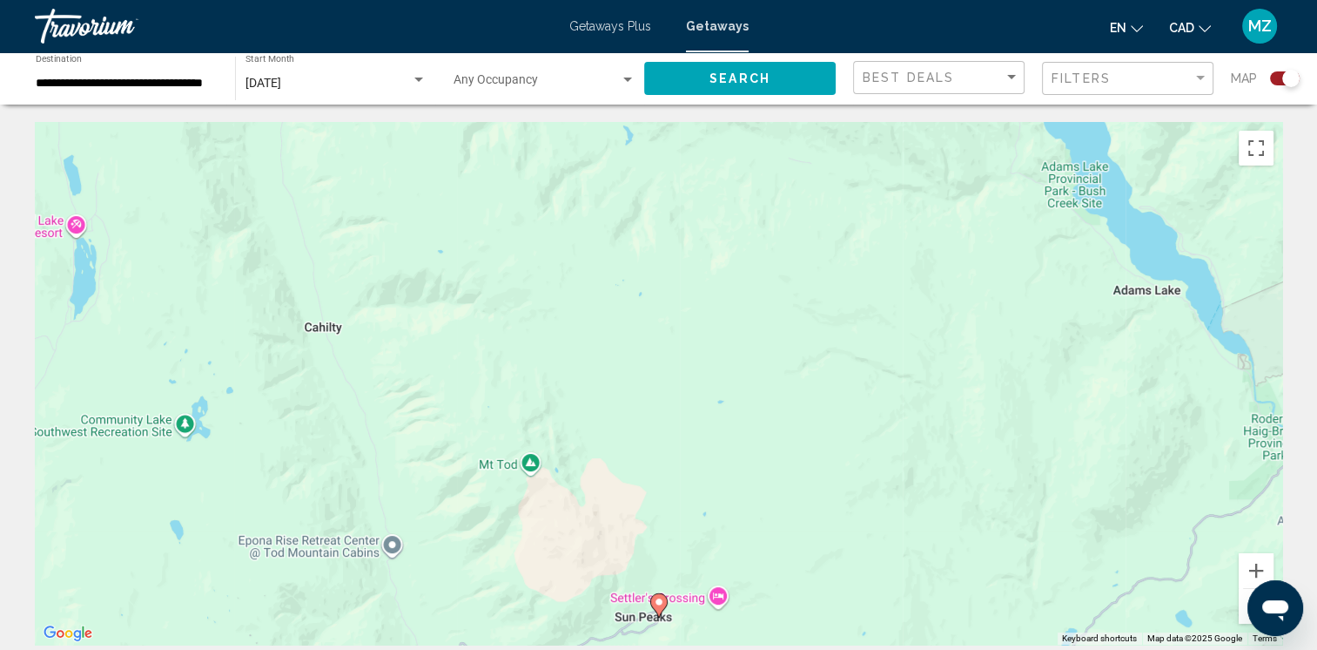
click at [1244, 606] on button "Zoom out" at bounding box center [1256, 606] width 35 height 35
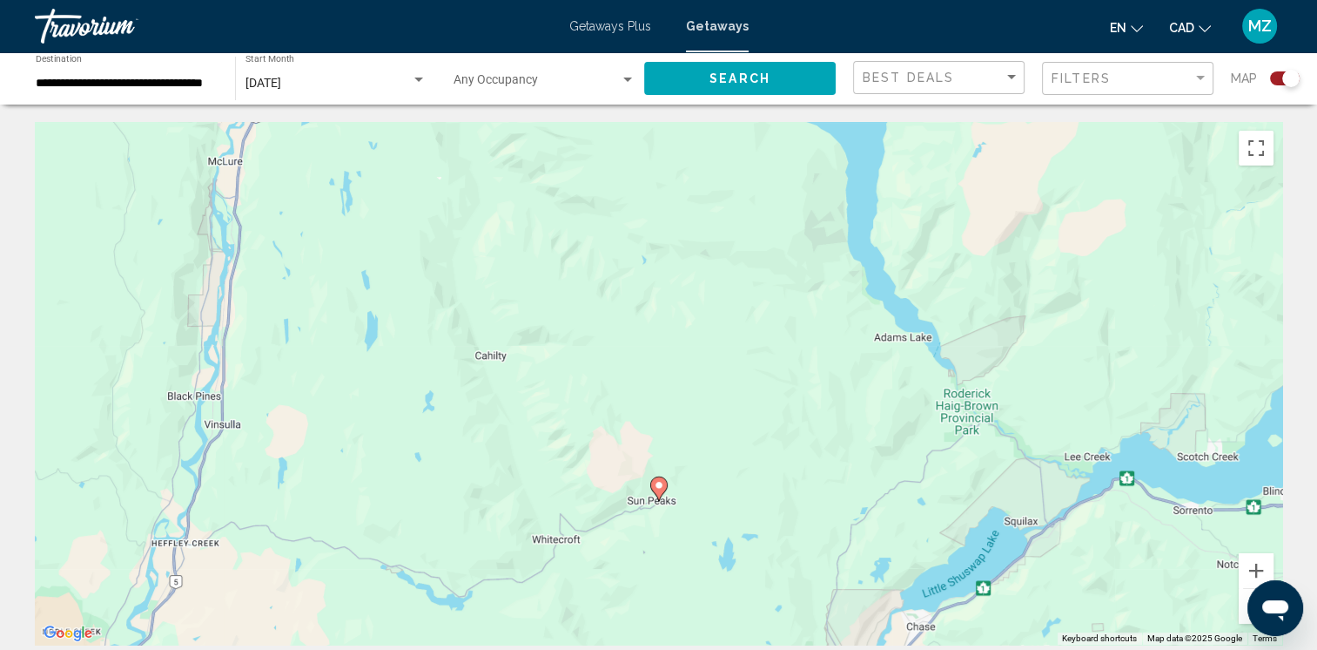
click at [1244, 606] on button "Zoom out" at bounding box center [1256, 606] width 35 height 35
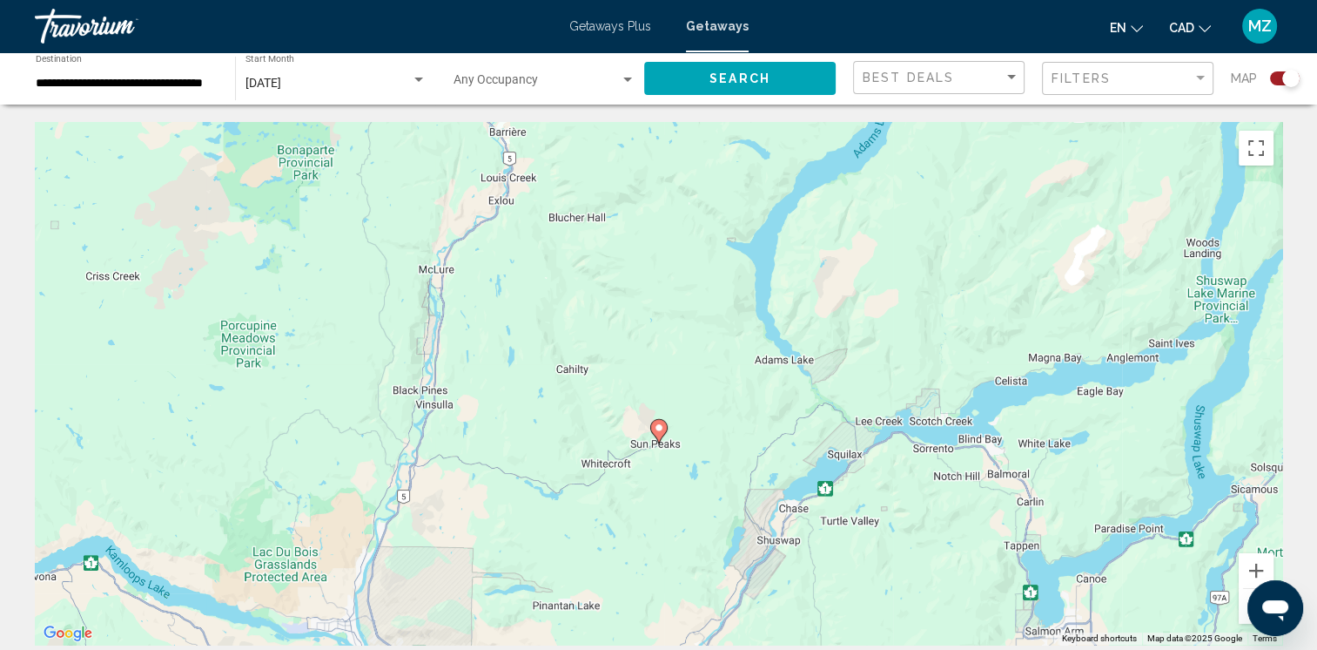
click at [1245, 606] on button "Zoom out" at bounding box center [1256, 606] width 35 height 35
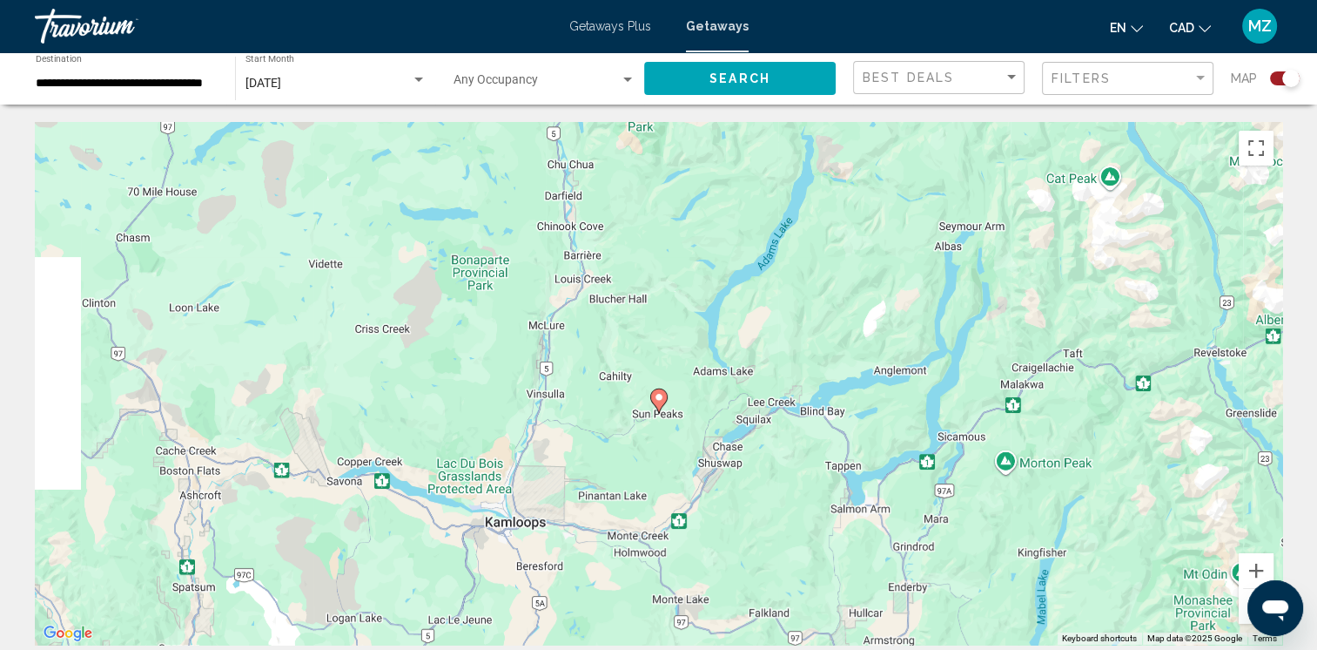
click at [1245, 606] on button "Zoom out" at bounding box center [1256, 606] width 35 height 35
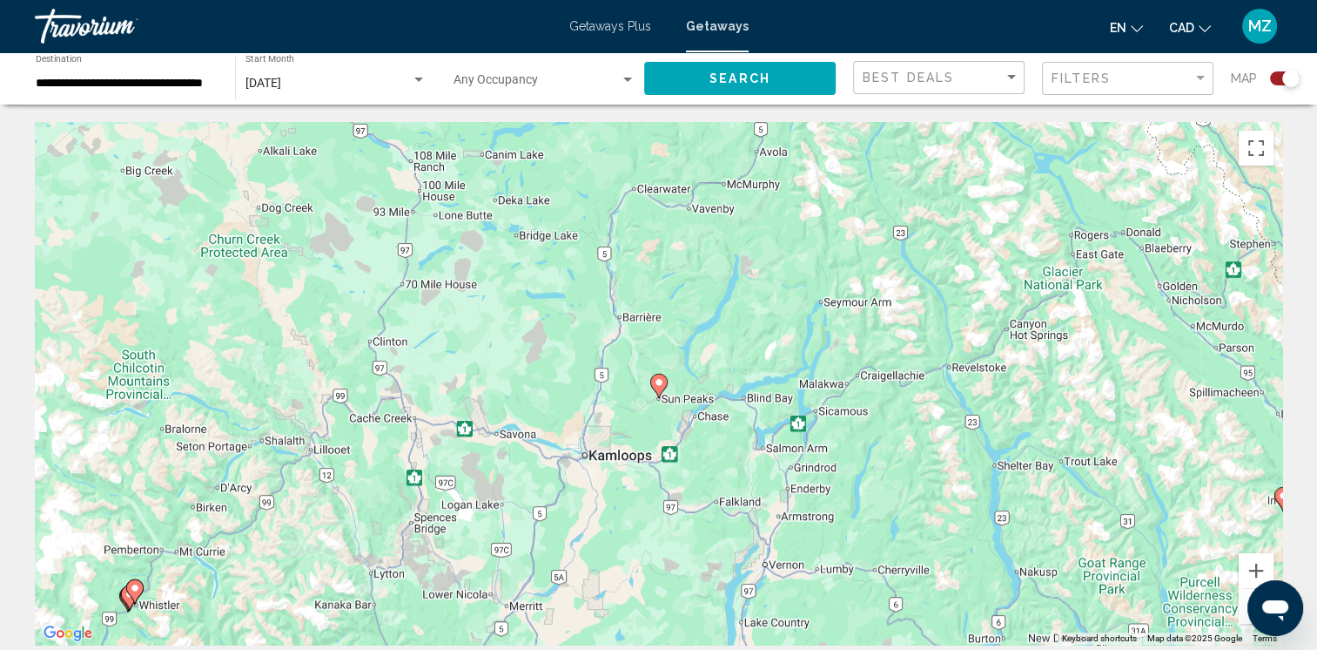
click at [1245, 606] on button "Zoom out" at bounding box center [1256, 606] width 35 height 35
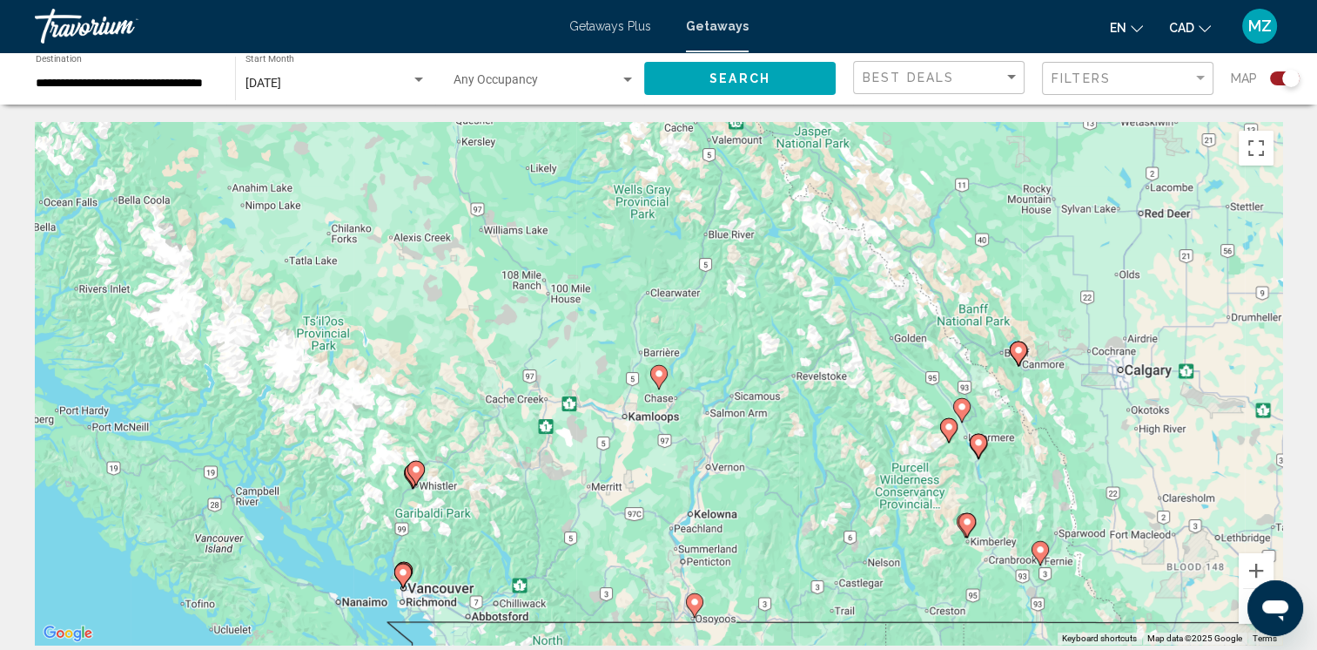
click at [947, 430] on image "Main content" at bounding box center [949, 426] width 10 height 10
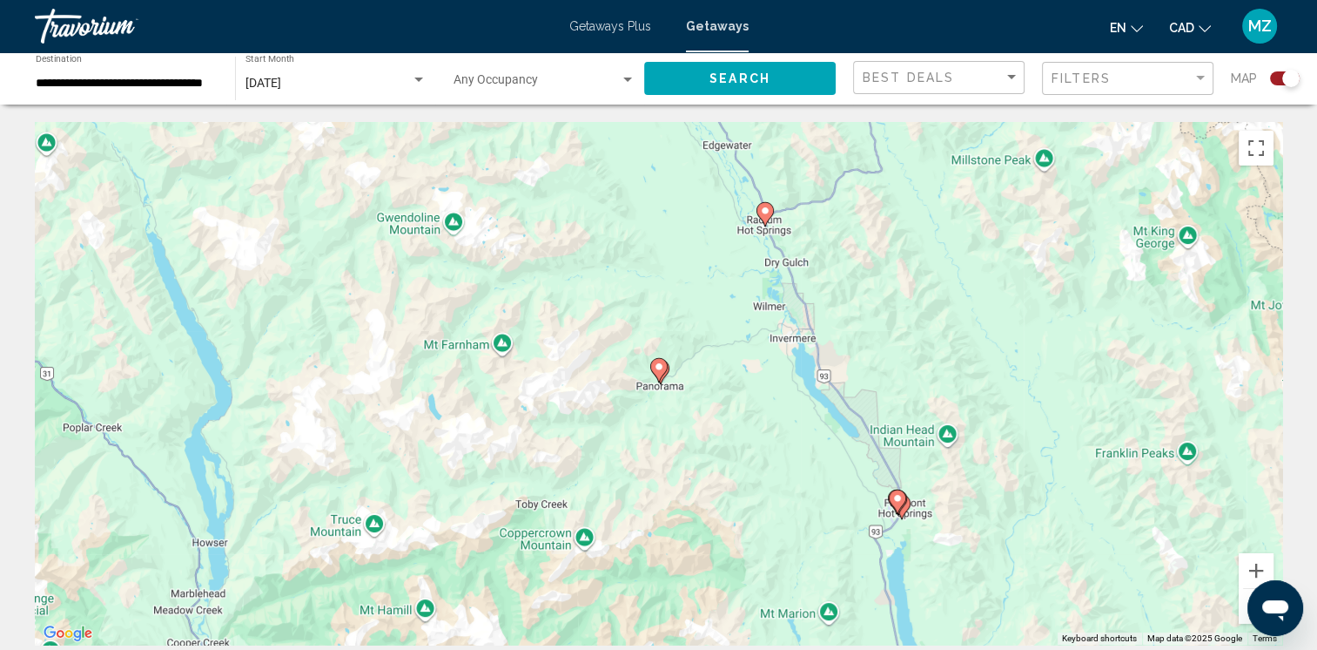
click at [656, 361] on image "Main content" at bounding box center [659, 366] width 10 height 10
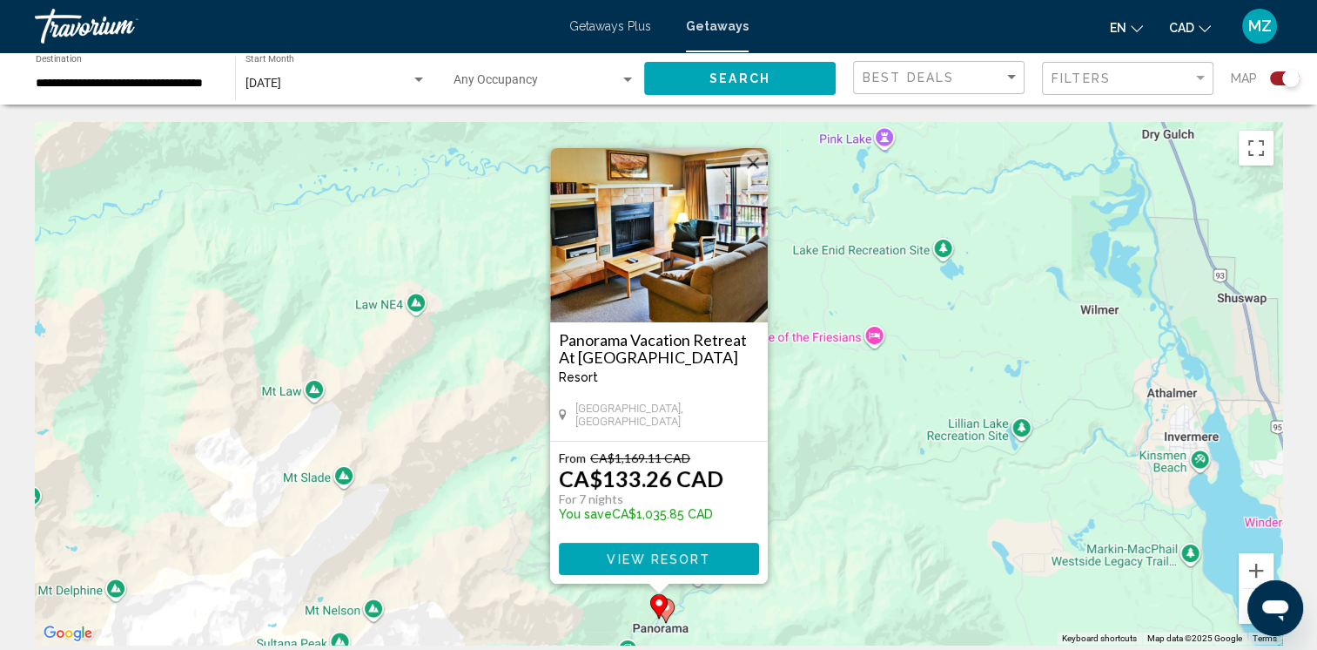
click at [750, 154] on button "Close" at bounding box center [753, 163] width 26 height 26
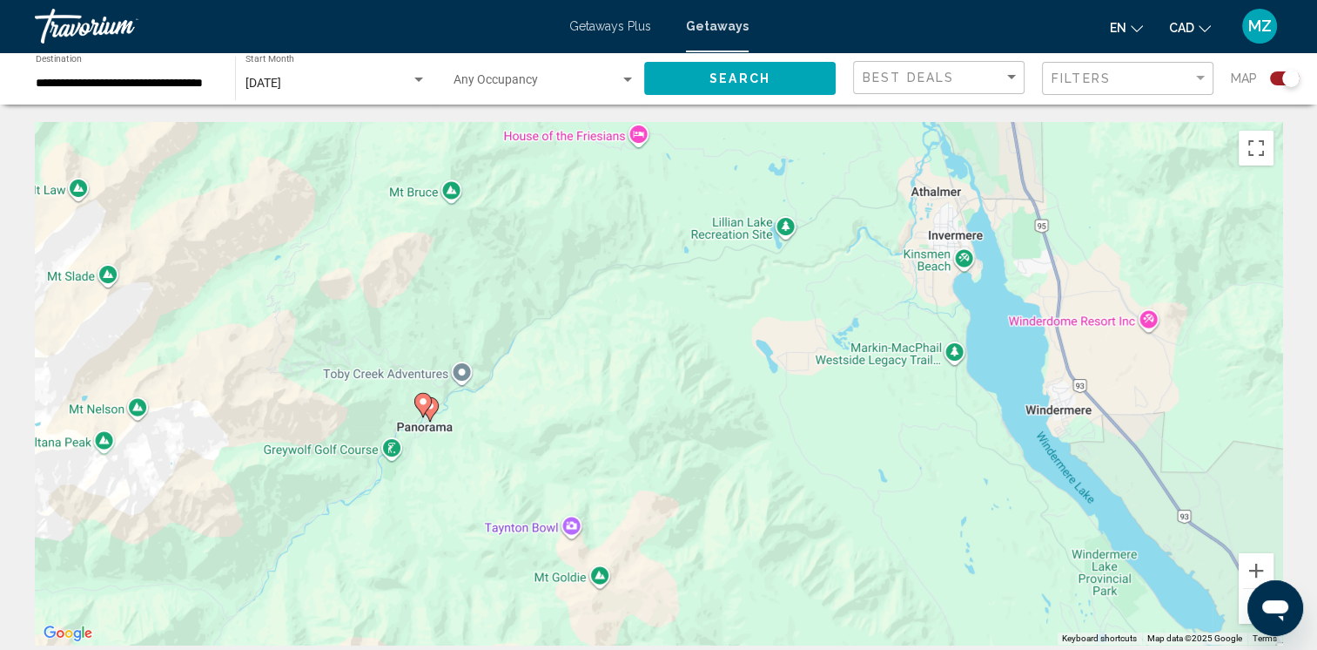
drag, startPoint x: 957, startPoint y: 509, endPoint x: 725, endPoint y: 311, distance: 304.5
click at [725, 311] on div "To activate drag with keyboard, press Alt + Enter. Once in keyboard drag state,…" at bounding box center [659, 383] width 1248 height 522
drag, startPoint x: 430, startPoint y: 408, endPoint x: 438, endPoint y: 414, distance: 9.9
click at [429, 408] on gmp-advanced-marker "Main content" at bounding box center [422, 405] width 17 height 26
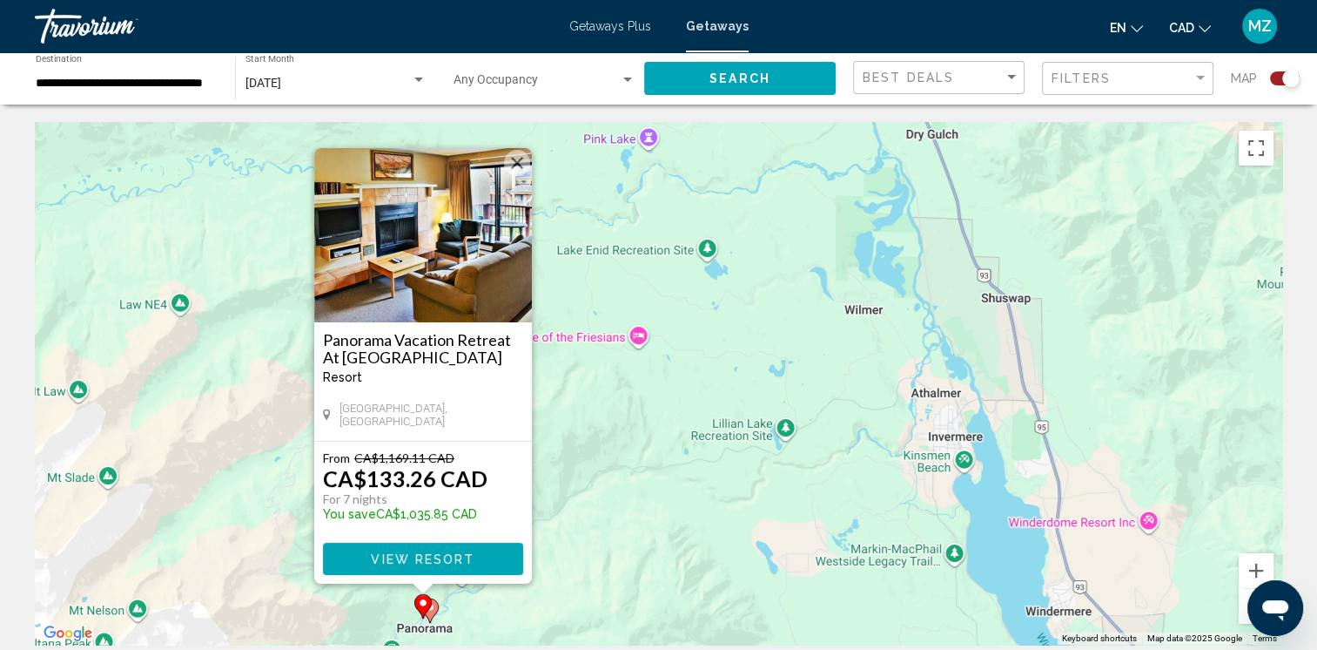
click at [511, 169] on button "Close" at bounding box center [517, 163] width 26 height 26
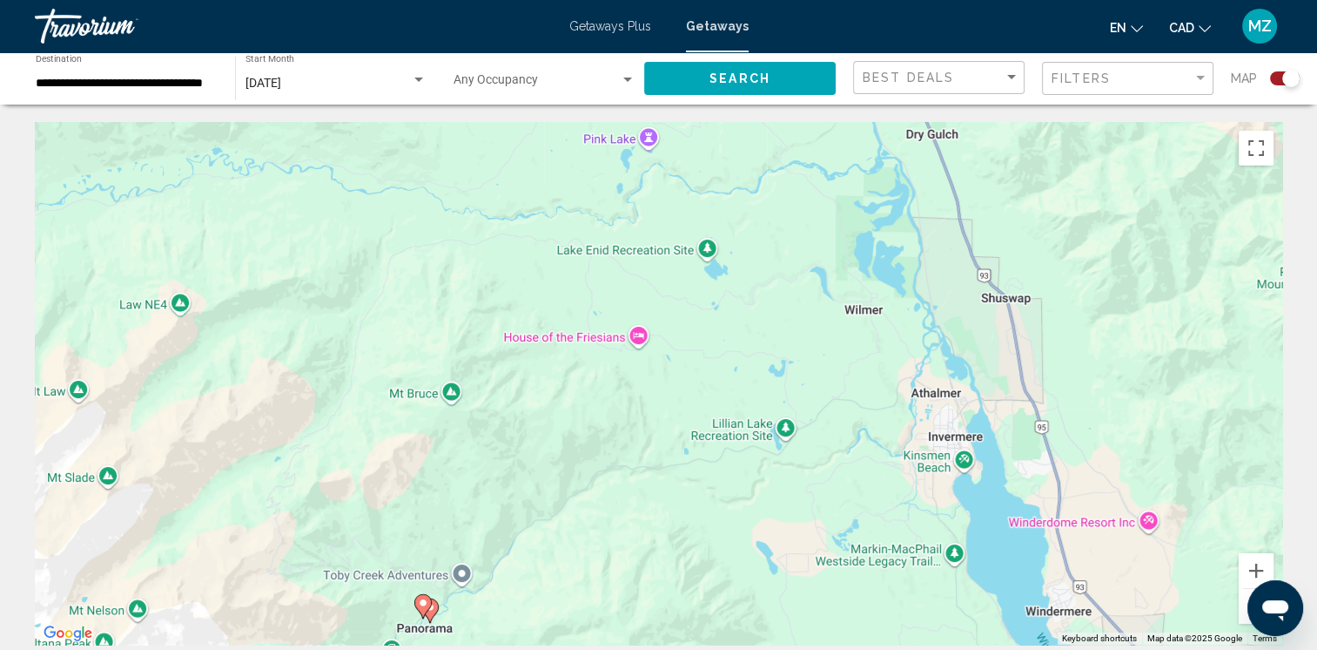
click at [1245, 606] on button "Zoom out" at bounding box center [1256, 606] width 35 height 35
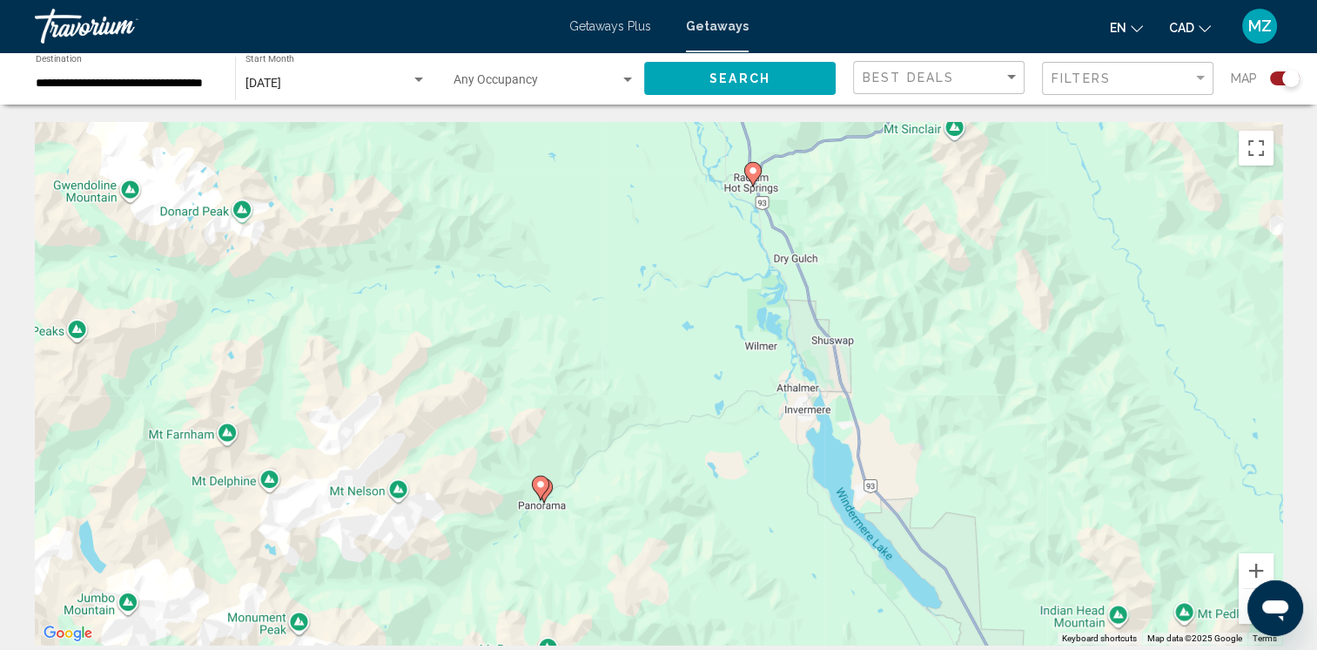
click at [1244, 606] on button "Zoom out" at bounding box center [1256, 606] width 35 height 35
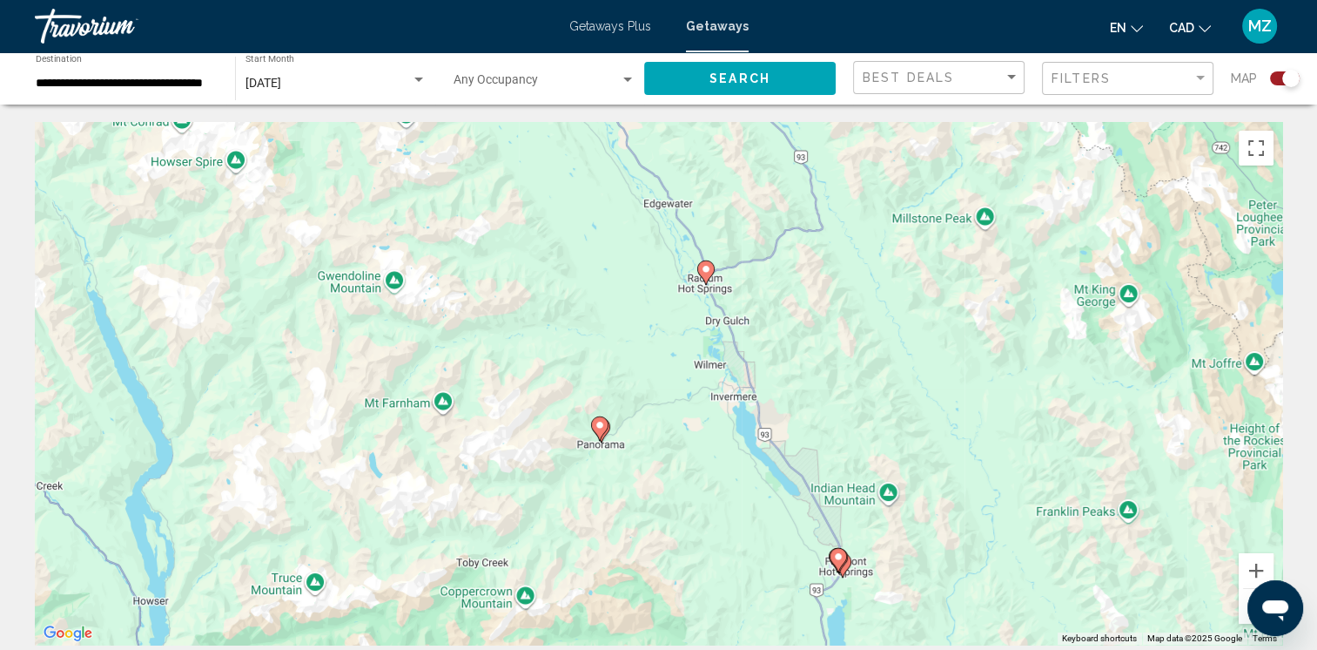
click at [707, 277] on icon "Main content" at bounding box center [705, 272] width 16 height 23
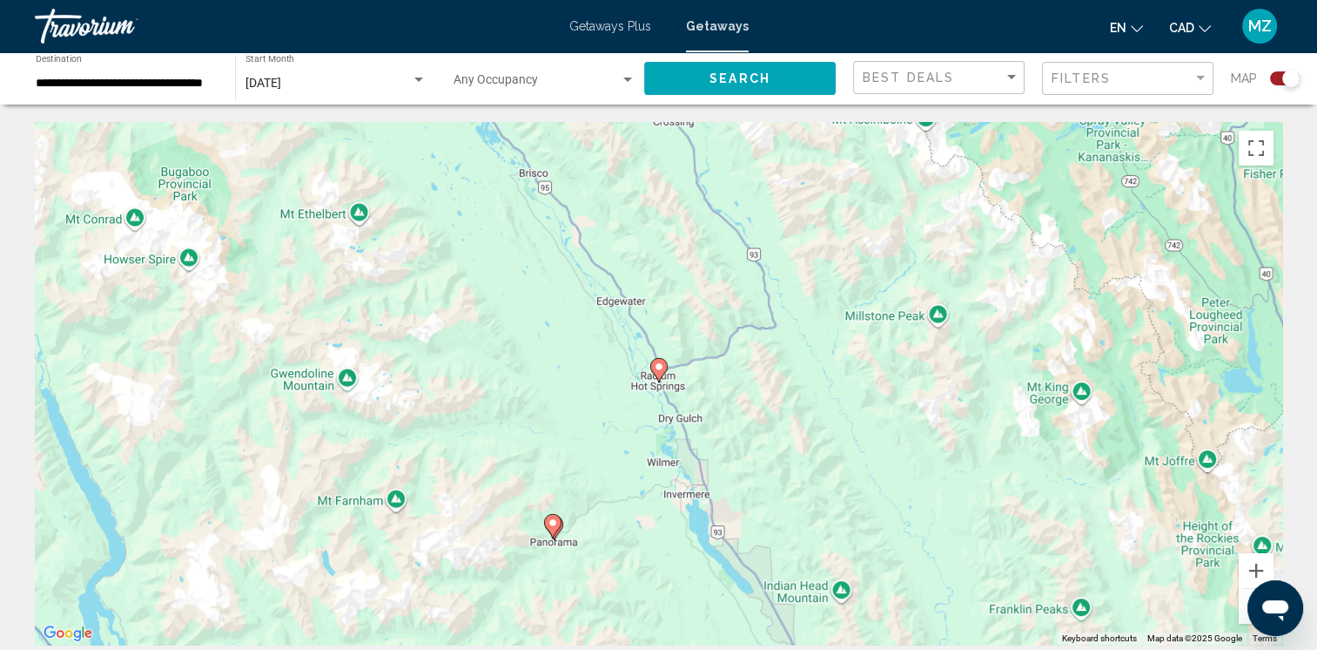
click at [658, 380] on icon "Main content" at bounding box center [658, 370] width 16 height 23
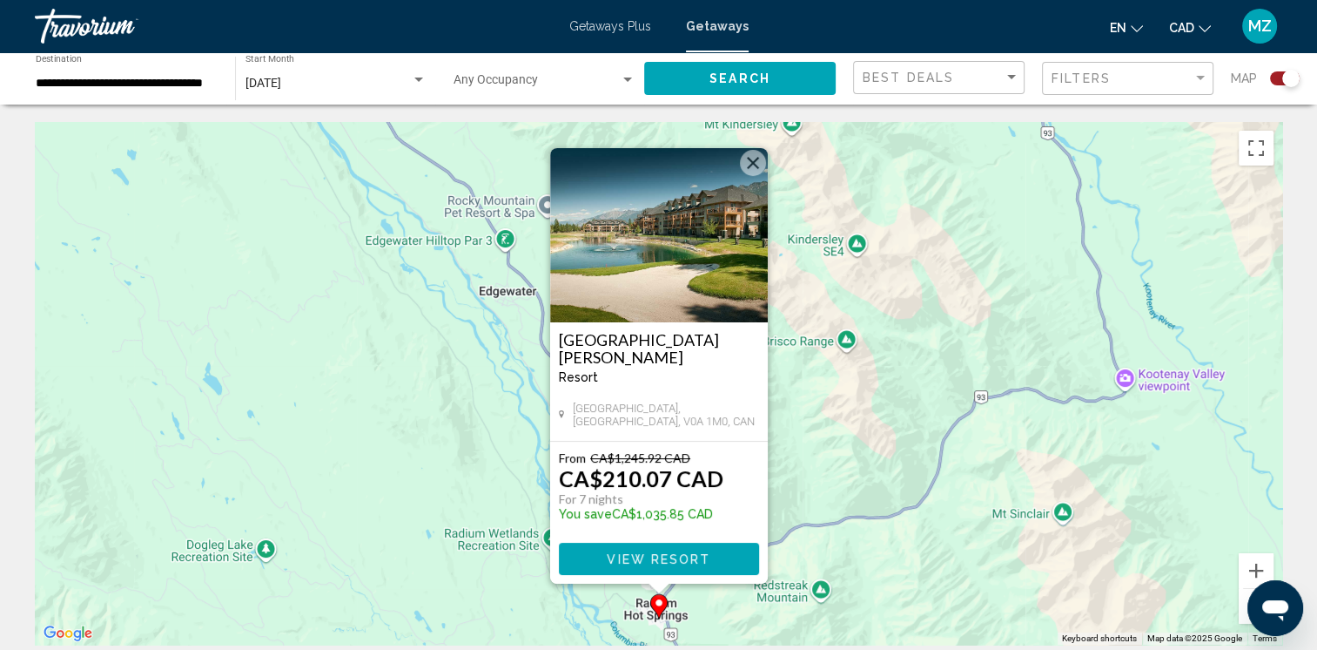
click at [665, 562] on span "View Resort" at bounding box center [659, 559] width 104 height 14
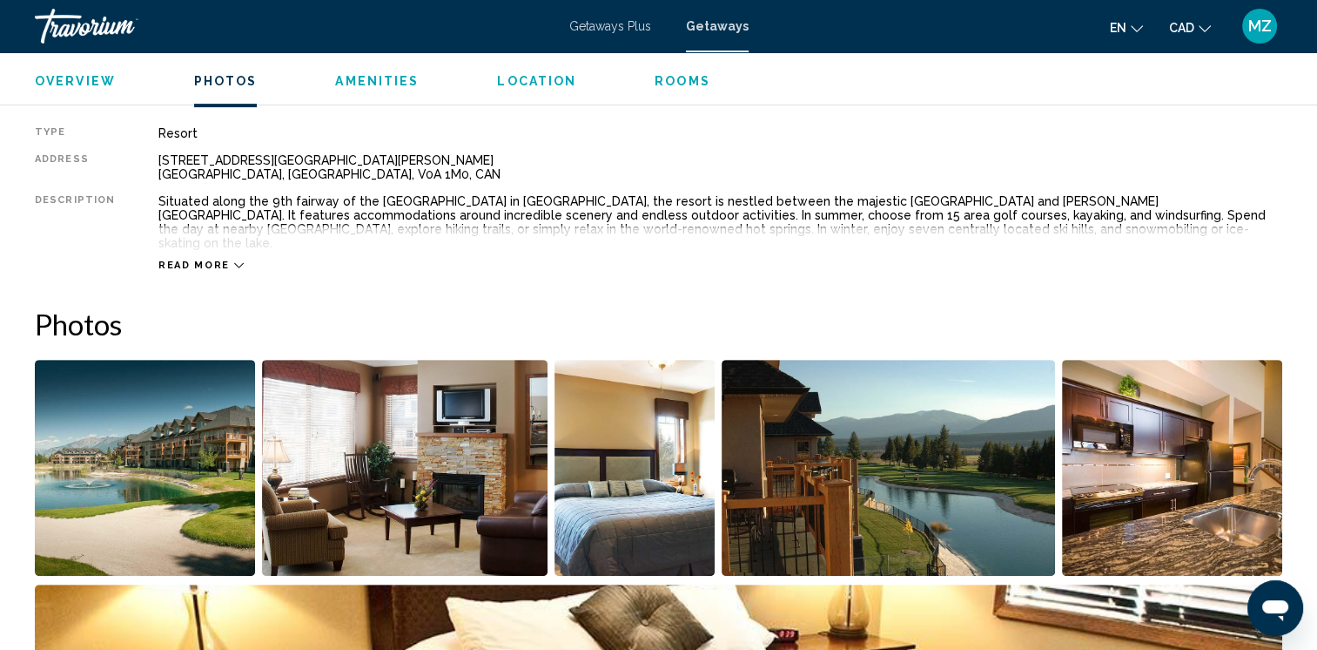
scroll to position [522, 0]
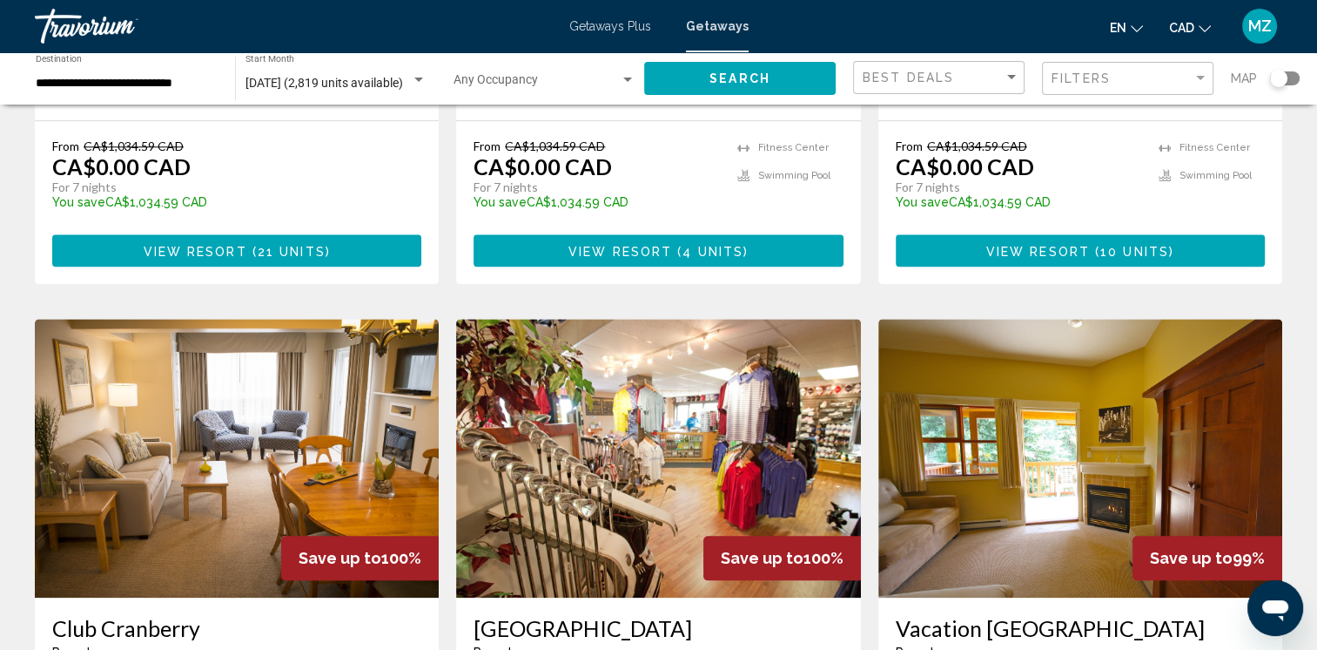
scroll to position [2003, 0]
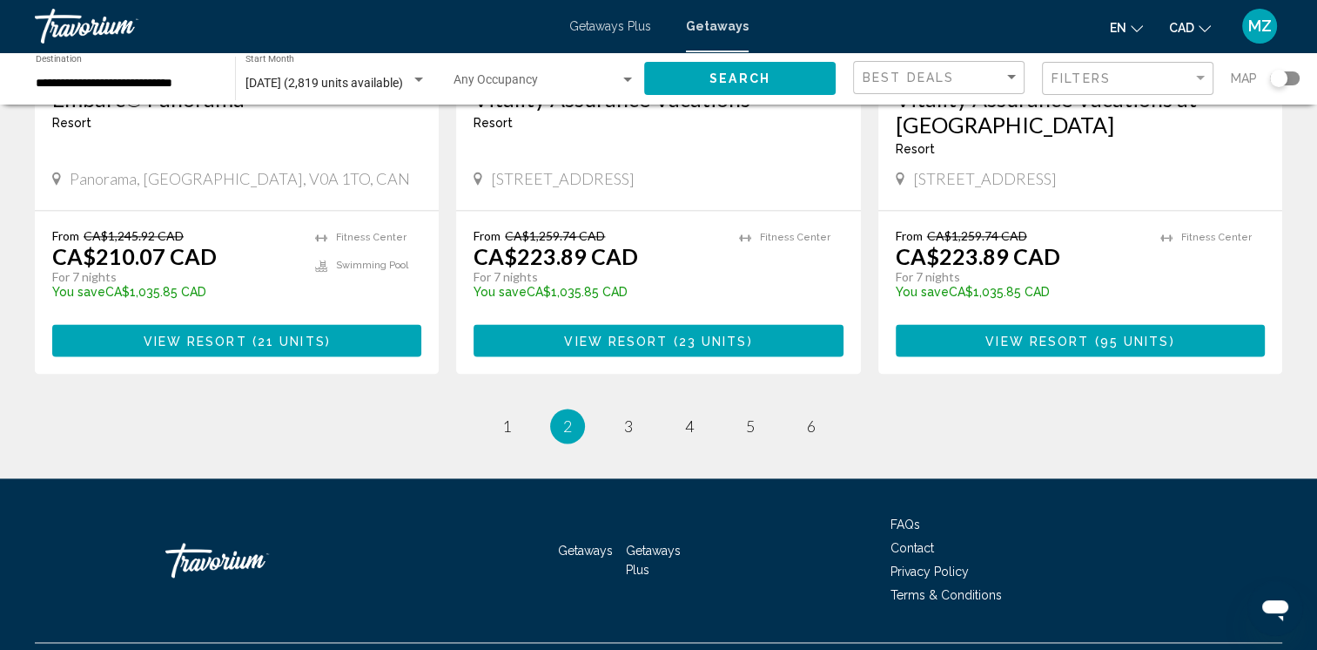
scroll to position [2290, 0]
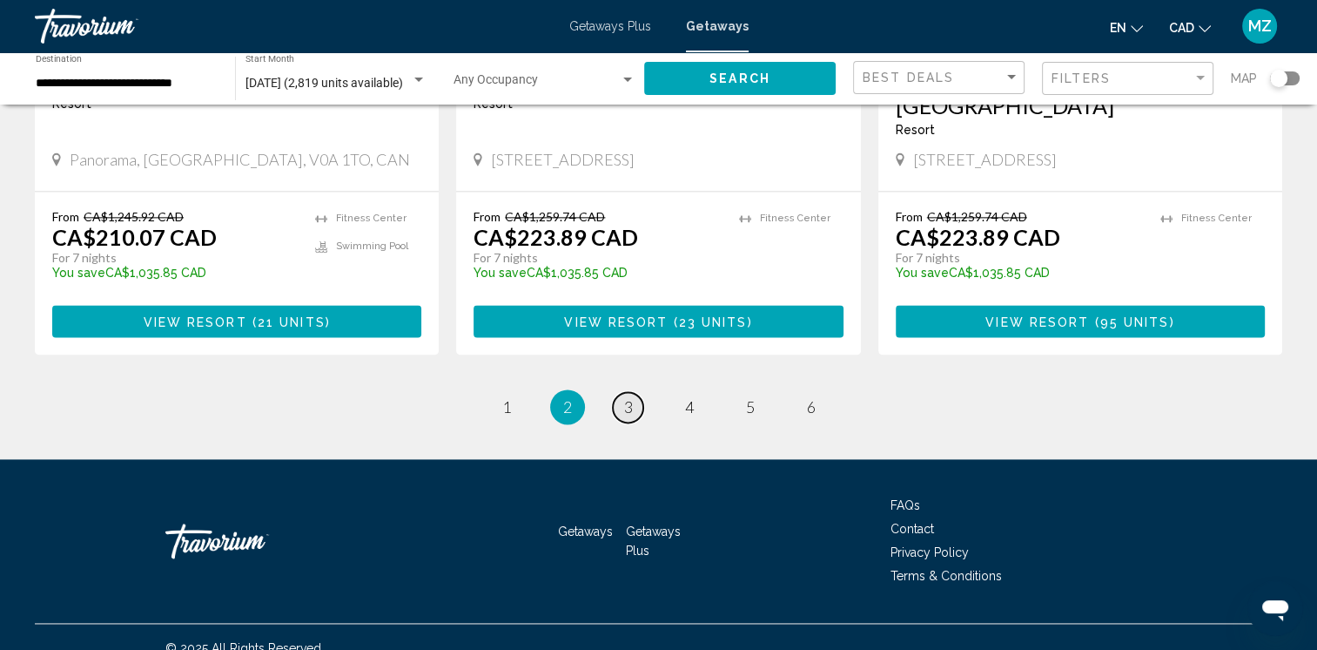
click at [637, 392] on link "page 3" at bounding box center [628, 407] width 30 height 30
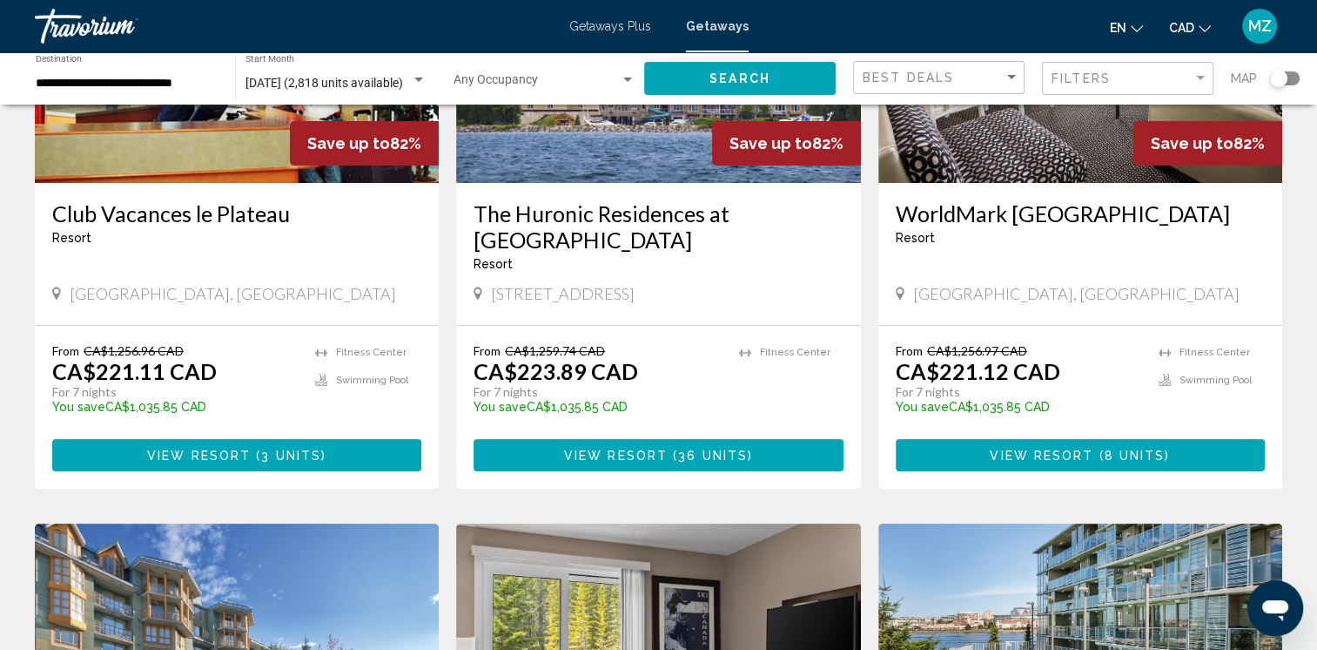
scroll to position [174, 0]
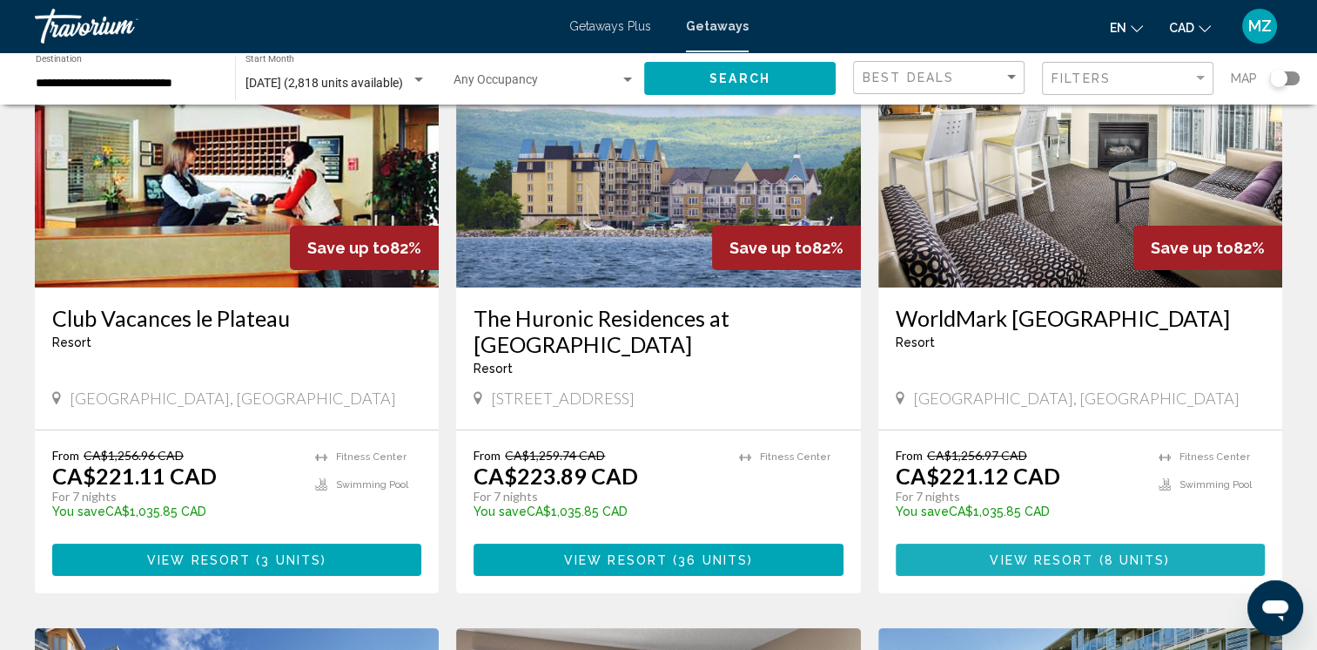
click at [1073, 566] on span "View Resort" at bounding box center [1042, 560] width 104 height 14
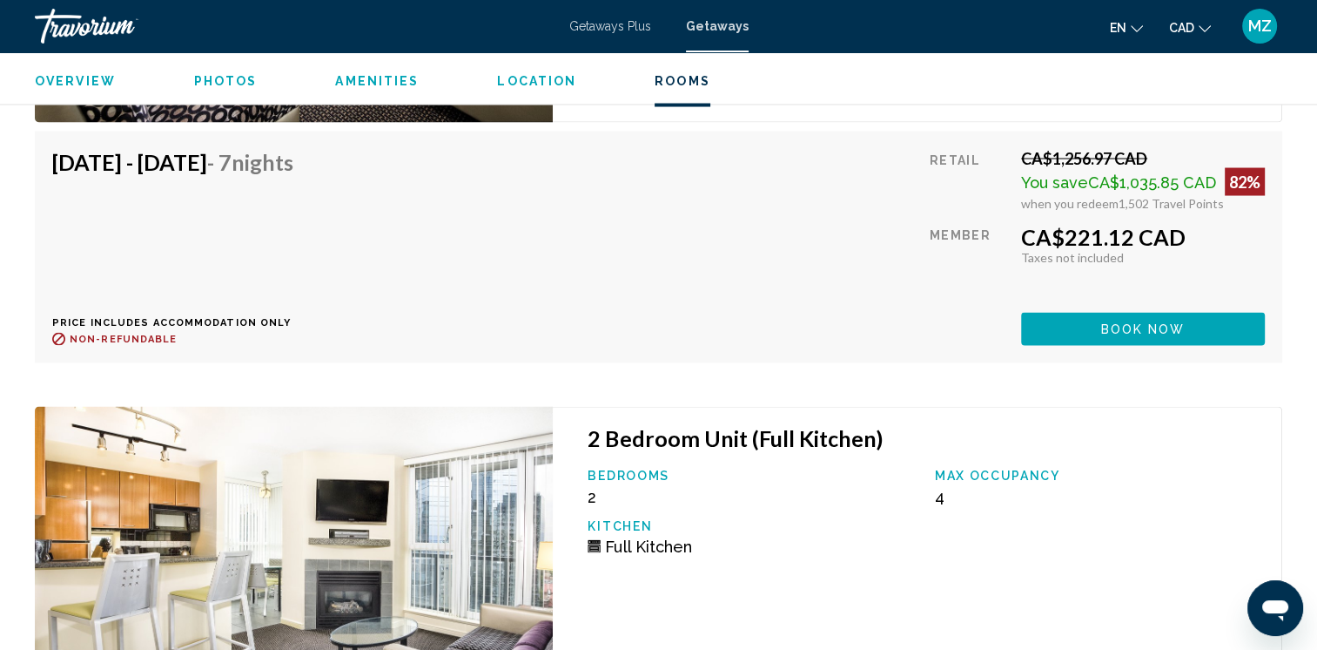
scroll to position [3831, 0]
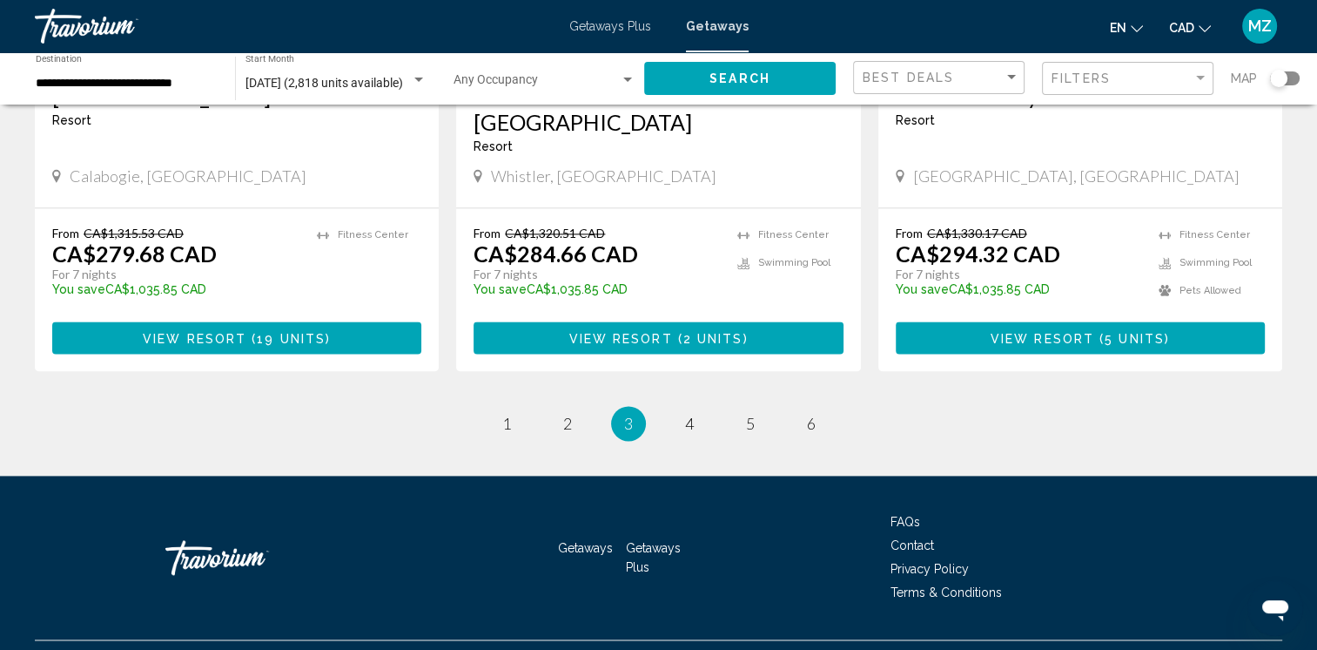
scroll to position [2290, 0]
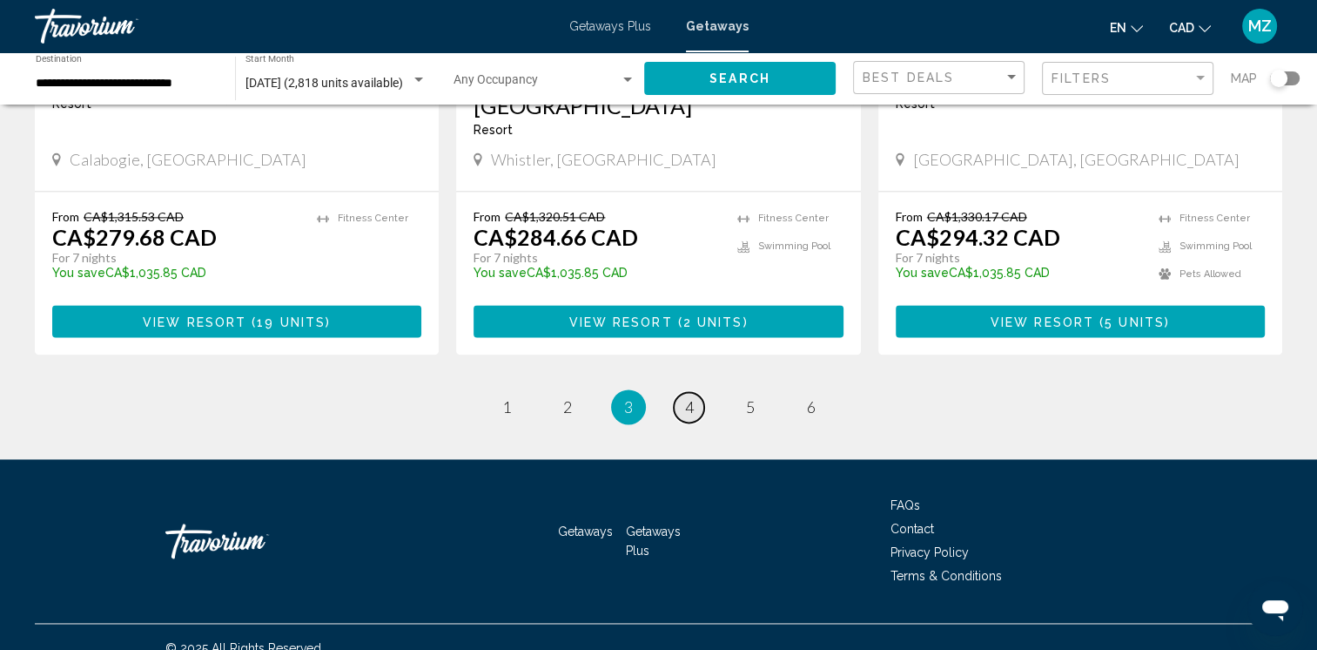
click at [690, 397] on span "4" at bounding box center [689, 406] width 9 height 19
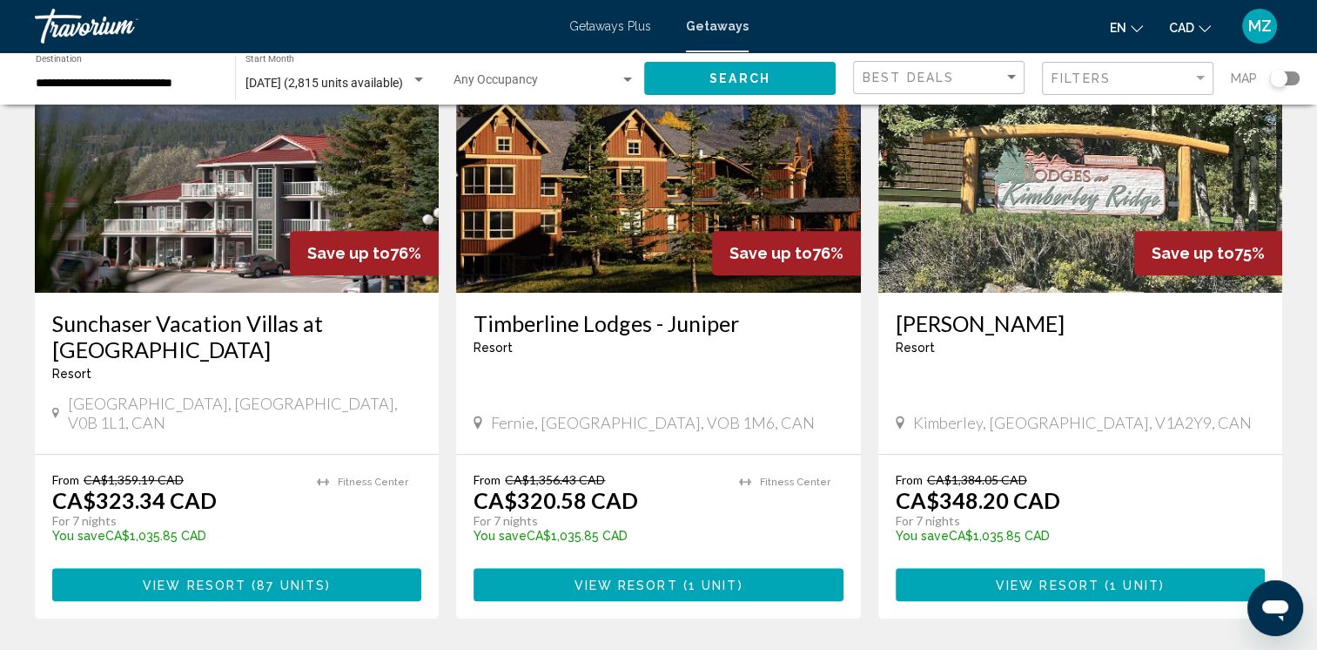
scroll to position [871, 0]
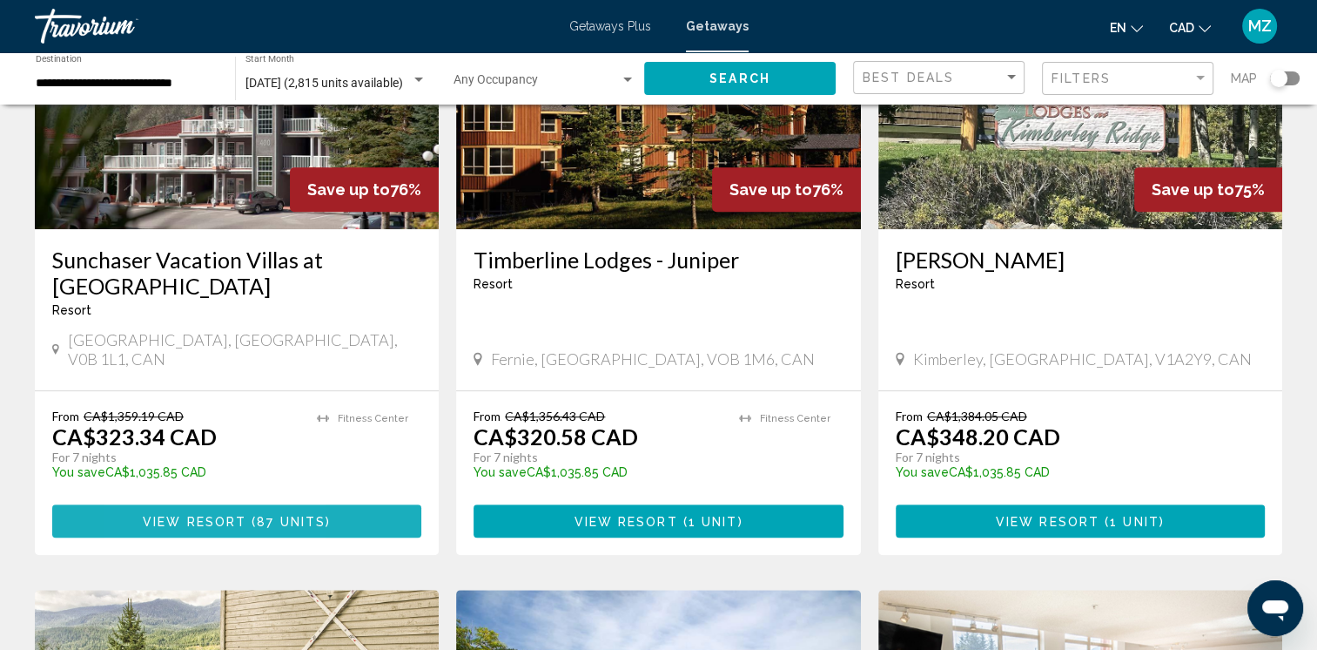
click at [152, 515] on span "View Resort" at bounding box center [195, 522] width 104 height 14
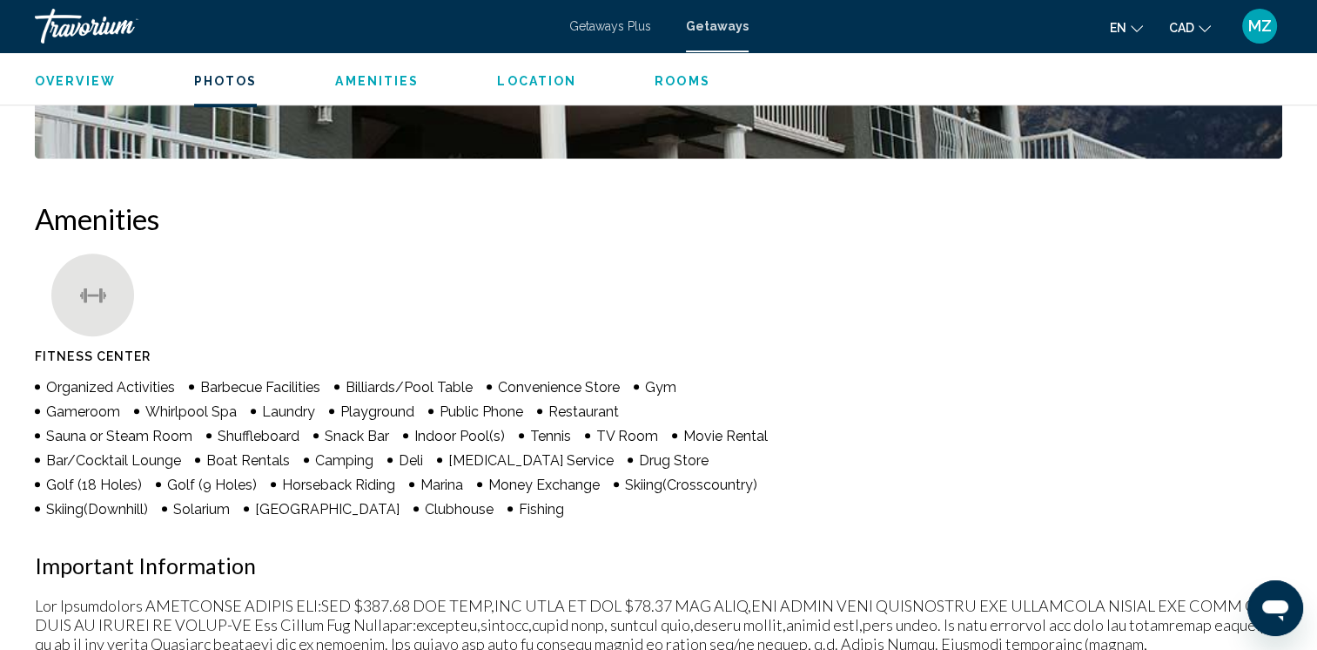
scroll to position [1219, 0]
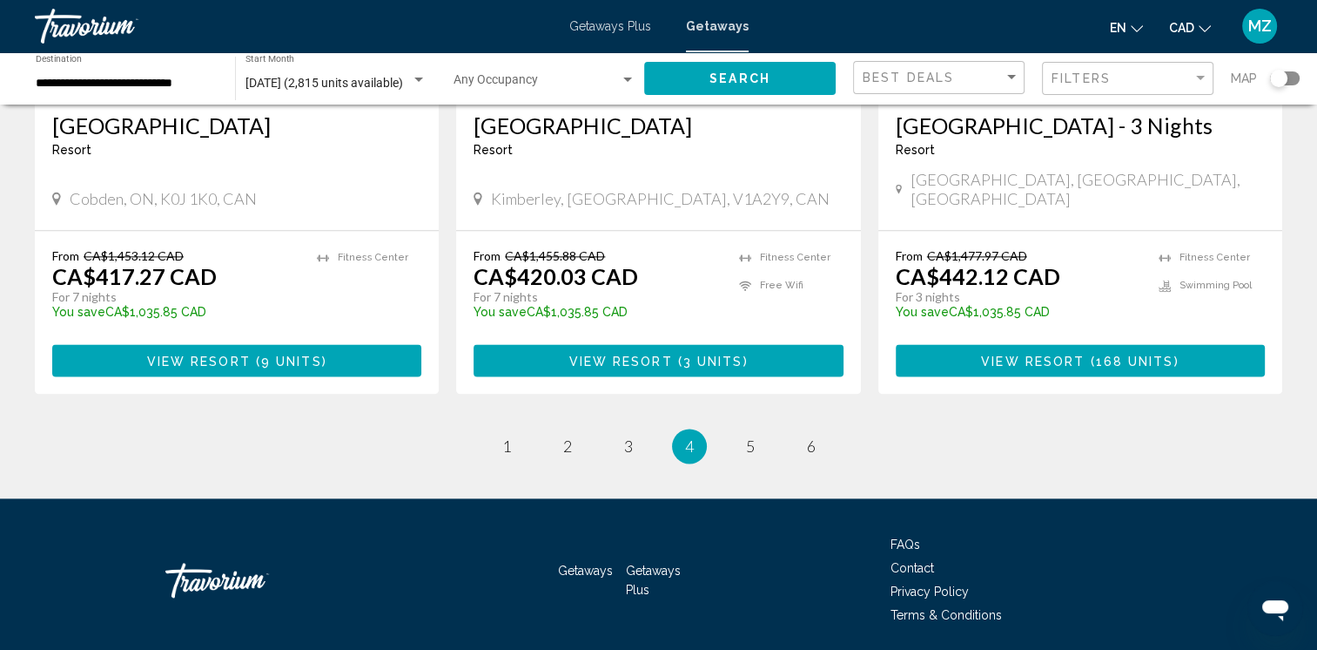
scroll to position [2238, 0]
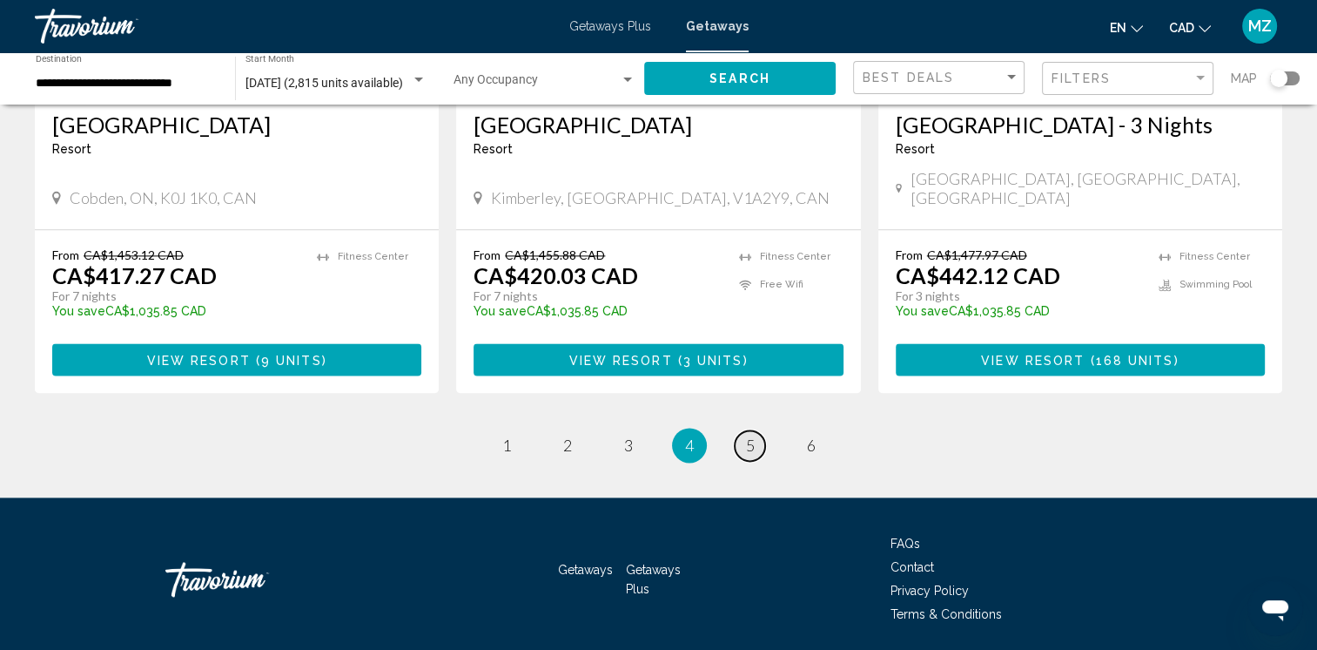
click at [741, 430] on link "page 5" at bounding box center [750, 445] width 30 height 30
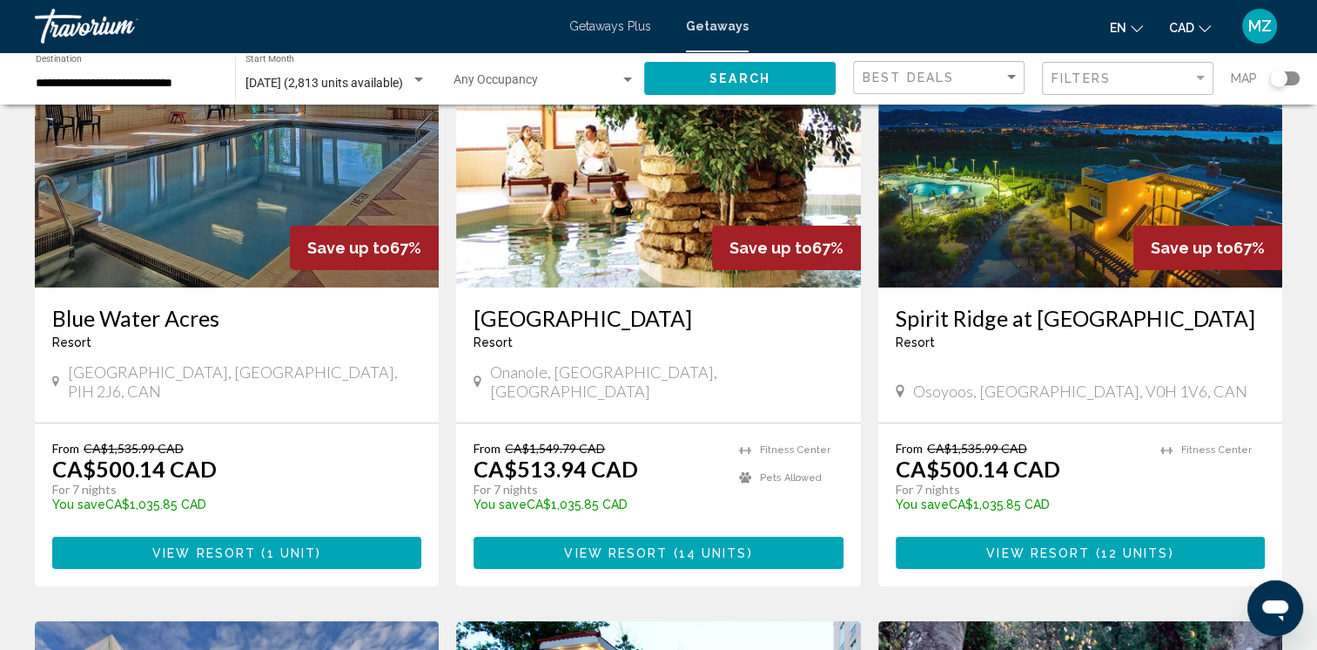
scroll to position [87, 0]
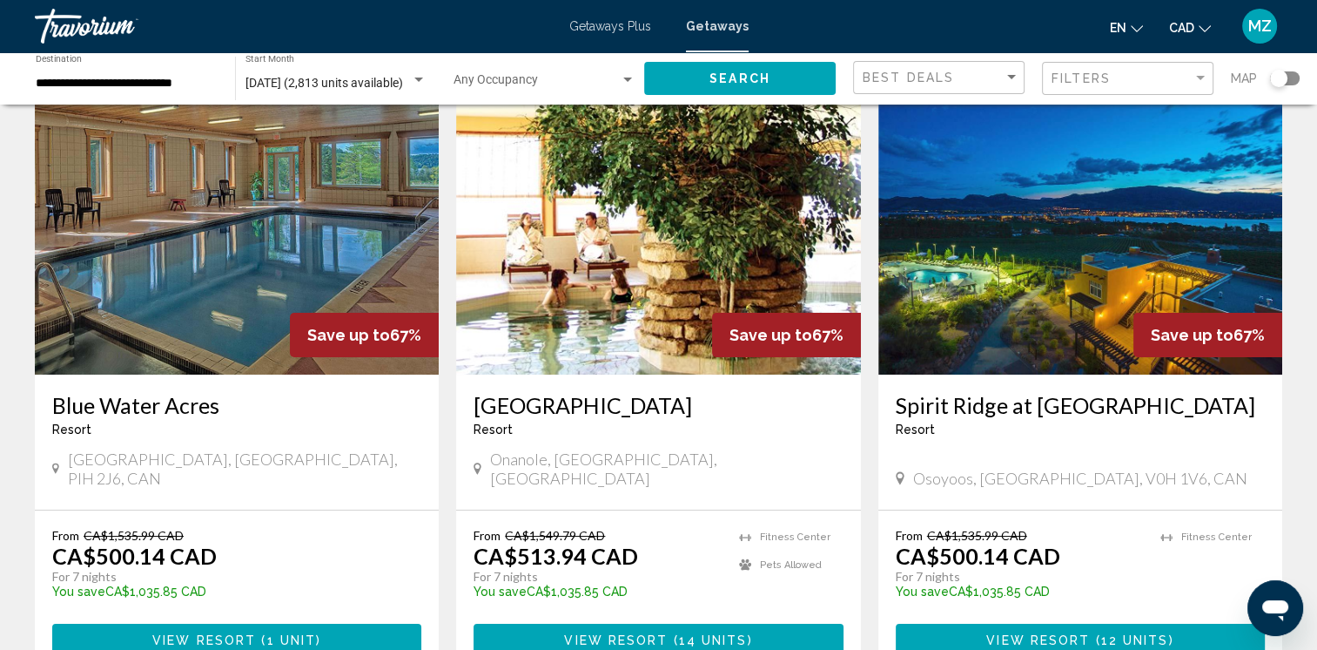
click at [1057, 288] on img "Main content" at bounding box center [1081, 235] width 404 height 279
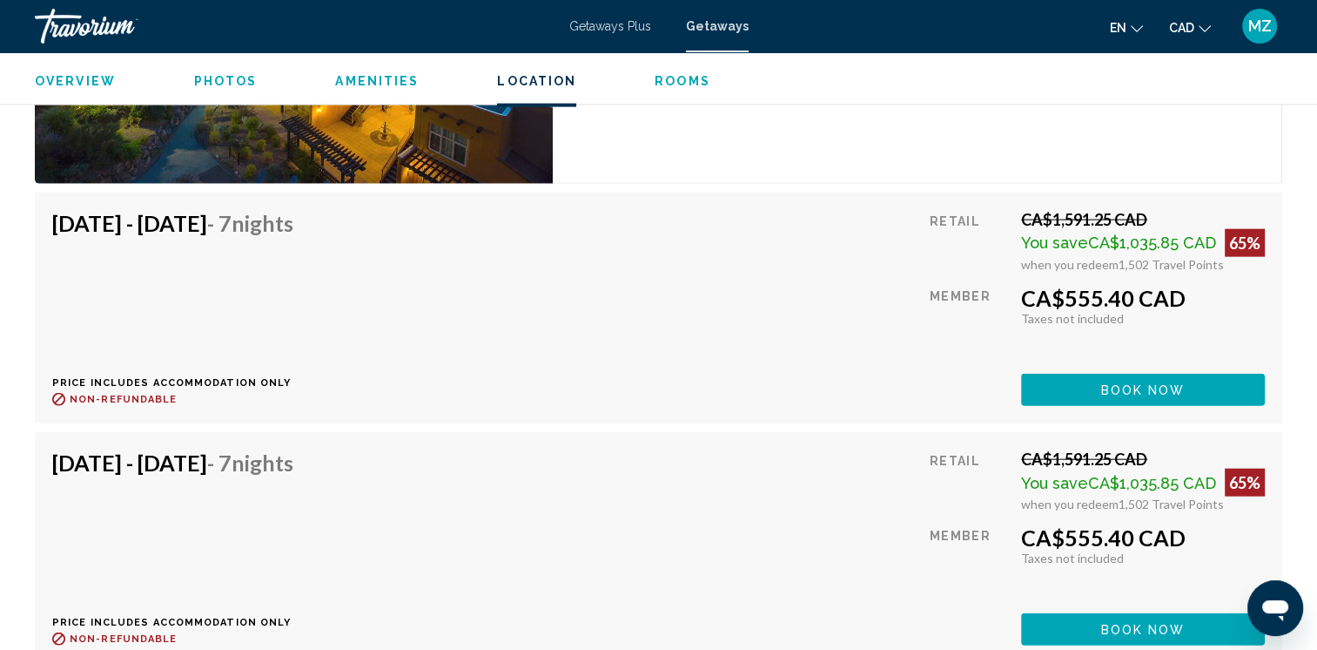
scroll to position [4253, 0]
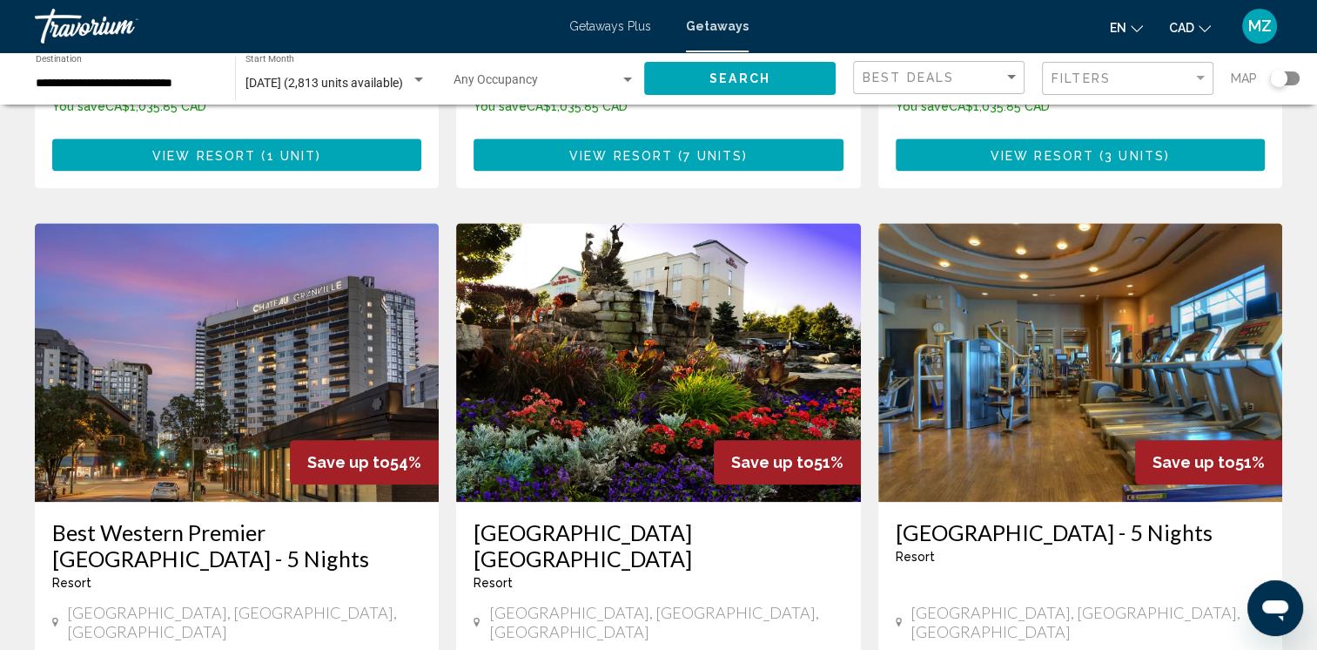
scroll to position [2090, 0]
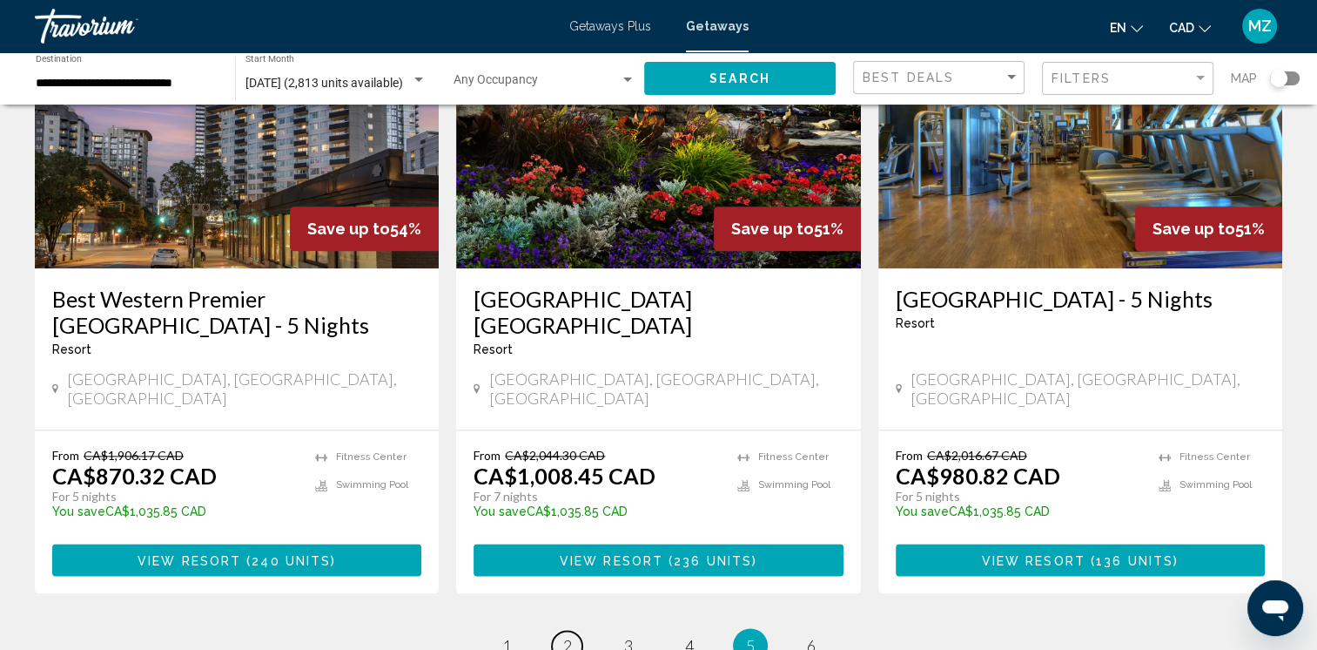
click at [571, 636] on span "2" at bounding box center [567, 645] width 9 height 19
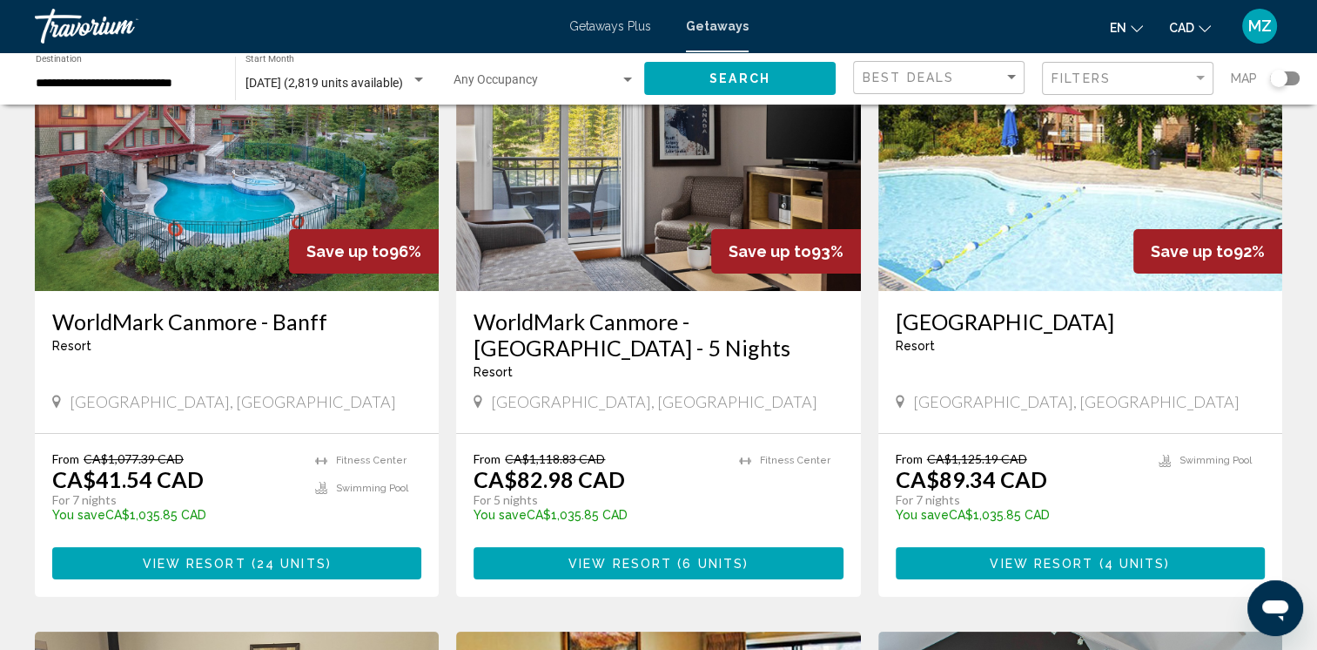
scroll to position [348, 0]
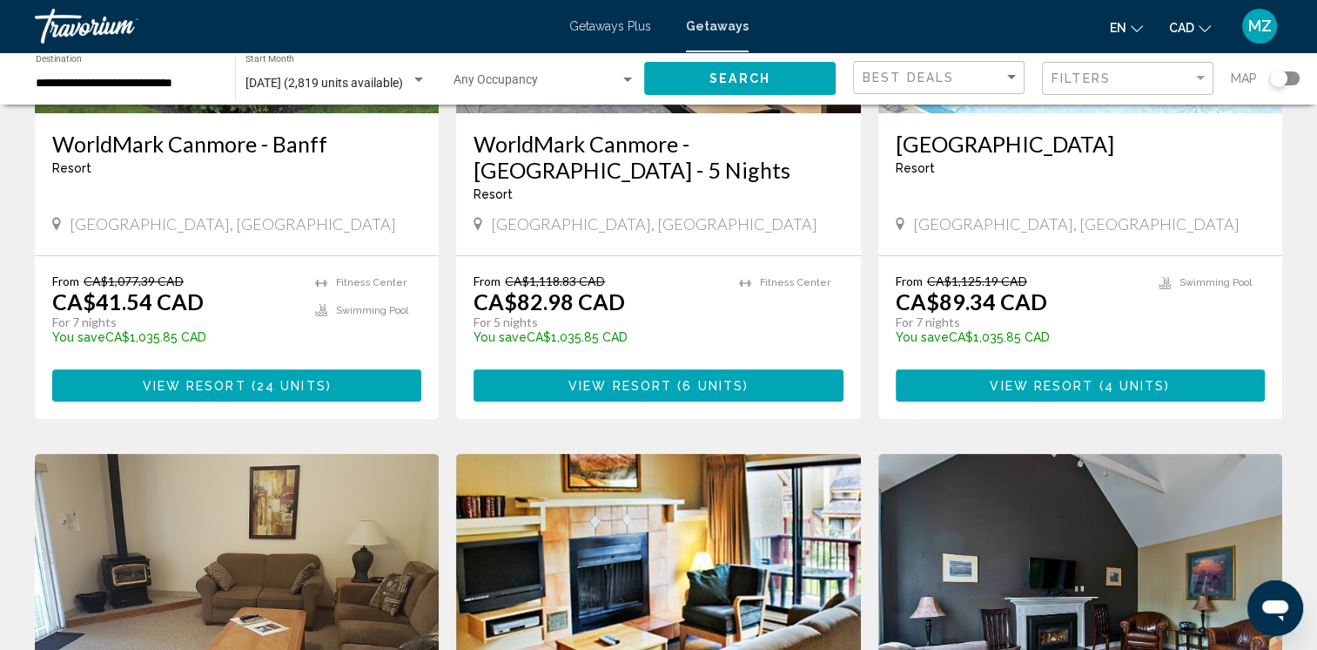
click at [626, 384] on span "View Resort" at bounding box center [621, 386] width 104 height 14
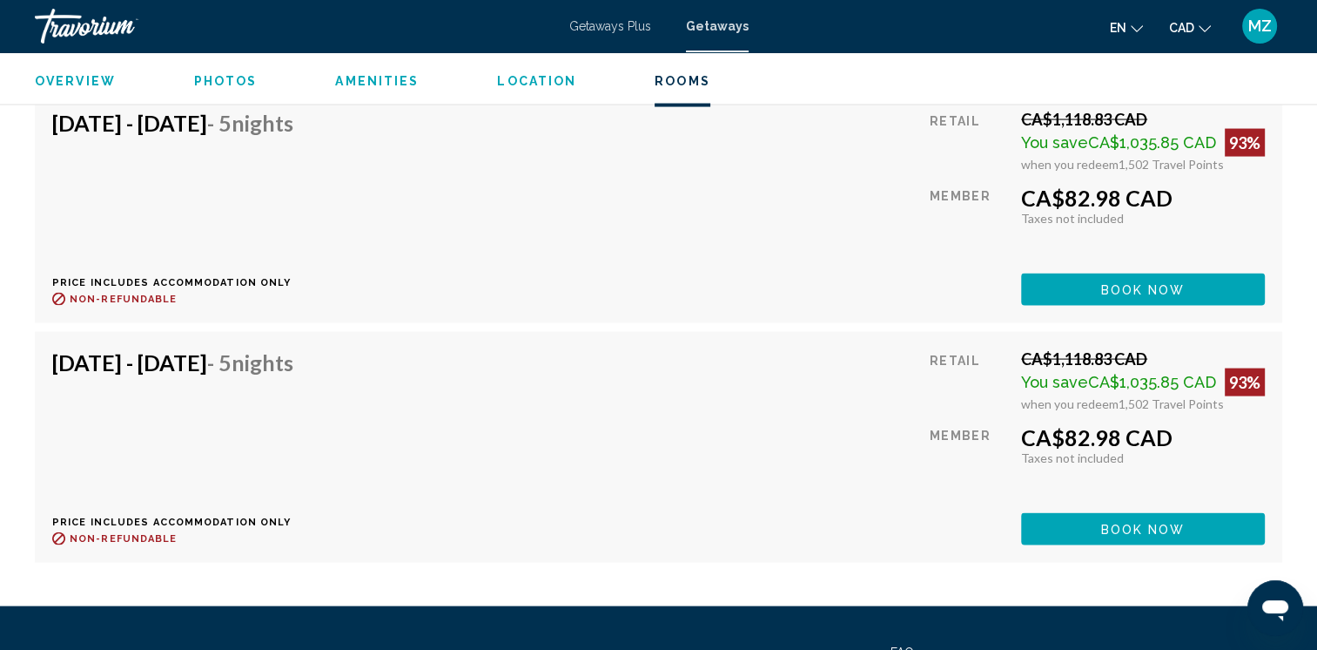
scroll to position [3657, 0]
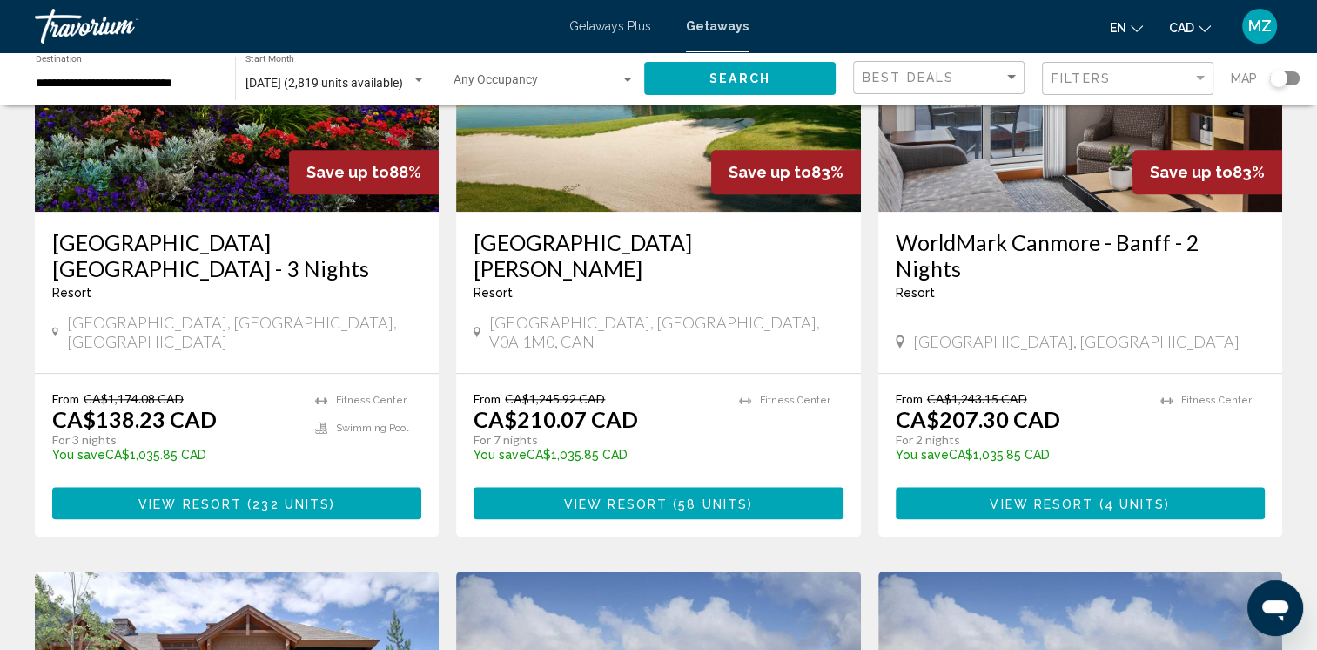
scroll to position [1480, 0]
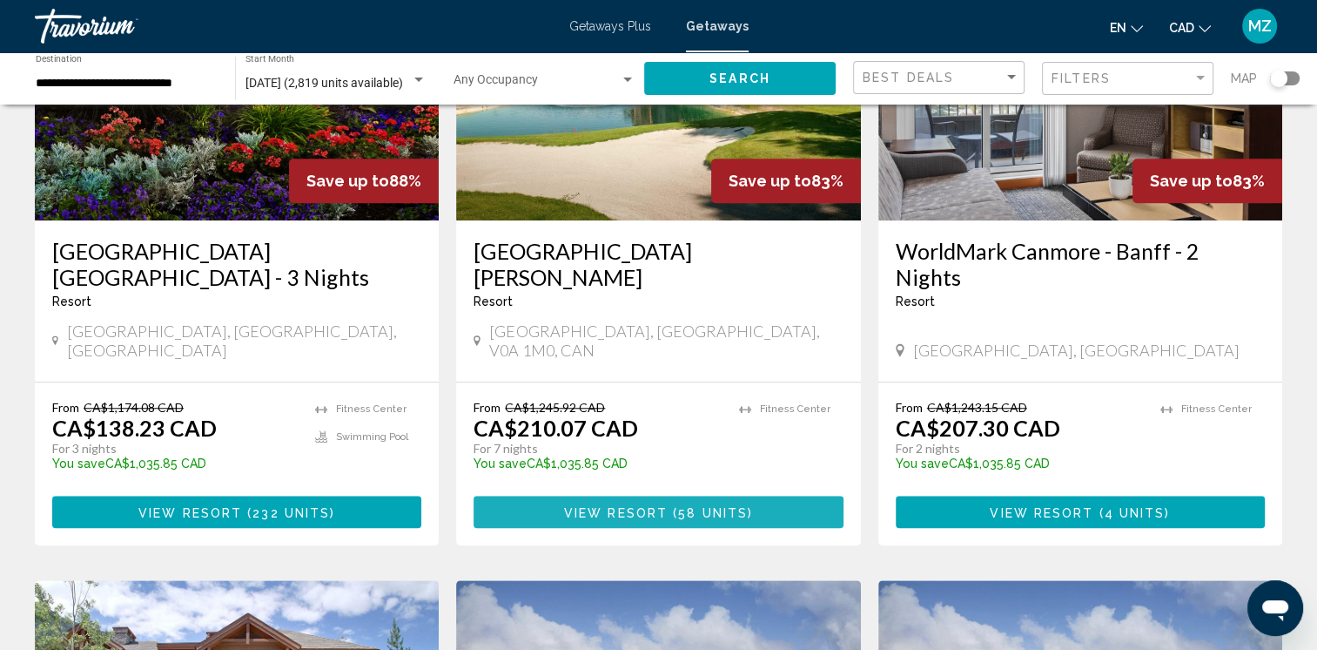
click at [630, 505] on span "View Resort" at bounding box center [616, 512] width 104 height 14
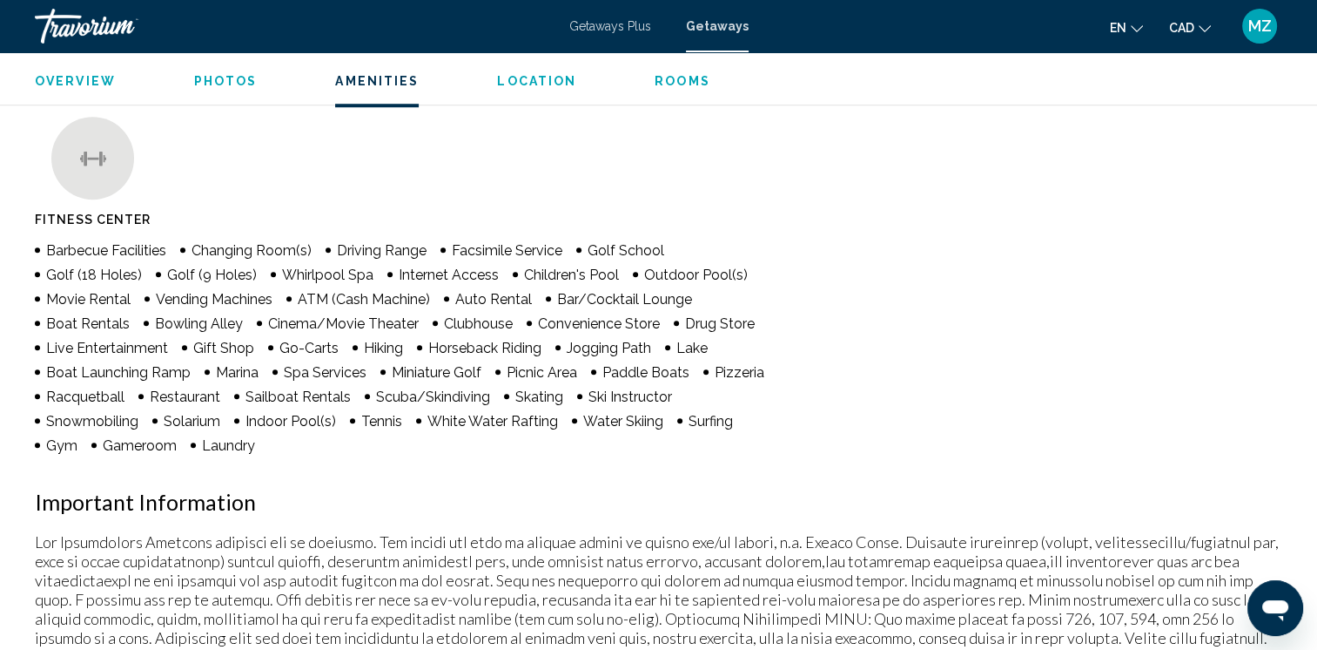
scroll to position [1567, 0]
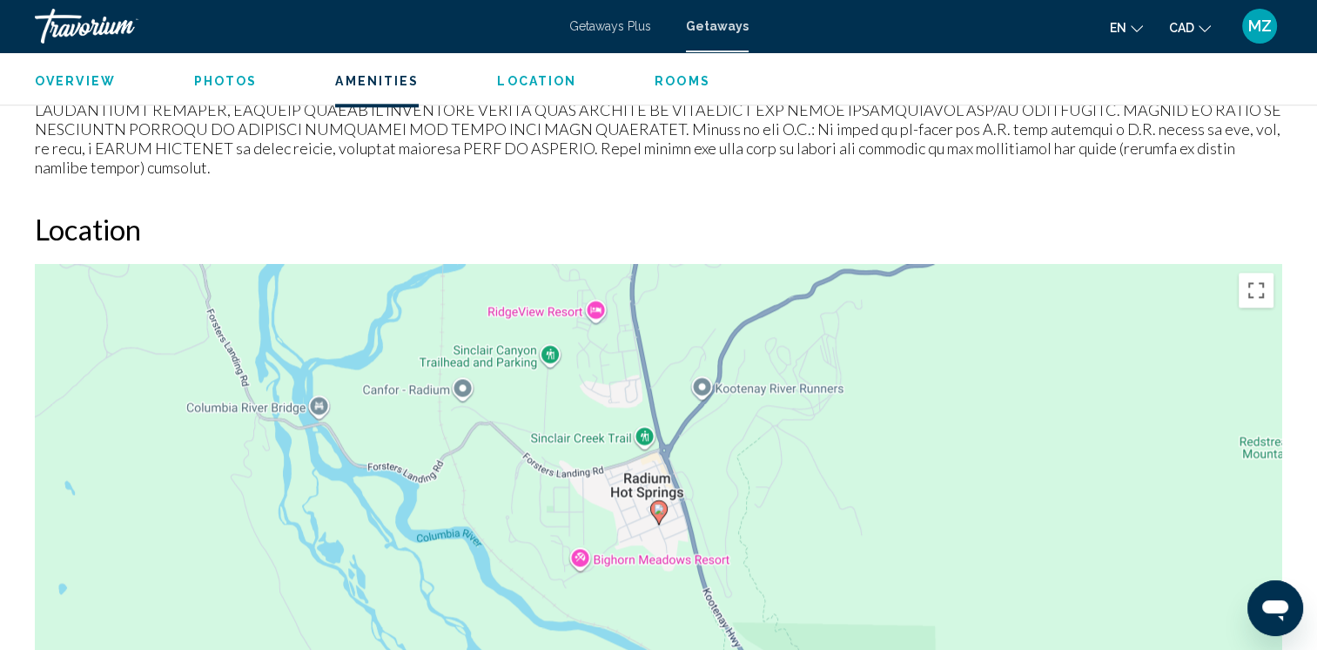
scroll to position [2264, 0]
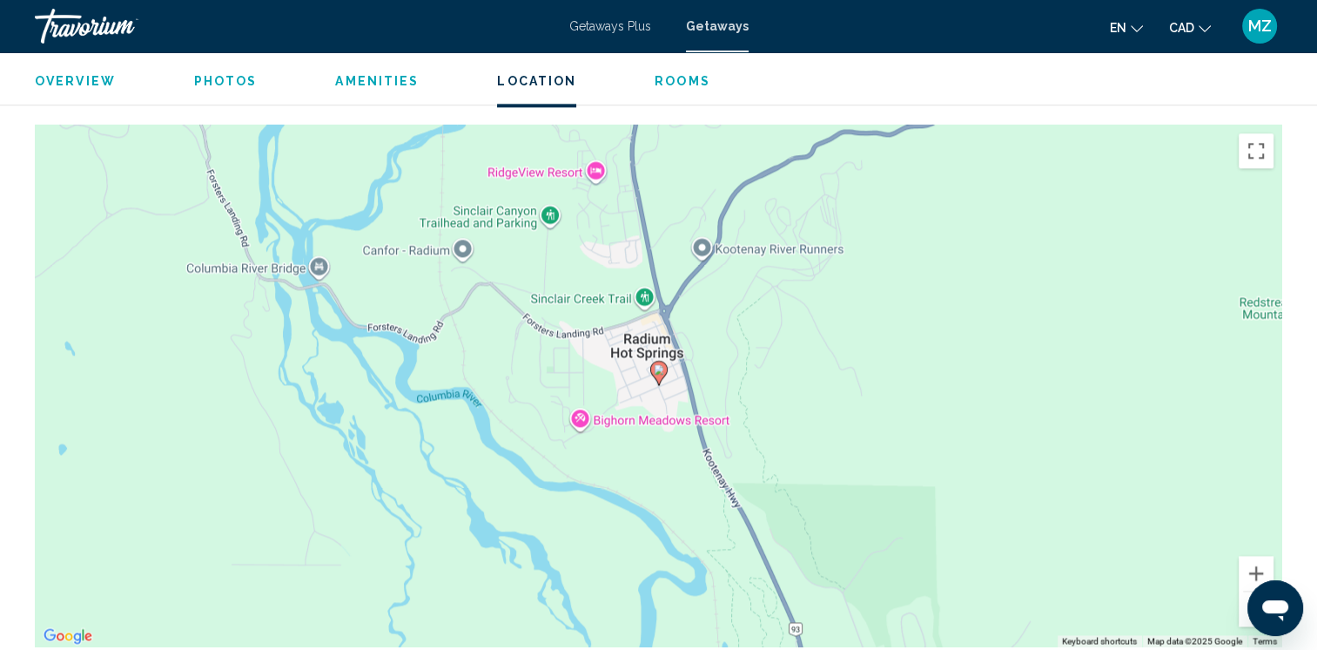
click at [1257, 591] on button "Zoom out" at bounding box center [1256, 608] width 35 height 35
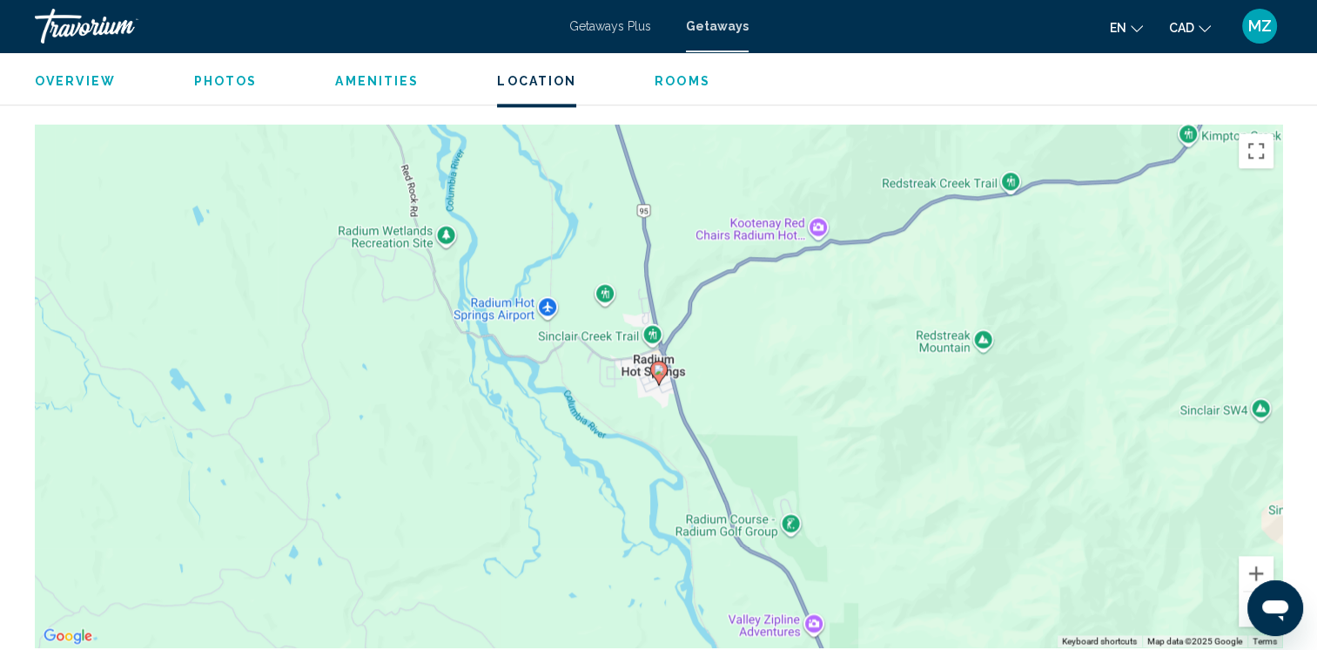
click at [1257, 591] on button "Zoom out" at bounding box center [1256, 608] width 35 height 35
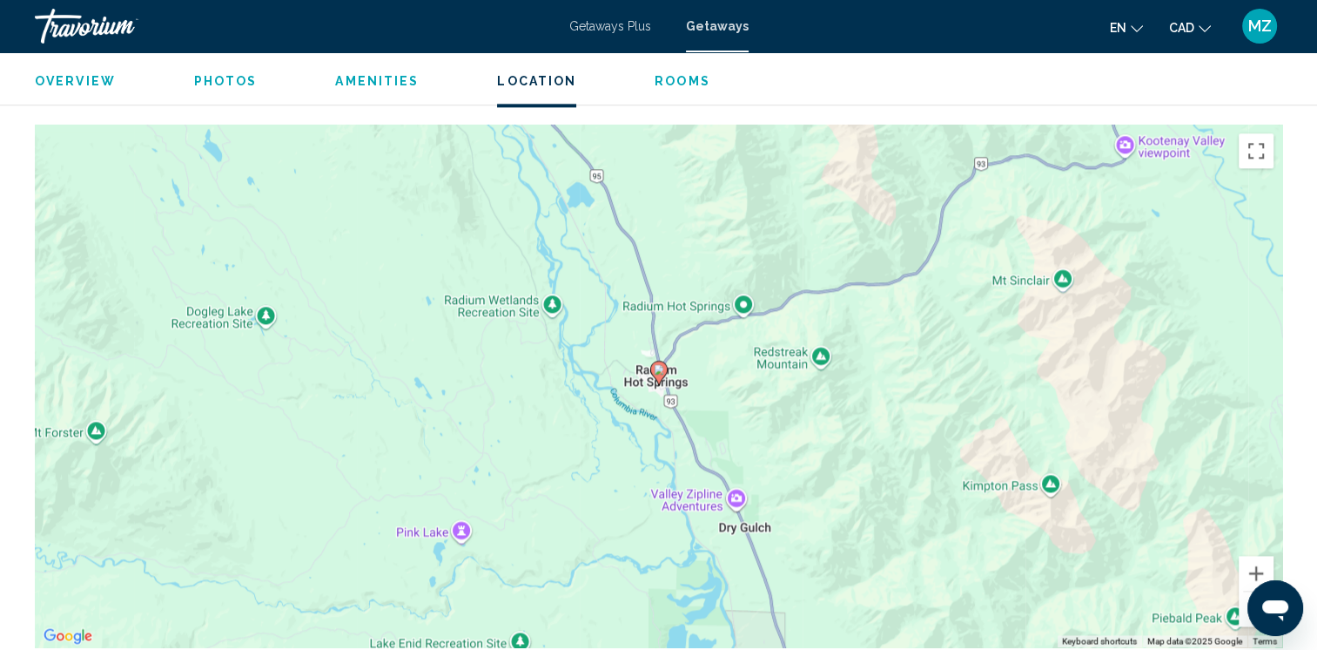
click at [1257, 591] on button "Zoom out" at bounding box center [1256, 608] width 35 height 35
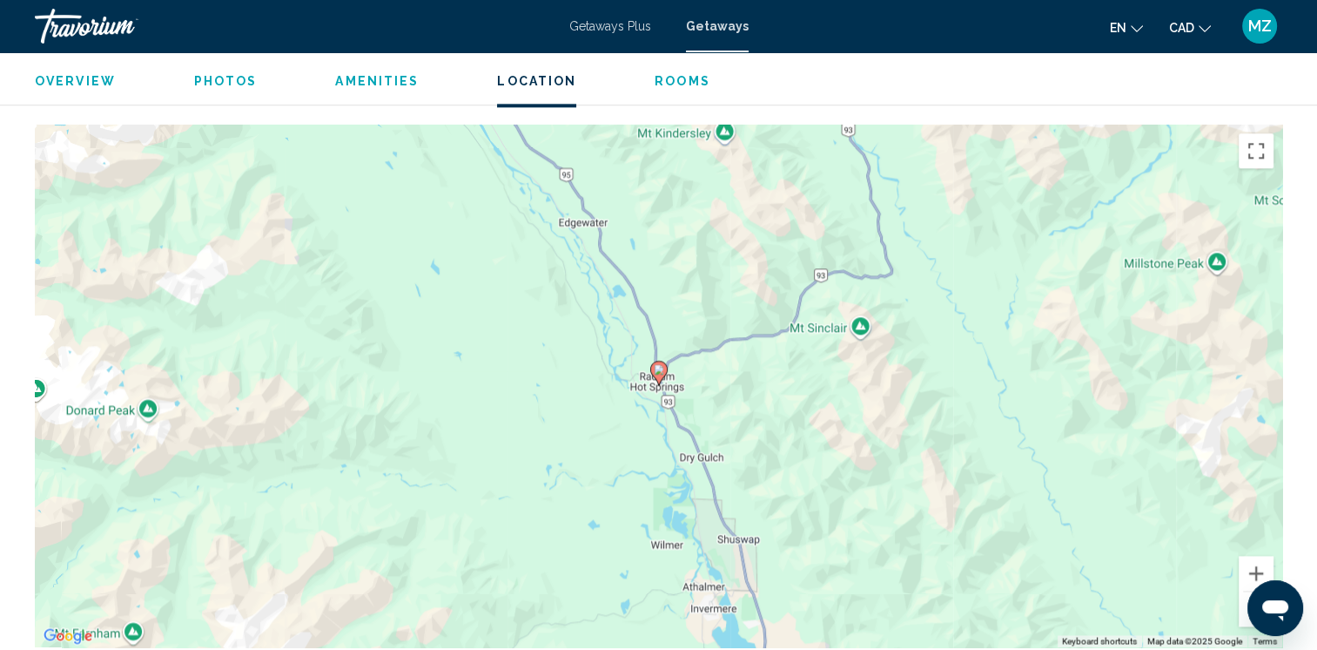
click at [1257, 591] on button "Zoom out" at bounding box center [1256, 608] width 35 height 35
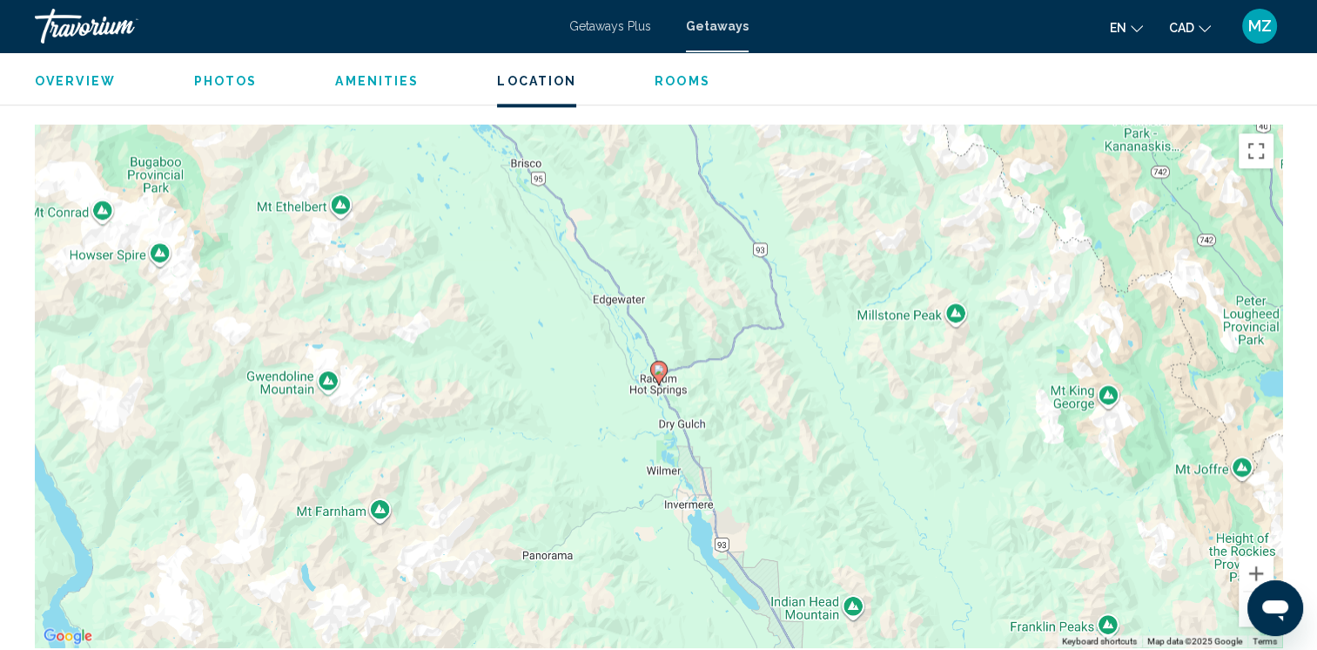
click at [1257, 591] on button "Zoom out" at bounding box center [1256, 608] width 35 height 35
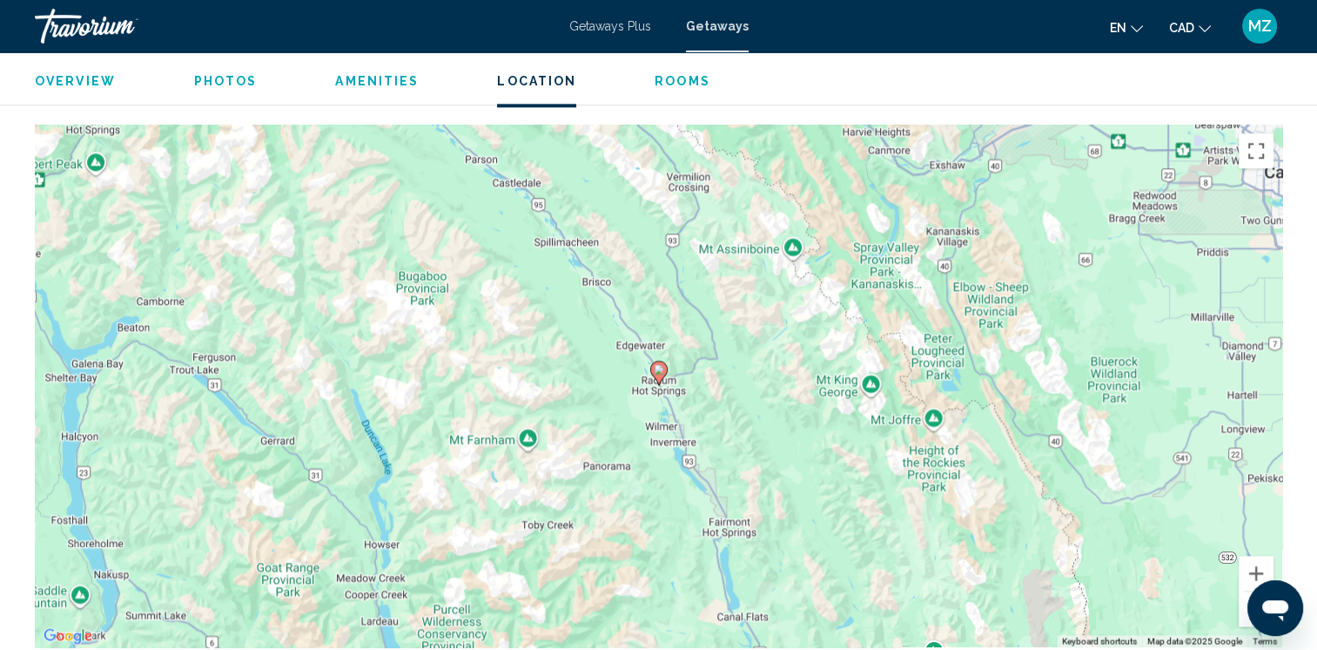
click at [1257, 591] on button "Zoom out" at bounding box center [1256, 608] width 35 height 35
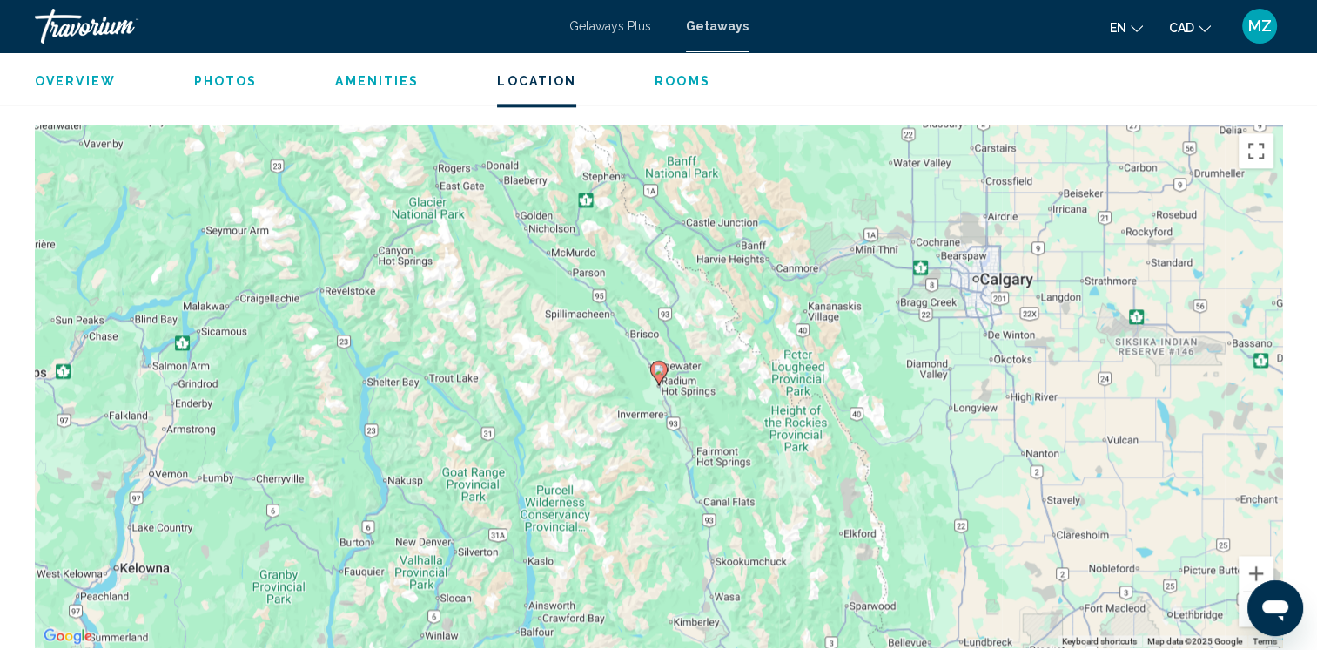
click at [1257, 591] on button "Zoom out" at bounding box center [1256, 608] width 35 height 35
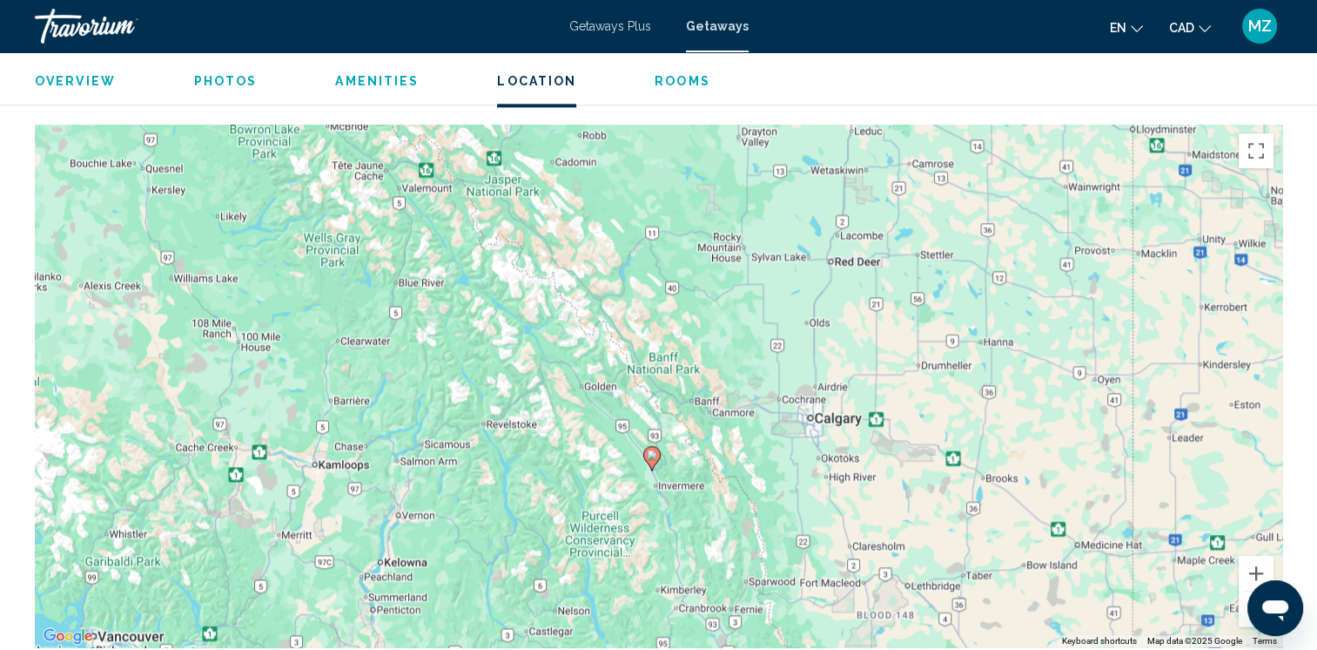
drag, startPoint x: 944, startPoint y: 399, endPoint x: 937, endPoint y: 479, distance: 80.4
click at [937, 482] on div "To activate drag with keyboard, press Alt + Enter. Once in keyboard drag state,…" at bounding box center [659, 386] width 1248 height 522
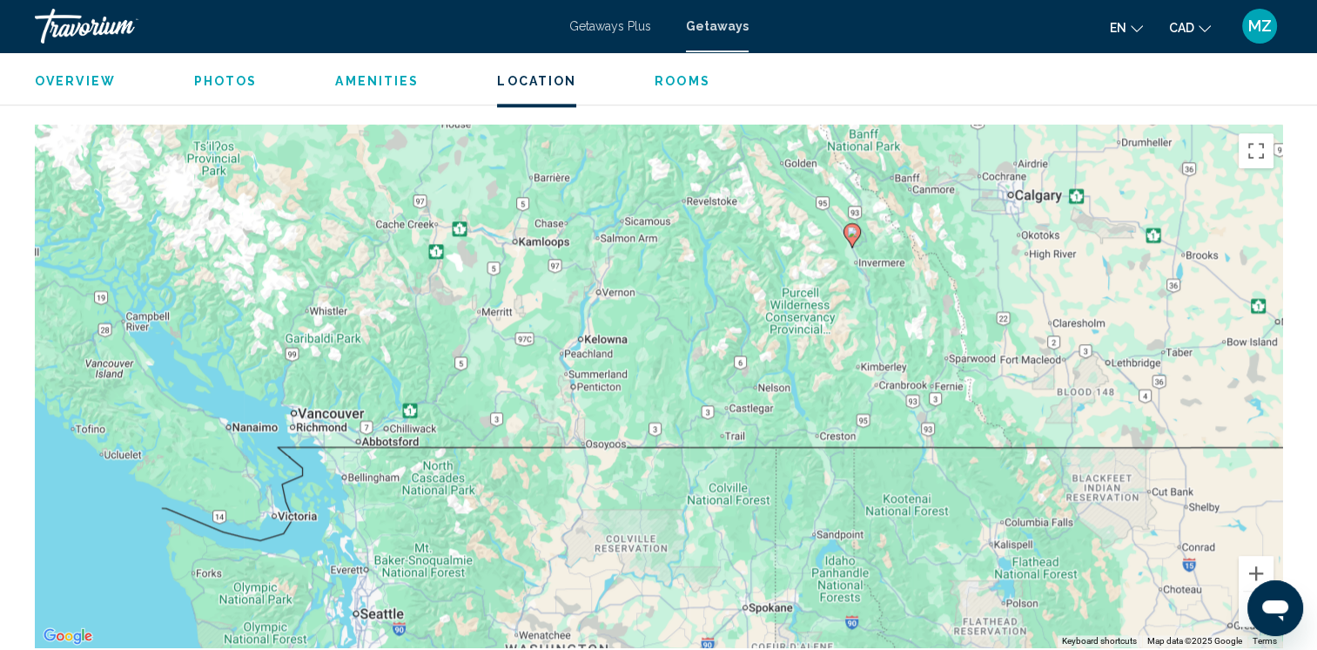
drag, startPoint x: 812, startPoint y: 512, endPoint x: 1014, endPoint y: 287, distance: 302.1
click at [1014, 287] on div "To activate drag with keyboard, press Alt + Enter. Once in keyboard drag state,…" at bounding box center [659, 386] width 1248 height 522
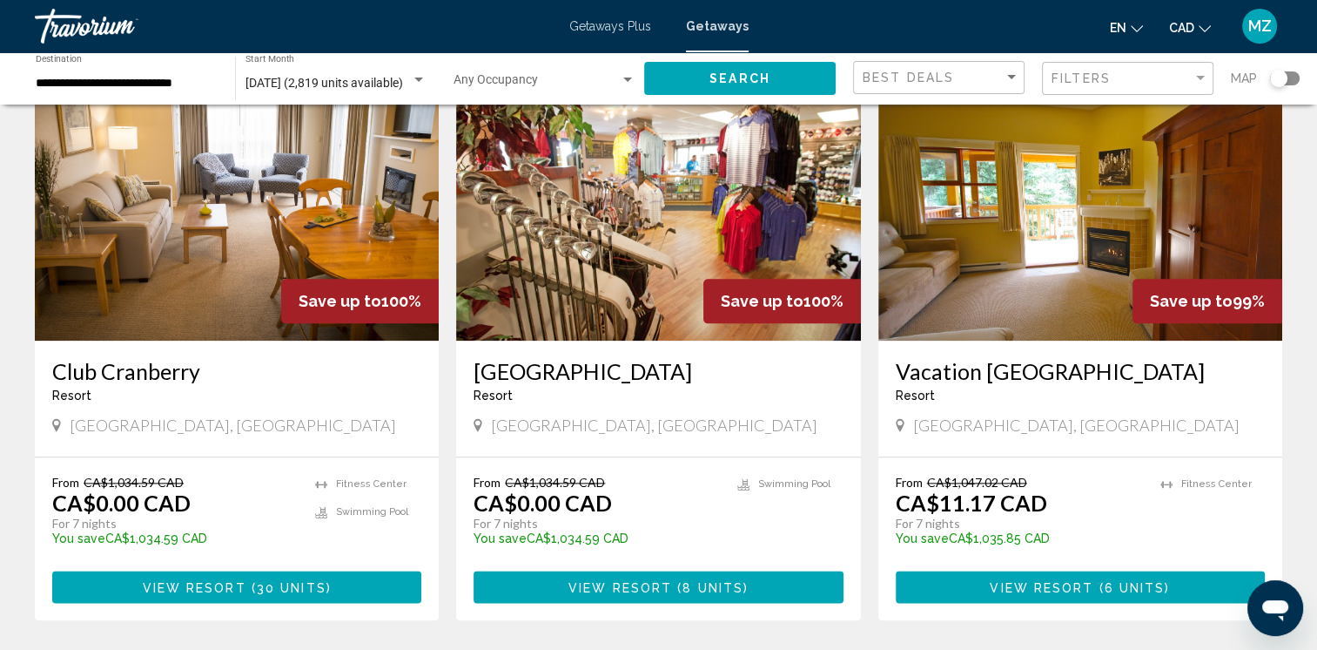
scroll to position [2003, 0]
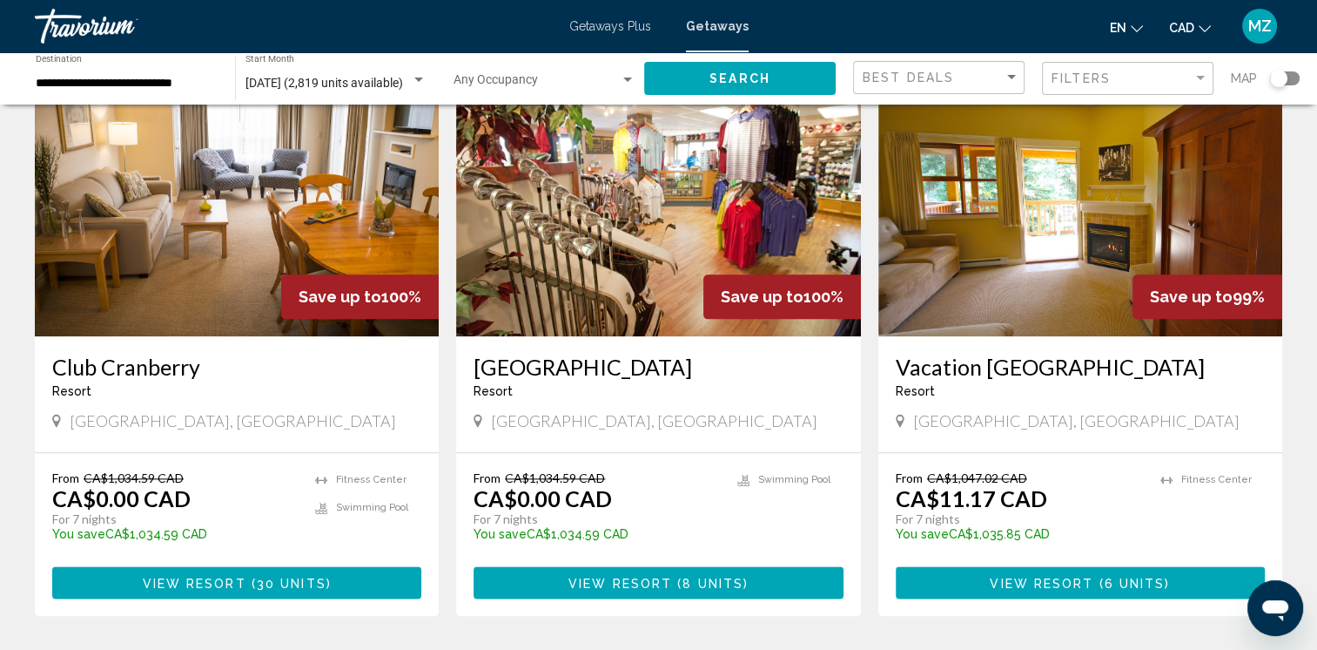
click at [922, 354] on h3 "Vacation [GEOGRAPHIC_DATA]" at bounding box center [1080, 367] width 369 height 26
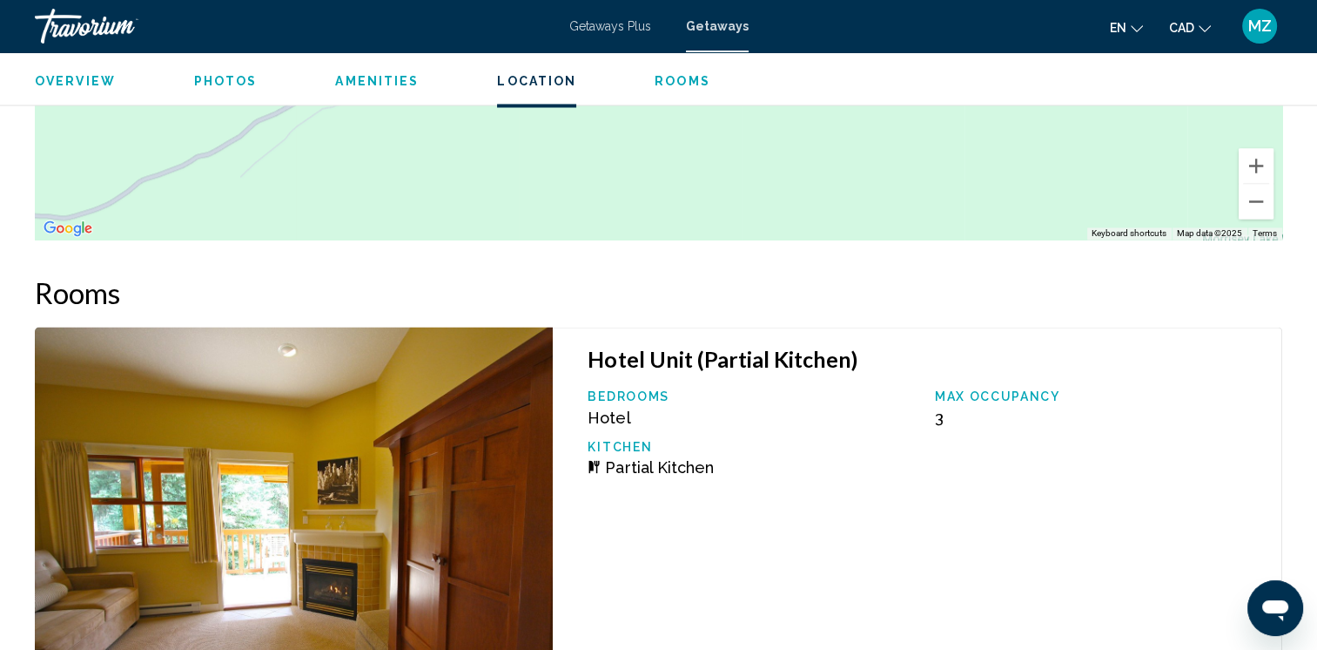
scroll to position [2601, 0]
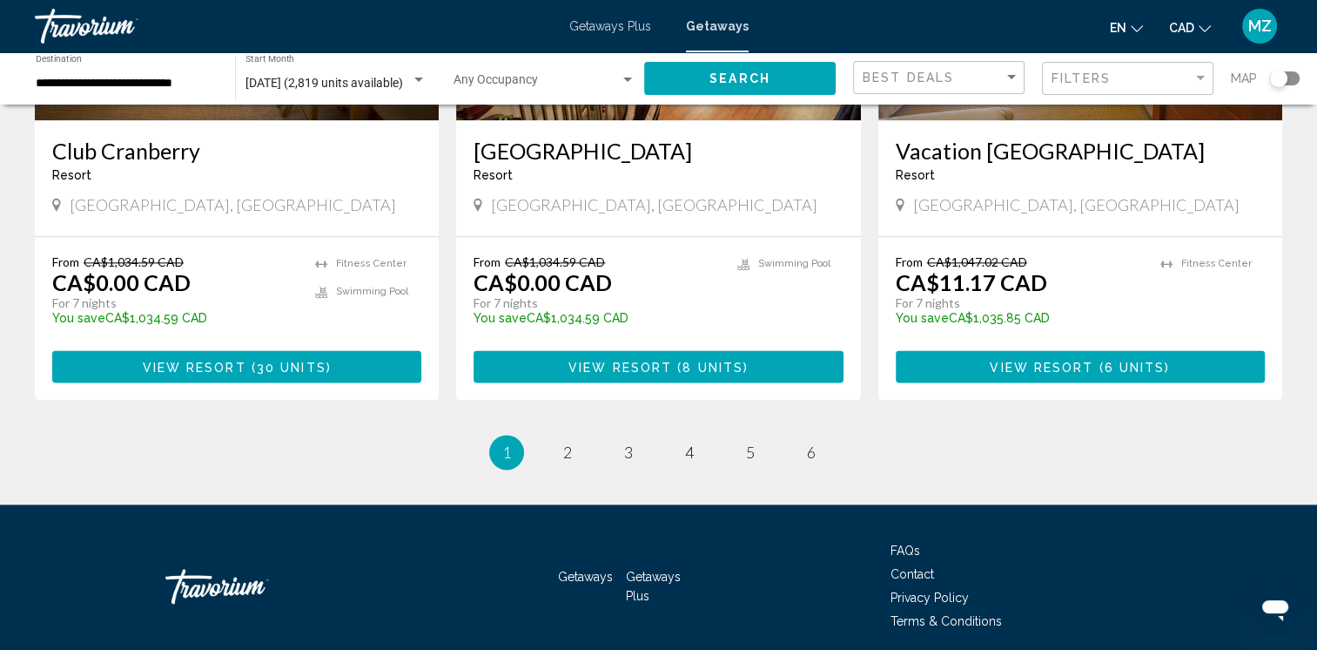
scroll to position [2238, 0]
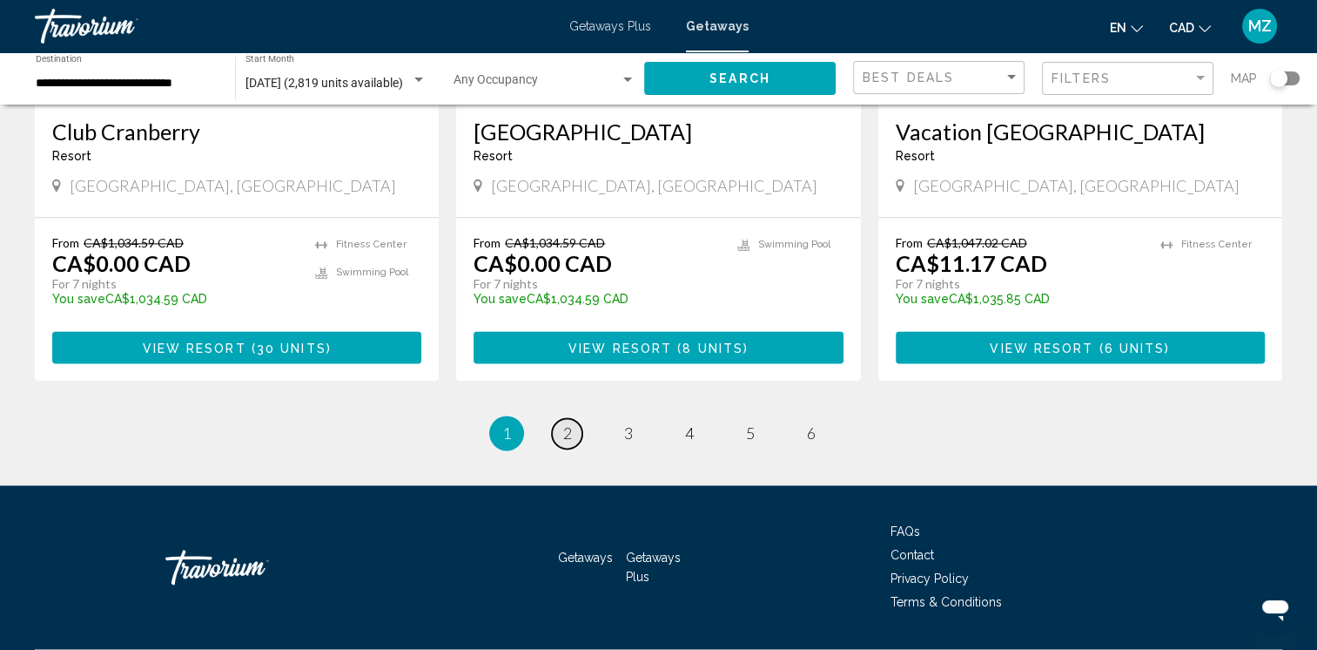
click at [563, 423] on span "2" at bounding box center [567, 432] width 9 height 19
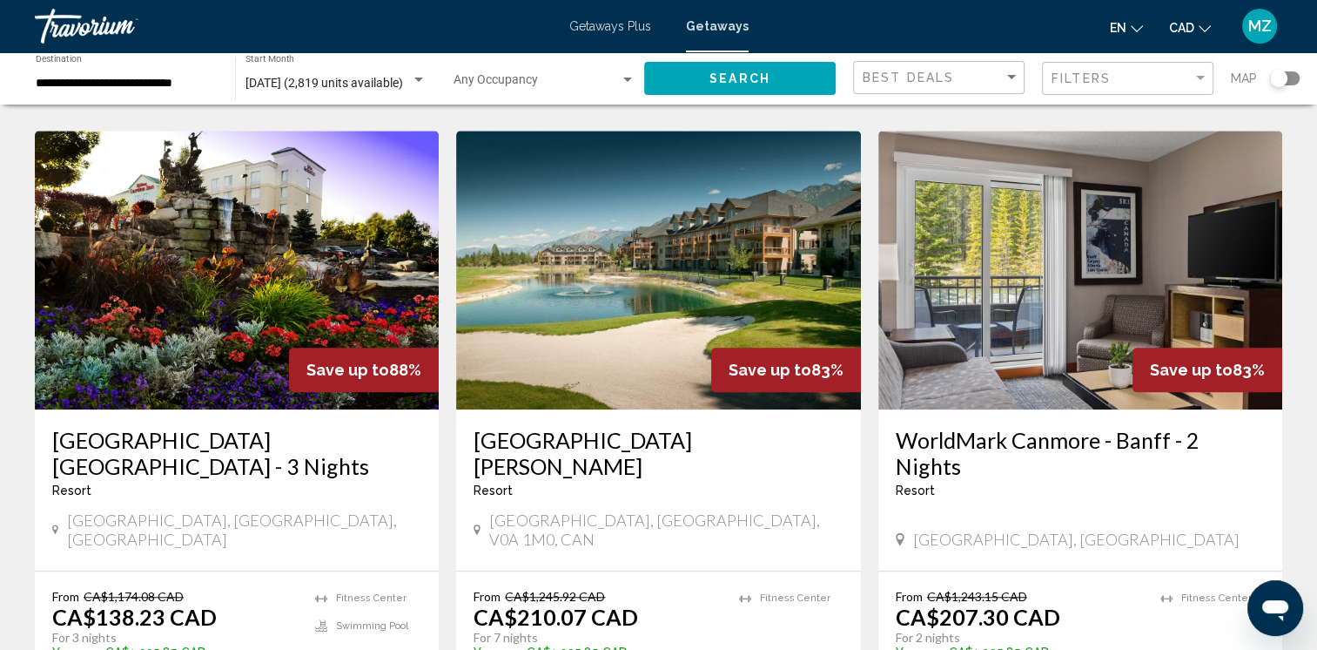
scroll to position [1393, 0]
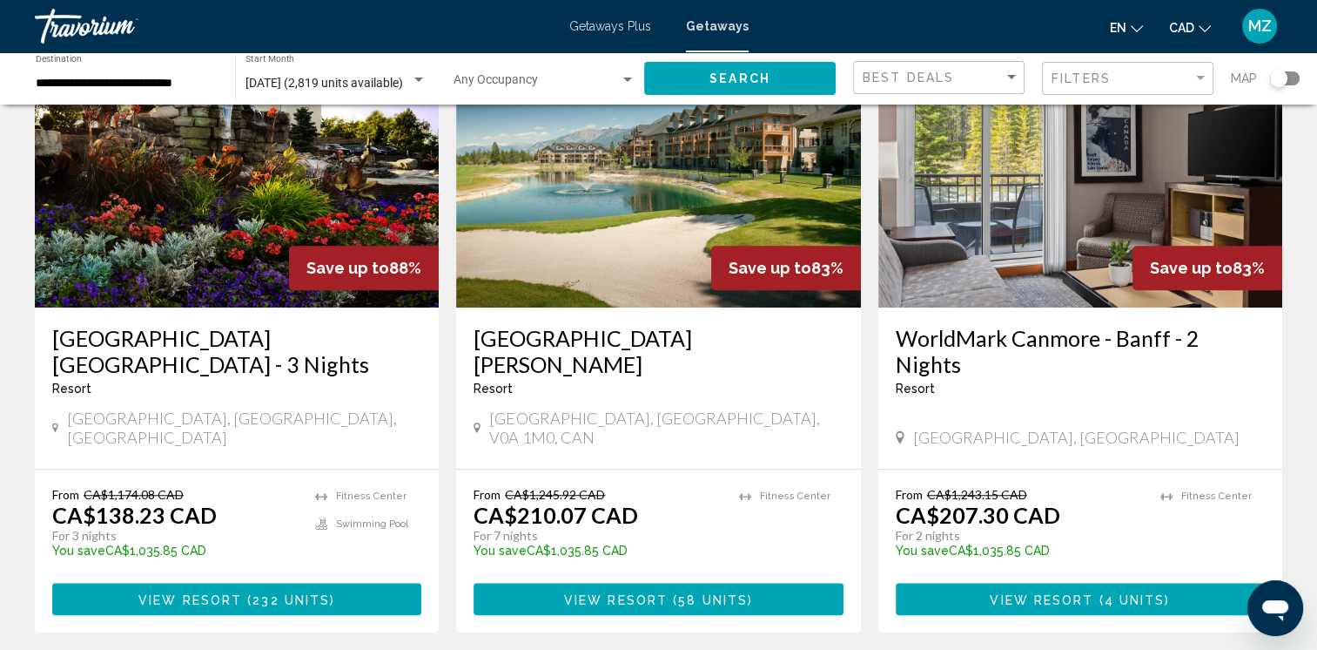
click at [617, 340] on h3 "[GEOGRAPHIC_DATA][PERSON_NAME]" at bounding box center [658, 351] width 369 height 52
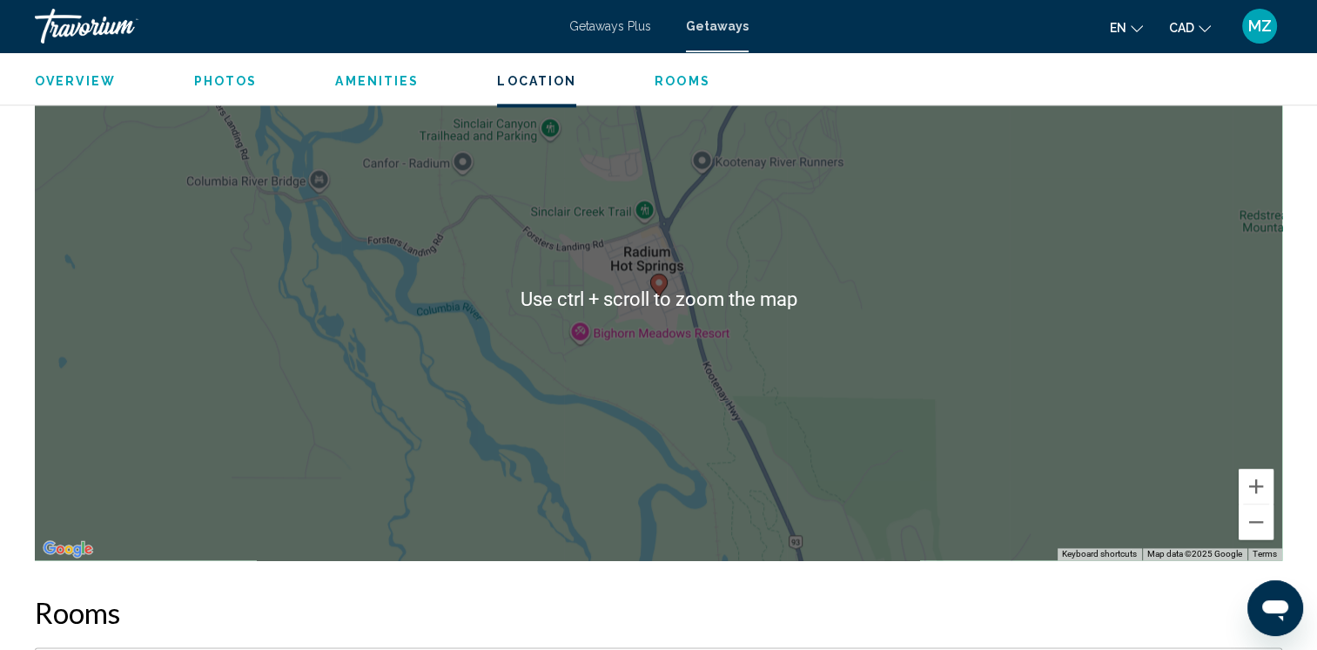
scroll to position [2438, 0]
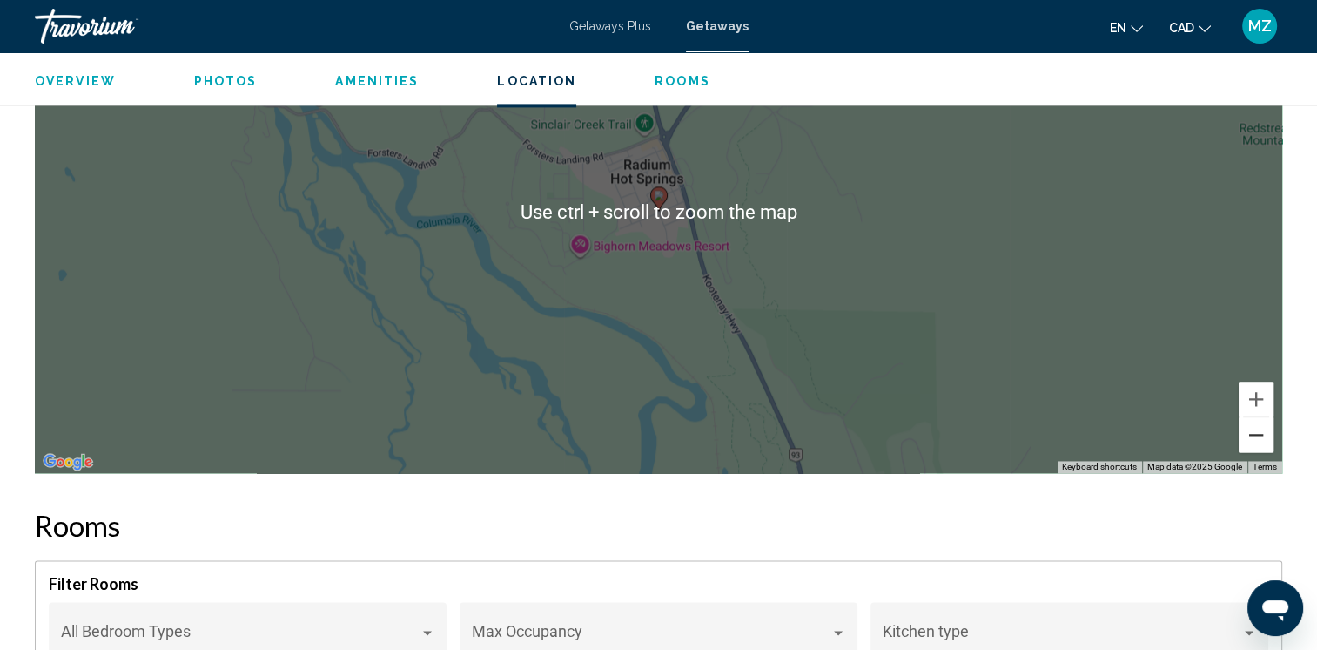
click at [1257, 417] on button "Zoom out" at bounding box center [1256, 434] width 35 height 35
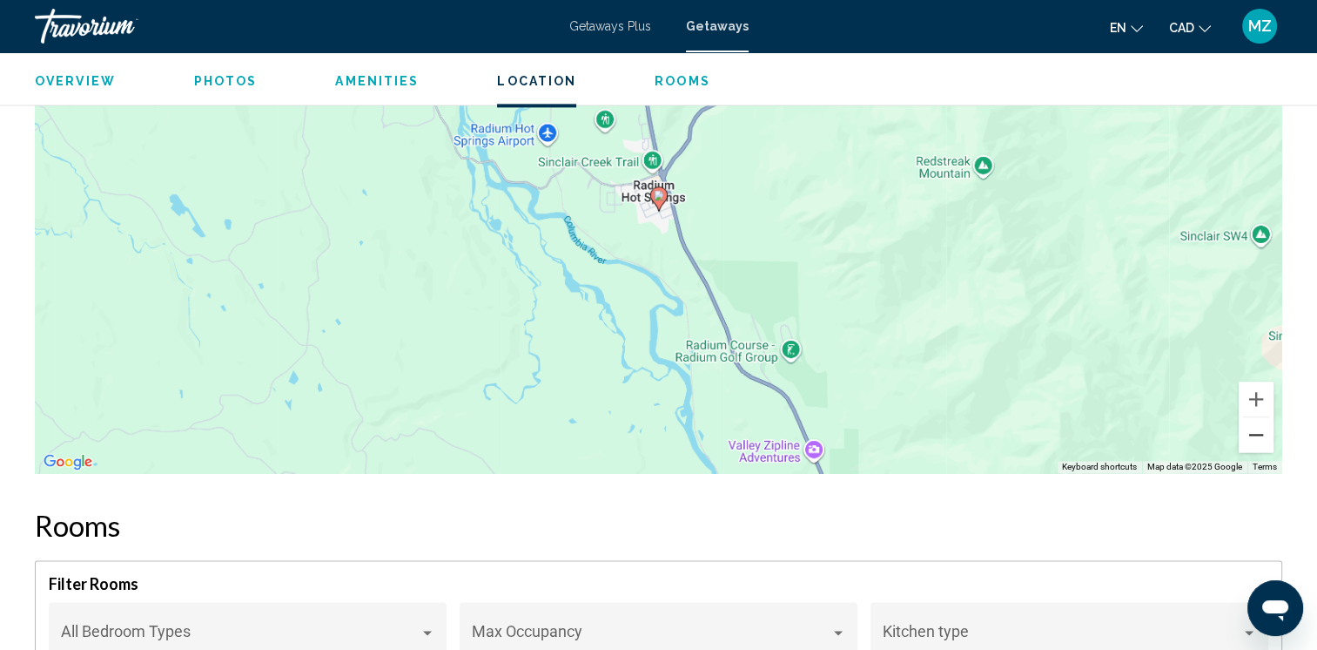
click at [1256, 417] on button "Zoom out" at bounding box center [1256, 434] width 35 height 35
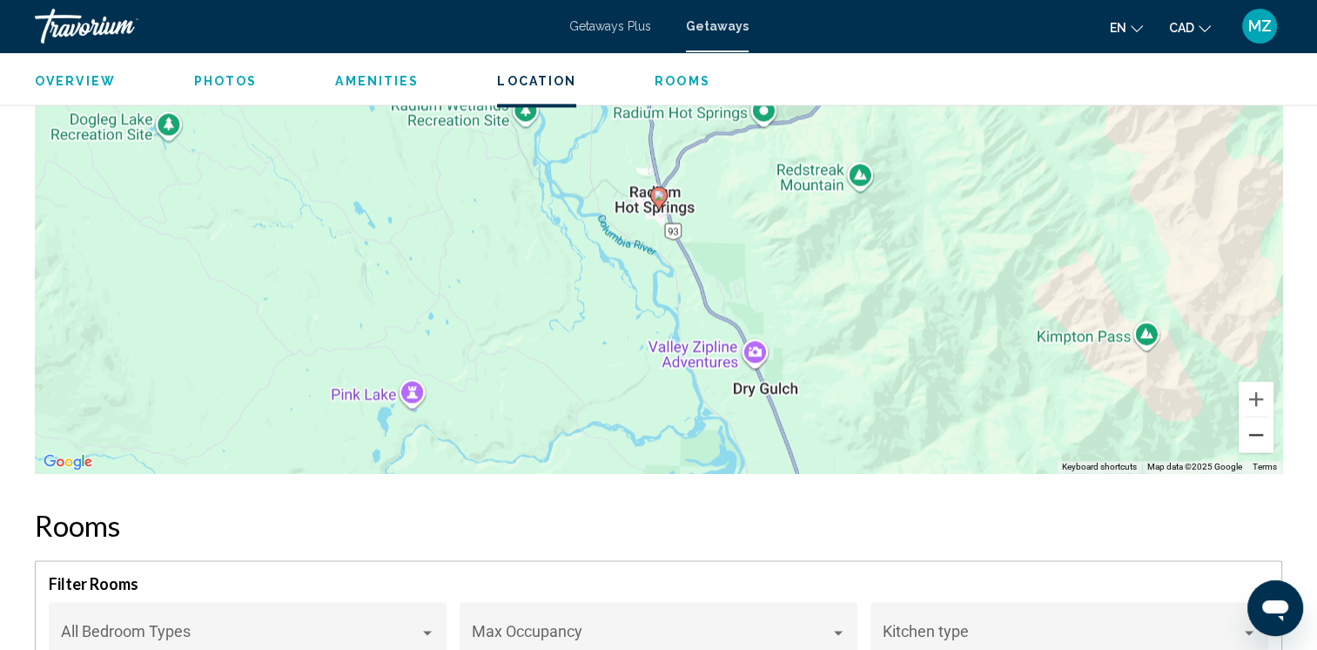
click at [1256, 417] on button "Zoom out" at bounding box center [1256, 434] width 35 height 35
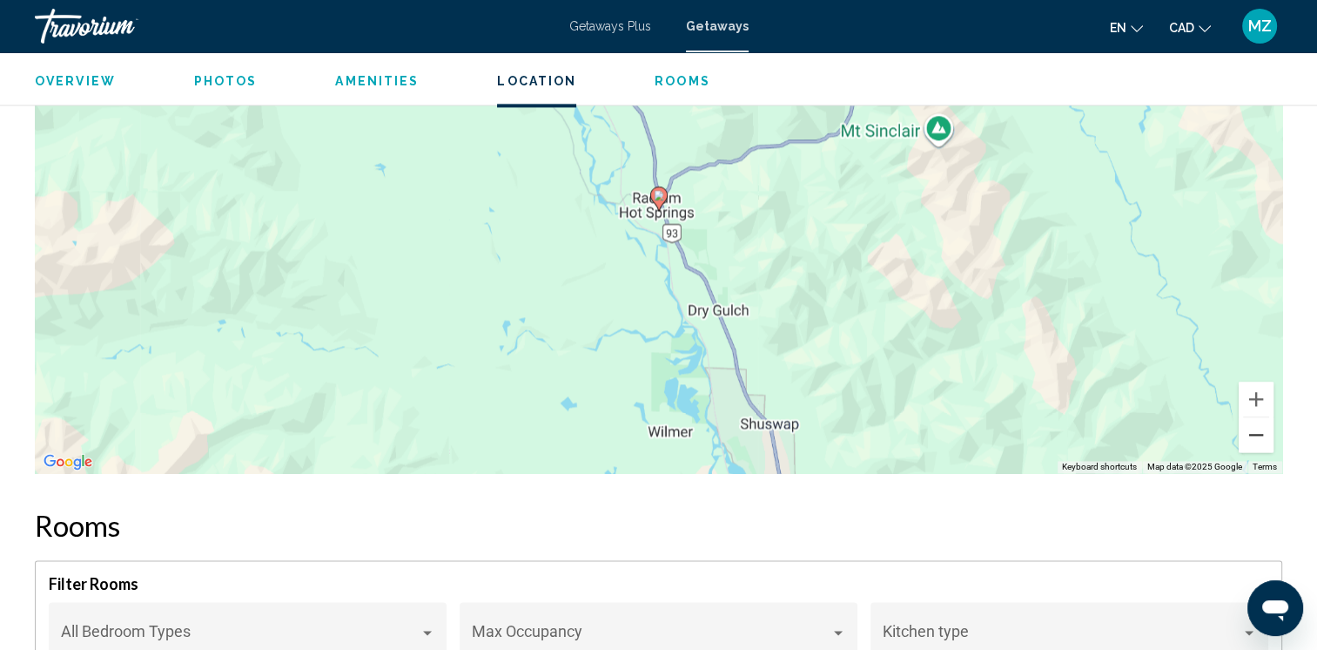
click at [1256, 417] on button "Zoom out" at bounding box center [1256, 434] width 35 height 35
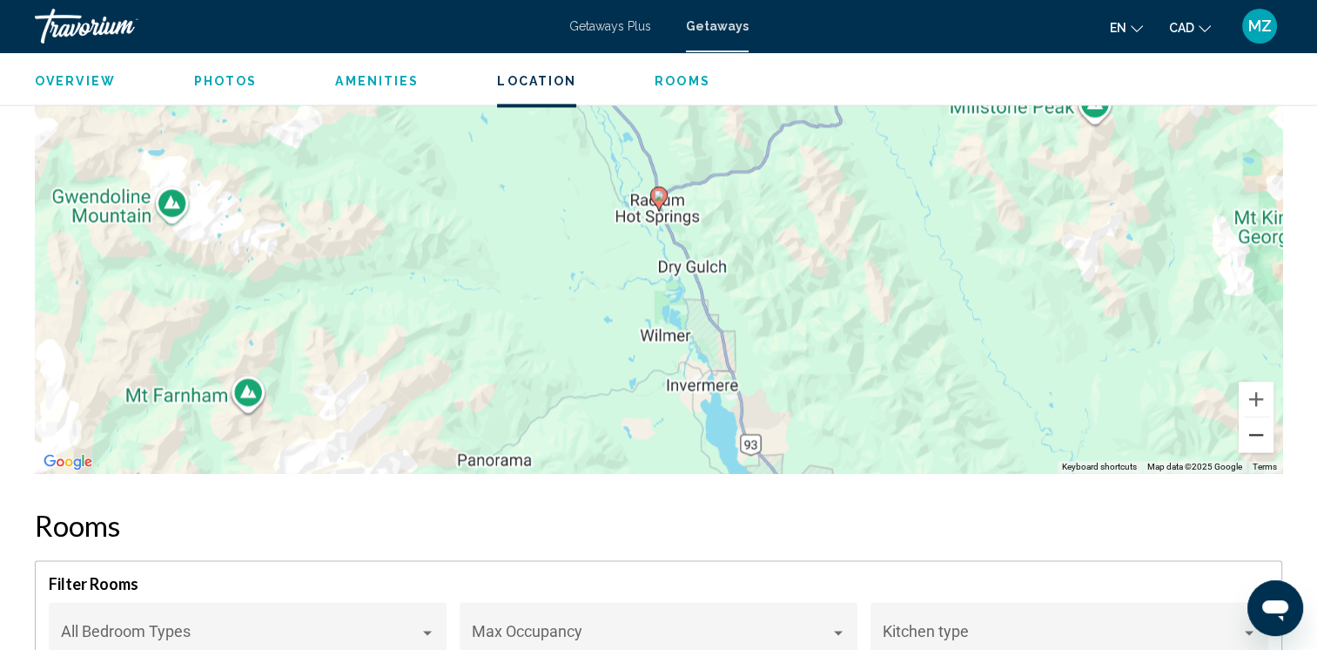
click at [1256, 417] on button "Zoom out" at bounding box center [1256, 434] width 35 height 35
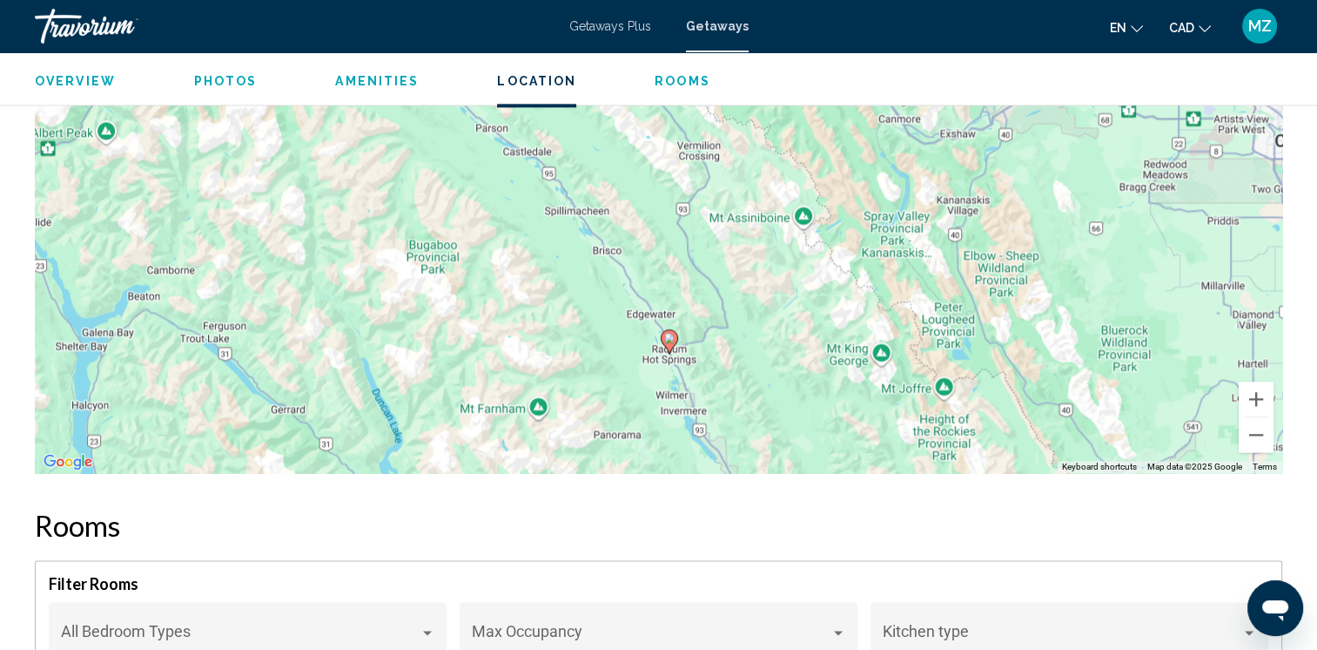
drag, startPoint x: 987, startPoint y: 340, endPoint x: 1085, endPoint y: 423, distance: 128.6
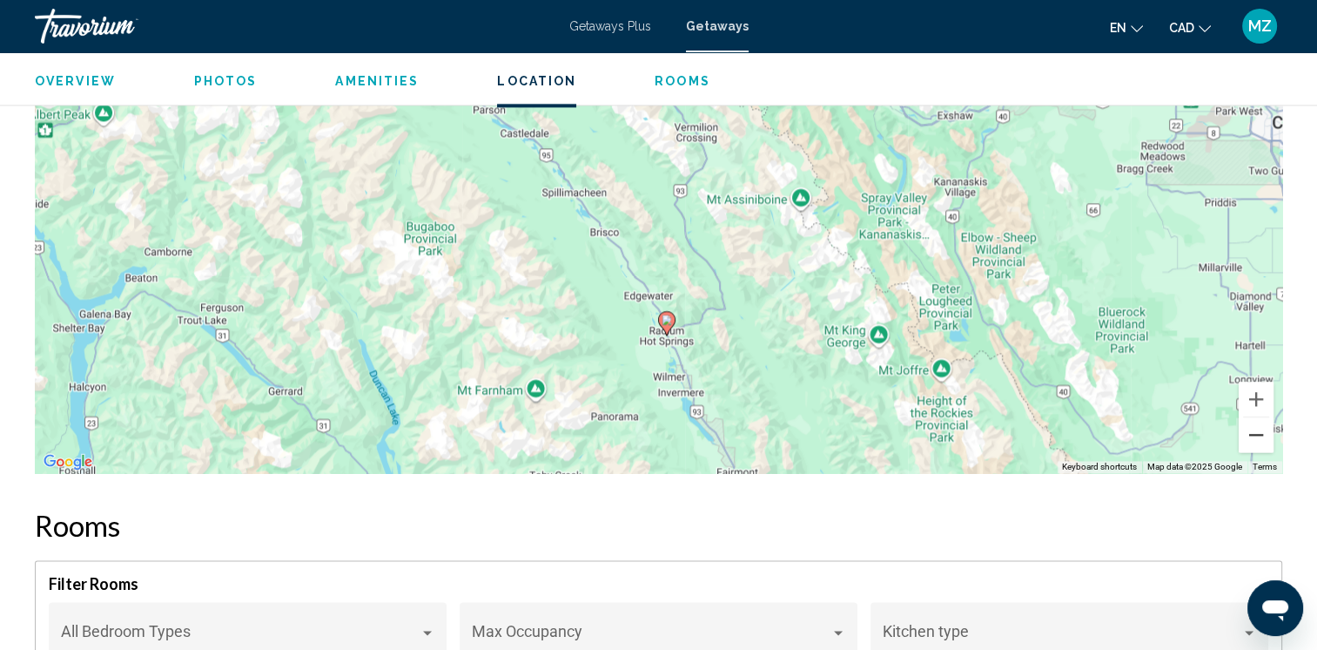
click at [1257, 417] on button "Zoom out" at bounding box center [1256, 434] width 35 height 35
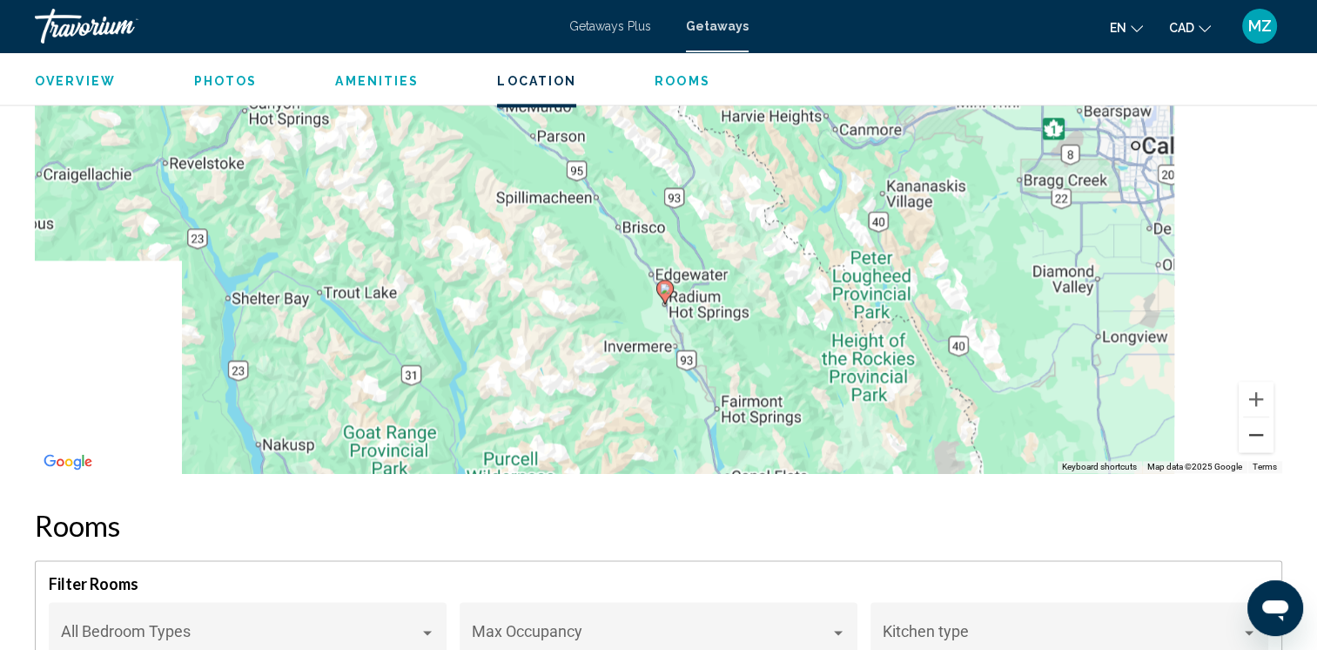
click at [1257, 417] on button "Zoom out" at bounding box center [1256, 434] width 35 height 35
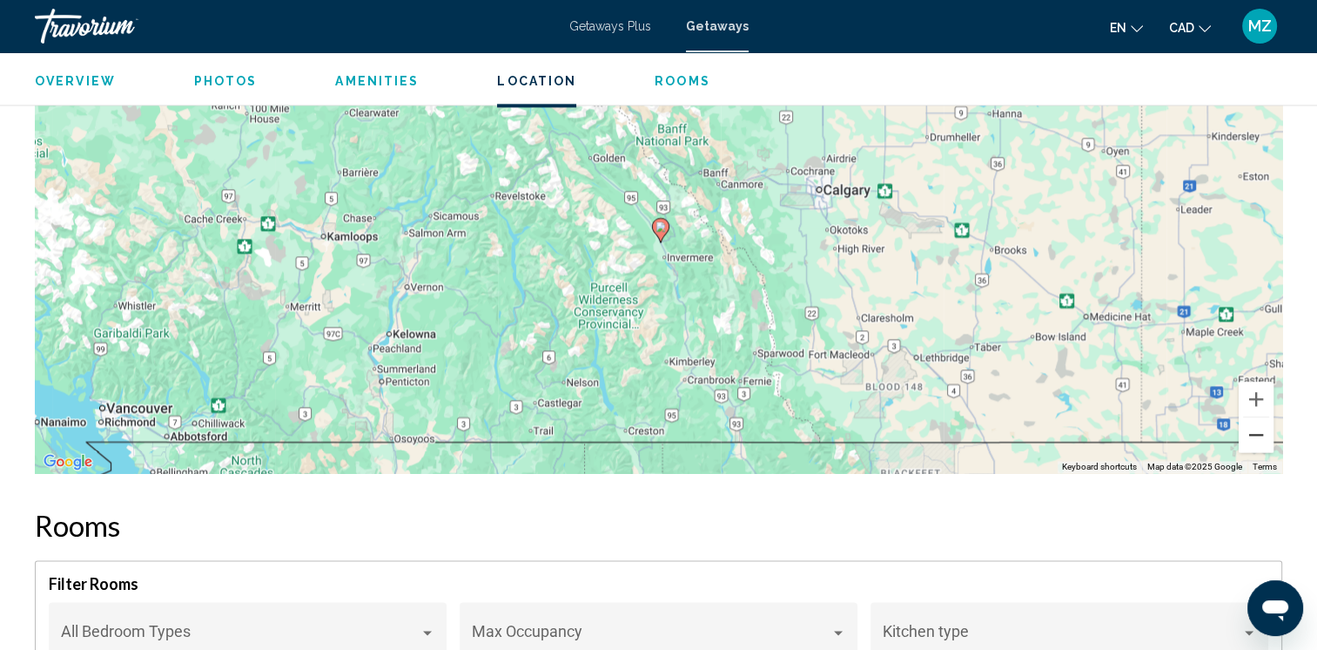
click at [1255, 417] on button "Zoom out" at bounding box center [1256, 434] width 35 height 35
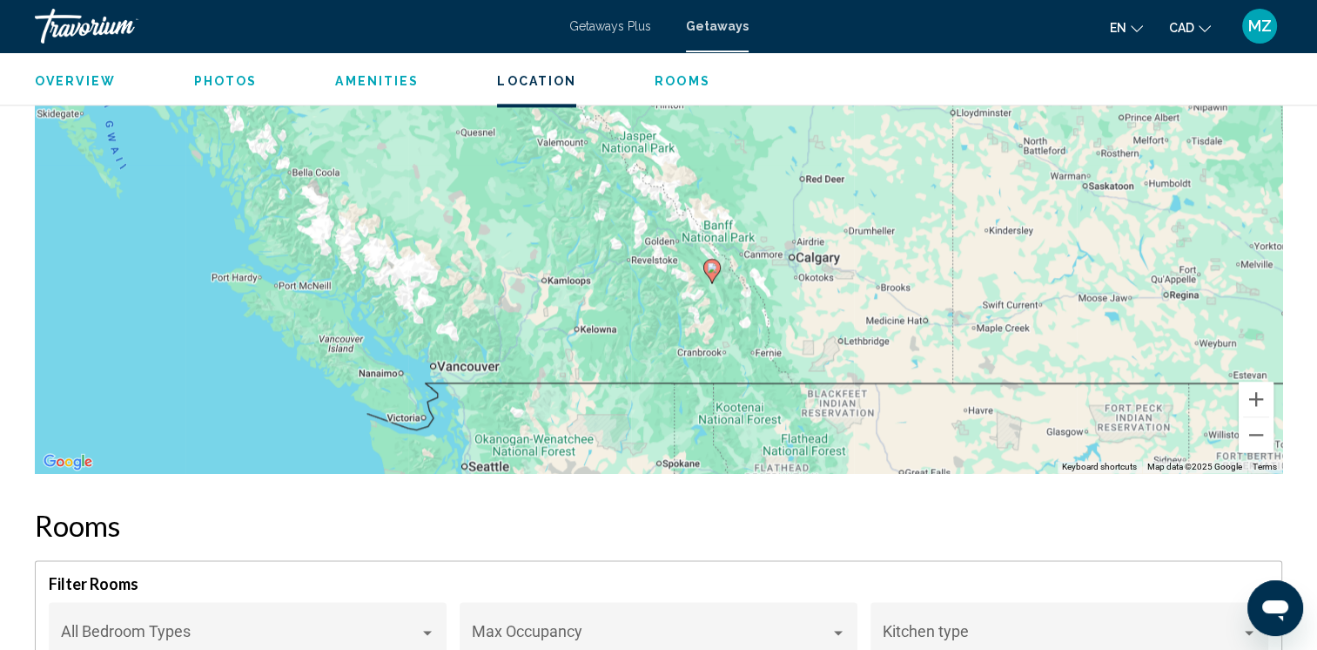
drag, startPoint x: 841, startPoint y: 288, endPoint x: 889, endPoint y: 327, distance: 61.9
click at [889, 327] on div "To activate drag with keyboard, press Alt + Enter. Once in keyboard drag state,…" at bounding box center [659, 211] width 1248 height 522
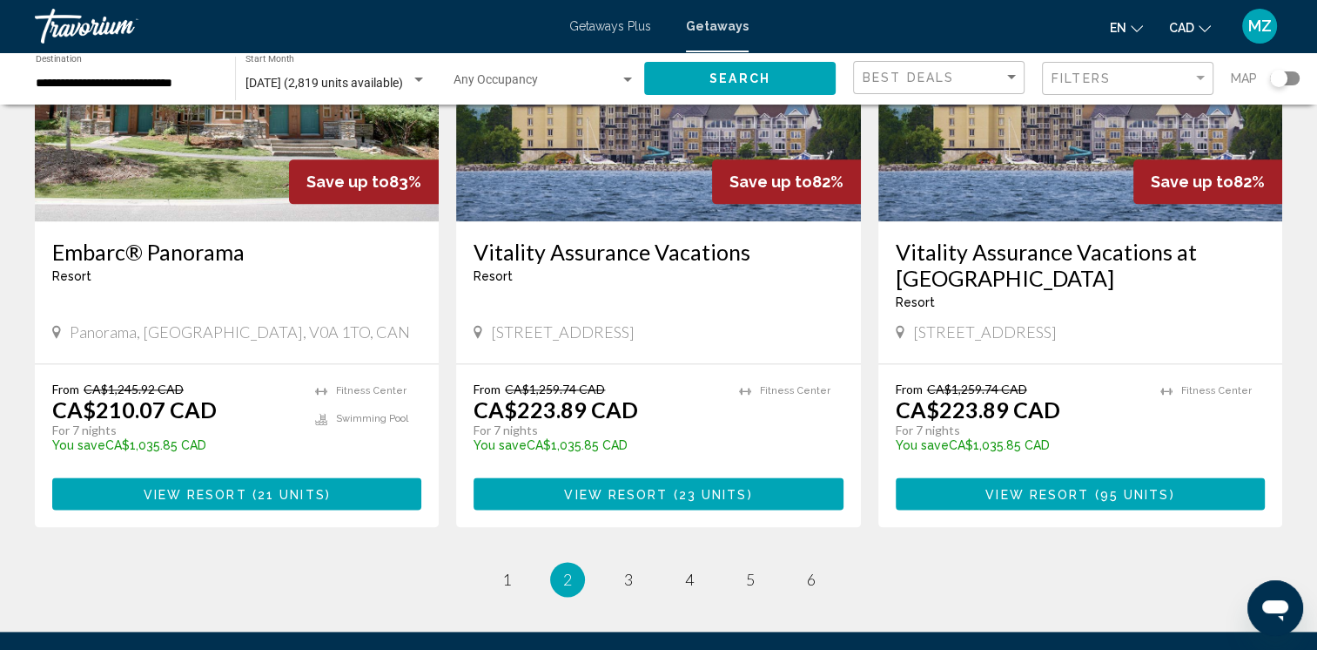
scroll to position [2116, 0]
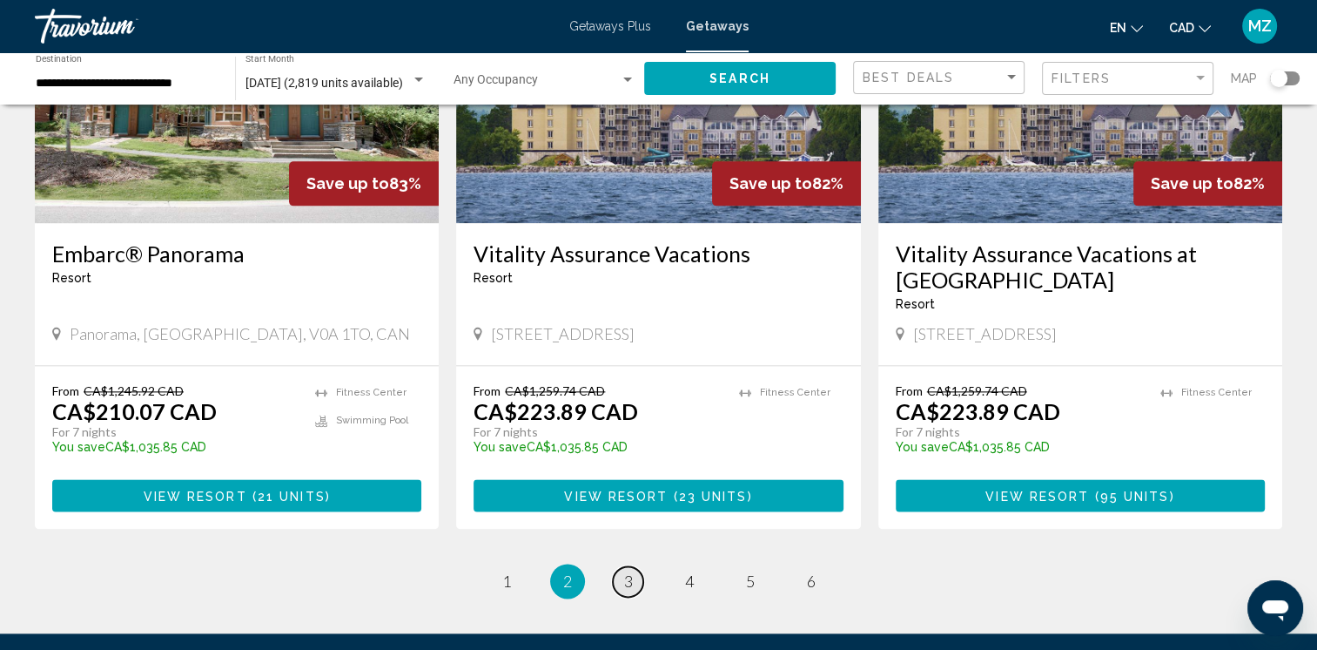
click at [637, 568] on link "page 3" at bounding box center [628, 581] width 30 height 30
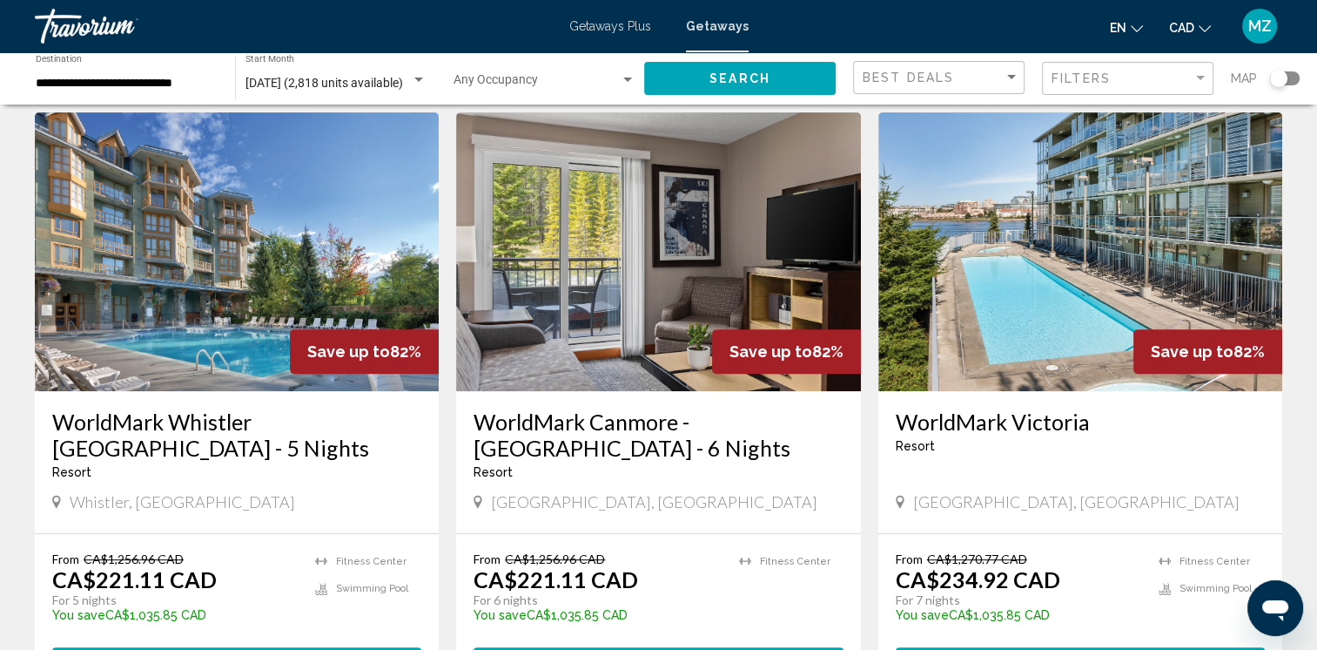
scroll to position [697, 0]
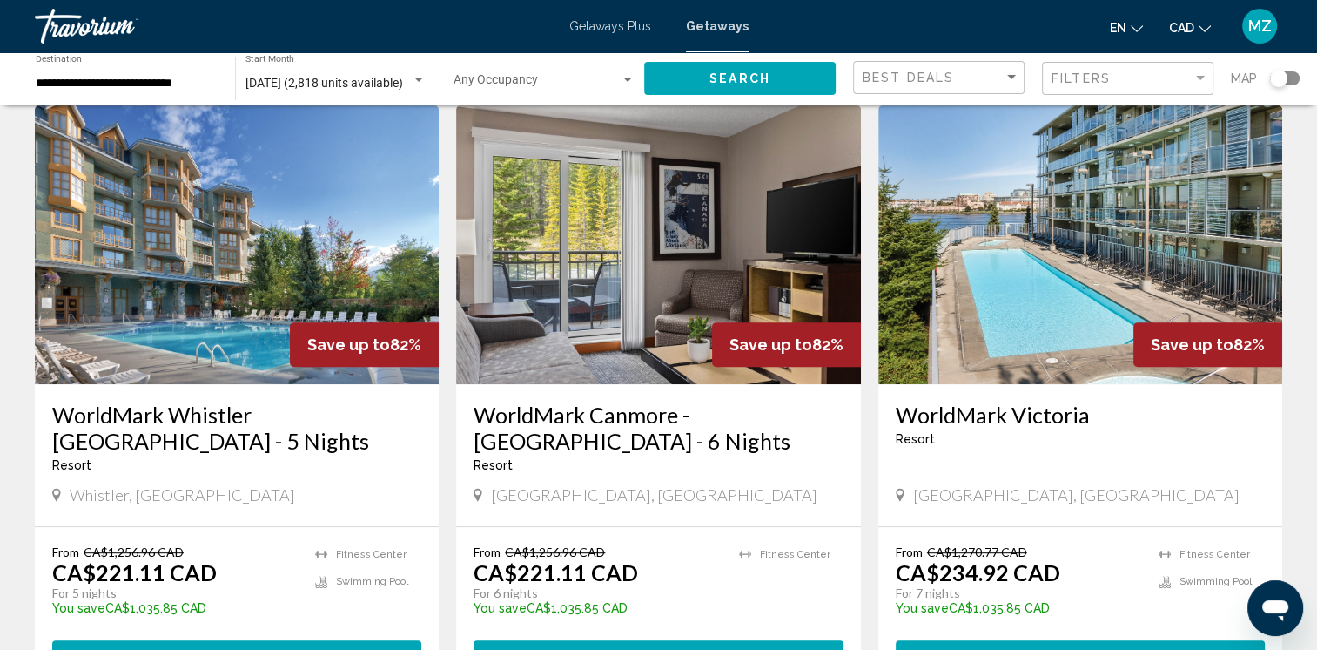
click at [100, 429] on h3 "WorldMark Whistler [GEOGRAPHIC_DATA] - 5 Nights" at bounding box center [236, 427] width 369 height 52
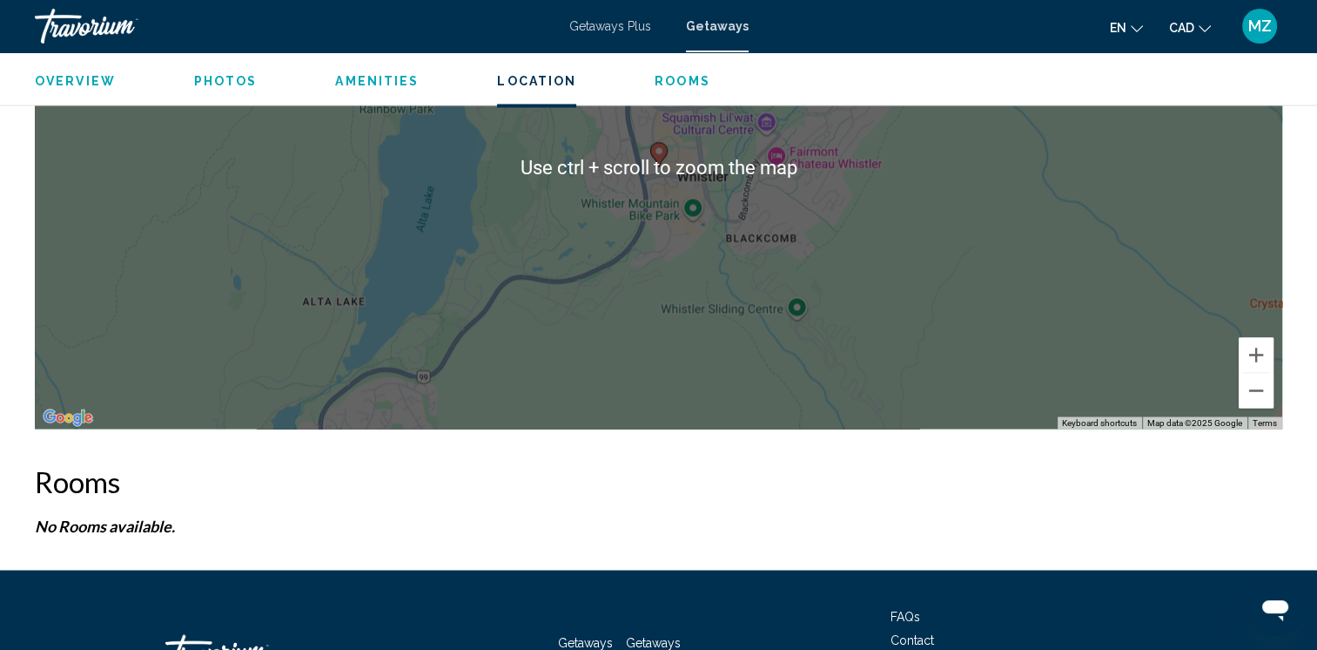
scroll to position [2786, 0]
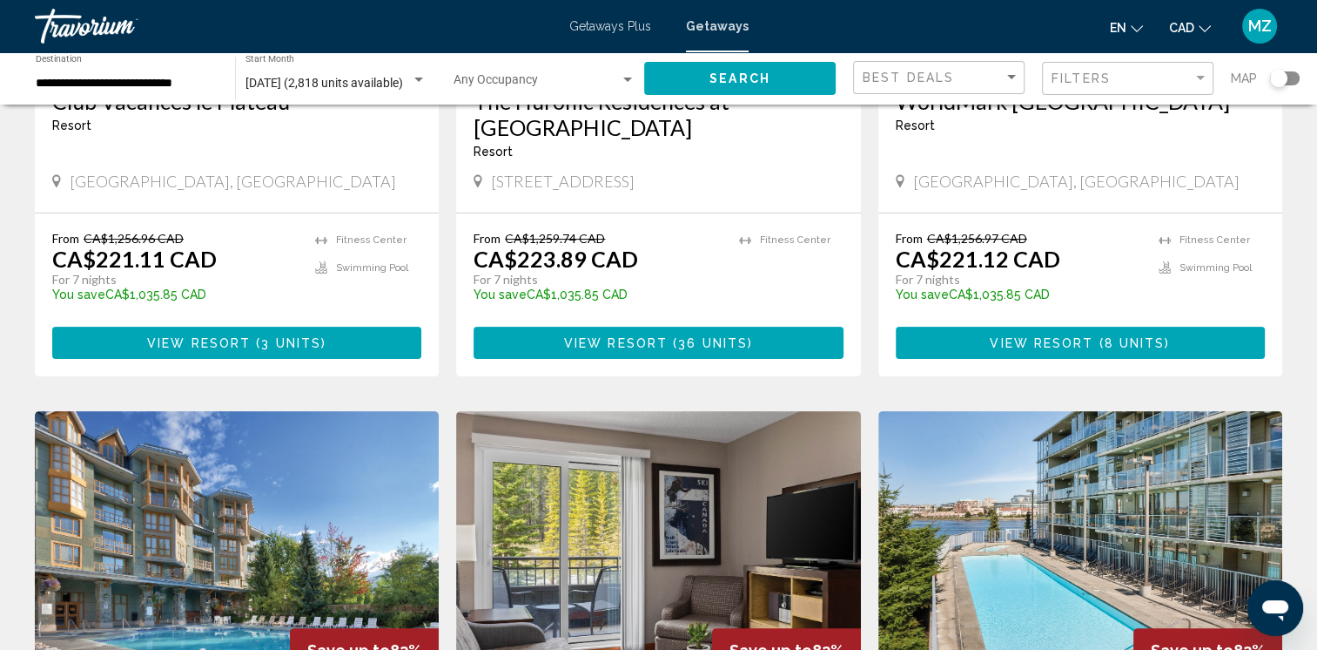
scroll to position [697, 0]
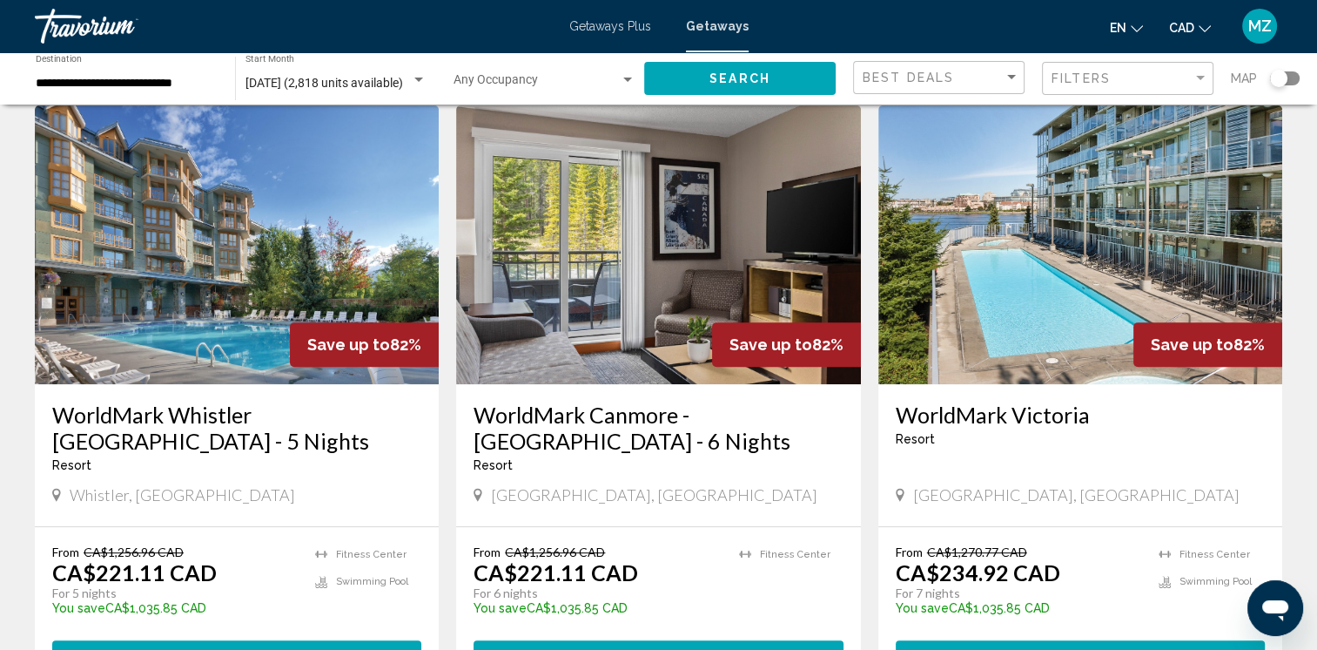
click at [533, 415] on h3 "WorldMark Canmore - [GEOGRAPHIC_DATA] - 6 Nights" at bounding box center [658, 427] width 369 height 52
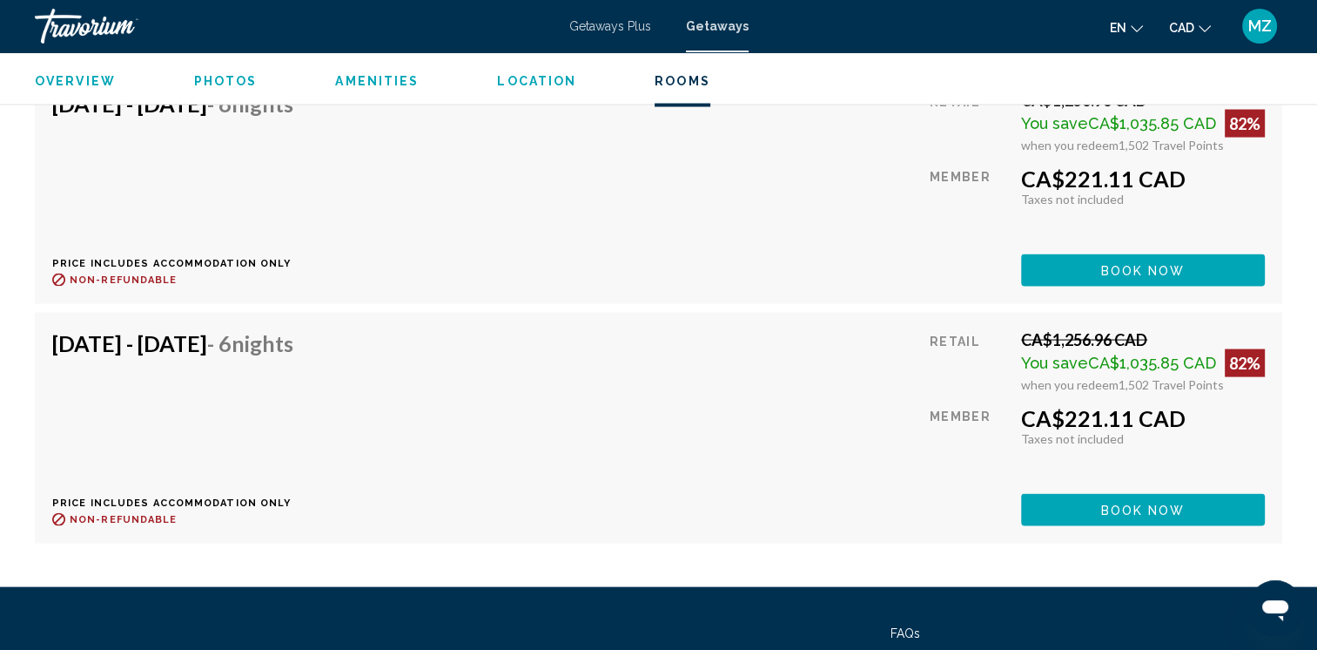
scroll to position [3396, 0]
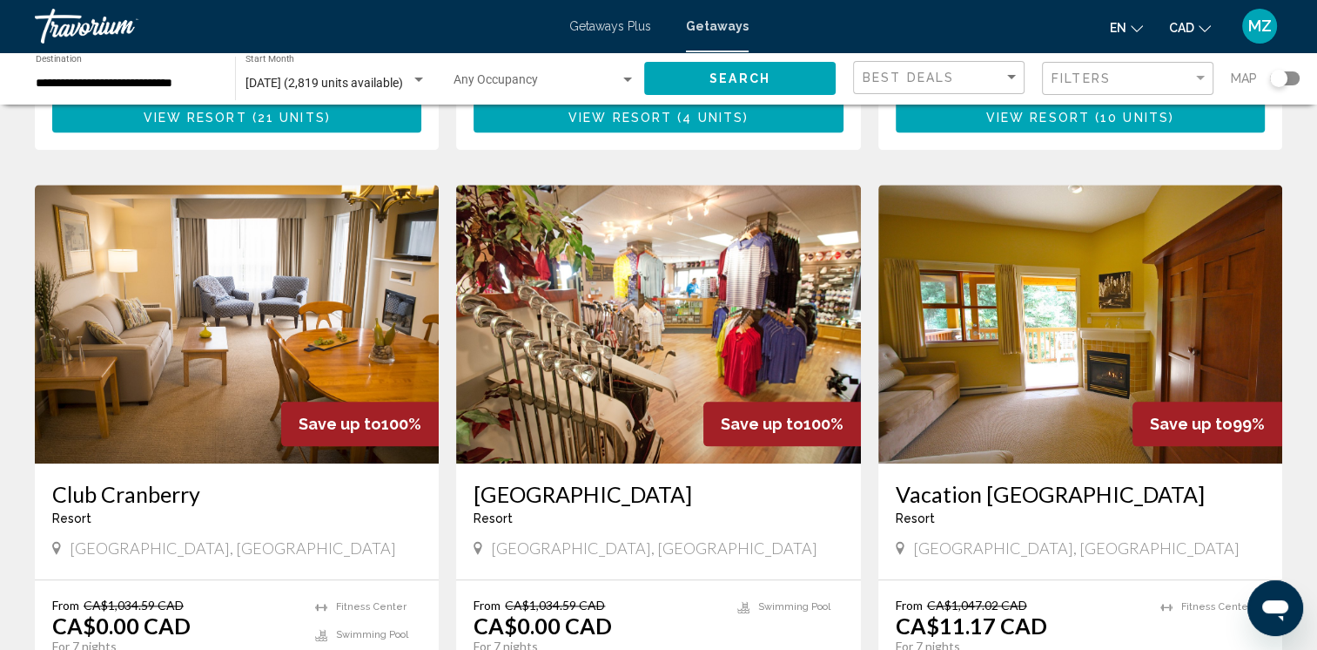
scroll to position [2177, 0]
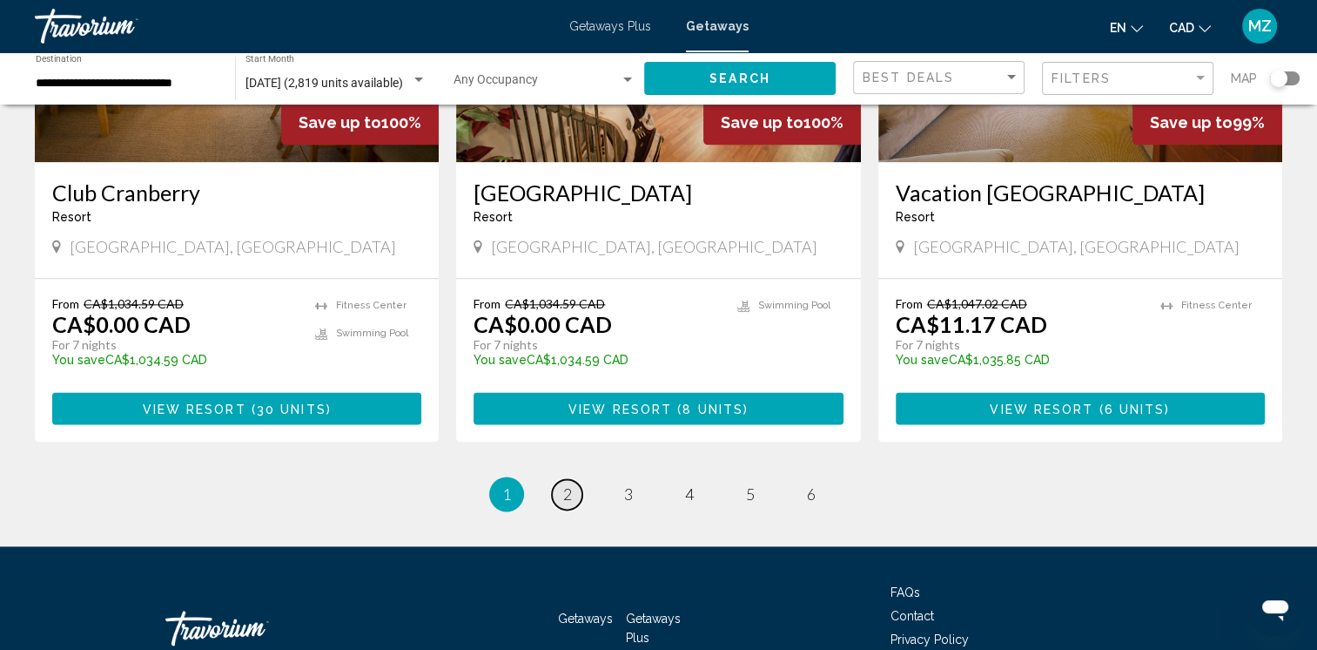
click at [575, 479] on link "page 2" at bounding box center [567, 494] width 30 height 30
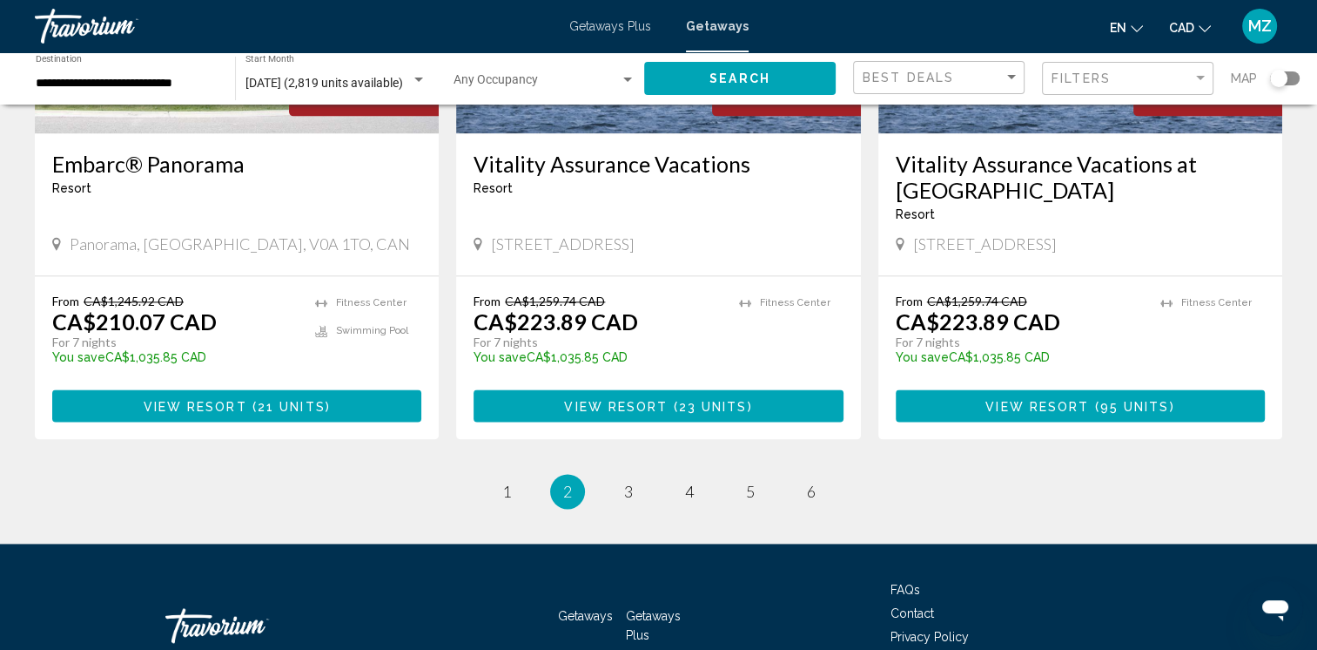
scroll to position [2116, 0]
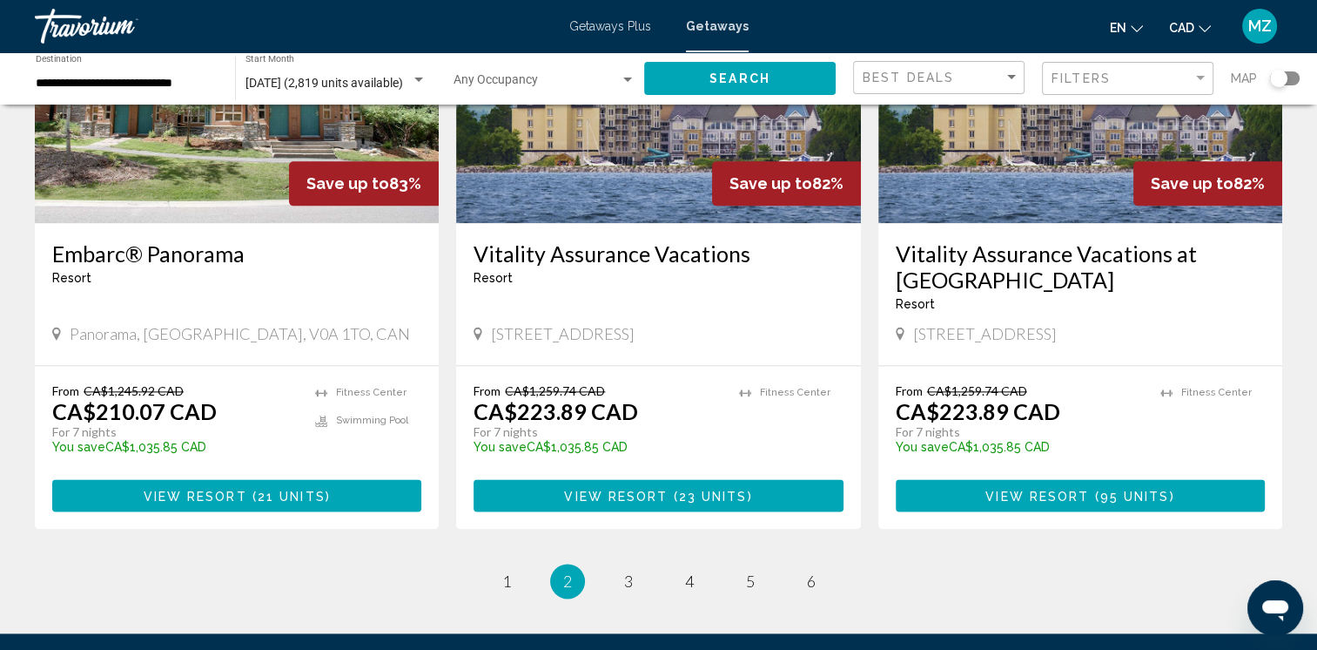
click at [90, 240] on h3 "Embarc® Panorama" at bounding box center [236, 253] width 369 height 26
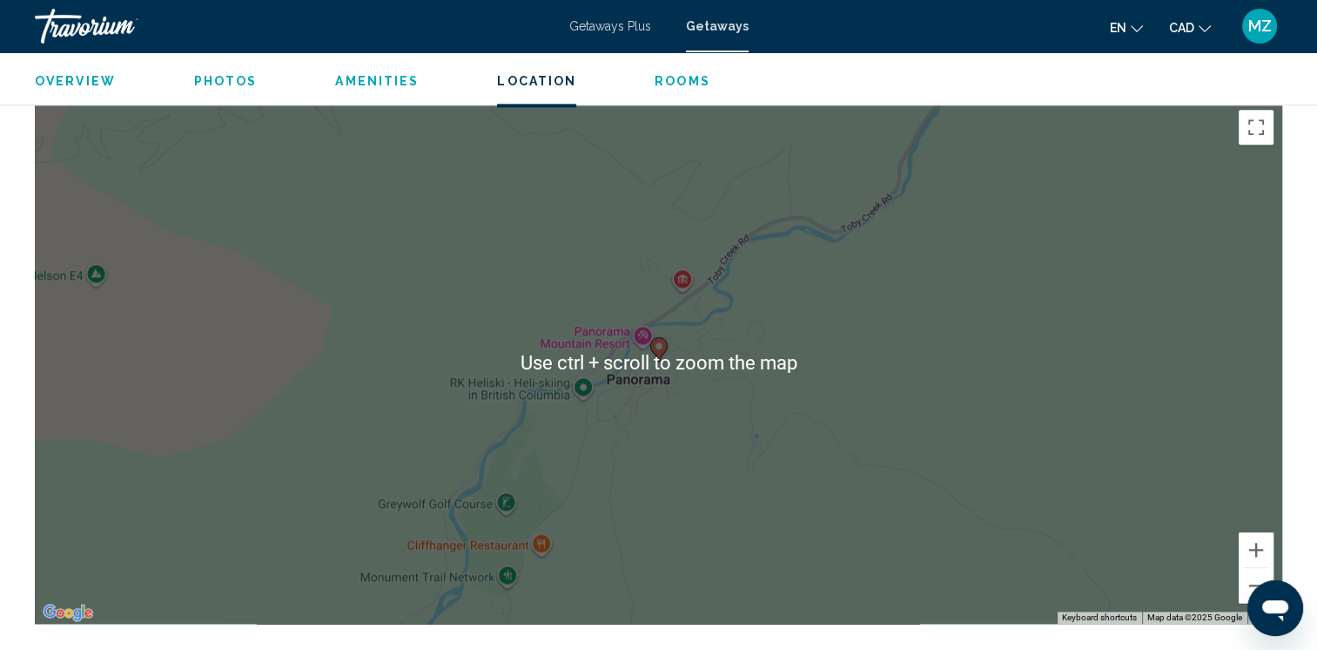
scroll to position [2438, 0]
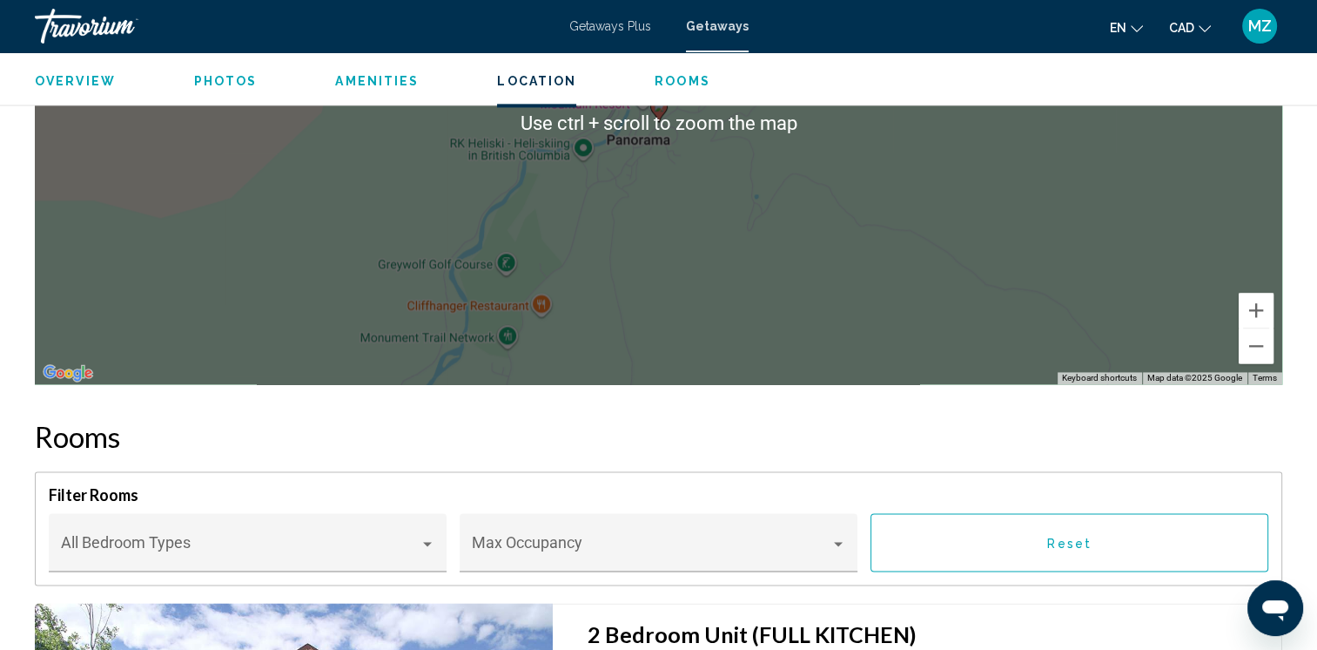
drag, startPoint x: 867, startPoint y: 307, endPoint x: 892, endPoint y: 301, distance: 25.1
click at [867, 305] on div "To activate drag with keyboard, press Alt + Enter. Once in keyboard drag state,…" at bounding box center [659, 123] width 1248 height 522
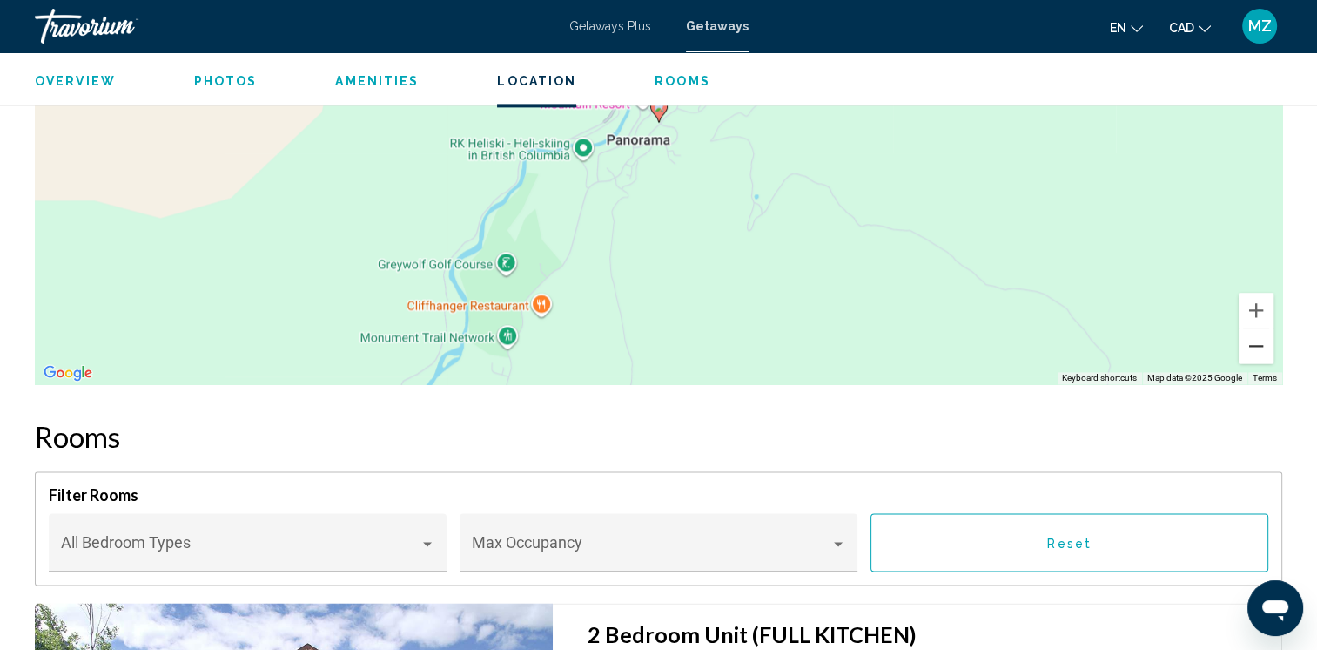
click at [1269, 333] on button "Zoom out" at bounding box center [1256, 345] width 35 height 35
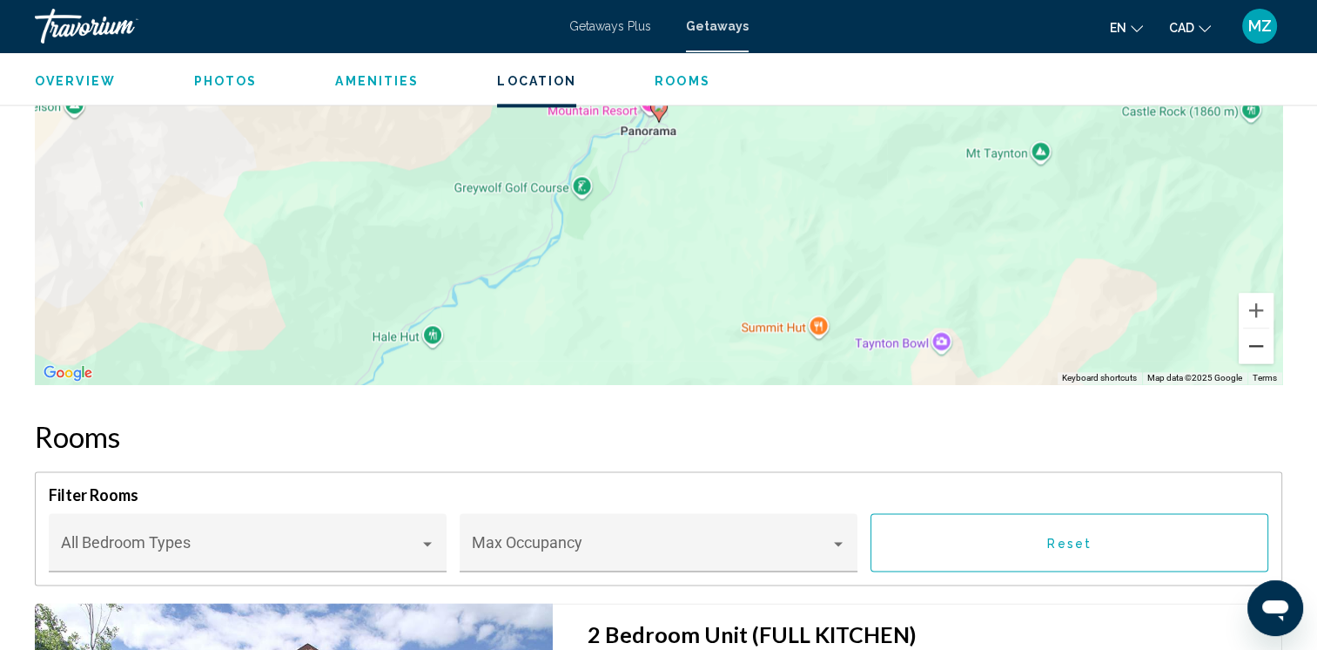
click at [1268, 333] on button "Zoom out" at bounding box center [1256, 345] width 35 height 35
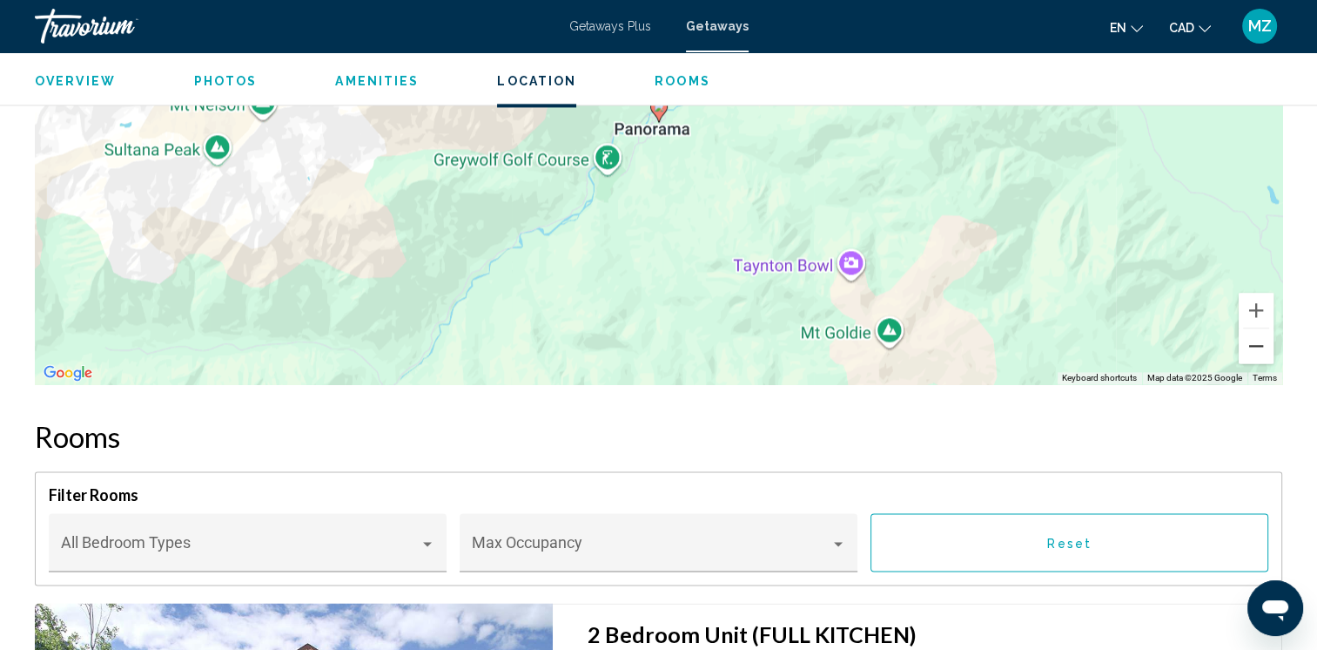
click at [1268, 333] on button "Zoom out" at bounding box center [1256, 345] width 35 height 35
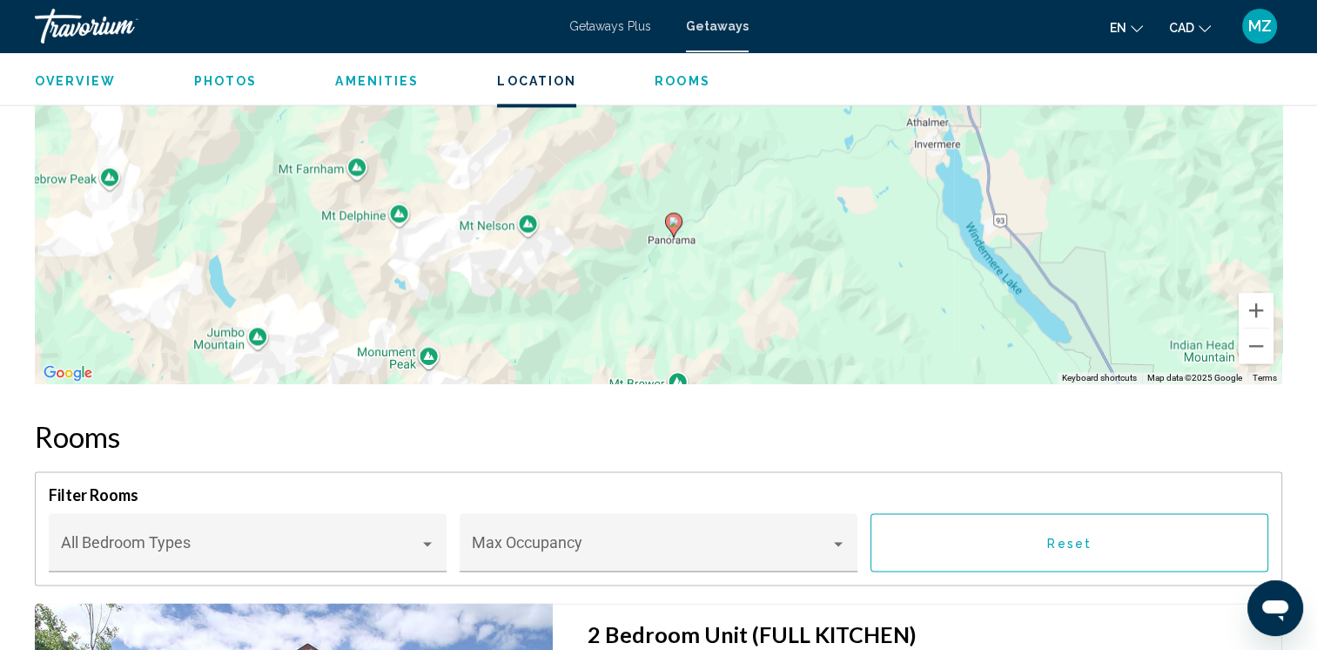
drag, startPoint x: 847, startPoint y: 259, endPoint x: 861, endPoint y: 313, distance: 55.8
click at [861, 313] on div "To activate drag with keyboard, press Alt + Enter. Once in keyboard drag state,…" at bounding box center [659, 123] width 1248 height 522
click at [1251, 328] on button "Zoom out" at bounding box center [1256, 345] width 35 height 35
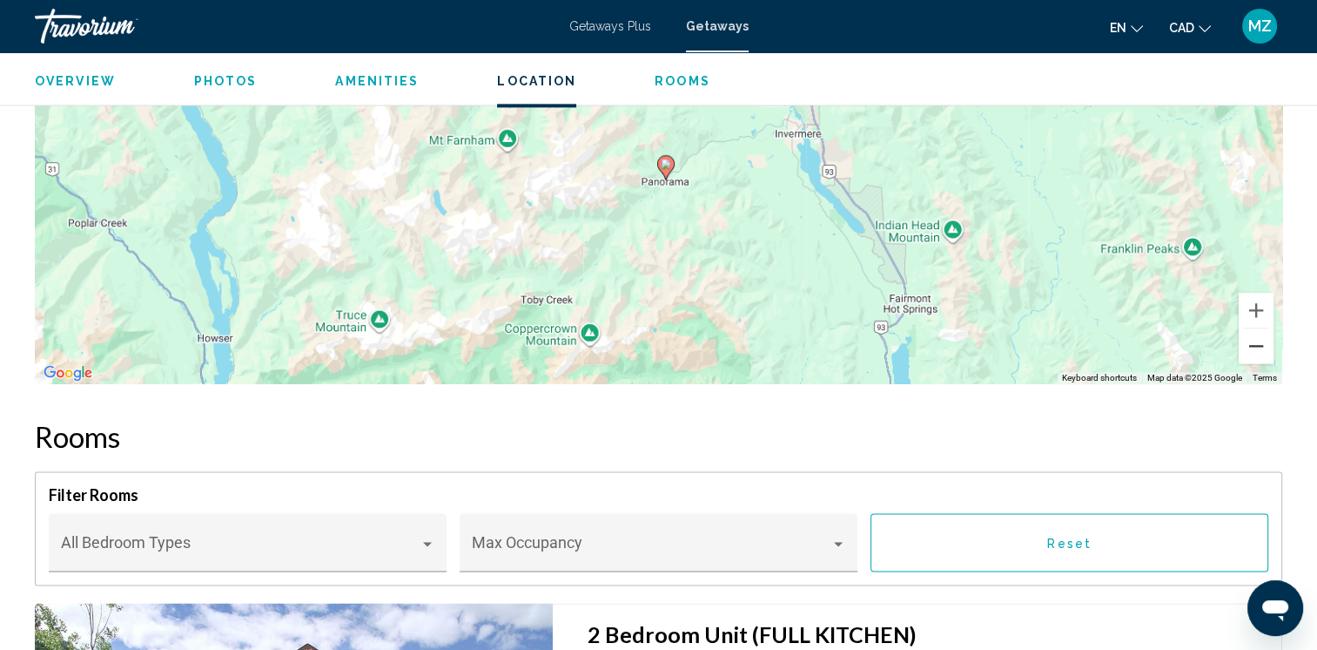
click at [1251, 328] on button "Zoom out" at bounding box center [1256, 345] width 35 height 35
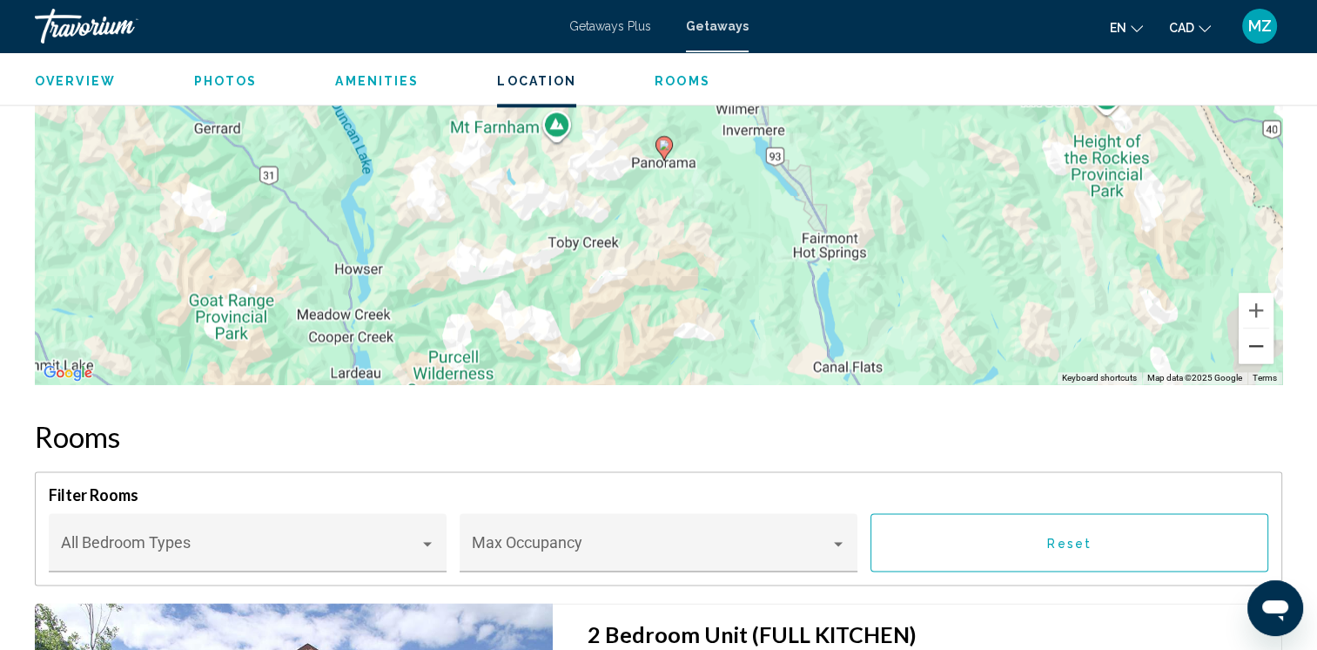
click at [1253, 328] on button "Zoom out" at bounding box center [1256, 345] width 35 height 35
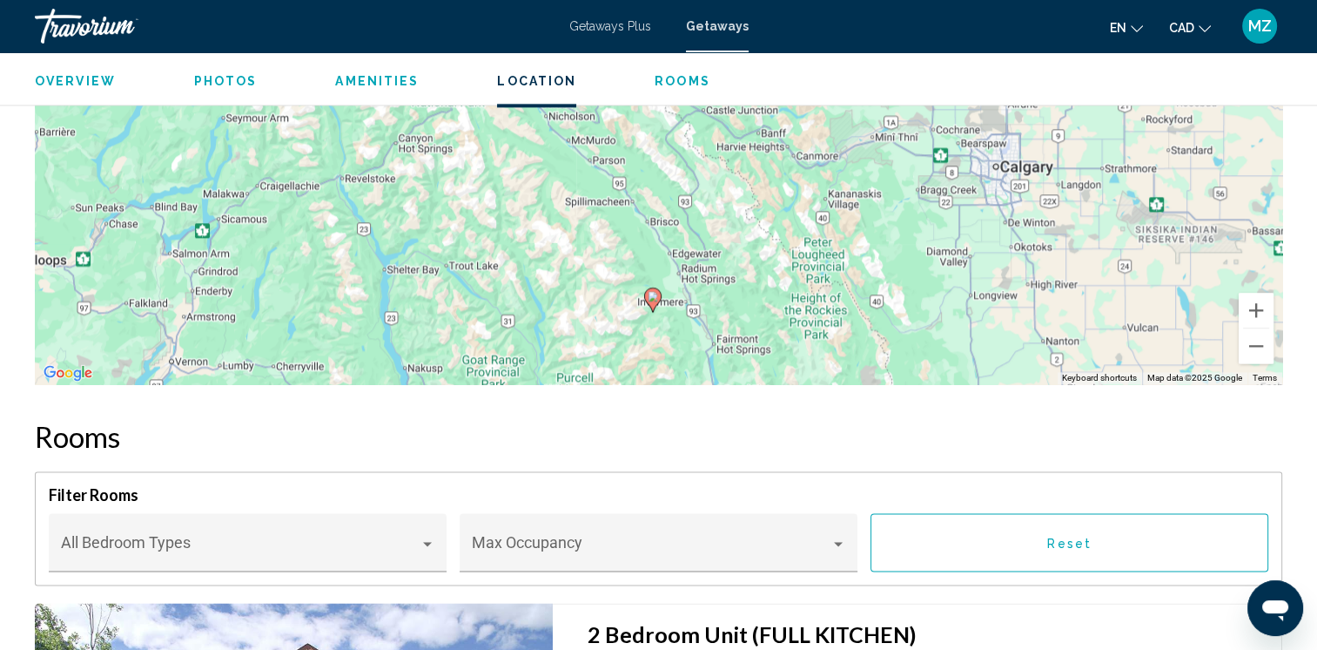
drag, startPoint x: 911, startPoint y: 302, endPoint x: 937, endPoint y: 350, distance: 54.6
click at [919, 357] on div "To activate drag with keyboard, press Alt + Enter. Once in keyboard drag state,…" at bounding box center [659, 123] width 1248 height 522
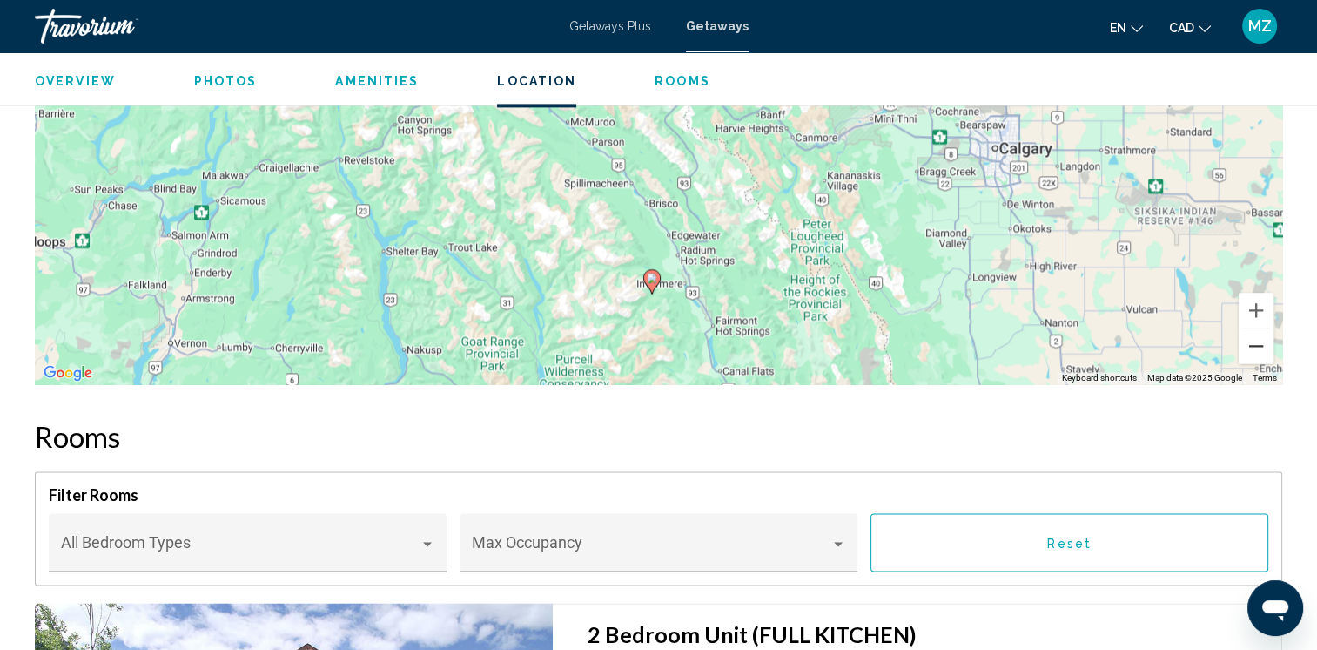
click at [1249, 331] on button "Zoom out" at bounding box center [1256, 345] width 35 height 35
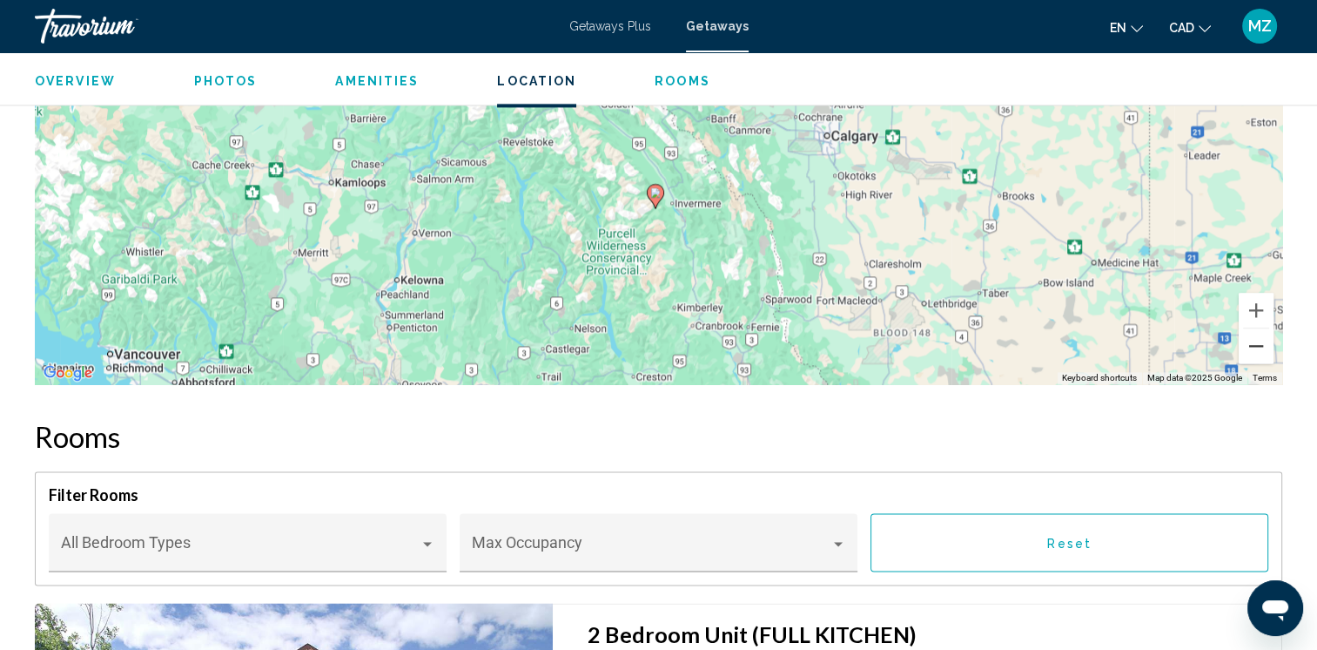
click at [1249, 331] on button "Zoom out" at bounding box center [1256, 345] width 35 height 35
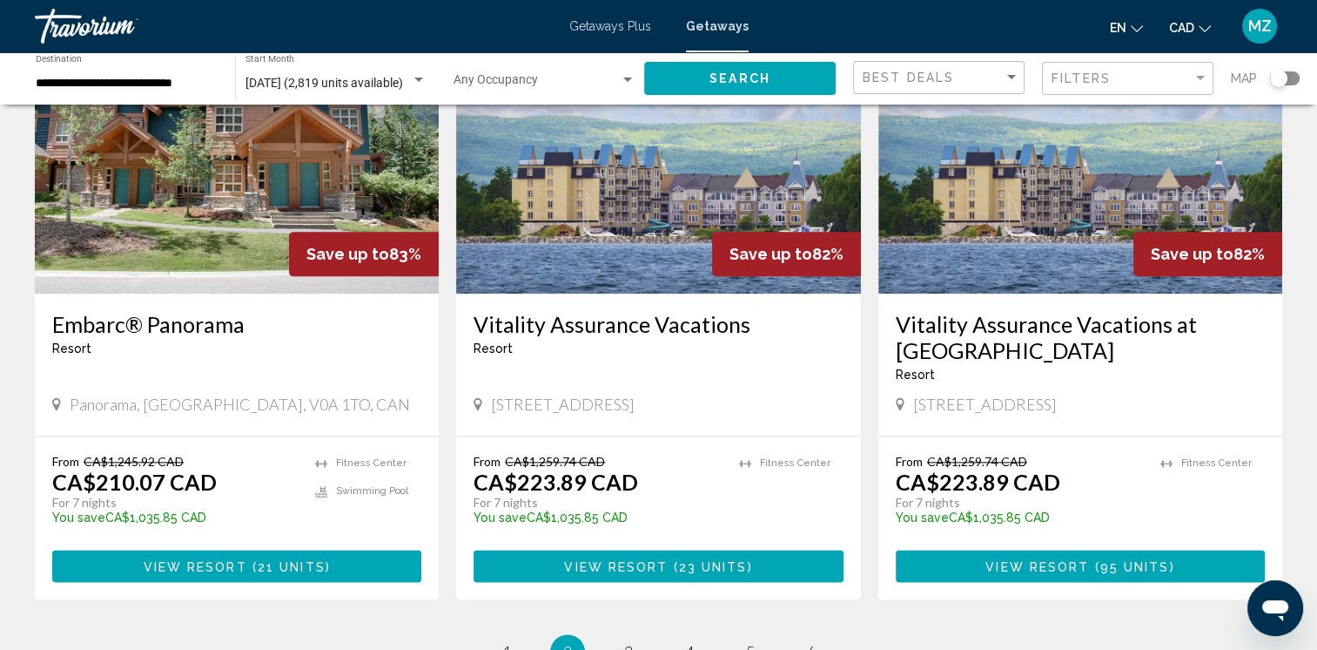
scroll to position [2090, 0]
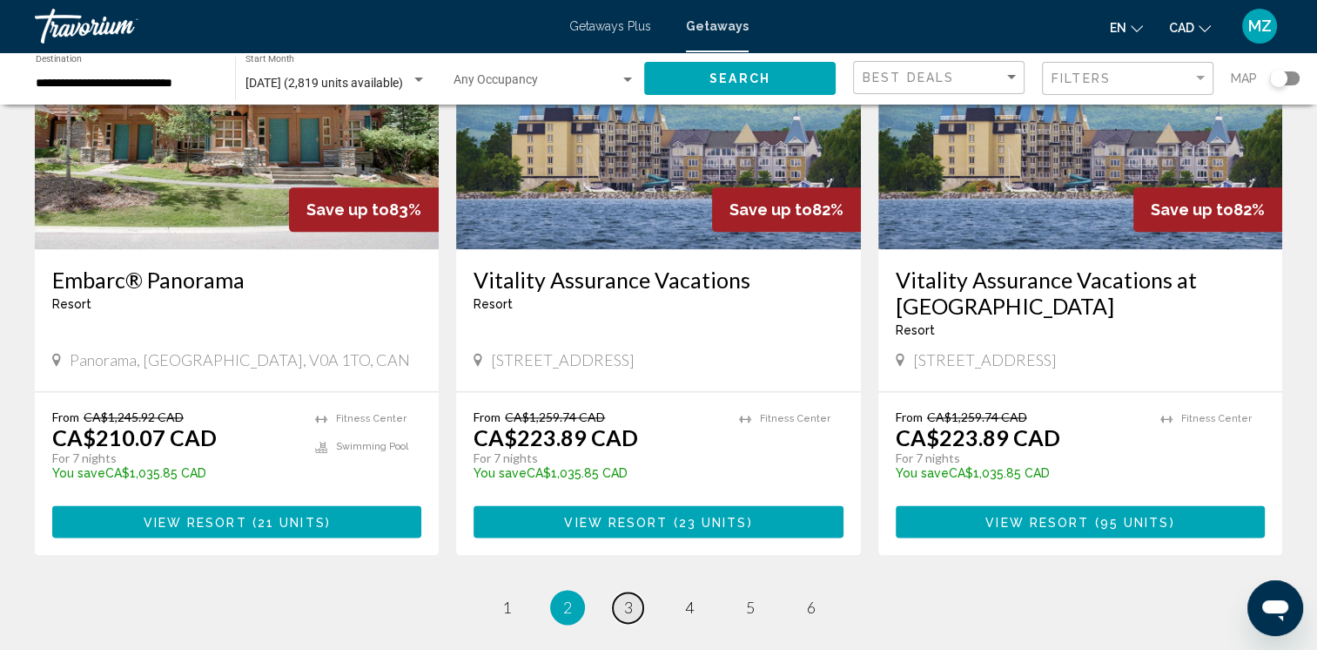
click at [625, 597] on span "3" at bounding box center [628, 606] width 9 height 19
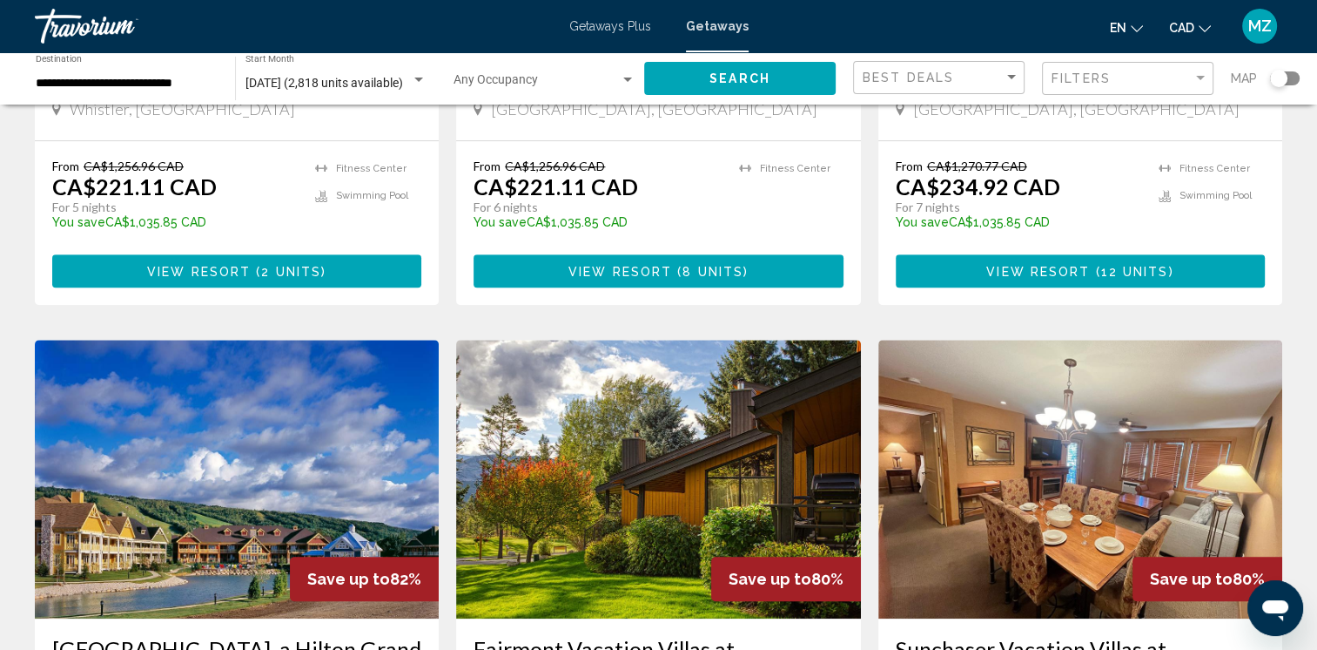
scroll to position [1045, 0]
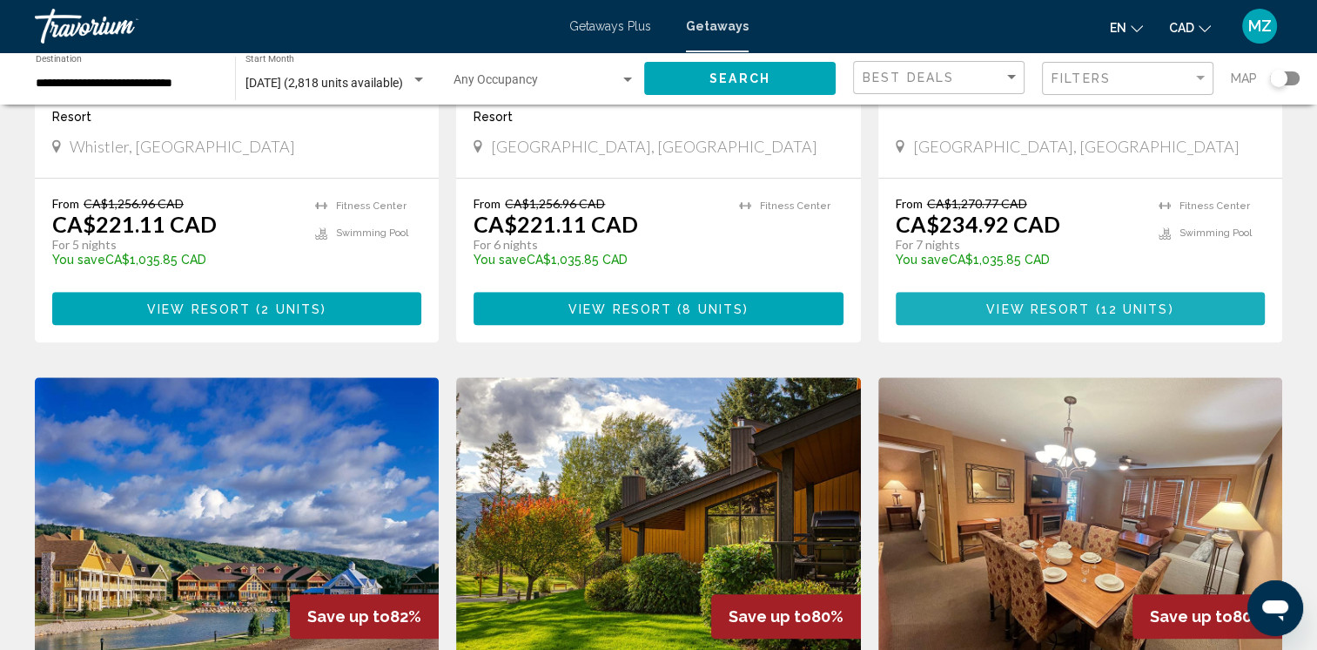
click at [1042, 302] on span "View Resort" at bounding box center [1039, 309] width 104 height 14
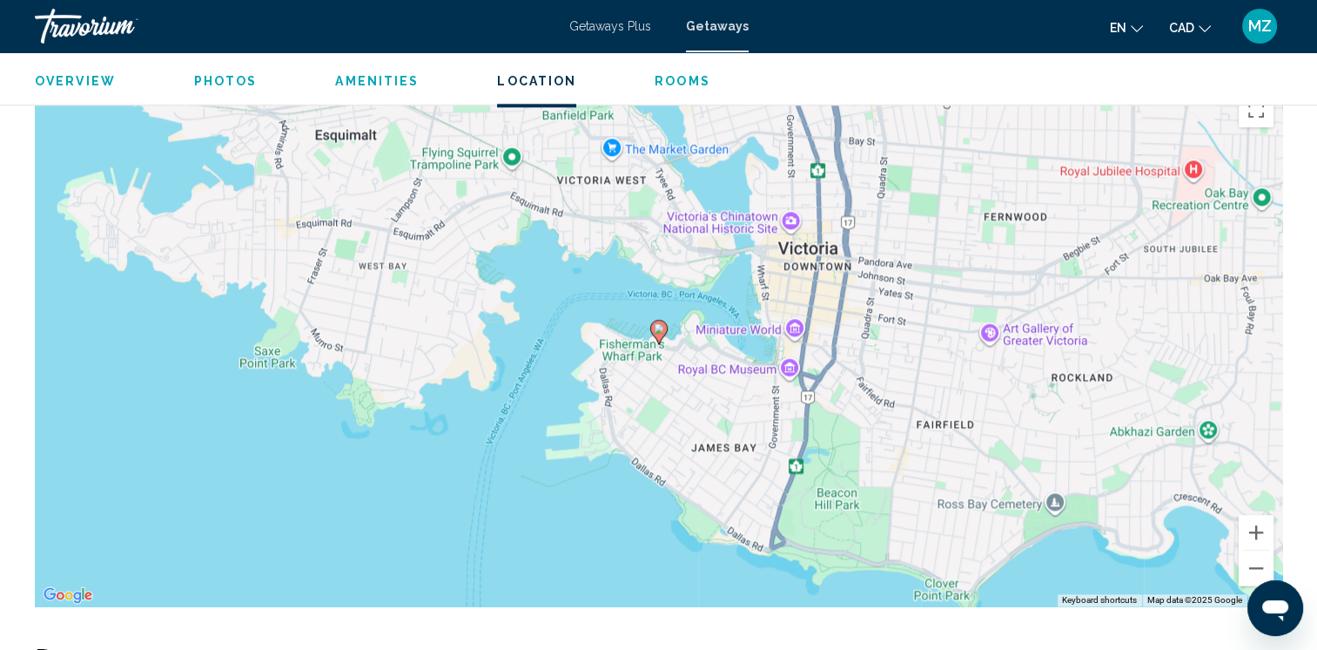
scroll to position [2177, 0]
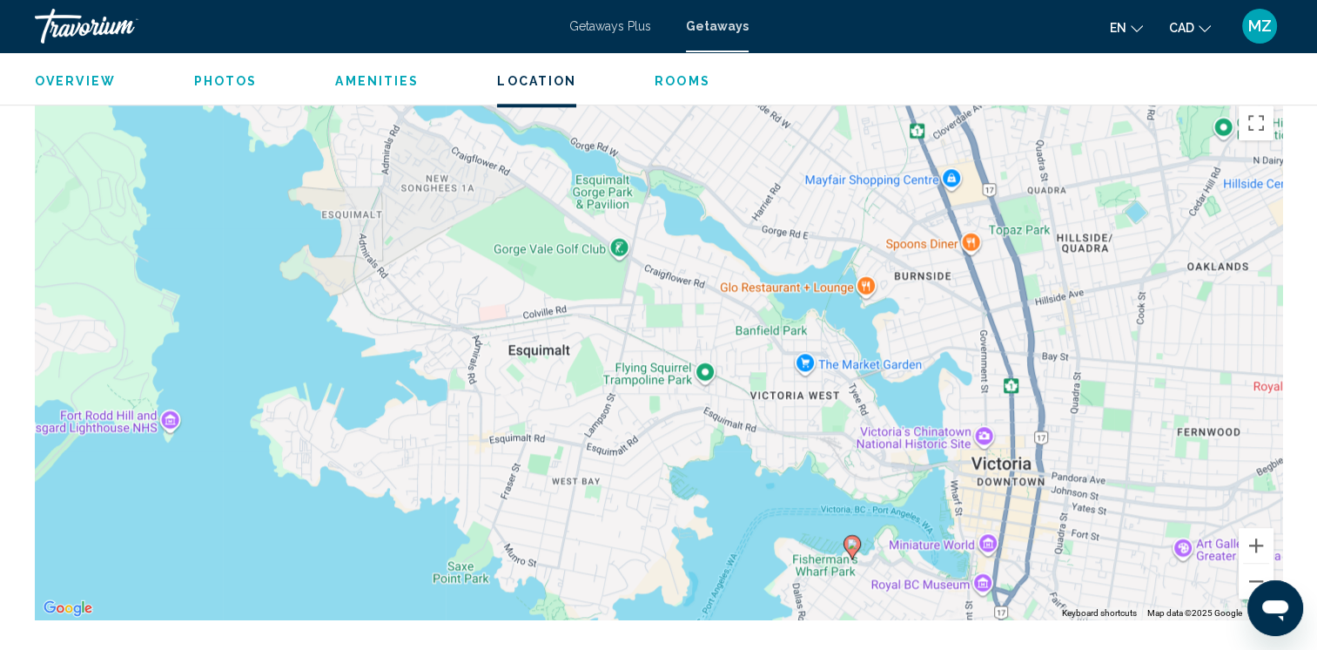
drag, startPoint x: 783, startPoint y: 395, endPoint x: 967, endPoint y: 581, distance: 261.7
click at [967, 581] on div "To activate drag with keyboard, press Alt + Enter. Once in keyboard drag state,…" at bounding box center [659, 358] width 1248 height 522
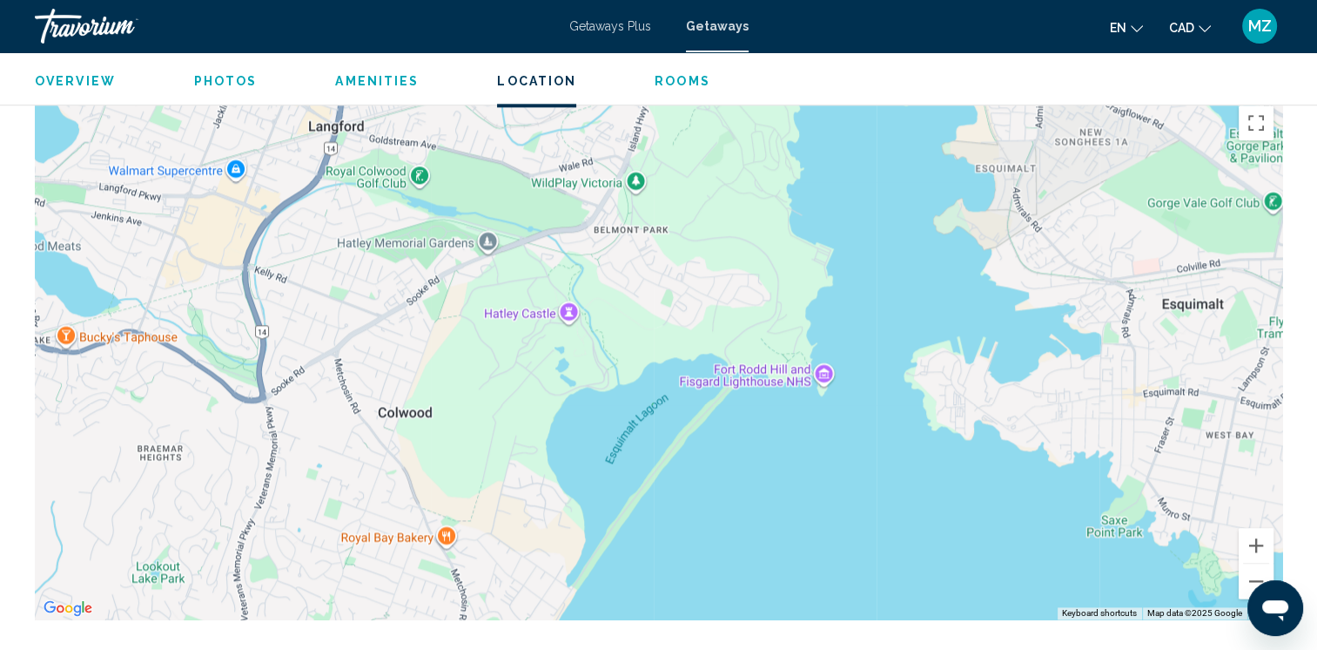
drag, startPoint x: 676, startPoint y: 354, endPoint x: 1333, endPoint y: 293, distance: 660.2
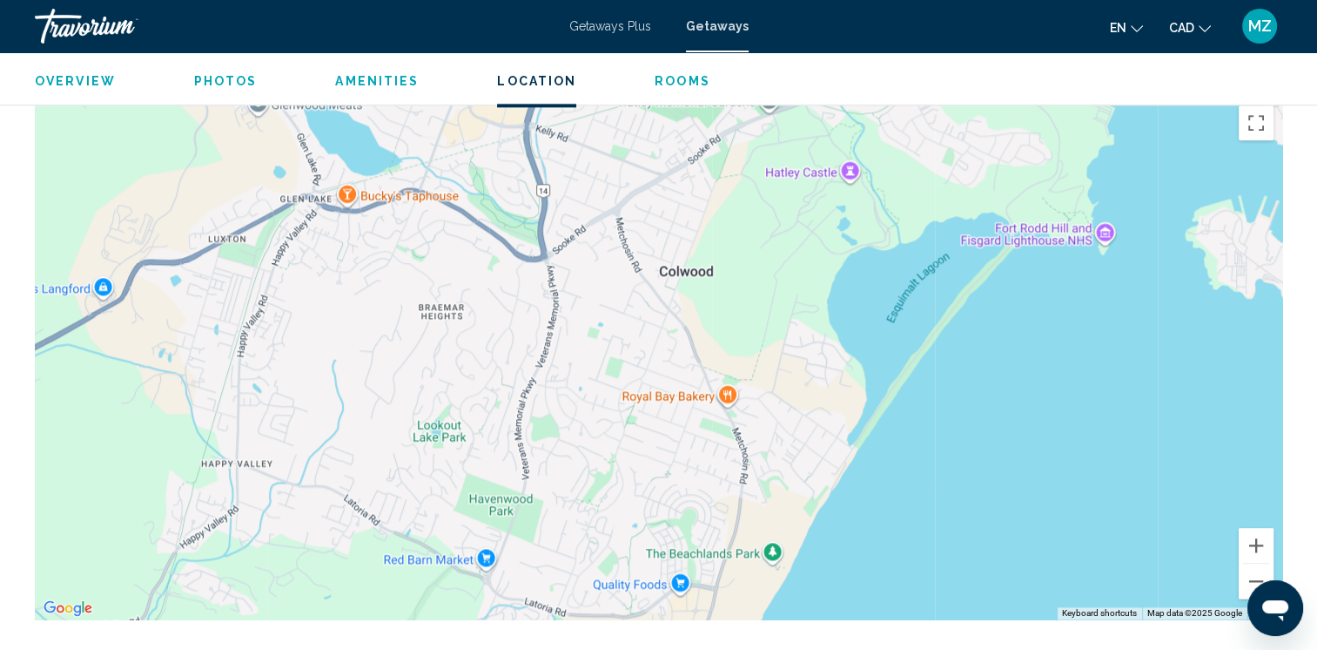
drag, startPoint x: 347, startPoint y: 454, endPoint x: 627, endPoint y: 327, distance: 306.7
click at [627, 328] on div "To activate drag with keyboard, press Alt + Enter. Once in keyboard drag state,…" at bounding box center [659, 358] width 1248 height 522
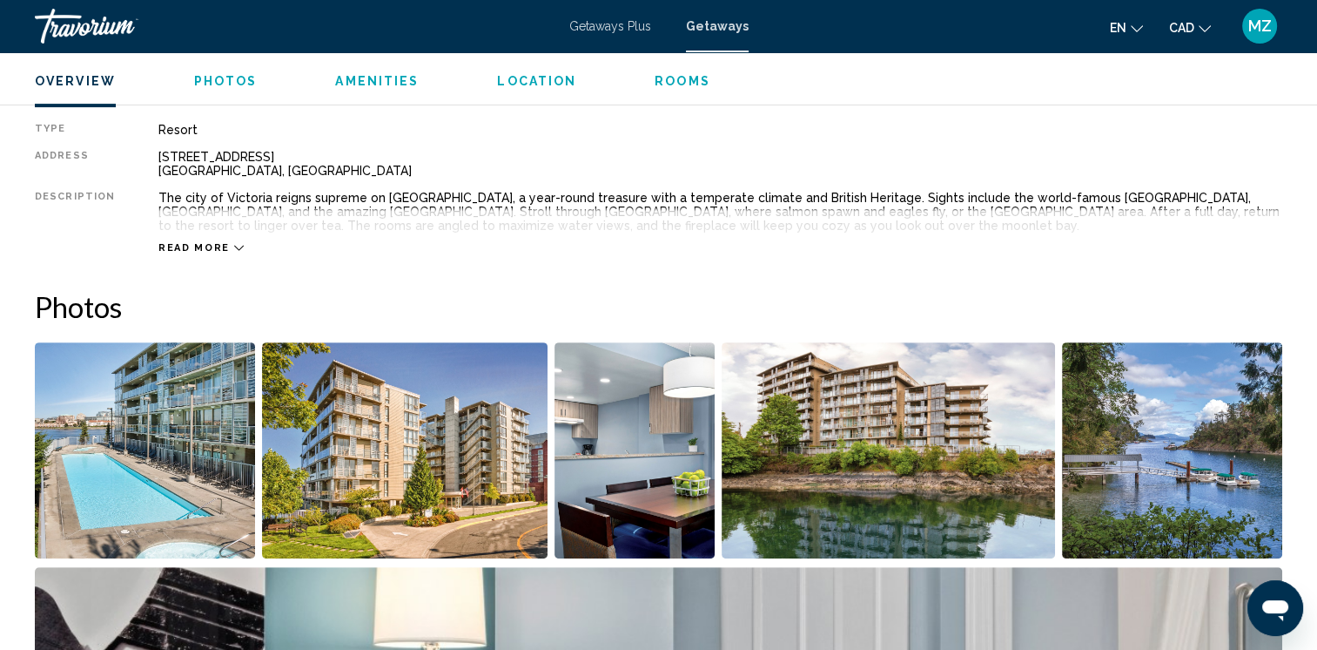
scroll to position [554, 0]
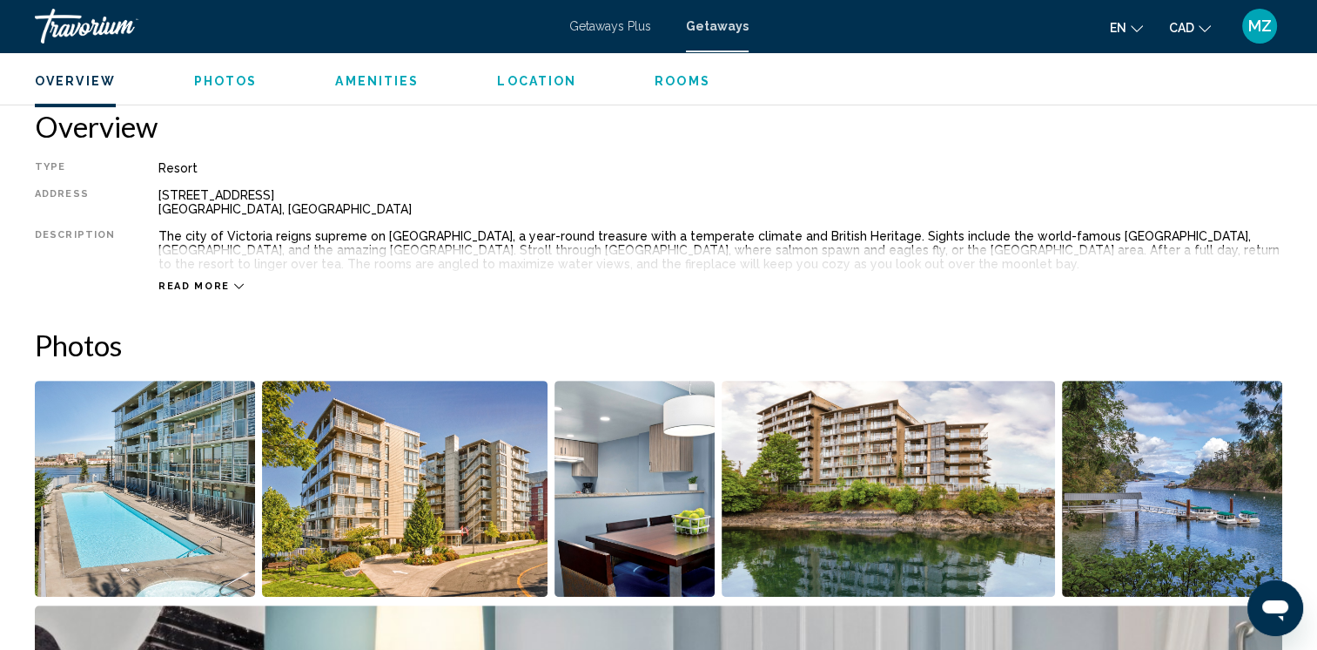
click at [199, 289] on span "Read more" at bounding box center [193, 285] width 71 height 11
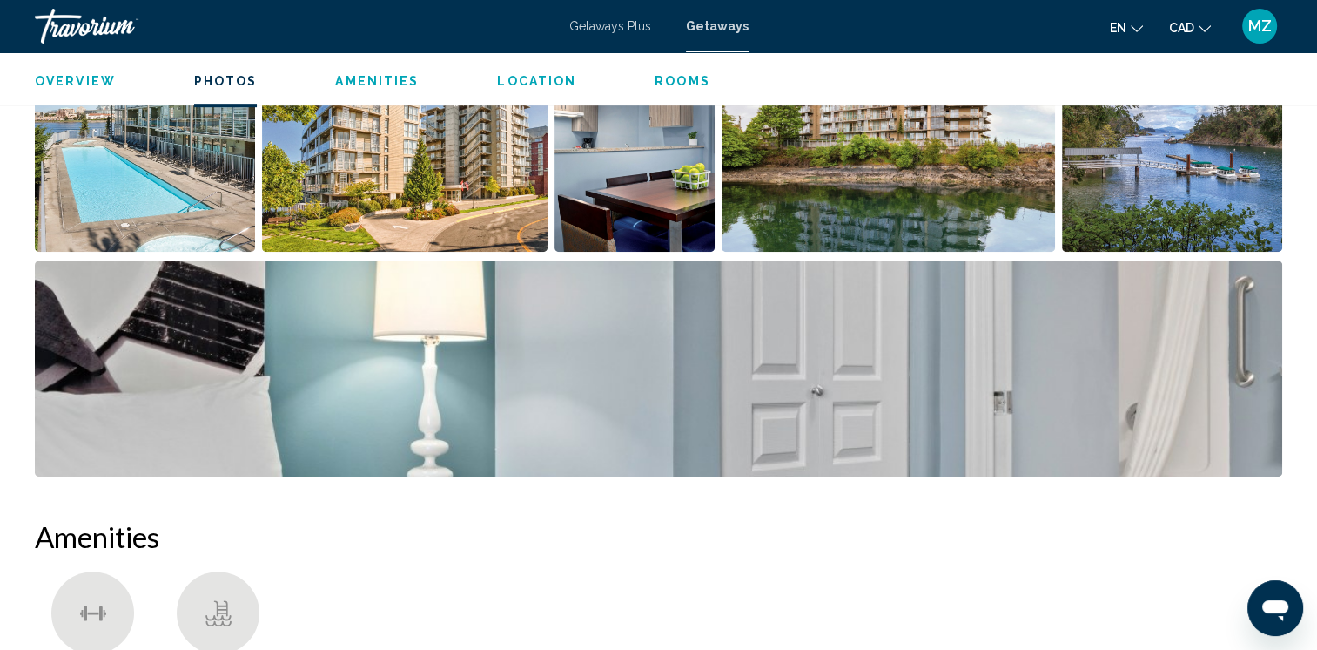
scroll to position [902, 0]
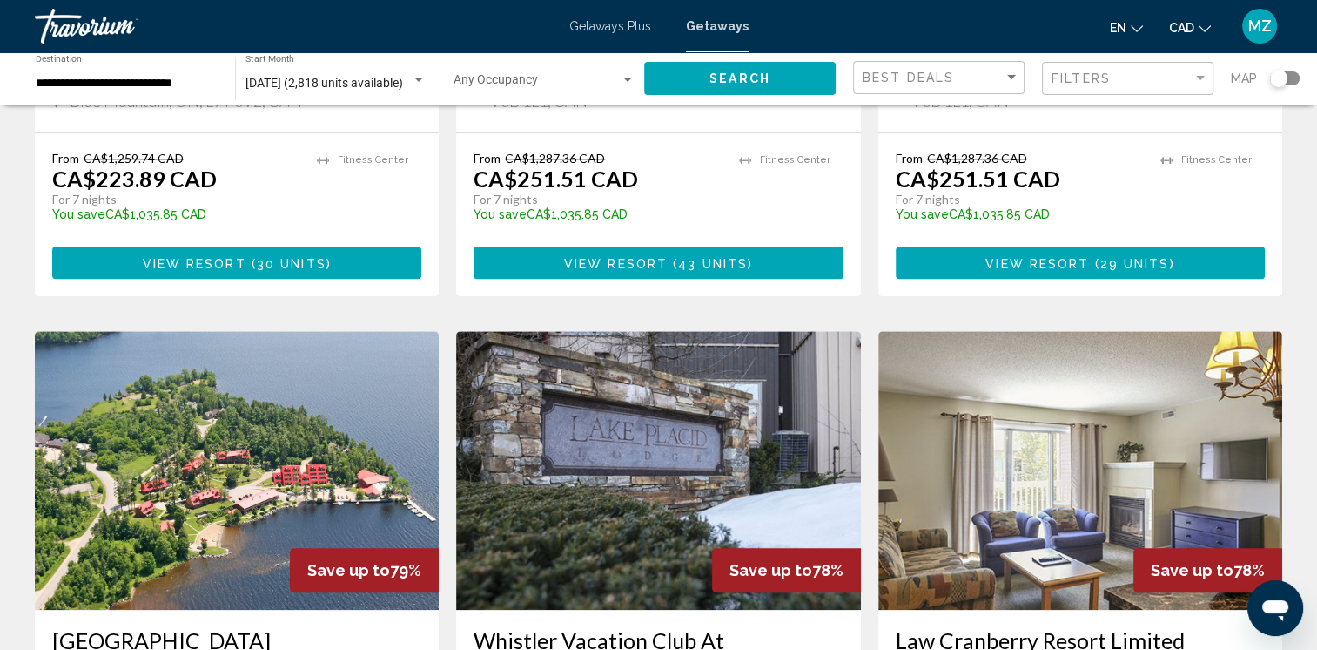
scroll to position [1916, 0]
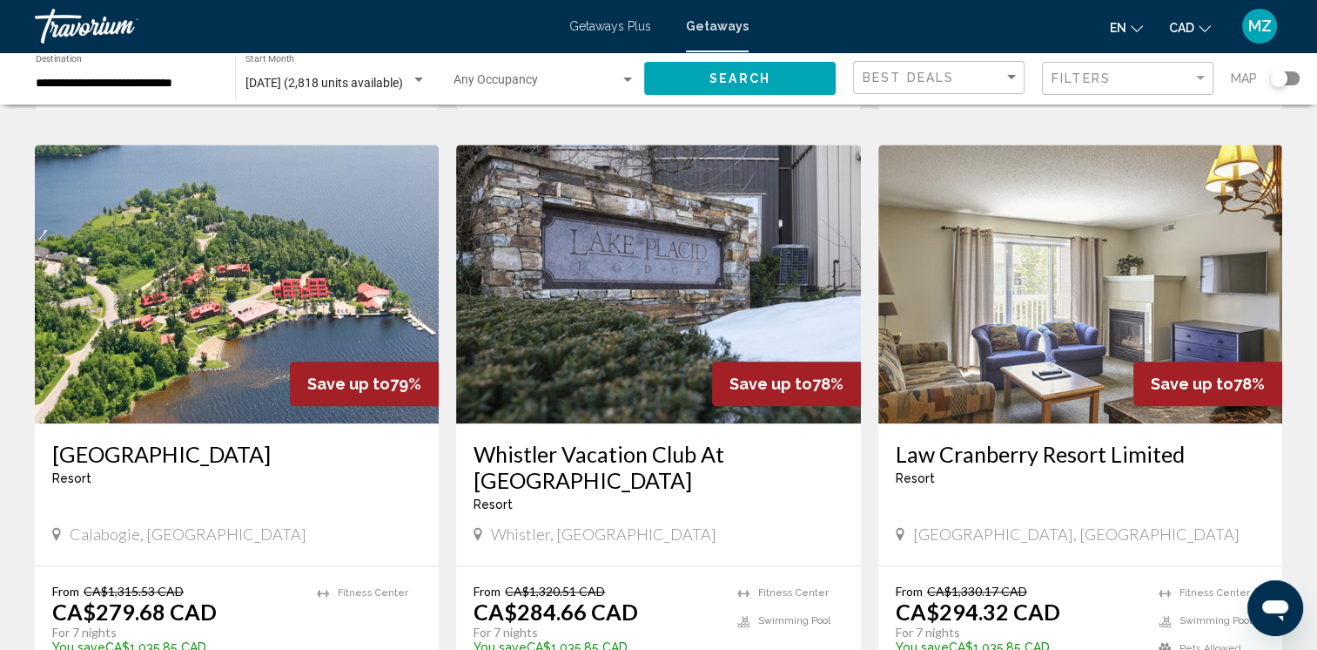
click at [206, 321] on img "Main content" at bounding box center [237, 284] width 404 height 279
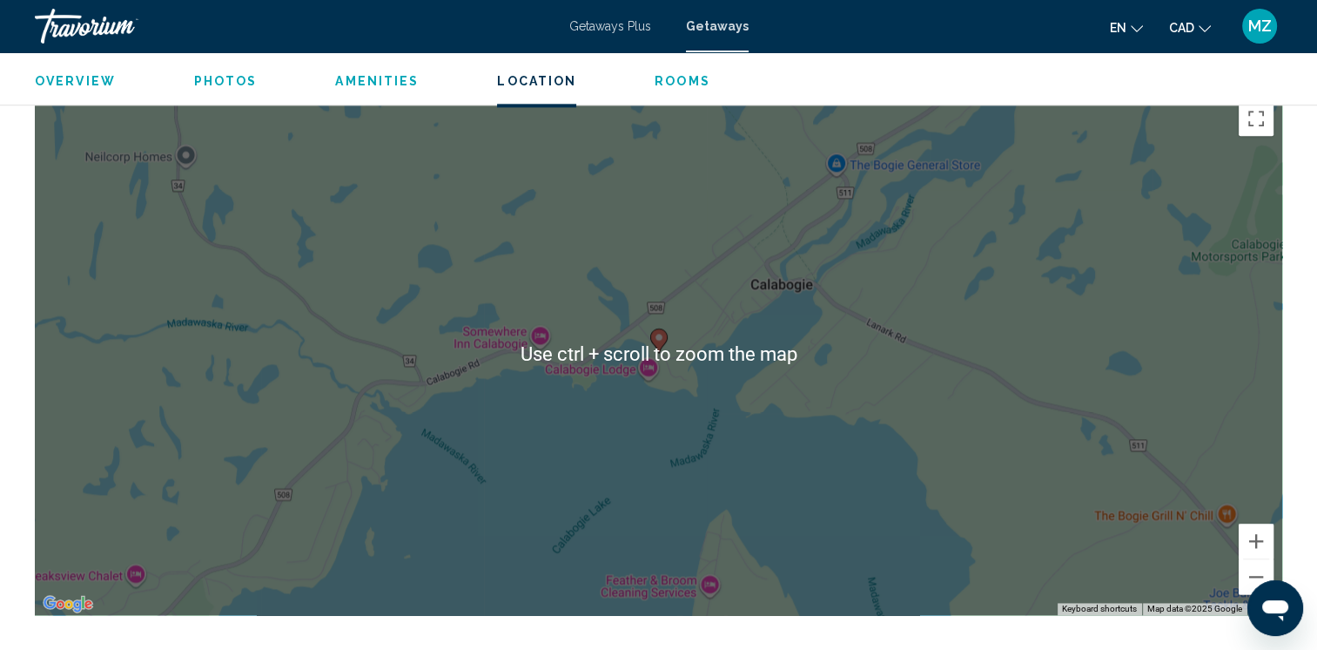
scroll to position [2351, 0]
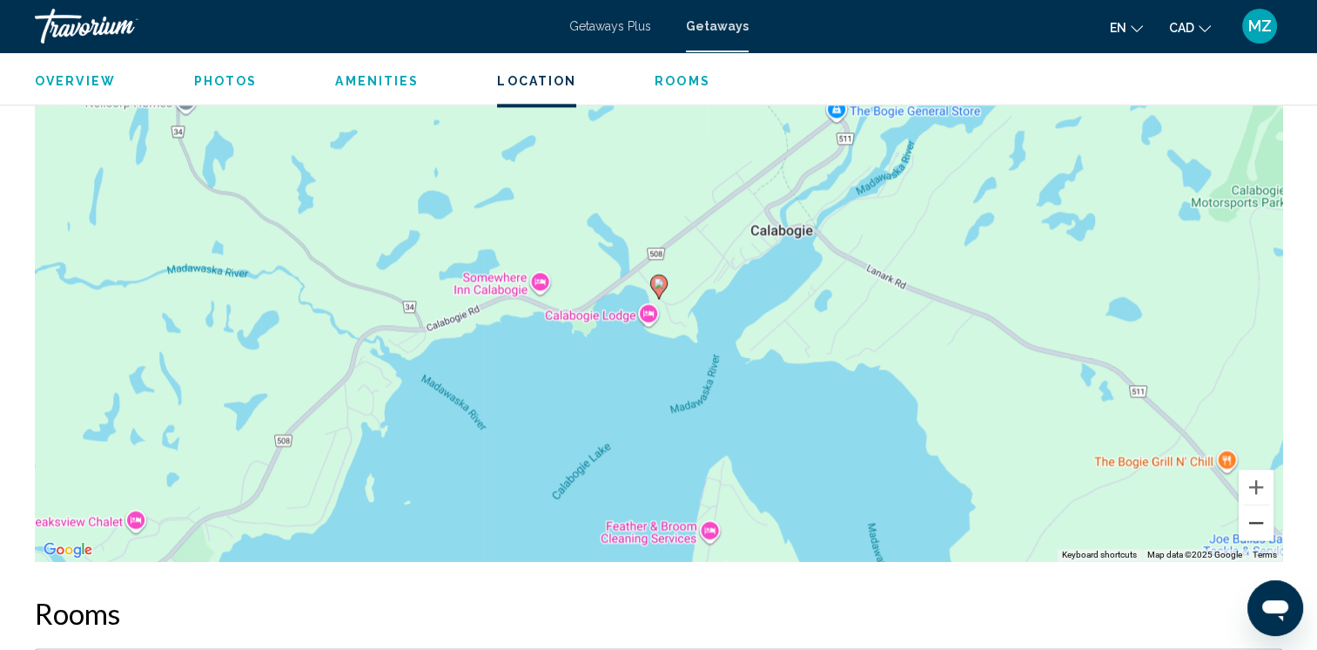
click at [1248, 531] on button "Zoom out" at bounding box center [1256, 522] width 35 height 35
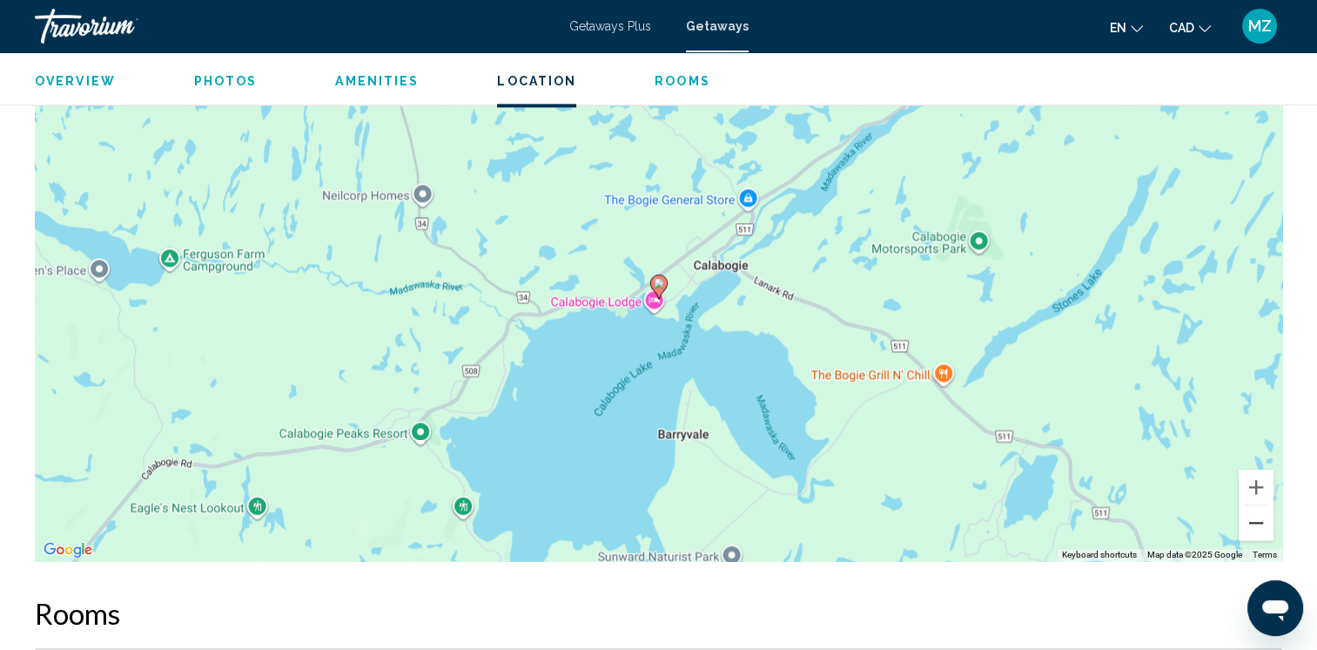
click at [1248, 531] on button "Zoom out" at bounding box center [1256, 522] width 35 height 35
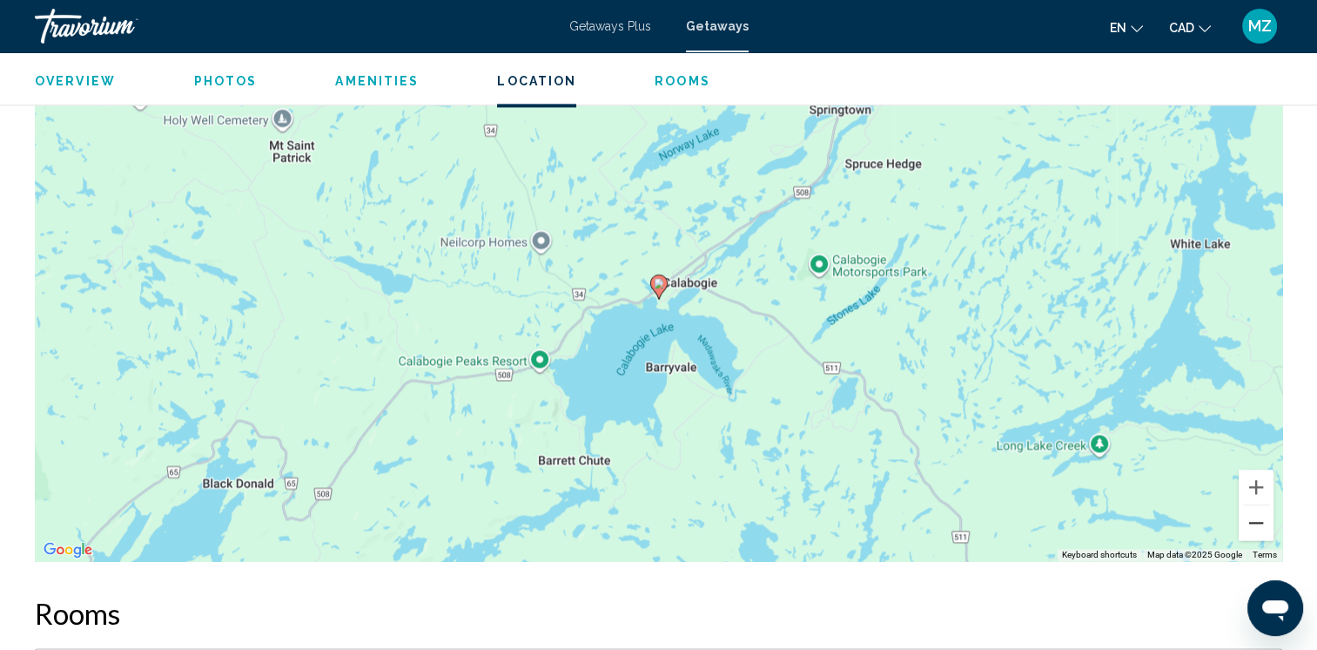
click at [1248, 531] on button "Zoom out" at bounding box center [1256, 522] width 35 height 35
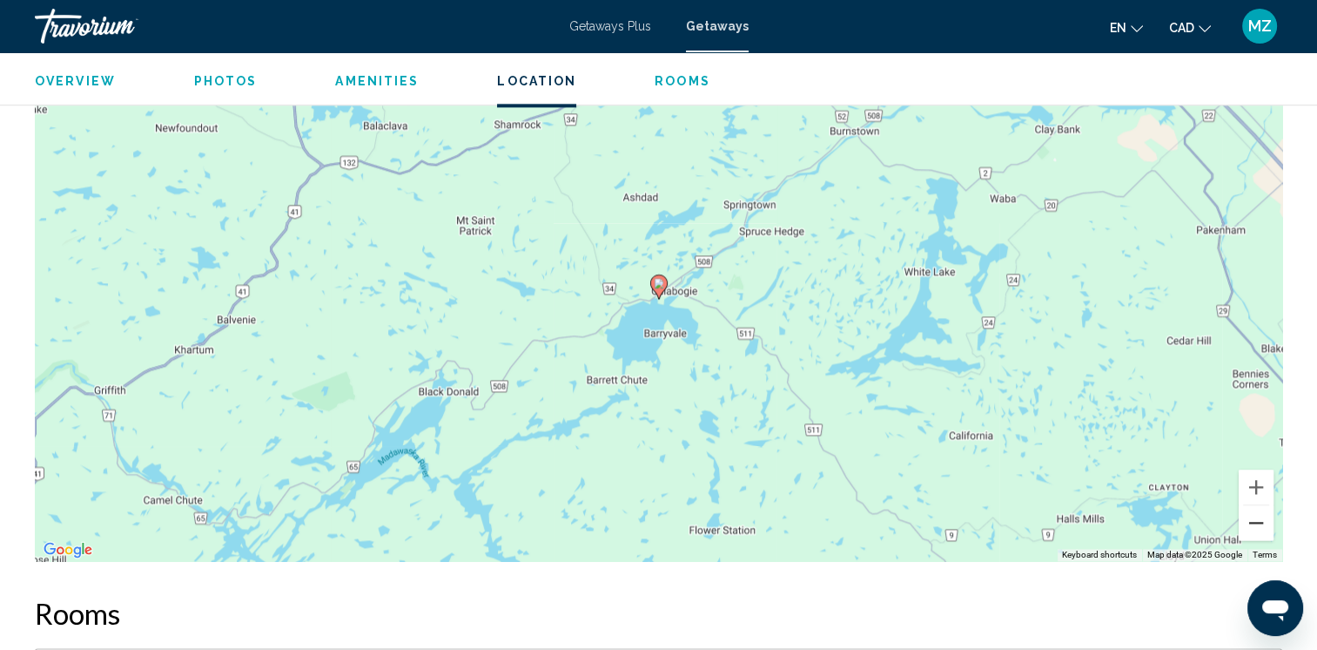
click at [1248, 531] on button "Zoom out" at bounding box center [1256, 522] width 35 height 35
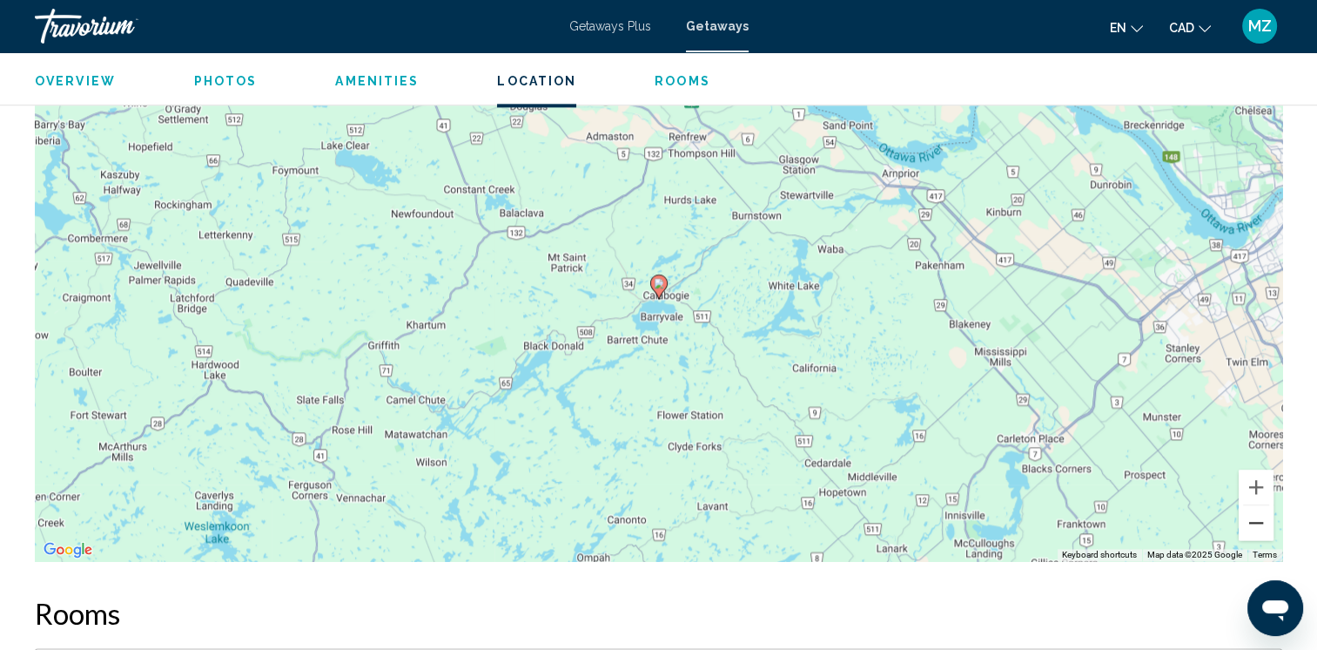
click at [1248, 531] on button "Zoom out" at bounding box center [1256, 522] width 35 height 35
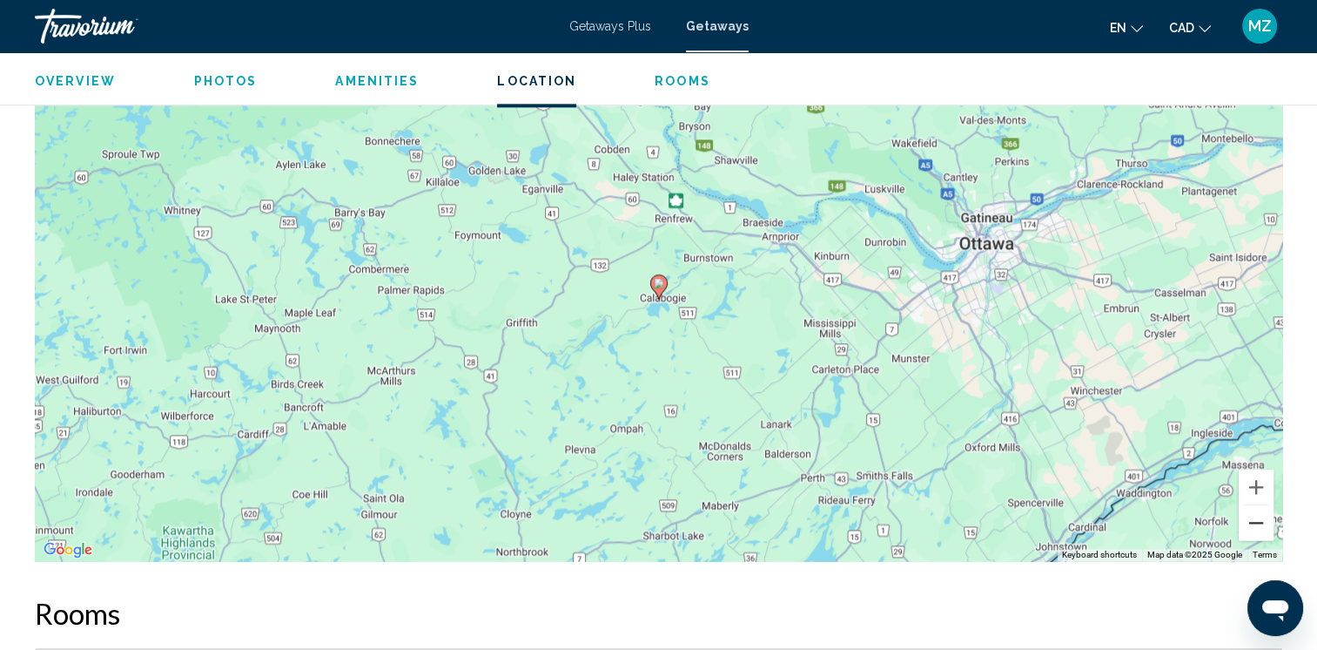
click at [1248, 531] on button "Zoom out" at bounding box center [1256, 522] width 35 height 35
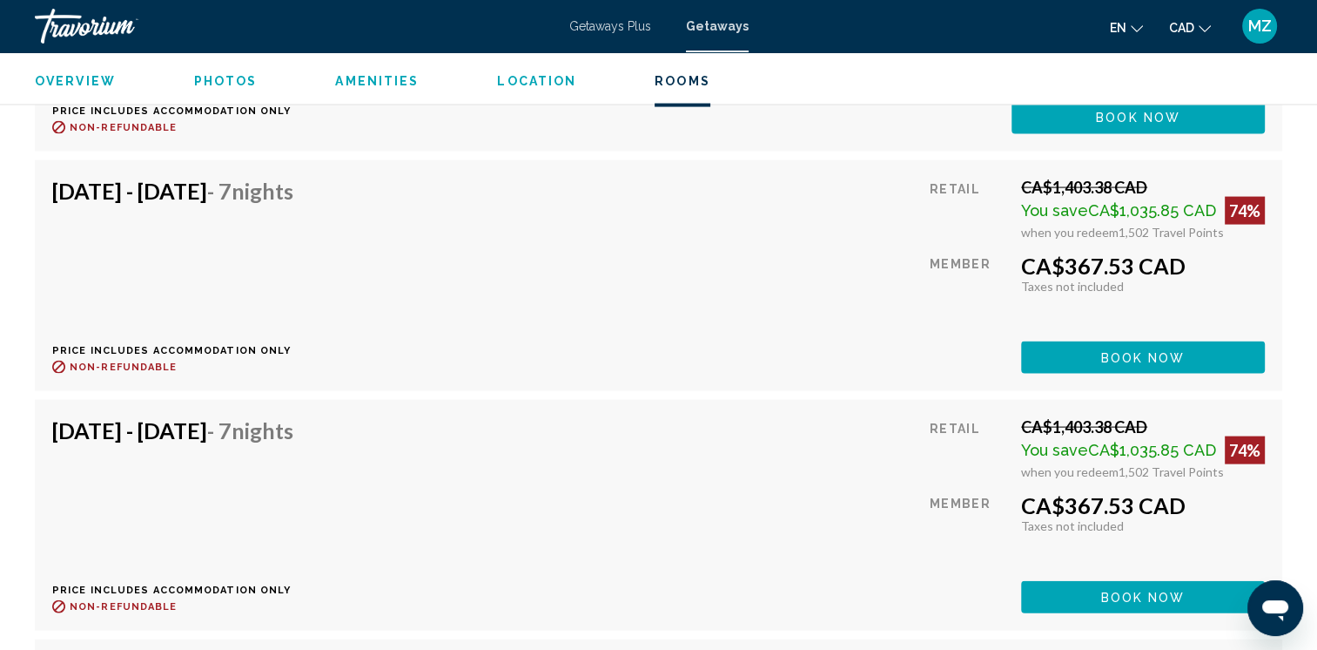
scroll to position [3831, 0]
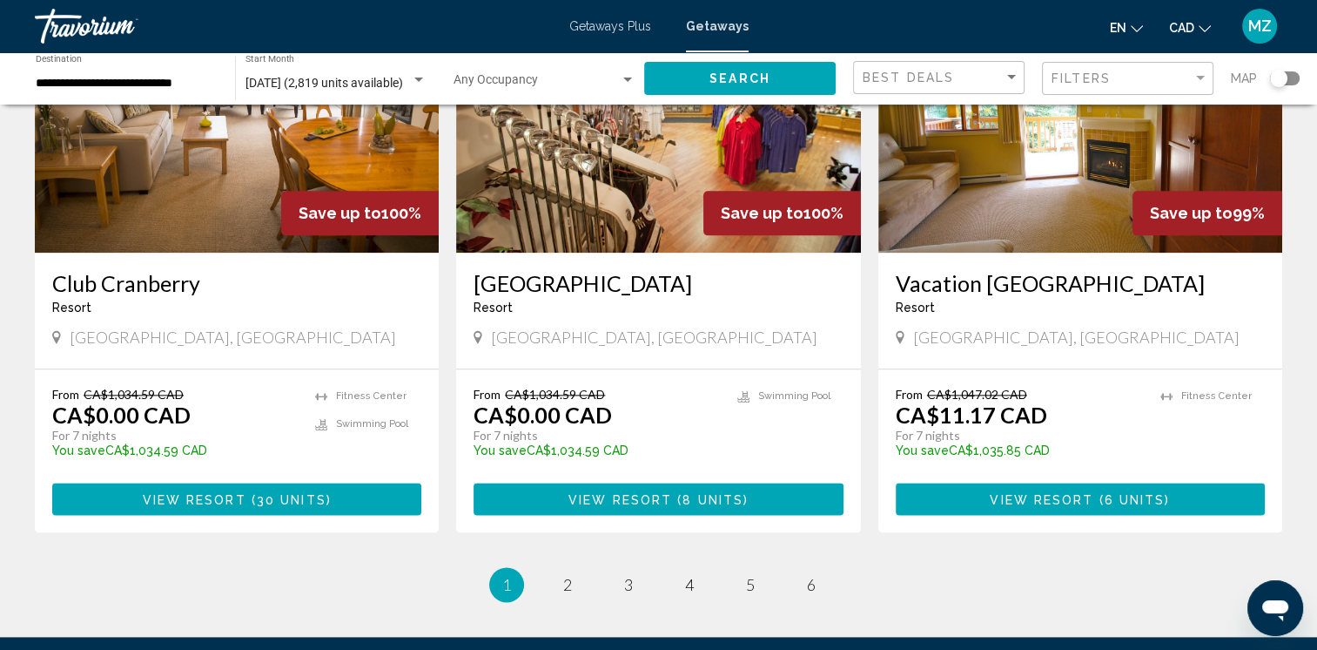
scroll to position [2177, 0]
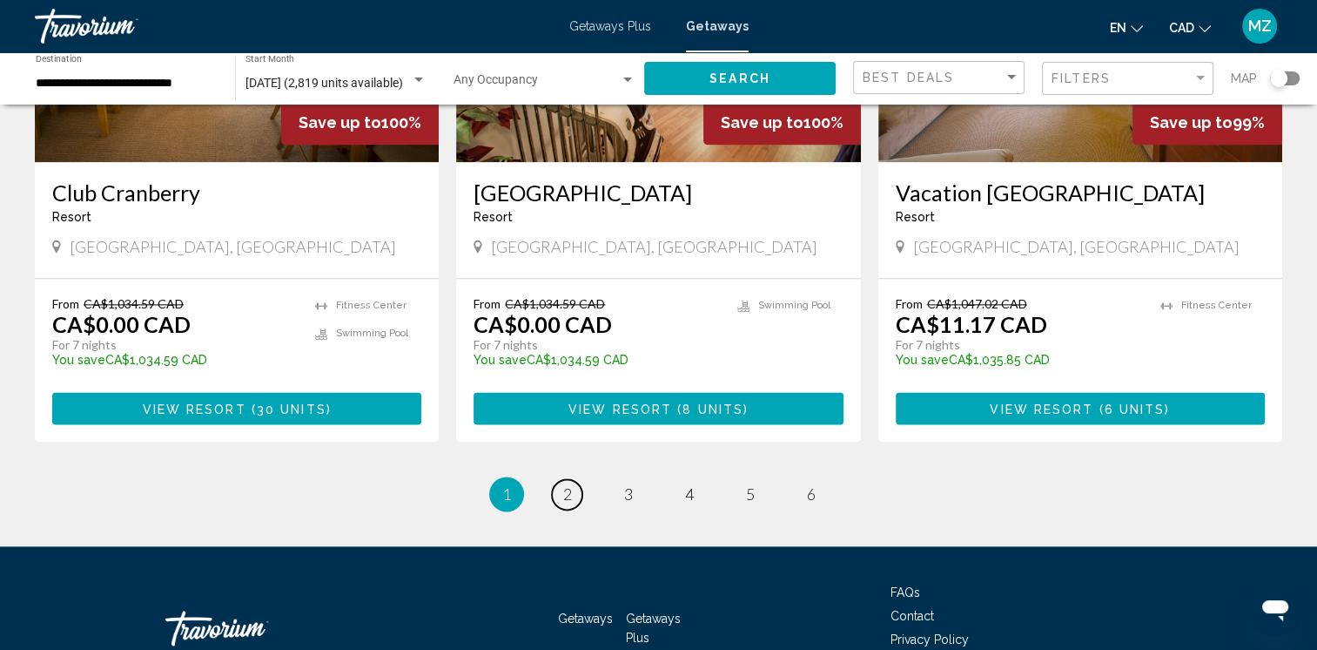
click at [565, 484] on span "2" at bounding box center [567, 493] width 9 height 19
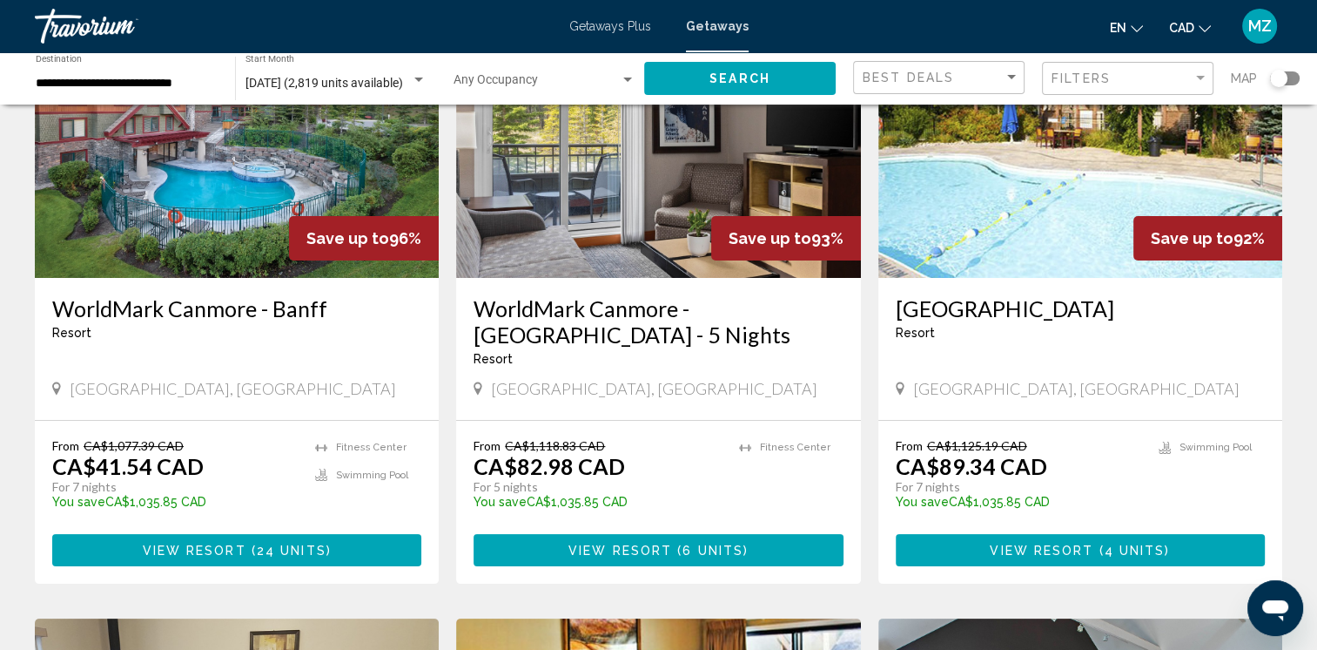
scroll to position [174, 0]
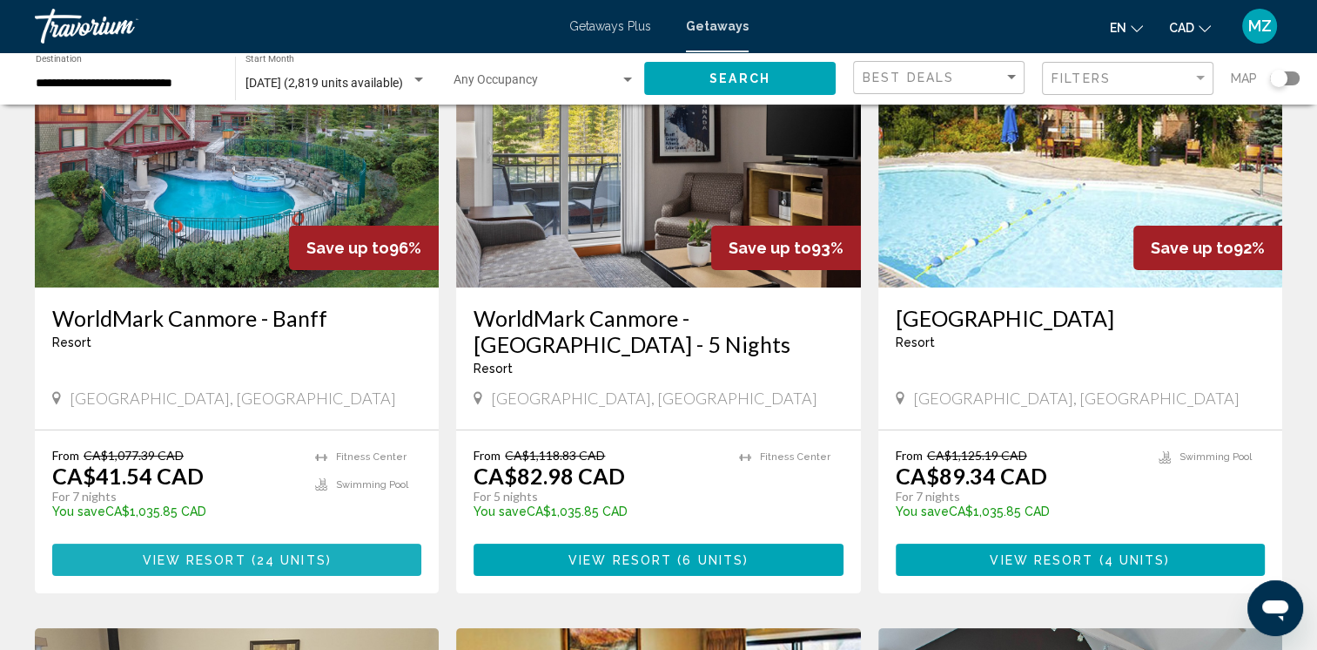
click at [188, 560] on span "View Resort" at bounding box center [195, 560] width 104 height 14
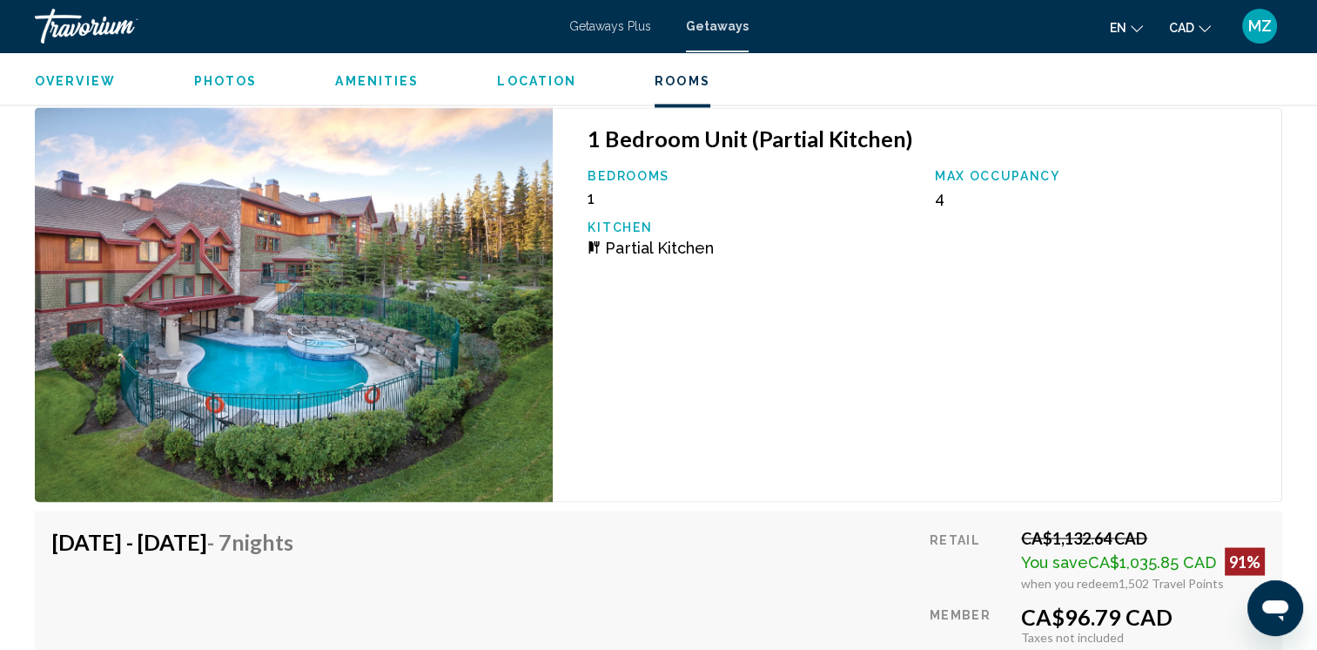
scroll to position [3048, 0]
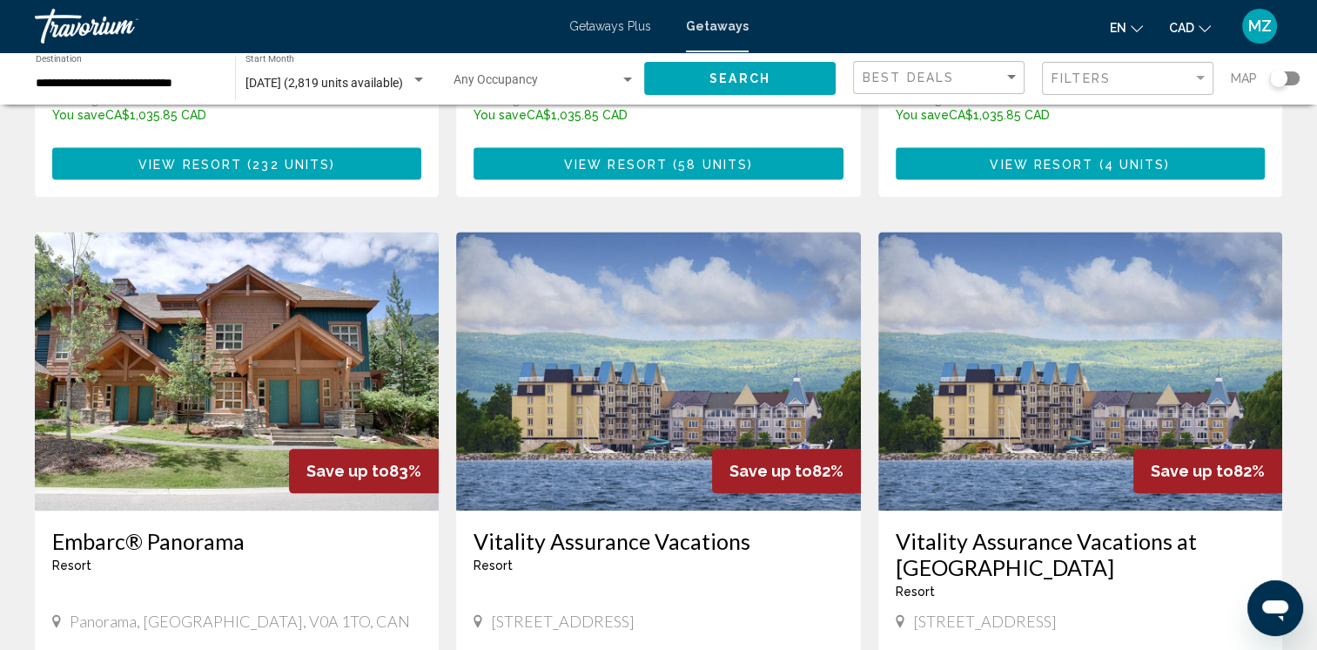
scroll to position [2003, 0]
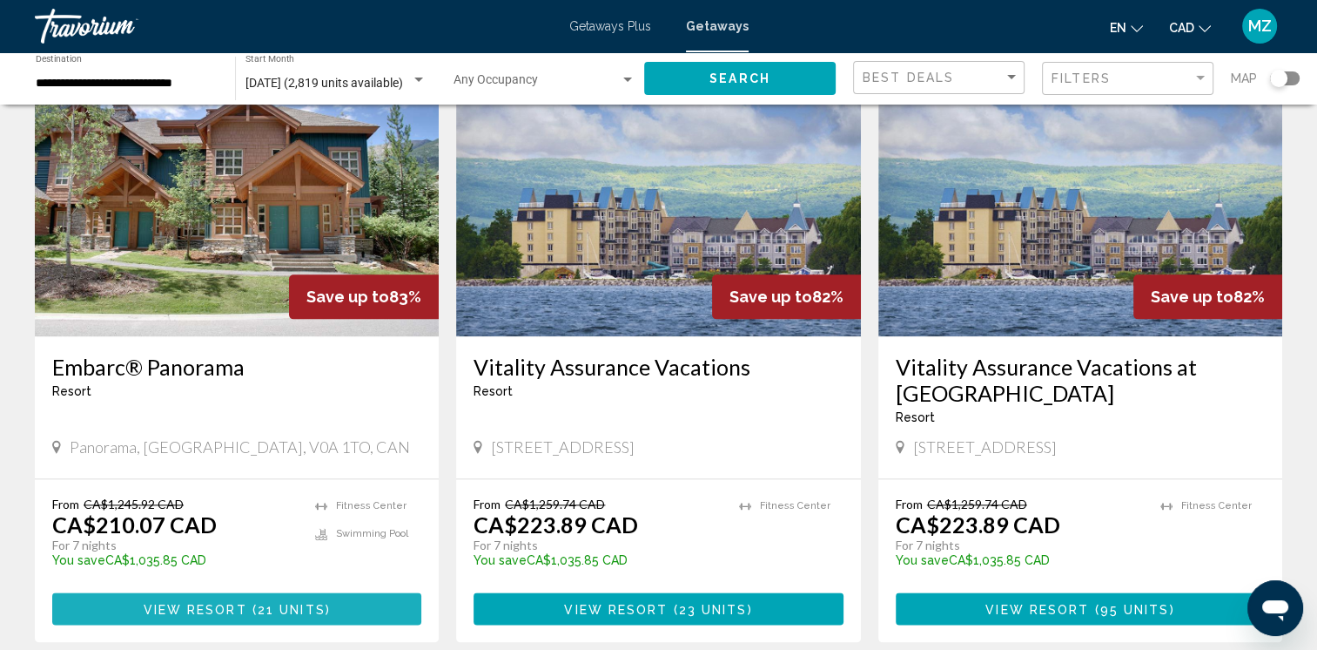
click at [206, 602] on span "View Resort" at bounding box center [196, 609] width 104 height 14
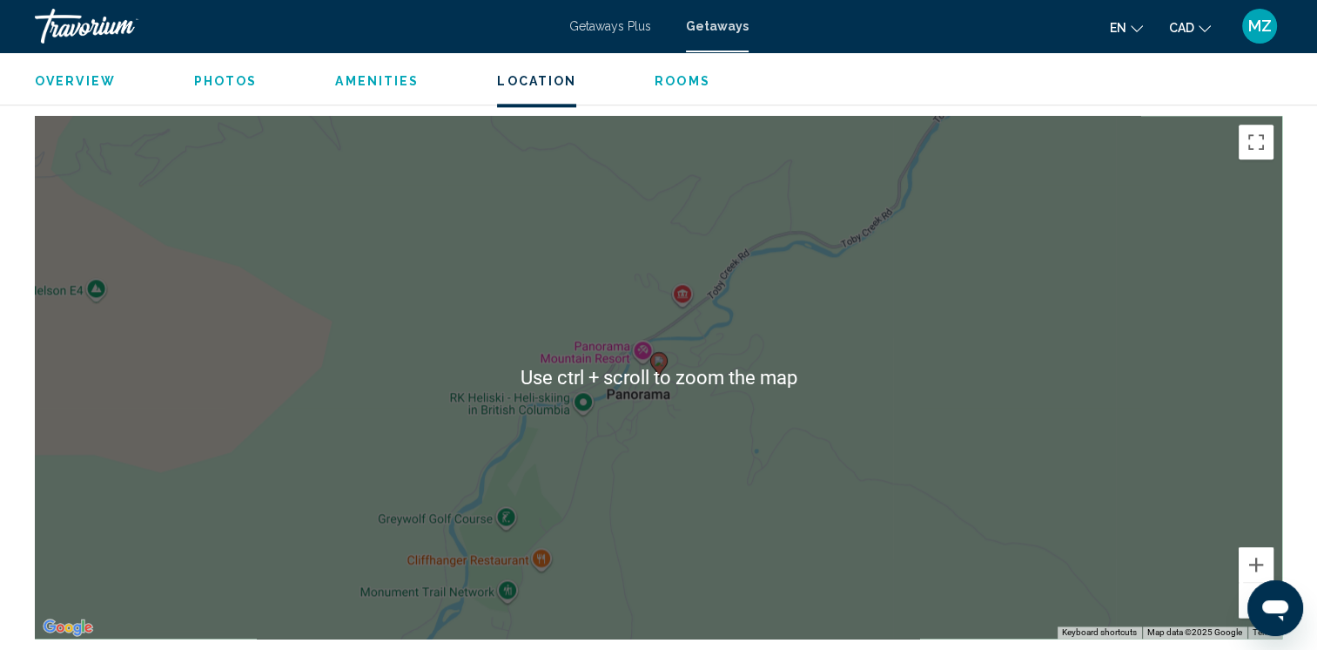
scroll to position [2264, 0]
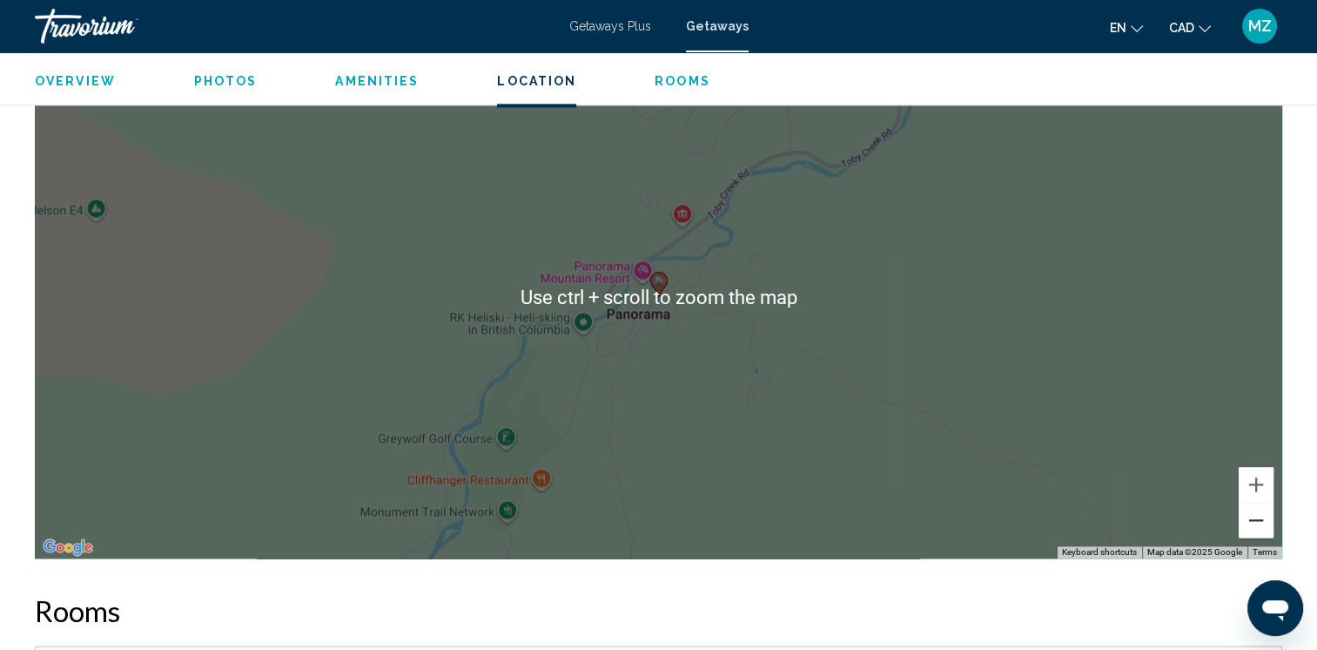
click at [1266, 502] on button "Zoom out" at bounding box center [1256, 519] width 35 height 35
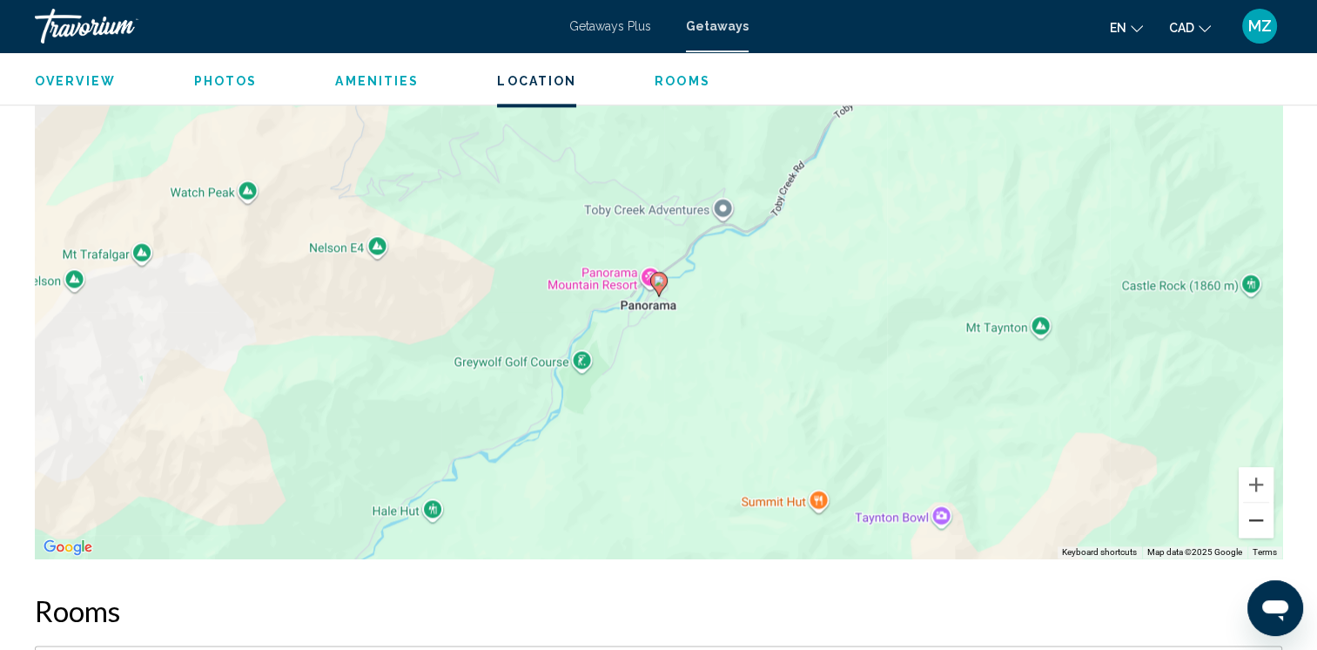
click at [1266, 502] on button "Zoom out" at bounding box center [1256, 519] width 35 height 35
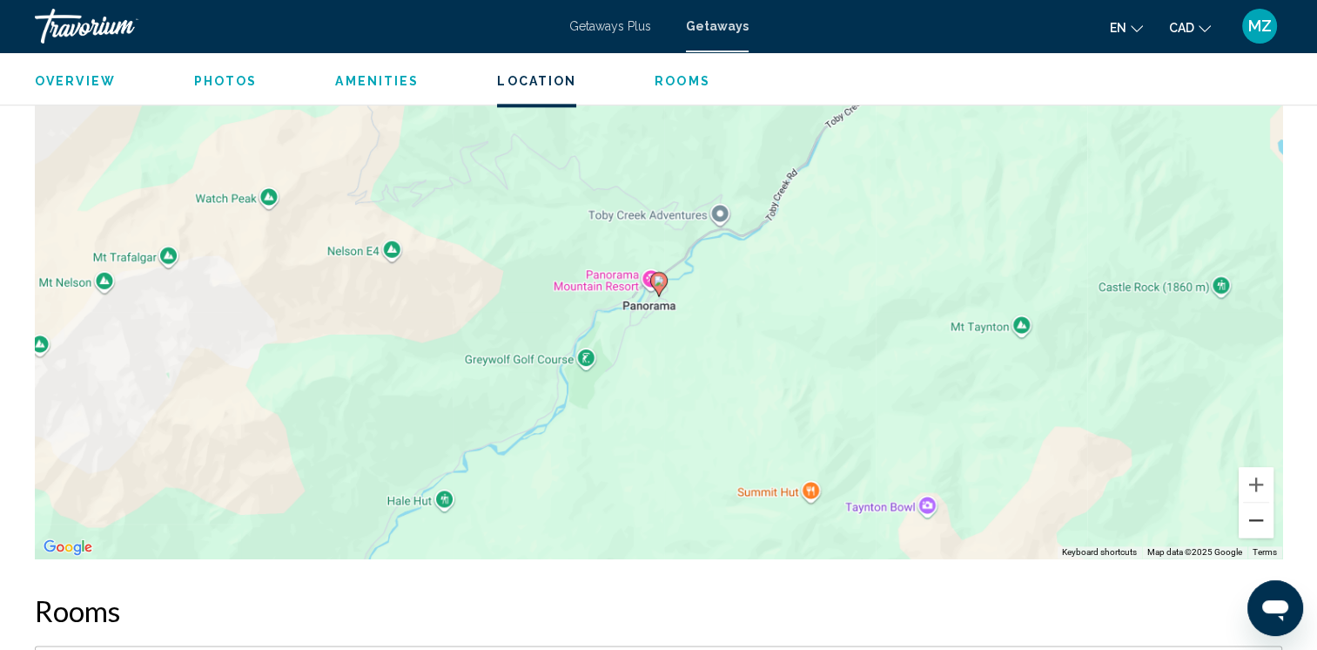
click at [1266, 502] on button "Zoom out" at bounding box center [1256, 519] width 35 height 35
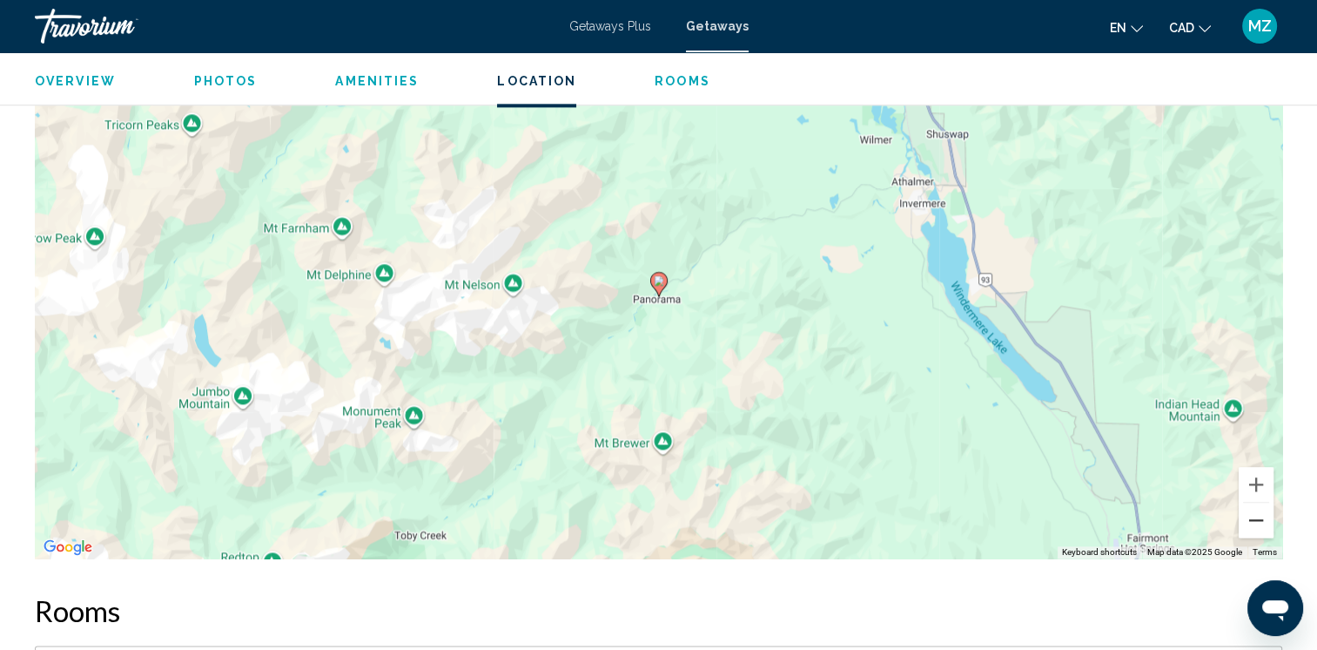
click at [1266, 502] on button "Zoom out" at bounding box center [1256, 519] width 35 height 35
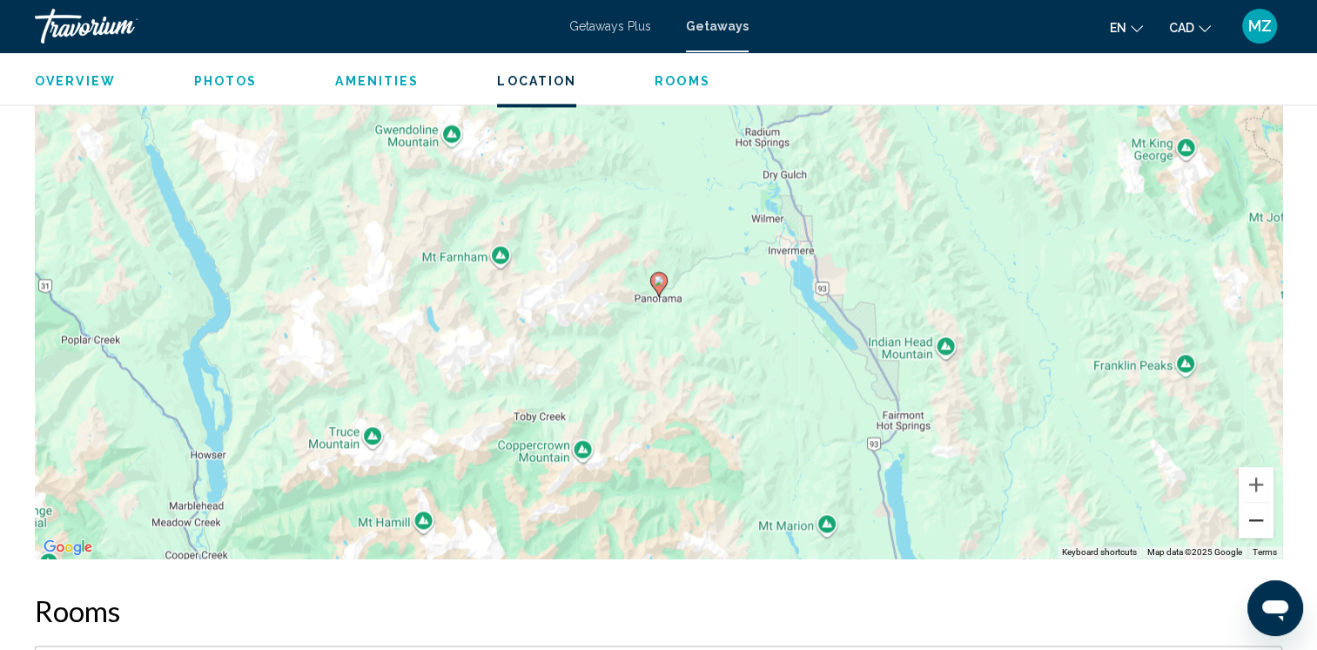
click at [1266, 502] on button "Zoom out" at bounding box center [1256, 519] width 35 height 35
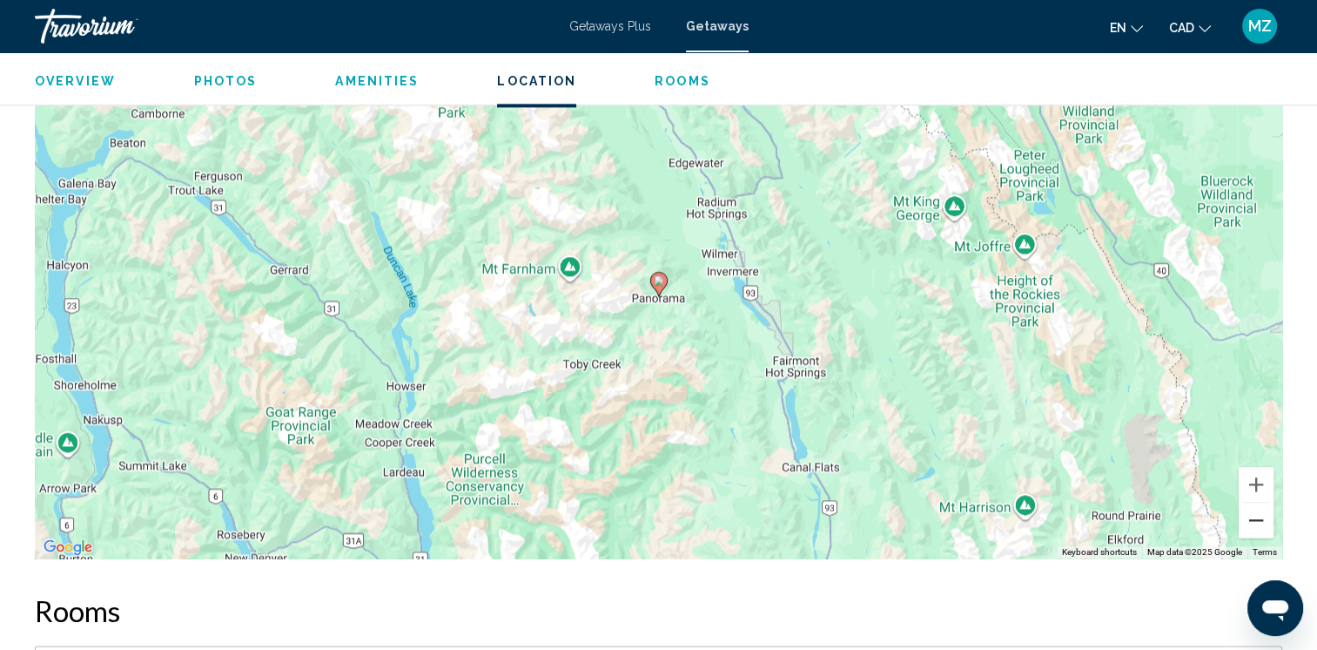
click at [1266, 502] on button "Zoom out" at bounding box center [1256, 519] width 35 height 35
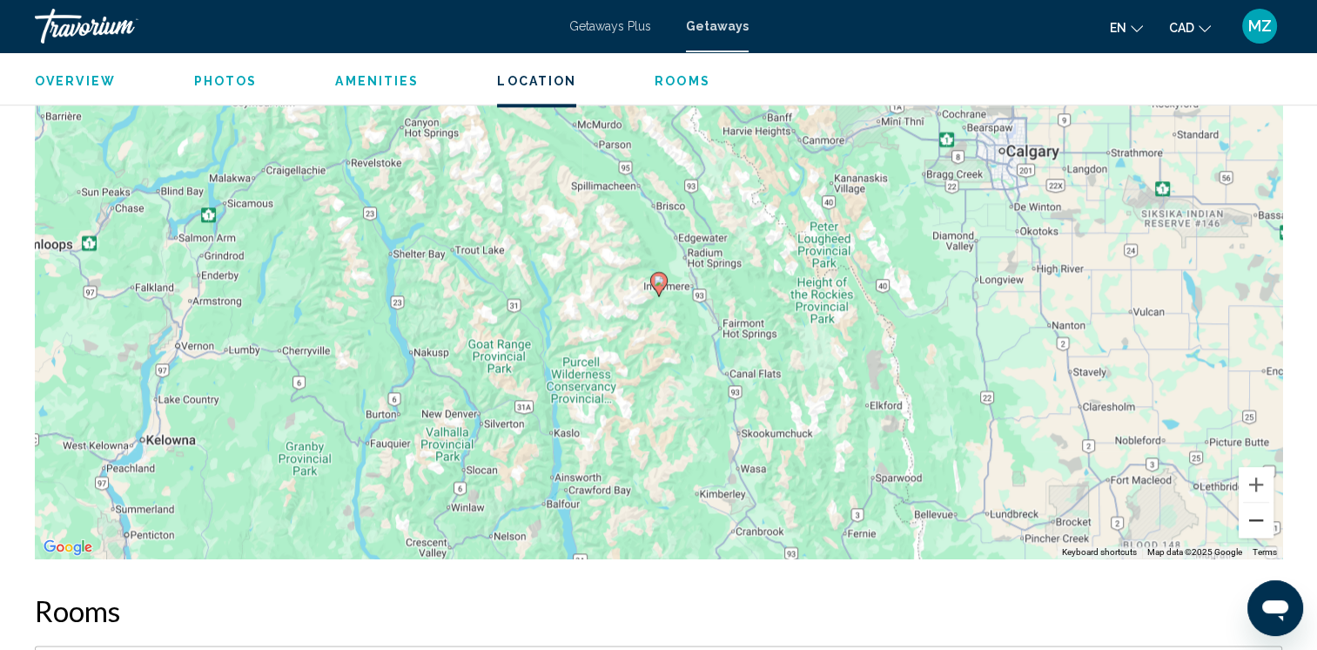
click at [1266, 502] on button "Zoom out" at bounding box center [1256, 519] width 35 height 35
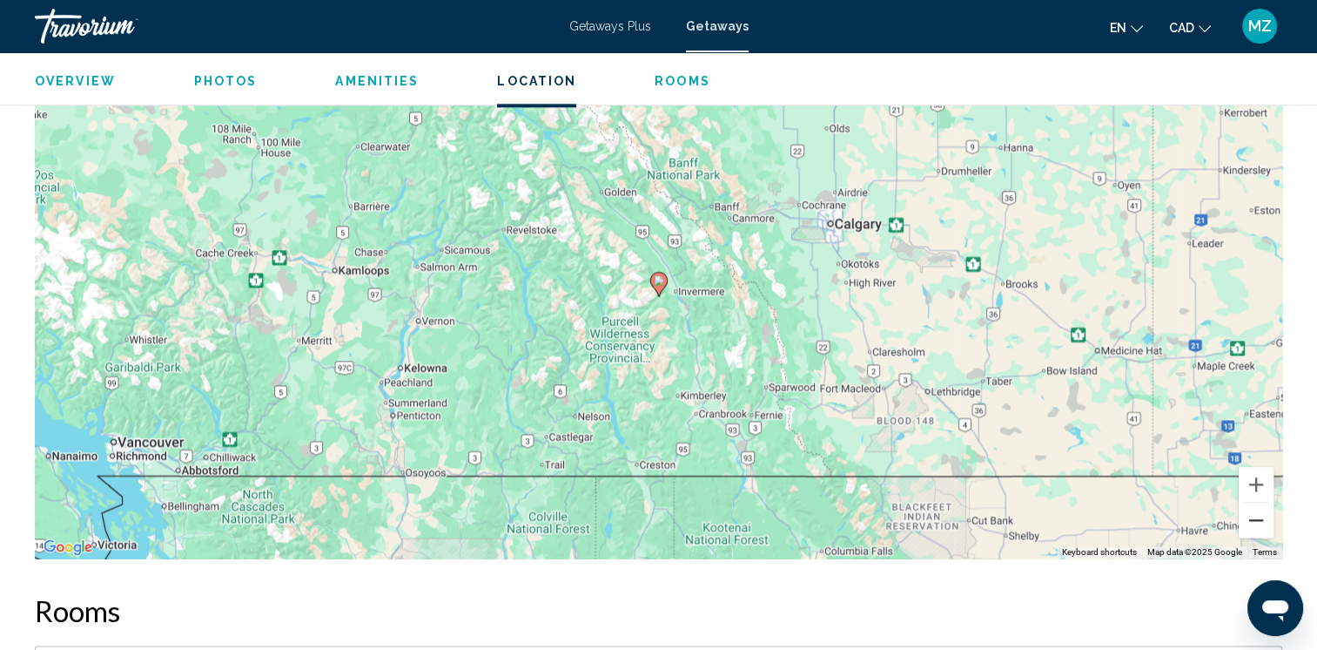
click at [1266, 502] on button "Zoom out" at bounding box center [1256, 519] width 35 height 35
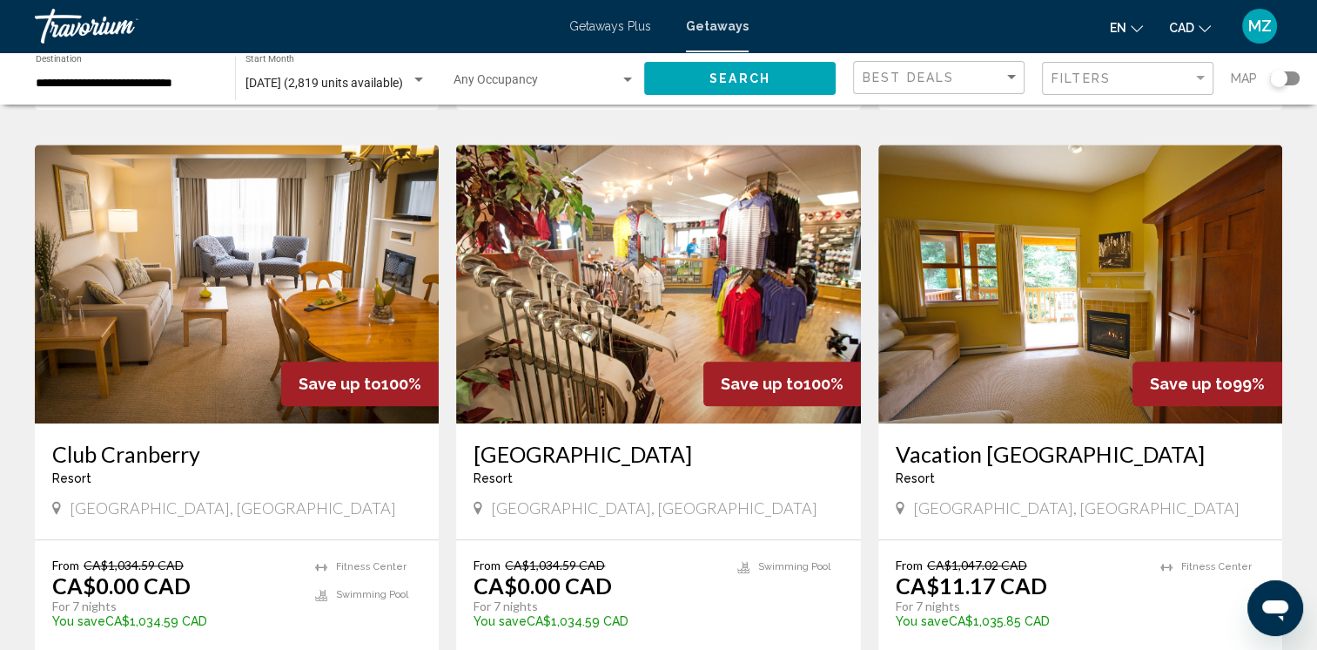
scroll to position [2238, 0]
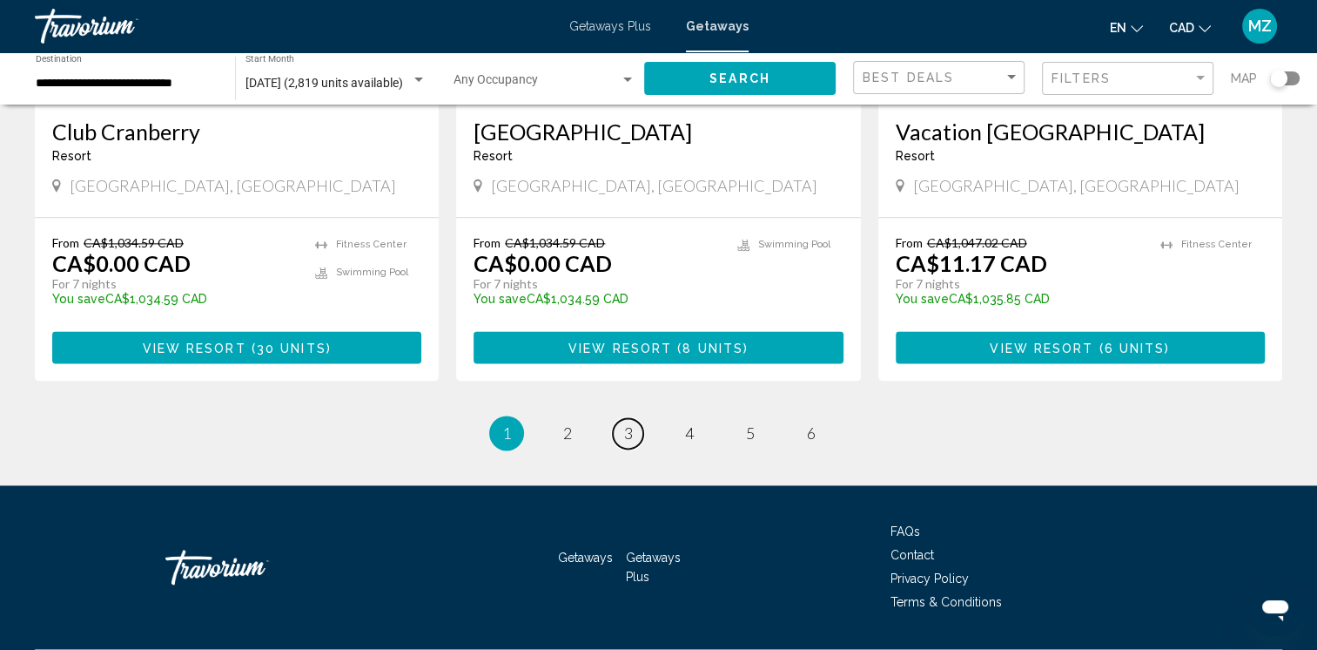
drag, startPoint x: 634, startPoint y: 382, endPoint x: 698, endPoint y: 388, distance: 64.7
click at [634, 418] on link "page 3" at bounding box center [628, 433] width 30 height 30
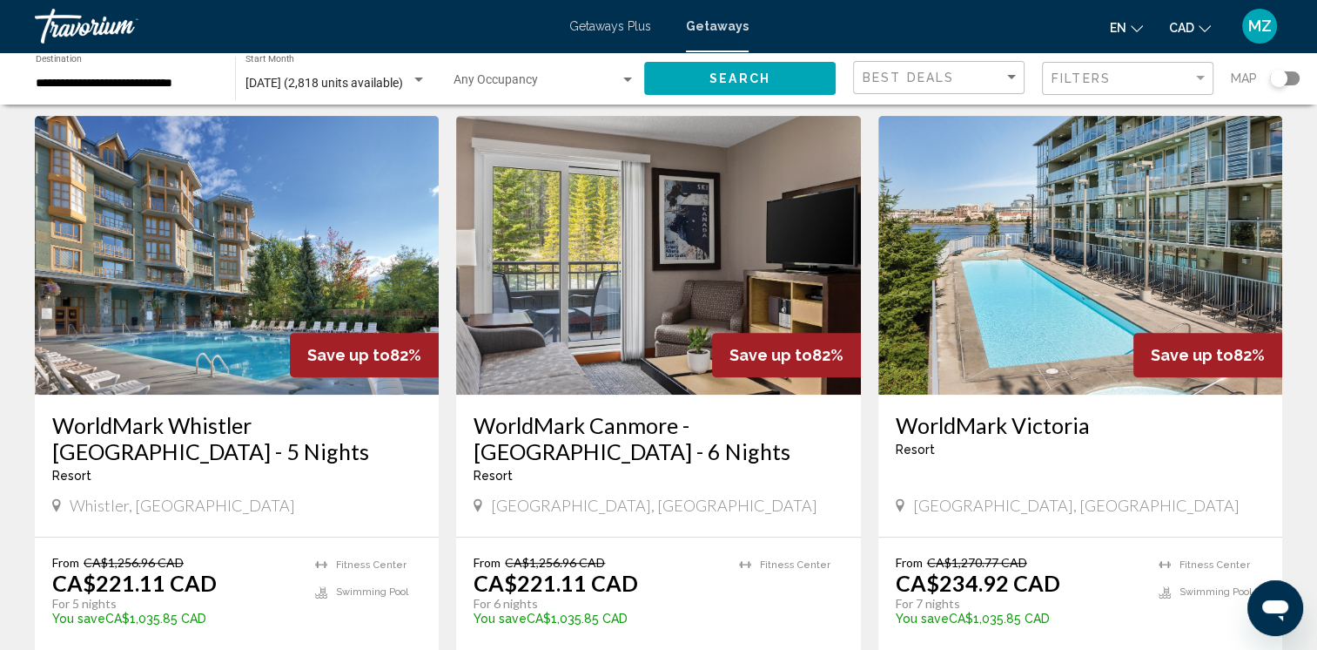
scroll to position [697, 0]
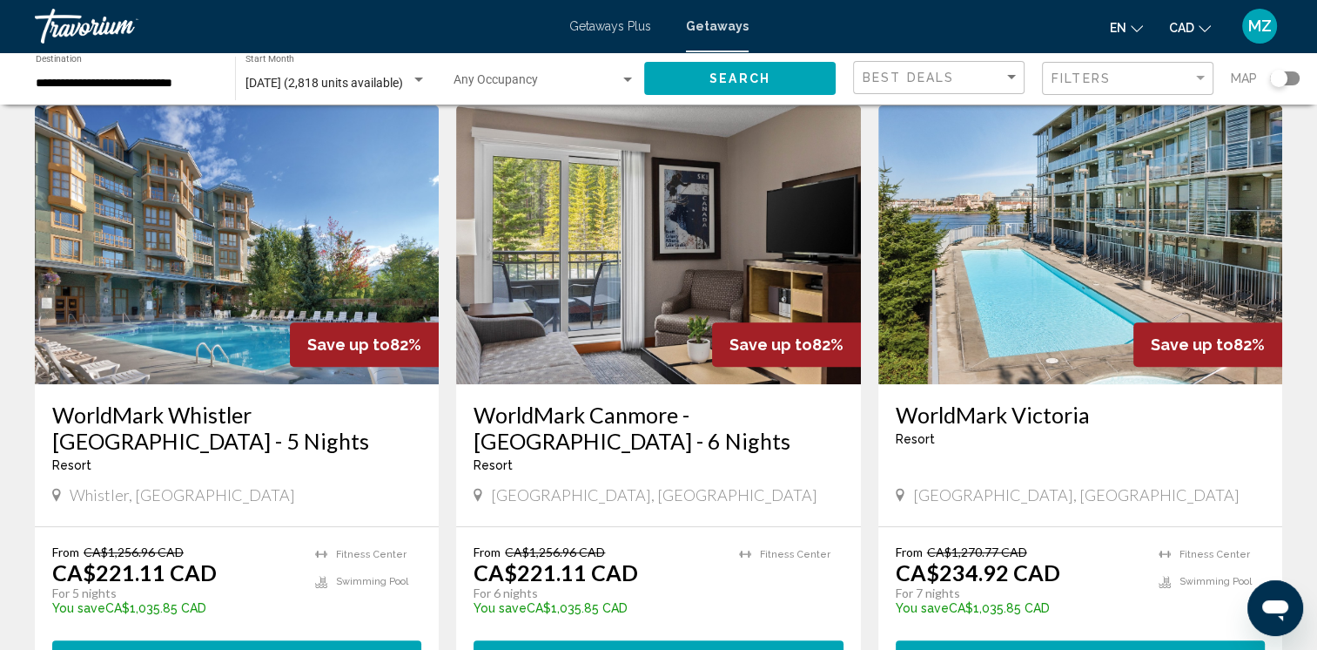
click at [499, 288] on img "Main content" at bounding box center [658, 244] width 404 height 279
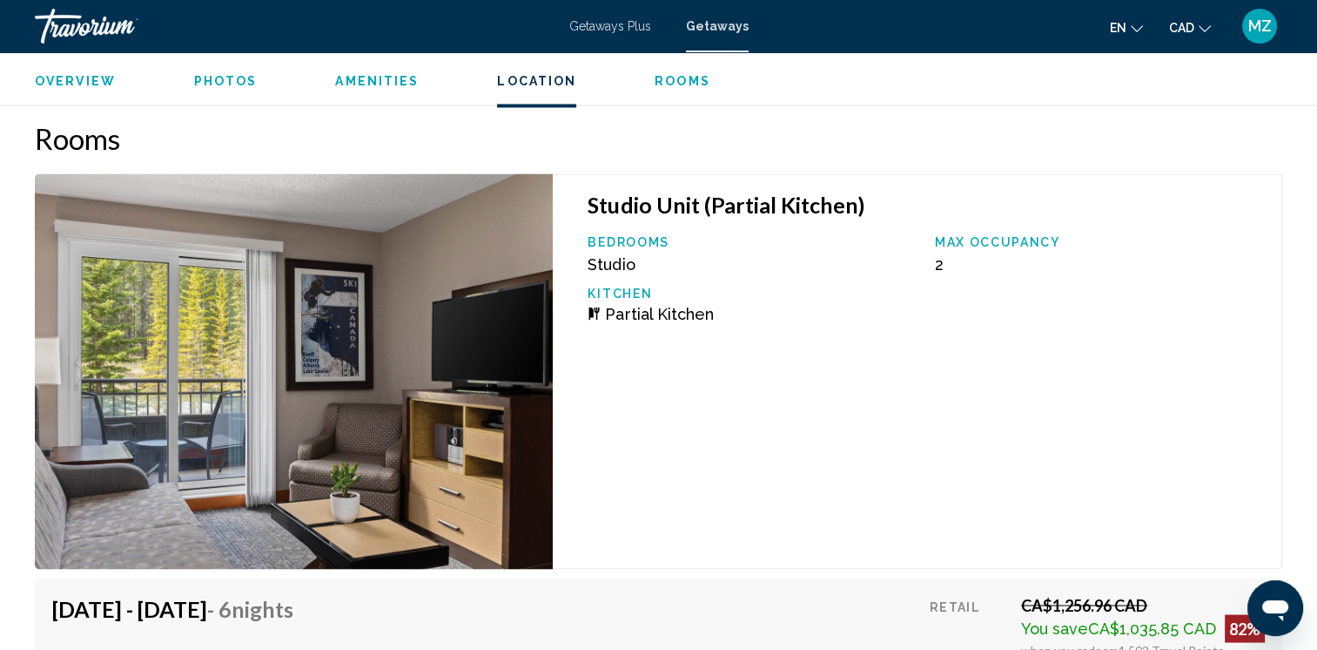
scroll to position [2699, 0]
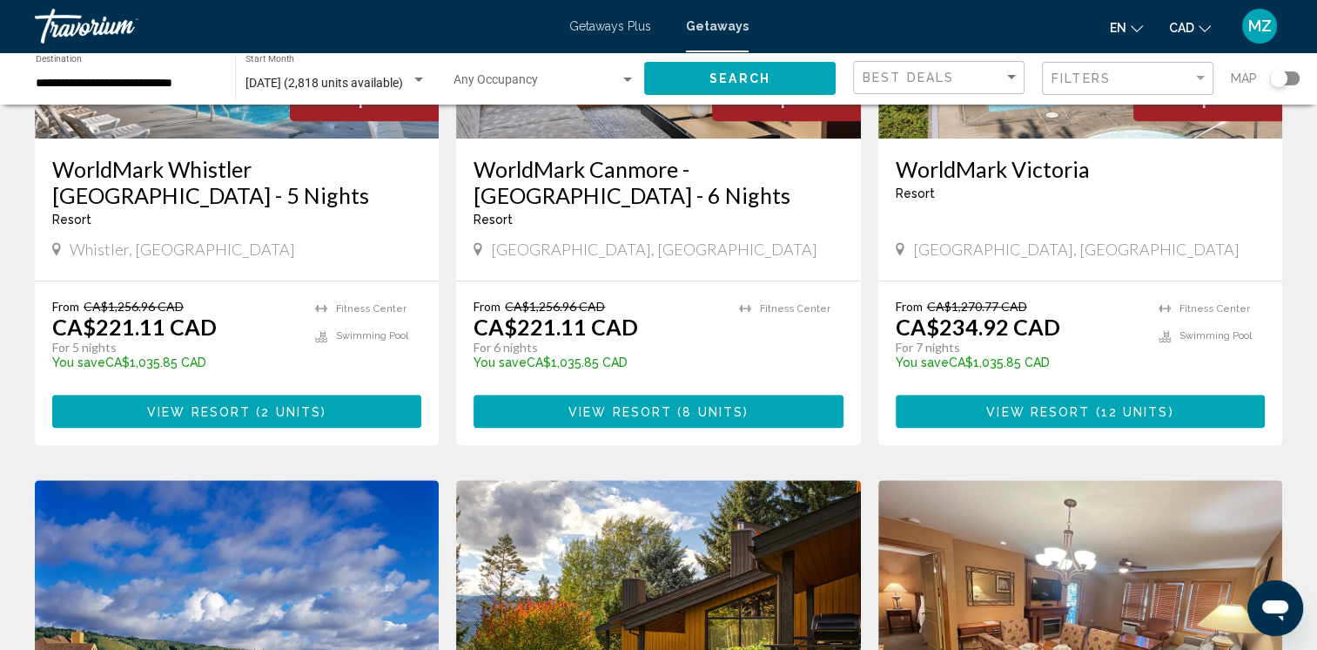
scroll to position [958, 0]
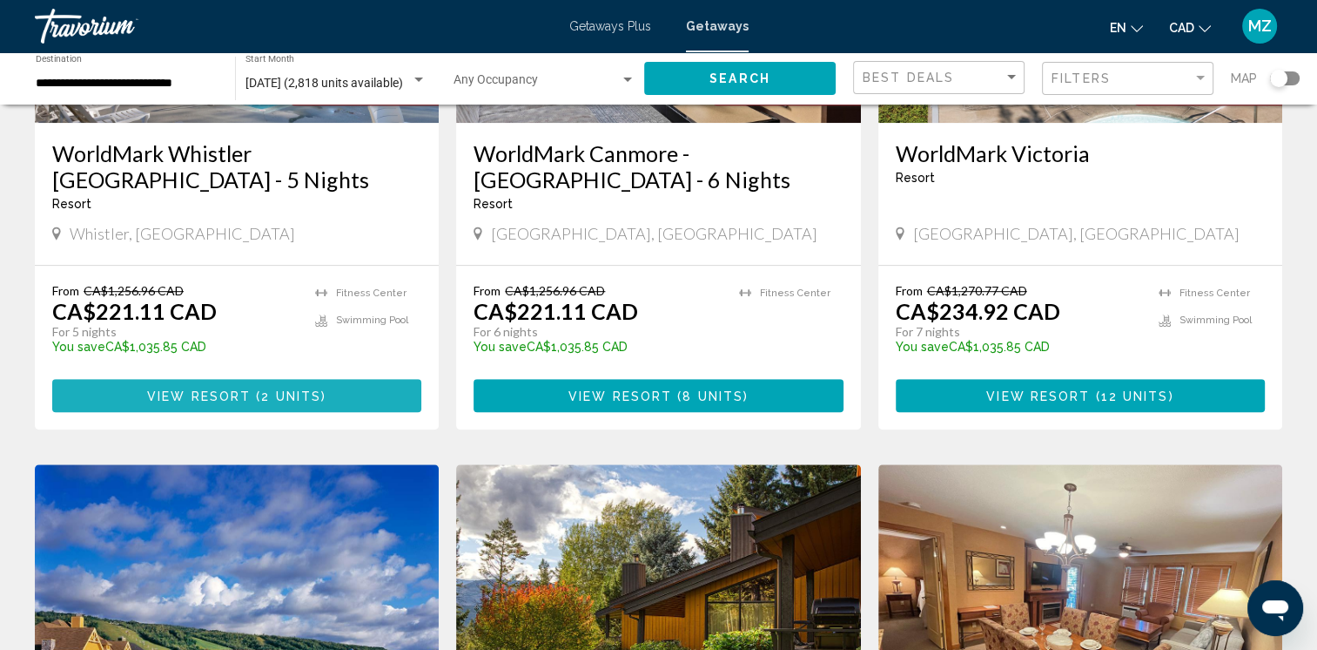
click at [240, 385] on button "View Resort ( 2 units )" at bounding box center [236, 395] width 369 height 32
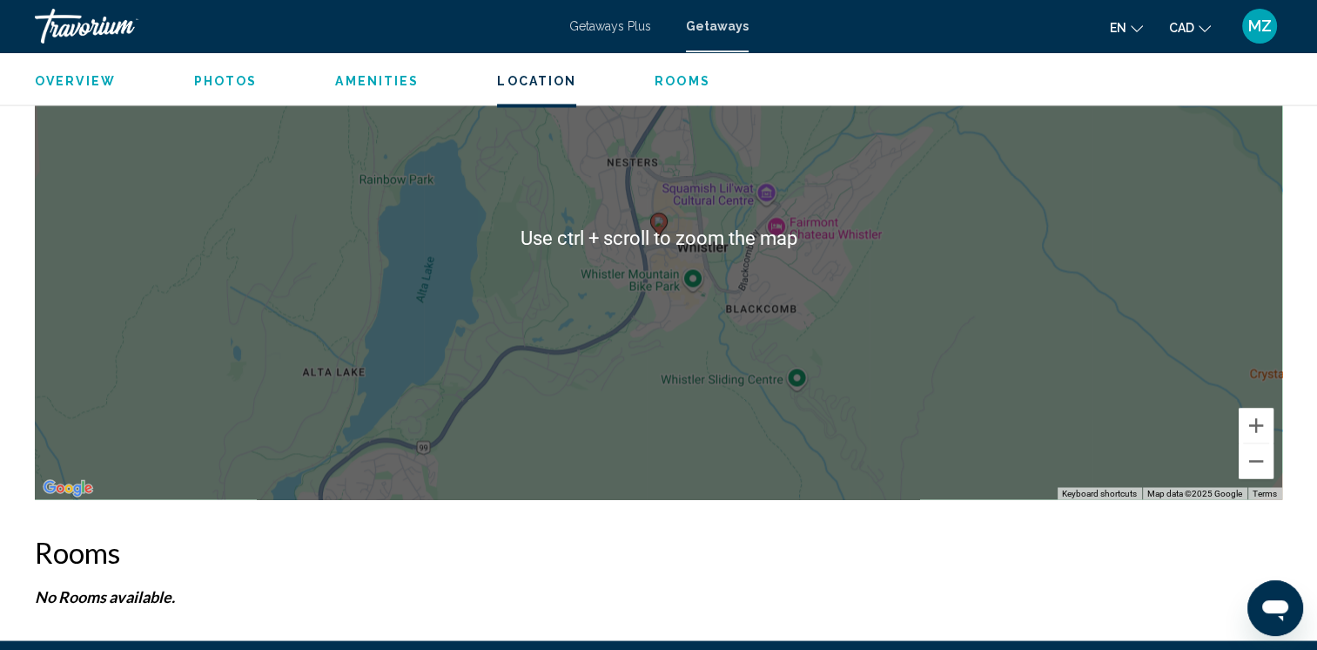
scroll to position [3076, 0]
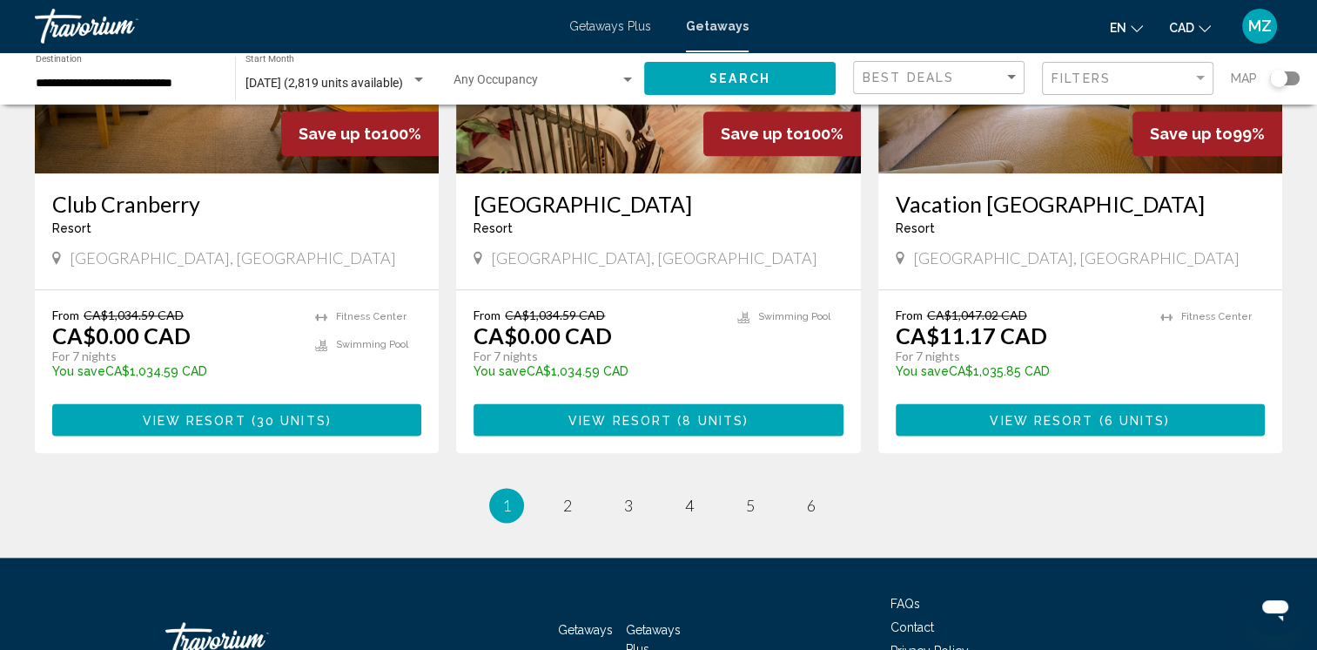
scroll to position [2238, 0]
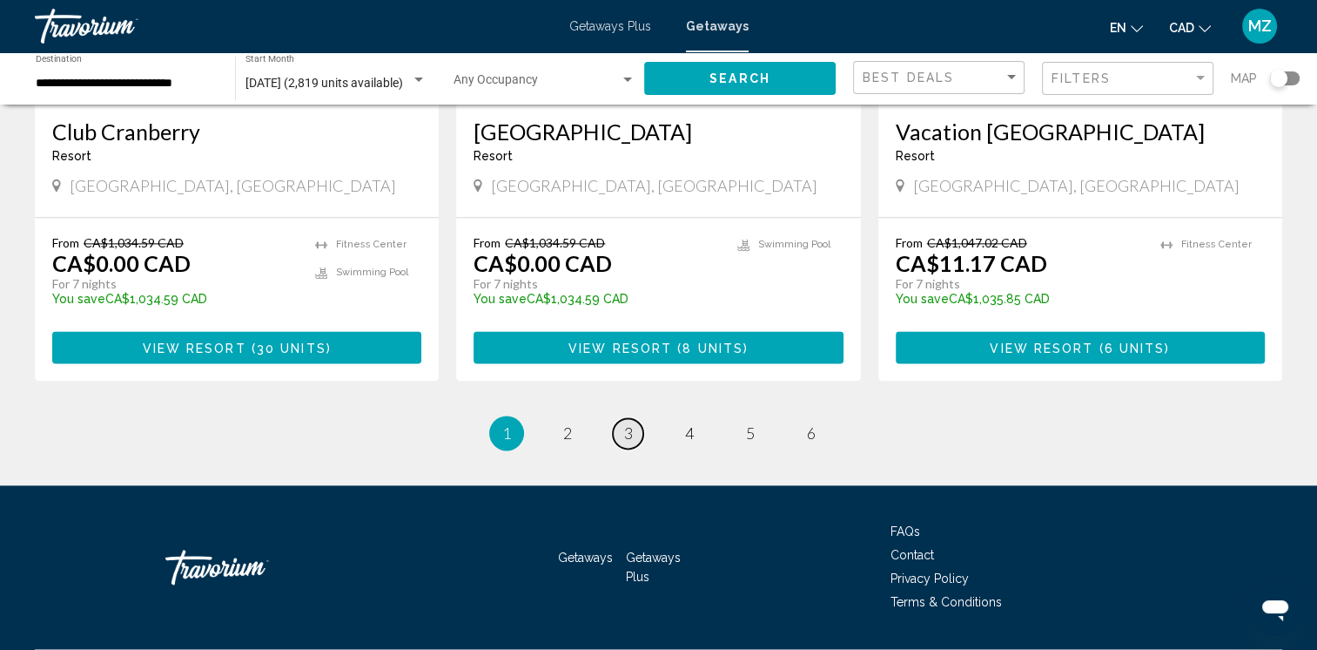
click at [631, 418] on link "page 3" at bounding box center [628, 433] width 30 height 30
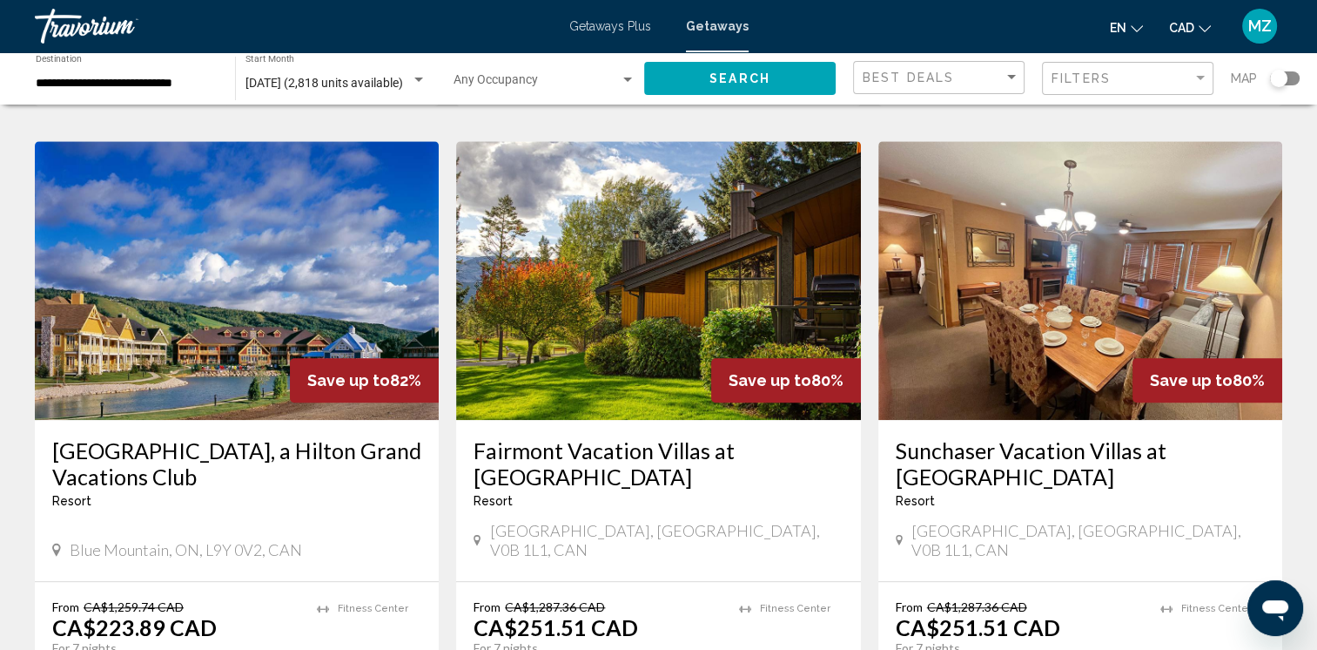
scroll to position [1306, 0]
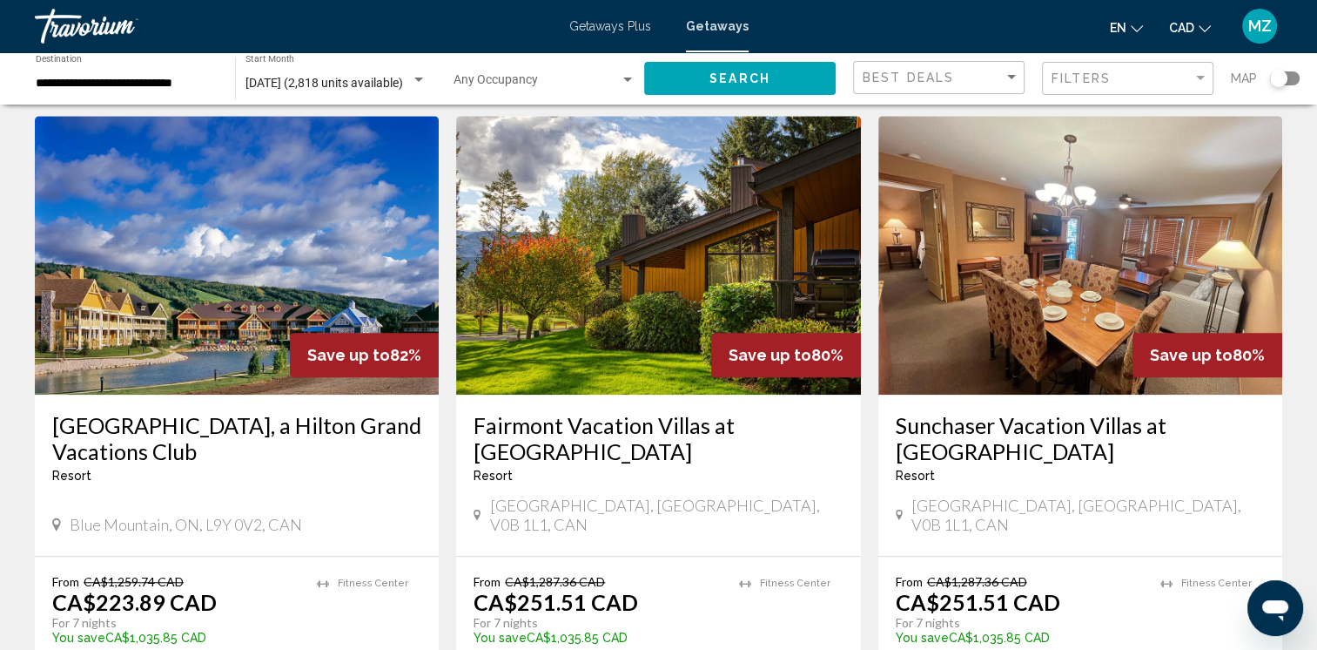
click at [544, 453] on h3 "Fairmont Vacation Villas at [GEOGRAPHIC_DATA]" at bounding box center [658, 438] width 369 height 52
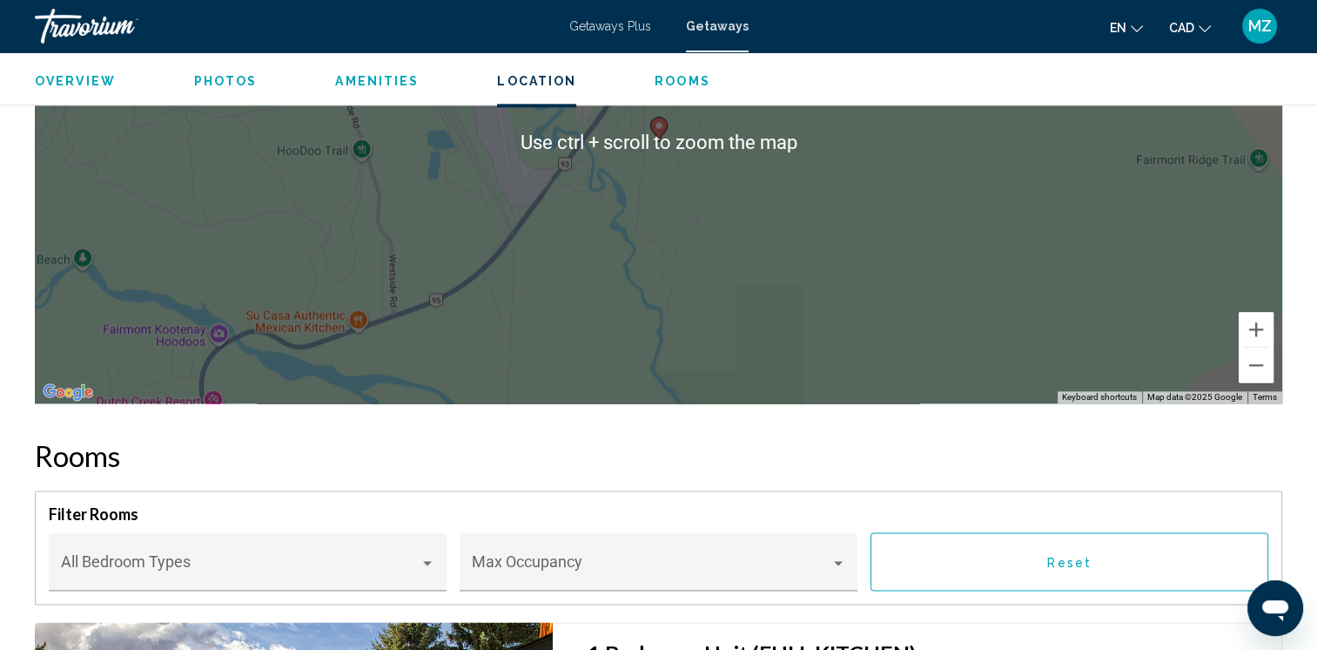
scroll to position [2177, 0]
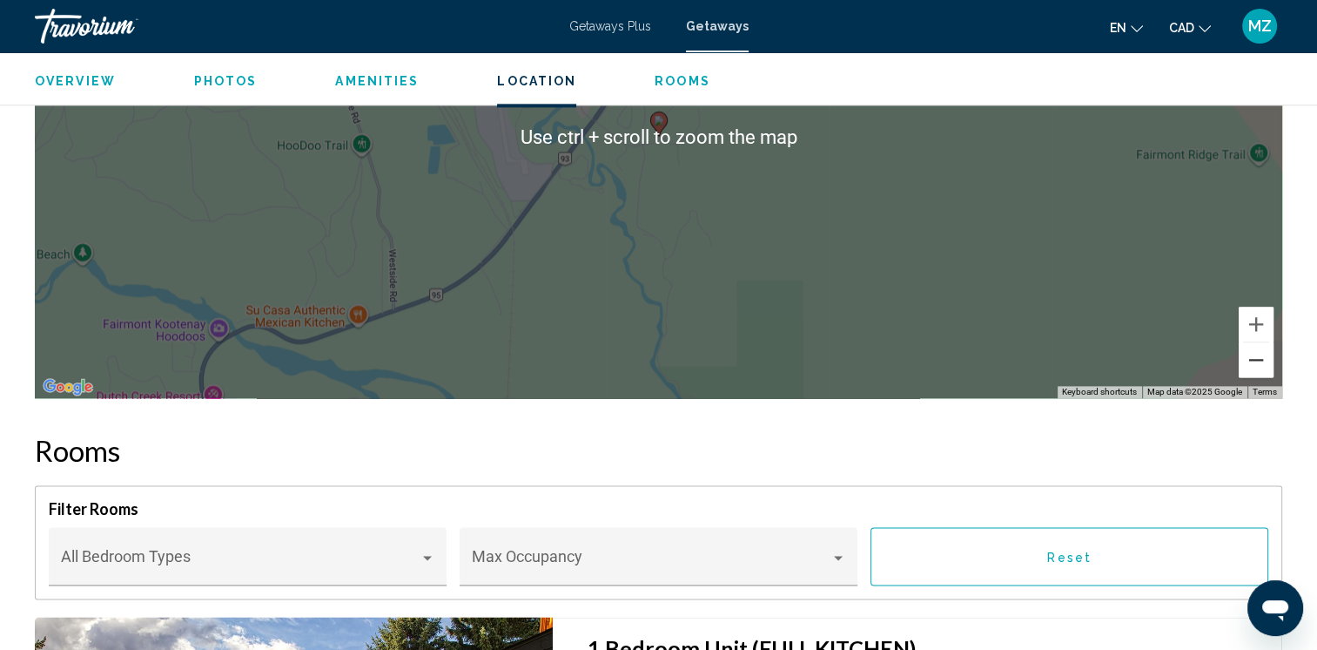
click at [1250, 342] on button "Zoom out" at bounding box center [1256, 359] width 35 height 35
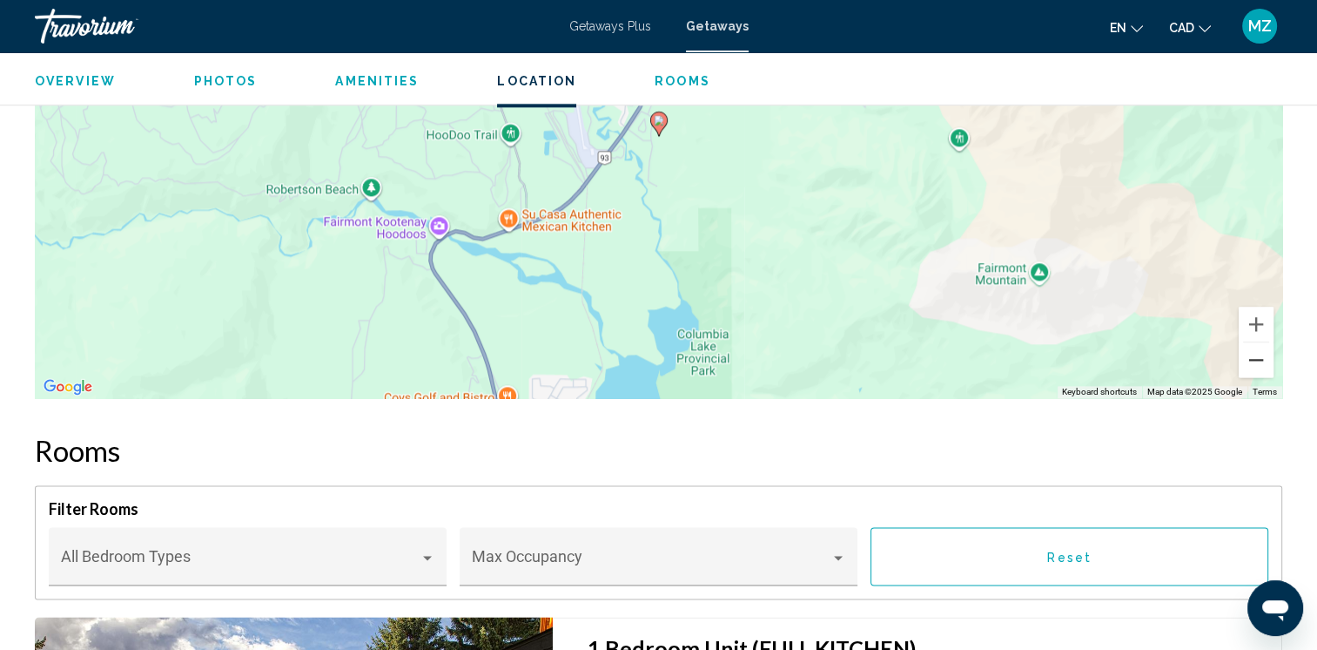
click at [1250, 342] on button "Zoom out" at bounding box center [1256, 359] width 35 height 35
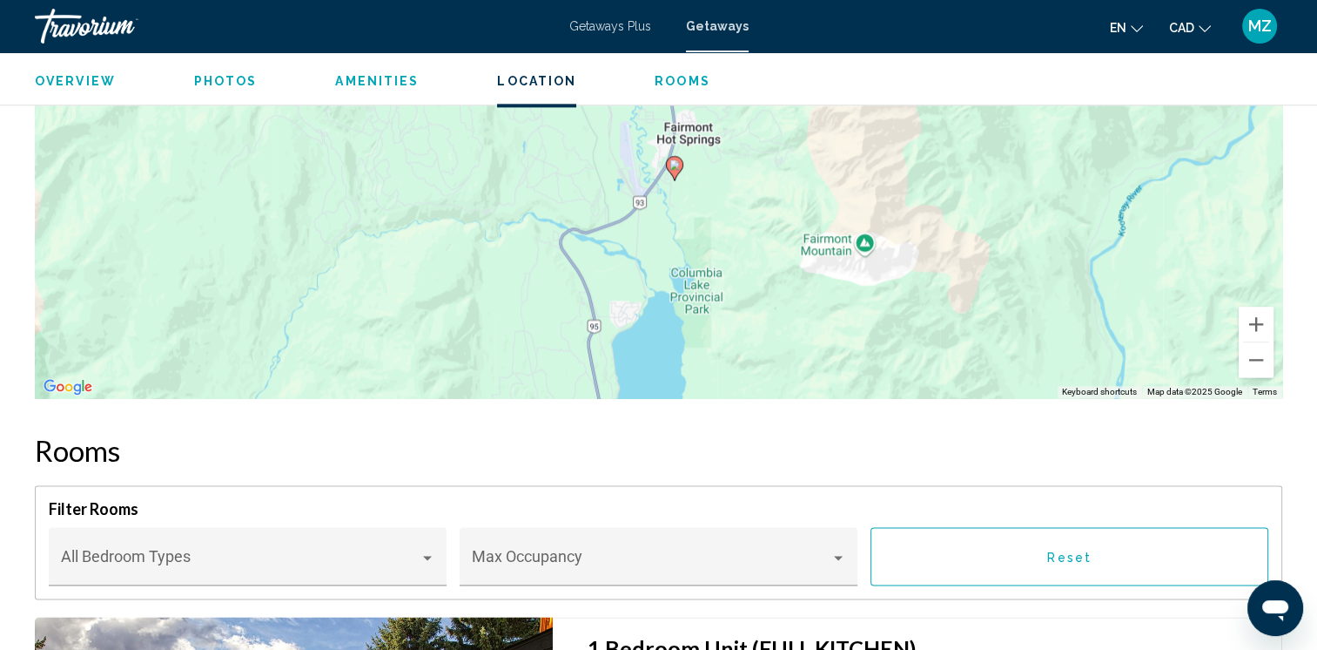
drag, startPoint x: 966, startPoint y: 259, endPoint x: 981, endPoint y: 304, distance: 47.1
click at [981, 304] on div "To activate drag with keyboard, press Alt + Enter. Once in keyboard drag state,…" at bounding box center [659, 136] width 1248 height 522
click at [1267, 344] on button "Zoom out" at bounding box center [1256, 359] width 35 height 35
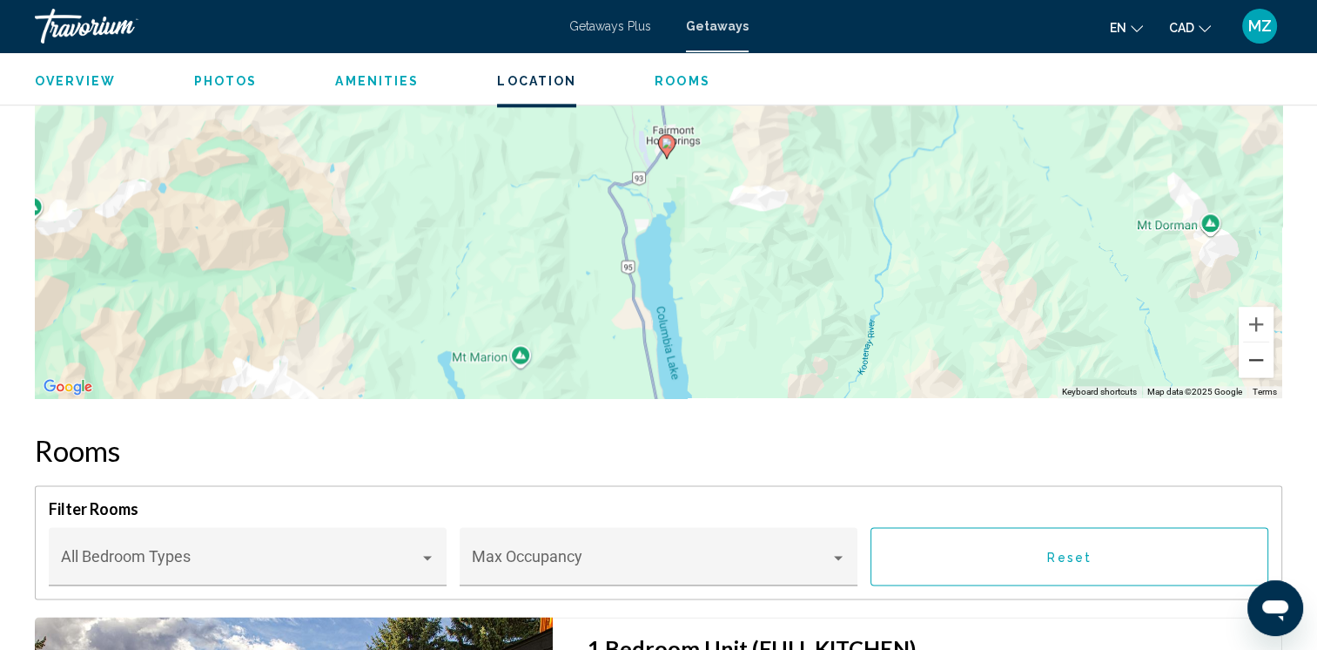
click at [1267, 344] on button "Zoom out" at bounding box center [1256, 359] width 35 height 35
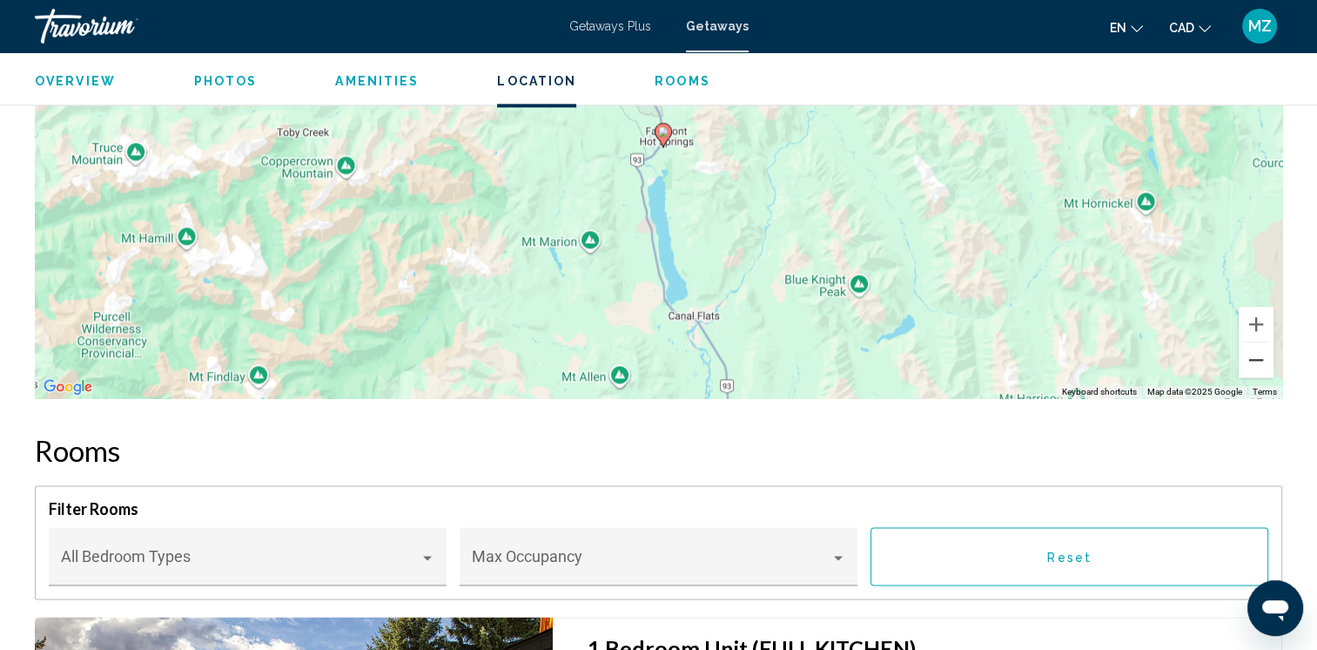
click at [1267, 344] on button "Zoom out" at bounding box center [1256, 359] width 35 height 35
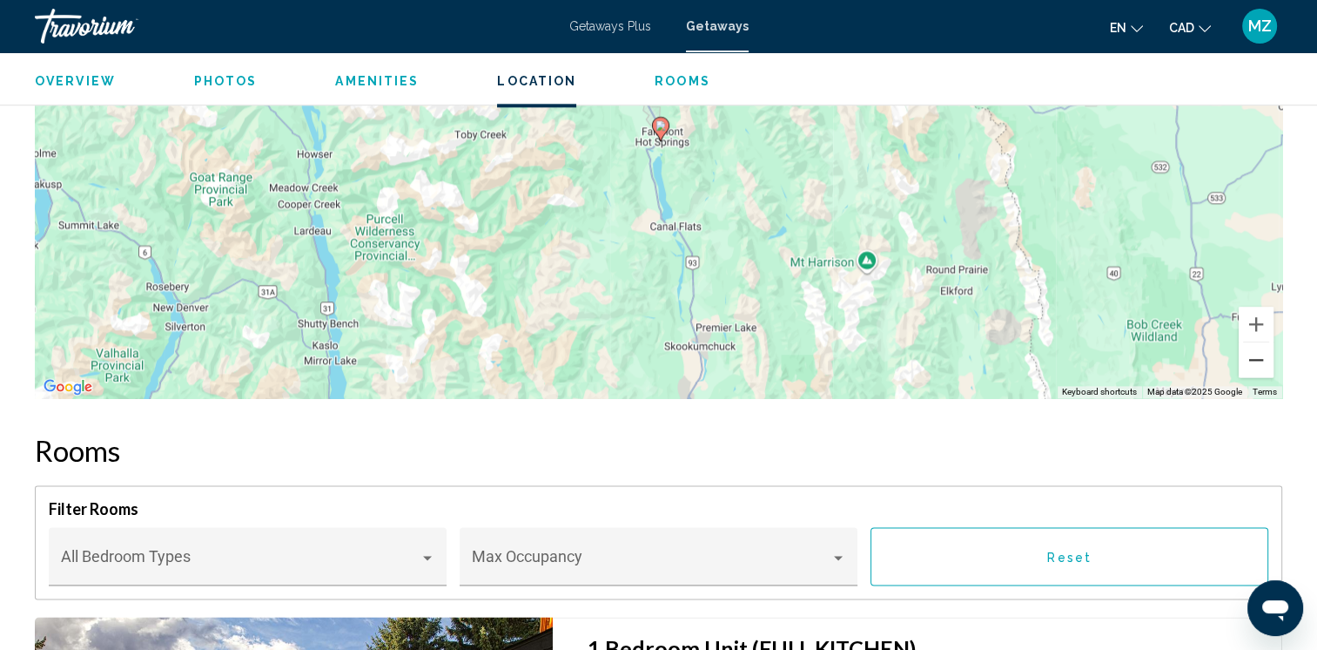
click at [1267, 344] on button "Zoom out" at bounding box center [1256, 359] width 35 height 35
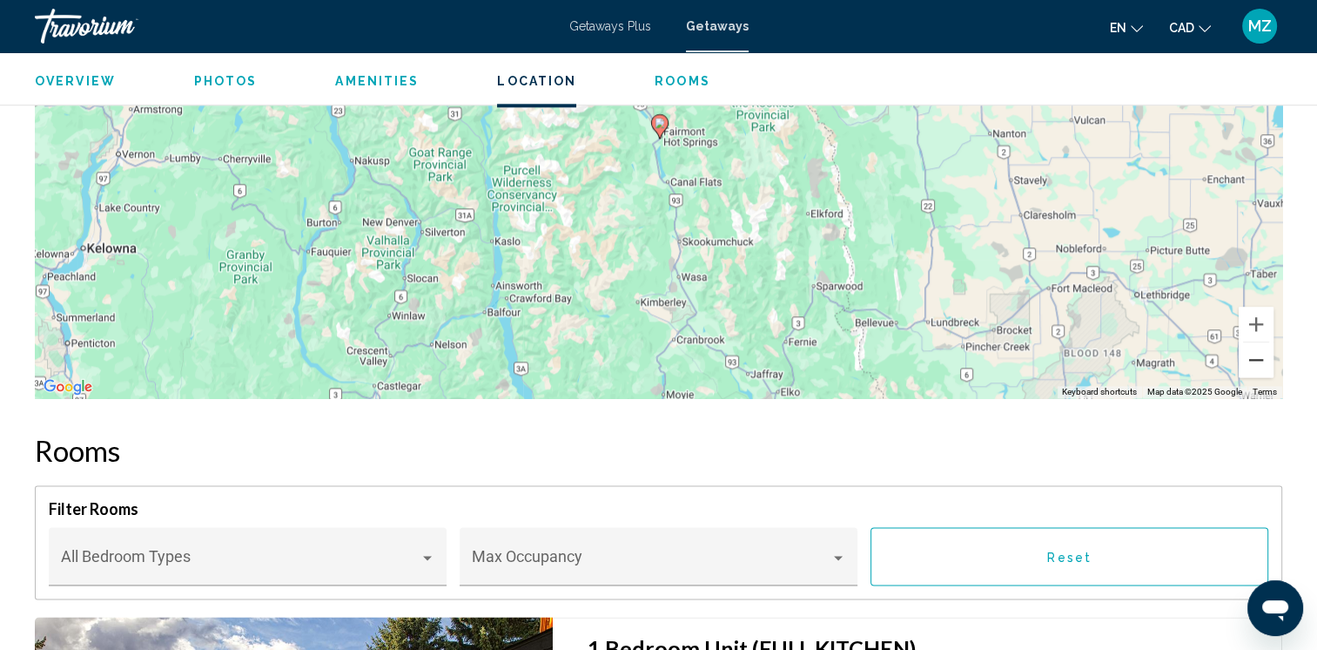
click at [1267, 344] on button "Zoom out" at bounding box center [1256, 359] width 35 height 35
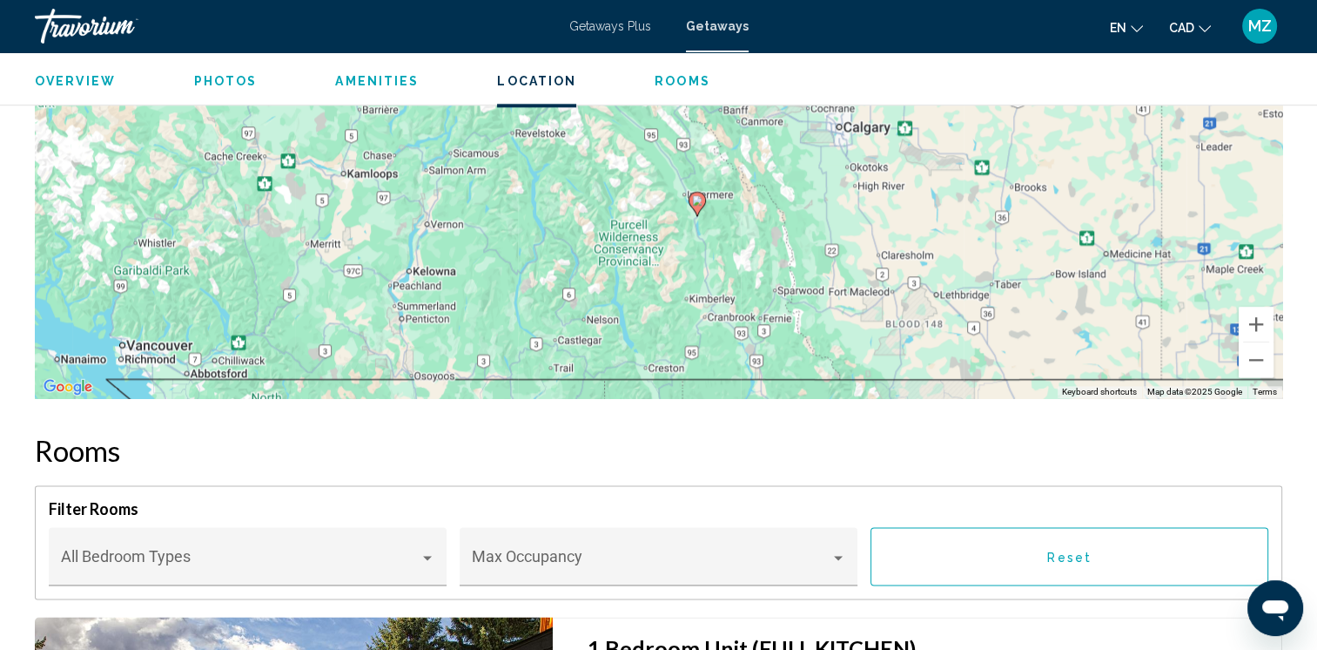
drag, startPoint x: 787, startPoint y: 193, endPoint x: 825, endPoint y: 273, distance: 88.0
click at [825, 273] on div "To activate drag with keyboard, press Alt + Enter. Once in keyboard drag state,…" at bounding box center [659, 136] width 1248 height 522
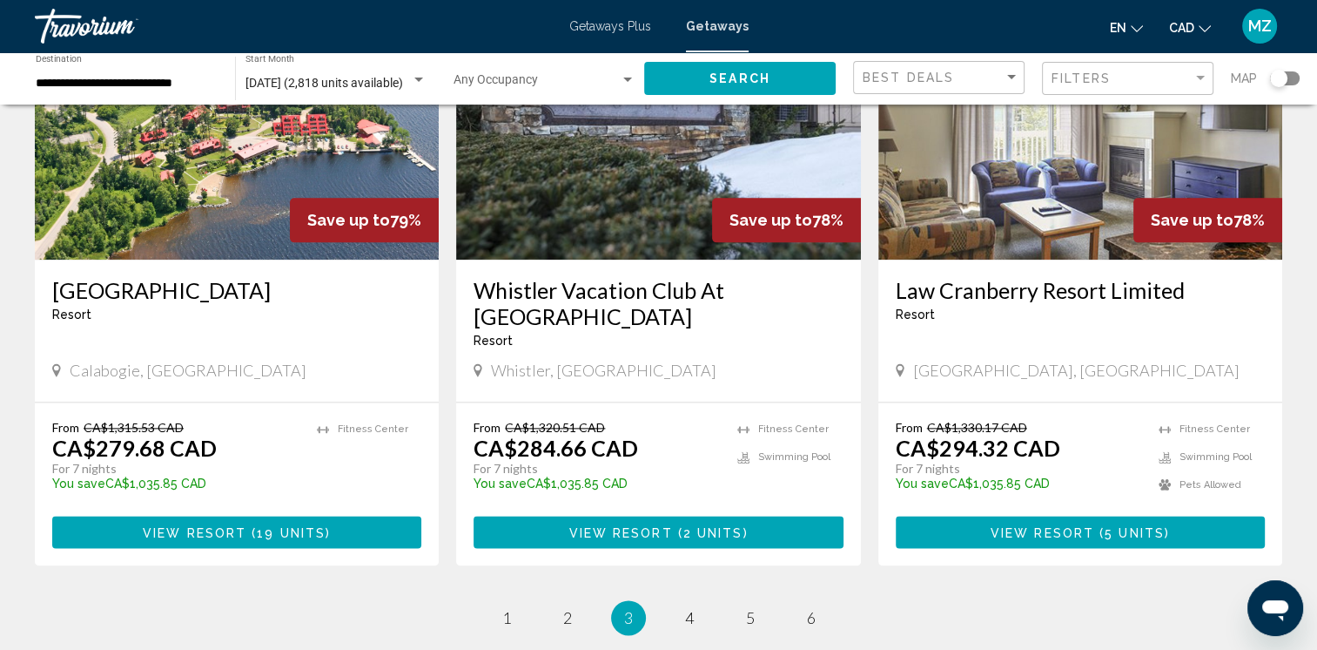
scroll to position [2090, 0]
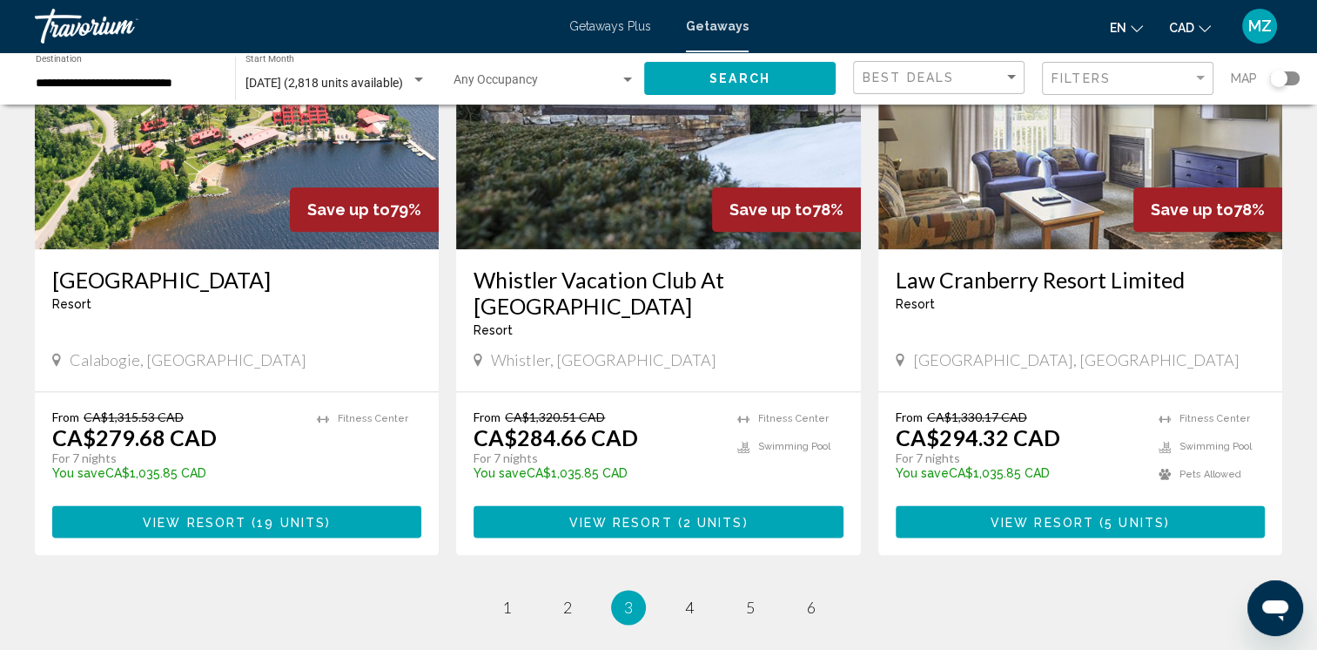
click at [502, 266] on h3 "Whistler Vacation Club At [GEOGRAPHIC_DATA]" at bounding box center [658, 292] width 369 height 52
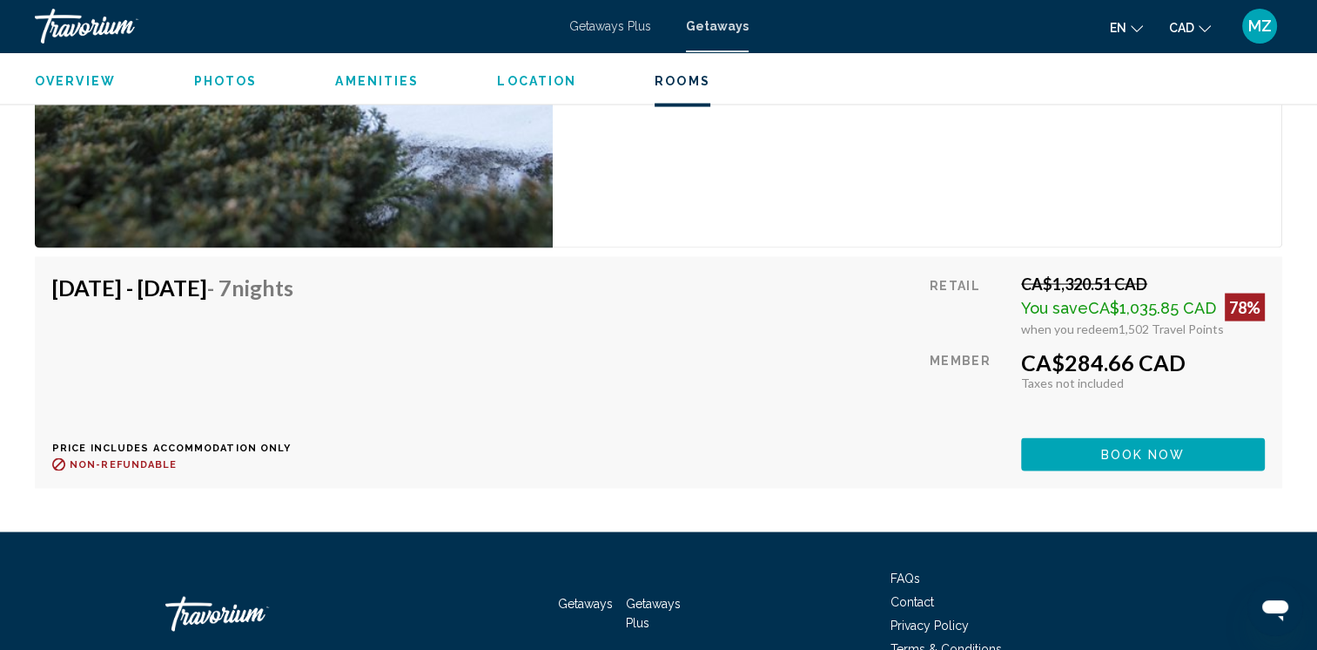
scroll to position [3391, 0]
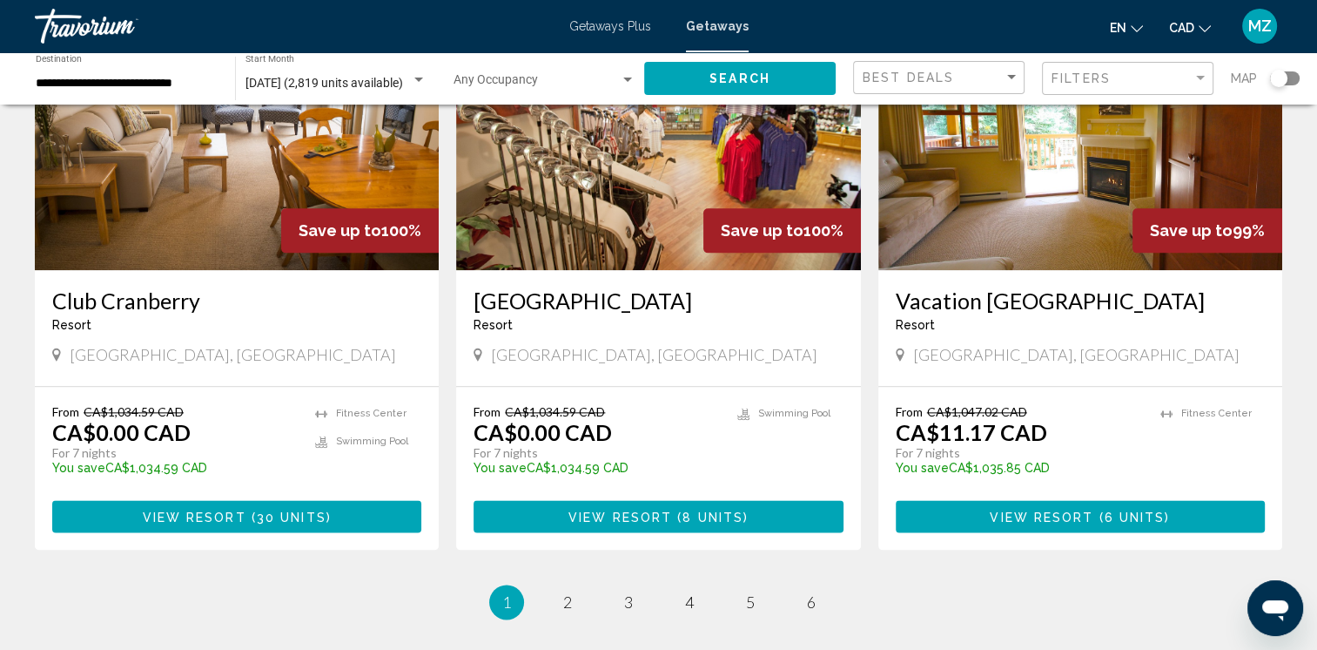
scroll to position [2238, 0]
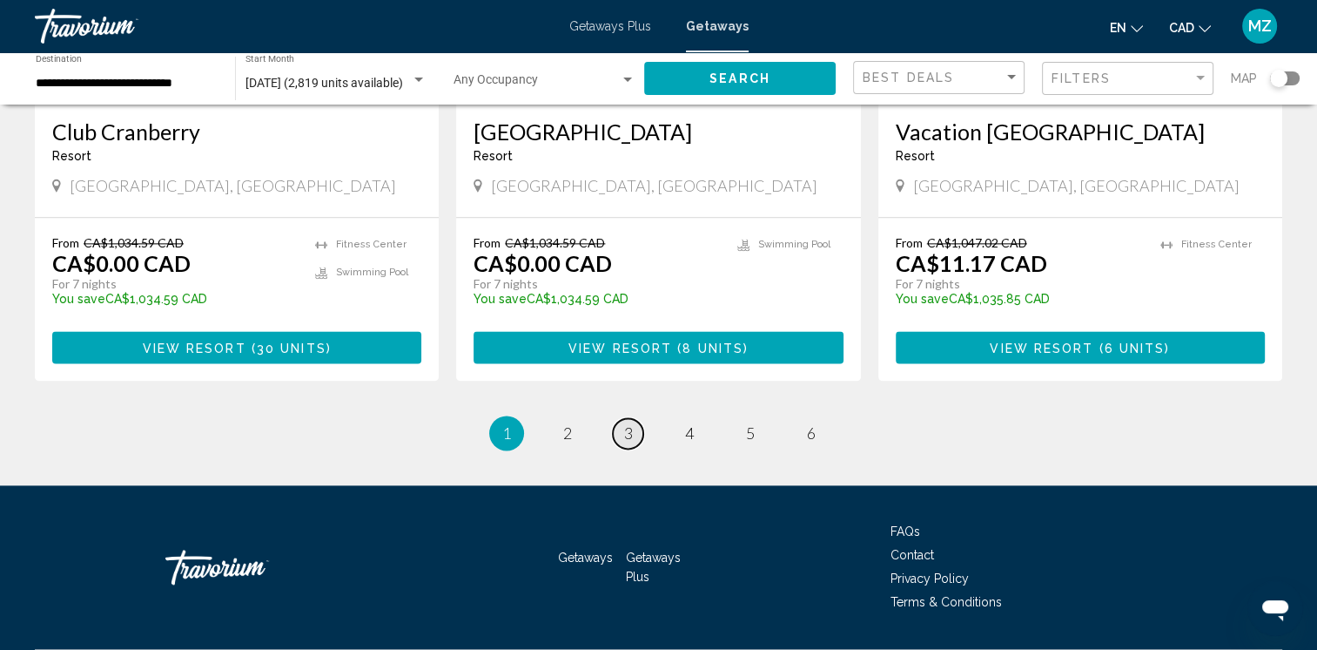
click at [629, 423] on span "3" at bounding box center [628, 432] width 9 height 19
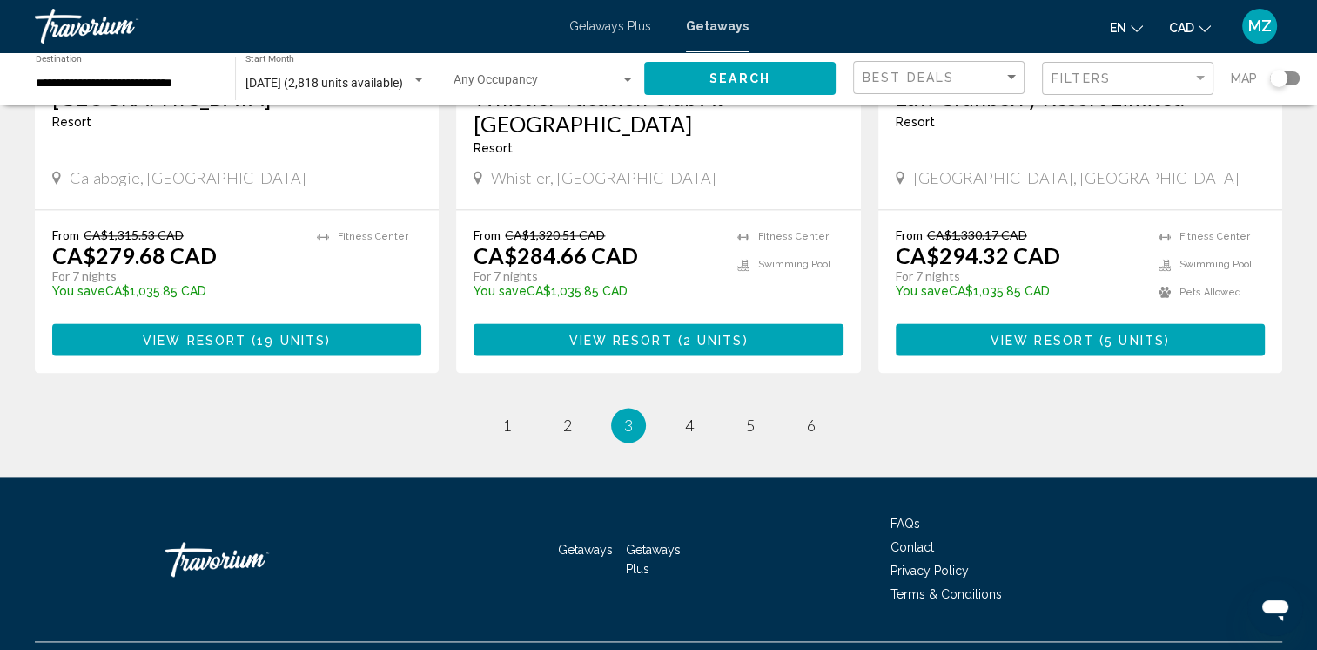
scroll to position [2290, 0]
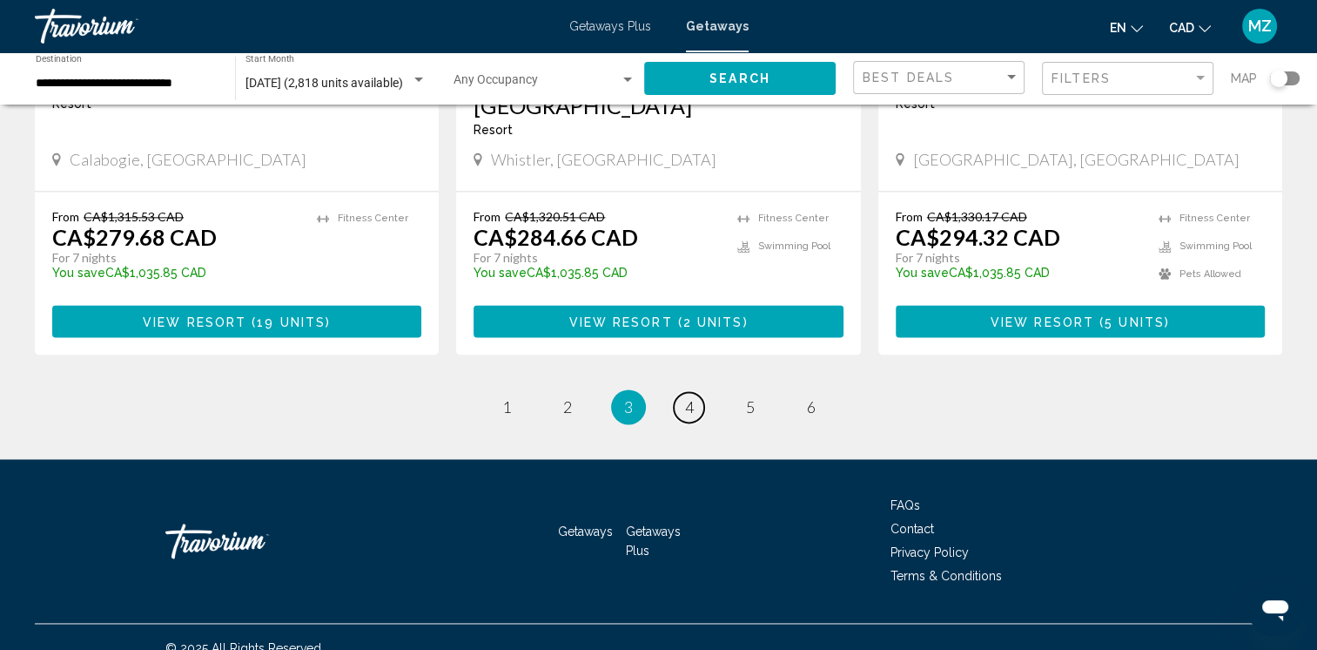
click at [683, 392] on link "page 4" at bounding box center [689, 407] width 30 height 30
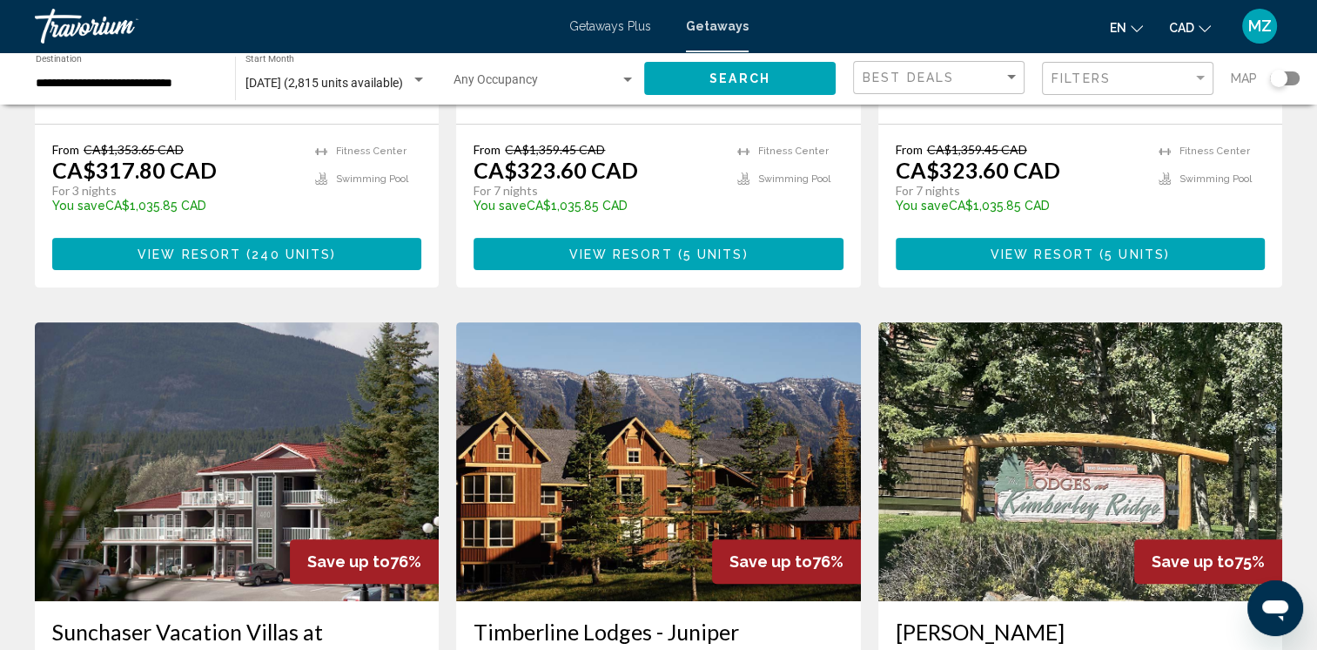
scroll to position [697, 0]
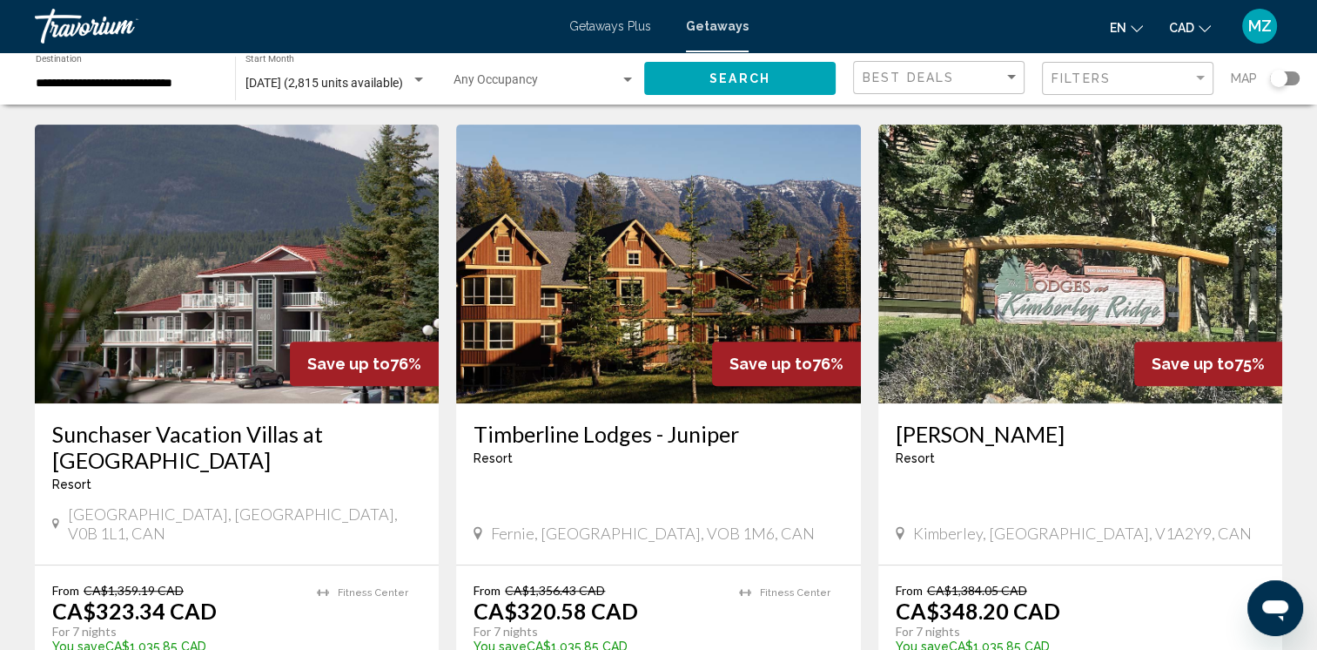
click at [599, 387] on img "Main content" at bounding box center [658, 264] width 404 height 279
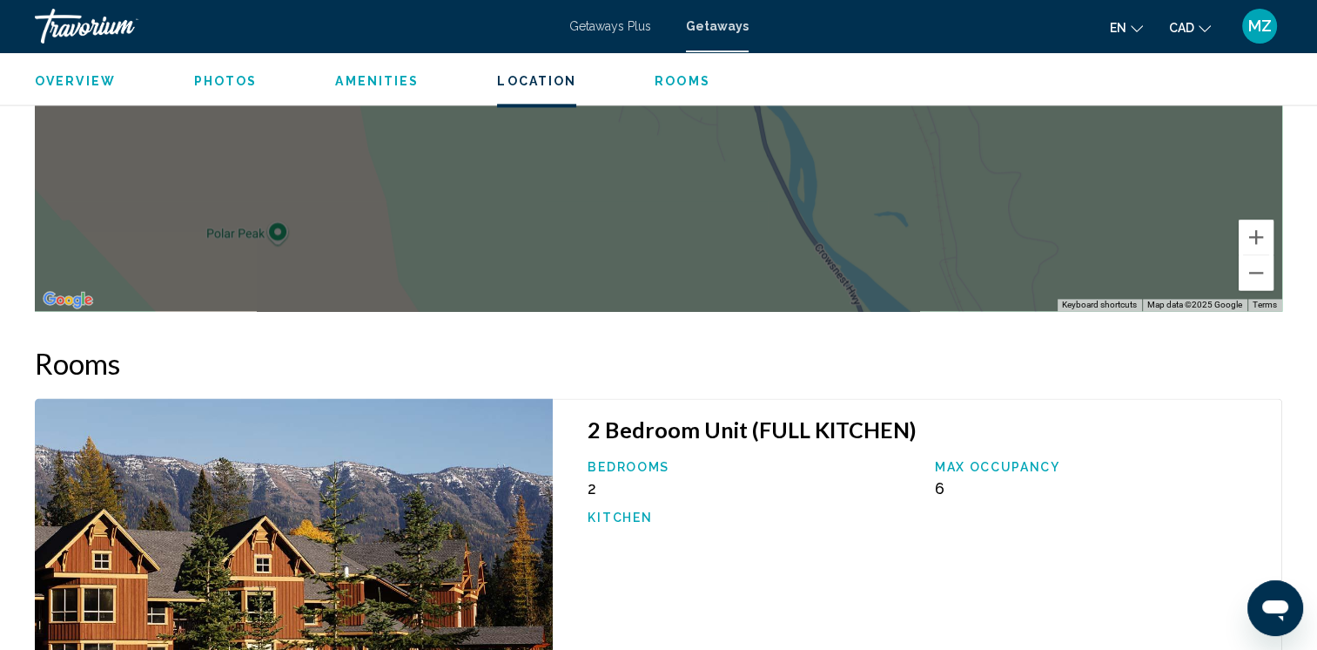
scroll to position [2438, 0]
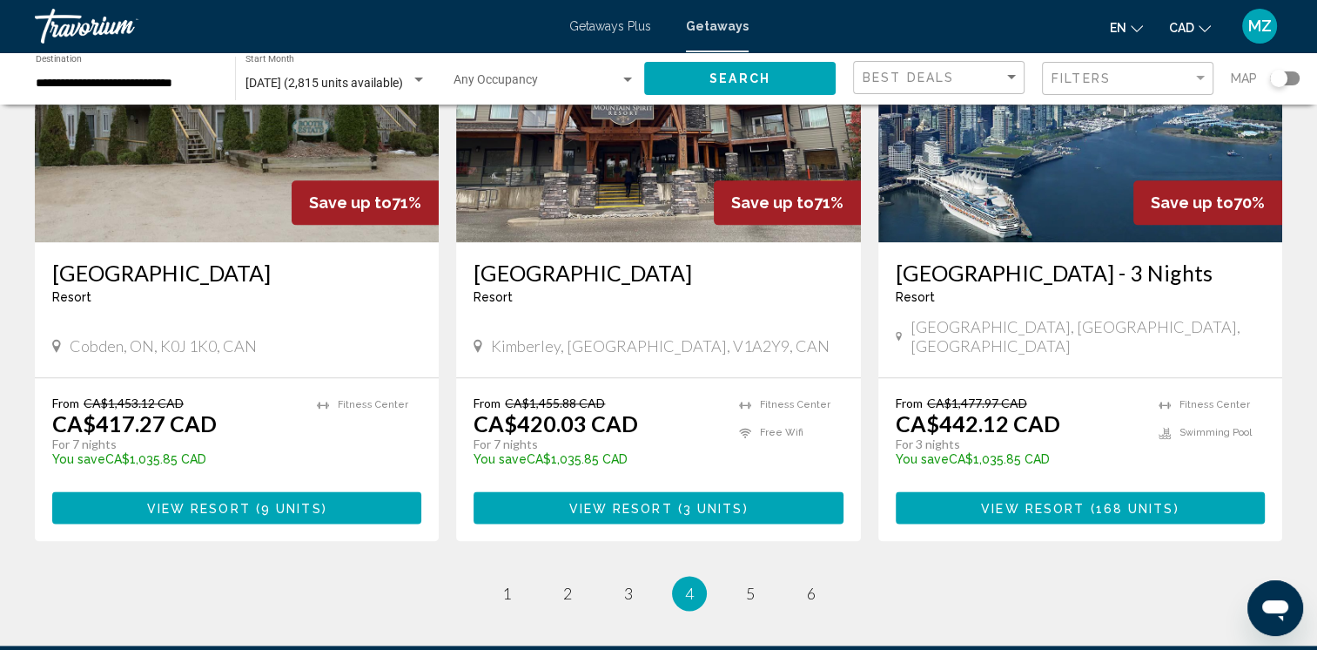
scroll to position [1829, 0]
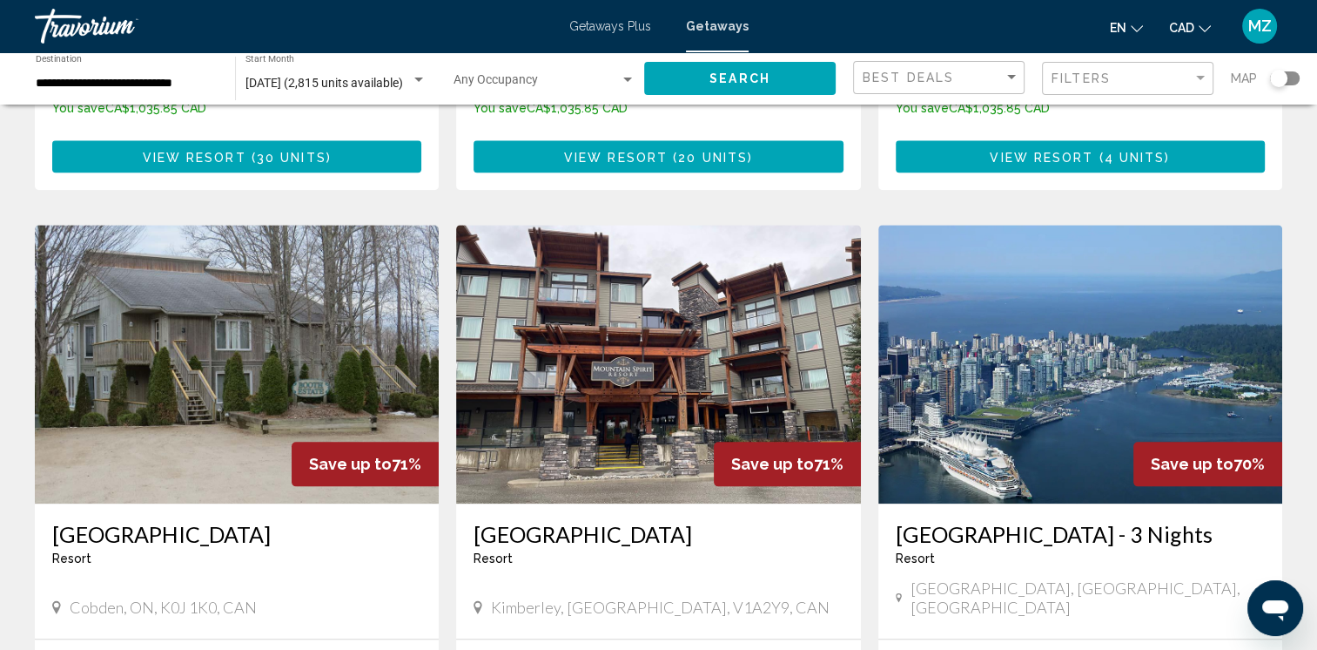
click at [1041, 347] on img "Main content" at bounding box center [1081, 364] width 404 height 279
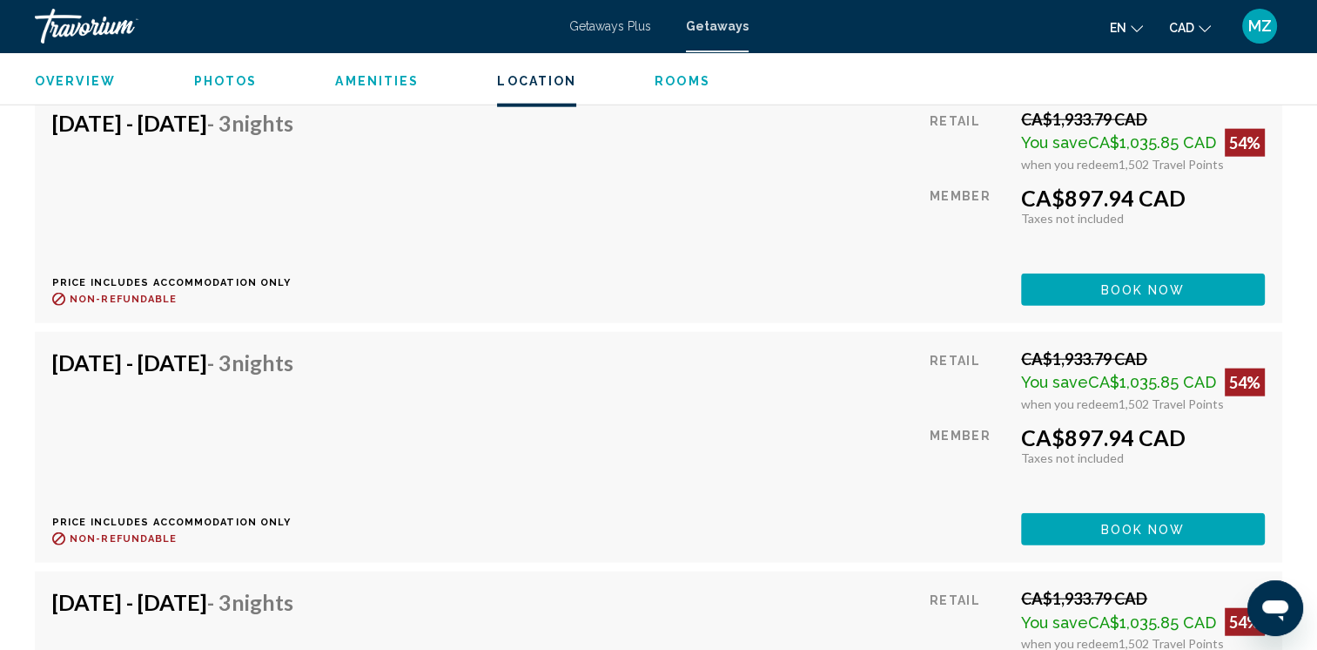
scroll to position [10711, 0]
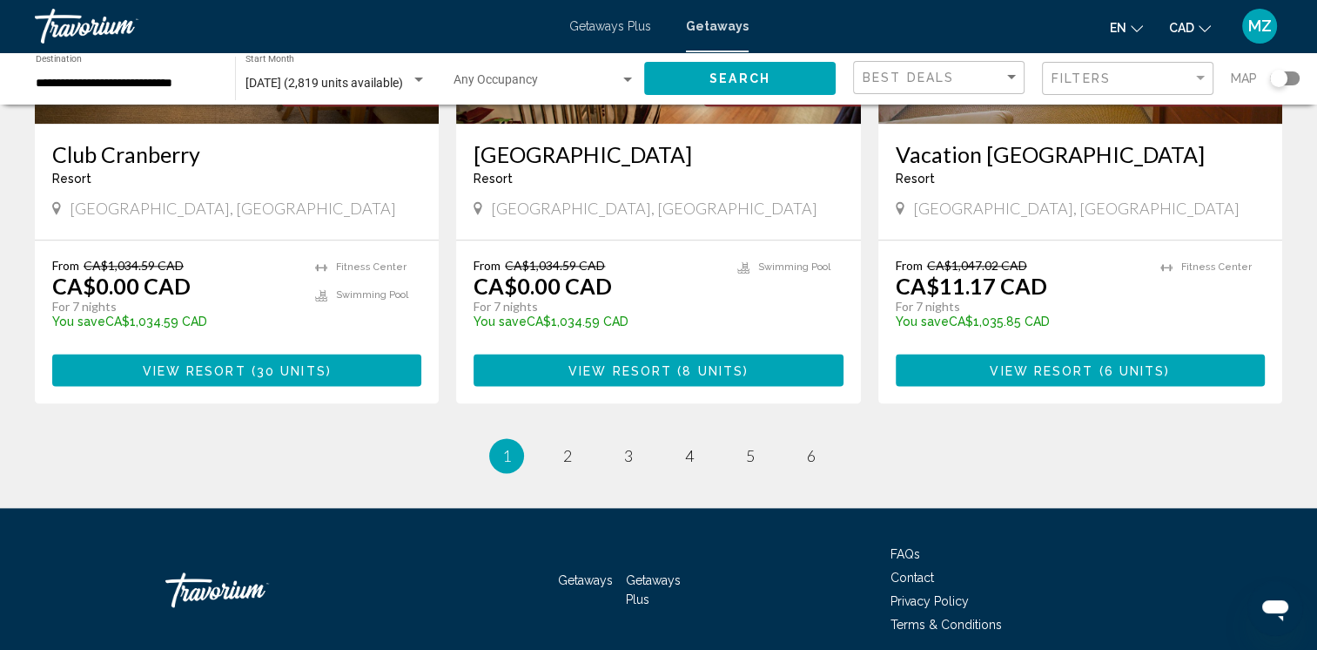
scroll to position [2238, 0]
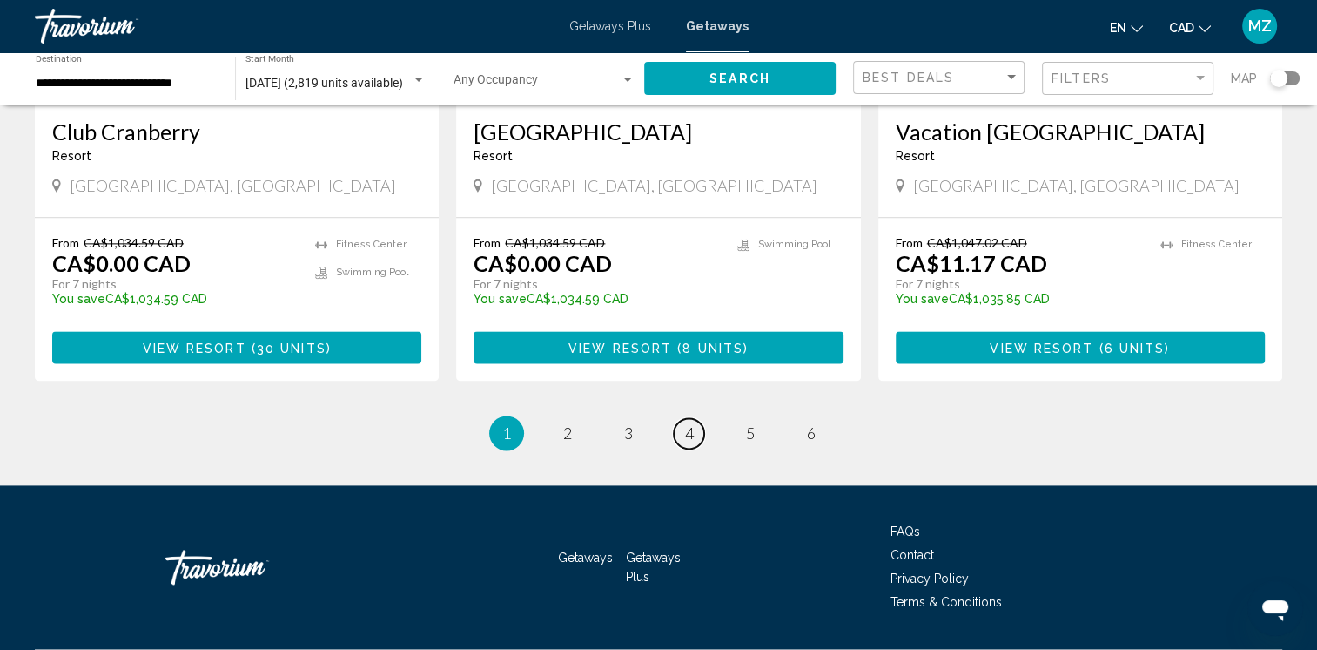
click at [688, 423] on span "4" at bounding box center [689, 432] width 9 height 19
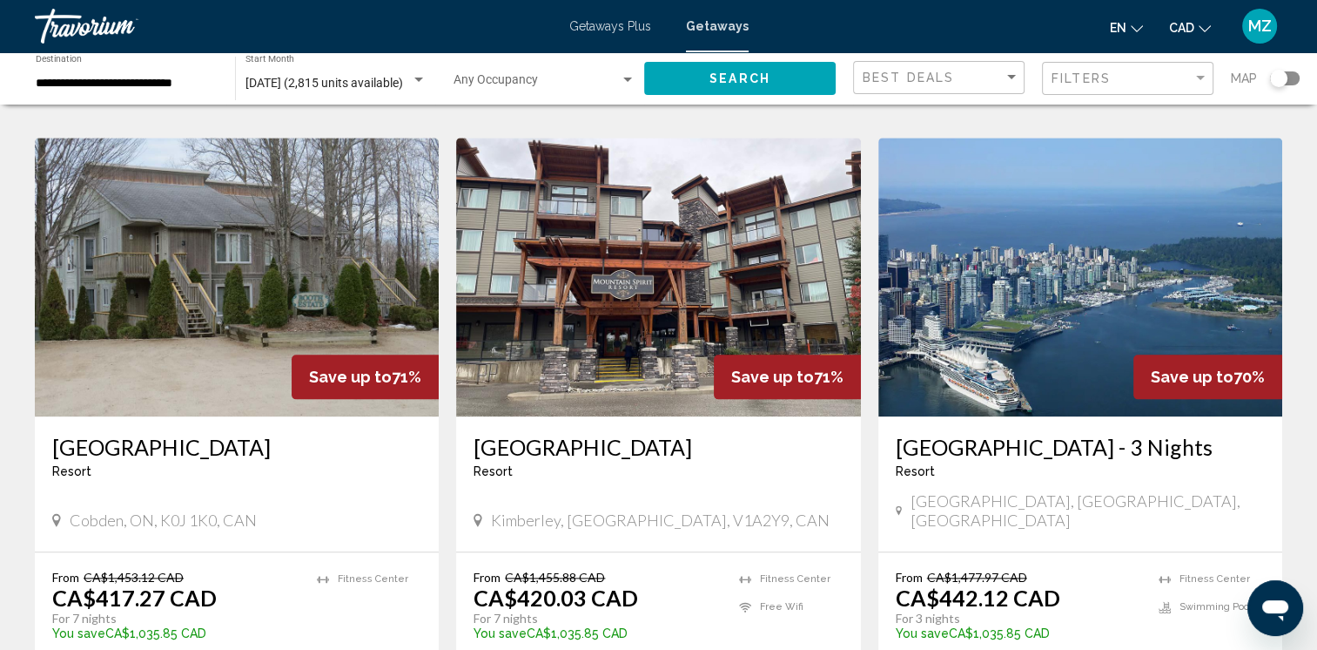
scroll to position [2238, 0]
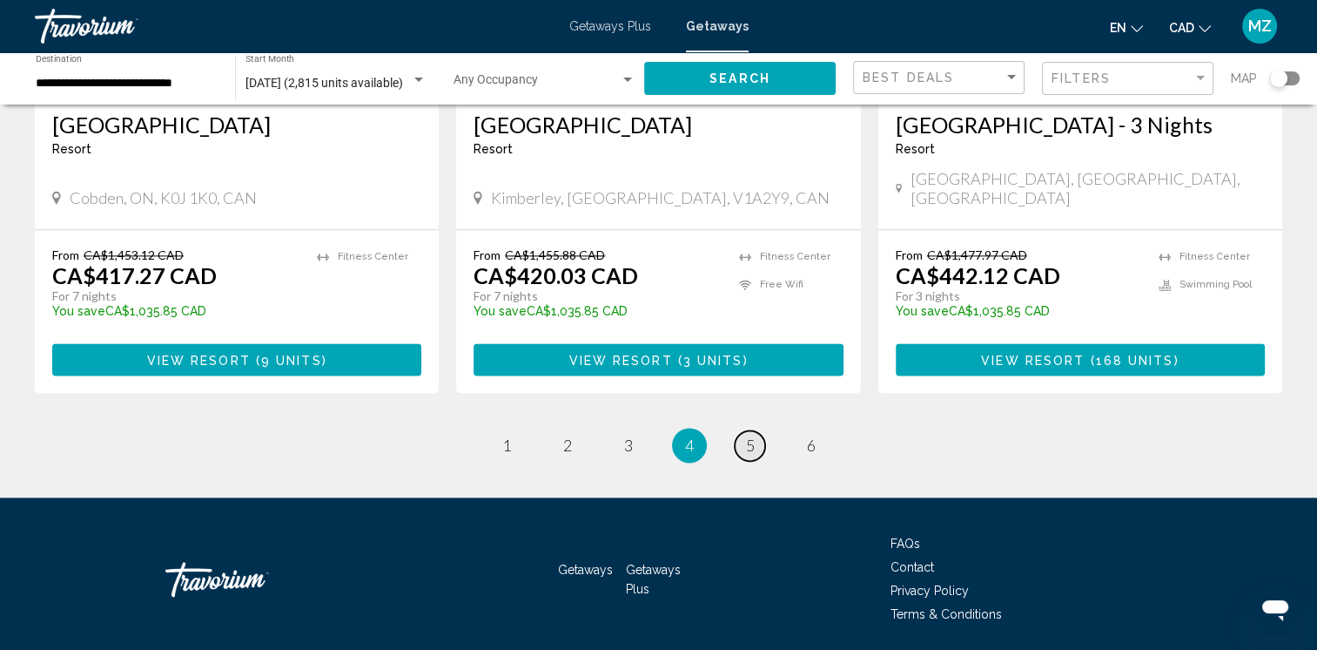
click at [747, 435] on span "5" at bounding box center [750, 444] width 9 height 19
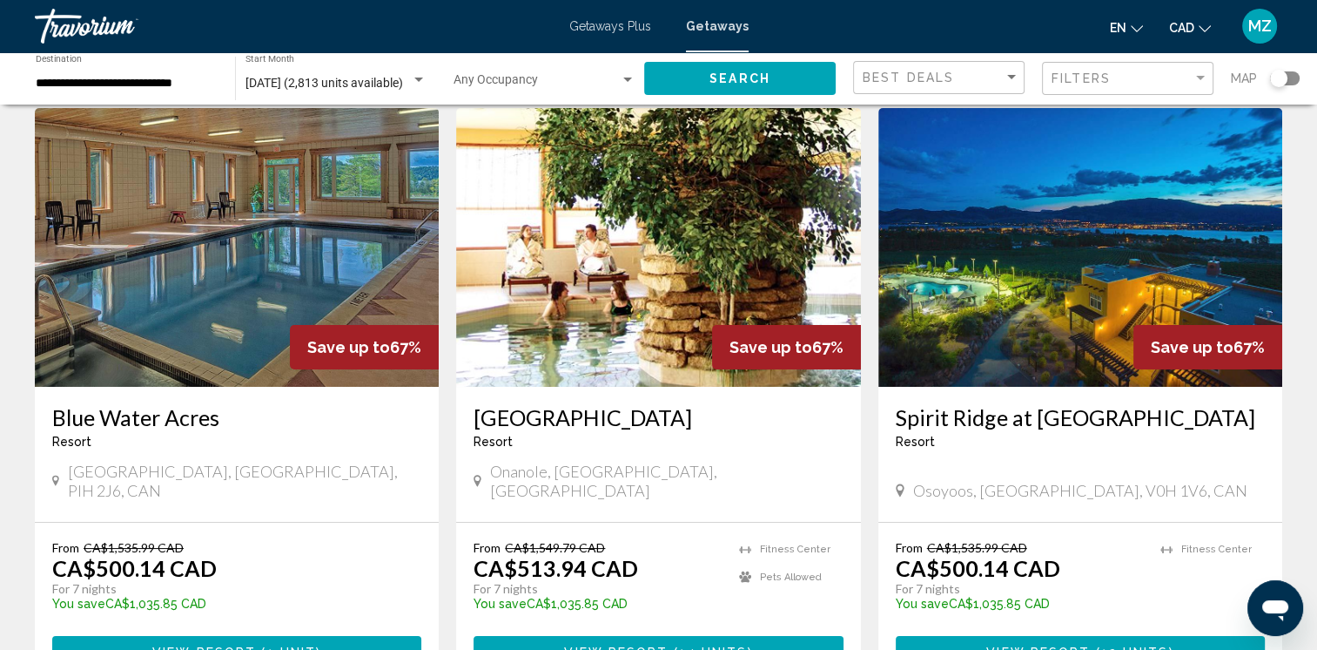
scroll to position [174, 0]
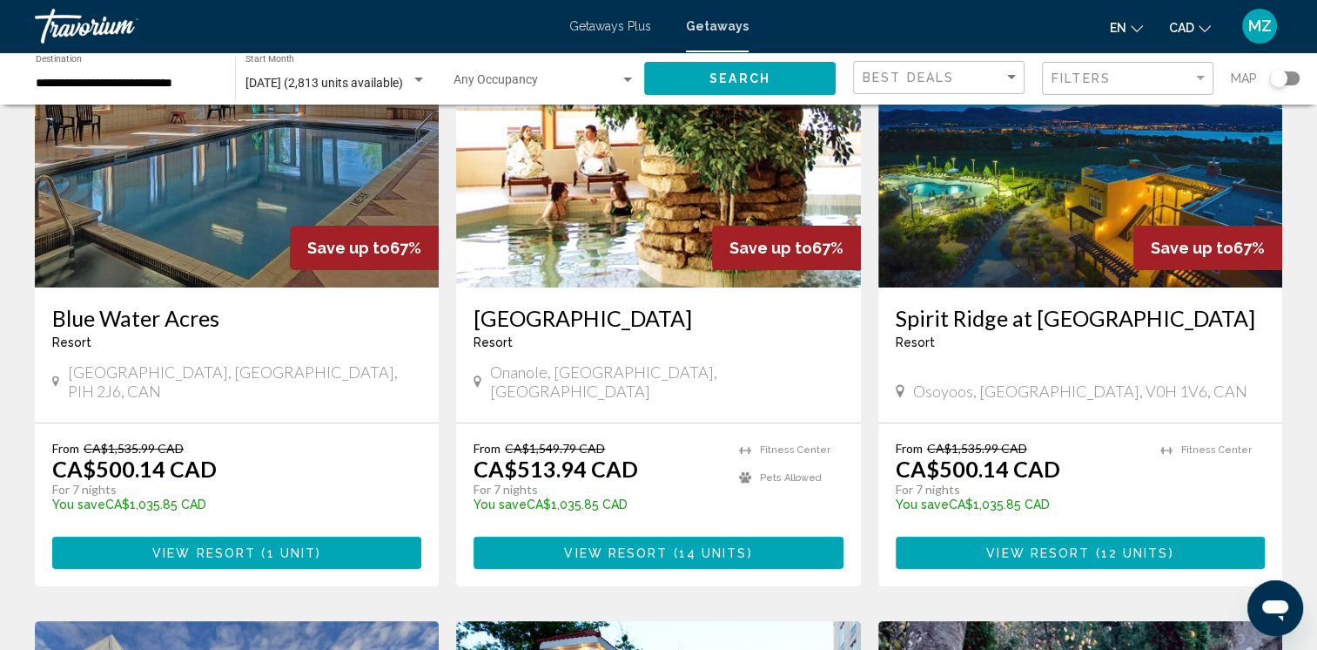
click at [980, 322] on h3 "Spirit Ridge at [GEOGRAPHIC_DATA]" at bounding box center [1080, 318] width 369 height 26
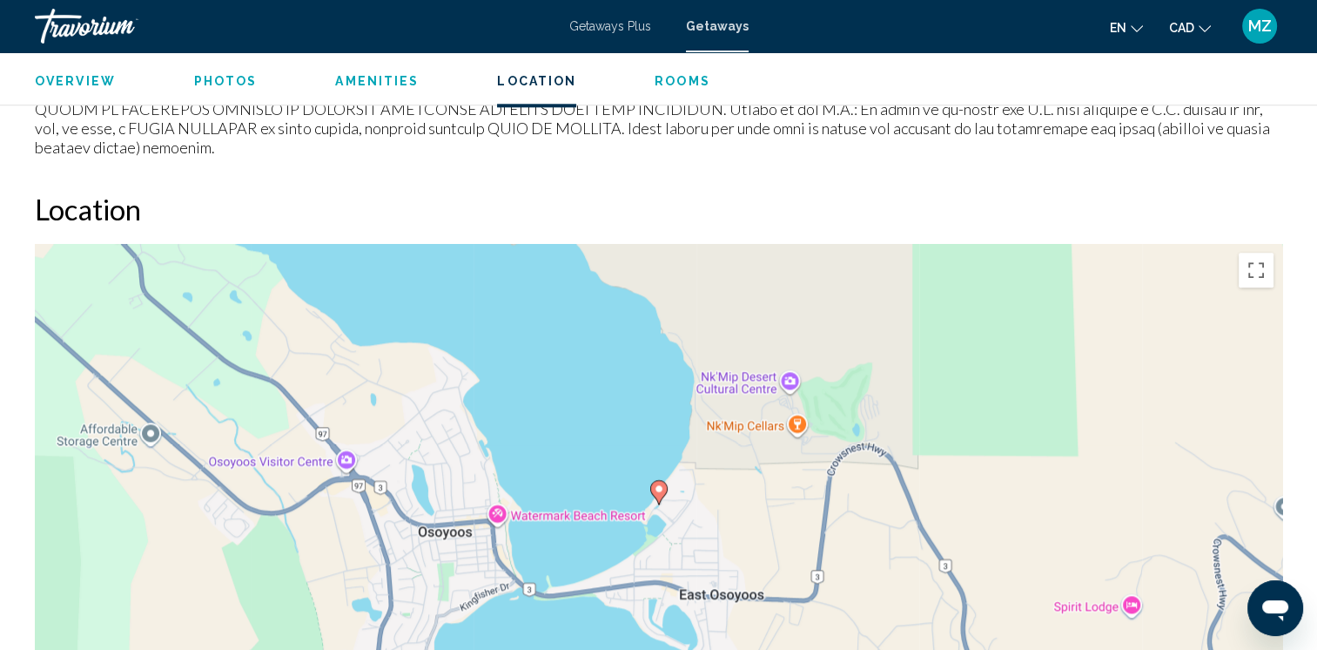
scroll to position [2264, 0]
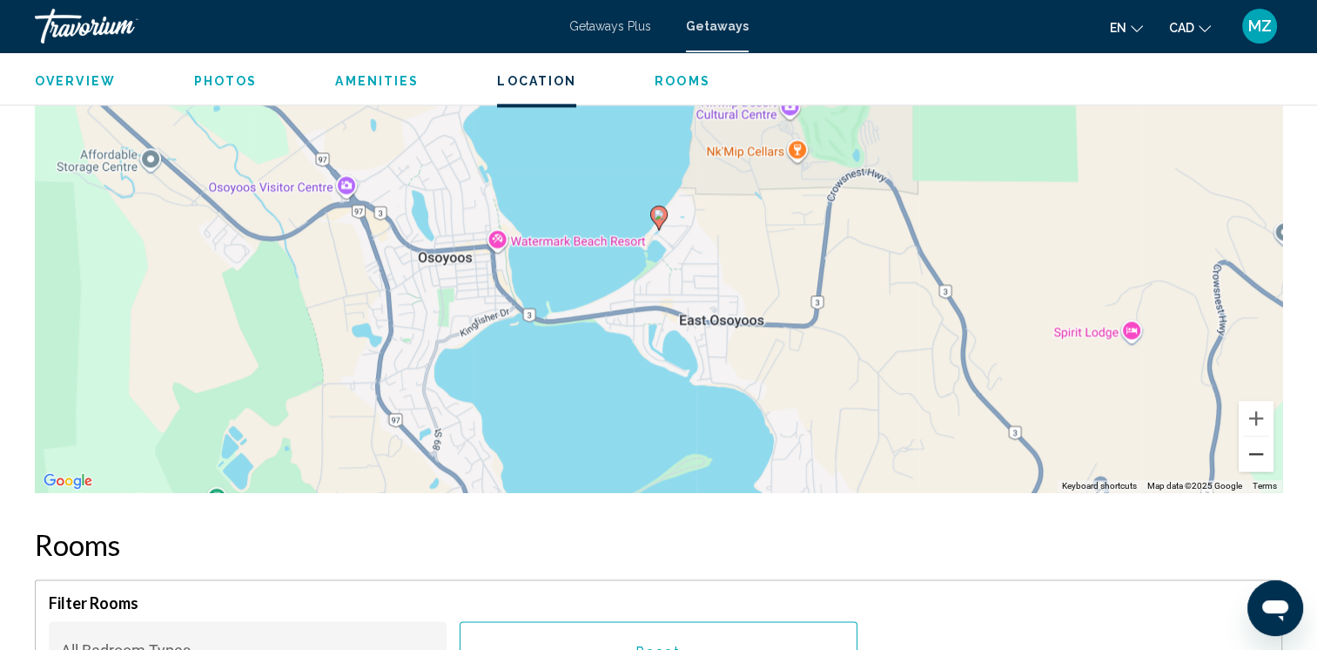
click at [1257, 437] on button "Zoom out" at bounding box center [1256, 453] width 35 height 35
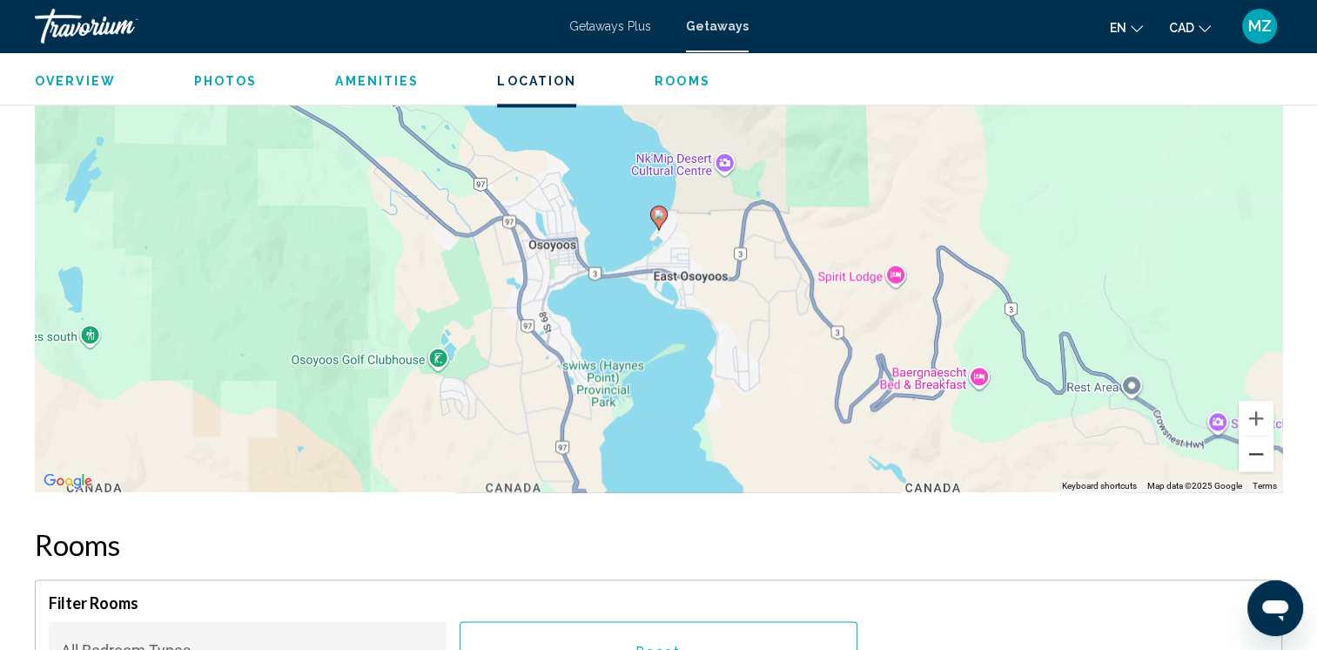
click at [1257, 437] on button "Zoom out" at bounding box center [1256, 453] width 35 height 35
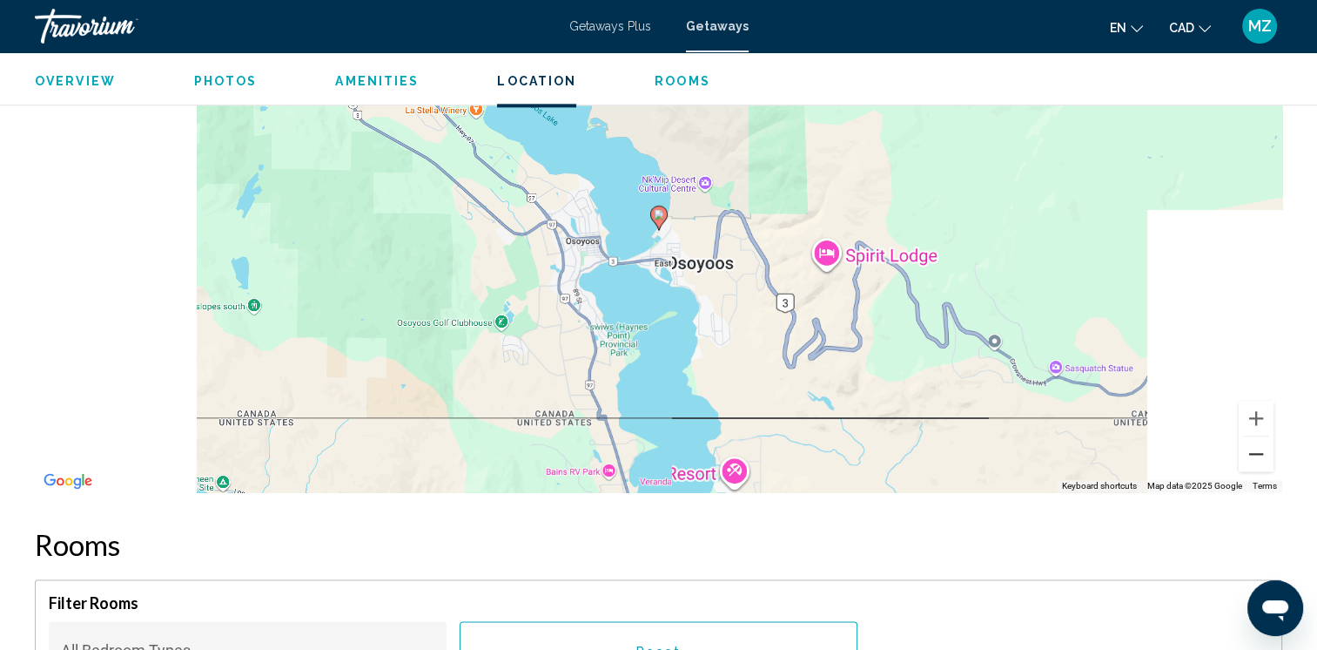
click at [1257, 437] on button "Zoom out" at bounding box center [1256, 453] width 35 height 35
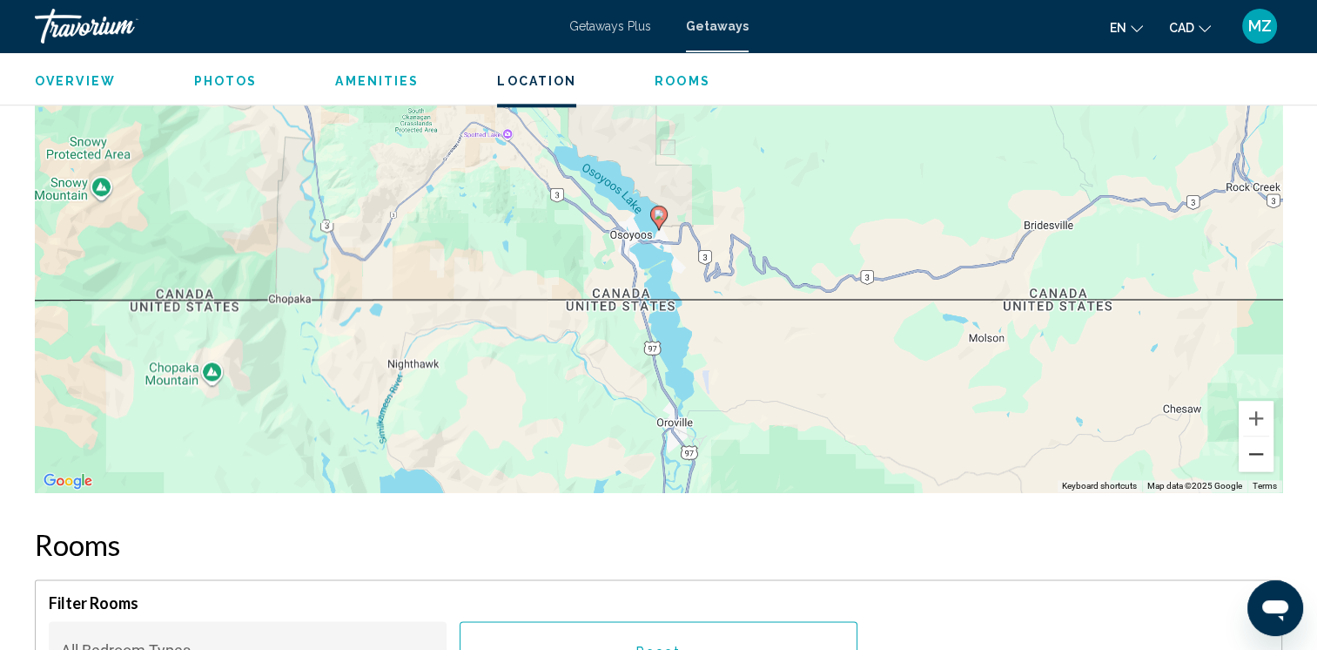
click at [1257, 437] on button "Zoom out" at bounding box center [1256, 453] width 35 height 35
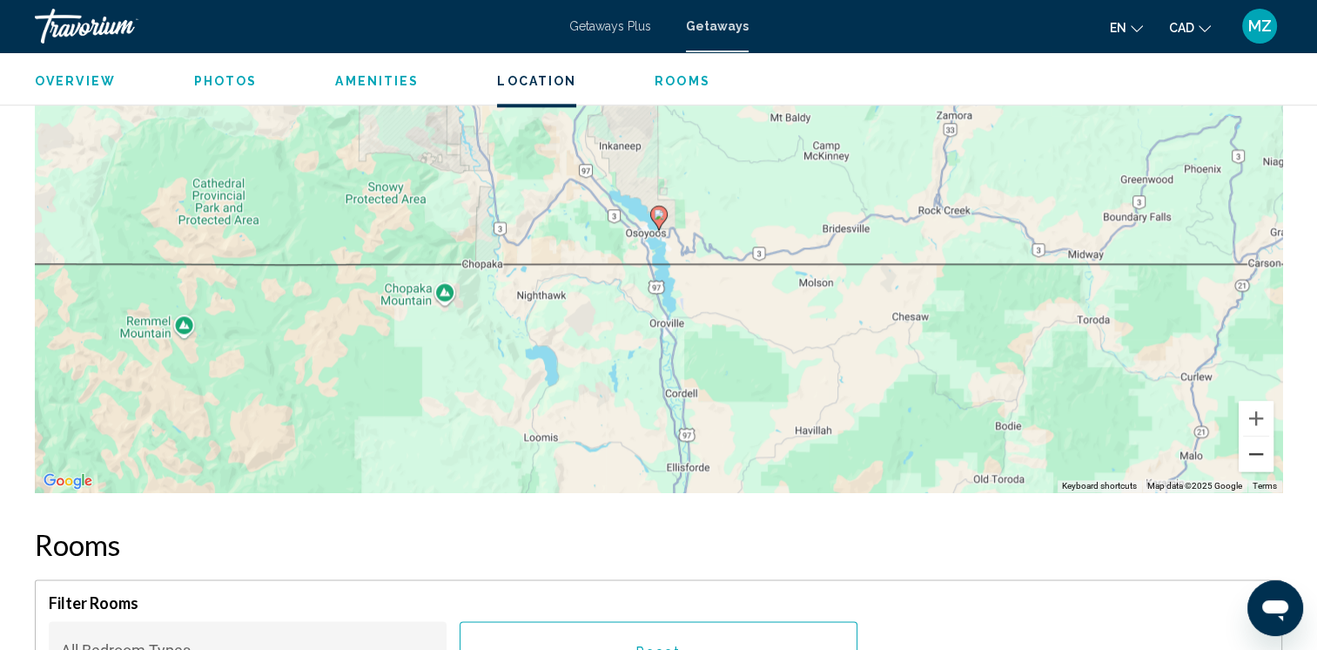
click at [1258, 437] on button "Zoom out" at bounding box center [1256, 453] width 35 height 35
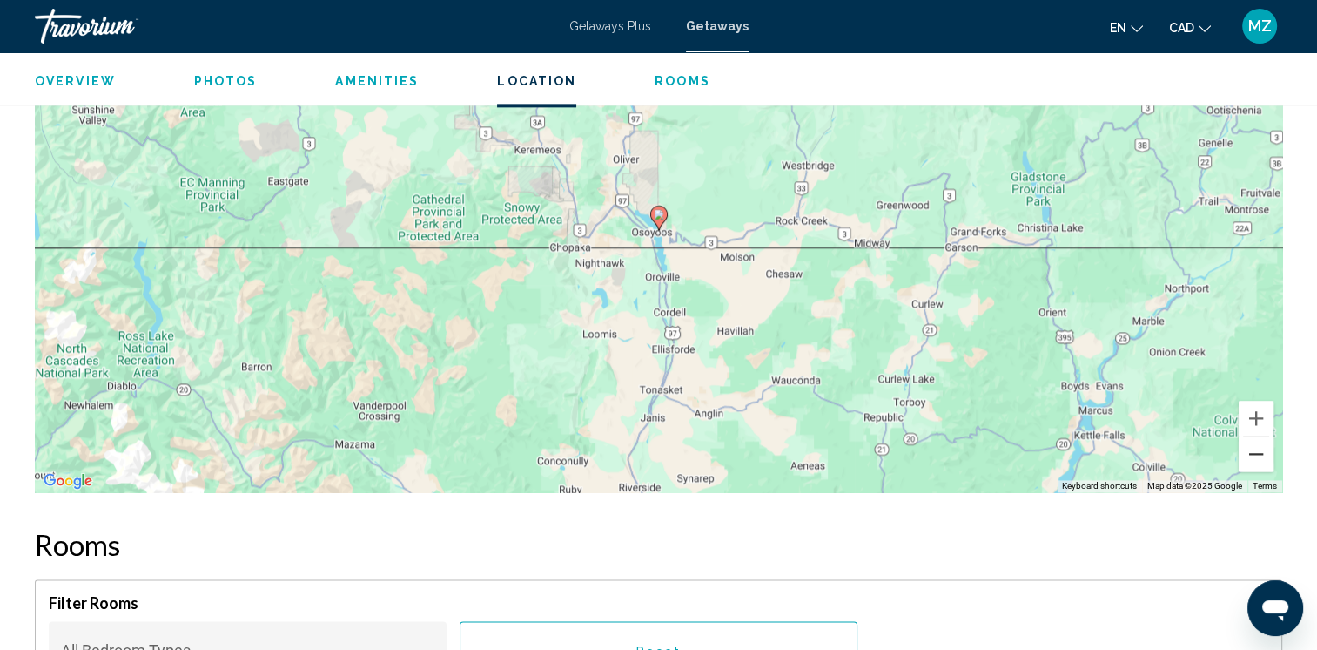
click at [1258, 437] on button "Zoom out" at bounding box center [1256, 453] width 35 height 35
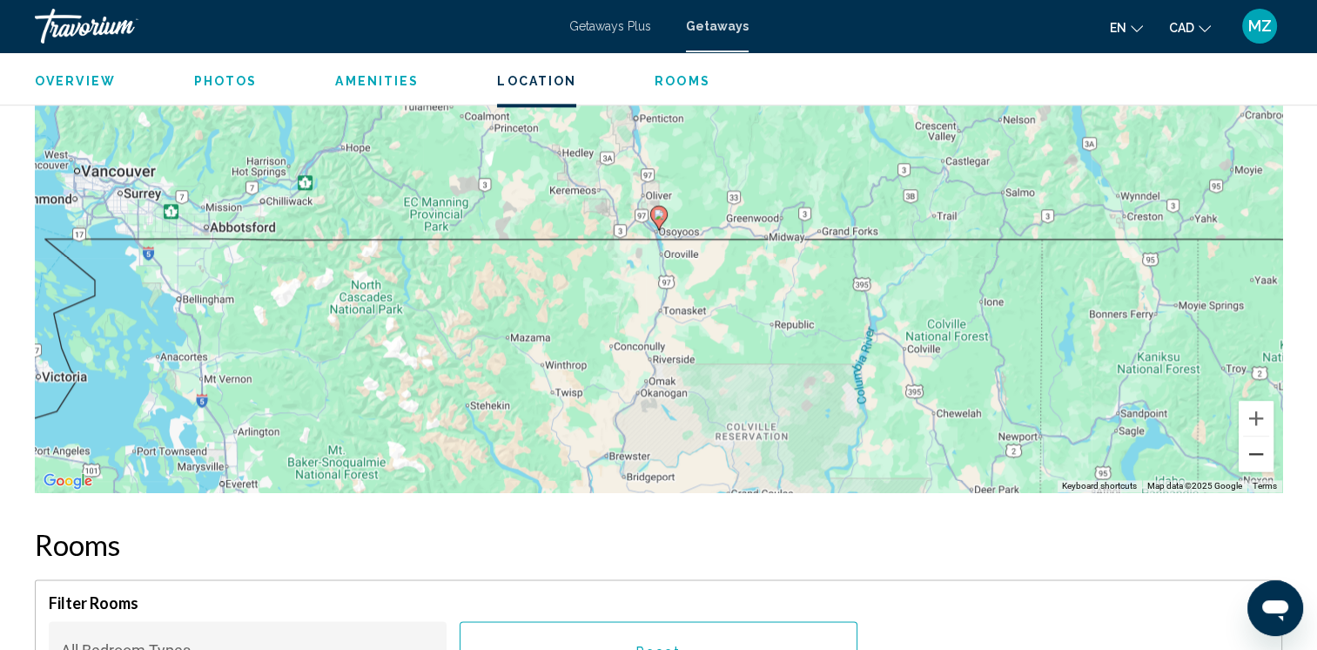
click at [1258, 437] on button "Zoom out" at bounding box center [1256, 453] width 35 height 35
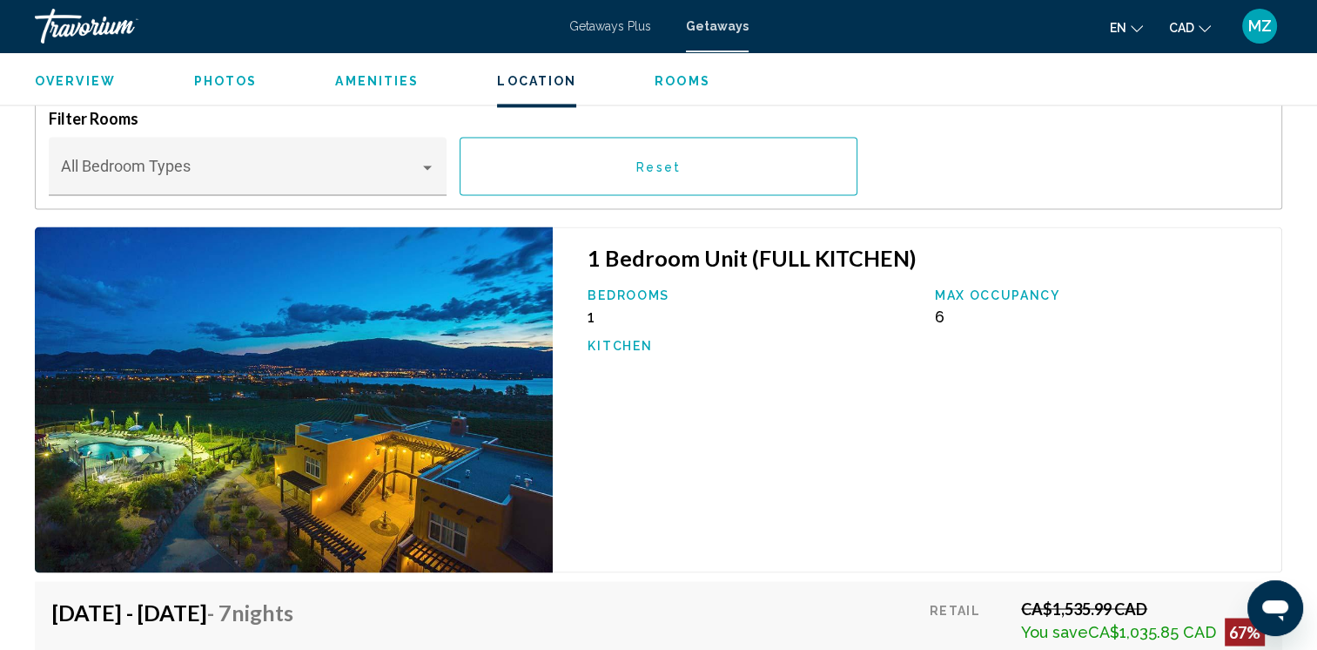
scroll to position [3048, 0]
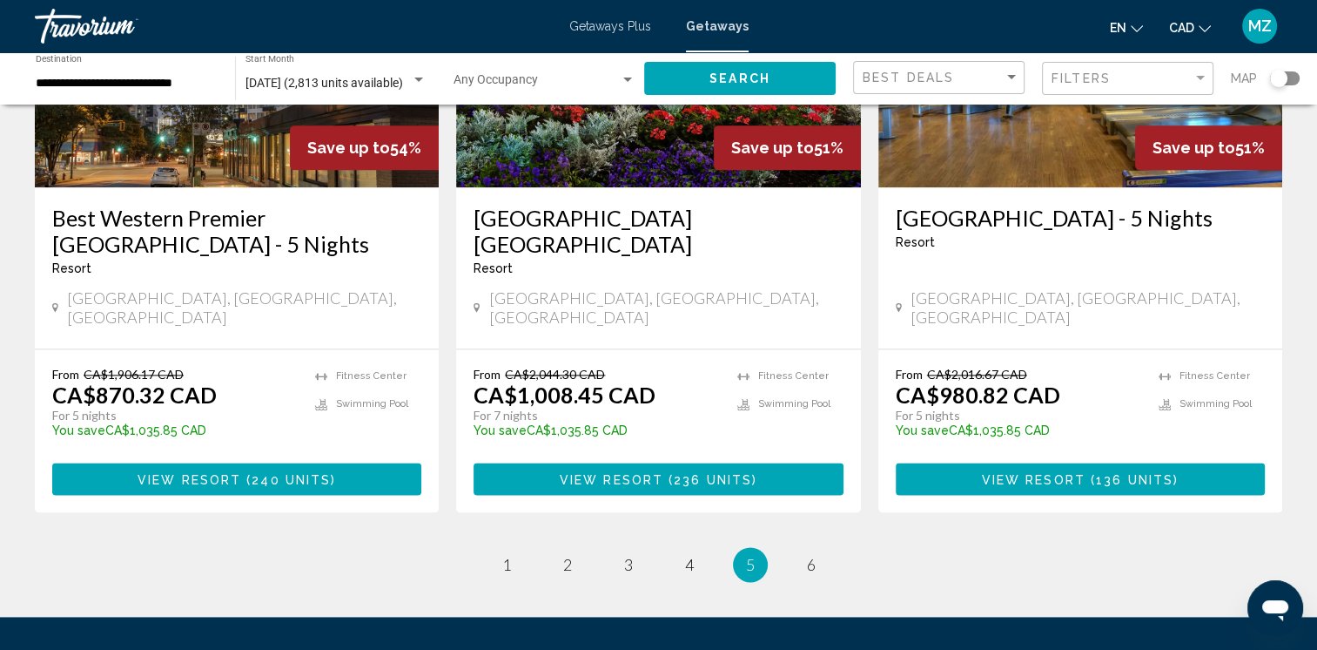
scroll to position [2290, 0]
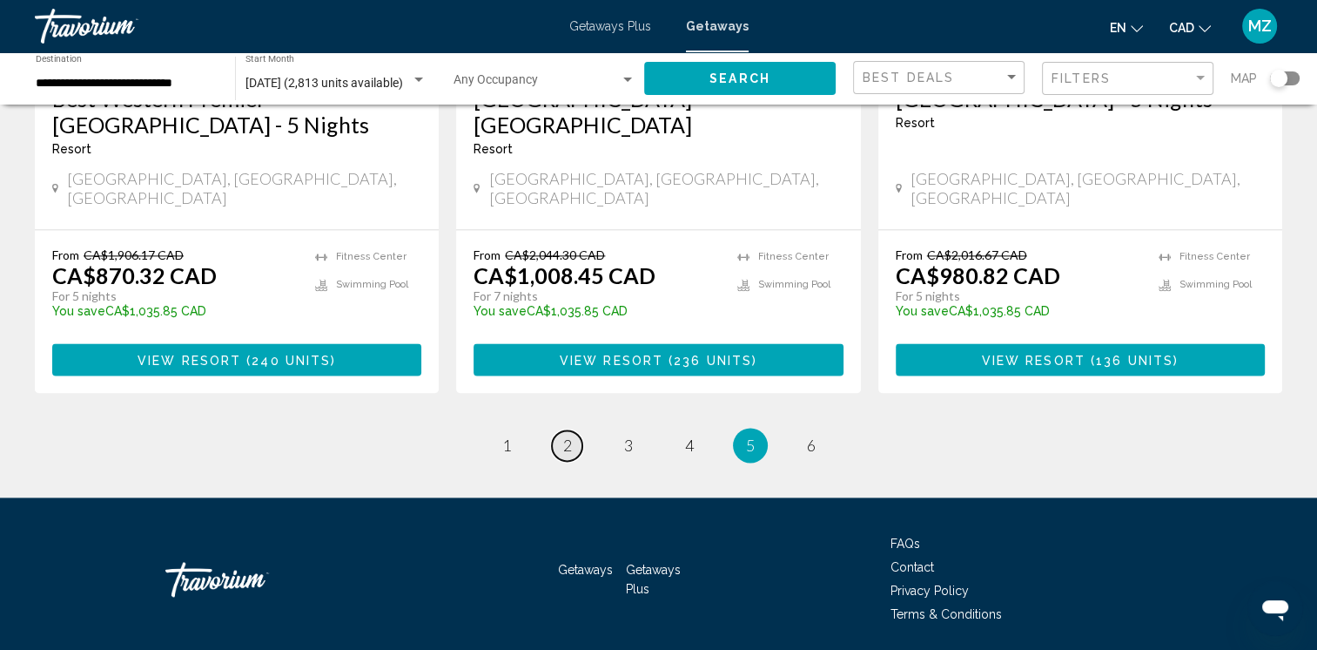
click at [560, 430] on link "page 2" at bounding box center [567, 445] width 30 height 30
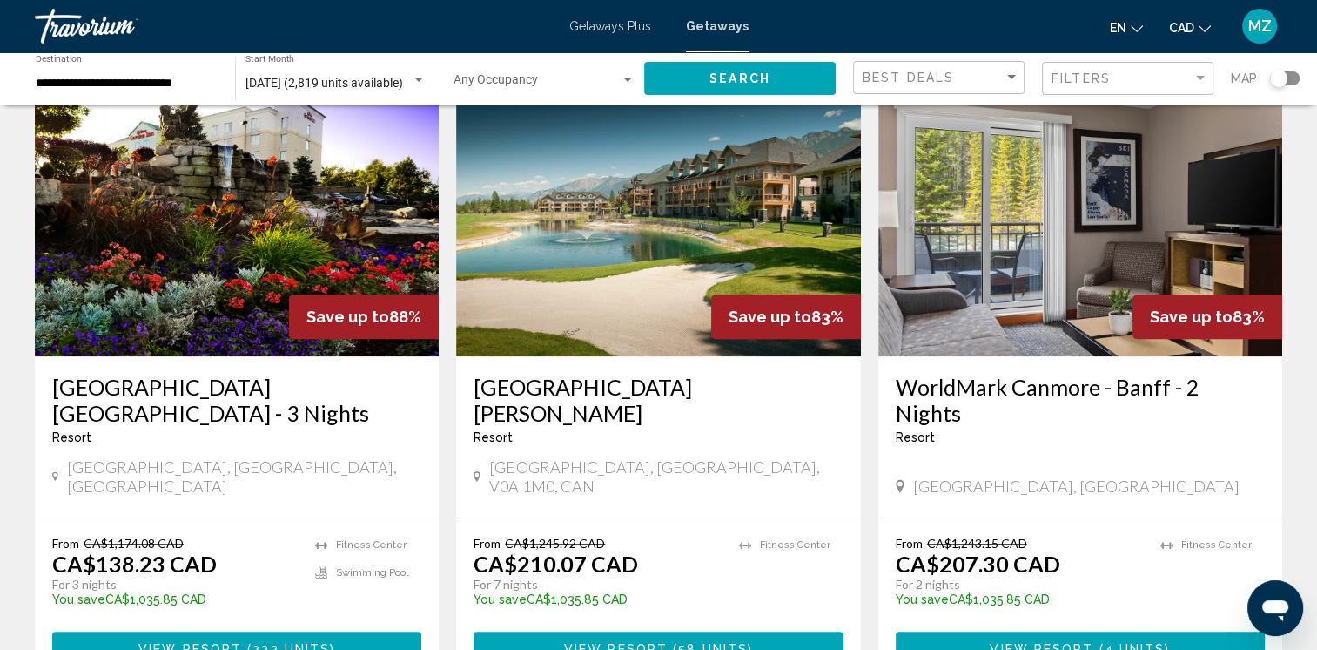
scroll to position [1480, 0]
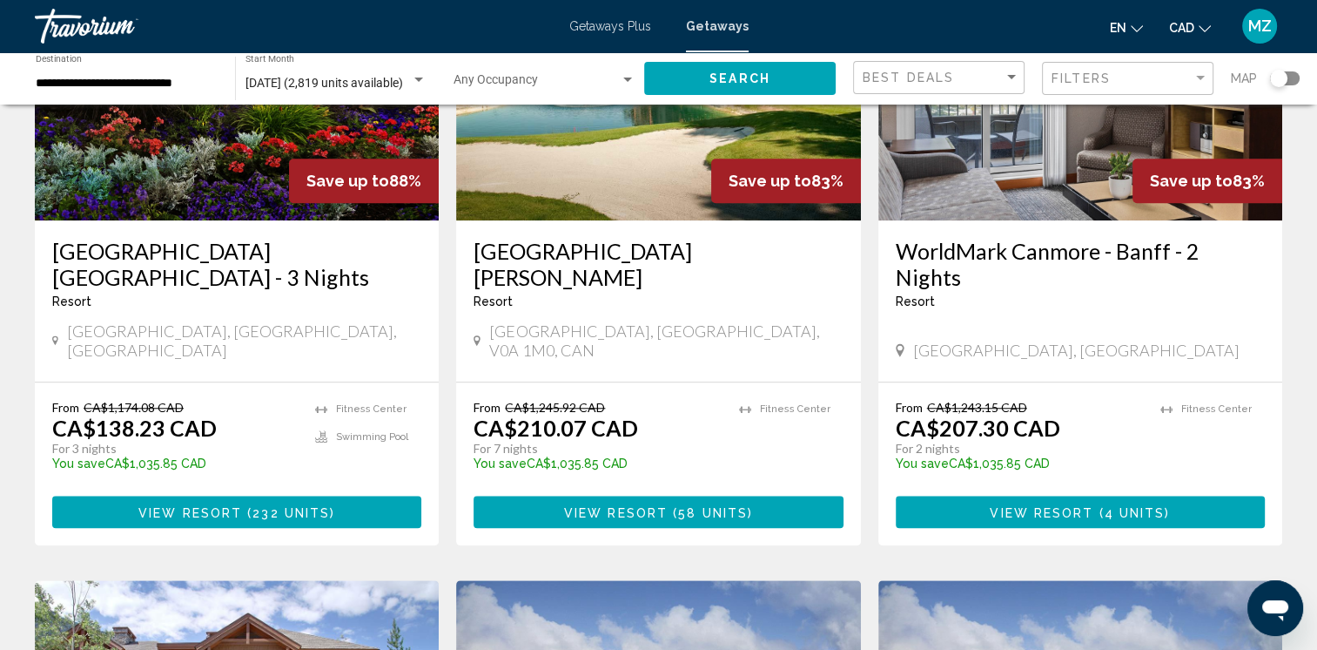
click at [146, 263] on h3 "[GEOGRAPHIC_DATA] [GEOGRAPHIC_DATA] - 3 Nights" at bounding box center [236, 264] width 369 height 52
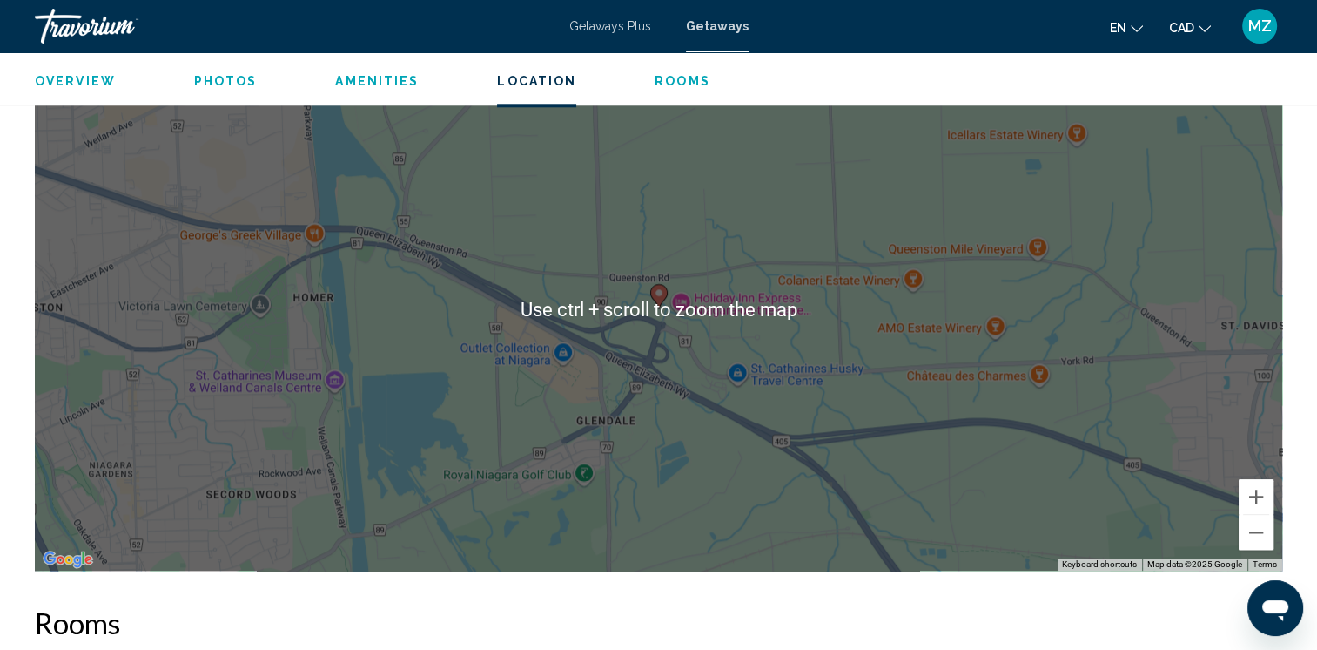
scroll to position [1829, 0]
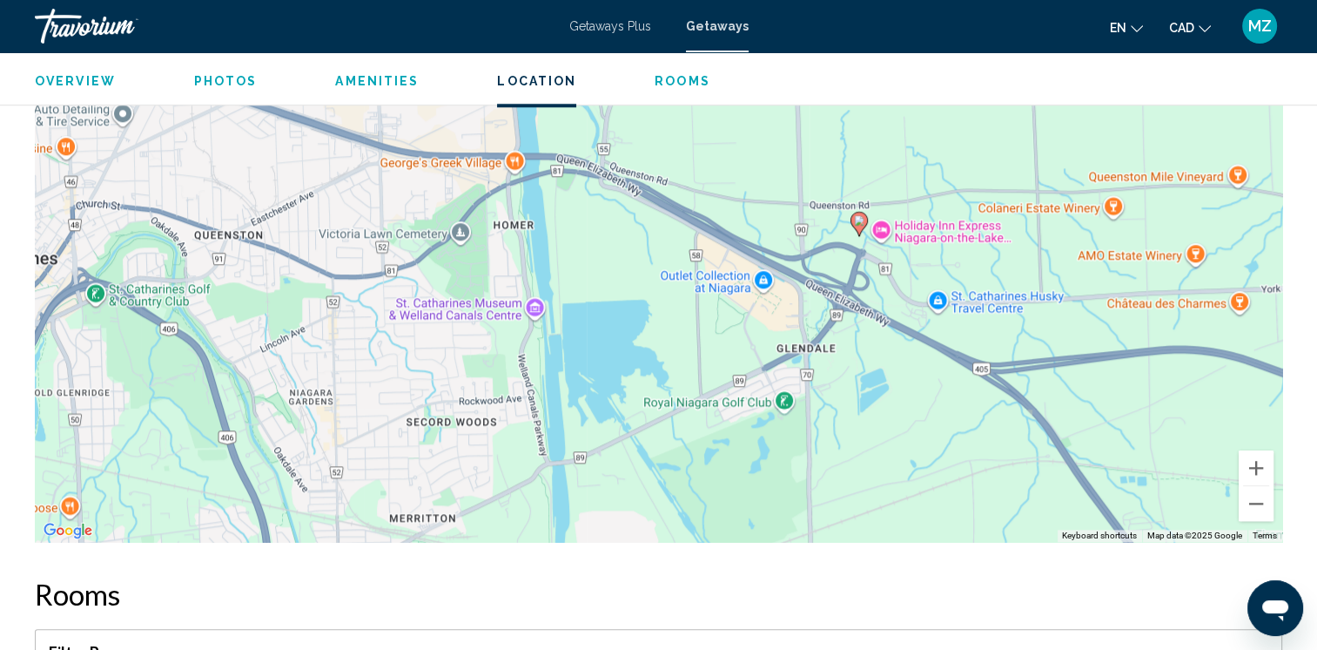
drag, startPoint x: 650, startPoint y: 475, endPoint x: 851, endPoint y: 428, distance: 205.9
click at [851, 428] on div "To activate drag with keyboard, press Alt + Enter. Once in keyboard drag state,…" at bounding box center [659, 280] width 1248 height 522
click at [1253, 510] on button "Zoom out" at bounding box center [1256, 503] width 35 height 35
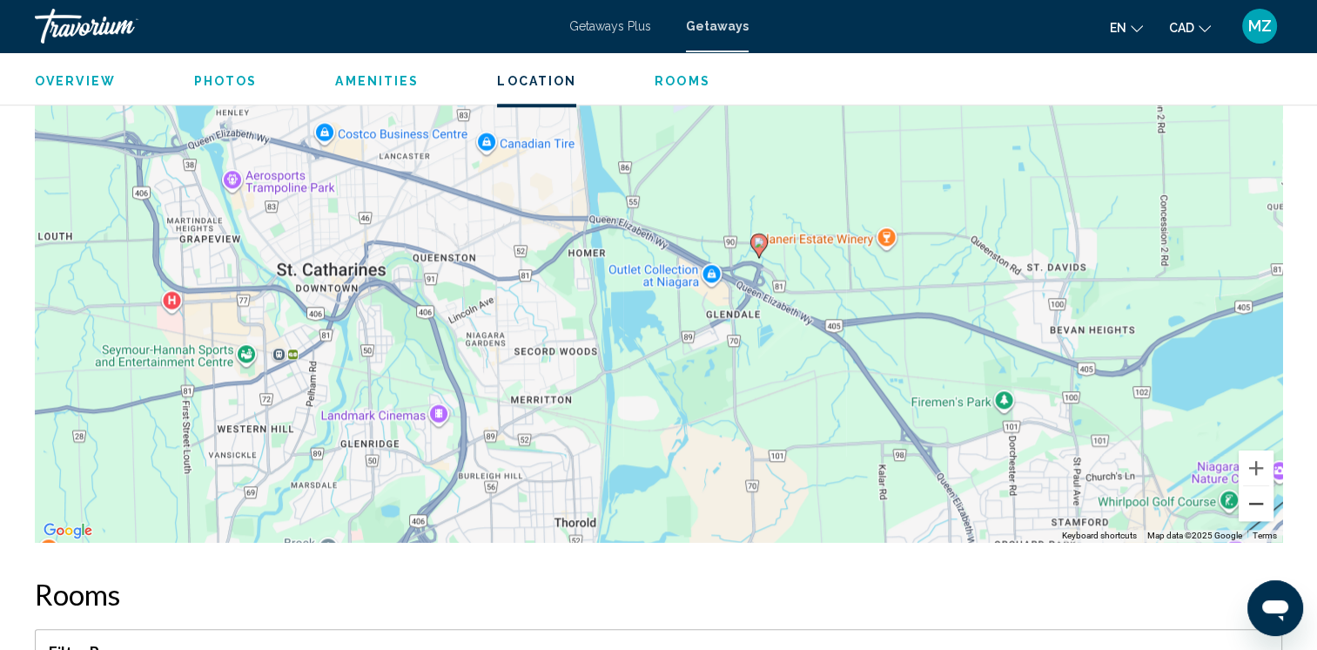
click at [1253, 510] on button "Zoom out" at bounding box center [1256, 503] width 35 height 35
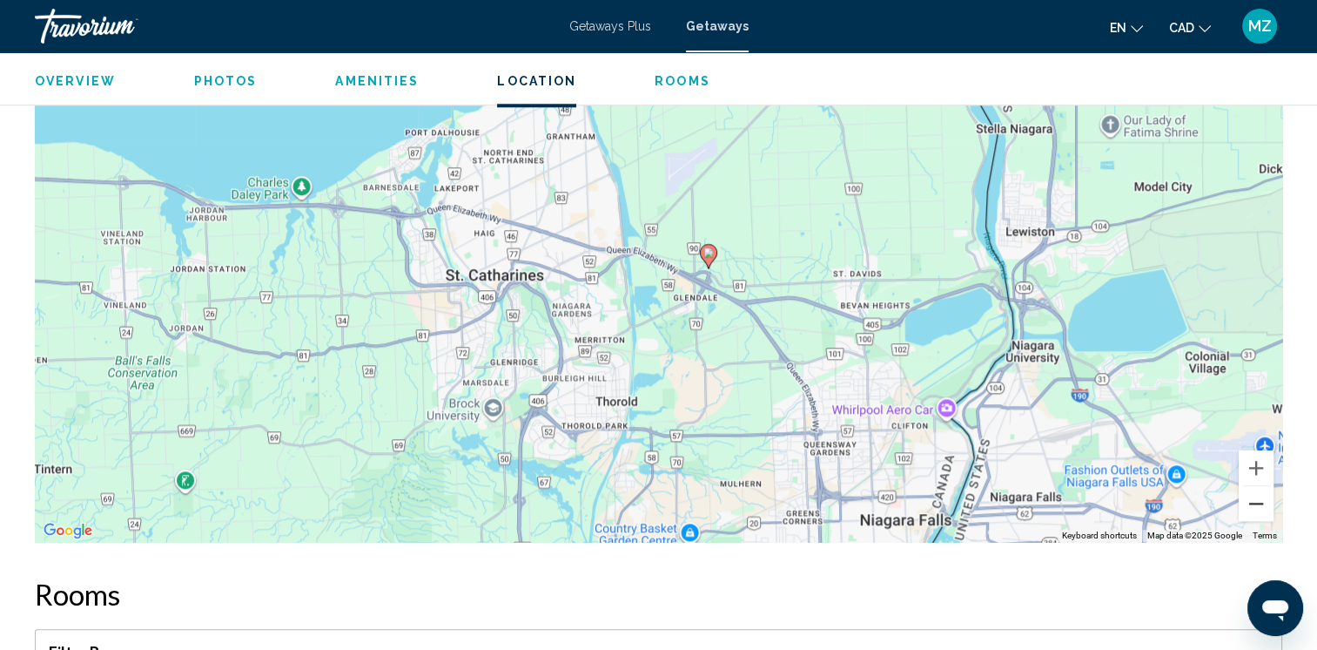
click at [1250, 511] on button "Zoom out" at bounding box center [1256, 503] width 35 height 35
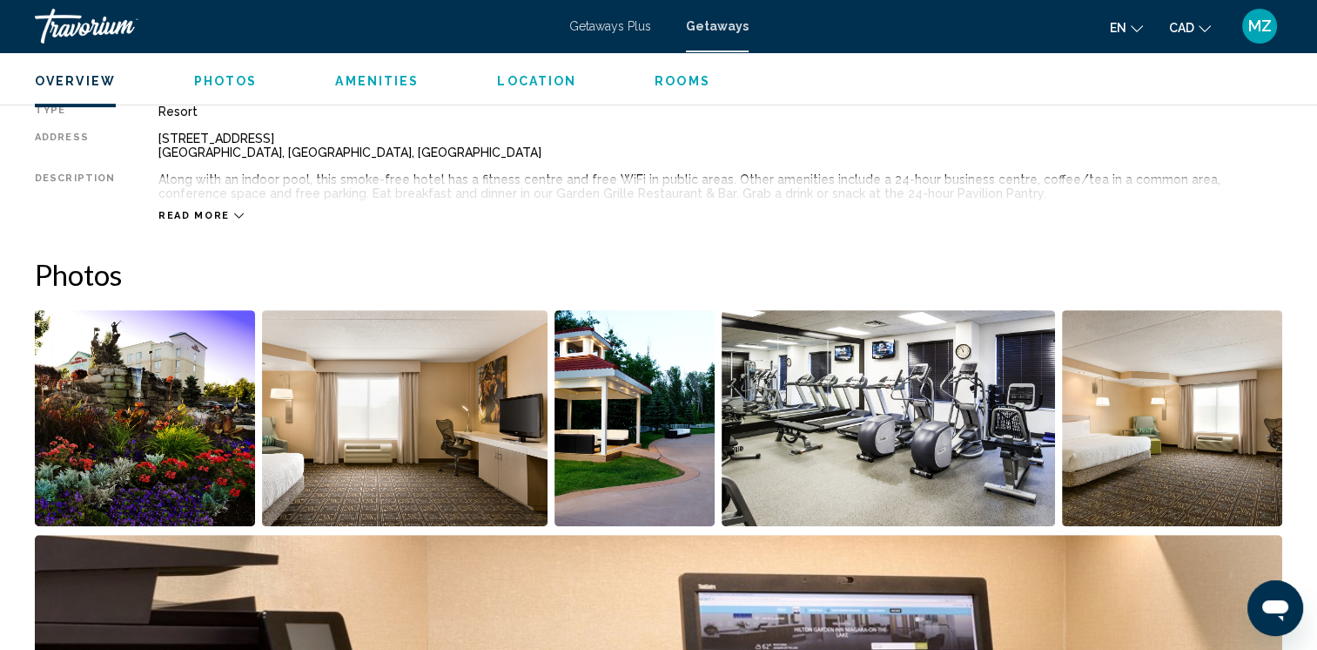
scroll to position [610, 0]
click at [198, 214] on span "Read more" at bounding box center [193, 216] width 71 height 11
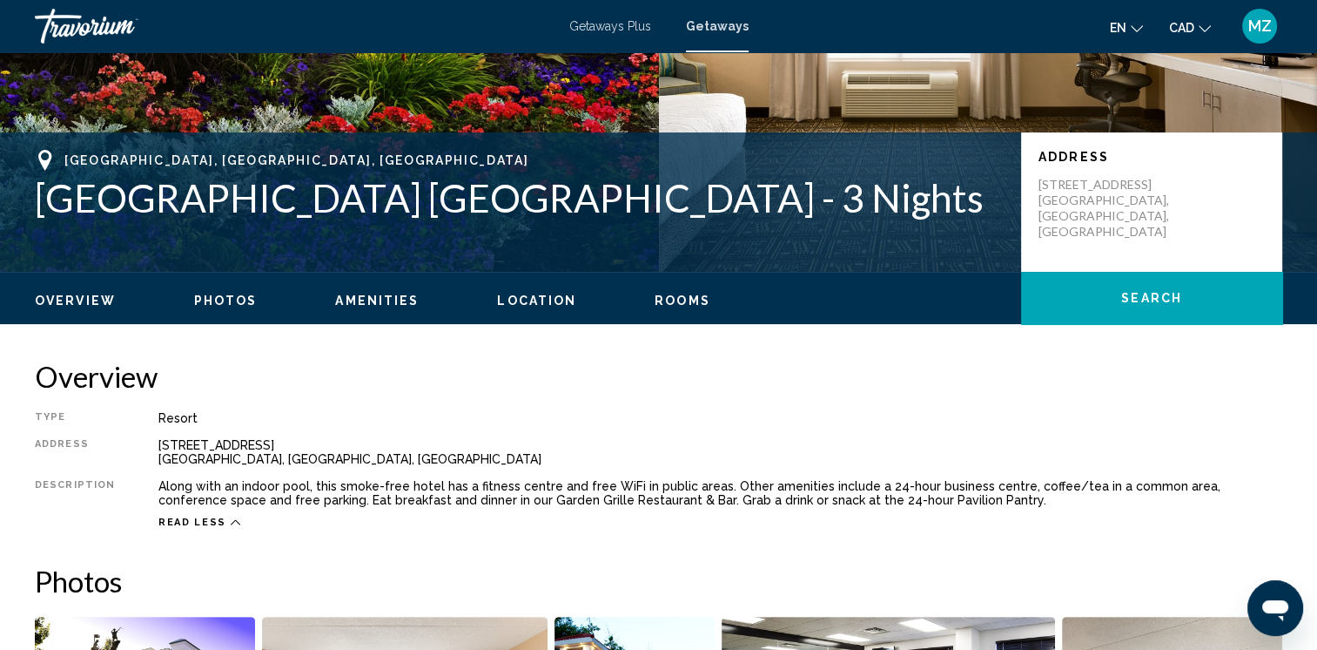
scroll to position [0, 0]
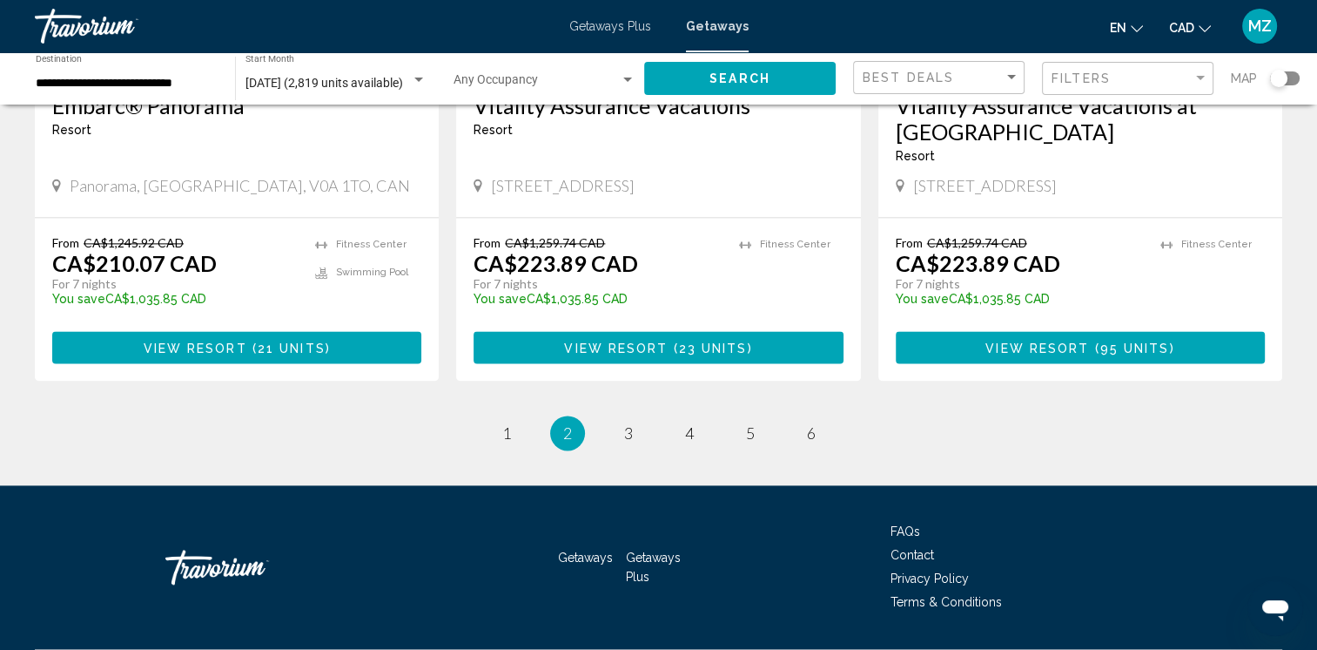
scroll to position [2090, 0]
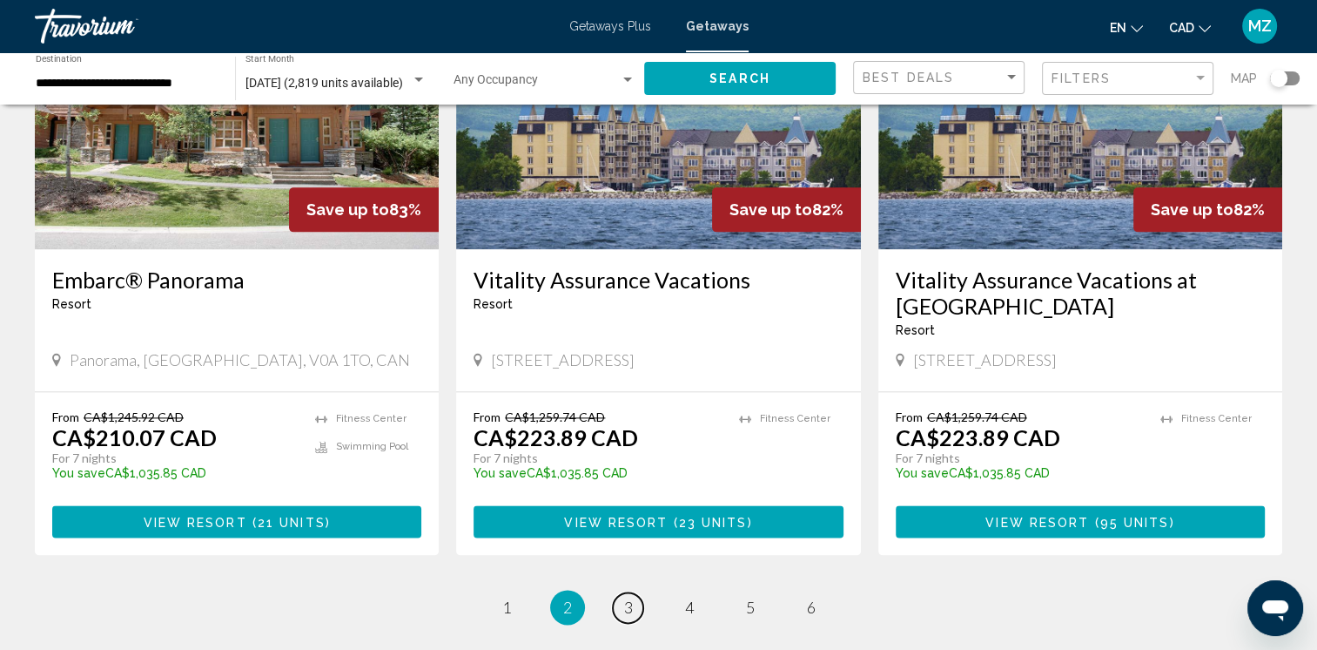
click at [624, 597] on span "3" at bounding box center [628, 606] width 9 height 19
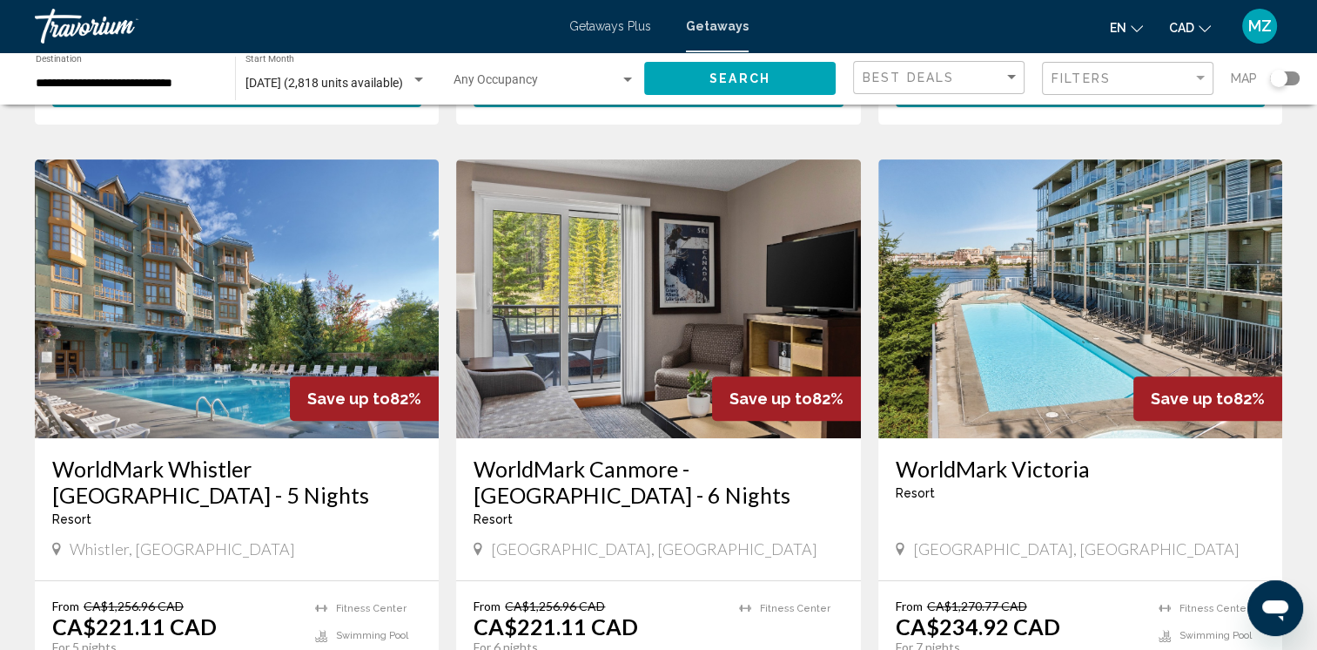
scroll to position [784, 0]
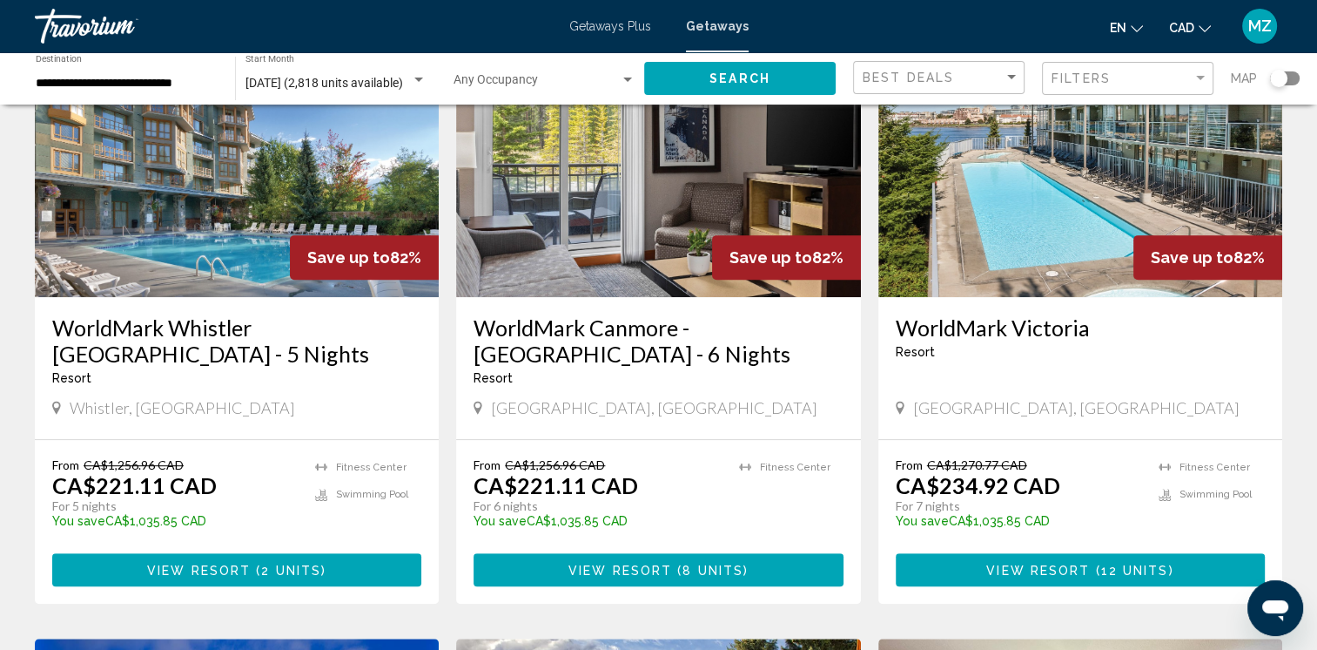
click at [921, 330] on h3 "WorldMark Victoria" at bounding box center [1080, 327] width 369 height 26
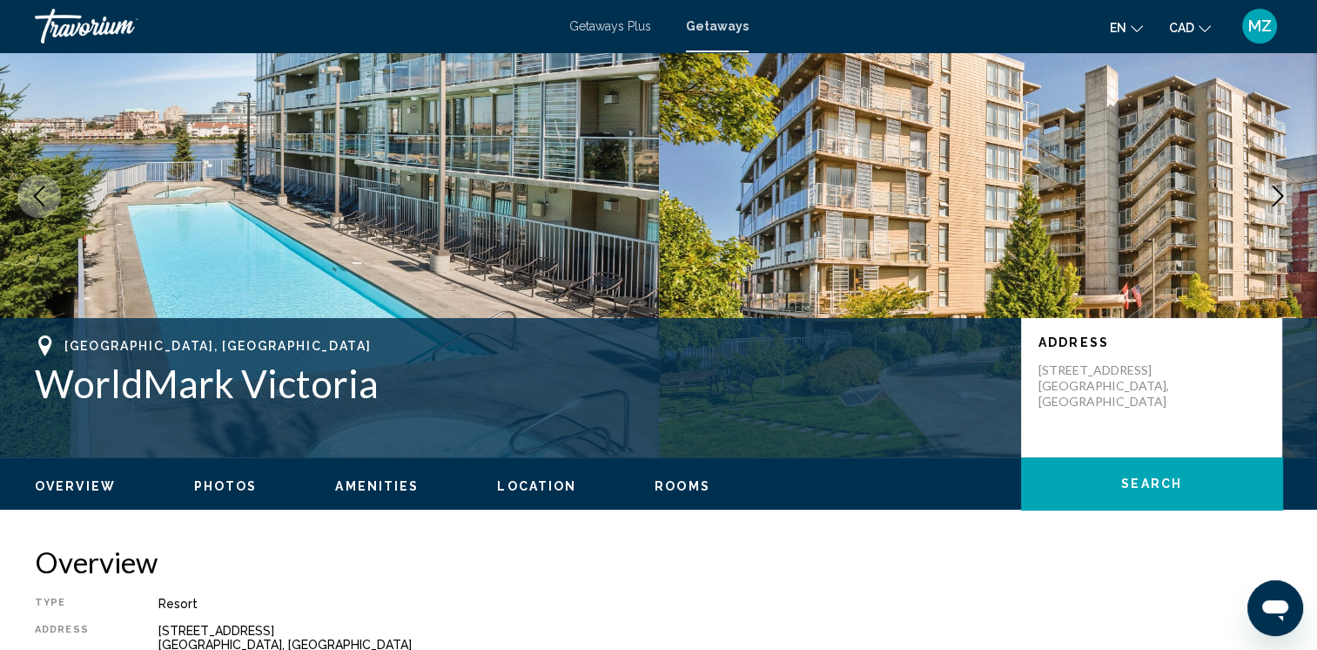
scroll to position [87, 0]
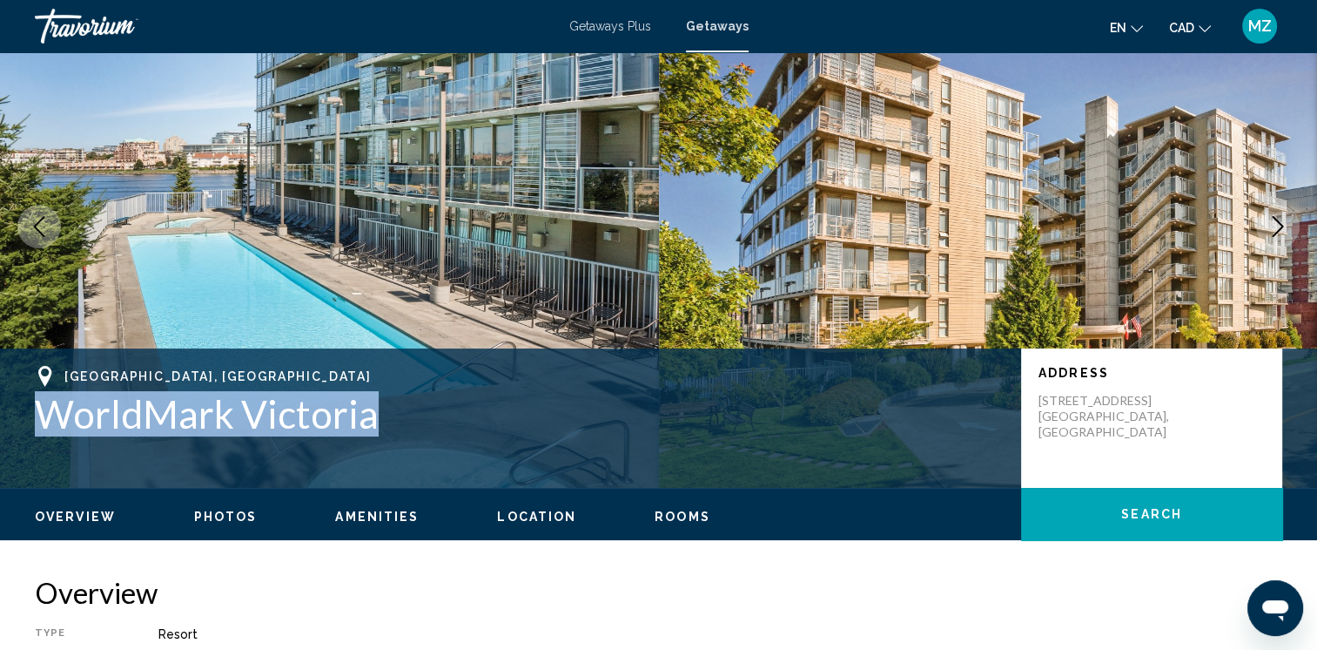
drag, startPoint x: 359, startPoint y: 420, endPoint x: 14, endPoint y: 392, distance: 346.0
click at [14, 392] on div "[GEOGRAPHIC_DATA], [GEOGRAPHIC_DATA] WorldMark [GEOGRAPHIC_DATA] Address [STREE…" at bounding box center [658, 418] width 1317 height 104
copy h1 "WorldMark Victoria"
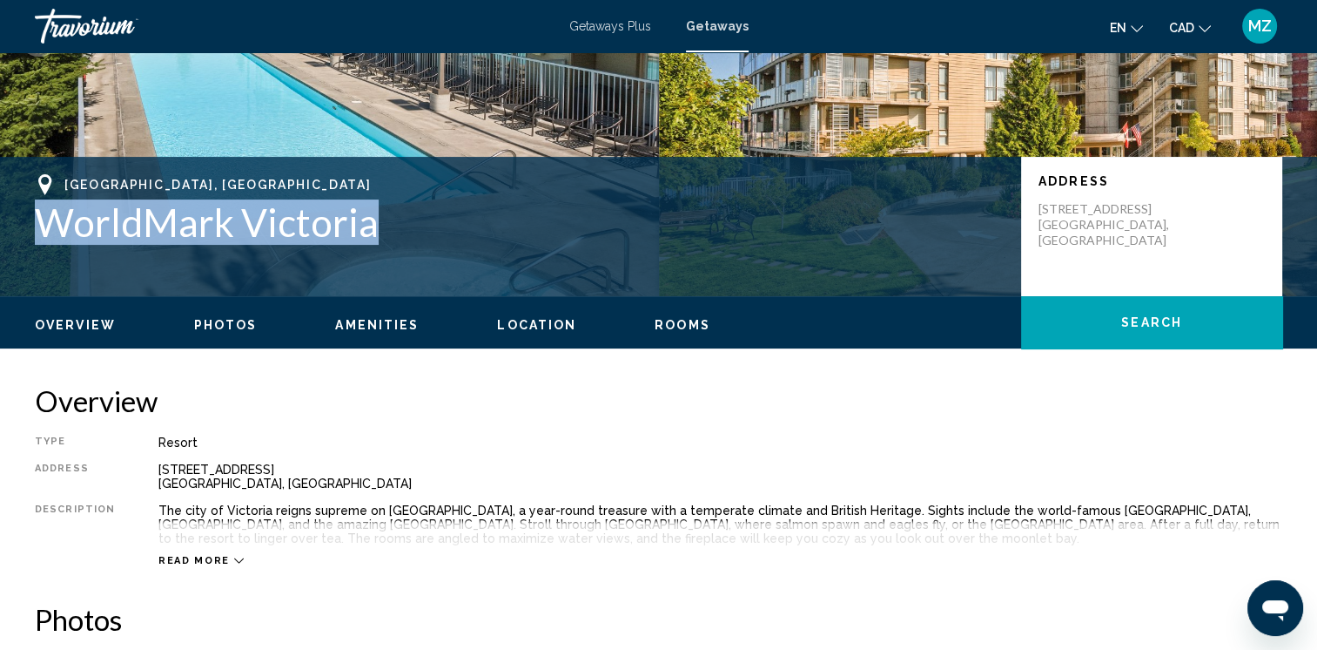
scroll to position [435, 0]
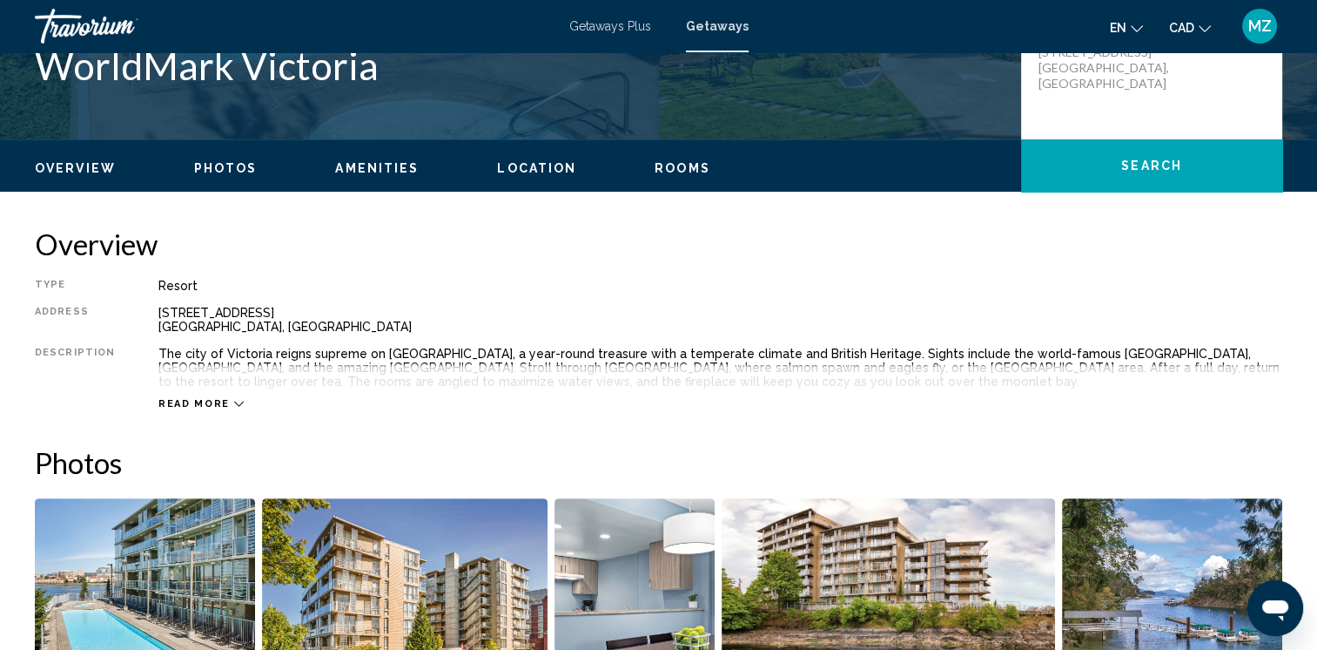
click at [714, 271] on div "Overview Type Resort All-Inclusive No All-Inclusive Address [STREET_ADDRESS] De…" at bounding box center [659, 318] width 1248 height 184
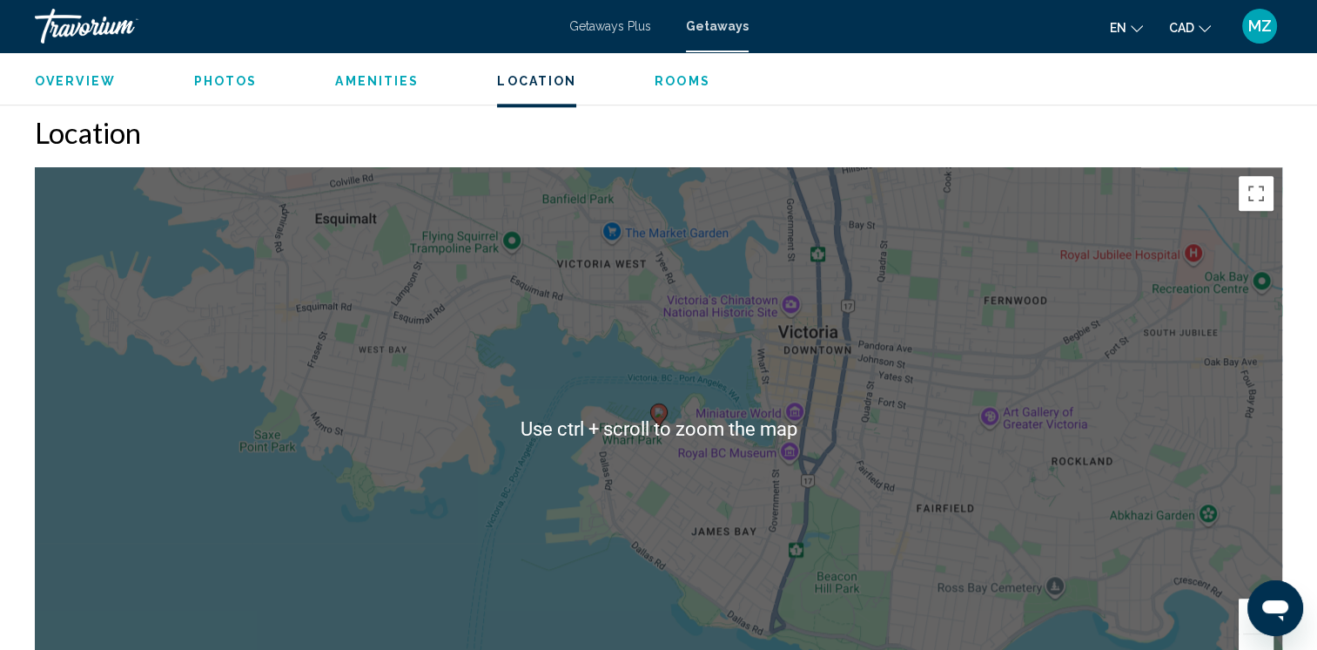
scroll to position [2090, 0]
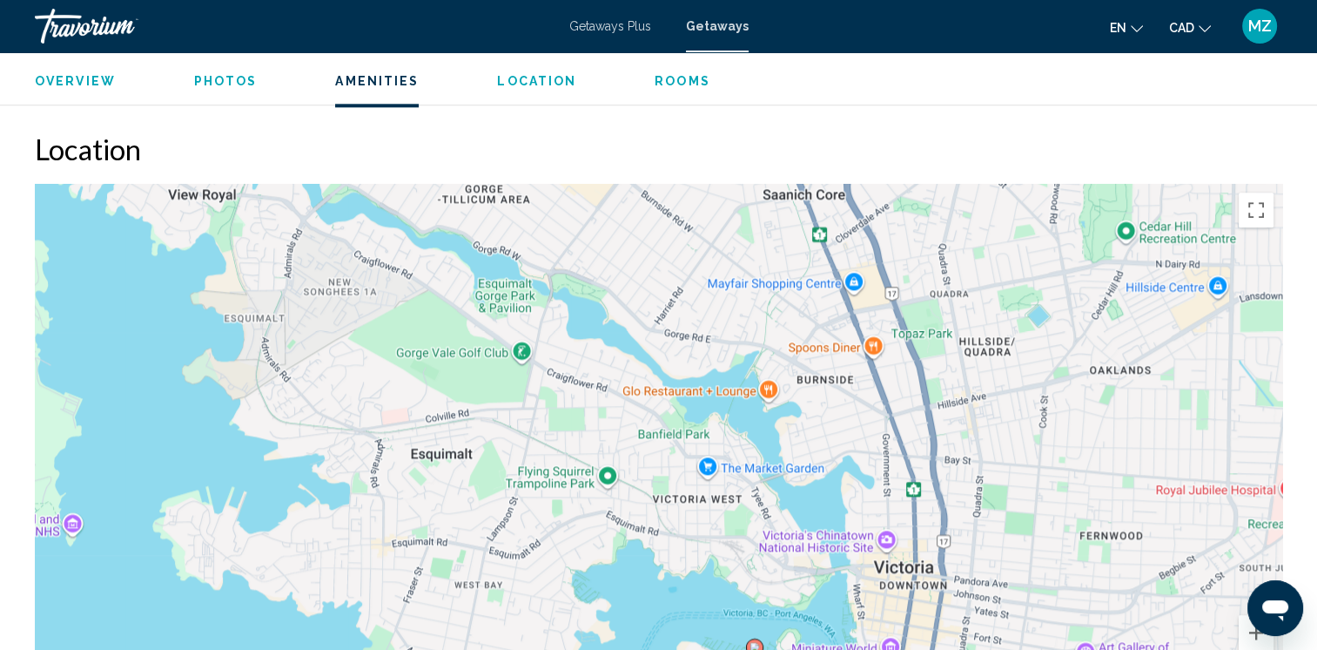
drag, startPoint x: 597, startPoint y: 322, endPoint x: 693, endPoint y: 547, distance: 244.2
click at [693, 547] on div "To activate drag with keyboard, press Alt + Enter. Once in keyboard drag state,…" at bounding box center [659, 445] width 1248 height 522
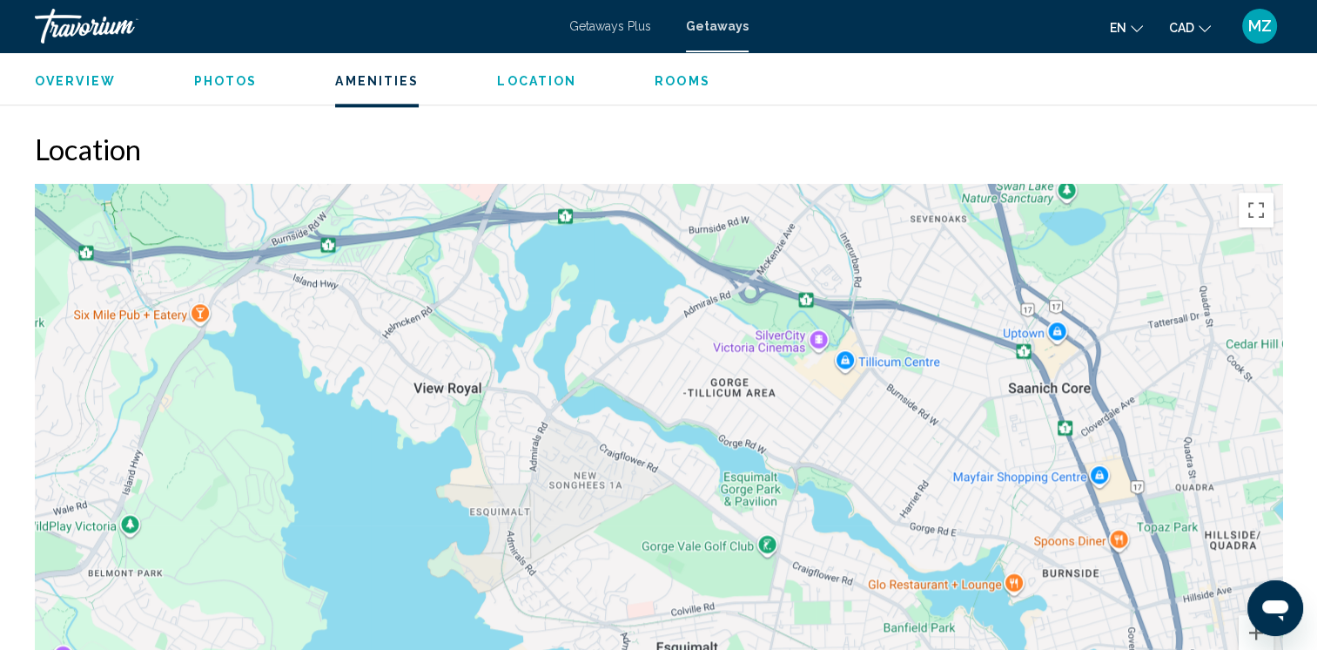
drag, startPoint x: 529, startPoint y: 420, endPoint x: 674, endPoint y: 517, distance: 174.4
click at [672, 517] on div "To activate drag with keyboard, press Alt + Enter. Once in keyboard drag state,…" at bounding box center [659, 445] width 1248 height 522
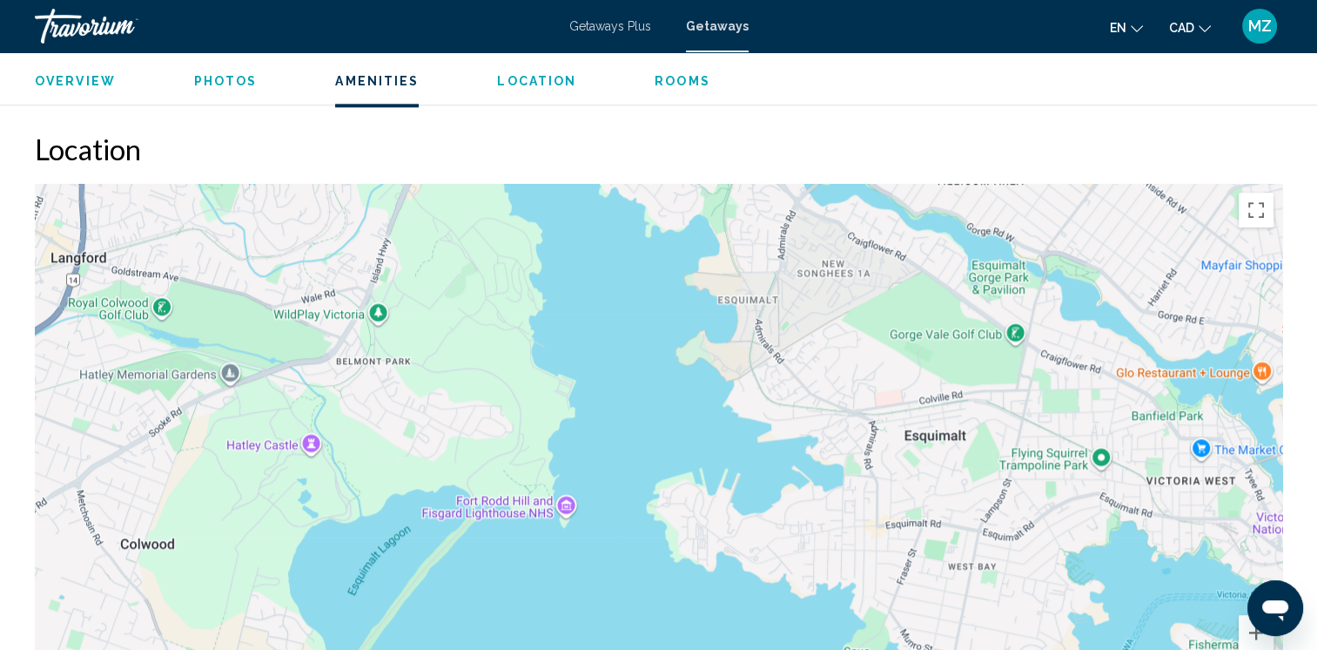
drag, startPoint x: 436, startPoint y: 381, endPoint x: 686, endPoint y: 170, distance: 327.5
click at [686, 165] on div "Location To navigate the map with touch gestures double-tap and hold your finge…" at bounding box center [659, 418] width 1248 height 575
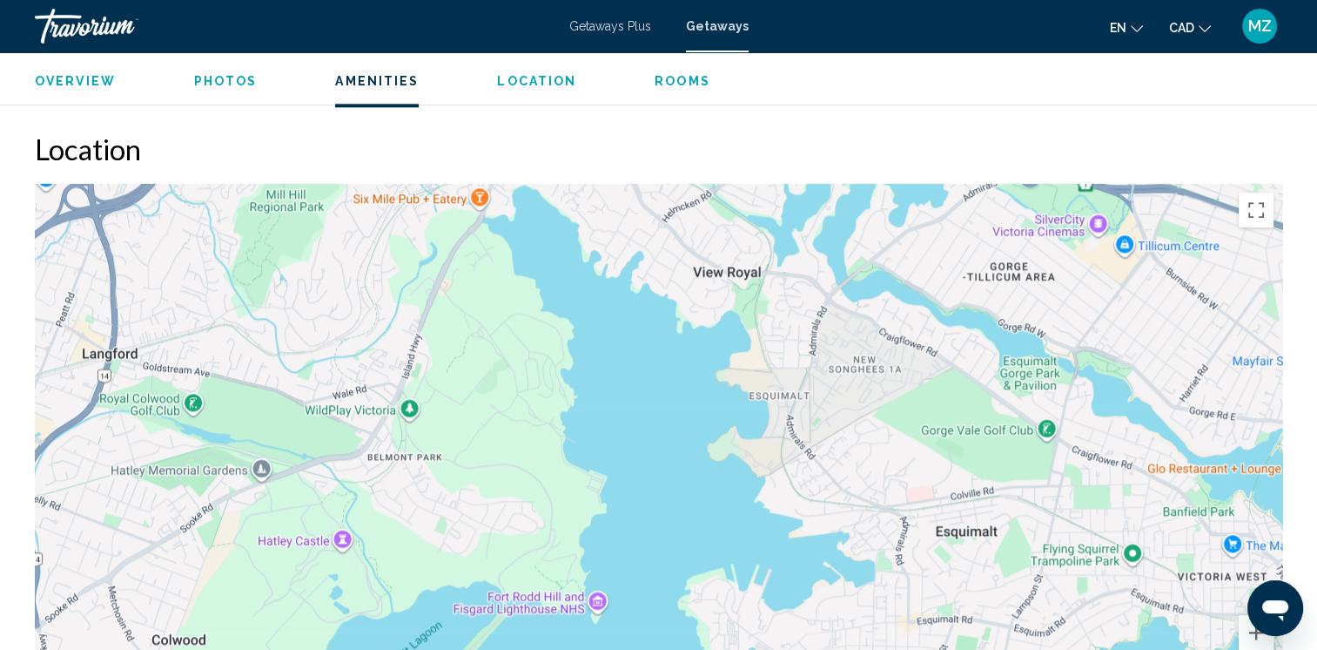
drag, startPoint x: 923, startPoint y: 414, endPoint x: 832, endPoint y: 299, distance: 146.3
click at [832, 299] on div "To activate drag with keyboard, press Alt + Enter. Once in keyboard drag state,…" at bounding box center [659, 445] width 1248 height 522
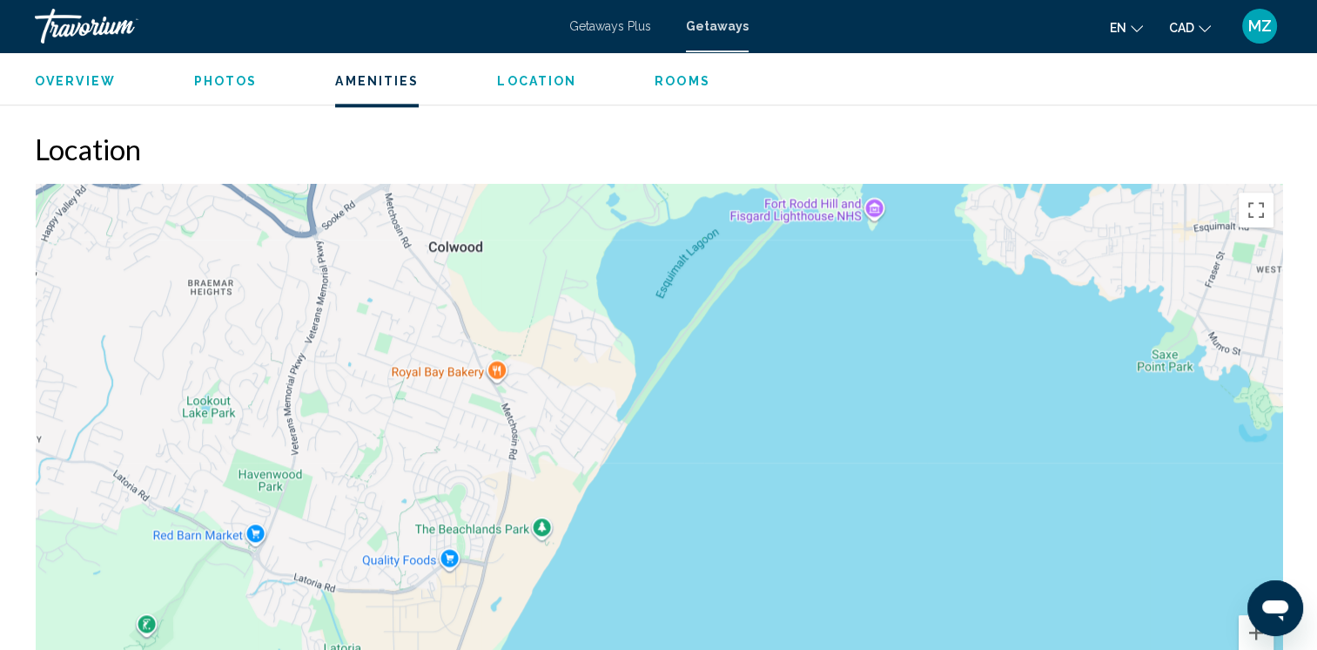
drag, startPoint x: 502, startPoint y: 558, endPoint x: 686, endPoint y: 320, distance: 300.5
click at [686, 320] on div "To activate drag with keyboard, press Alt + Enter. Once in keyboard drag state,…" at bounding box center [659, 445] width 1248 height 522
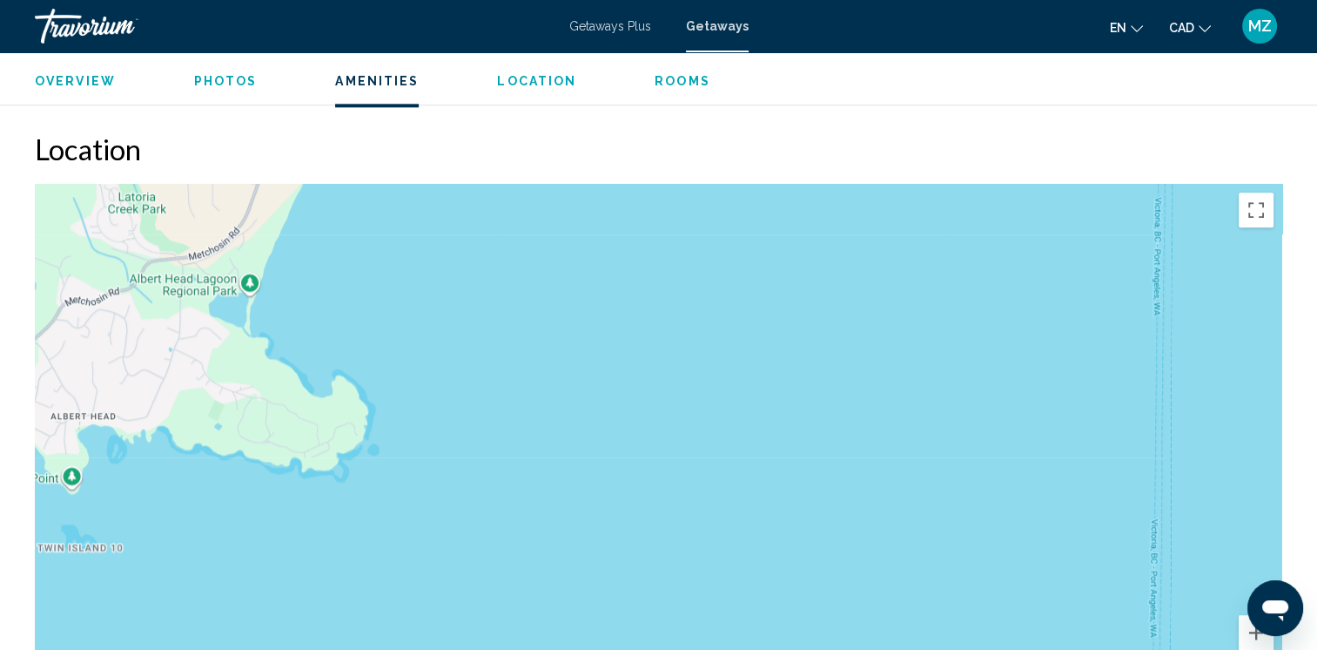
drag, startPoint x: 749, startPoint y: 485, endPoint x: 537, endPoint y: 110, distance: 430.8
click at [537, 110] on div "Overview Type Resort All-Inclusive No All-Inclusive Address [STREET_ADDRESS] De…" at bounding box center [658, 262] width 1265 height 3379
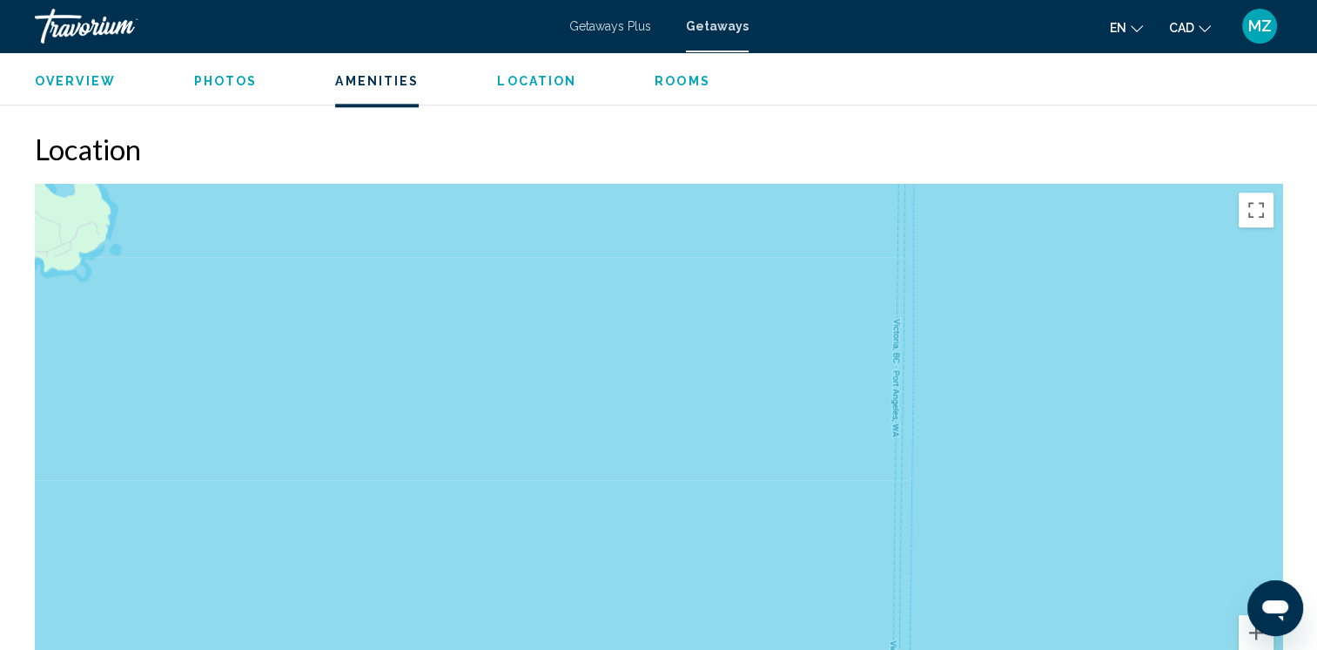
drag, startPoint x: 762, startPoint y: 467, endPoint x: 560, endPoint y: 300, distance: 262.2
click at [509, 274] on div "Main content" at bounding box center [659, 445] width 1248 height 522
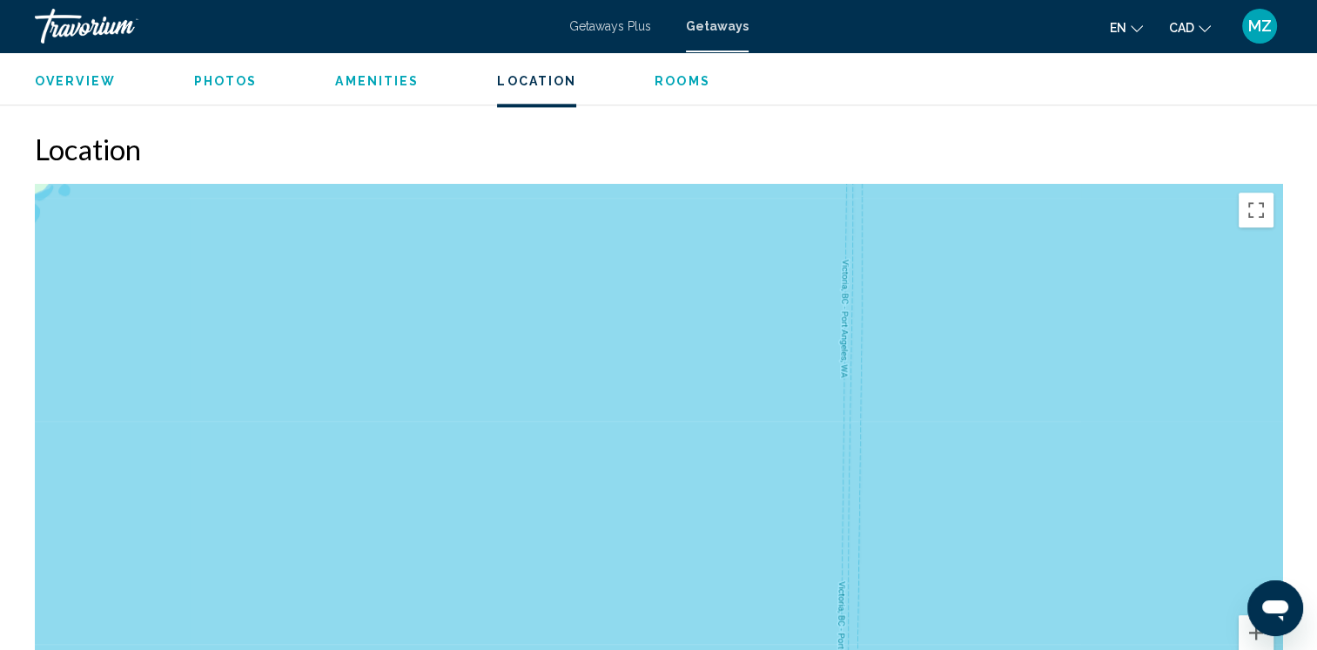
scroll to position [2264, 0]
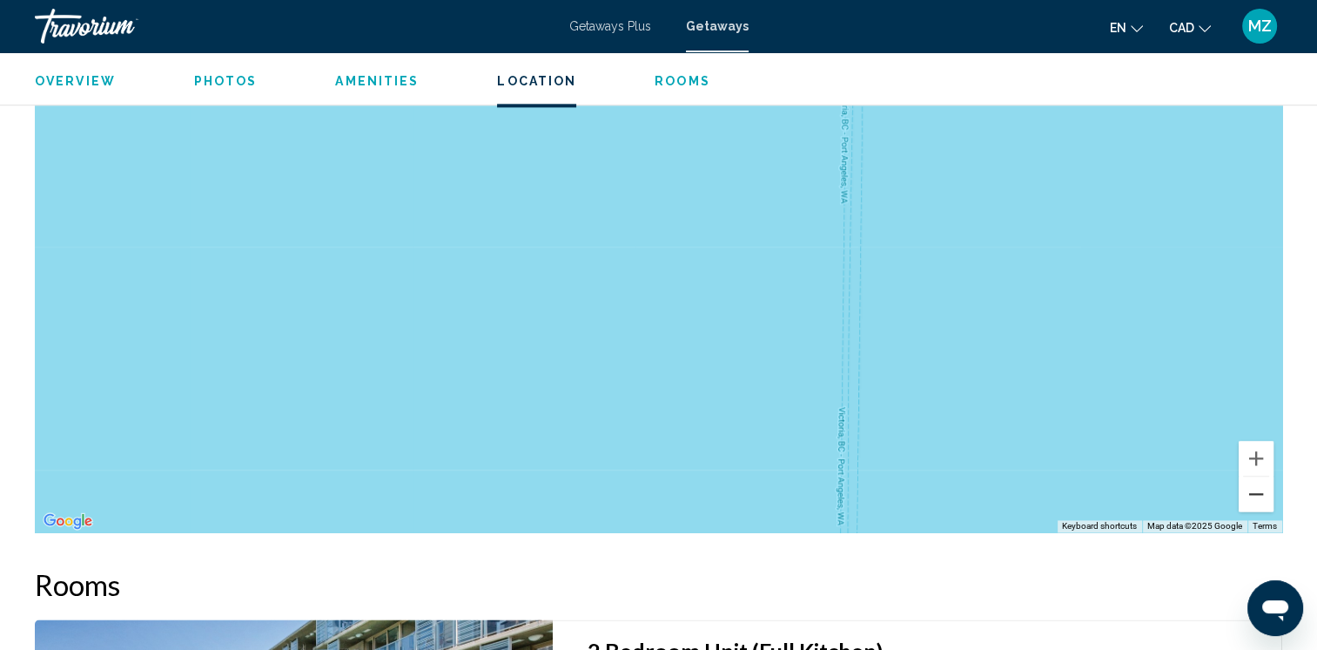
click at [1264, 501] on button "Zoom out" at bounding box center [1256, 493] width 35 height 35
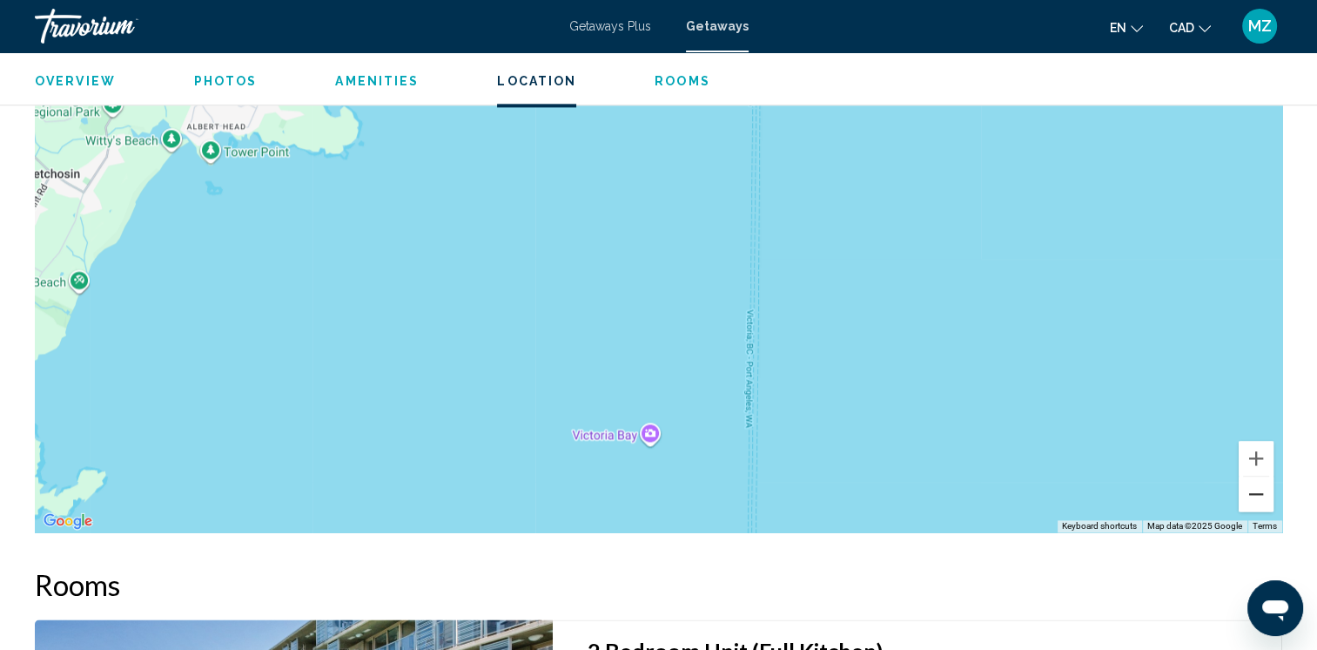
click at [1262, 502] on button "Zoom out" at bounding box center [1256, 493] width 35 height 35
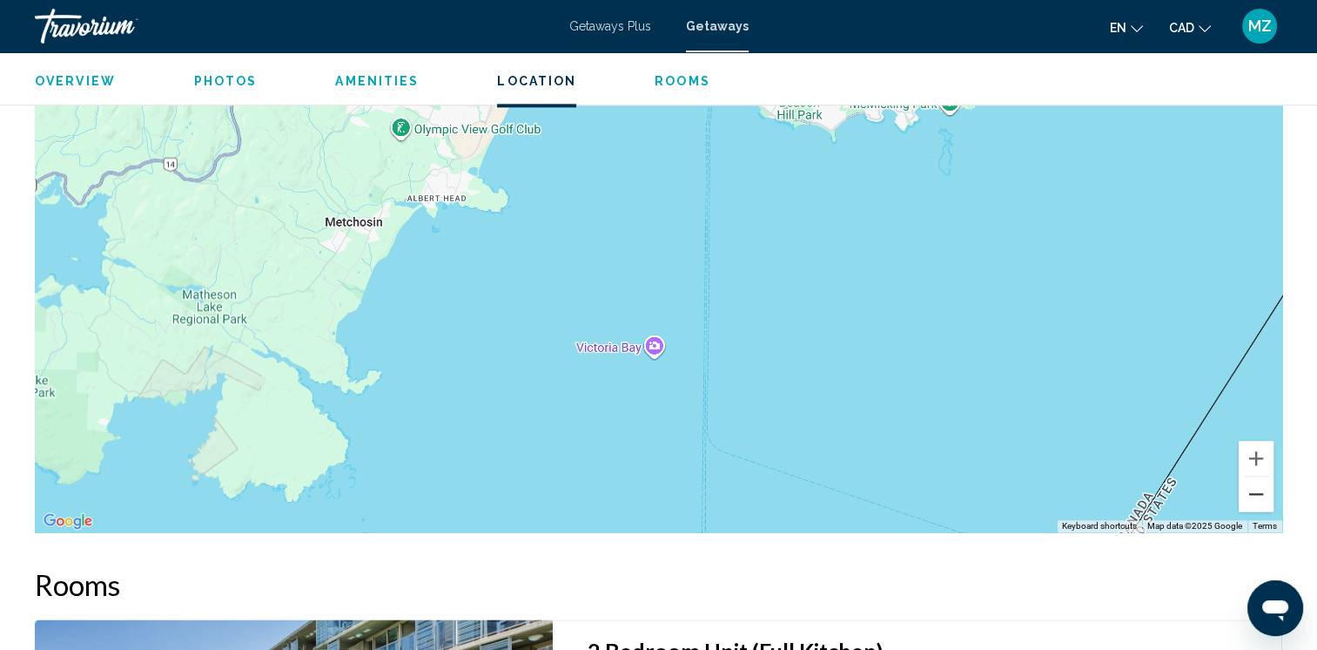
click at [1261, 504] on button "Zoom out" at bounding box center [1256, 493] width 35 height 35
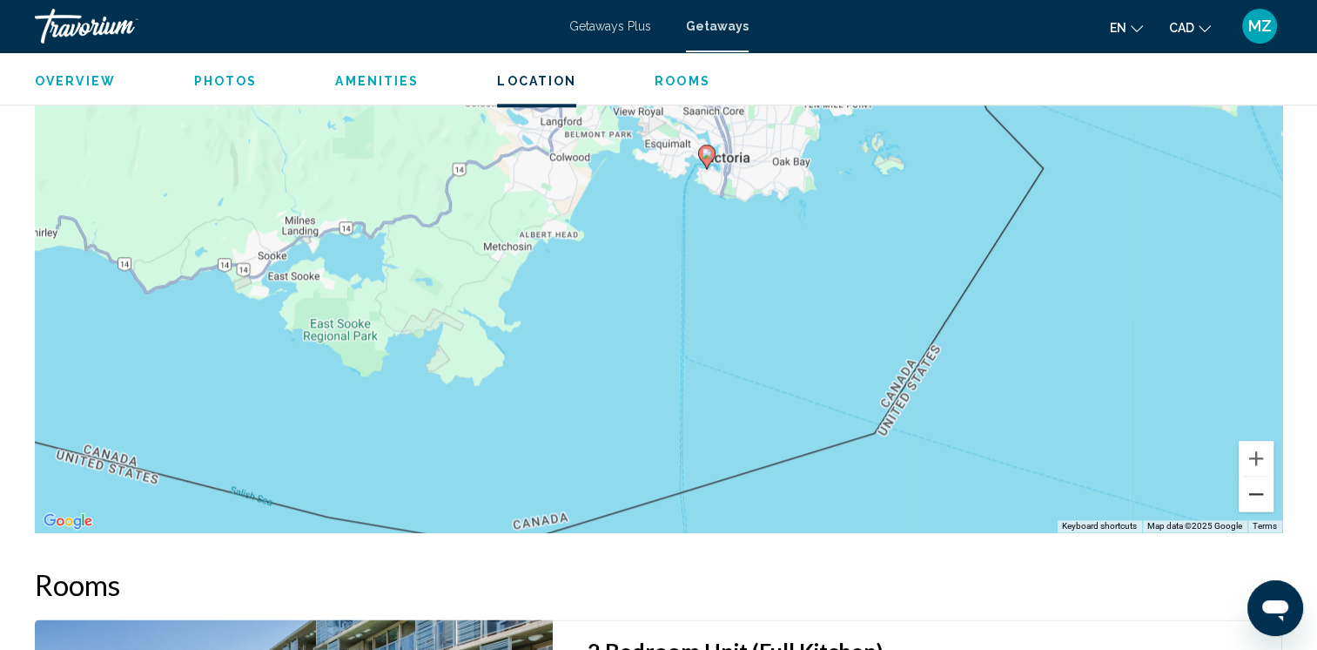
click at [1261, 504] on button "Zoom out" at bounding box center [1256, 493] width 35 height 35
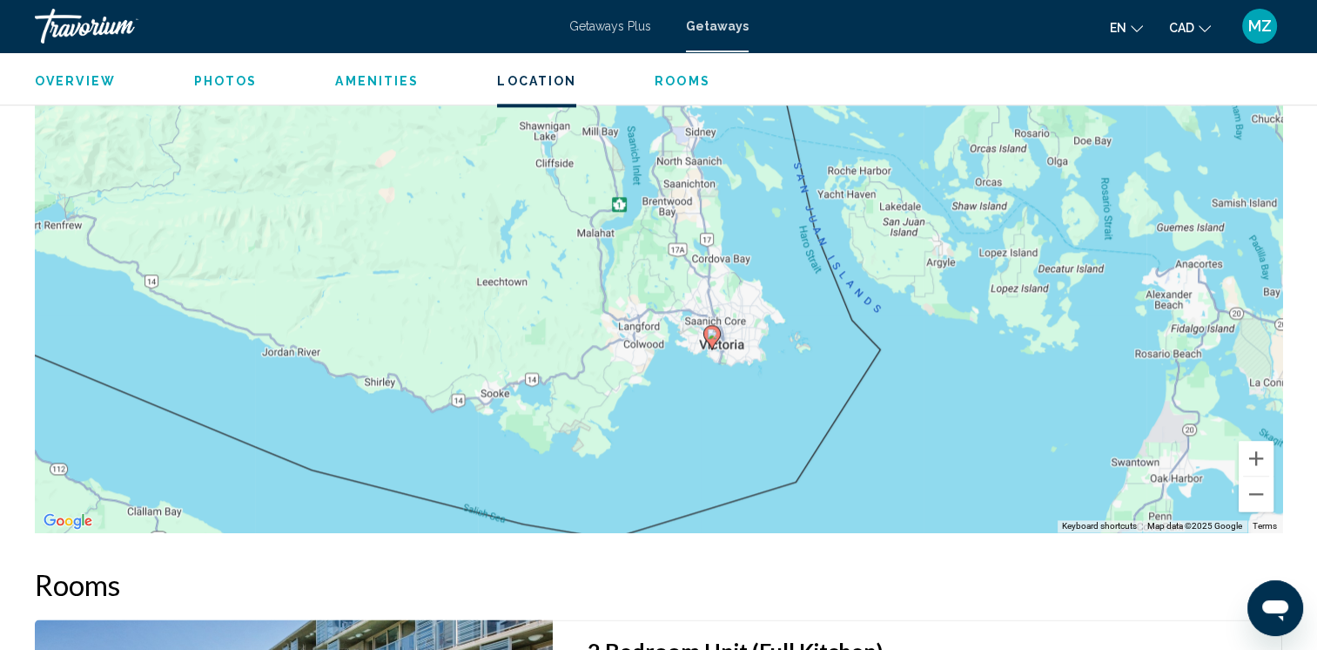
drag, startPoint x: 705, startPoint y: 312, endPoint x: 735, endPoint y: 441, distance: 133.1
click at [735, 441] on div "To activate drag with keyboard, press Alt + Enter. Once in keyboard drag state,…" at bounding box center [659, 271] width 1248 height 522
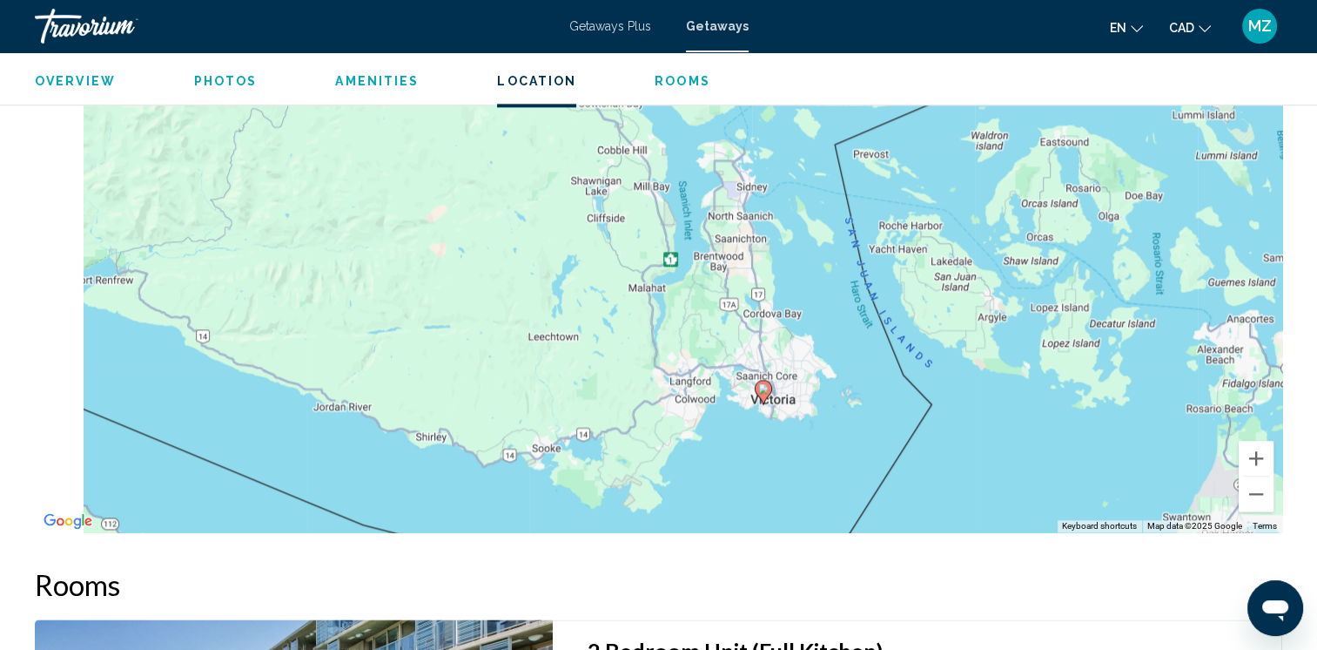
drag, startPoint x: 513, startPoint y: 300, endPoint x: 537, endPoint y: 315, distance: 28.5
click at [539, 316] on div "To activate drag with keyboard, press Alt + Enter. Once in keyboard drag state,…" at bounding box center [659, 271] width 1248 height 522
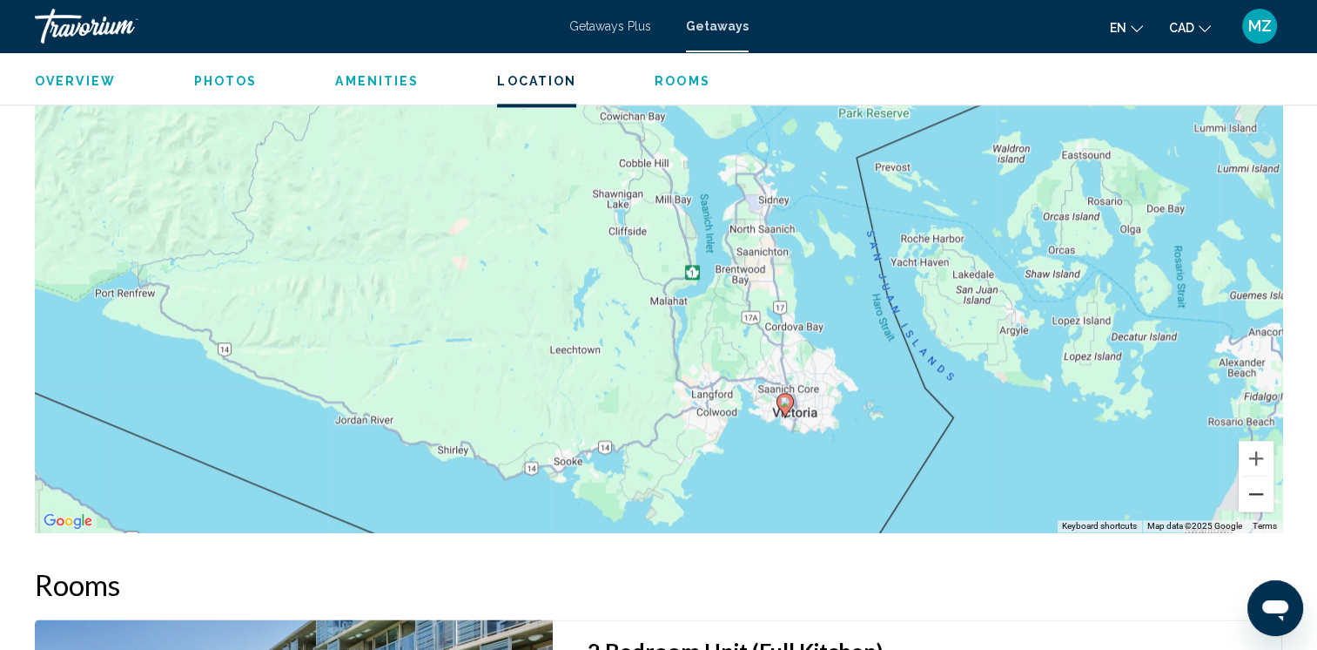
click at [1252, 493] on button "Zoom out" at bounding box center [1256, 493] width 35 height 35
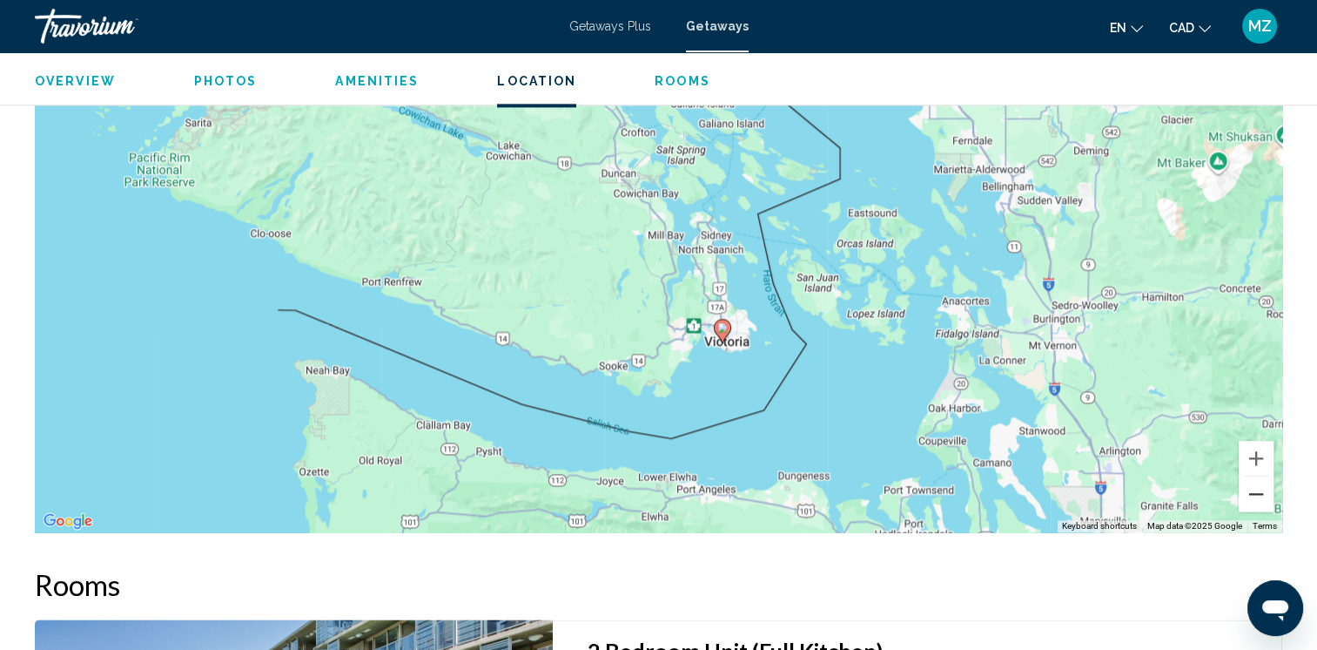
click at [1252, 493] on button "Zoom out" at bounding box center [1256, 493] width 35 height 35
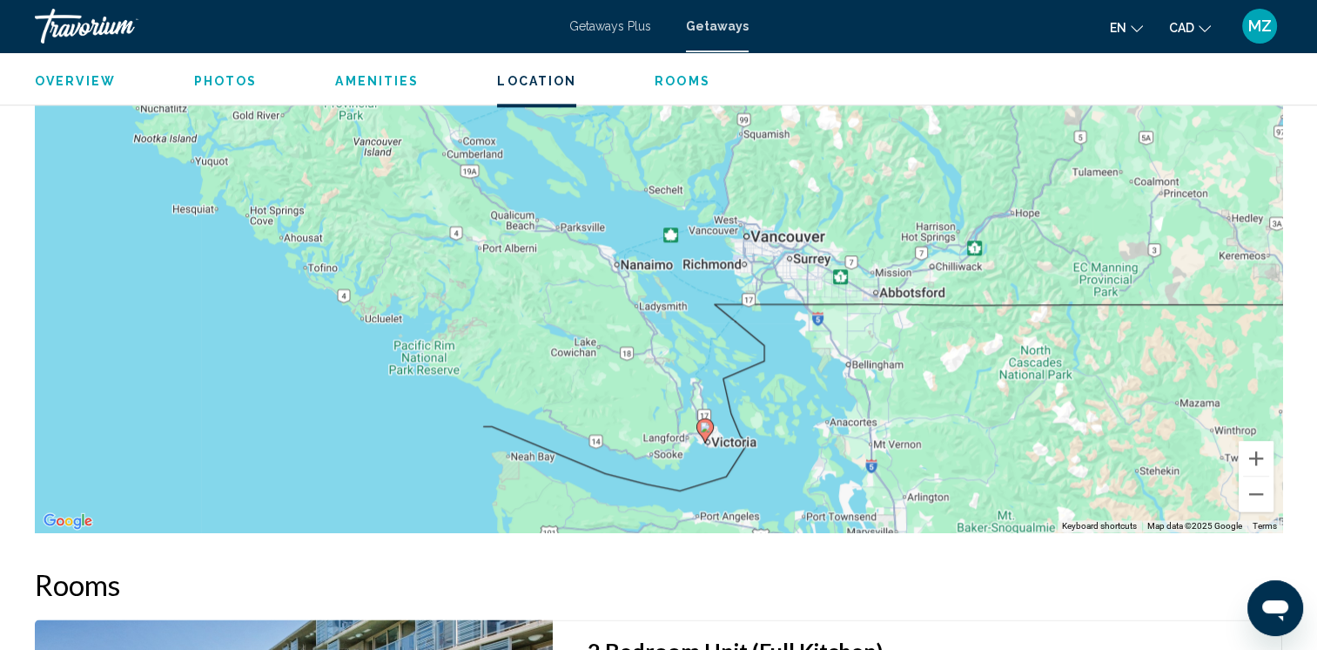
drag, startPoint x: 555, startPoint y: 239, endPoint x: 568, endPoint y: 381, distance: 143.4
click at [568, 381] on div "To activate drag with keyboard, press Alt + Enter. Once in keyboard drag state,…" at bounding box center [659, 271] width 1248 height 522
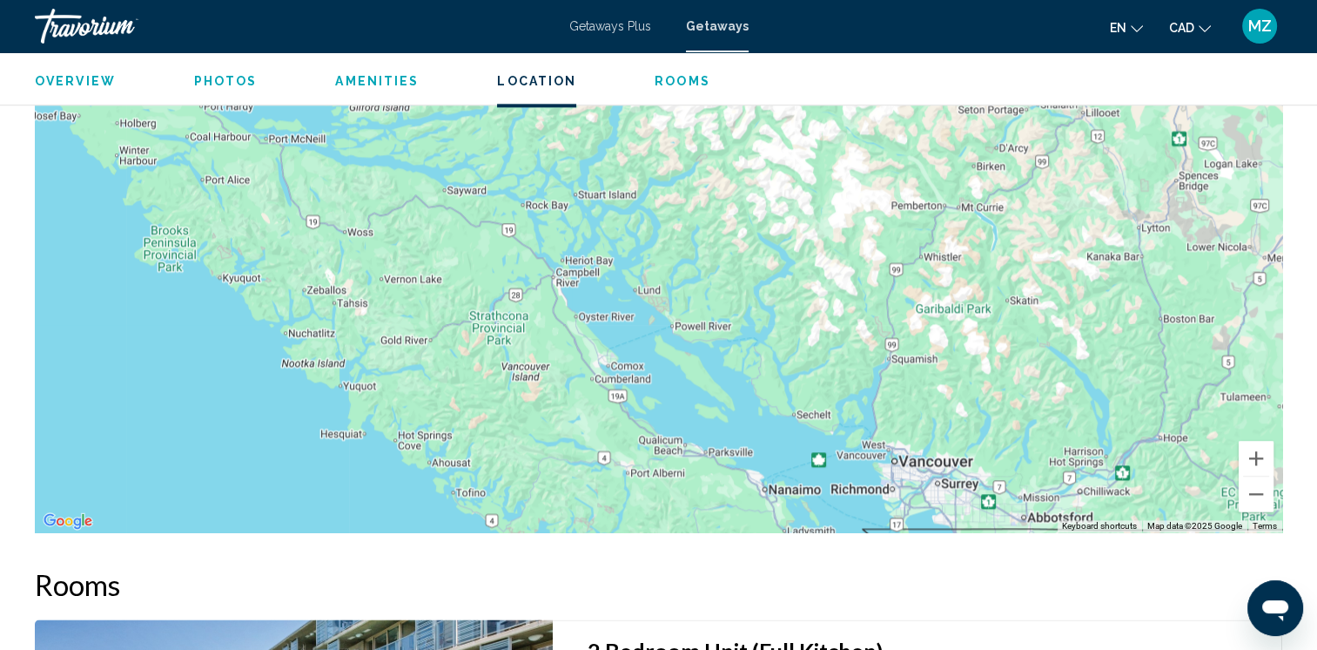
drag, startPoint x: 388, startPoint y: 205, endPoint x: 610, endPoint y: 424, distance: 312.2
click at [613, 428] on div "To activate drag with keyboard, press Alt + Enter. Once in keyboard drag state,…" at bounding box center [659, 271] width 1248 height 522
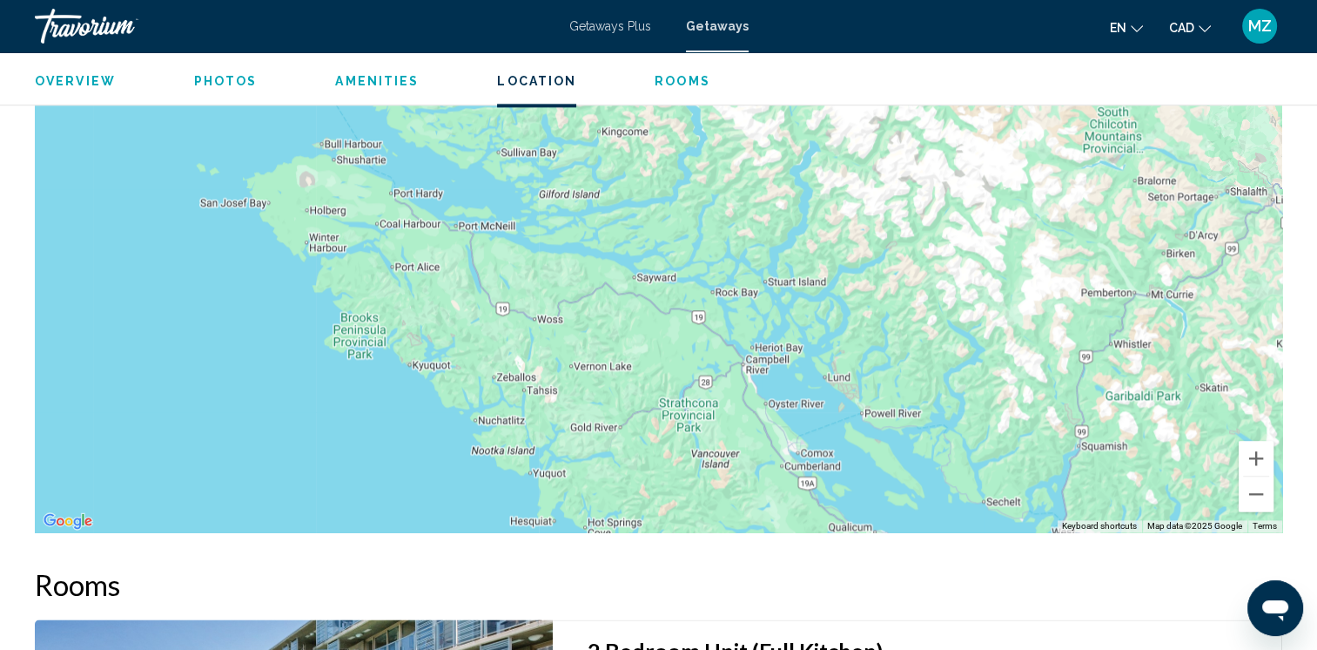
drag, startPoint x: 309, startPoint y: 214, endPoint x: 338, endPoint y: 253, distance: 47.9
click at [404, 299] on div "Main content" at bounding box center [659, 271] width 1248 height 522
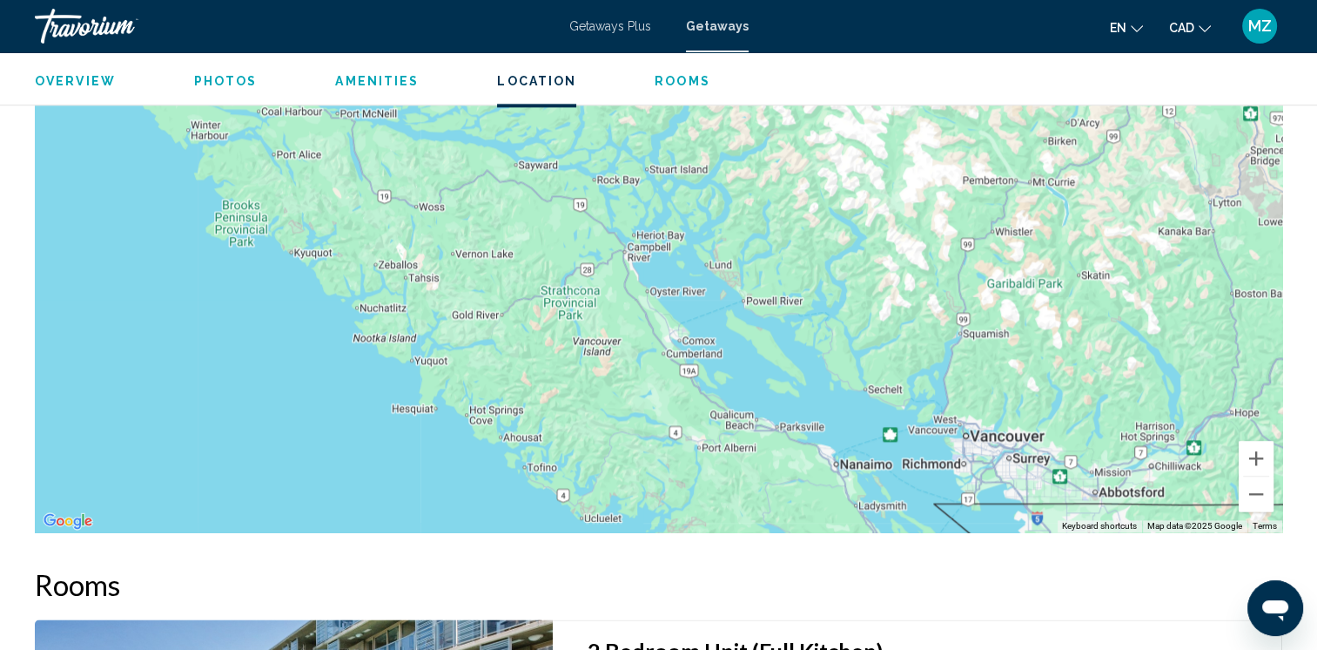
drag, startPoint x: 603, startPoint y: 402, endPoint x: 521, endPoint y: 284, distance: 144.5
click at [521, 284] on div "Main content" at bounding box center [659, 271] width 1248 height 522
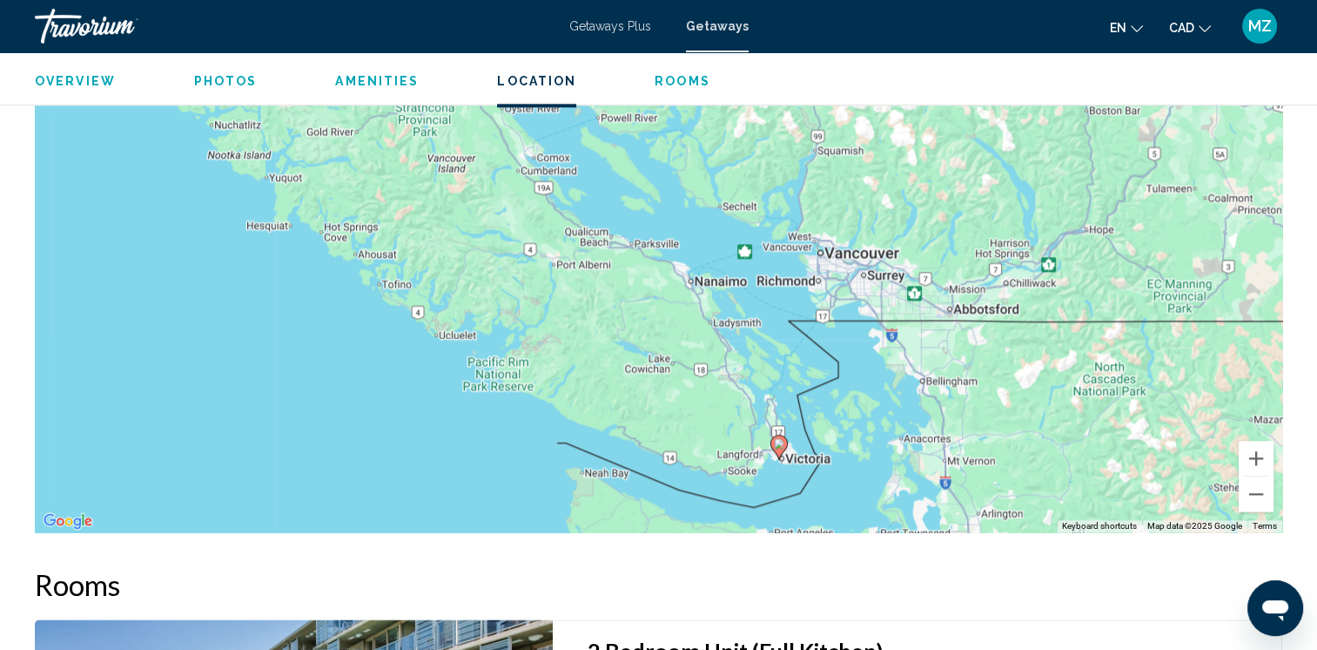
drag, startPoint x: 603, startPoint y: 393, endPoint x: 463, endPoint y: 219, distance: 222.3
click at [463, 219] on div "To activate drag with keyboard, press Alt + Enter. Once in keyboard drag state,…" at bounding box center [659, 271] width 1248 height 522
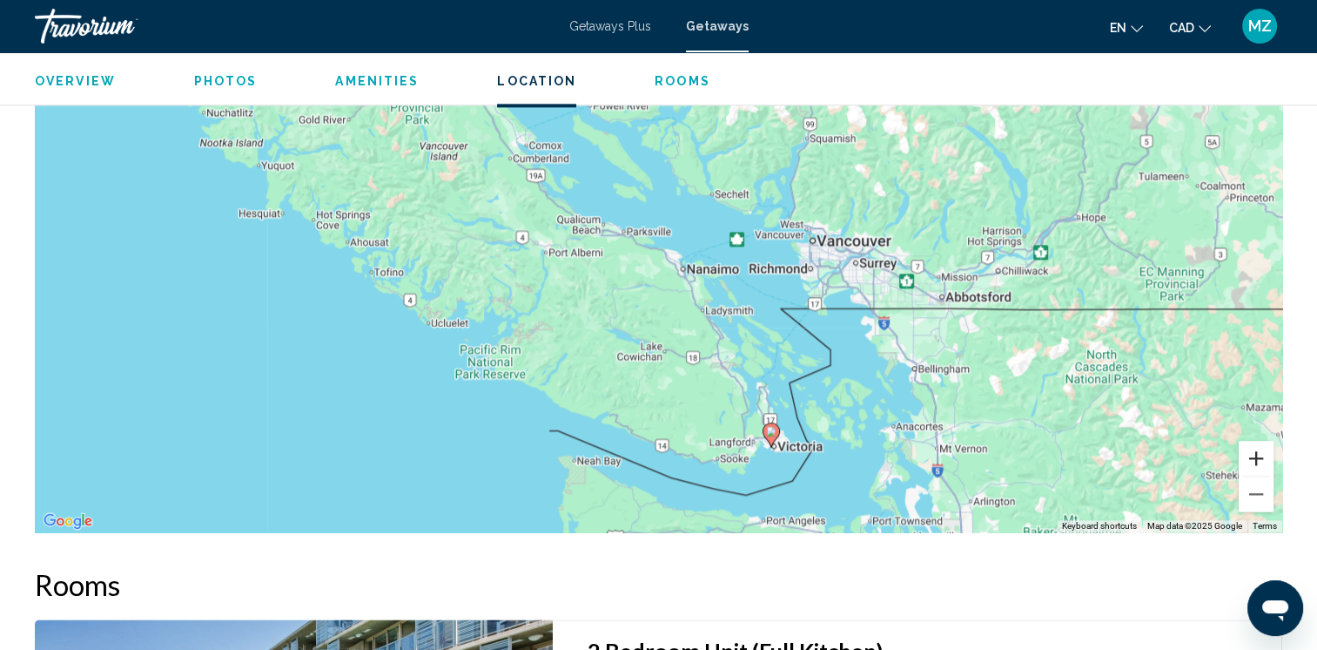
click at [1257, 459] on button "Zoom in" at bounding box center [1256, 458] width 35 height 35
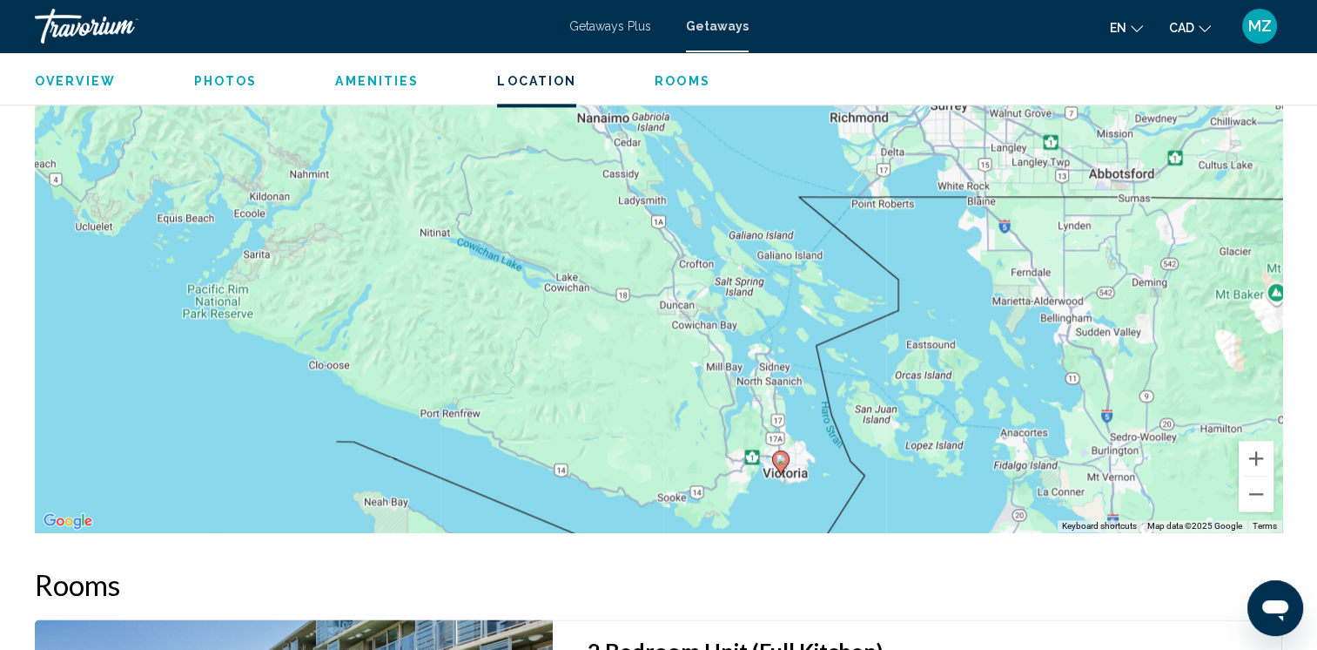
drag, startPoint x: 827, startPoint y: 468, endPoint x: 834, endPoint y: 354, distance: 114.3
click at [702, 294] on div "To activate drag with keyboard, press Alt + Enter. Once in keyboard drag state,…" at bounding box center [659, 271] width 1248 height 522
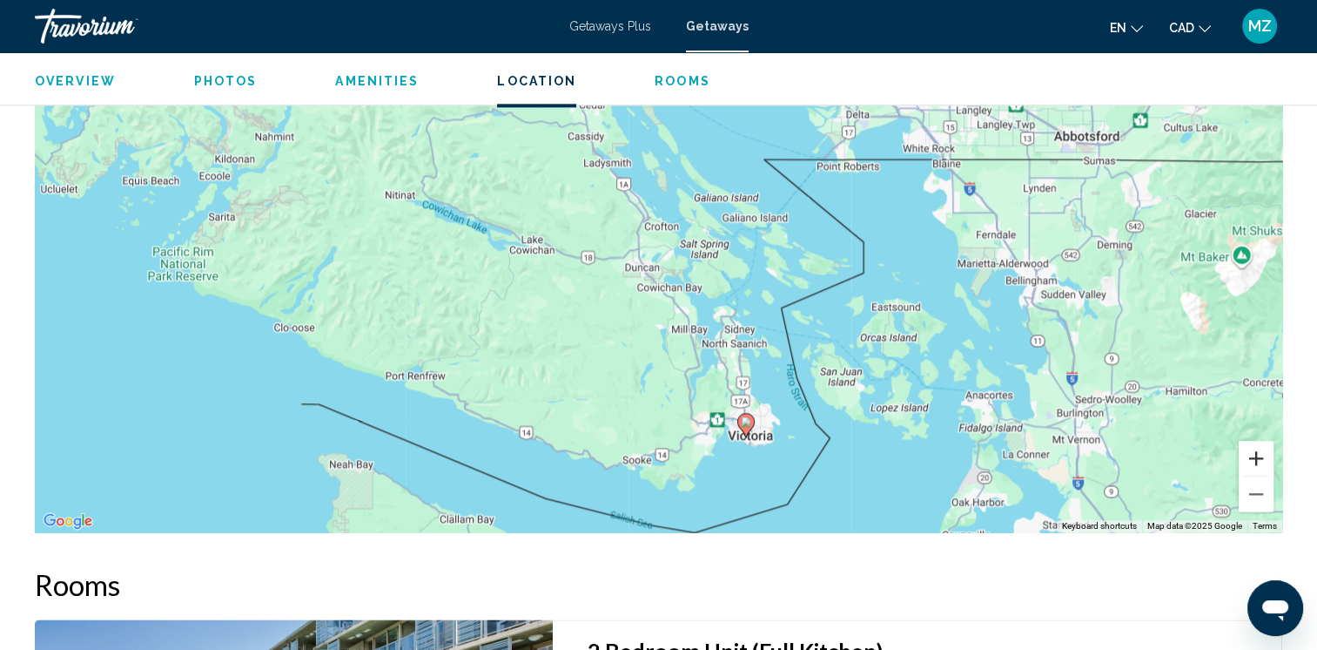
click at [1266, 456] on button "Zoom in" at bounding box center [1256, 458] width 35 height 35
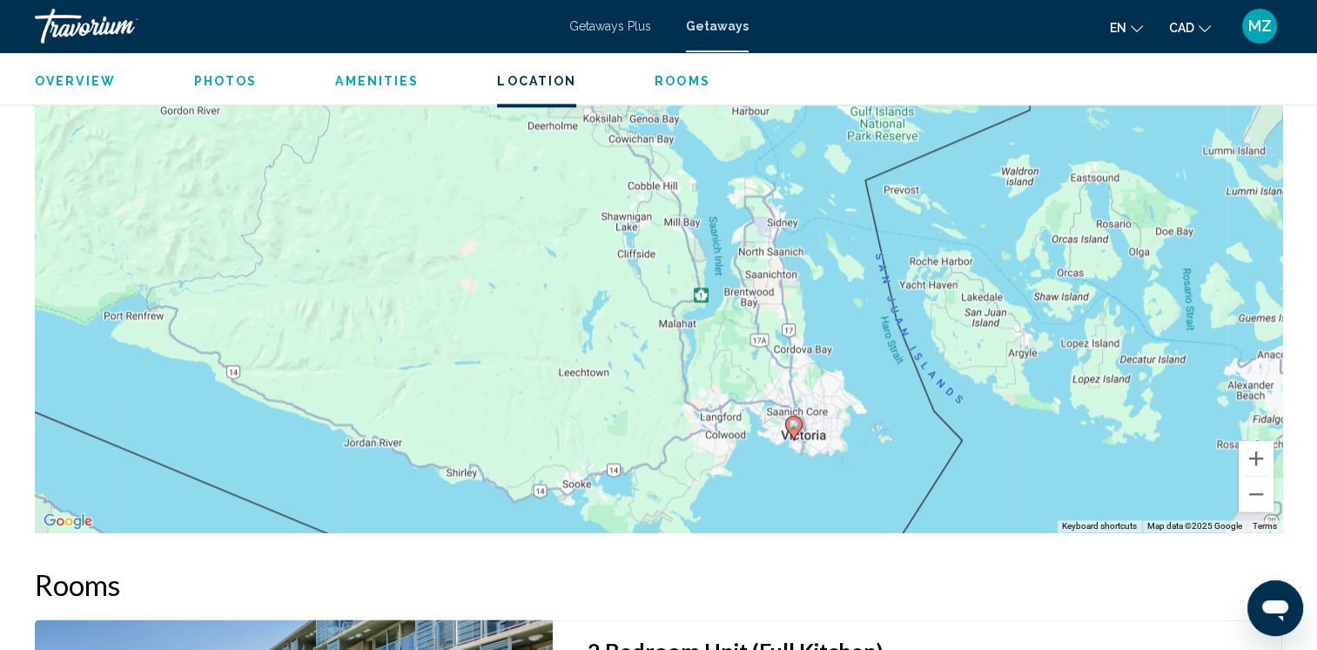
drag, startPoint x: 935, startPoint y: 505, endPoint x: 893, endPoint y: 298, distance: 211.4
click at [893, 298] on div "To activate drag with keyboard, press Alt + Enter. Once in keyboard drag state,…" at bounding box center [659, 271] width 1248 height 522
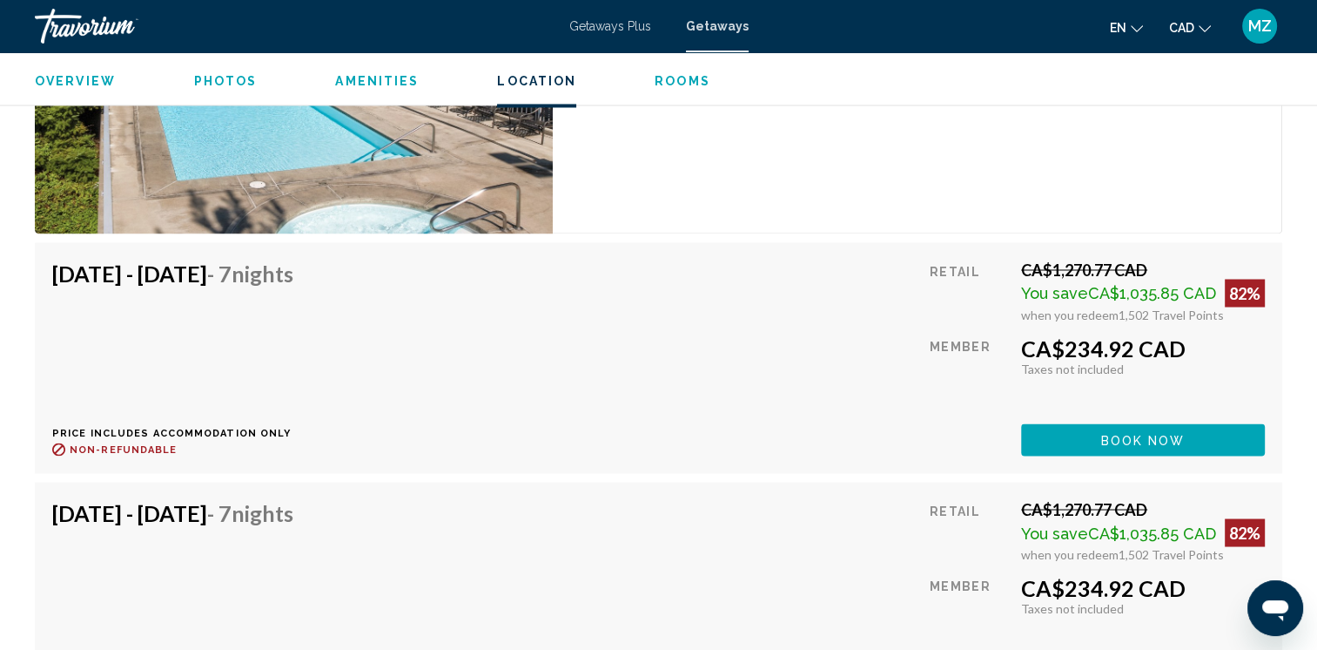
scroll to position [3048, 0]
